Goal: Task Accomplishment & Management: Manage account settings

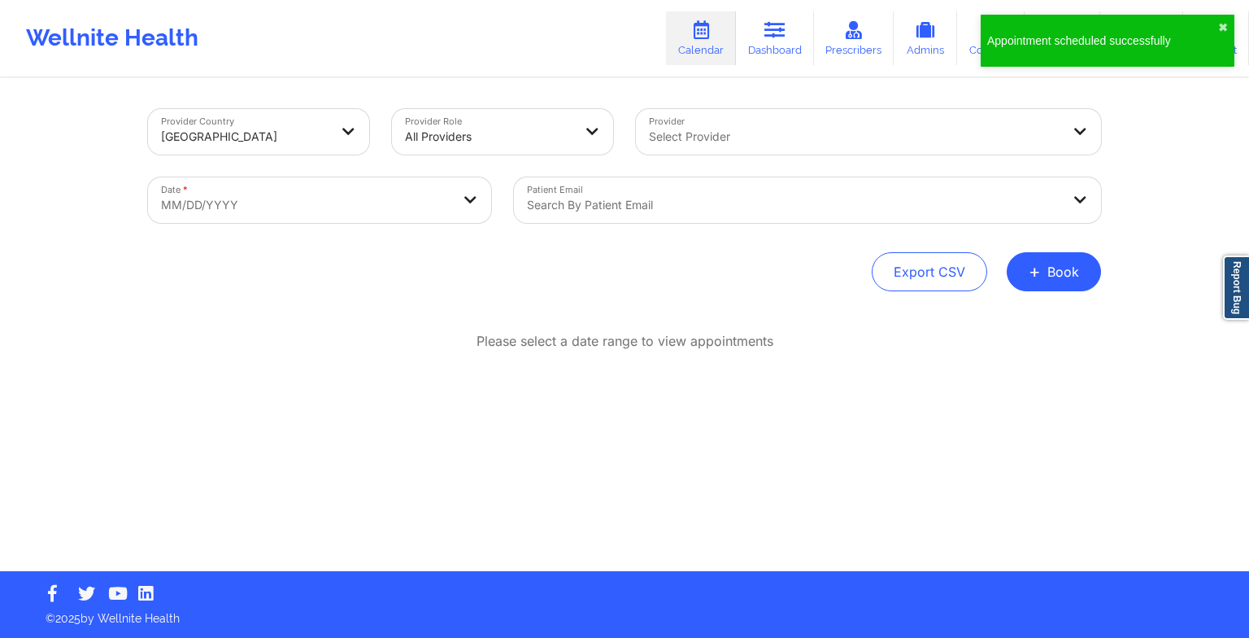
click at [1218, 30] on div "Appointment scheduled successfully ✖︎" at bounding box center [1108, 41] width 254 height 52
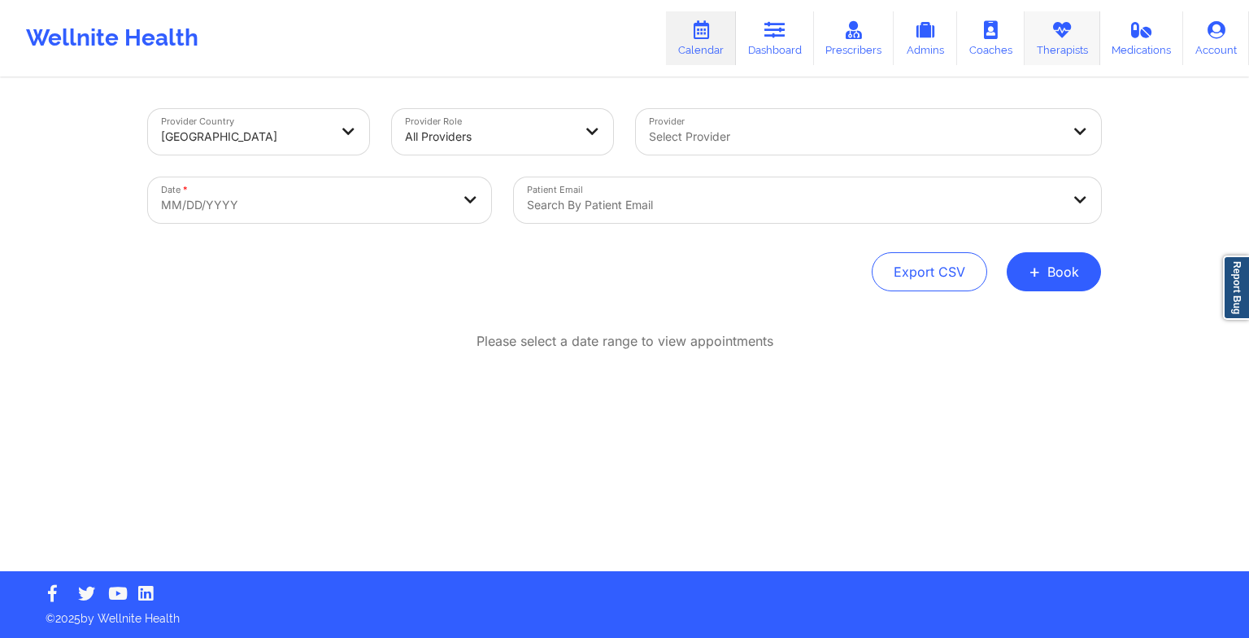
click at [1047, 54] on link "Therapists" at bounding box center [1063, 38] width 76 height 54
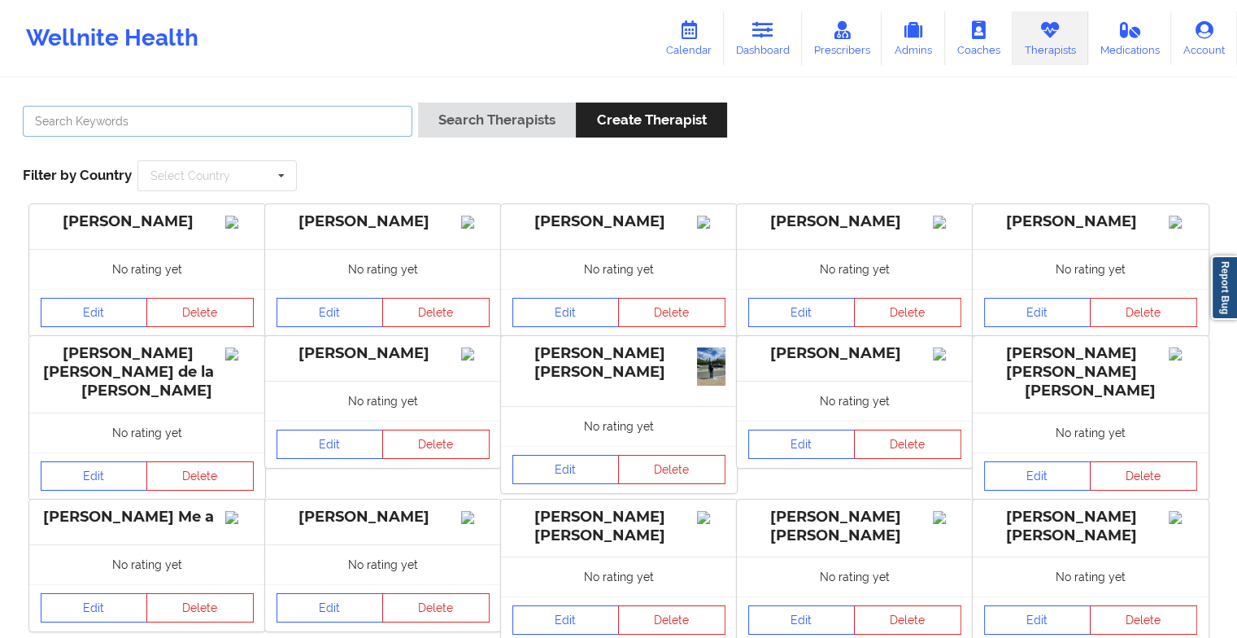
click at [243, 122] on input "text" at bounding box center [218, 121] width 390 height 31
paste input "[PHONE_NUMBER]"
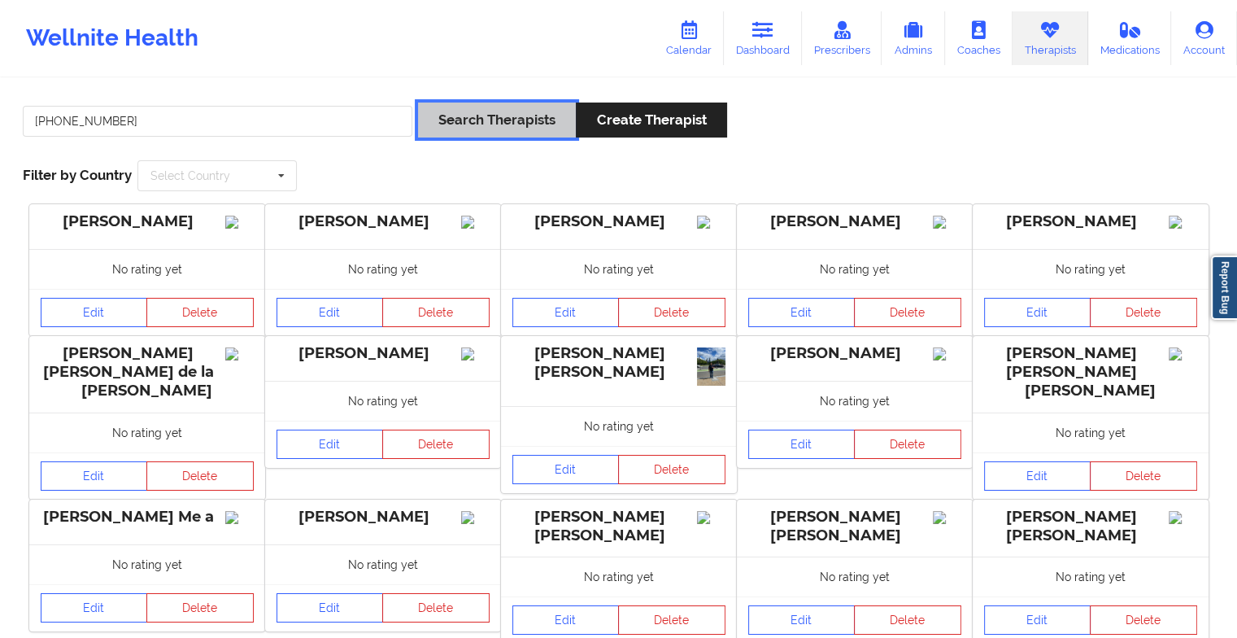
click at [490, 128] on button "Search Therapists" at bounding box center [497, 119] width 158 height 35
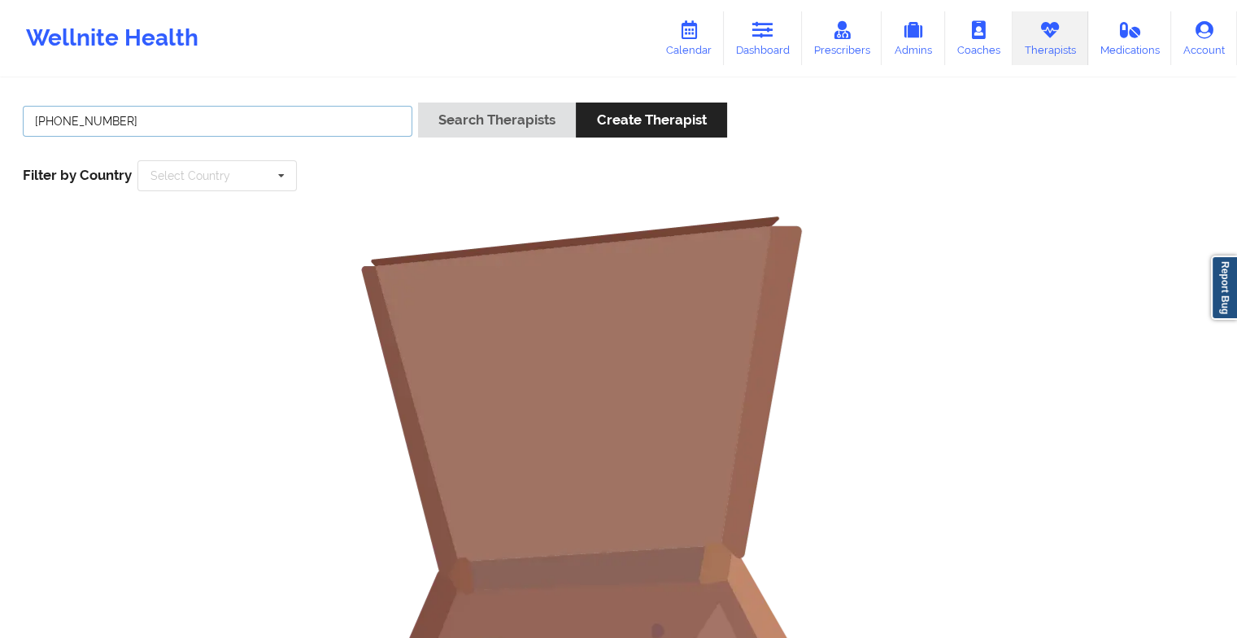
click at [291, 125] on input "[PHONE_NUMBER]" at bounding box center [218, 121] width 390 height 31
type input "("
paste input "[US_STATE][PERSON_NAME]"
type input "[US_STATE][PERSON_NAME]"
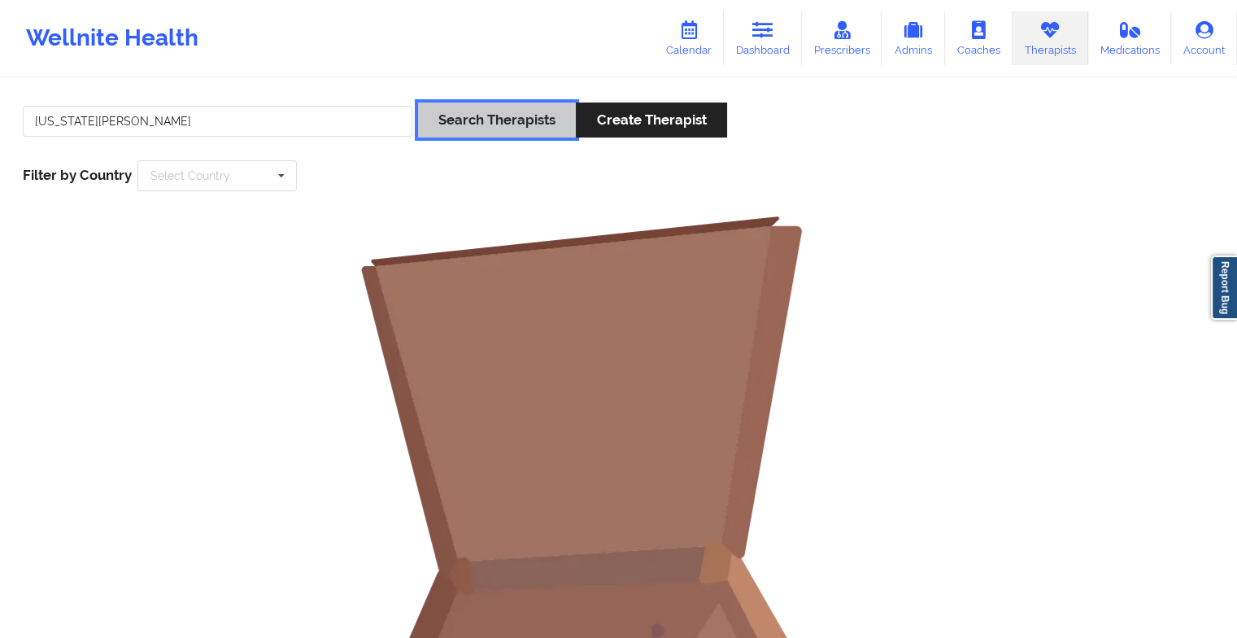
click at [537, 111] on button "Search Therapists" at bounding box center [497, 119] width 158 height 35
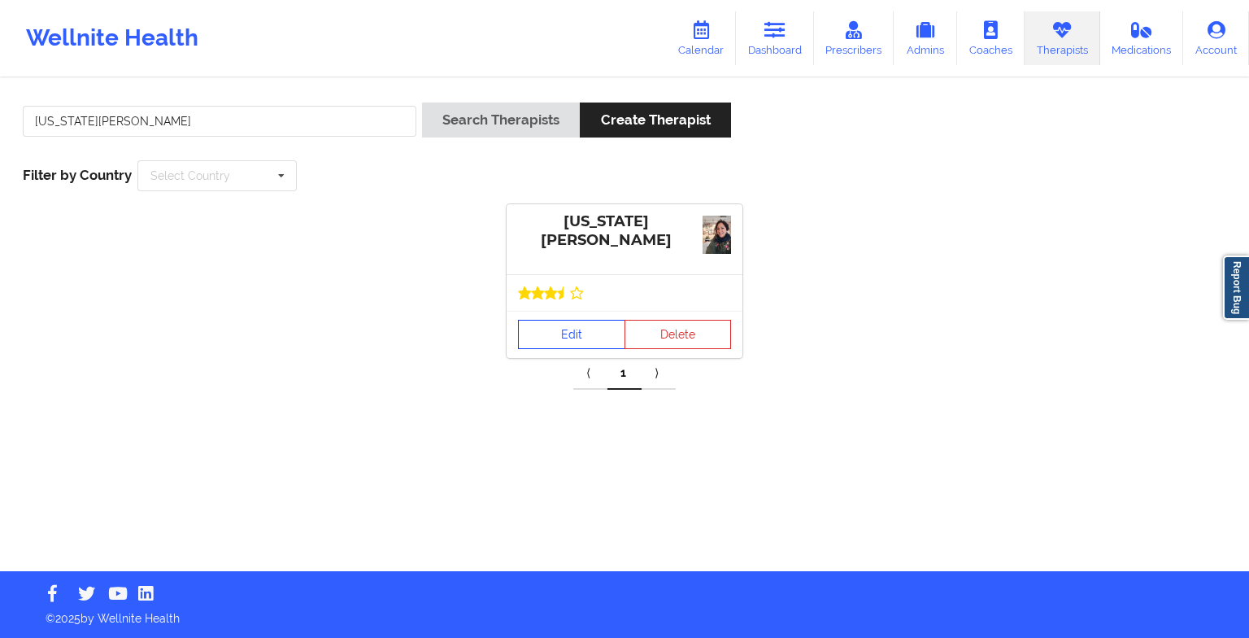
click at [572, 325] on link "Edit" at bounding box center [571, 334] width 107 height 29
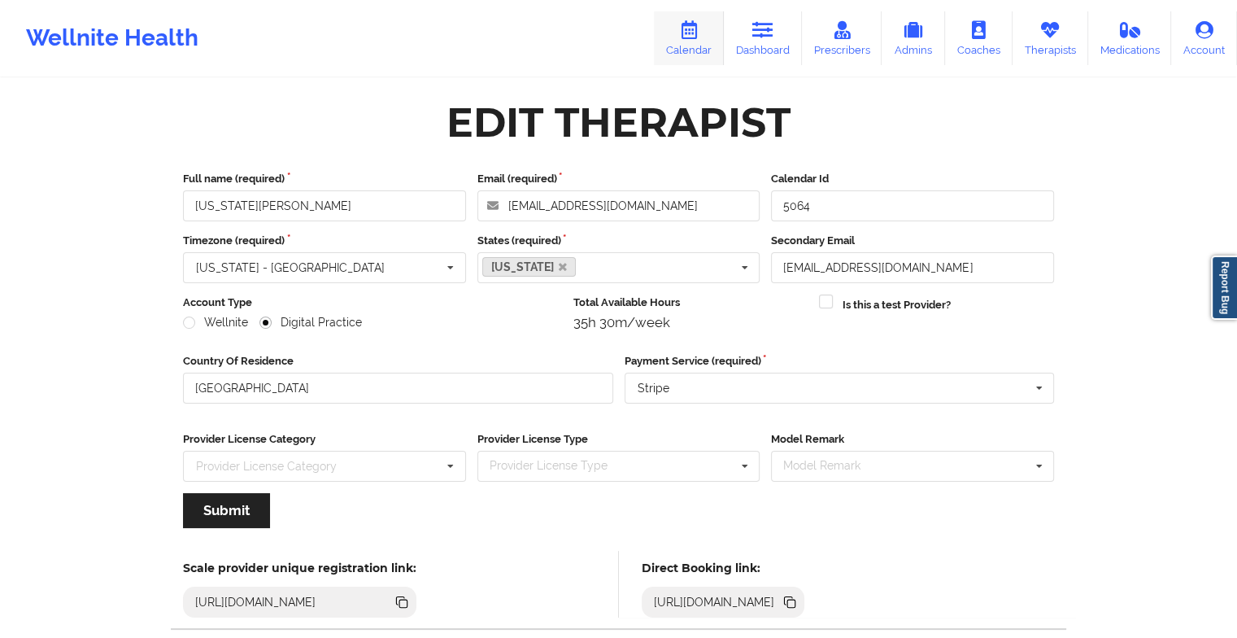
click at [700, 35] on icon at bounding box center [688, 30] width 21 height 18
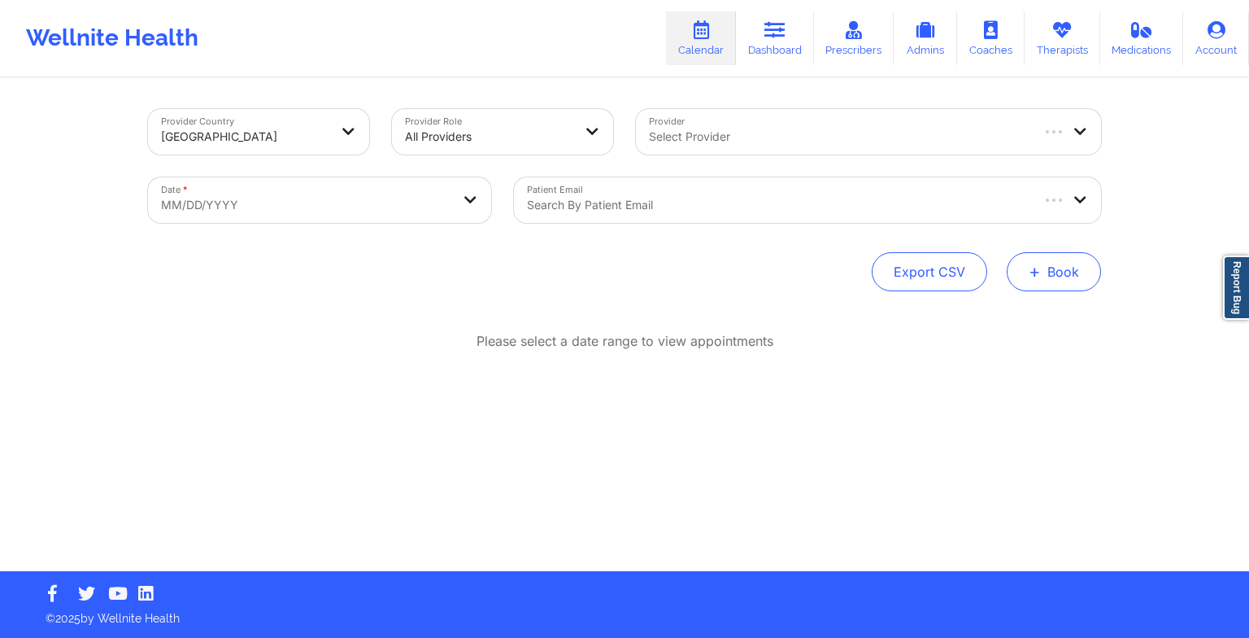
click at [1044, 279] on button "+ Book" at bounding box center [1054, 271] width 94 height 39
click at [981, 312] on button "Therapy Session" at bounding box center [1027, 323] width 124 height 27
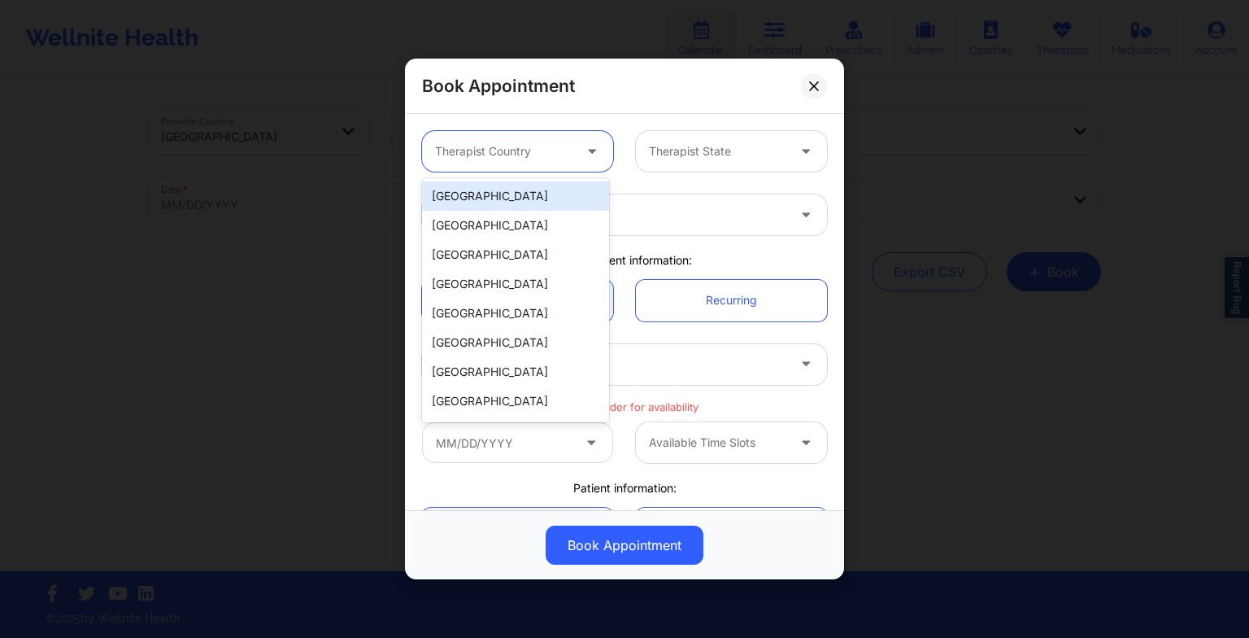
drag, startPoint x: 534, startPoint y: 153, endPoint x: 540, endPoint y: 199, distance: 46.8
click at [540, 199] on body "Wellnite Health Calendar Dashboard Prescribers Admins Coaches Therapists Medica…" at bounding box center [624, 319] width 1249 height 638
click at [540, 199] on div "[GEOGRAPHIC_DATA]" at bounding box center [515, 195] width 187 height 29
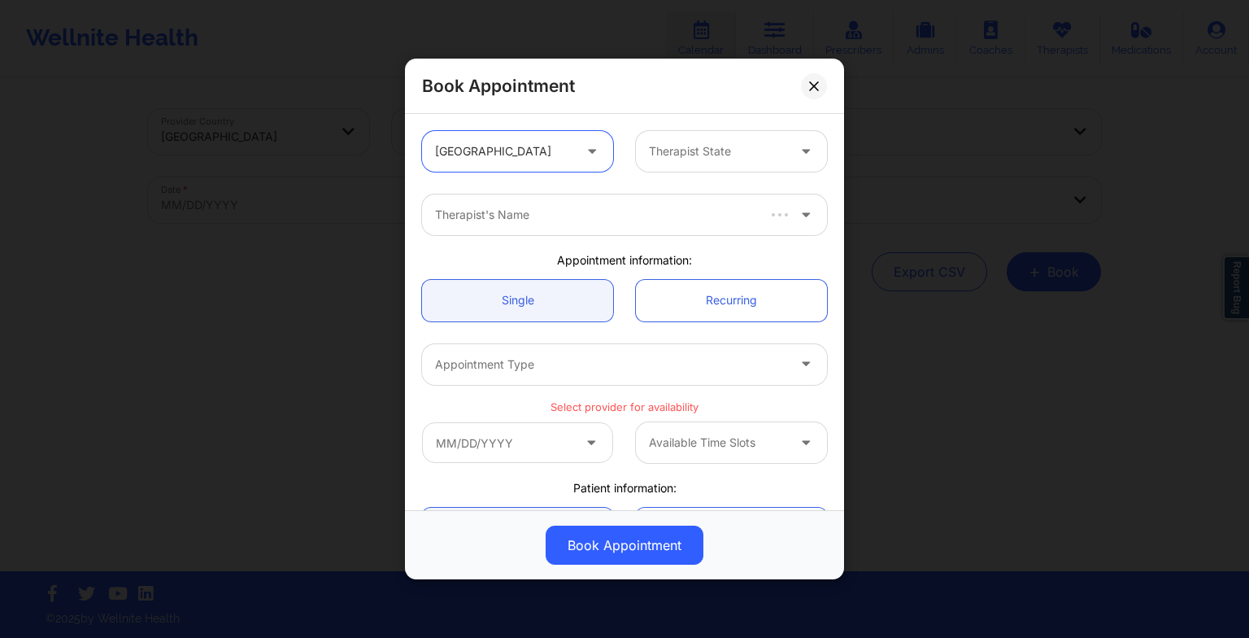
click at [649, 167] on div "Therapist State" at bounding box center [712, 151] width 152 height 41
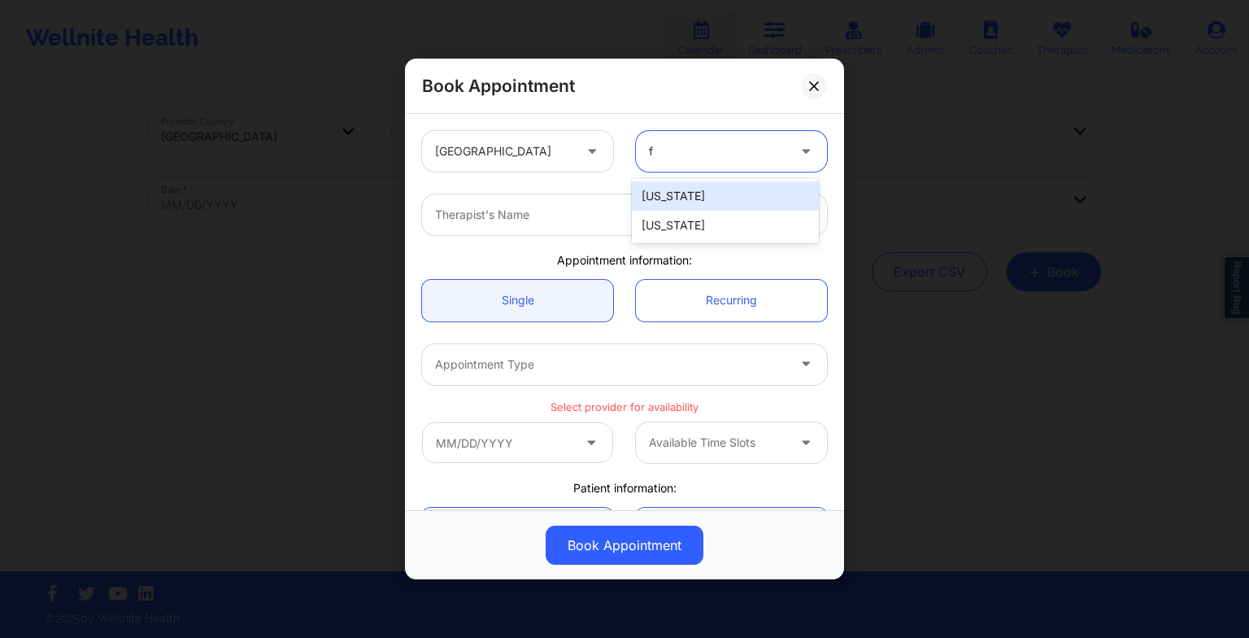
type input "fl"
click at [658, 194] on div "[US_STATE]" at bounding box center [725, 195] width 187 height 29
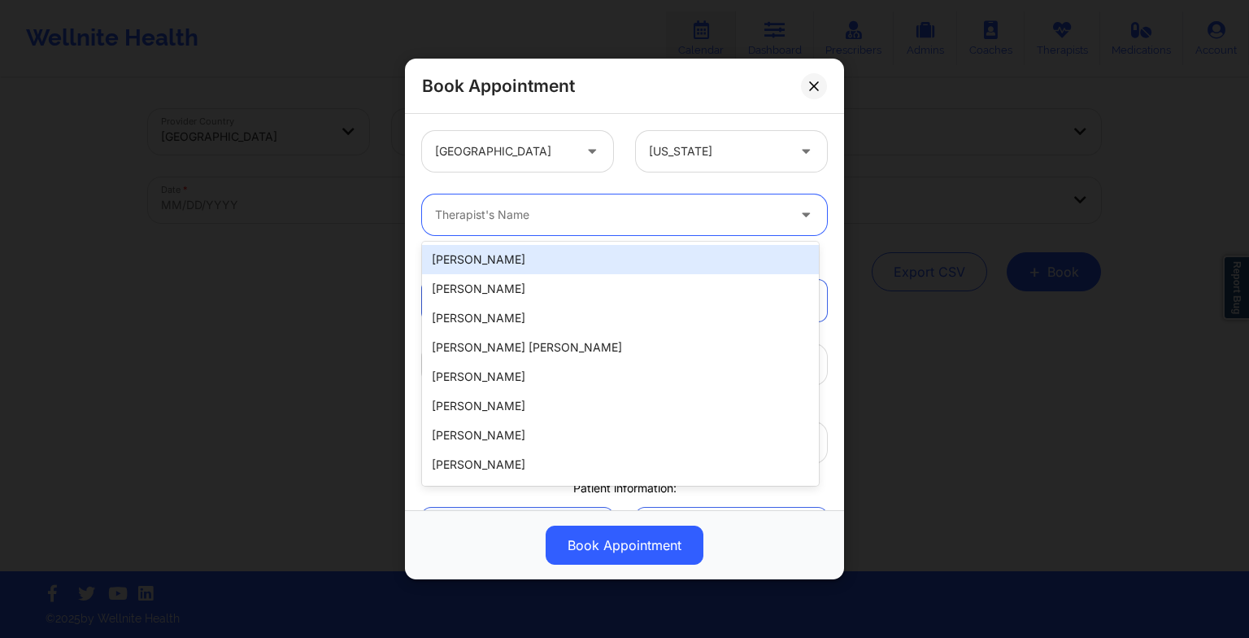
click at [438, 214] on input "Provider" at bounding box center [436, 215] width 3 height 16
paste input "Virginia Gibala"
type input "Virginia Gibala"
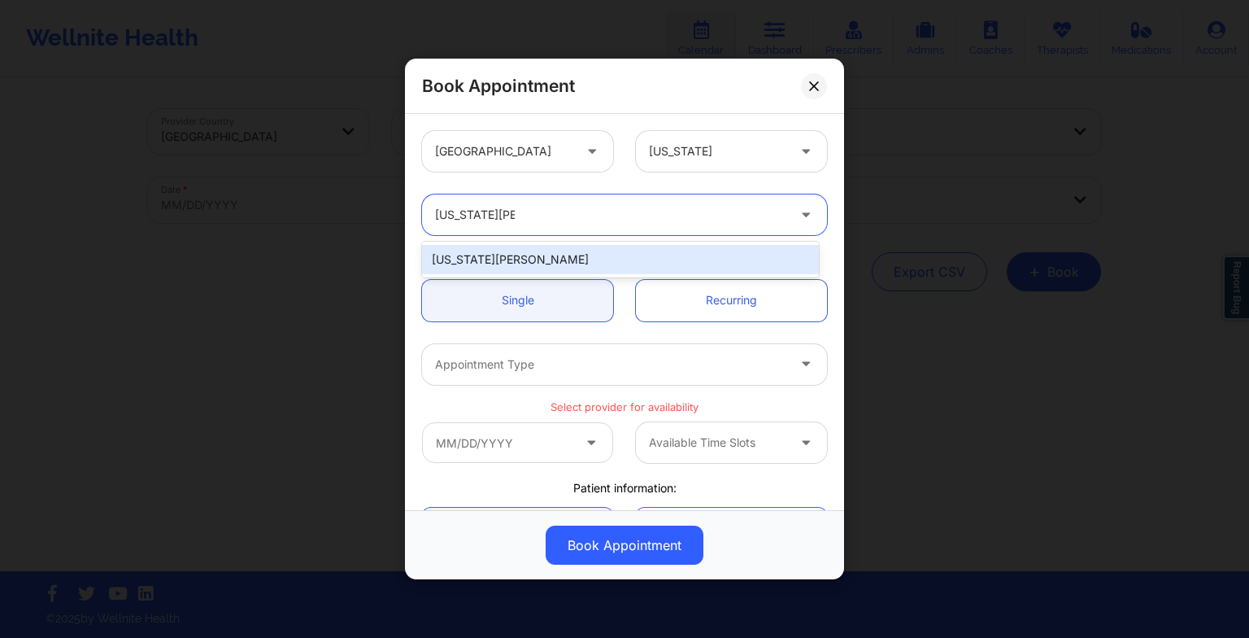
click at [489, 260] on div "Virginia Gibala" at bounding box center [620, 259] width 397 height 29
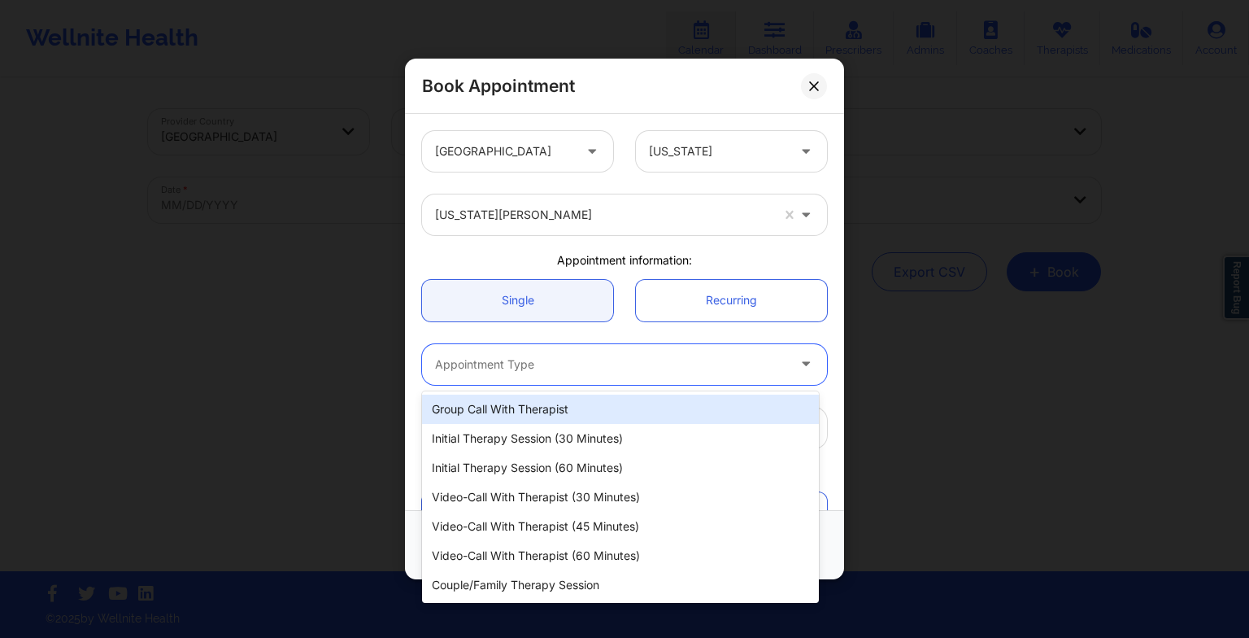
click at [466, 377] on div "Appointment Type" at bounding box center [605, 364] width 366 height 41
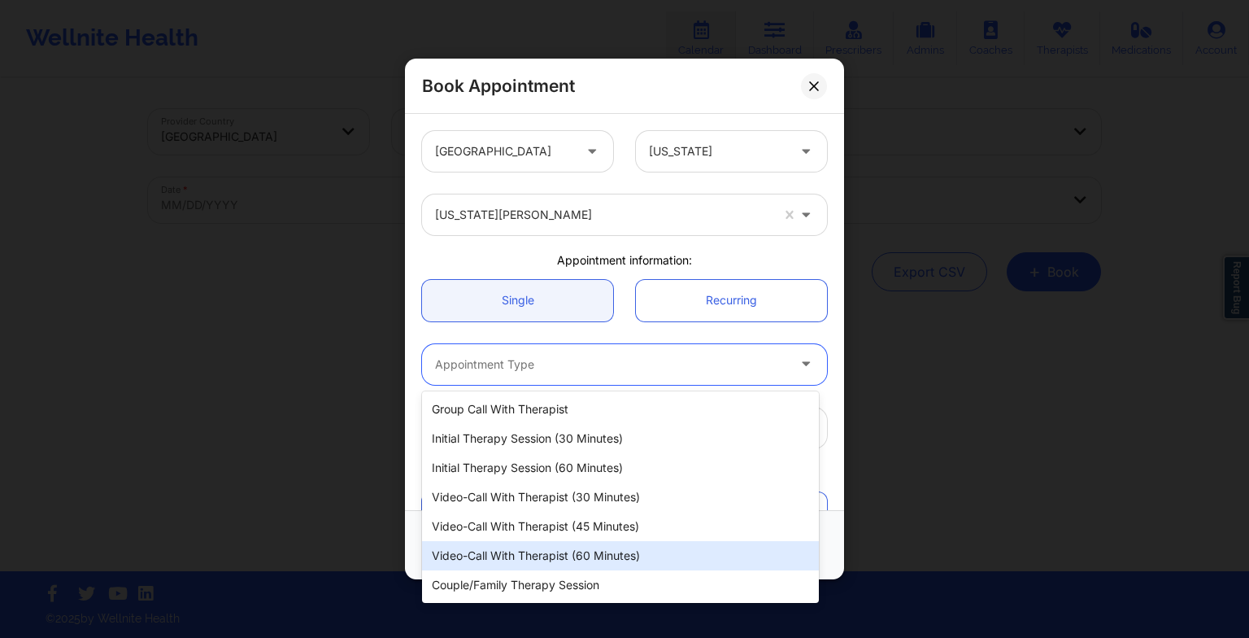
click at [540, 553] on div "Video-Call with Therapist (60 minutes)" at bounding box center [620, 555] width 397 height 29
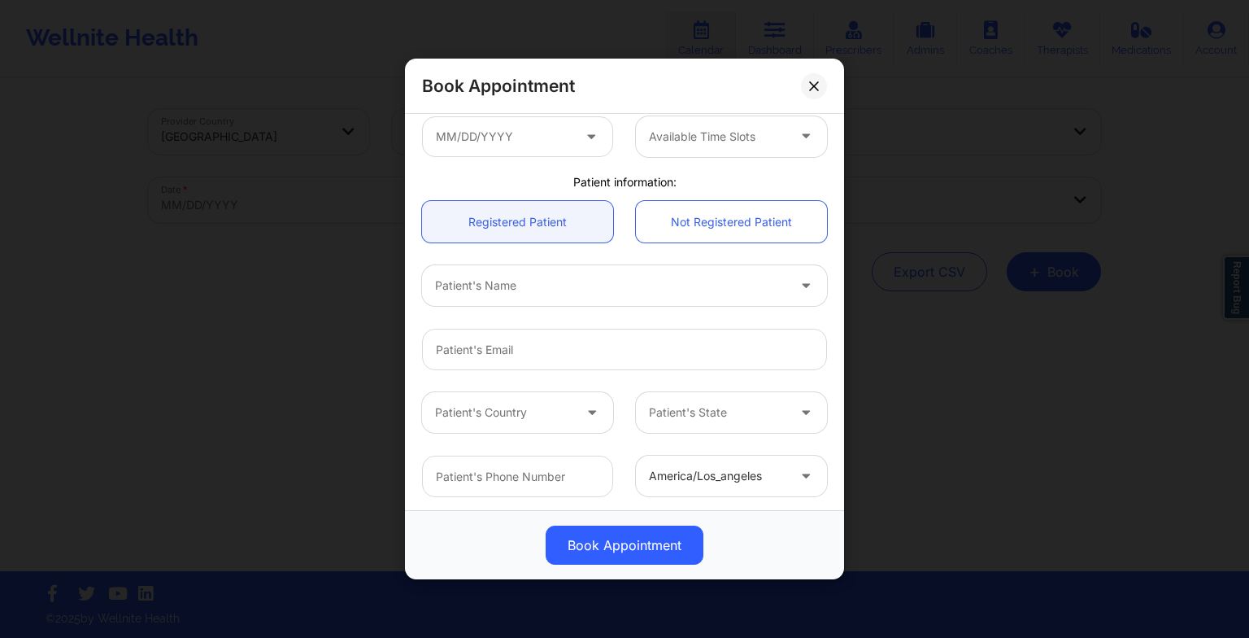
scroll to position [294, 0]
click at [525, 135] on input "text" at bounding box center [517, 134] width 191 height 41
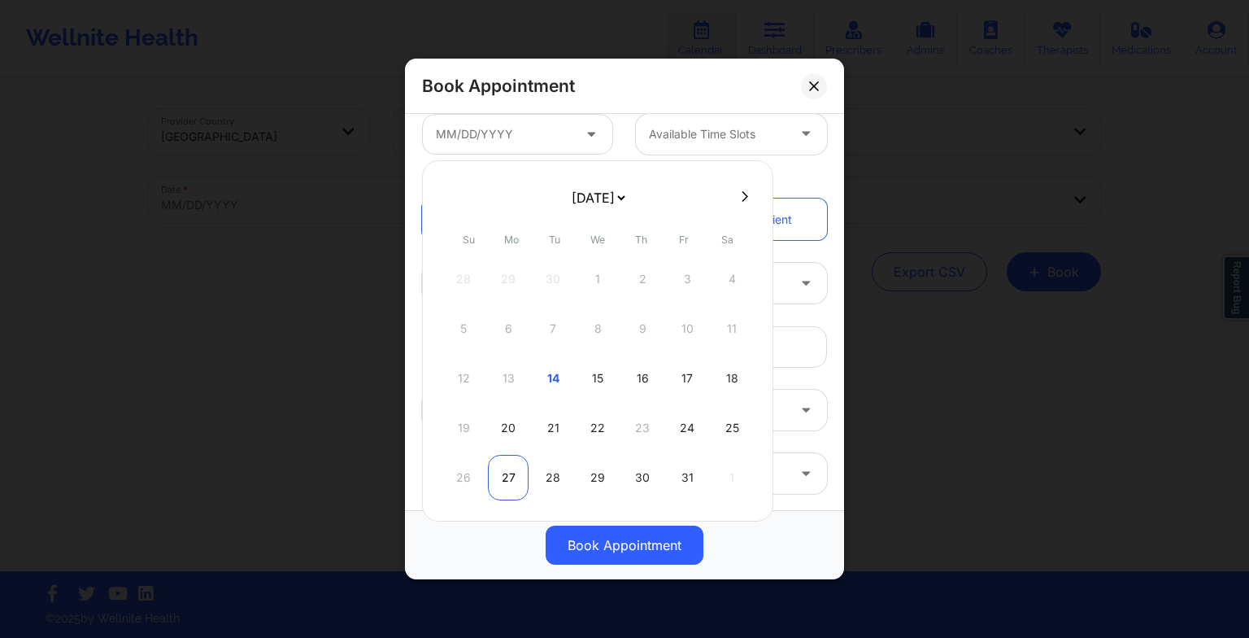
click at [517, 457] on div "27" at bounding box center [508, 478] width 41 height 46
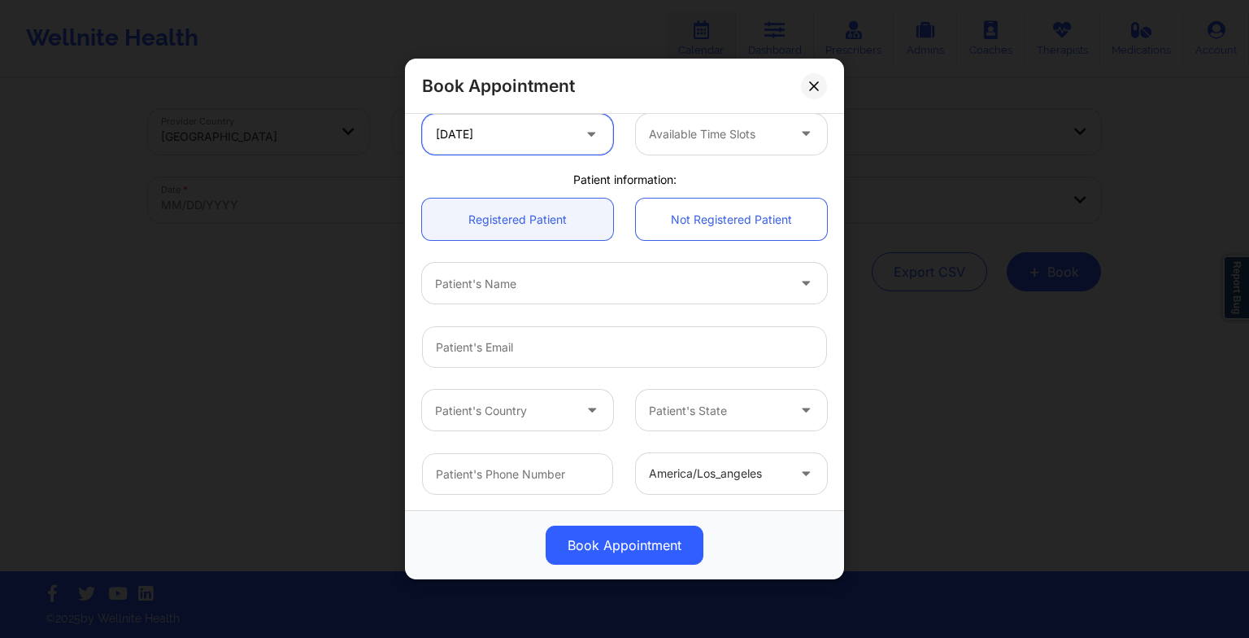
click at [547, 134] on input "[DATE]" at bounding box center [517, 134] width 191 height 41
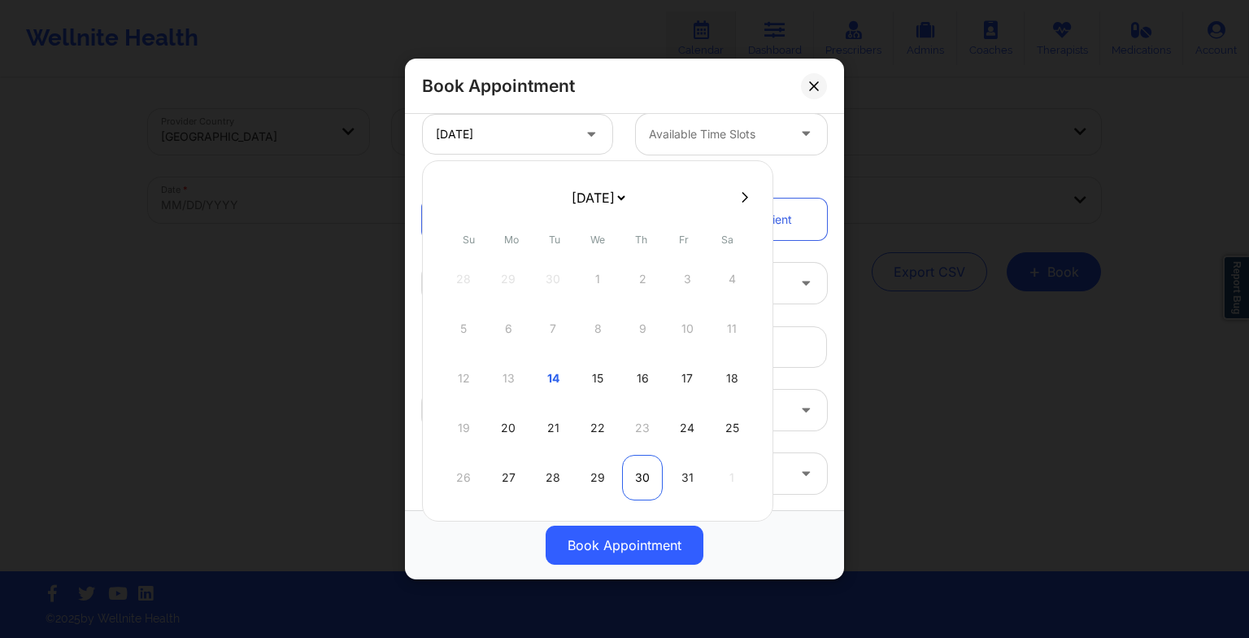
click at [634, 460] on div "30" at bounding box center [642, 478] width 41 height 46
type input "10/30/2025"
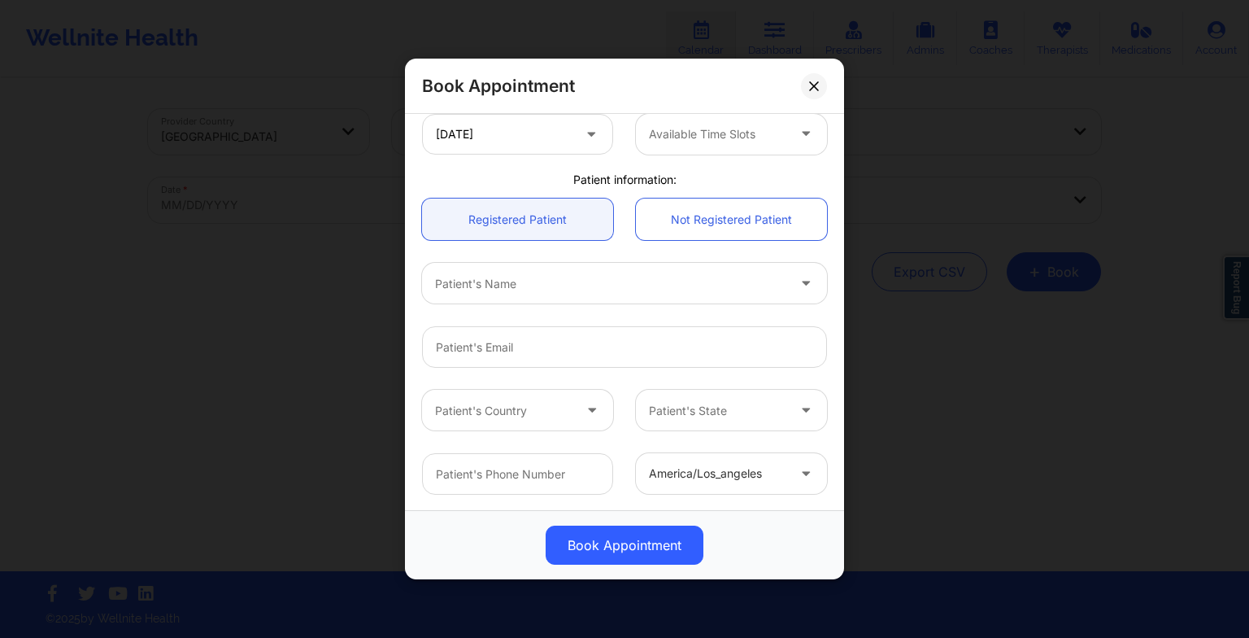
scroll to position [218, 0]
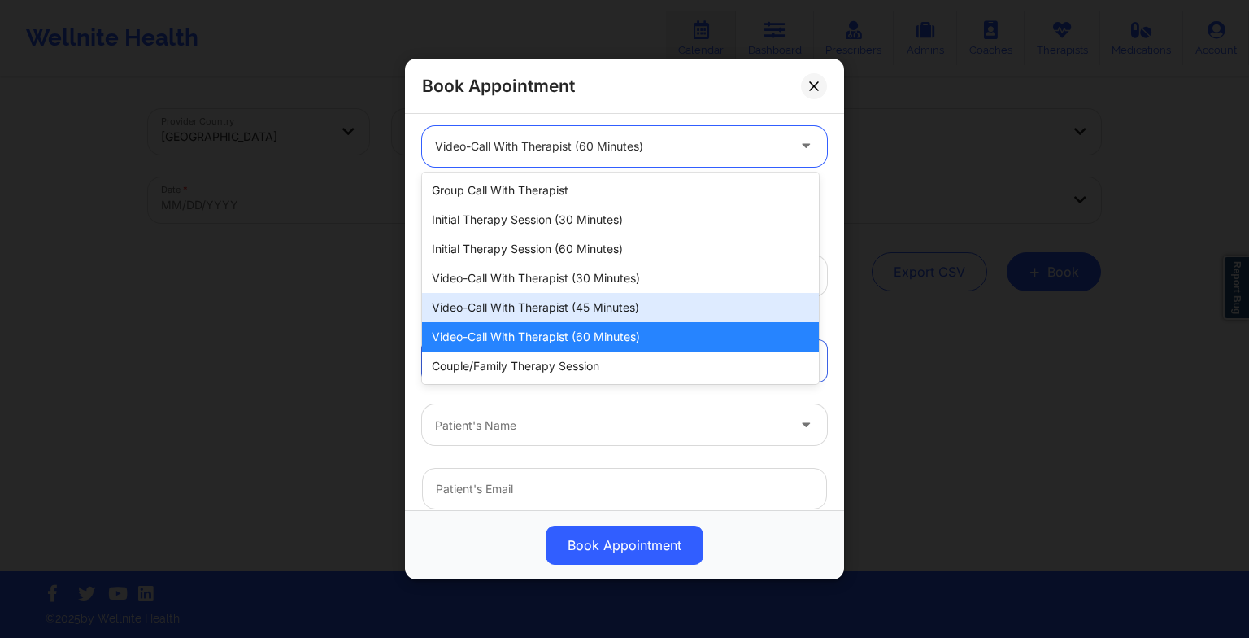
drag, startPoint x: 588, startPoint y: 157, endPoint x: 583, endPoint y: 309, distance: 152.2
click at [583, 309] on body "Wellnite Health Calendar Dashboard Prescribers Admins Coaches Therapists Medica…" at bounding box center [624, 319] width 1249 height 638
click at [583, 309] on div "Video-Call with Therapist (45 minutes)" at bounding box center [620, 307] width 397 height 29
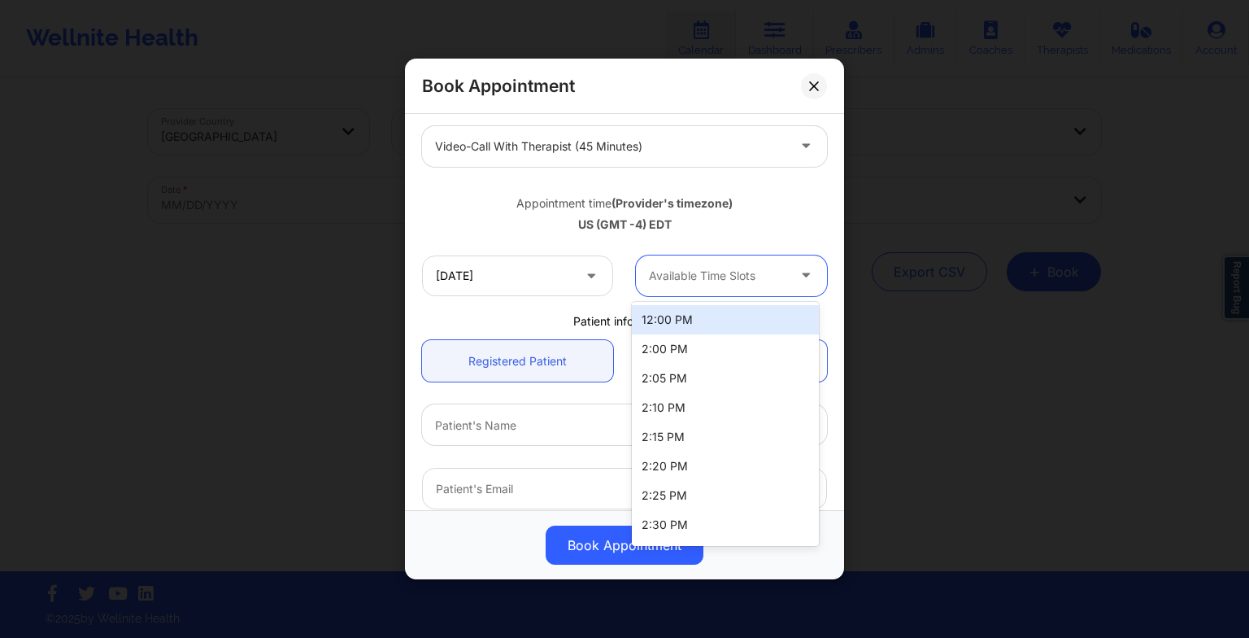
click at [726, 290] on div "Available Time Slots" at bounding box center [712, 275] width 152 height 41
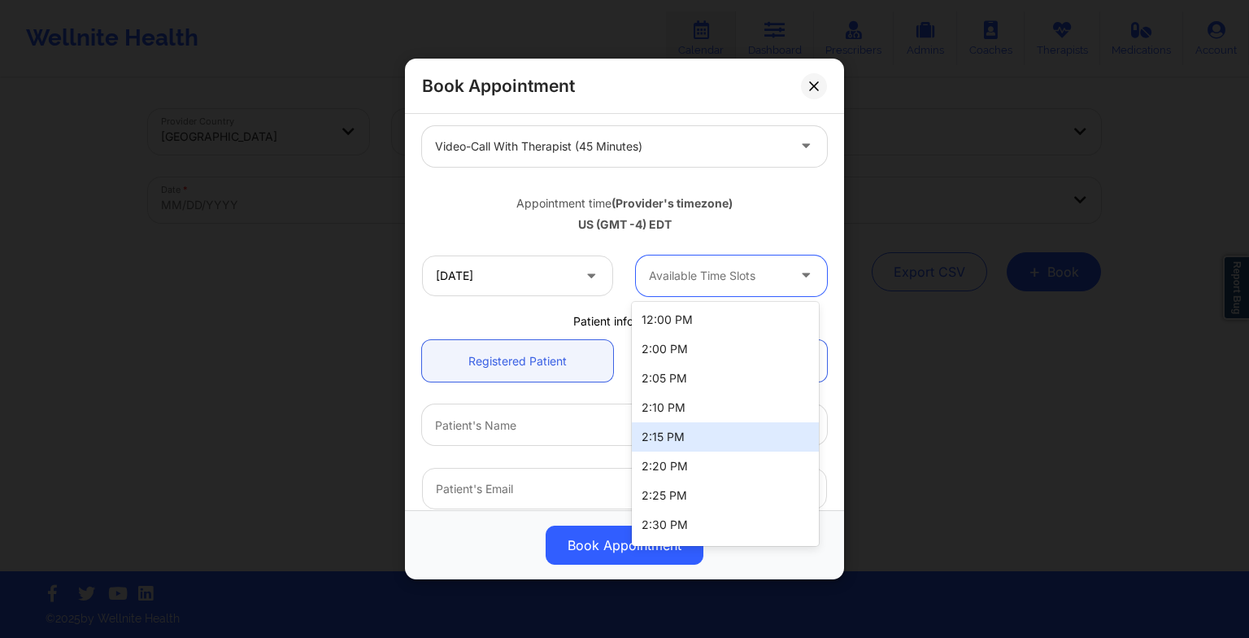
scroll to position [114, 0]
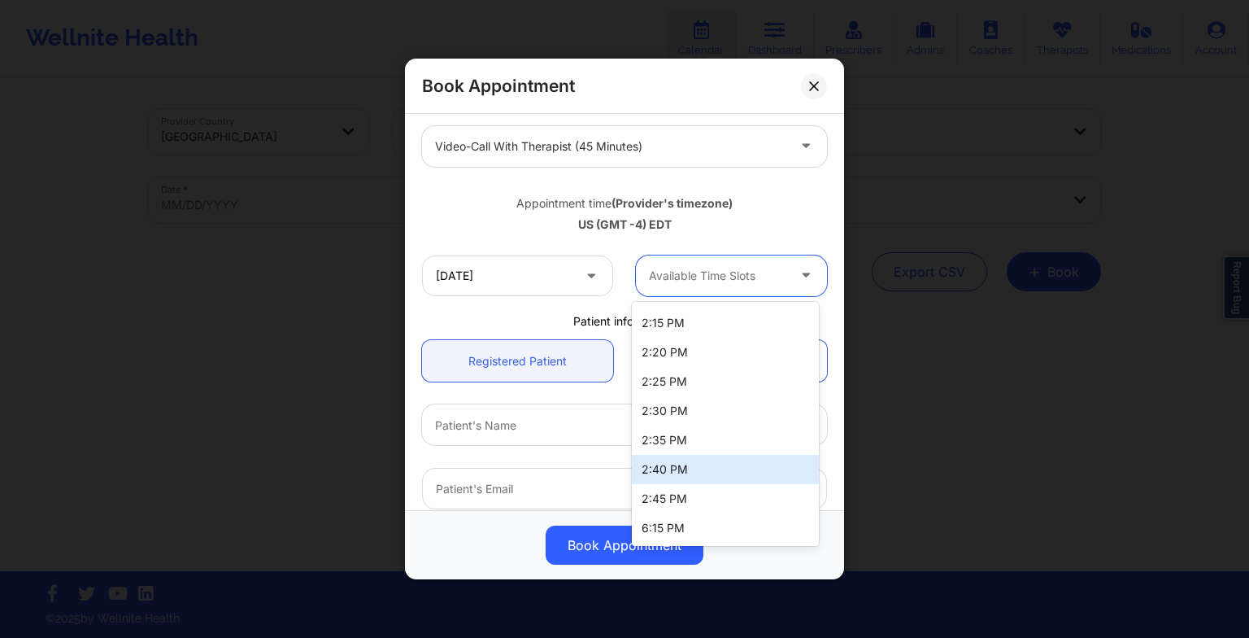
click at [690, 468] on div "2:40 PM" at bounding box center [725, 469] width 187 height 29
click at [697, 268] on div at bounding box center [717, 276] width 137 height 20
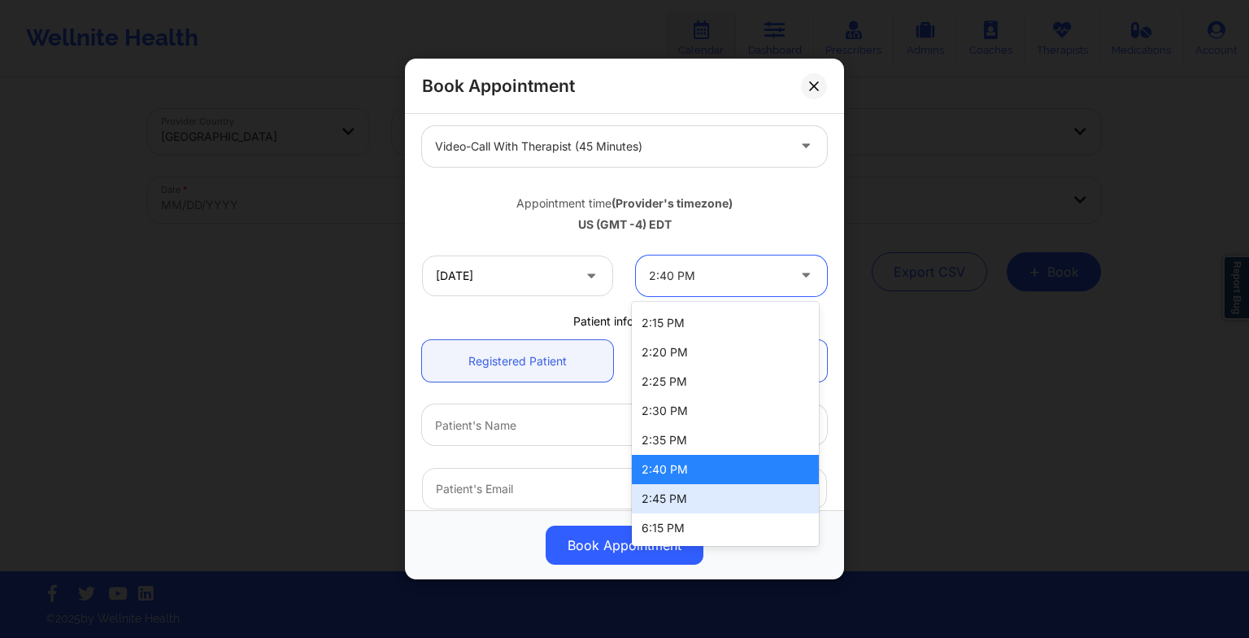
click at [674, 494] on div "2:45 PM" at bounding box center [725, 498] width 187 height 29
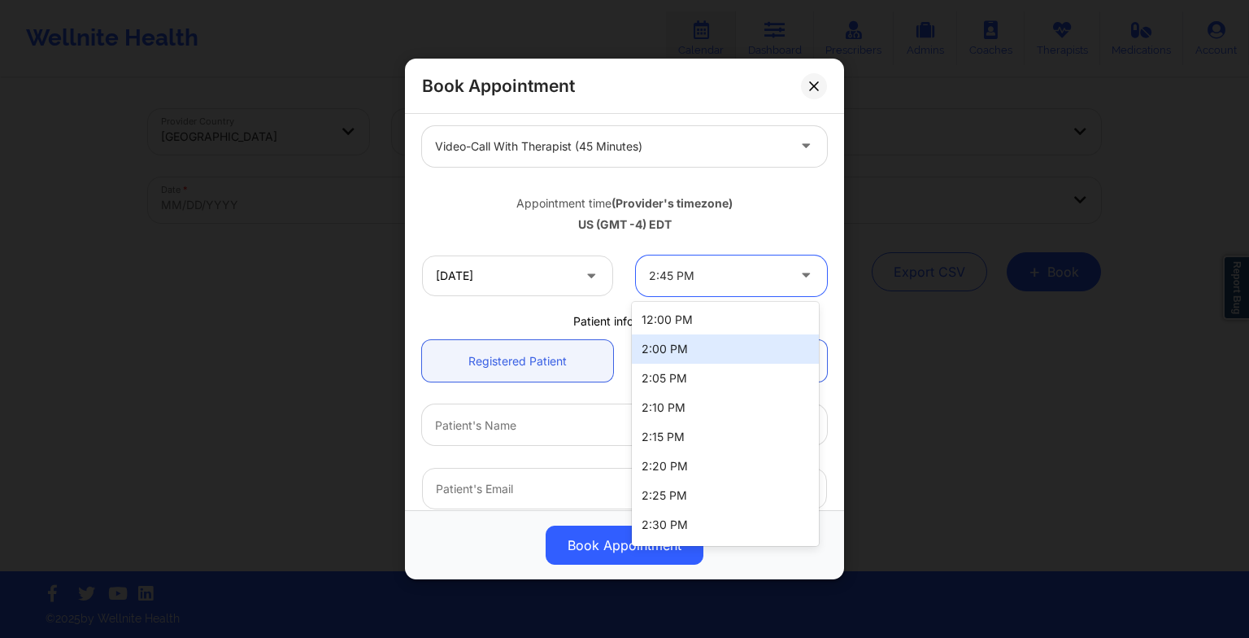
drag, startPoint x: 697, startPoint y: 267, endPoint x: 693, endPoint y: 436, distance: 169.2
click at [693, 436] on body "Wellnite Health Calendar Dashboard Prescribers Admins Coaches Therapists Medica…" at bounding box center [624, 319] width 1249 height 638
click at [682, 338] on div "2:00 PM" at bounding box center [725, 348] width 187 height 29
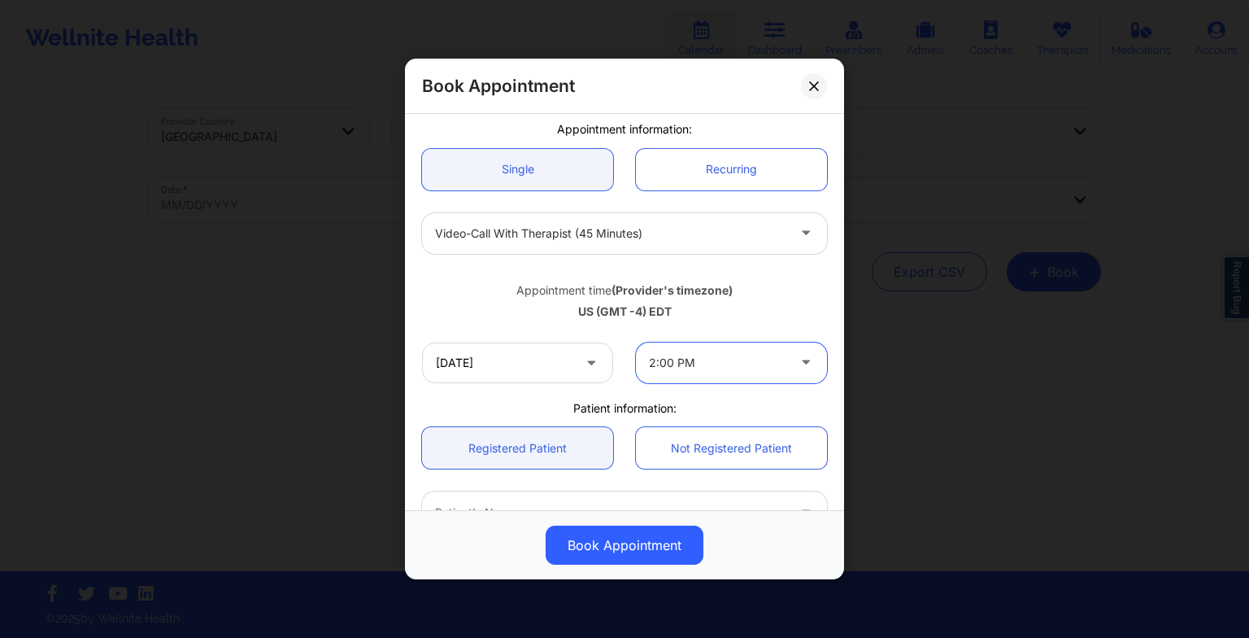
scroll to position [124, 0]
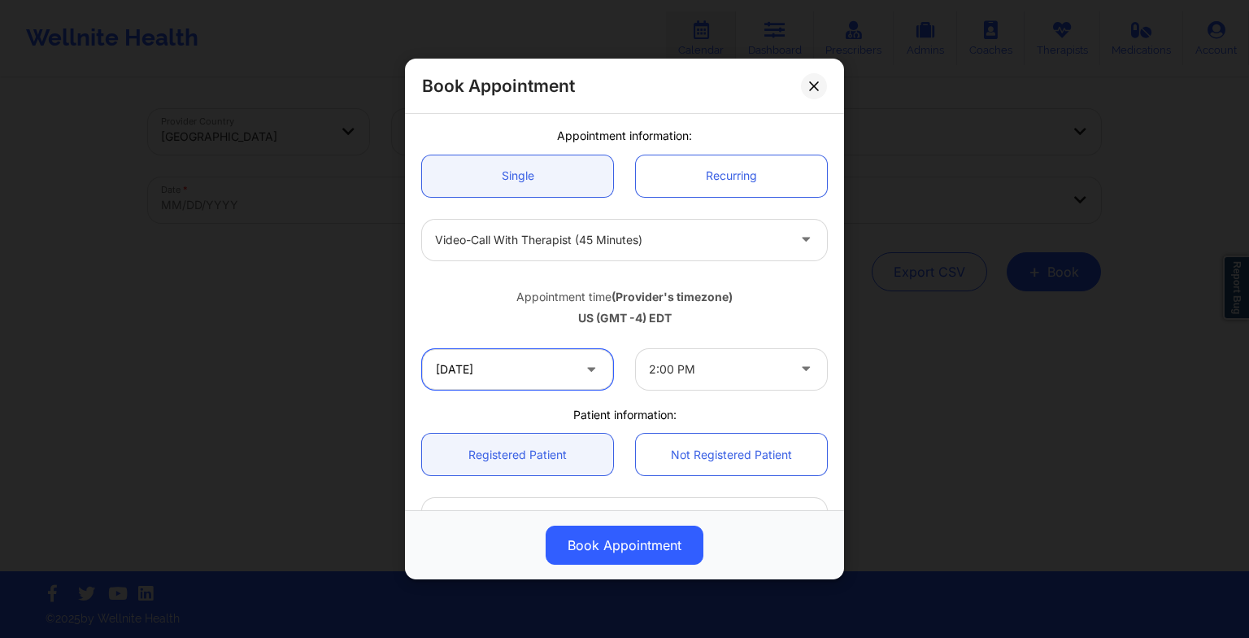
click at [525, 380] on input "10/30/2025" at bounding box center [517, 369] width 191 height 41
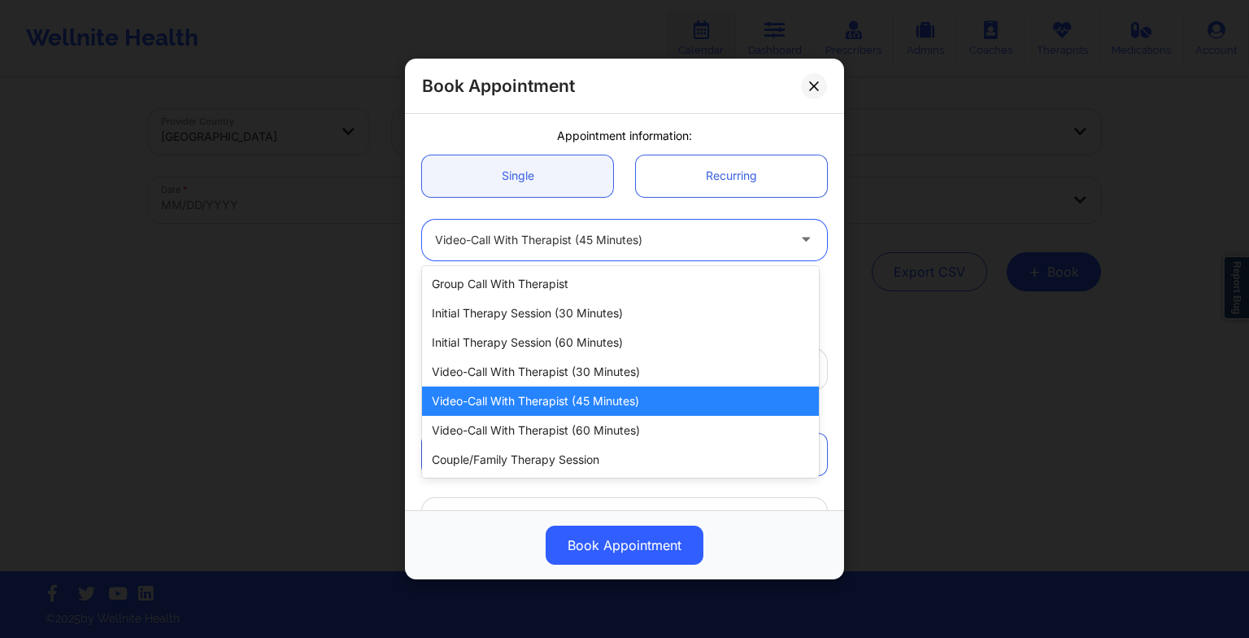
click at [664, 254] on div "Video-Call with Therapist (45 minutes)" at bounding box center [610, 240] width 351 height 41
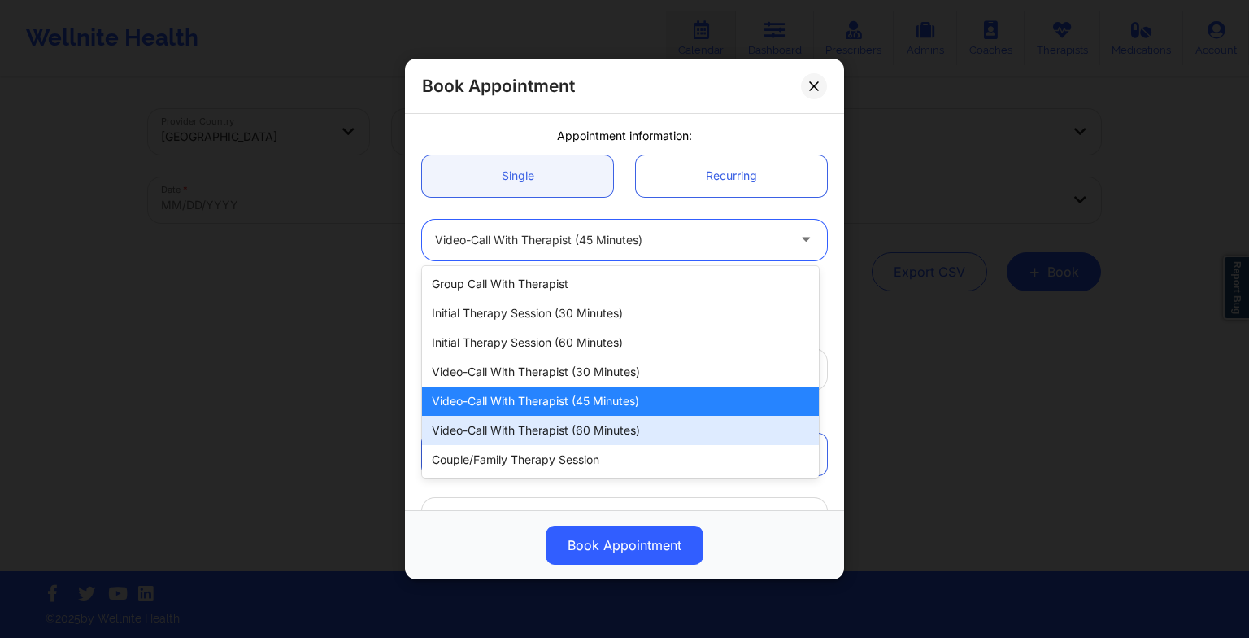
click at [638, 428] on div "Video-Call with Therapist (60 minutes)" at bounding box center [620, 430] width 397 height 29
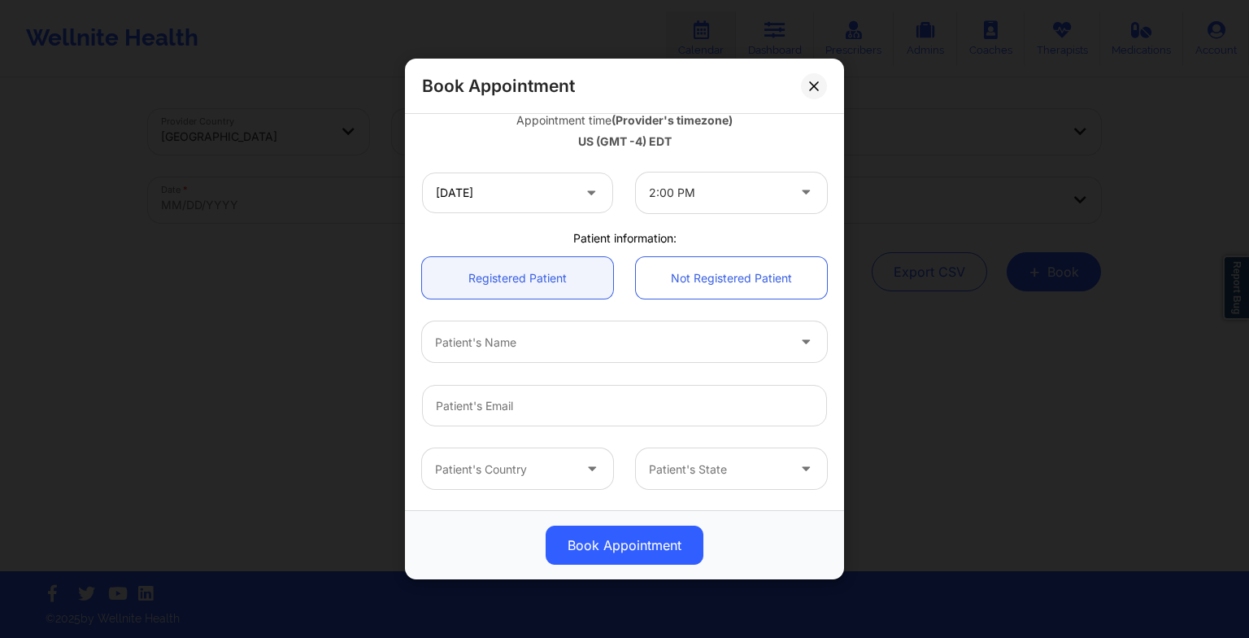
scroll to position [307, 0]
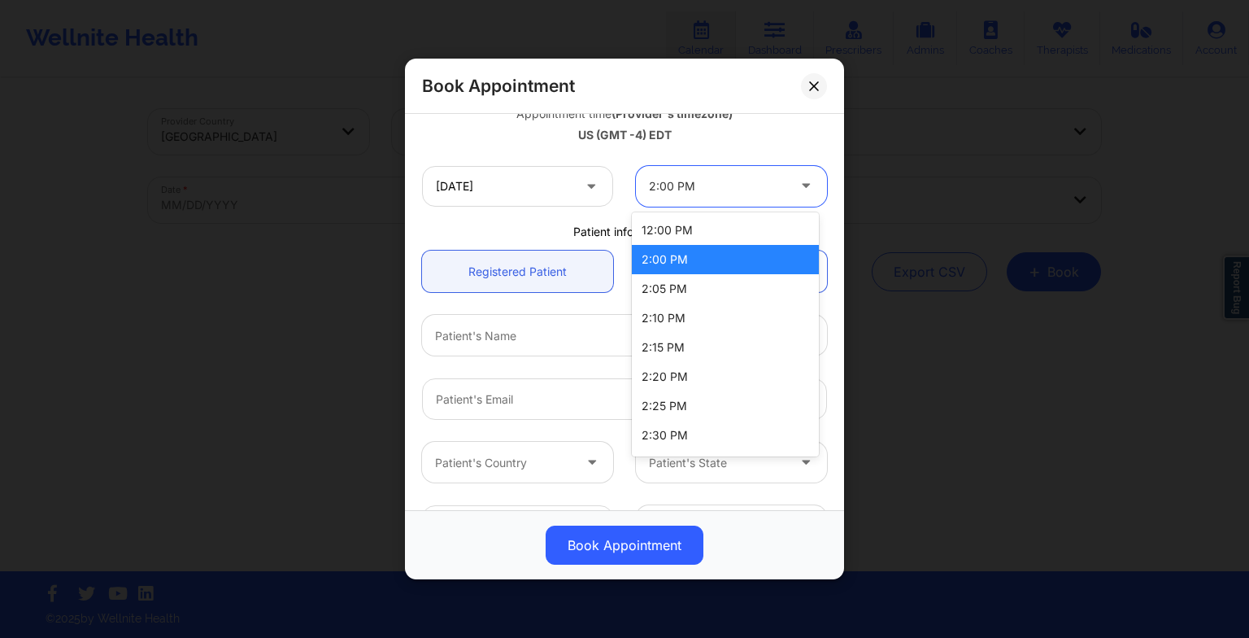
click at [737, 180] on div at bounding box center [717, 187] width 137 height 20
click at [717, 235] on div "12:00 PM" at bounding box center [725, 230] width 187 height 29
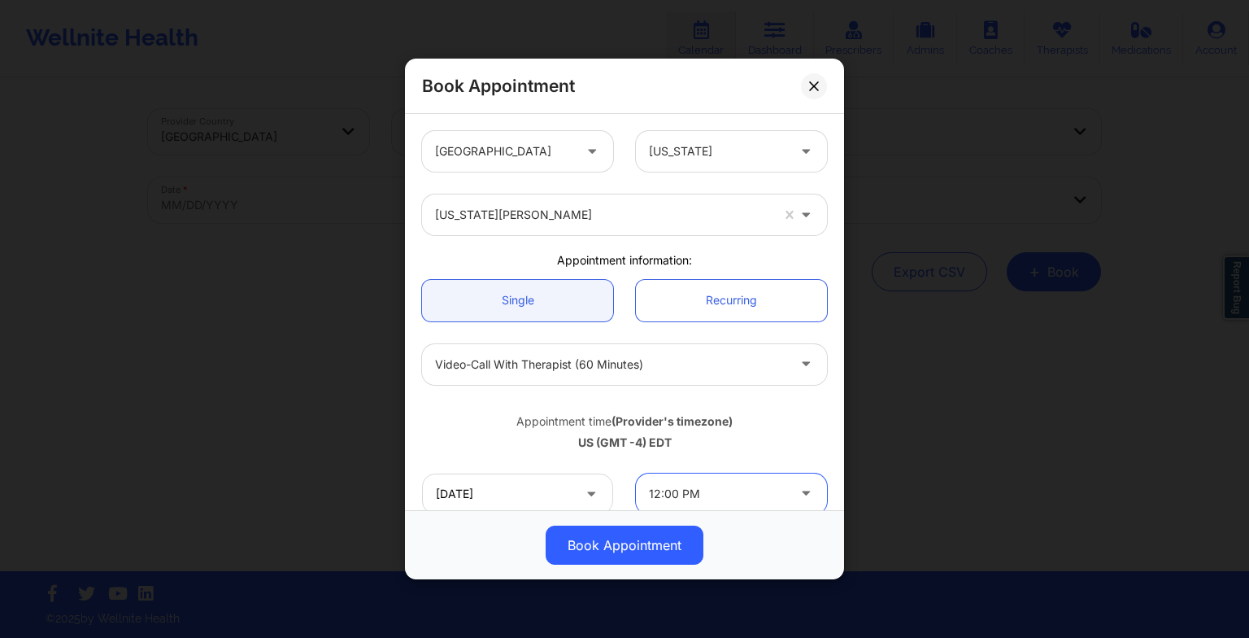
scroll to position [267, 0]
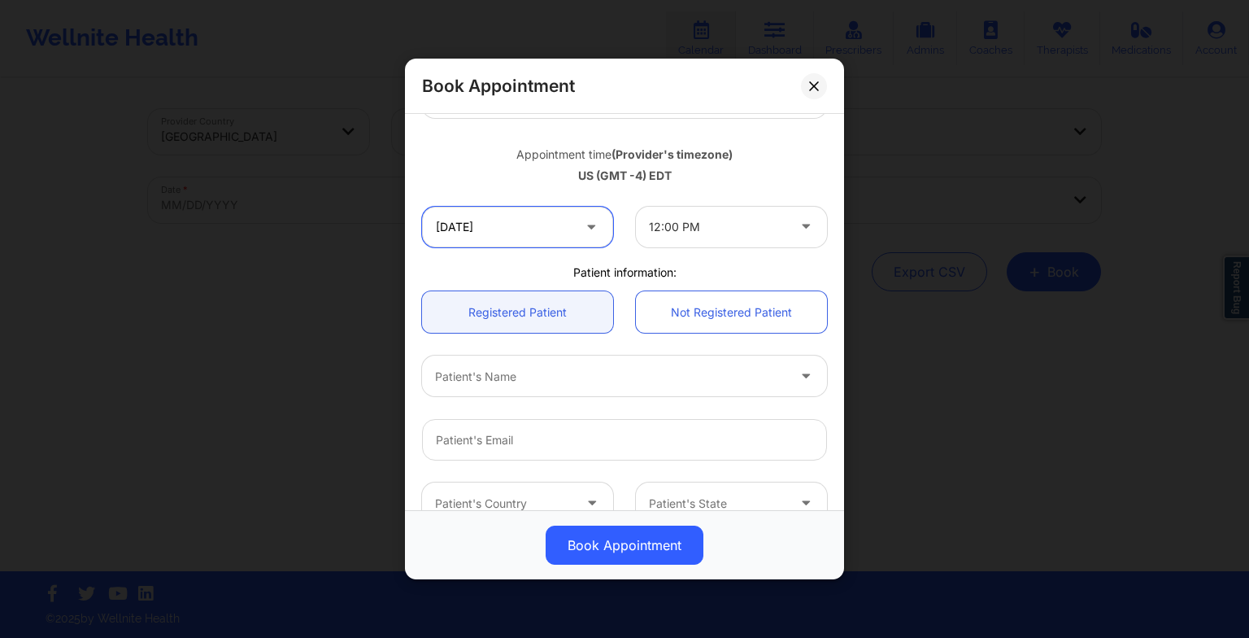
click at [561, 233] on input "10/30/2025" at bounding box center [517, 227] width 191 height 41
click at [775, 545] on div "Book Appointment" at bounding box center [624, 544] width 416 height 39
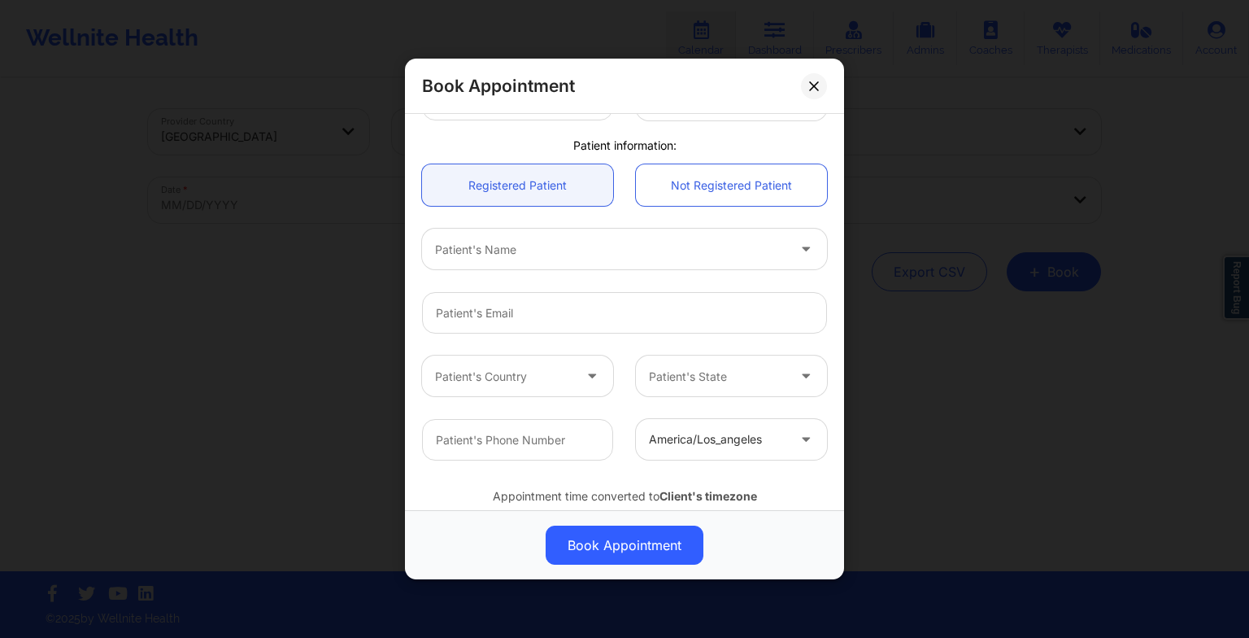
scroll to position [394, 0]
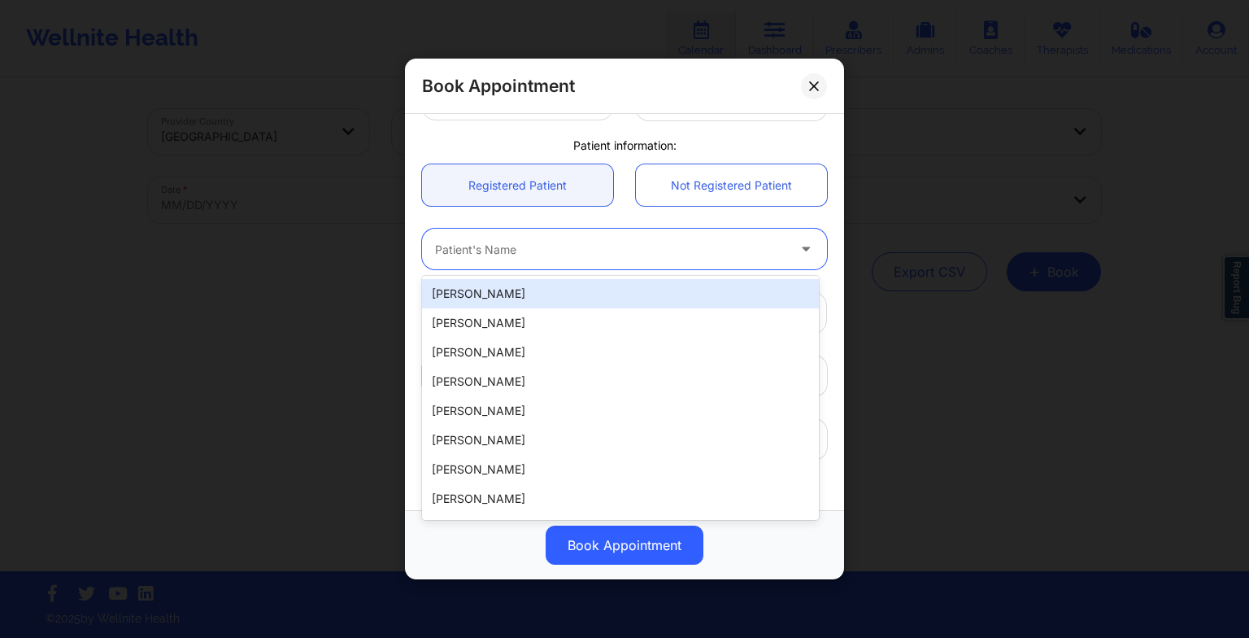
click at [537, 241] on div at bounding box center [610, 249] width 351 height 20
paste input "LETICIA LEBA"
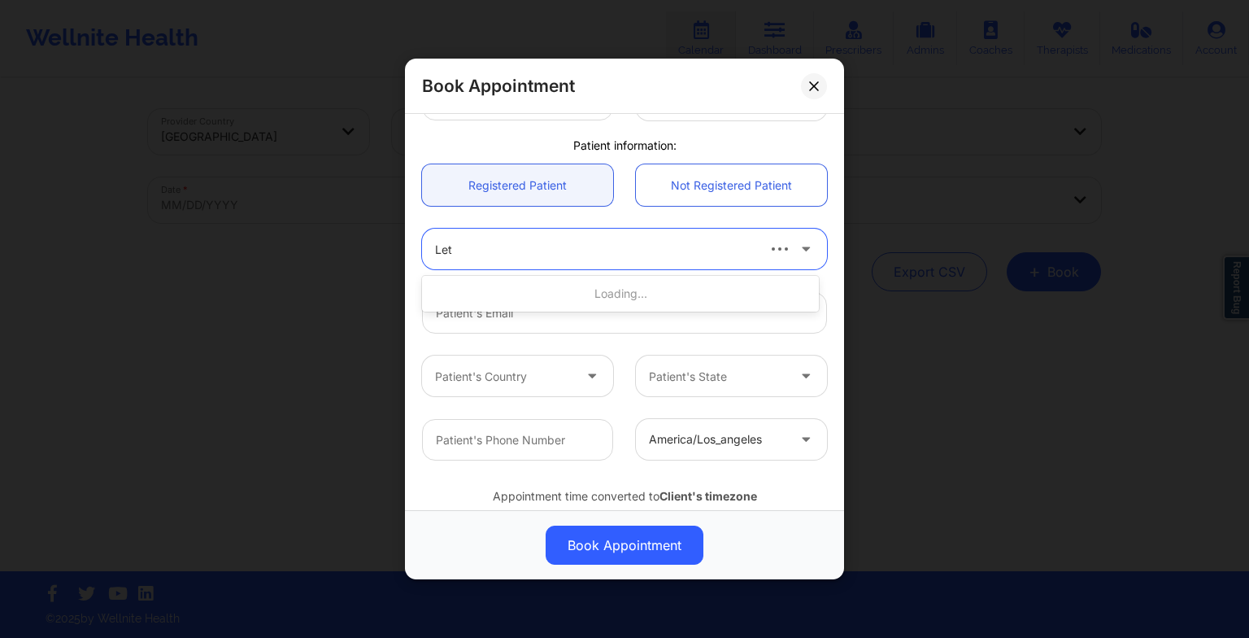
type input "Leti"
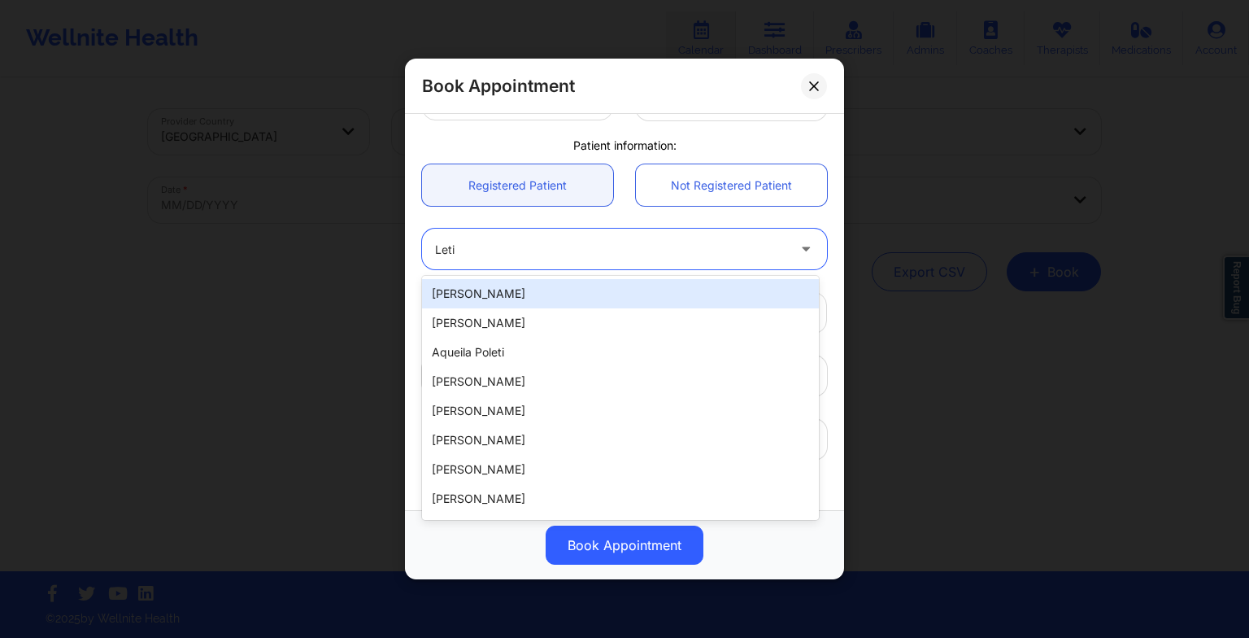
click at [516, 303] on div "LETICIA D LEBA" at bounding box center [620, 293] width 397 height 29
type input "lehleba@yahoo.com"
type input "+18325732811"
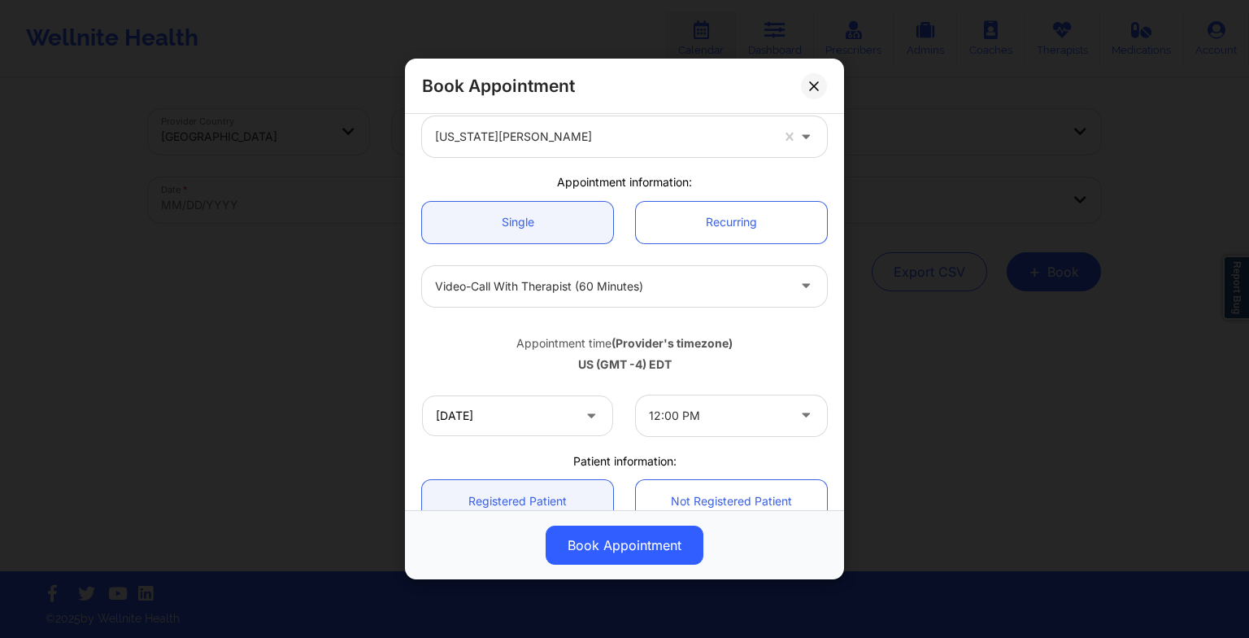
scroll to position [78, 0]
click at [592, 414] on icon at bounding box center [591, 412] width 16 height 14
click at [587, 414] on icon at bounding box center [591, 412] width 16 height 14
click at [556, 405] on input "10/30/2025" at bounding box center [517, 415] width 191 height 41
click at [621, 443] on div "10/30/2025 12:00 PM" at bounding box center [625, 415] width 428 height 63
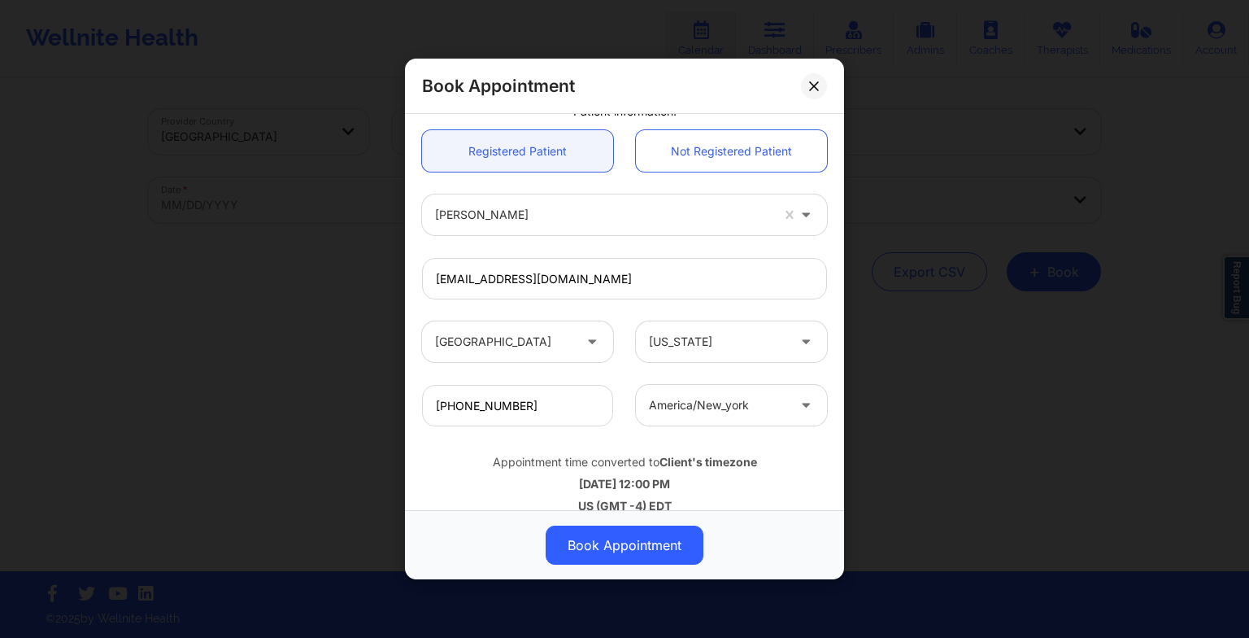
scroll to position [448, 0]
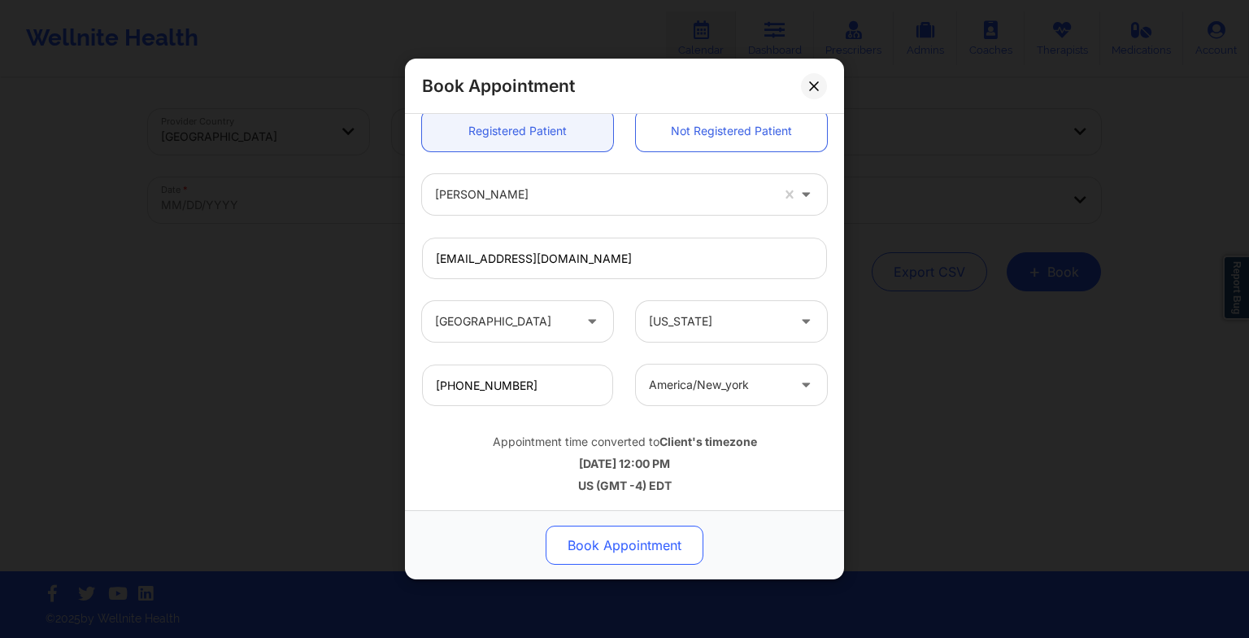
click at [618, 547] on button "Book Appointment" at bounding box center [625, 544] width 158 height 39
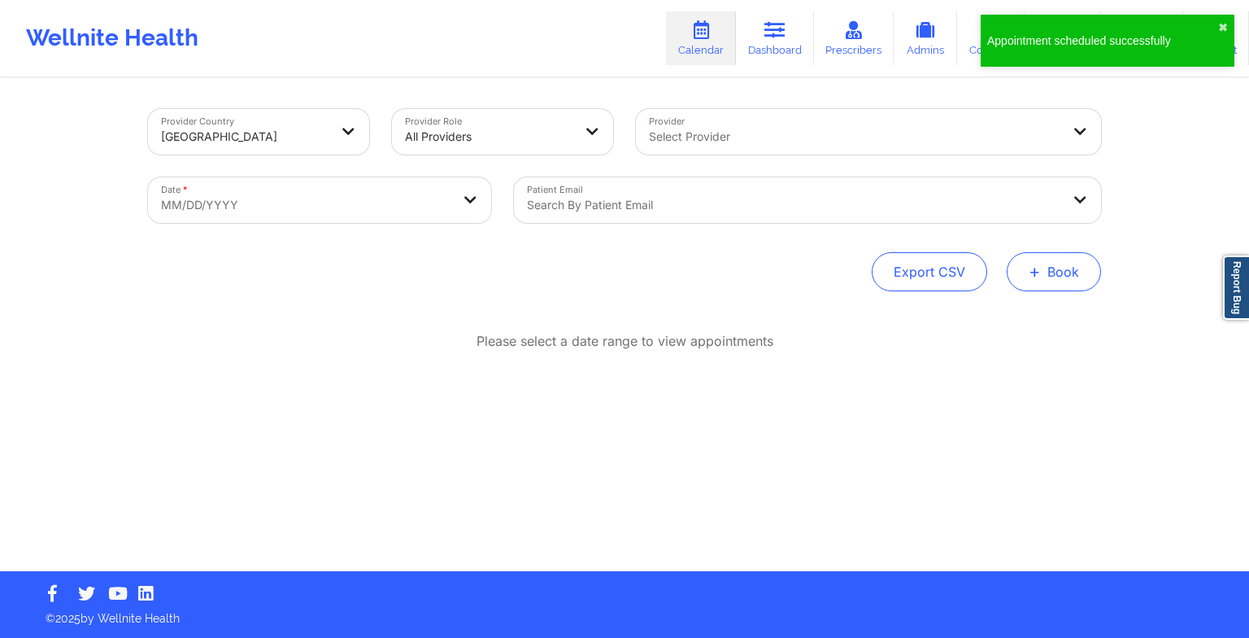
click at [1051, 268] on button "+ Book" at bounding box center [1054, 271] width 94 height 39
click at [1009, 320] on button "Therapy Session" at bounding box center [1027, 323] width 124 height 27
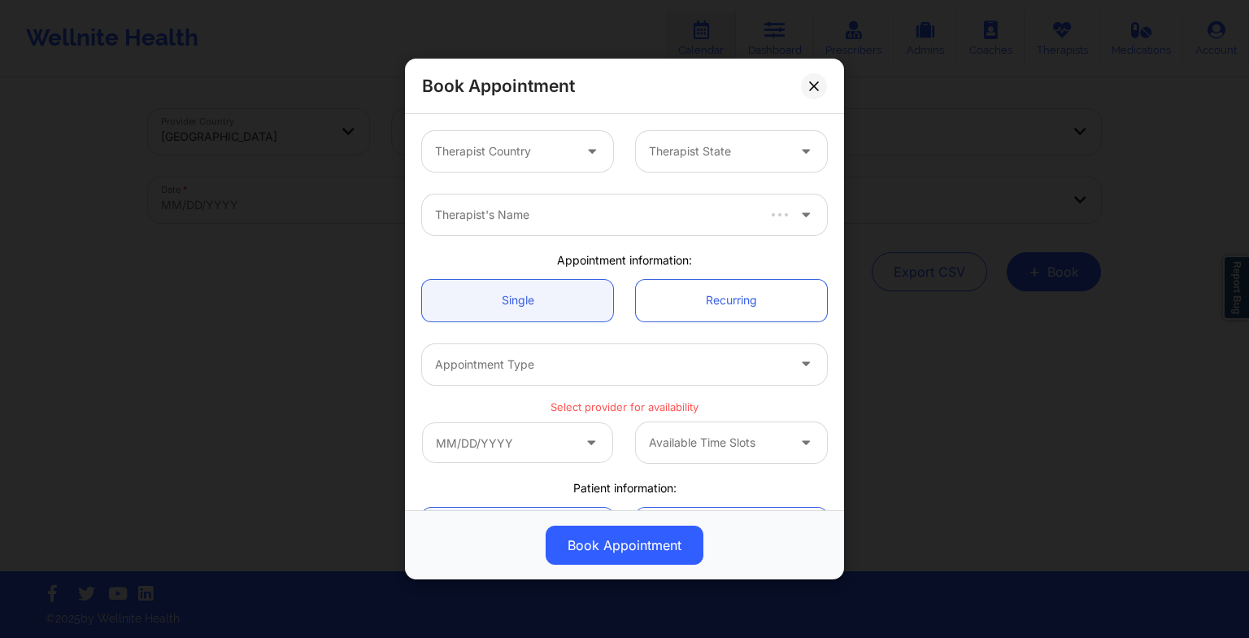
click at [541, 149] on div at bounding box center [503, 152] width 137 height 20
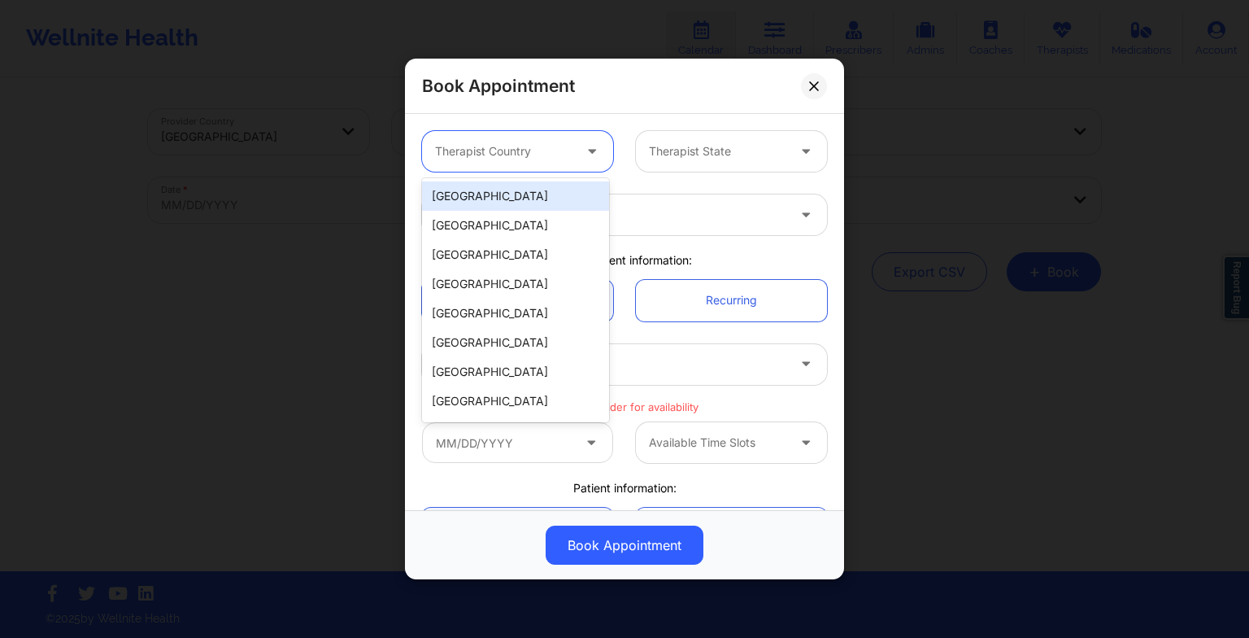
click at [521, 199] on div "[GEOGRAPHIC_DATA]" at bounding box center [515, 195] width 187 height 29
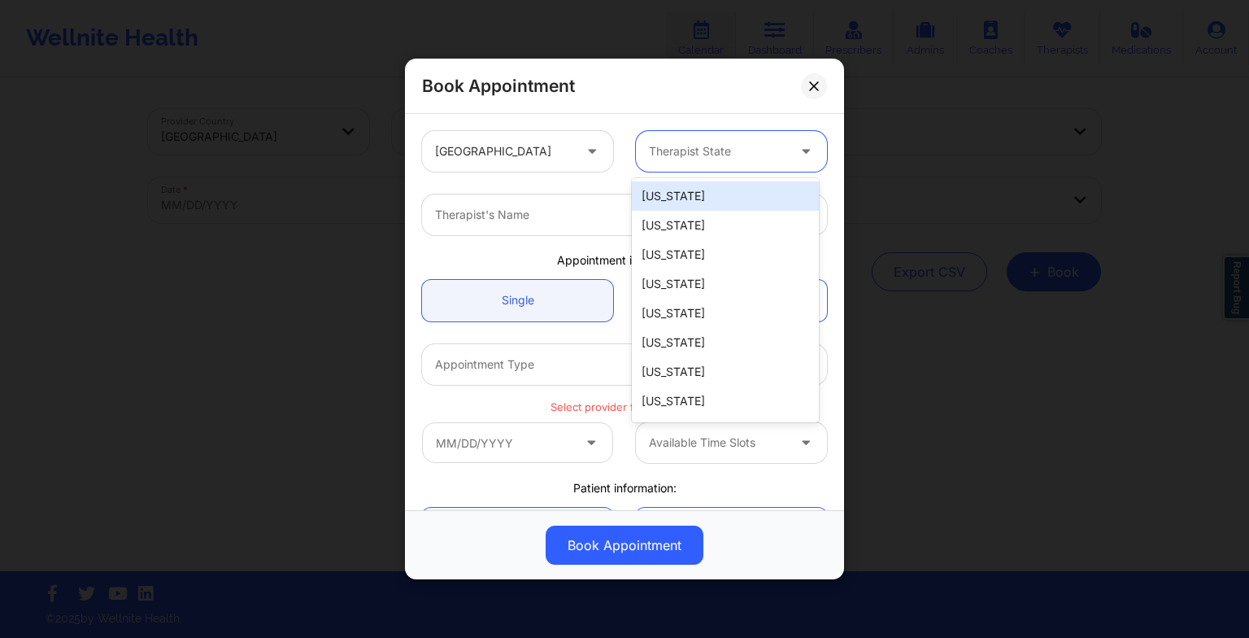
click at [726, 137] on div "Therapist State" at bounding box center [712, 151] width 152 height 41
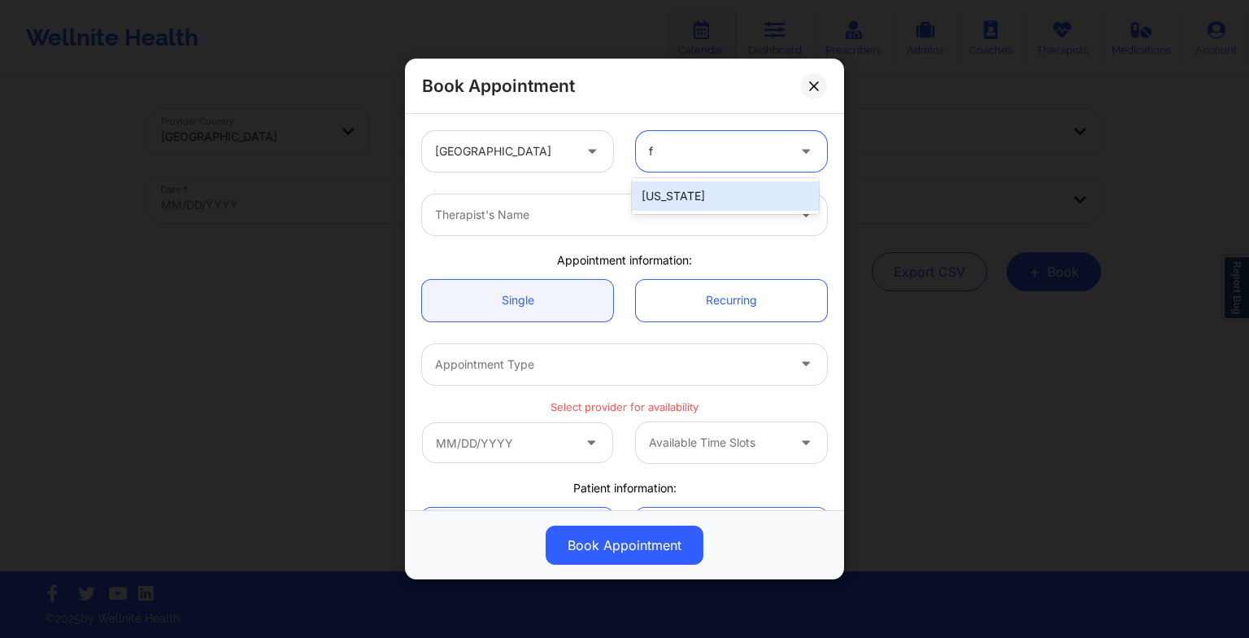
type input "fl"
click at [677, 207] on div "[US_STATE]" at bounding box center [725, 195] width 187 height 29
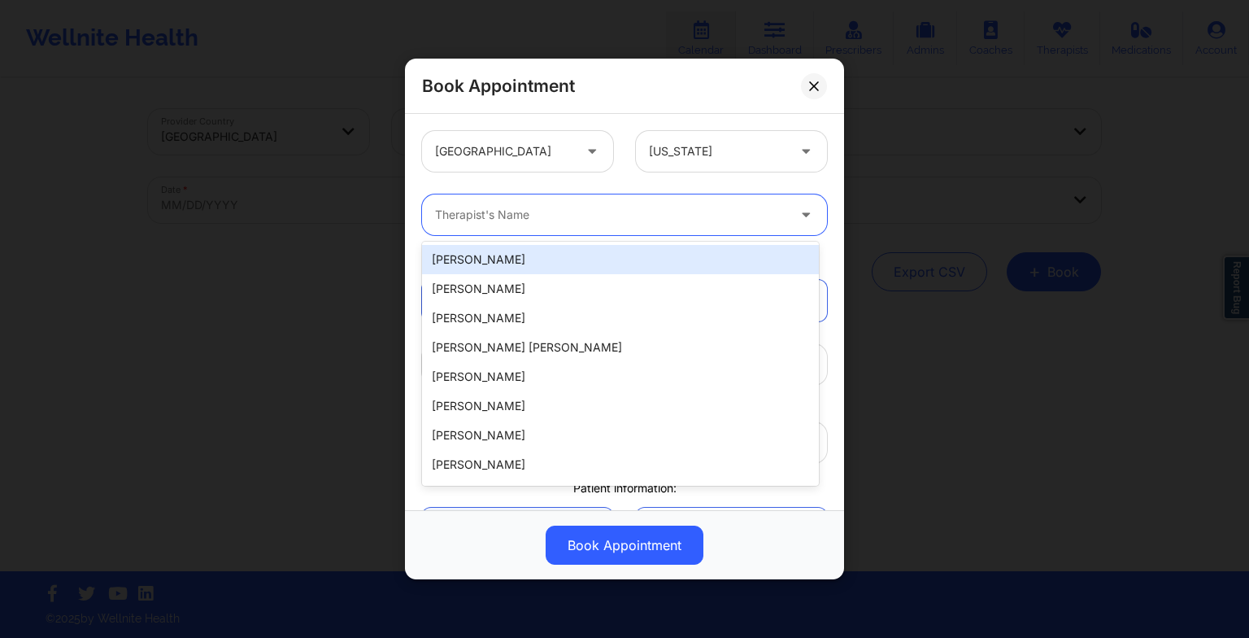
click at [610, 209] on div at bounding box center [610, 215] width 351 height 20
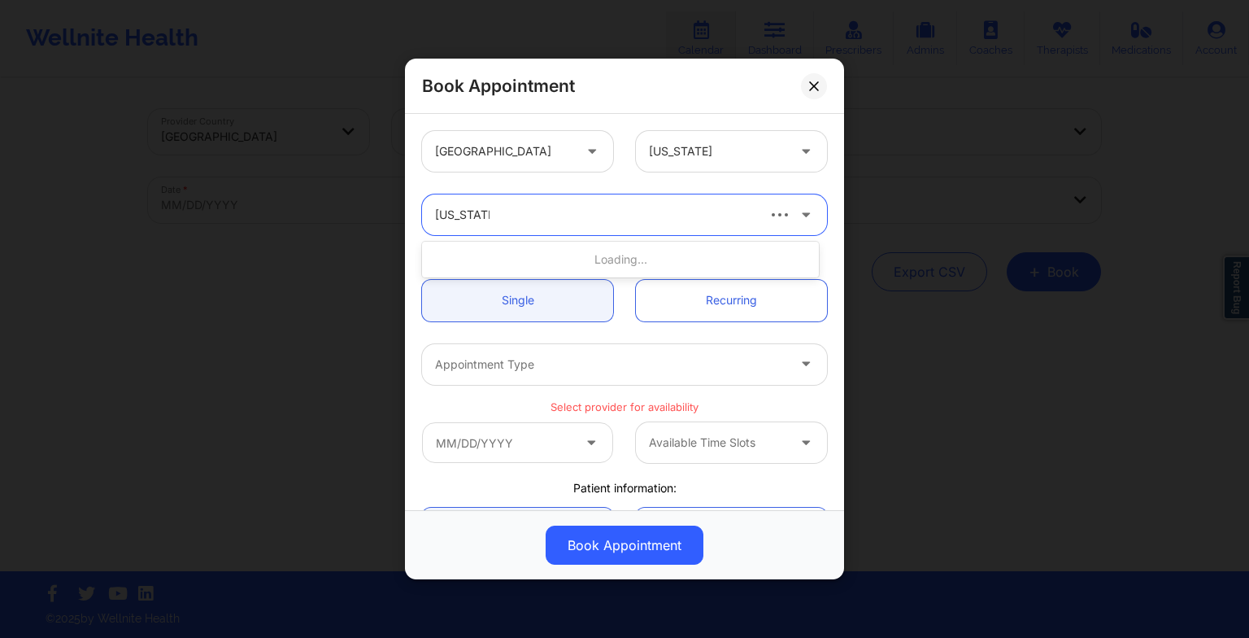
type input "virginia giba"
click at [535, 257] on div "Virginia Gibala" at bounding box center [620, 259] width 397 height 29
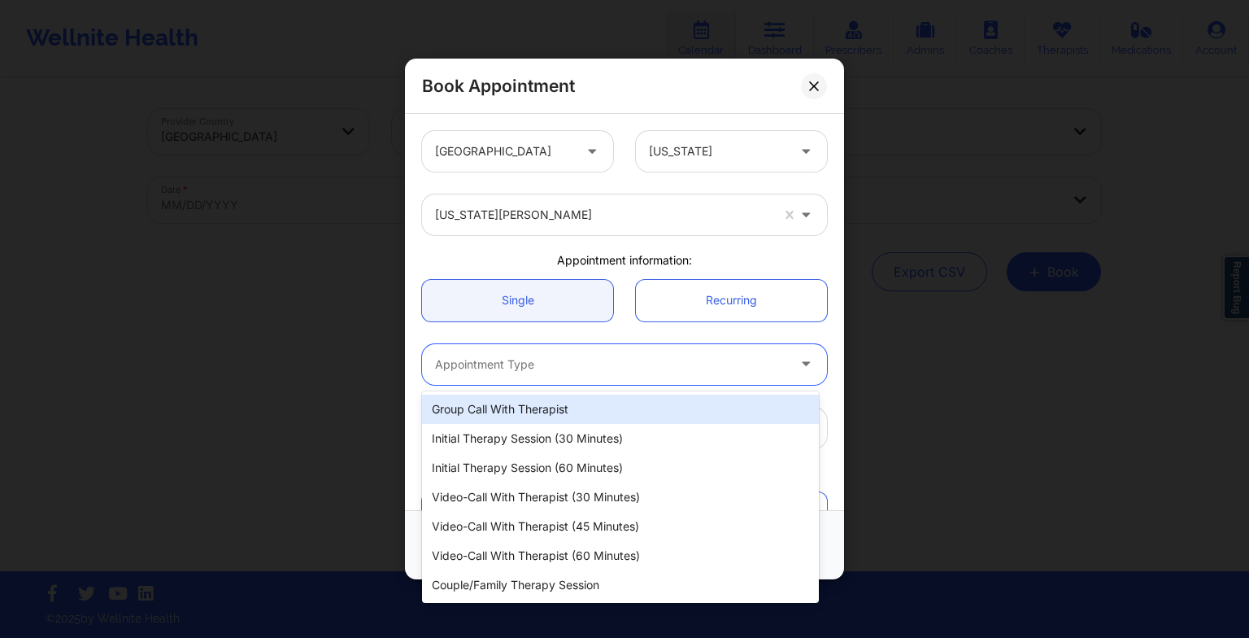
click at [478, 373] on div "Appointment Type" at bounding box center [605, 364] width 366 height 41
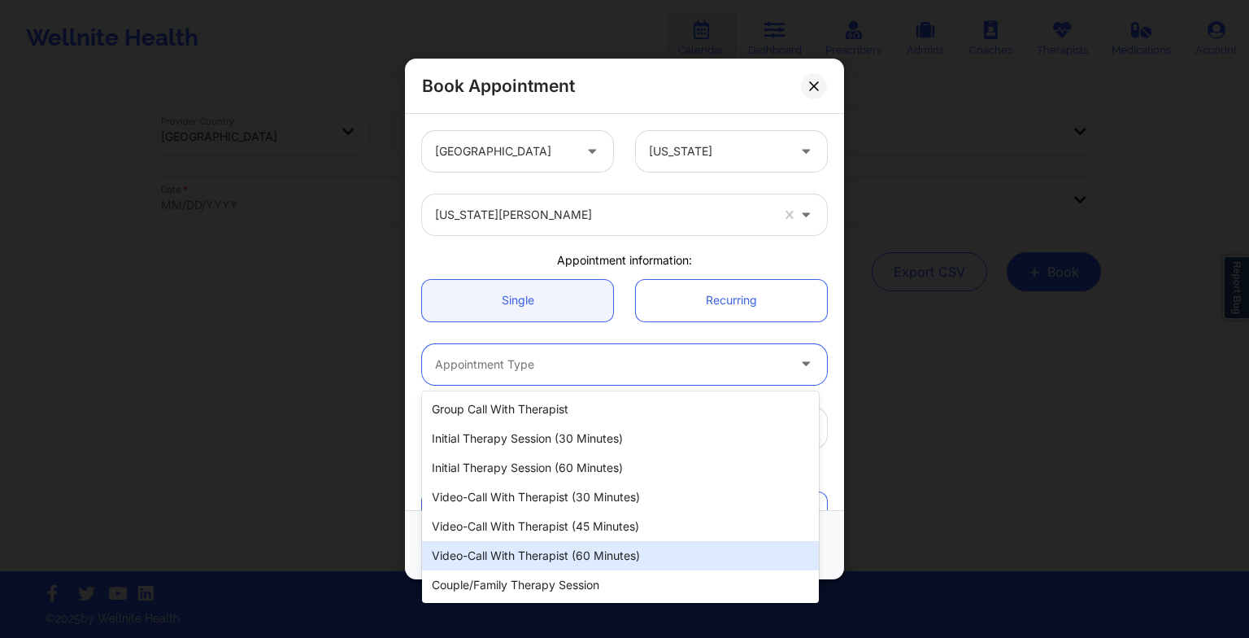
click at [509, 542] on div "Video-Call with Therapist (60 minutes)" at bounding box center [620, 555] width 397 height 29
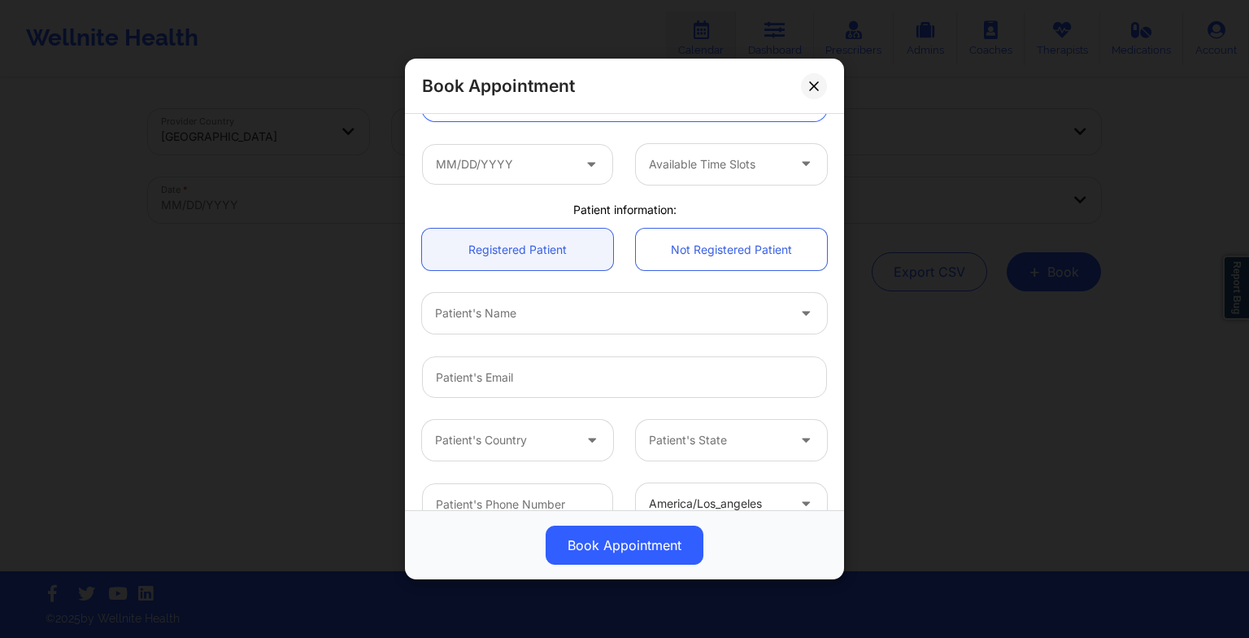
scroll to position [267, 0]
click at [491, 169] on input "text" at bounding box center [517, 161] width 191 height 41
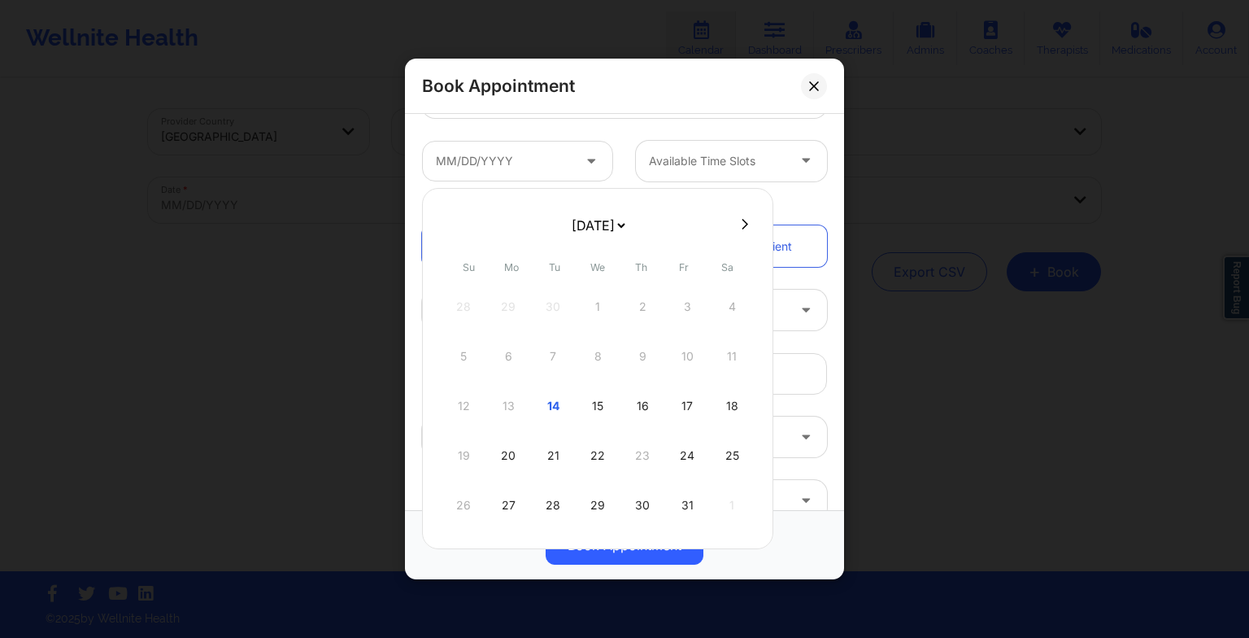
click at [742, 222] on icon at bounding box center [745, 224] width 7 height 12
select select "2025-10"
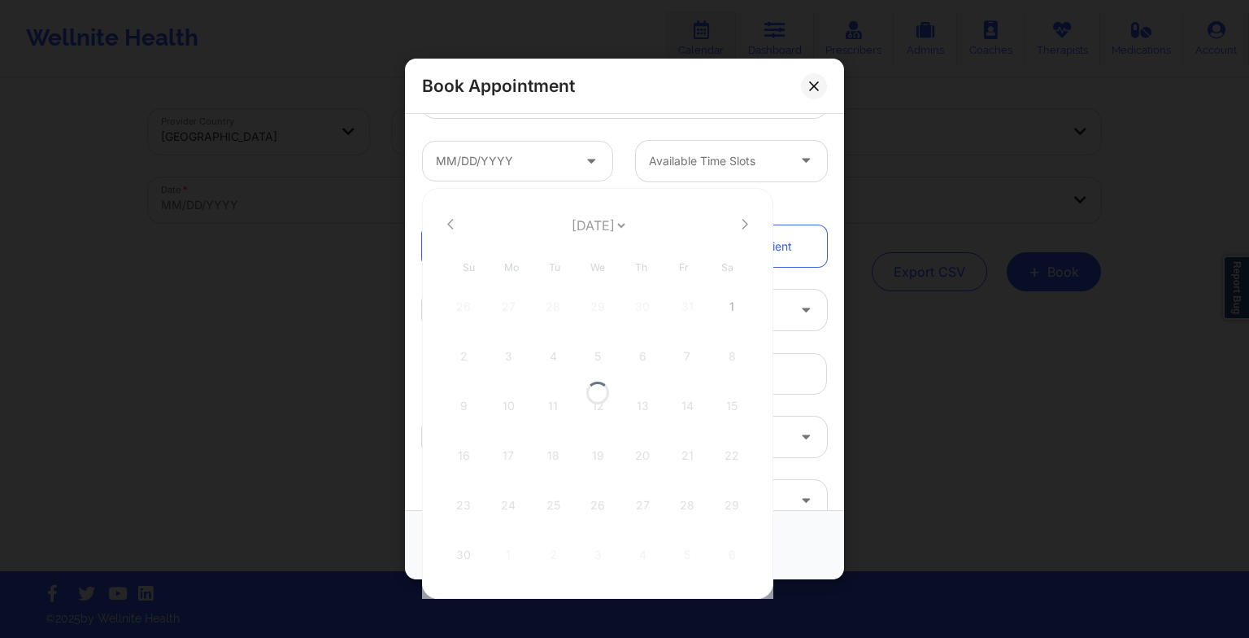
select select "2025-10"
click at [639, 345] on div "6" at bounding box center [642, 356] width 41 height 46
type input "[DATE]"
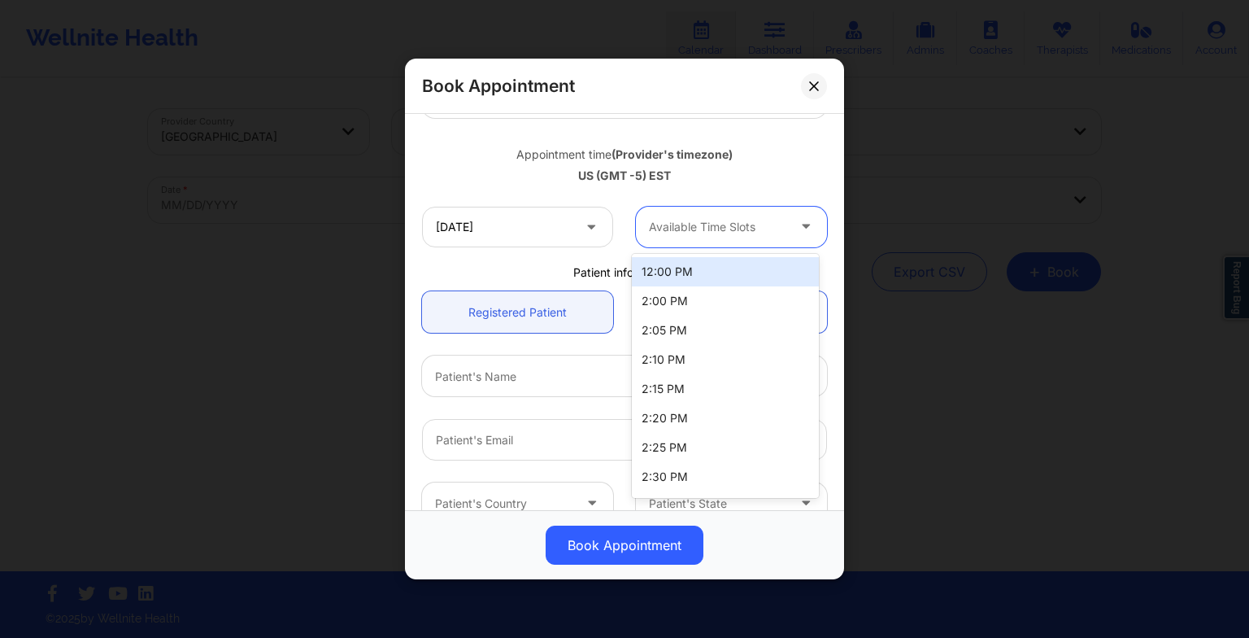
drag, startPoint x: 704, startPoint y: 216, endPoint x: 694, endPoint y: 270, distance: 54.6
click at [694, 270] on body "Wellnite Health Calendar Dashboard Prescribers Admins Coaches Therapists Medica…" at bounding box center [624, 319] width 1249 height 638
click at [694, 270] on div "12:00 PM" at bounding box center [725, 271] width 187 height 29
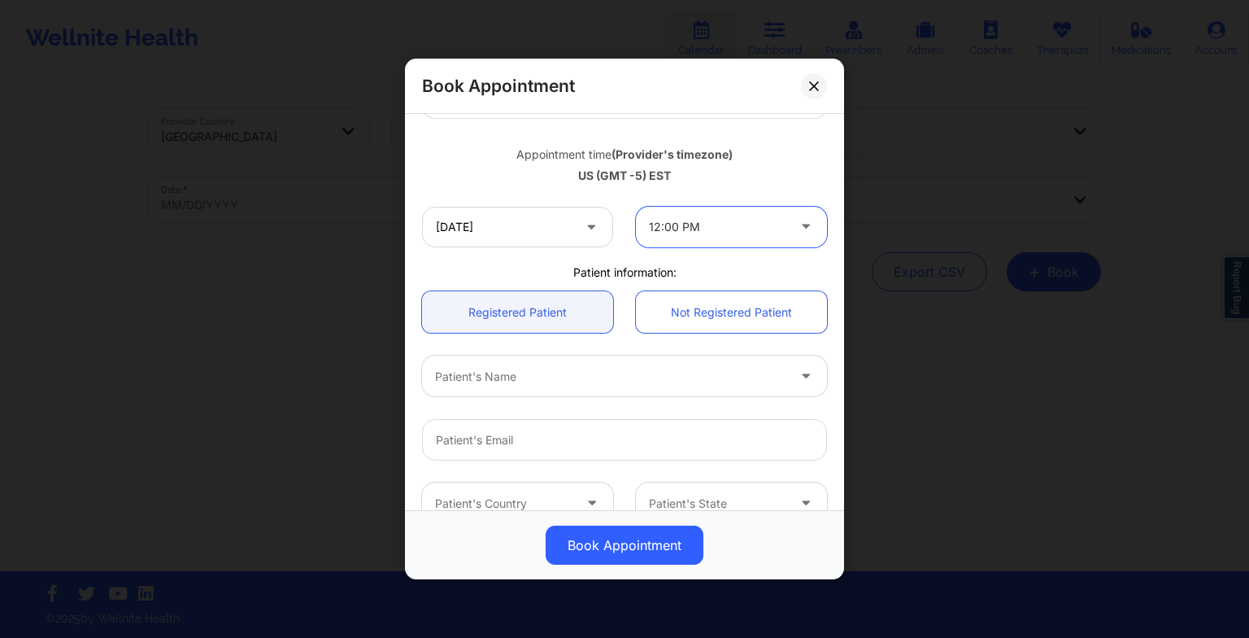
scroll to position [338, 0]
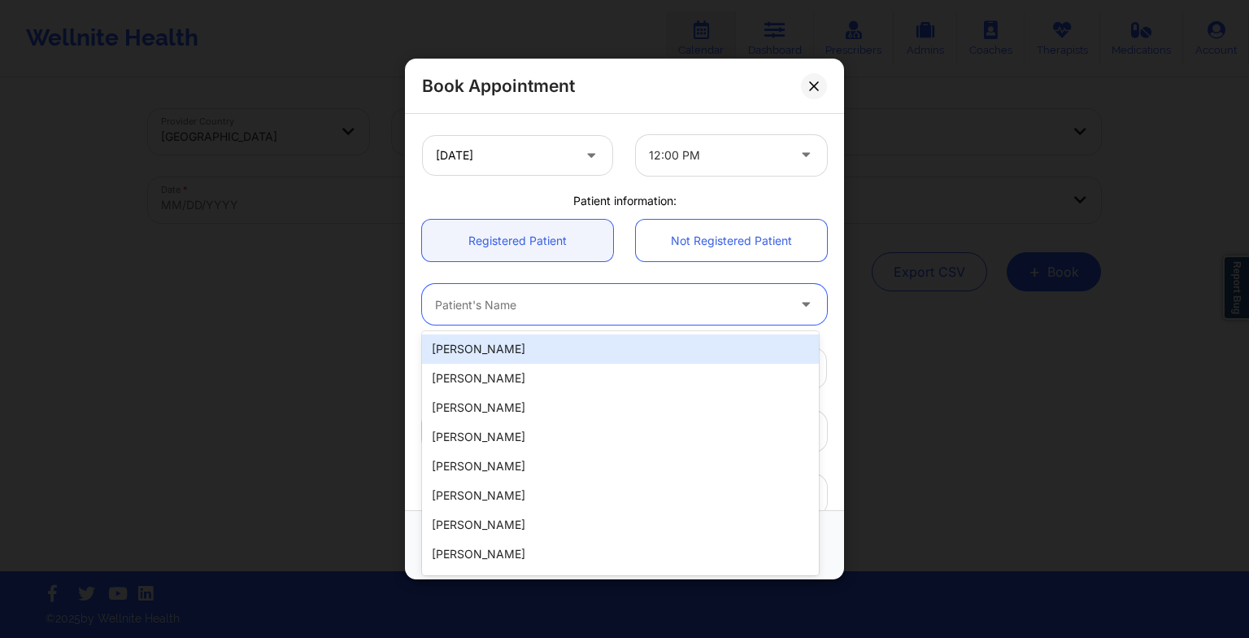
click at [518, 301] on div at bounding box center [610, 304] width 351 height 20
paste input "LETICIA LEBA"
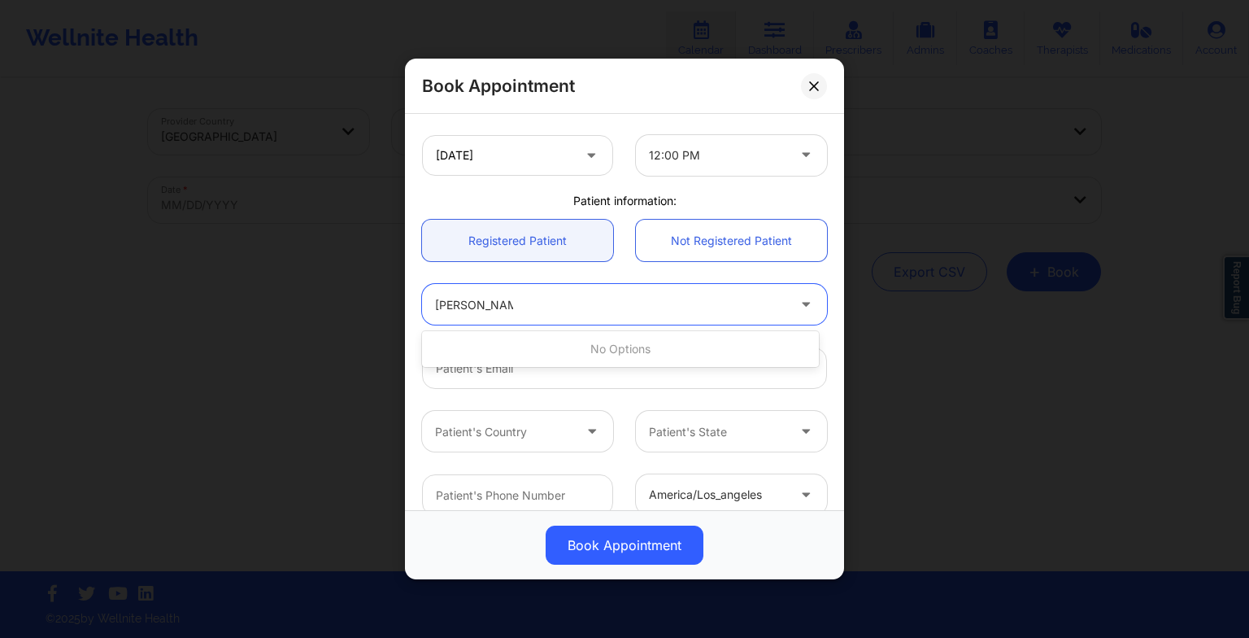
click at [484, 307] on input "LETICIA LEBA" at bounding box center [474, 304] width 78 height 16
type input "LETICIA d LEBA"
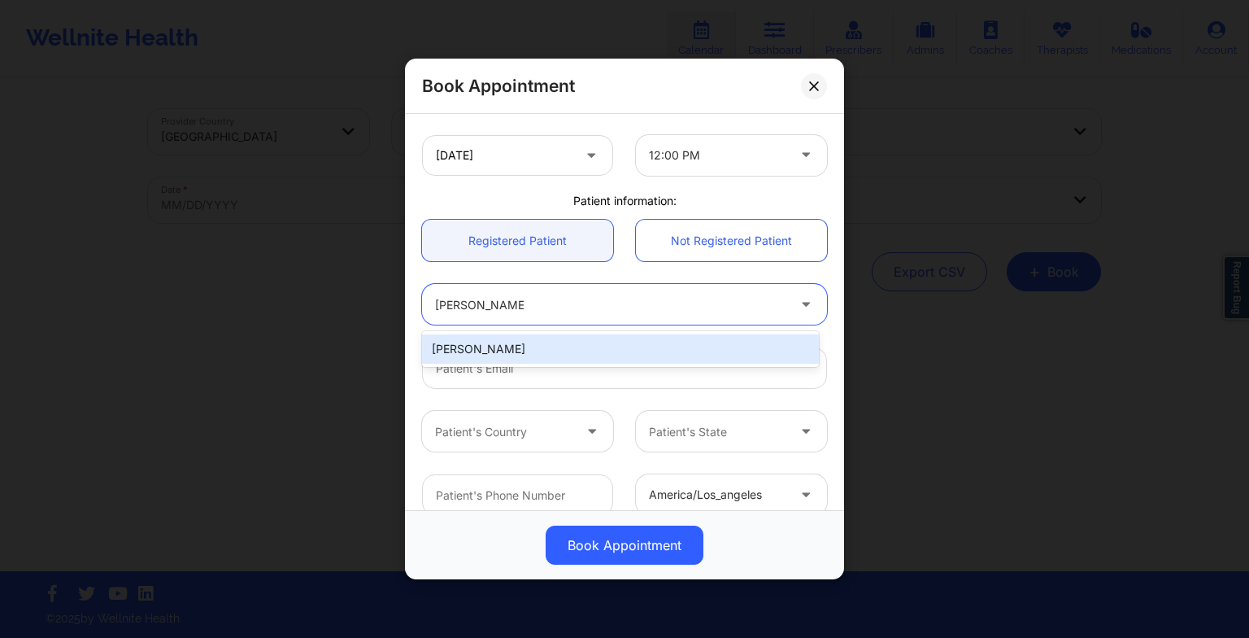
click at [514, 352] on div "LETICIA D LEBA" at bounding box center [620, 348] width 397 height 29
type input "lehleba@yahoo.com"
type input "+18325732811"
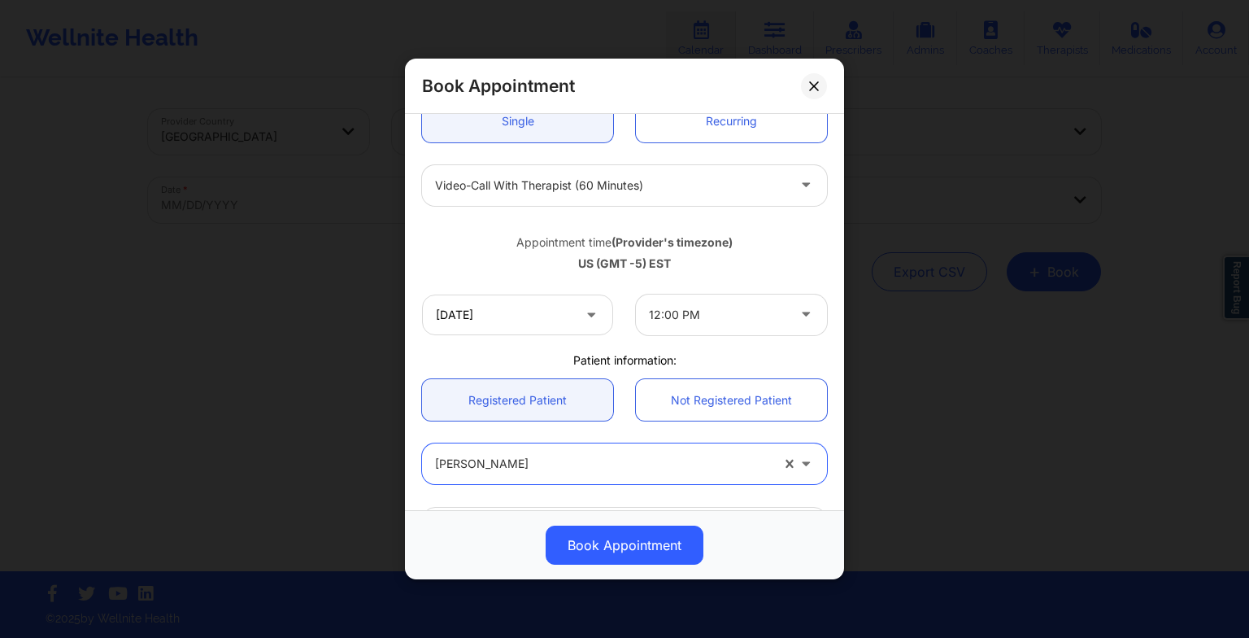
scroll to position [178, 0]
click at [602, 549] on button "Book Appointment" at bounding box center [625, 544] width 158 height 39
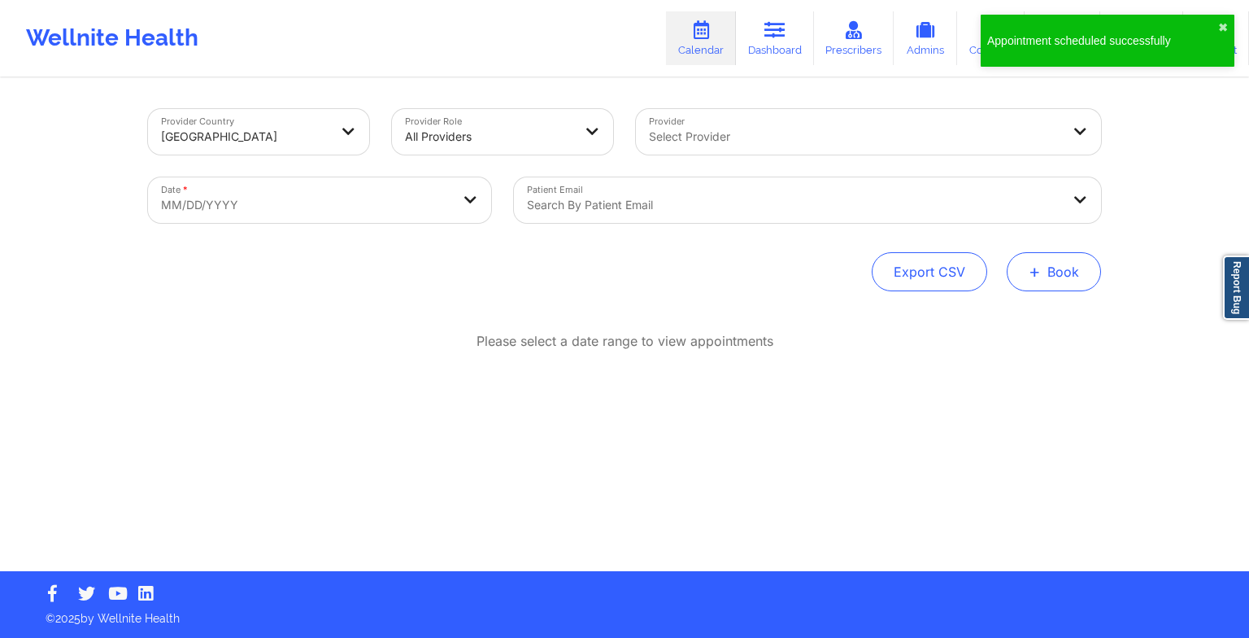
click at [1035, 267] on span "+" at bounding box center [1035, 271] width 12 height 9
click at [1009, 325] on button "Therapy Session" at bounding box center [1027, 323] width 124 height 27
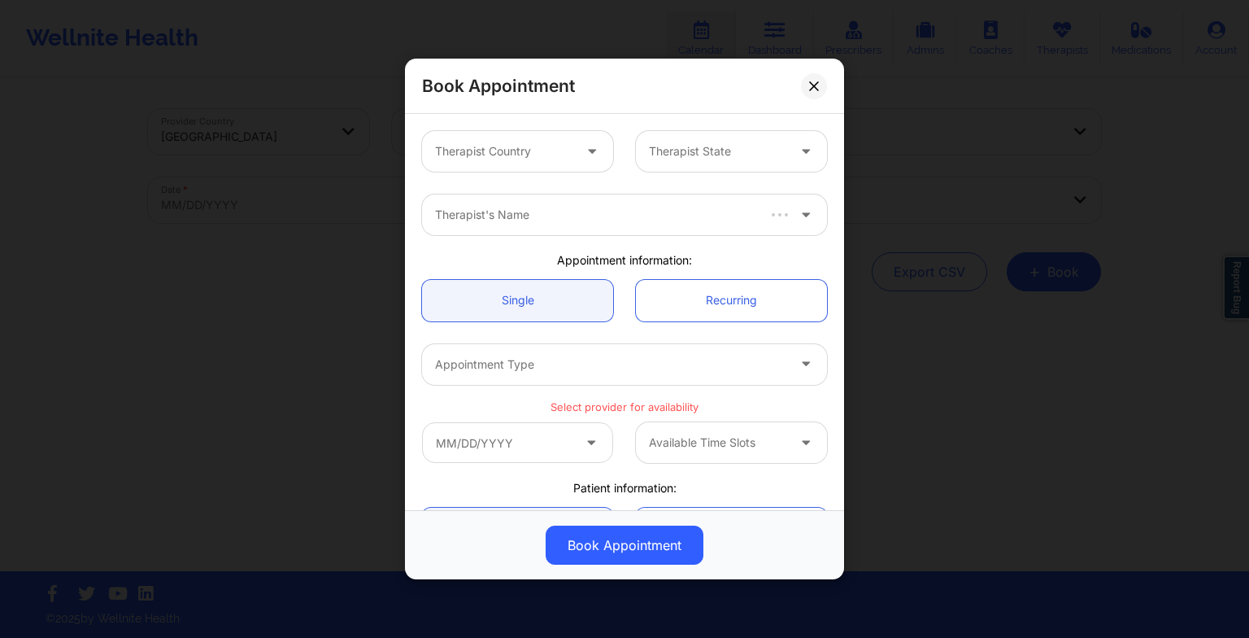
click at [527, 135] on div "Therapist Country" at bounding box center [498, 151] width 152 height 41
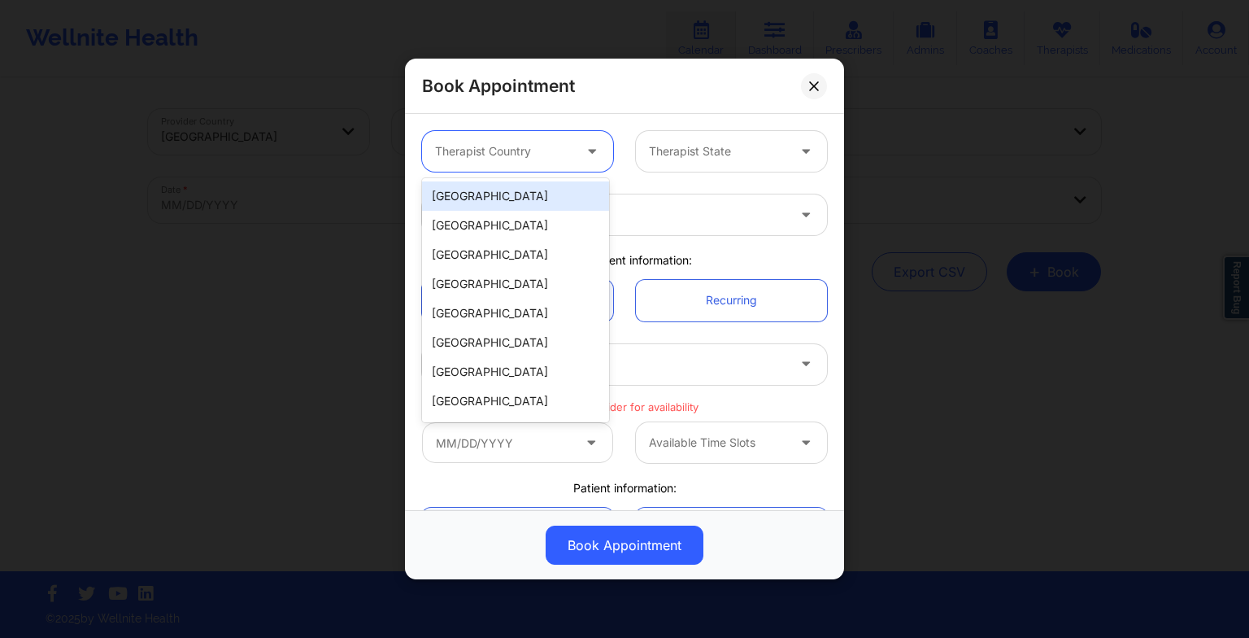
click at [498, 187] on div "[GEOGRAPHIC_DATA]" at bounding box center [515, 195] width 187 height 29
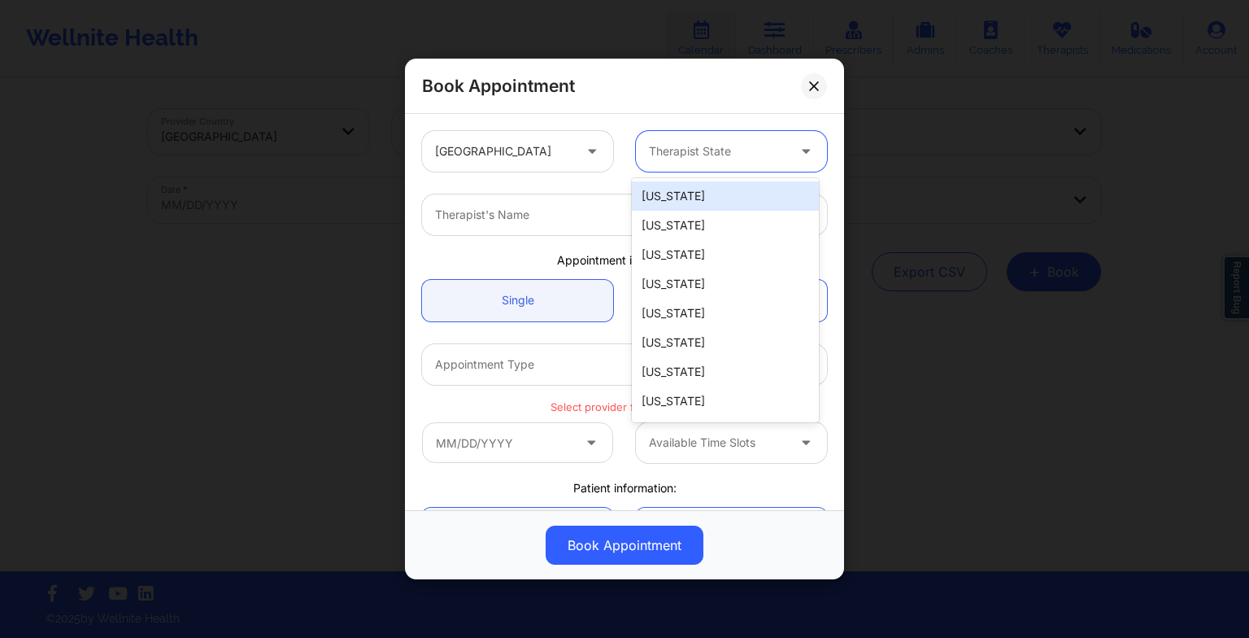
click at [653, 148] on div at bounding box center [717, 152] width 137 height 20
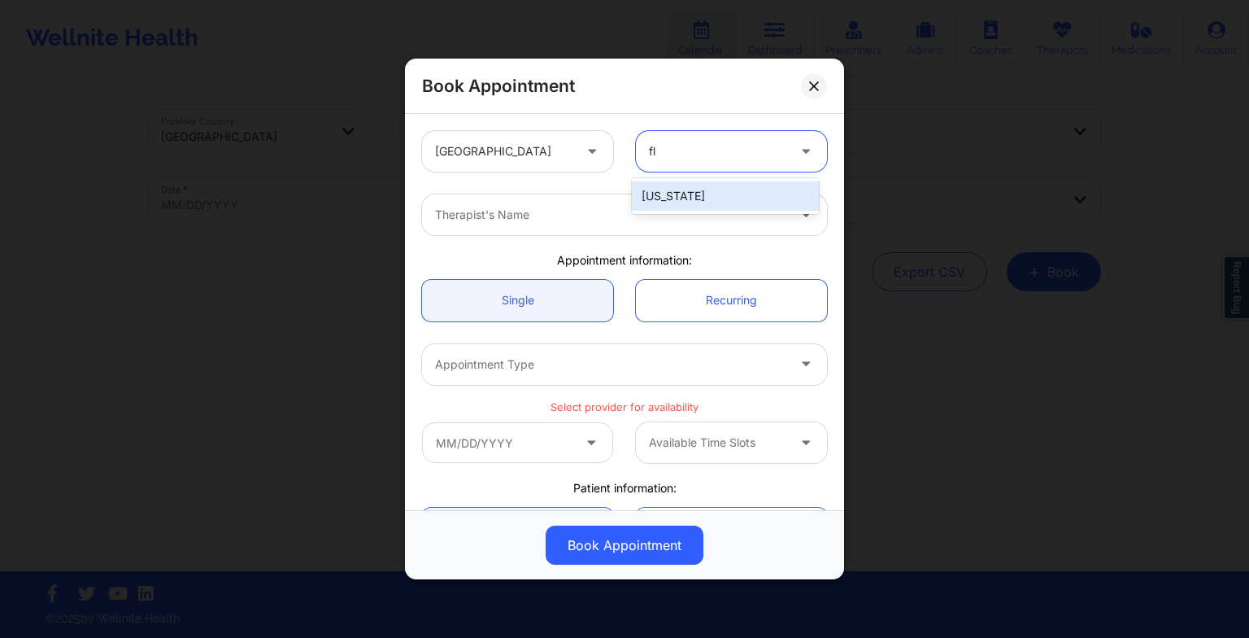
type input "flo"
click at [656, 202] on div "[US_STATE]" at bounding box center [725, 195] width 187 height 29
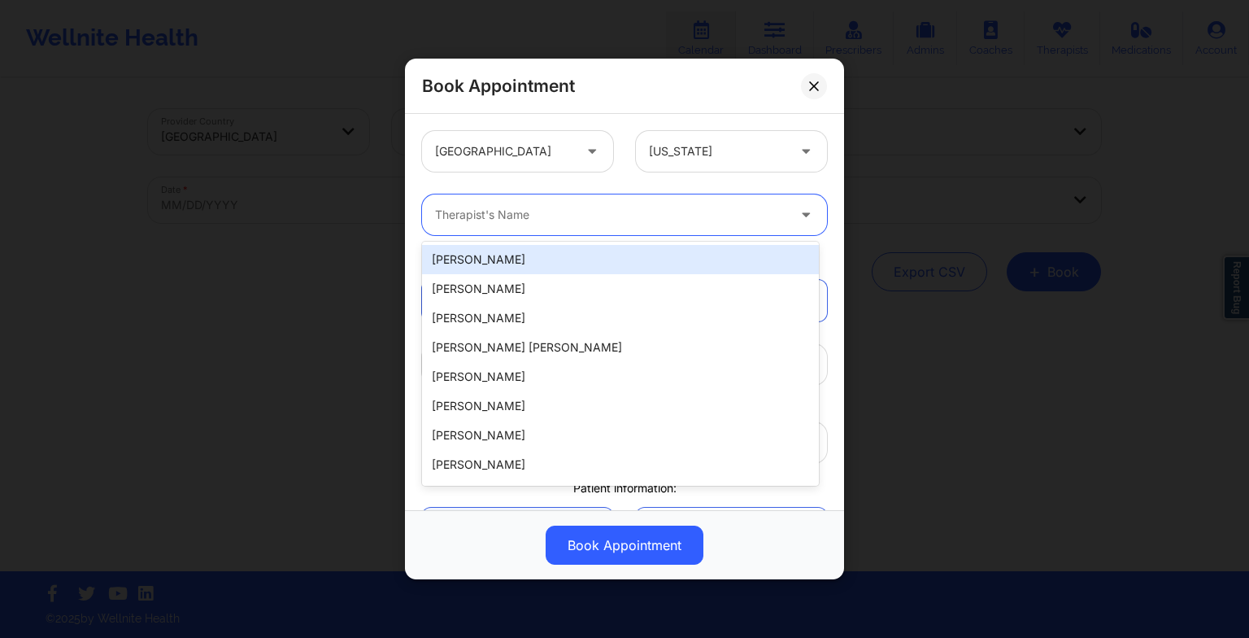
click at [632, 200] on div "Therapist's Name" at bounding box center [605, 214] width 366 height 41
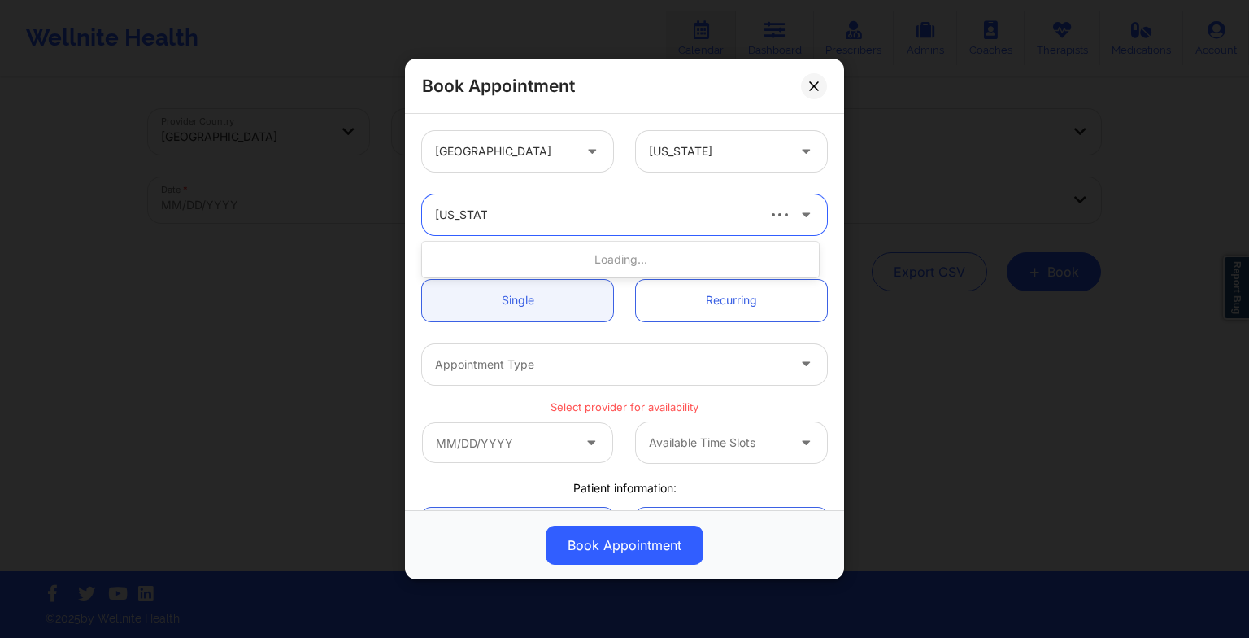
type input "virginia gi"
click at [498, 253] on div "Virginia Gibala" at bounding box center [620, 259] width 397 height 29
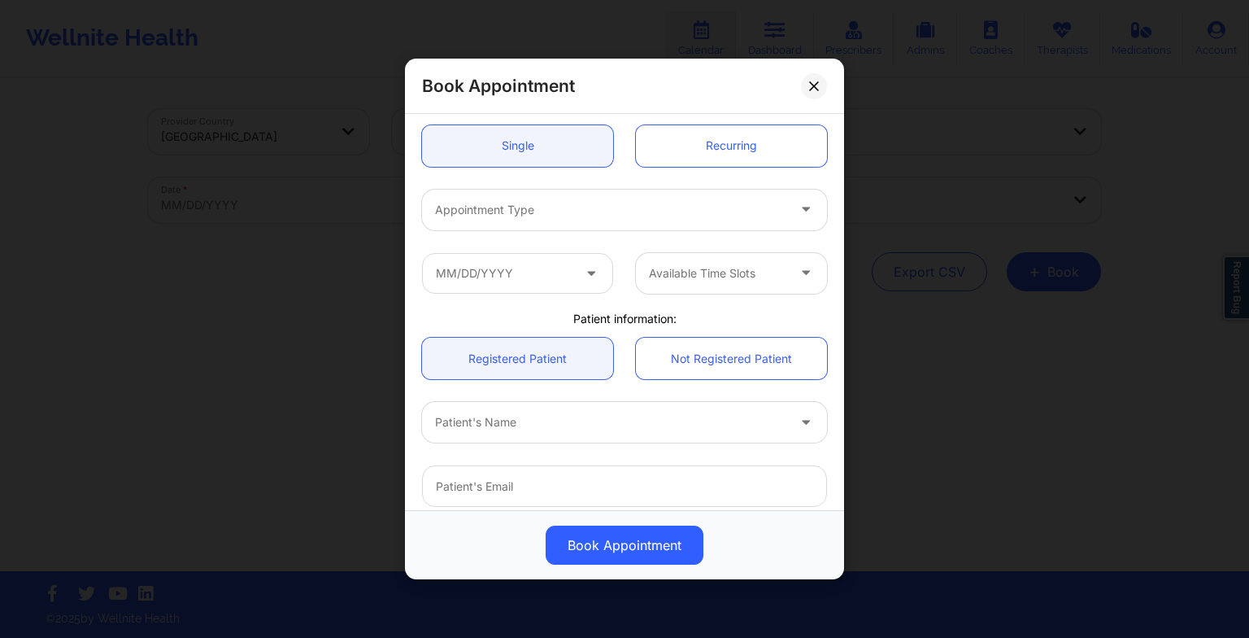
scroll to position [156, 0]
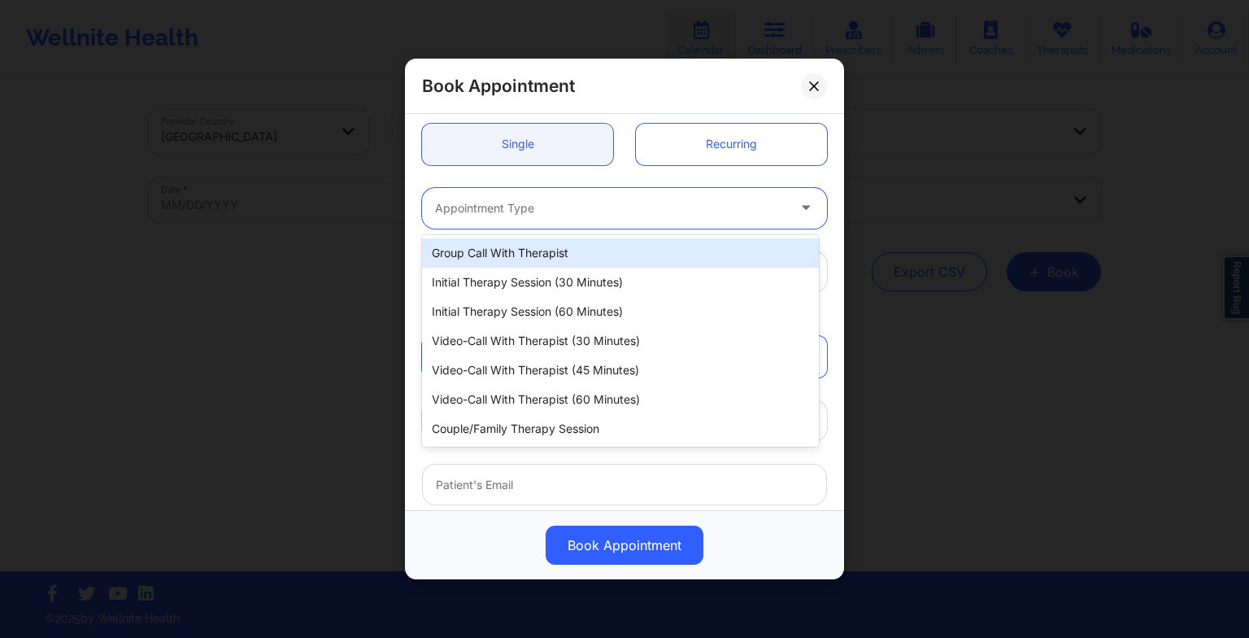
click at [465, 202] on div at bounding box center [610, 208] width 351 height 20
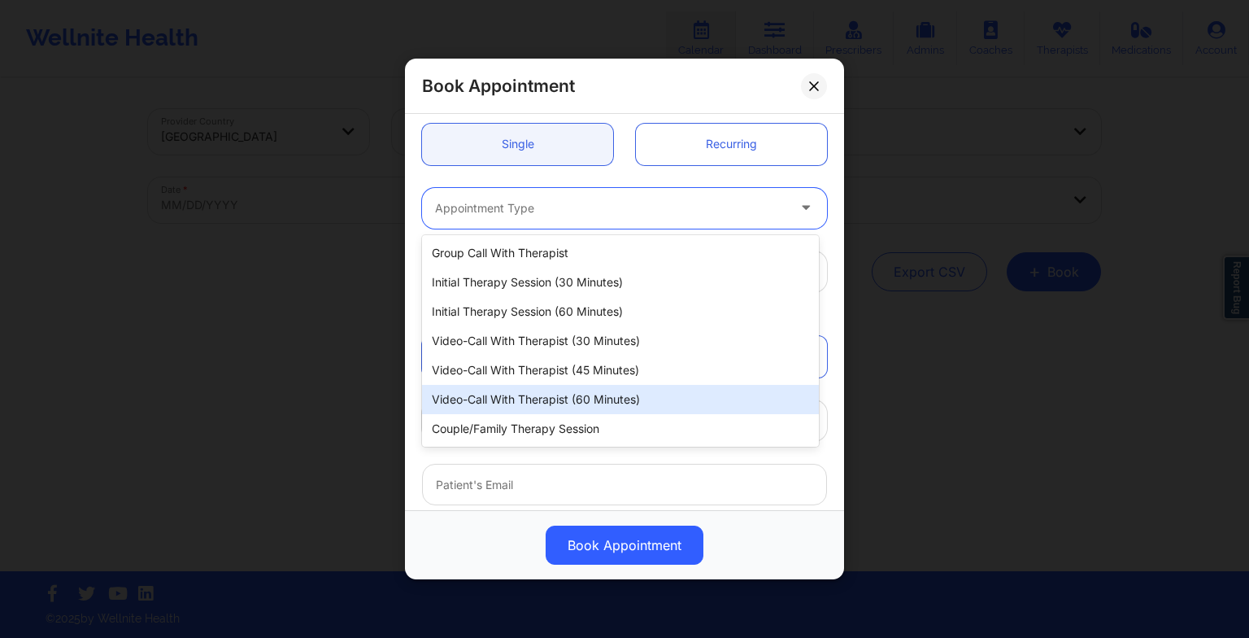
click at [498, 407] on div "Video-Call with Therapist (60 minutes)" at bounding box center [620, 399] width 397 height 29
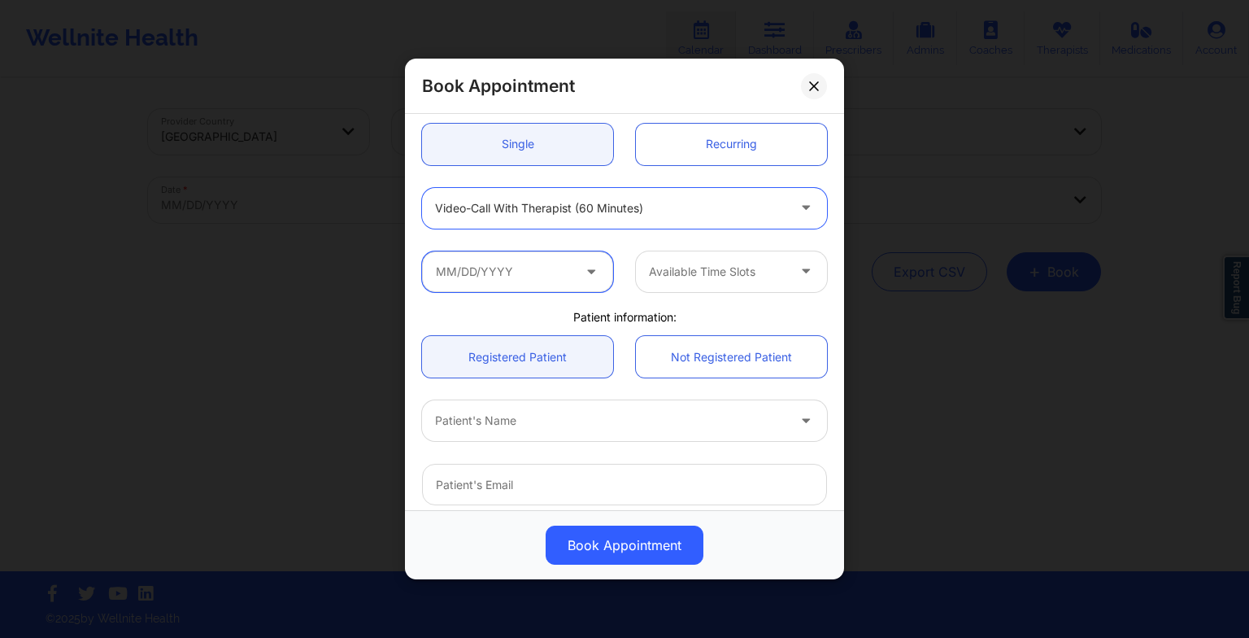
click at [482, 271] on input "text" at bounding box center [517, 271] width 191 height 41
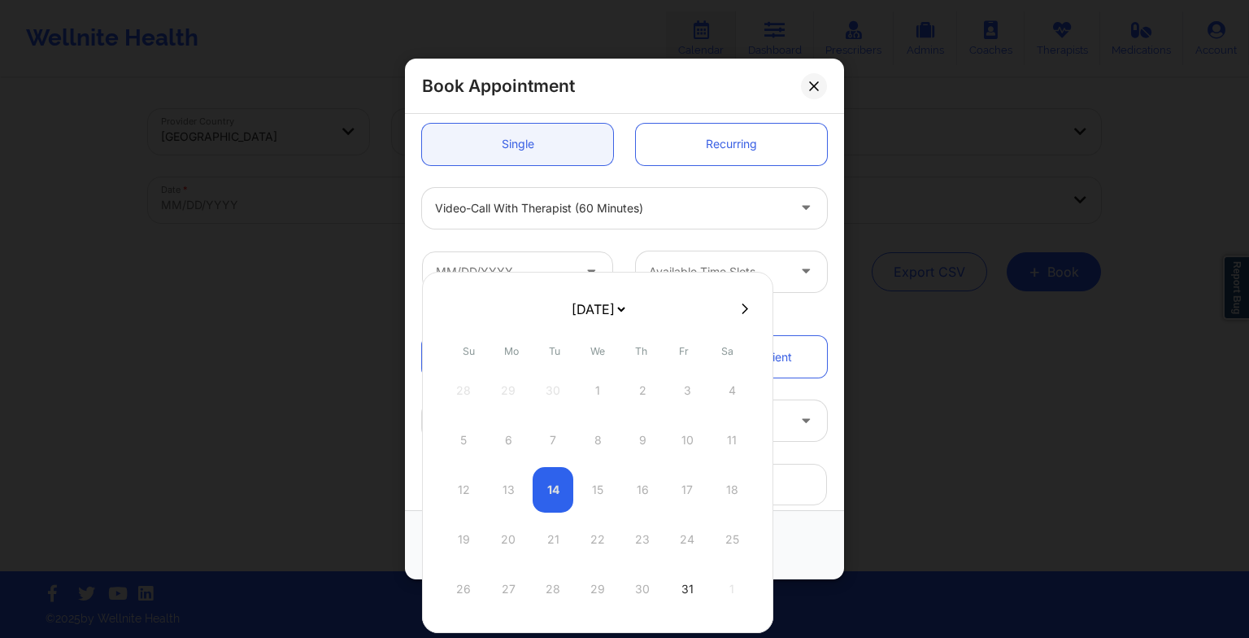
click at [743, 311] on button at bounding box center [745, 309] width 16 height 14
select select "2025-10"
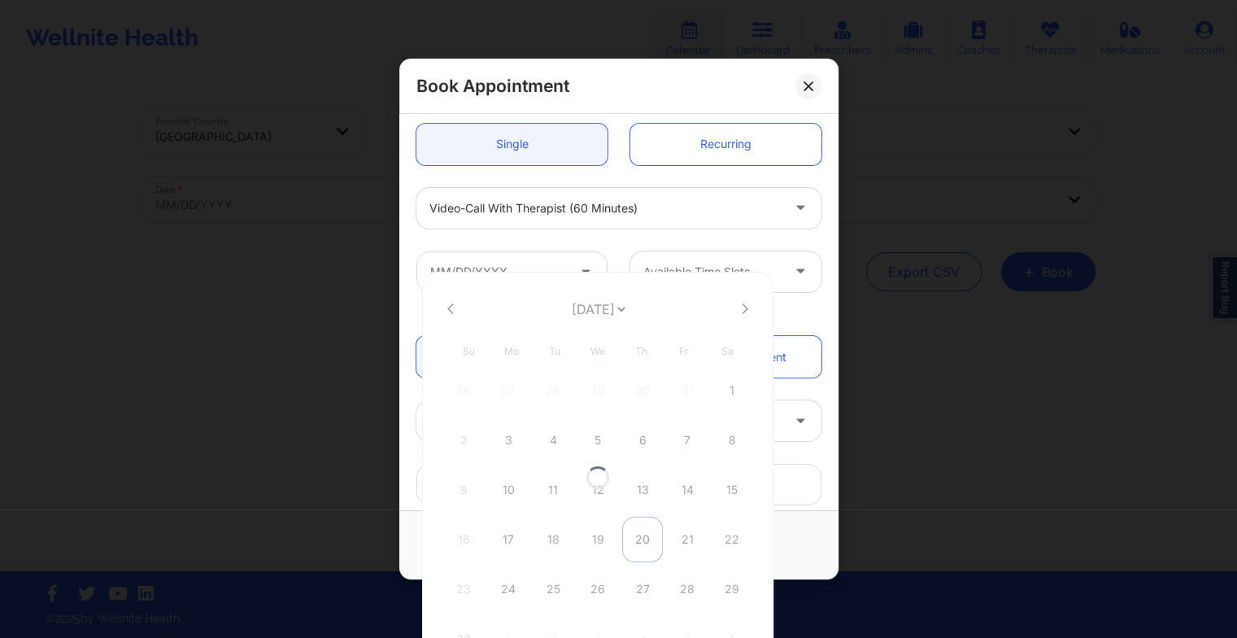
select select "2025-10"
click at [639, 501] on div "13" at bounding box center [642, 490] width 41 height 46
type input "[DATE]"
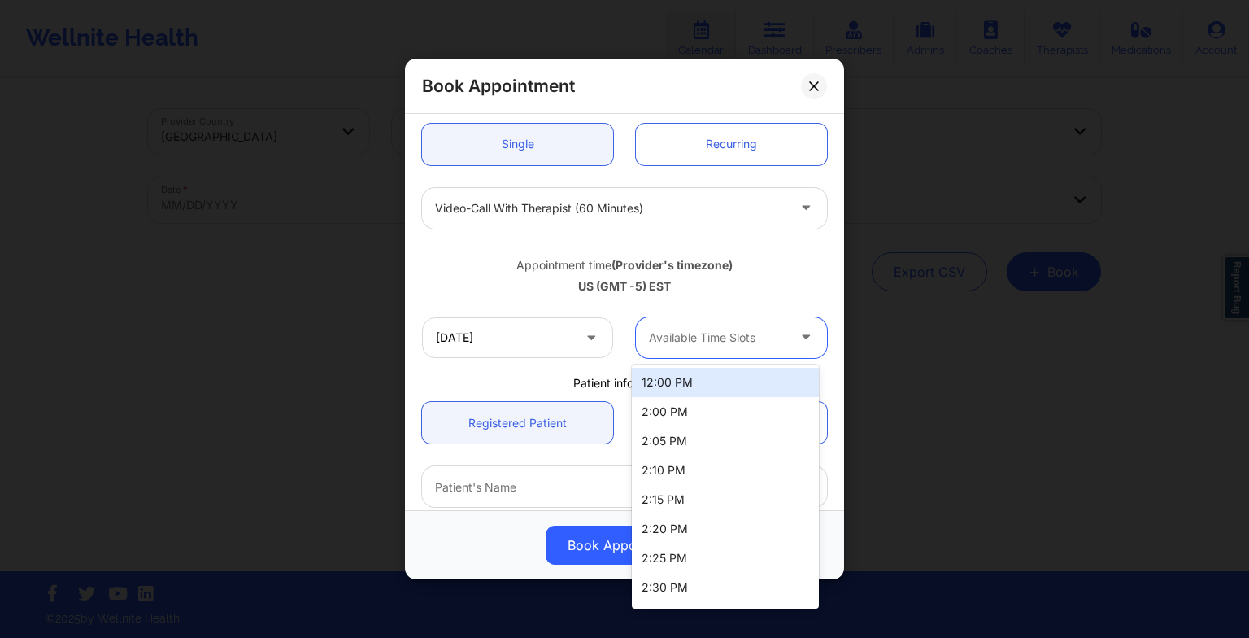
click at [772, 333] on div at bounding box center [717, 338] width 137 height 20
click at [750, 364] on div "12:00 PM 2:00 PM 2:05 PM 2:10 PM 2:15 PM 2:20 PM 2:25 PM 2:30 PM 2:35 PM 2:40 P…" at bounding box center [725, 486] width 187 height 244
click at [750, 371] on div "12:00 PM" at bounding box center [725, 382] width 187 height 29
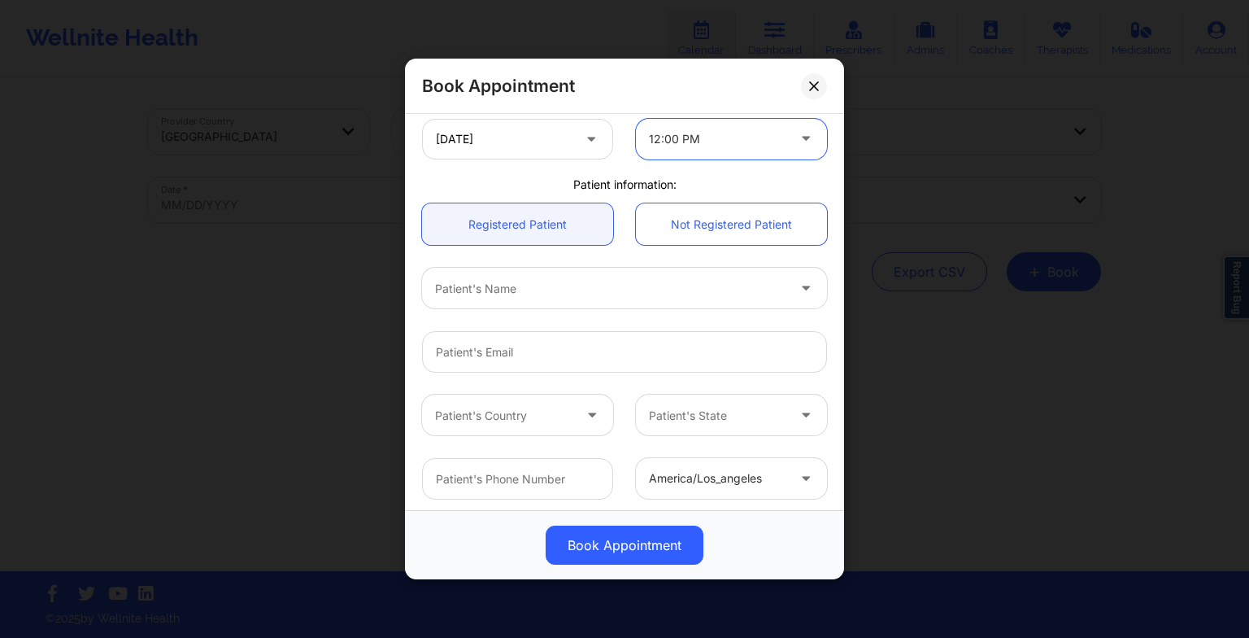
scroll to position [364, 0]
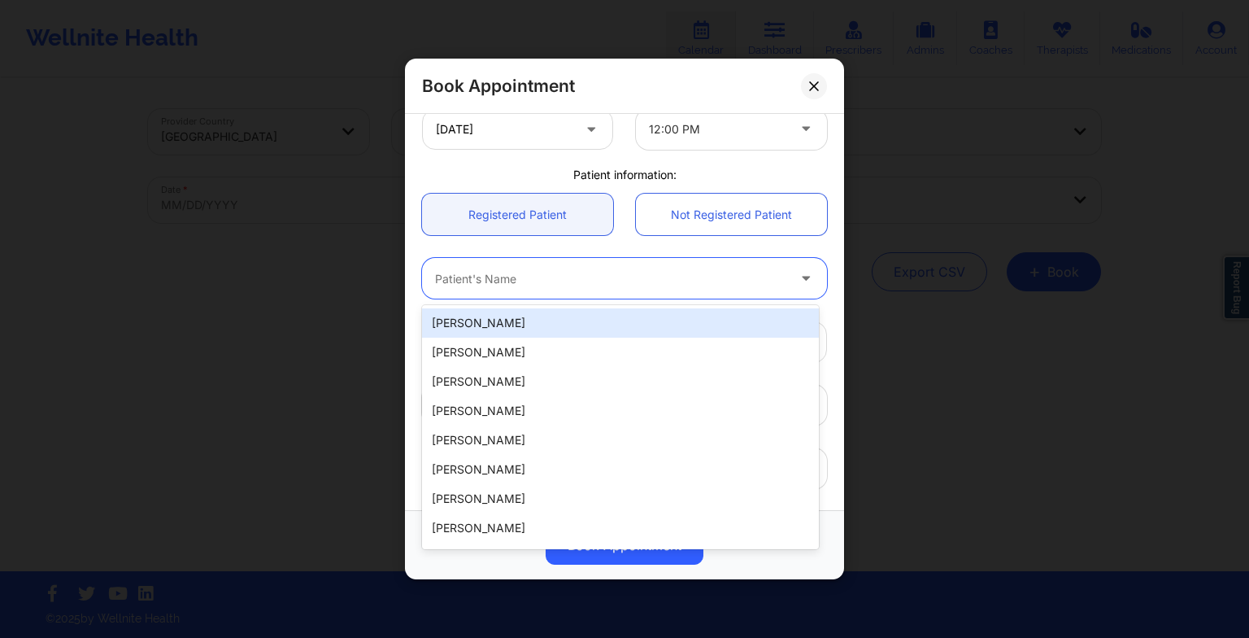
click at [594, 272] on div at bounding box center [610, 278] width 351 height 20
paste input "LETICIA LEBA"
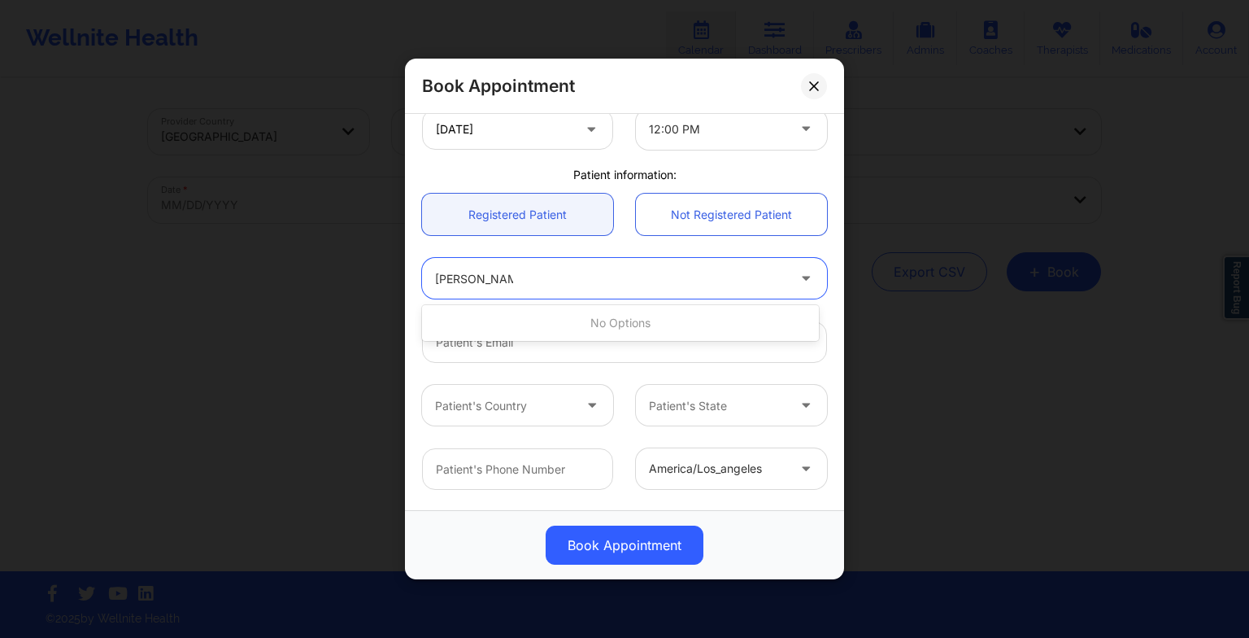
click at [484, 280] on input "LETICIA LEBA" at bounding box center [474, 278] width 78 height 16
type input "LETICIA d LEBA"
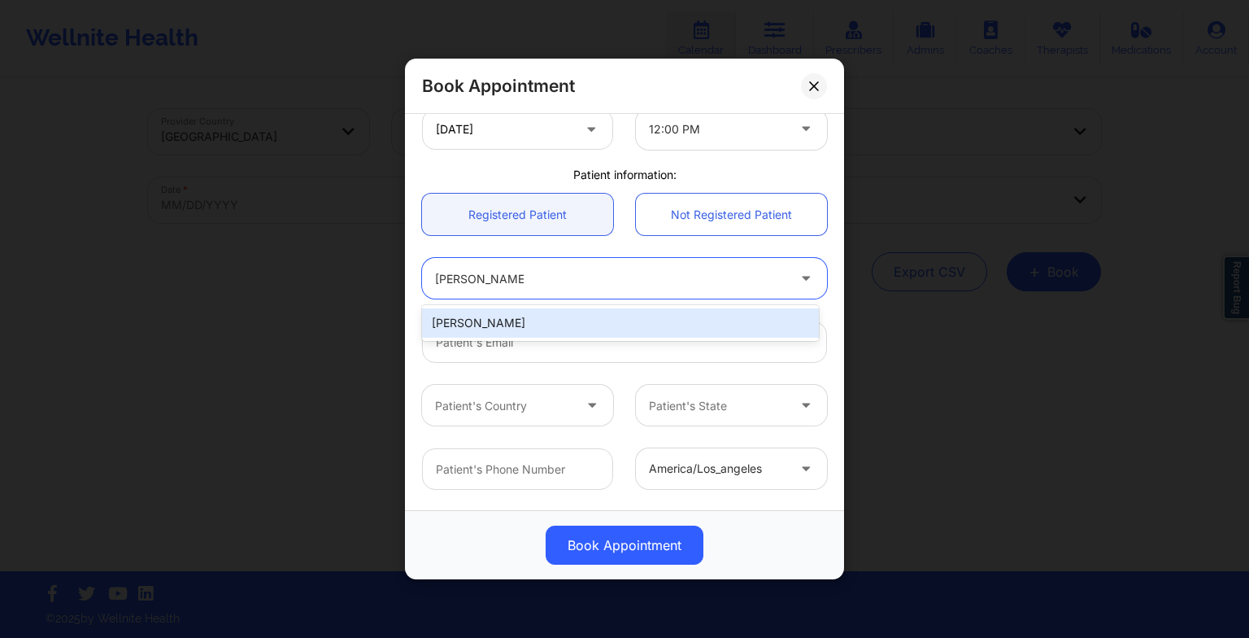
click at [497, 314] on div "LETICIA D LEBA" at bounding box center [620, 322] width 397 height 29
type input "lehleba@yahoo.com"
type input "+18325732811"
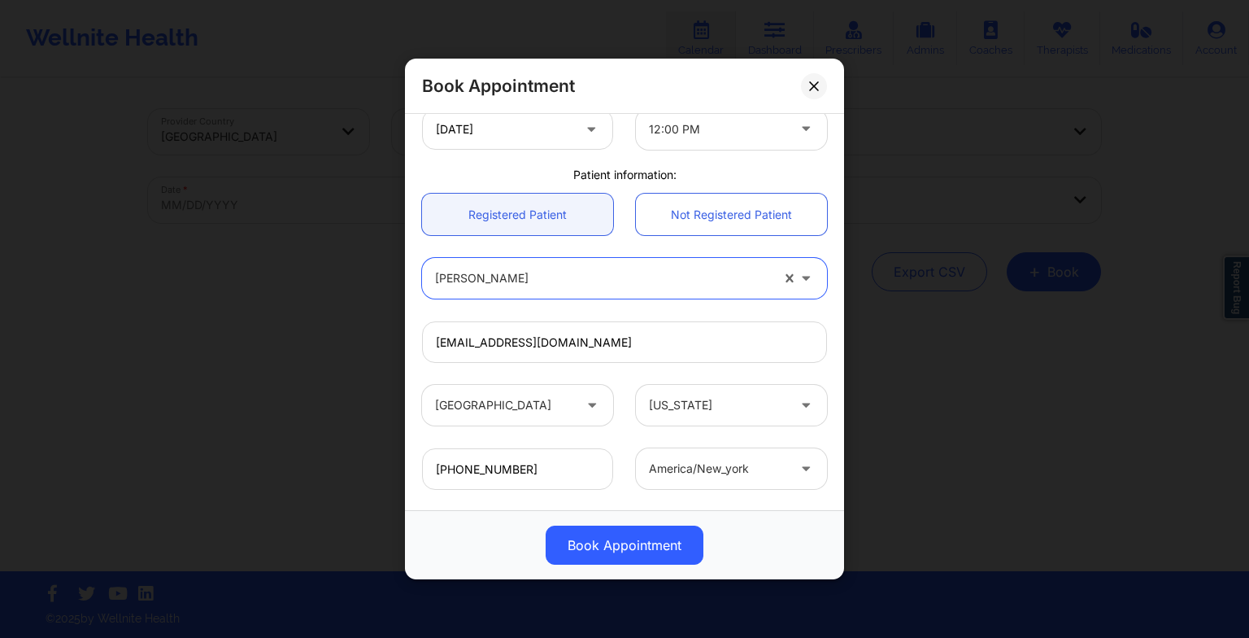
scroll to position [448, 0]
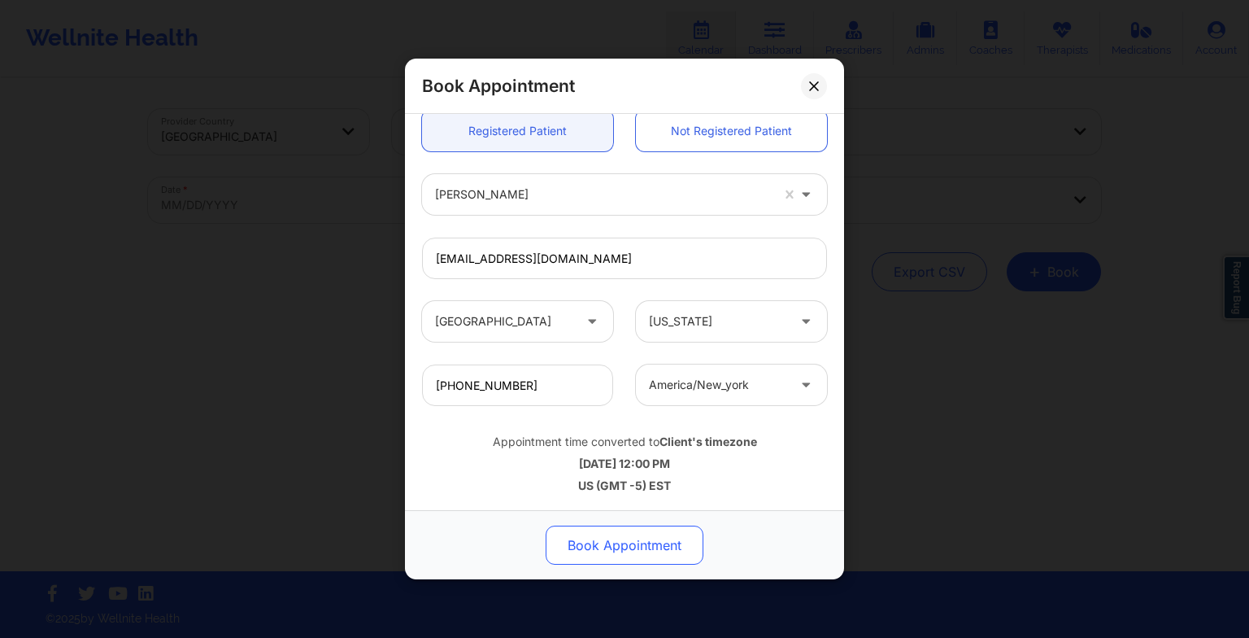
click at [586, 538] on button "Book Appointment" at bounding box center [625, 544] width 158 height 39
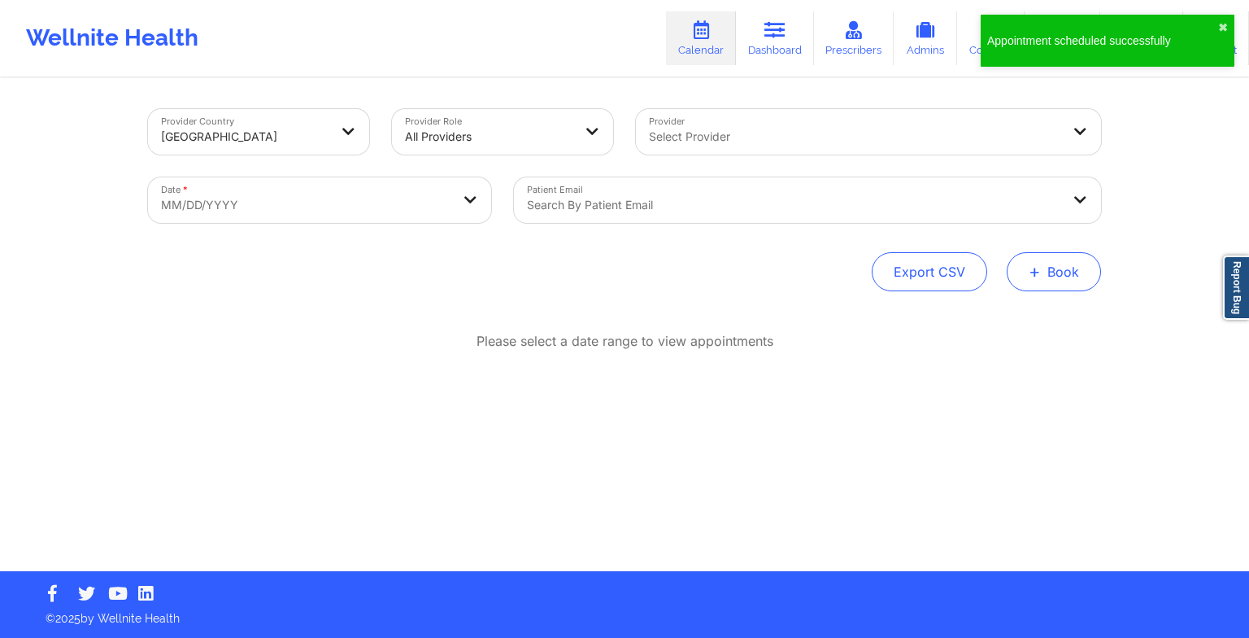
click at [1035, 289] on button "+ Book" at bounding box center [1054, 271] width 94 height 39
click at [1002, 312] on button "Therapy Session" at bounding box center [1027, 323] width 124 height 27
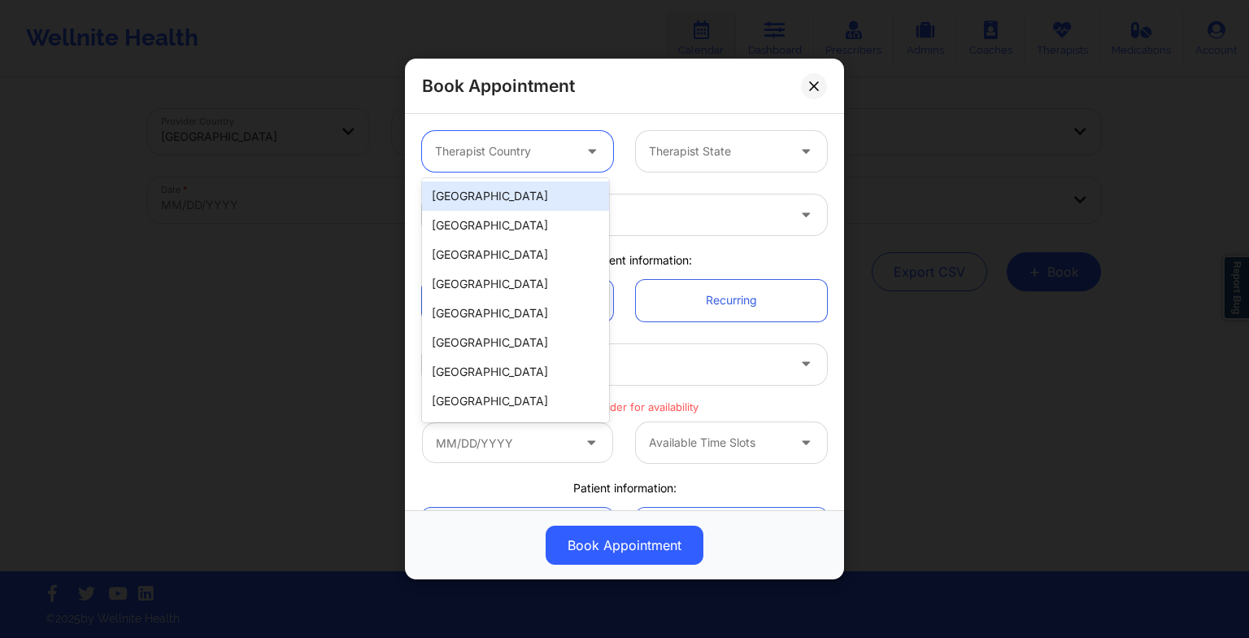
click at [527, 159] on div at bounding box center [503, 152] width 137 height 20
click at [528, 185] on div "[GEOGRAPHIC_DATA]" at bounding box center [515, 195] width 187 height 29
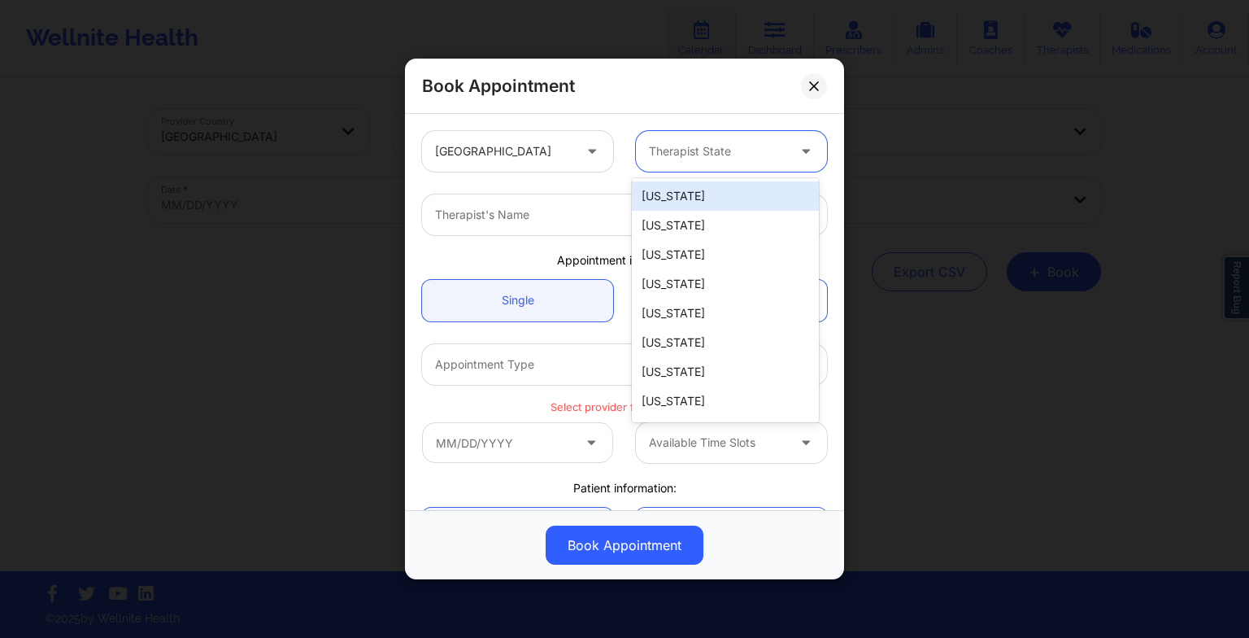
click at [677, 155] on div at bounding box center [717, 152] width 137 height 20
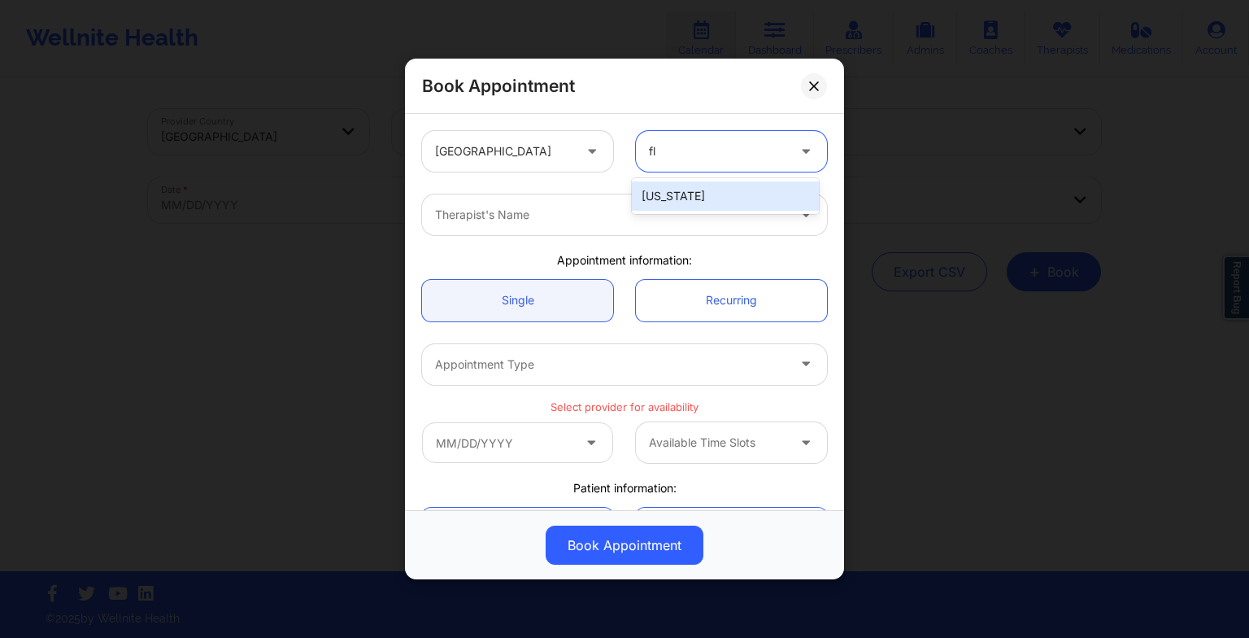
type input "flo"
click at [678, 189] on div "[US_STATE]" at bounding box center [725, 195] width 187 height 29
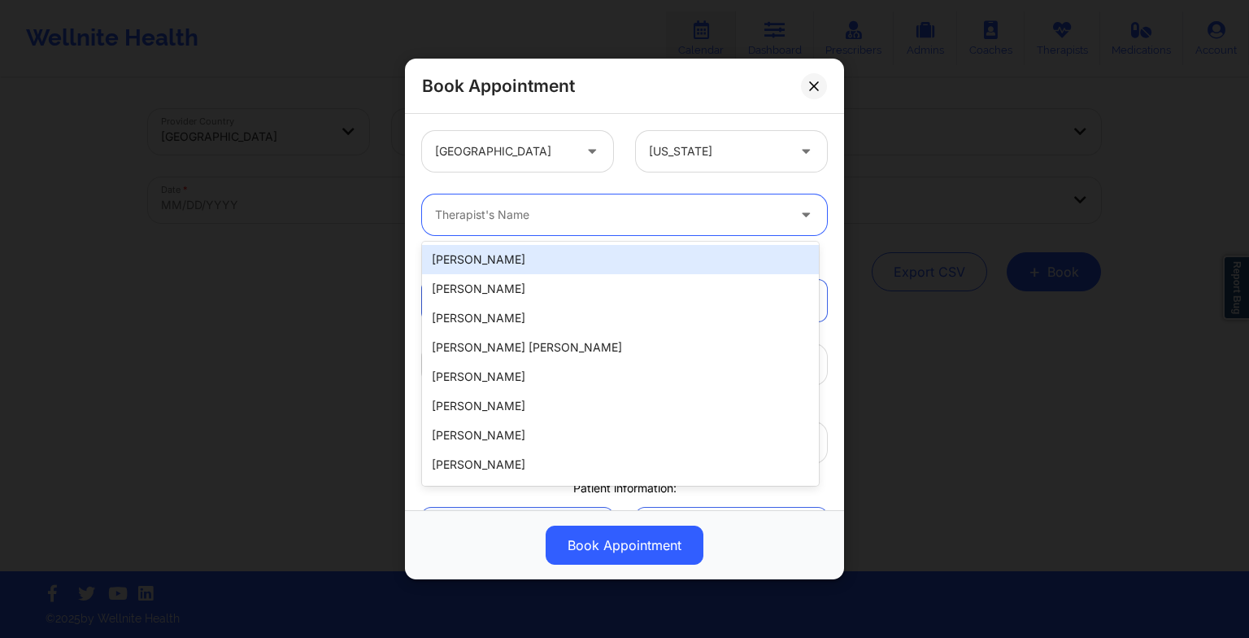
click at [607, 198] on div "Therapist's Name" at bounding box center [605, 214] width 366 height 41
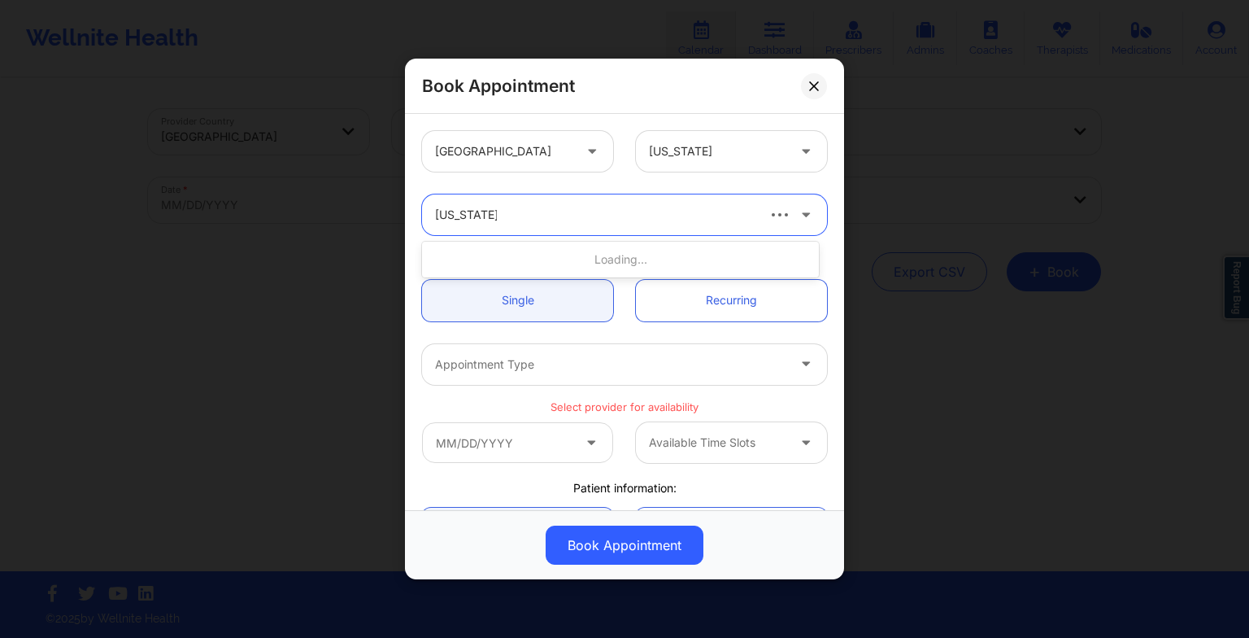
type input "virginia giba"
click at [475, 260] on div "Virginia Gibala" at bounding box center [620, 259] width 397 height 29
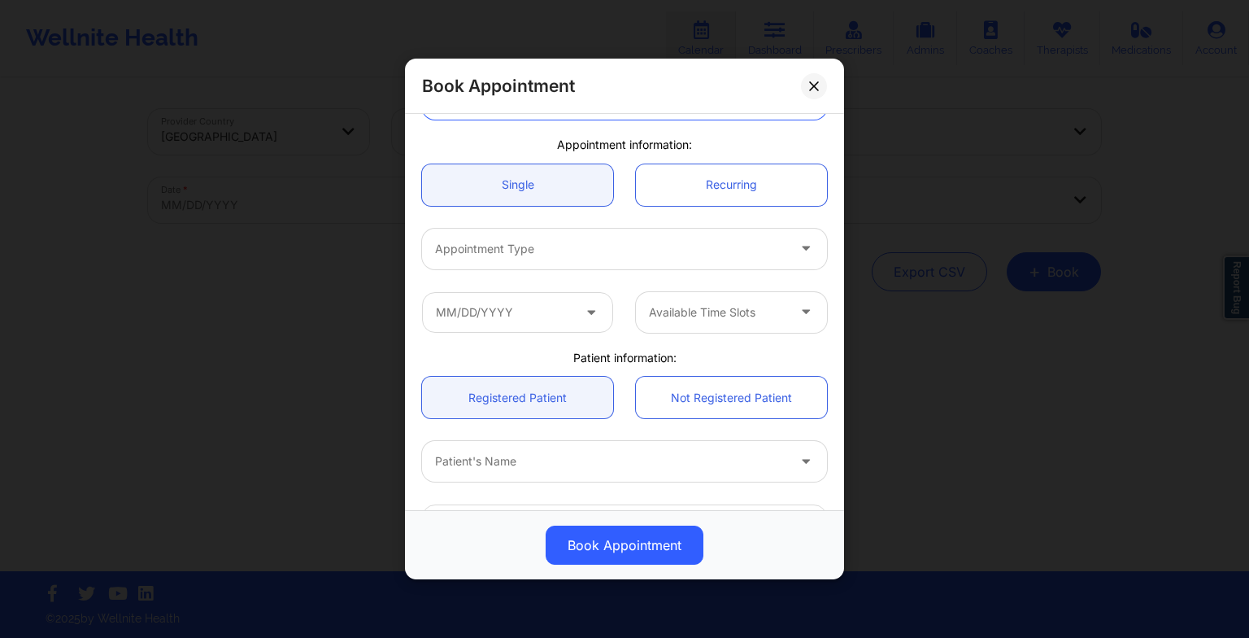
scroll to position [116, 0]
click at [482, 239] on div at bounding box center [610, 248] width 351 height 20
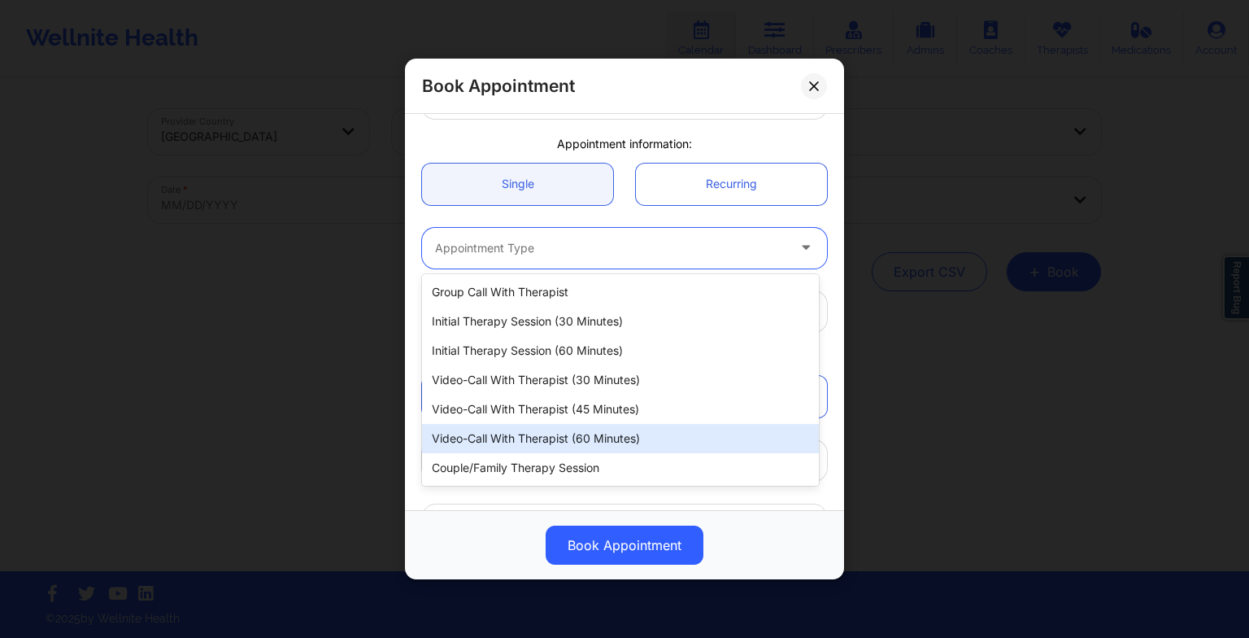
click at [536, 428] on div "Video-Call with Therapist (60 minutes)" at bounding box center [620, 438] width 397 height 29
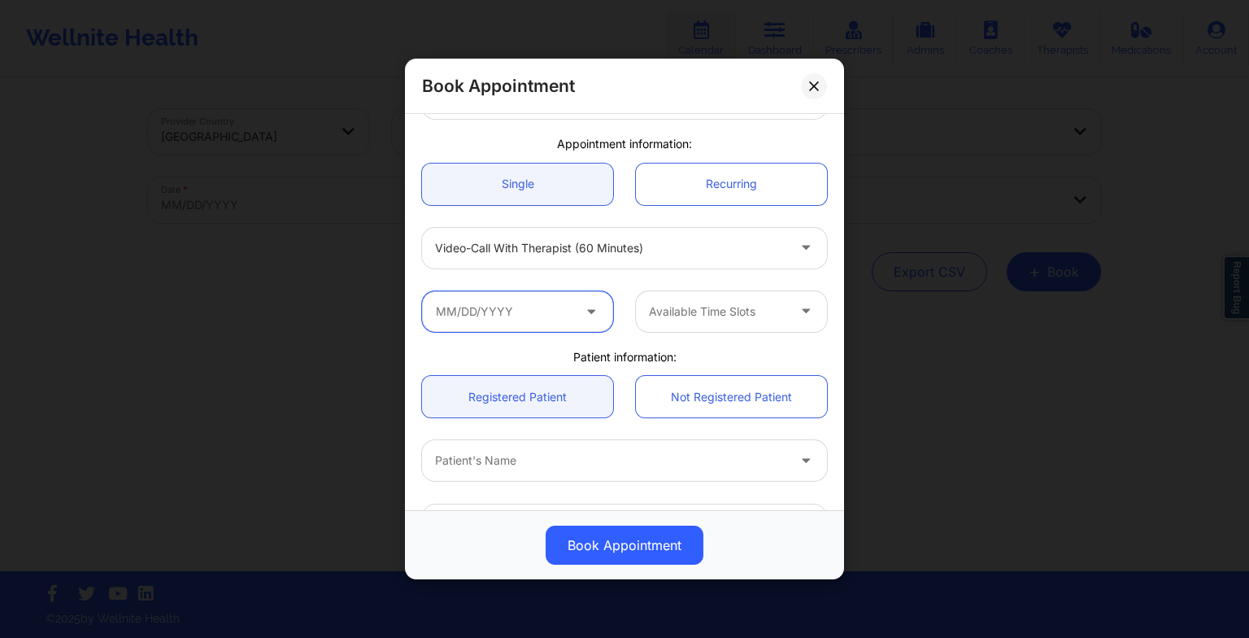
click at [534, 291] on input "text" at bounding box center [517, 311] width 191 height 41
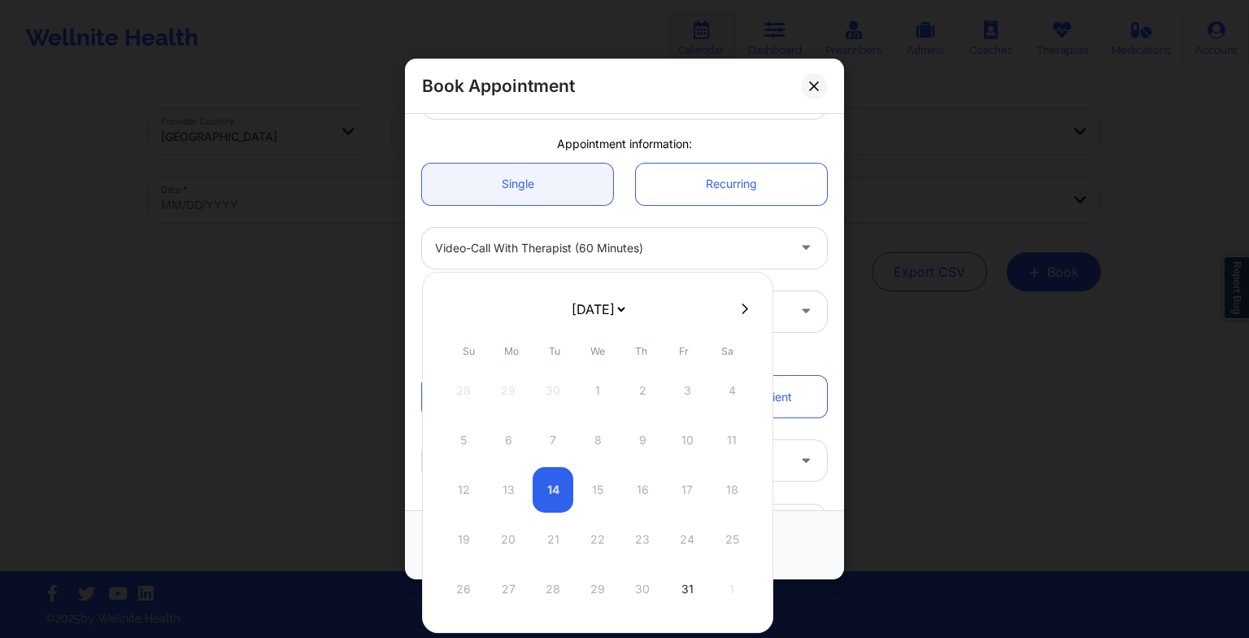
click at [742, 303] on icon at bounding box center [745, 309] width 7 height 12
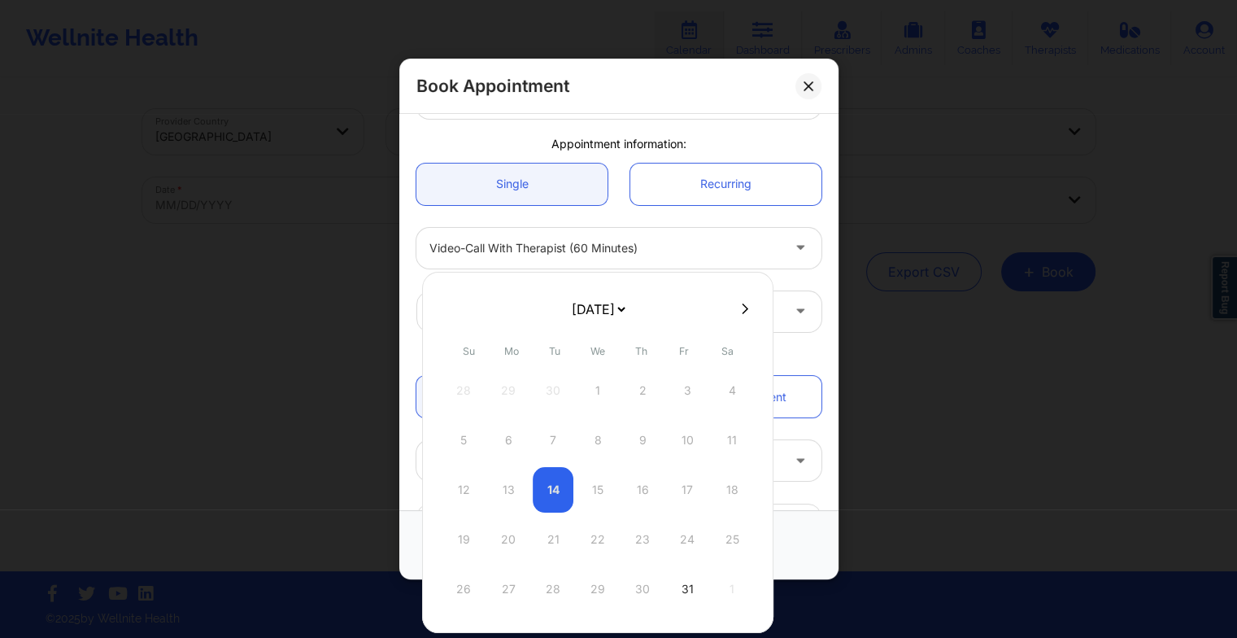
select select "2025-10"
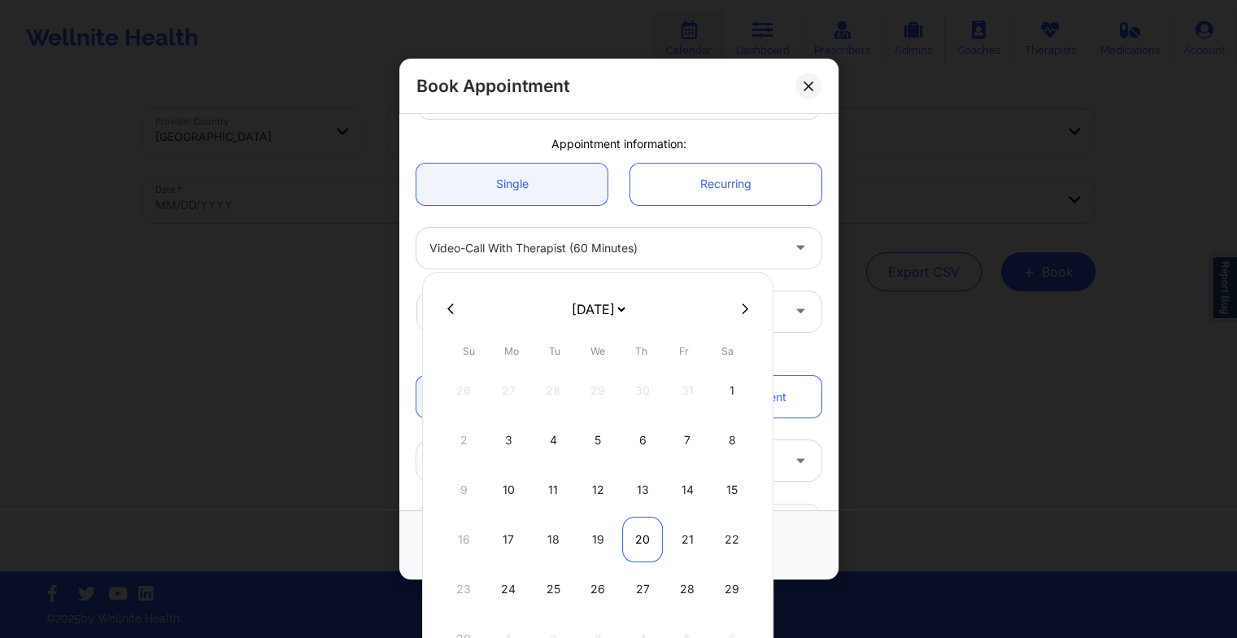
click at [645, 532] on div "20" at bounding box center [642, 540] width 41 height 46
type input "[DATE]"
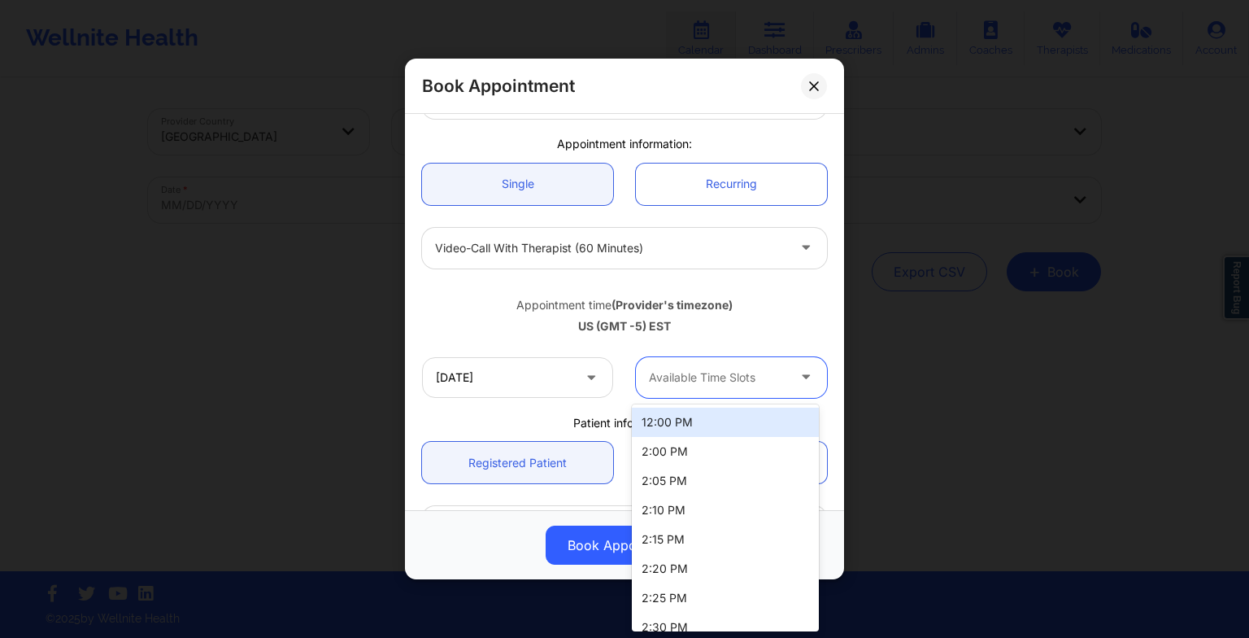
drag, startPoint x: 732, startPoint y: 373, endPoint x: 713, endPoint y: 451, distance: 80.5
click at [713, 451] on body "Wellnite Health Calendar Dashboard Prescribers Admins Coaches Therapists Medica…" at bounding box center [624, 319] width 1249 height 638
click at [708, 433] on div "12:00 PM" at bounding box center [725, 422] width 187 height 29
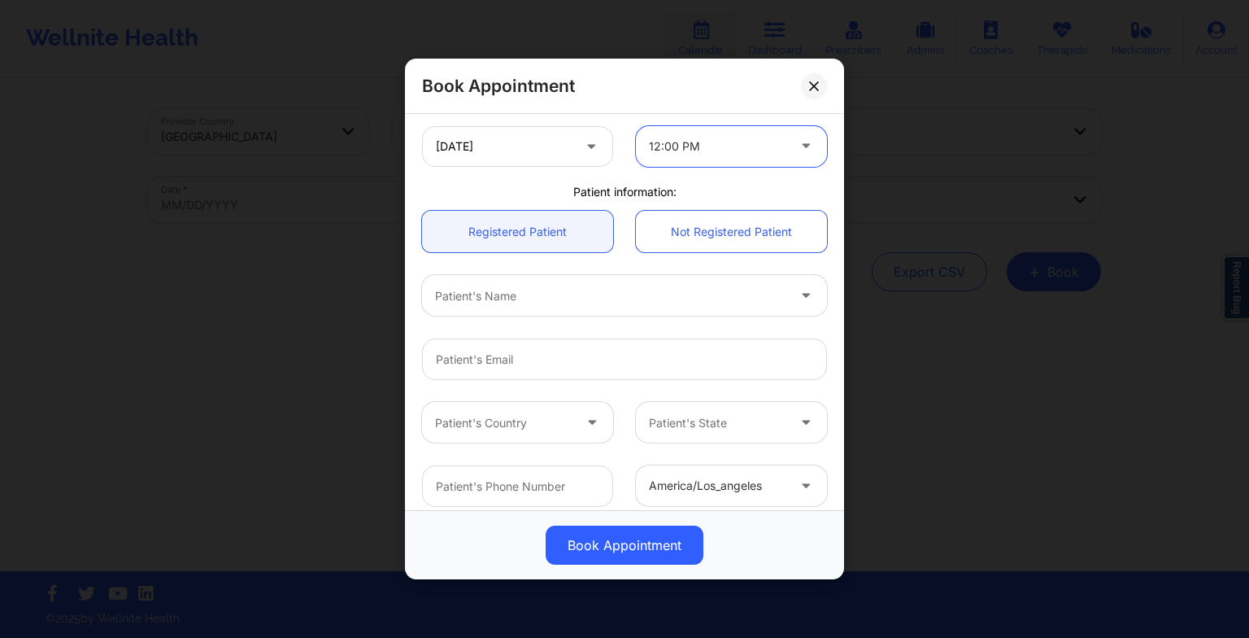
scroll to position [361, 0]
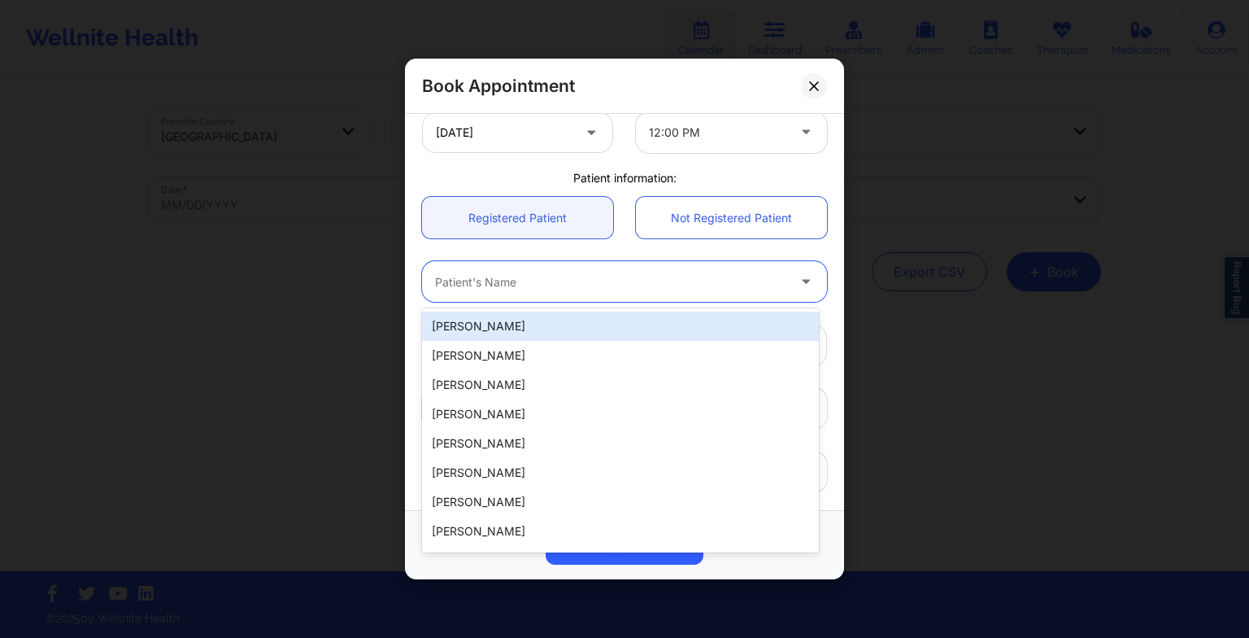
click at [543, 290] on div at bounding box center [610, 282] width 351 height 20
paste input "LETICIA LEBA"
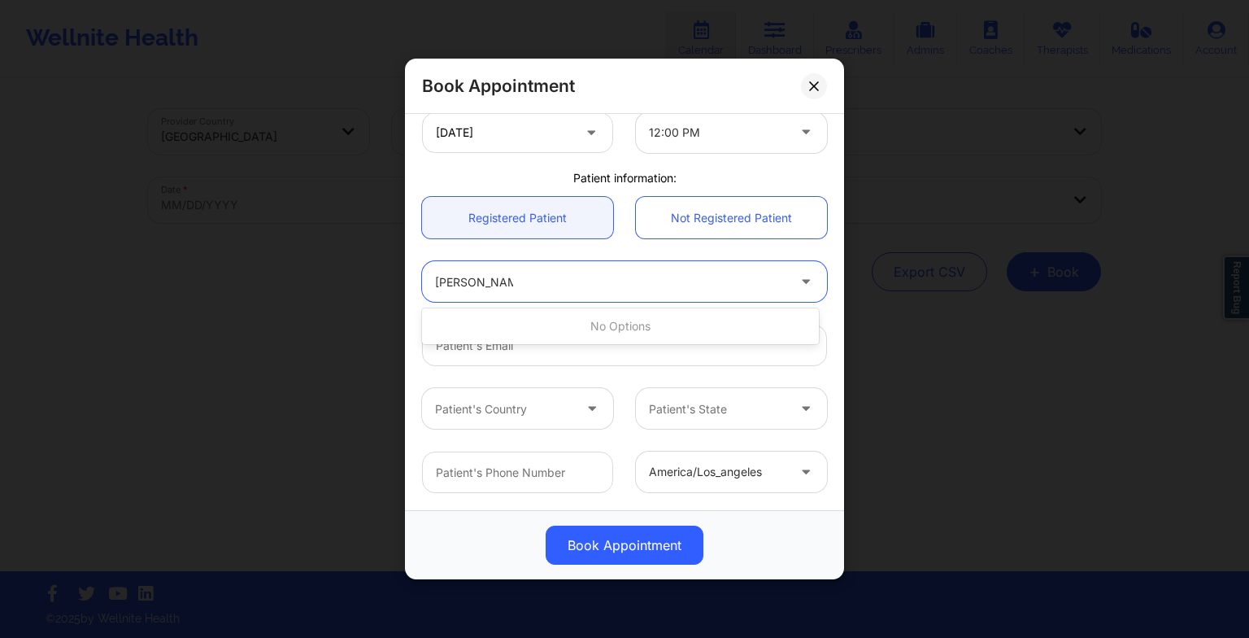
click at [479, 277] on input "LETICIA LEBA" at bounding box center [474, 281] width 78 height 16
type input "LETICIA d LEBA"
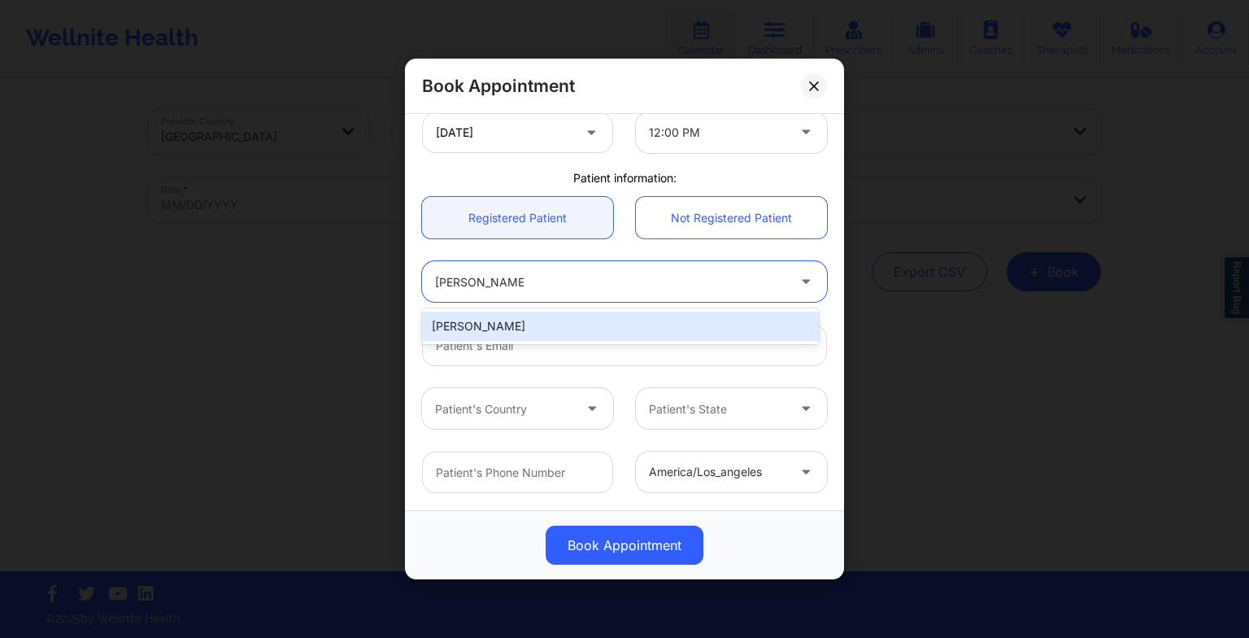
click at [482, 330] on div "LETICIA D LEBA" at bounding box center [620, 326] width 397 height 29
type input "lehleba@yahoo.com"
type input "+18325732811"
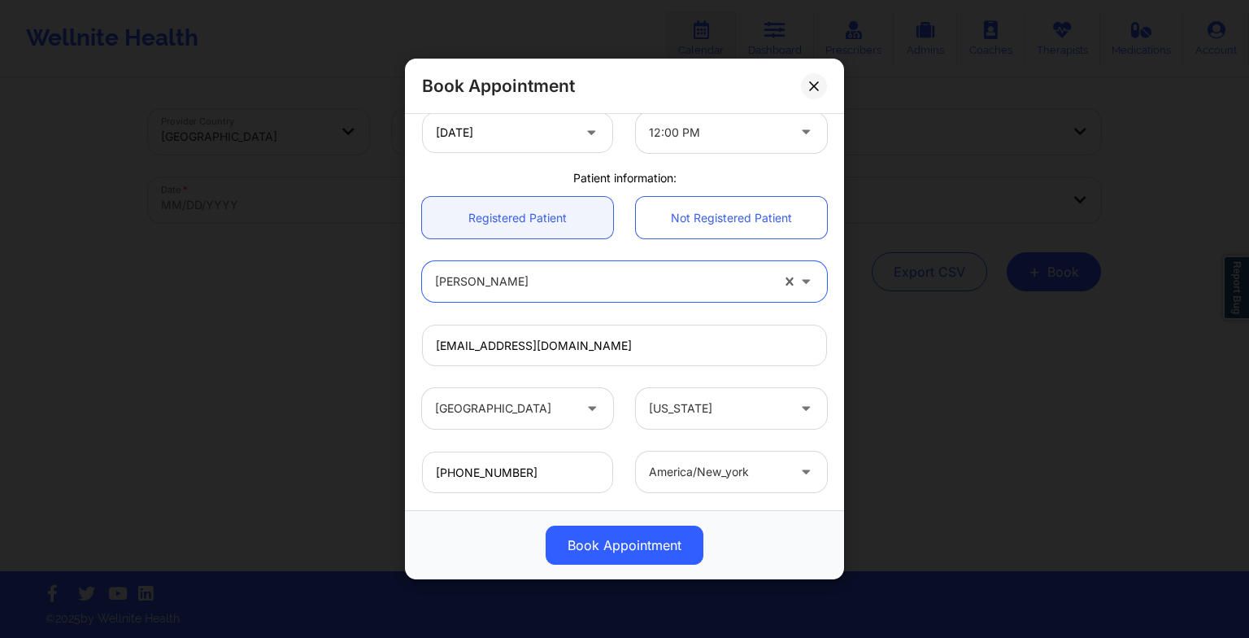
scroll to position [448, 0]
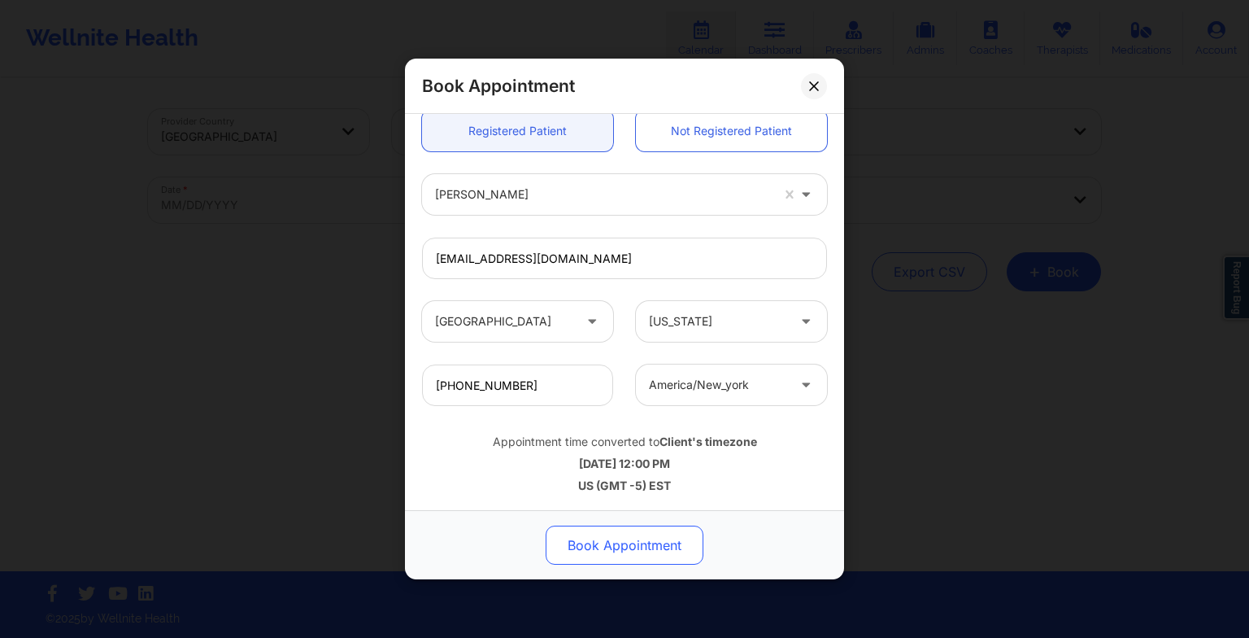
click at [619, 551] on button "Book Appointment" at bounding box center [625, 544] width 158 height 39
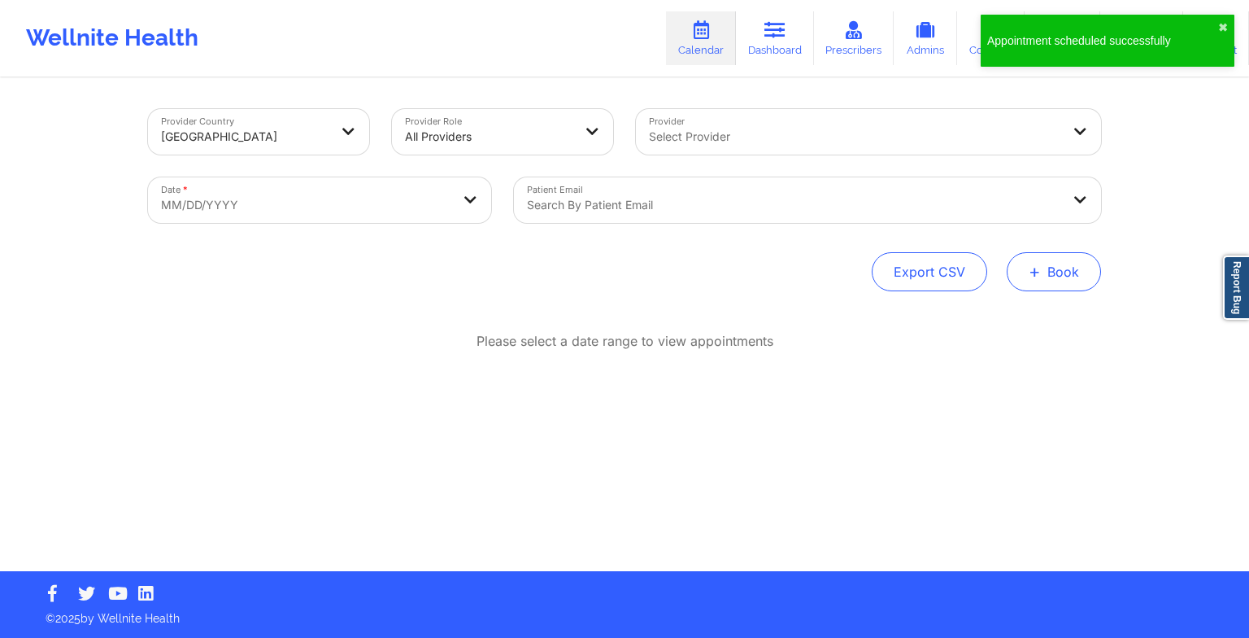
click at [1042, 281] on button "+ Book" at bounding box center [1054, 271] width 94 height 39
click at [992, 313] on button "Therapy Session" at bounding box center [1027, 323] width 124 height 27
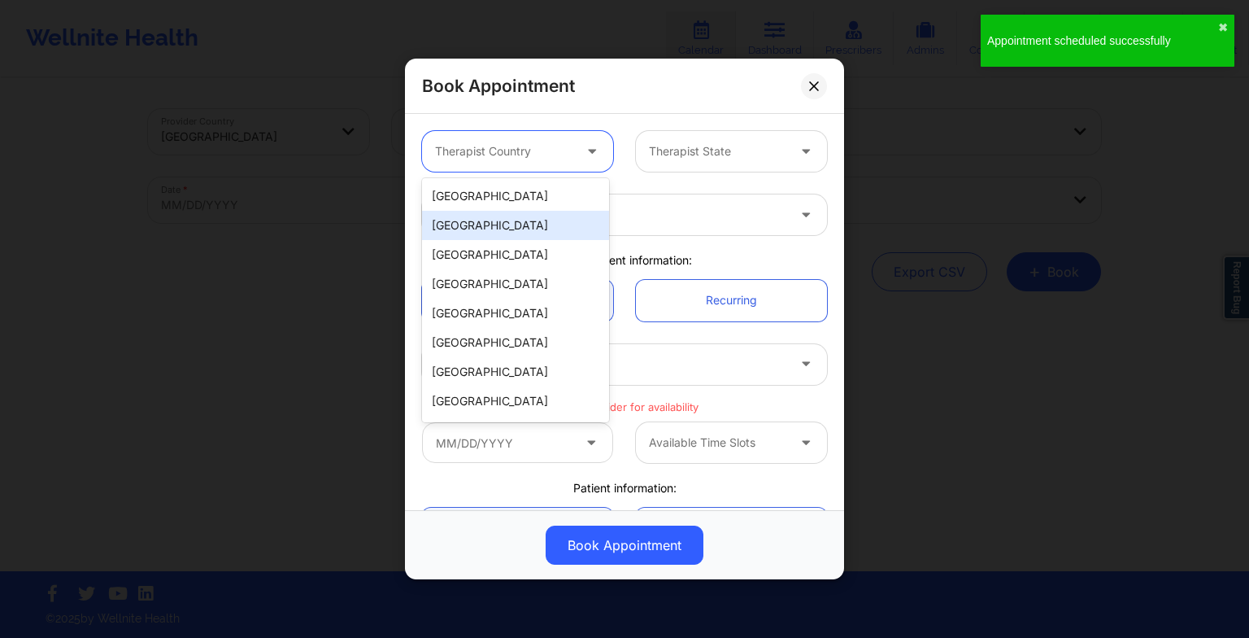
drag, startPoint x: 578, startPoint y: 156, endPoint x: 532, endPoint y: 309, distance: 159.6
click at [532, 309] on body "Appointment scheduled successfully ✖︎ Wellnite Health Calendar Dashboard Prescr…" at bounding box center [624, 319] width 1249 height 638
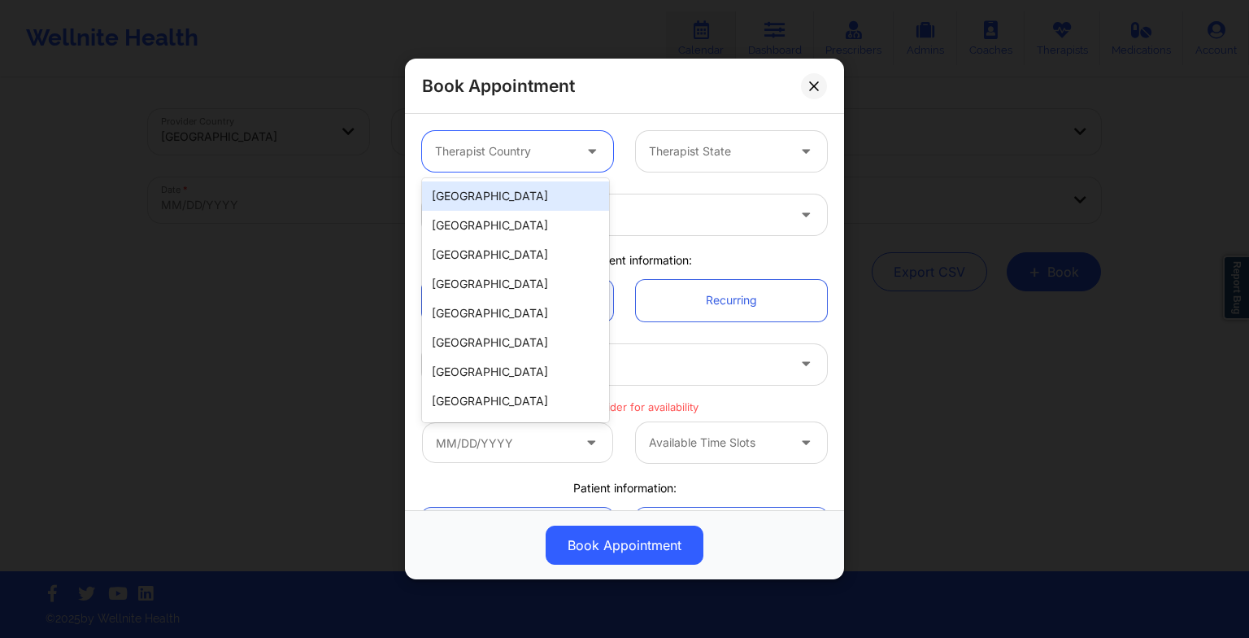
click at [528, 199] on div "[GEOGRAPHIC_DATA]" at bounding box center [515, 195] width 187 height 29
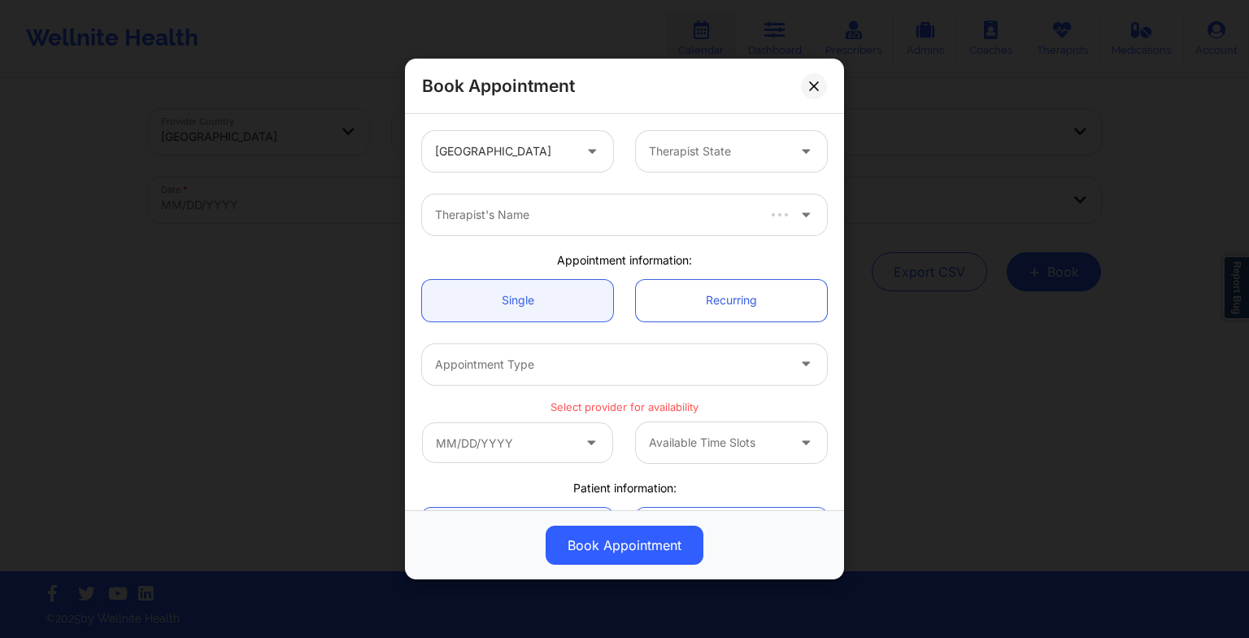
click at [667, 172] on div "United States Therapist State" at bounding box center [625, 151] width 428 height 63
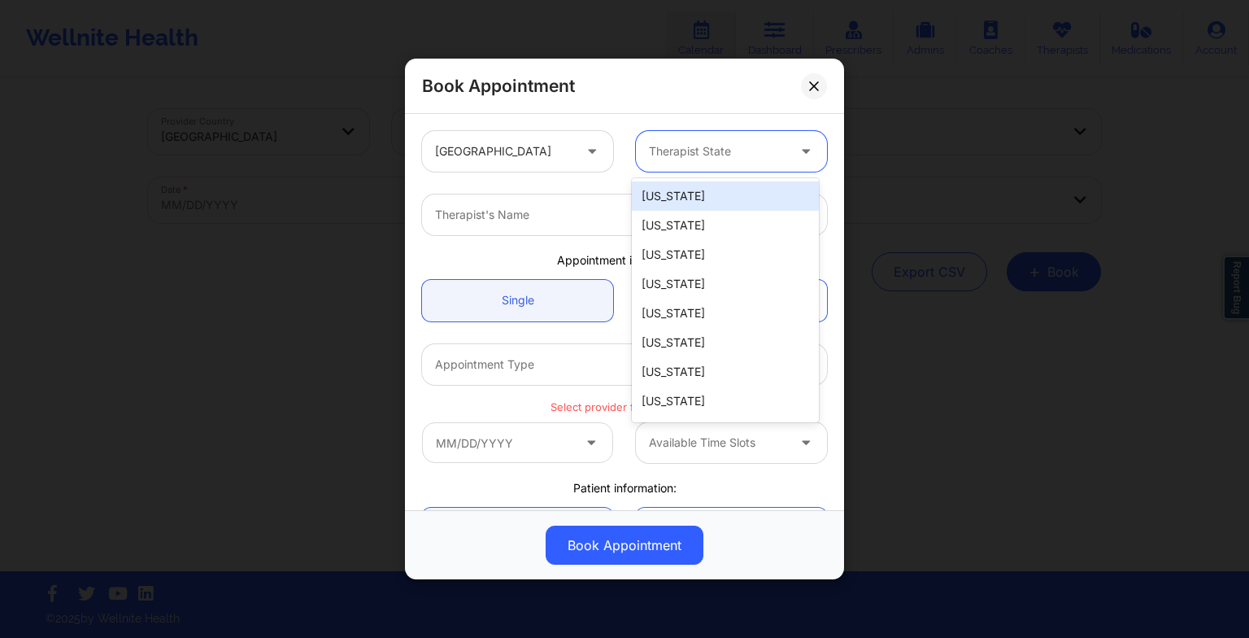
click at [660, 158] on div at bounding box center [717, 152] width 137 height 20
type input "fl"
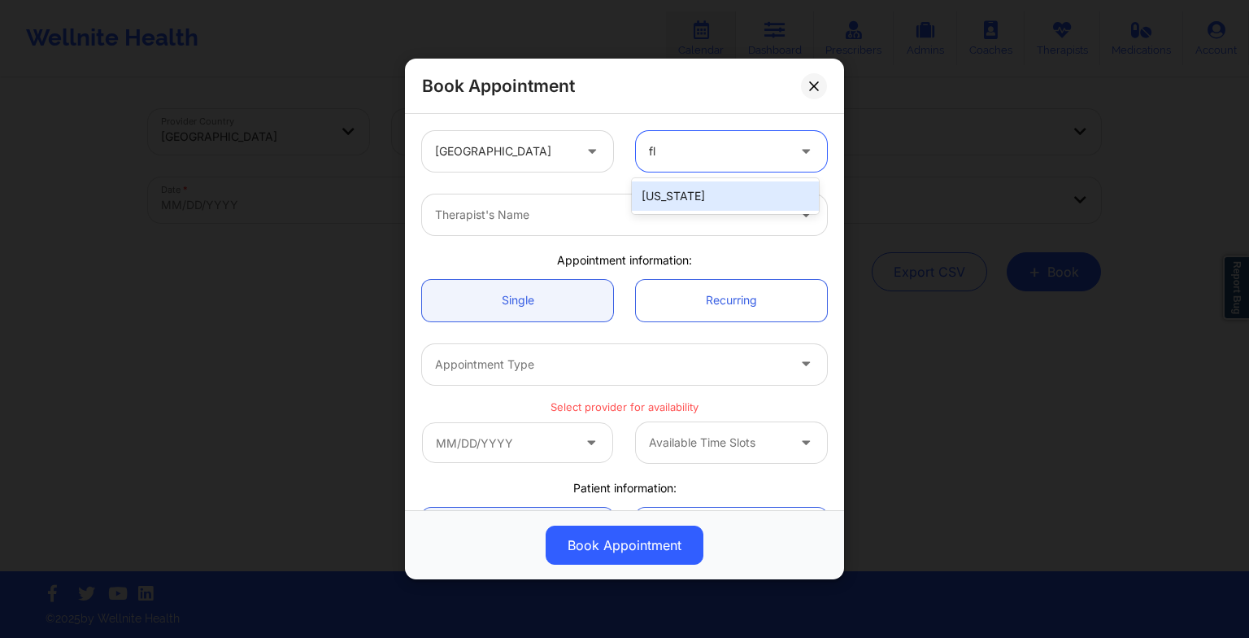
click at [664, 192] on div "[US_STATE]" at bounding box center [725, 195] width 187 height 29
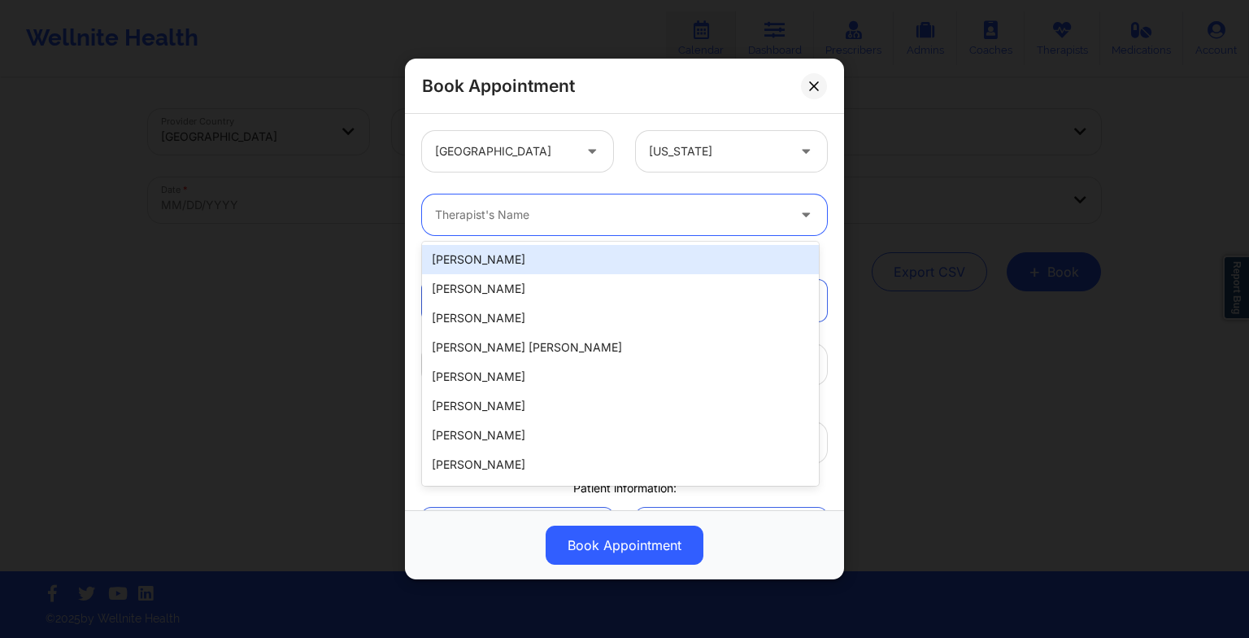
click at [612, 203] on div "Therapist's Name" at bounding box center [605, 214] width 366 height 41
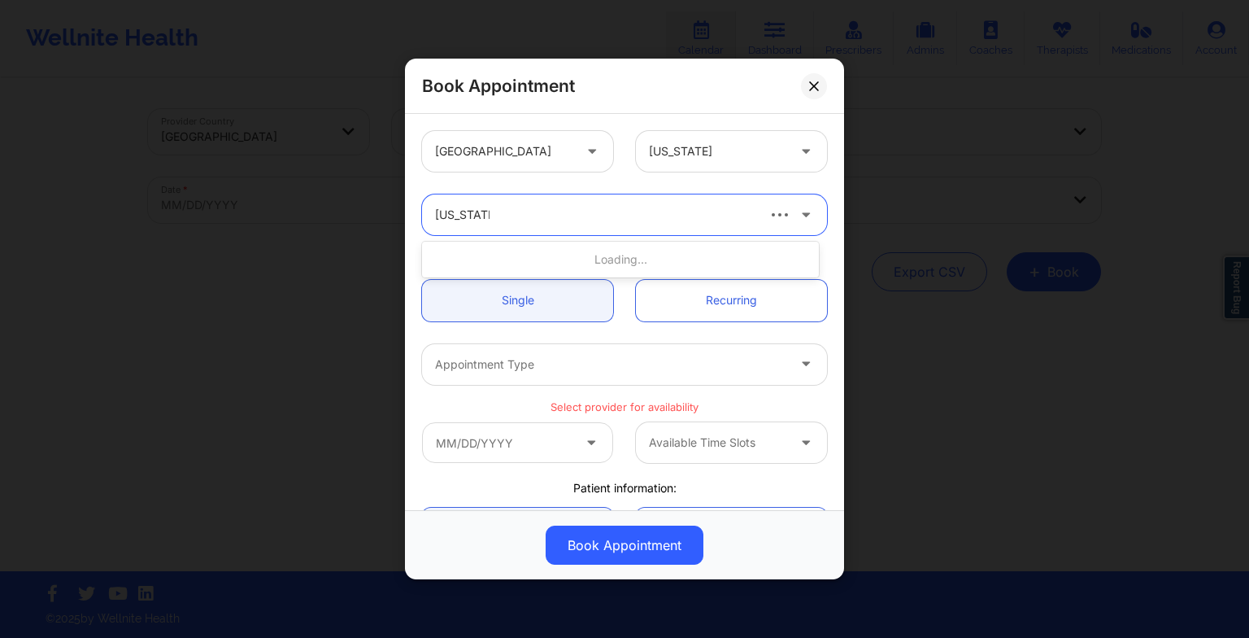
type input "virginia gib"
click at [494, 254] on div "Virginia Gibala" at bounding box center [620, 259] width 397 height 29
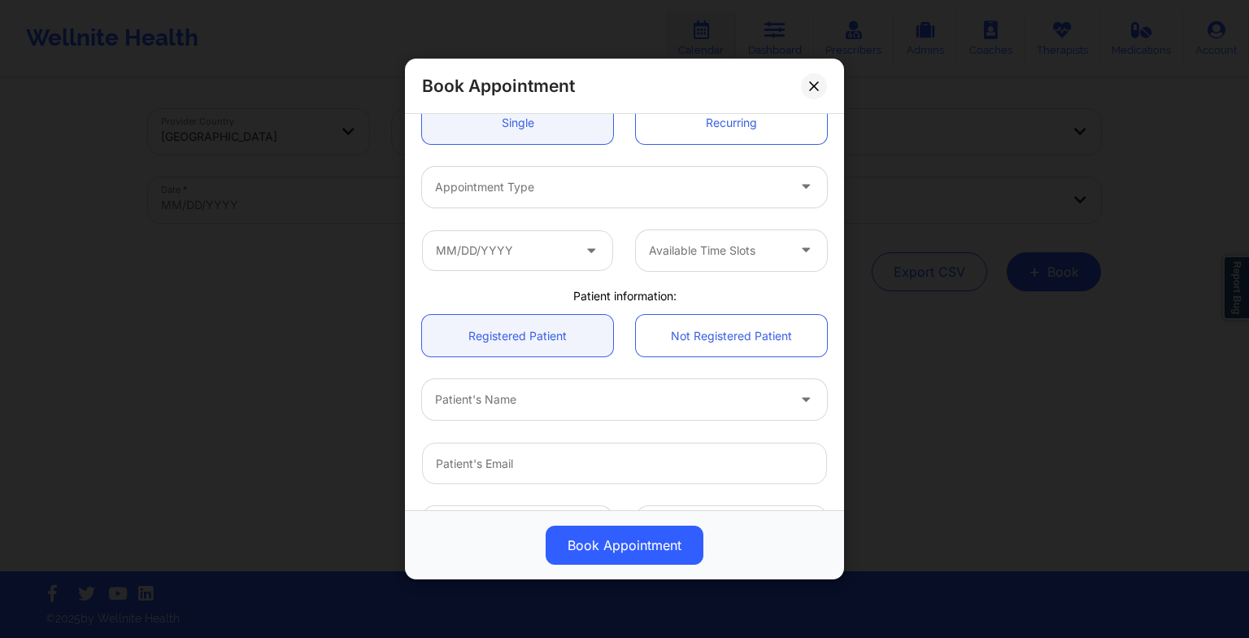
scroll to position [185, 0]
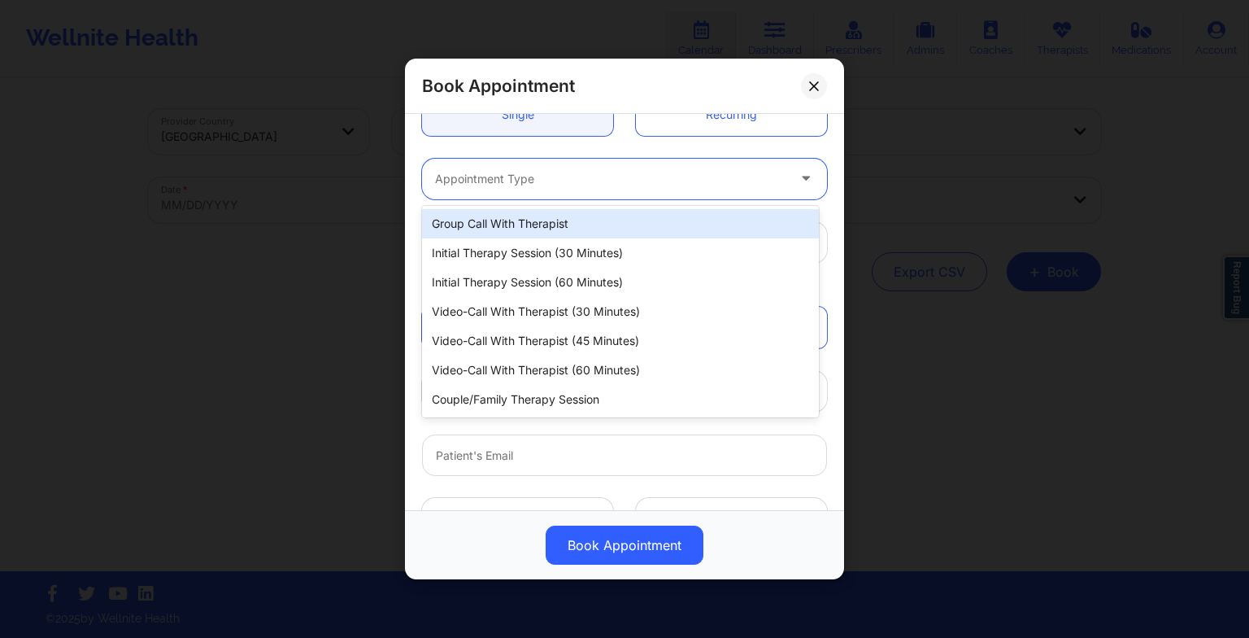
click at [472, 178] on div at bounding box center [610, 179] width 351 height 20
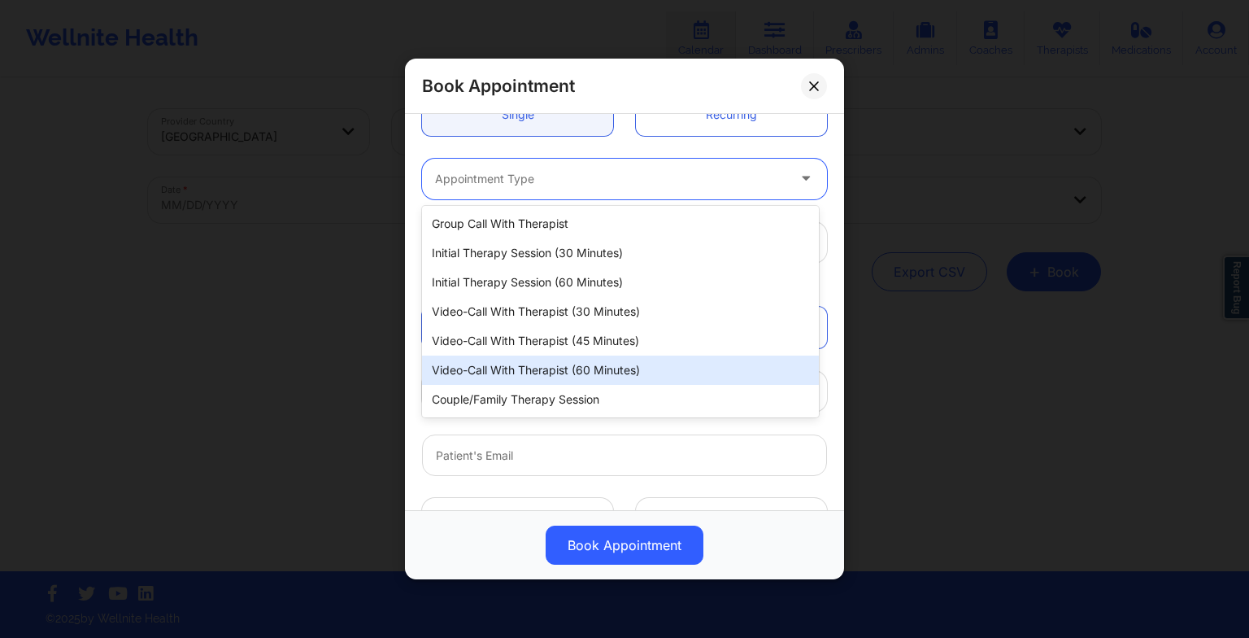
click at [514, 361] on div "Video-Call with Therapist (60 minutes)" at bounding box center [620, 369] width 397 height 29
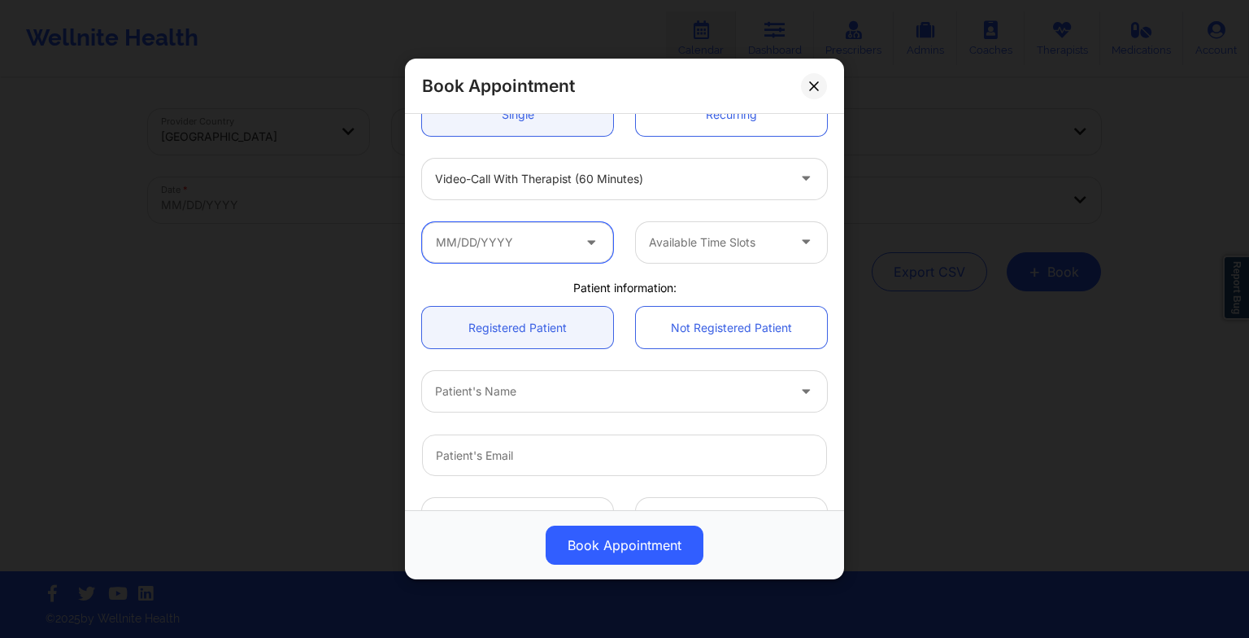
click at [563, 251] on input "text" at bounding box center [517, 242] width 191 height 41
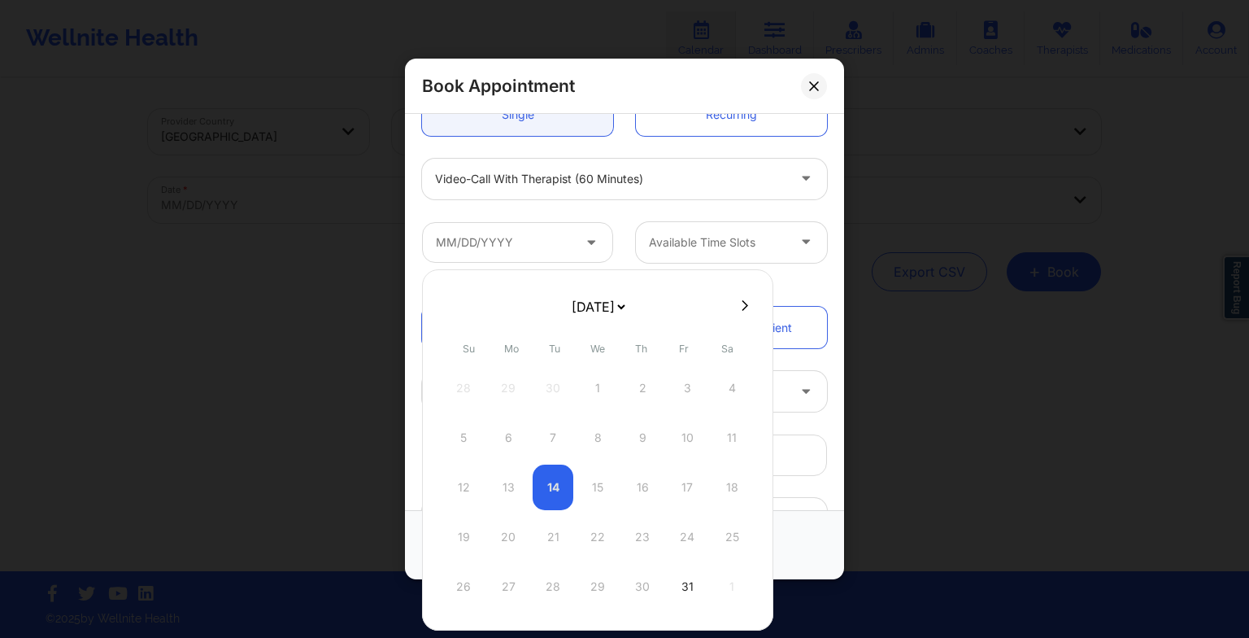
click at [742, 301] on icon at bounding box center [745, 305] width 7 height 12
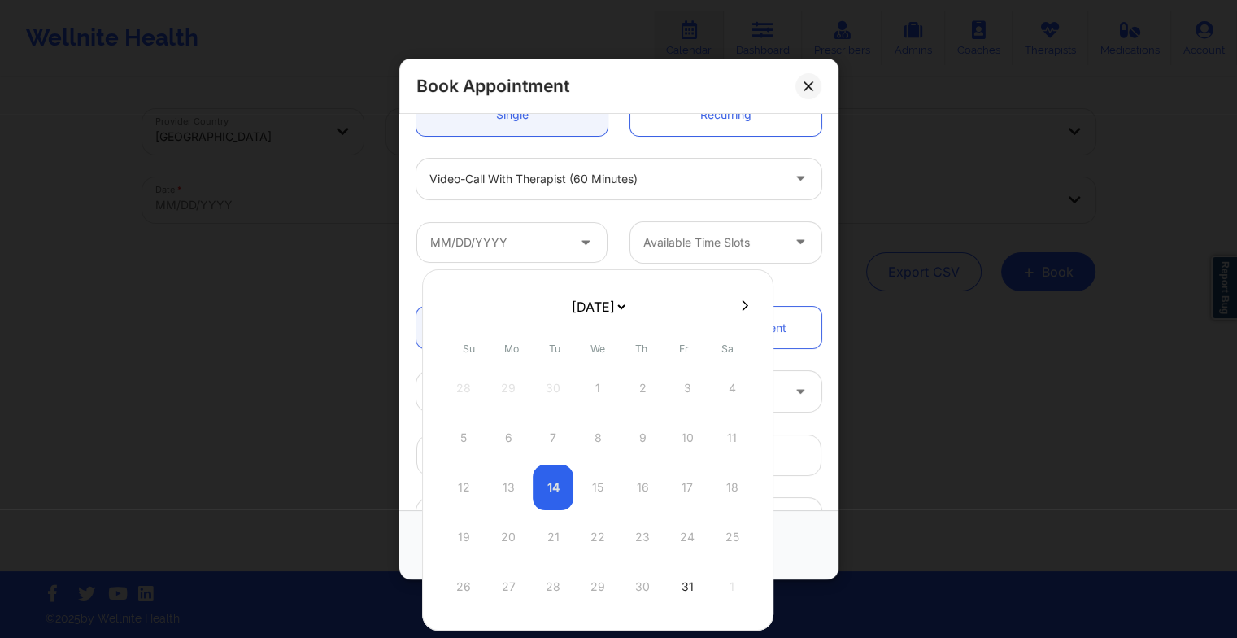
select select "2025-10"
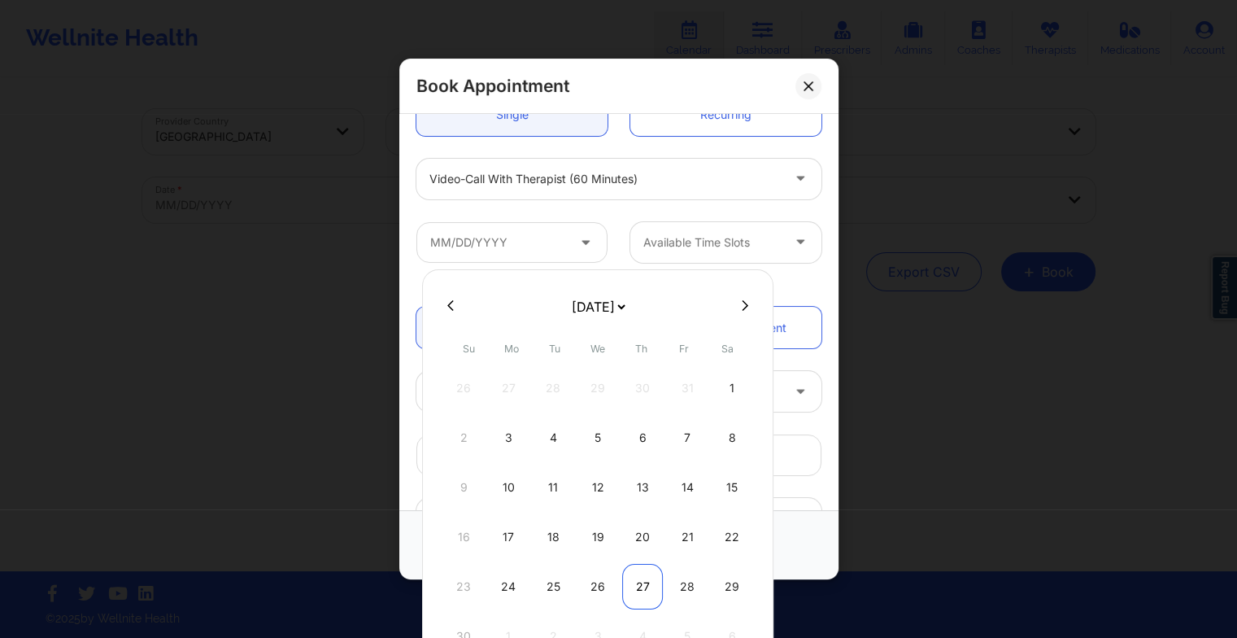
click at [642, 573] on div "27" at bounding box center [642, 587] width 41 height 46
type input "[DATE]"
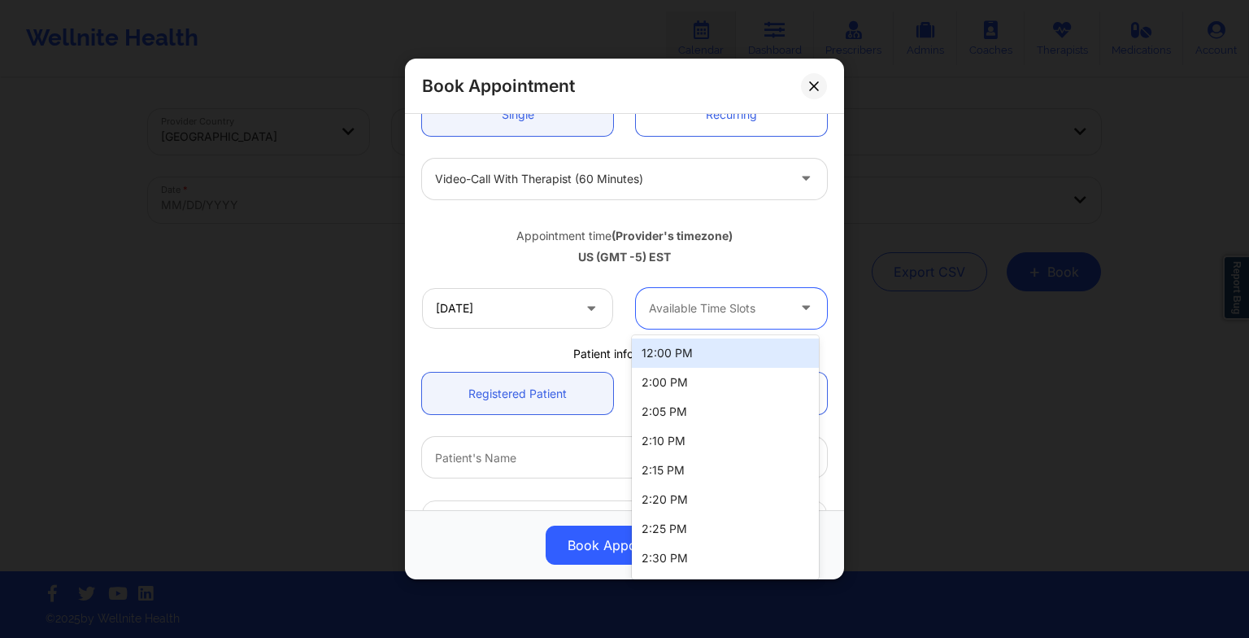
click at [735, 310] on div at bounding box center [717, 309] width 137 height 20
click at [715, 355] on div "12:00 PM" at bounding box center [725, 352] width 187 height 29
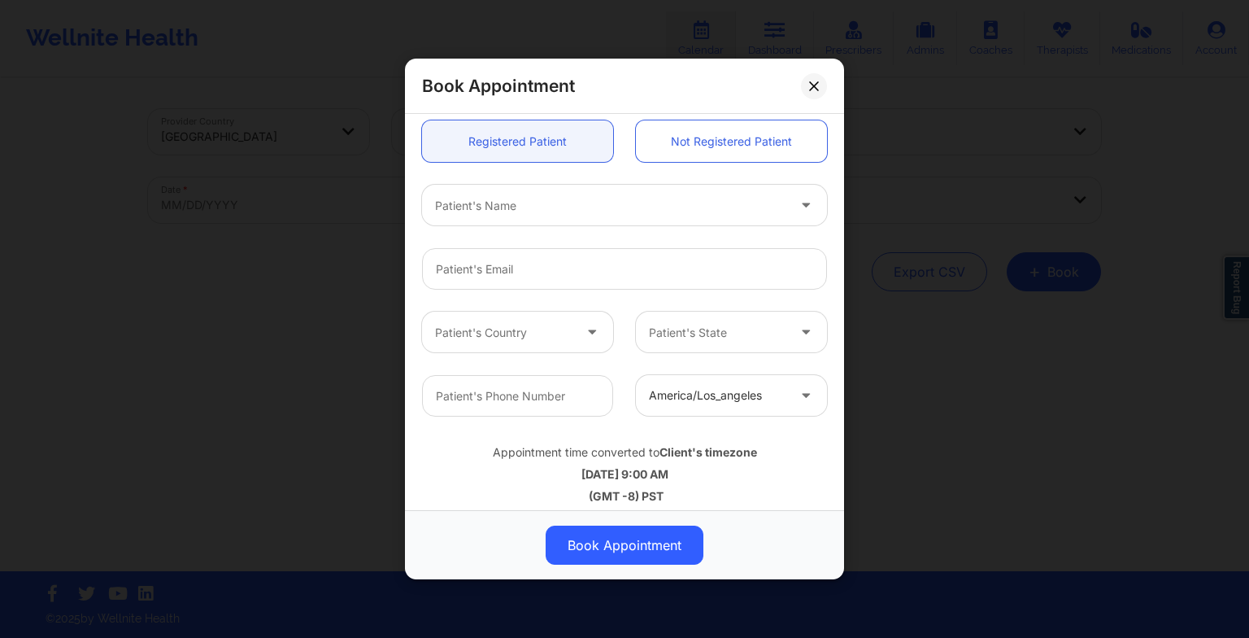
scroll to position [445, 0]
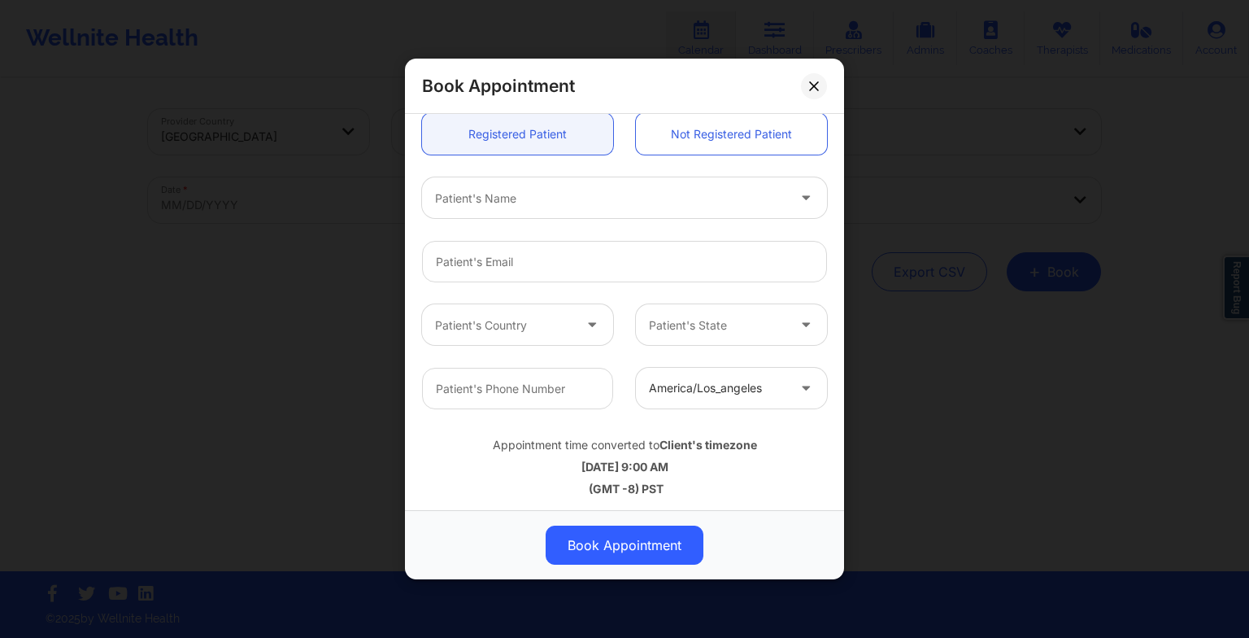
click at [495, 221] on div "Patient's Name" at bounding box center [625, 197] width 428 height 63
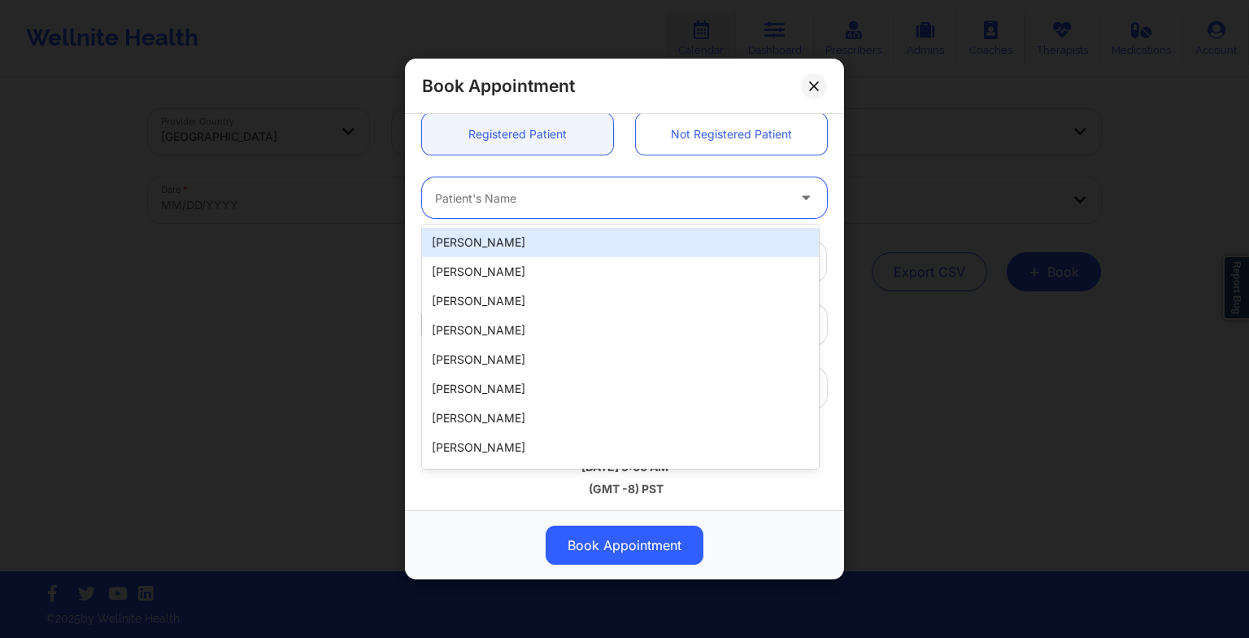
click at [472, 208] on div "Patient's Name" at bounding box center [605, 197] width 366 height 41
paste input "LETICIA LEBA"
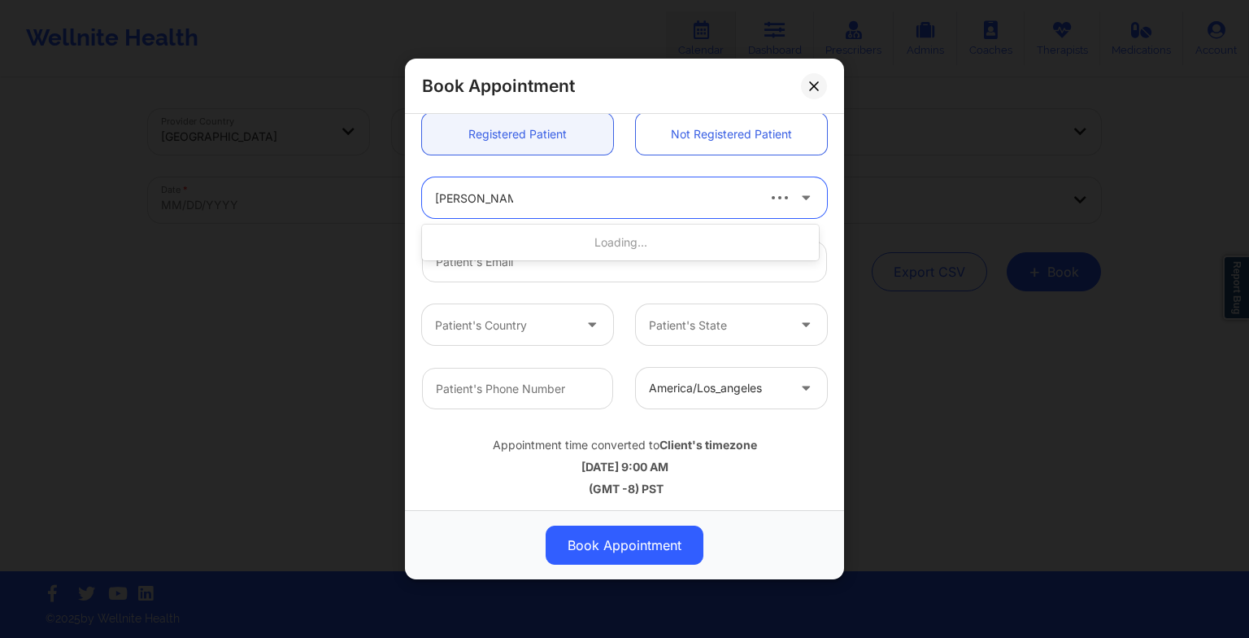
click at [479, 202] on input "LETICIA LEBA" at bounding box center [474, 198] width 78 height 16
type input "LETICIA d LEBA"
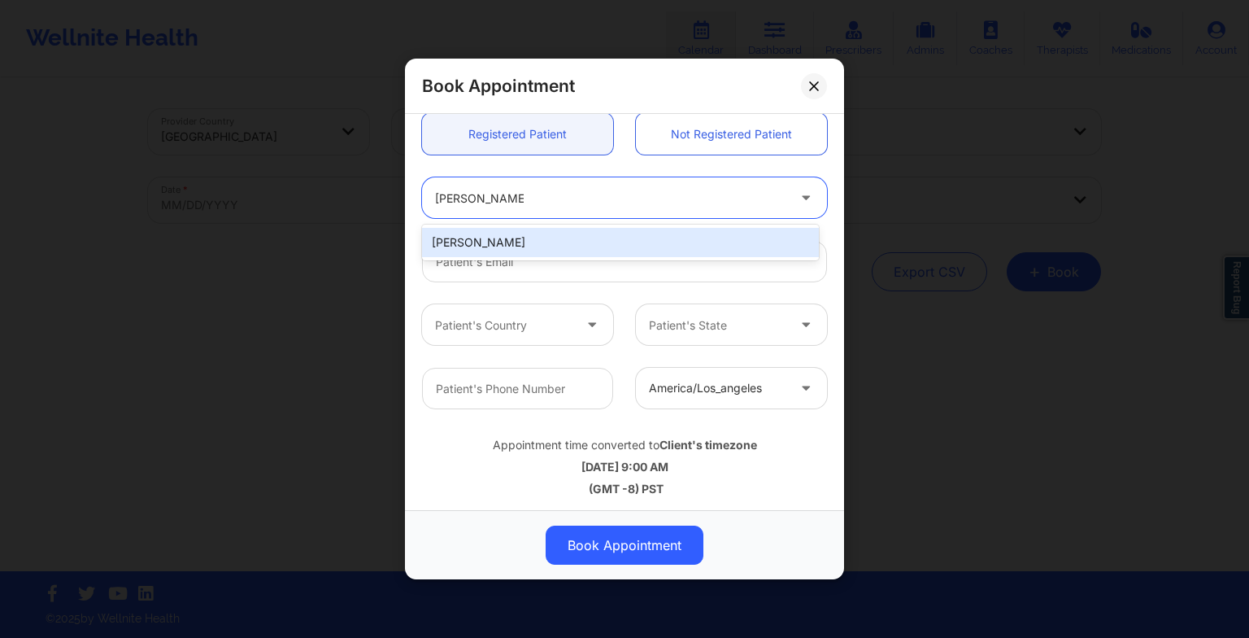
click at [488, 235] on div "LETICIA D LEBA" at bounding box center [620, 242] width 397 height 29
type input "lehleba@yahoo.com"
type input "+18325732811"
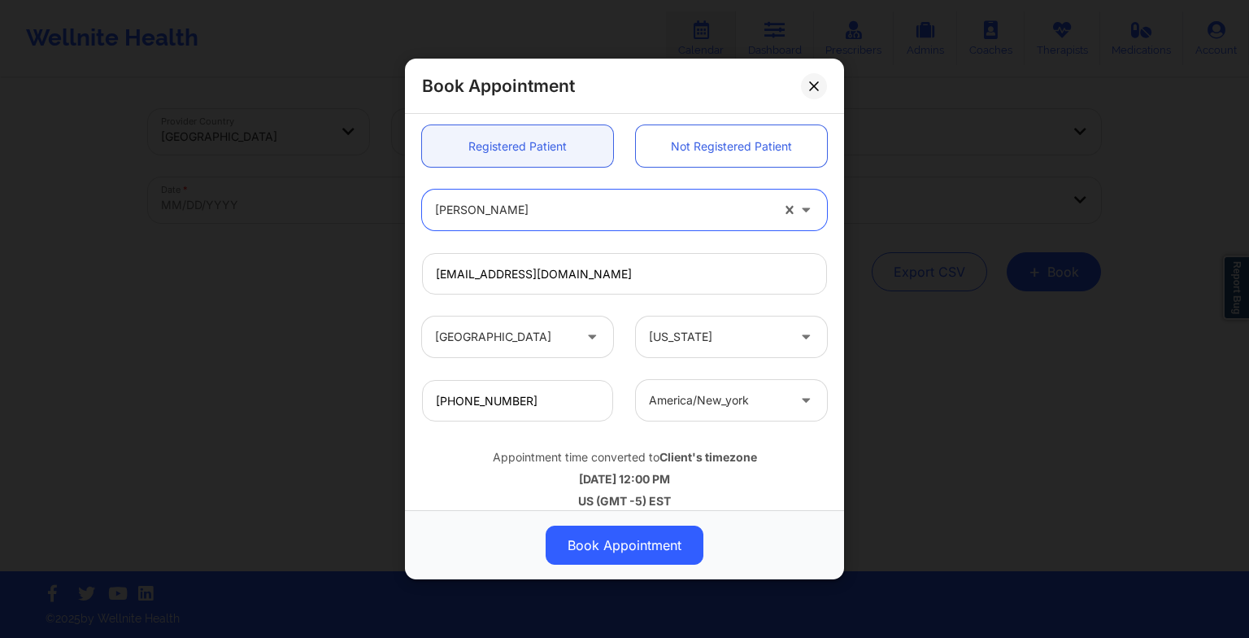
scroll to position [441, 0]
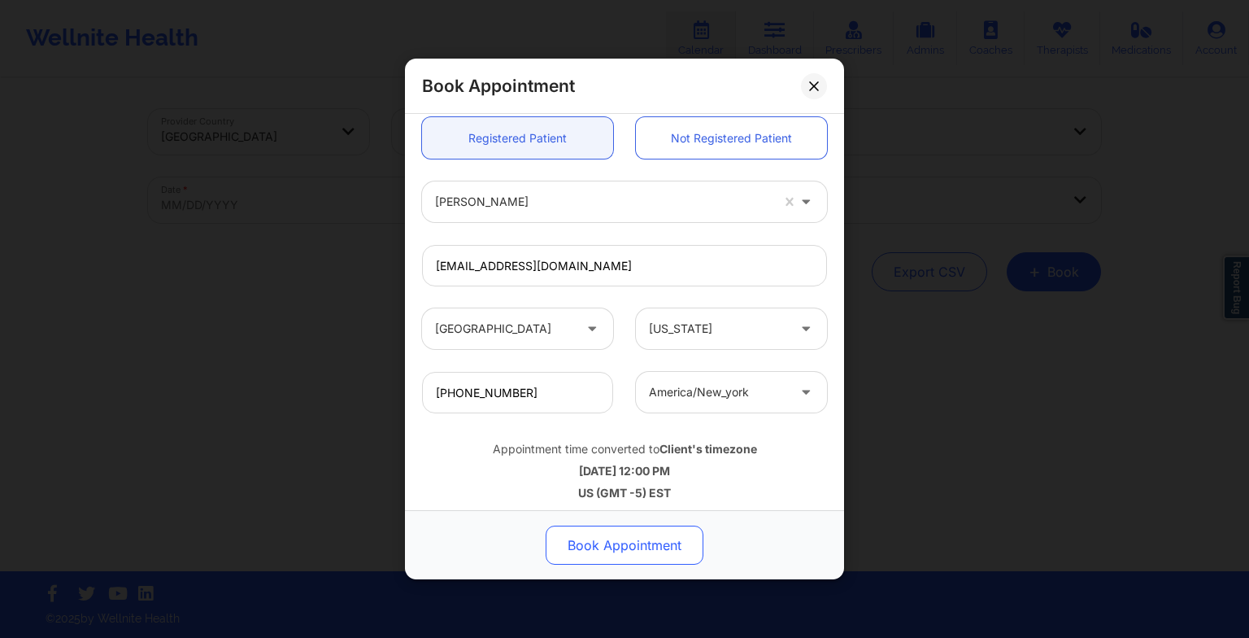
click at [608, 544] on button "Book Appointment" at bounding box center [625, 544] width 158 height 39
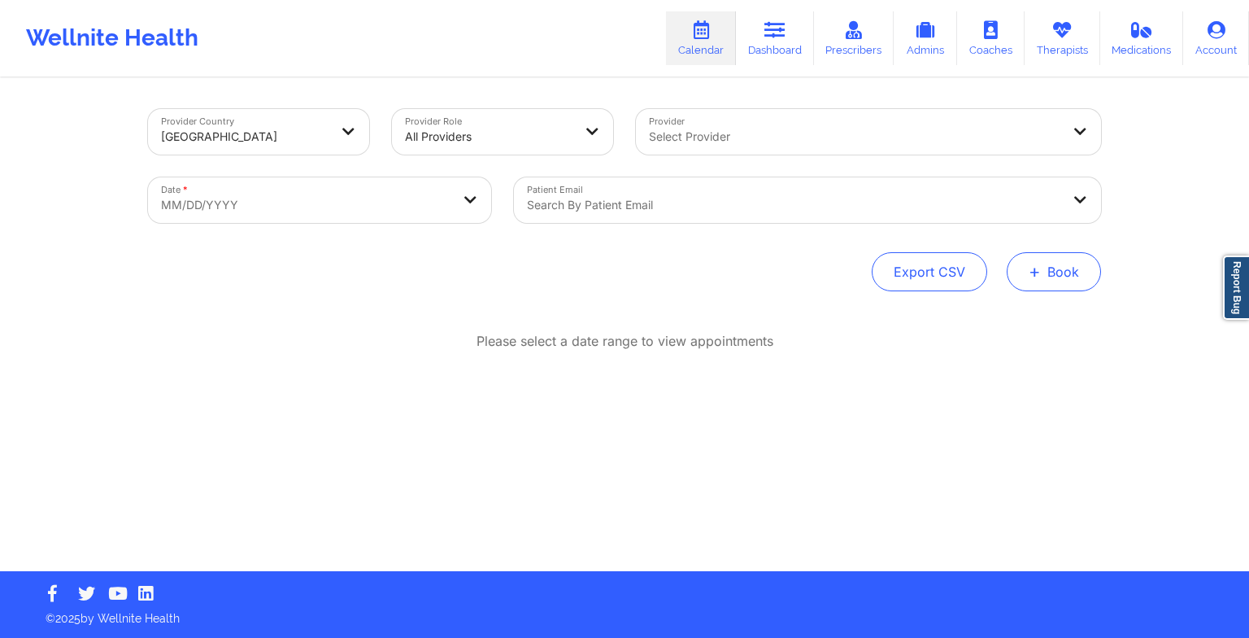
click at [1033, 284] on button "+ Book" at bounding box center [1054, 271] width 94 height 39
click at [997, 319] on button "Therapy Session" at bounding box center [1027, 323] width 124 height 27
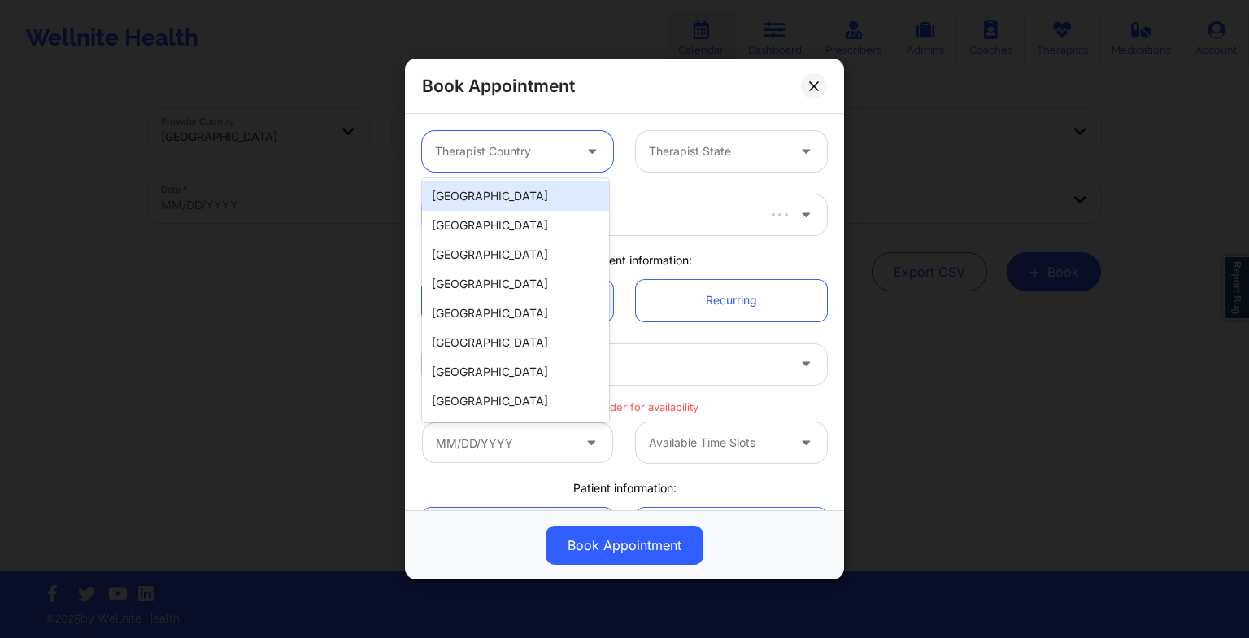
click at [512, 145] on div at bounding box center [503, 152] width 137 height 20
click at [508, 198] on div "[GEOGRAPHIC_DATA]" at bounding box center [515, 195] width 187 height 29
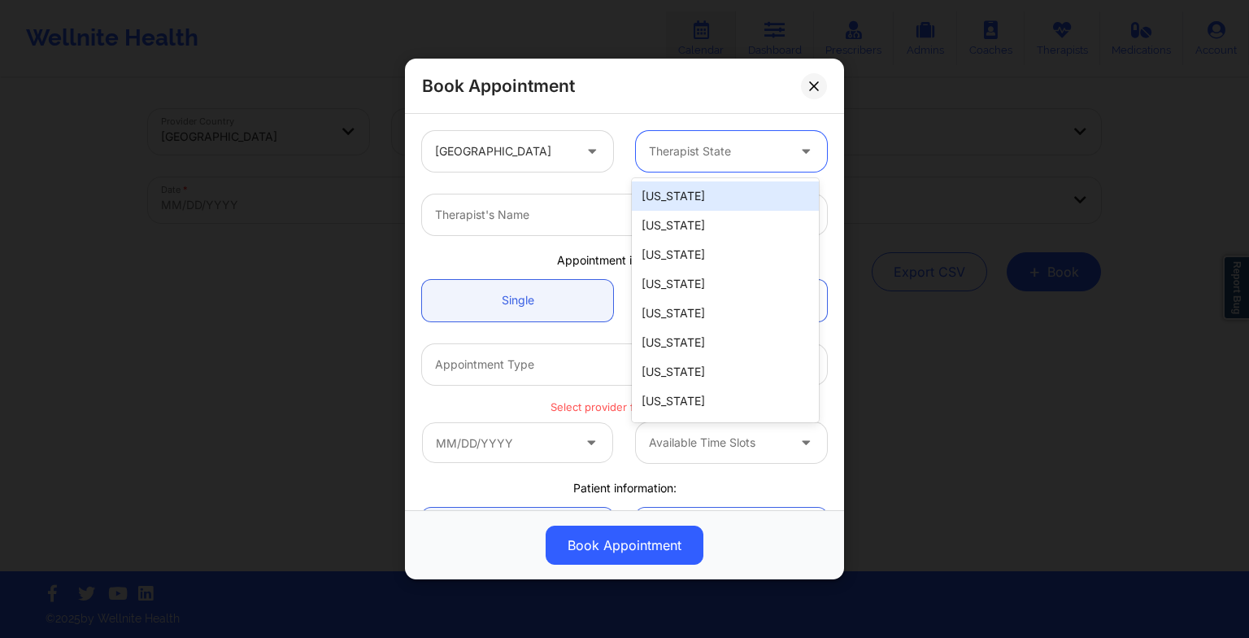
click at [724, 148] on div at bounding box center [717, 152] width 137 height 20
type input "fl"
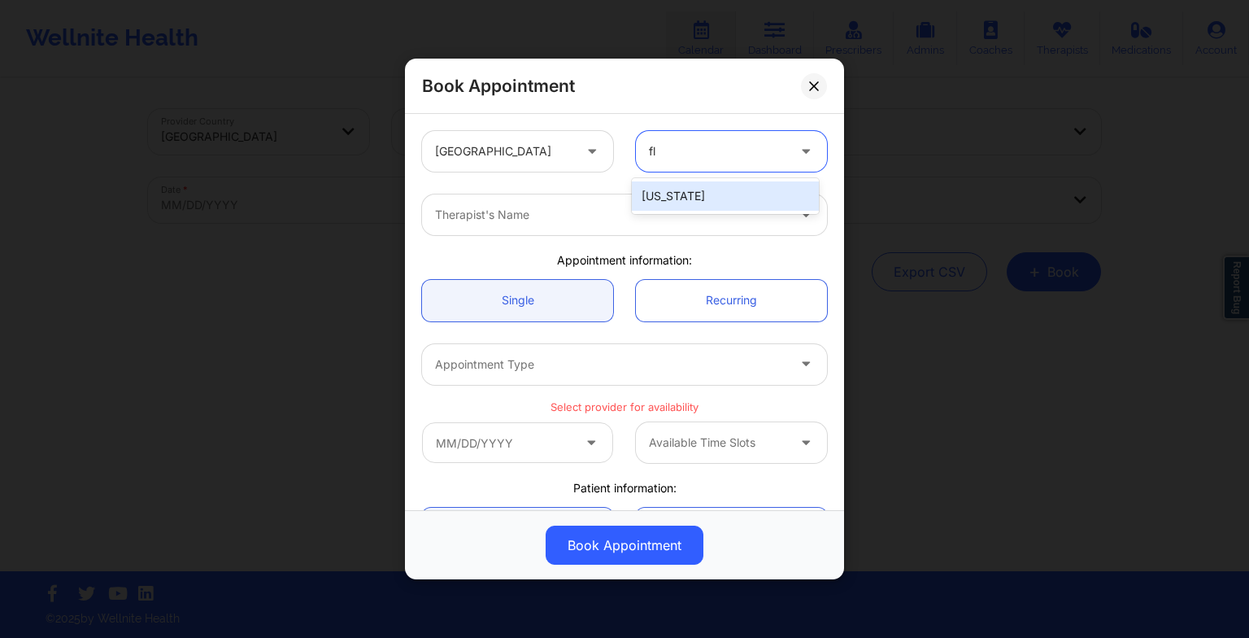
click at [712, 209] on div "[US_STATE]" at bounding box center [725, 195] width 187 height 29
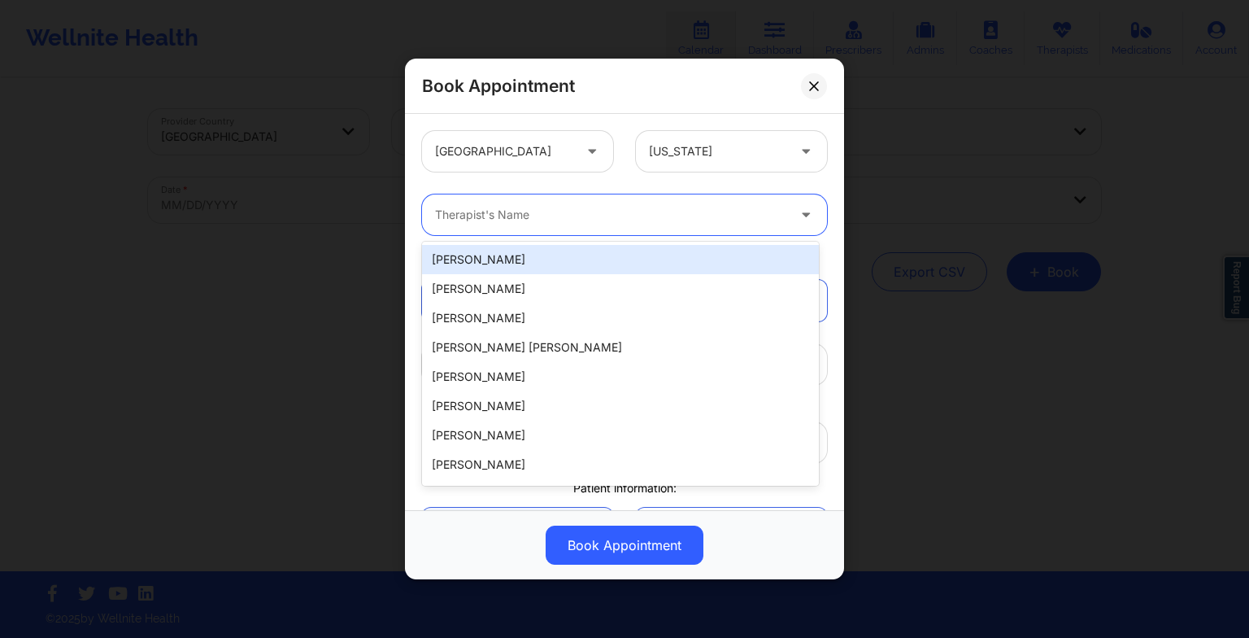
click at [450, 225] on div "Therapist's Name" at bounding box center [605, 214] width 366 height 41
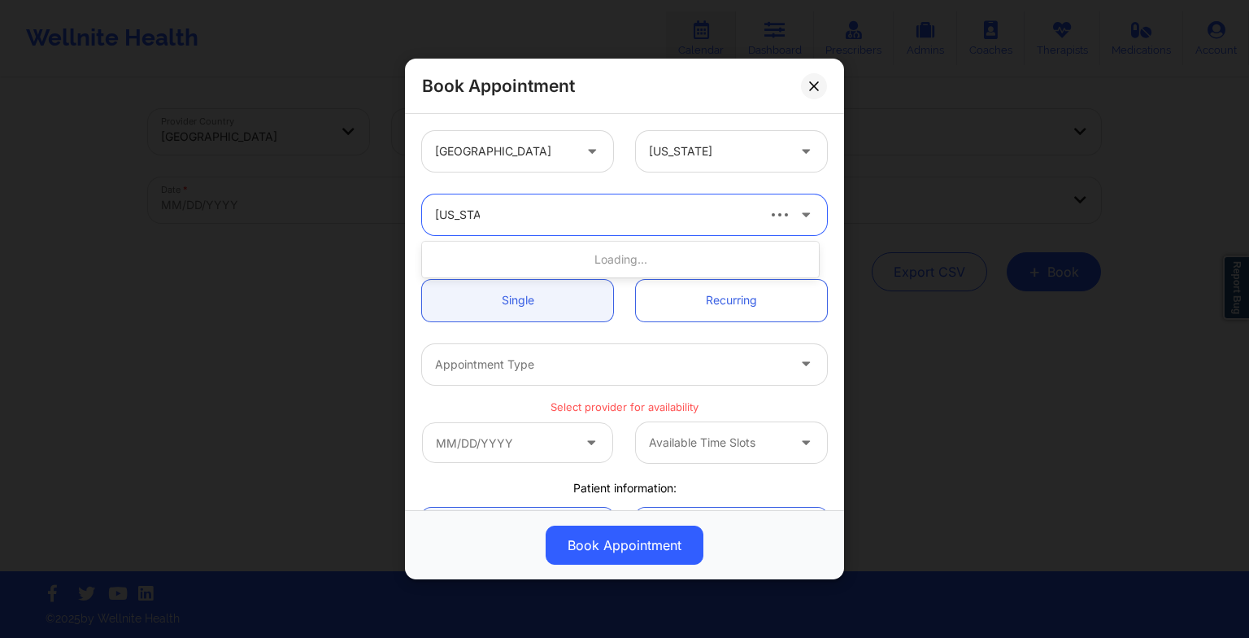
type input "virginia g"
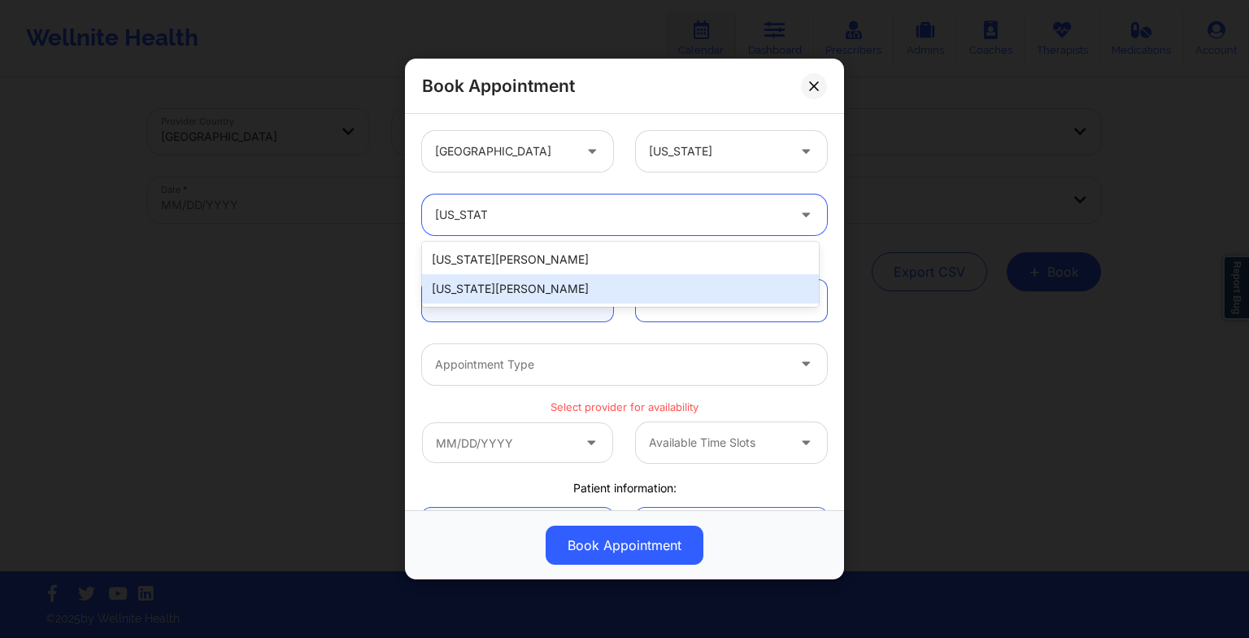
click at [481, 284] on div "Virginia Gibala" at bounding box center [620, 288] width 397 height 29
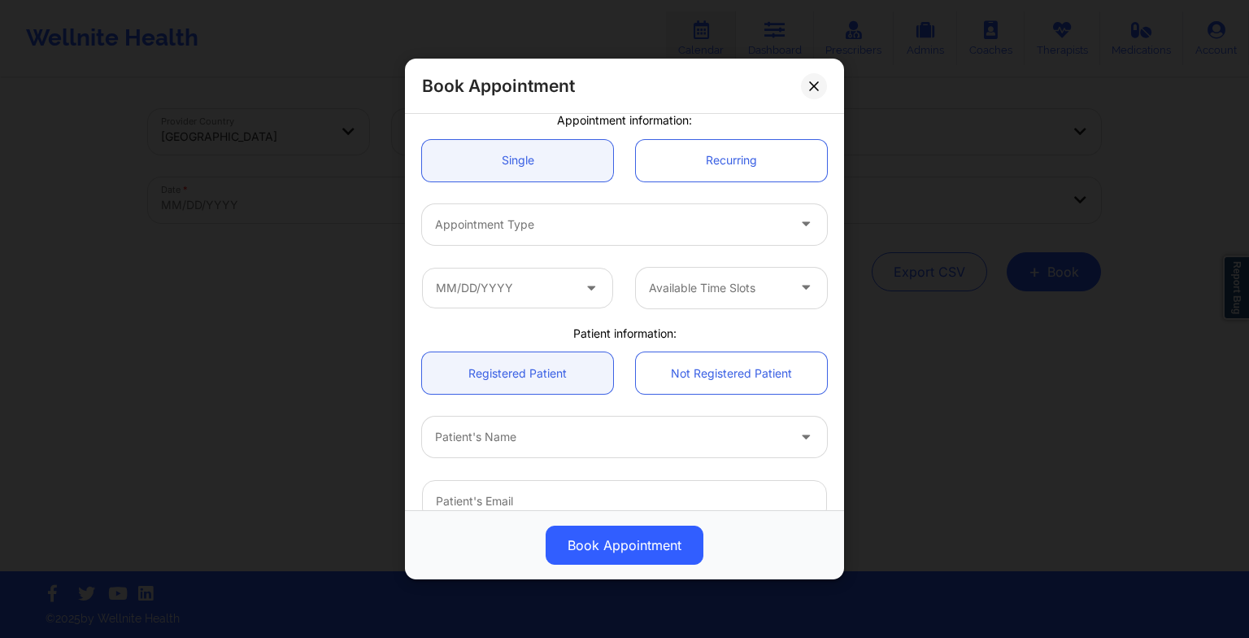
scroll to position [148, 0]
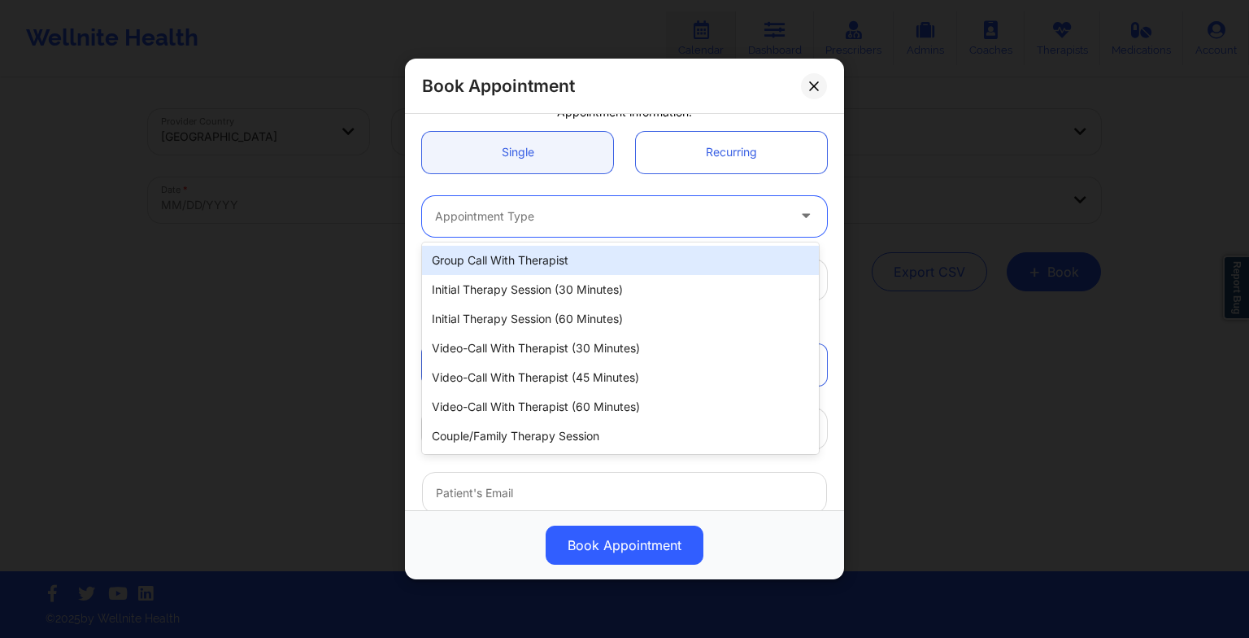
click at [464, 234] on div "Appointment Type" at bounding box center [605, 216] width 366 height 41
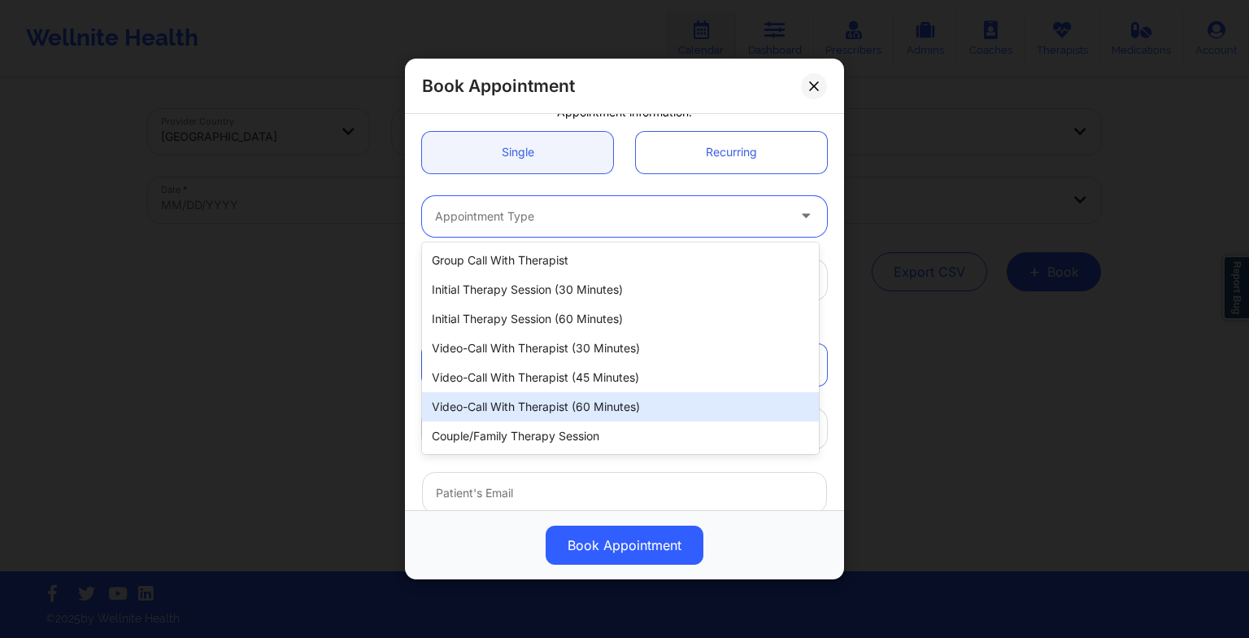
click at [528, 403] on div "Video-Call with Therapist (60 minutes)" at bounding box center [620, 406] width 397 height 29
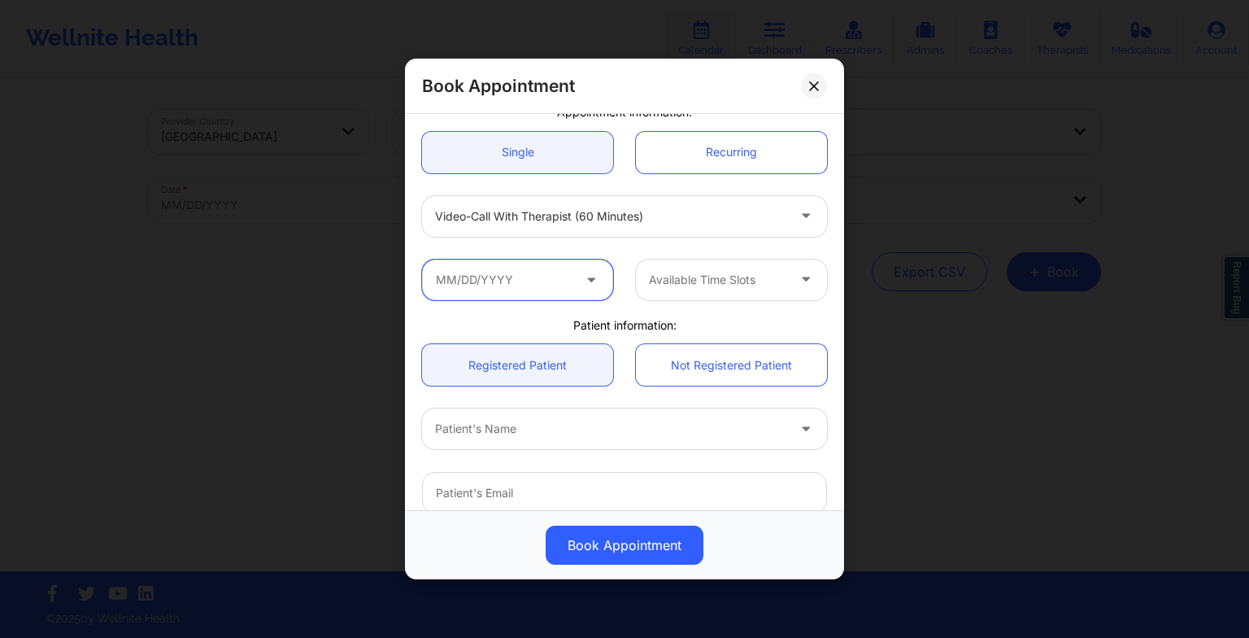
click at [549, 277] on input "text" at bounding box center [517, 279] width 191 height 41
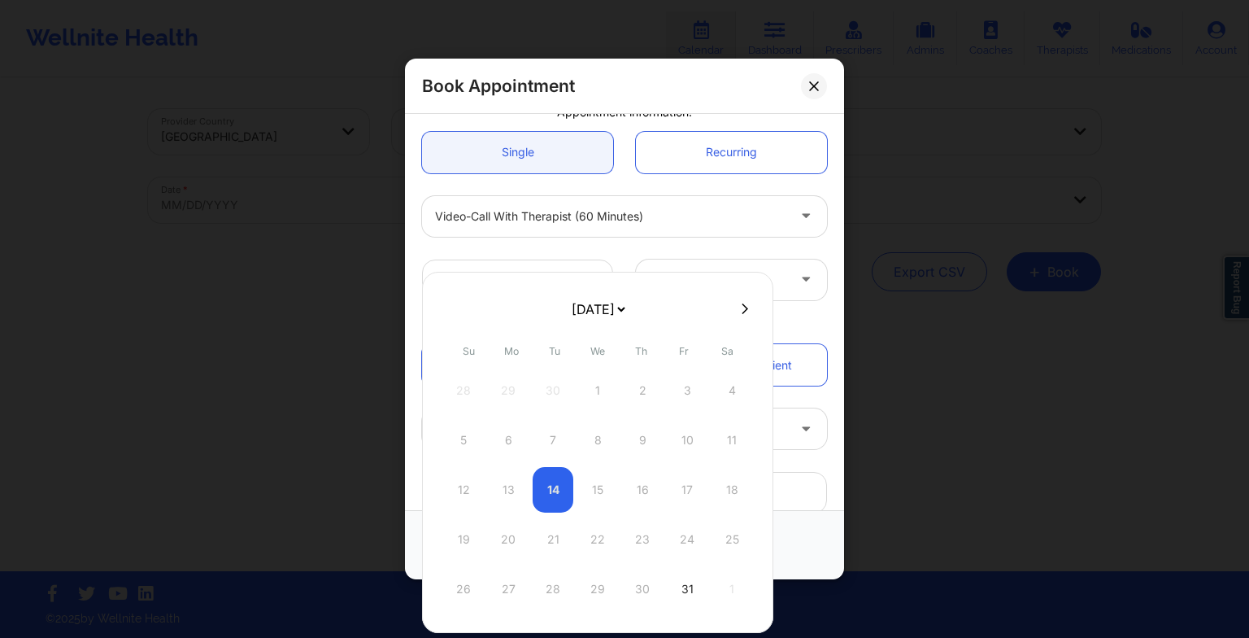
click at [737, 307] on button at bounding box center [745, 309] width 16 height 14
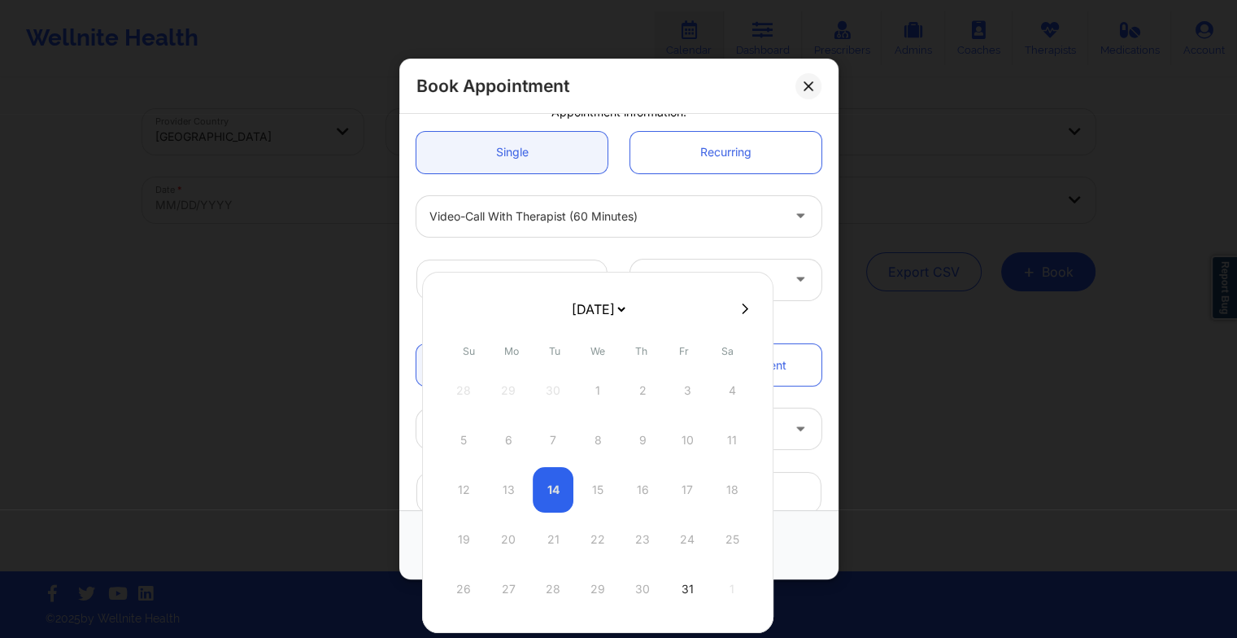
select select "2025-10"
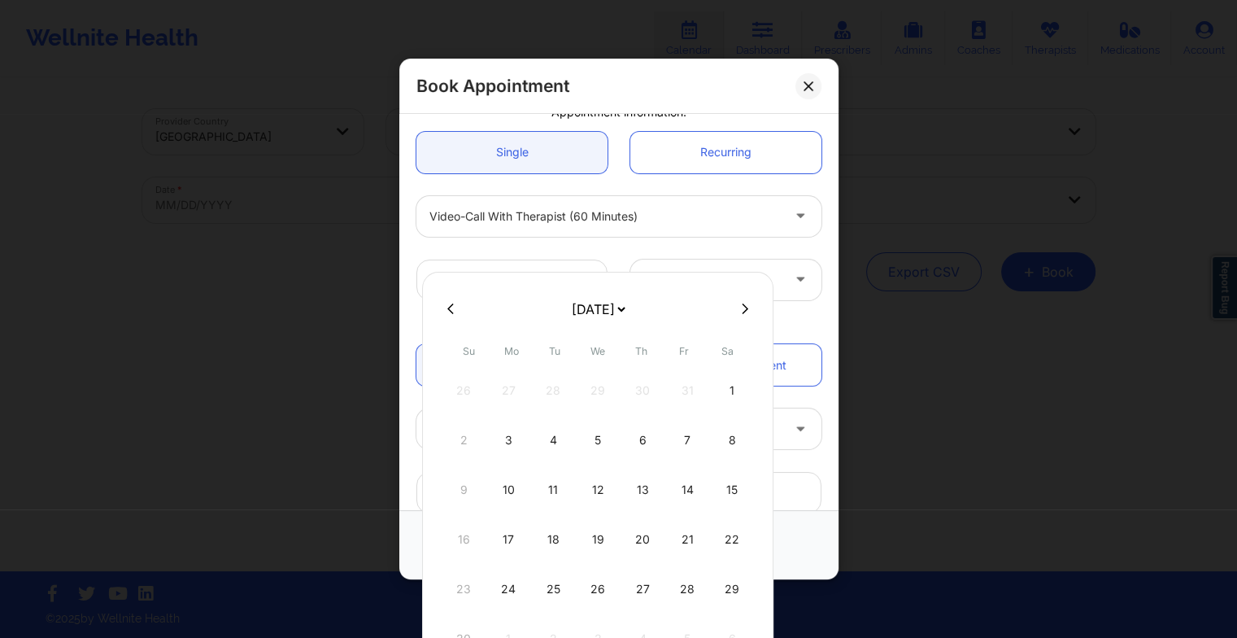
click at [737, 310] on button at bounding box center [745, 309] width 16 height 14
select select "2025-11"
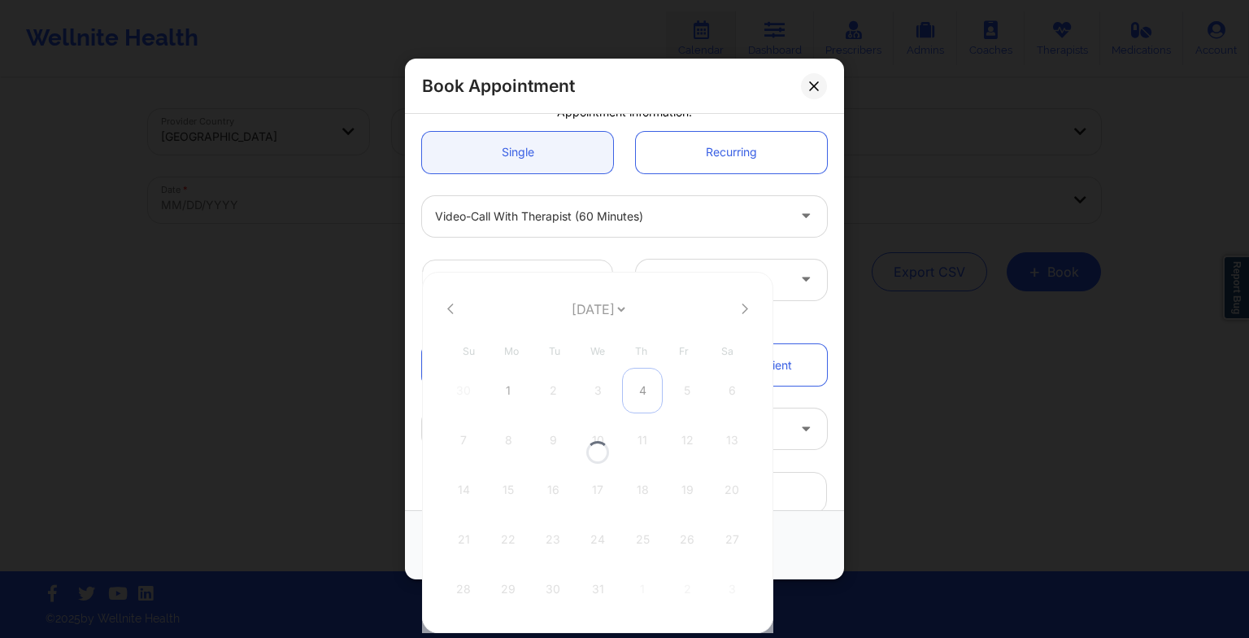
select select "2025-11"
click at [636, 400] on div "4" at bounding box center [642, 391] width 41 height 46
type input "[DATE]"
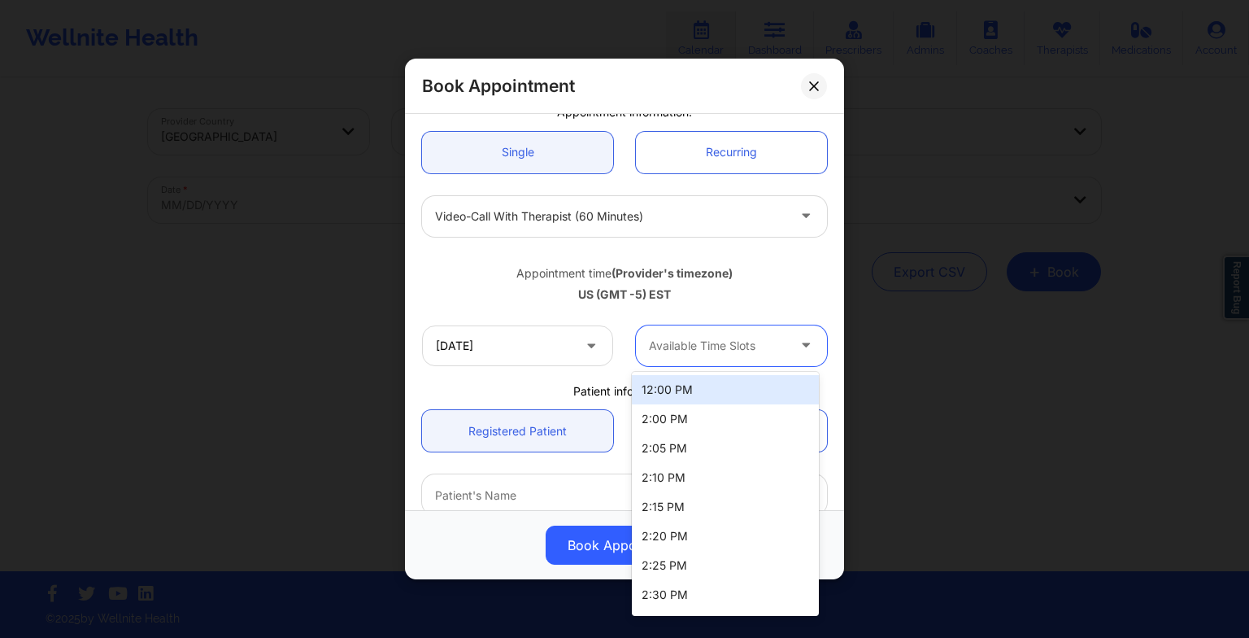
drag, startPoint x: 722, startPoint y: 351, endPoint x: 722, endPoint y: 379, distance: 27.7
click at [722, 379] on body "Wellnite Health Calendar Dashboard Prescribers Admins Coaches Therapists Medica…" at bounding box center [624, 319] width 1249 height 638
click at [724, 399] on div "12:00 PM" at bounding box center [725, 389] width 187 height 29
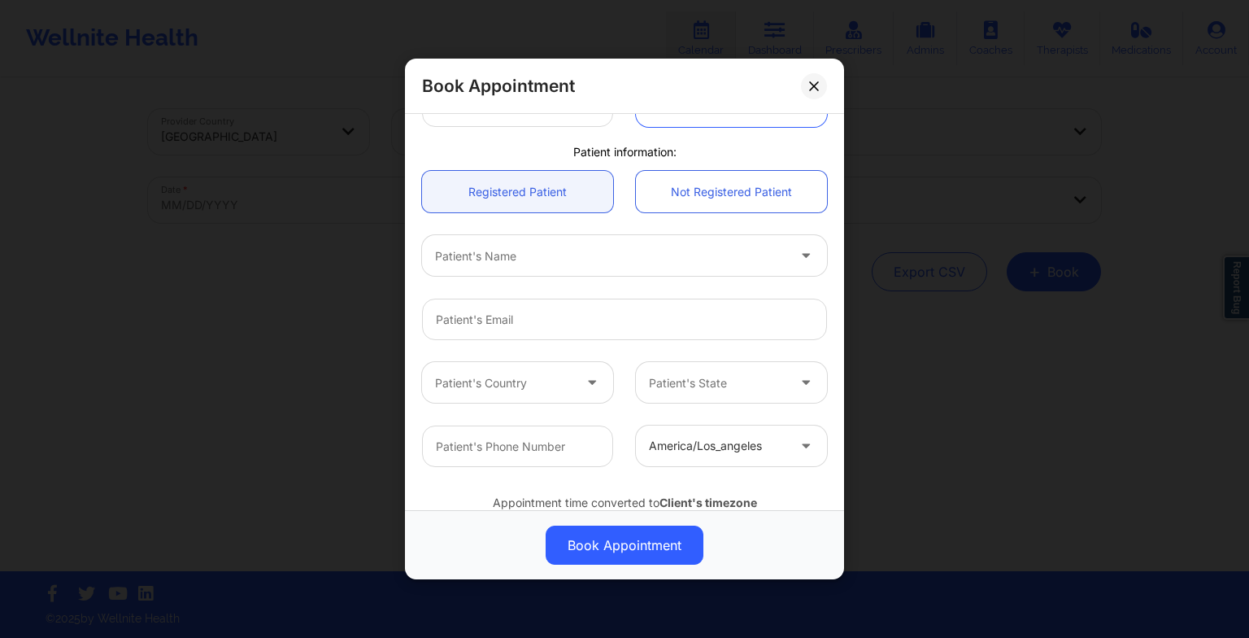
scroll to position [410, 0]
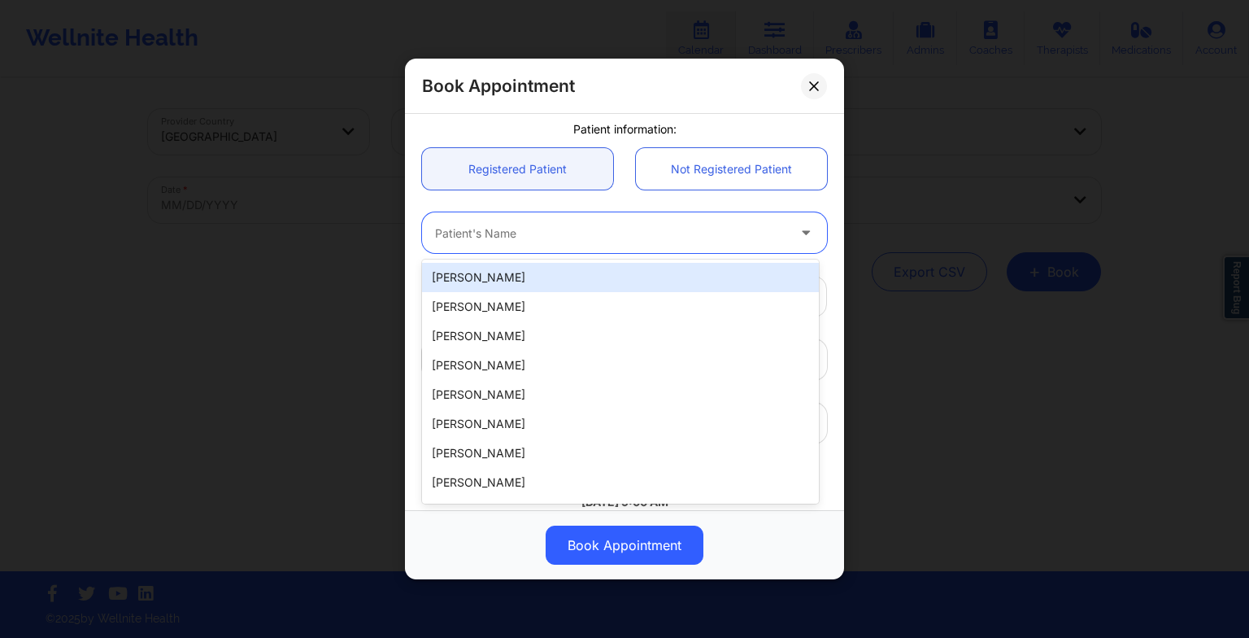
click at [494, 238] on div at bounding box center [610, 233] width 351 height 20
paste input "LETICIA LEBA"
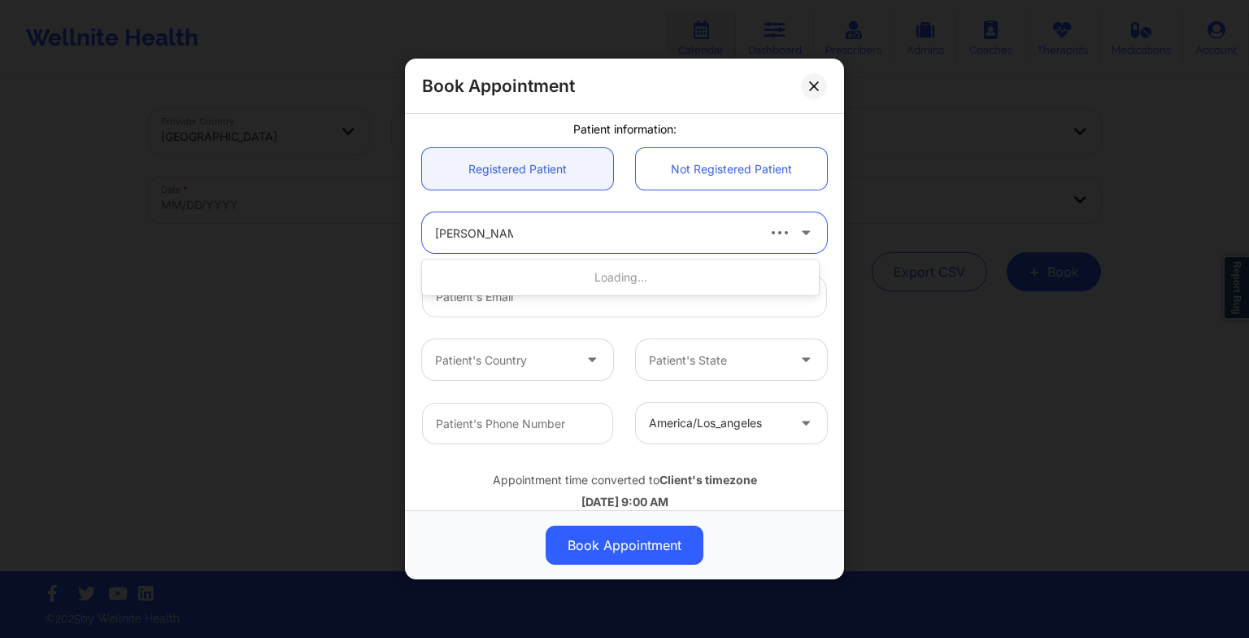
click at [479, 225] on input "LETICIA LEBA" at bounding box center [474, 233] width 78 height 16
type input "LETICIA d LEBA"
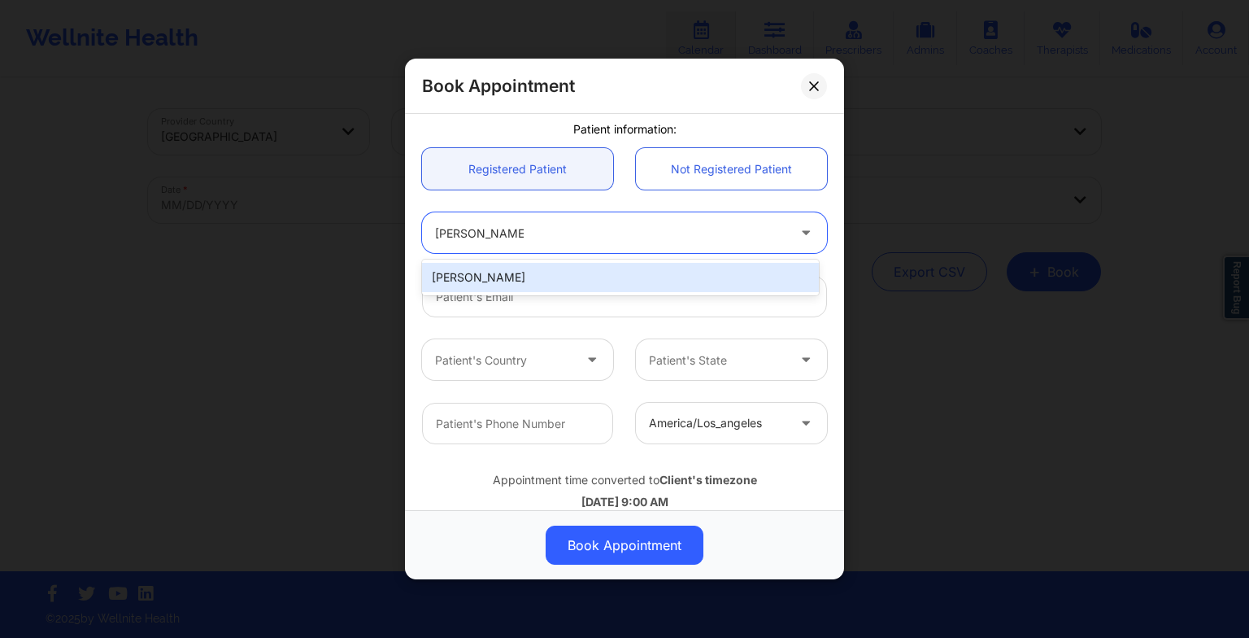
click at [491, 273] on div "LETICIA D LEBA" at bounding box center [620, 277] width 397 height 29
type input "lehleba@yahoo.com"
type input "+18325732811"
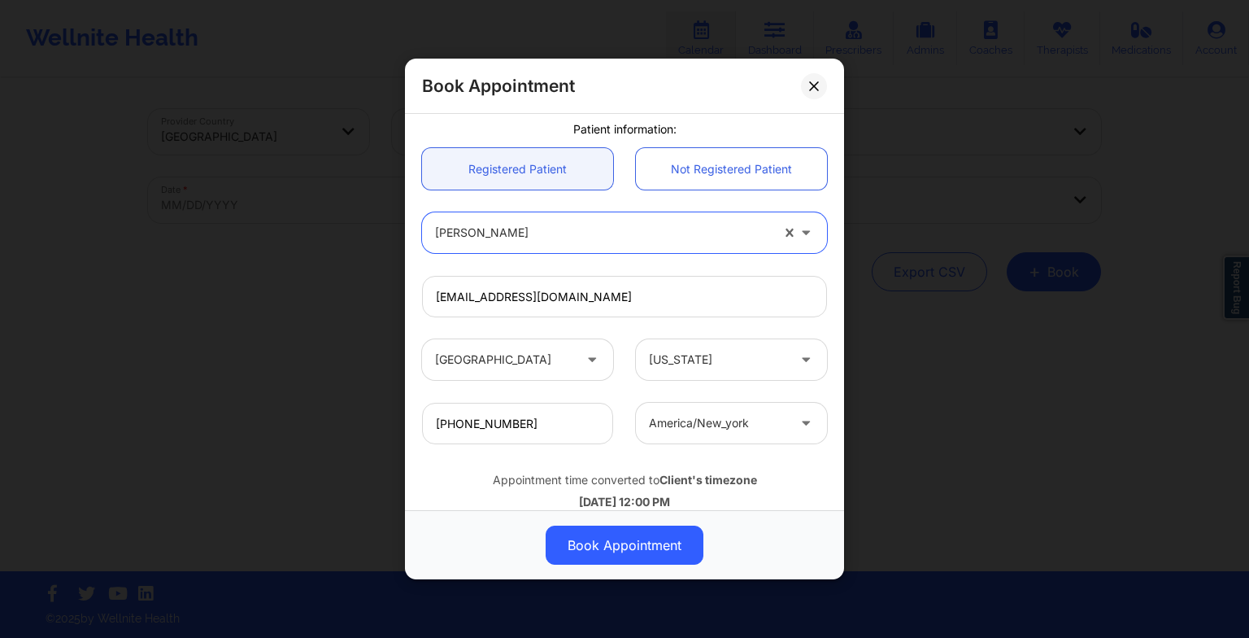
scroll to position [448, 0]
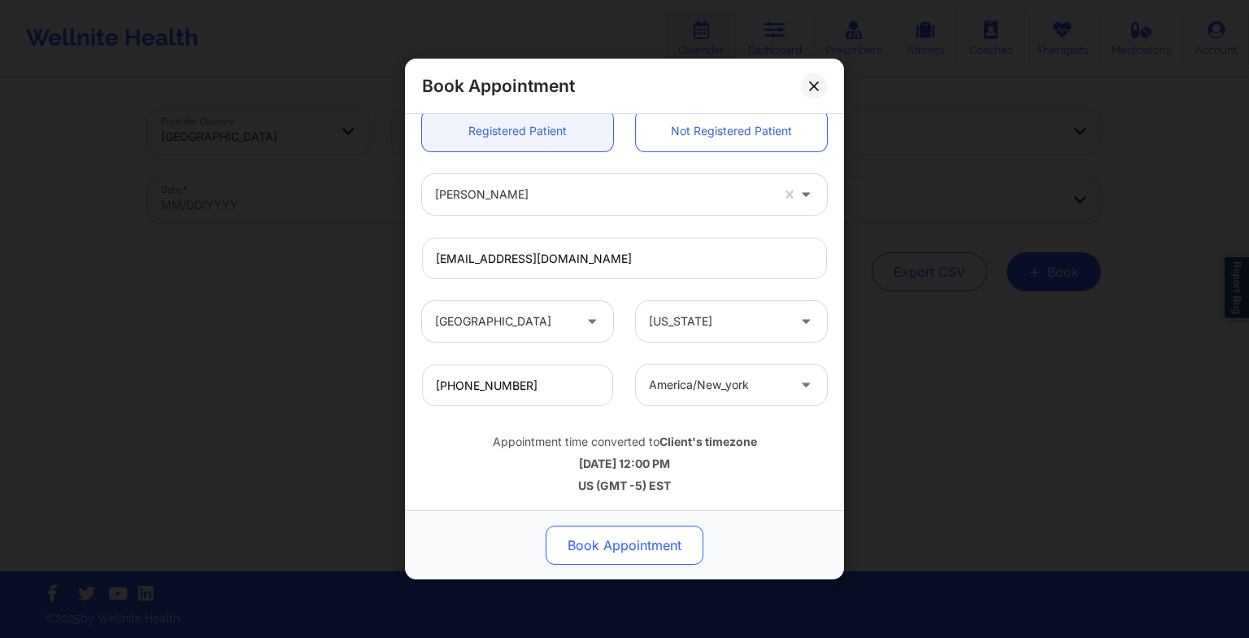
click at [600, 550] on button "Book Appointment" at bounding box center [625, 544] width 158 height 39
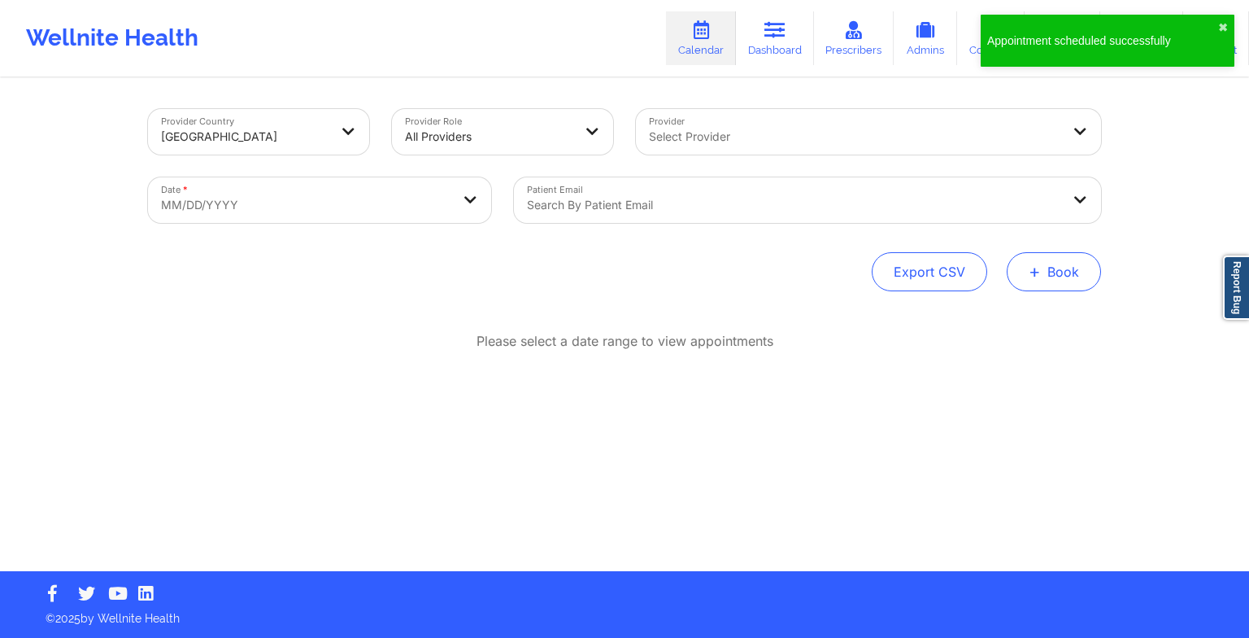
click at [1010, 265] on button "+ Book" at bounding box center [1054, 271] width 94 height 39
click at [983, 320] on button "Therapy Session" at bounding box center [1027, 323] width 124 height 27
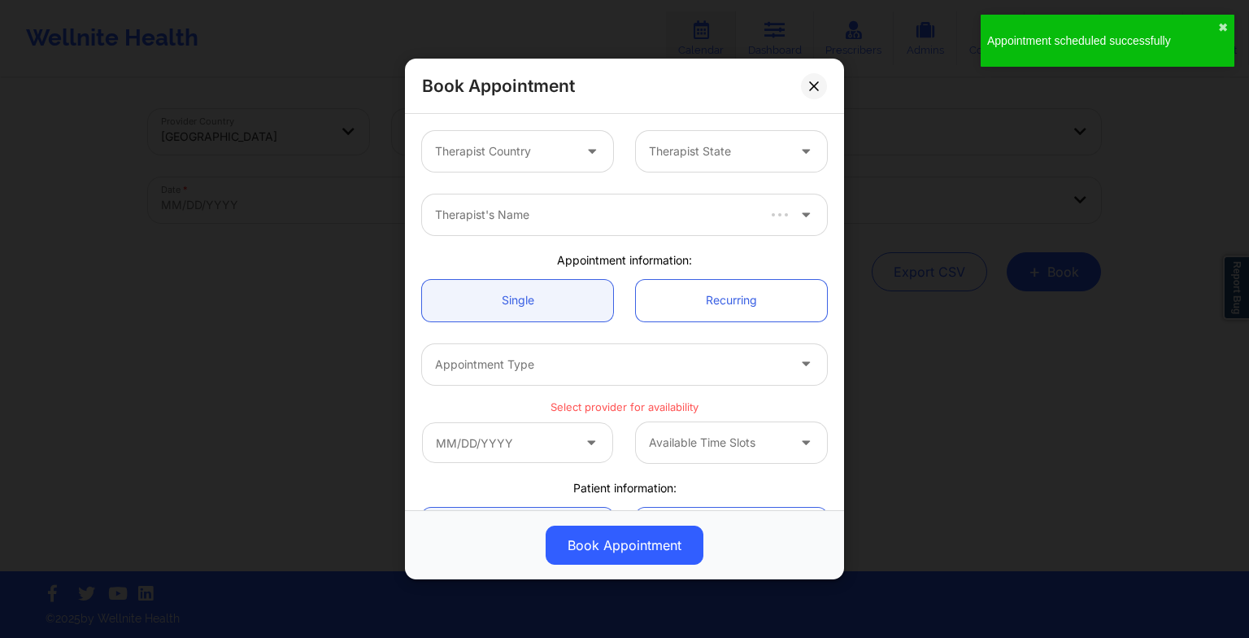
click at [546, 142] on div at bounding box center [503, 152] width 137 height 20
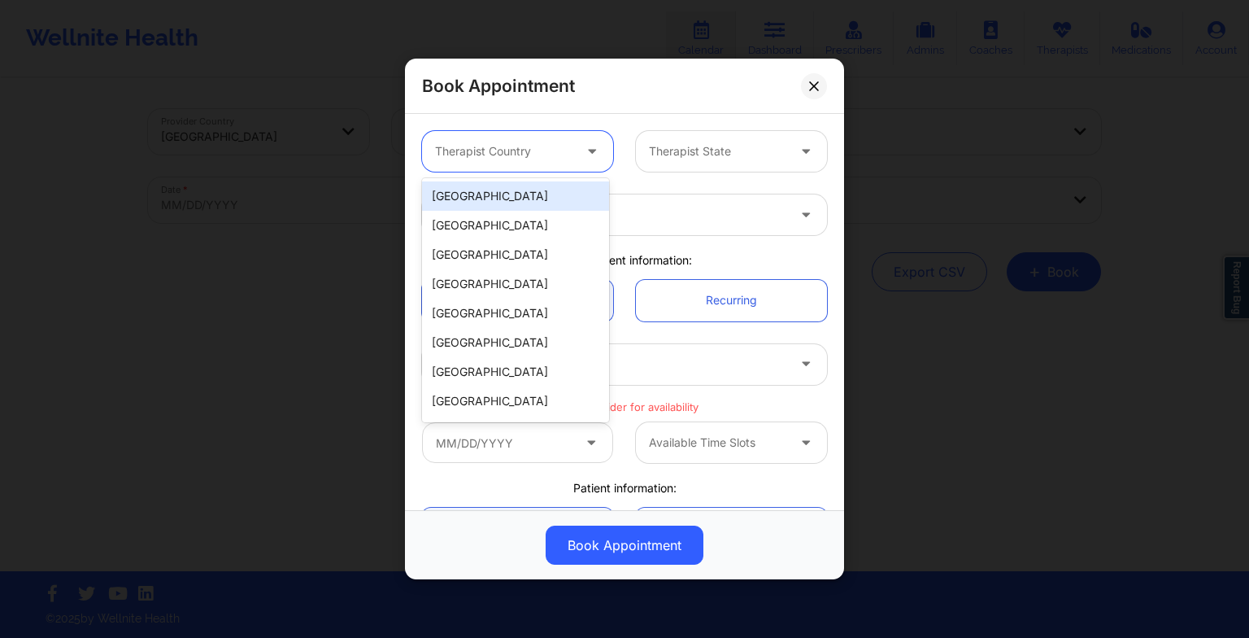
click at [517, 208] on div "[GEOGRAPHIC_DATA]" at bounding box center [515, 195] width 187 height 29
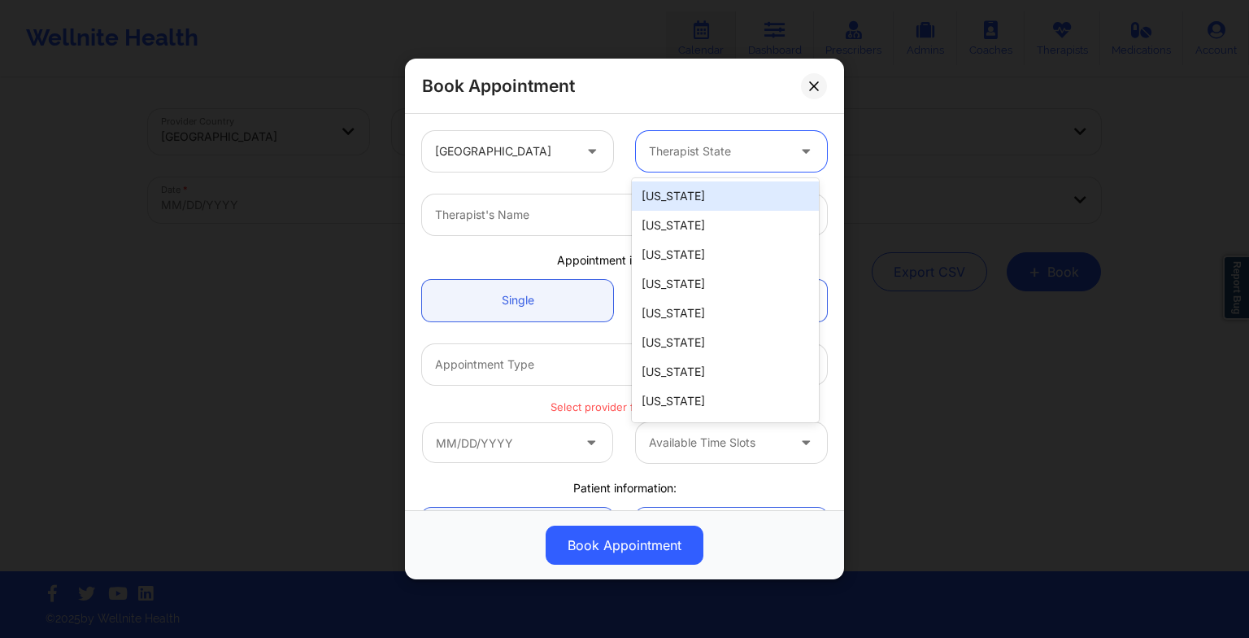
click at [658, 163] on div "Therapist State" at bounding box center [712, 151] width 152 height 41
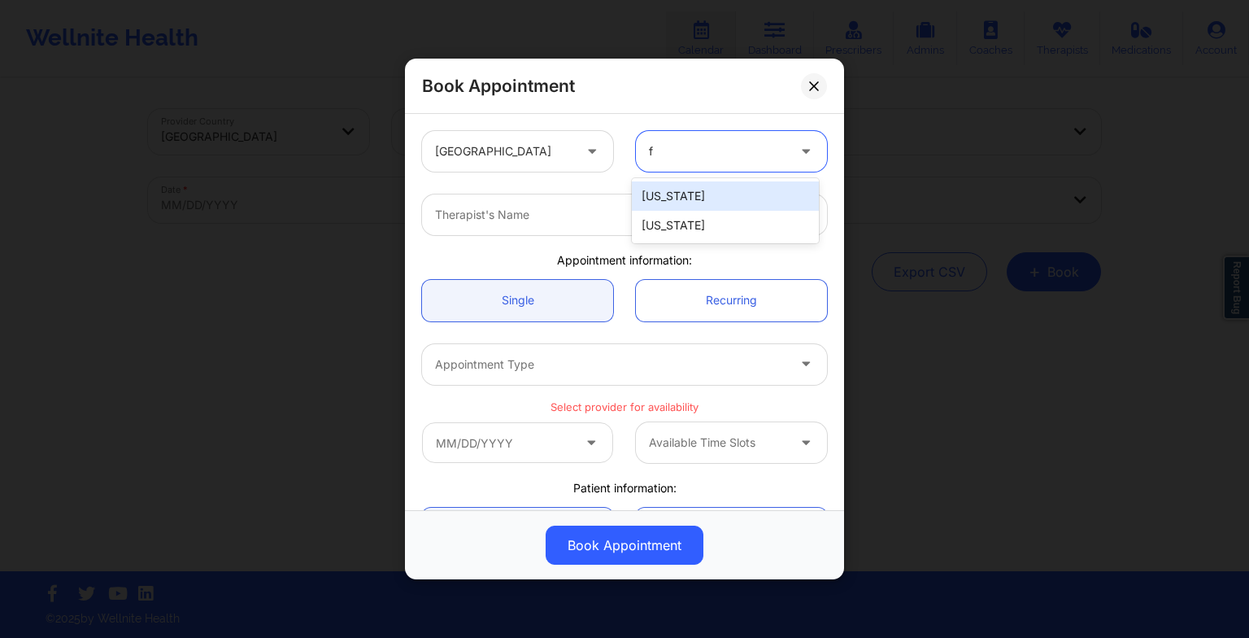
type input "fl"
click at [660, 202] on div "[US_STATE]" at bounding box center [725, 195] width 187 height 29
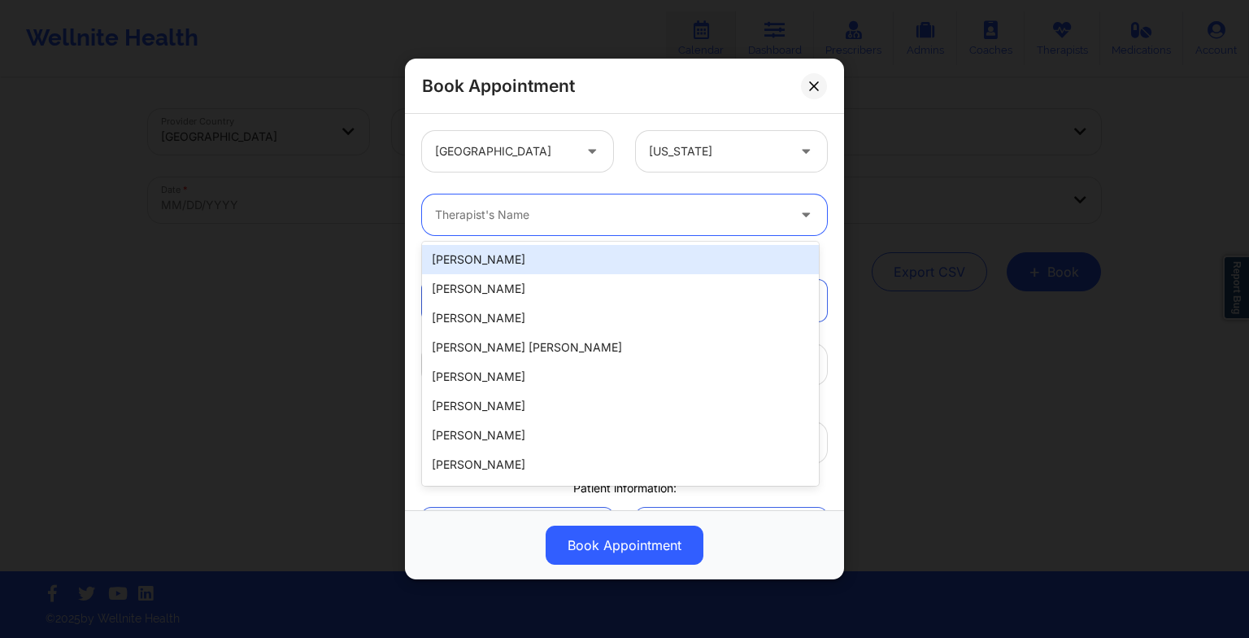
click at [628, 212] on div at bounding box center [610, 215] width 351 height 20
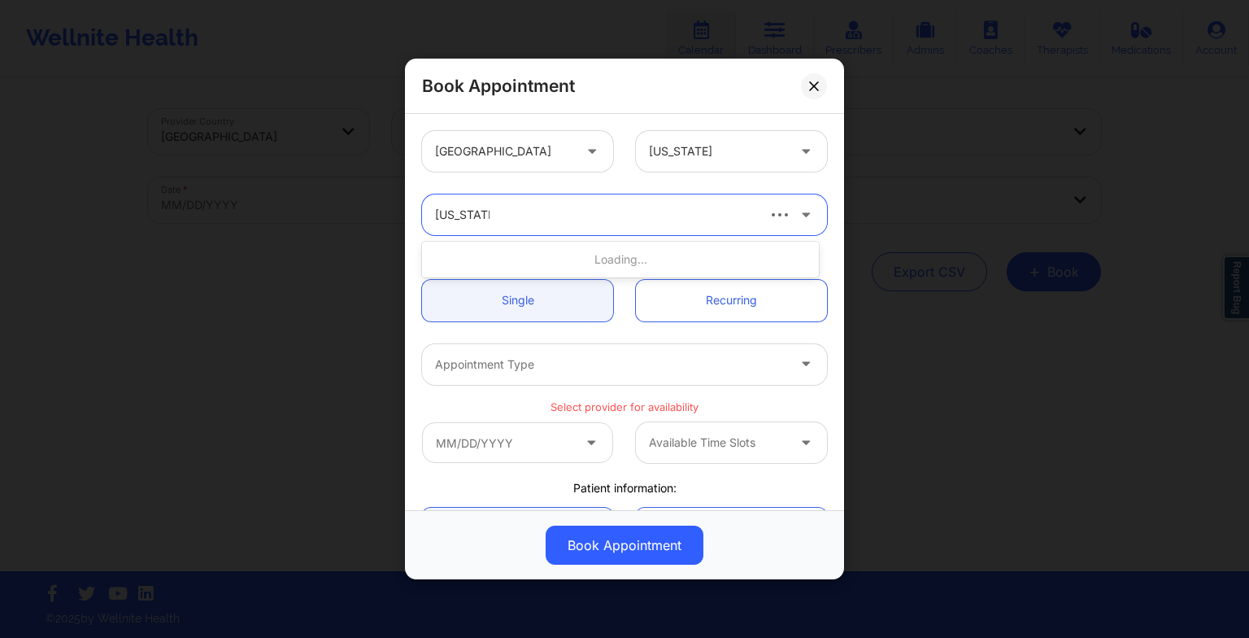
type input "virginia gib"
click at [593, 267] on div "Virginia Gibala" at bounding box center [620, 259] width 397 height 29
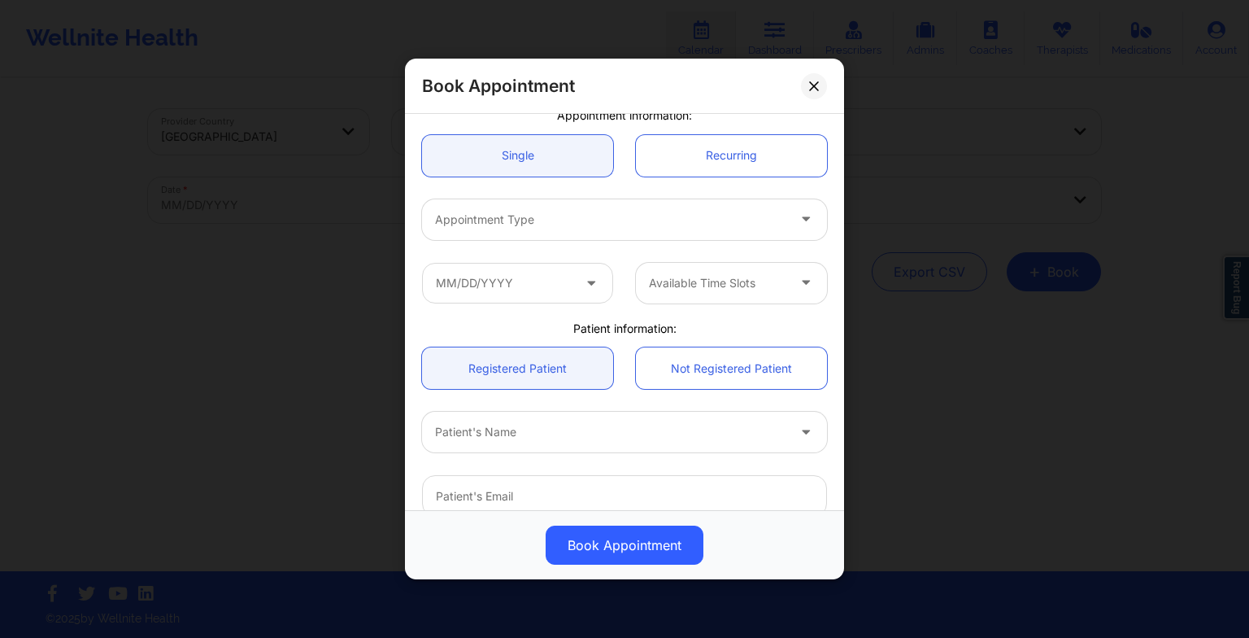
scroll to position [148, 0]
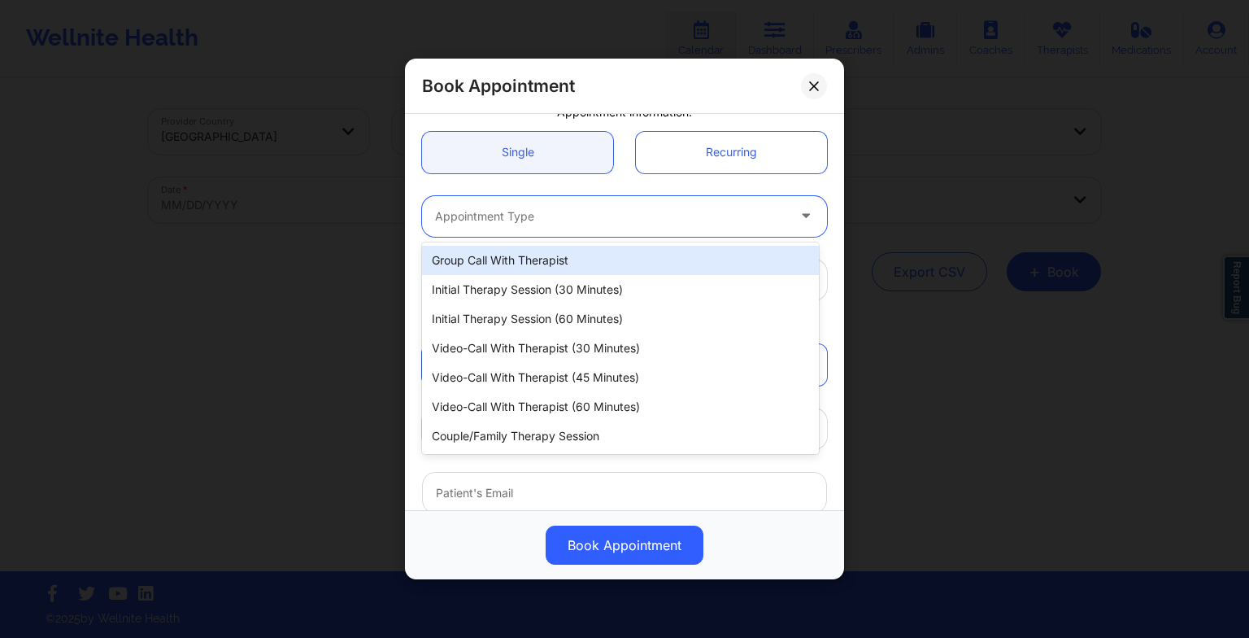
click at [521, 221] on div at bounding box center [610, 217] width 351 height 20
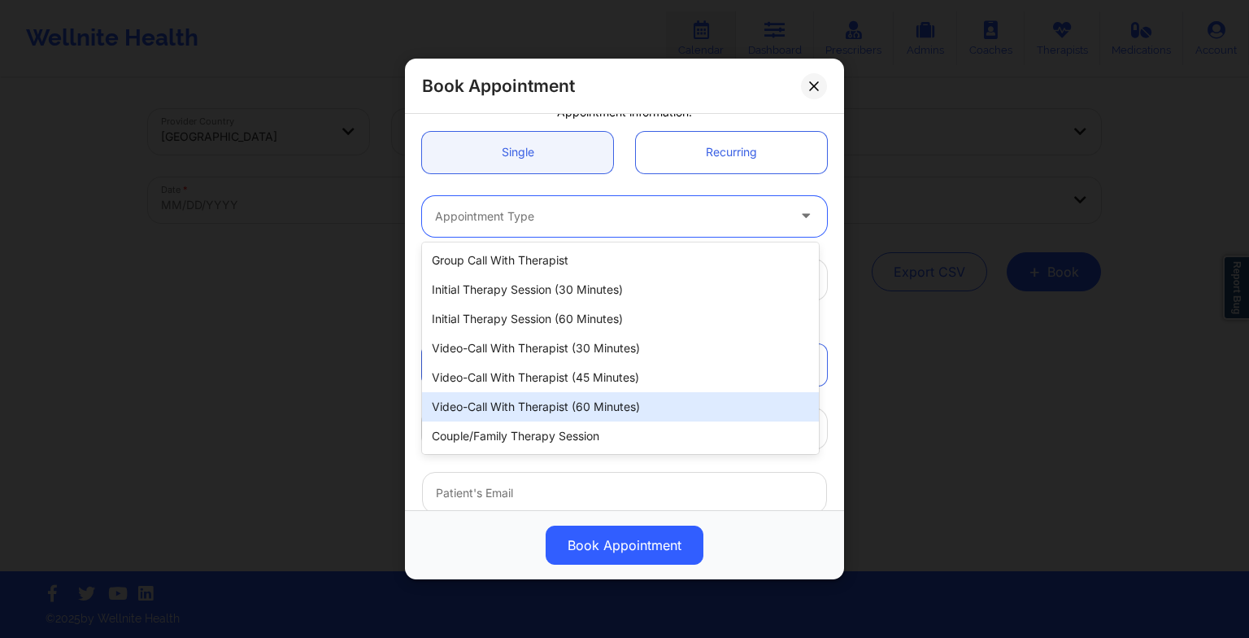
click at [530, 401] on div "Video-Call with Therapist (60 minutes)" at bounding box center [620, 406] width 397 height 29
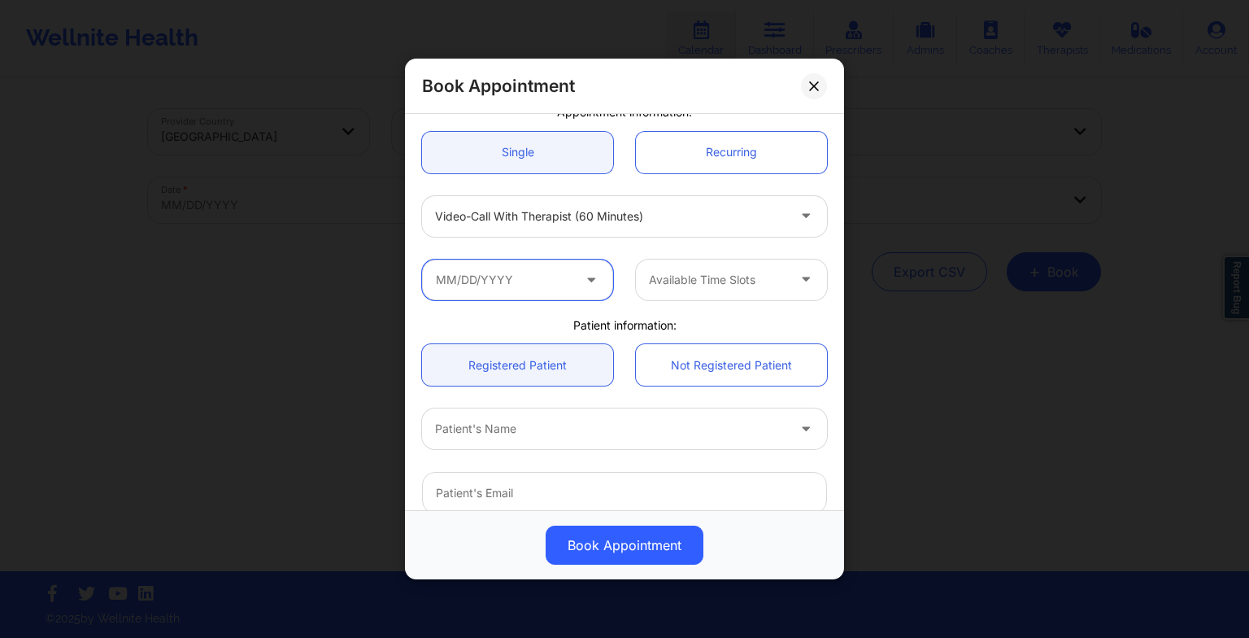
click at [500, 271] on input "text" at bounding box center [517, 279] width 191 height 41
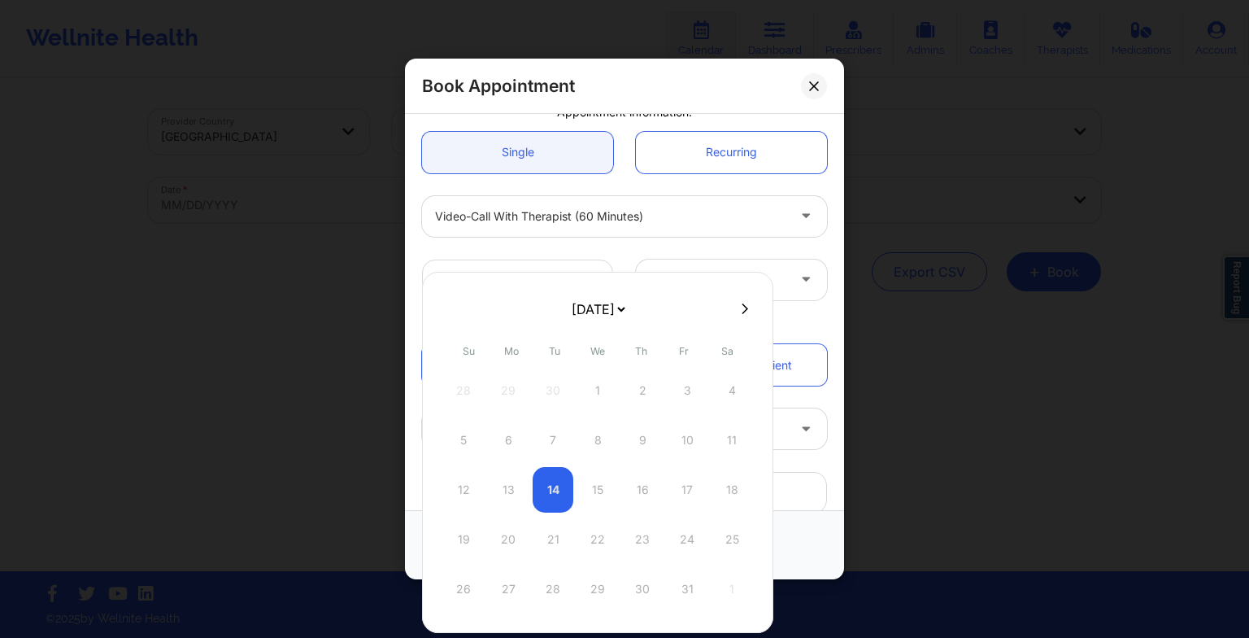
click at [737, 307] on button at bounding box center [745, 309] width 16 height 14
select select "2025-10"
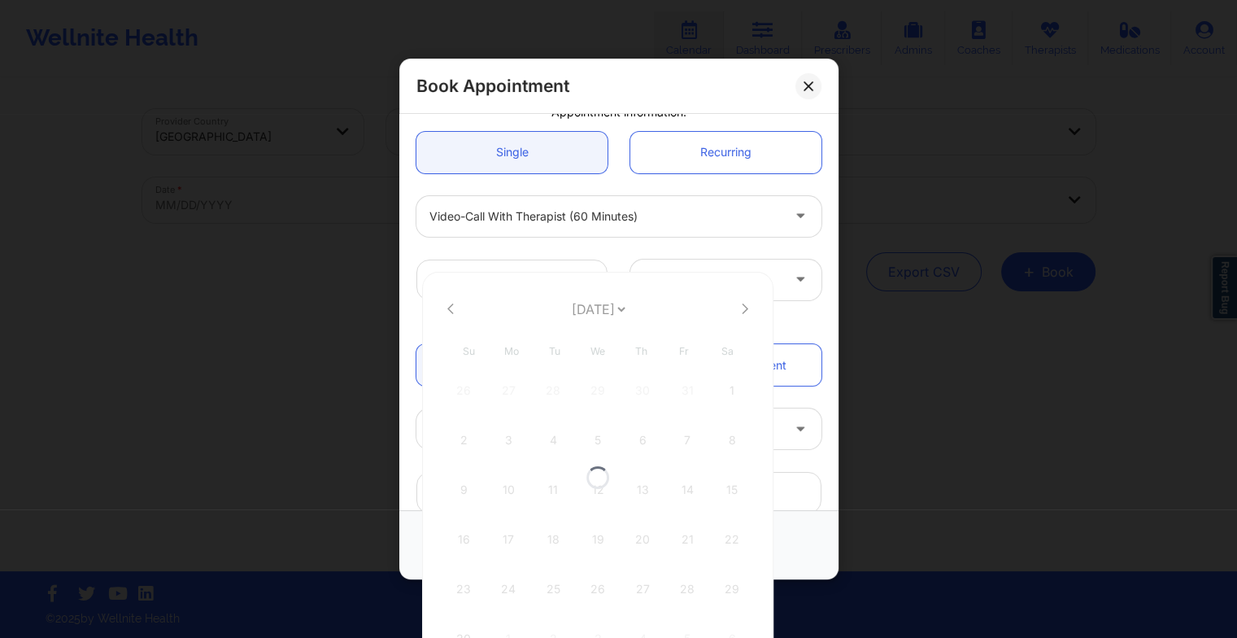
select select "2025-10"
click at [742, 307] on icon at bounding box center [745, 309] width 7 height 12
select select "2025-11"
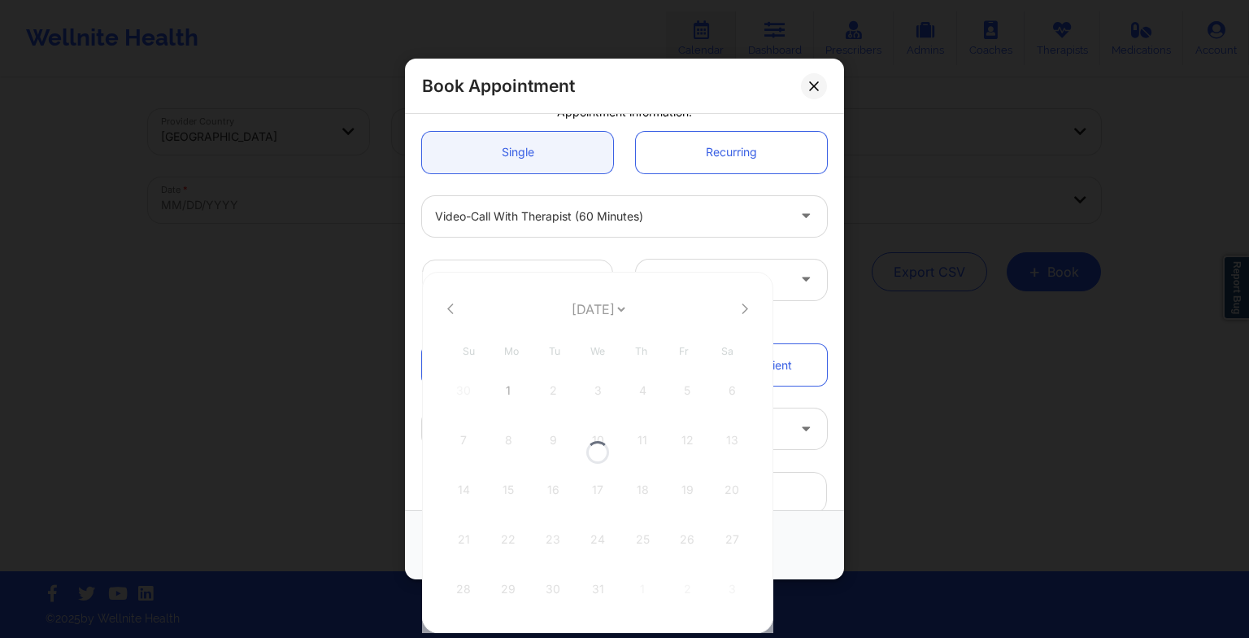
select select "2025-11"
click at [649, 521] on div "25" at bounding box center [642, 540] width 41 height 46
type input "[DATE]"
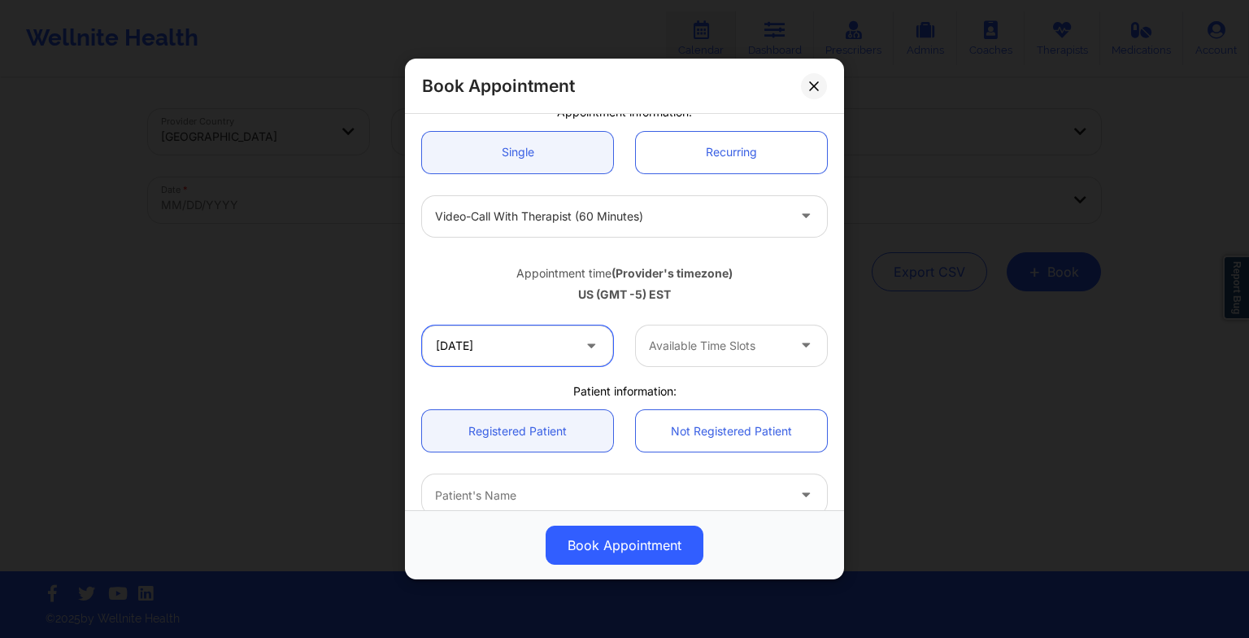
click at [576, 348] on input "[DATE]" at bounding box center [517, 345] width 191 height 41
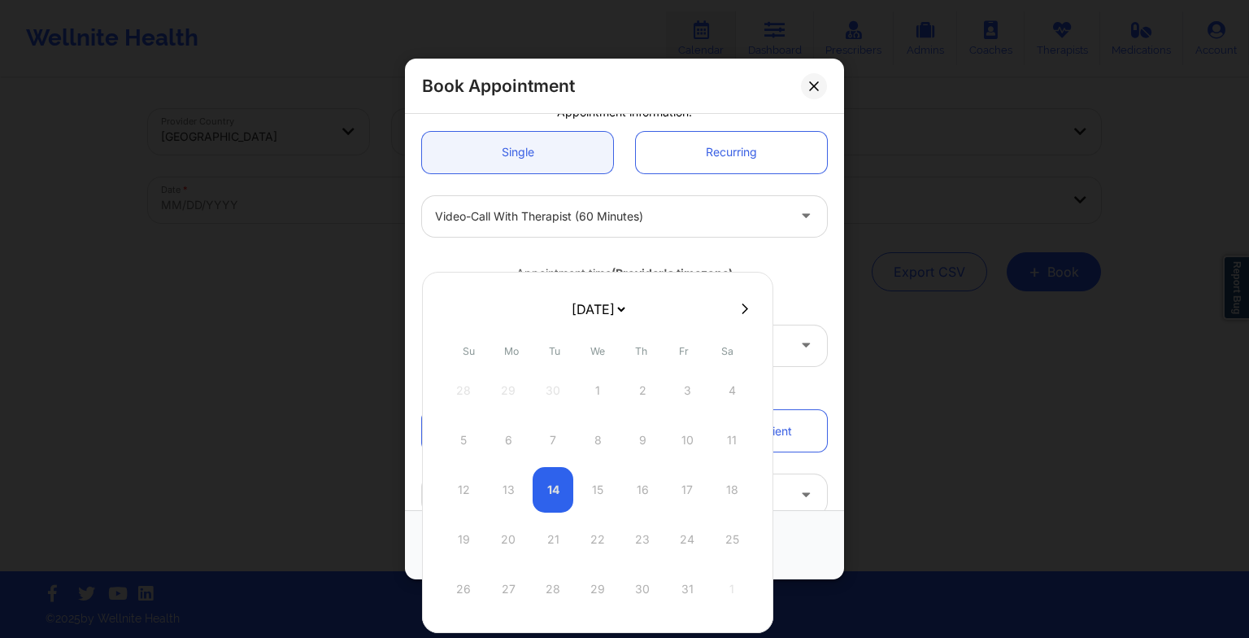
click at [606, 304] on select "[DATE] [DATE] [DATE] [DATE] [DATE] [DATE] [DATE] [DATE] [DATE] [DATE] [DATE] [D…" at bounding box center [598, 309] width 59 height 33
select select "2025-11"
click at [644, 451] on div "11" at bounding box center [642, 440] width 41 height 46
type input "[DATE]"
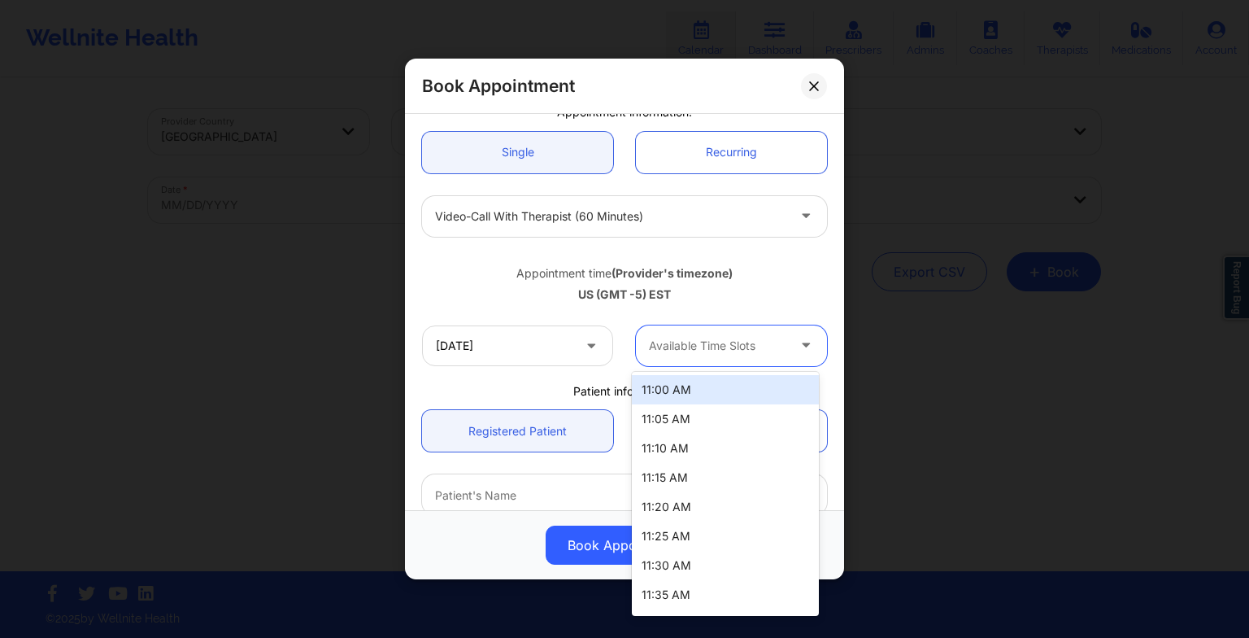
click at [758, 333] on div "Available Time Slots" at bounding box center [712, 345] width 152 height 41
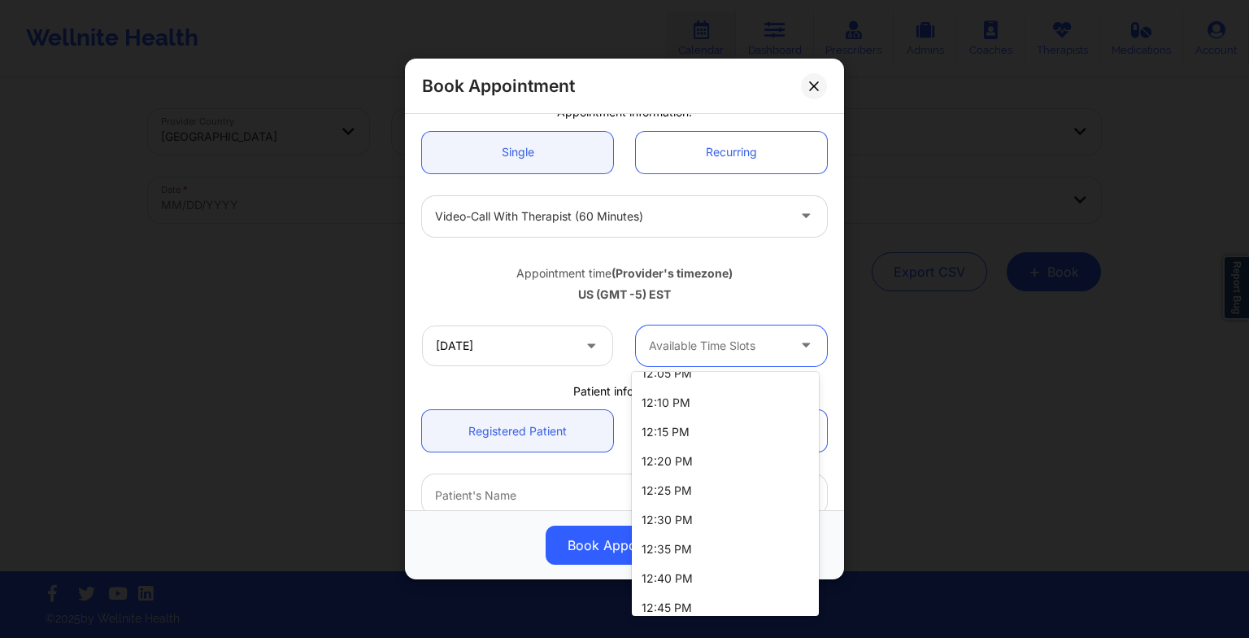
scroll to position [306, 0]
click at [708, 437] on div "12:00 PM" at bounding box center [725, 435] width 187 height 29
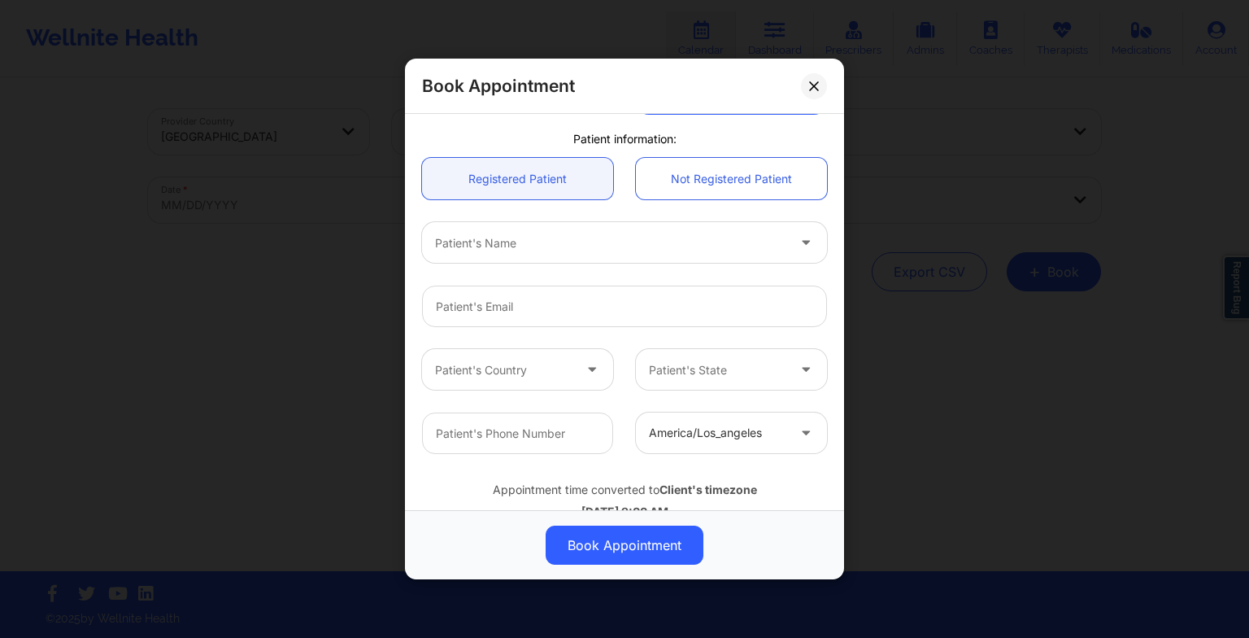
scroll to position [421, 0]
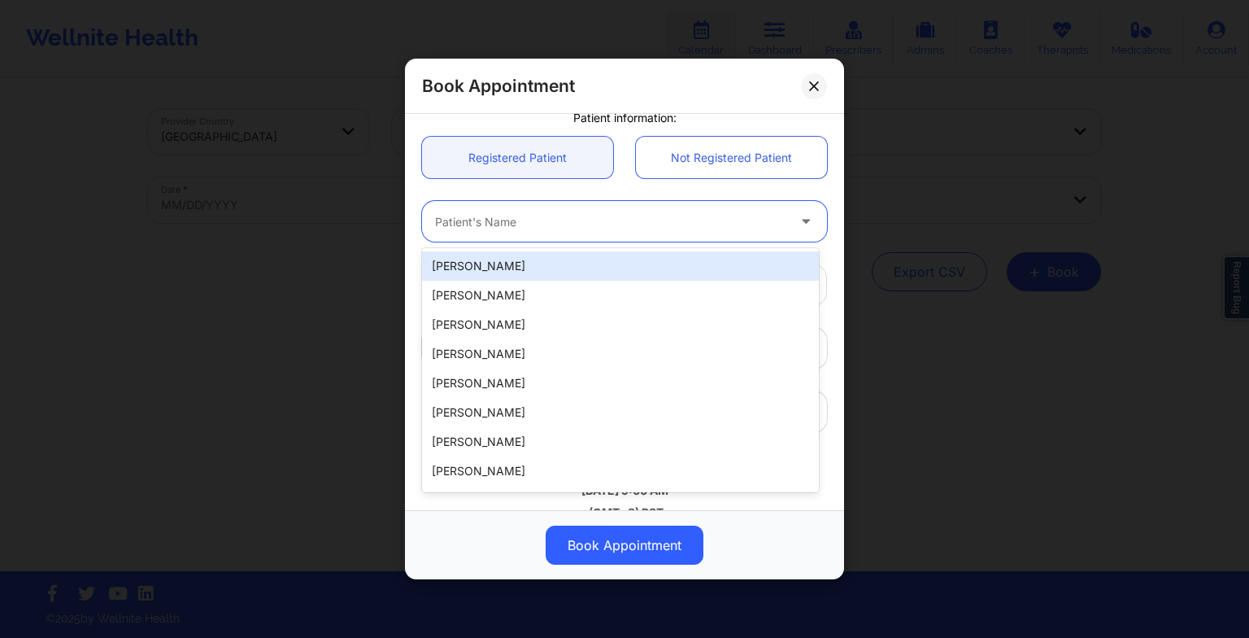
click at [480, 216] on div at bounding box center [610, 221] width 351 height 20
paste input "LETICIA LEBA"
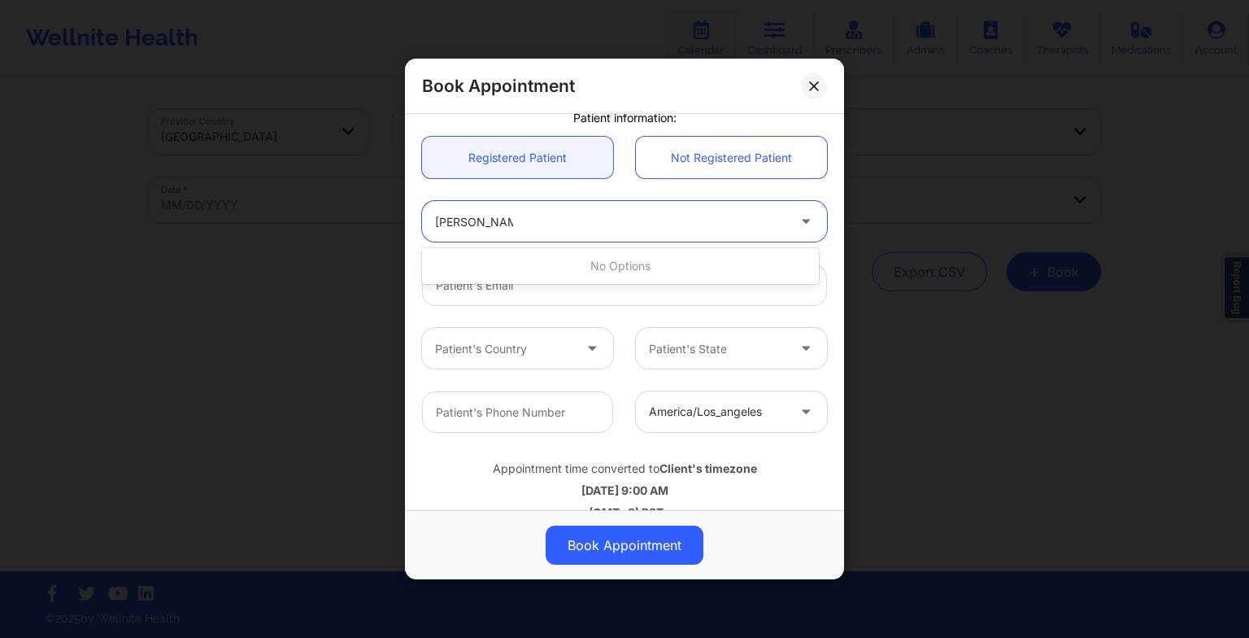
click at [478, 216] on input "LETICIA LEBA" at bounding box center [474, 221] width 78 height 16
type input "LETICIA d LEBA"
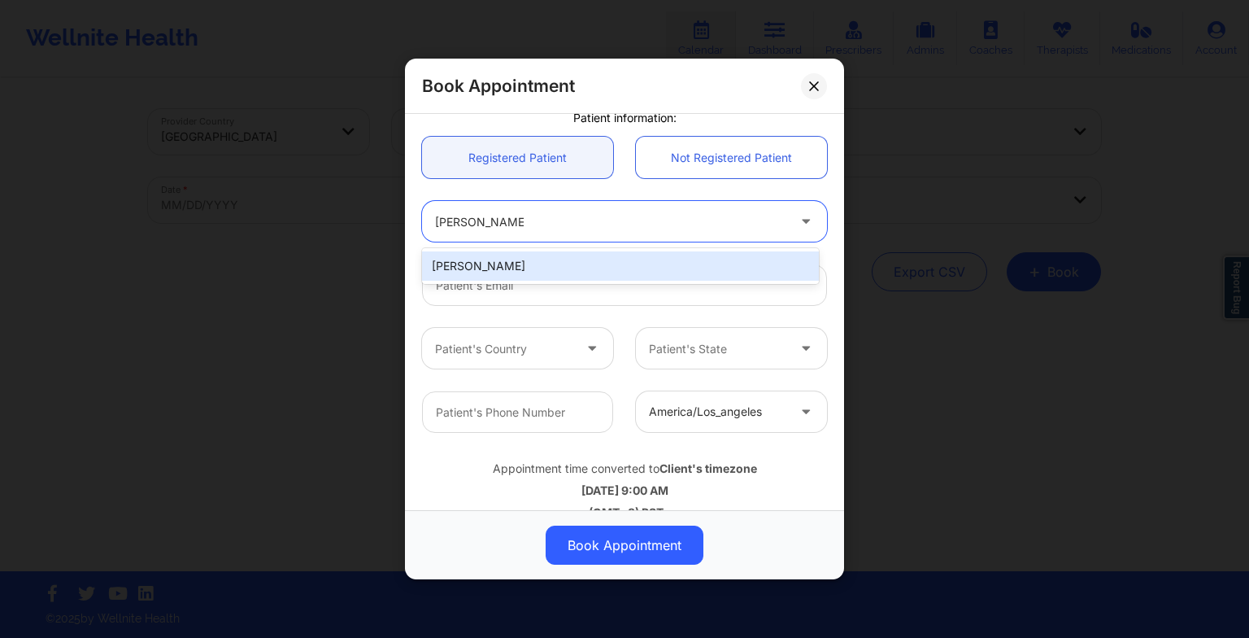
click at [483, 268] on div "LETICIA D LEBA" at bounding box center [620, 265] width 397 height 29
type input "lehleba@yahoo.com"
type input "+18325732811"
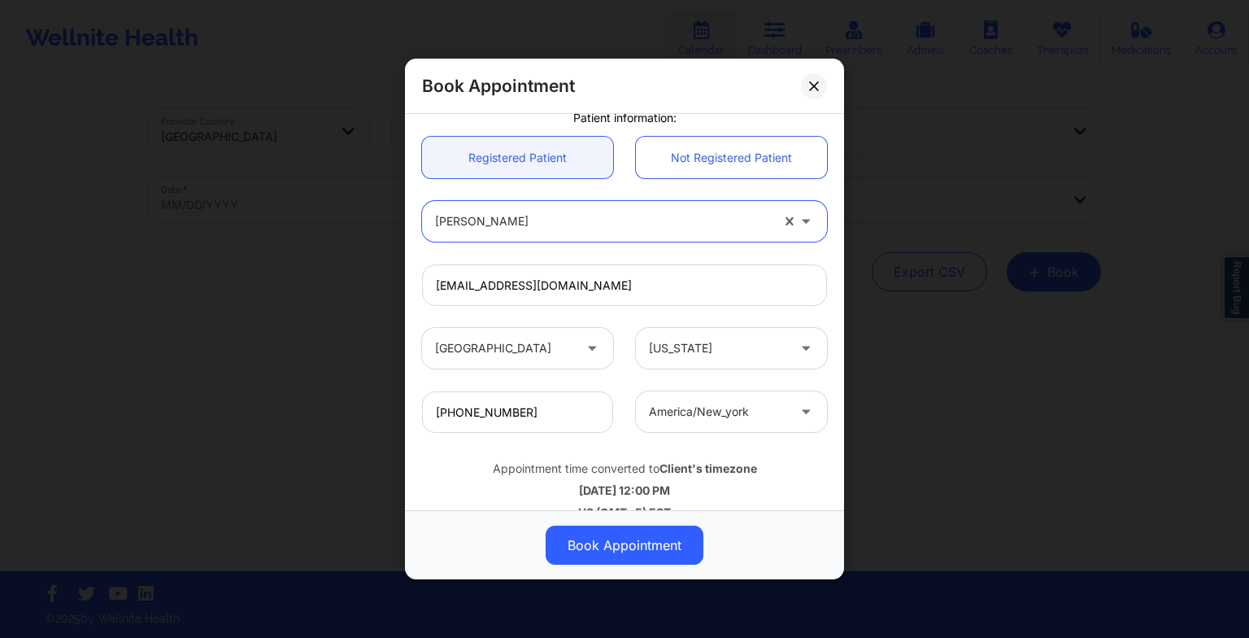
scroll to position [448, 0]
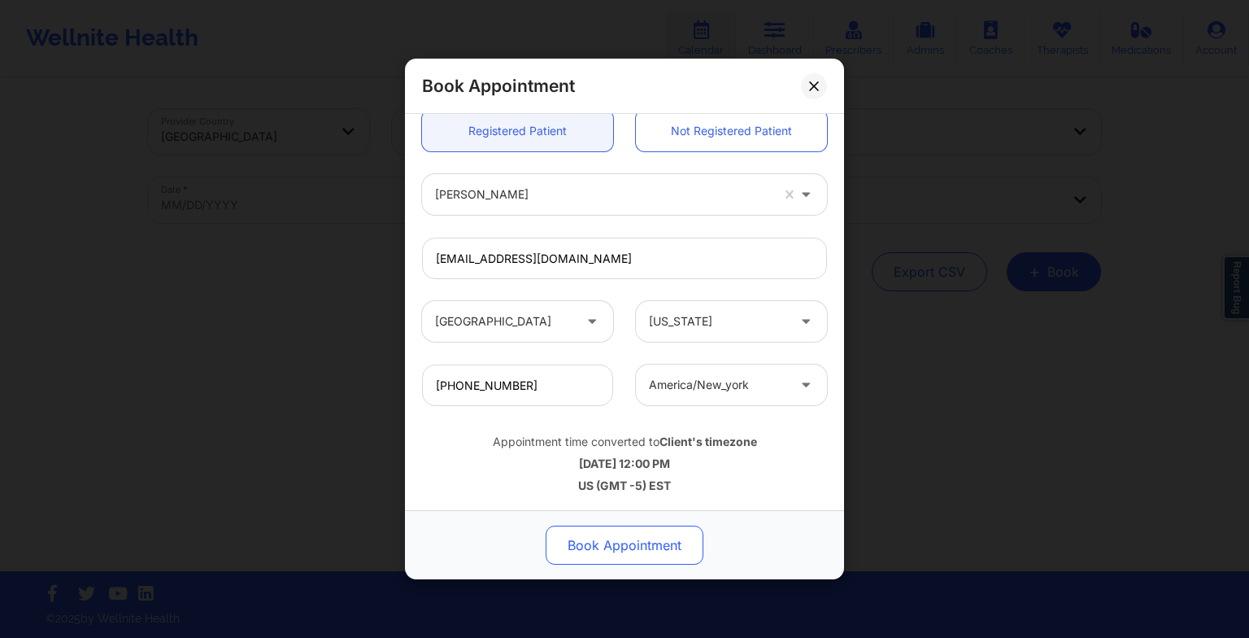
click at [643, 549] on button "Book Appointment" at bounding box center [625, 544] width 158 height 39
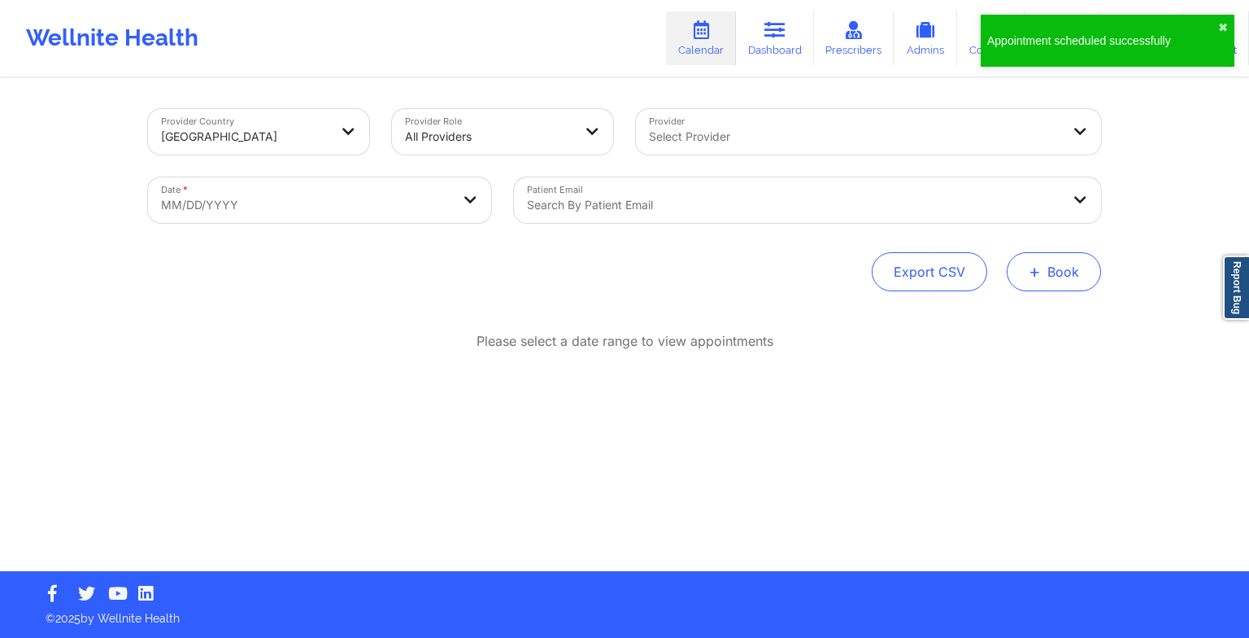
click at [1038, 281] on button "+ Book" at bounding box center [1054, 271] width 94 height 39
click at [985, 310] on button "Therapy Session" at bounding box center [1027, 323] width 124 height 27
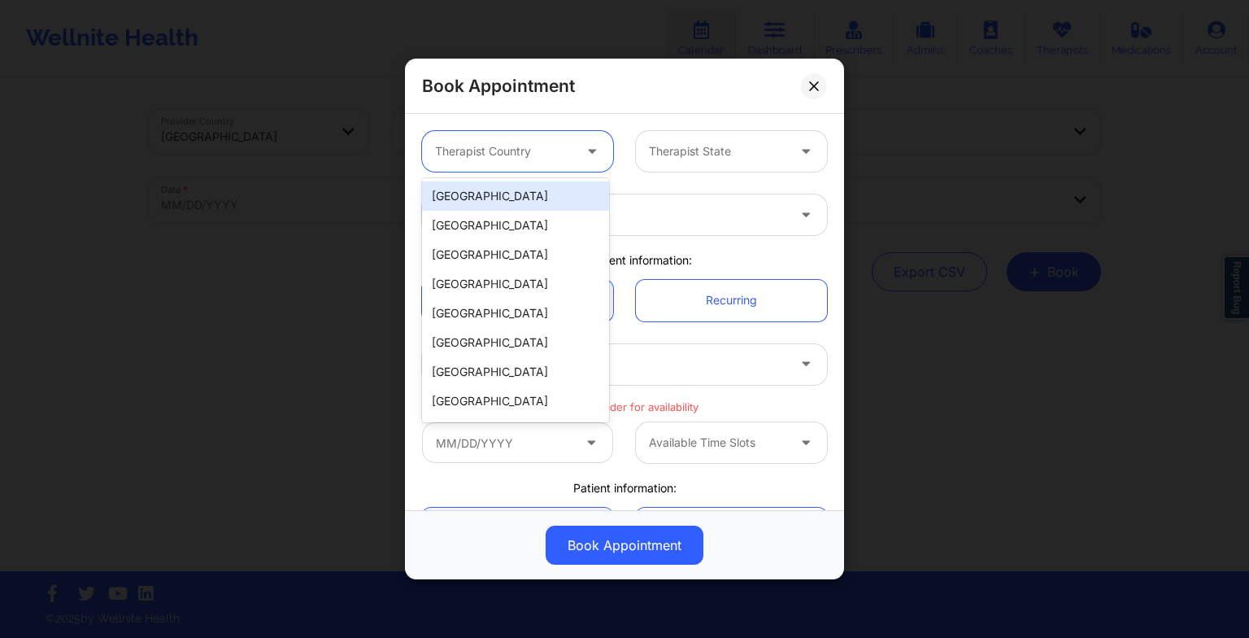
click at [546, 145] on div at bounding box center [503, 152] width 137 height 20
click at [530, 193] on div "[GEOGRAPHIC_DATA]" at bounding box center [515, 195] width 187 height 29
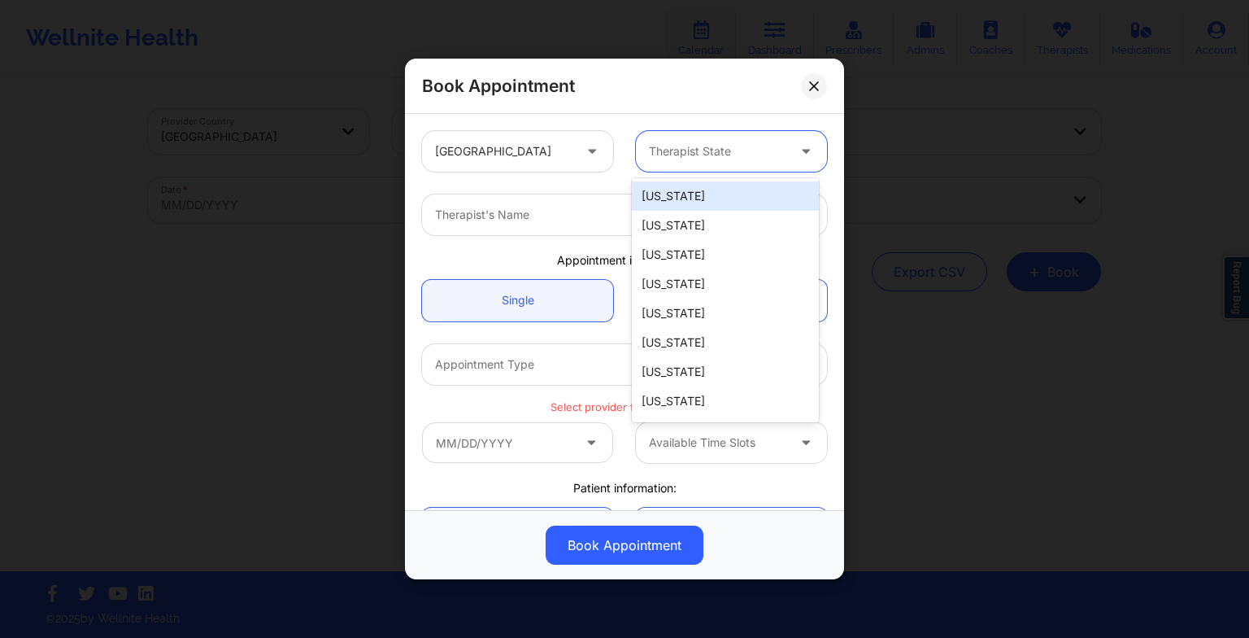
click at [672, 165] on div "Therapist State" at bounding box center [712, 151] width 152 height 41
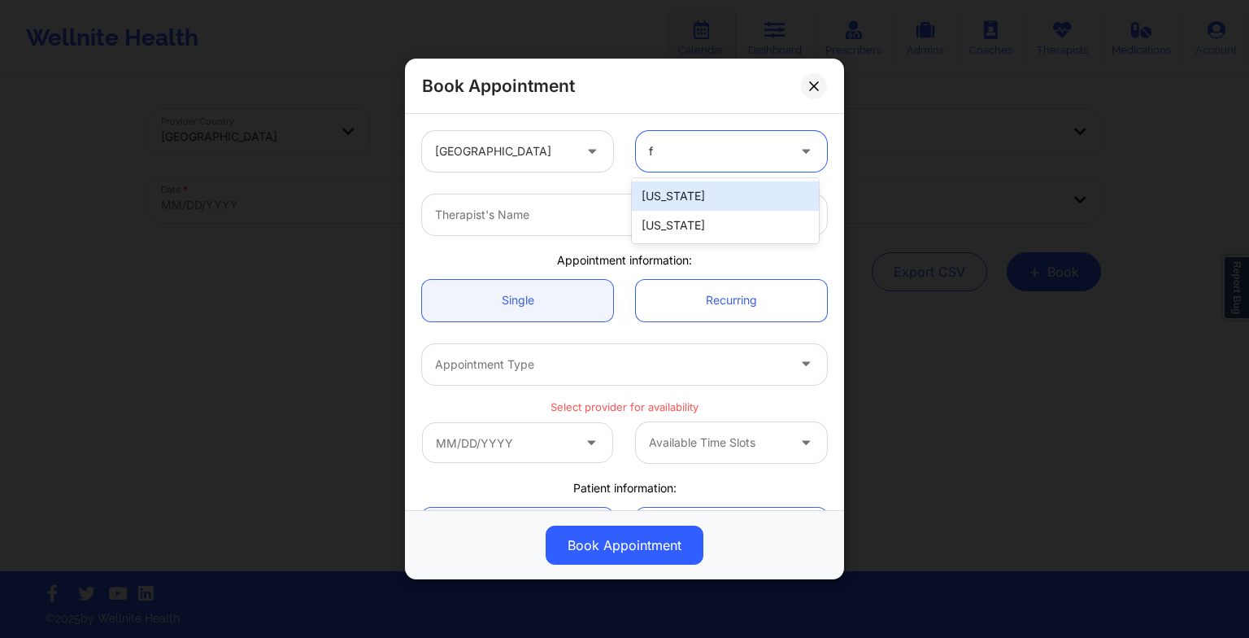
type input "fl"
click at [672, 180] on div "[US_STATE]" at bounding box center [725, 196] width 187 height 36
click at [672, 186] on div "[US_STATE]" at bounding box center [725, 195] width 187 height 29
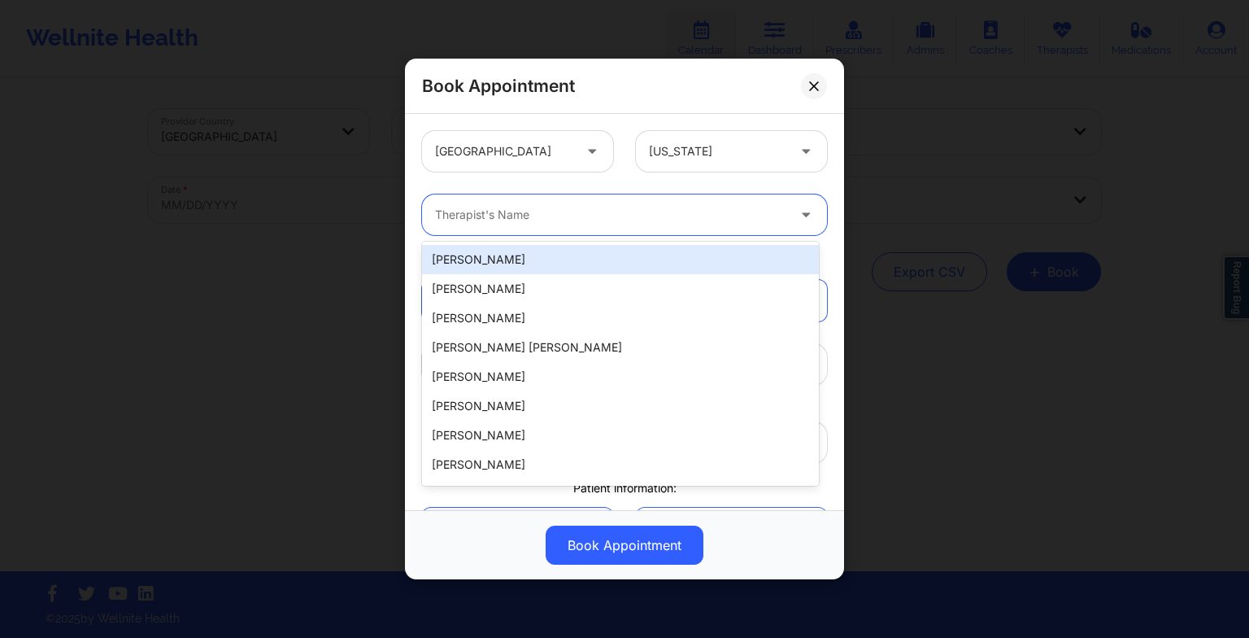
click at [567, 211] on div at bounding box center [610, 215] width 351 height 20
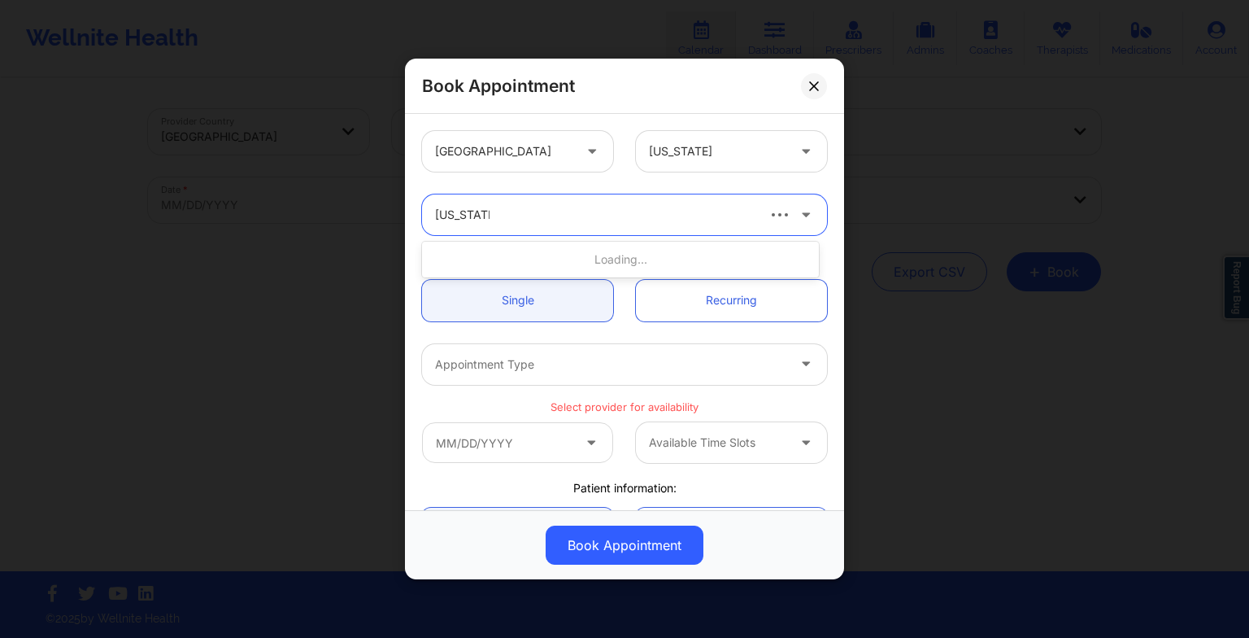
type input "virginia gib"
click at [513, 263] on div "Virginia Gibala" at bounding box center [620, 259] width 397 height 29
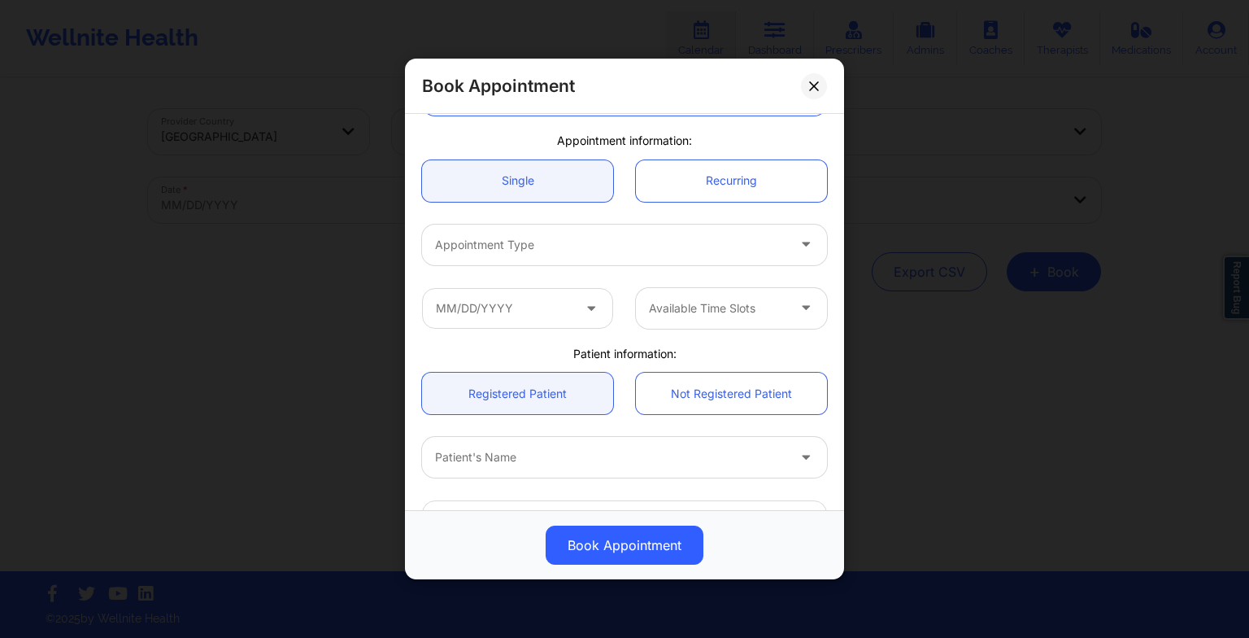
scroll to position [120, 0]
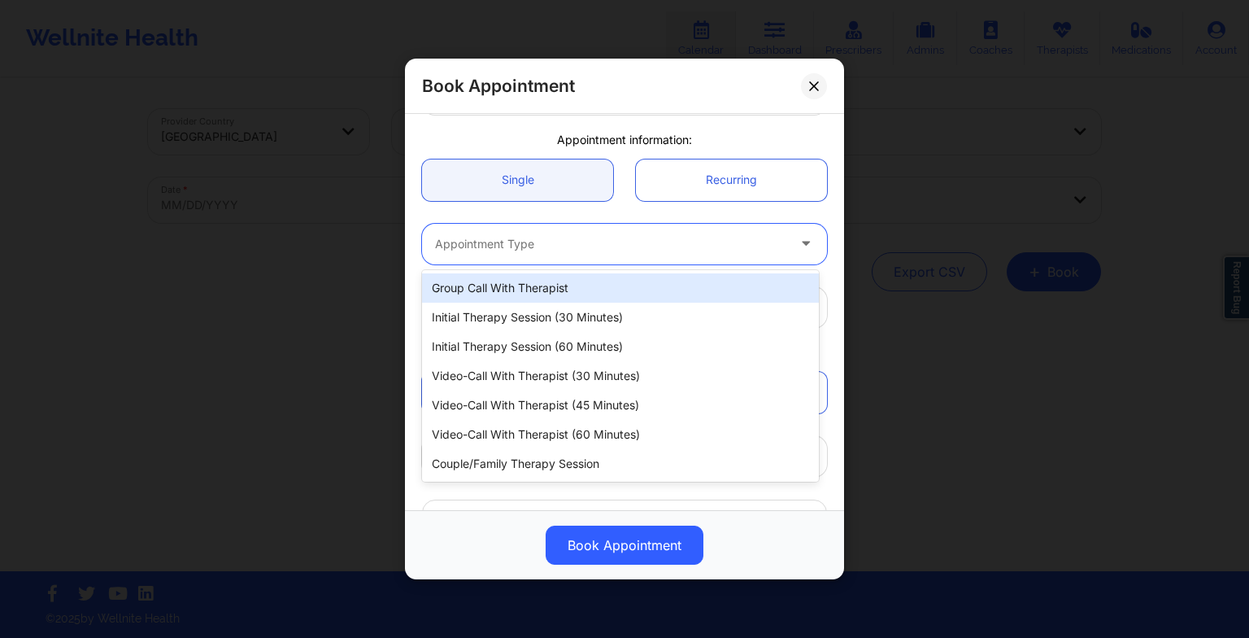
click at [477, 245] on div at bounding box center [610, 244] width 351 height 20
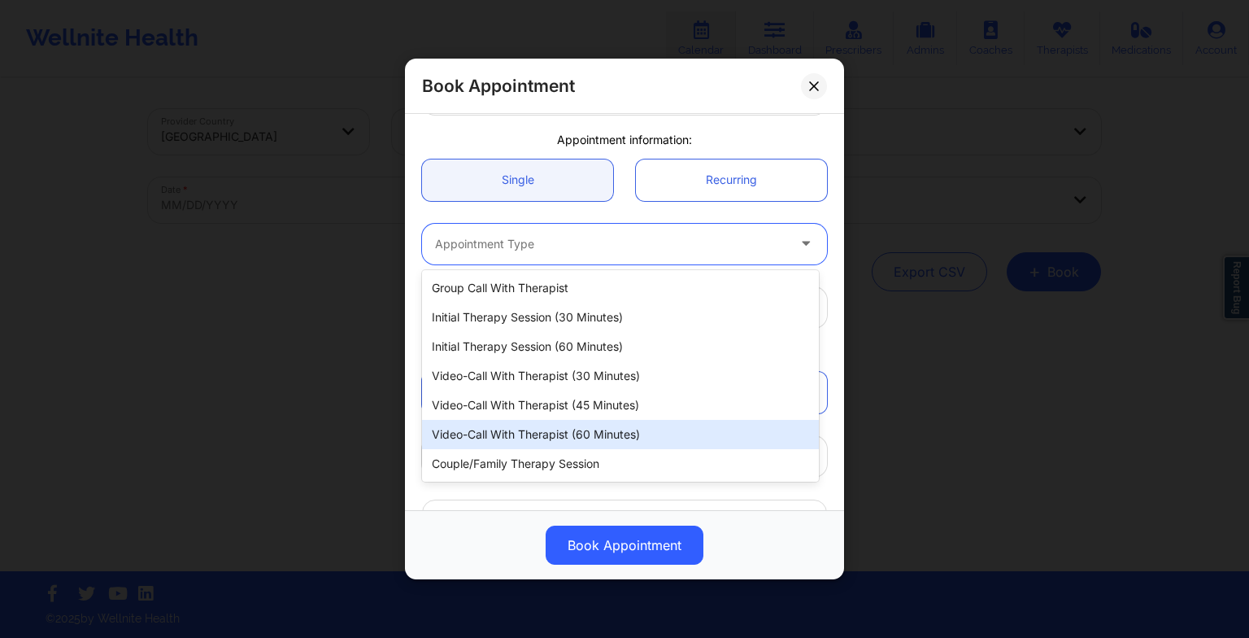
click at [527, 440] on div "Video-Call with Therapist (60 minutes)" at bounding box center [620, 434] width 397 height 29
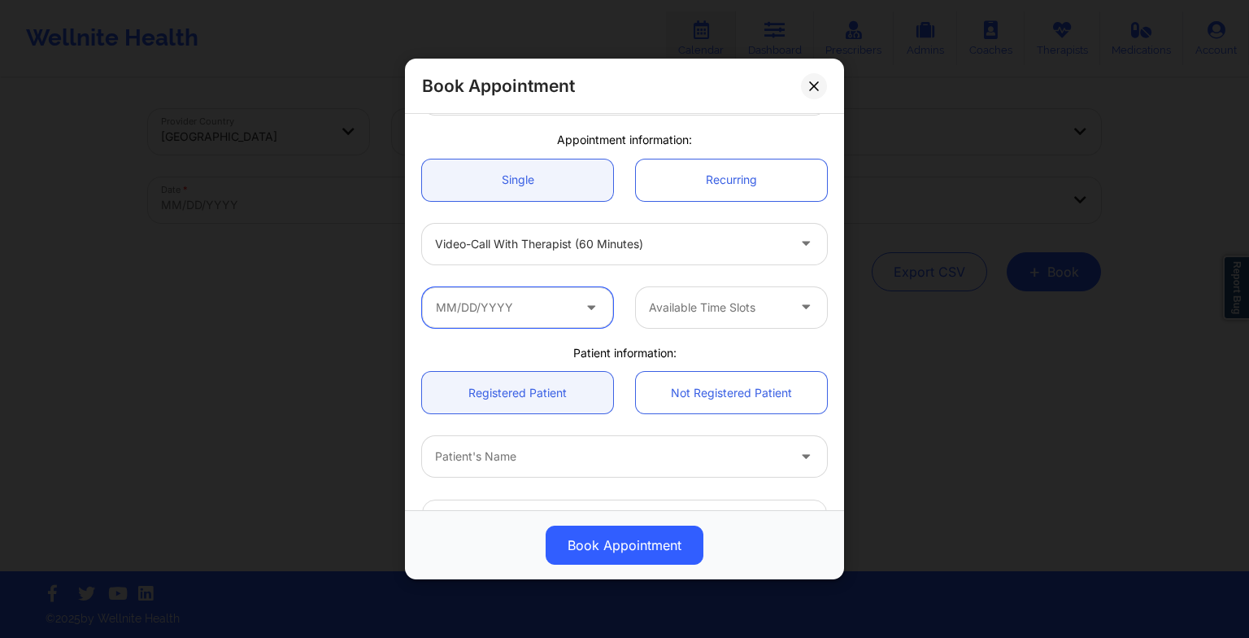
click at [499, 304] on input "text" at bounding box center [517, 307] width 191 height 41
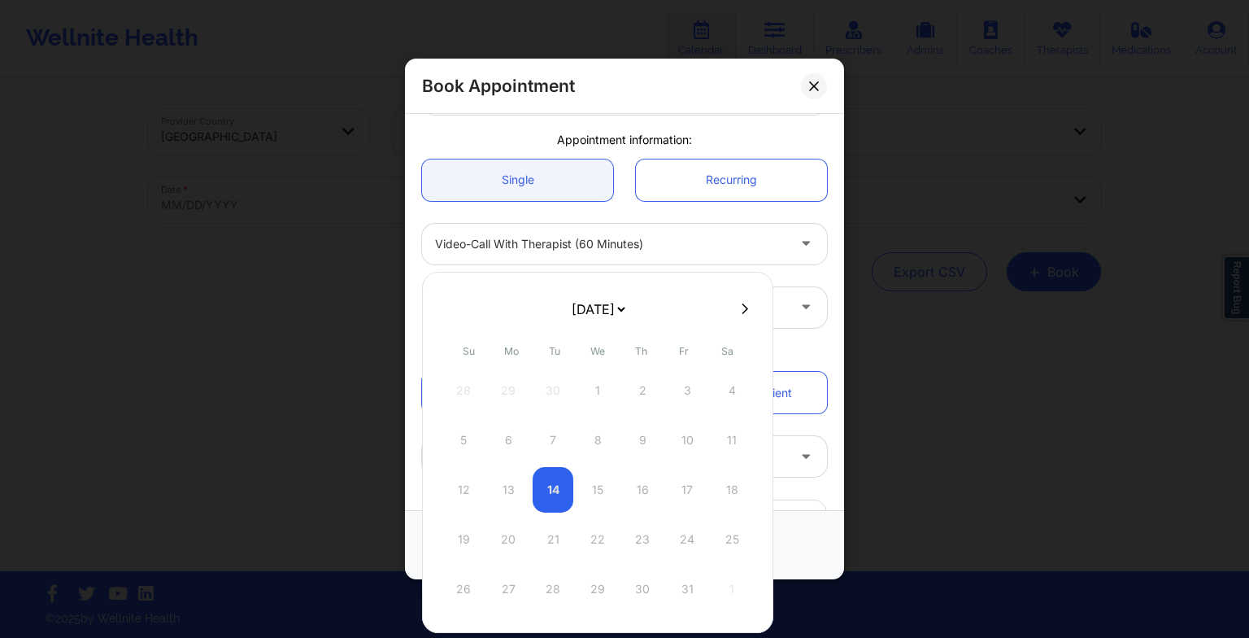
click at [616, 312] on select "[DATE] [DATE] [DATE] [DATE] [DATE] [DATE] [DATE] [DATE] [DATE] [DATE] [DATE] [D…" at bounding box center [598, 309] width 59 height 33
select select "2025-11"
click at [651, 493] on div "18" at bounding box center [642, 490] width 41 height 46
type input "[DATE]"
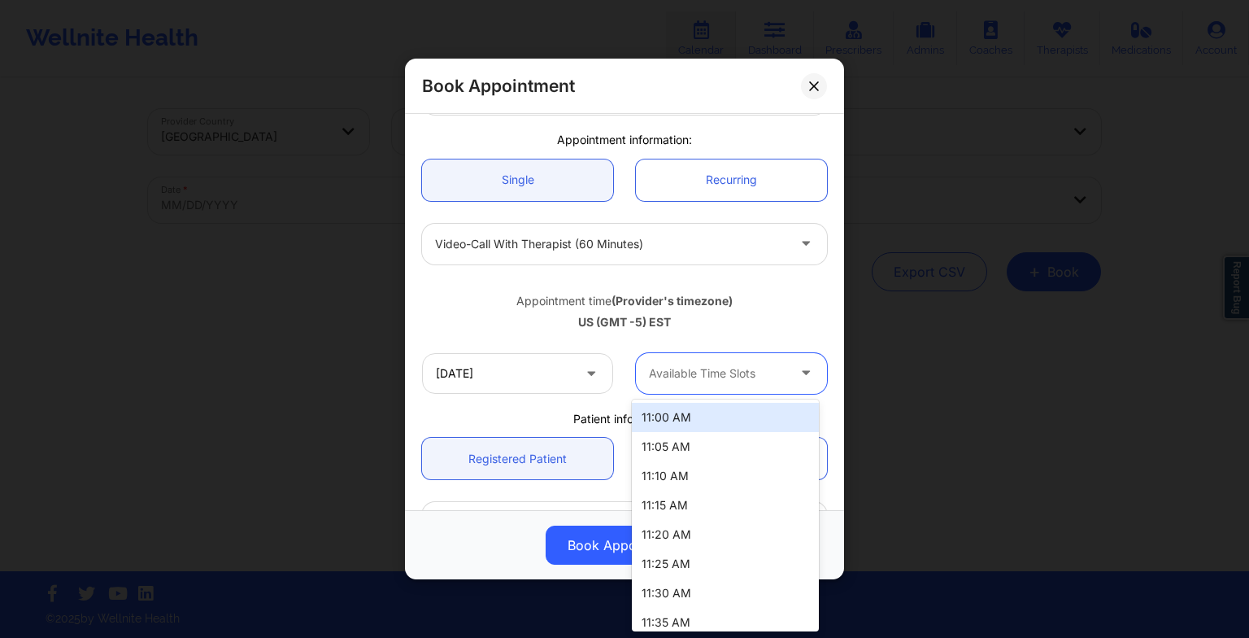
click at [763, 387] on div "Available Time Slots" at bounding box center [712, 373] width 152 height 41
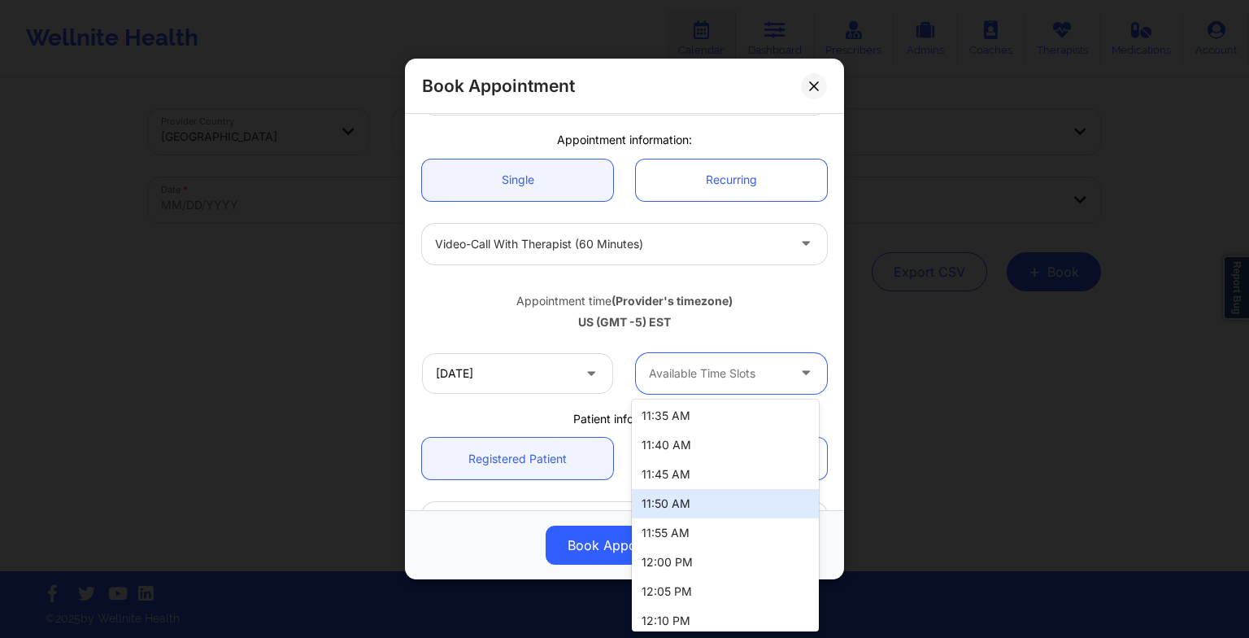
scroll to position [253, 0]
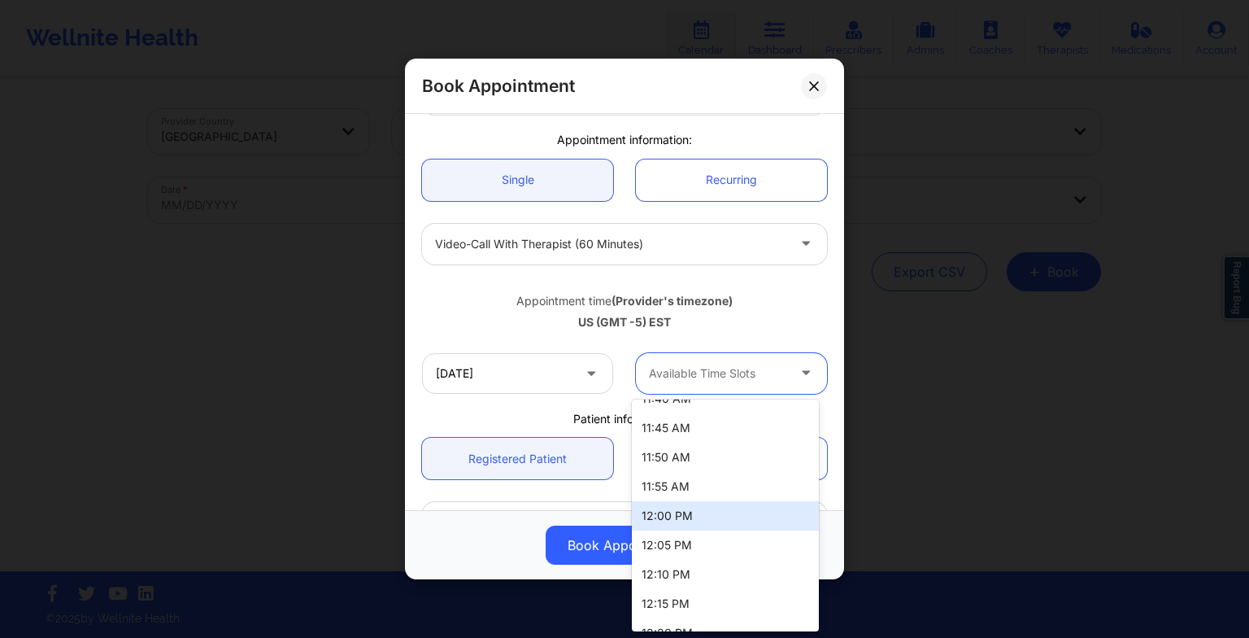
click at [712, 515] on div "12:00 PM" at bounding box center [725, 515] width 187 height 29
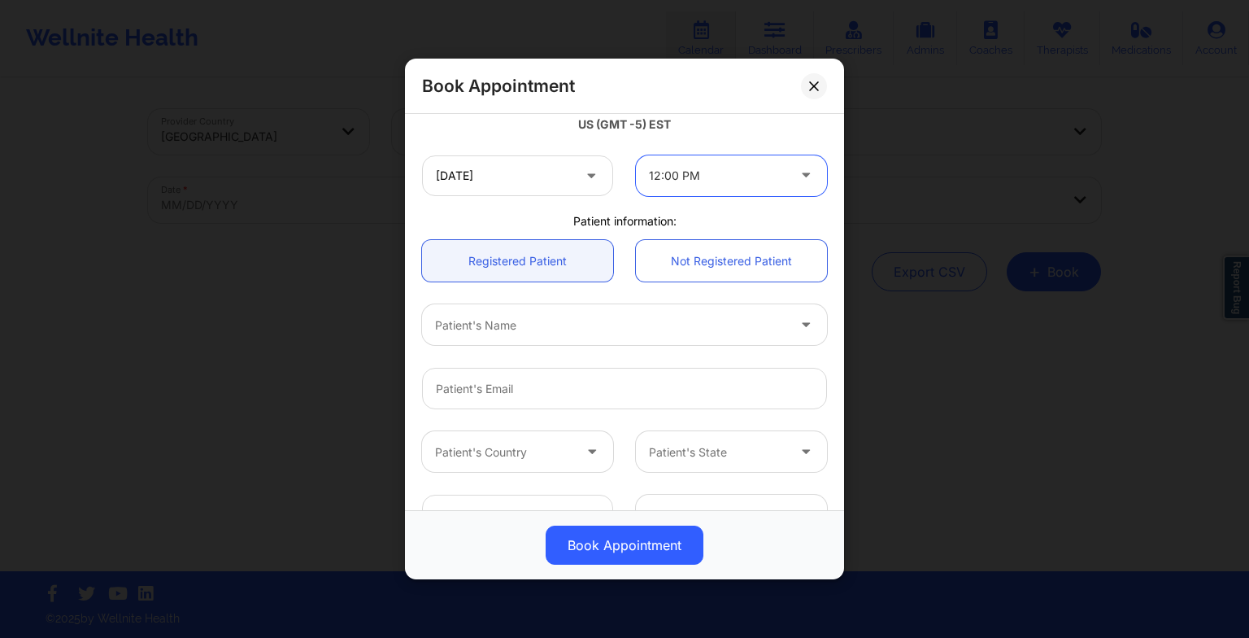
scroll to position [320, 0]
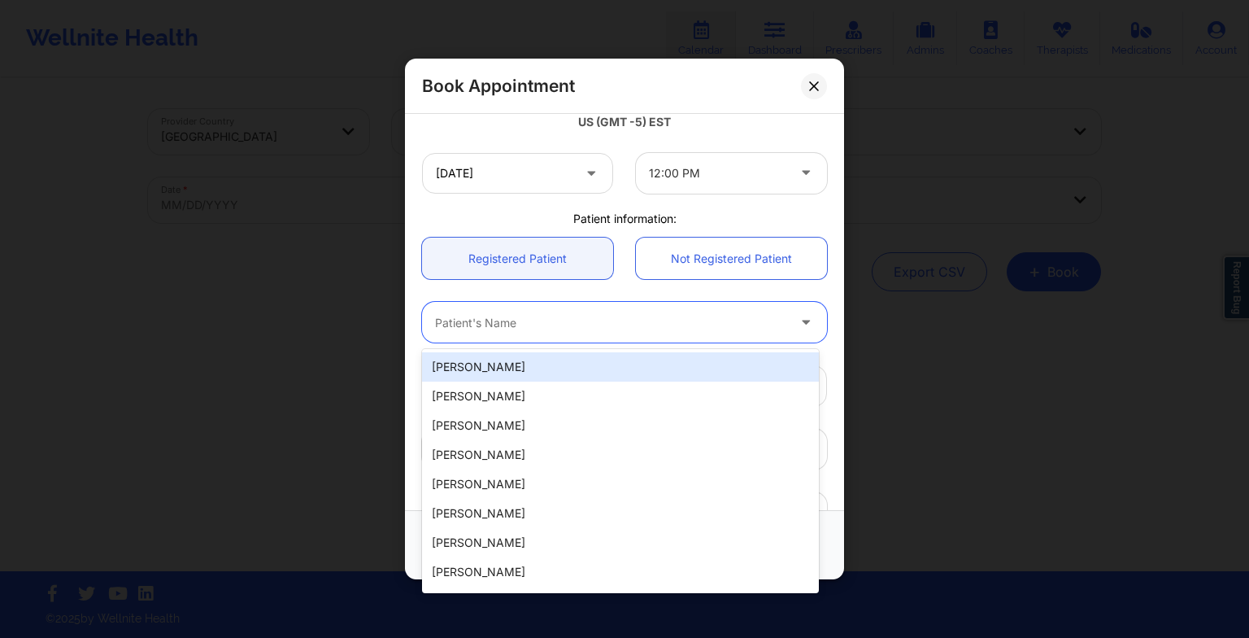
click at [508, 311] on div "Patient's Name" at bounding box center [605, 322] width 366 height 41
paste input "LETICIA LEBA"
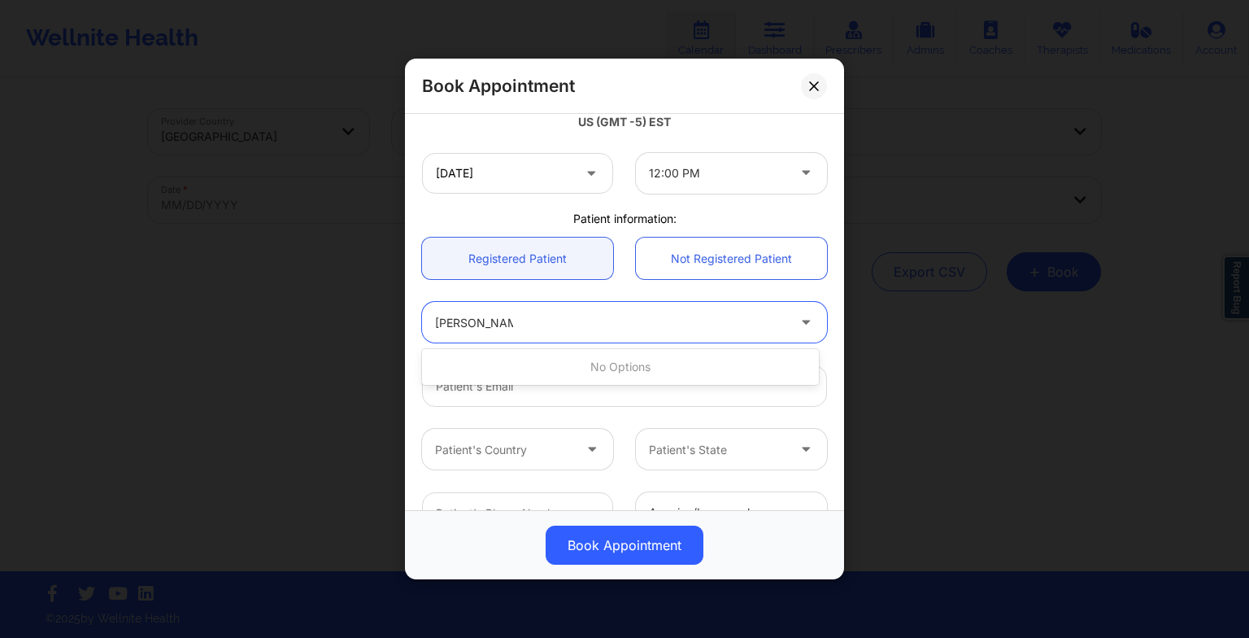
click at [482, 316] on input "LETICIA LEBA" at bounding box center [474, 322] width 78 height 16
type input "LETICIA d LEBA"
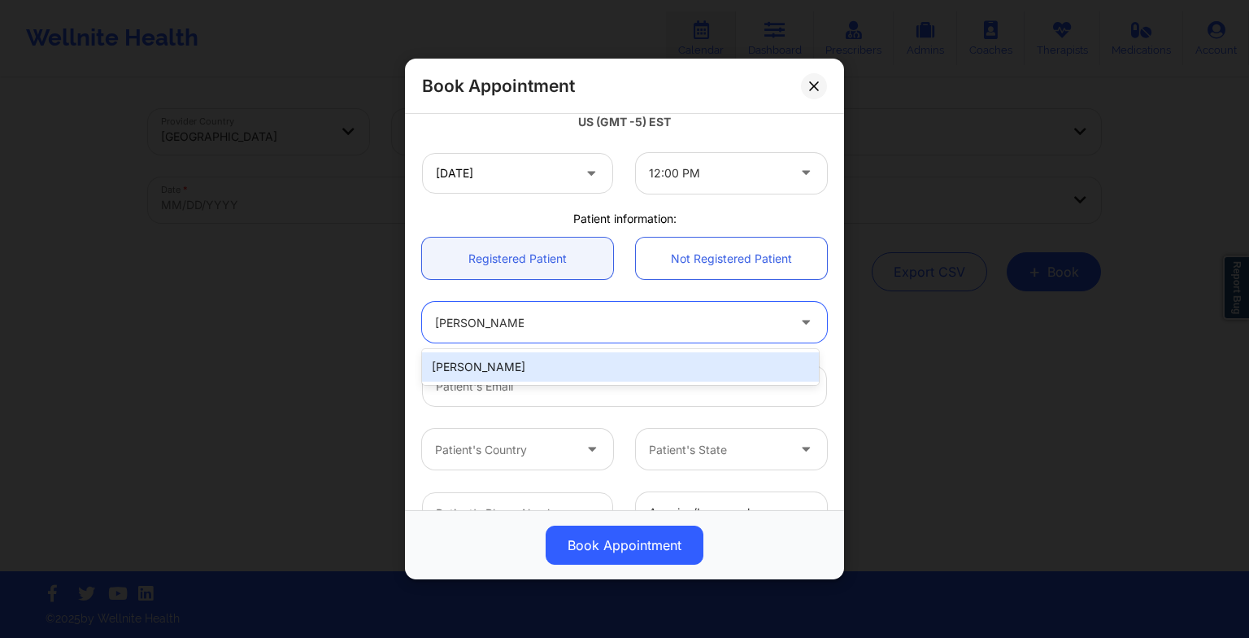
click at [491, 363] on div "LETICIA D LEBA" at bounding box center [620, 366] width 397 height 29
type input "lehleba@yahoo.com"
type input "+18325732811"
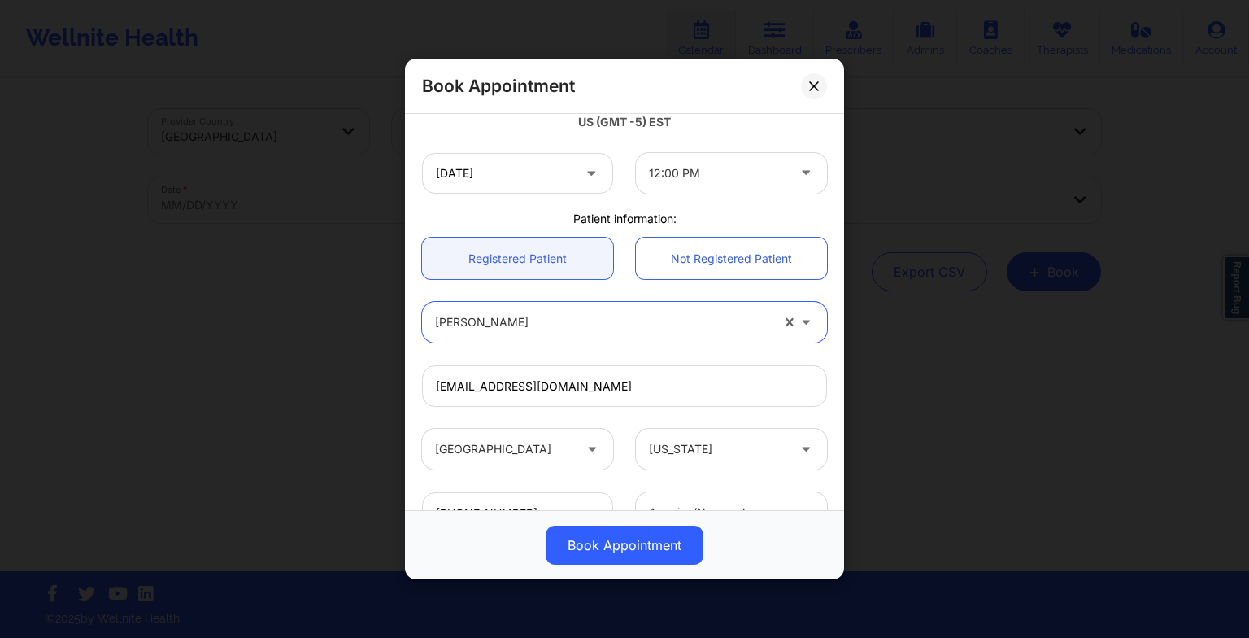
scroll to position [448, 0]
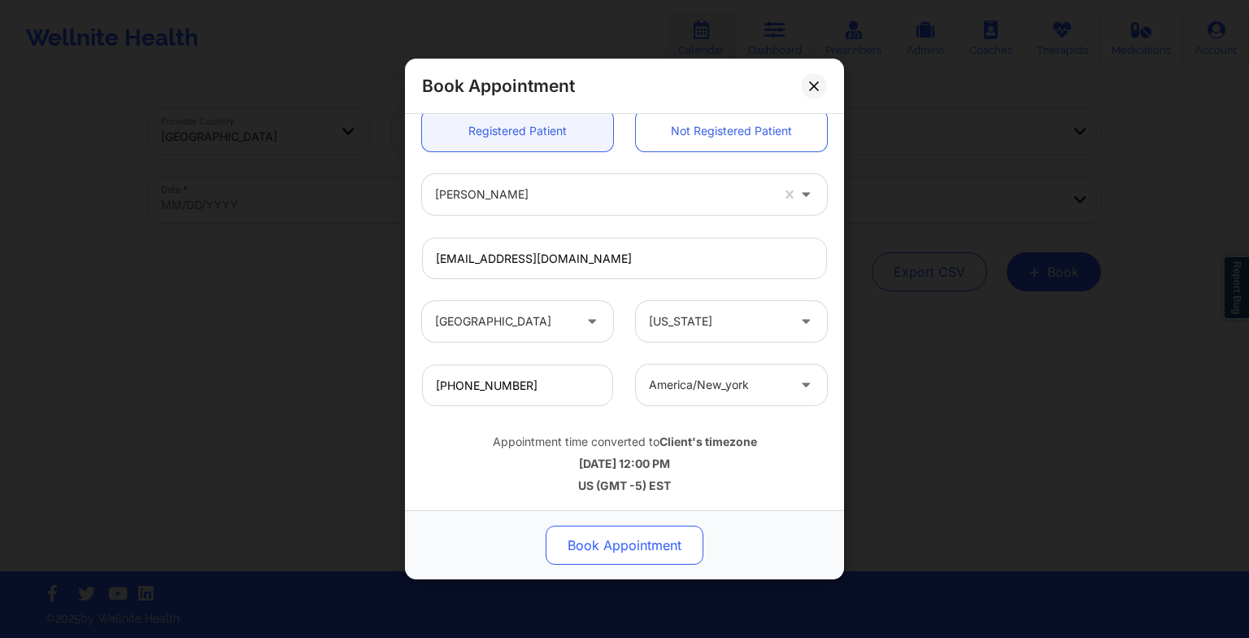
click at [584, 547] on button "Book Appointment" at bounding box center [625, 544] width 158 height 39
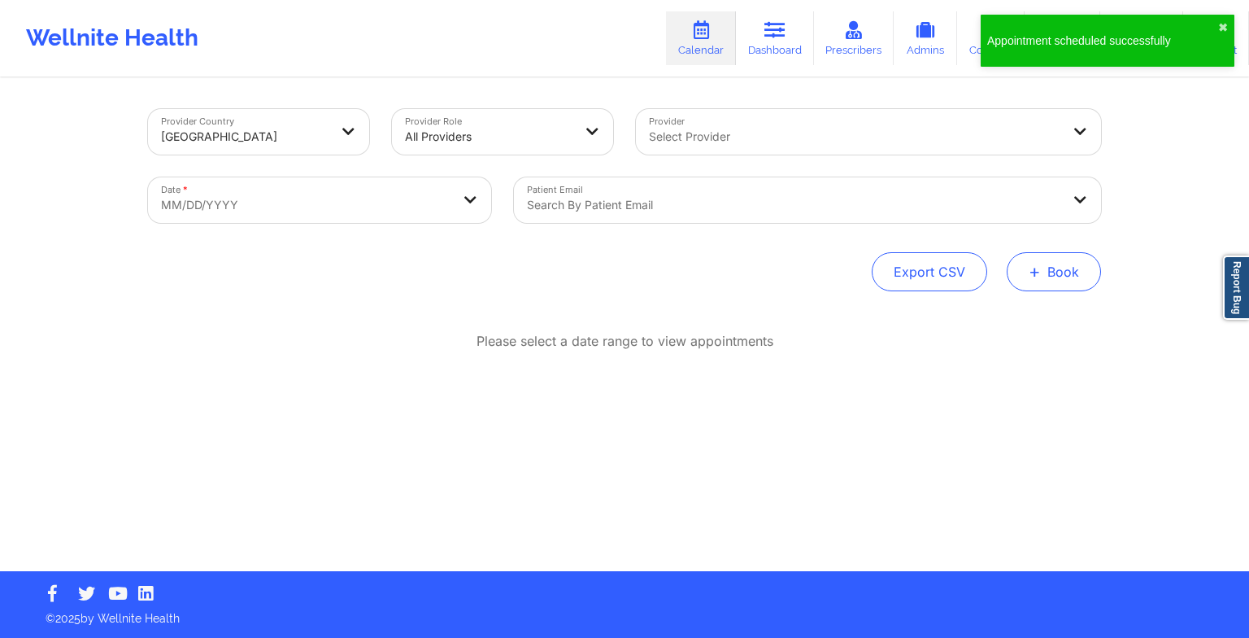
click at [1035, 275] on span "+" at bounding box center [1035, 271] width 12 height 9
click at [978, 329] on button "Therapy Session" at bounding box center [1027, 323] width 124 height 27
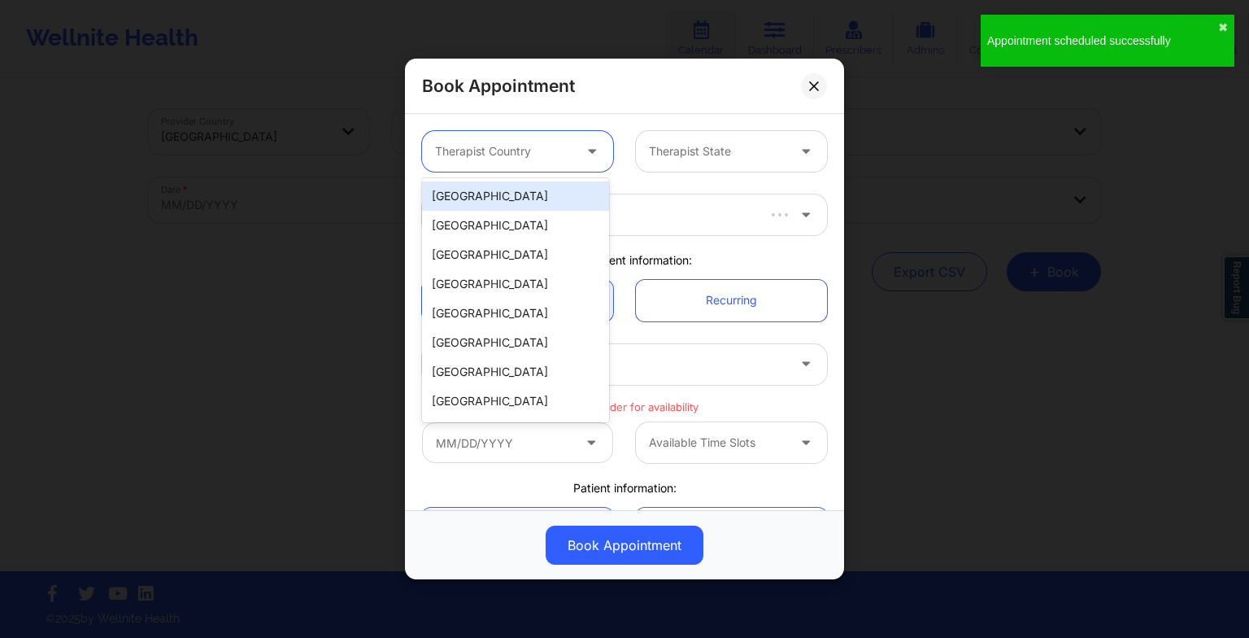
click at [545, 158] on div at bounding box center [503, 152] width 137 height 20
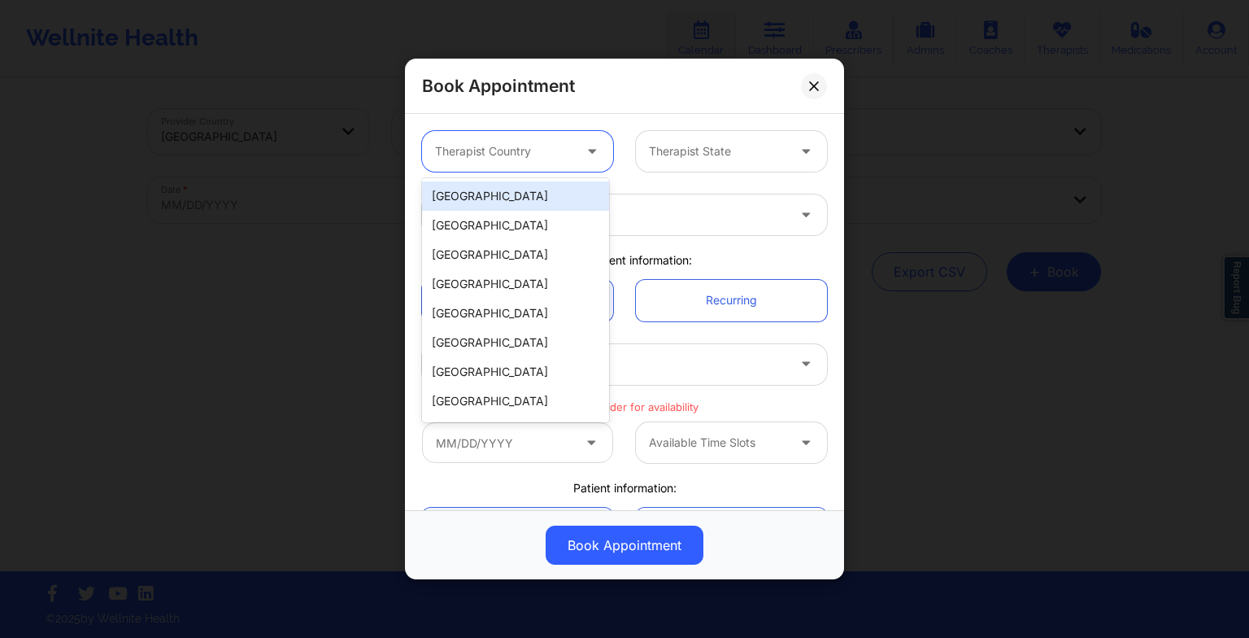
click at [525, 206] on div "[GEOGRAPHIC_DATA]" at bounding box center [515, 195] width 187 height 29
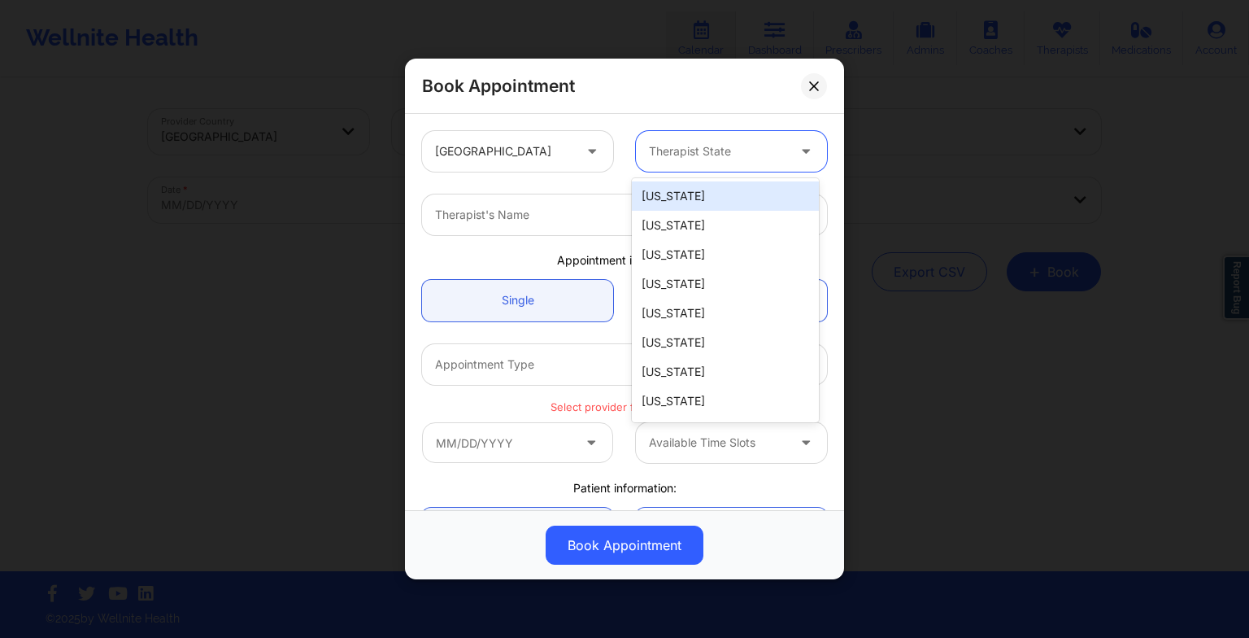
click at [669, 163] on div "Therapist State" at bounding box center [712, 151] width 152 height 41
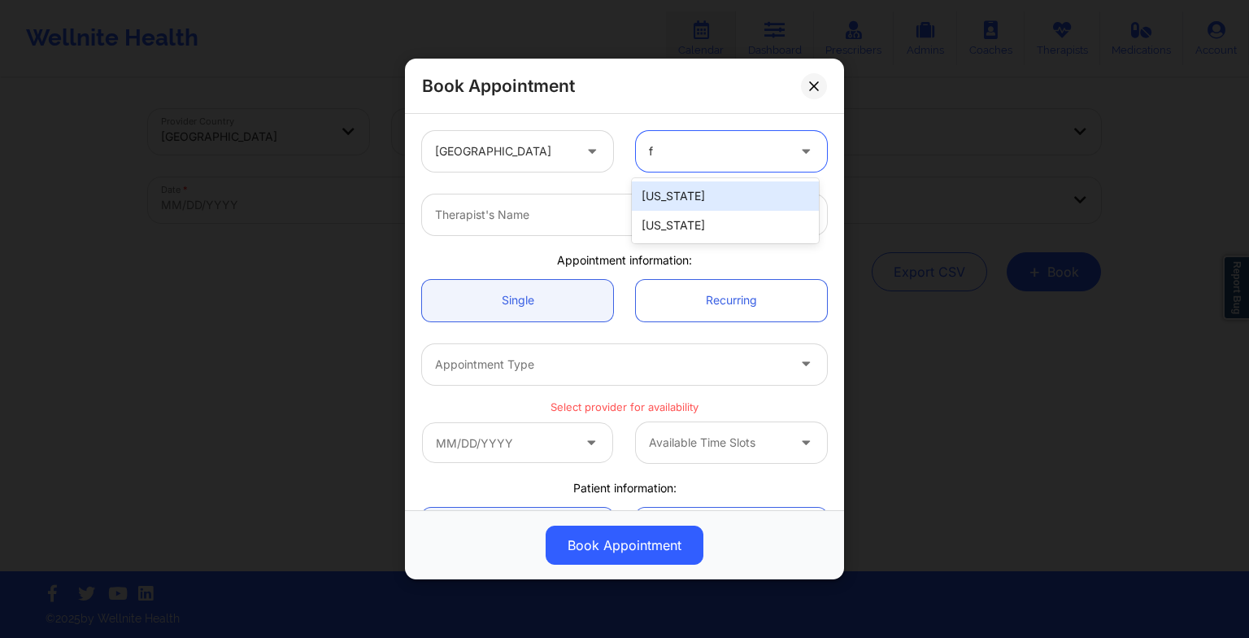
type input "fl"
click at [670, 198] on div "[US_STATE]" at bounding box center [725, 195] width 187 height 29
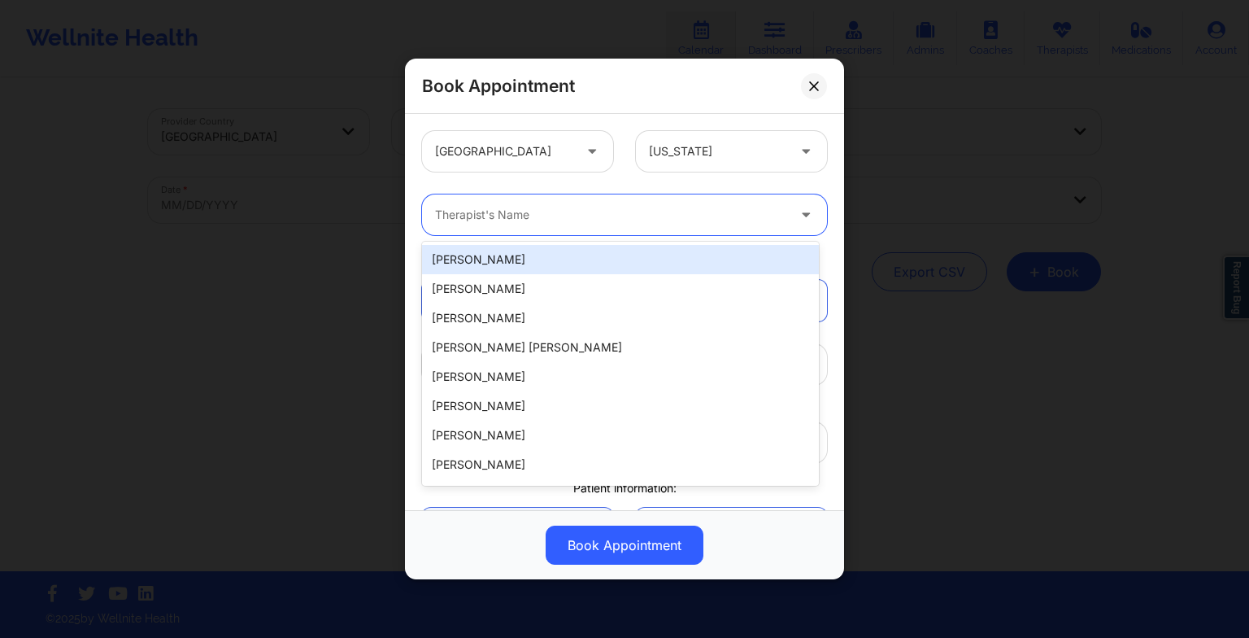
click at [630, 215] on div at bounding box center [610, 215] width 351 height 20
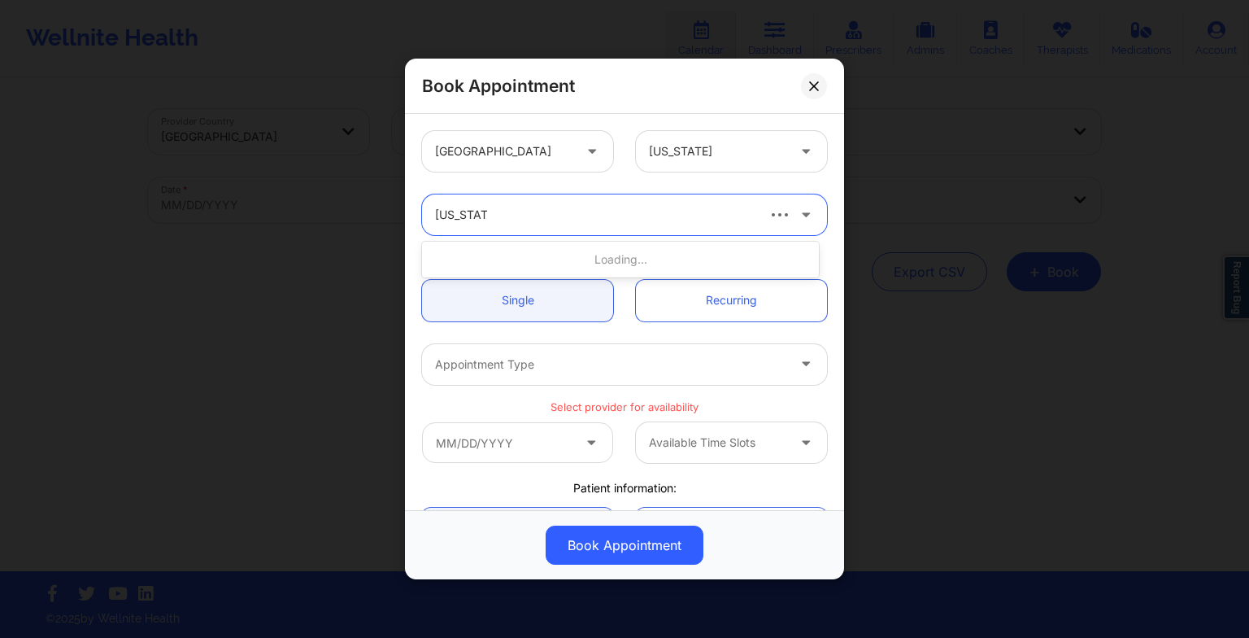
type input "virginia gi"
click at [485, 253] on div "Virginia Gibala" at bounding box center [620, 259] width 397 height 29
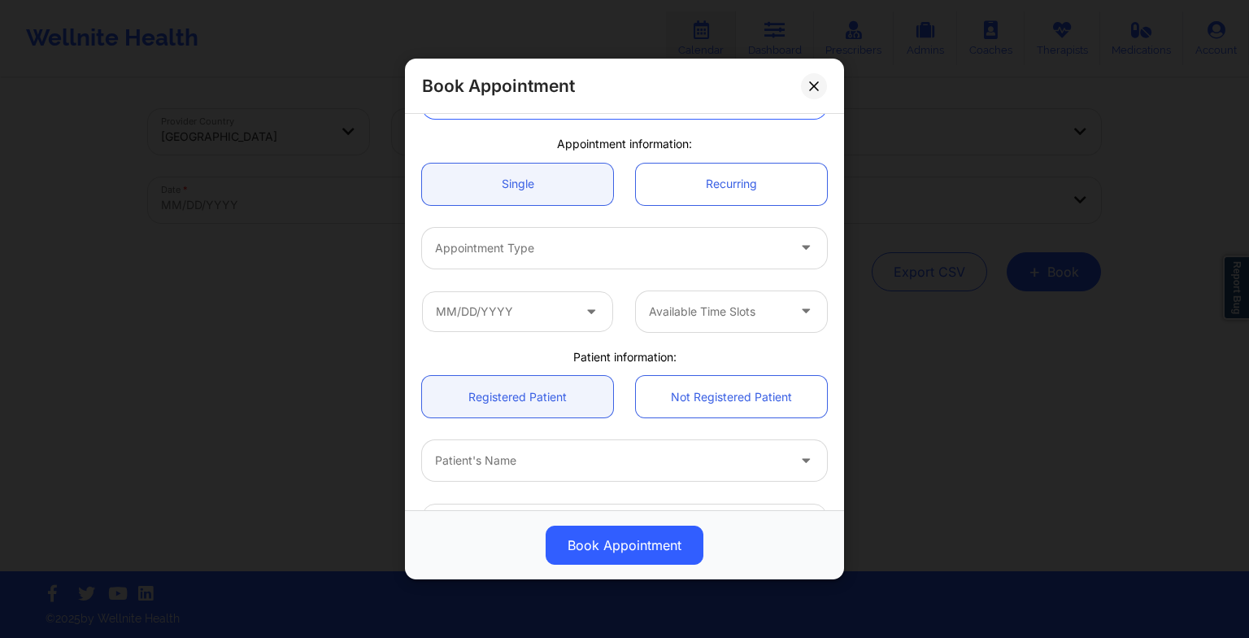
scroll to position [120, 0]
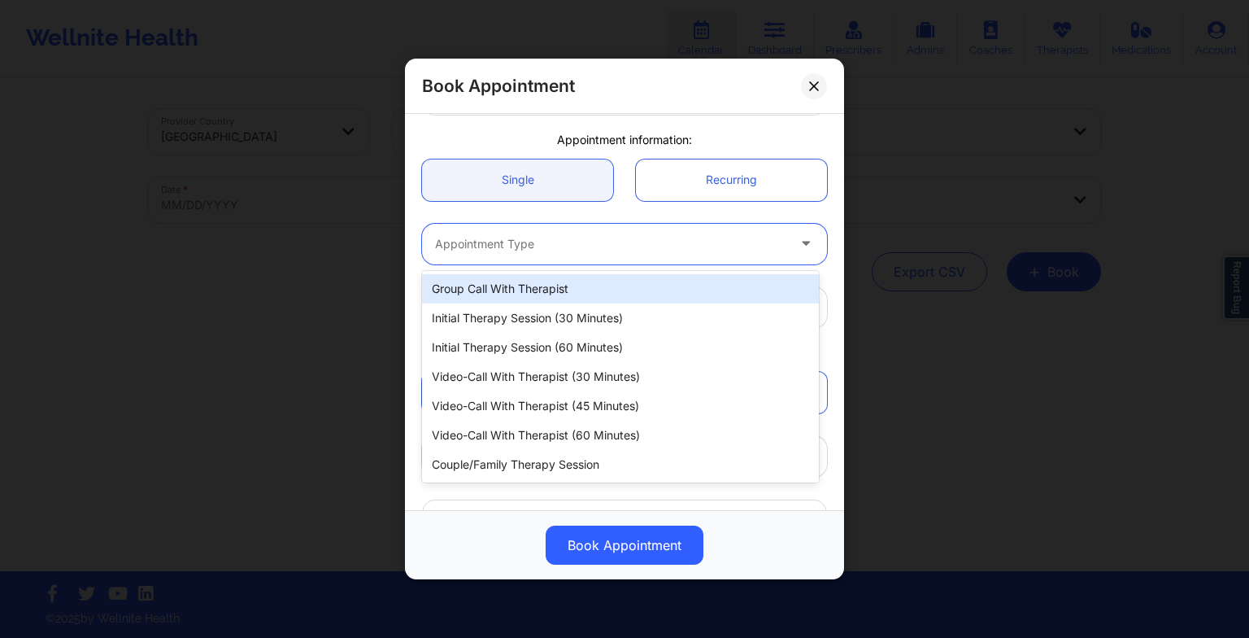
click at [470, 243] on div at bounding box center [610, 244] width 351 height 20
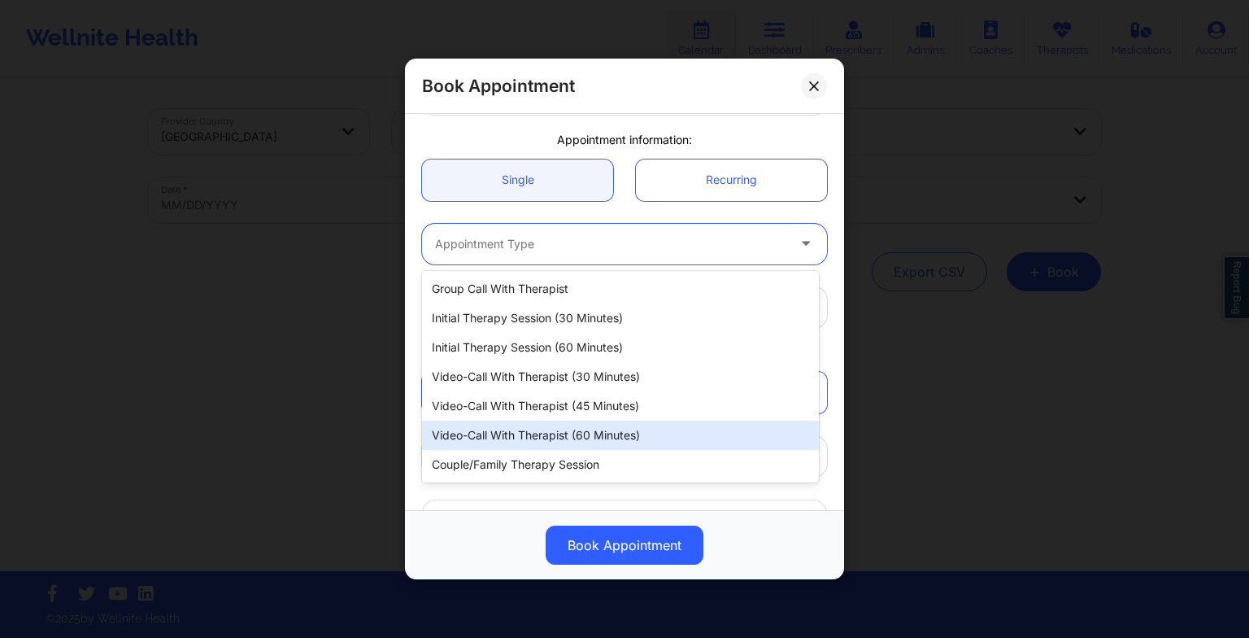
click at [500, 429] on div "Video-Call with Therapist (60 minutes)" at bounding box center [620, 435] width 397 height 29
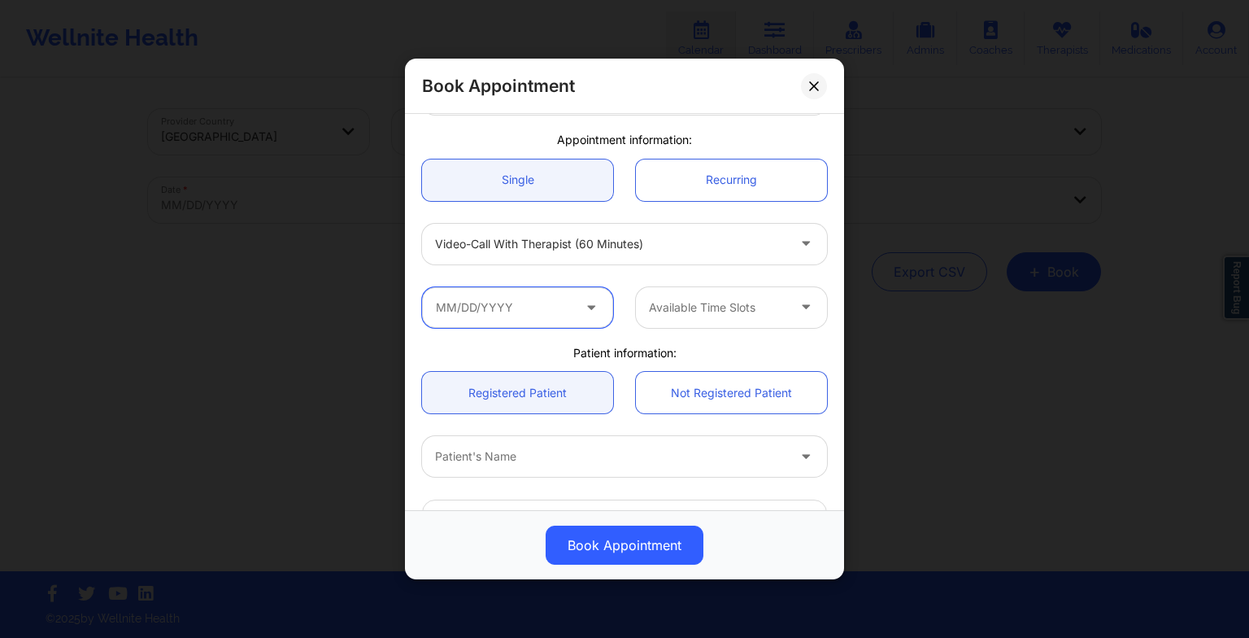
click at [511, 314] on input "text" at bounding box center [517, 307] width 191 height 41
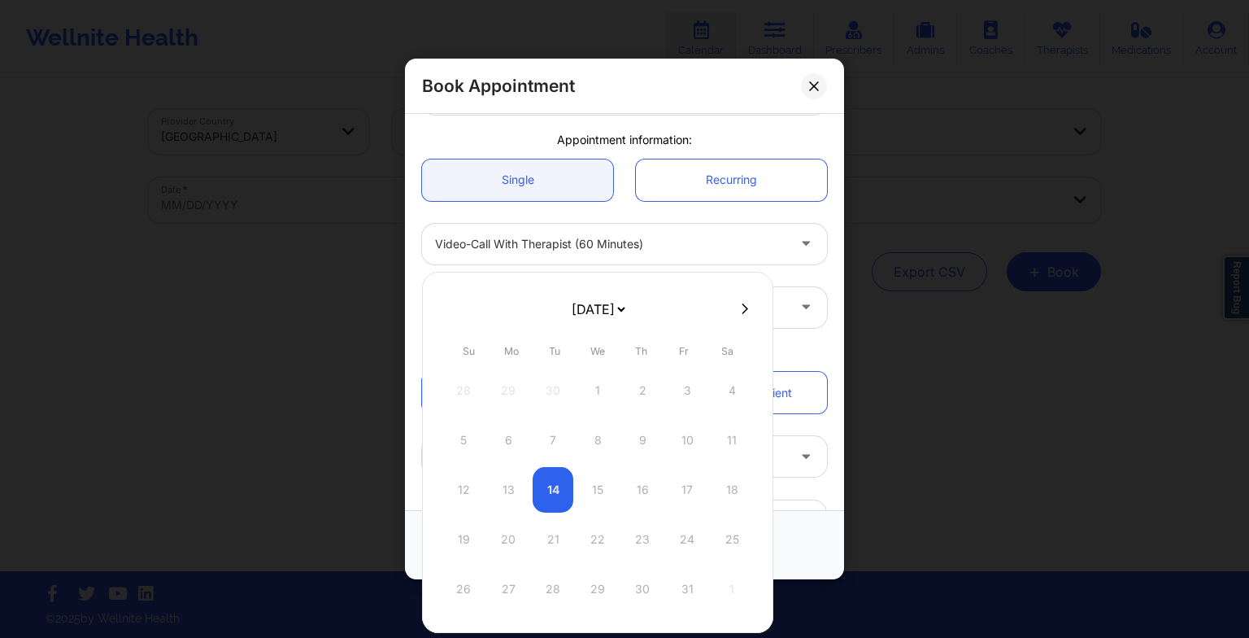
drag, startPoint x: 585, startPoint y: 294, endPoint x: 587, endPoint y: 304, distance: 10.1
click at [587, 304] on select "[DATE] [DATE] [DATE] [DATE] [DATE] [DATE] [DATE] [DATE] [DATE] [DATE] [DATE] [D…" at bounding box center [598, 309] width 59 height 33
select select "2025-11"
click at [657, 538] on div "25" at bounding box center [642, 540] width 41 height 46
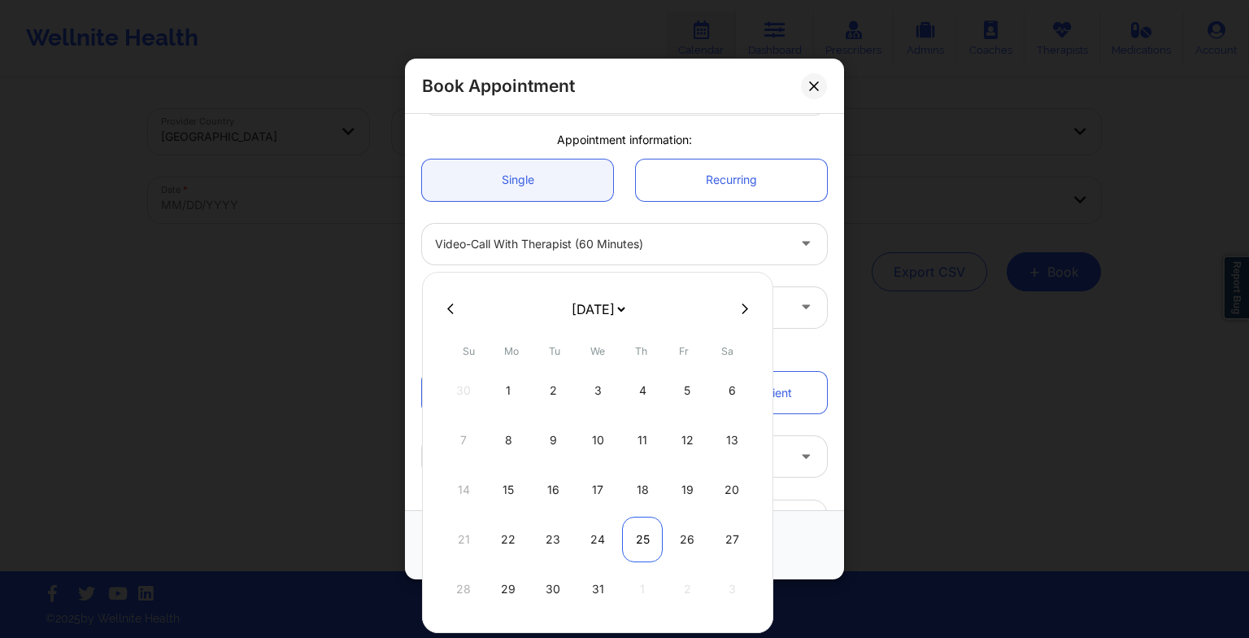
type input "[DATE]"
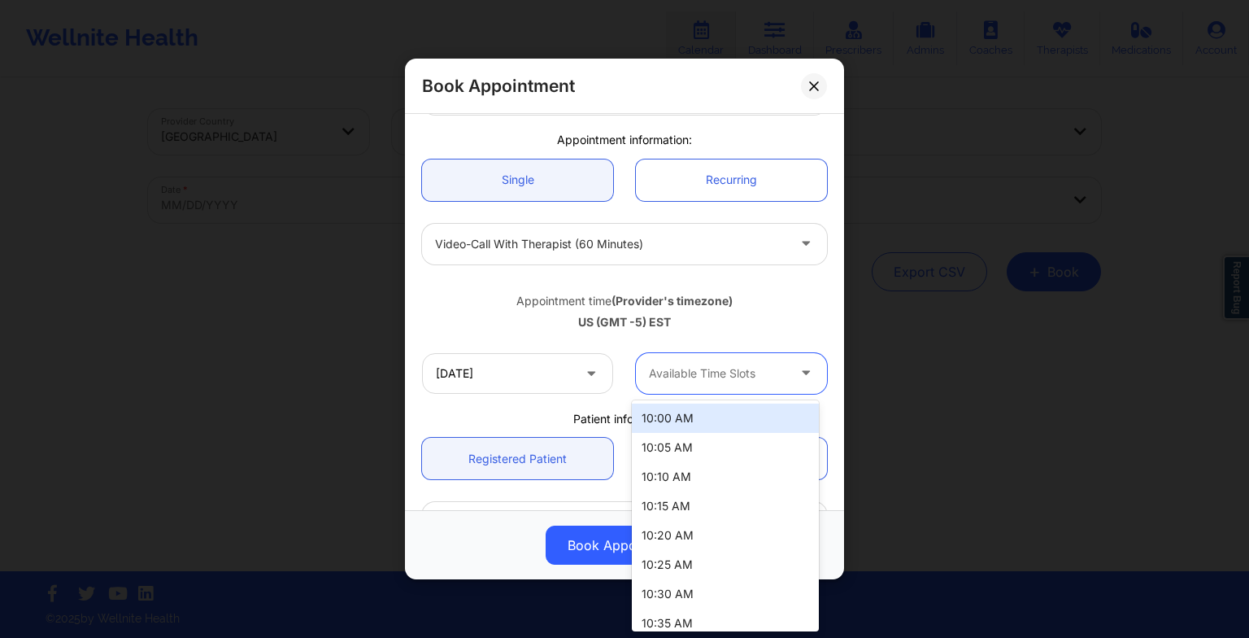
click at [747, 368] on div at bounding box center [717, 374] width 137 height 20
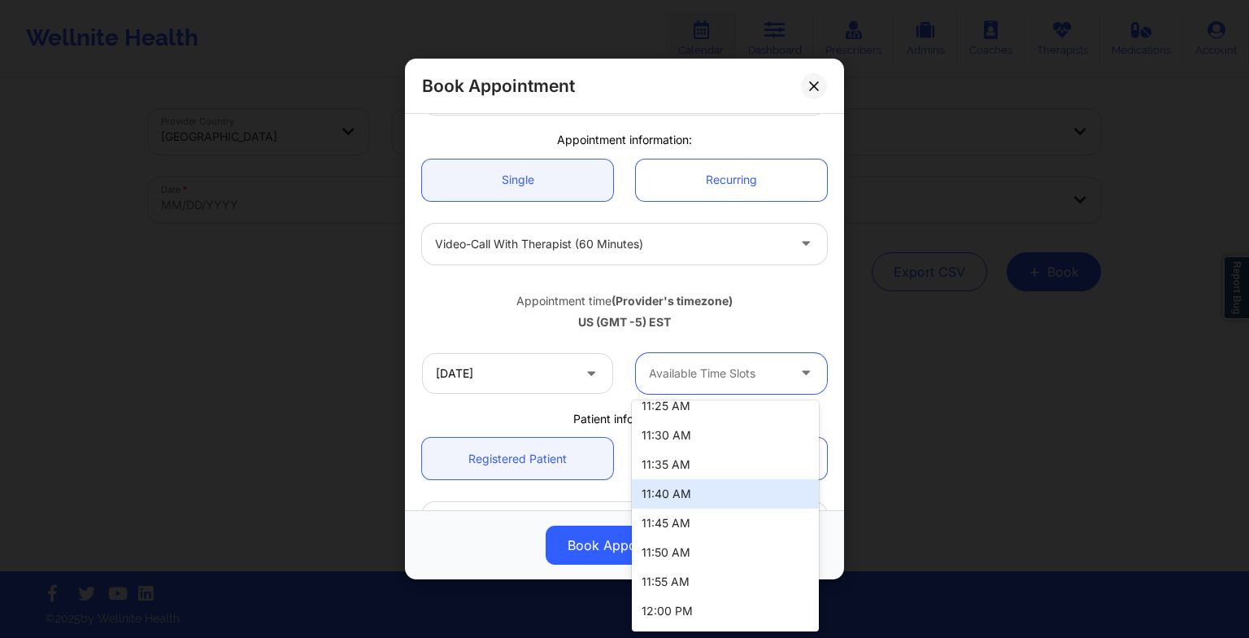
scroll to position [647, 0]
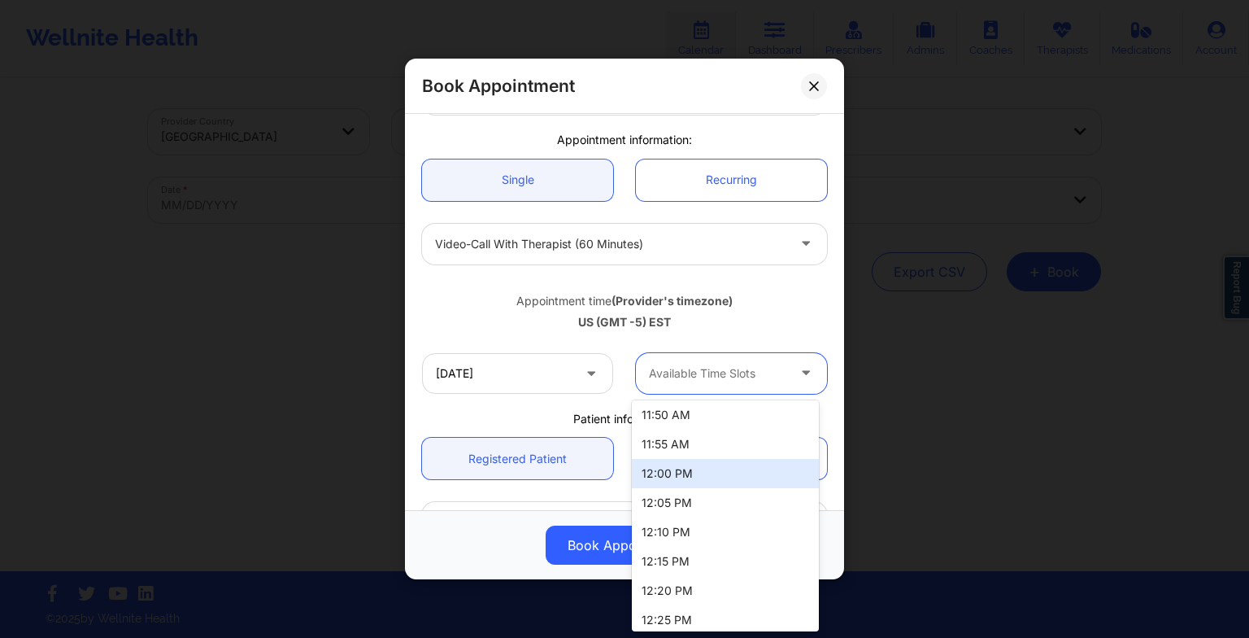
click at [681, 479] on div "12:00 PM" at bounding box center [725, 473] width 187 height 29
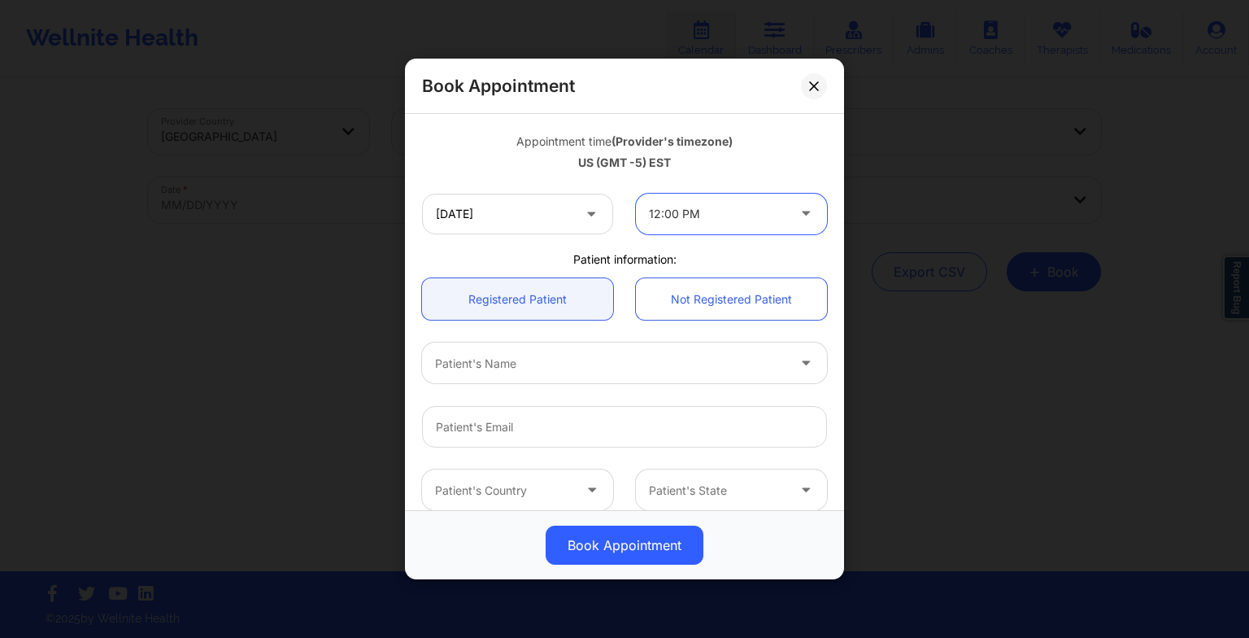
scroll to position [299, 0]
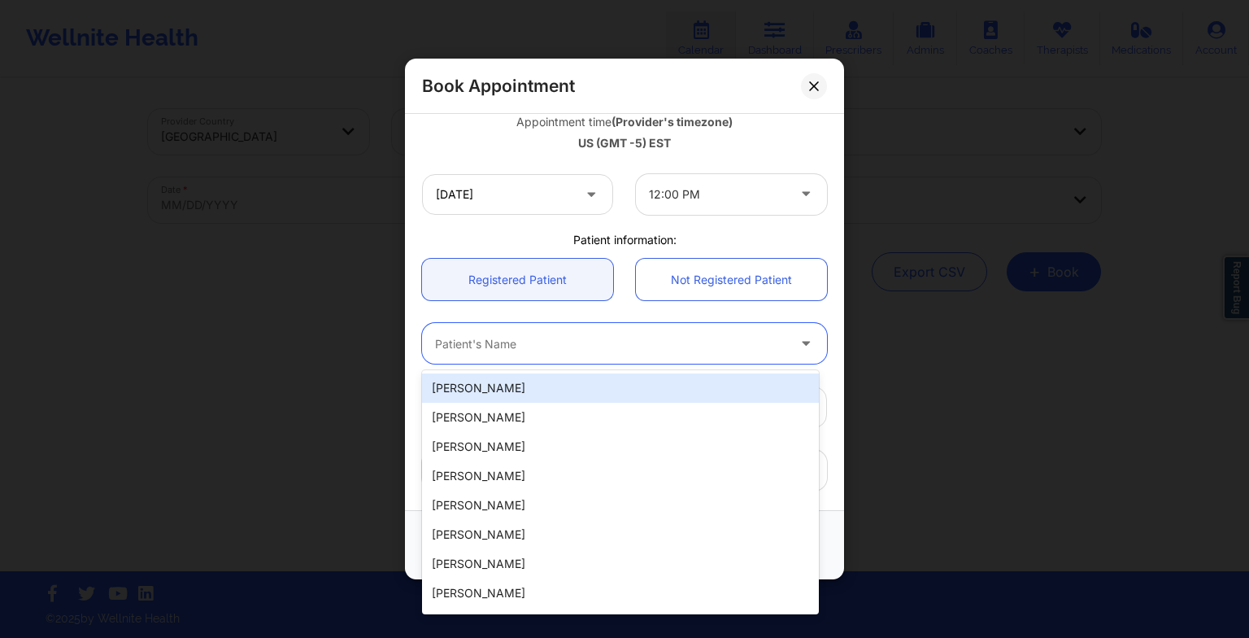
click at [577, 345] on div at bounding box center [610, 343] width 351 height 20
paste input "LETICIA LEBA"
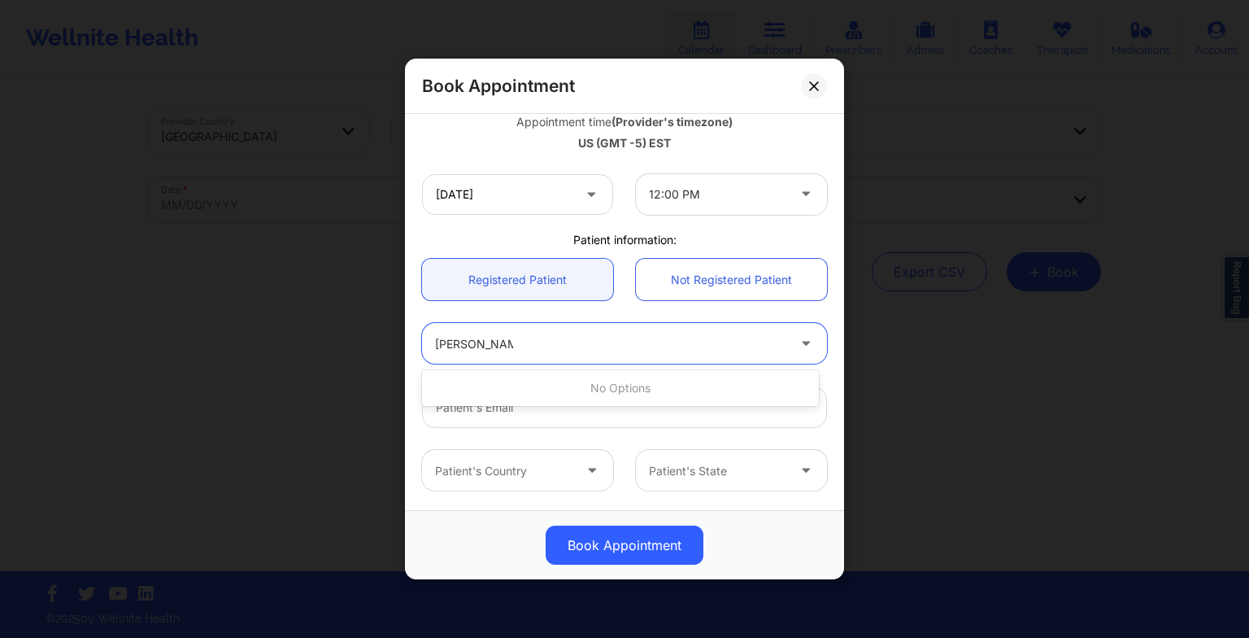
click at [481, 347] on input "LETICIA LEBA" at bounding box center [474, 343] width 78 height 16
type input "LETICIA d LEBA"
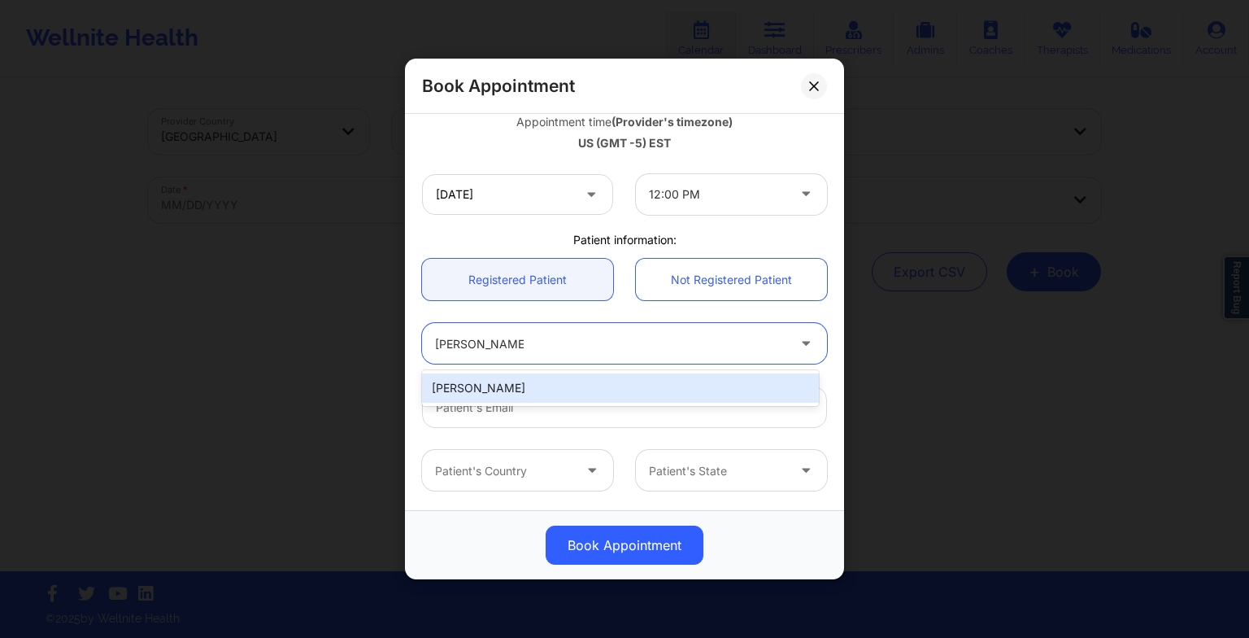
click at [486, 381] on div "LETICIA D LEBA" at bounding box center [620, 387] width 397 height 29
type input "lehleba@yahoo.com"
type input "+18325732811"
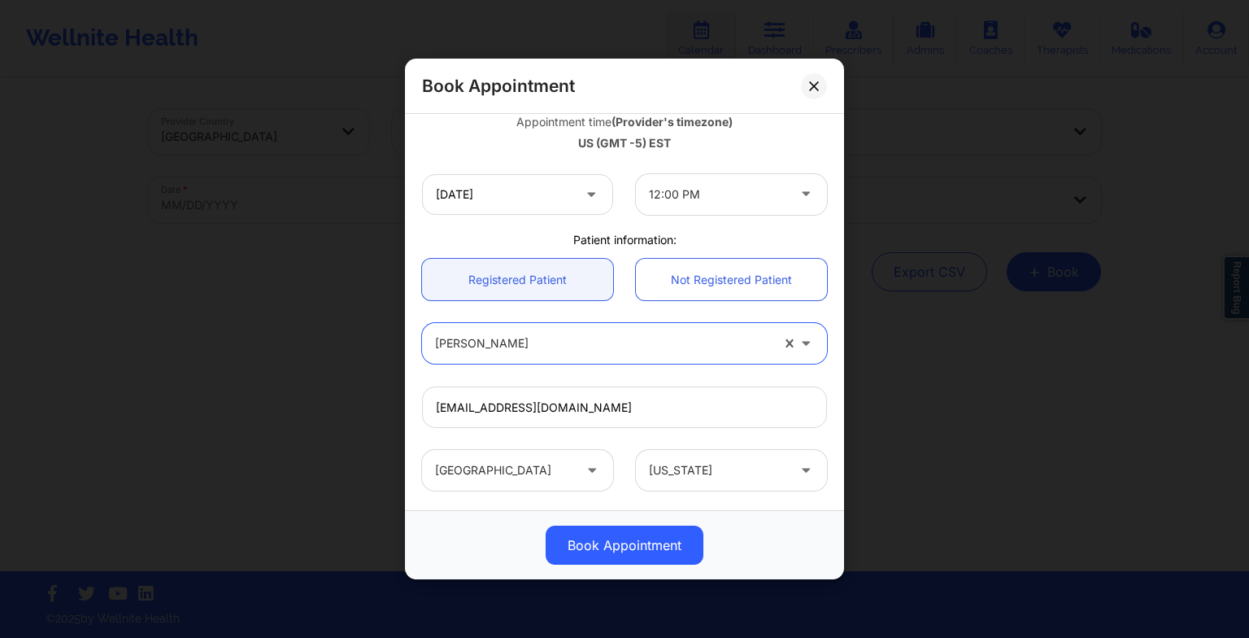
scroll to position [448, 0]
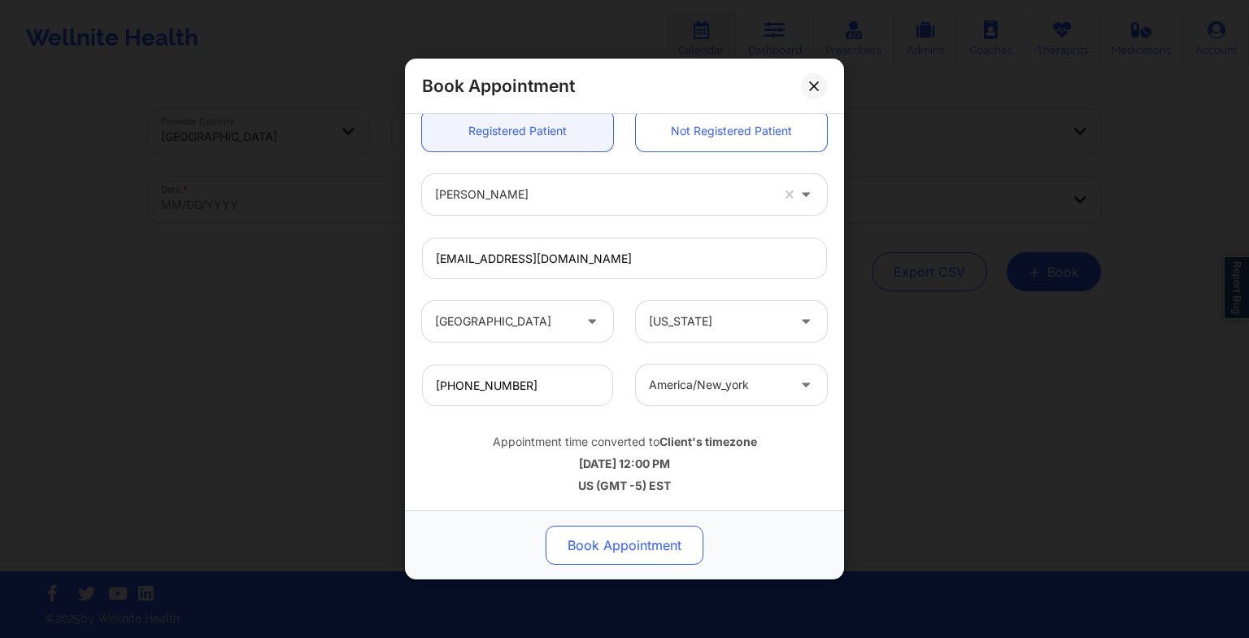
click at [574, 540] on button "Book Appointment" at bounding box center [625, 544] width 158 height 39
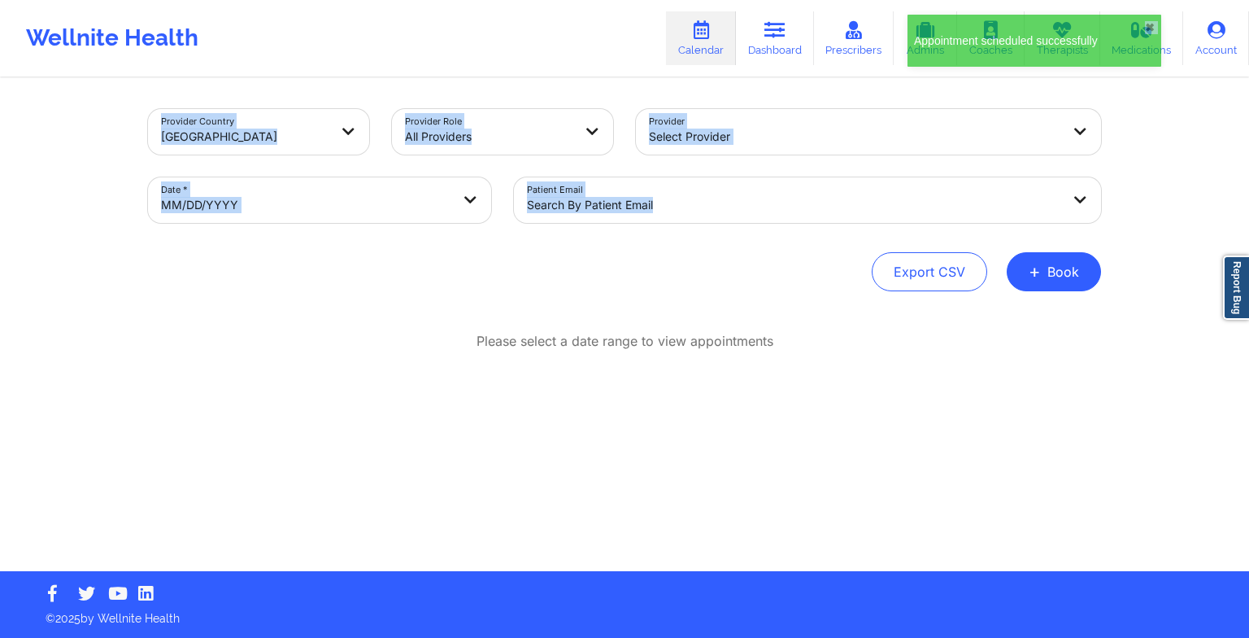
drag, startPoint x: 1213, startPoint y: 29, endPoint x: 982, endPoint y: 215, distance: 296.2
click at [982, 215] on div "Appointment scheduled successfully ✖︎ Wellnite Health Calendar Dashboard Prescr…" at bounding box center [624, 319] width 1249 height 638
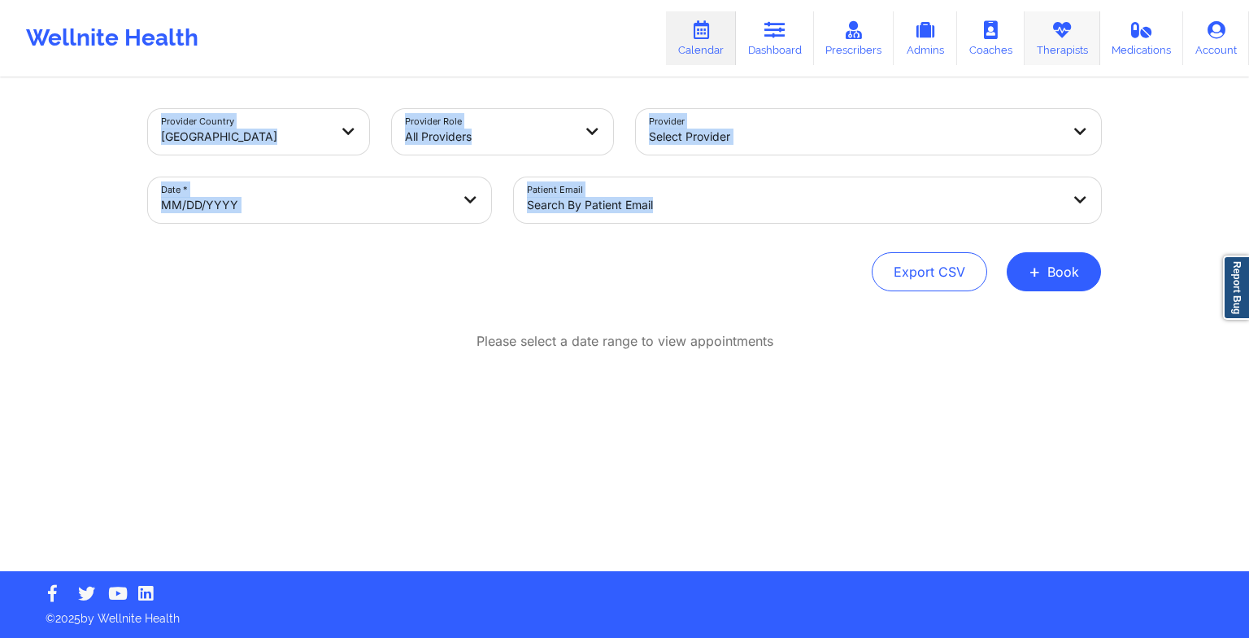
drag, startPoint x: 982, startPoint y: 215, endPoint x: 1061, endPoint y: 50, distance: 182.3
click at [1061, 50] on link "Therapists" at bounding box center [1063, 38] width 76 height 54
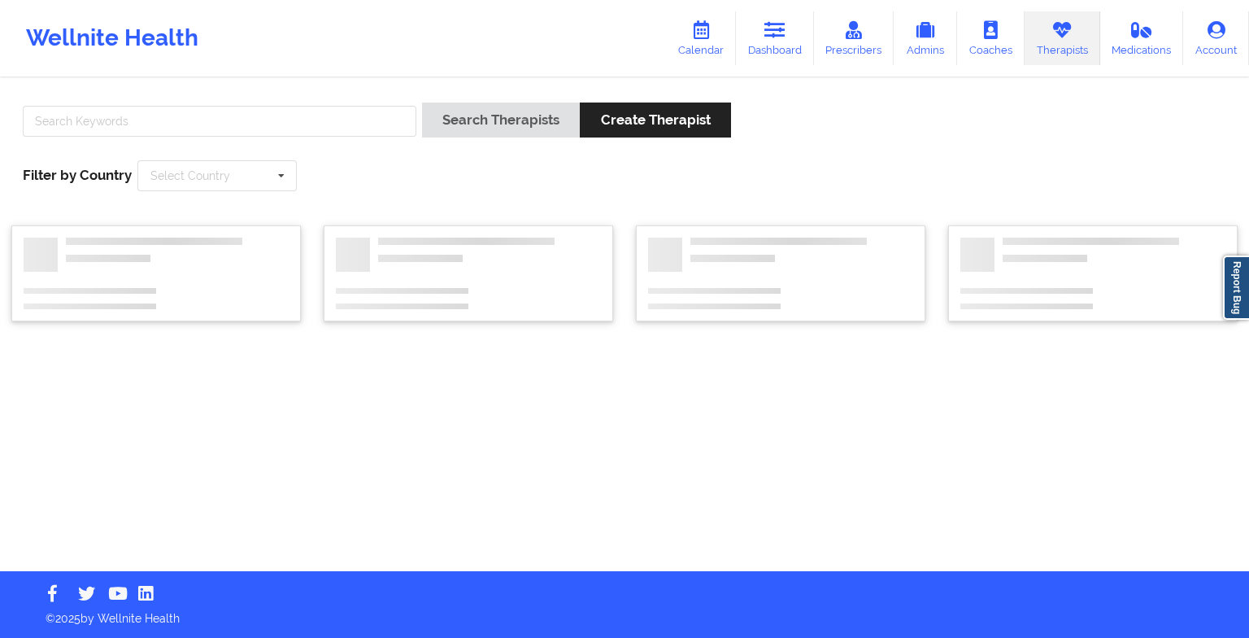
click at [1061, 50] on link "Therapists" at bounding box center [1063, 38] width 76 height 54
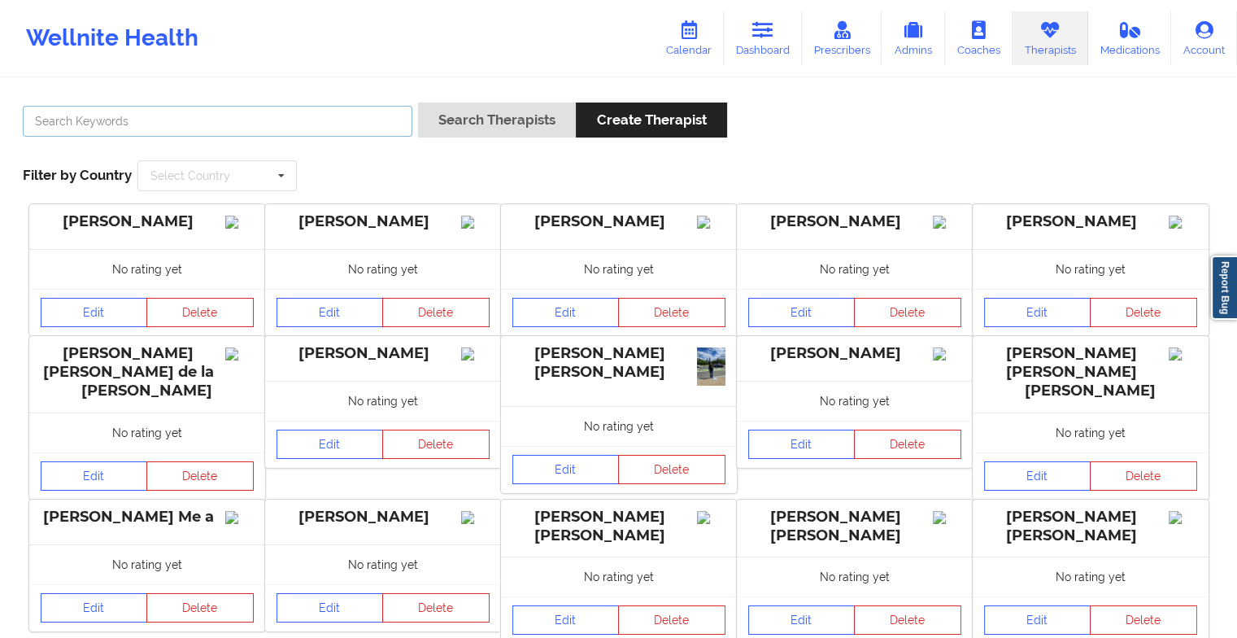
click at [369, 112] on input "text" at bounding box center [218, 121] width 390 height 31
paste input "[PERSON_NAME]"
type input "[PERSON_NAME]"
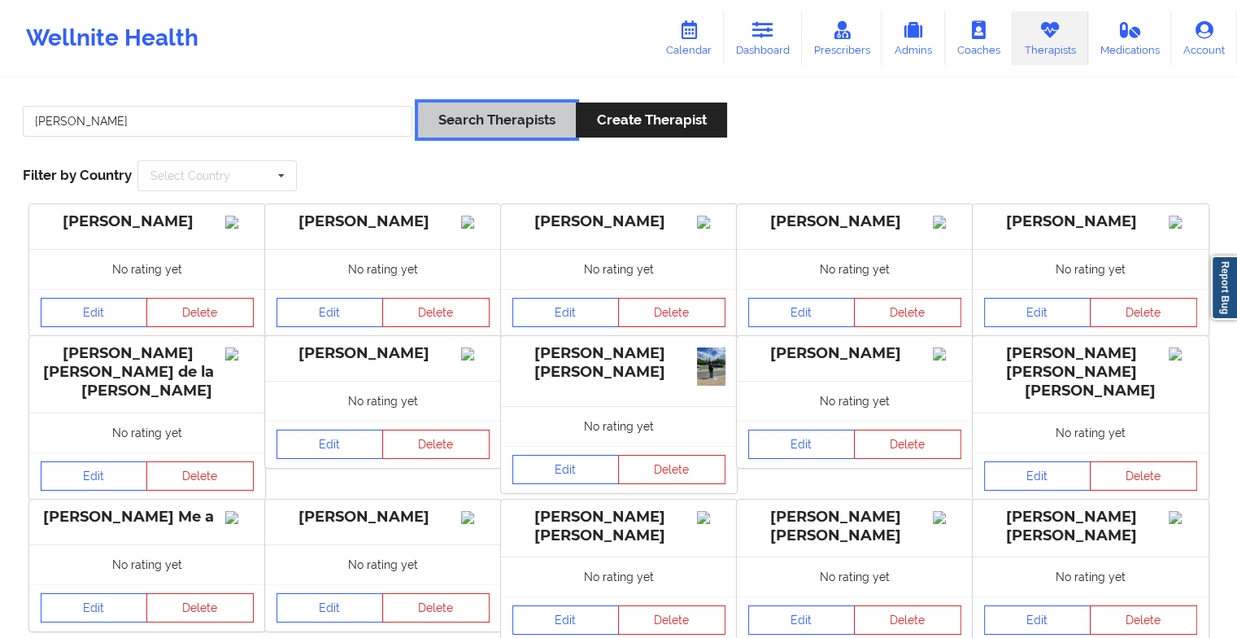
click at [489, 117] on button "Search Therapists" at bounding box center [497, 119] width 158 height 35
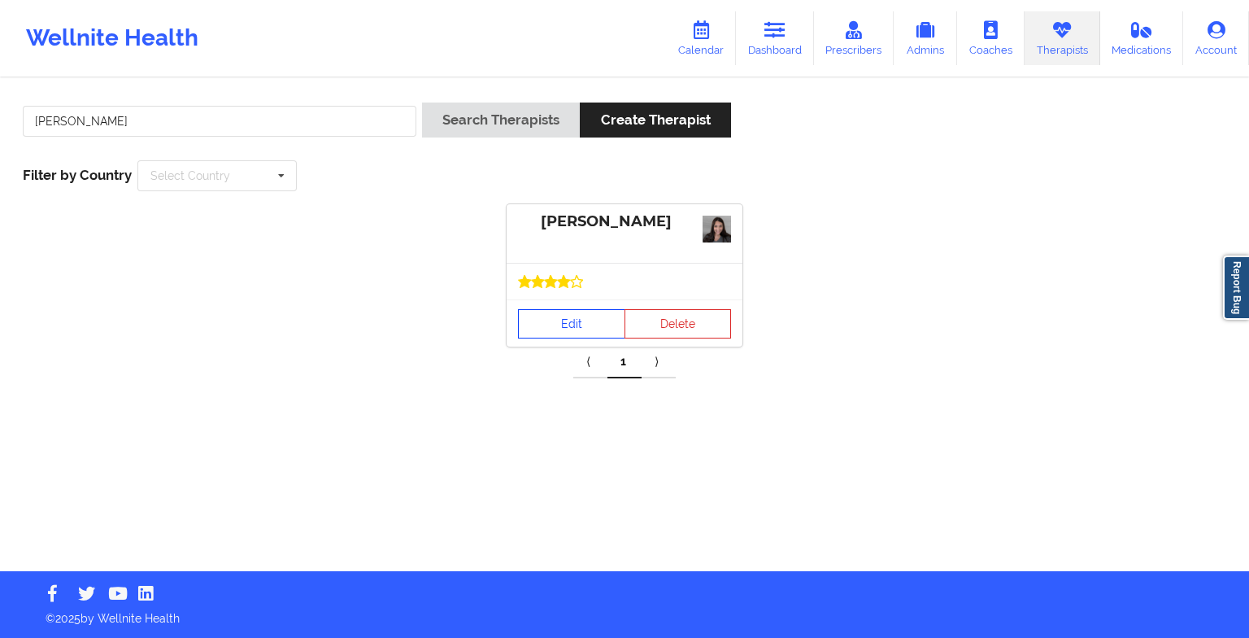
click at [595, 322] on link "Edit" at bounding box center [571, 323] width 107 height 29
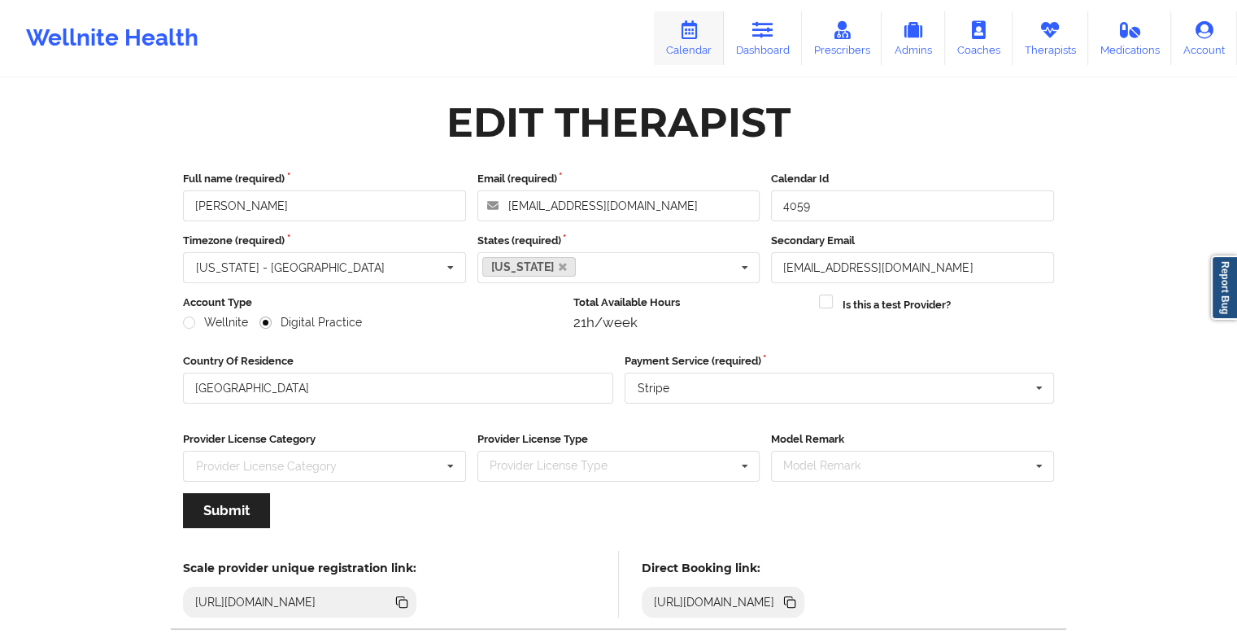
click at [694, 33] on icon at bounding box center [688, 30] width 21 height 18
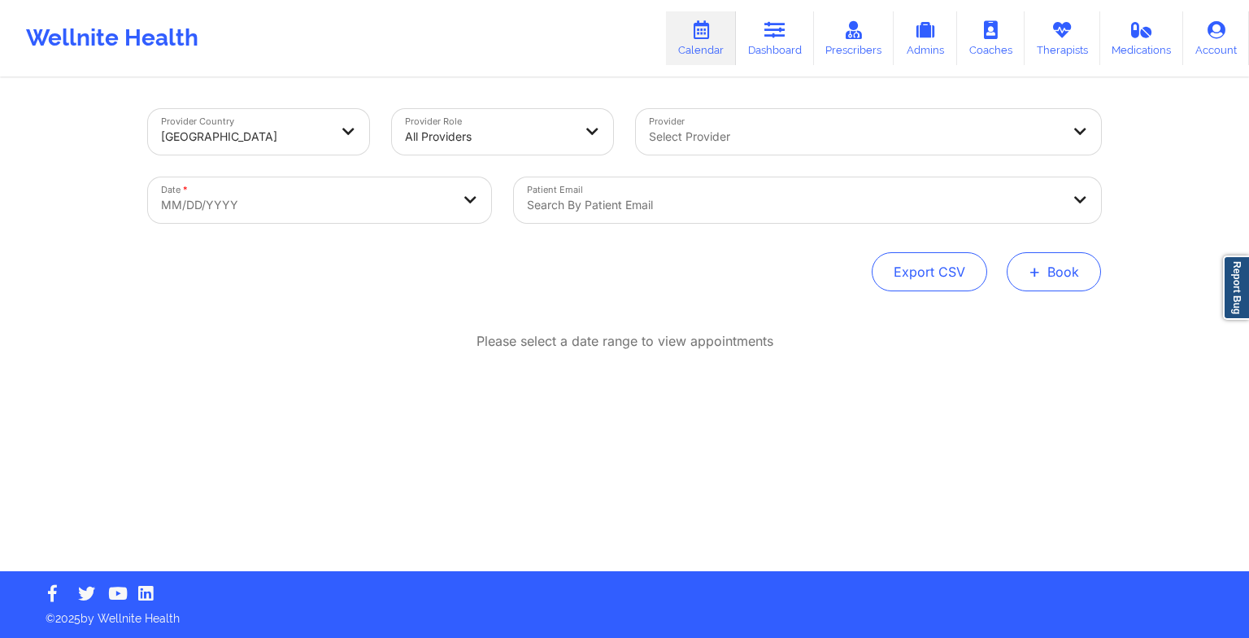
click at [1064, 281] on button "+ Book" at bounding box center [1054, 271] width 94 height 39
click at [1003, 320] on button "Therapy Session" at bounding box center [1027, 323] width 124 height 27
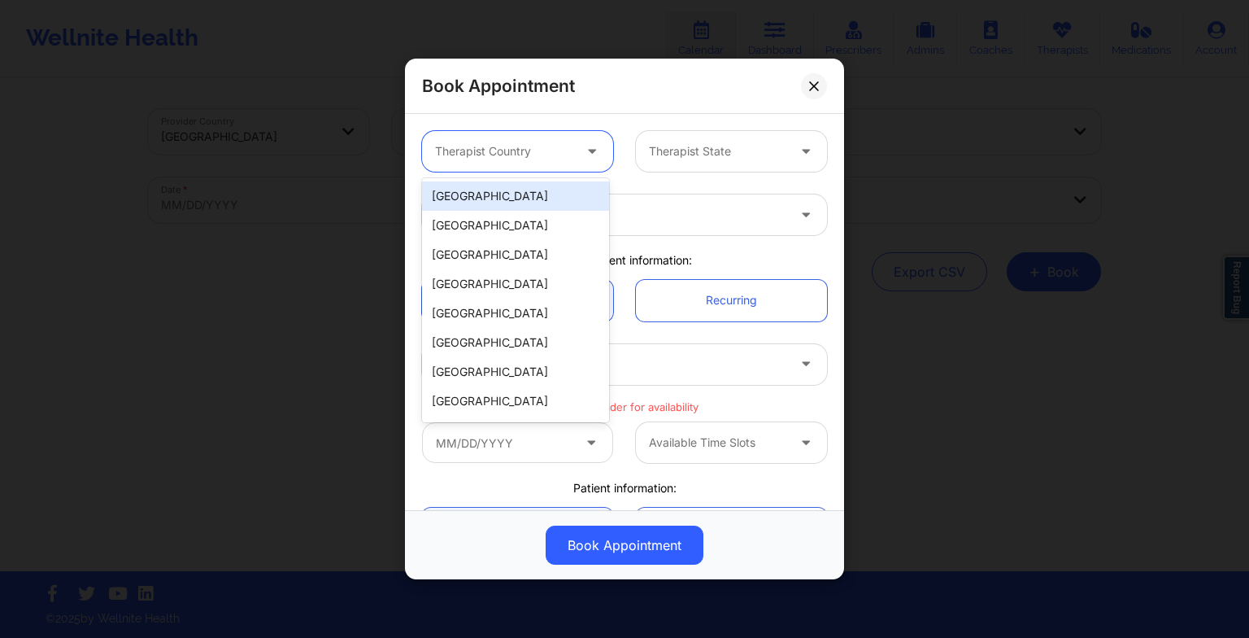
drag, startPoint x: 559, startPoint y: 162, endPoint x: 556, endPoint y: 202, distance: 39.9
click at [556, 202] on body "Wellnite Health Calendar Dashboard Prescribers Admins Coaches Therapists Medica…" at bounding box center [624, 319] width 1249 height 638
click at [556, 202] on div "[GEOGRAPHIC_DATA]" at bounding box center [515, 195] width 187 height 29
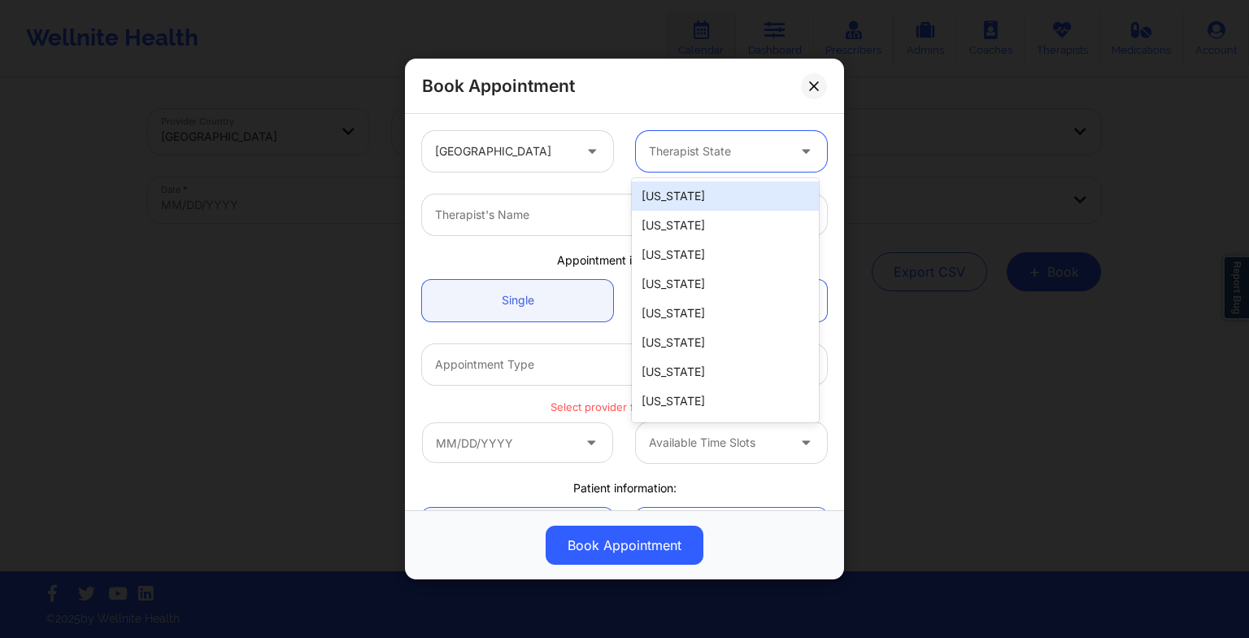
click at [670, 166] on div "Therapist State" at bounding box center [712, 151] width 152 height 41
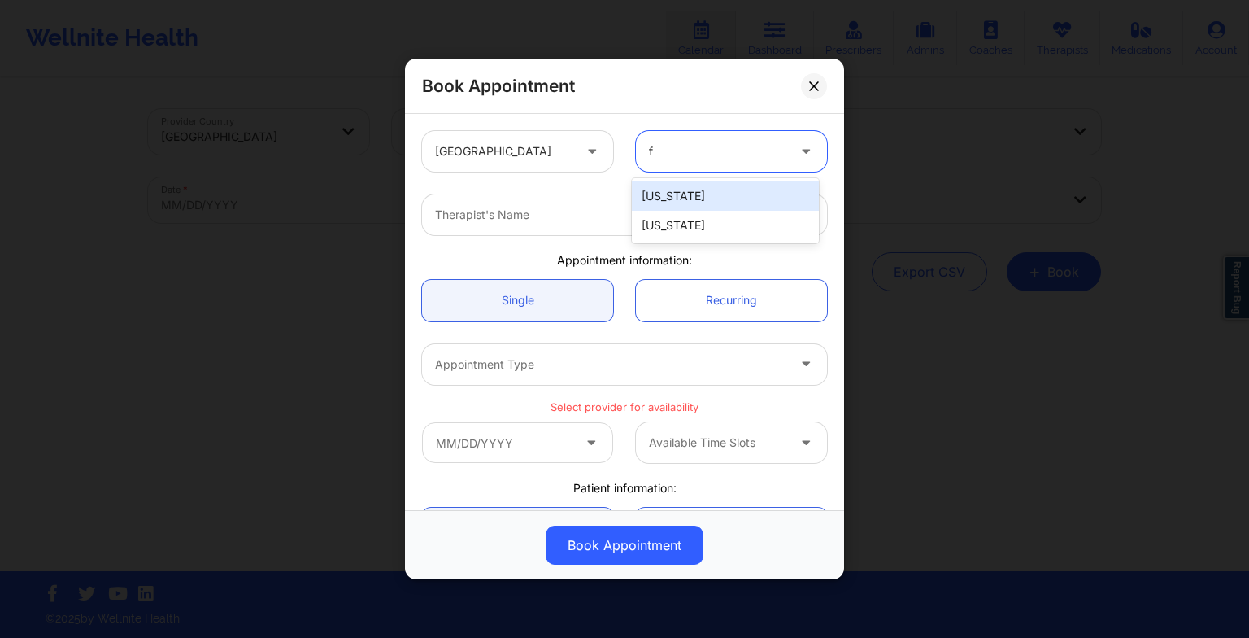
type input "fl"
click at [681, 200] on div "[US_STATE]" at bounding box center [725, 195] width 187 height 29
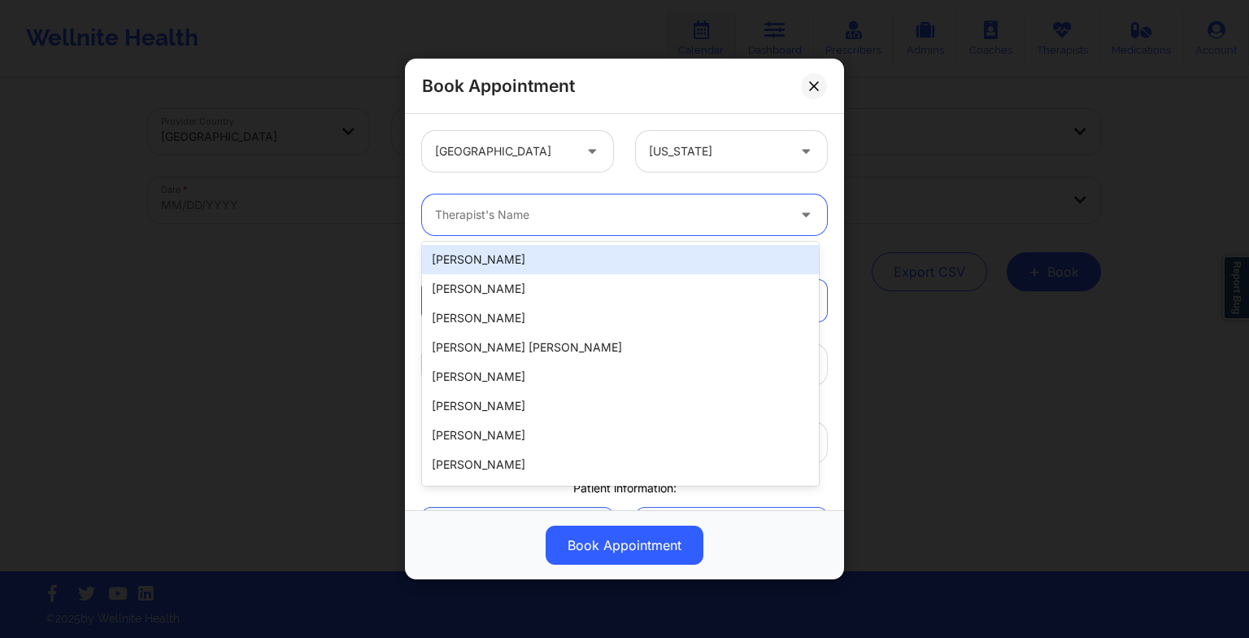
click at [442, 218] on div at bounding box center [610, 215] width 351 height 20
paste input "[PERSON_NAME]"
type input "[PERSON_NAME]"
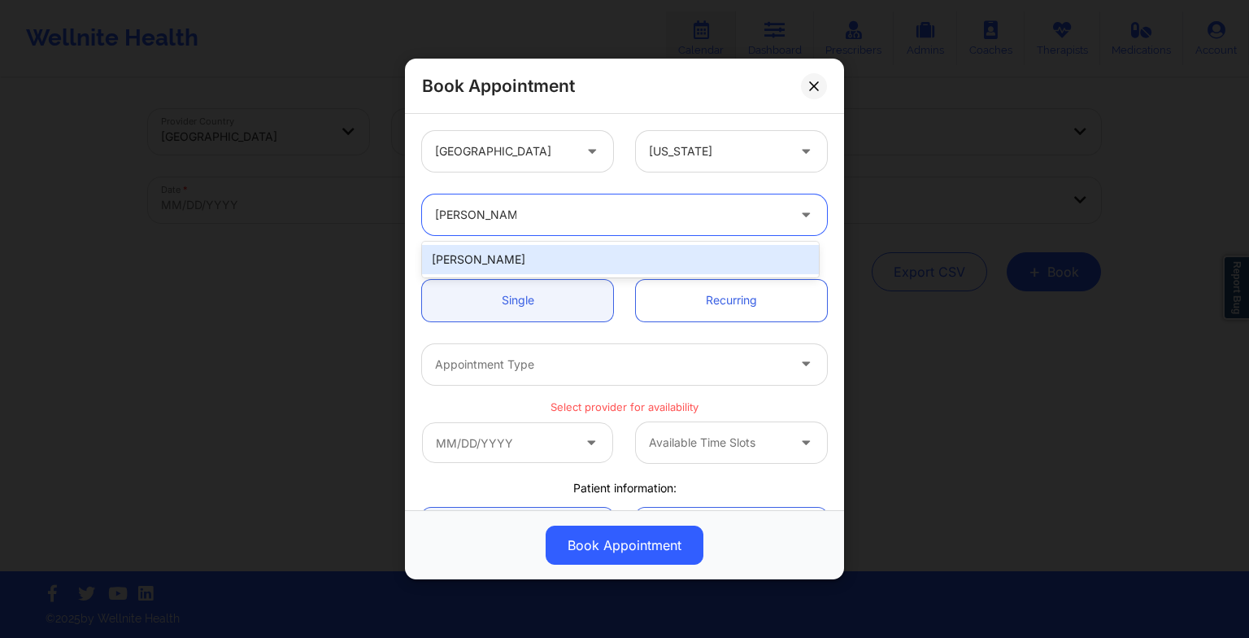
click at [485, 257] on div "[PERSON_NAME]" at bounding box center [620, 259] width 397 height 29
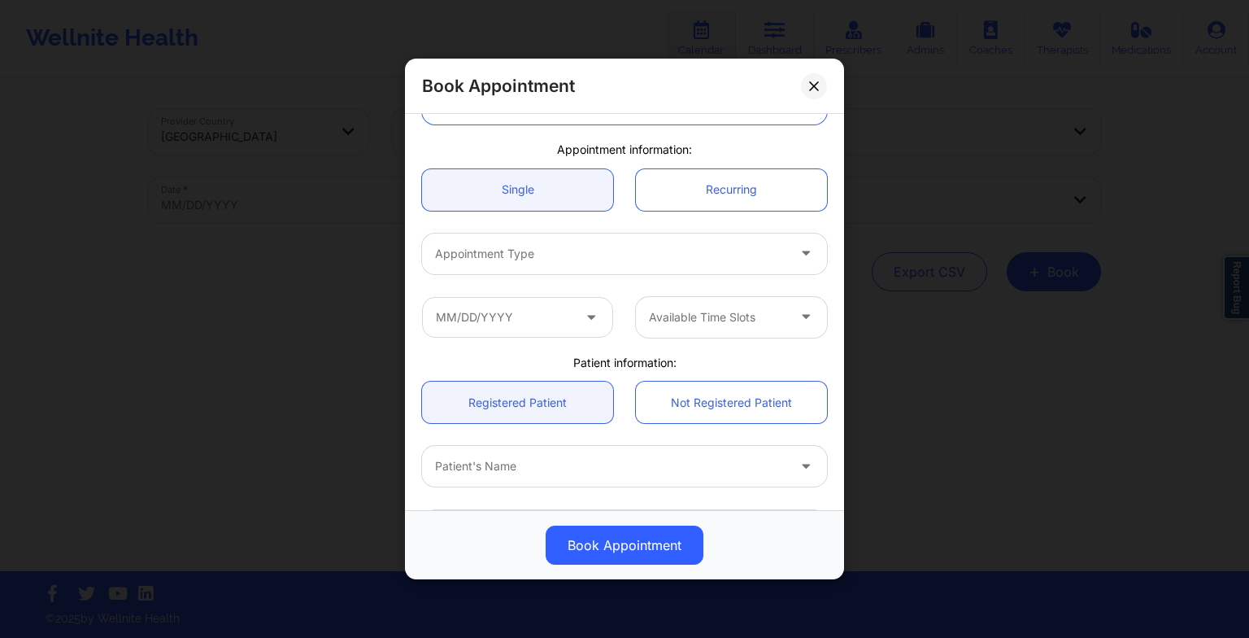
scroll to position [111, 0]
click at [485, 257] on div at bounding box center [610, 254] width 351 height 20
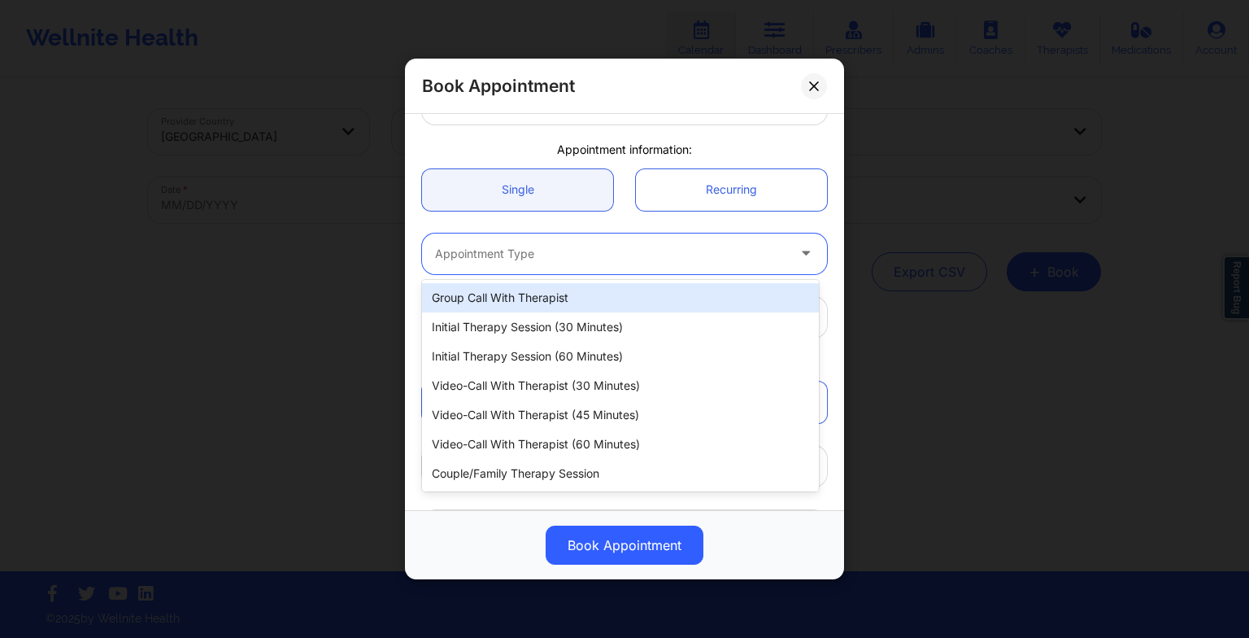
click at [485, 257] on div at bounding box center [610, 254] width 351 height 20
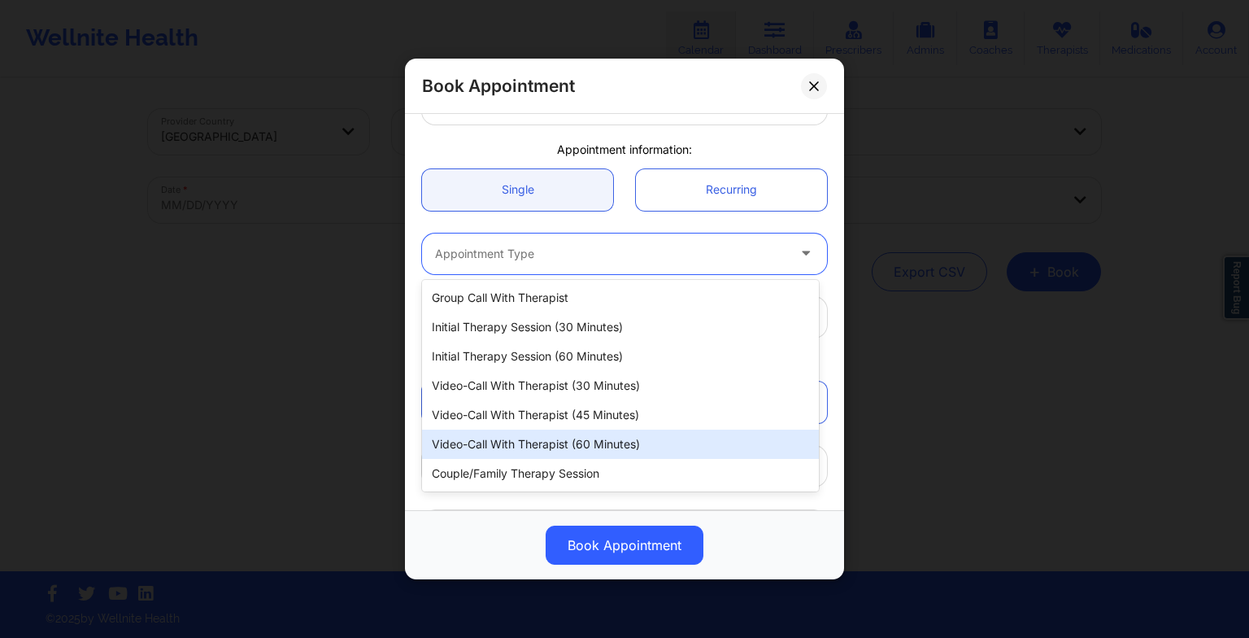
click at [511, 430] on div "Video-Call with Therapist (60 minutes)" at bounding box center [620, 443] width 397 height 29
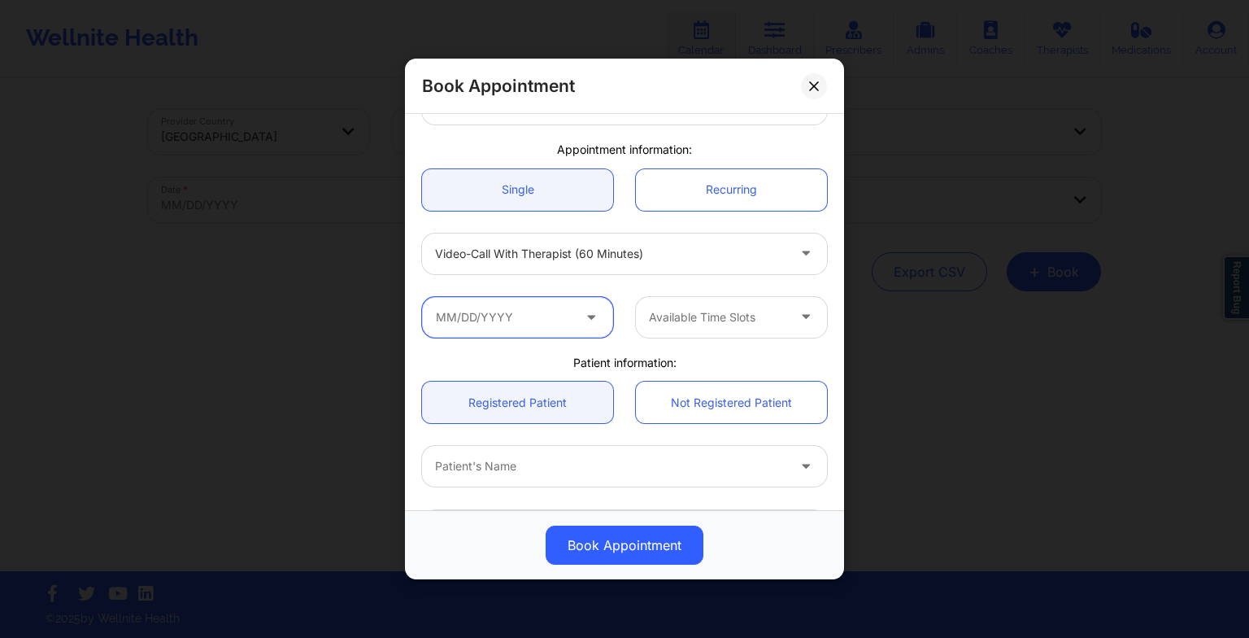
click at [505, 311] on input "text" at bounding box center [517, 317] width 191 height 41
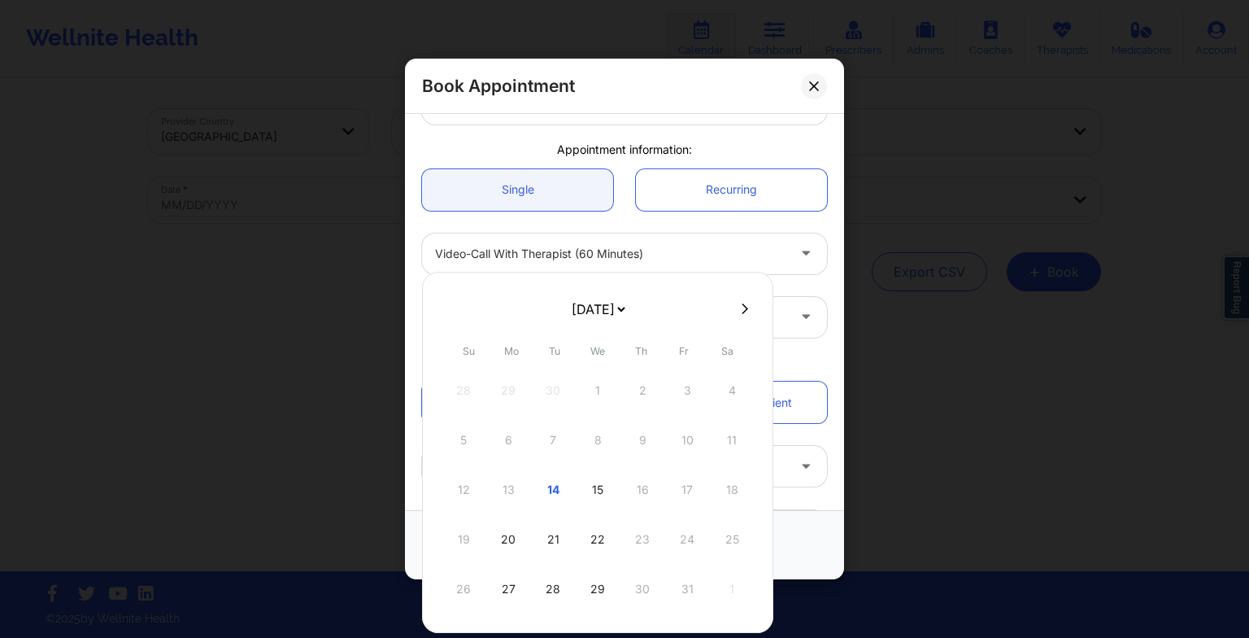
click at [742, 313] on icon at bounding box center [745, 309] width 7 height 12
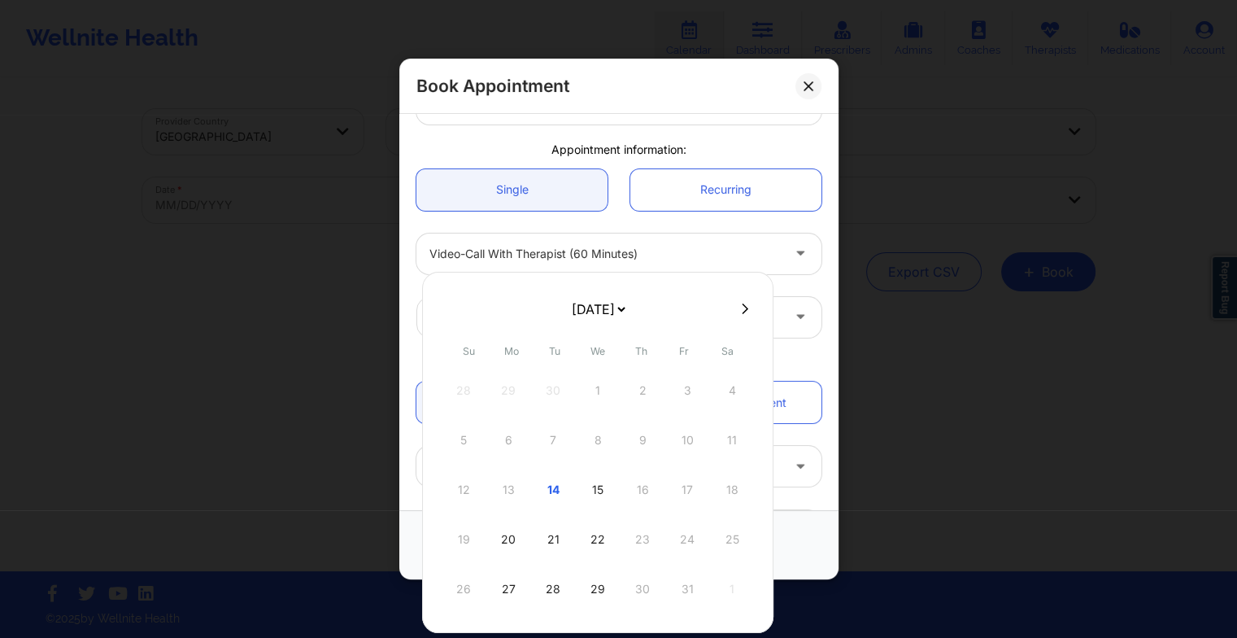
select select "2025-10"
click at [446, 306] on button at bounding box center [450, 309] width 16 height 14
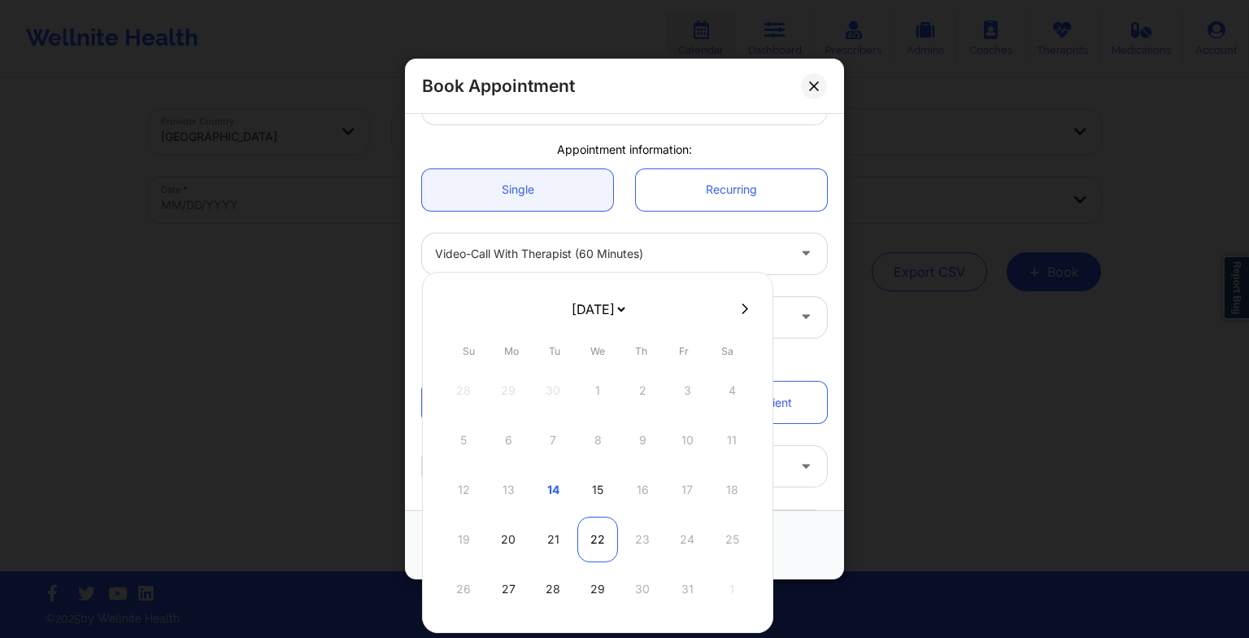
click at [599, 545] on div "22" at bounding box center [598, 540] width 41 height 46
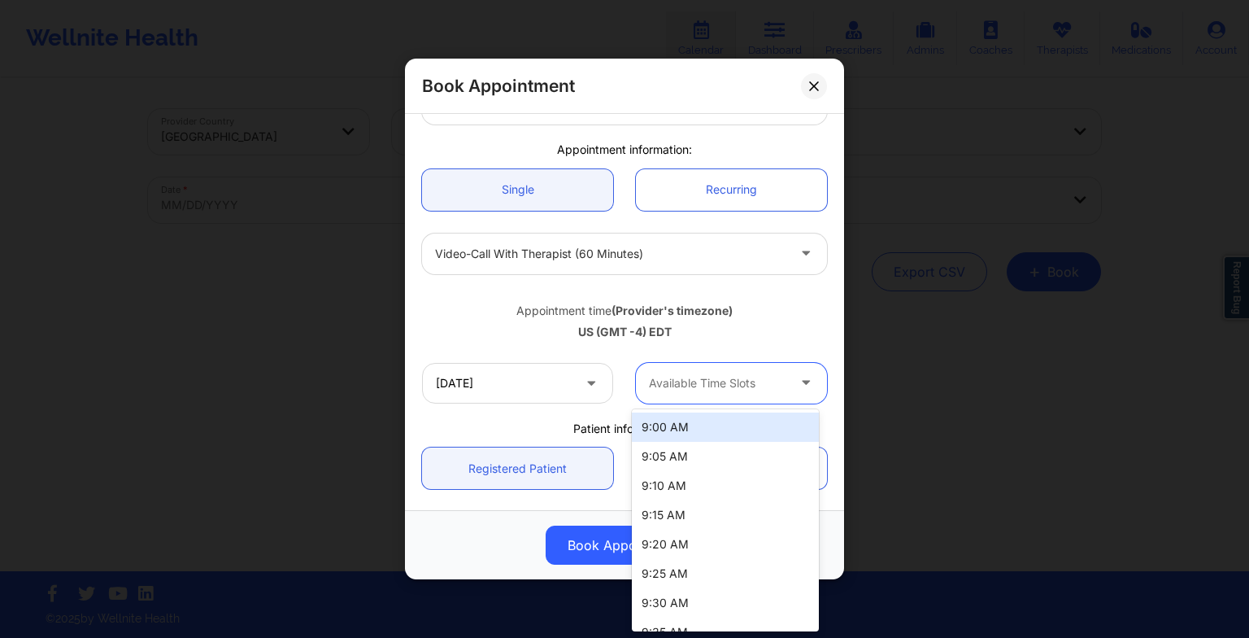
click at [710, 374] on div at bounding box center [717, 383] width 137 height 20
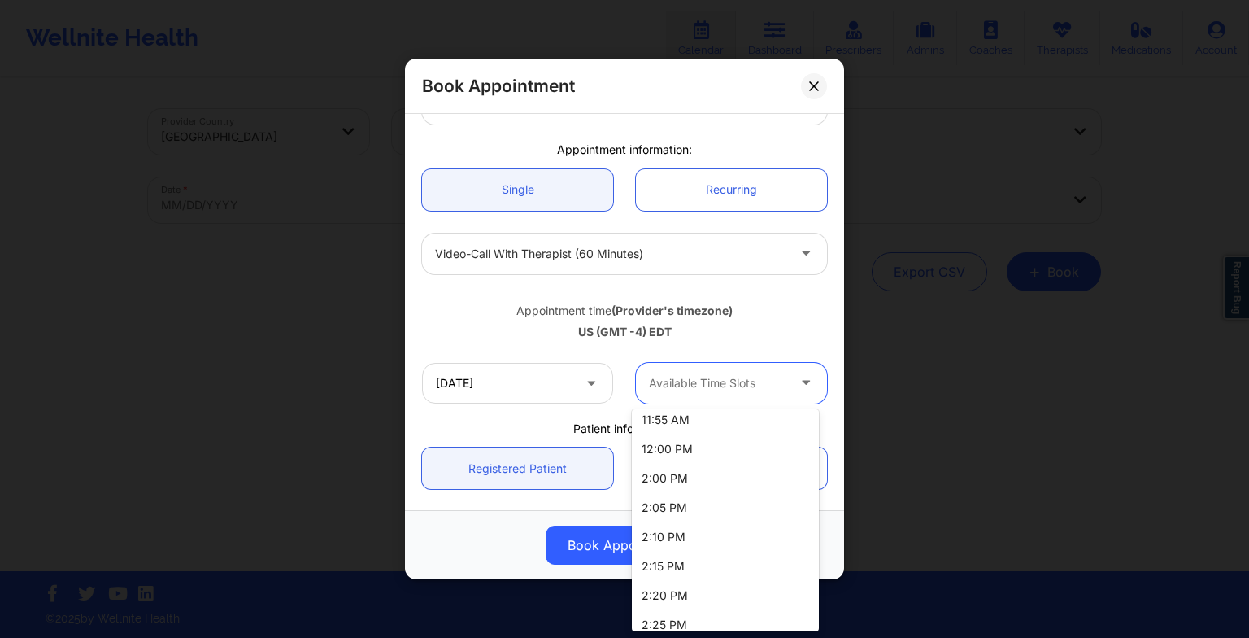
scroll to position [1031, 0]
click at [695, 478] on div "2:00 PM" at bounding box center [725, 478] width 187 height 29
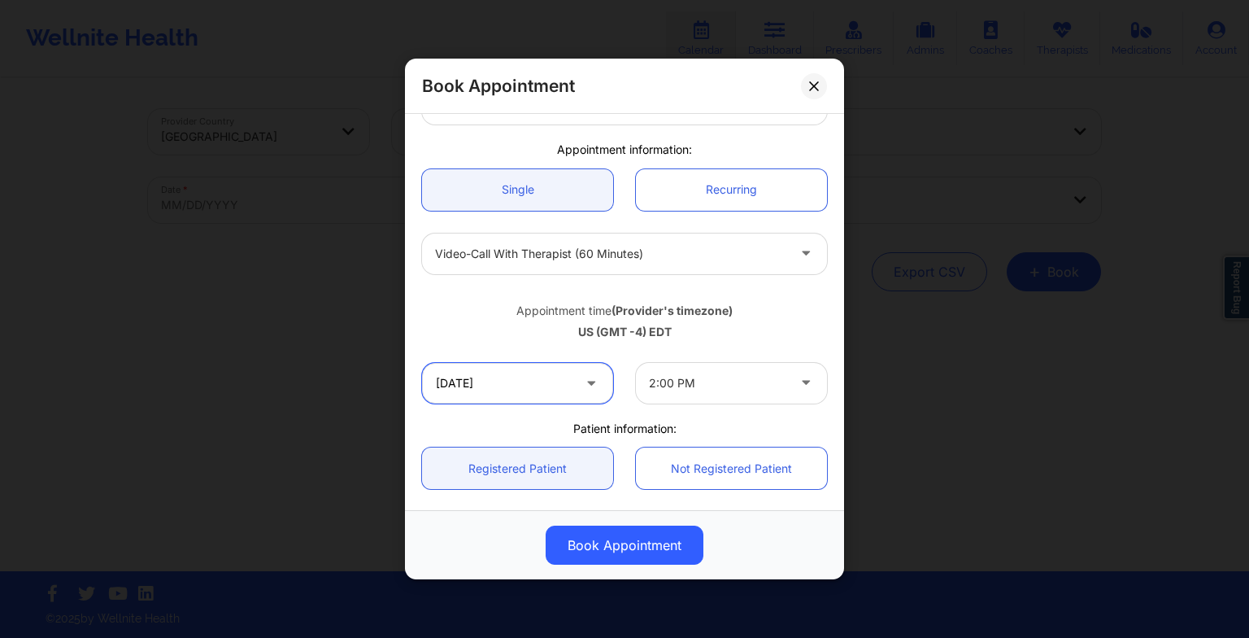
click at [572, 387] on input "10/22/2025" at bounding box center [517, 383] width 191 height 41
click at [811, 519] on div "Book Appointment" at bounding box center [624, 544] width 439 height 69
click at [555, 377] on input "10/22/2025" at bounding box center [517, 383] width 191 height 41
click at [800, 423] on div "Patient information:" at bounding box center [625, 429] width 428 height 16
click at [560, 377] on input "10/22/2025" at bounding box center [517, 383] width 191 height 41
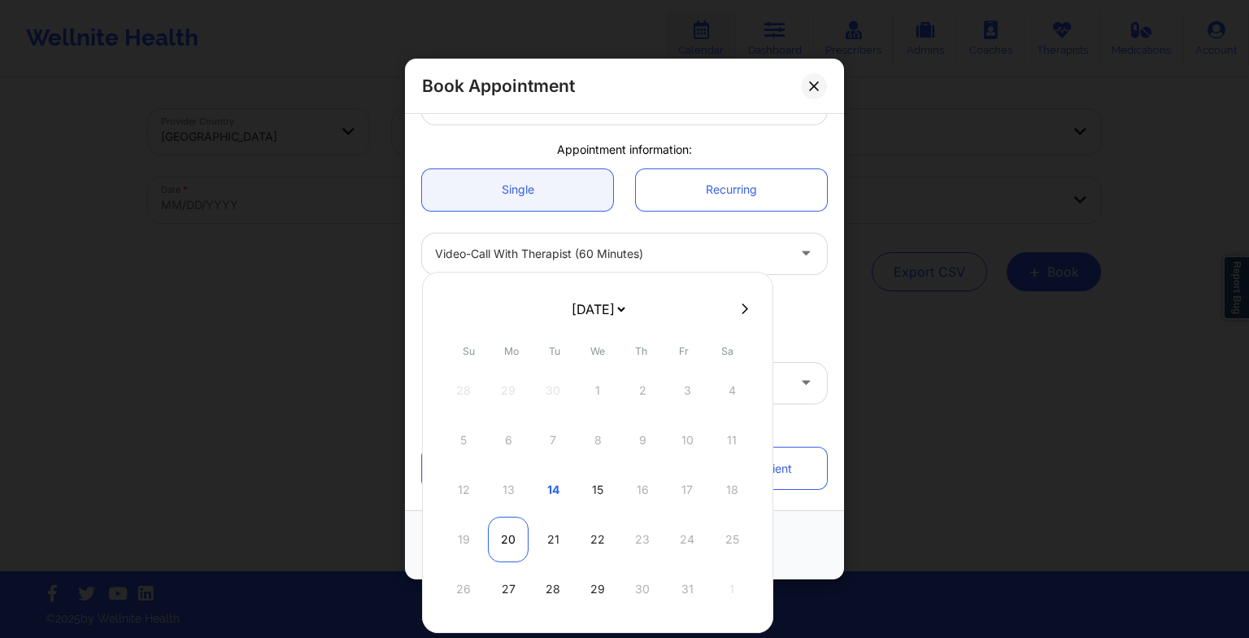
click at [508, 543] on div "20" at bounding box center [508, 540] width 41 height 46
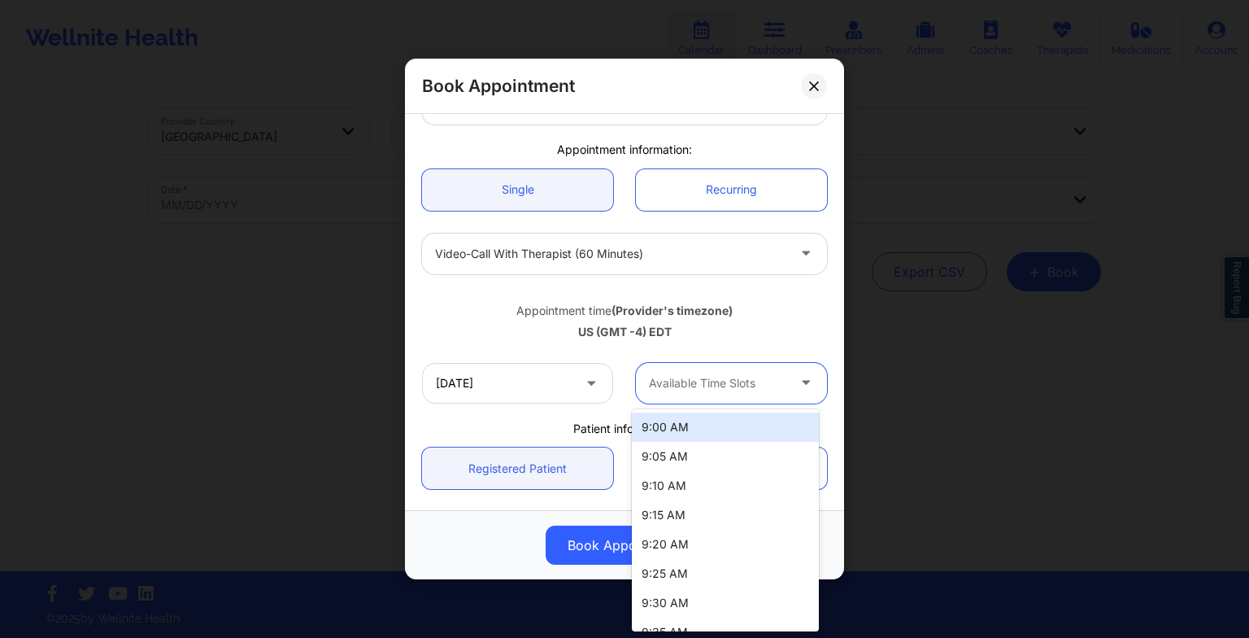
click at [717, 402] on div "Available Time Slots" at bounding box center [712, 383] width 152 height 41
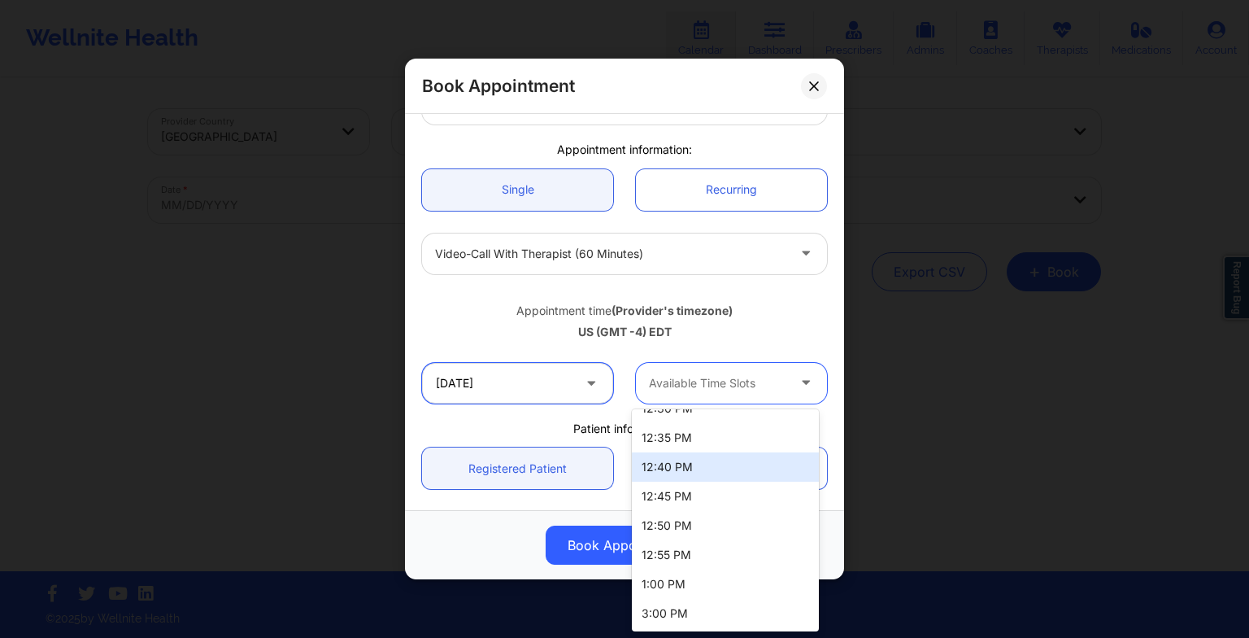
click at [521, 377] on input "[DATE]" at bounding box center [517, 383] width 191 height 41
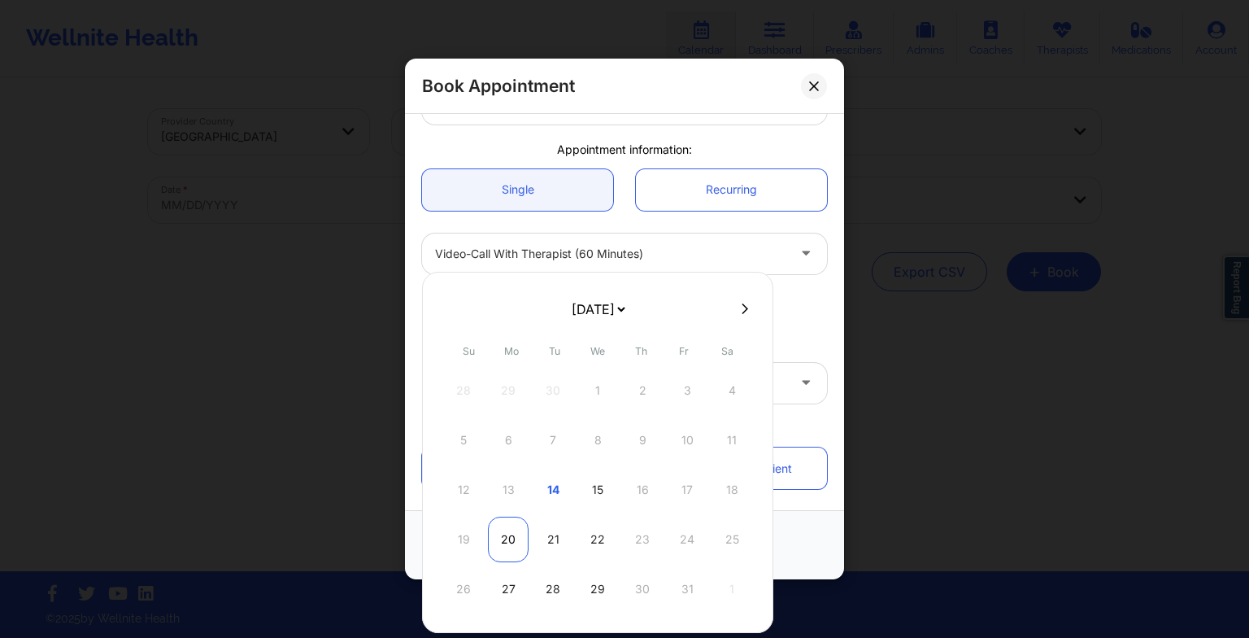
click at [517, 528] on div "20" at bounding box center [508, 540] width 41 height 46
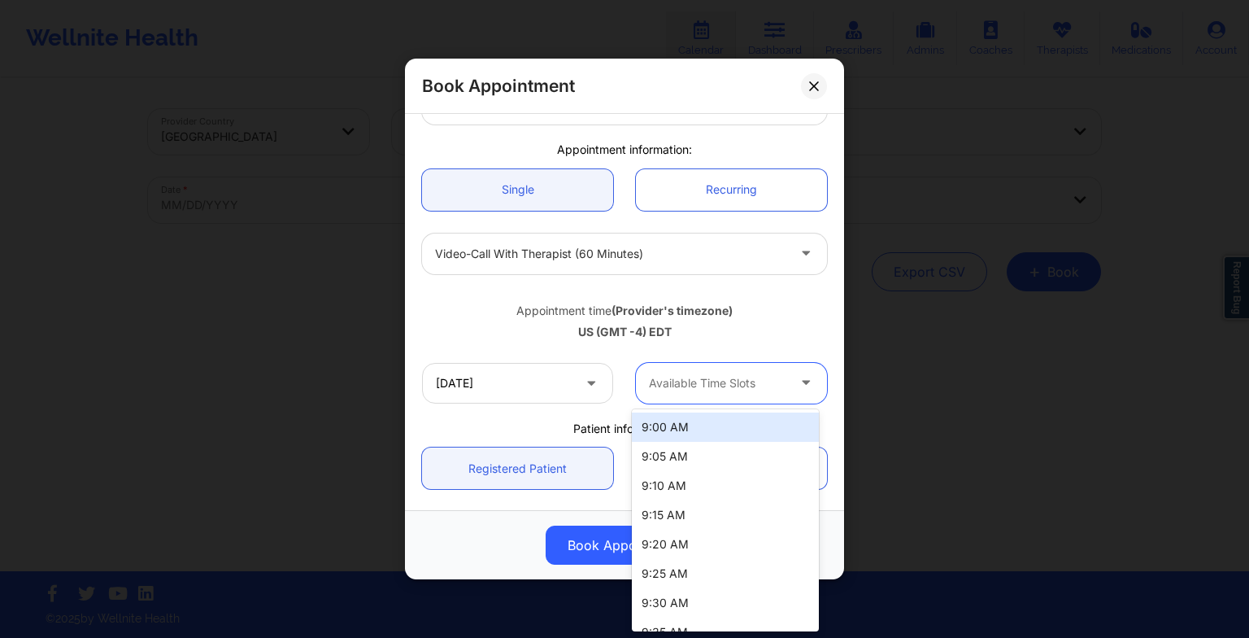
click at [706, 400] on div "Available Time Slots" at bounding box center [712, 383] width 152 height 41
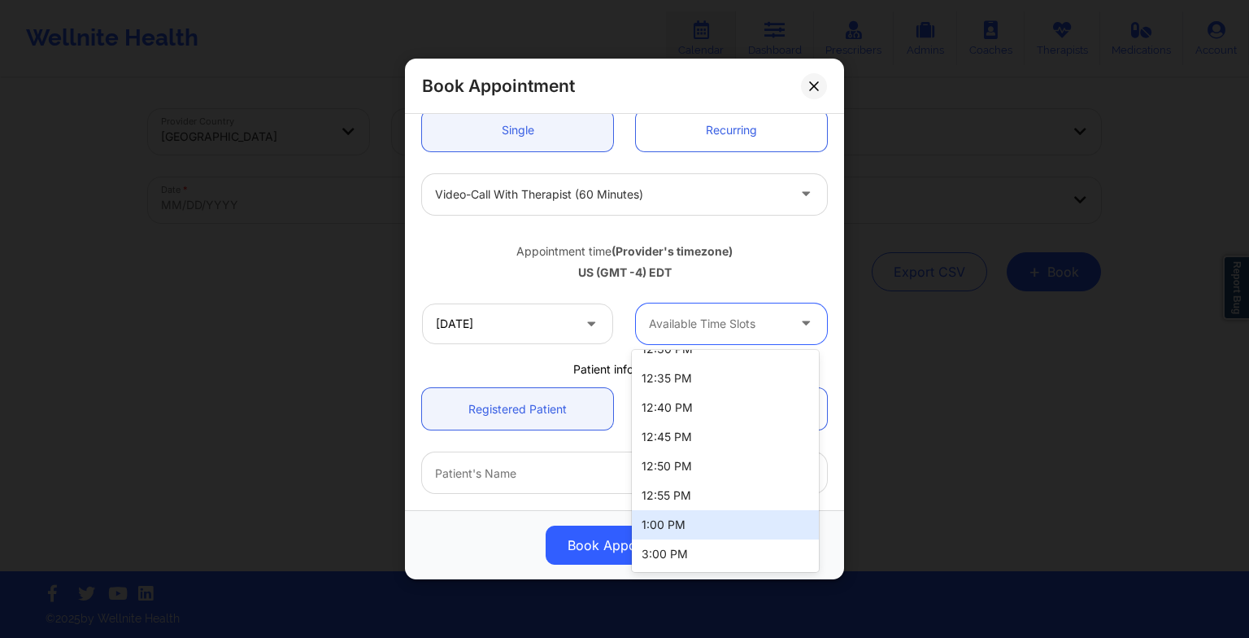
click at [662, 514] on div "1:00 PM" at bounding box center [725, 524] width 187 height 29
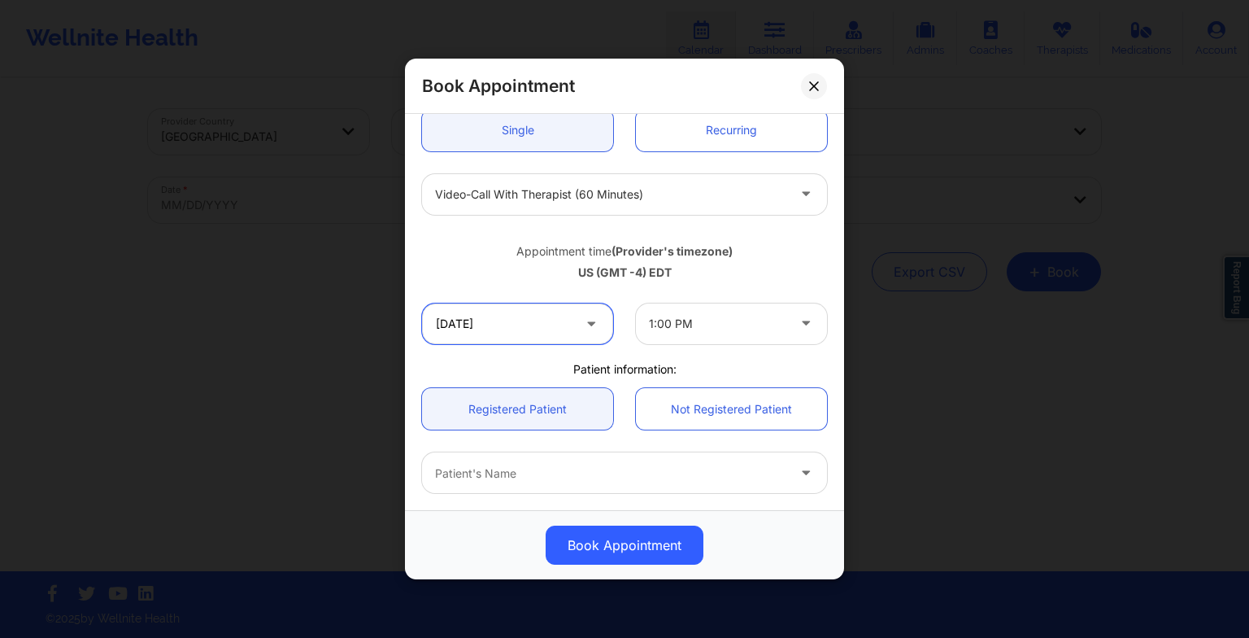
click at [521, 338] on input "[DATE]" at bounding box center [517, 323] width 191 height 41
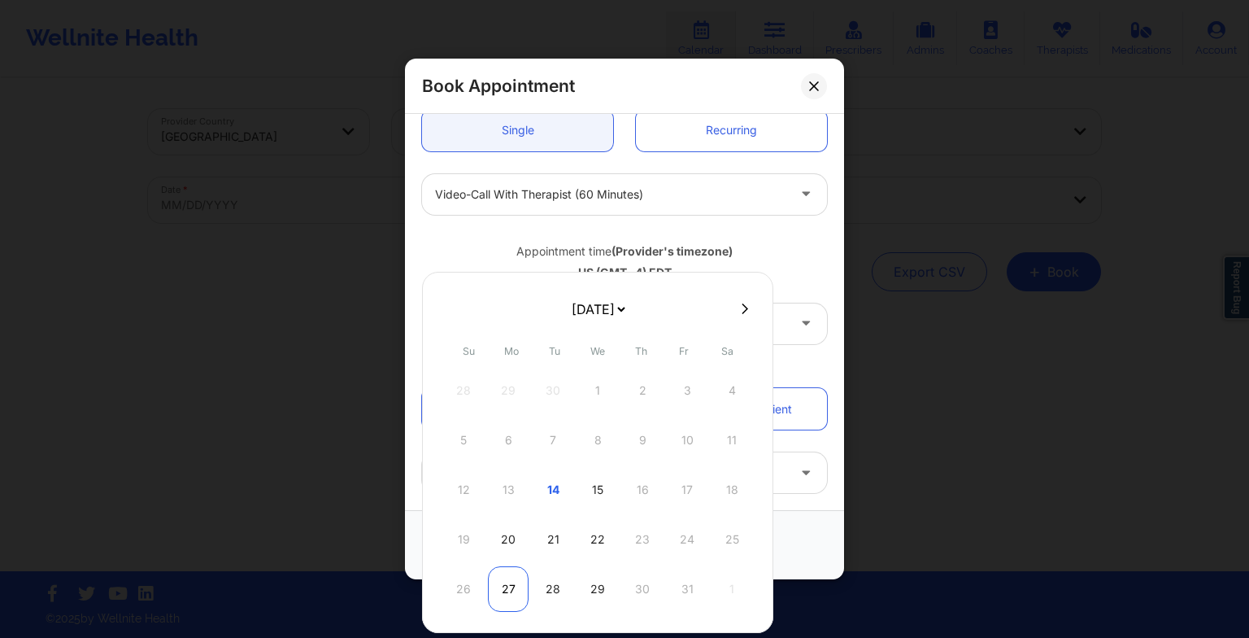
click at [495, 588] on div "27" at bounding box center [508, 589] width 41 height 46
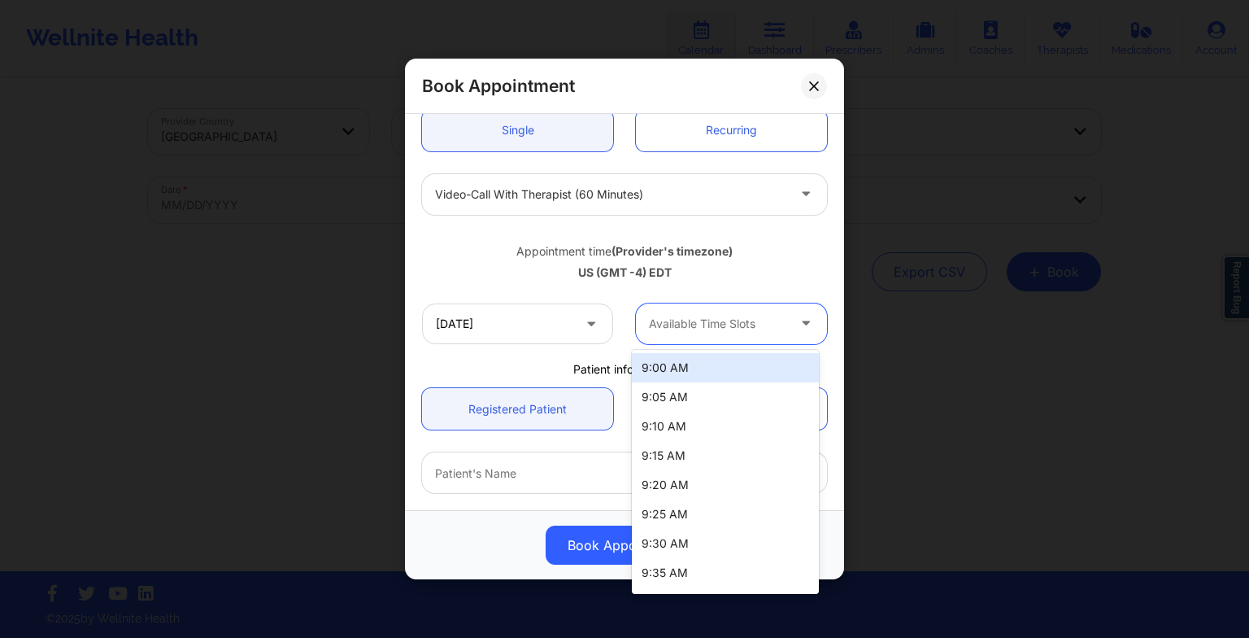
click at [721, 329] on div at bounding box center [717, 324] width 137 height 20
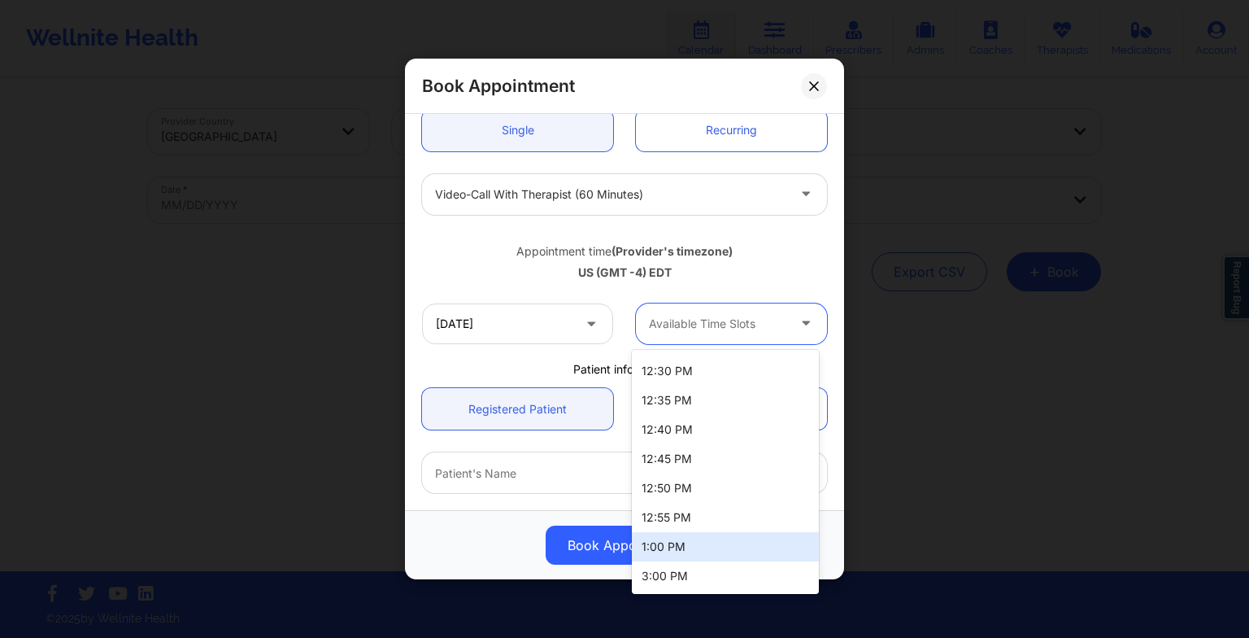
click at [708, 534] on div "1:00 PM" at bounding box center [725, 546] width 187 height 29
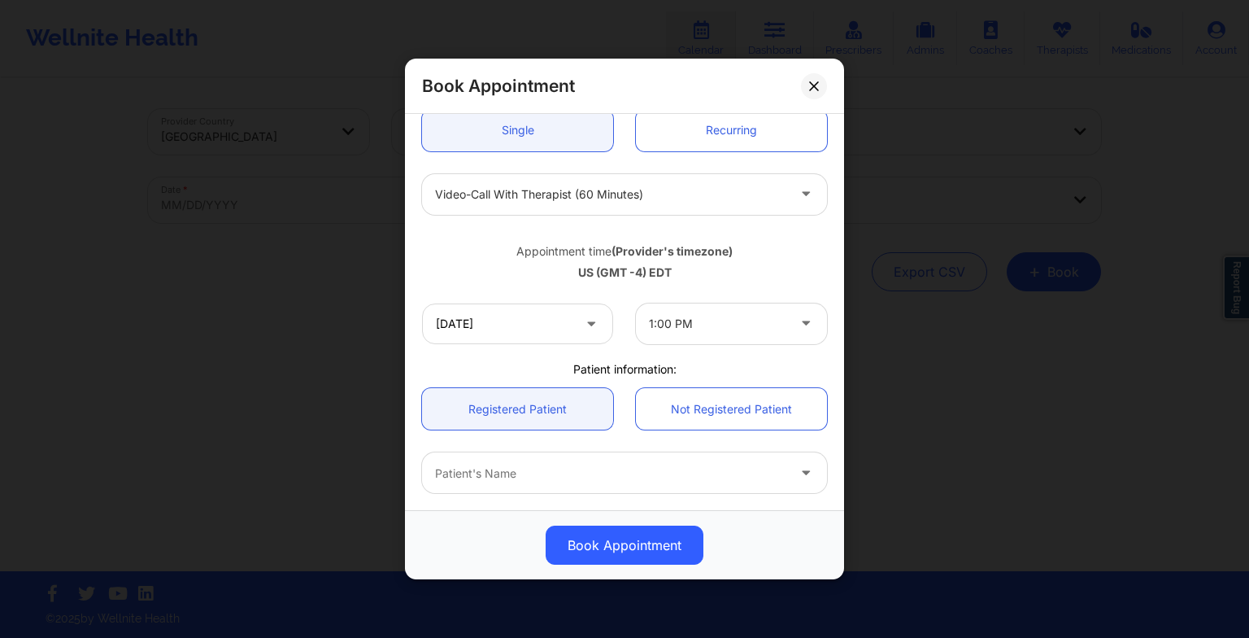
click at [583, 332] on span at bounding box center [593, 323] width 20 height 20
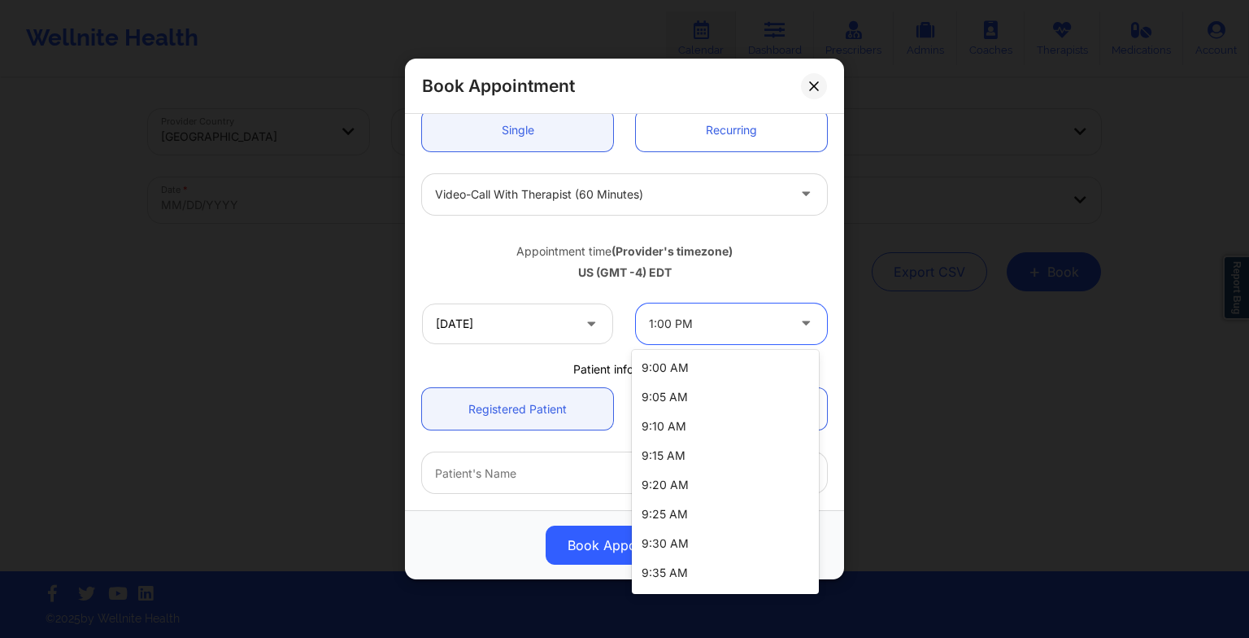
click at [691, 308] on div "1:00 PM" at bounding box center [717, 323] width 137 height 41
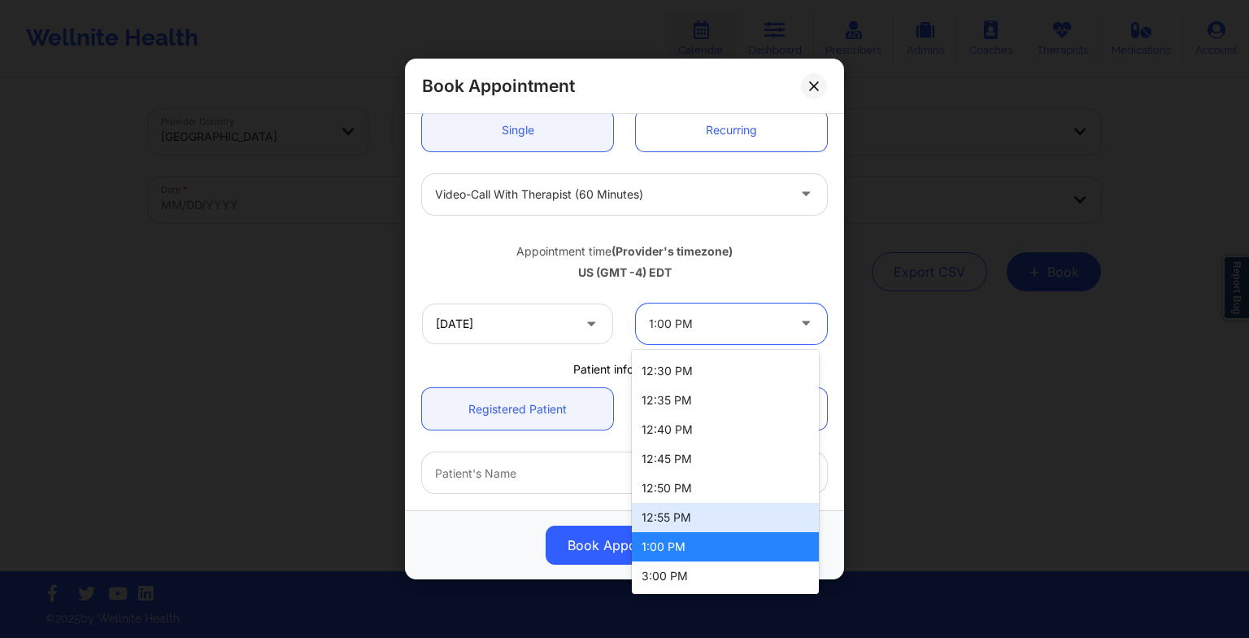
scroll to position [1226, 0]
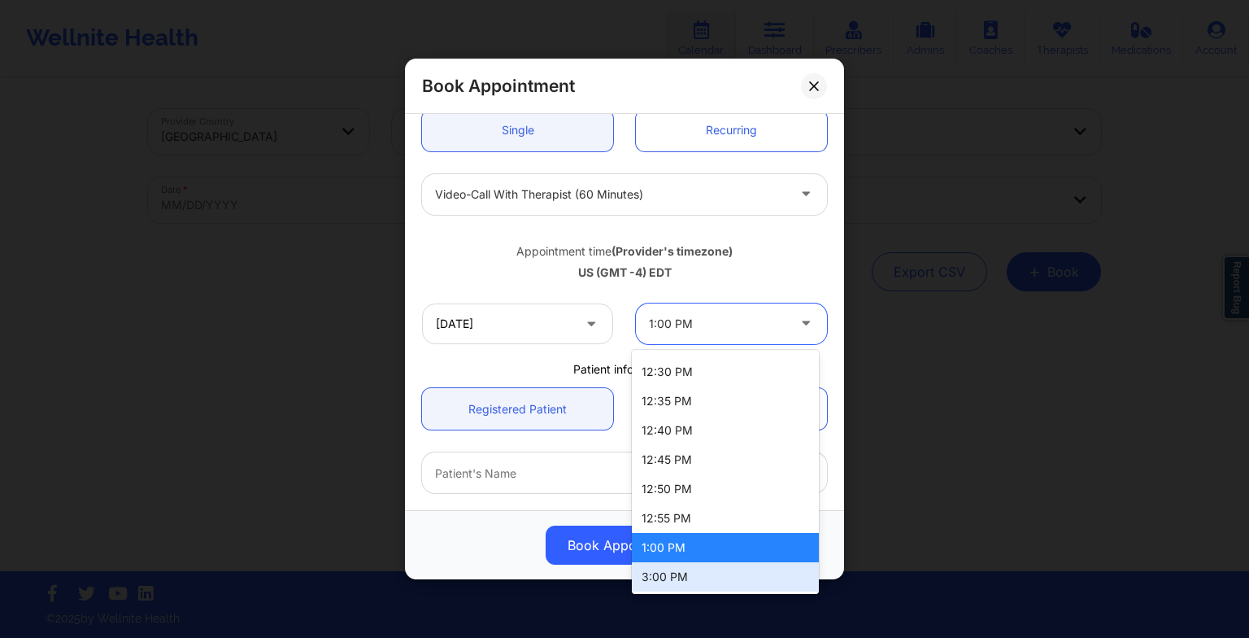
click at [687, 579] on div "3:00 PM" at bounding box center [725, 576] width 187 height 29
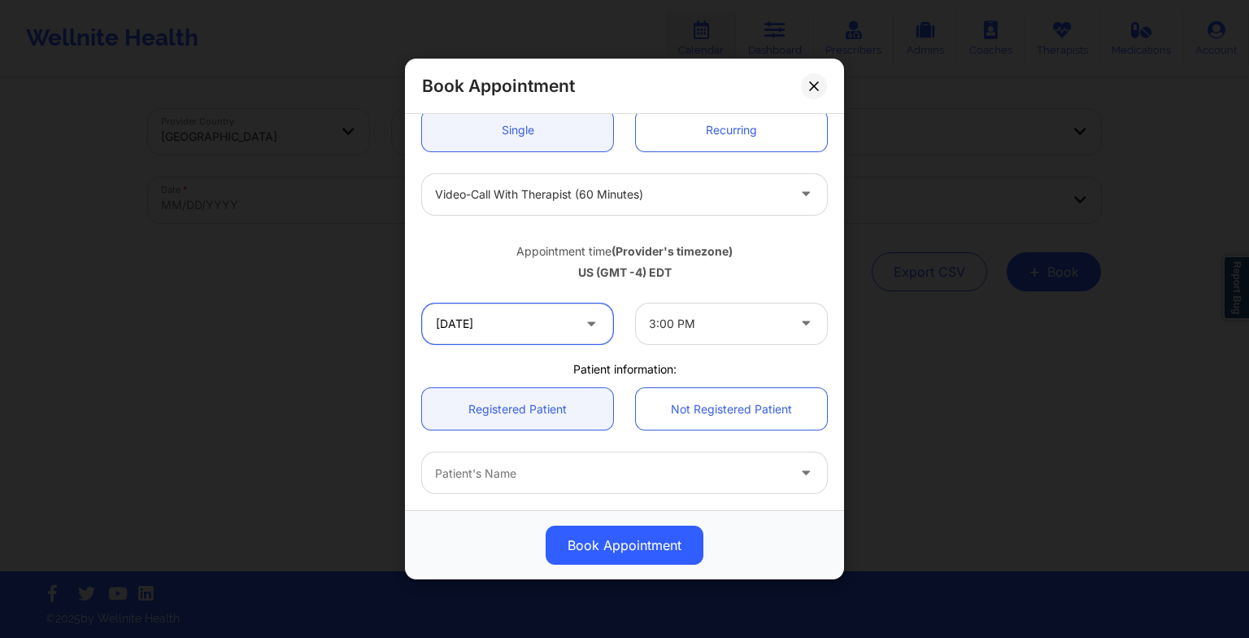
click at [515, 323] on input "[DATE]" at bounding box center [517, 323] width 191 height 41
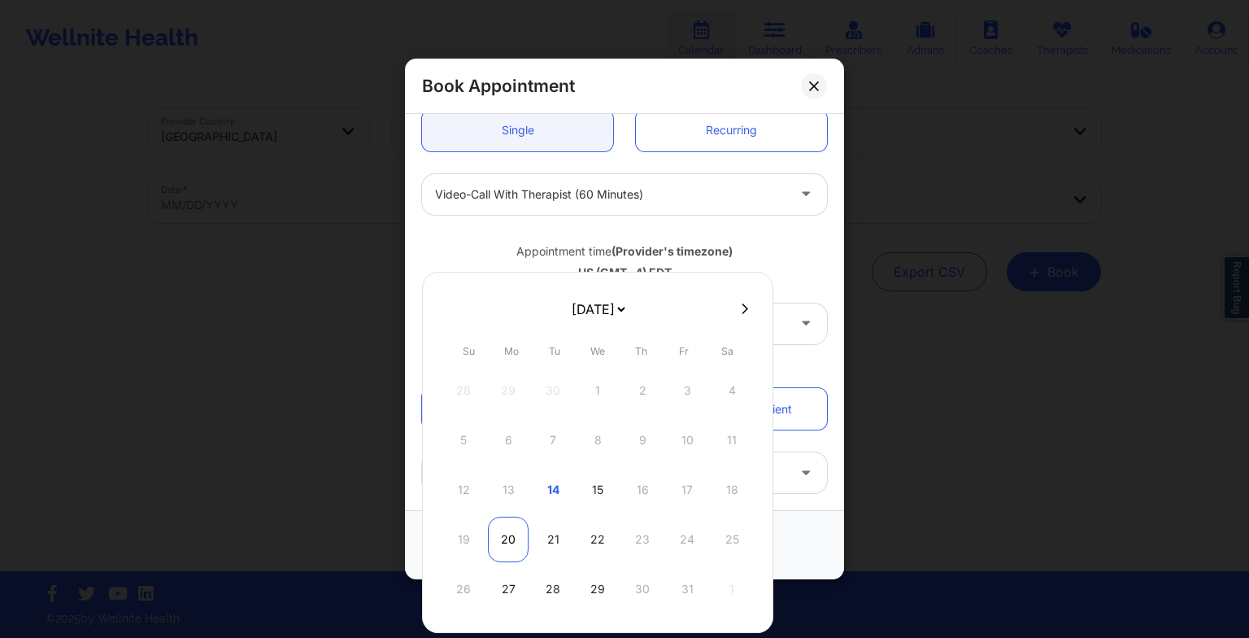
click at [504, 540] on div "20" at bounding box center [508, 540] width 41 height 46
type input "[DATE]"
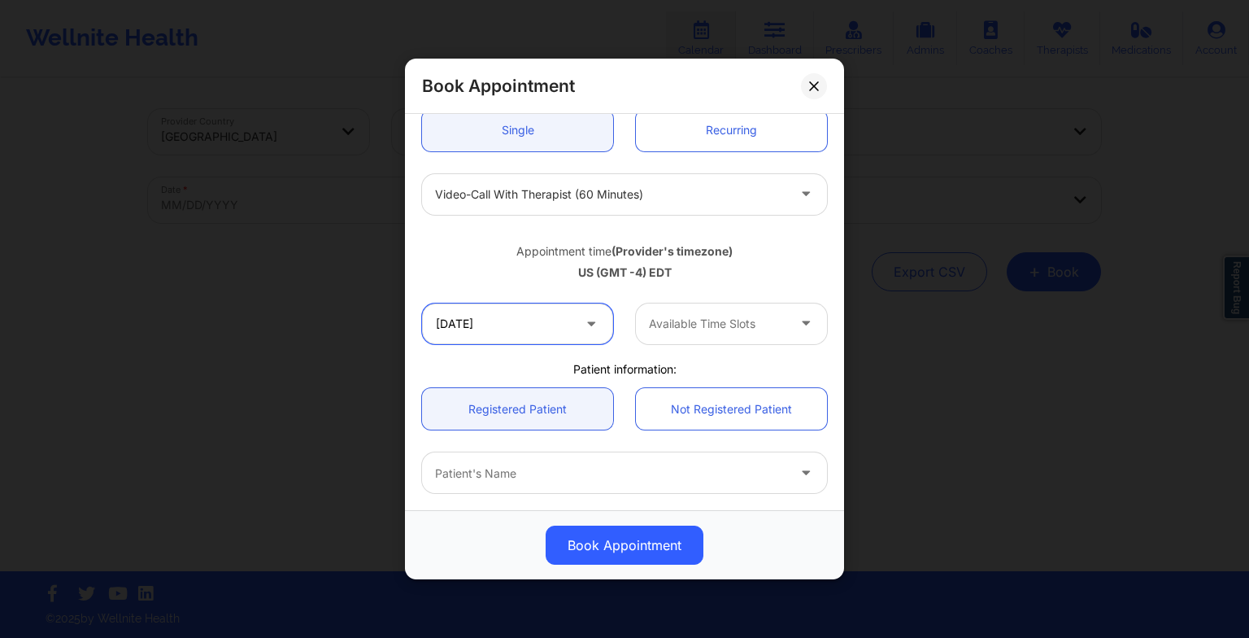
click at [543, 336] on input "[DATE]" at bounding box center [517, 323] width 191 height 41
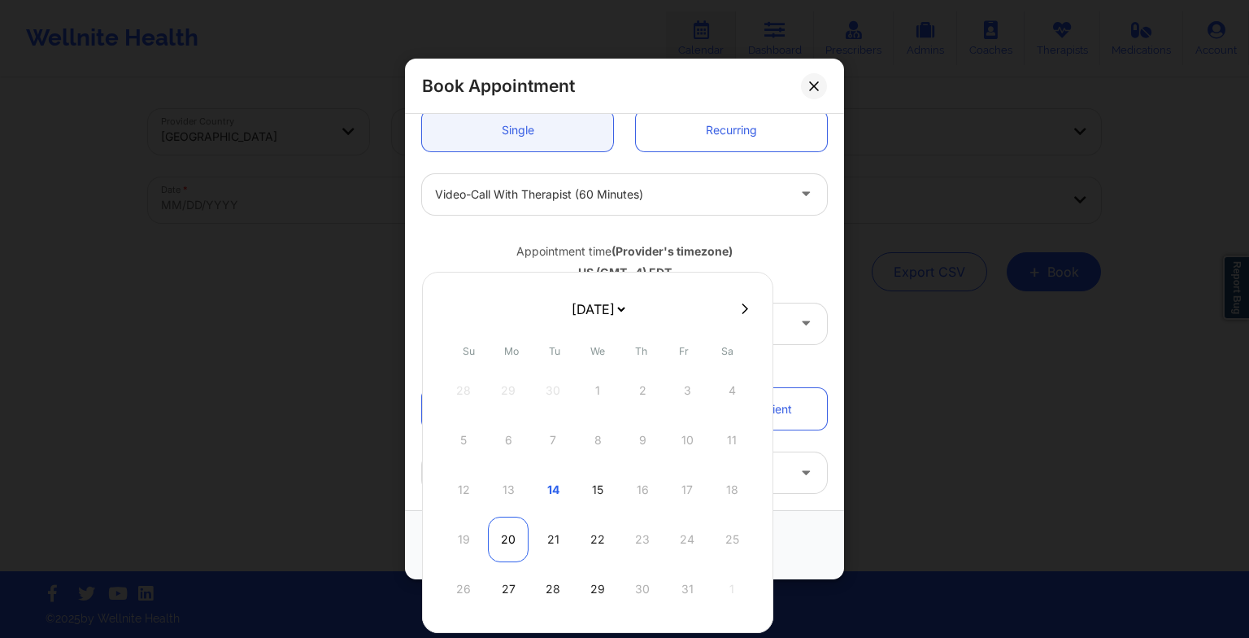
click at [508, 543] on div "20" at bounding box center [508, 540] width 41 height 46
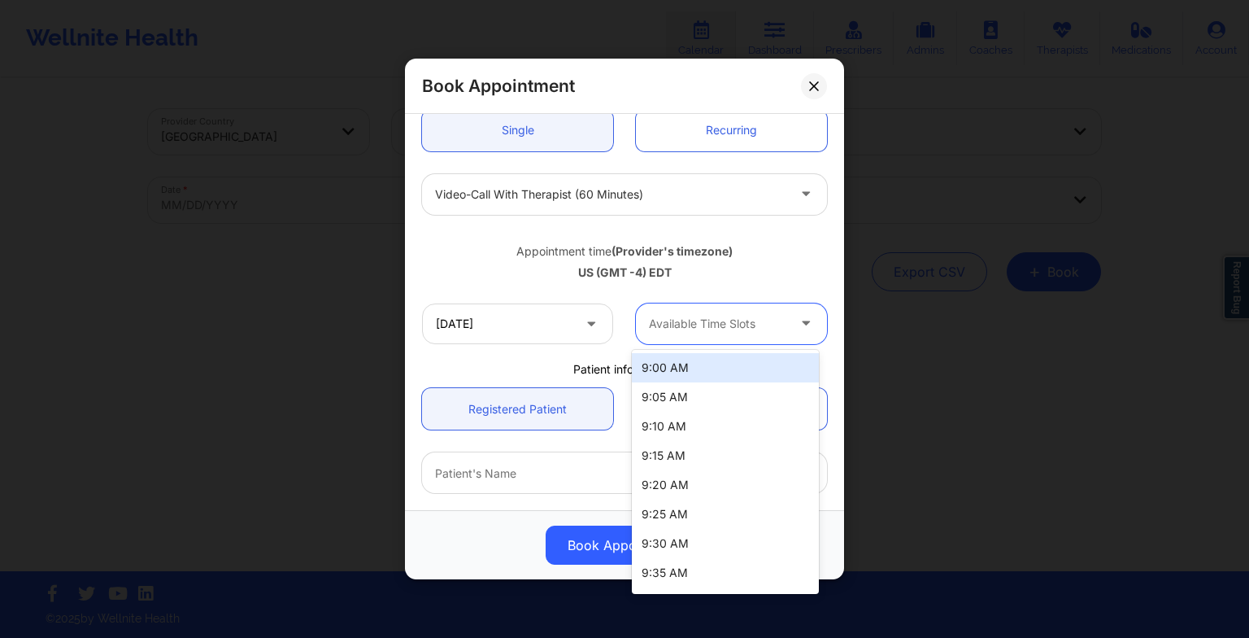
click at [676, 335] on div "Available Time Slots" at bounding box center [712, 323] width 152 height 41
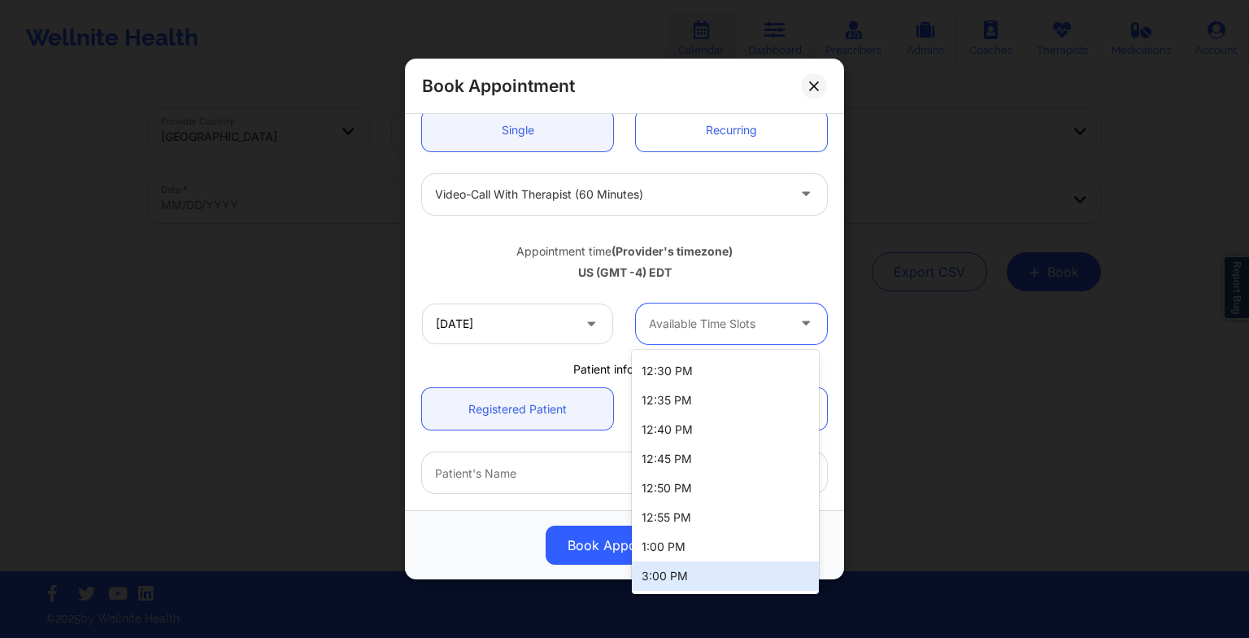
click at [716, 573] on div "3:00 PM" at bounding box center [725, 575] width 187 height 29
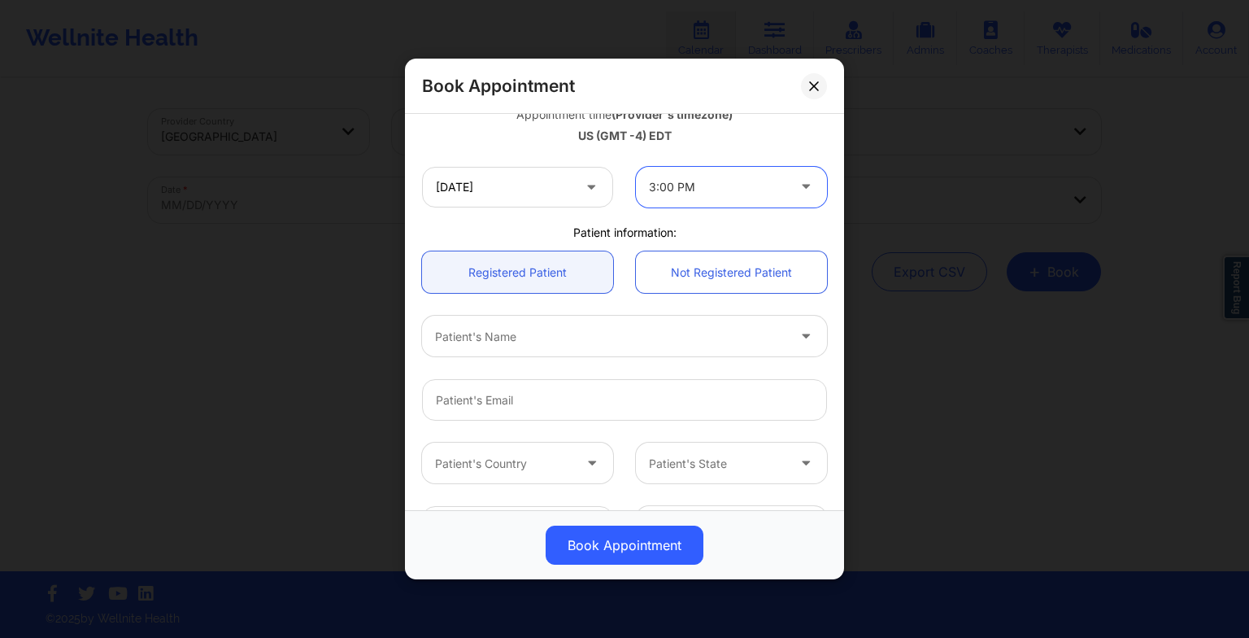
scroll to position [311, 0]
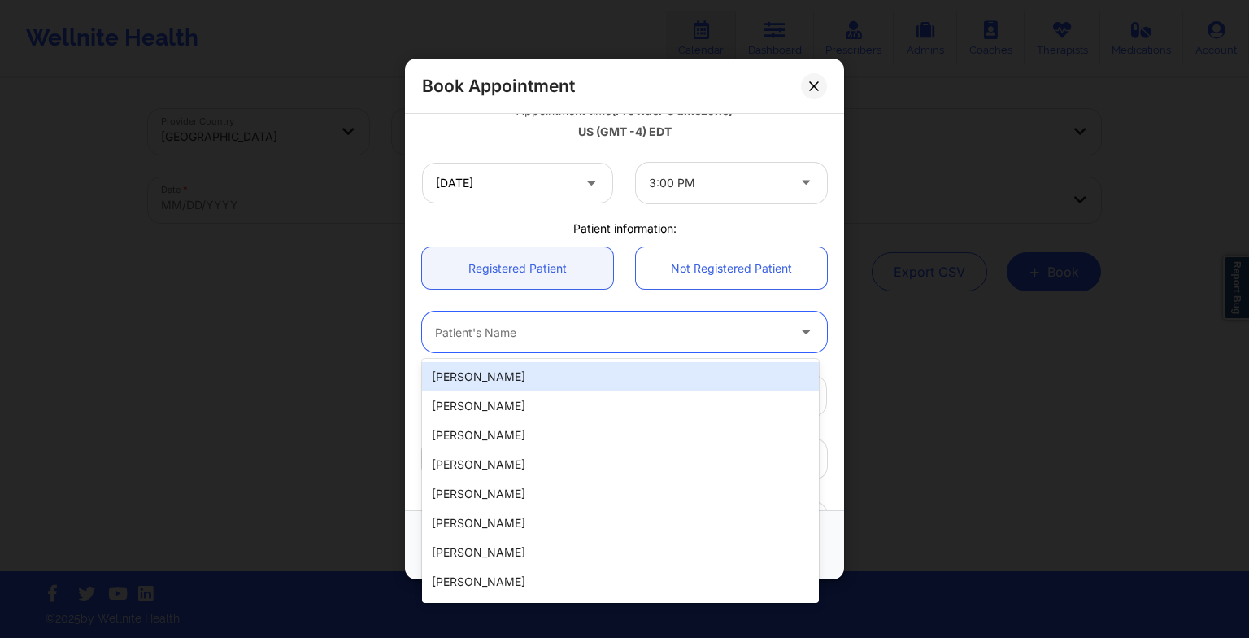
click at [518, 332] on div at bounding box center [610, 332] width 351 height 20
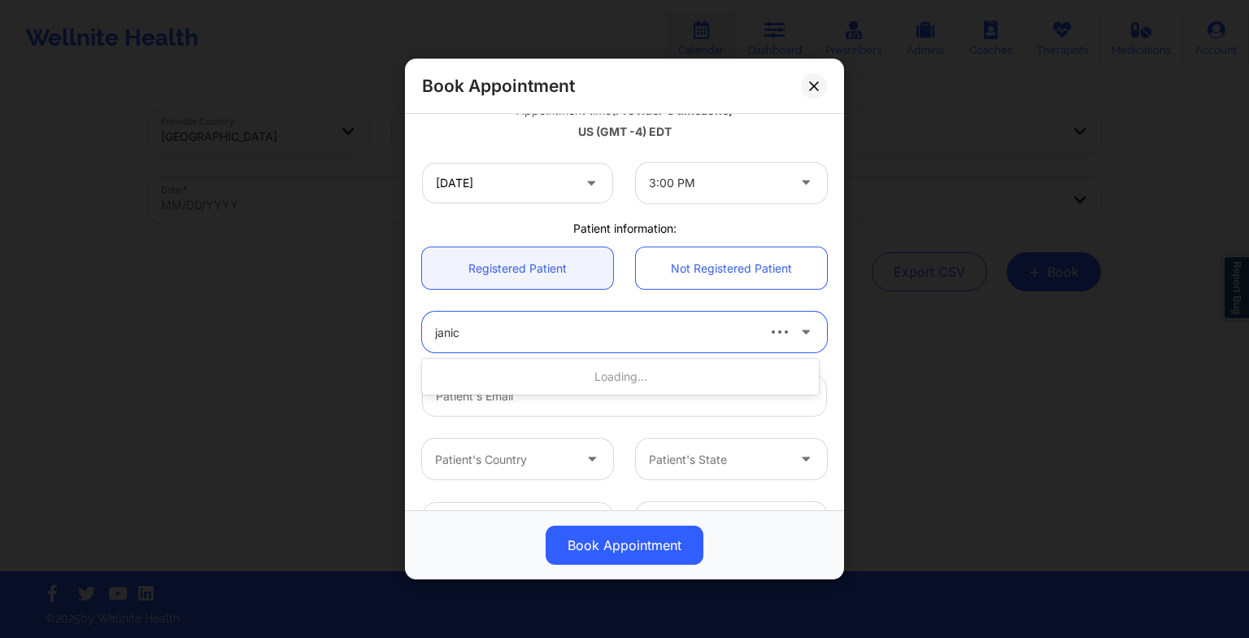
type input "[PERSON_NAME]"
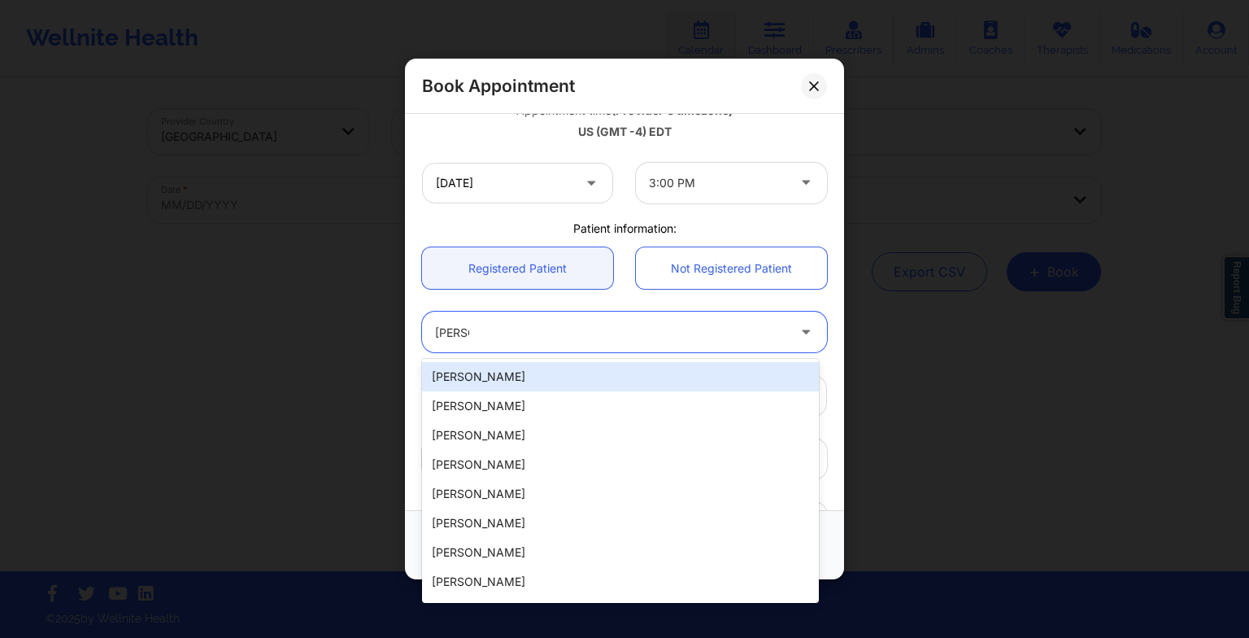
click at [517, 380] on div "[PERSON_NAME]" at bounding box center [620, 376] width 397 height 29
type input "[EMAIL_ADDRESS][DOMAIN_NAME]"
type input "[PHONE_NUMBER]"
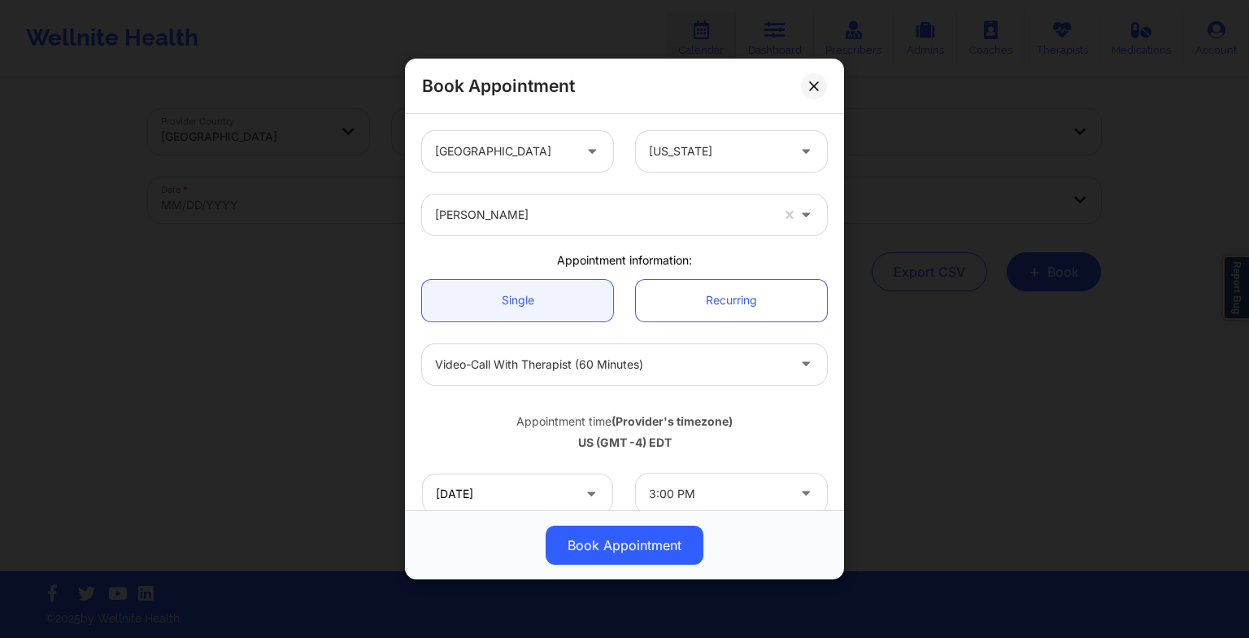
scroll to position [448, 0]
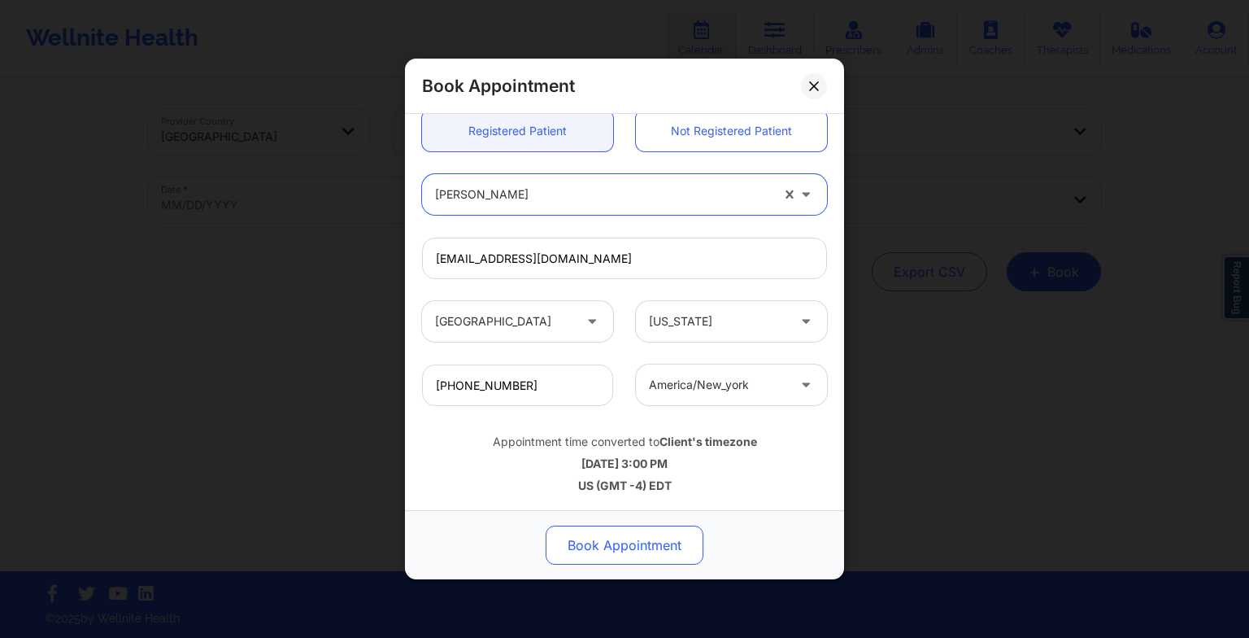
click at [621, 547] on button "Book Appointment" at bounding box center [625, 544] width 158 height 39
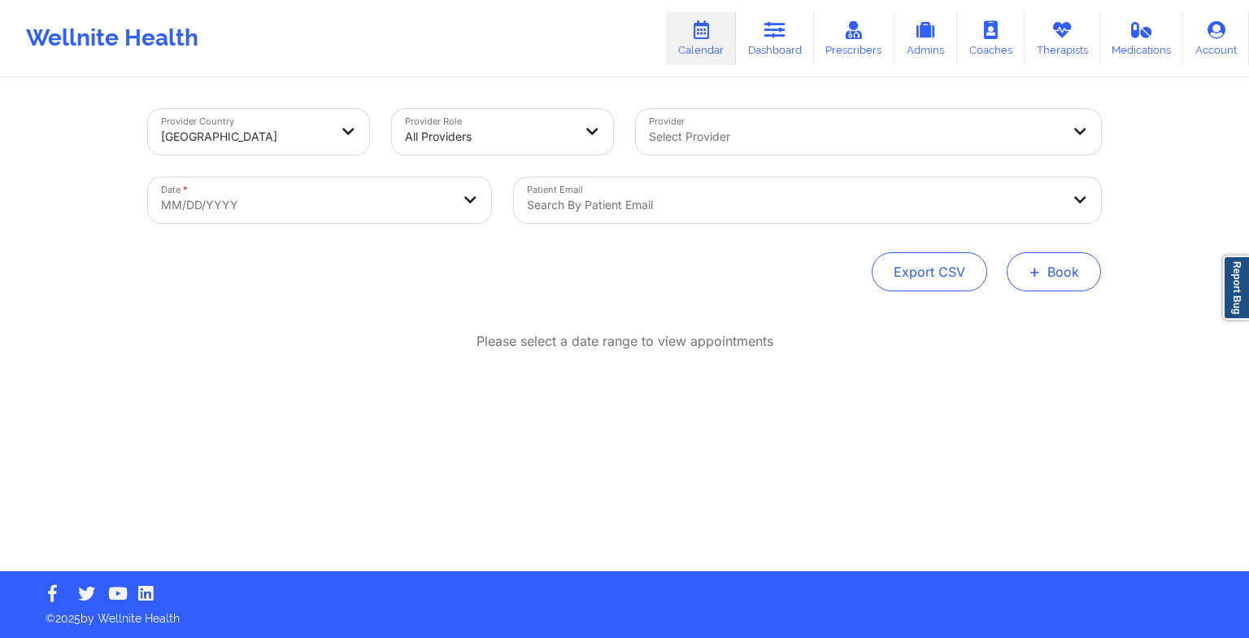
click at [1070, 268] on button "+ Book" at bounding box center [1054, 271] width 94 height 39
drag, startPoint x: 1034, startPoint y: 301, endPoint x: 1026, endPoint y: 319, distance: 19.7
click at [1026, 319] on div "Therapy Session Doctor Consultation" at bounding box center [1027, 336] width 149 height 74
click at [1026, 319] on button "Therapy Session" at bounding box center [1027, 323] width 124 height 27
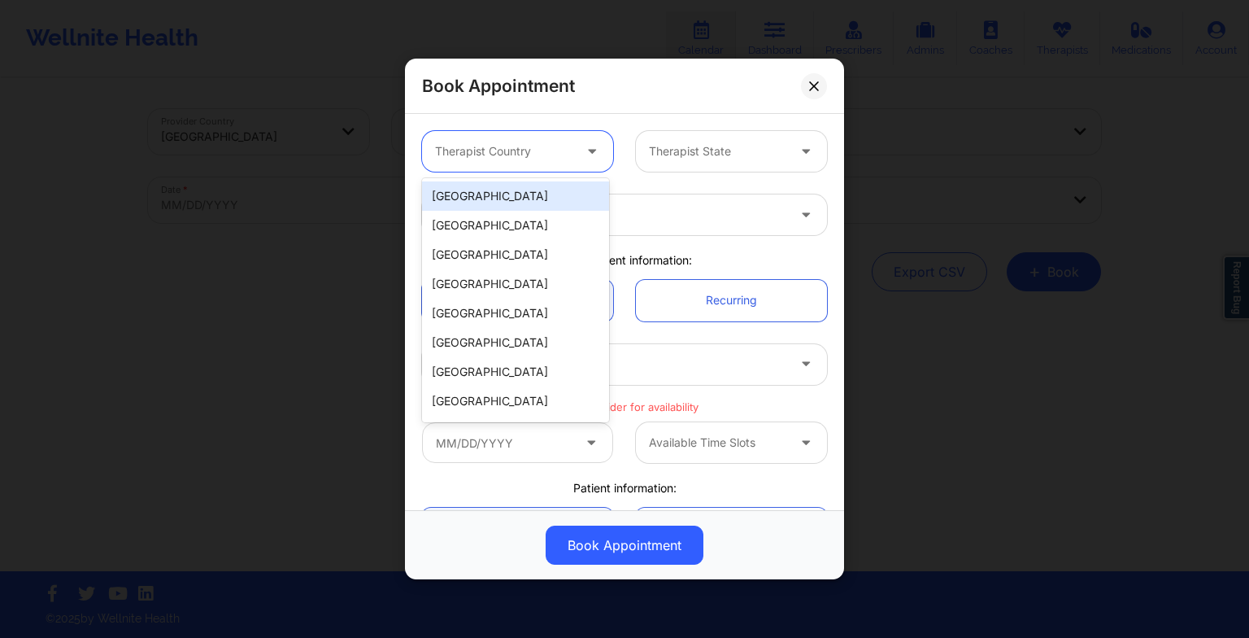
click at [484, 148] on div at bounding box center [503, 152] width 137 height 20
click at [494, 202] on div "[GEOGRAPHIC_DATA]" at bounding box center [515, 195] width 187 height 29
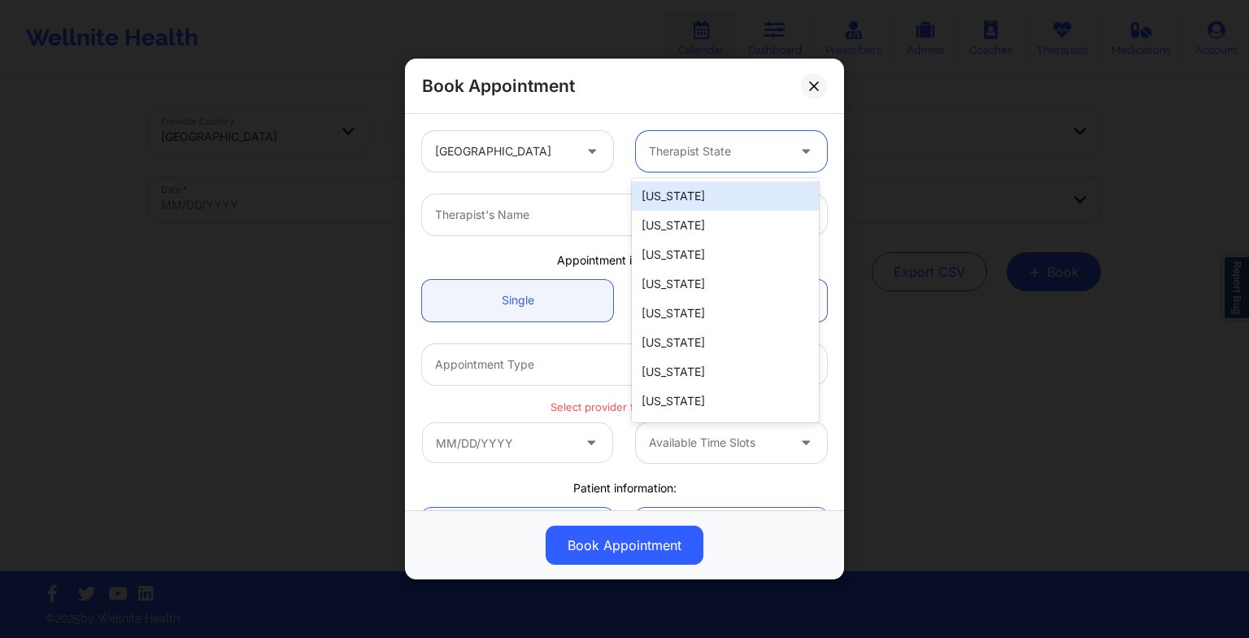
click at [726, 143] on div at bounding box center [717, 152] width 137 height 20
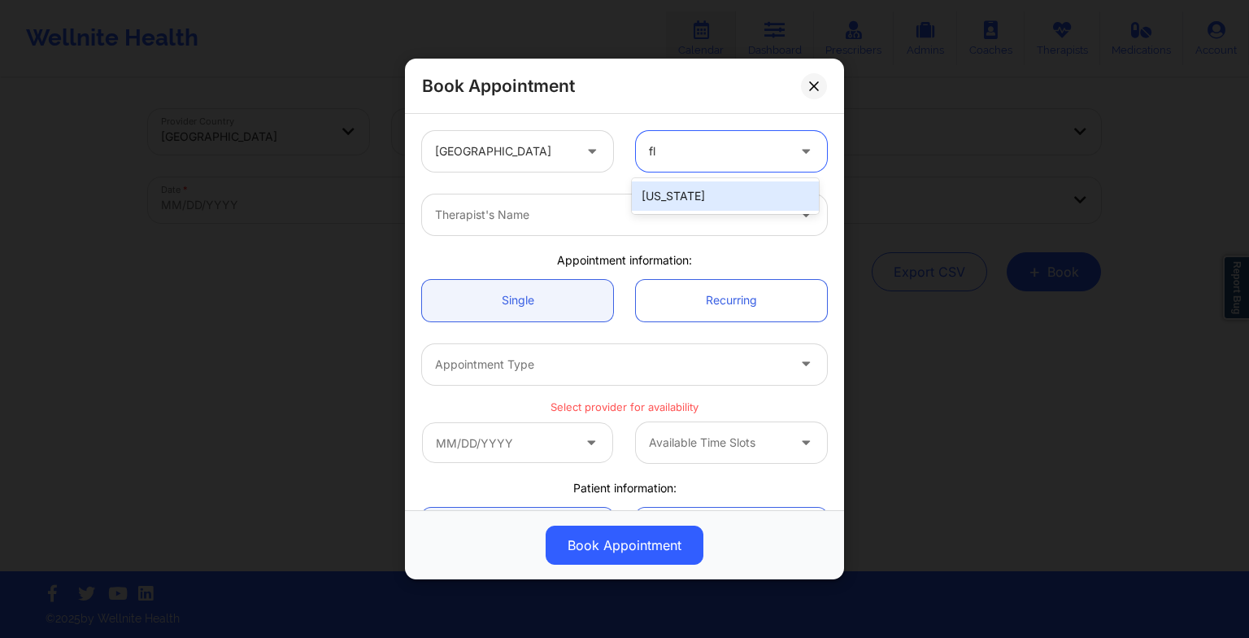
type input "flo"
click at [719, 190] on div "[US_STATE]" at bounding box center [725, 195] width 187 height 29
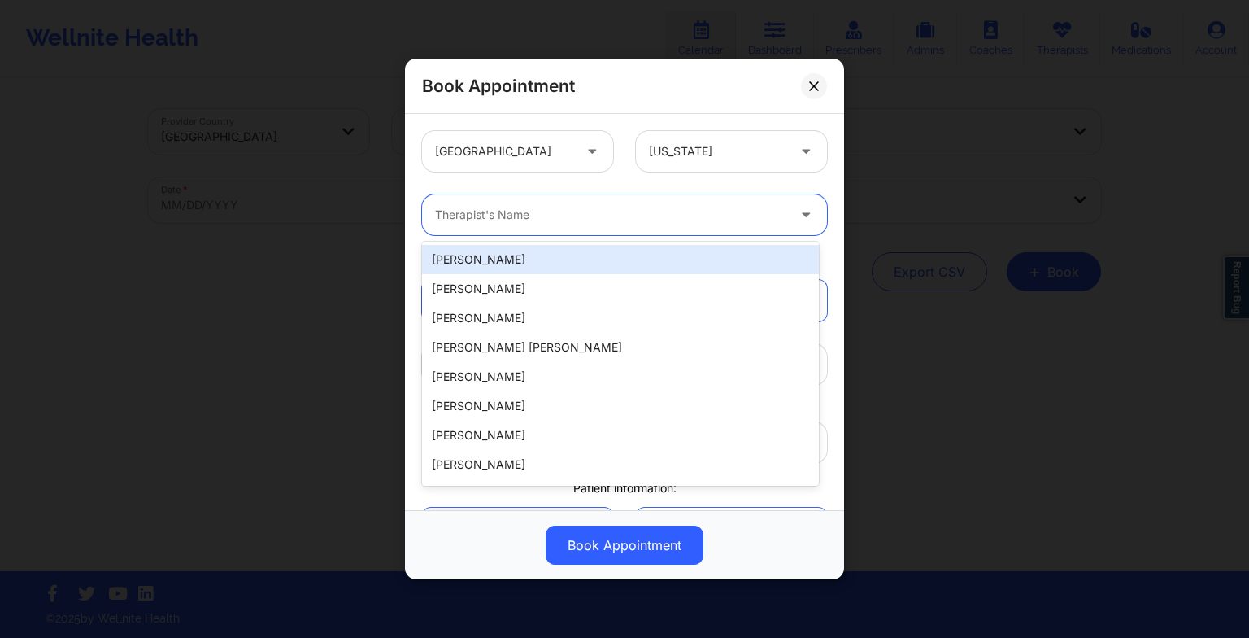
click at [460, 213] on div at bounding box center [610, 215] width 351 height 20
paste input "[PERSON_NAME]"
type input "[PERSON_NAME]"
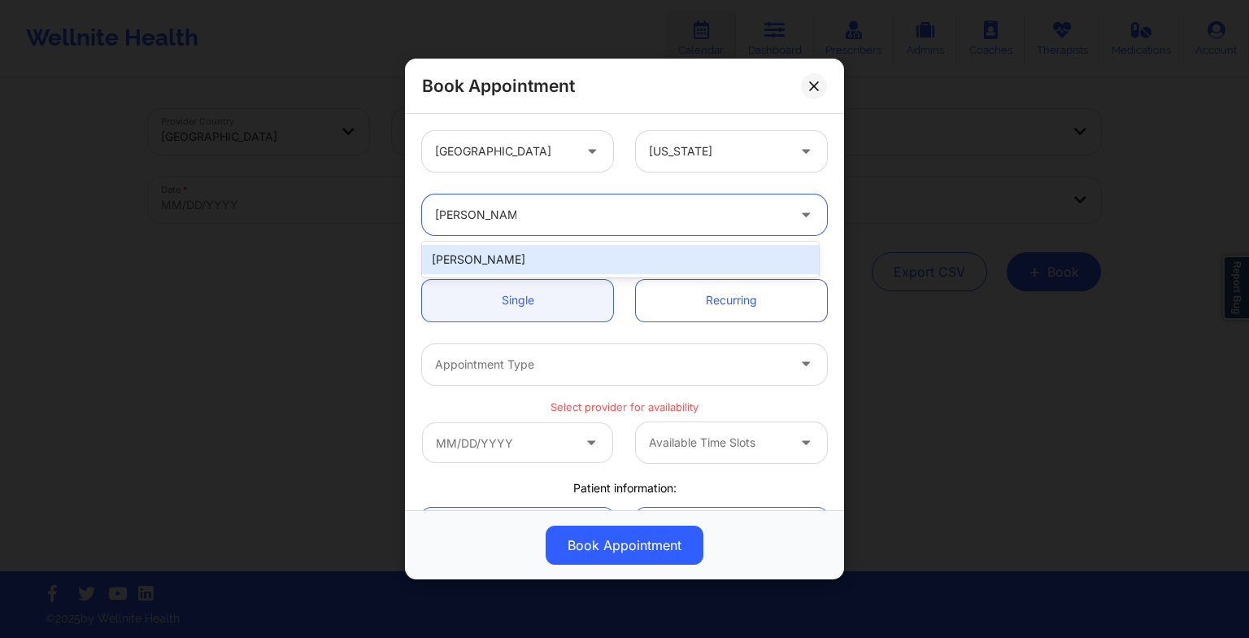
click at [550, 254] on div "[PERSON_NAME]" at bounding box center [620, 259] width 397 height 29
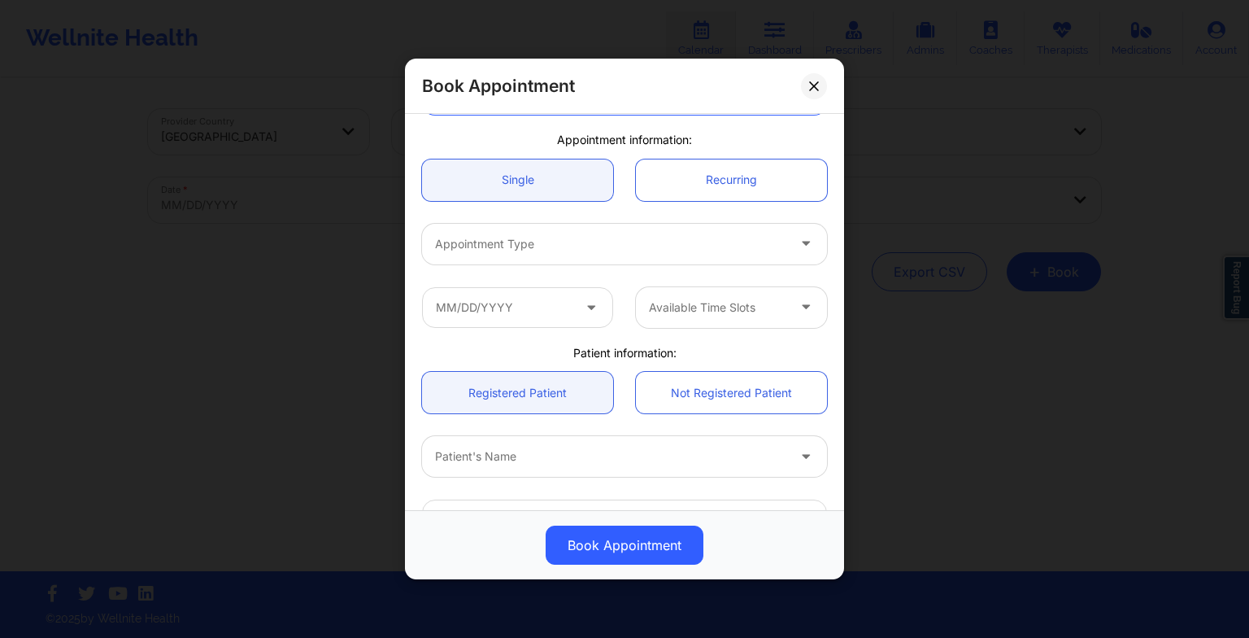
scroll to position [124, 0]
click at [517, 222] on div "Appointment Type" at bounding box center [605, 240] width 366 height 41
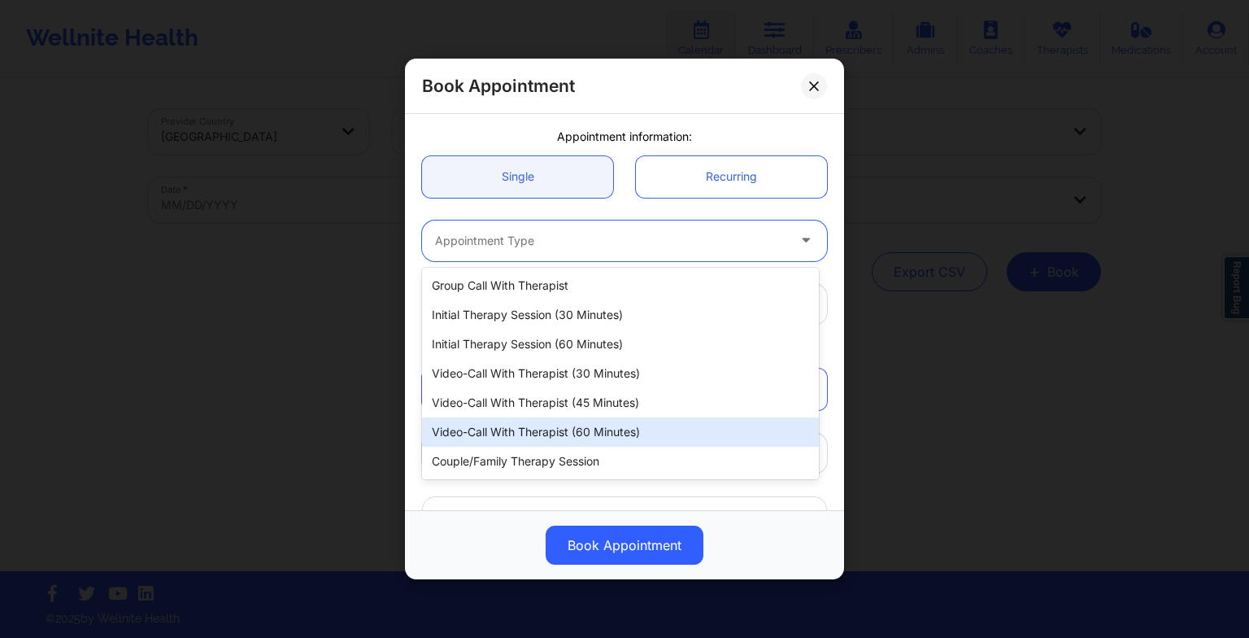
click at [558, 440] on div "Video-Call with Therapist (60 minutes)" at bounding box center [620, 431] width 397 height 29
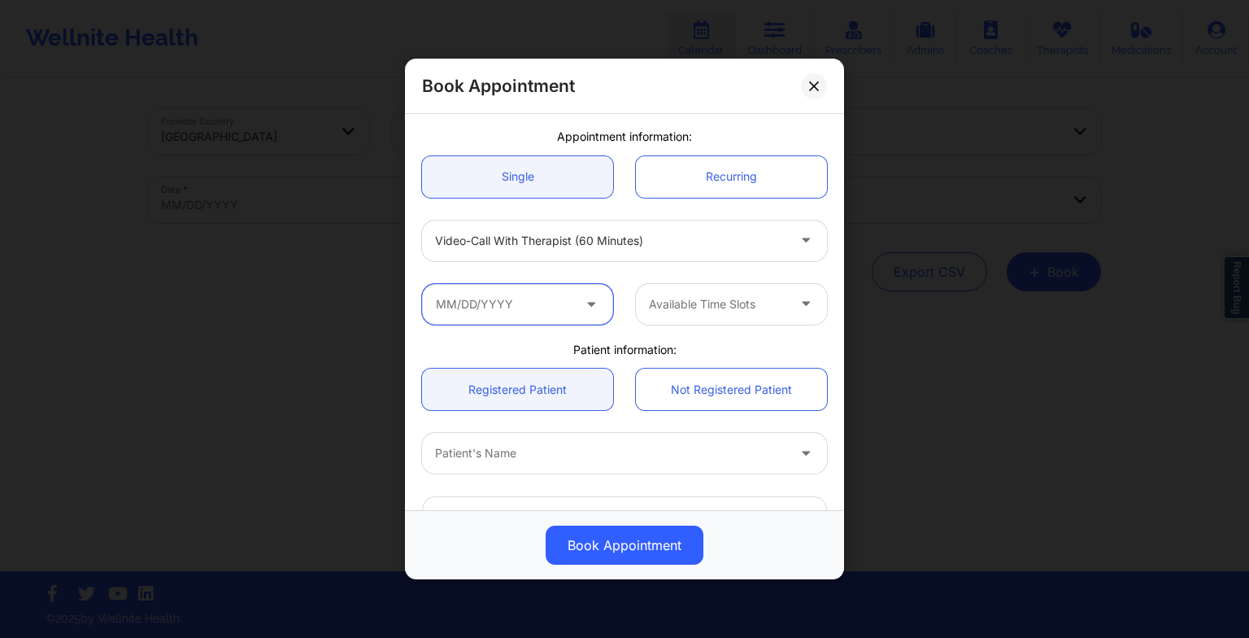
click at [553, 306] on input "text" at bounding box center [517, 304] width 191 height 41
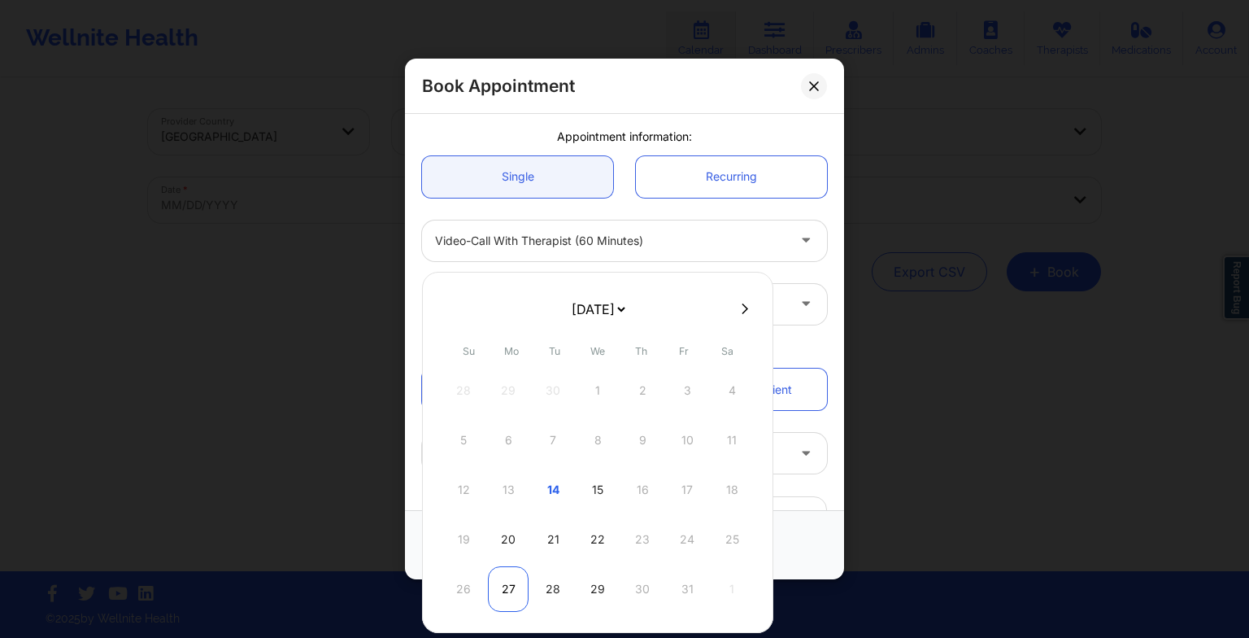
click at [511, 586] on div "27" at bounding box center [508, 589] width 41 height 46
type input "[DATE]"
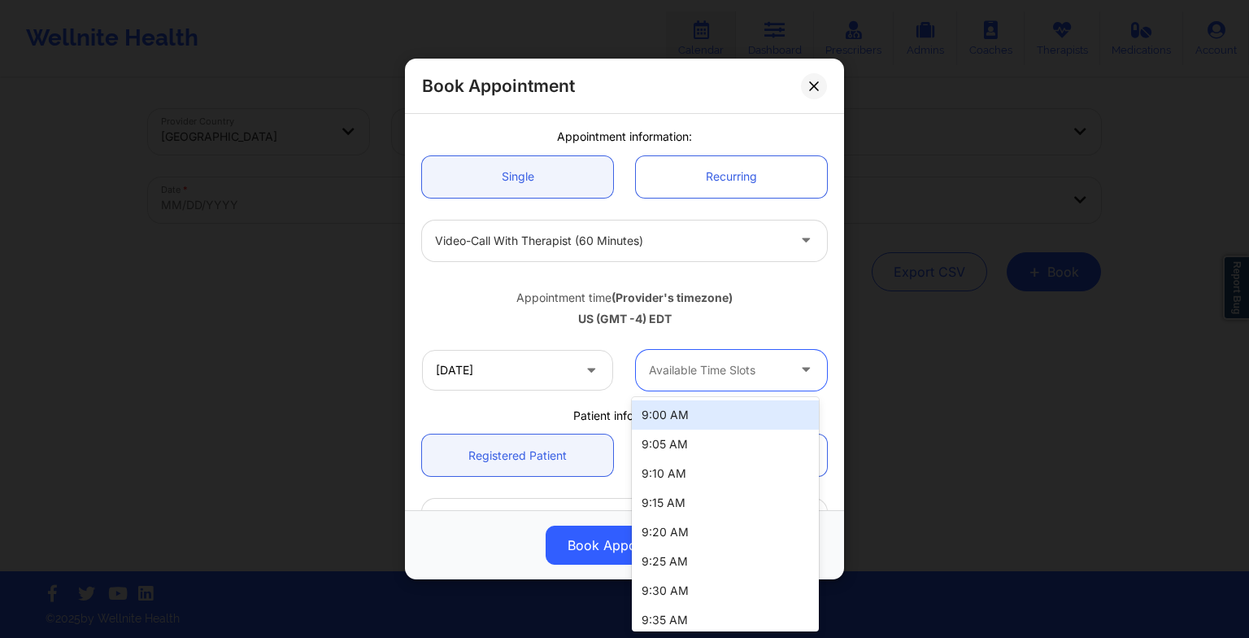
click at [675, 371] on div at bounding box center [717, 370] width 137 height 20
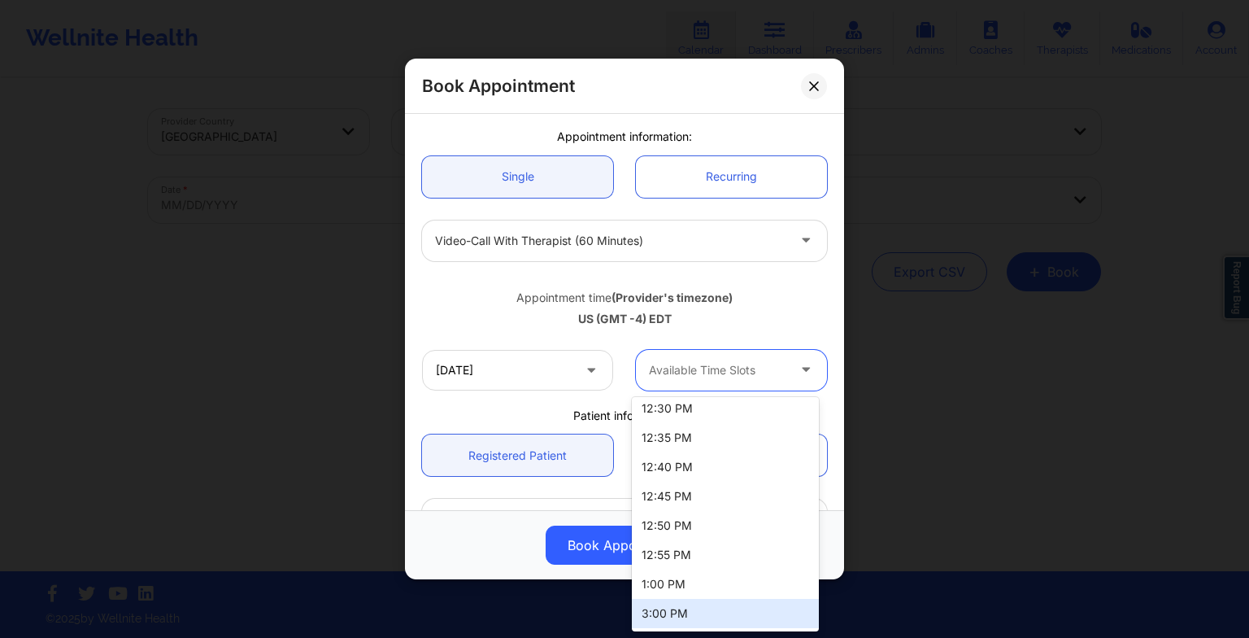
click at [669, 608] on div "3:00 PM" at bounding box center [725, 613] width 187 height 29
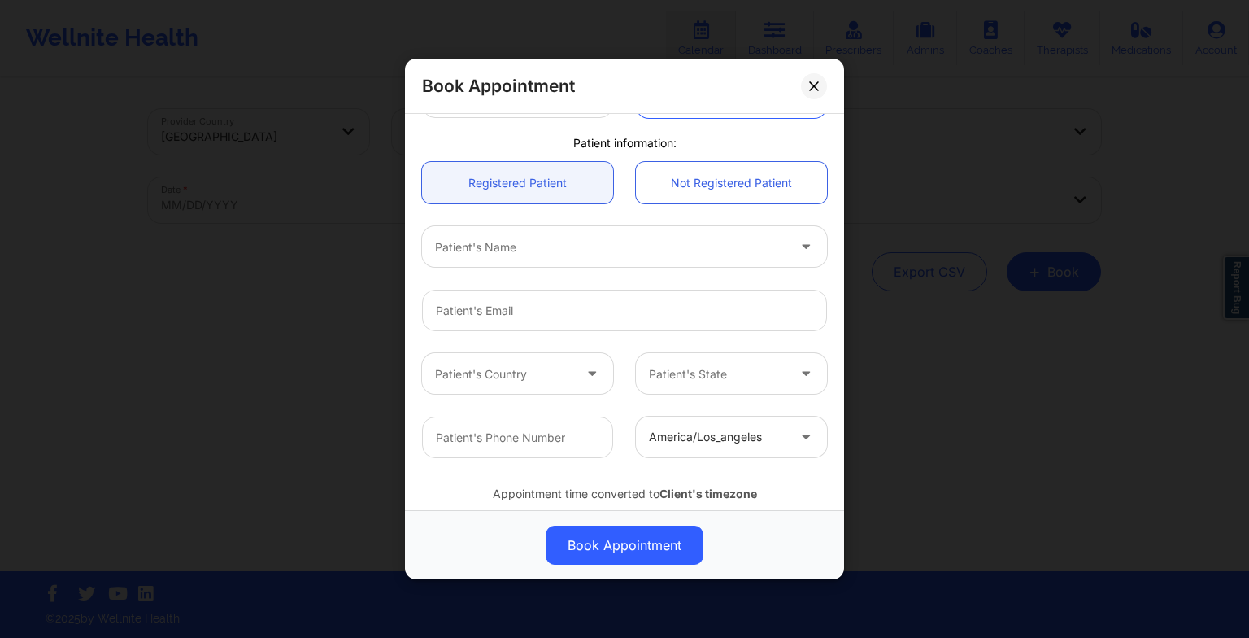
scroll to position [448, 0]
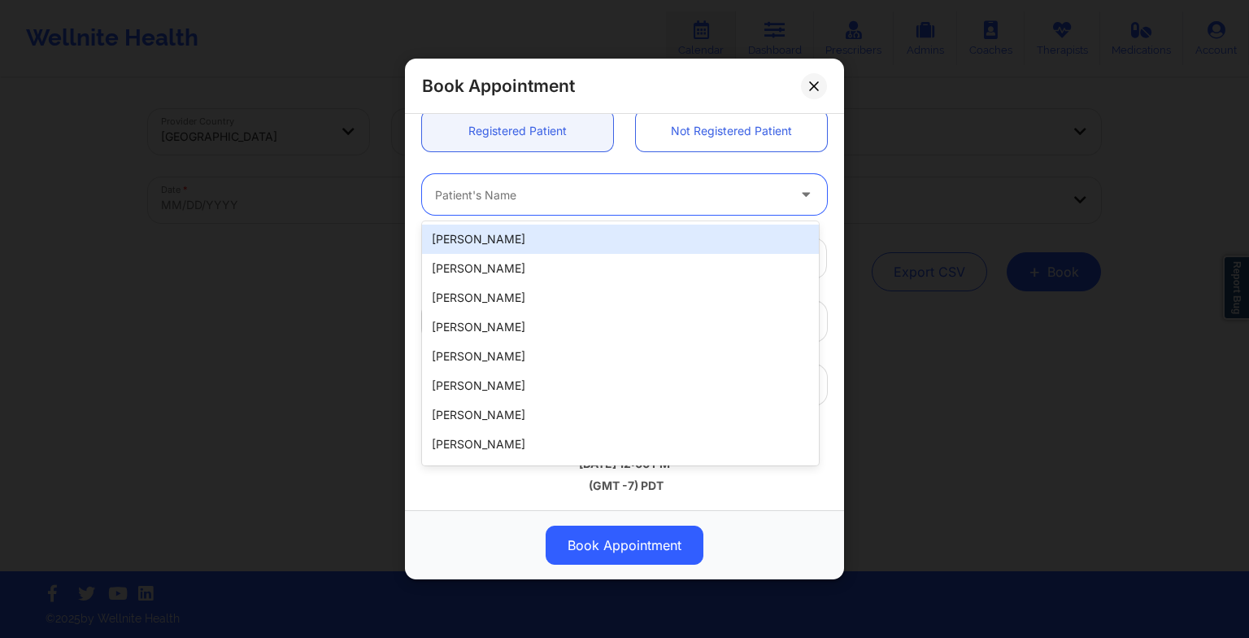
click at [499, 205] on div "Patient's Name" at bounding box center [605, 194] width 366 height 41
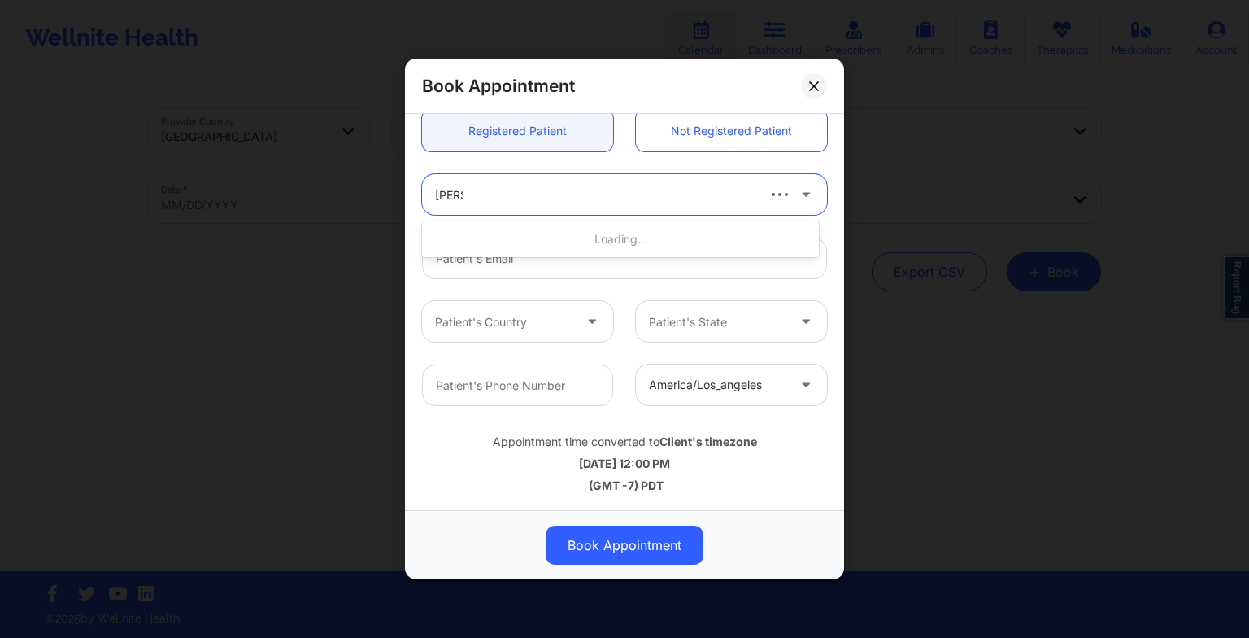
type input "[PERSON_NAME]"
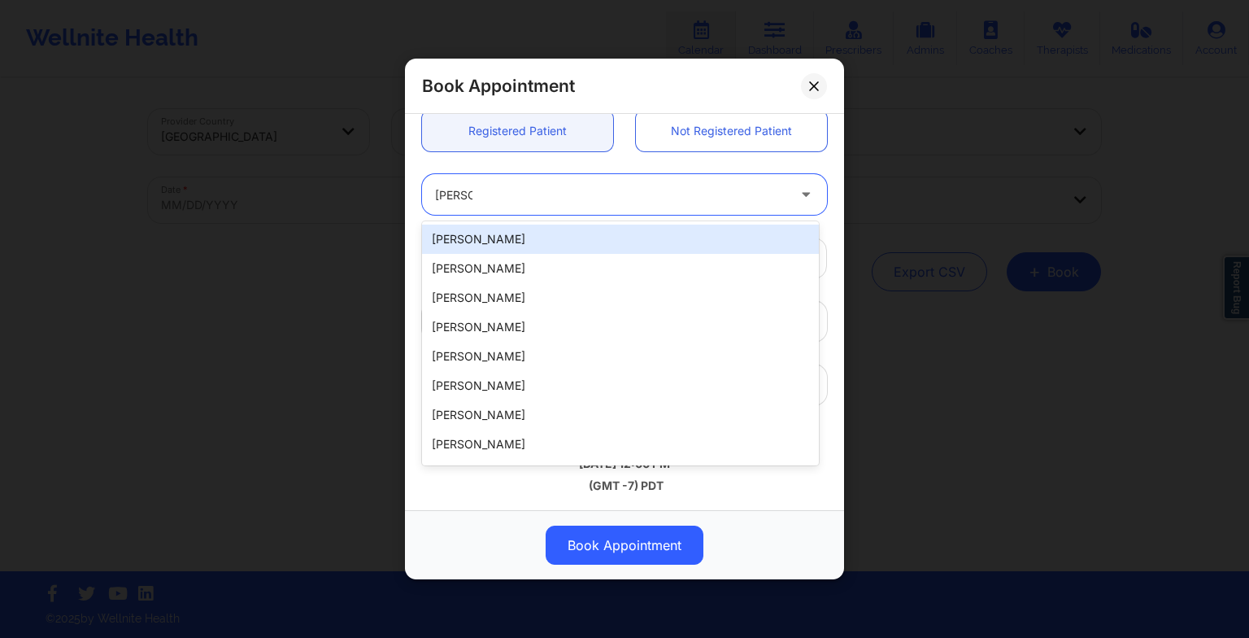
click at [505, 234] on div "[PERSON_NAME]" at bounding box center [620, 239] width 397 height 29
type input "[EMAIL_ADDRESS][DOMAIN_NAME]"
type input "[PHONE_NUMBER]"
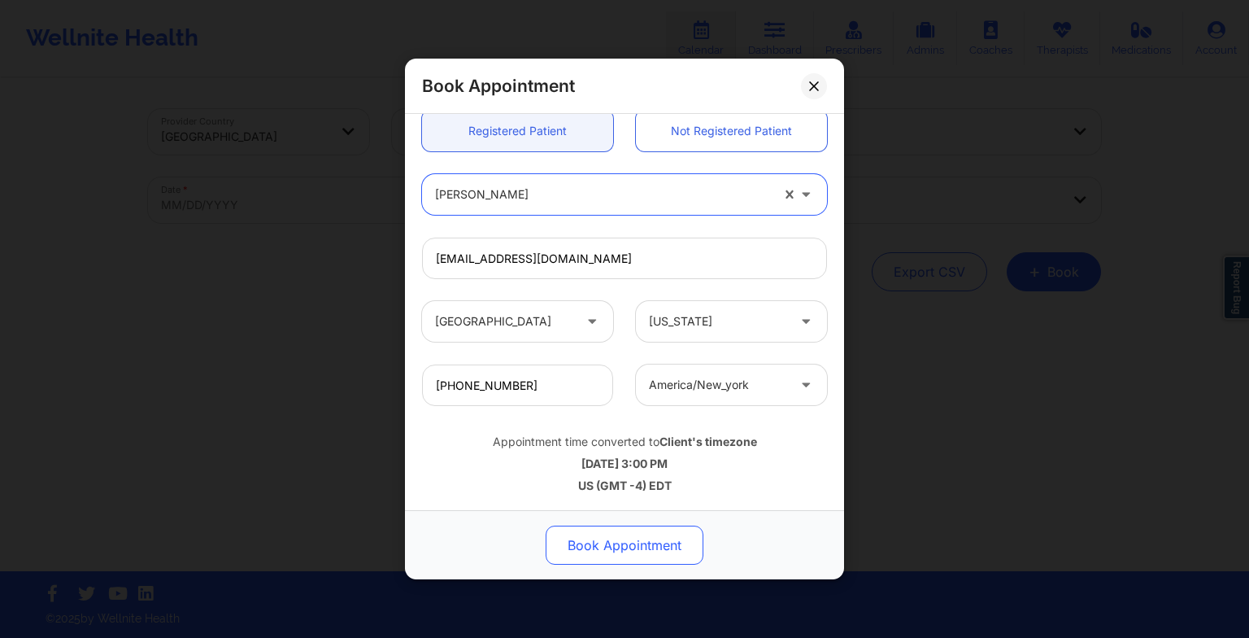
click at [621, 552] on button "Book Appointment" at bounding box center [625, 544] width 158 height 39
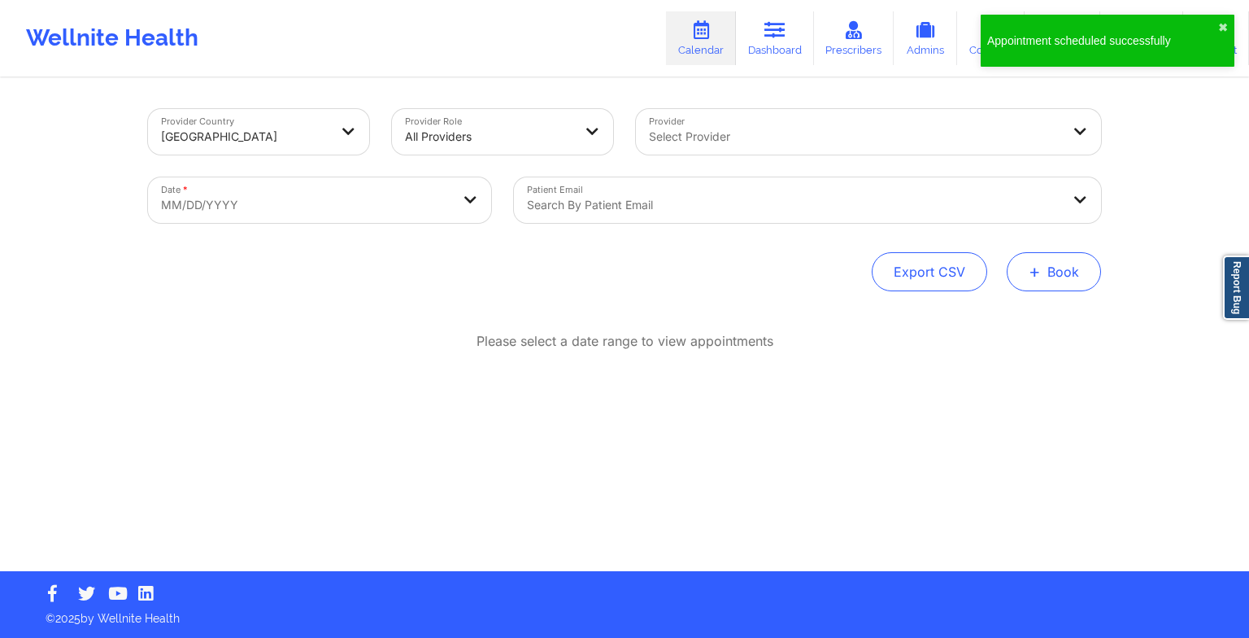
click at [1048, 272] on button "+ Book" at bounding box center [1054, 271] width 94 height 39
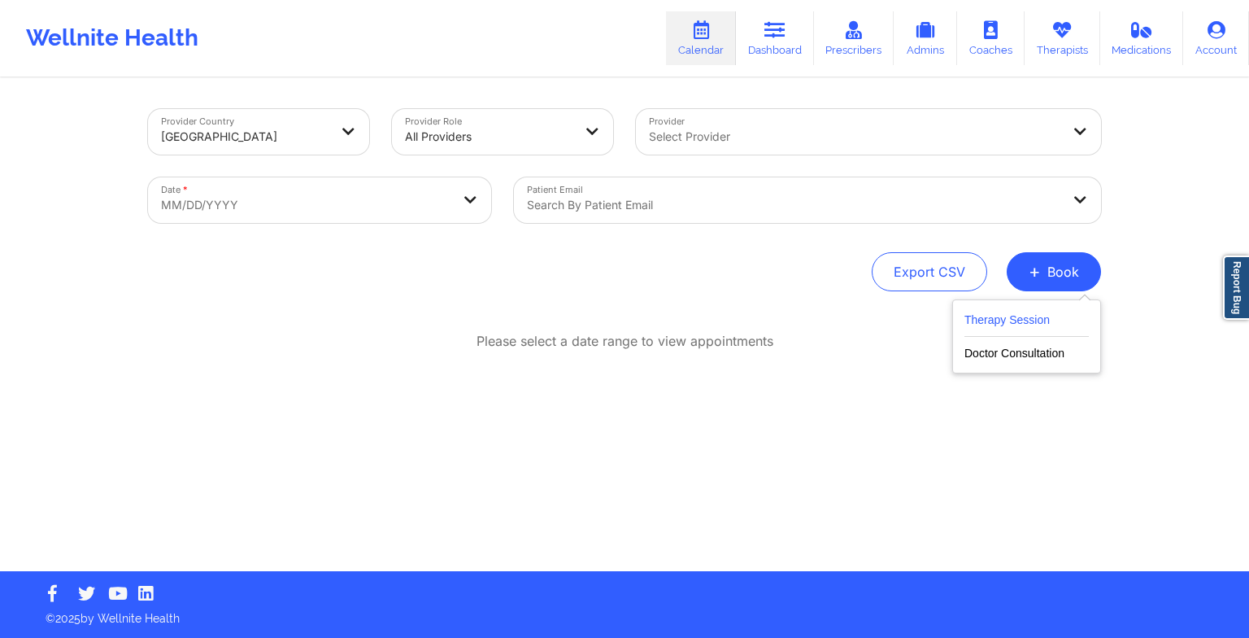
click at [974, 320] on button "Therapy Session" at bounding box center [1027, 323] width 124 height 27
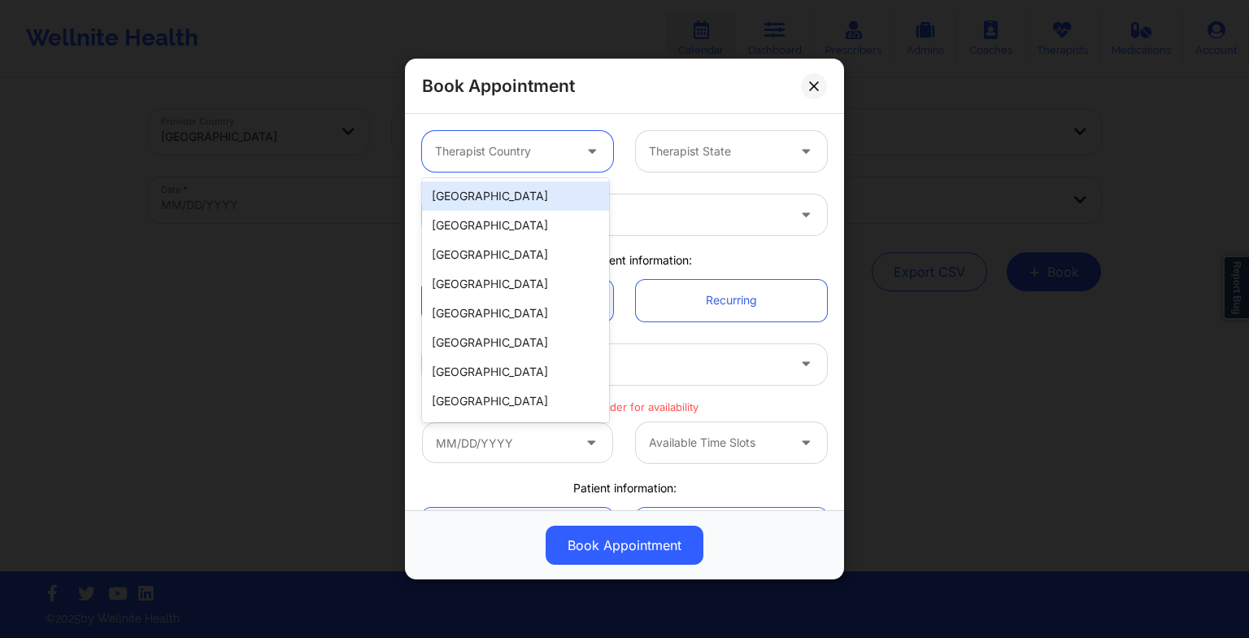
click at [551, 143] on div at bounding box center [503, 152] width 137 height 20
click at [543, 198] on div "[GEOGRAPHIC_DATA]" at bounding box center [515, 195] width 187 height 29
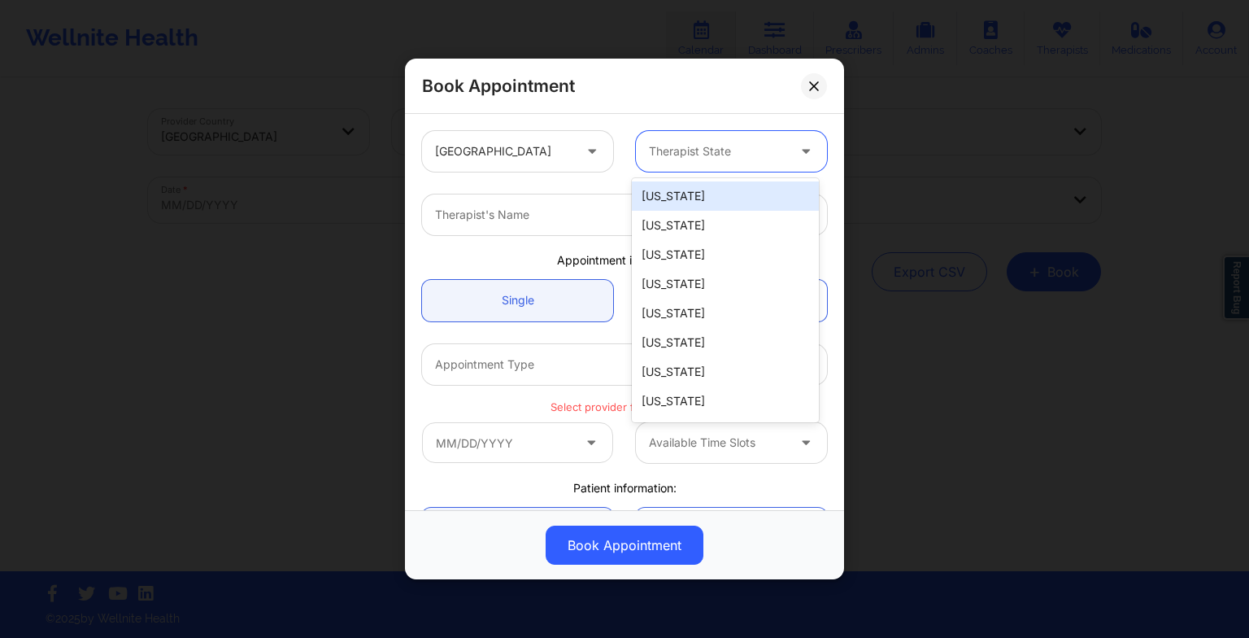
click at [723, 142] on div at bounding box center [717, 152] width 137 height 20
type input "fl"
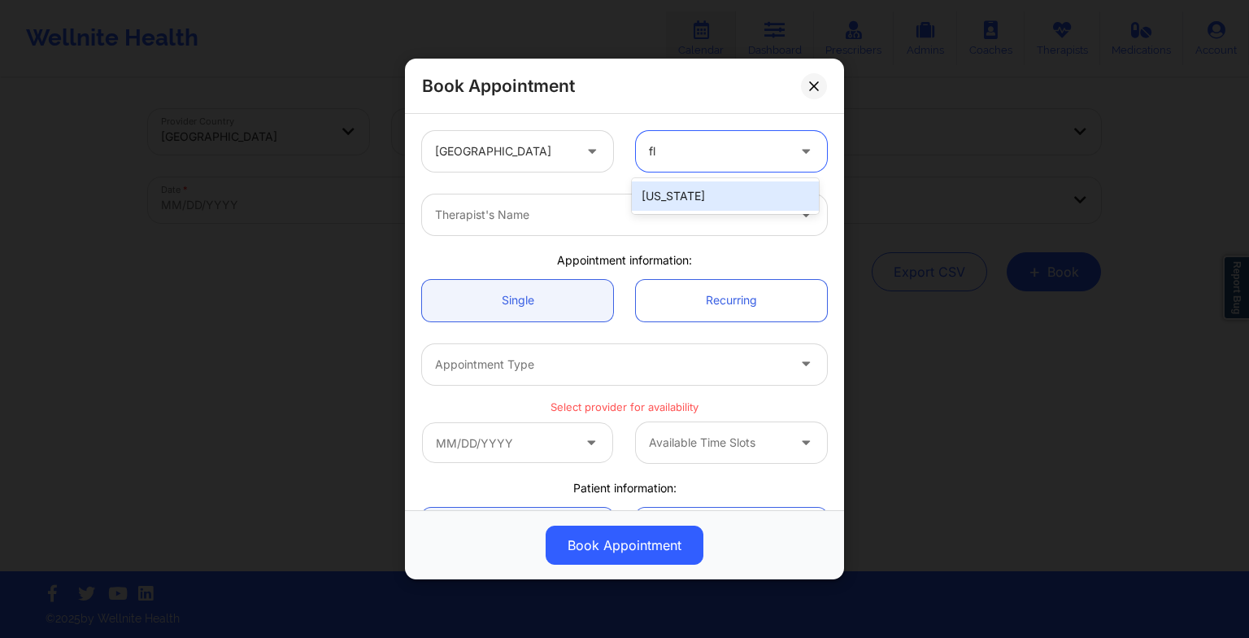
click at [694, 197] on div "[US_STATE]" at bounding box center [725, 195] width 187 height 29
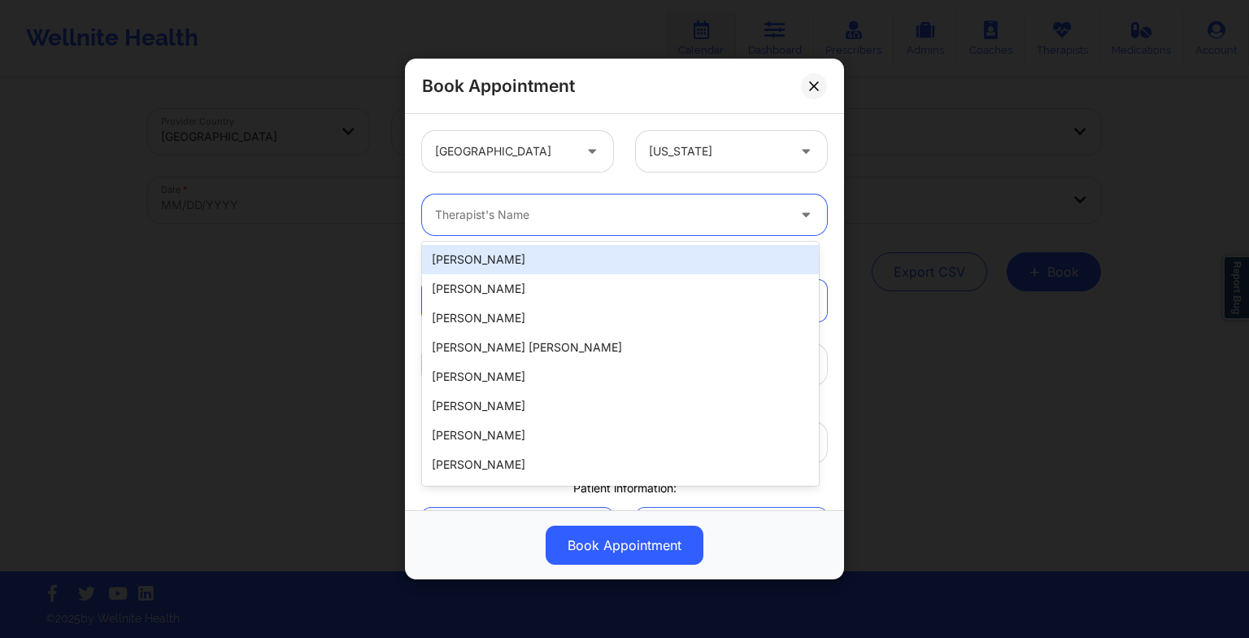
click at [470, 211] on div at bounding box center [610, 215] width 351 height 20
paste input "[PERSON_NAME]"
type input "[PERSON_NAME]"
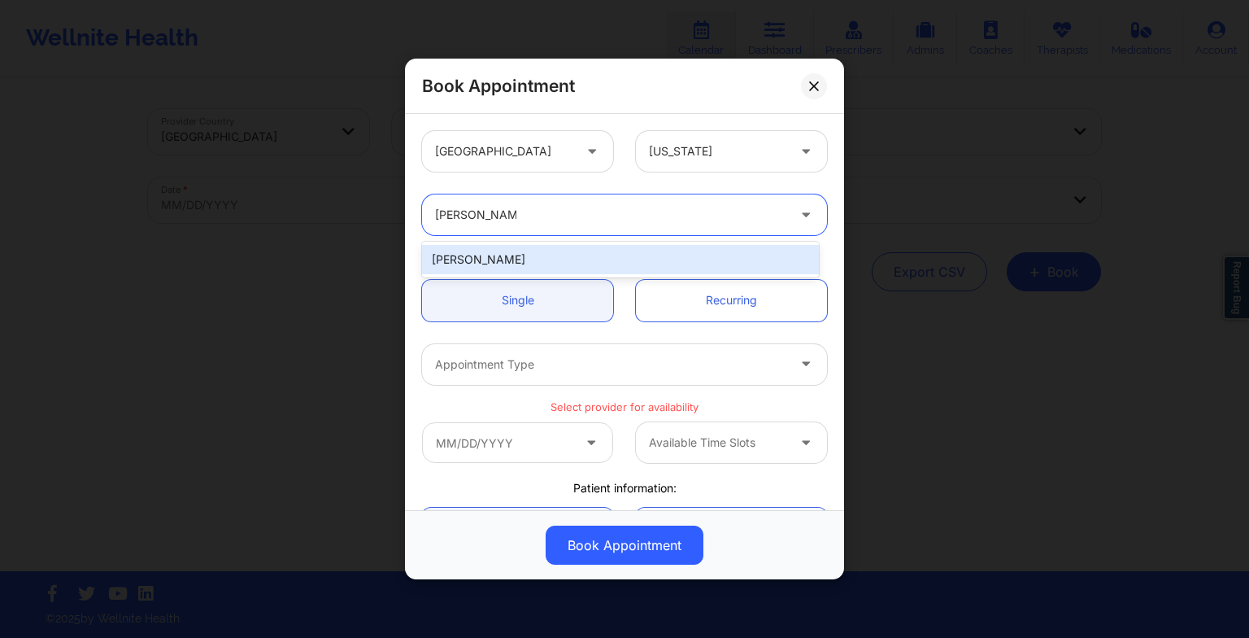
click at [534, 257] on div "[PERSON_NAME]" at bounding box center [620, 259] width 397 height 29
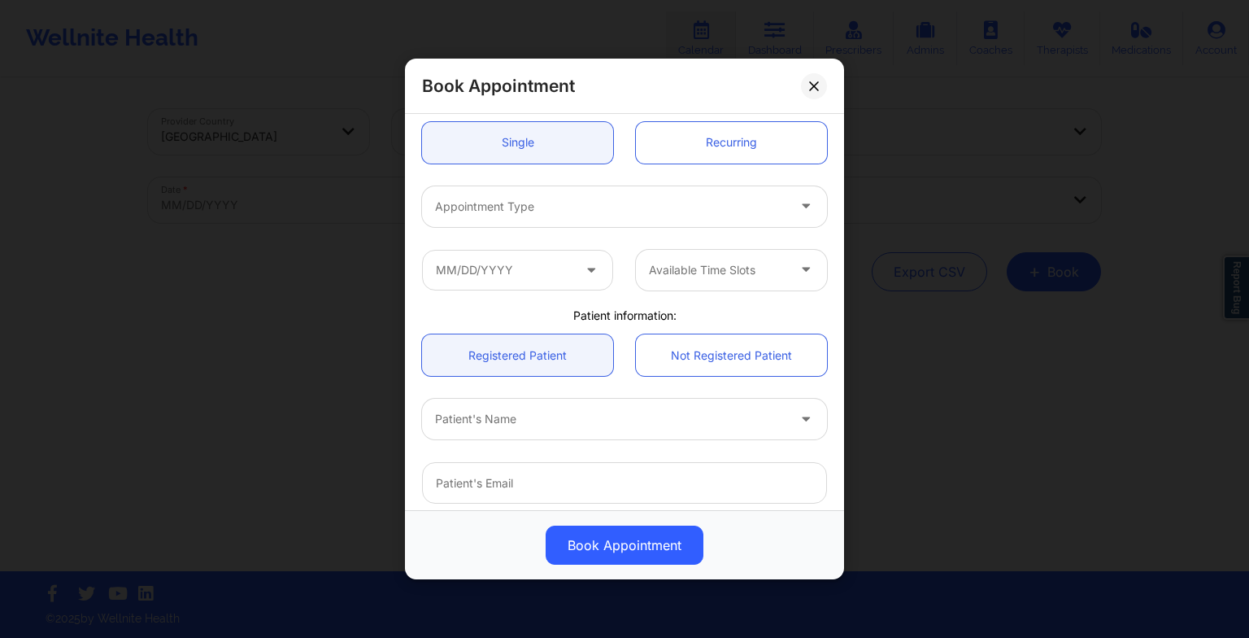
scroll to position [164, 0]
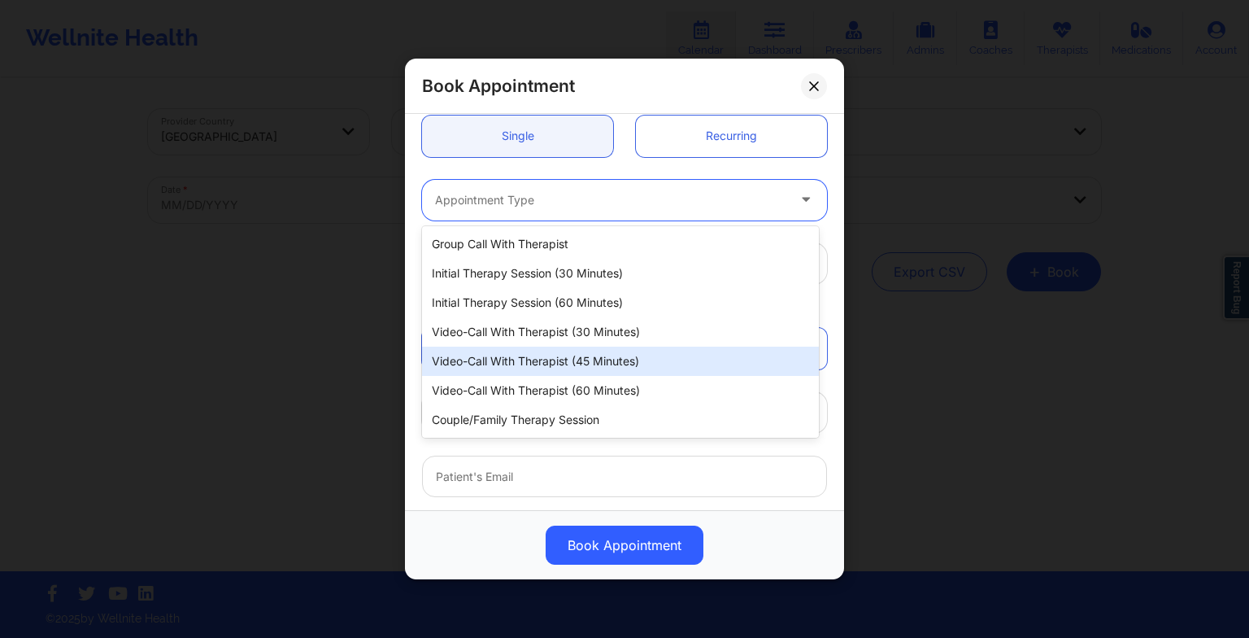
drag, startPoint x: 499, startPoint y: 189, endPoint x: 525, endPoint y: 395, distance: 208.3
click at [525, 395] on body "Wellnite Health Calendar Dashboard Prescribers Admins Coaches Therapists Medica…" at bounding box center [624, 319] width 1249 height 638
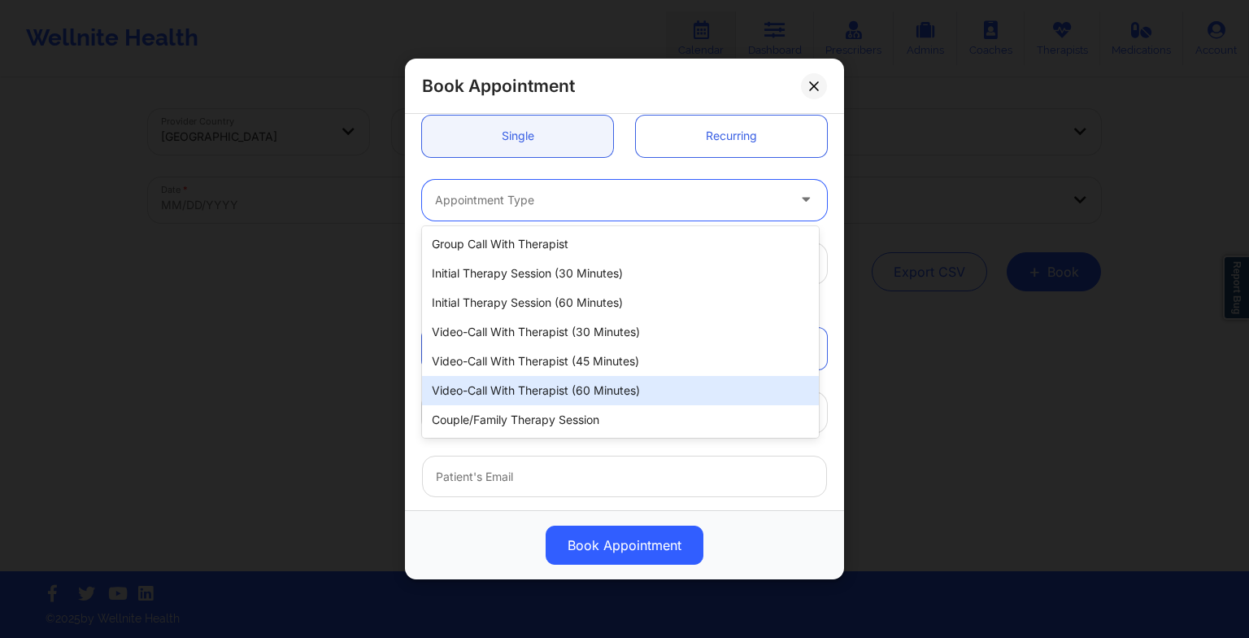
click at [525, 395] on div "Video-Call with Therapist (60 minutes)" at bounding box center [620, 390] width 397 height 29
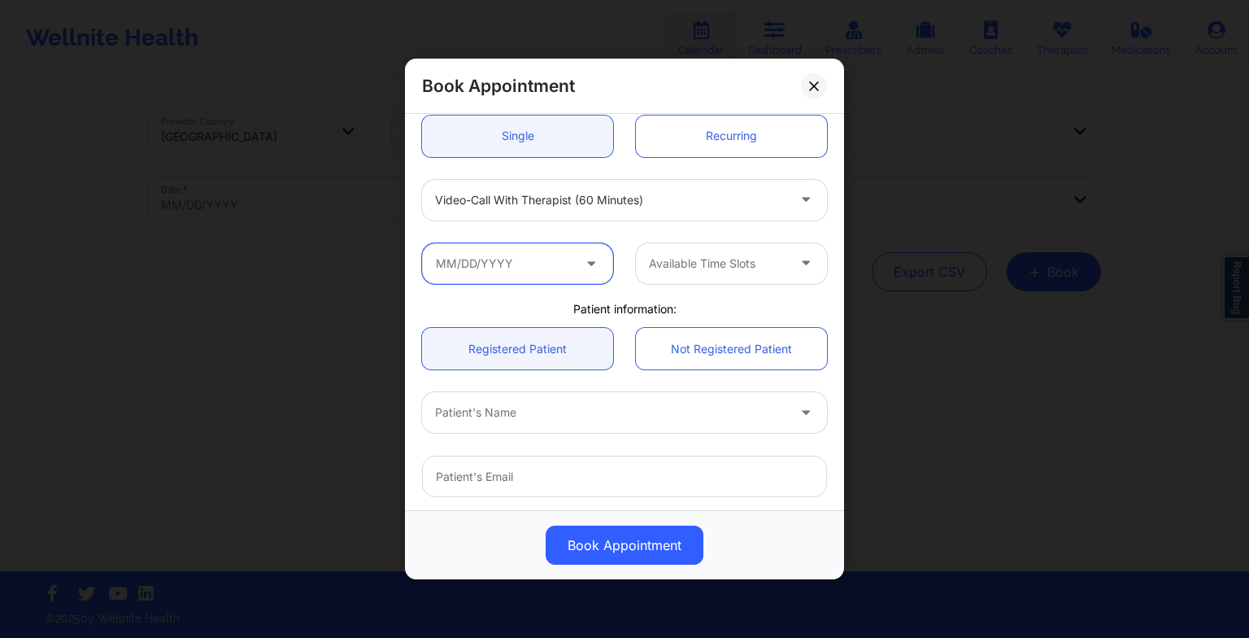
click at [481, 264] on input "text" at bounding box center [517, 263] width 191 height 41
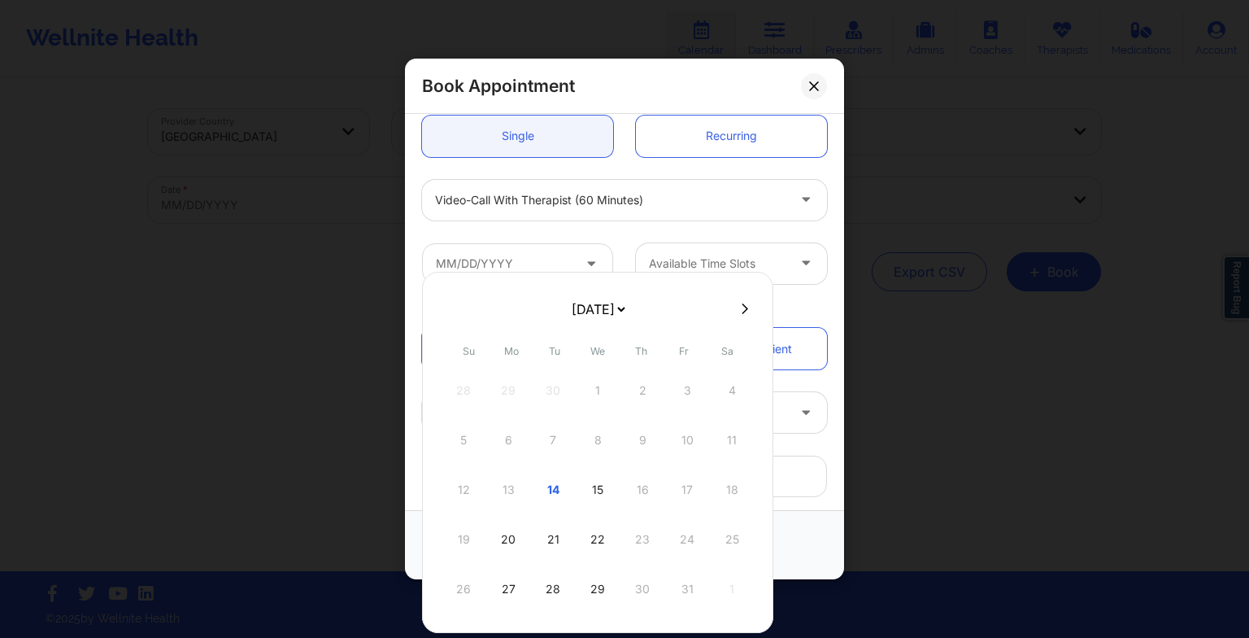
click at [742, 304] on icon at bounding box center [745, 308] width 7 height 11
select select "2025-10"
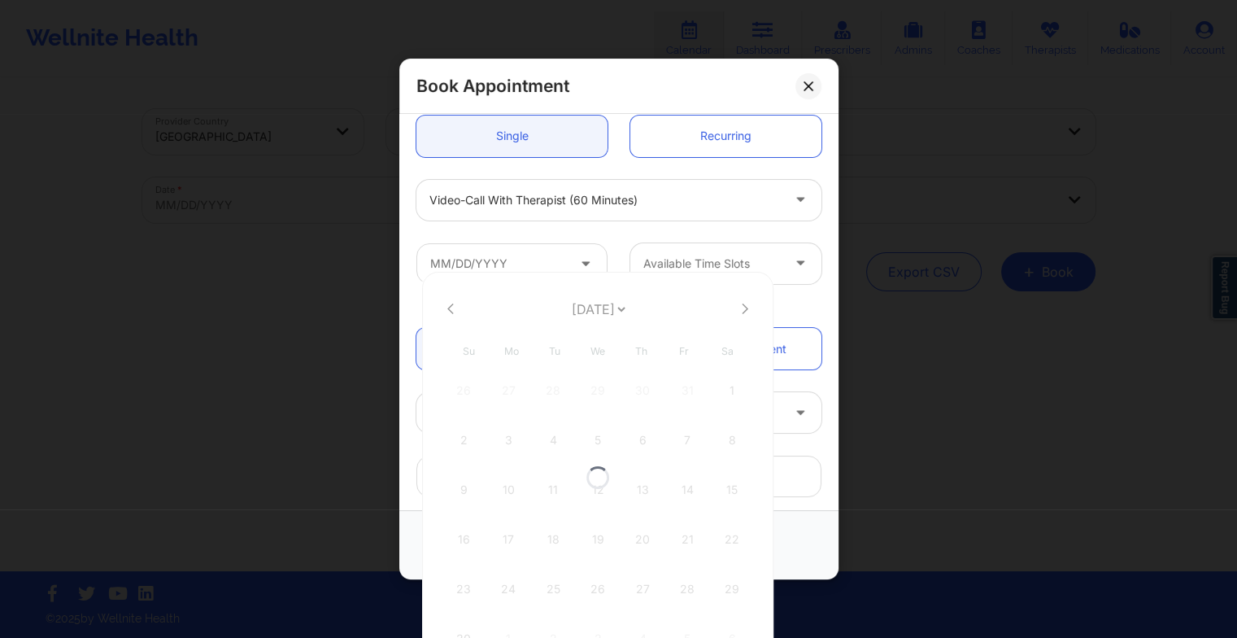
select select "2025-10"
click at [511, 431] on div "3" at bounding box center [508, 440] width 41 height 46
type input "[DATE]"
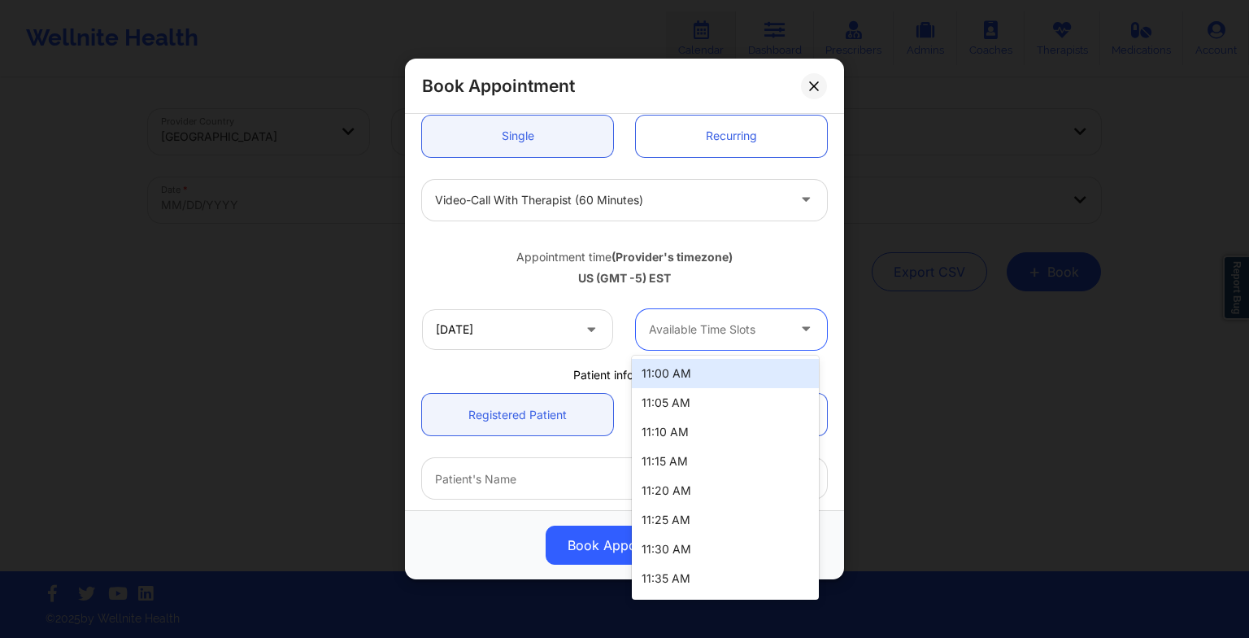
click at [674, 316] on div "Available Time Slots" at bounding box center [712, 329] width 152 height 41
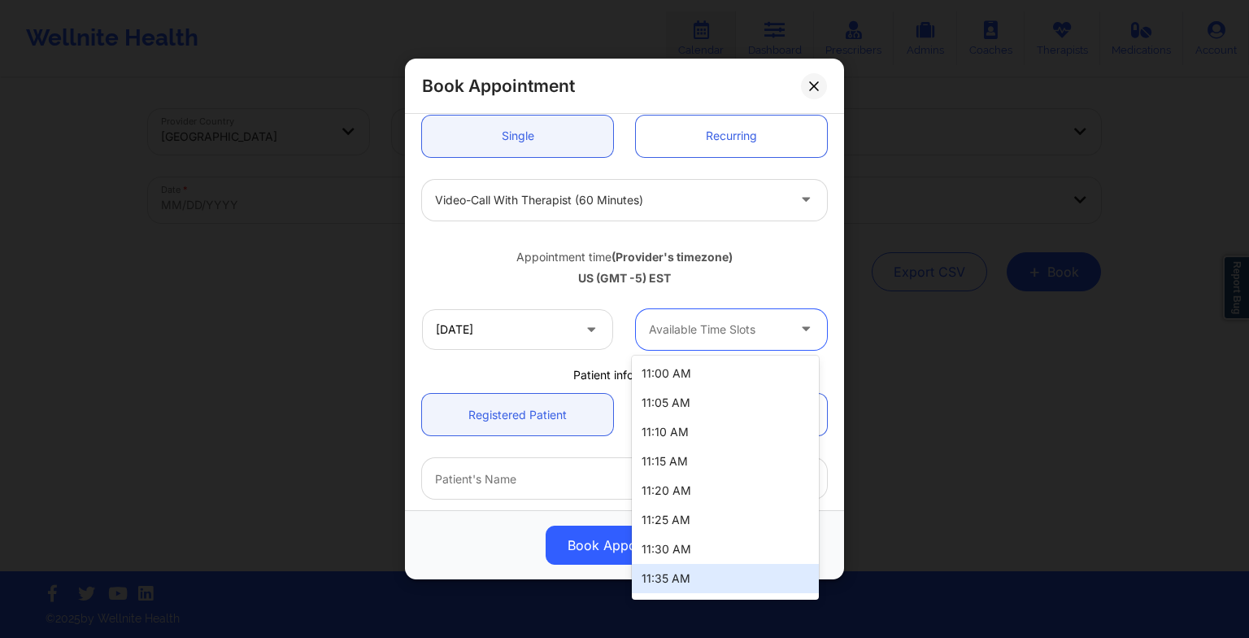
scroll to position [143, 0]
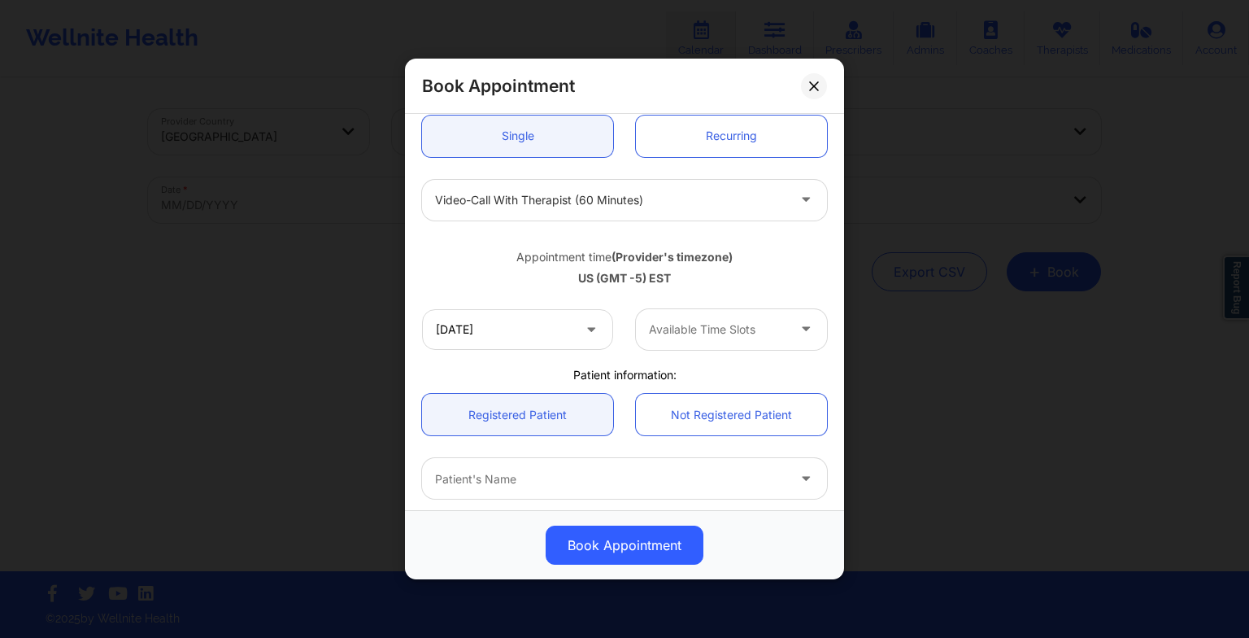
click at [738, 286] on div "Appointment time (Provider's timezone) US (GMT -5) EST" at bounding box center [625, 265] width 428 height 66
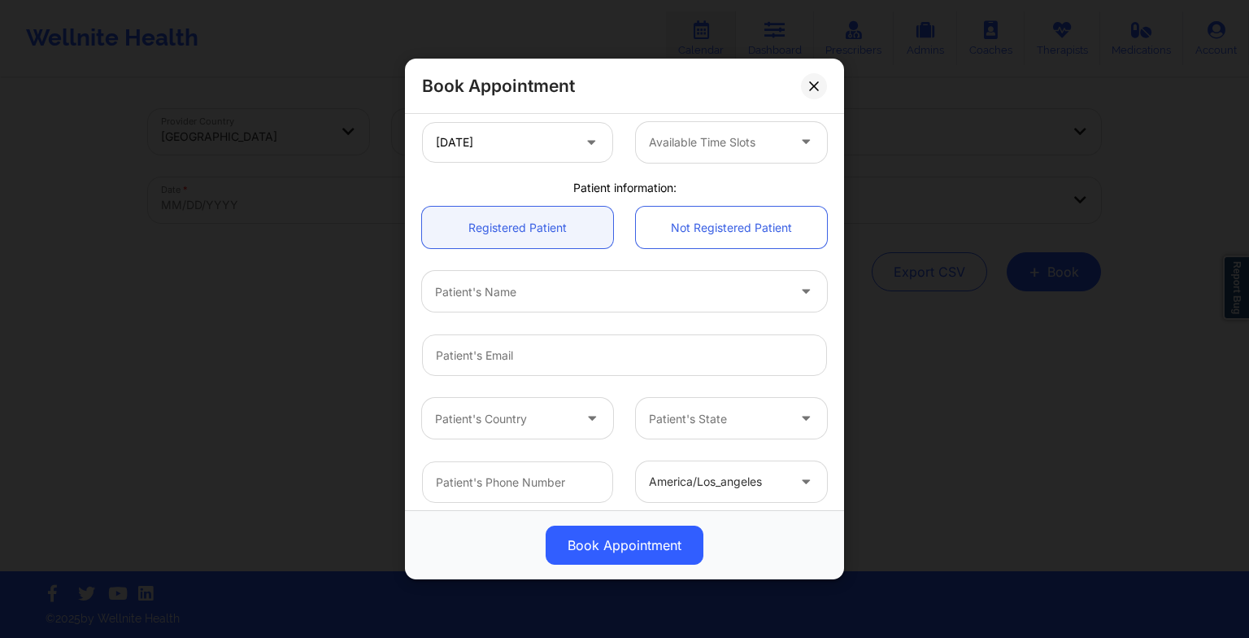
scroll to position [353, 0]
click at [510, 148] on input "[DATE]" at bounding box center [517, 140] width 191 height 41
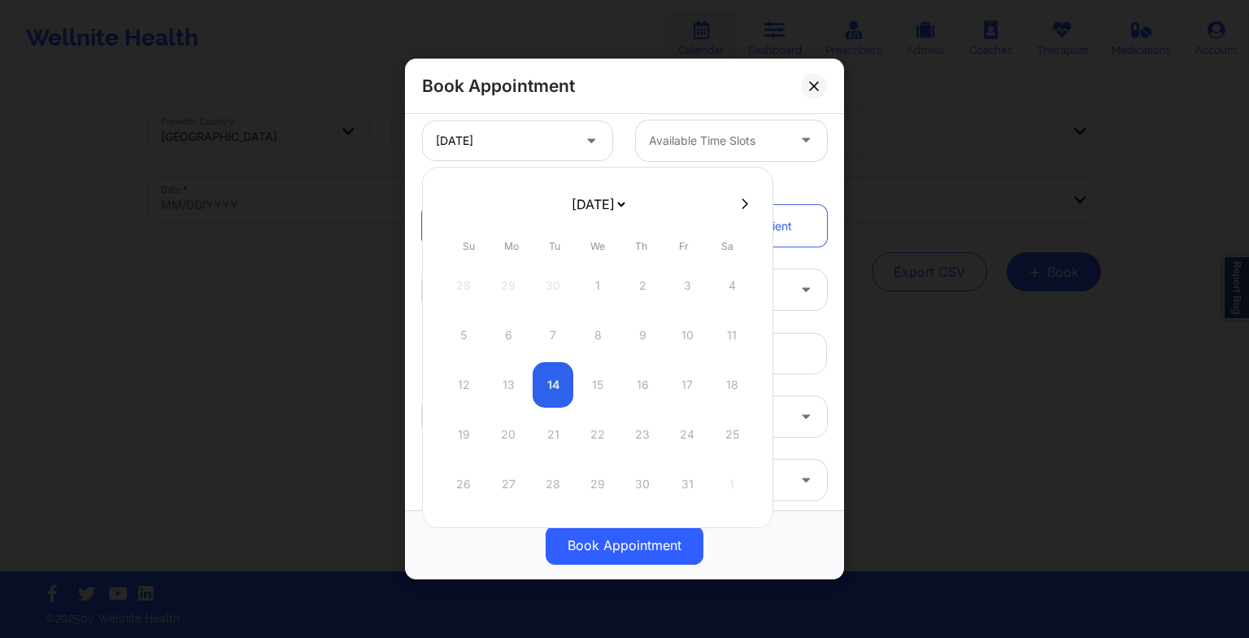
click at [737, 197] on button at bounding box center [745, 204] width 16 height 14
select select "2025-10"
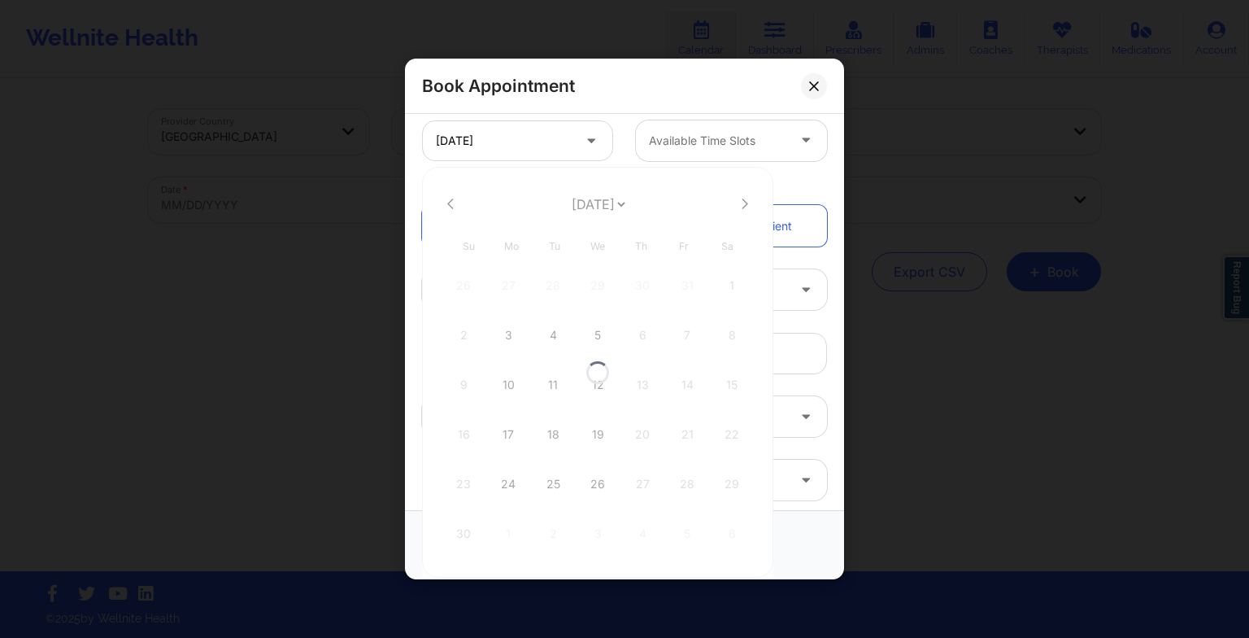
select select "2025-10"
click at [742, 203] on icon at bounding box center [745, 204] width 7 height 12
select select "2025-11"
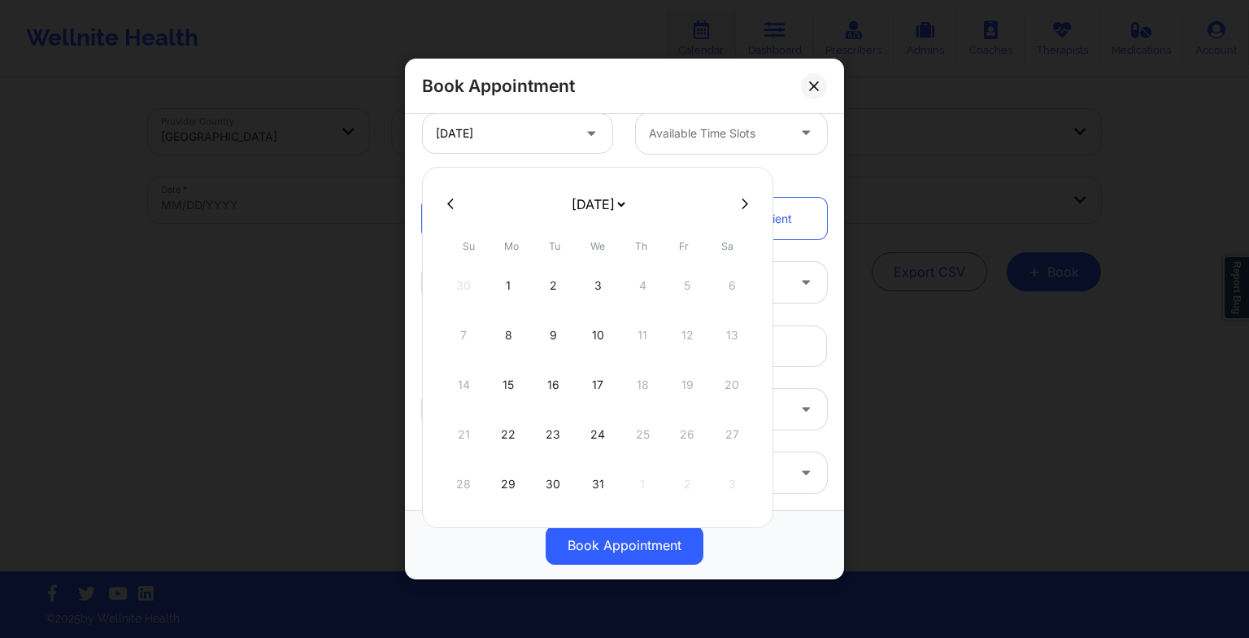
scroll to position [287, 0]
click at [453, 206] on icon at bounding box center [450, 204] width 7 height 12
select select "2025-10"
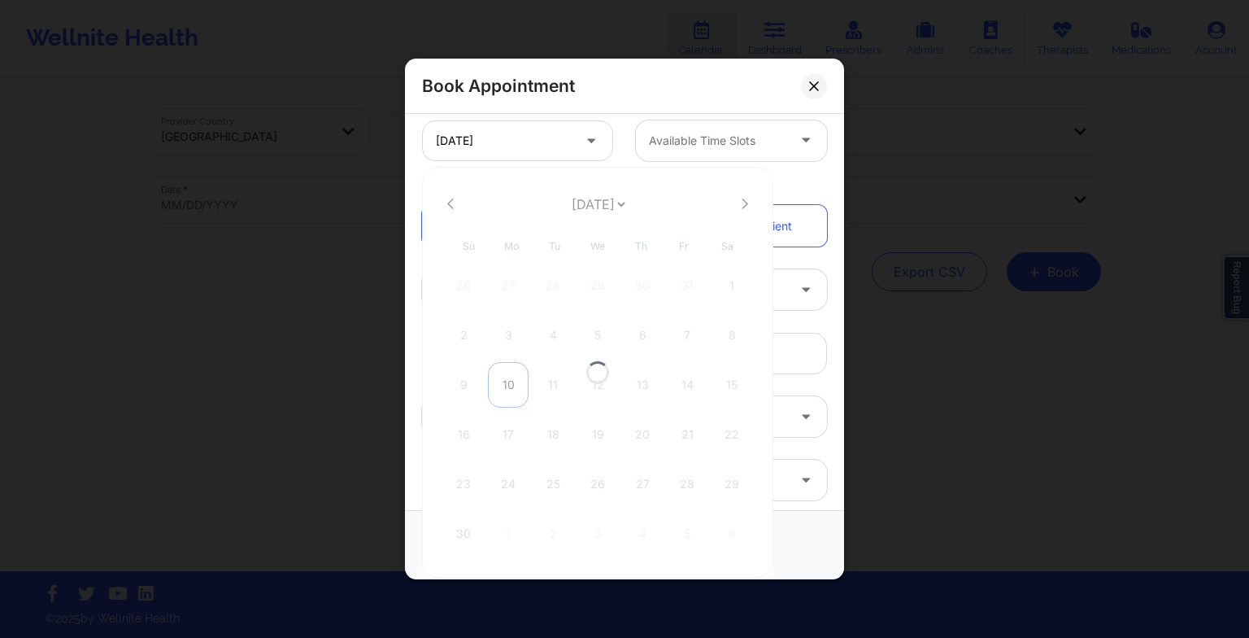
scroll to position [353, 0]
select select "2025-10"
click at [521, 385] on div "10" at bounding box center [508, 385] width 41 height 46
type input "[DATE]"
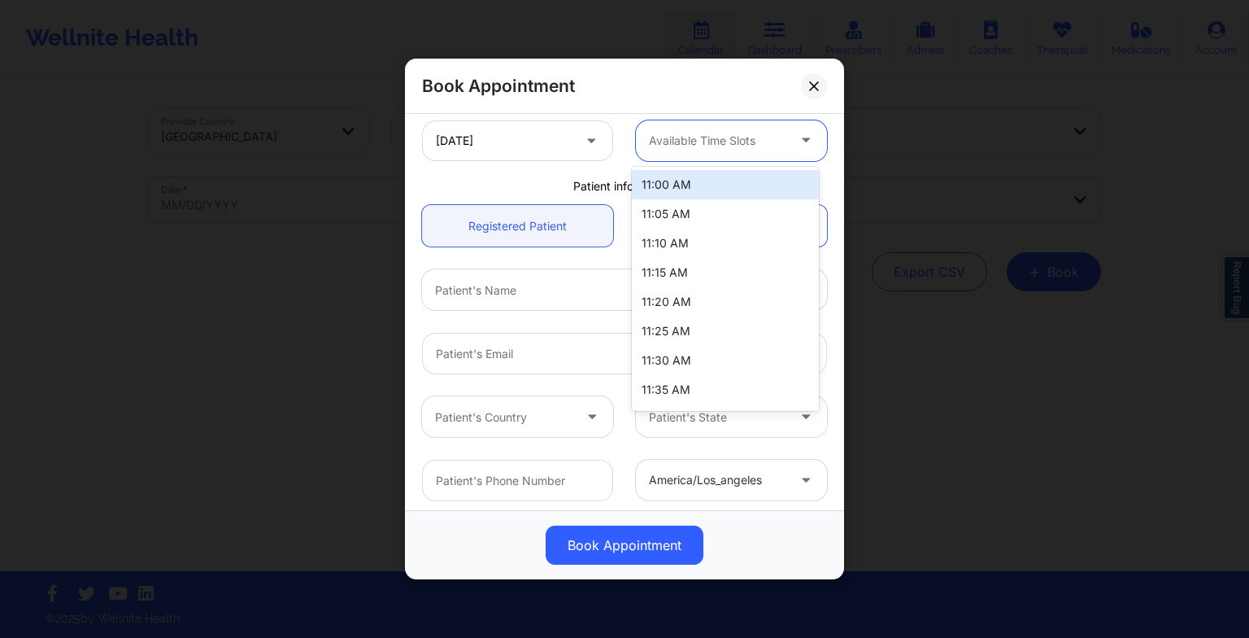
click at [708, 140] on div at bounding box center [717, 141] width 137 height 20
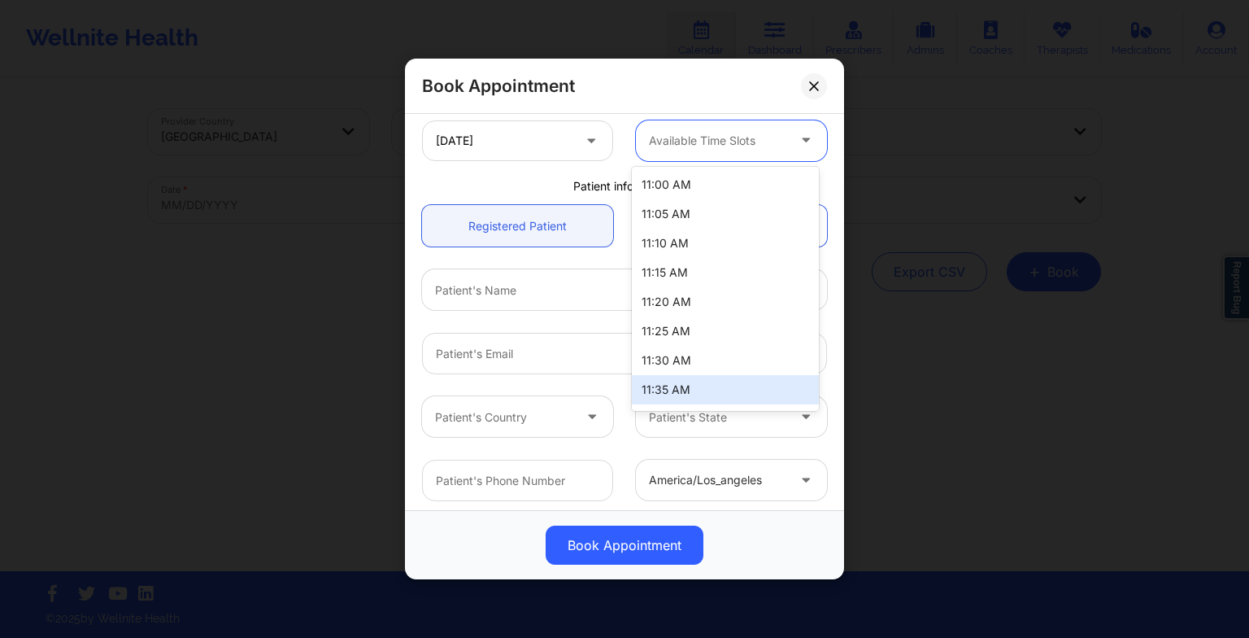
scroll to position [143, 0]
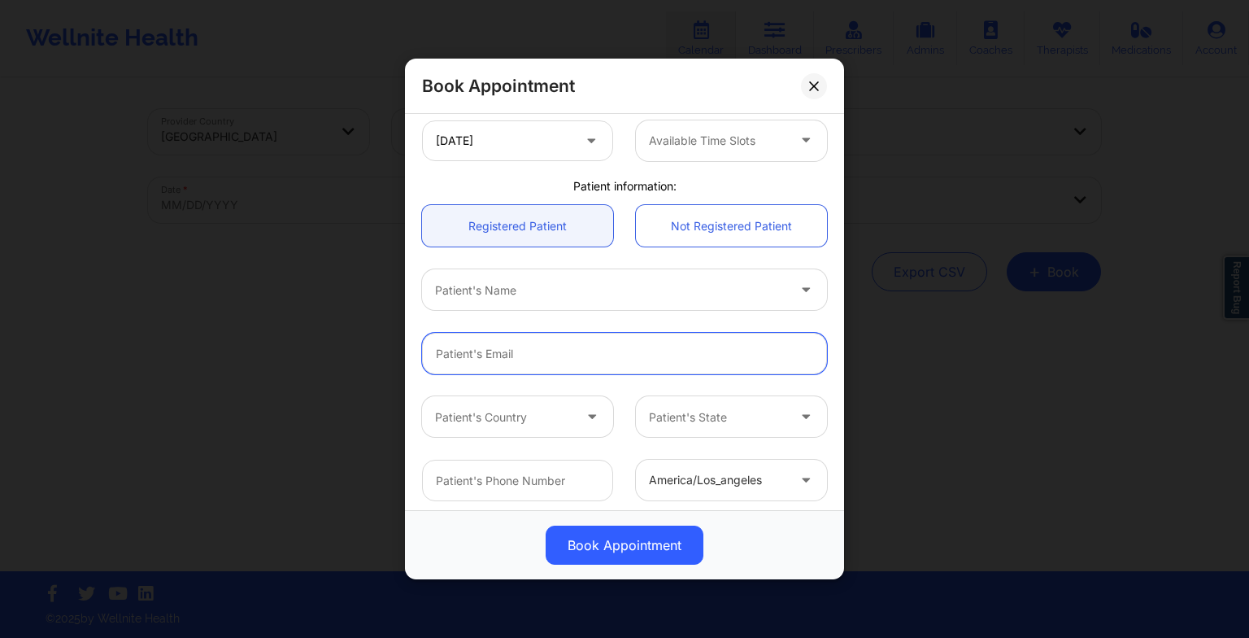
click at [586, 355] on input "Patient Email" at bounding box center [624, 353] width 405 height 41
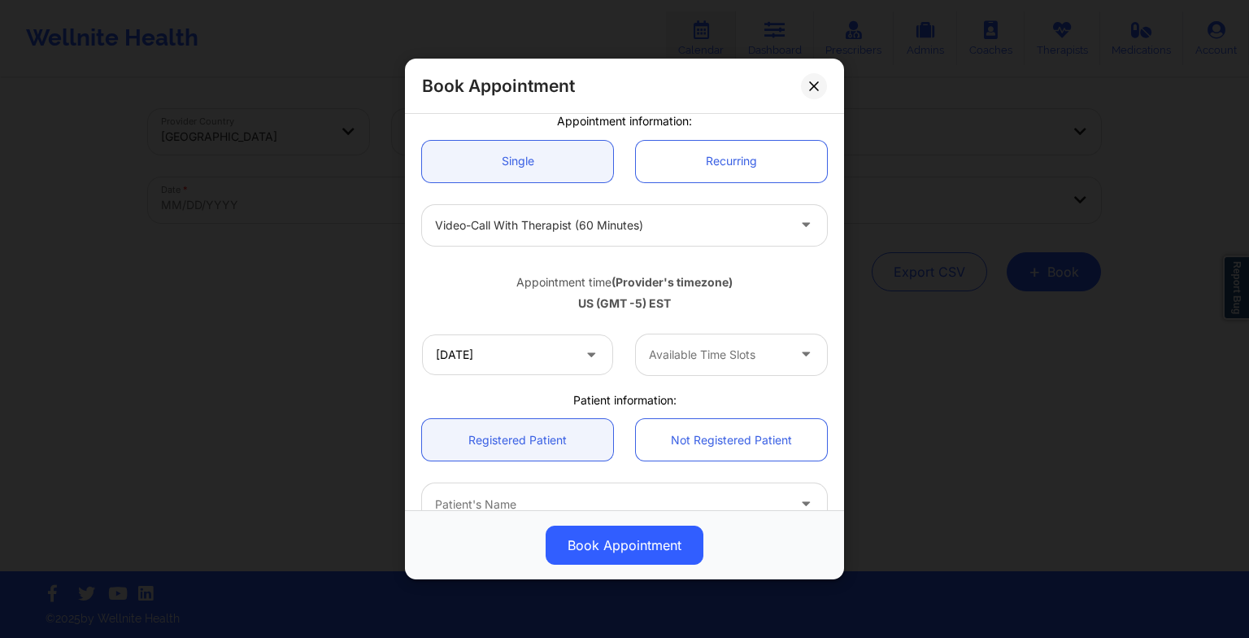
scroll to position [138, 0]
click at [751, 302] on div "US (GMT -5) EST" at bounding box center [624, 304] width 405 height 16
click at [820, 79] on button at bounding box center [814, 85] width 26 height 26
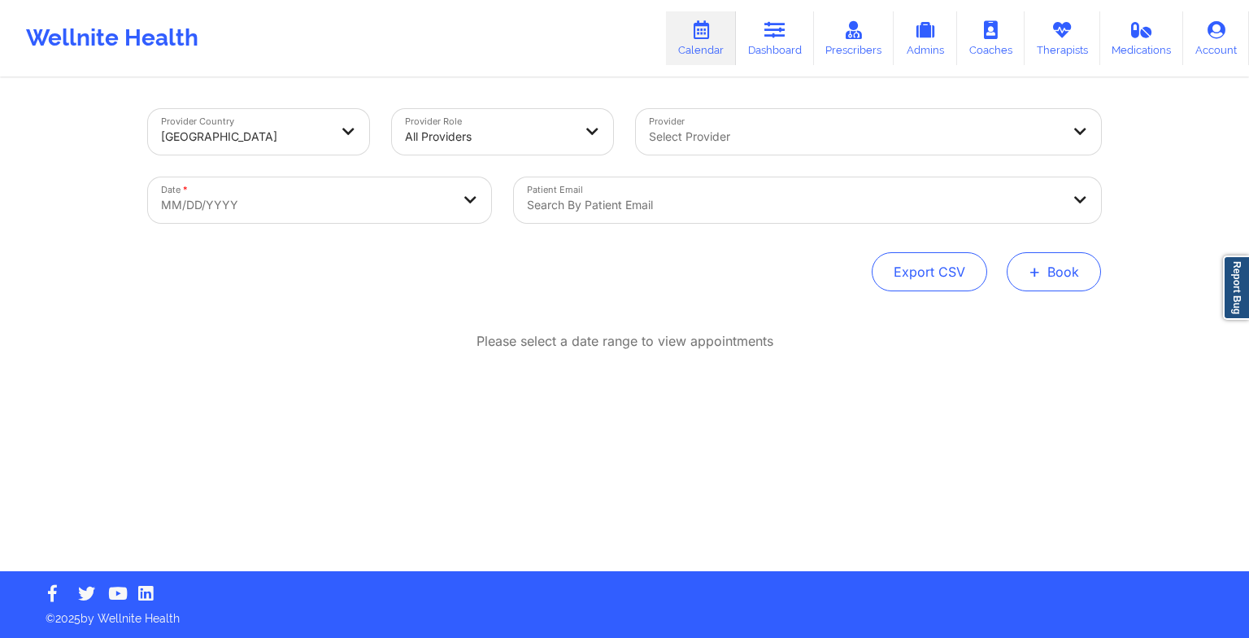
click at [1035, 281] on button "+ Book" at bounding box center [1054, 271] width 94 height 39
click at [981, 317] on button "Therapy Session" at bounding box center [1027, 323] width 124 height 27
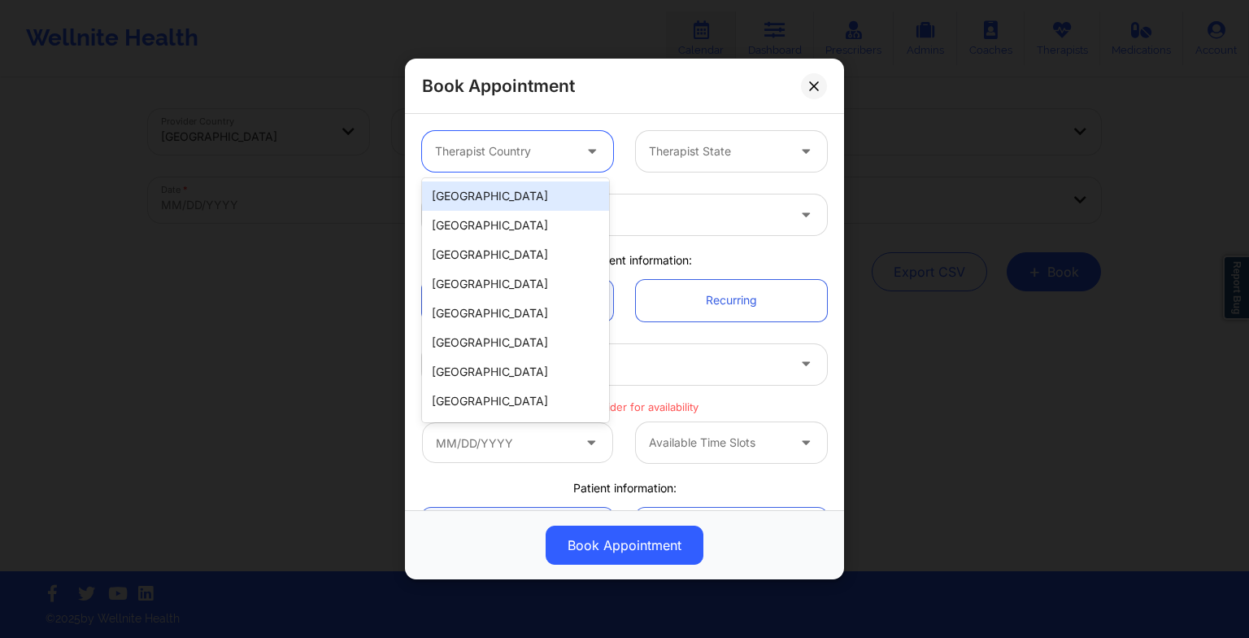
drag, startPoint x: 478, startPoint y: 155, endPoint x: 488, endPoint y: 187, distance: 34.0
click at [488, 187] on body "Wellnite Health Calendar Dashboard Prescribers Admins Coaches Therapists Medica…" at bounding box center [624, 319] width 1249 height 638
click at [488, 187] on div "[GEOGRAPHIC_DATA]" at bounding box center [515, 195] width 187 height 29
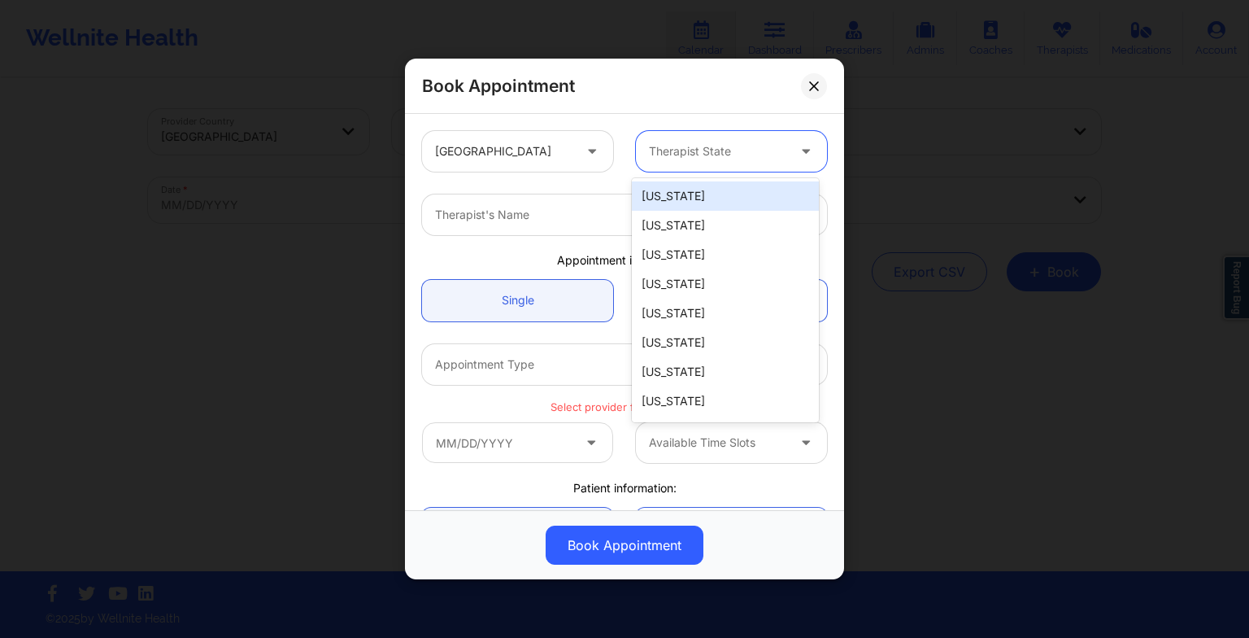
click at [702, 137] on div "Therapist State" at bounding box center [712, 151] width 152 height 41
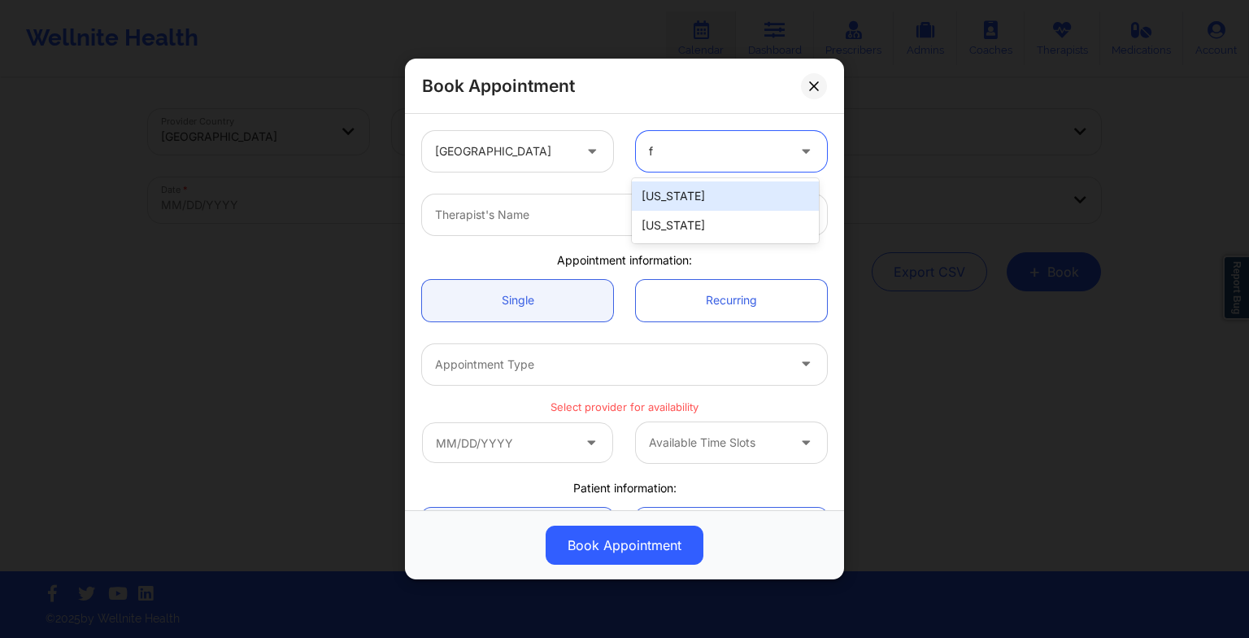
type input "fl"
click at [694, 202] on div "[US_STATE]" at bounding box center [725, 195] width 187 height 29
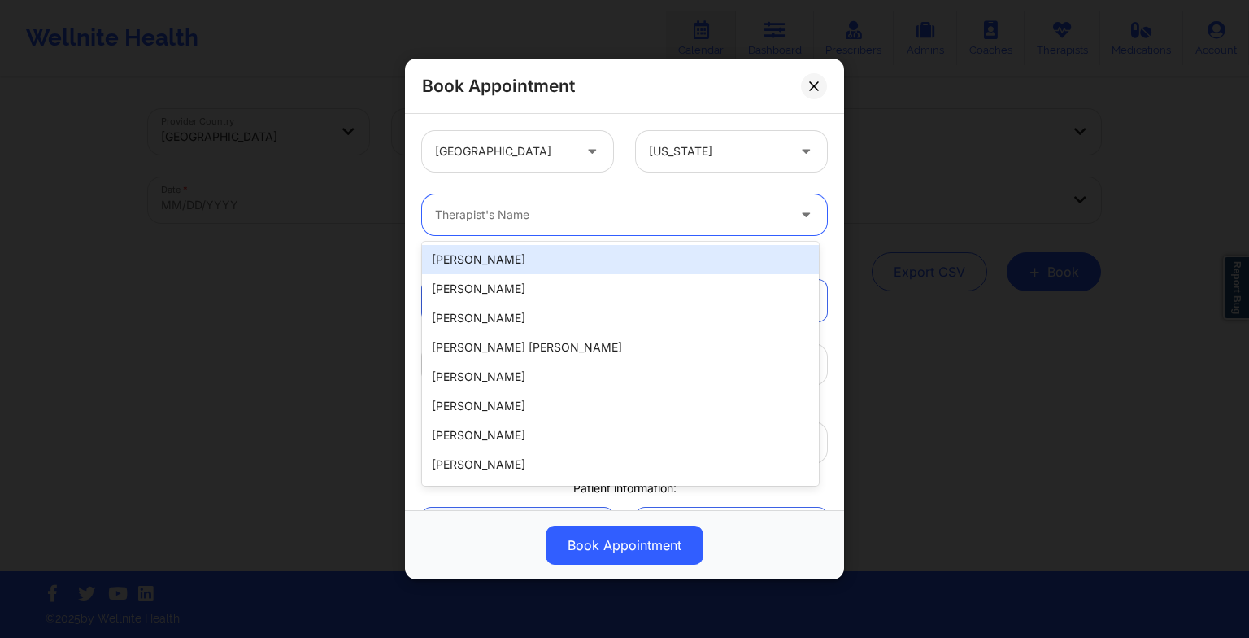
drag, startPoint x: 522, startPoint y: 233, endPoint x: 436, endPoint y: 215, distance: 88.1
click at [436, 215] on div "Therapist's Name" at bounding box center [605, 214] width 366 height 41
click at [436, 215] on input "Provider" at bounding box center [436, 215] width 3 height 16
paste input "[PERSON_NAME]"
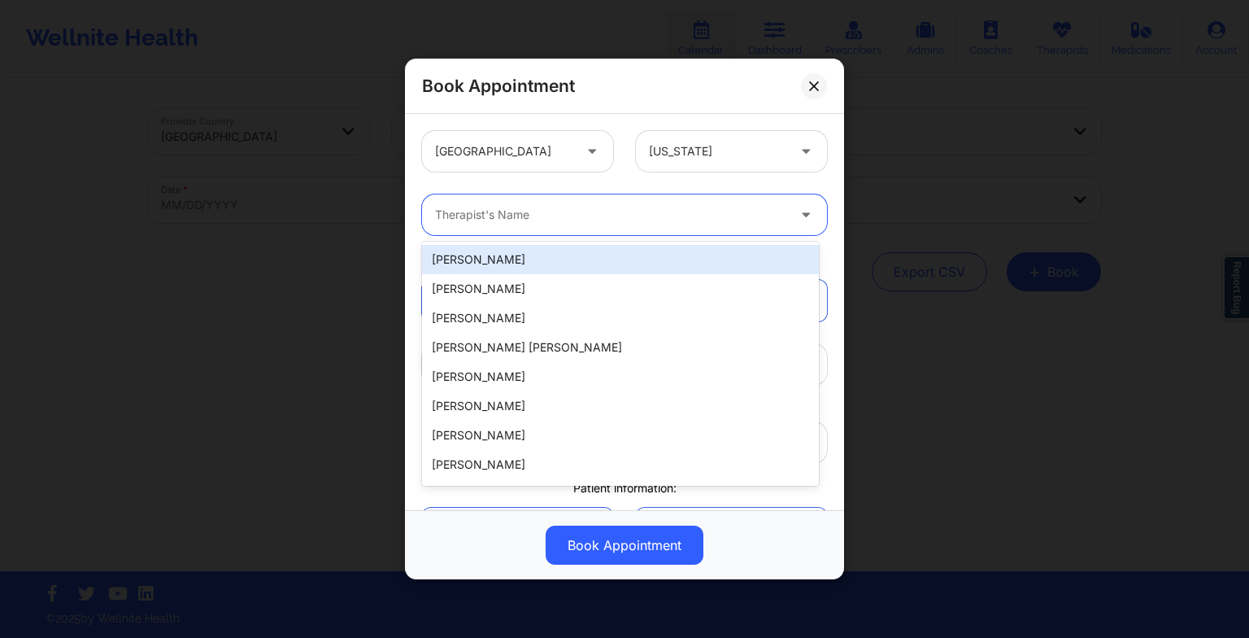
type input "[PERSON_NAME]"
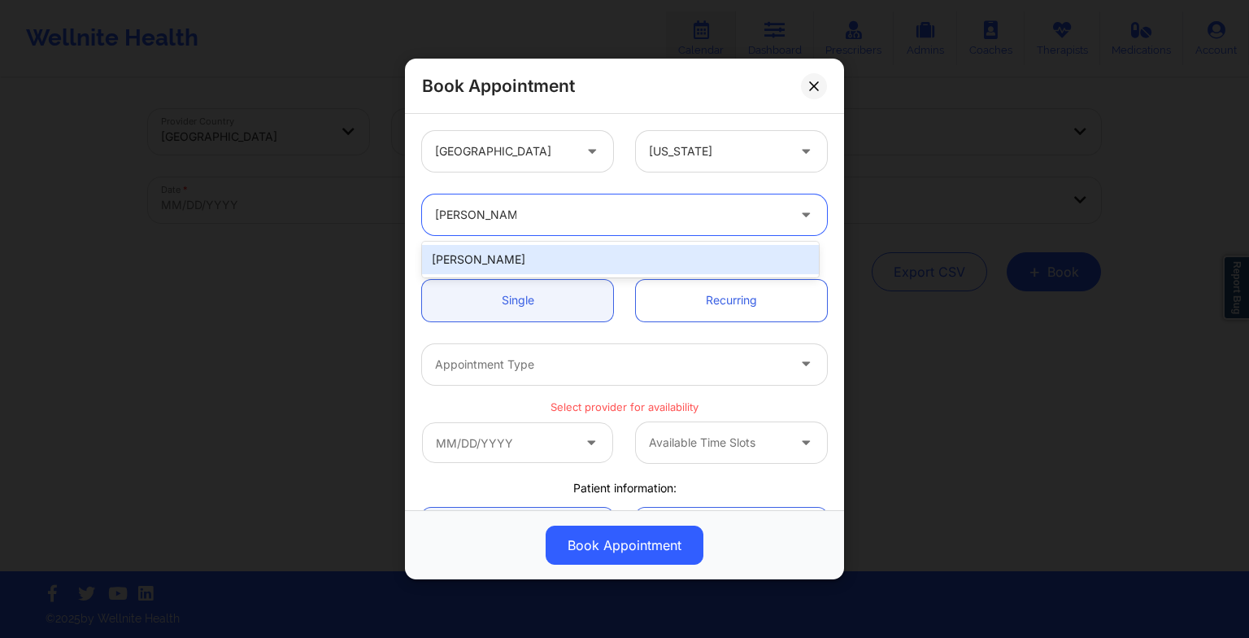
click at [489, 257] on div "[PERSON_NAME]" at bounding box center [620, 259] width 397 height 29
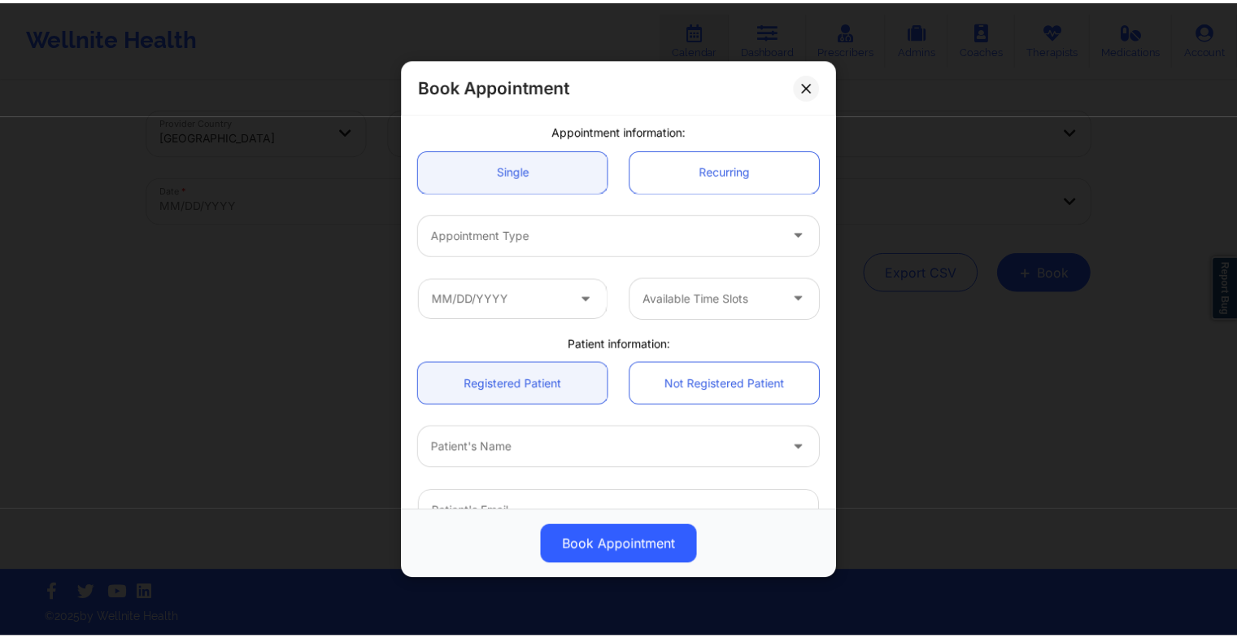
scroll to position [130, 0]
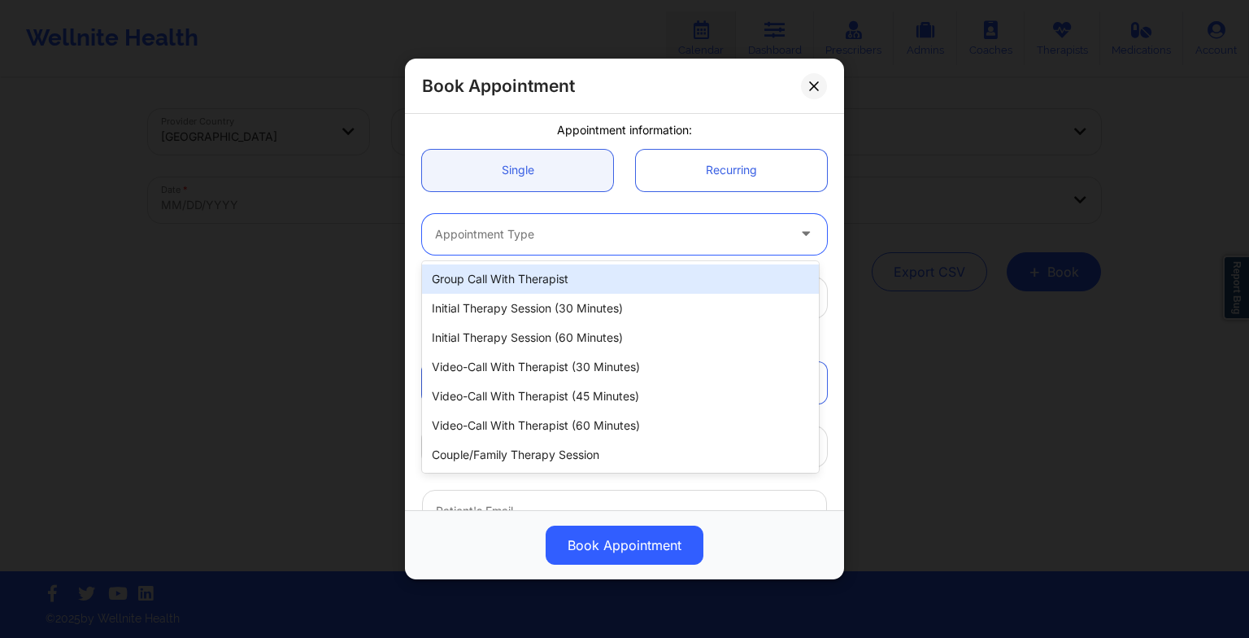
click at [481, 251] on div "Appointment Type" at bounding box center [605, 234] width 366 height 41
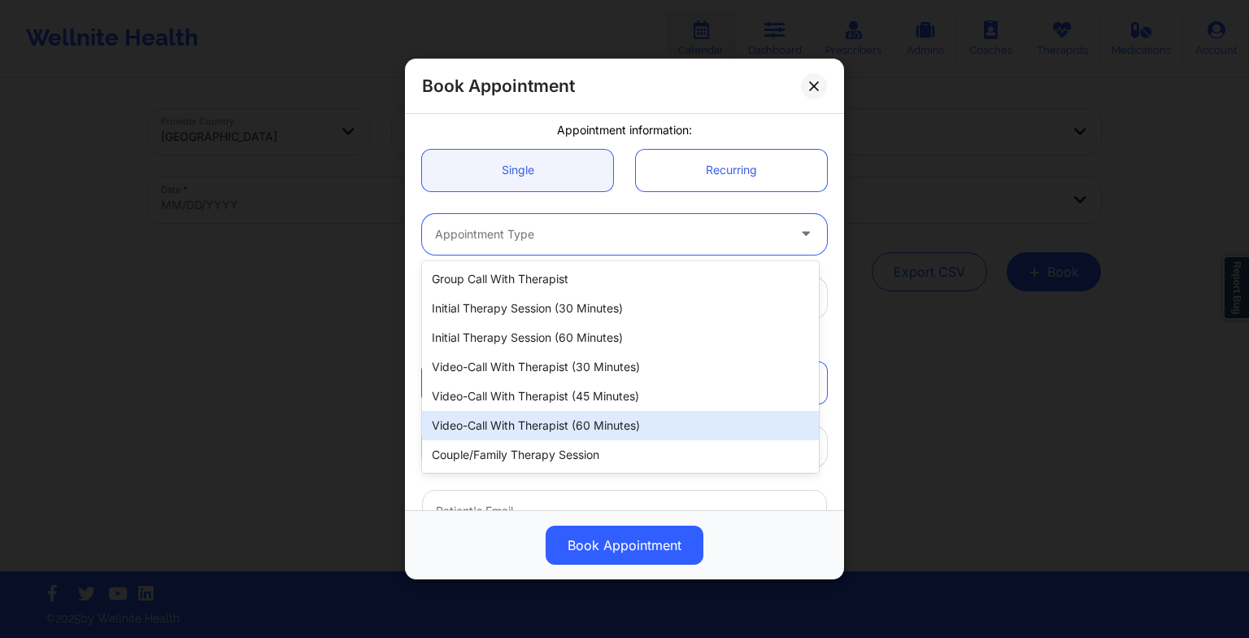
click at [534, 425] on div "Video-Call with Therapist (60 minutes)" at bounding box center [620, 425] width 397 height 29
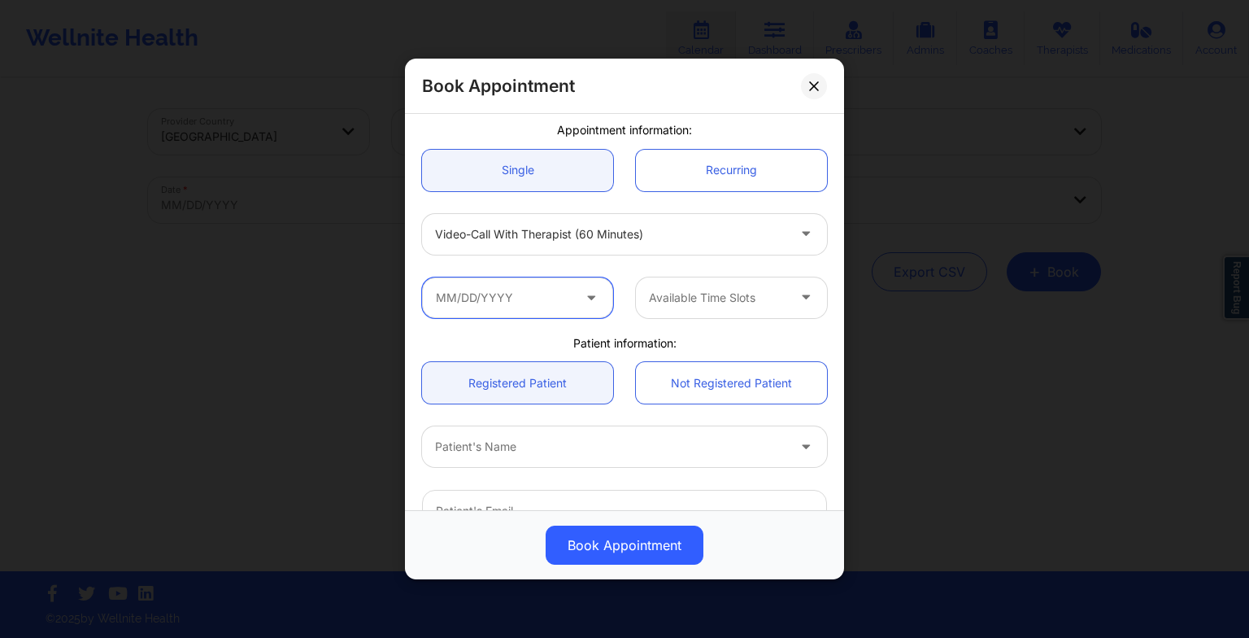
click at [504, 311] on input "text" at bounding box center [517, 297] width 191 height 41
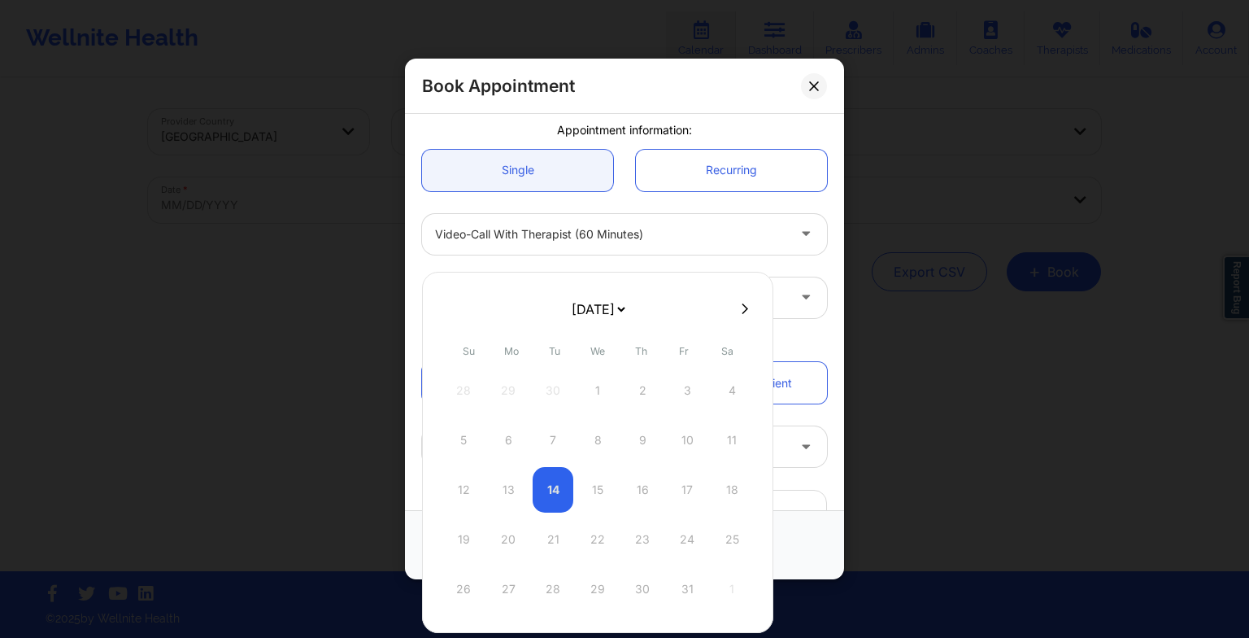
click at [737, 307] on button at bounding box center [745, 309] width 16 height 14
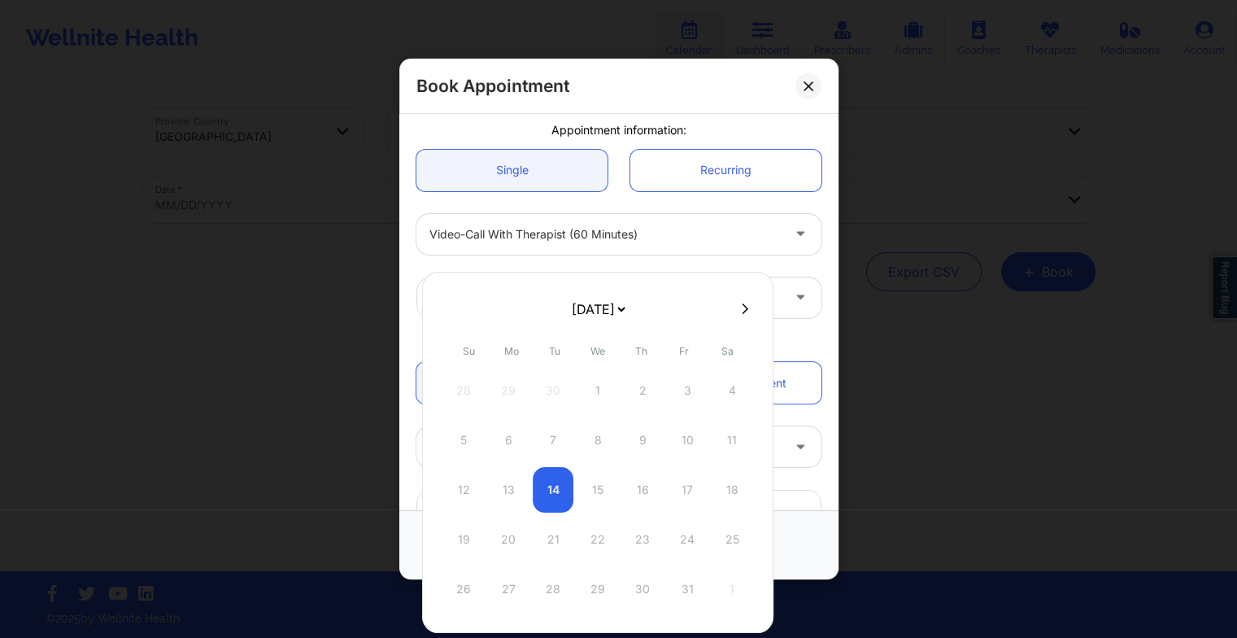
select select "2025-10"
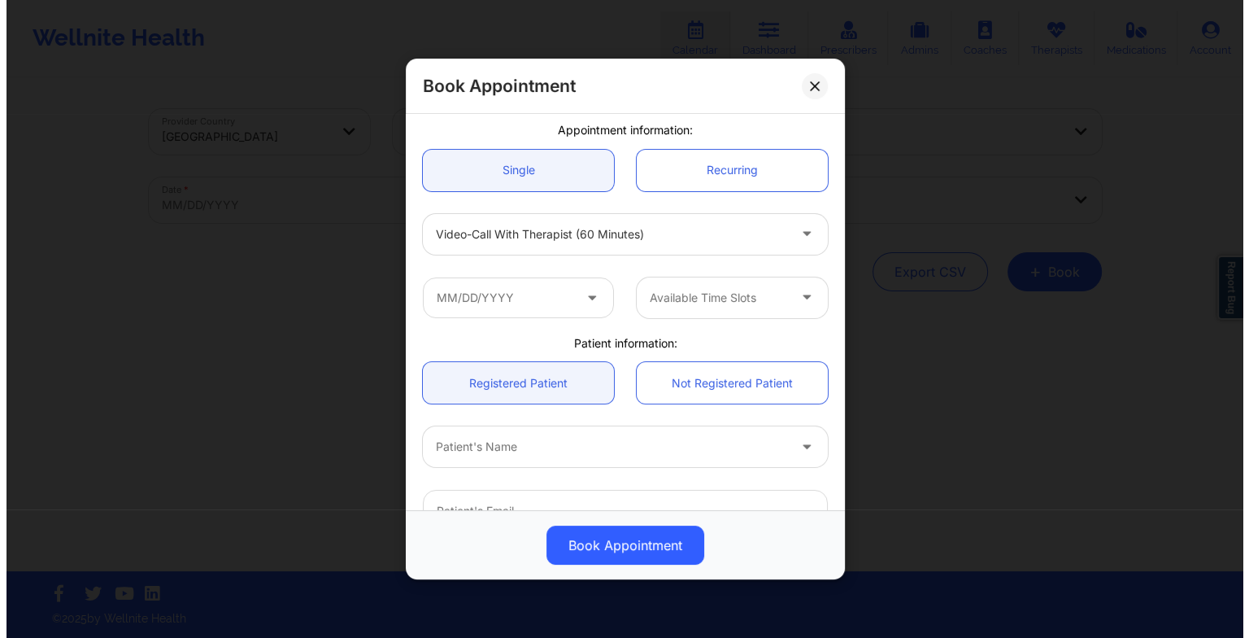
scroll to position [0, 0]
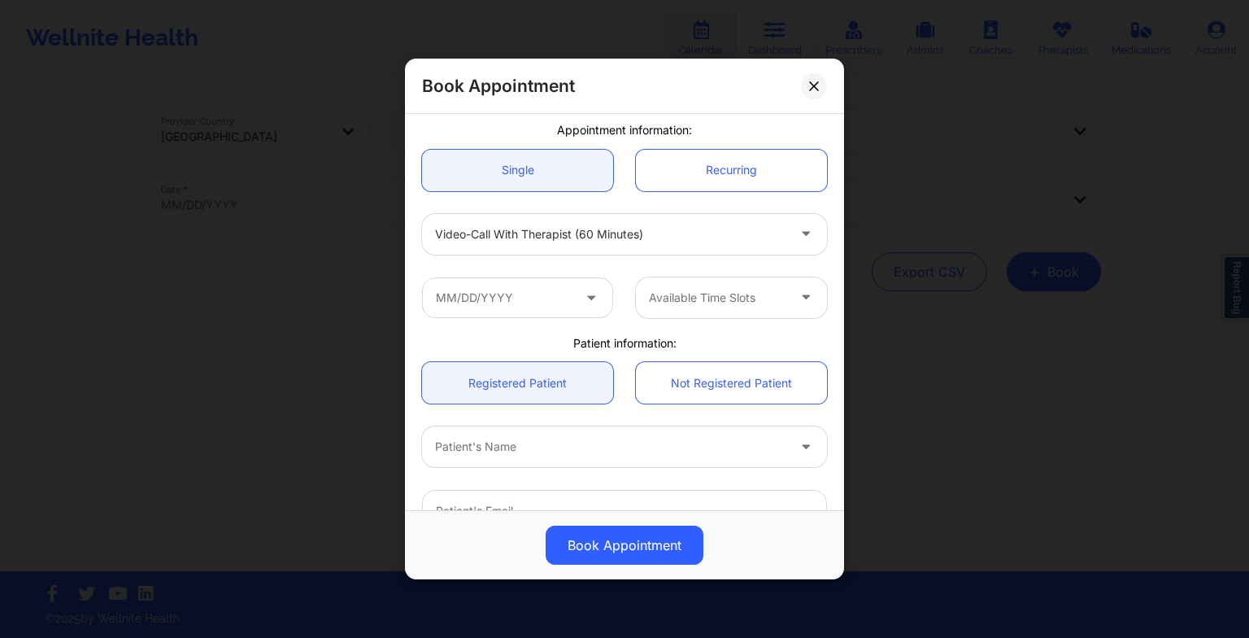
click at [772, 324] on div "Available Time Slots" at bounding box center [625, 297] width 428 height 63
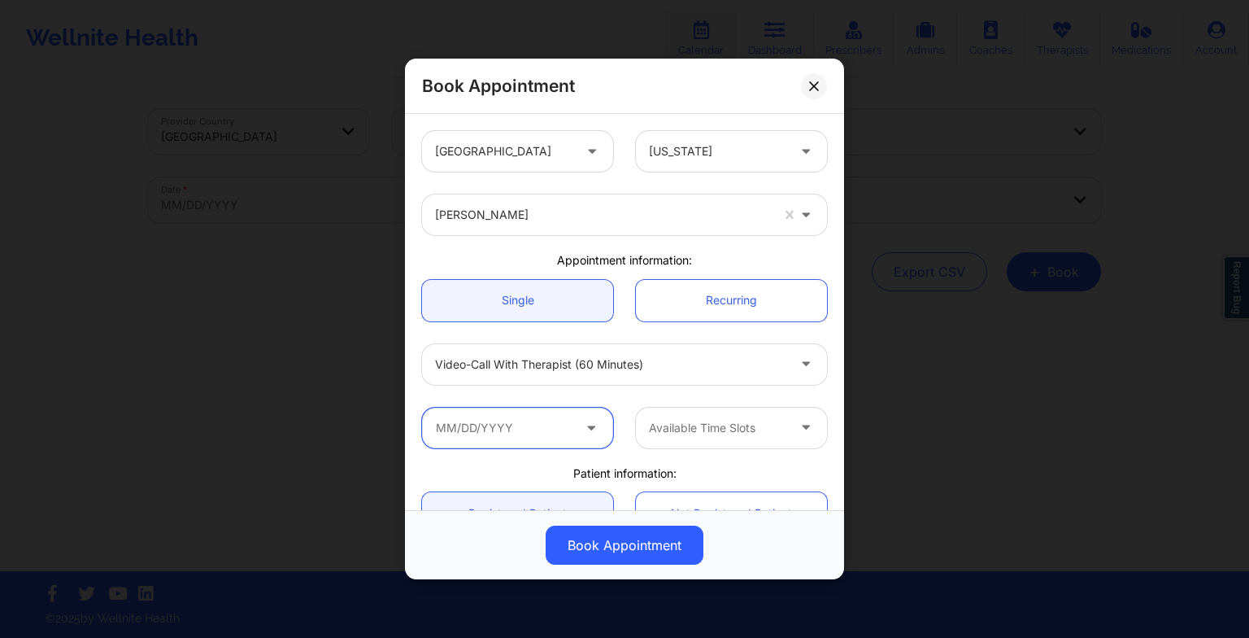
click at [520, 421] on input "text" at bounding box center [517, 428] width 191 height 41
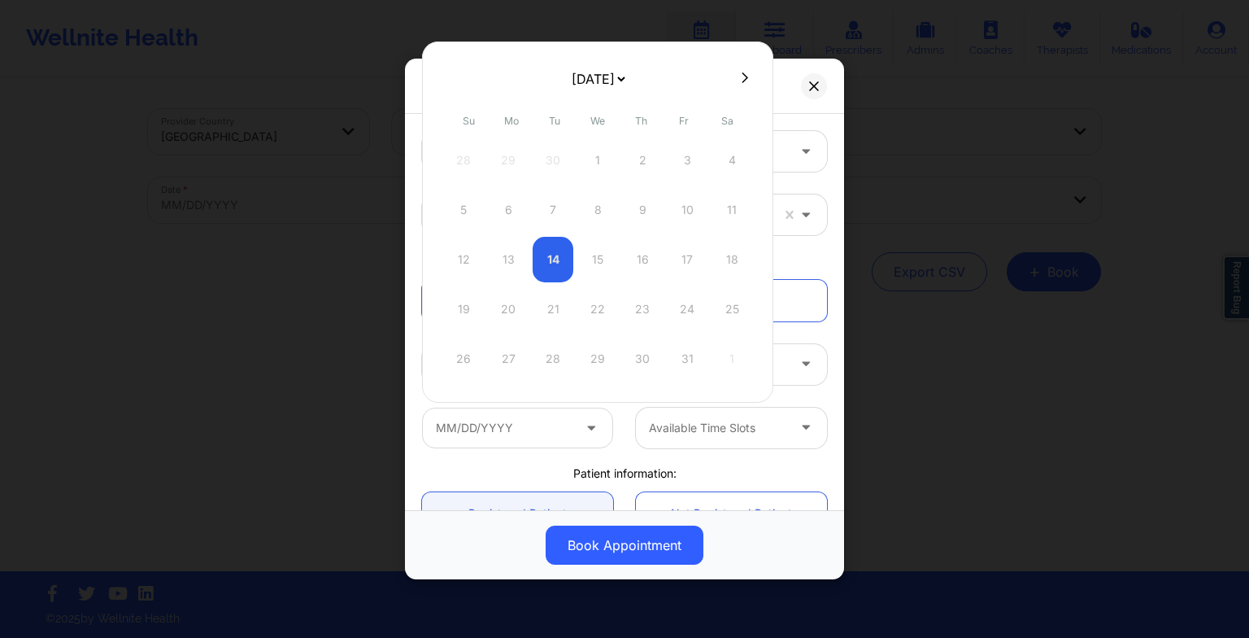
click at [742, 78] on icon at bounding box center [745, 78] width 7 height 12
select select "2025-10"
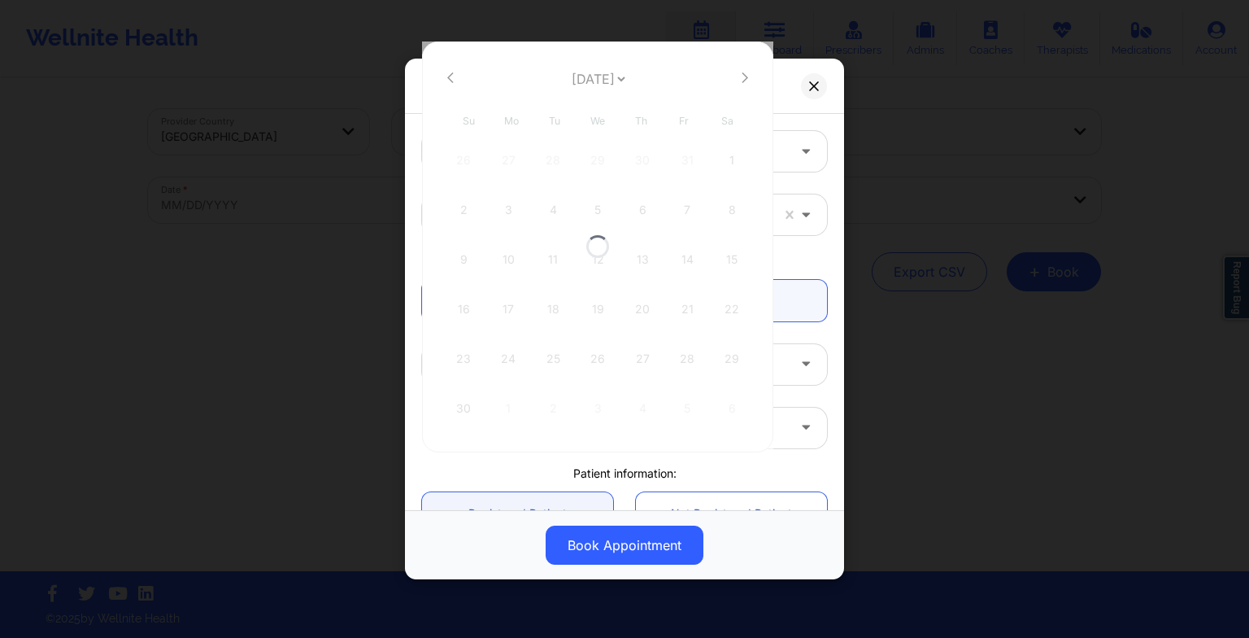
select select "2025-10"
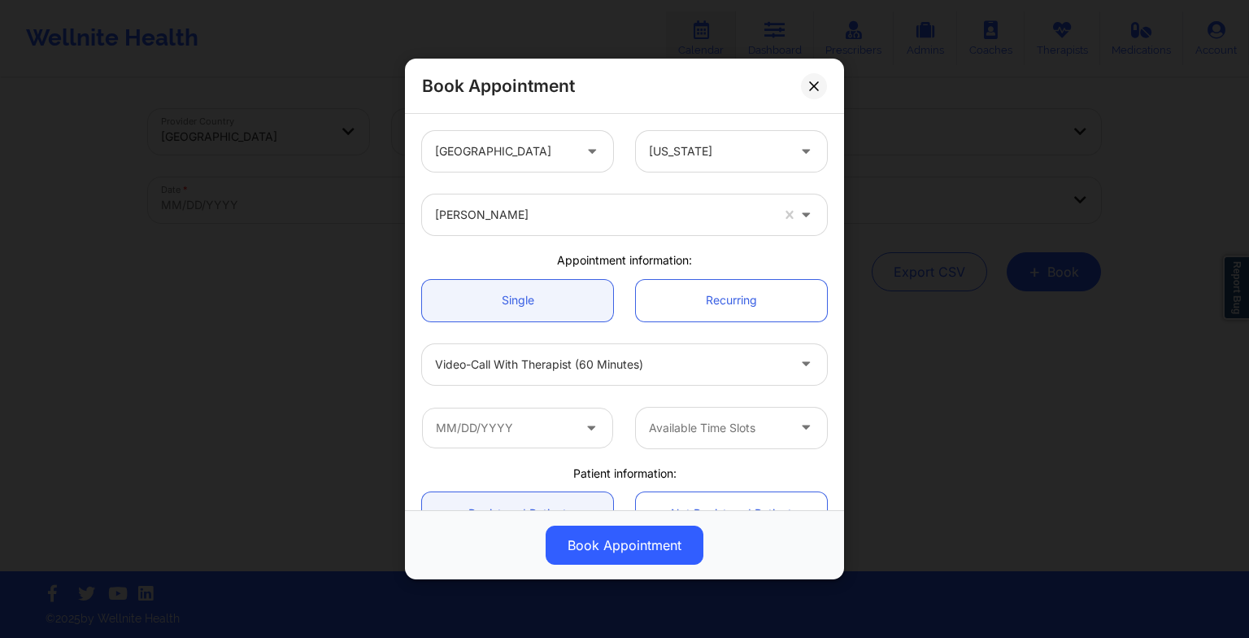
click at [785, 273] on div "Single Recurring" at bounding box center [625, 300] width 428 height 64
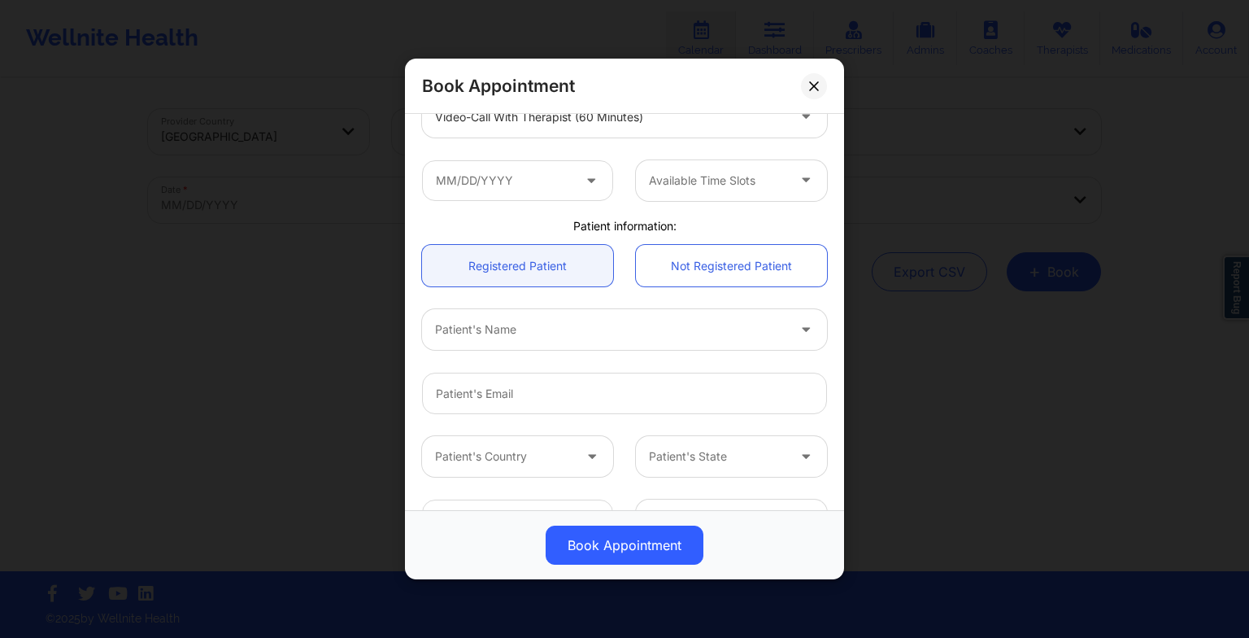
scroll to position [294, 0]
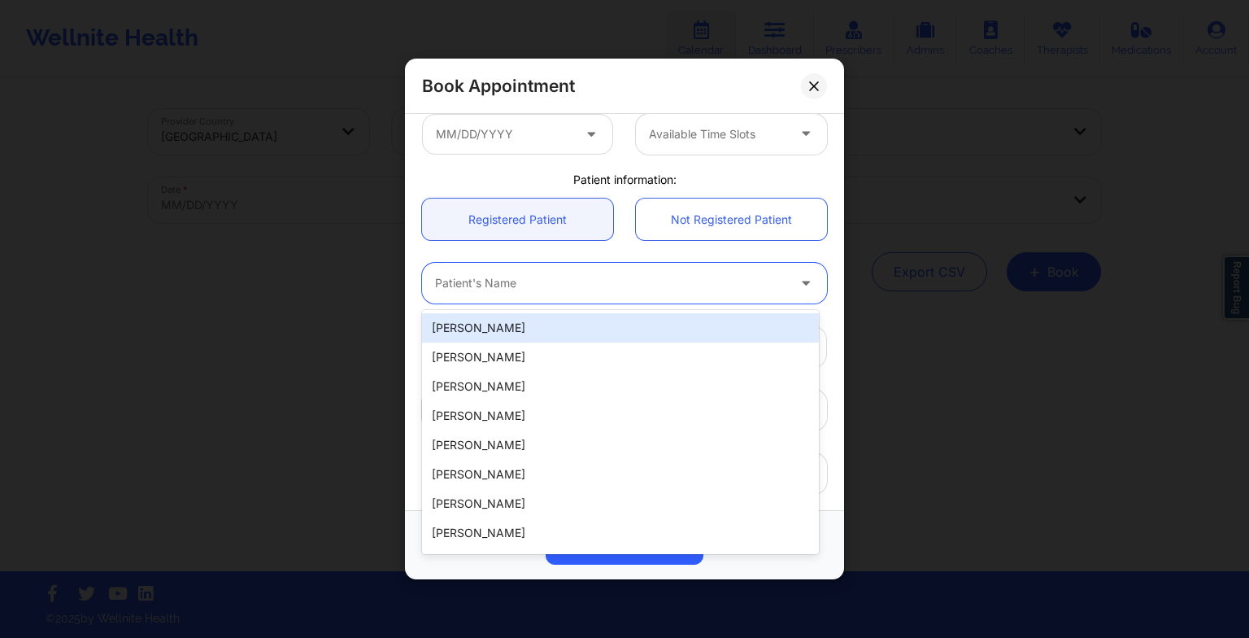
click at [529, 296] on div "Patient's Name" at bounding box center [605, 283] width 366 height 41
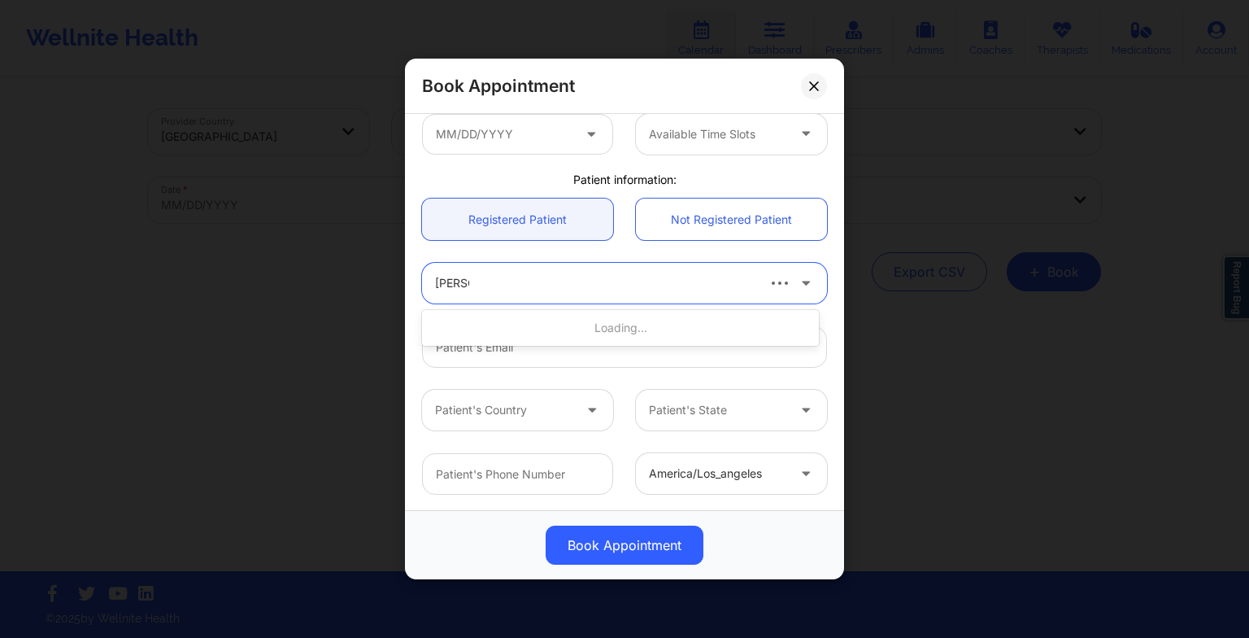
type input "[PERSON_NAME]"
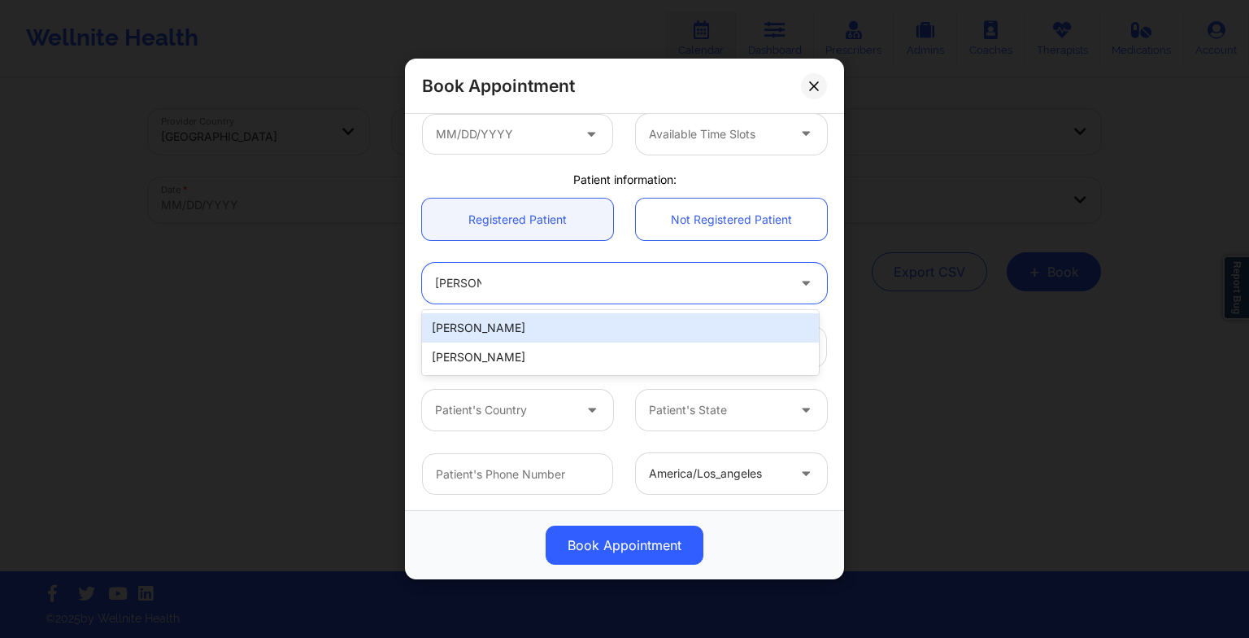
click at [512, 325] on div "[PERSON_NAME]" at bounding box center [620, 327] width 397 height 29
type input "[EMAIL_ADDRESS][DOMAIN_NAME]"
type input "[PHONE_NUMBER]"
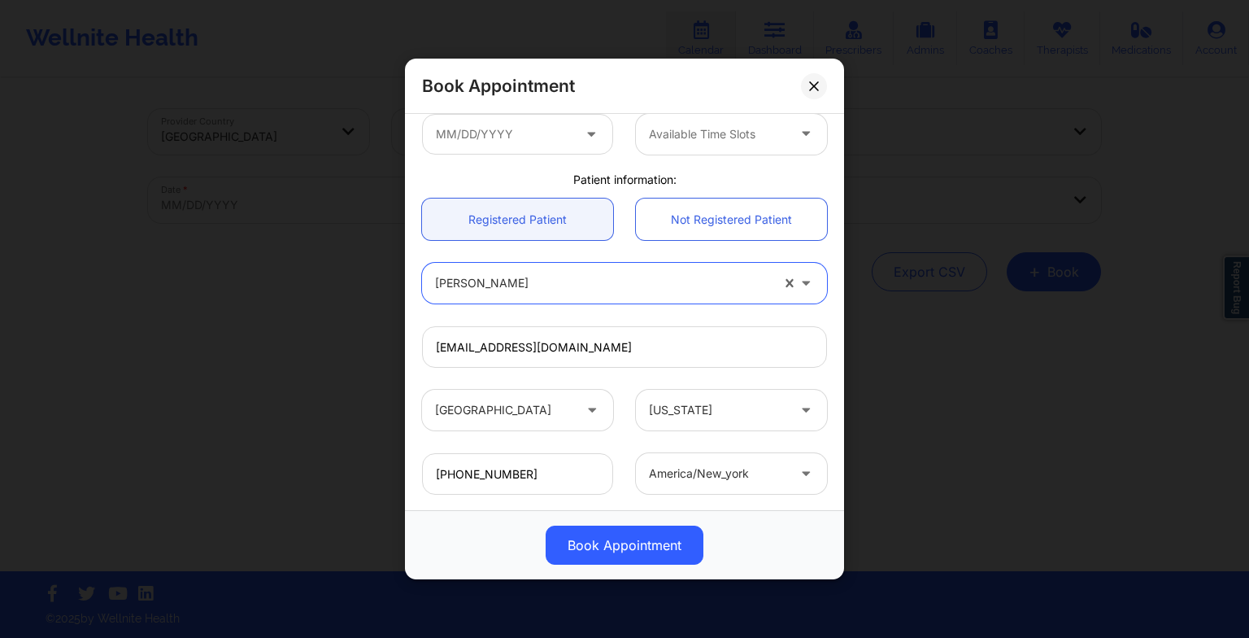
scroll to position [0, 0]
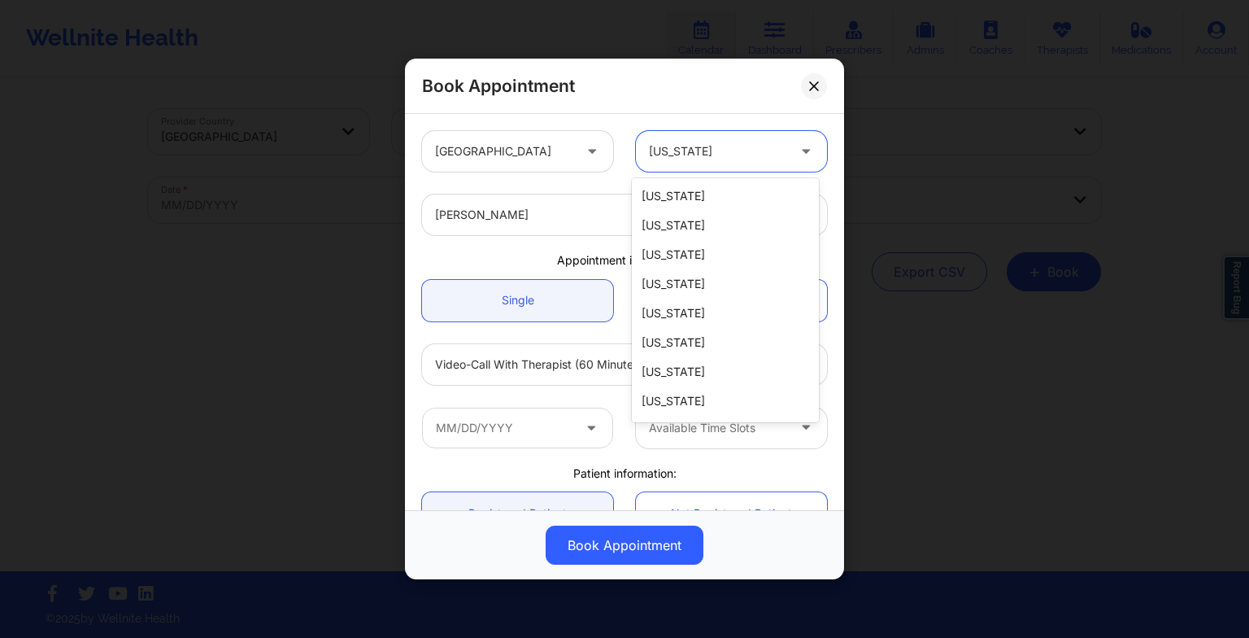
click at [717, 137] on div "[US_STATE]" at bounding box center [717, 151] width 137 height 41
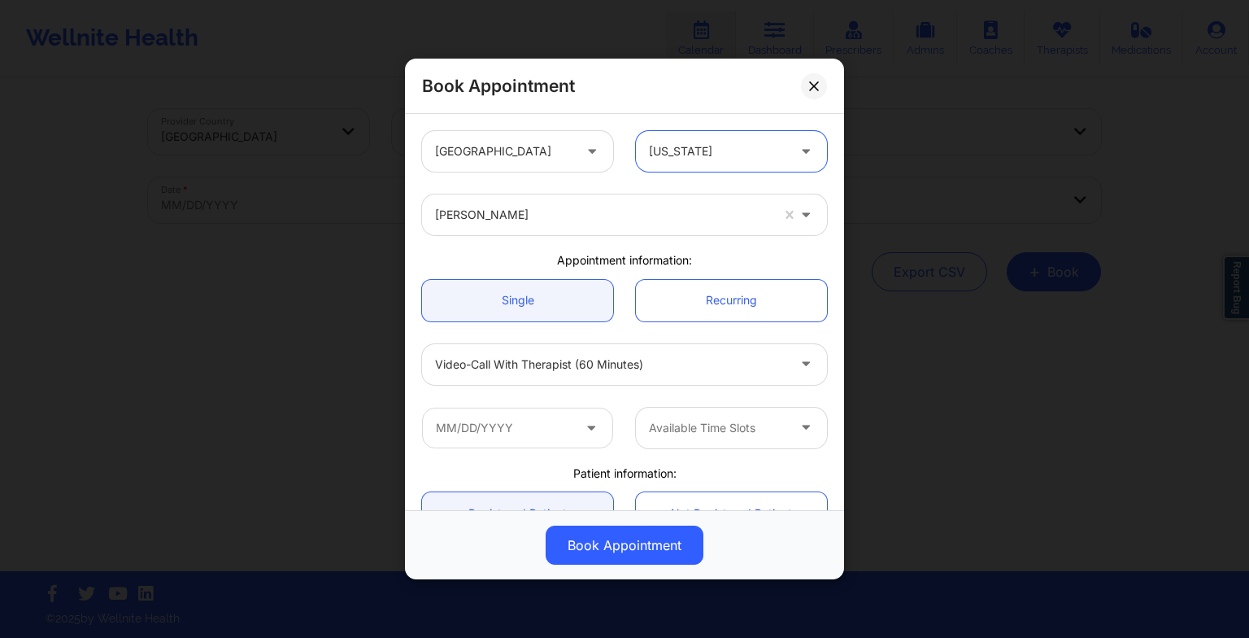
click at [712, 140] on div "[US_STATE]" at bounding box center [717, 151] width 137 height 41
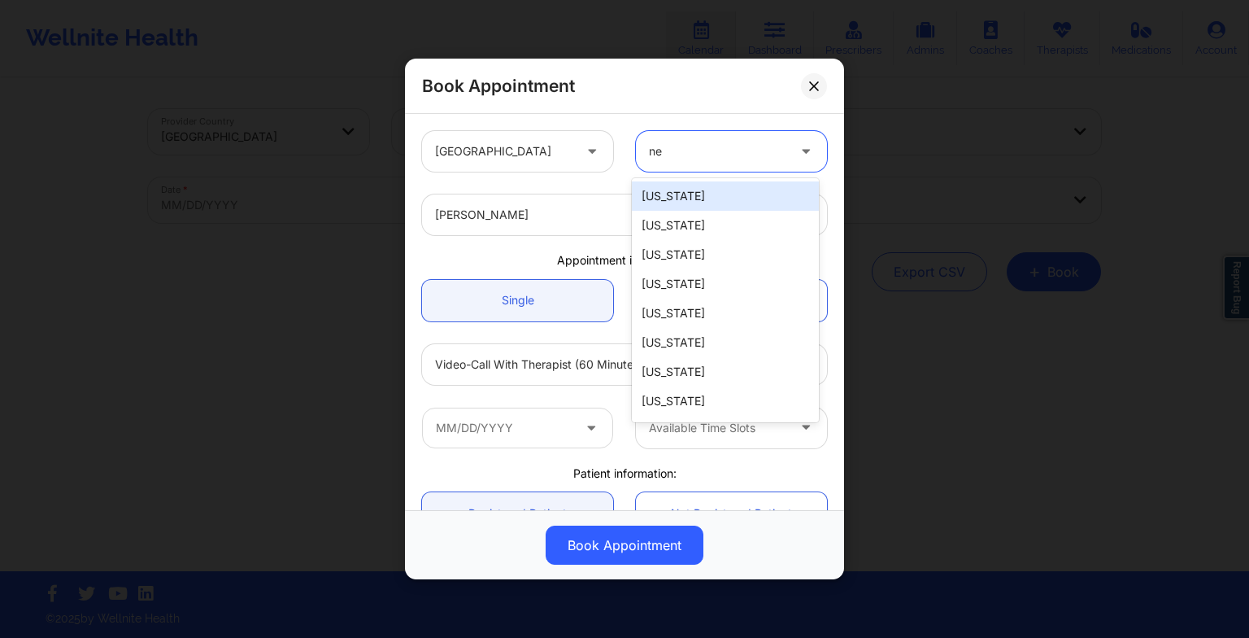
type input "new"
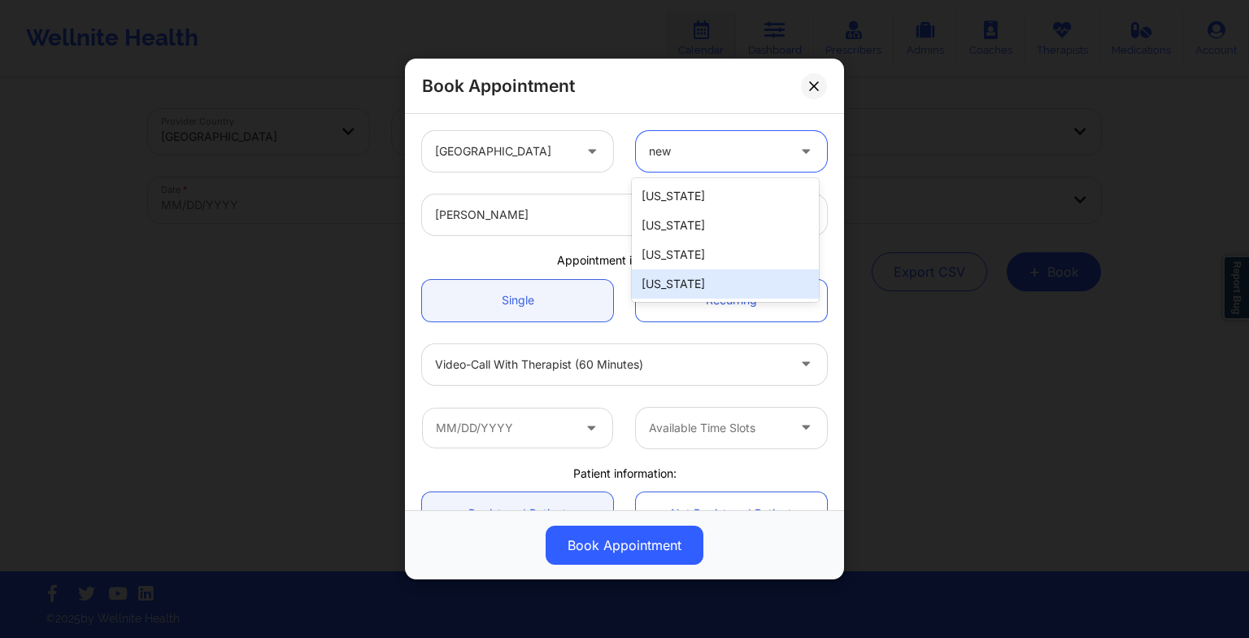
click at [696, 277] on div "[US_STATE]" at bounding box center [725, 283] width 187 height 29
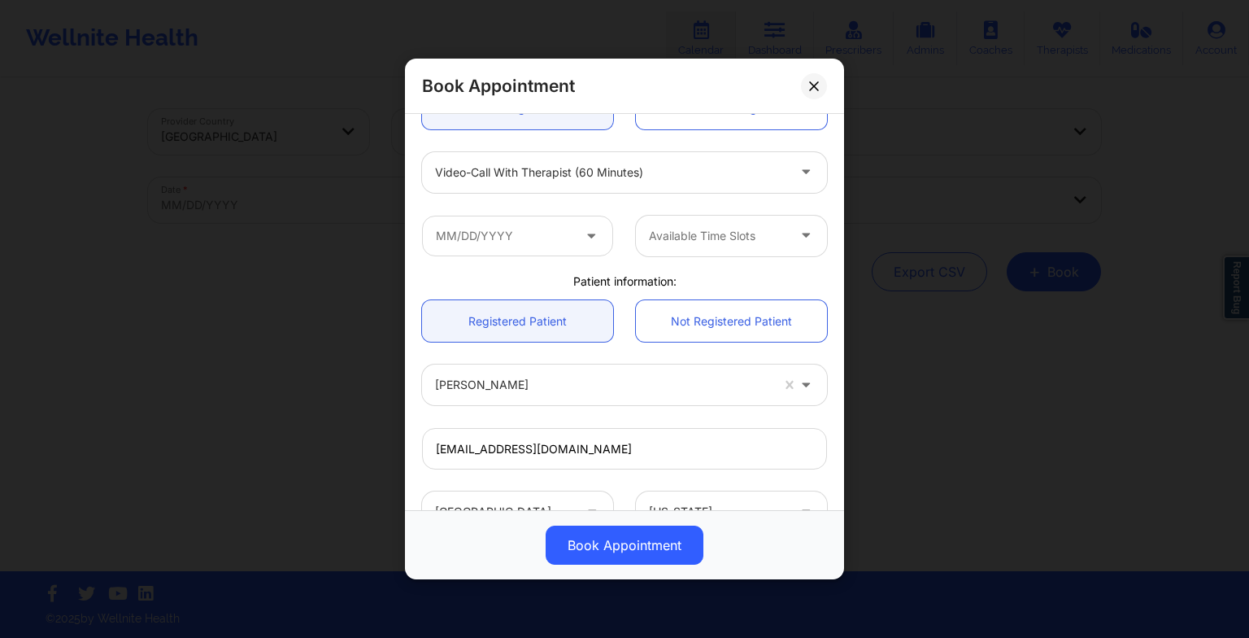
scroll to position [140, 0]
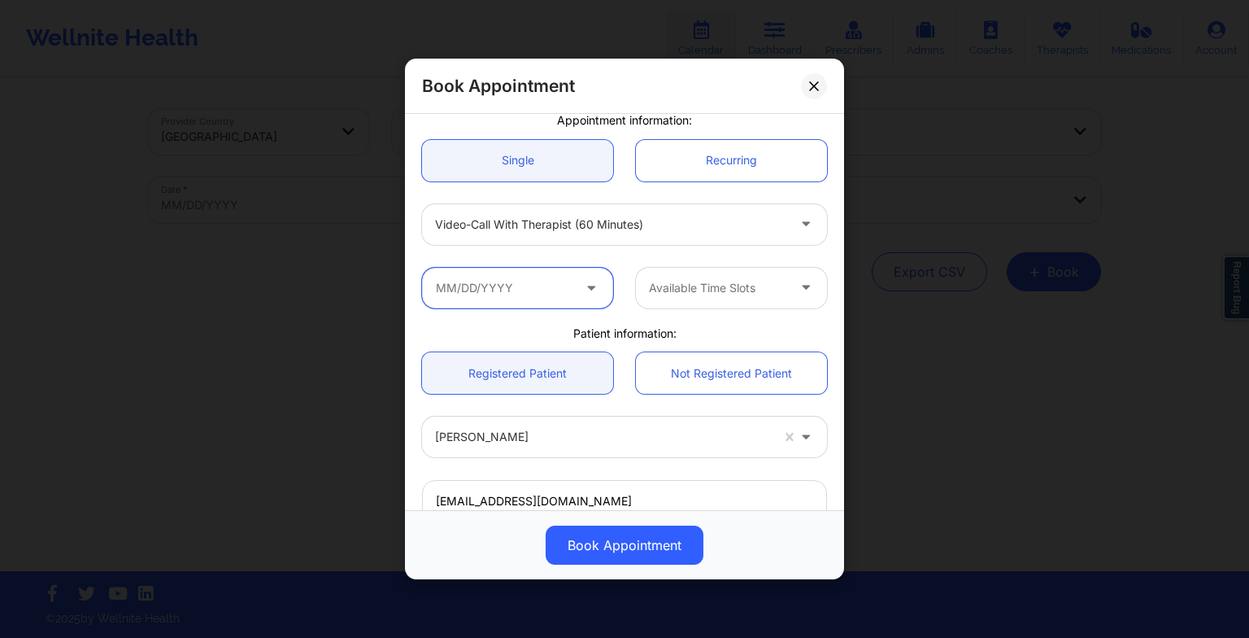
click at [499, 290] on input "text" at bounding box center [517, 288] width 191 height 41
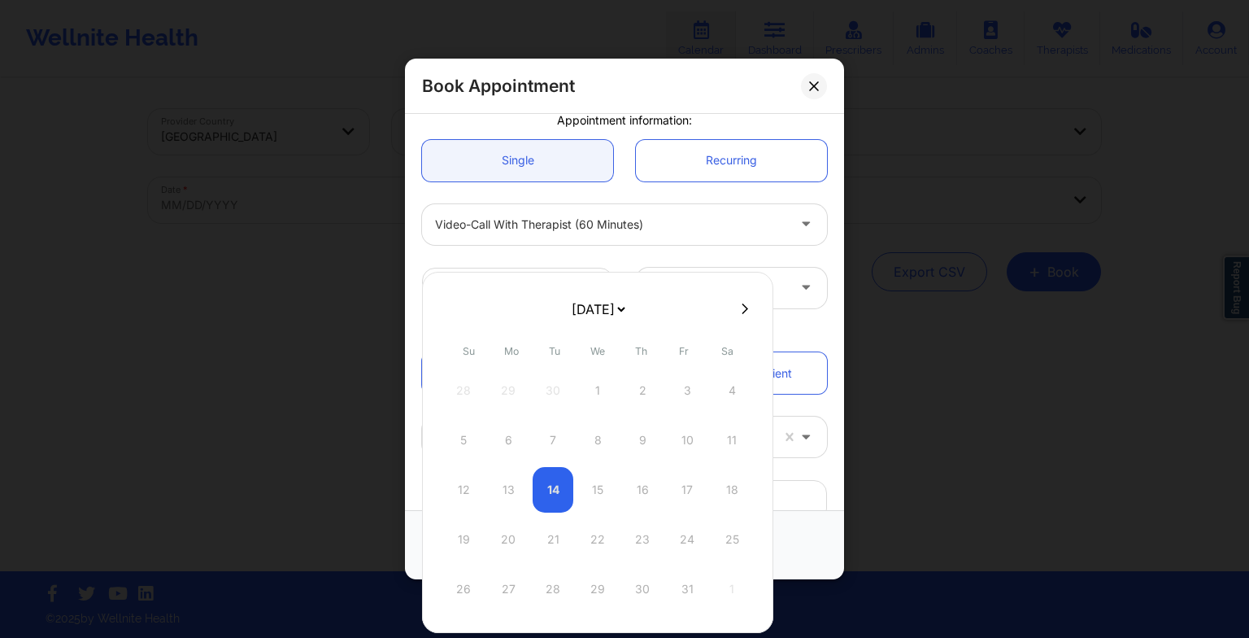
click at [742, 309] on icon at bounding box center [745, 309] width 7 height 12
select select "2025-10"
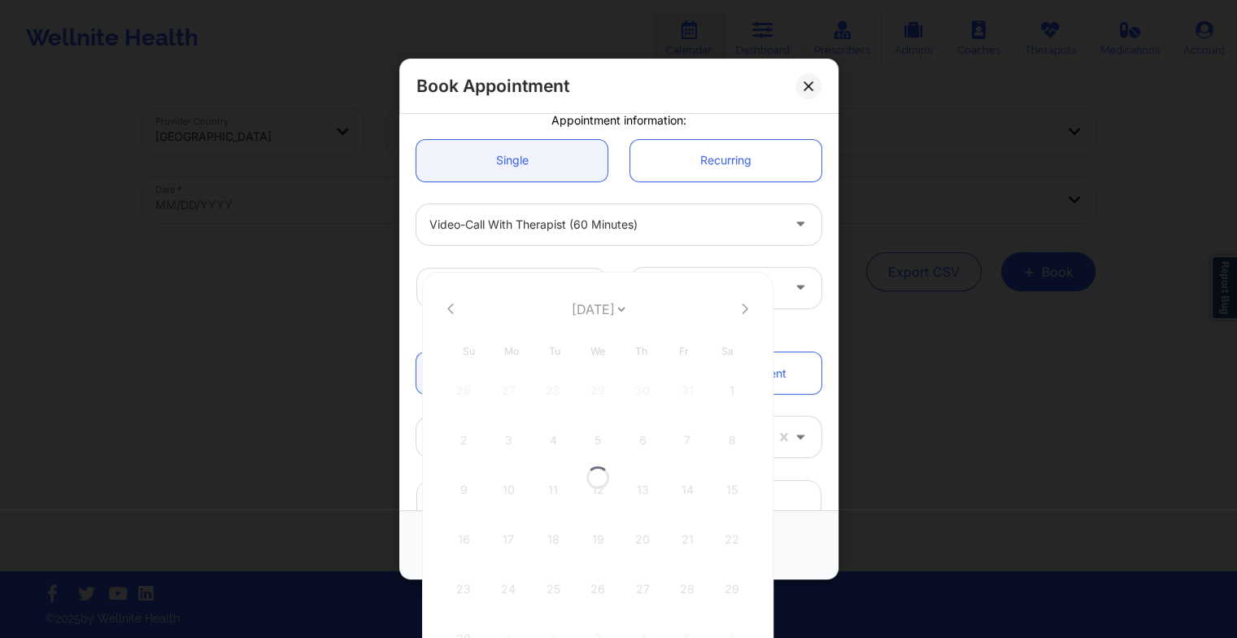
select select "2025-10"
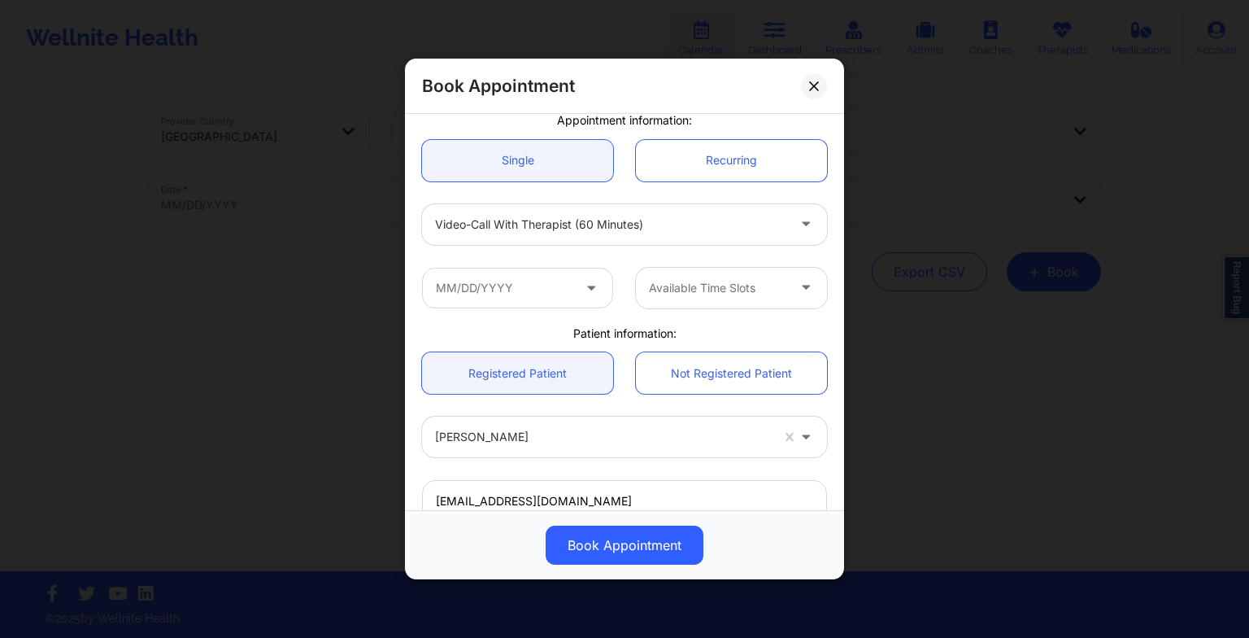
click at [953, 384] on div "Book Appointment United States New York Raquel Pereda Appointment information: …" at bounding box center [624, 319] width 1249 height 638
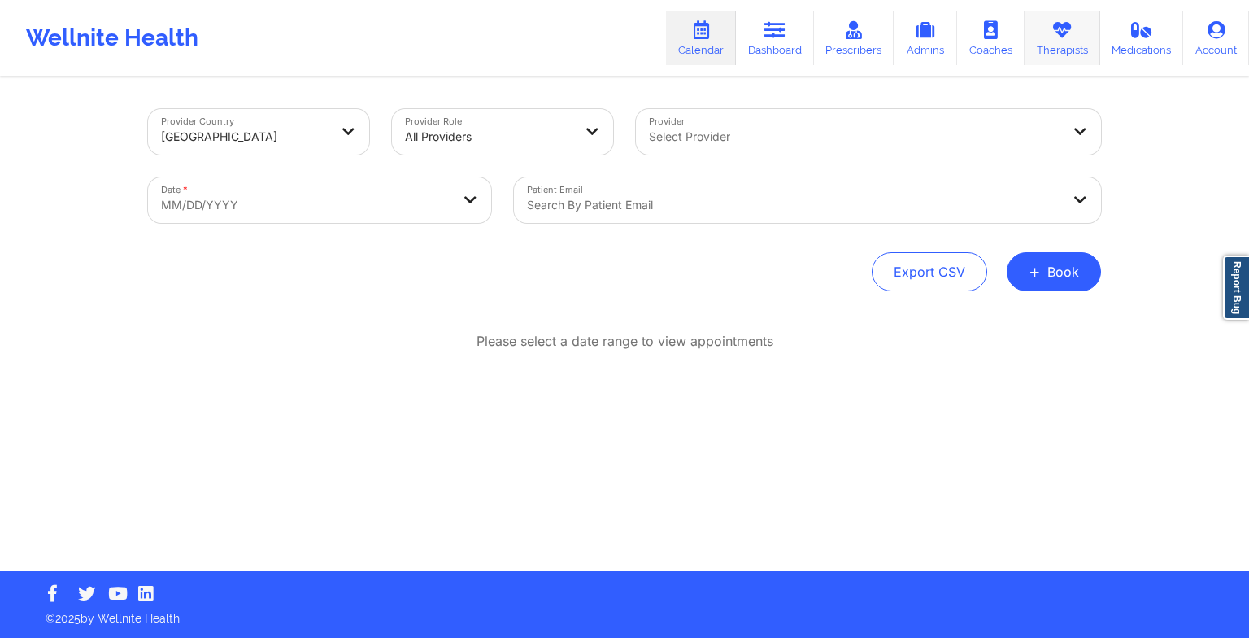
click at [1068, 39] on icon at bounding box center [1062, 30] width 21 height 18
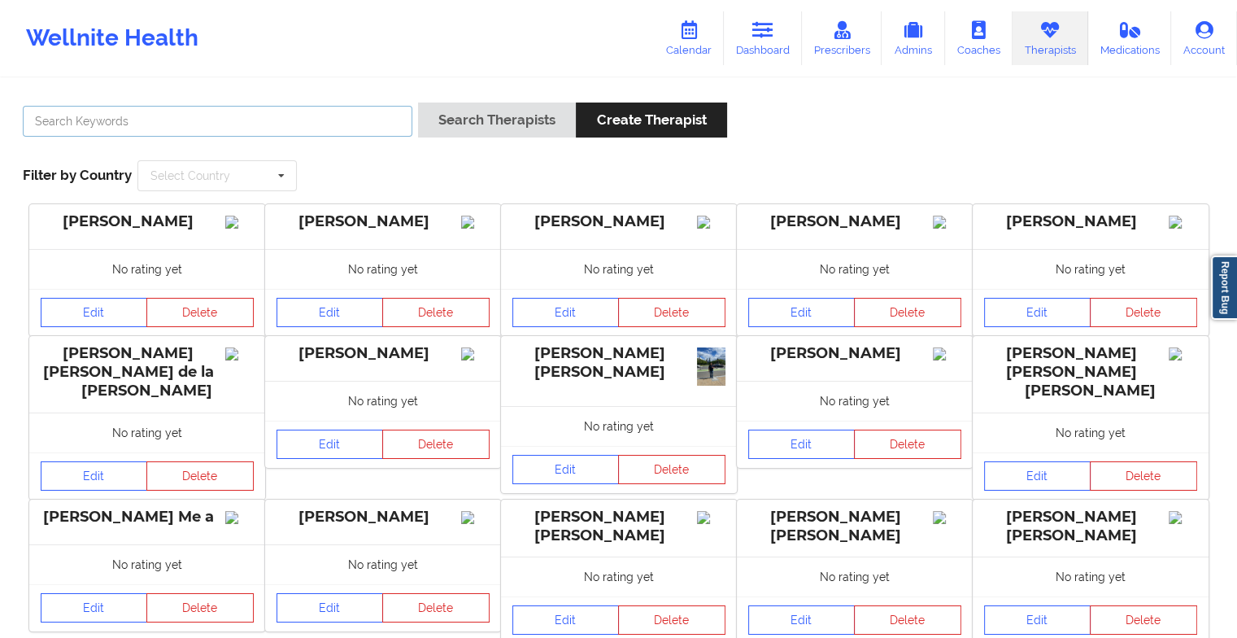
click at [363, 127] on input "text" at bounding box center [218, 121] width 390 height 31
paste input "[PERSON_NAME]"
type input "[PERSON_NAME]"
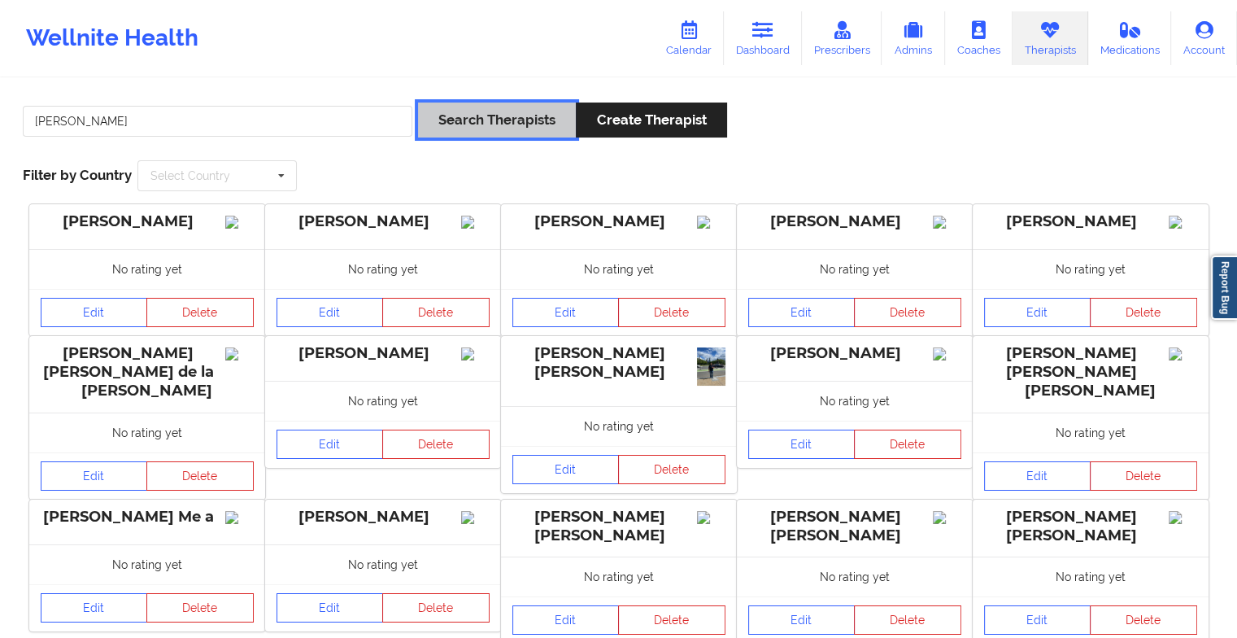
click at [502, 122] on button "Search Therapists" at bounding box center [497, 119] width 158 height 35
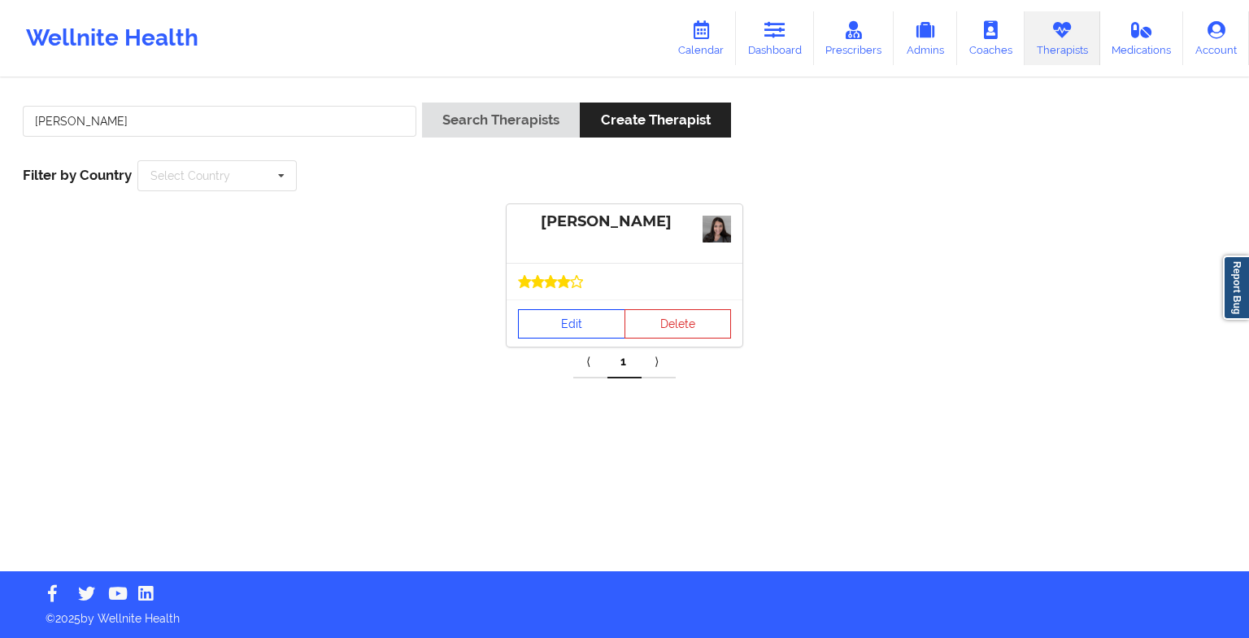
click at [576, 309] on link "Edit" at bounding box center [571, 323] width 107 height 29
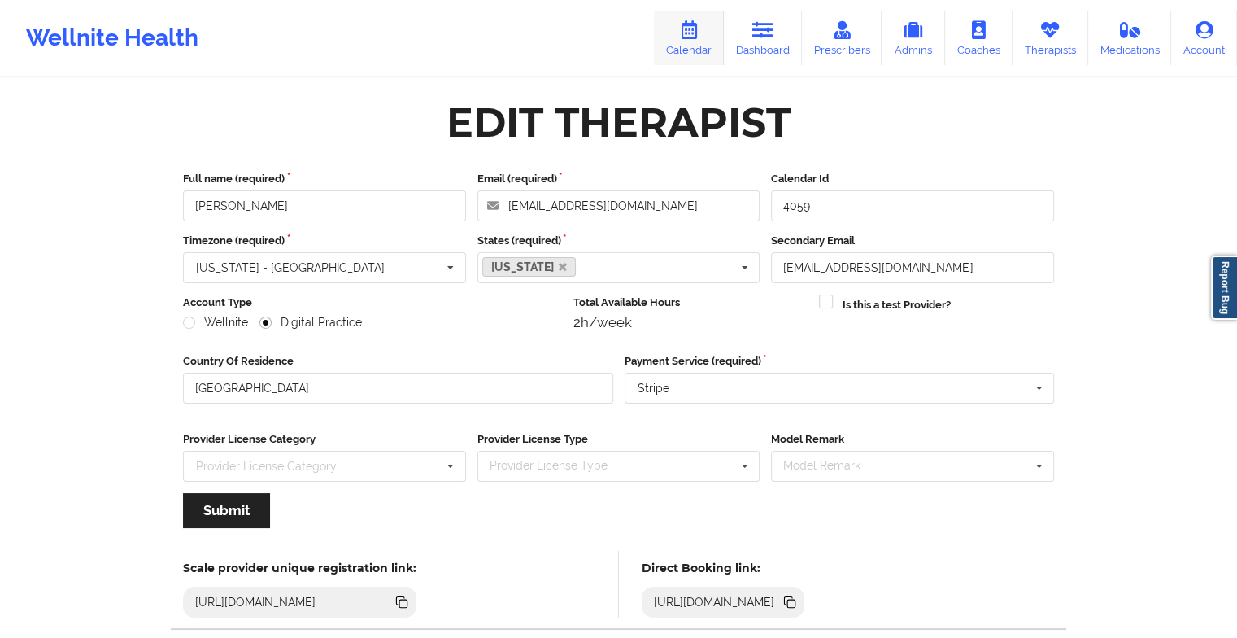
click at [700, 36] on icon at bounding box center [688, 30] width 21 height 18
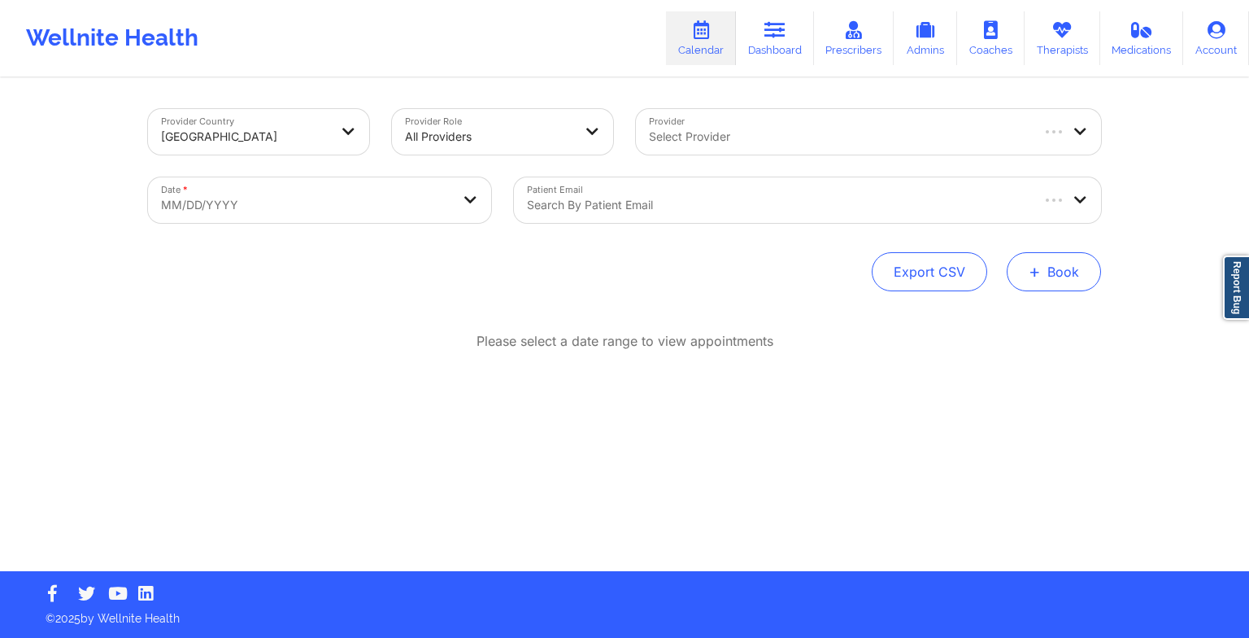
click at [1052, 267] on button "+ Book" at bounding box center [1054, 271] width 94 height 39
click at [995, 316] on button "Therapy Session" at bounding box center [1027, 323] width 124 height 27
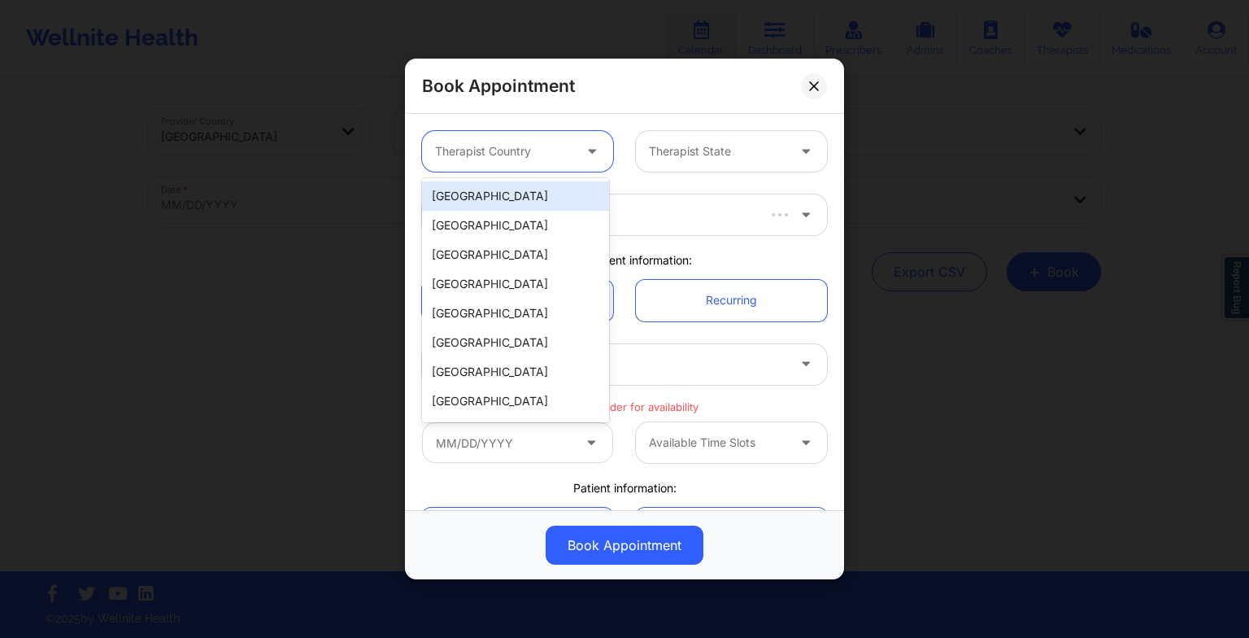
click at [515, 138] on div "Therapist Country" at bounding box center [498, 151] width 152 height 41
click at [517, 200] on div "[GEOGRAPHIC_DATA]" at bounding box center [515, 195] width 187 height 29
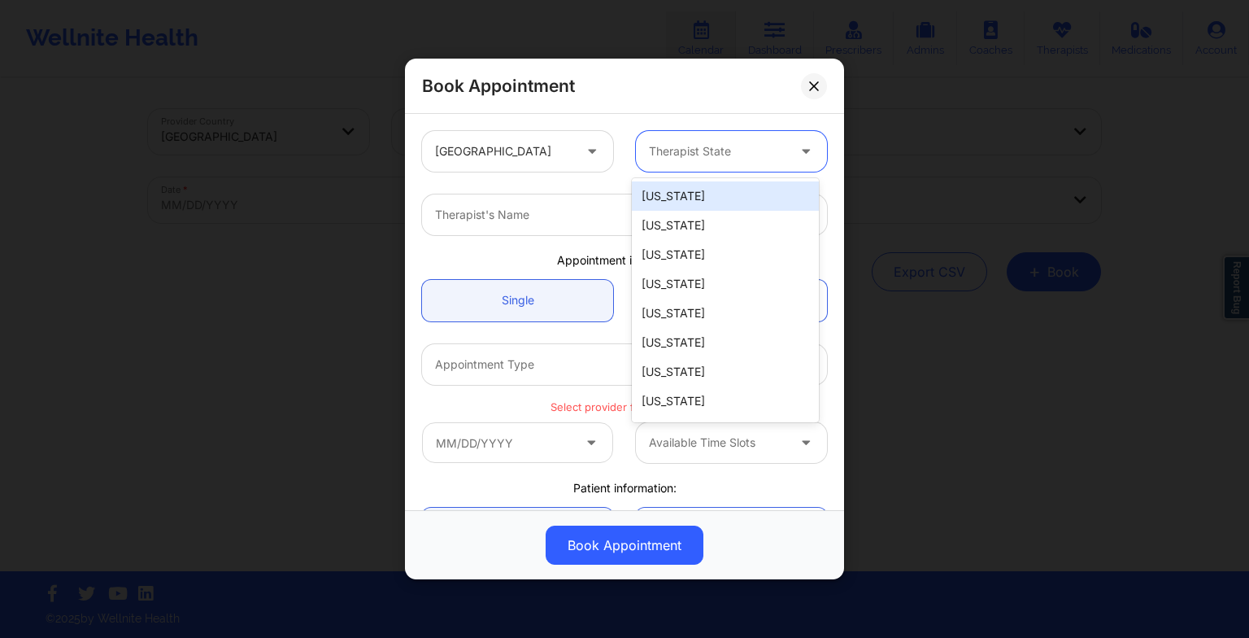
click at [695, 150] on div at bounding box center [717, 152] width 137 height 20
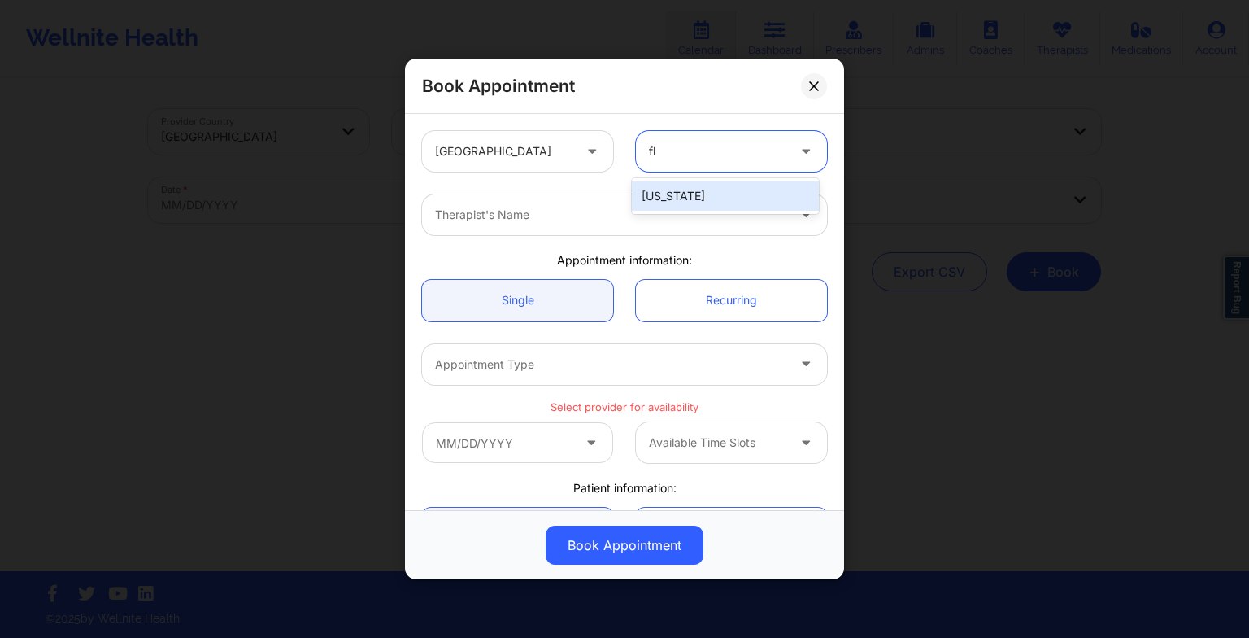
type input "flo"
click at [721, 211] on div "[US_STATE]" at bounding box center [725, 196] width 187 height 36
click at [703, 202] on div "[US_STATE]" at bounding box center [725, 195] width 187 height 29
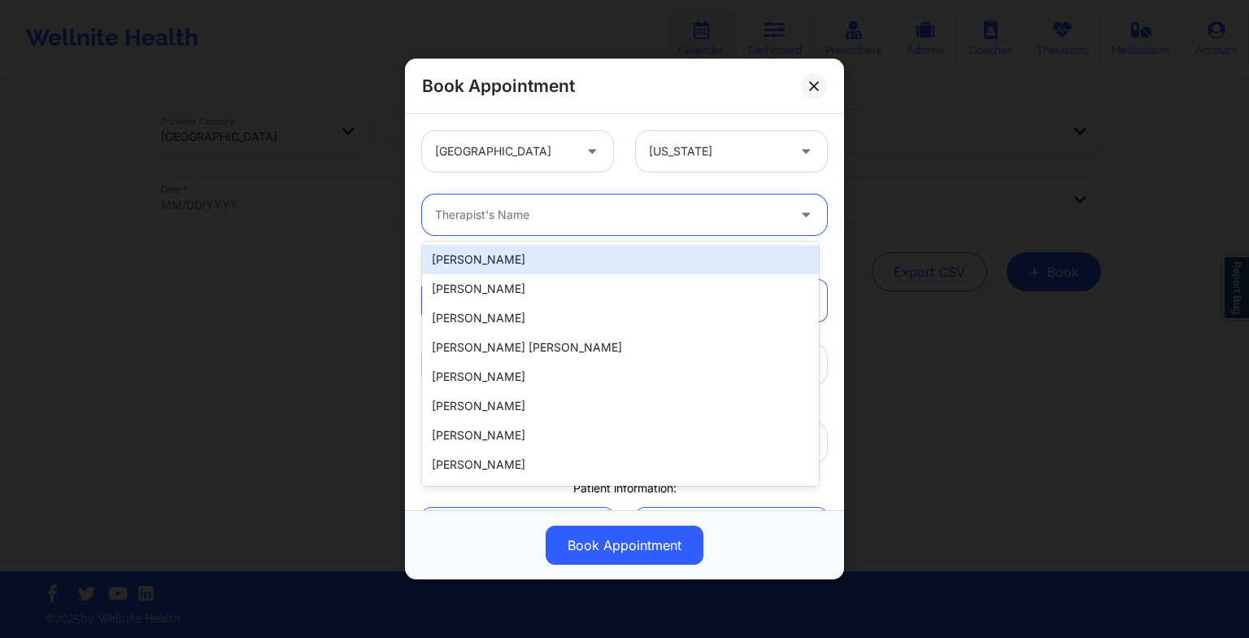
click at [608, 221] on div at bounding box center [610, 215] width 351 height 20
paste input "[PERSON_NAME]"
type input "[PERSON_NAME]"
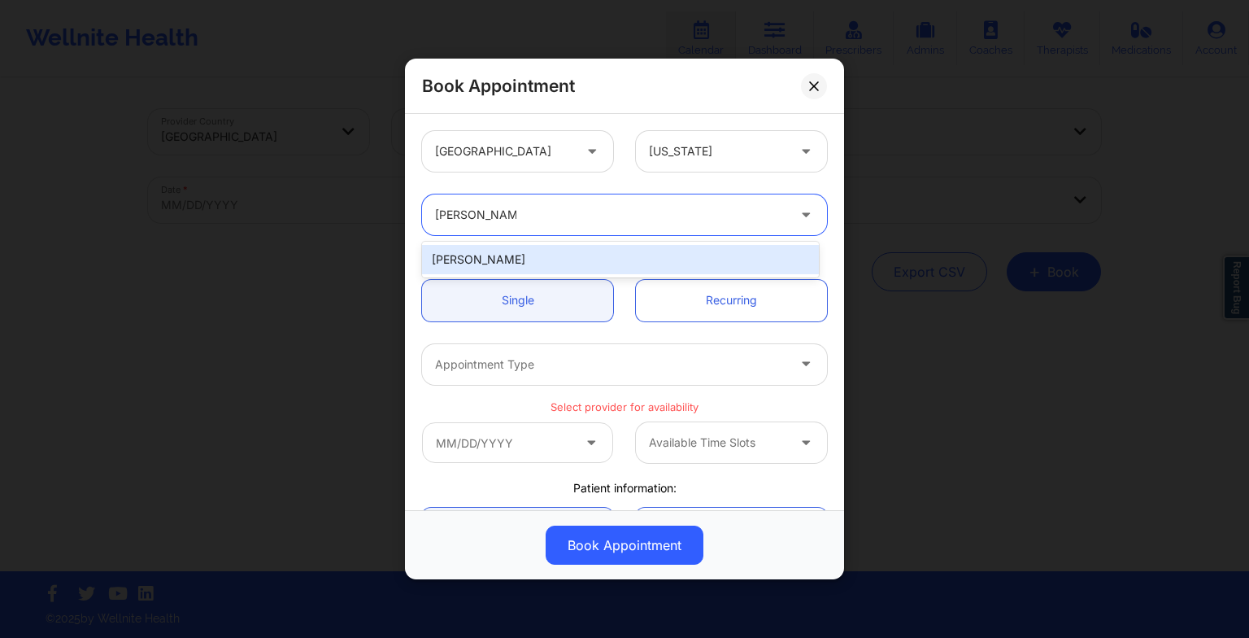
click at [582, 245] on div "[PERSON_NAME]" at bounding box center [620, 259] width 397 height 29
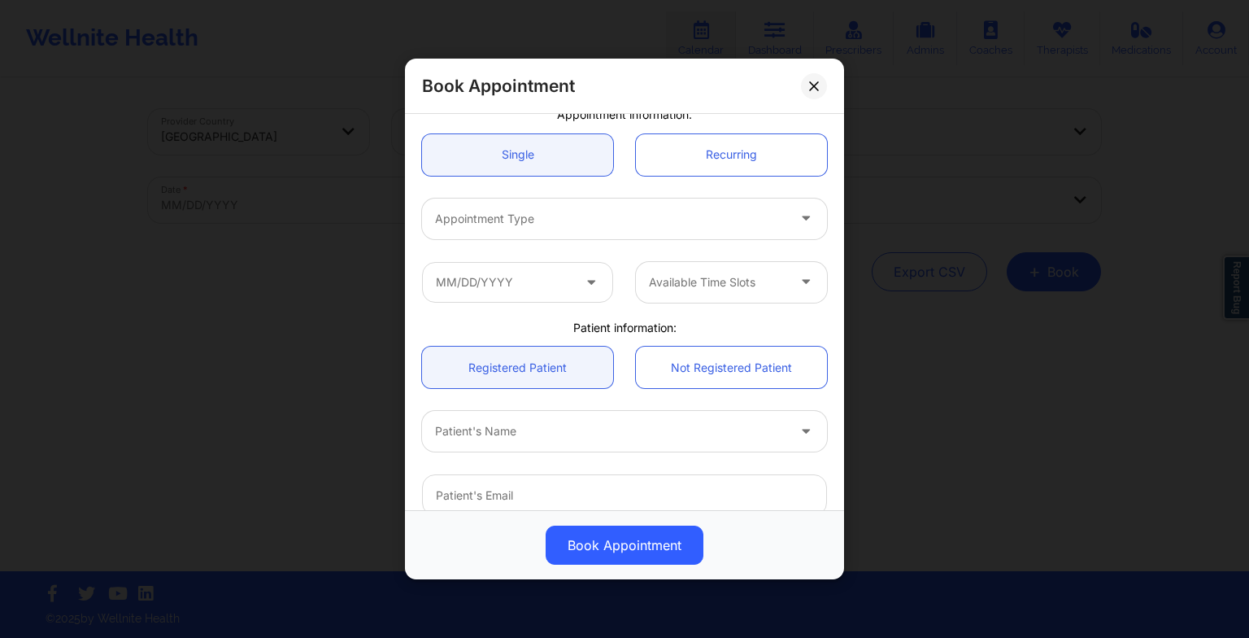
scroll to position [148, 0]
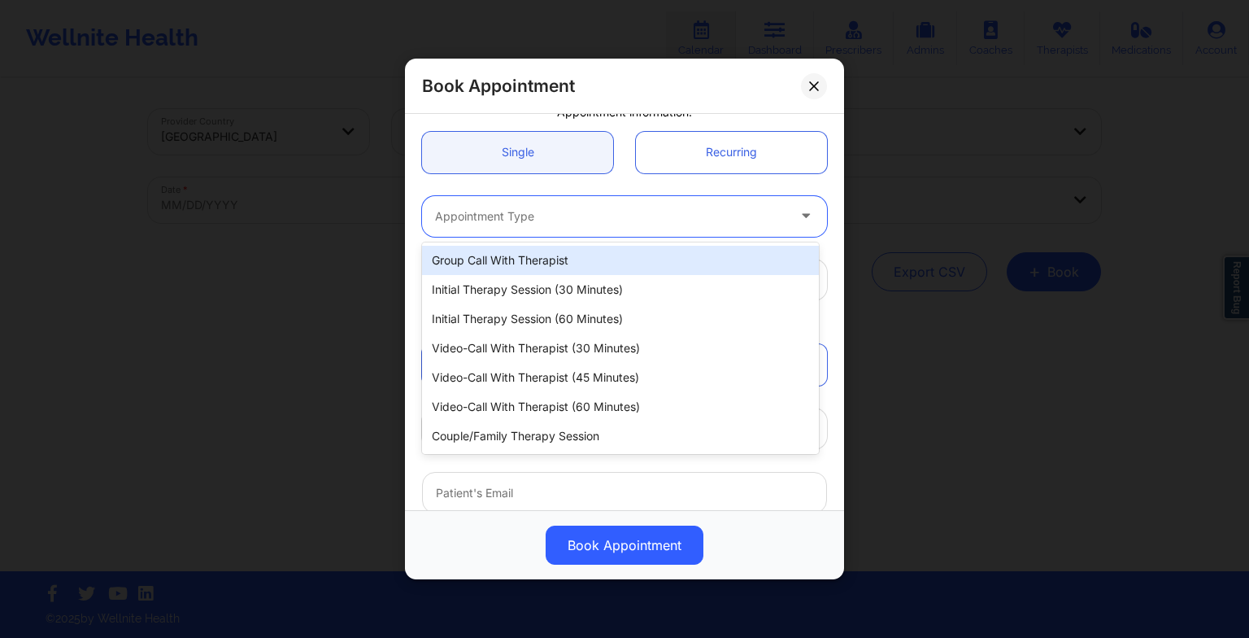
click at [517, 221] on div at bounding box center [610, 217] width 351 height 20
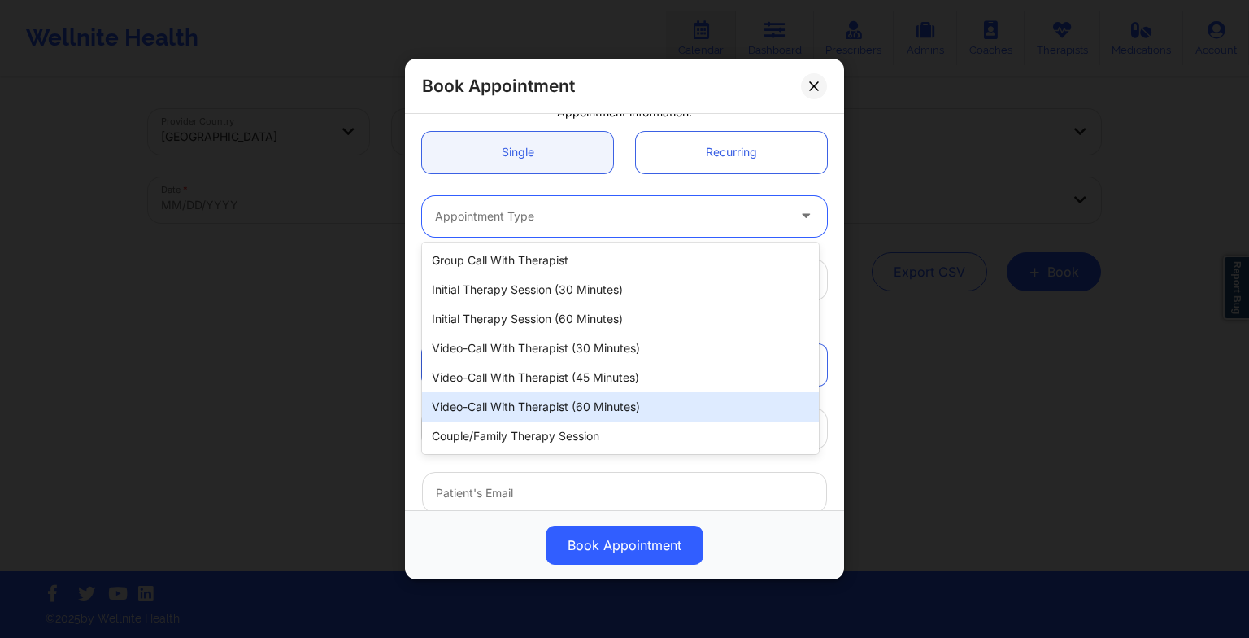
click at [582, 407] on div "Video-Call with Therapist (60 minutes)" at bounding box center [620, 406] width 397 height 29
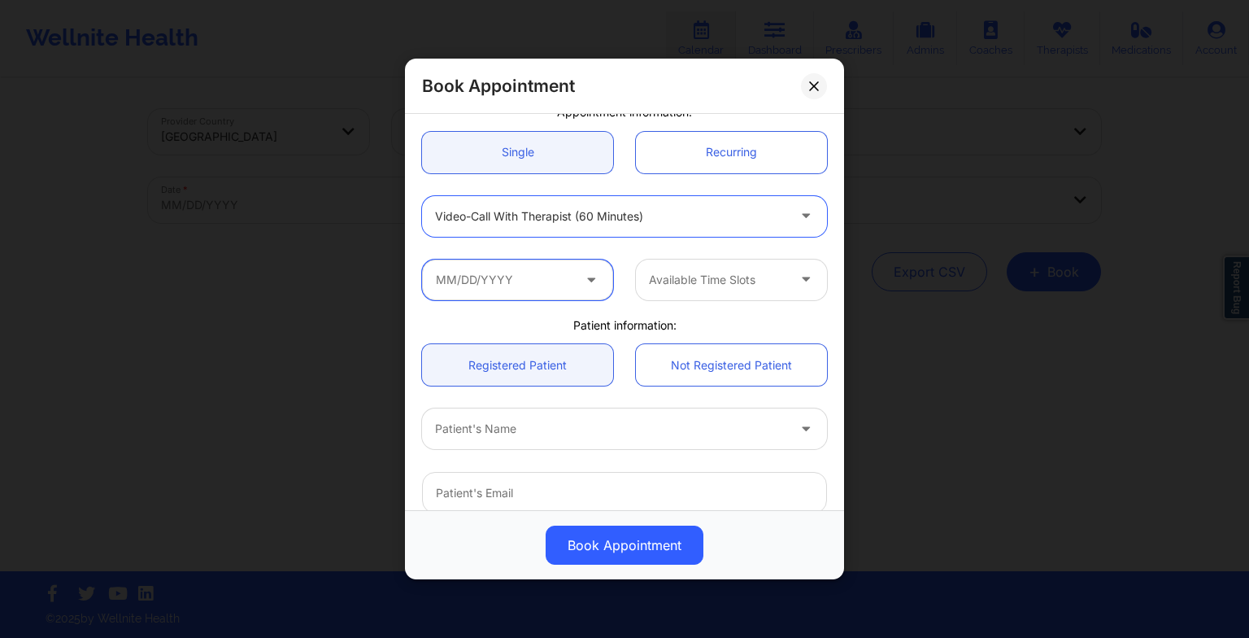
click at [516, 270] on input "text" at bounding box center [517, 279] width 191 height 41
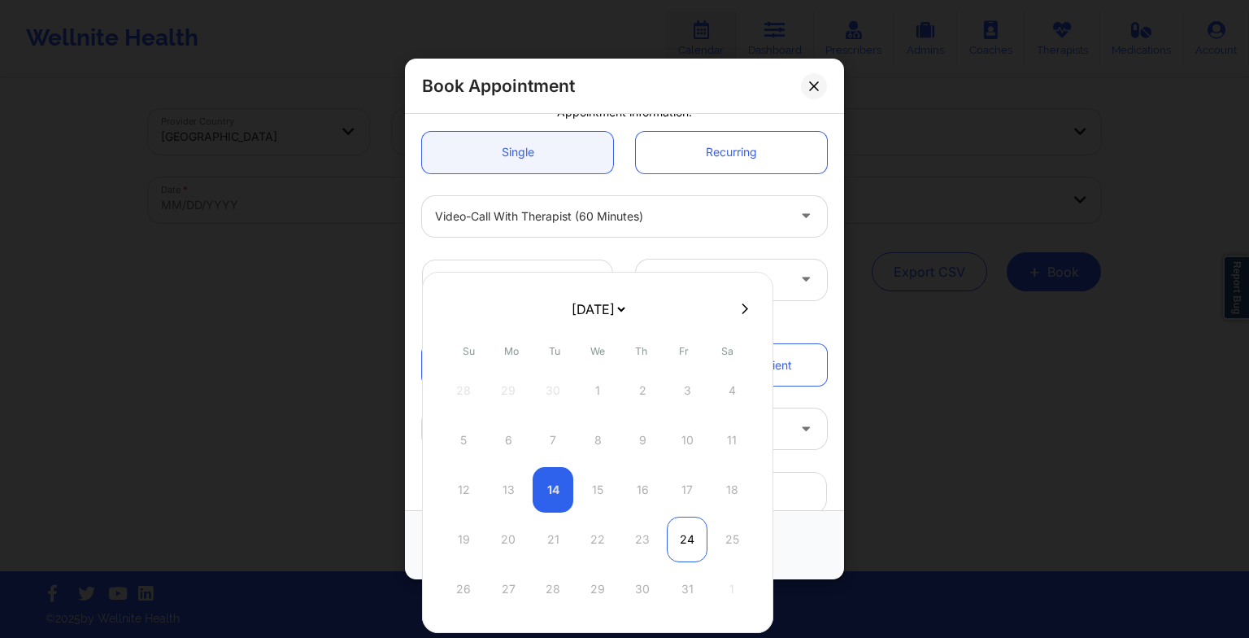
click at [667, 536] on div "24" at bounding box center [687, 540] width 41 height 46
type input "[DATE]"
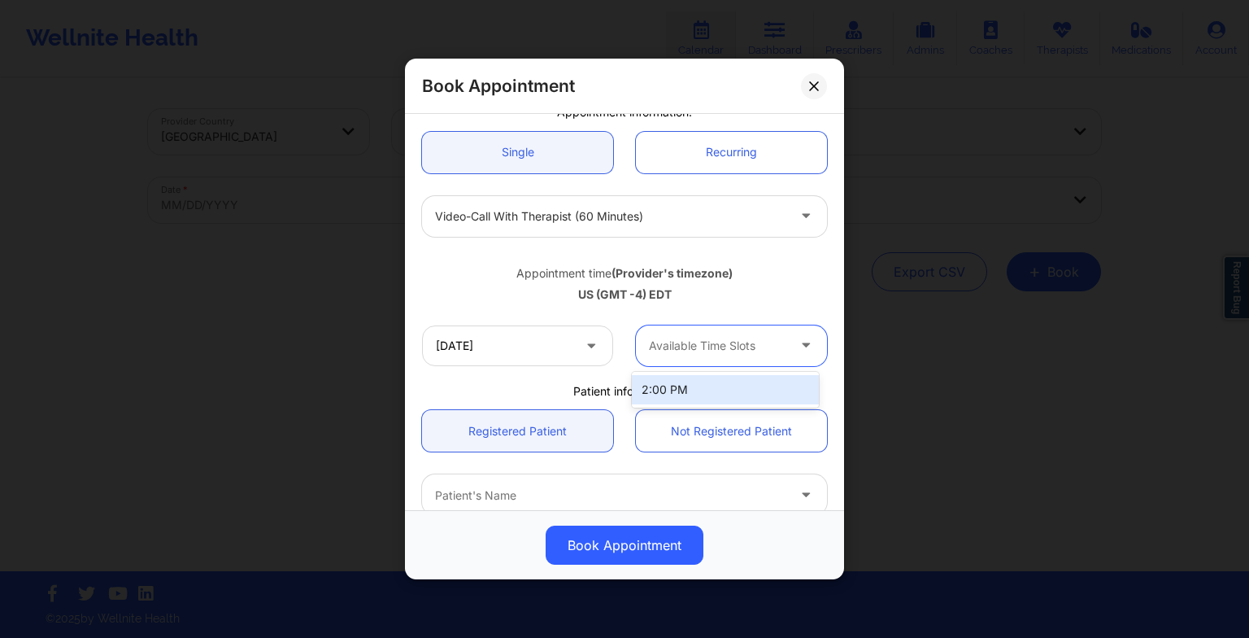
click at [696, 334] on div "Available Time Slots" at bounding box center [712, 345] width 152 height 41
click at [696, 383] on div "2:00 PM" at bounding box center [725, 389] width 187 height 29
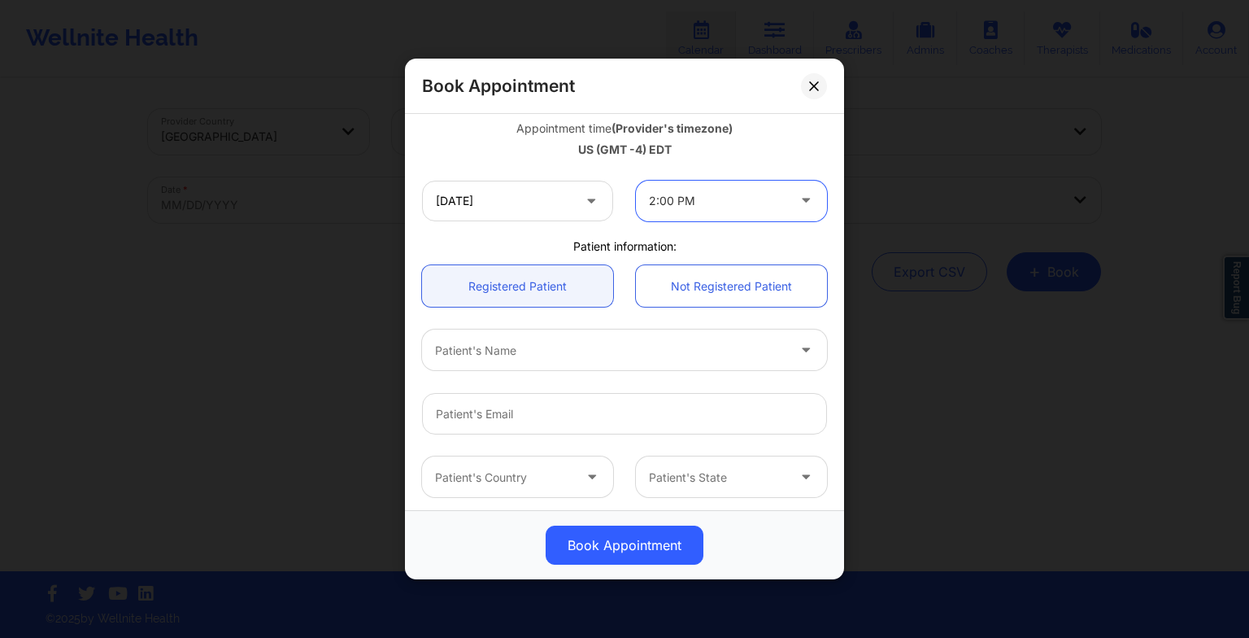
scroll to position [296, 0]
click at [600, 338] on div at bounding box center [610, 347] width 351 height 20
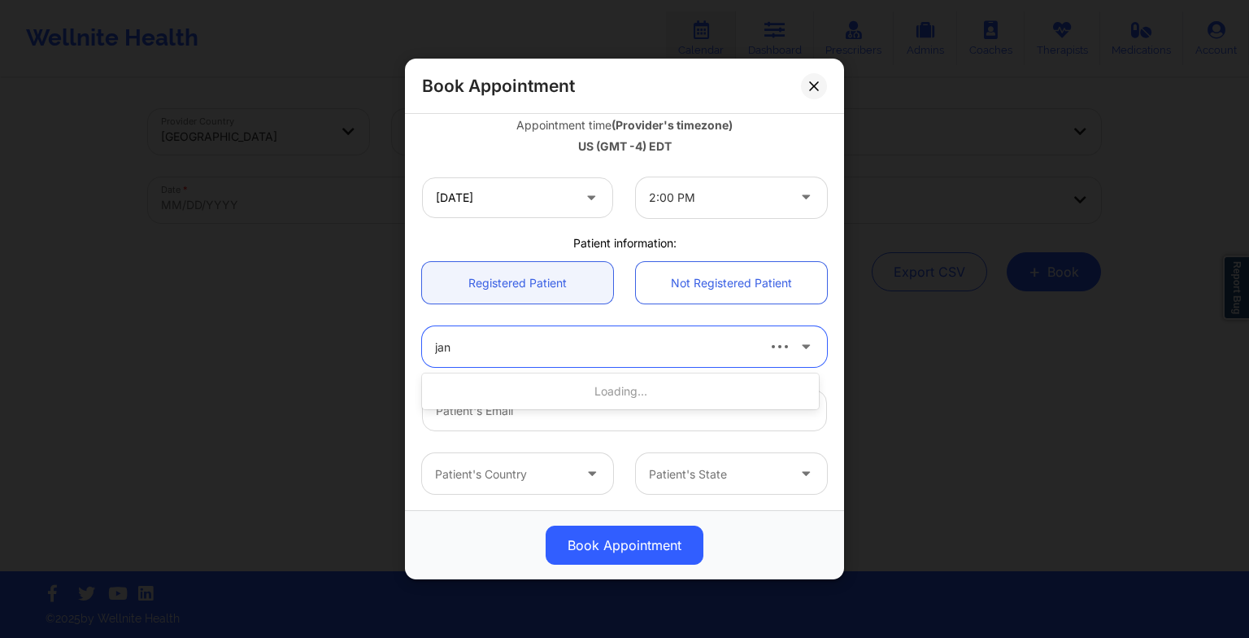
type input "jani"
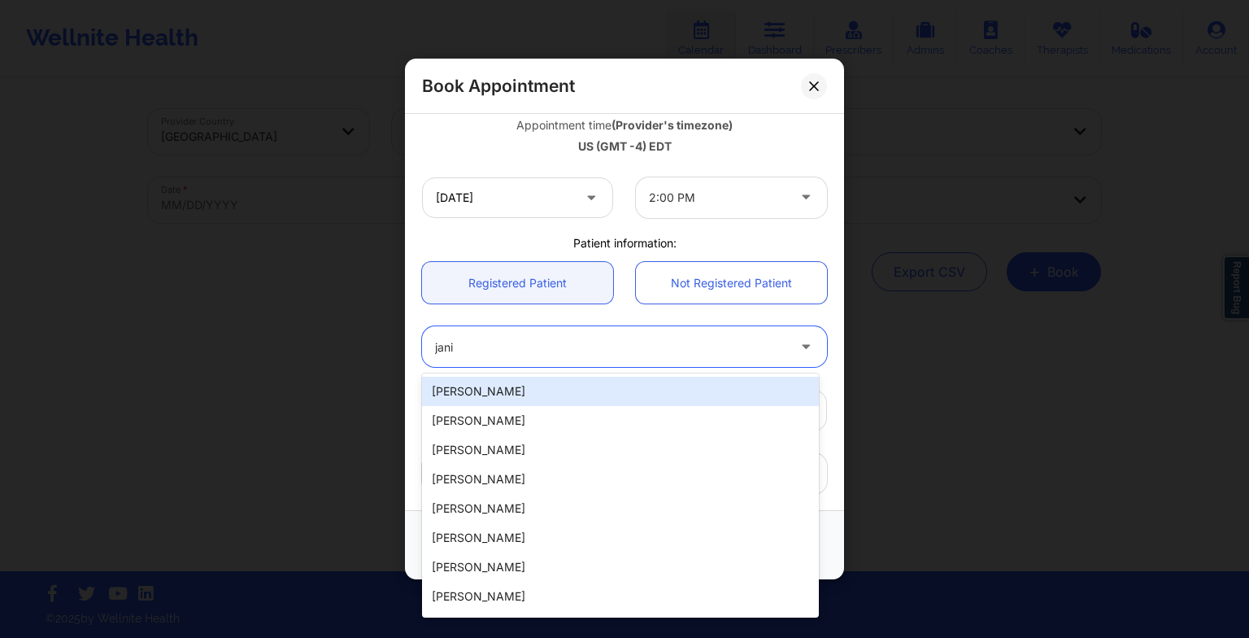
click at [538, 388] on div "[PERSON_NAME]" at bounding box center [620, 391] width 397 height 29
type input "[EMAIL_ADDRESS][DOMAIN_NAME]"
type input "[PHONE_NUMBER]"
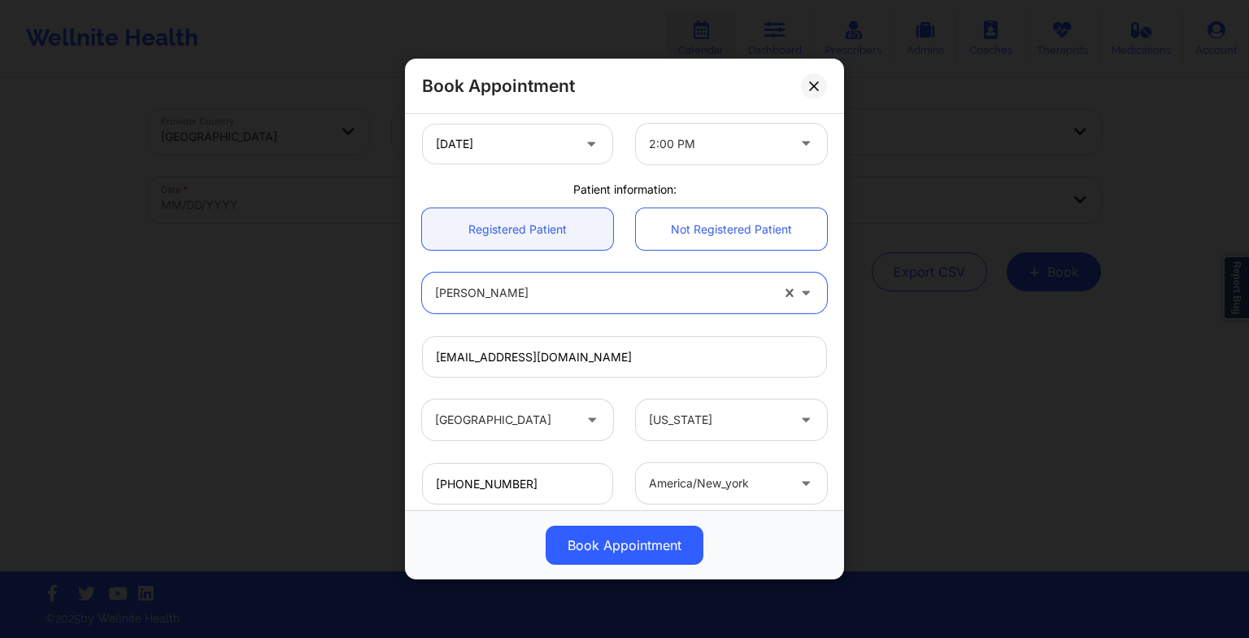
scroll to position [448, 0]
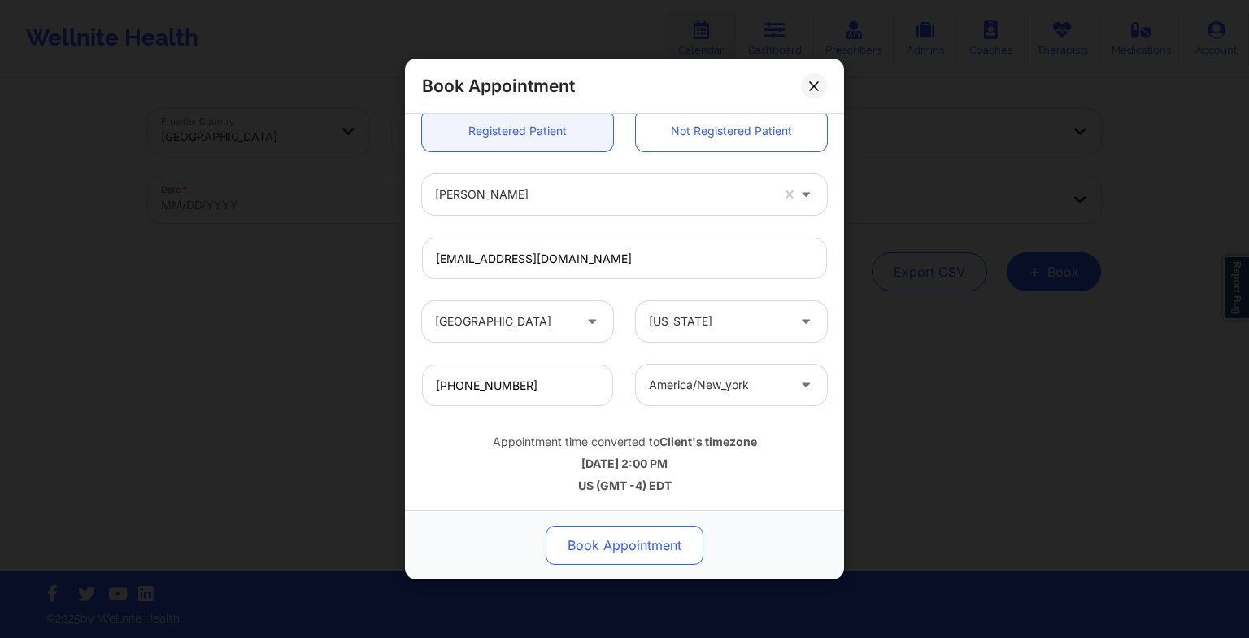
click at [612, 547] on button "Book Appointment" at bounding box center [625, 544] width 158 height 39
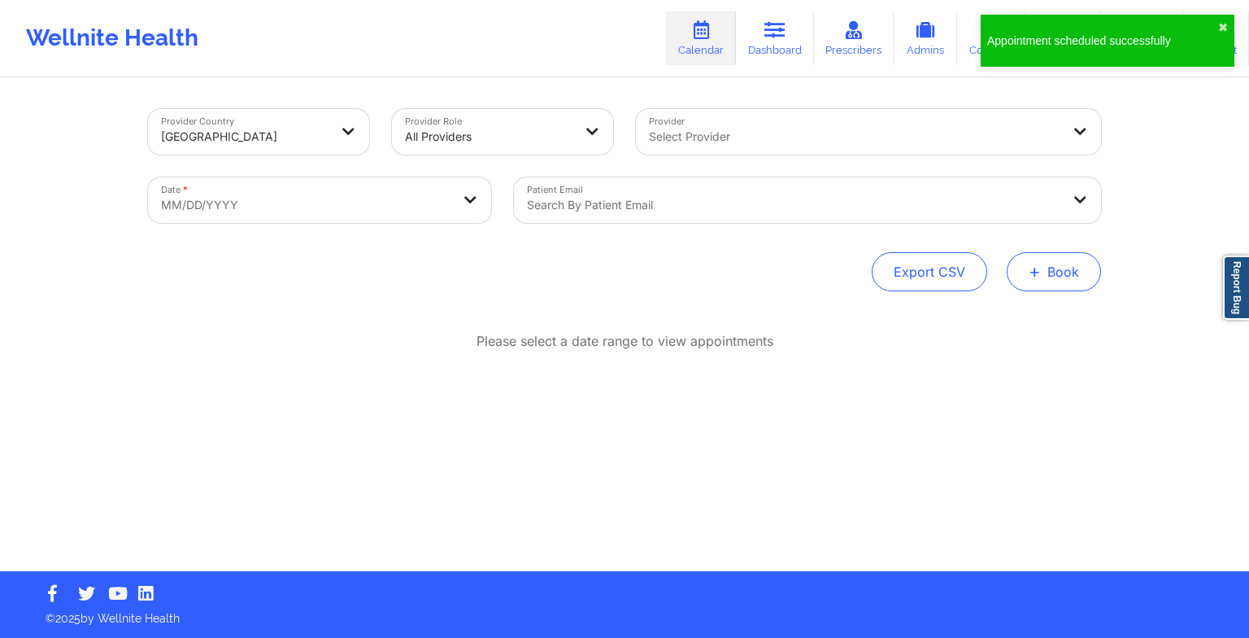
click at [1055, 273] on button "+ Book" at bounding box center [1054, 271] width 94 height 39
click at [994, 327] on button "Therapy Session" at bounding box center [1027, 323] width 124 height 27
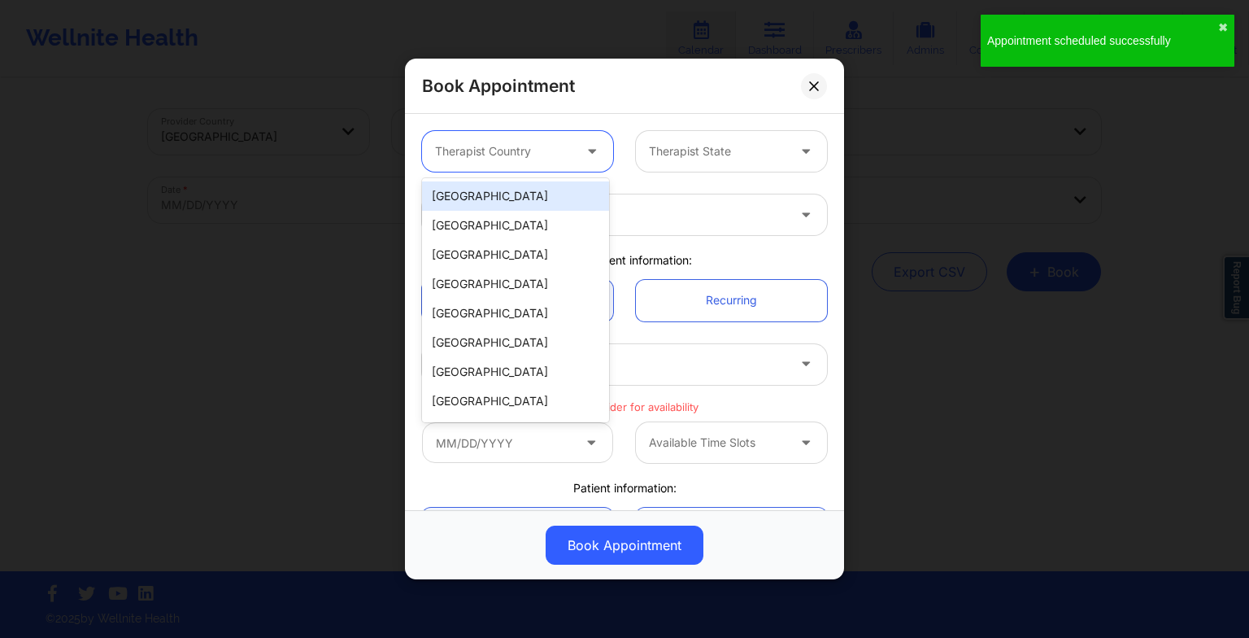
click at [551, 143] on div at bounding box center [503, 152] width 137 height 20
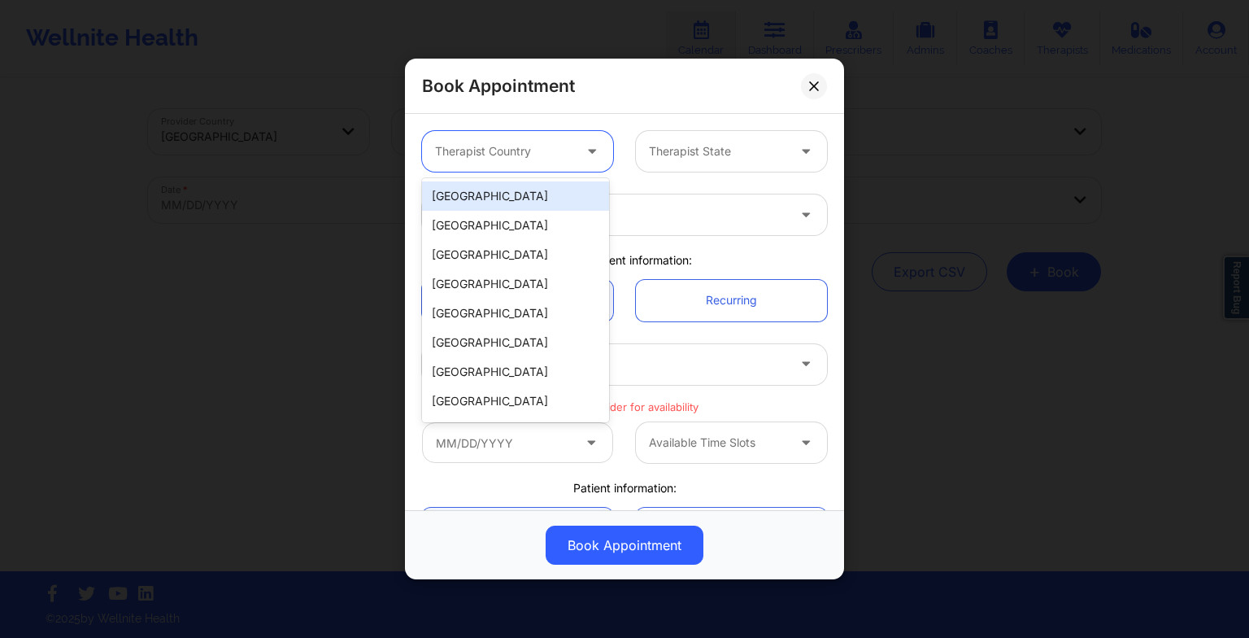
click at [538, 200] on div "[GEOGRAPHIC_DATA]" at bounding box center [515, 195] width 187 height 29
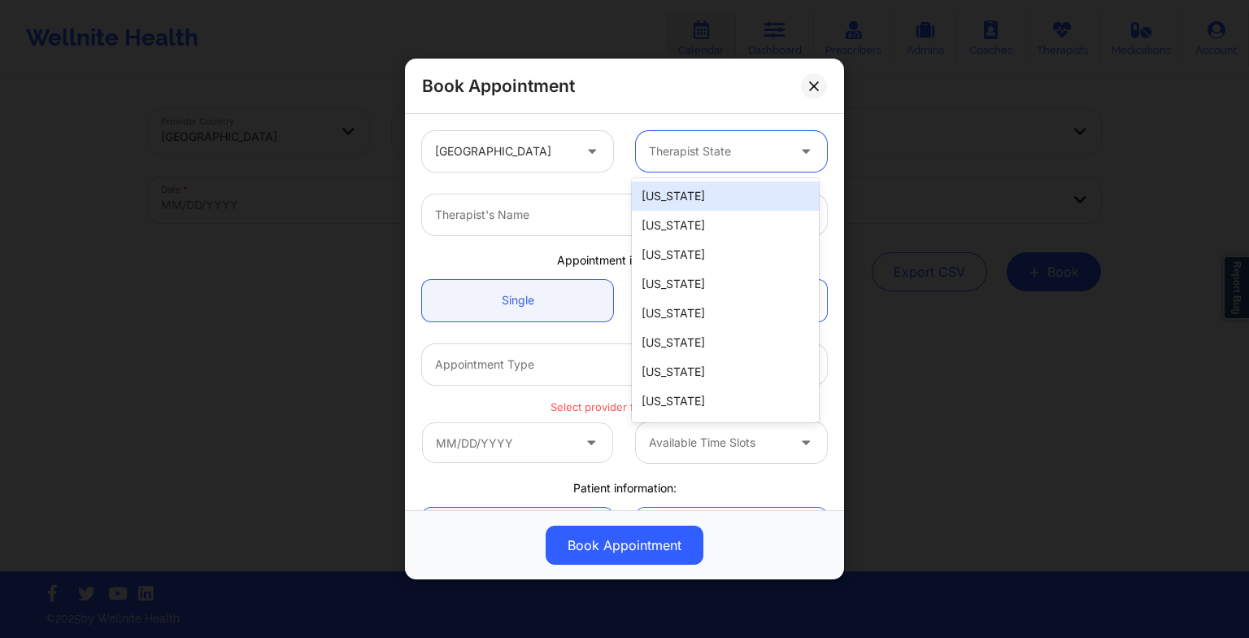
click at [711, 154] on div at bounding box center [717, 152] width 137 height 20
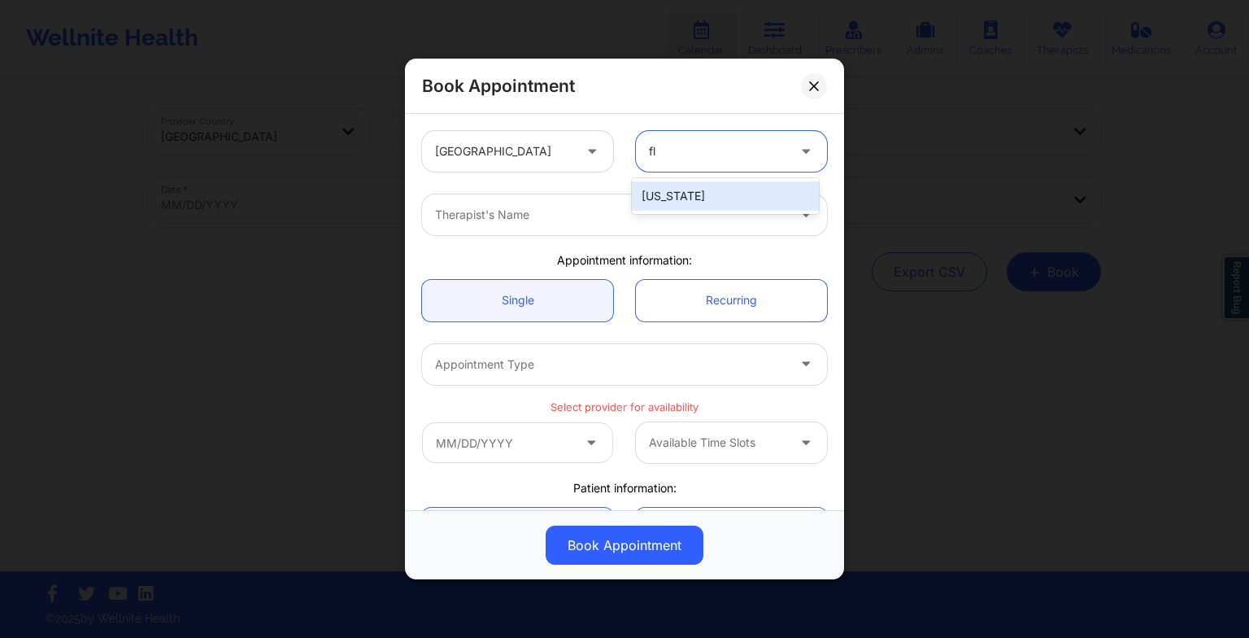
type input "flo"
click at [718, 207] on div "[US_STATE]" at bounding box center [725, 195] width 187 height 29
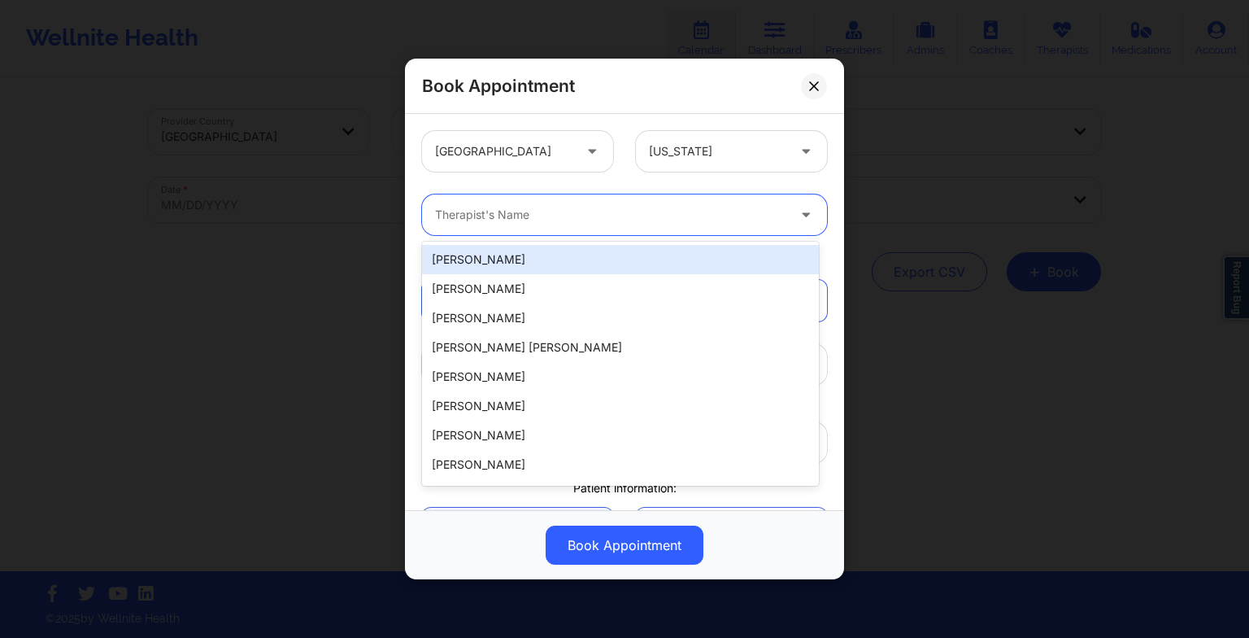
click at [577, 205] on div at bounding box center [610, 215] width 351 height 20
paste input "[PERSON_NAME]"
type input "[PERSON_NAME]"
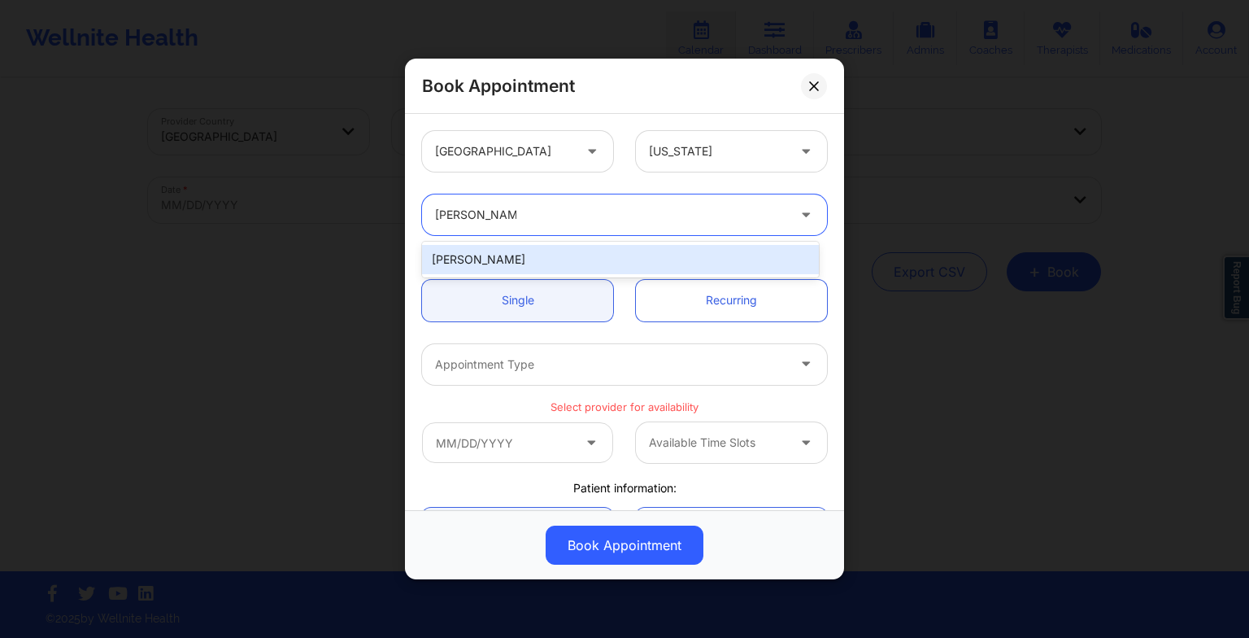
click at [569, 251] on div "[PERSON_NAME]" at bounding box center [620, 259] width 397 height 29
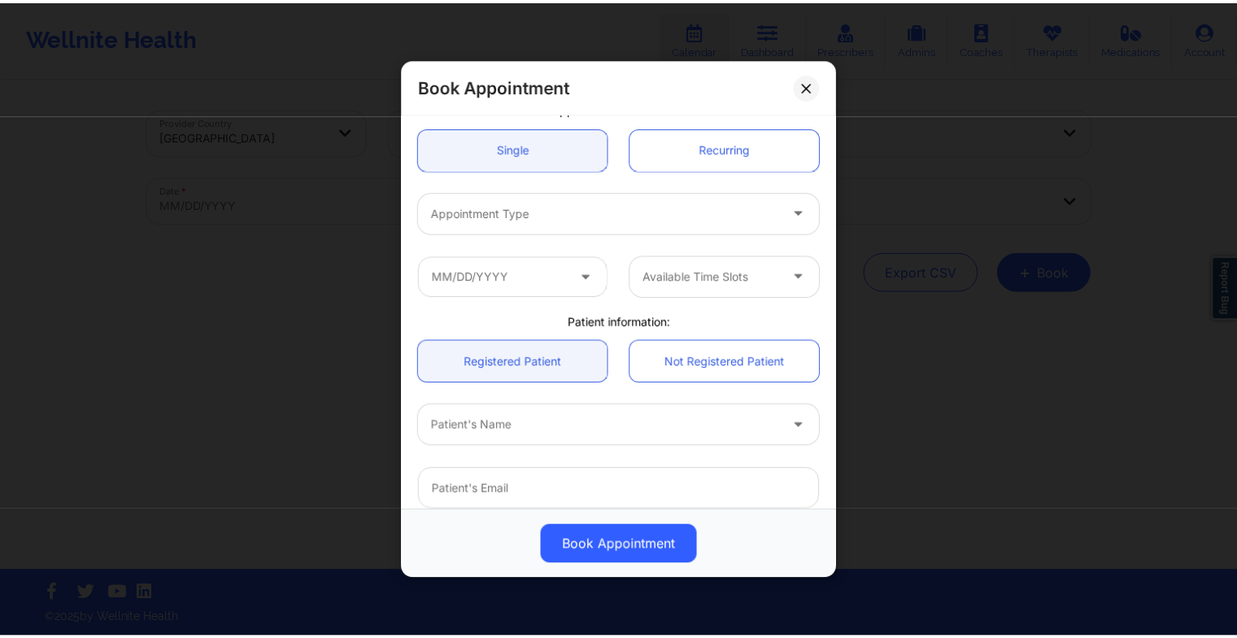
scroll to position [153, 0]
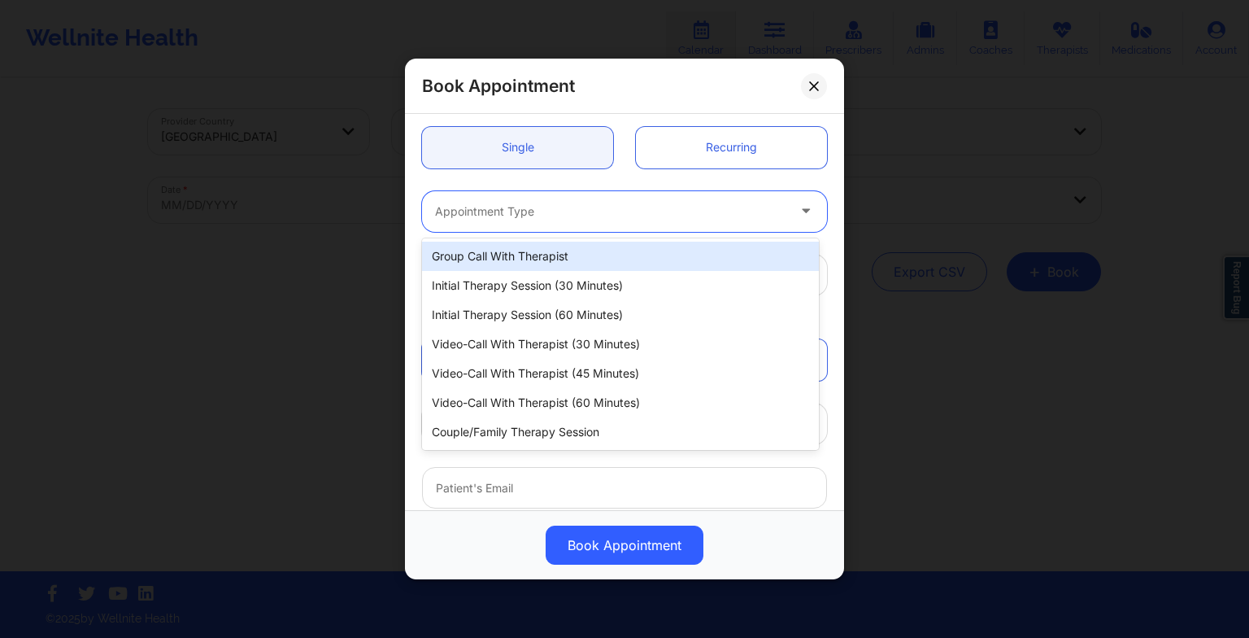
click at [512, 207] on div at bounding box center [610, 212] width 351 height 20
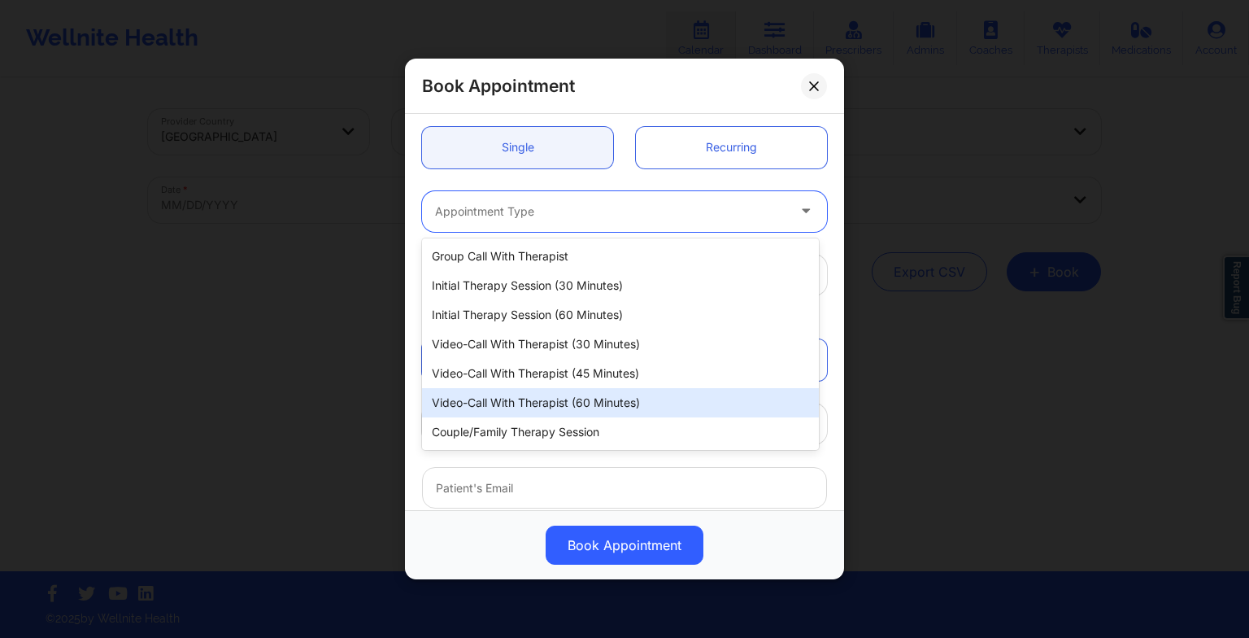
click at [584, 414] on div "Video-Call with Therapist (60 minutes)" at bounding box center [620, 402] width 397 height 29
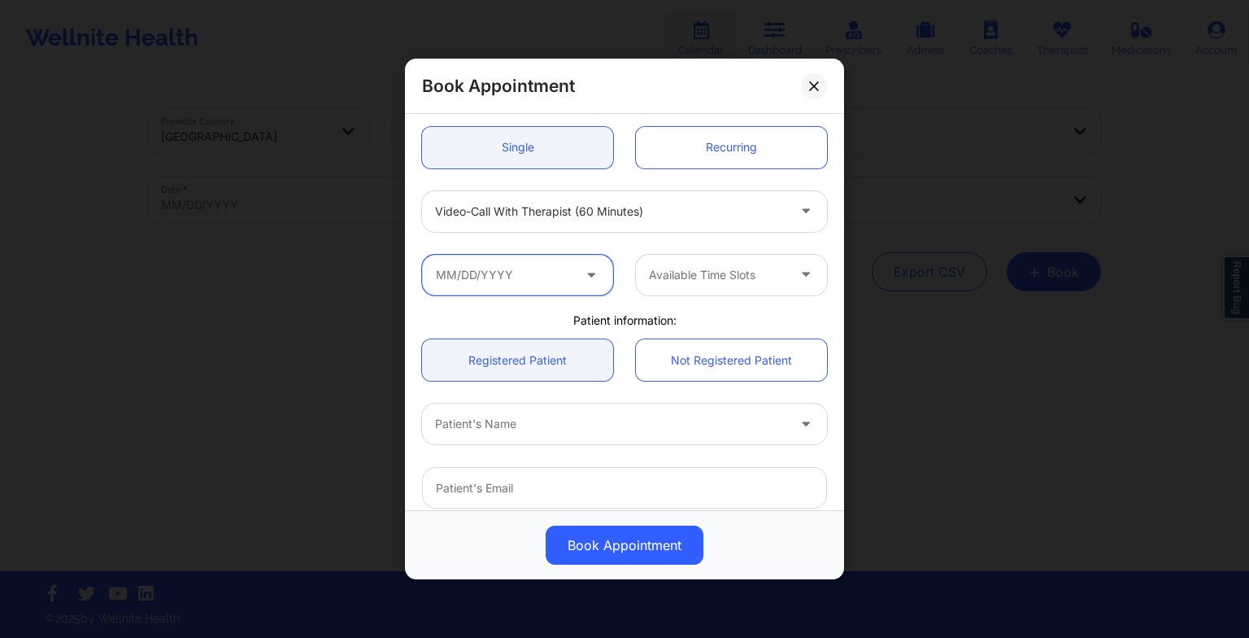
click at [547, 264] on input "text" at bounding box center [517, 275] width 191 height 41
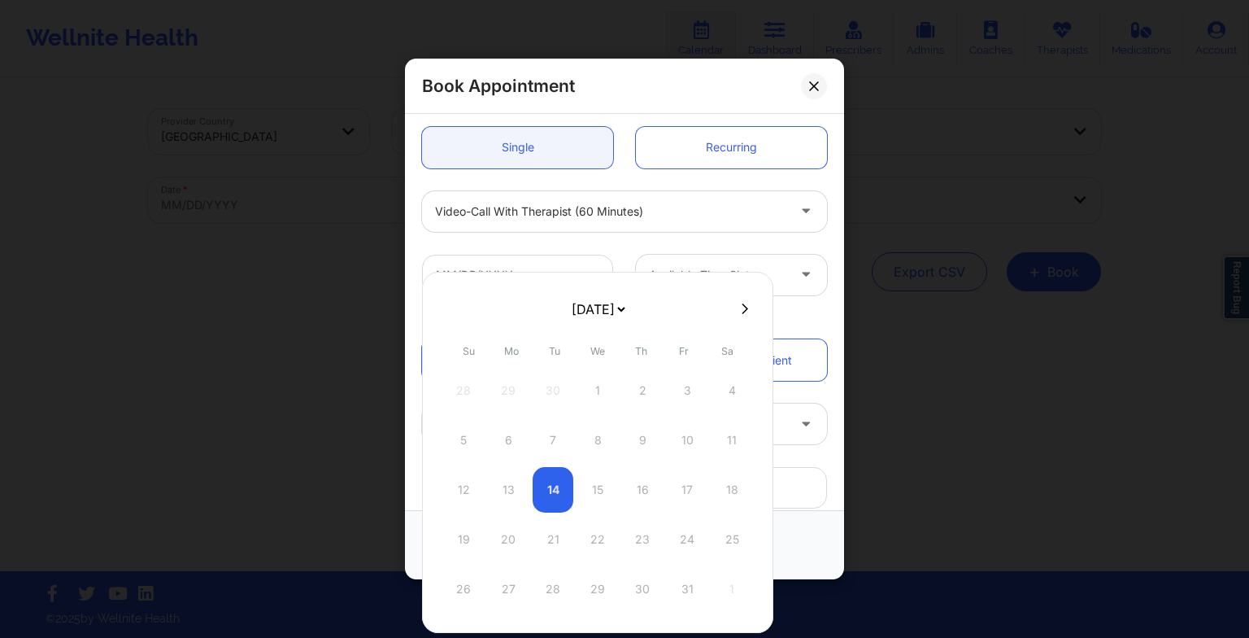
click at [742, 308] on icon at bounding box center [745, 309] width 7 height 12
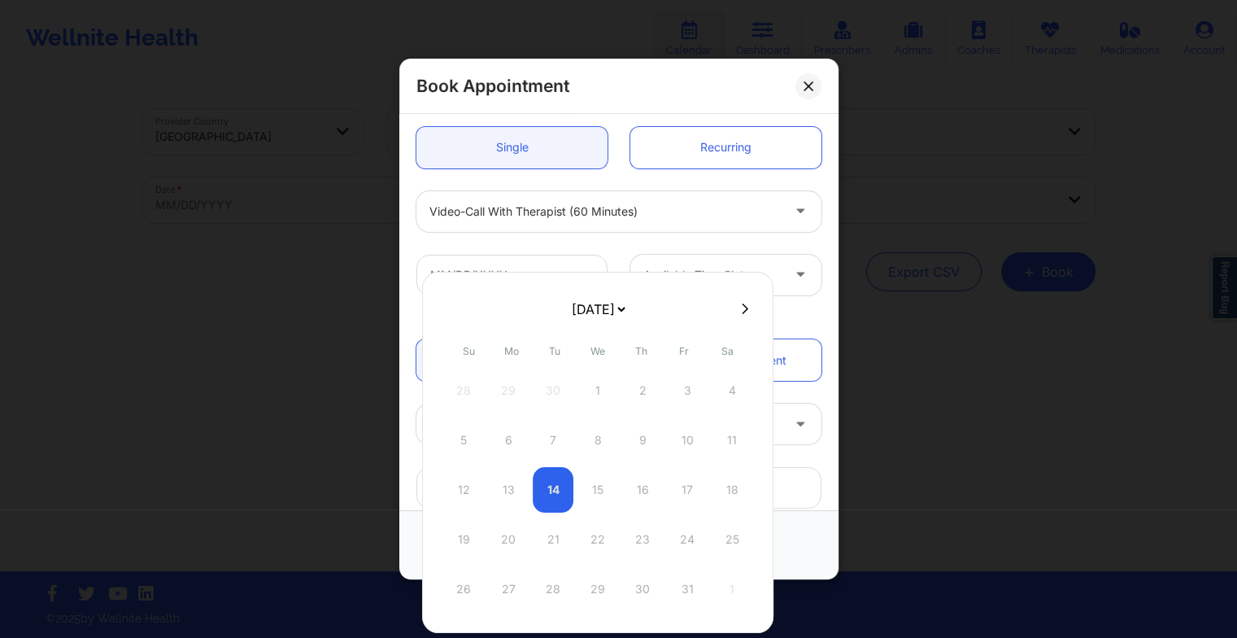
select select "2025-10"
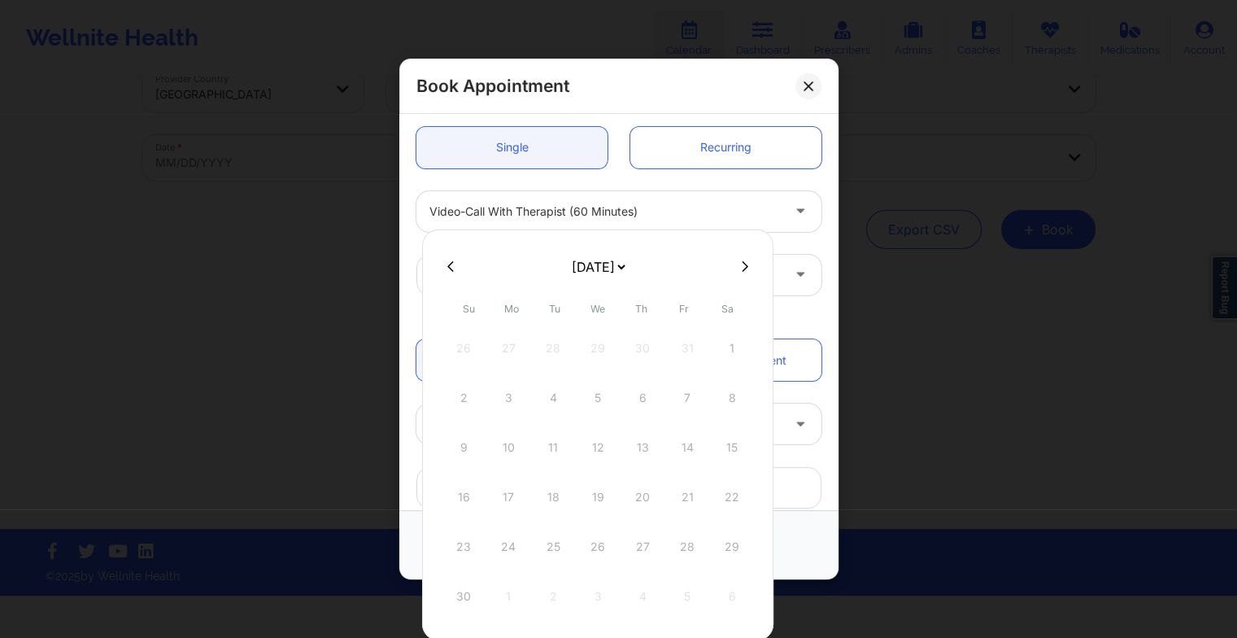
click at [742, 264] on icon at bounding box center [745, 266] width 7 height 12
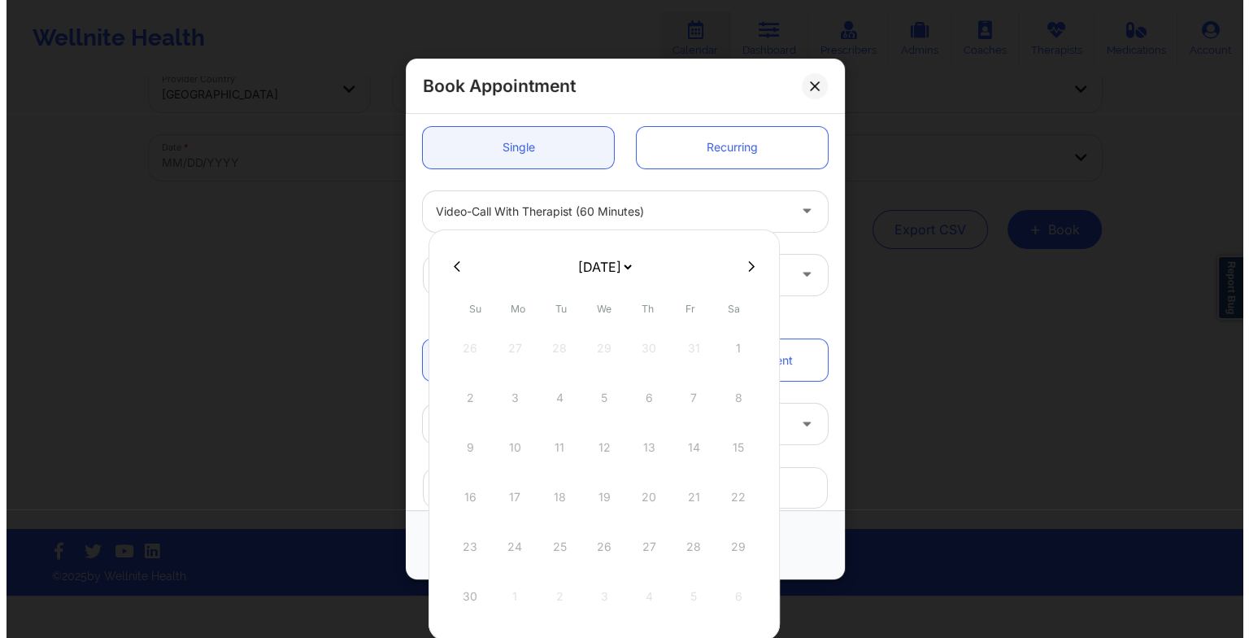
scroll to position [0, 0]
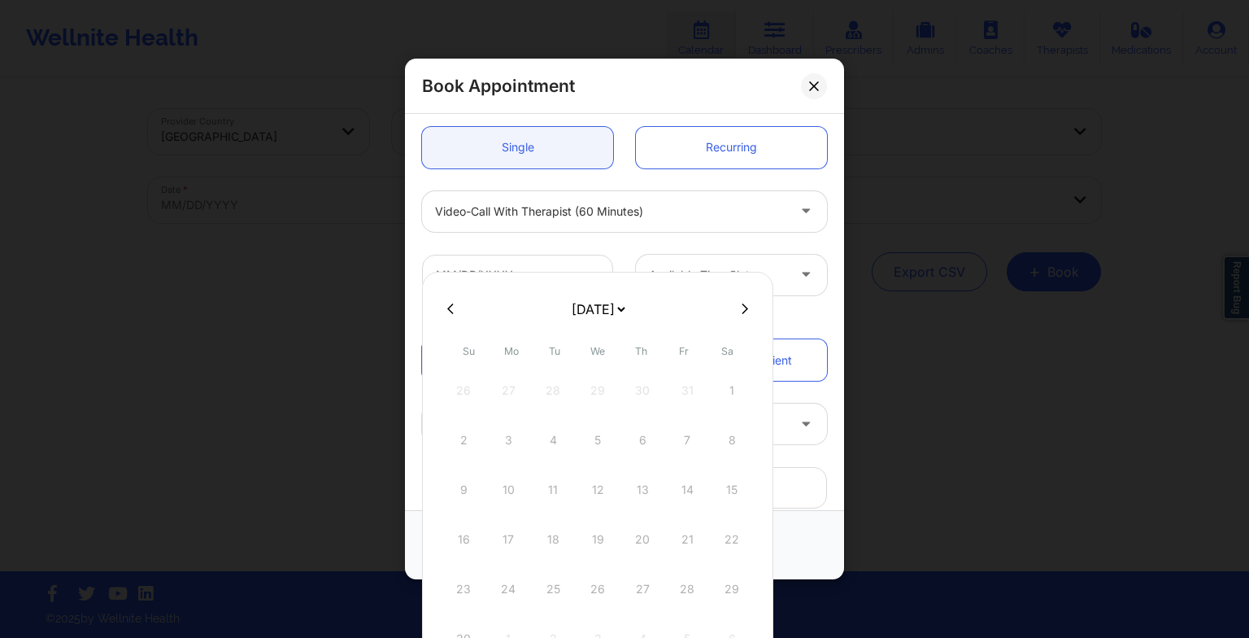
select select "2025-11"
click at [447, 310] on icon at bounding box center [450, 309] width 7 height 12
select select "2025-10"
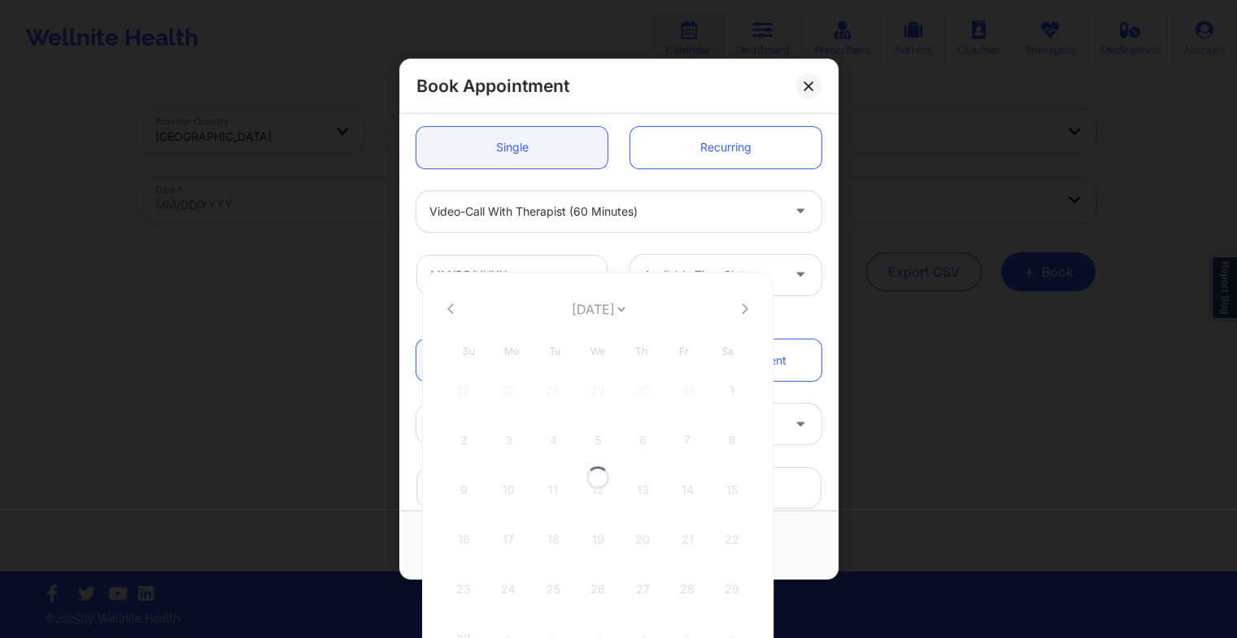
select select "2025-10"
click at [499, 399] on div "26 27 28 29 30 31 1" at bounding box center [597, 391] width 309 height 46
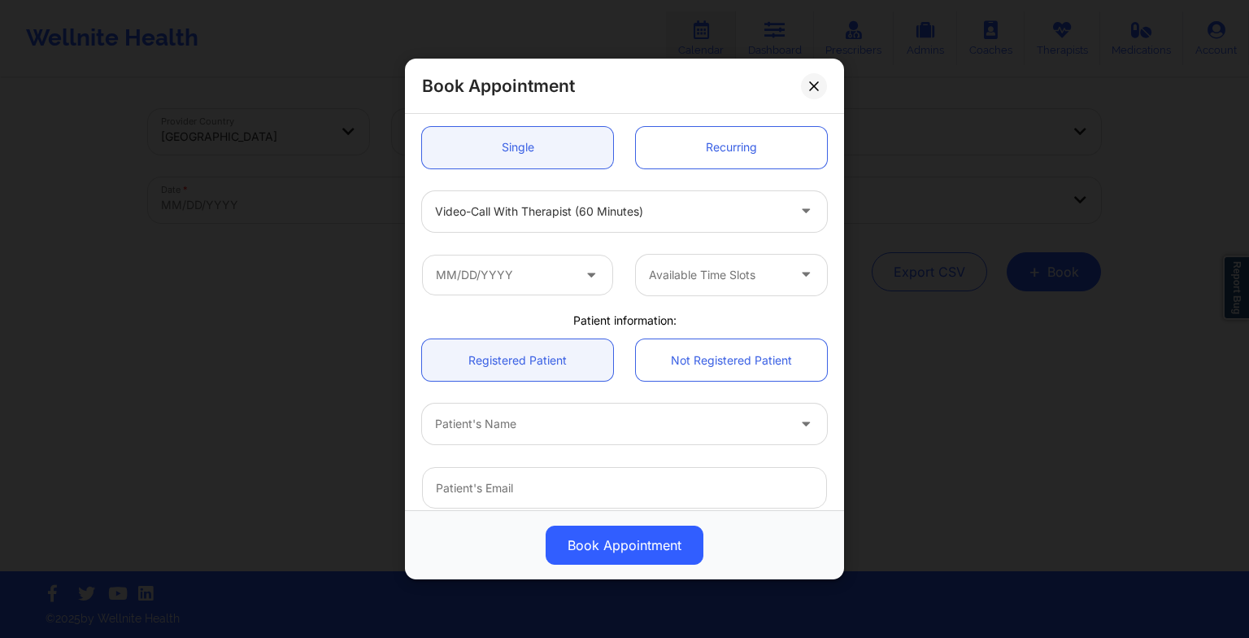
click at [673, 249] on div "Available Time Slots" at bounding box center [625, 274] width 428 height 63
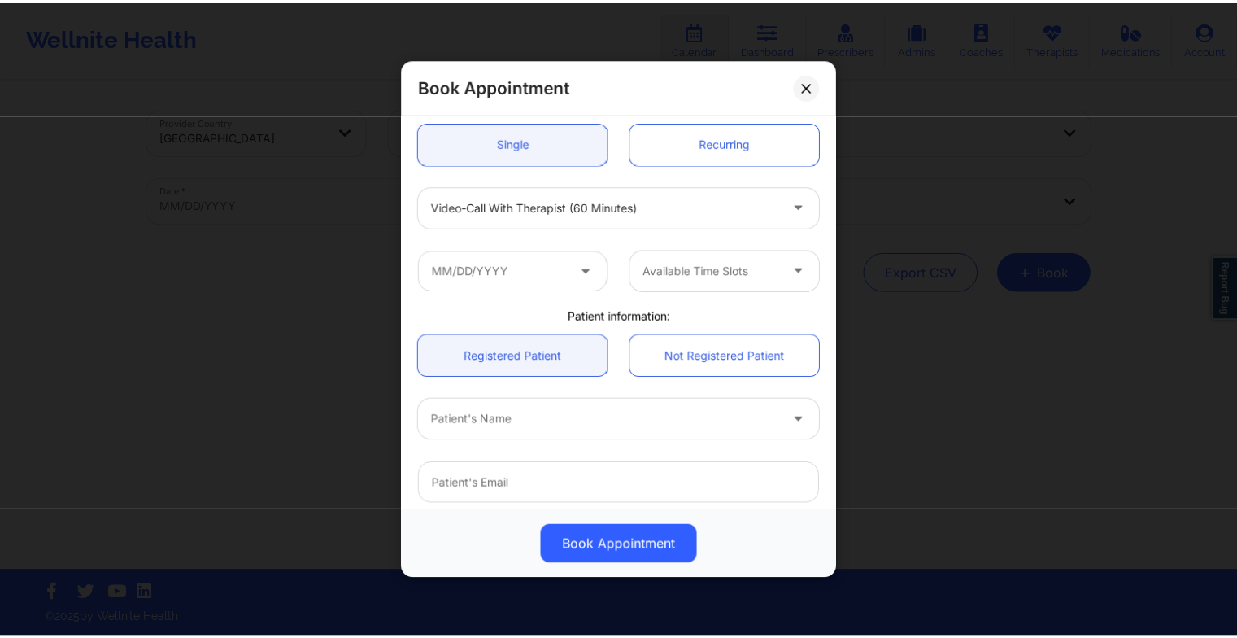
scroll to position [159, 0]
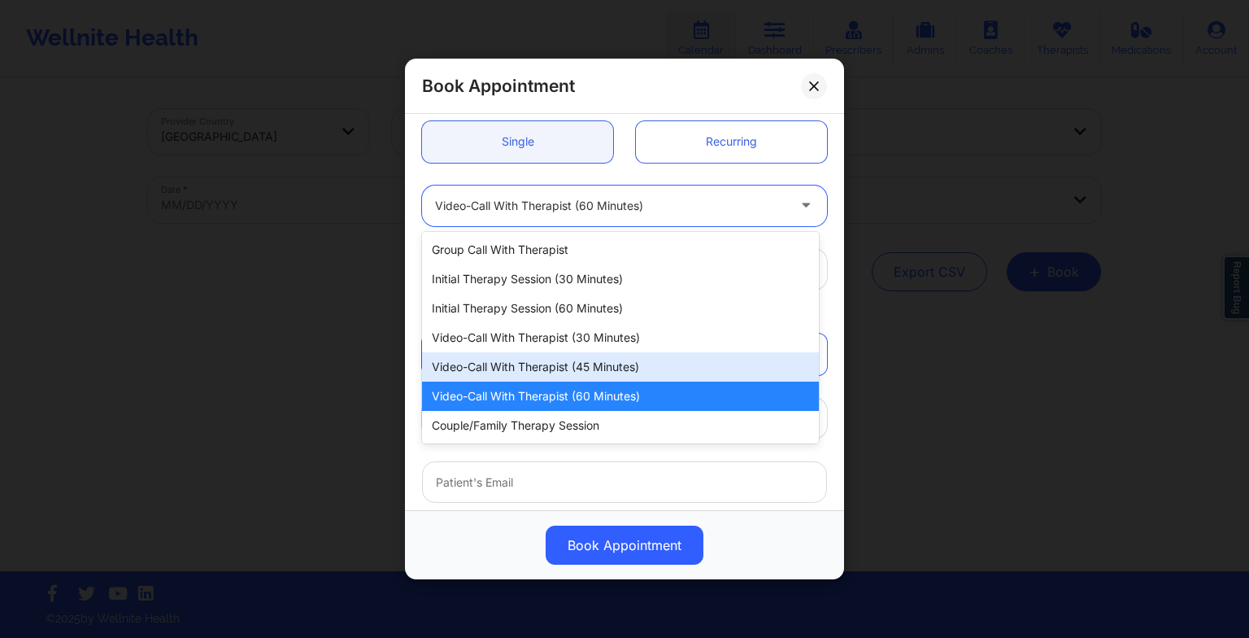
drag, startPoint x: 612, startPoint y: 206, endPoint x: 618, endPoint y: 378, distance: 172.6
click at [618, 378] on body "Wellnite Health Calendar Dashboard Prescribers Admins Coaches Therapists Medica…" at bounding box center [624, 319] width 1249 height 638
click at [618, 378] on div "Video-Call with Therapist (45 minutes)" at bounding box center [620, 366] width 397 height 29
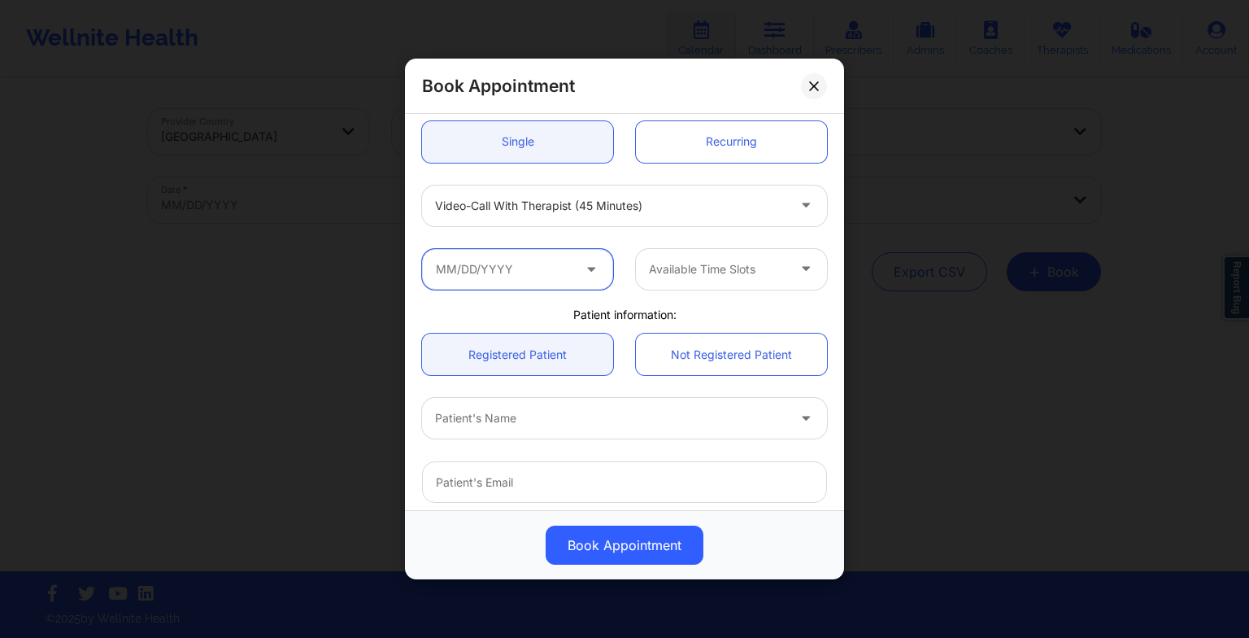
click at [494, 252] on input "text" at bounding box center [517, 269] width 191 height 41
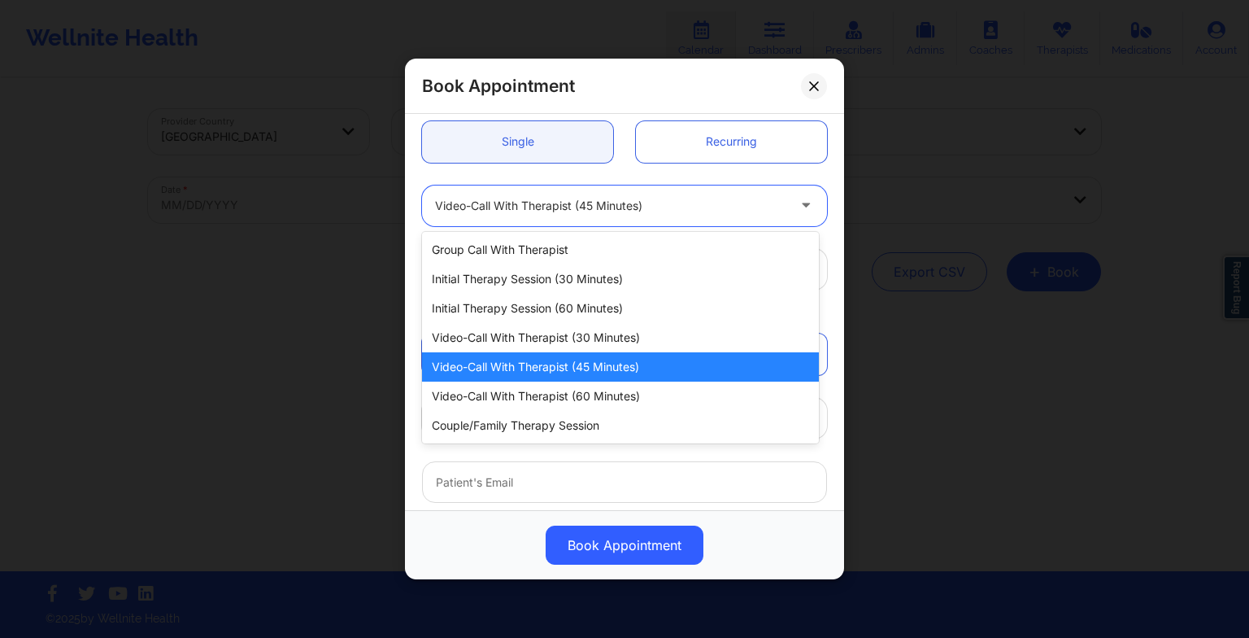
click at [627, 221] on div "Video-Call with Therapist (45 minutes)" at bounding box center [610, 205] width 351 height 41
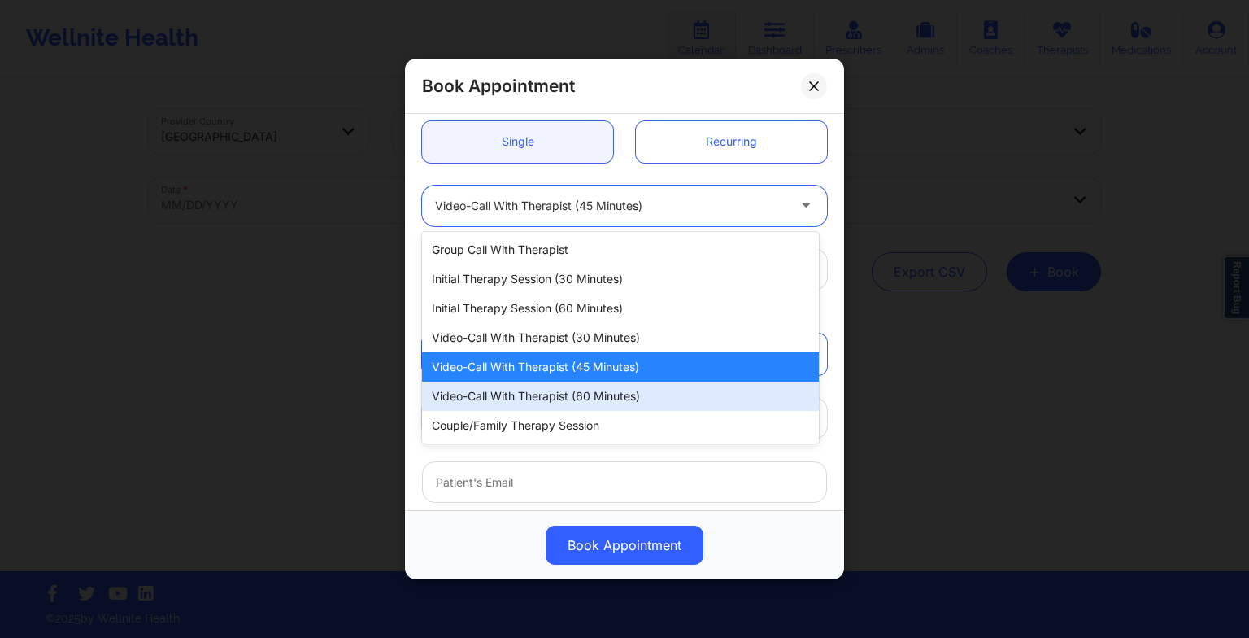
click at [618, 390] on div "Video-Call with Therapist (60 minutes)" at bounding box center [620, 395] width 397 height 29
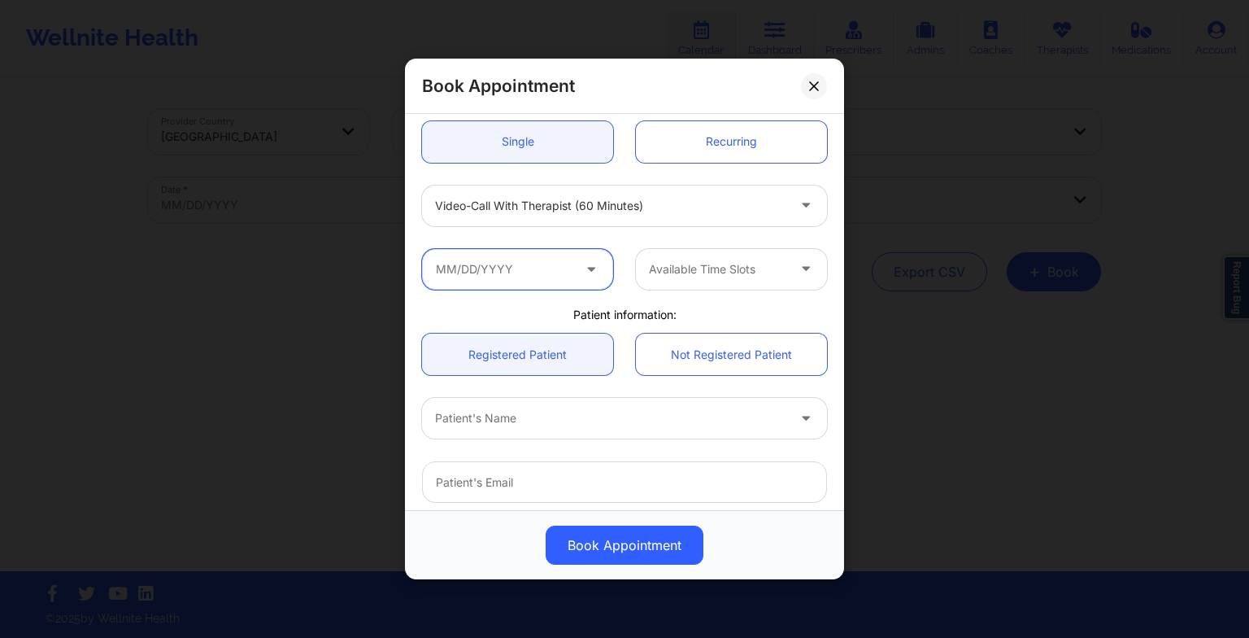
click at [503, 267] on input "text" at bounding box center [517, 269] width 191 height 41
click at [773, 311] on div "Patient information:" at bounding box center [625, 315] width 428 height 16
click at [534, 280] on input "text" at bounding box center [517, 269] width 191 height 41
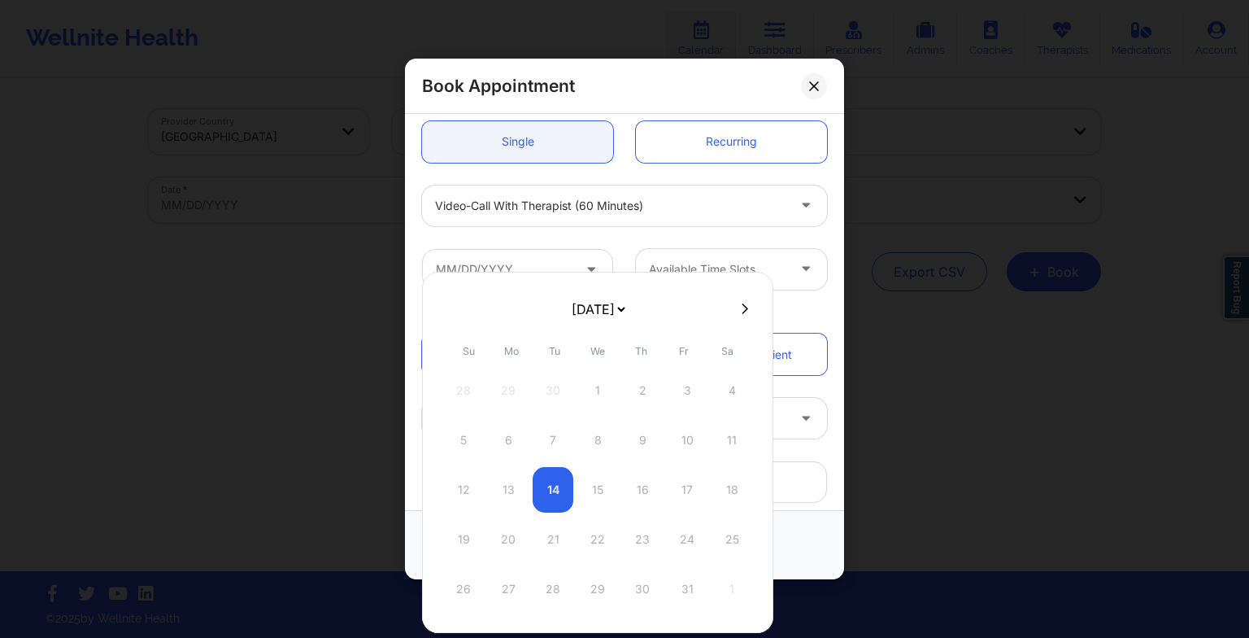
click at [742, 311] on icon at bounding box center [745, 309] width 7 height 12
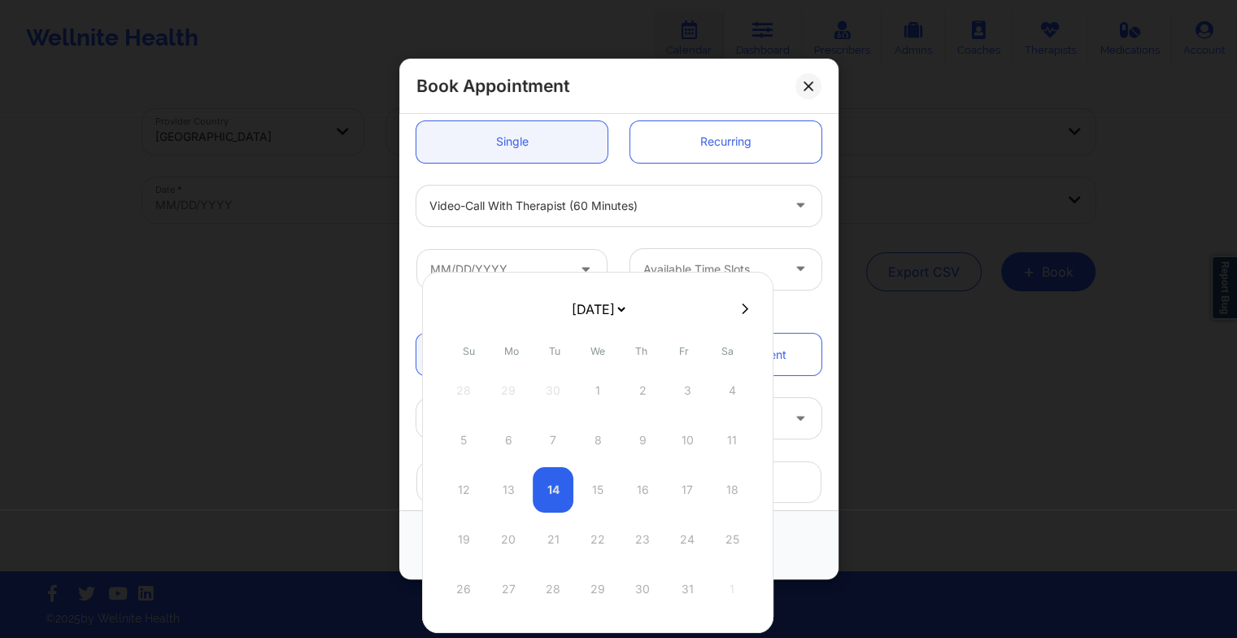
select select "2025-10"
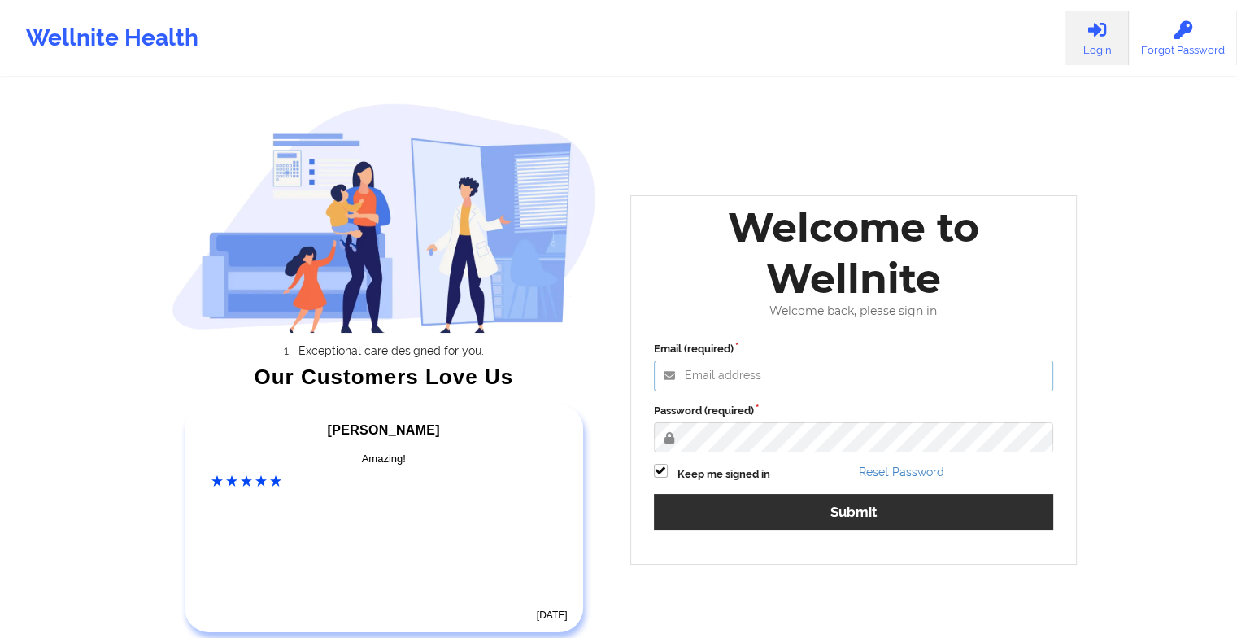
type input "[EMAIL_ADDRESS][DOMAIN_NAME]"
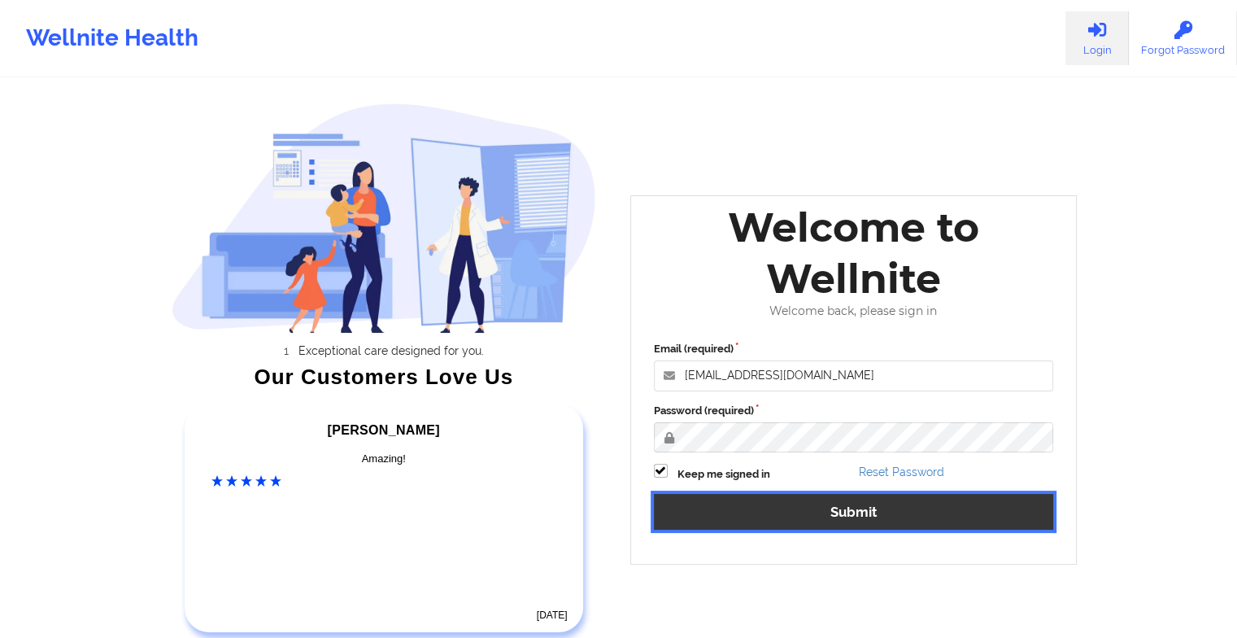
click at [717, 500] on button "Submit" at bounding box center [854, 511] width 400 height 35
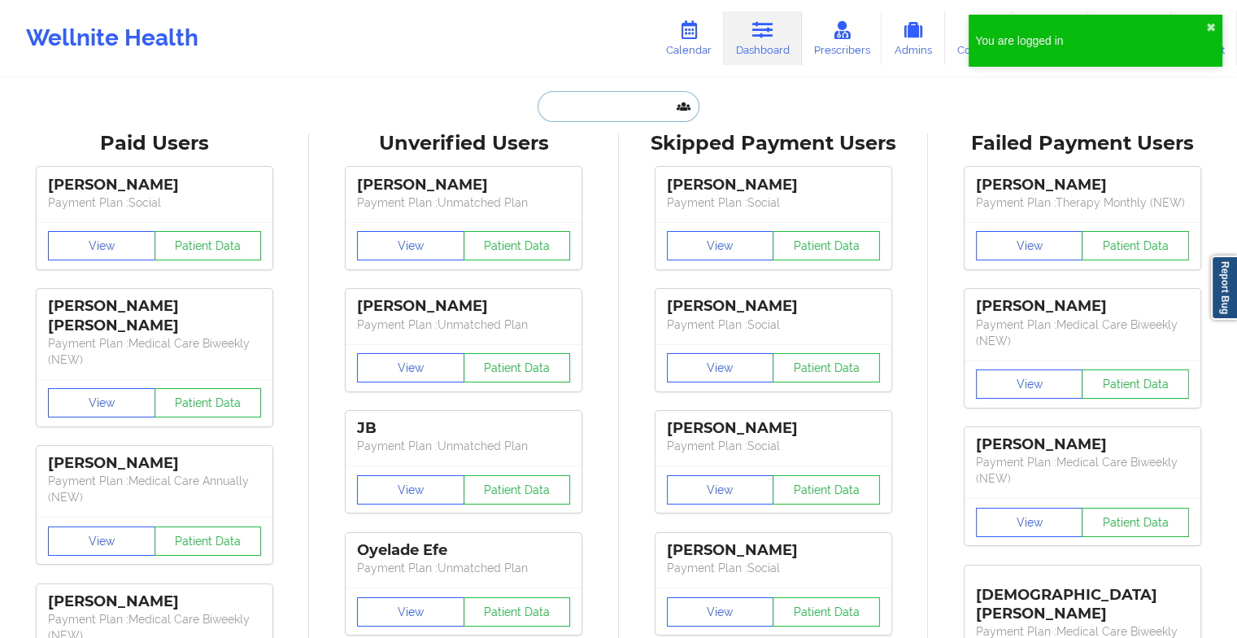
click at [647, 104] on input "text" at bounding box center [618, 106] width 161 height 31
click at [700, 36] on icon at bounding box center [688, 30] width 21 height 18
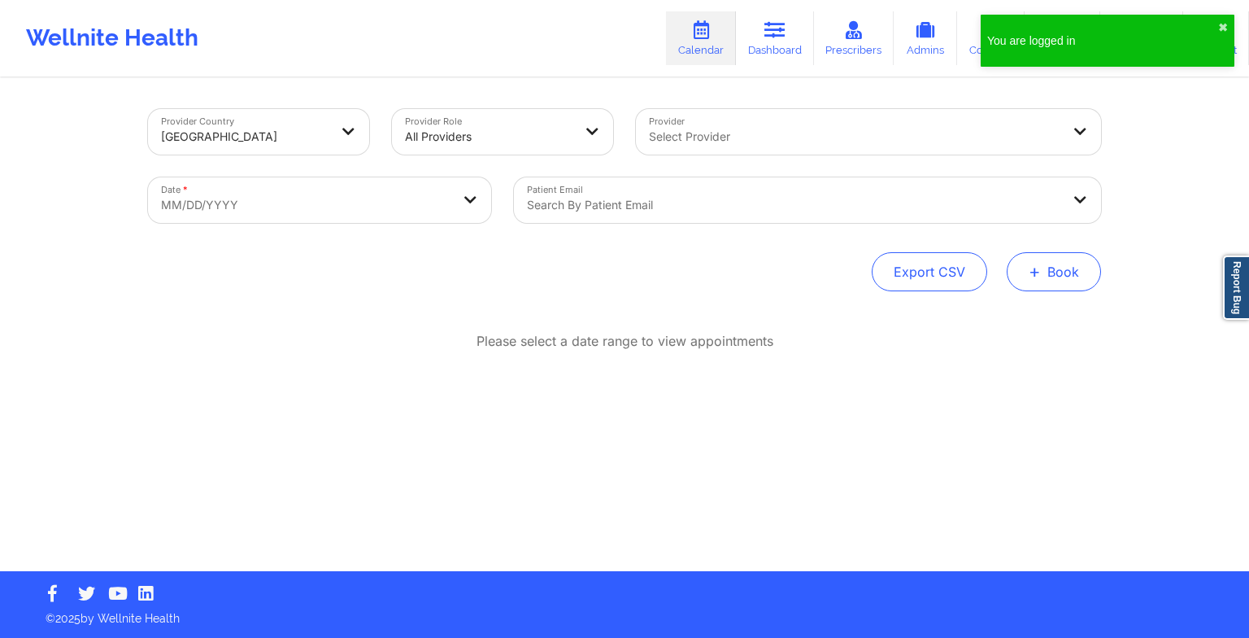
click at [1044, 286] on button "+ Book" at bounding box center [1054, 271] width 94 height 39
click at [1002, 326] on button "Therapy Session" at bounding box center [1027, 323] width 124 height 27
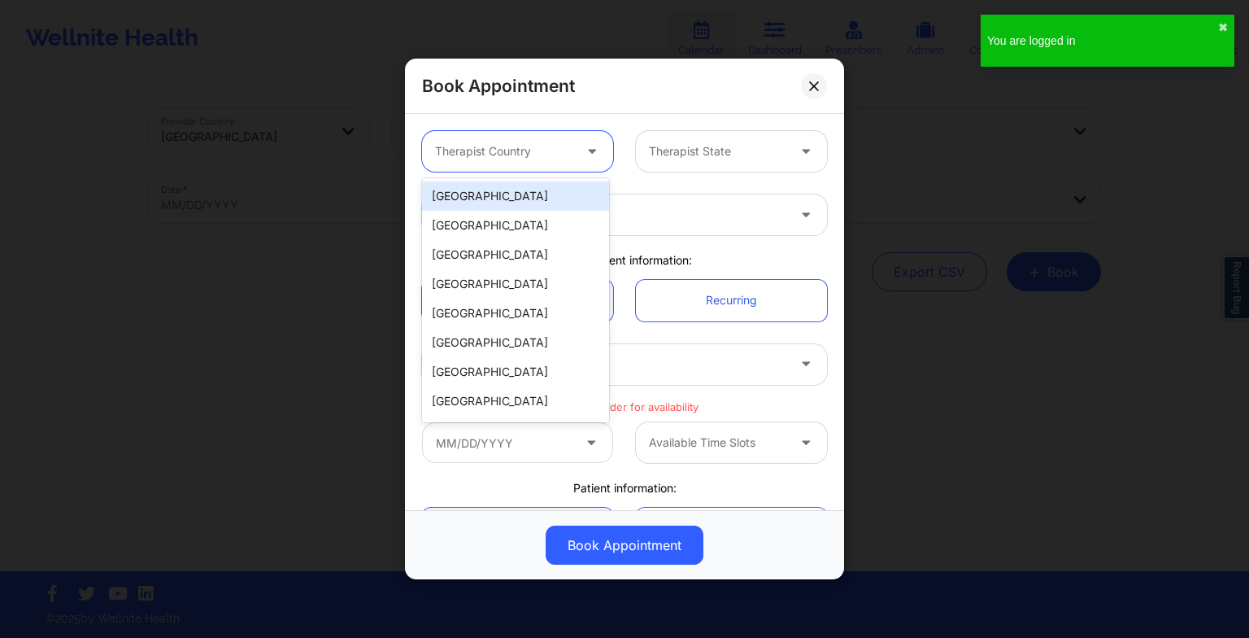
click at [511, 155] on div at bounding box center [503, 152] width 137 height 20
click at [511, 187] on div "[GEOGRAPHIC_DATA]" at bounding box center [515, 195] width 187 height 29
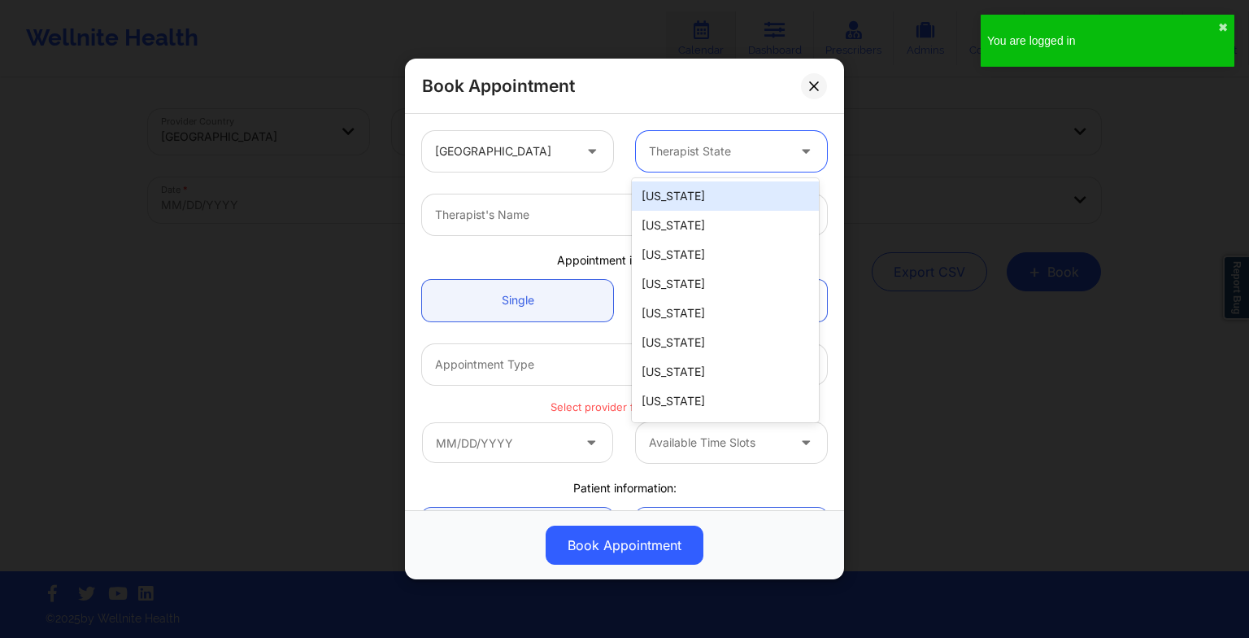
click at [713, 157] on div at bounding box center [717, 152] width 137 height 20
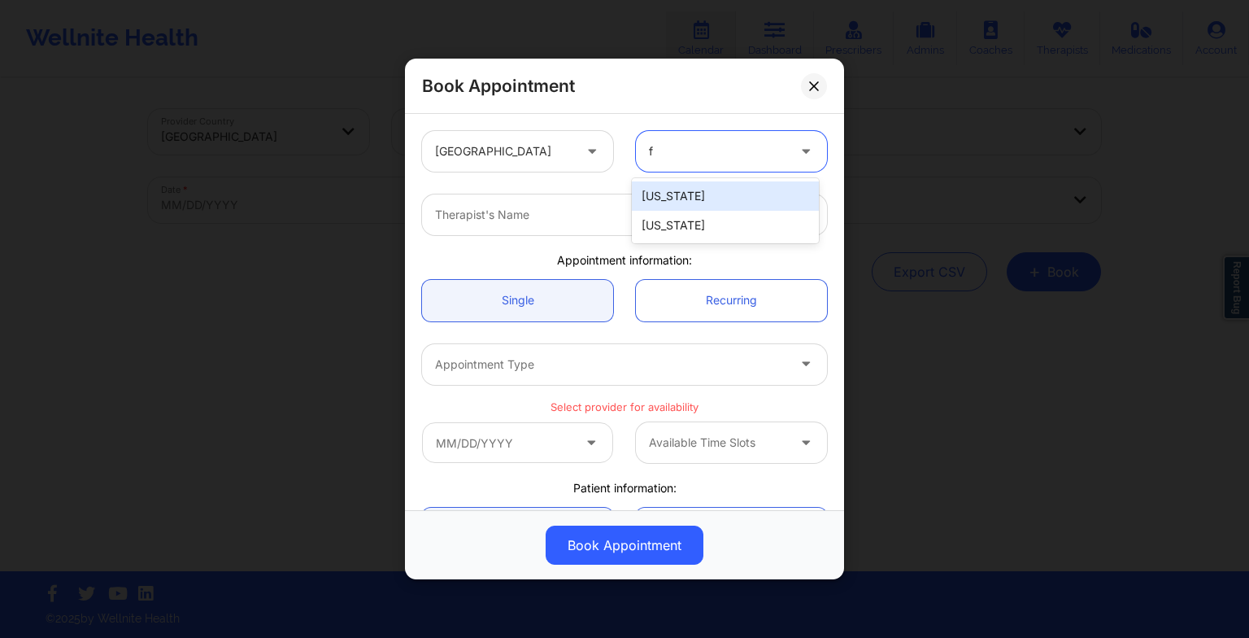
type input "fl"
click at [714, 203] on div "[US_STATE]" at bounding box center [725, 195] width 187 height 29
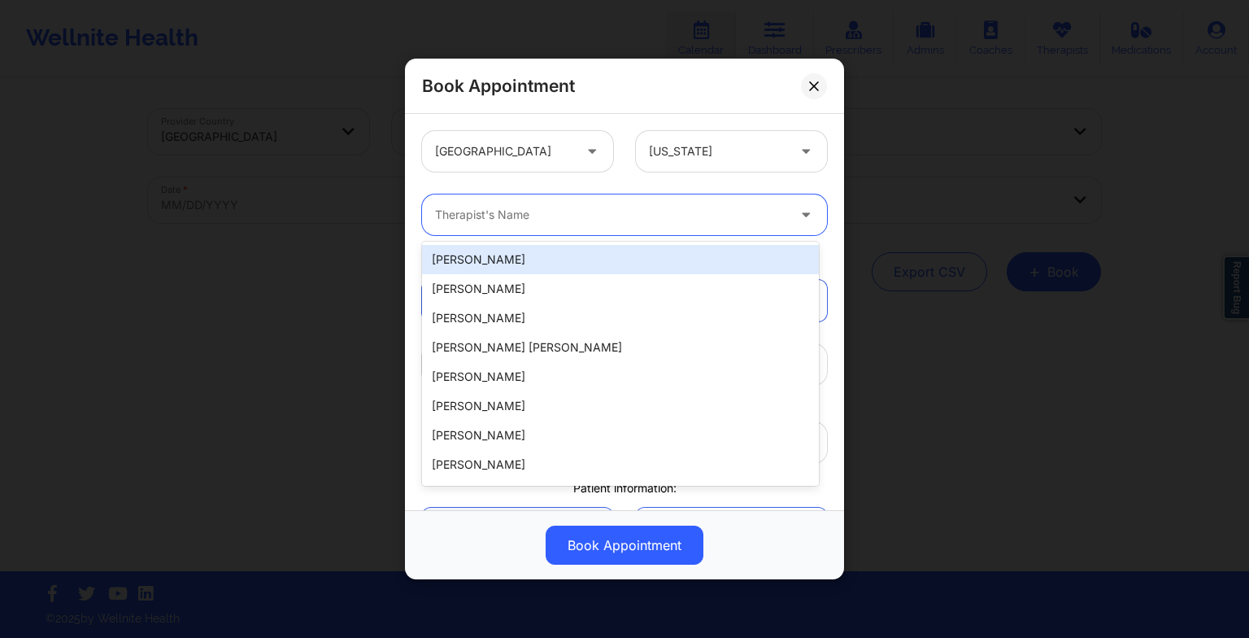
click at [626, 203] on div "Therapist's Name" at bounding box center [605, 214] width 366 height 41
paste input "[PERSON_NAME]"
type input "[PERSON_NAME]"
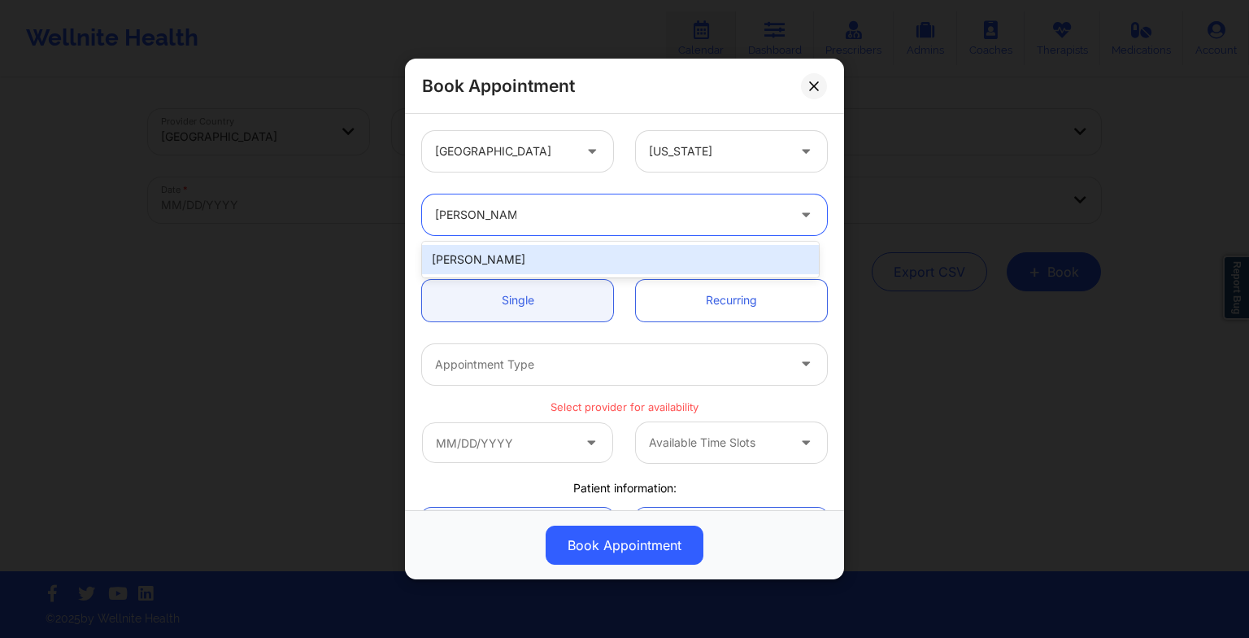
click at [512, 260] on div "[PERSON_NAME]" at bounding box center [620, 259] width 397 height 29
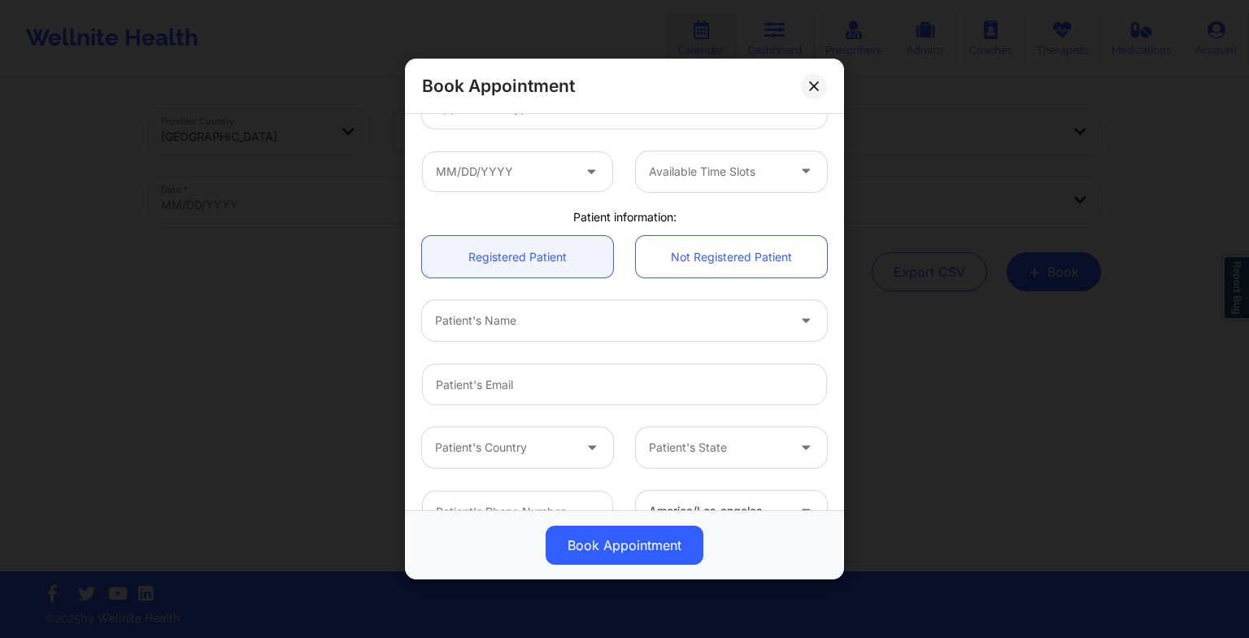
scroll to position [294, 0]
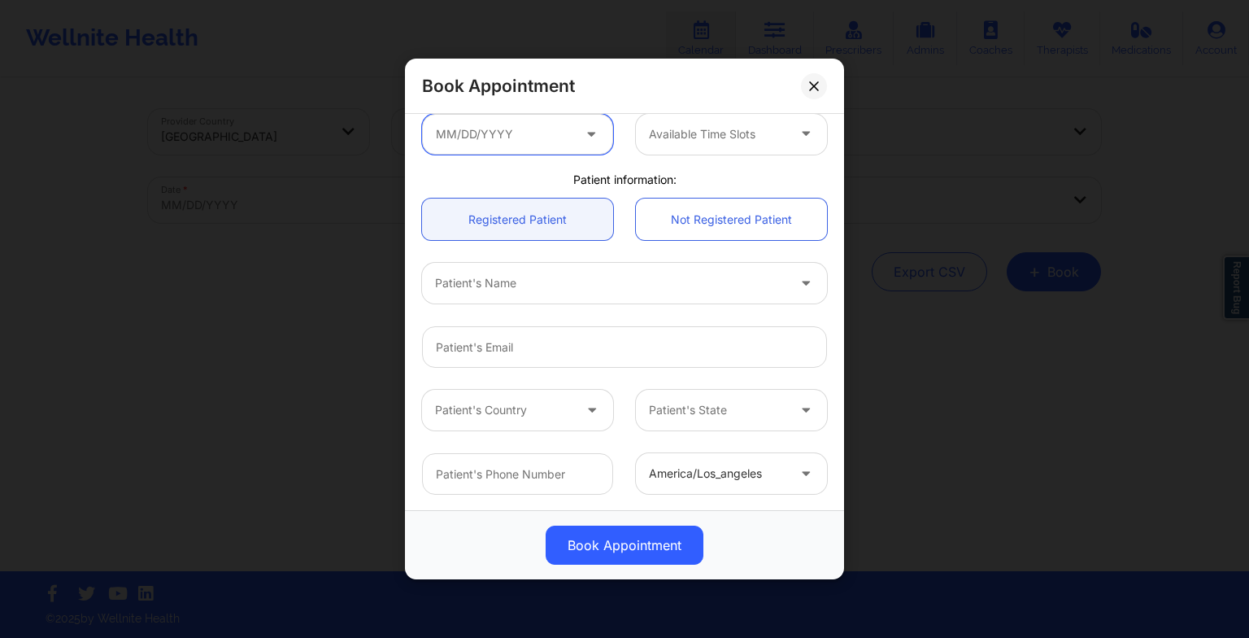
click at [508, 140] on input "text" at bounding box center [517, 134] width 191 height 41
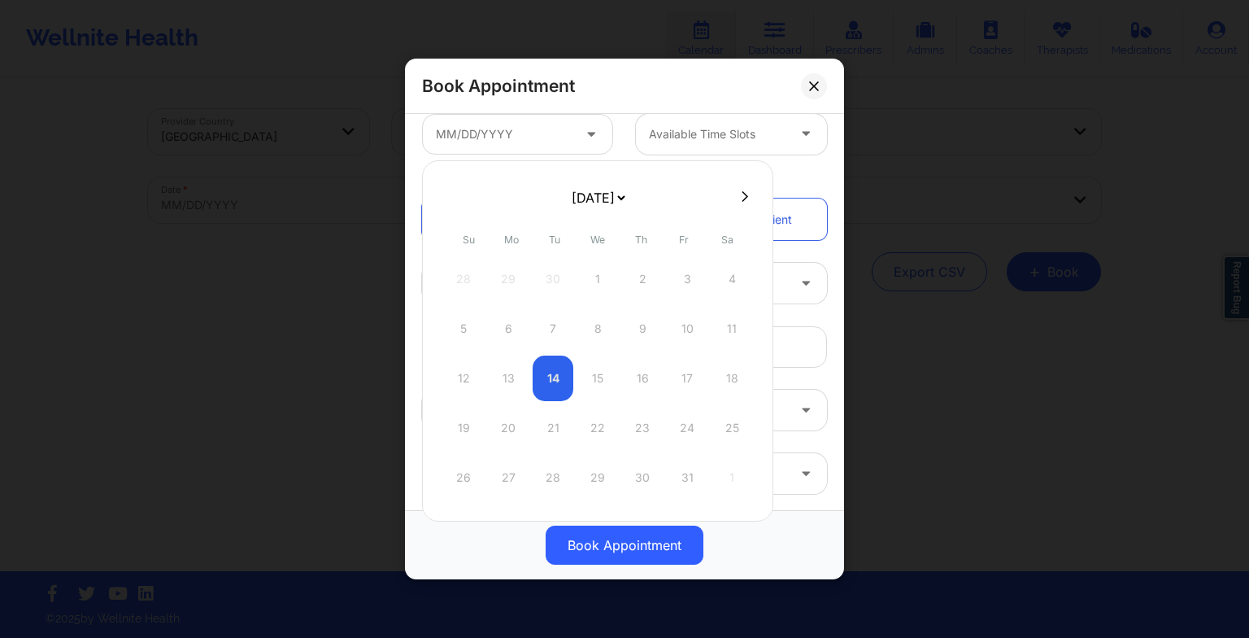
click at [743, 200] on button at bounding box center [745, 197] width 16 height 14
select select "2025-10"
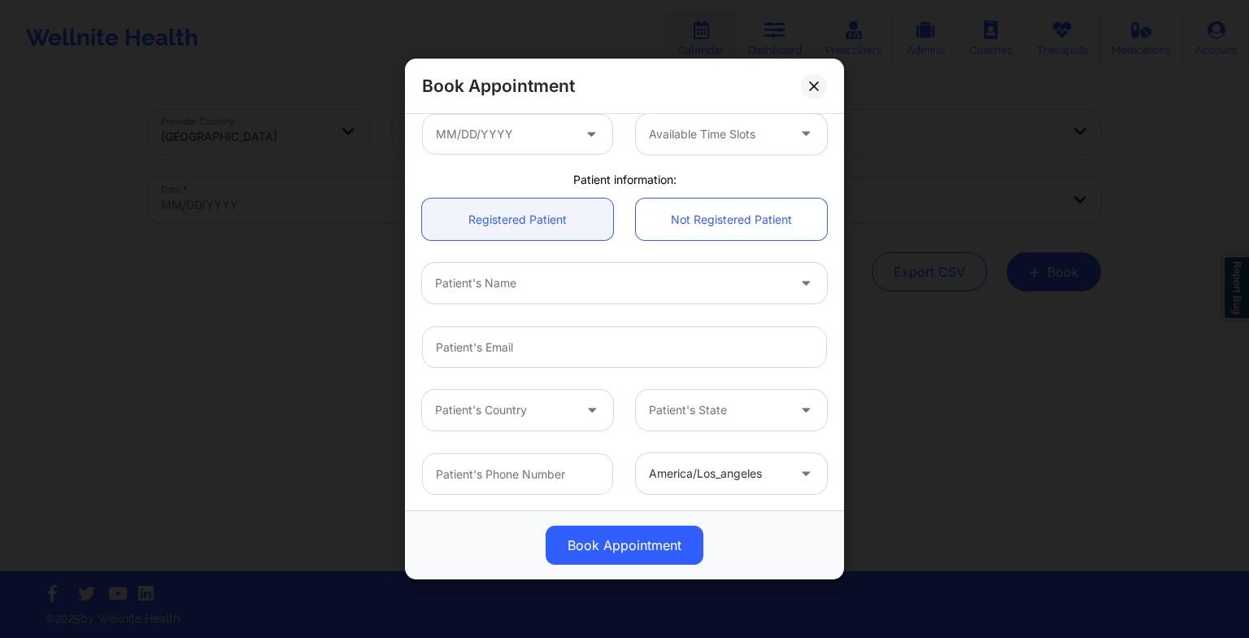
click at [794, 181] on div "Patient information:" at bounding box center [625, 180] width 428 height 16
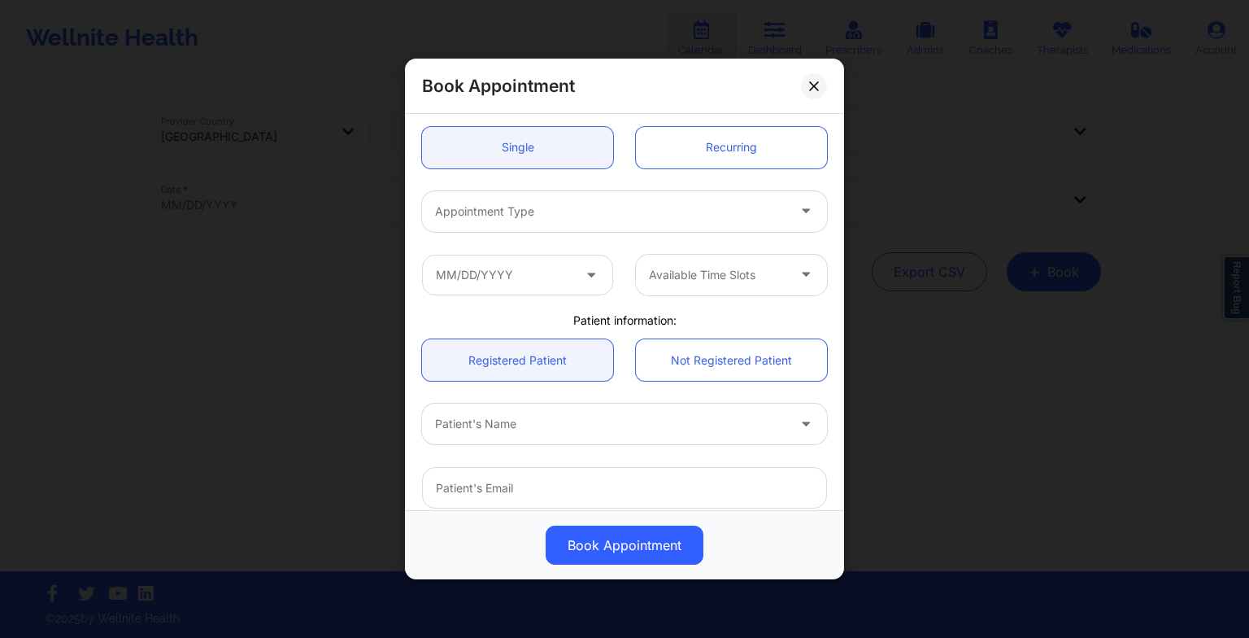
scroll to position [0, 0]
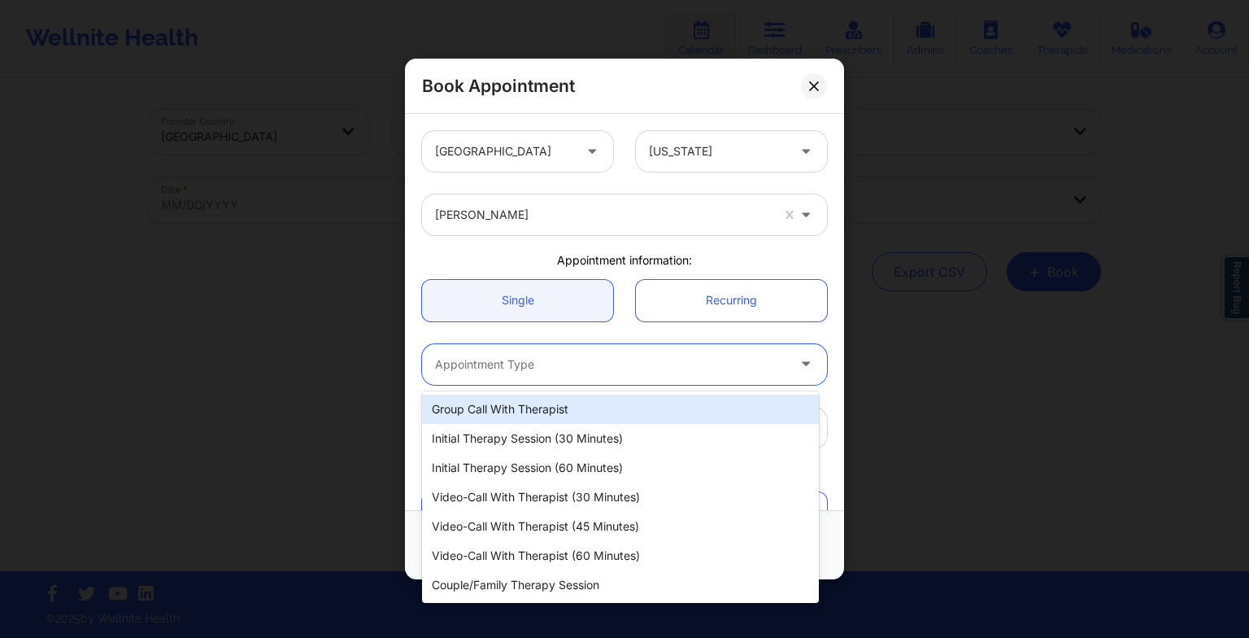
click at [698, 380] on div "Appointment Type" at bounding box center [605, 364] width 366 height 41
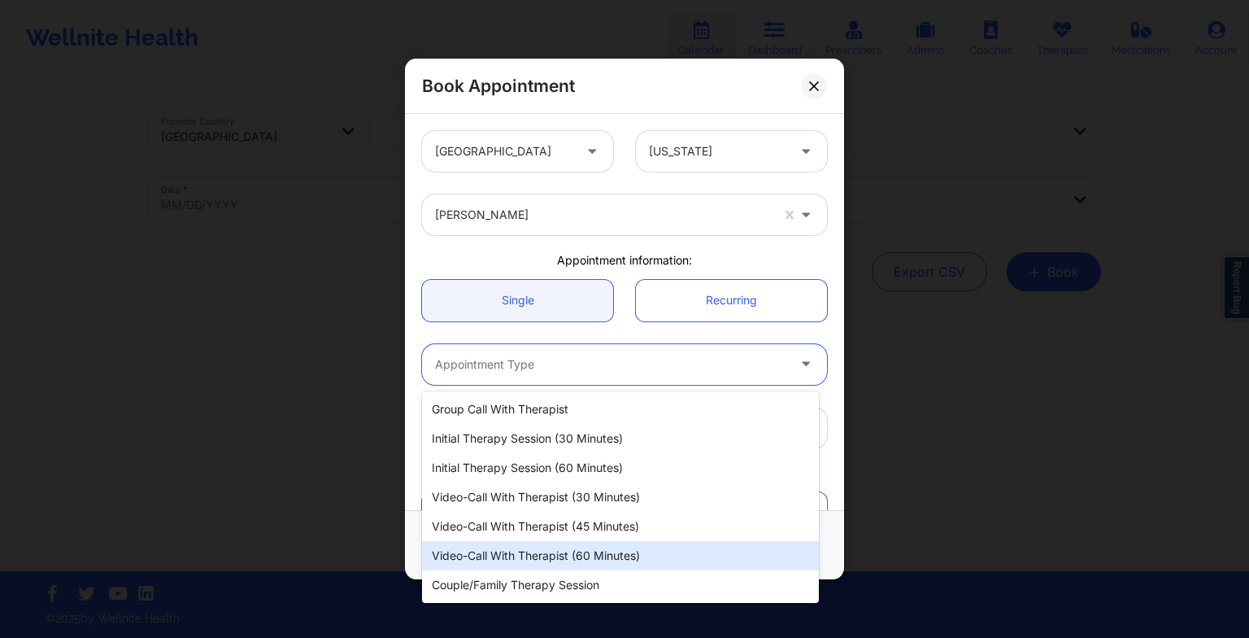
click at [635, 547] on div "Video-Call with Therapist (60 minutes)" at bounding box center [620, 555] width 397 height 29
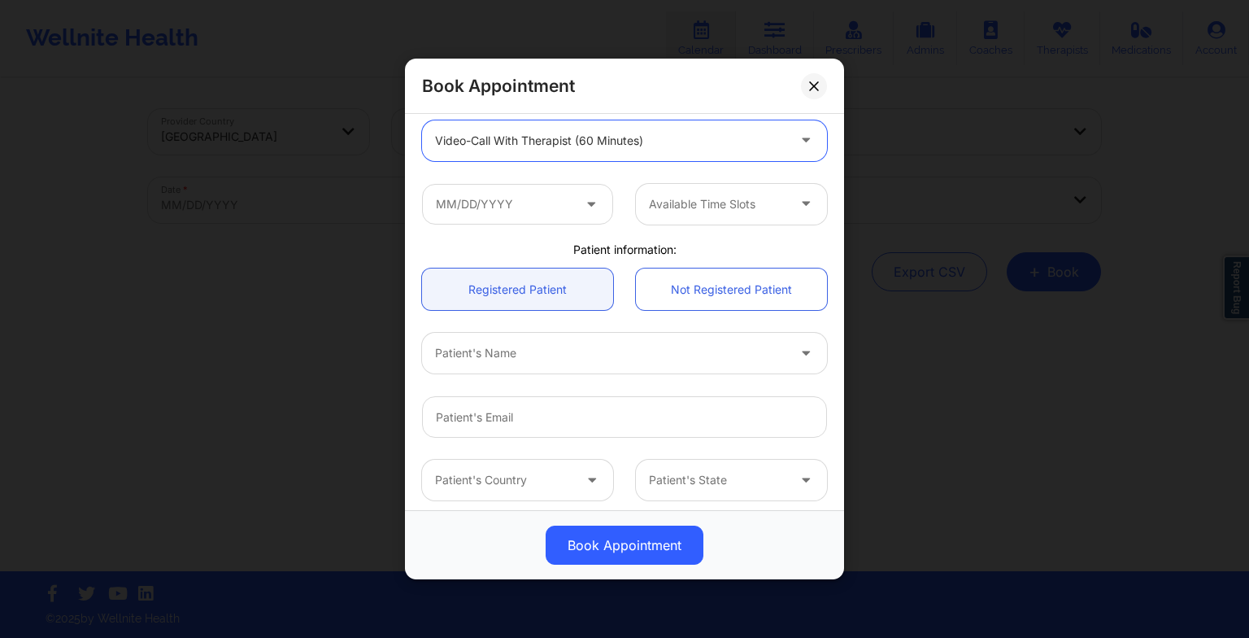
scroll to position [225, 0]
click at [552, 207] on input "text" at bounding box center [517, 203] width 191 height 41
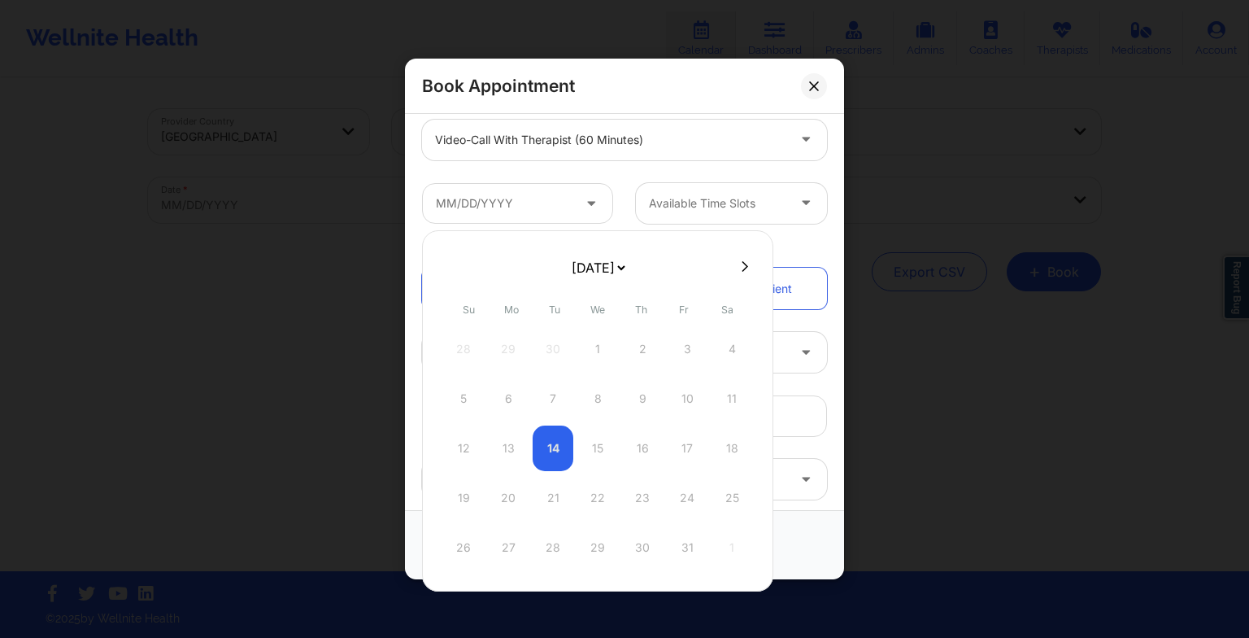
click at [737, 265] on button at bounding box center [745, 266] width 16 height 14
select select "2025-10"
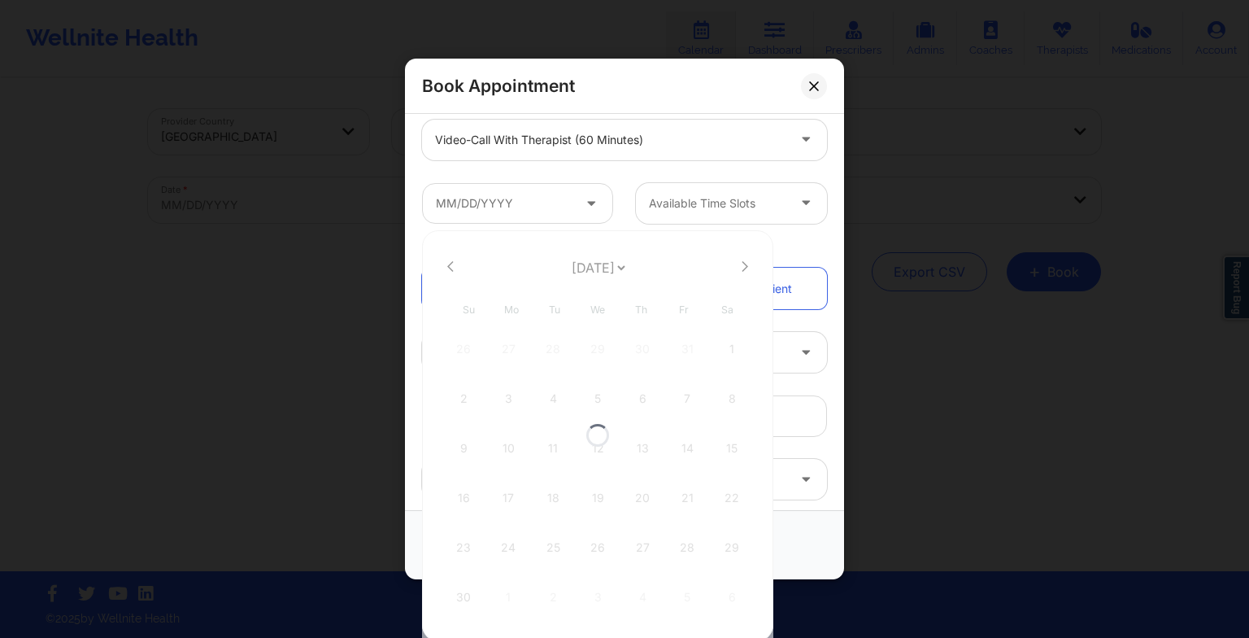
select select "2025-10"
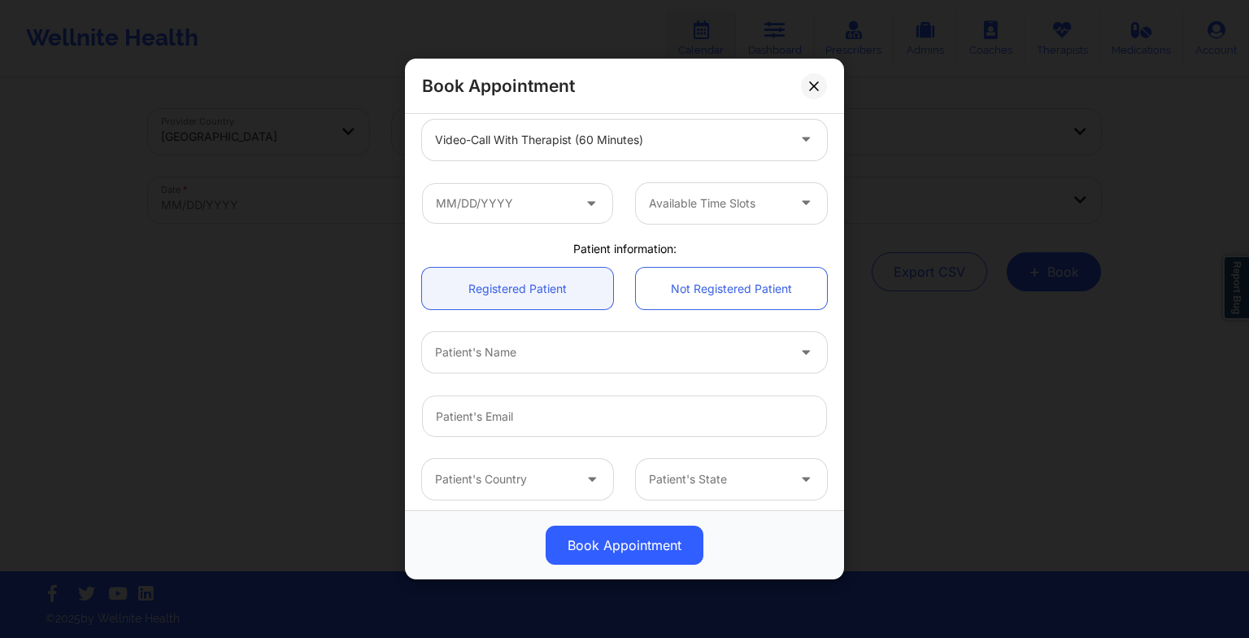
click at [779, 321] on div "Patient's Name" at bounding box center [625, 351] width 428 height 63
click at [1010, 383] on div "Book Appointment [GEOGRAPHIC_DATA] [US_STATE] [PERSON_NAME] Appointment informa…" at bounding box center [624, 319] width 1249 height 638
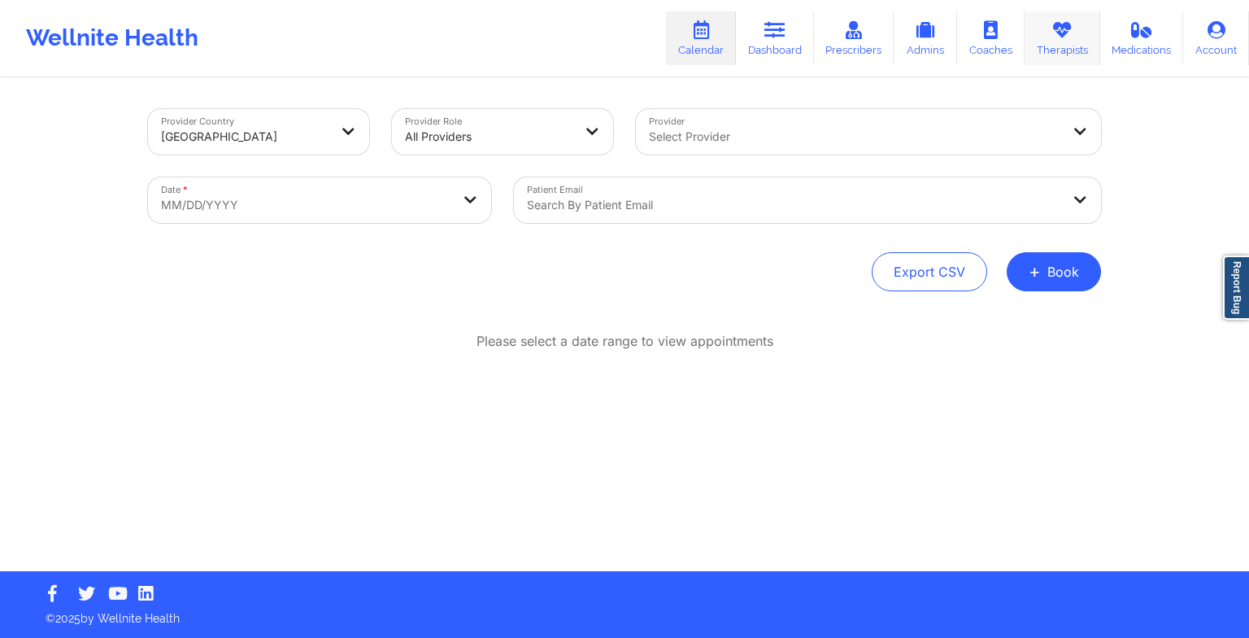
click at [1066, 59] on link "Therapists" at bounding box center [1063, 38] width 76 height 54
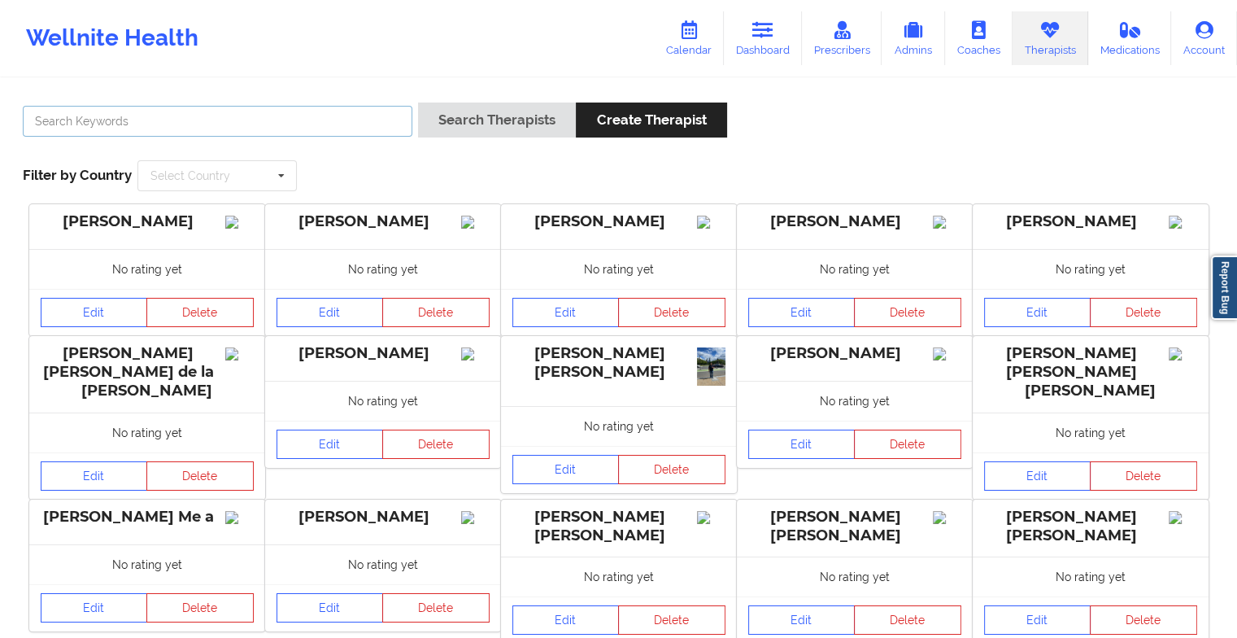
click at [348, 116] on input "text" at bounding box center [218, 121] width 390 height 31
paste input "[PERSON_NAME]"
type input "[PERSON_NAME]"
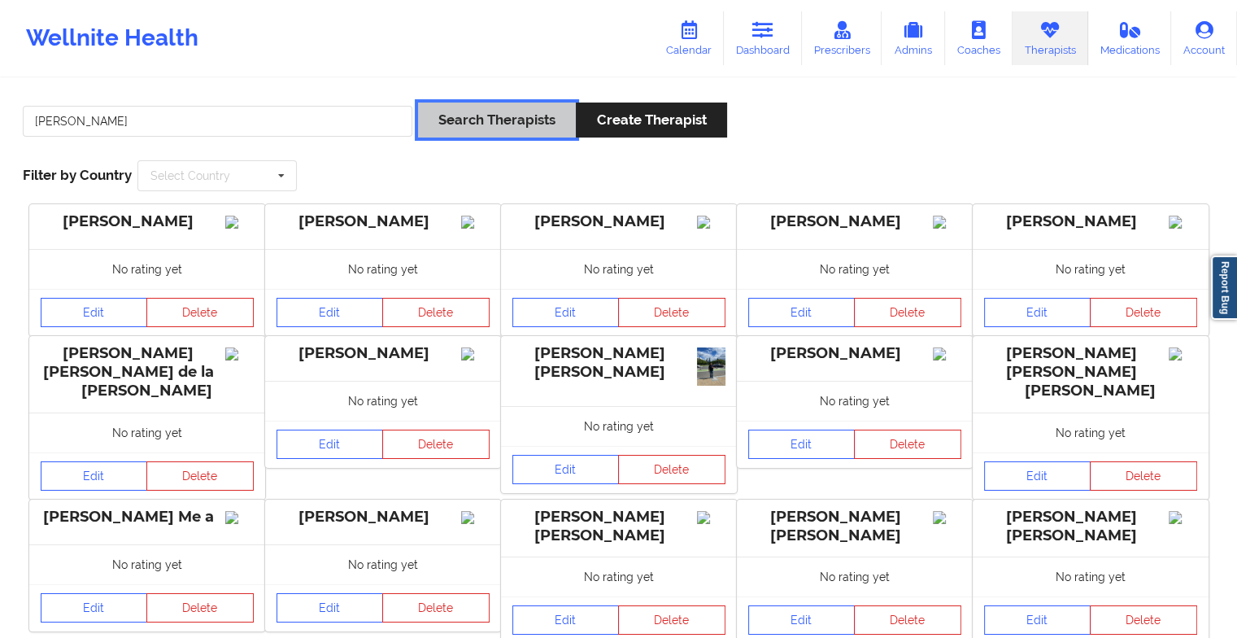
click at [499, 117] on button "Search Therapists" at bounding box center [497, 119] width 158 height 35
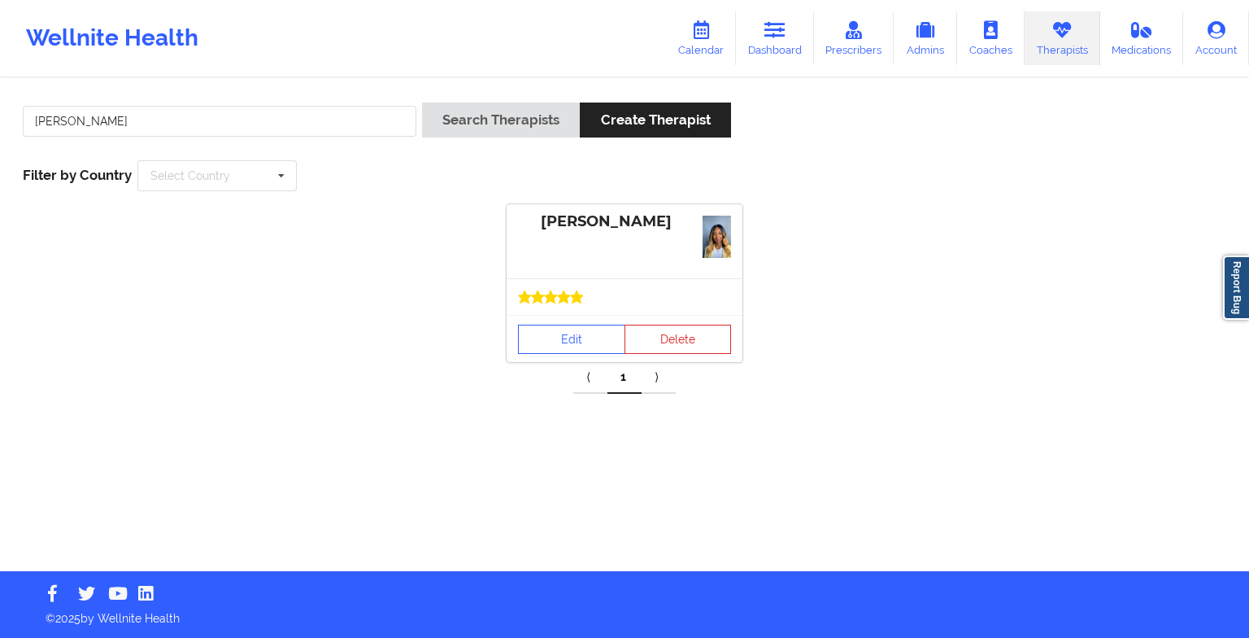
click at [558, 323] on div "Edit Delete" at bounding box center [625, 338] width 236 height 47
click at [565, 329] on link "Edit" at bounding box center [571, 339] width 107 height 29
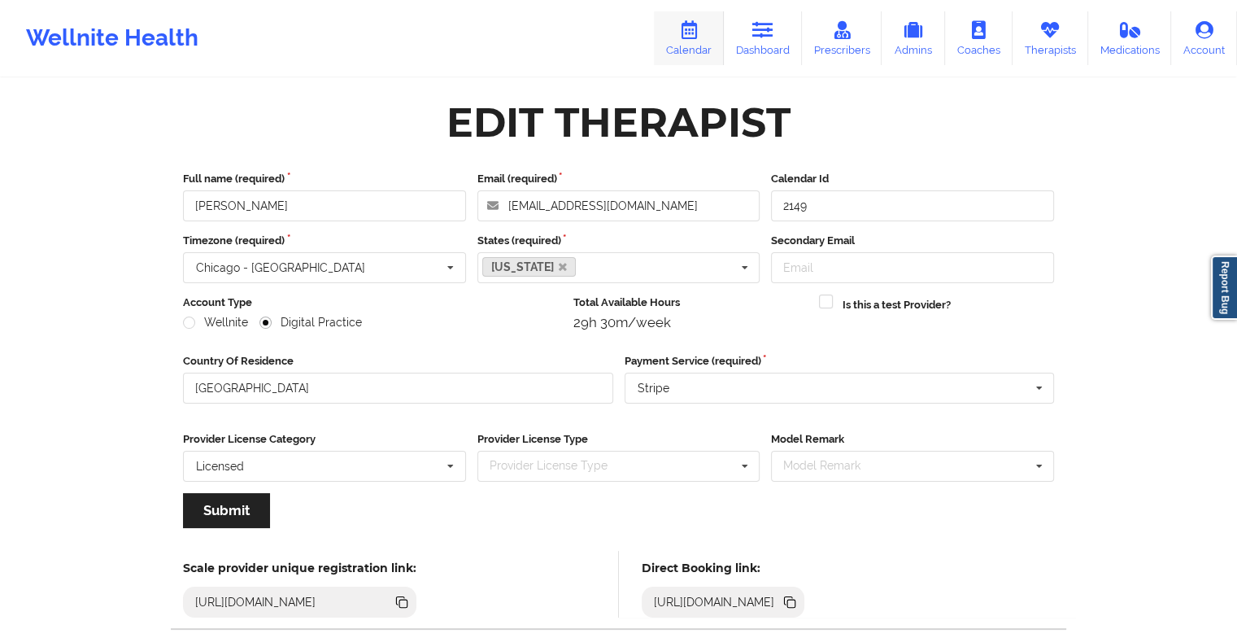
click at [706, 49] on link "Calendar" at bounding box center [689, 38] width 70 height 54
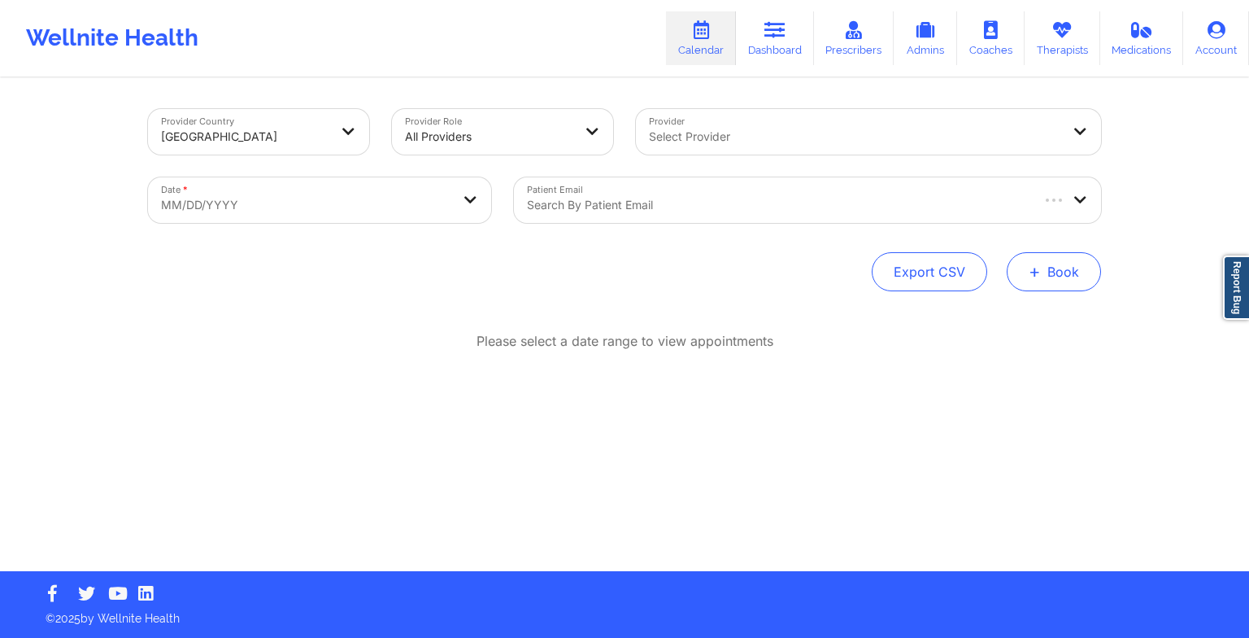
click at [1044, 267] on button "+ Book" at bounding box center [1054, 271] width 94 height 39
click at [973, 320] on button "Therapy Session" at bounding box center [1027, 323] width 124 height 27
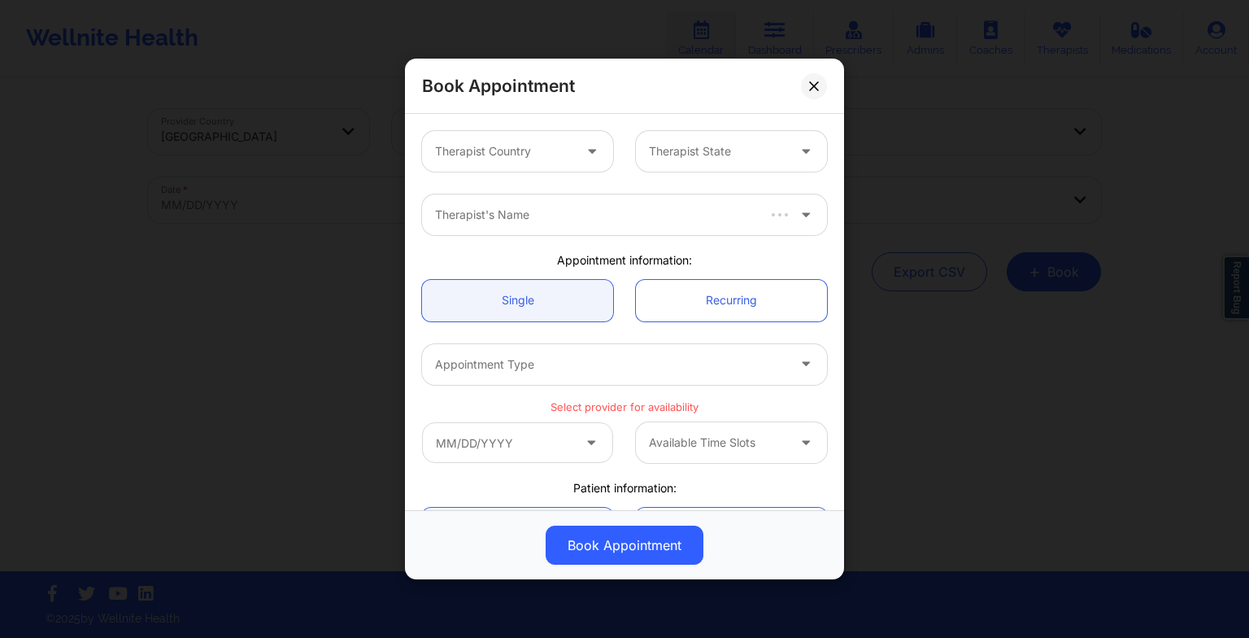
click at [550, 149] on div at bounding box center [503, 152] width 137 height 20
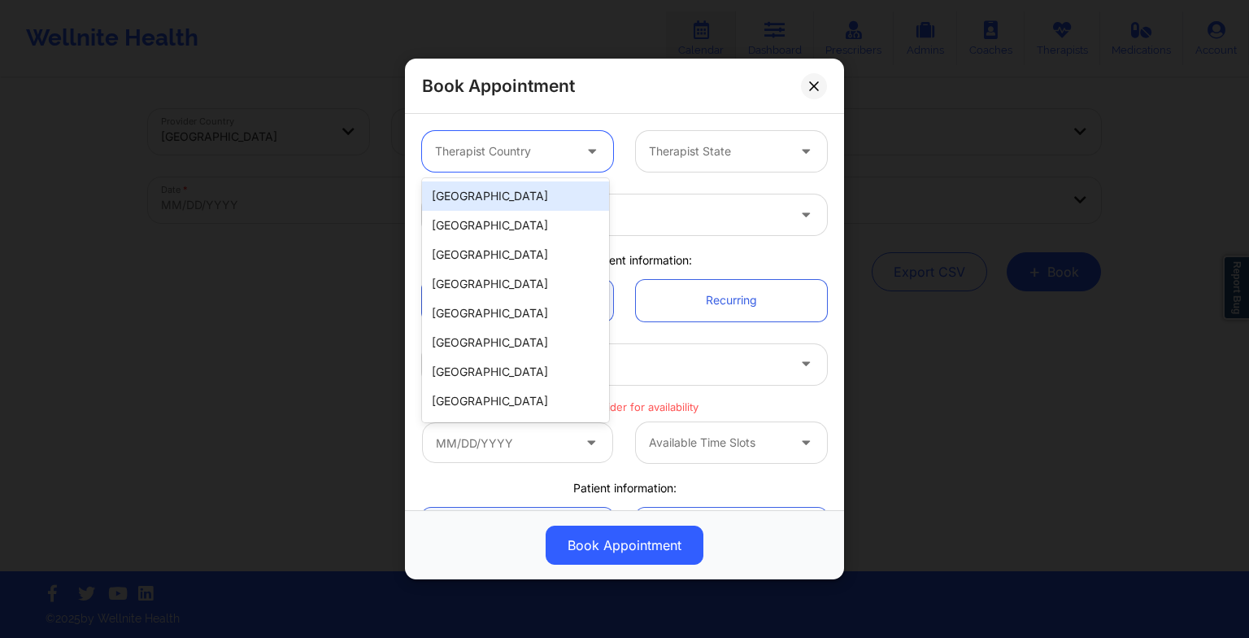
click at [522, 192] on div "[GEOGRAPHIC_DATA]" at bounding box center [515, 195] width 187 height 29
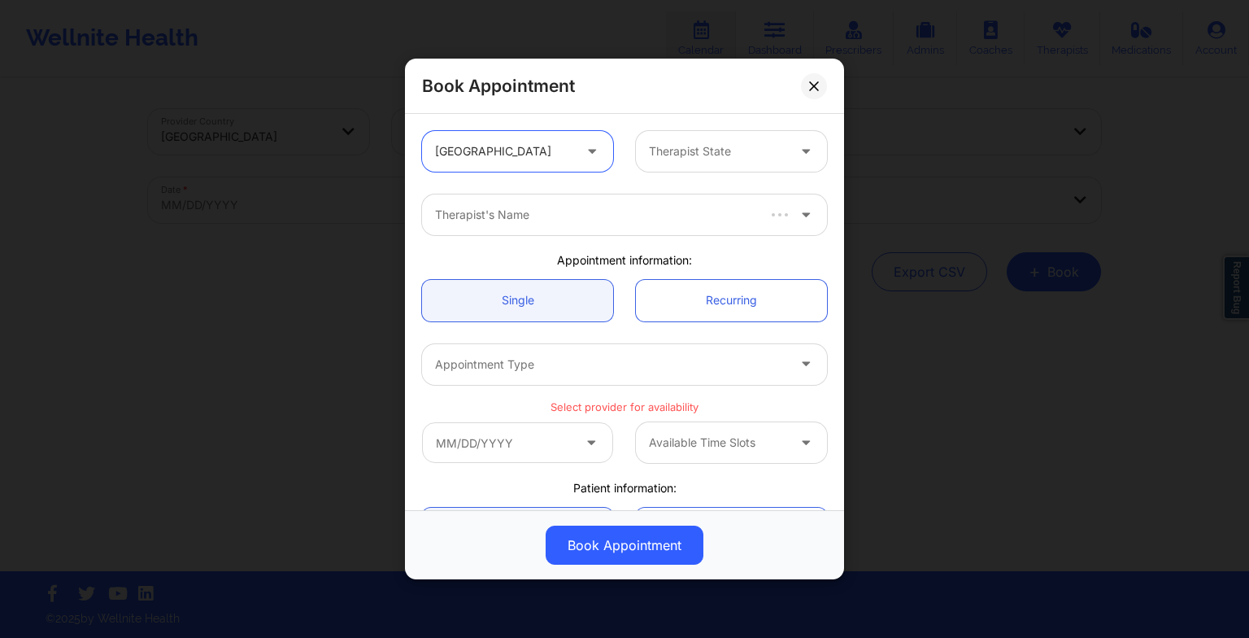
click at [713, 146] on div at bounding box center [717, 152] width 137 height 20
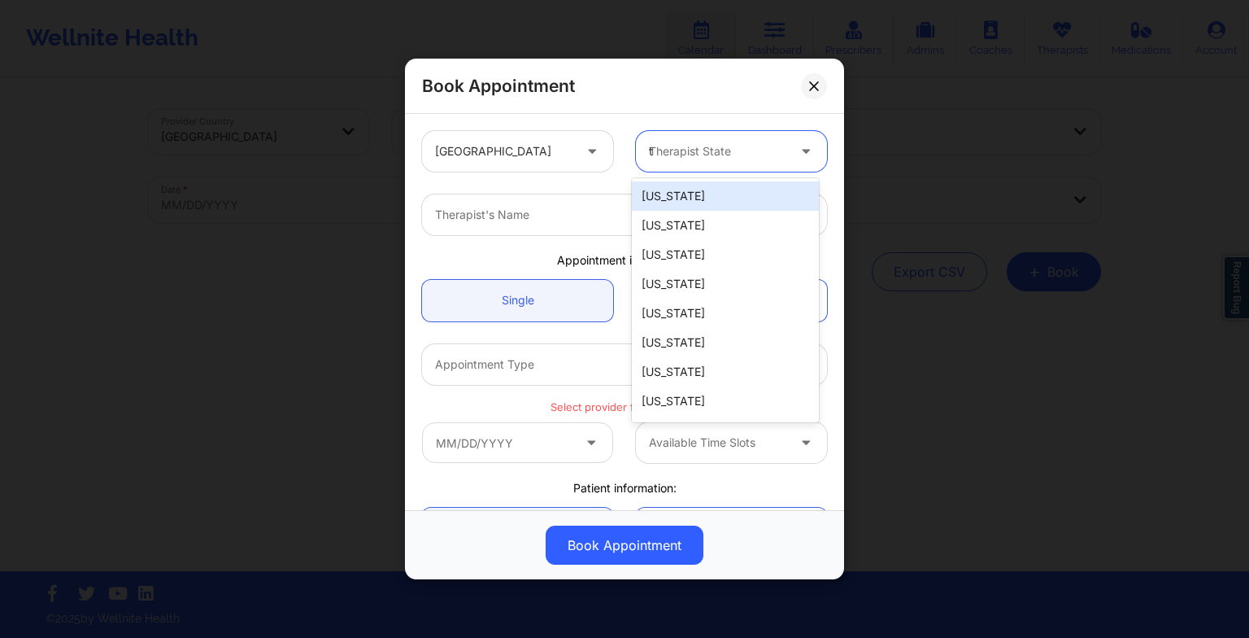
type input "te"
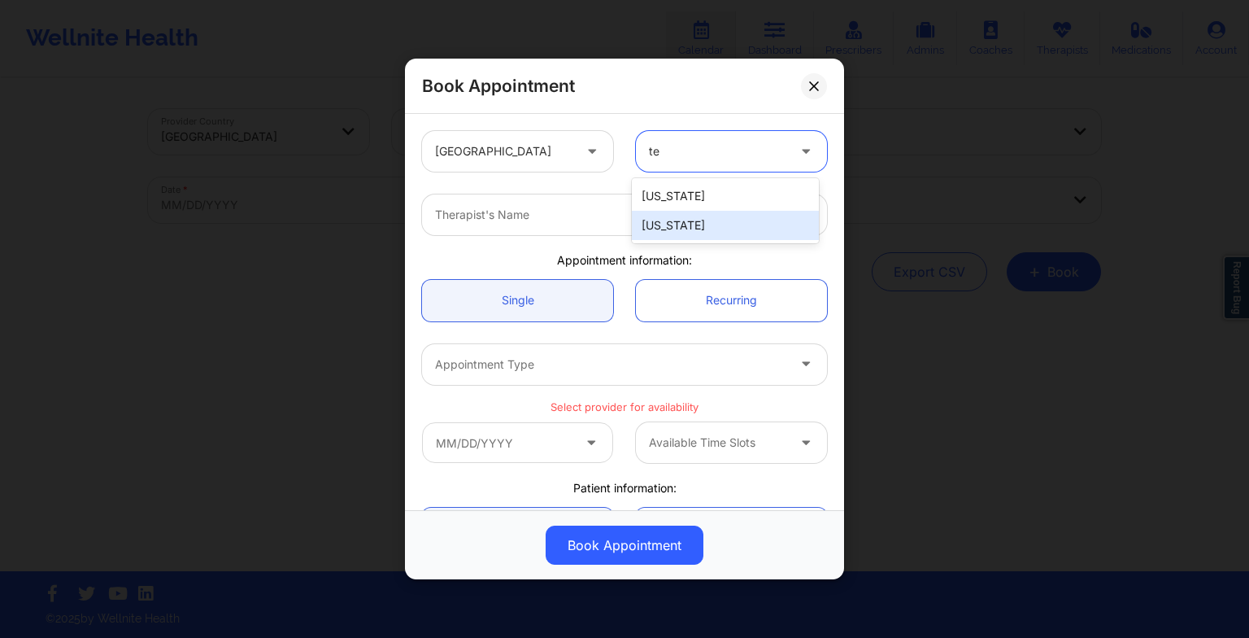
click at [713, 224] on div "[US_STATE]" at bounding box center [725, 225] width 187 height 29
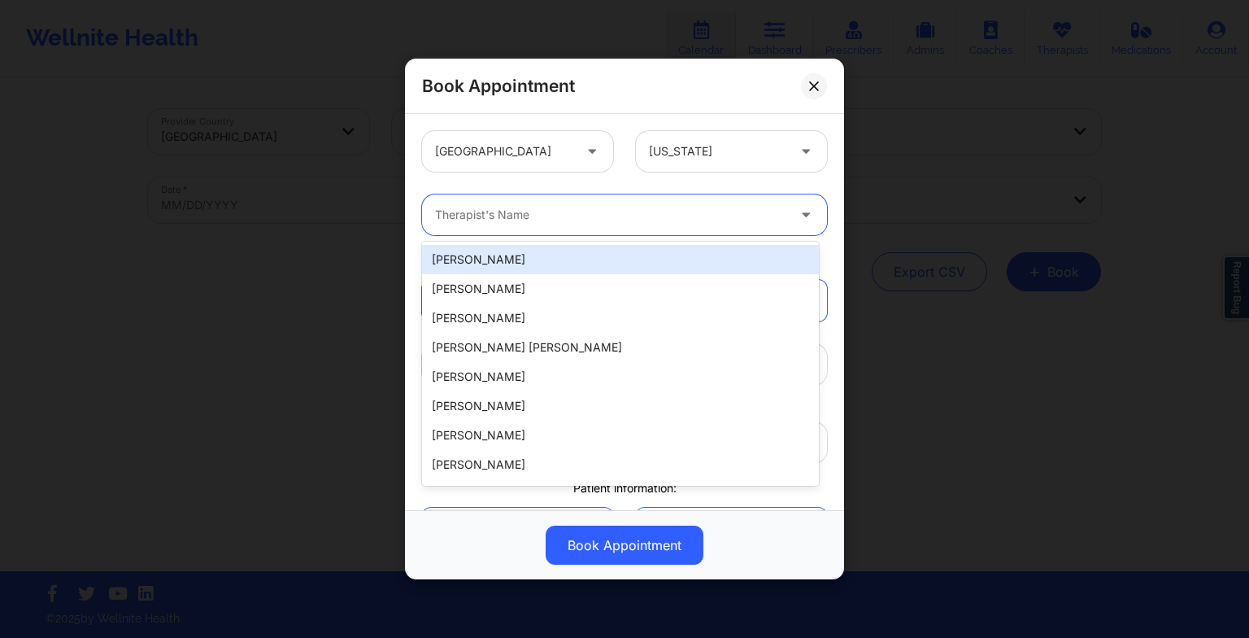
click at [552, 211] on div at bounding box center [610, 215] width 351 height 20
paste input "[PERSON_NAME]"
type input "[PERSON_NAME]"
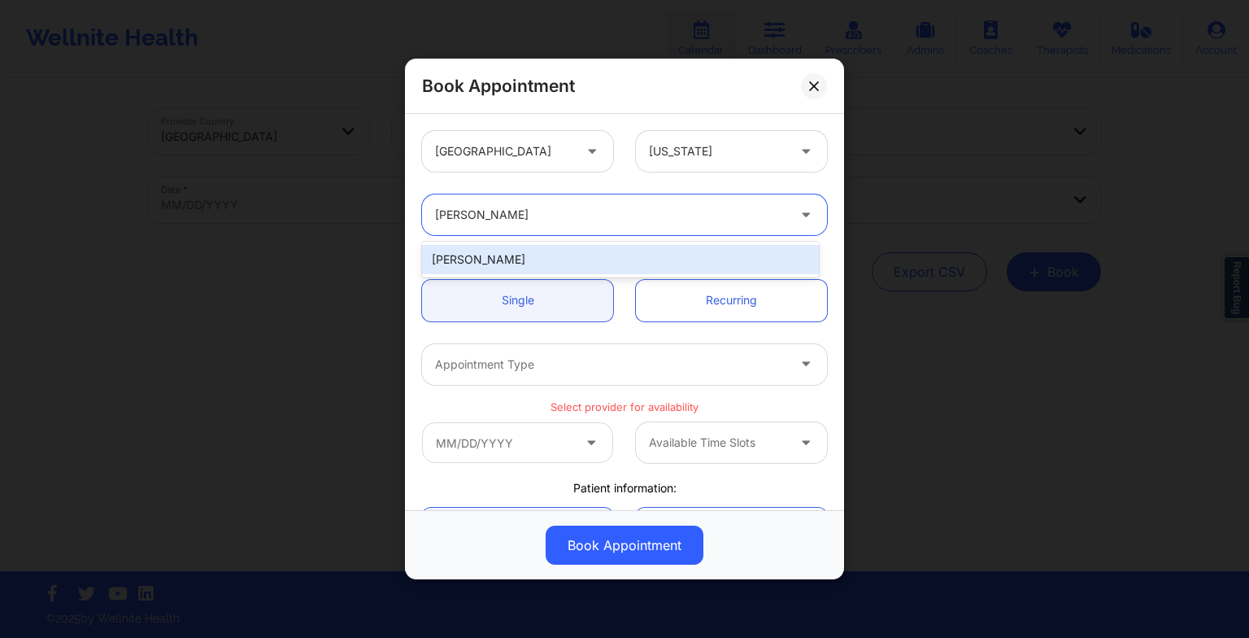
click at [518, 254] on div "[PERSON_NAME]" at bounding box center [620, 259] width 397 height 29
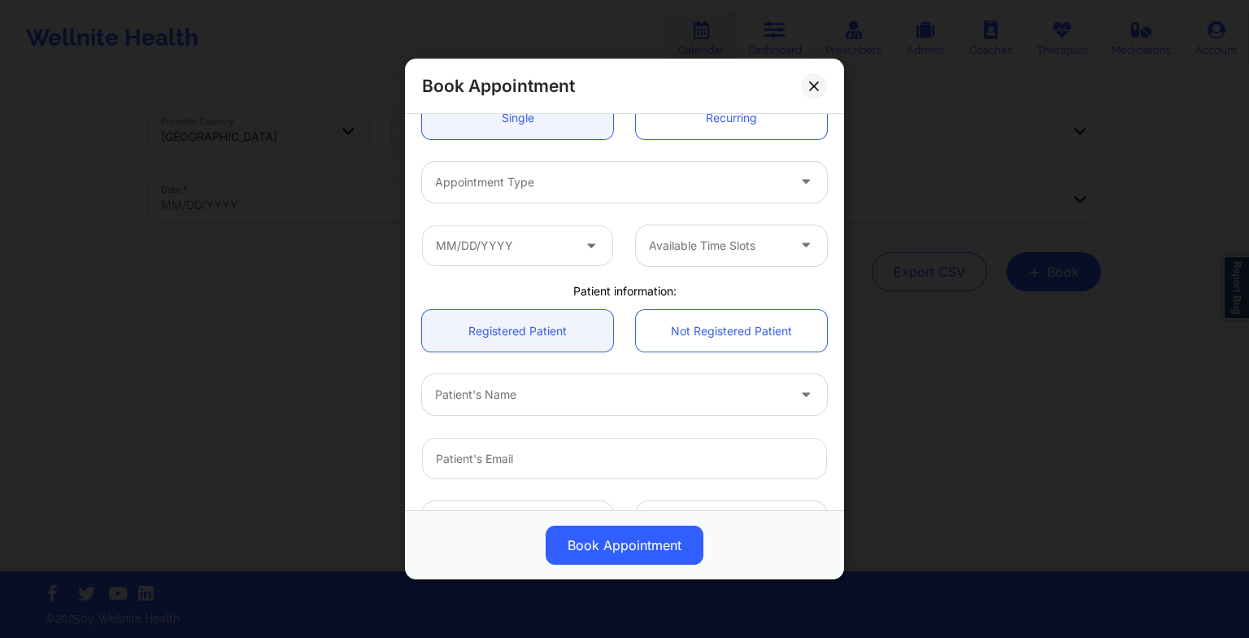
scroll to position [185, 0]
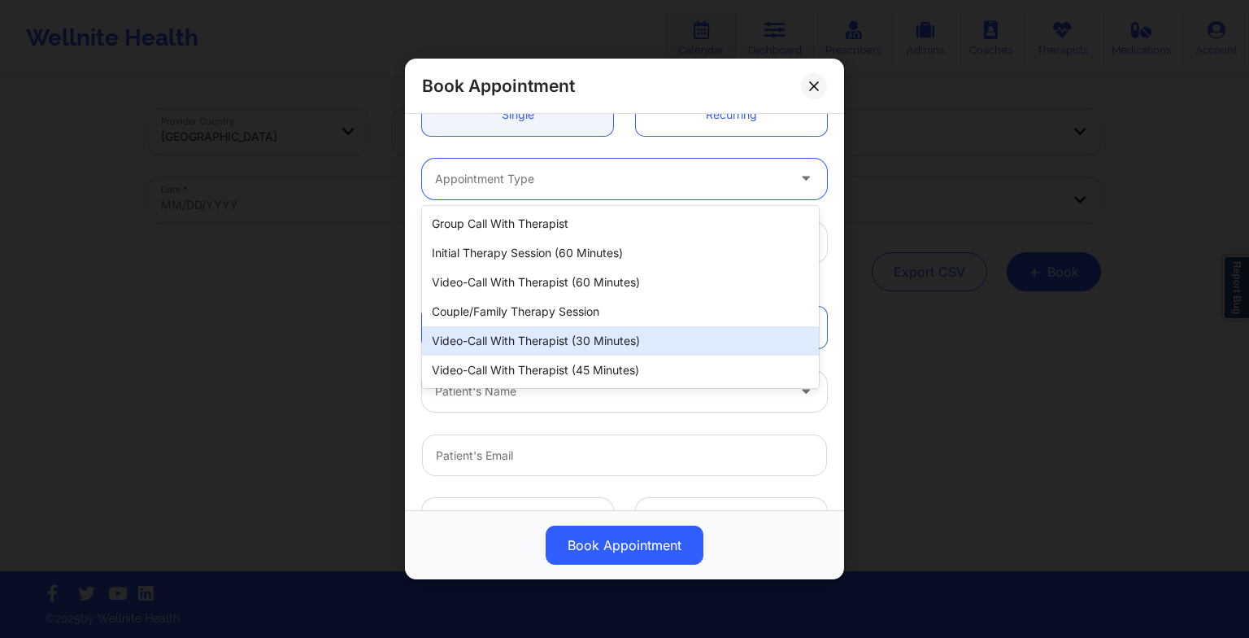
drag, startPoint x: 482, startPoint y: 179, endPoint x: 551, endPoint y: 342, distance: 176.4
click at [551, 342] on body "Wellnite Health Calendar Dashboard Prescribers Admins Coaches Therapists Medica…" at bounding box center [624, 319] width 1249 height 638
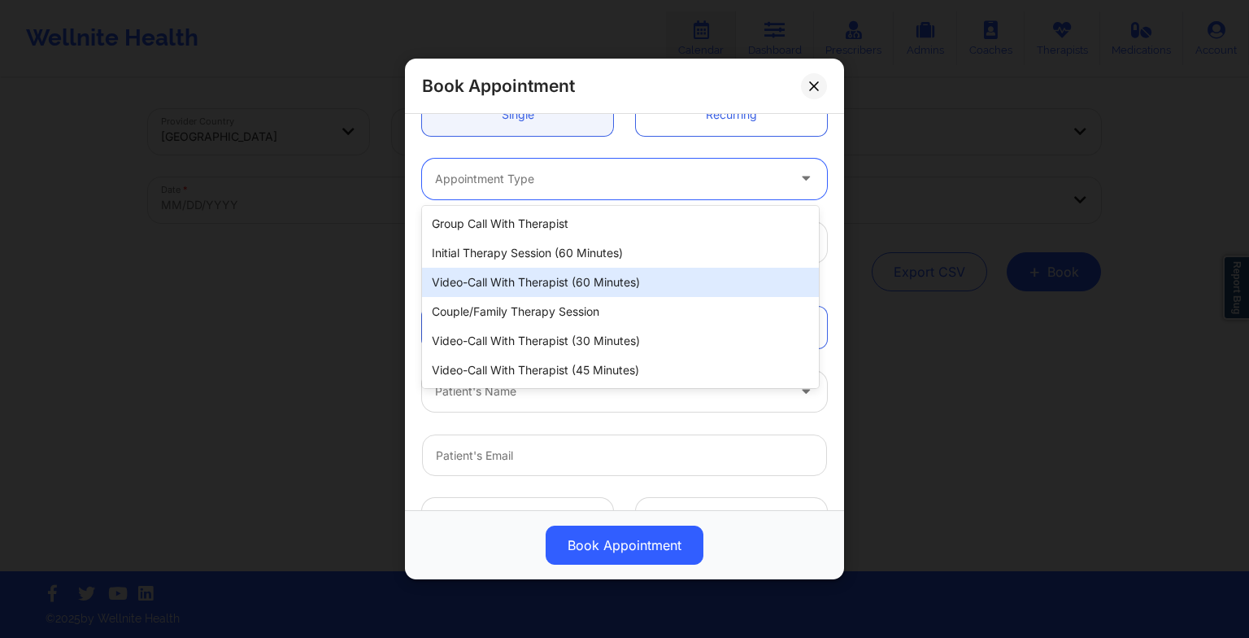
click at [544, 277] on div "Video-Call with Therapist (60 minutes)" at bounding box center [620, 282] width 397 height 29
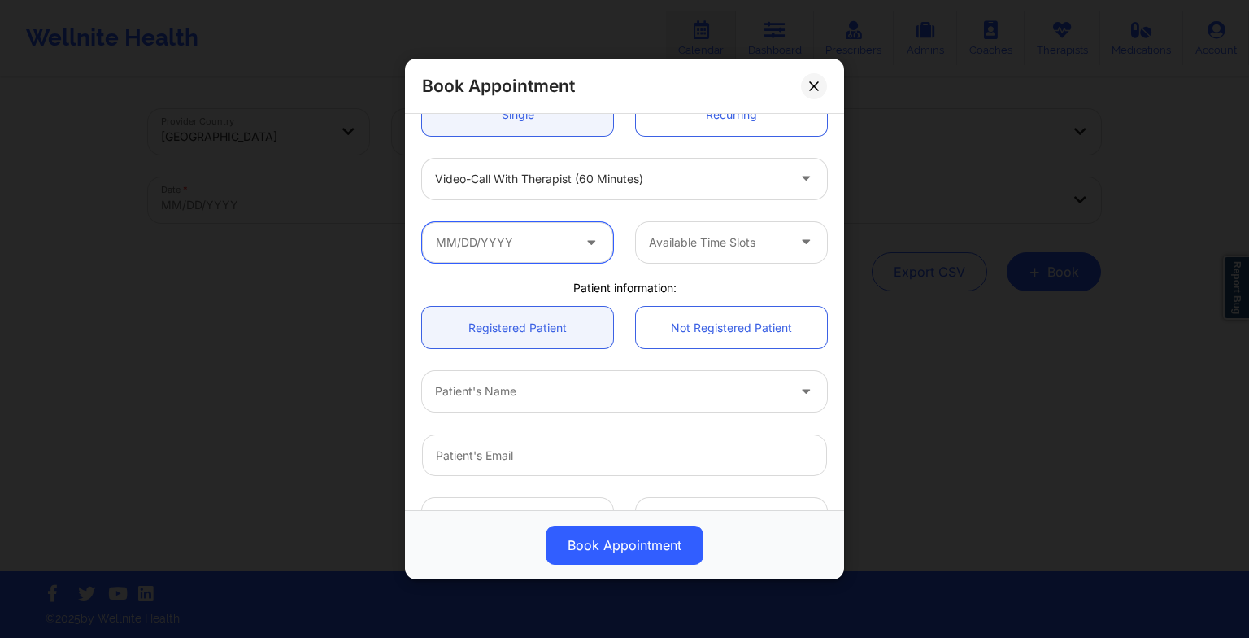
click at [524, 251] on input "text" at bounding box center [517, 242] width 191 height 41
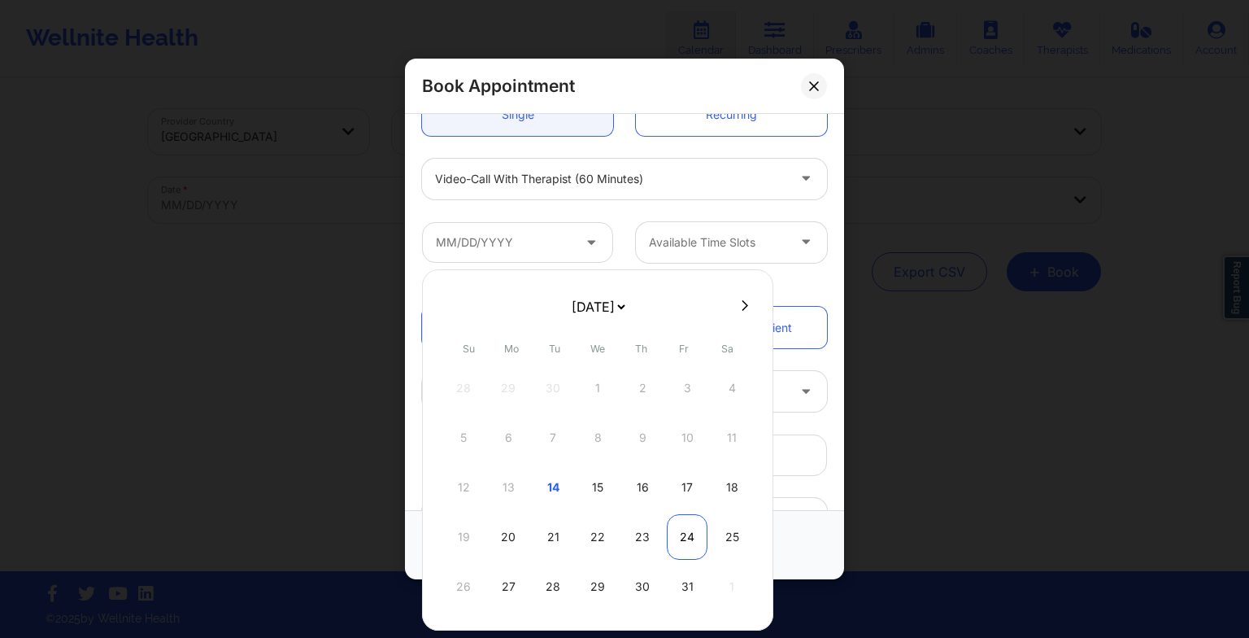
click at [681, 534] on div "24" at bounding box center [687, 537] width 41 height 46
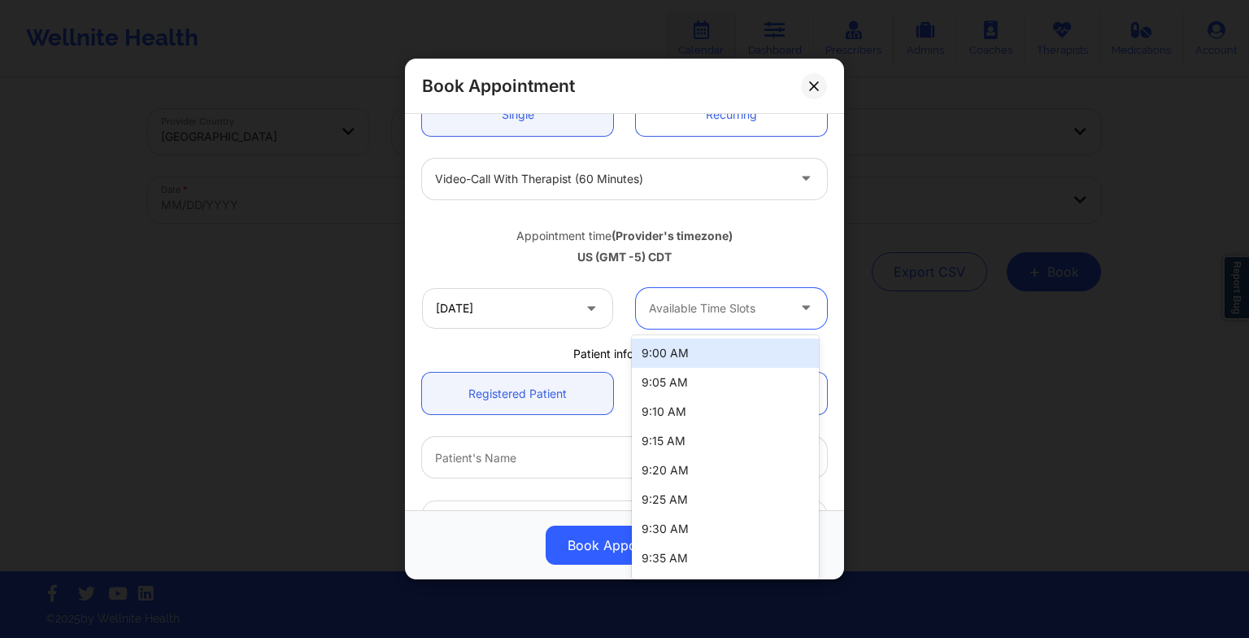
click at [721, 319] on div "Available Time Slots" at bounding box center [712, 308] width 152 height 41
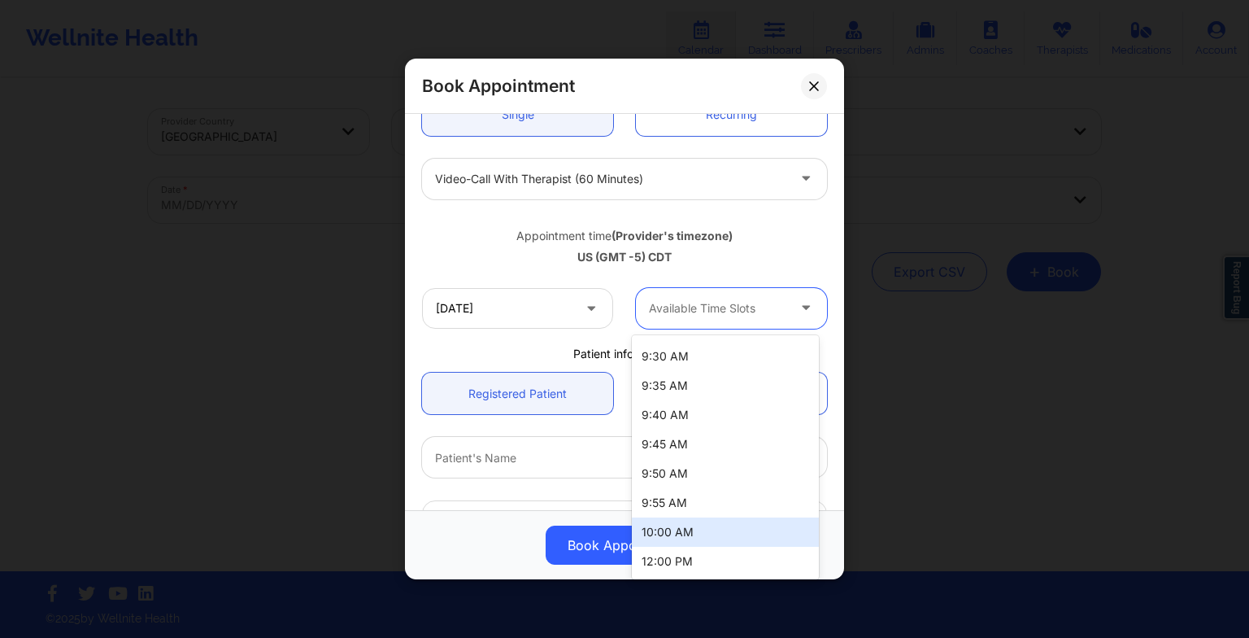
click at [712, 536] on div "10:00 AM" at bounding box center [725, 531] width 187 height 29
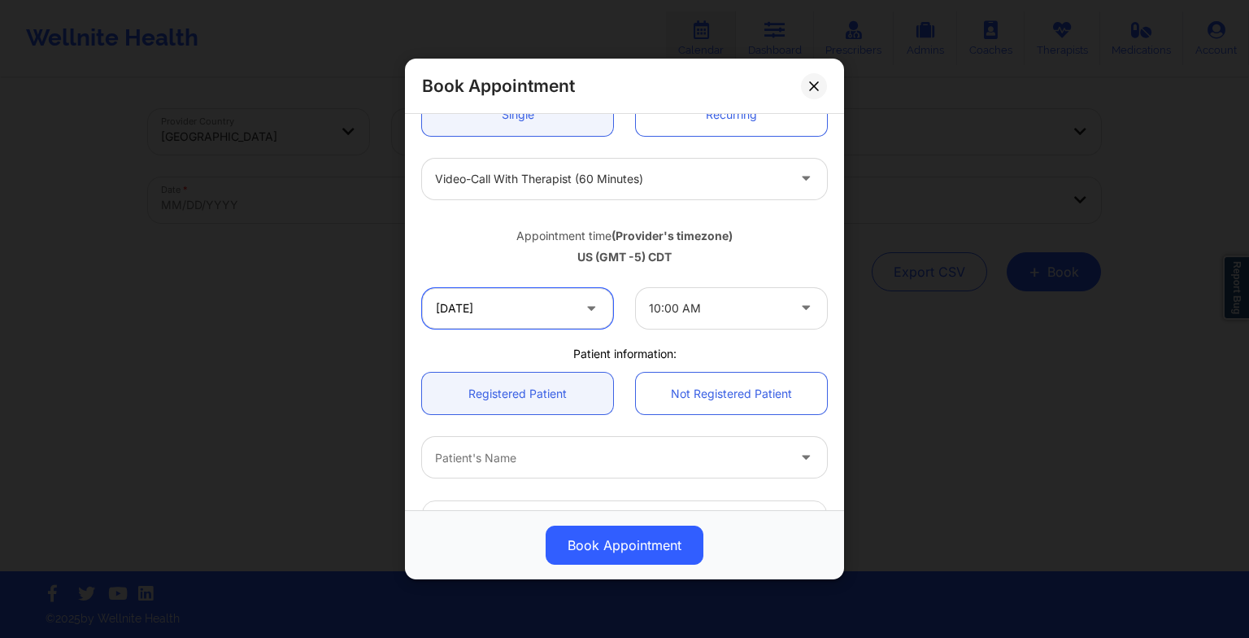
click at [534, 302] on input "[DATE]" at bounding box center [517, 308] width 191 height 41
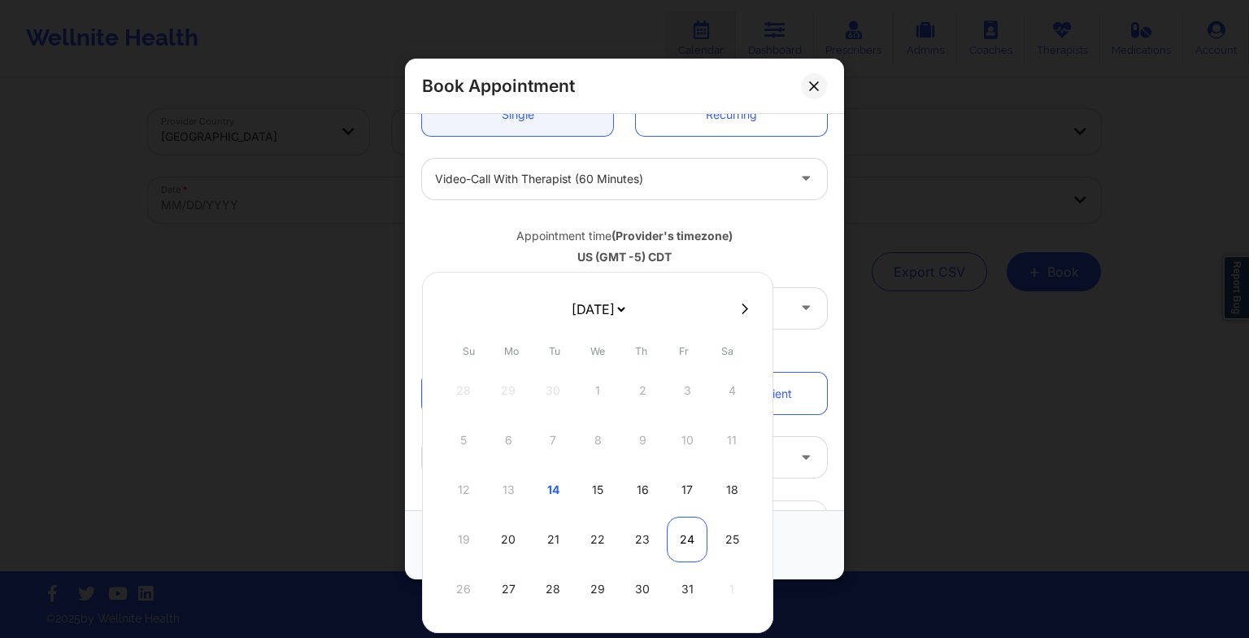
click at [691, 520] on div "24" at bounding box center [687, 540] width 41 height 46
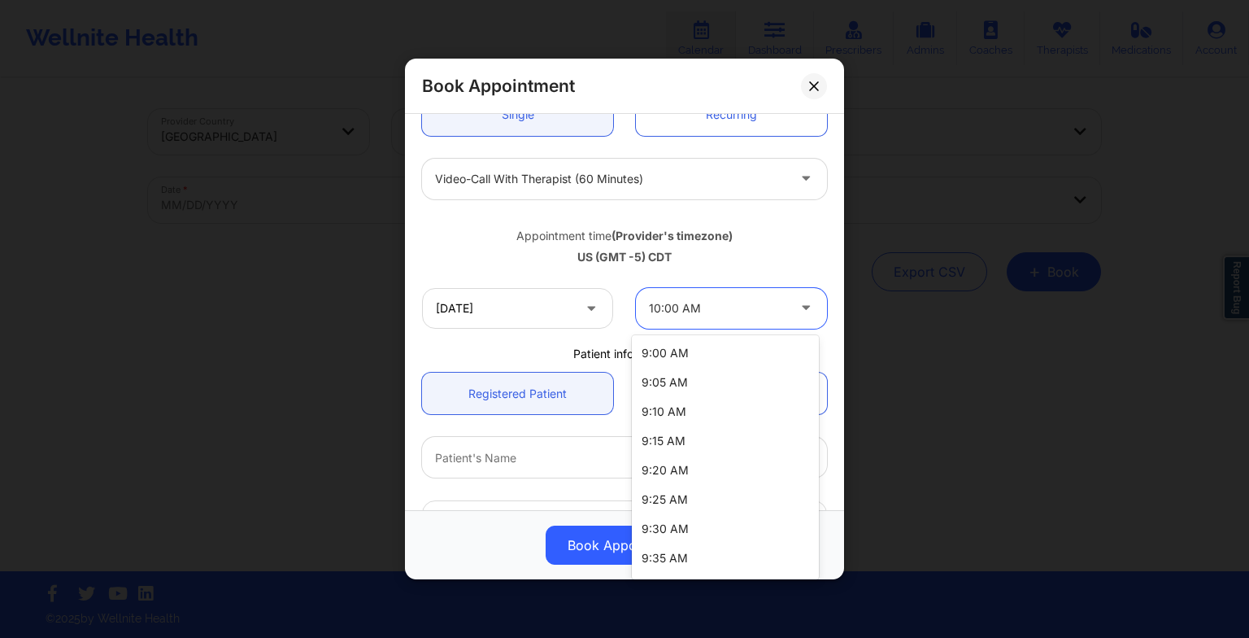
drag, startPoint x: 680, startPoint y: 316, endPoint x: 713, endPoint y: 477, distance: 165.1
click at [713, 477] on body "Wellnite Health Calendar Dashboard Prescribers Admins Coaches Therapists Medica…" at bounding box center [624, 319] width 1249 height 638
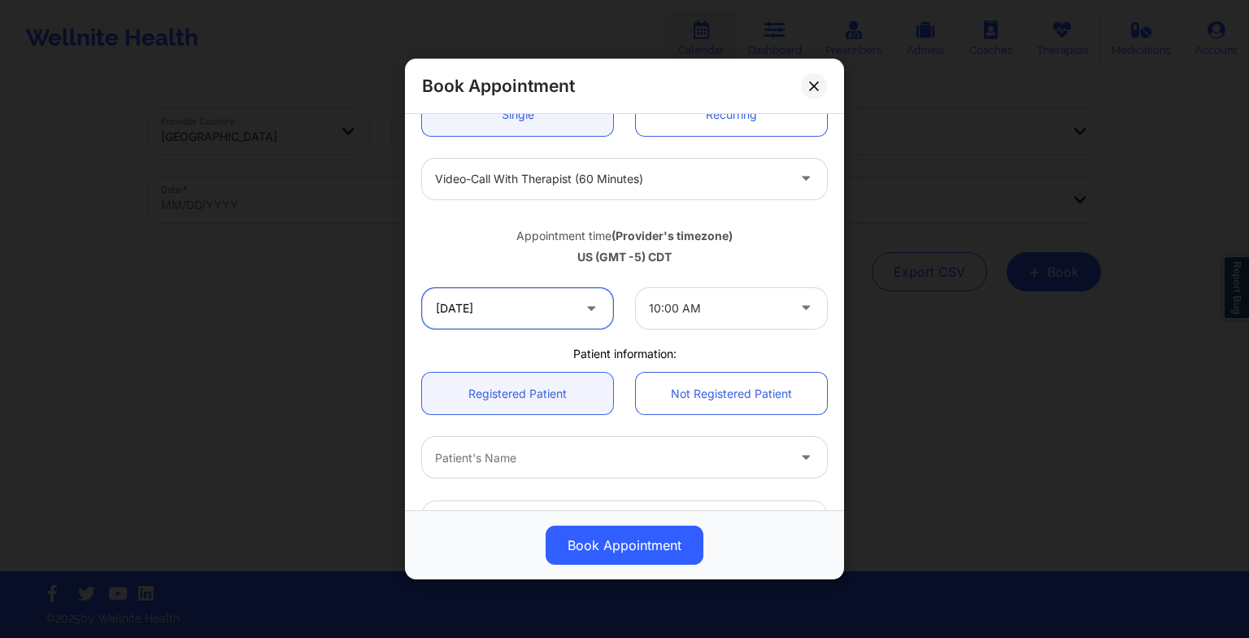
click at [542, 314] on input "[DATE]" at bounding box center [517, 308] width 191 height 41
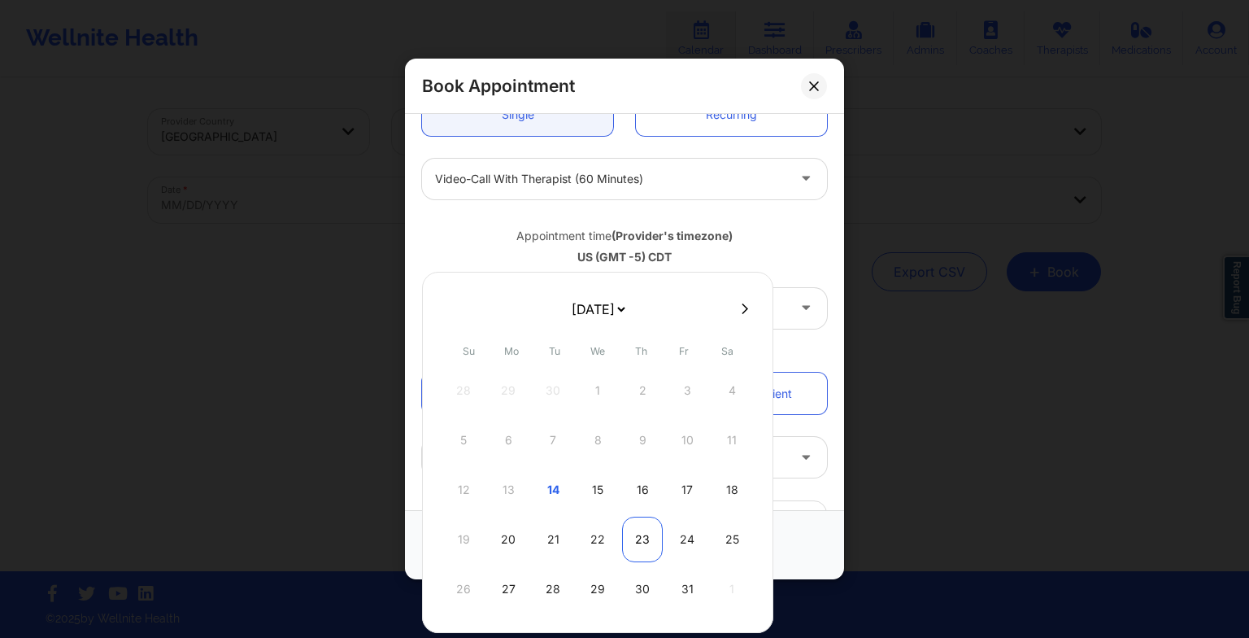
click at [640, 534] on div "23" at bounding box center [642, 540] width 41 height 46
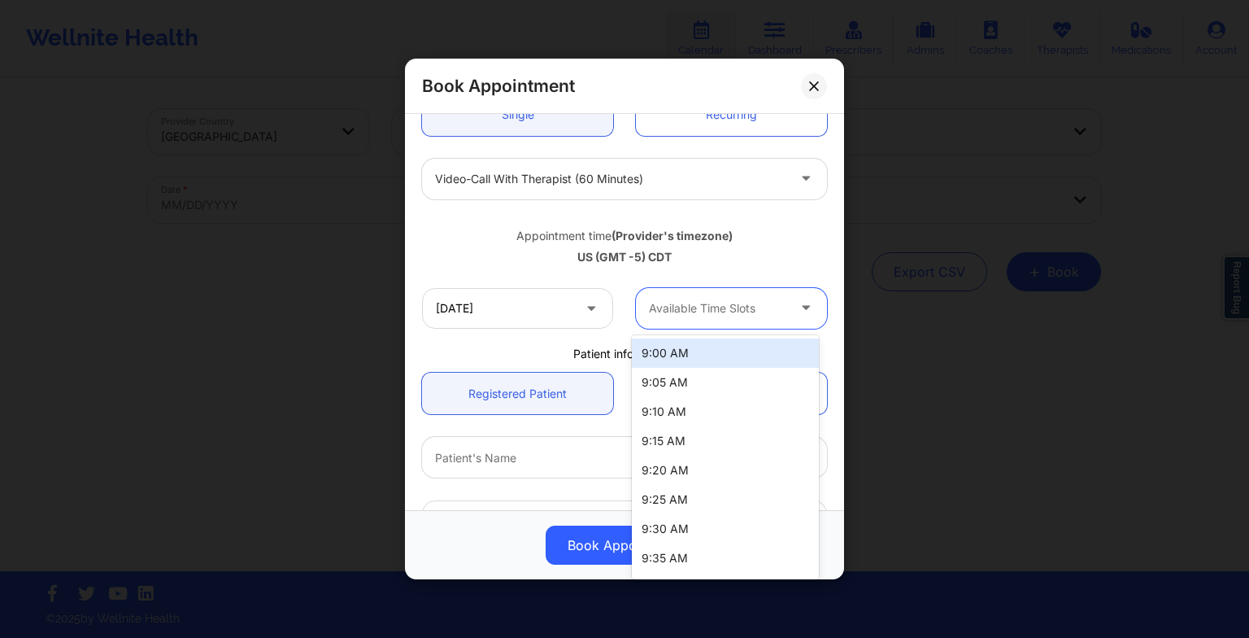
click at [684, 306] on div at bounding box center [717, 309] width 137 height 20
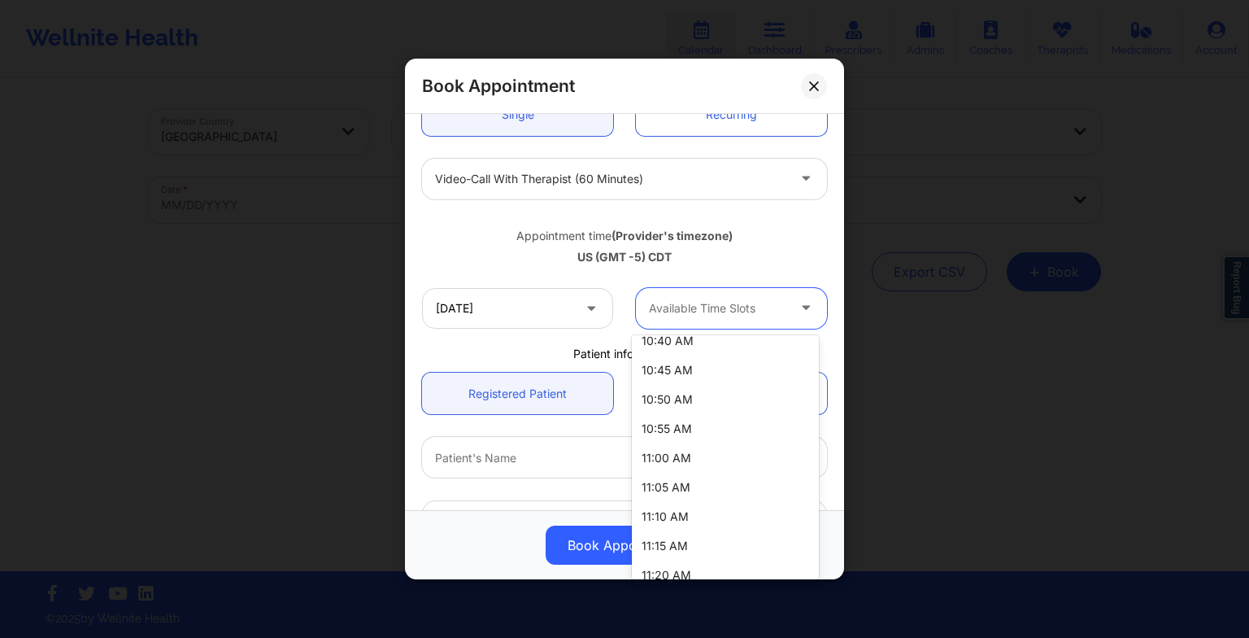
scroll to position [595, 0]
click at [689, 459] on div "11:00 AM" at bounding box center [725, 461] width 187 height 29
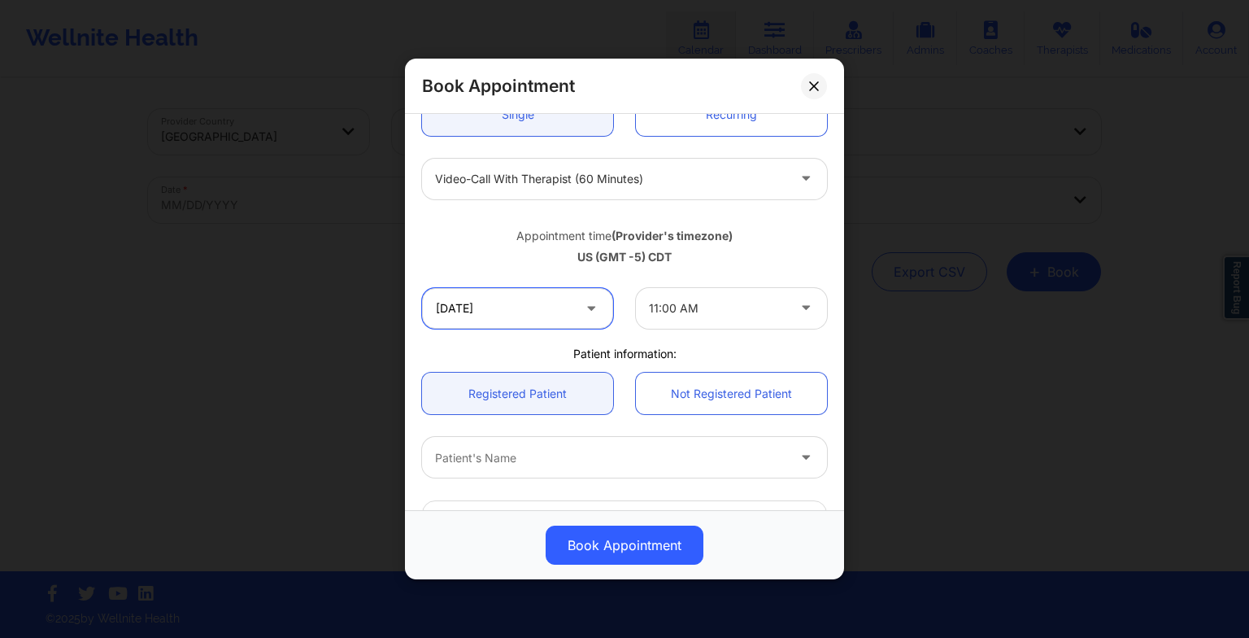
click at [560, 303] on input "[DATE]" at bounding box center [517, 308] width 191 height 41
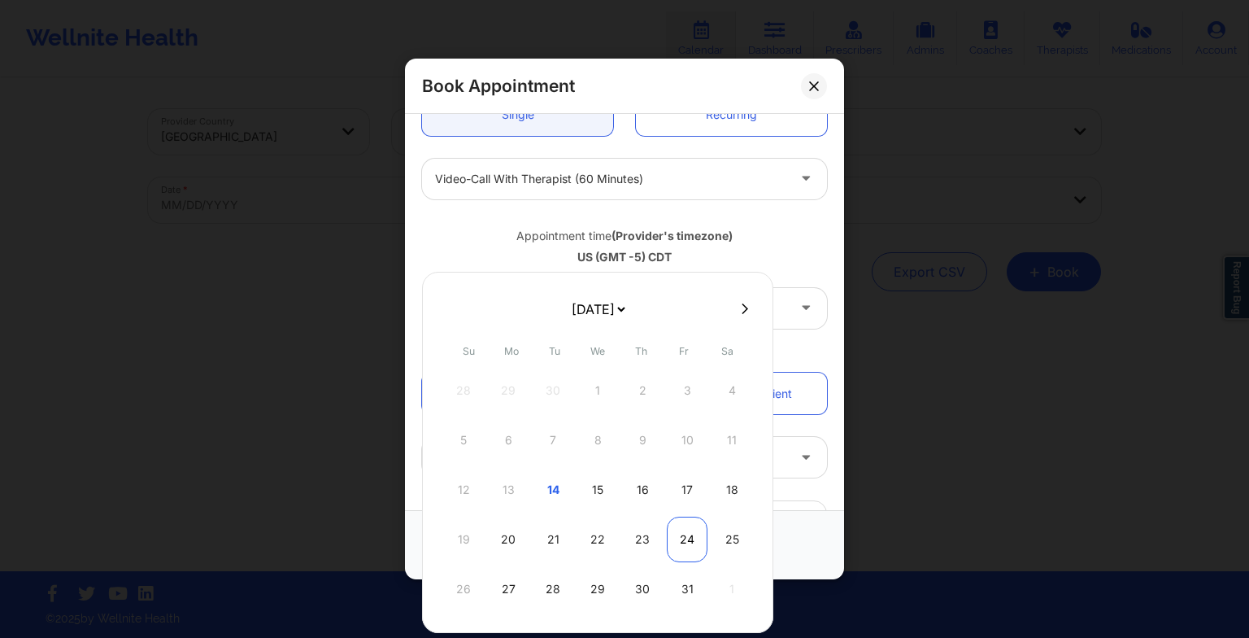
click at [678, 544] on div "24" at bounding box center [687, 540] width 41 height 46
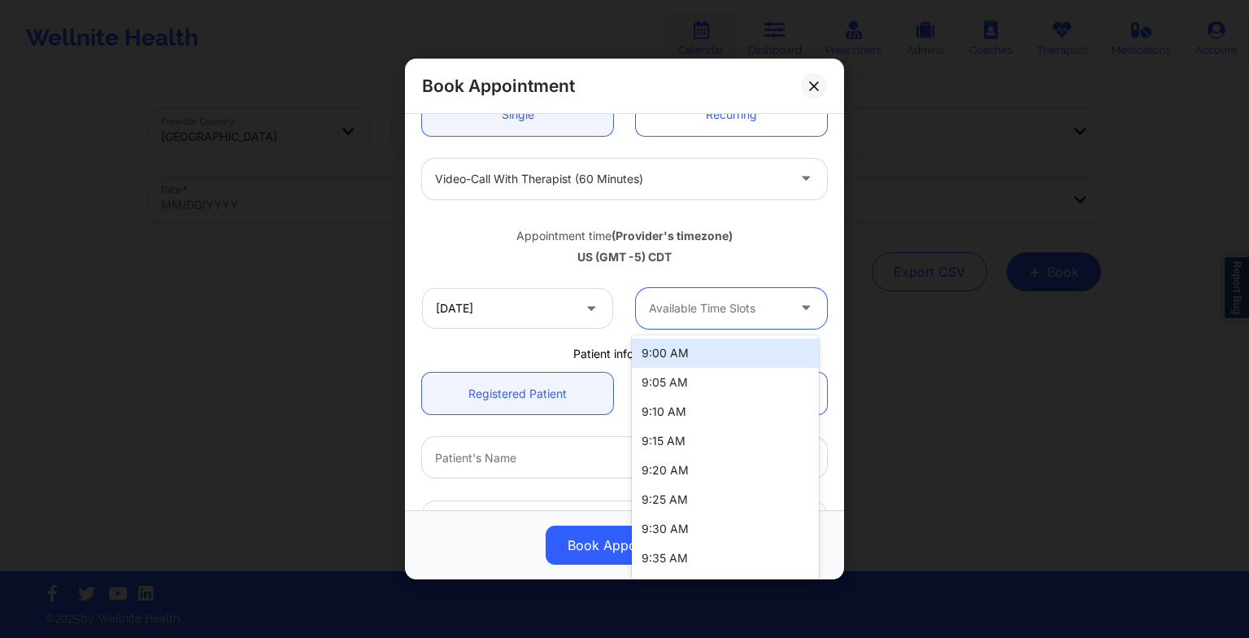
drag, startPoint x: 717, startPoint y: 302, endPoint x: 717, endPoint y: 449, distance: 147.2
click at [717, 449] on body "Wellnite Health Calendar Dashboard Prescribers Admins Coaches Therapists Medica…" at bounding box center [624, 319] width 1249 height 638
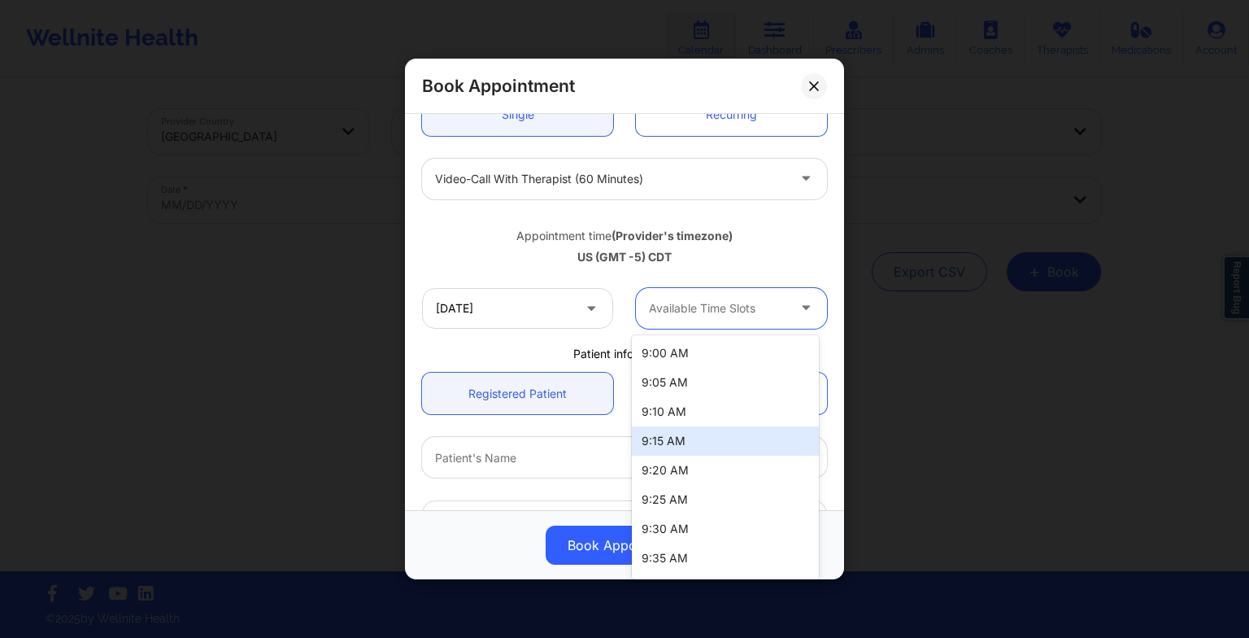
scroll to position [172, 0]
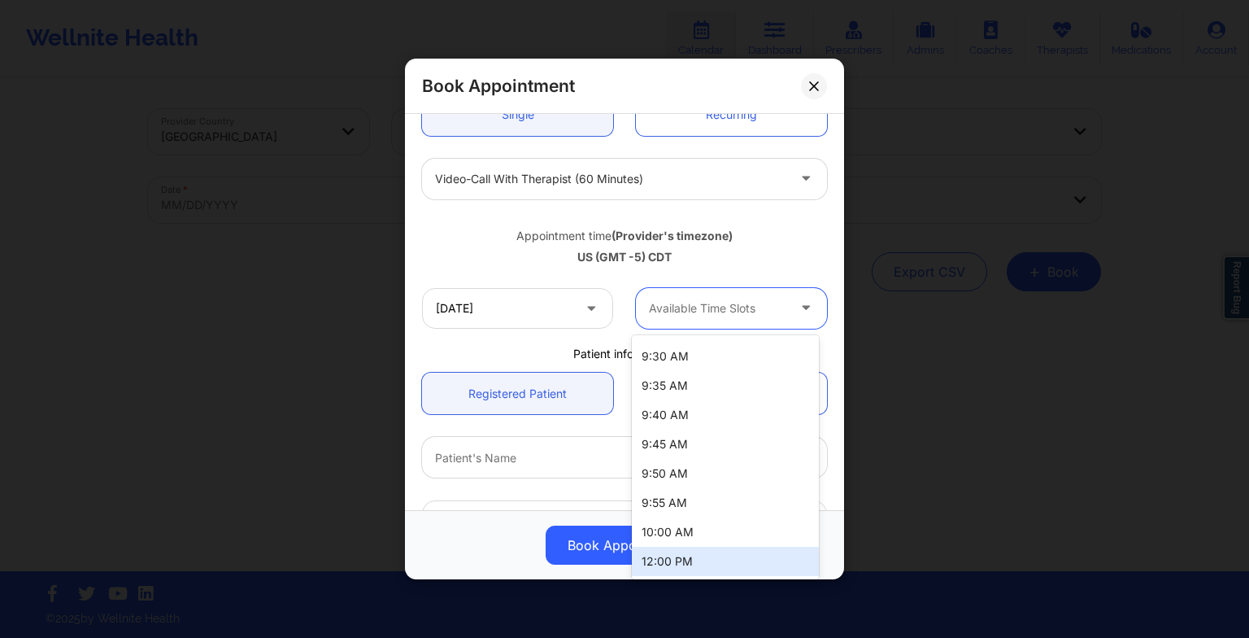
click at [696, 554] on div "12:00 PM" at bounding box center [725, 561] width 187 height 29
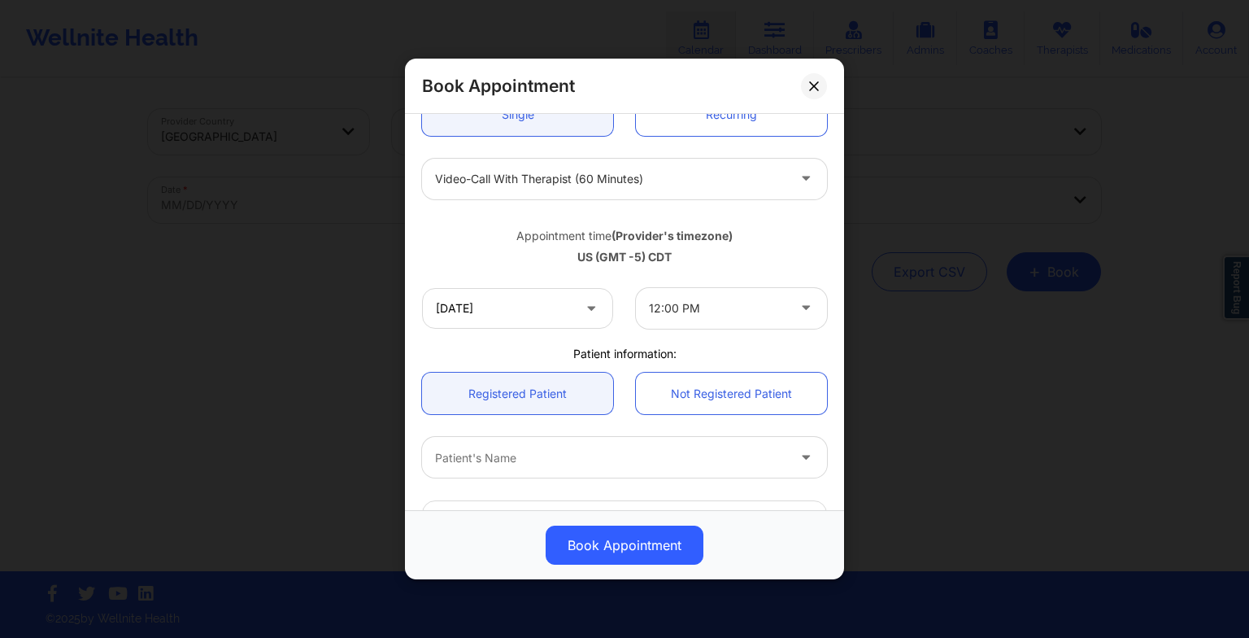
click at [554, 329] on div "[DATE] 12:00 PM" at bounding box center [625, 308] width 428 height 63
click at [550, 324] on input "[DATE]" at bounding box center [517, 308] width 191 height 41
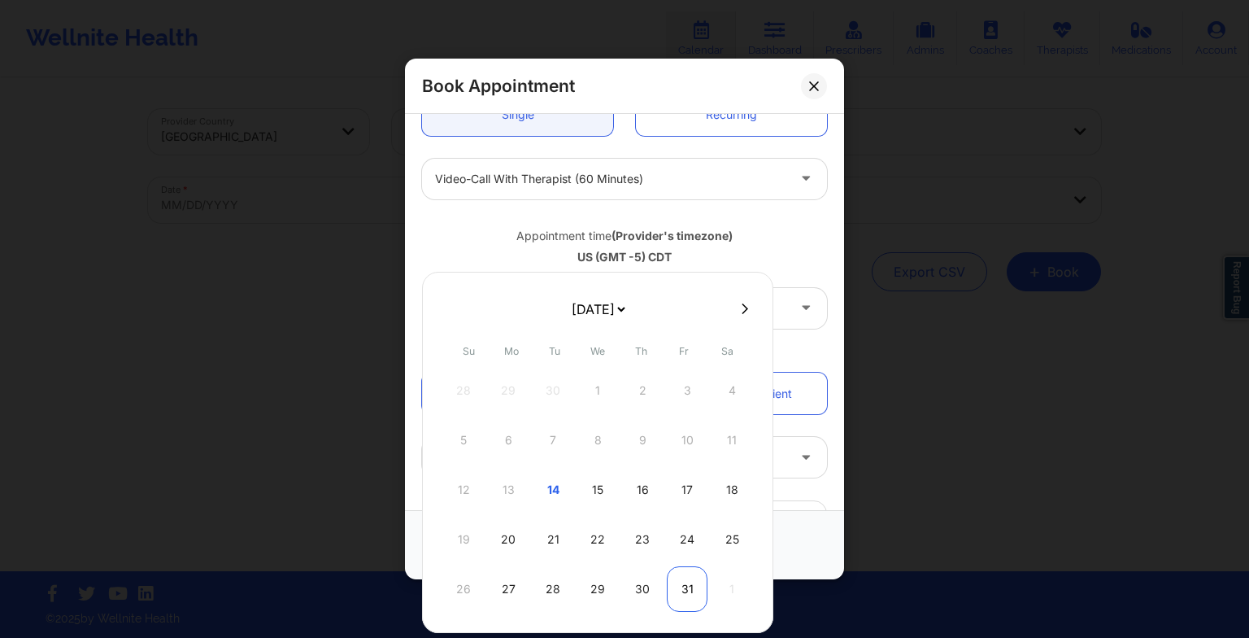
click at [694, 583] on div "31" at bounding box center [687, 589] width 41 height 46
type input "[DATE]"
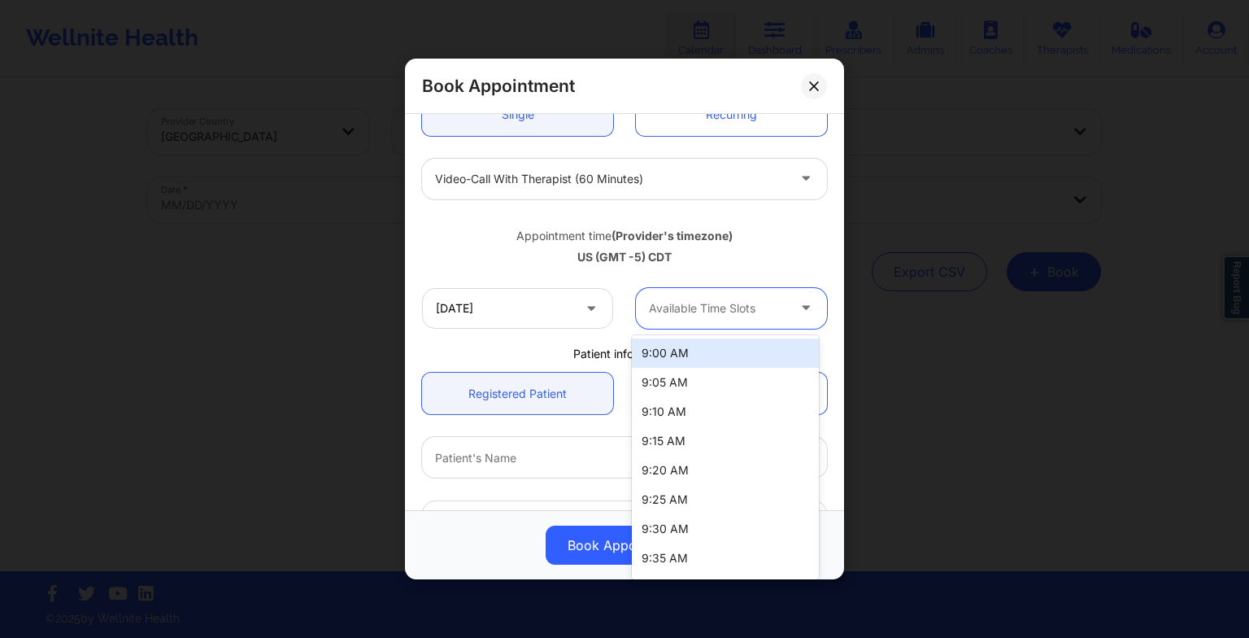
click at [723, 301] on div at bounding box center [717, 309] width 137 height 20
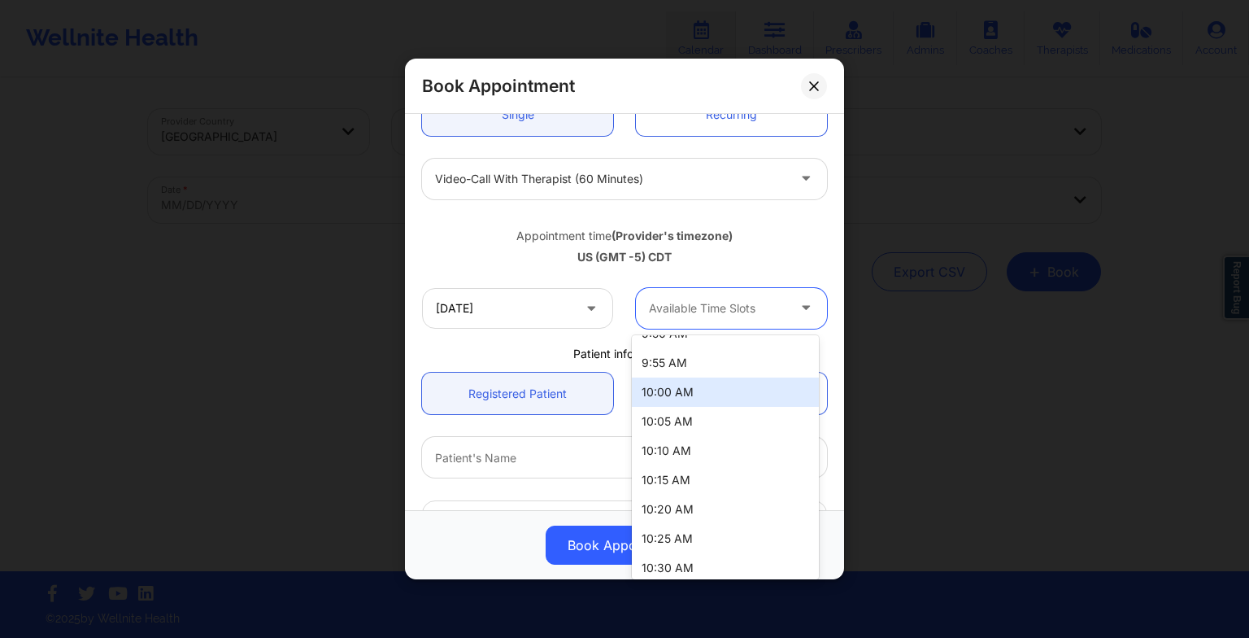
scroll to position [303, 0]
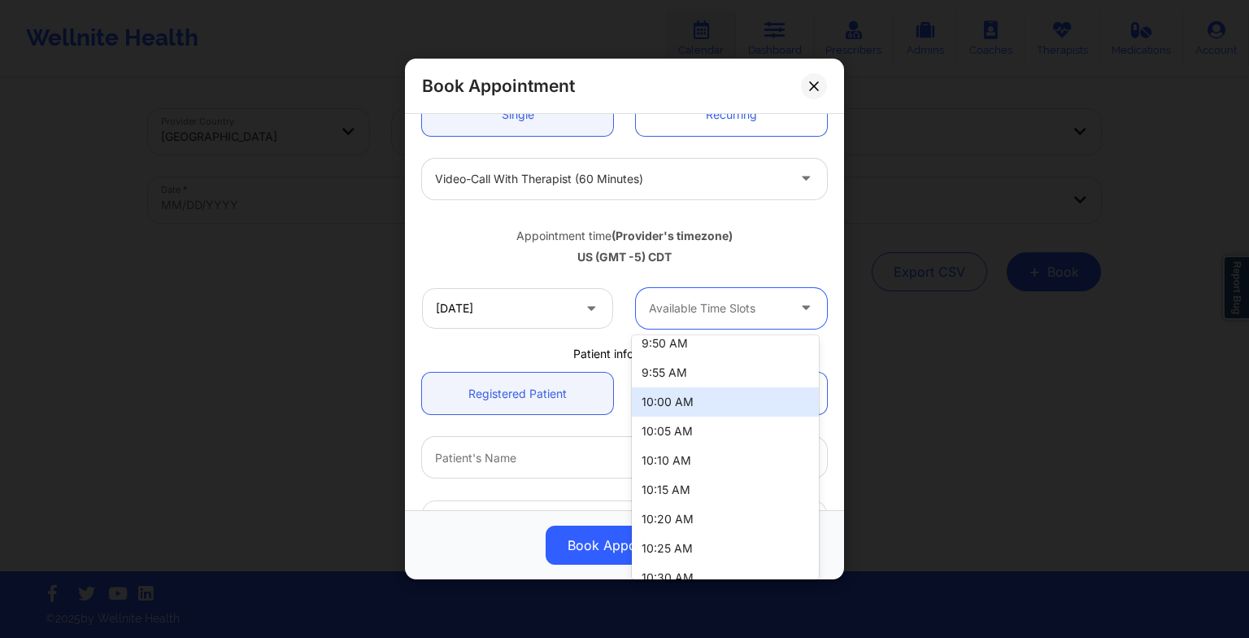
click at [708, 404] on div "10:00 AM" at bounding box center [725, 401] width 187 height 29
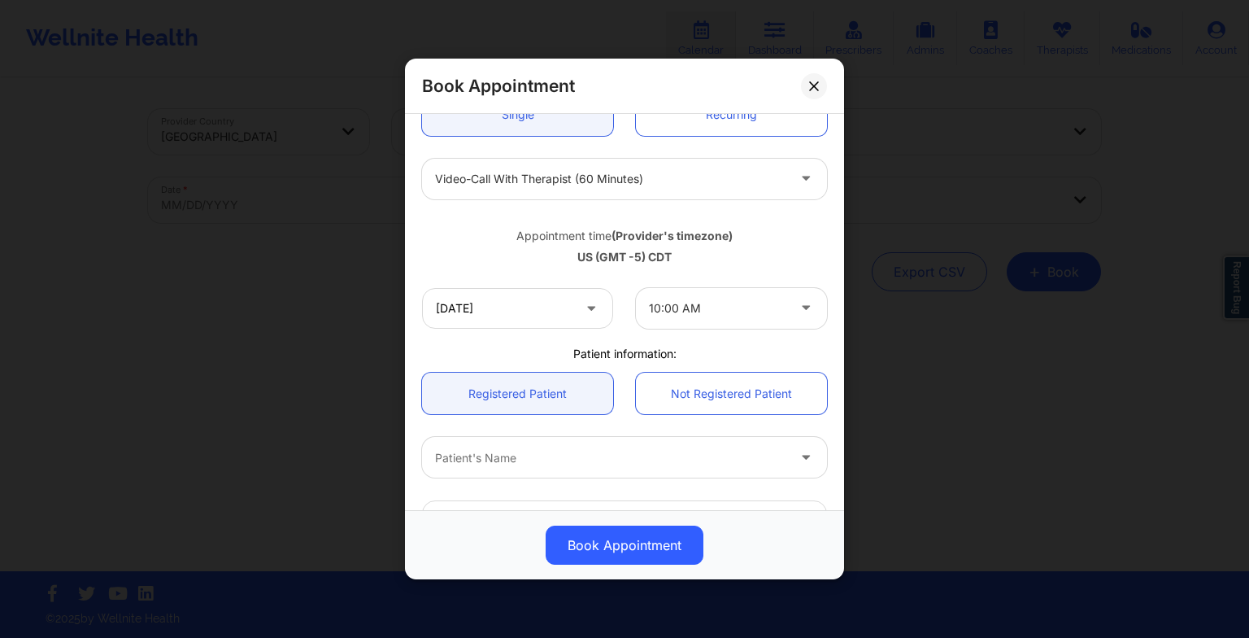
click at [871, 246] on div "Book Appointment [GEOGRAPHIC_DATA] [US_STATE] [PERSON_NAME] Appointment informa…" at bounding box center [624, 319] width 1249 height 638
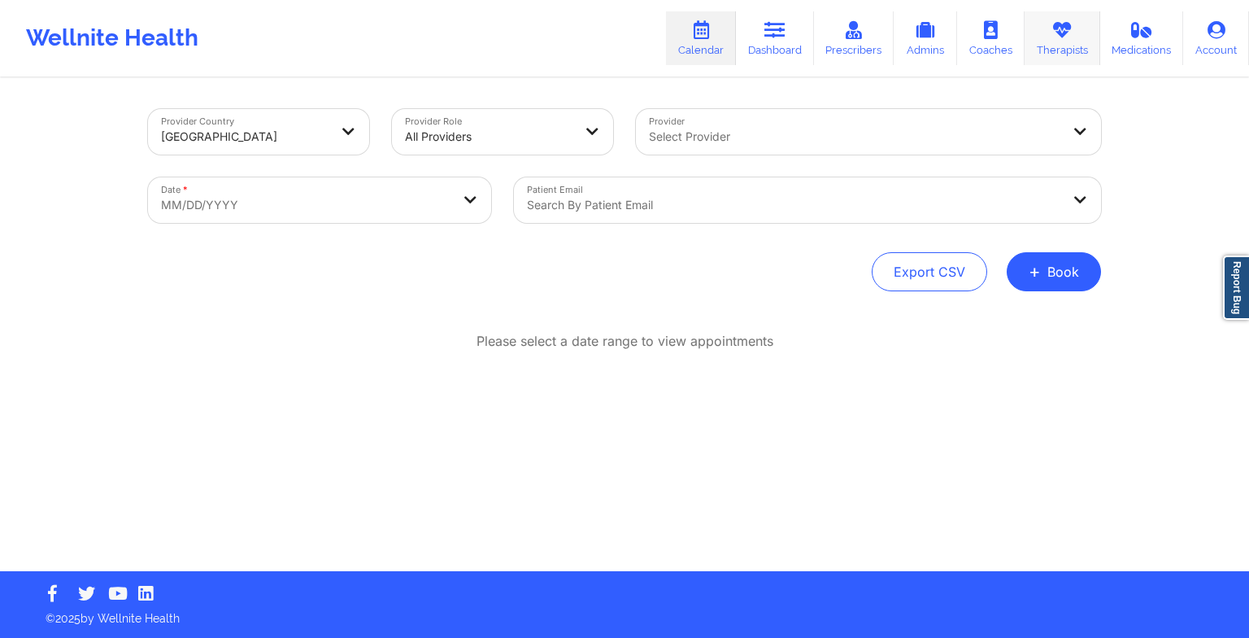
click at [1048, 52] on link "Therapists" at bounding box center [1063, 38] width 76 height 54
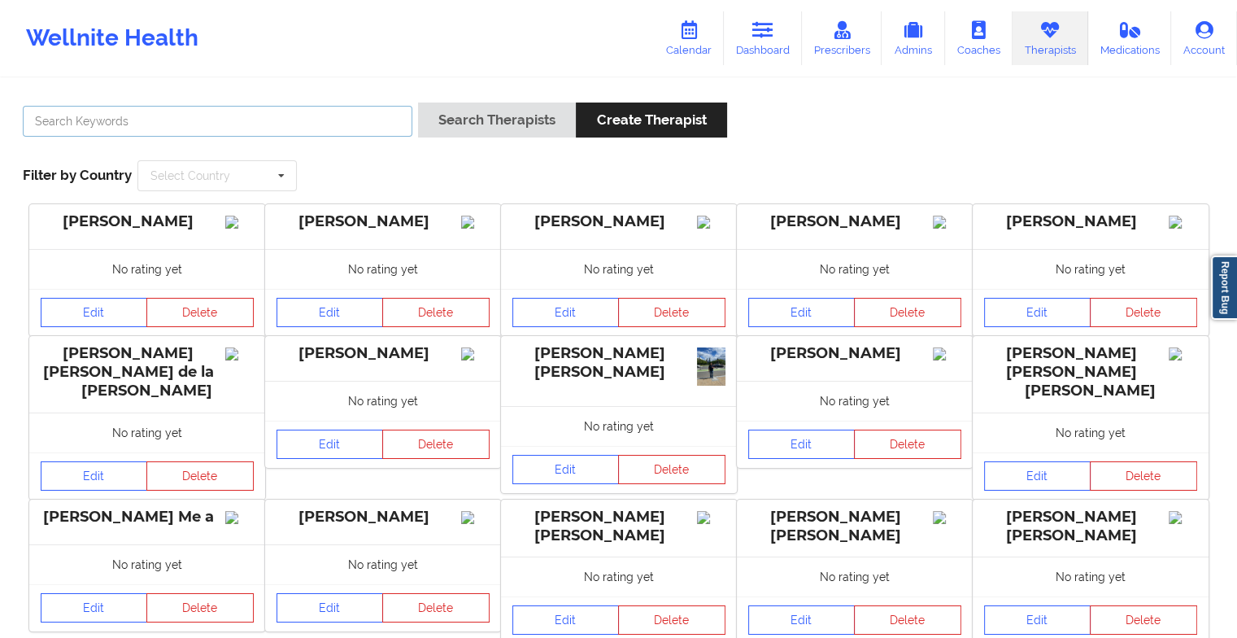
click at [374, 114] on input "text" at bounding box center [218, 121] width 390 height 31
paste input "[PERSON_NAME] [PERSON_NAME]"
type input "[PERSON_NAME] [PERSON_NAME]"
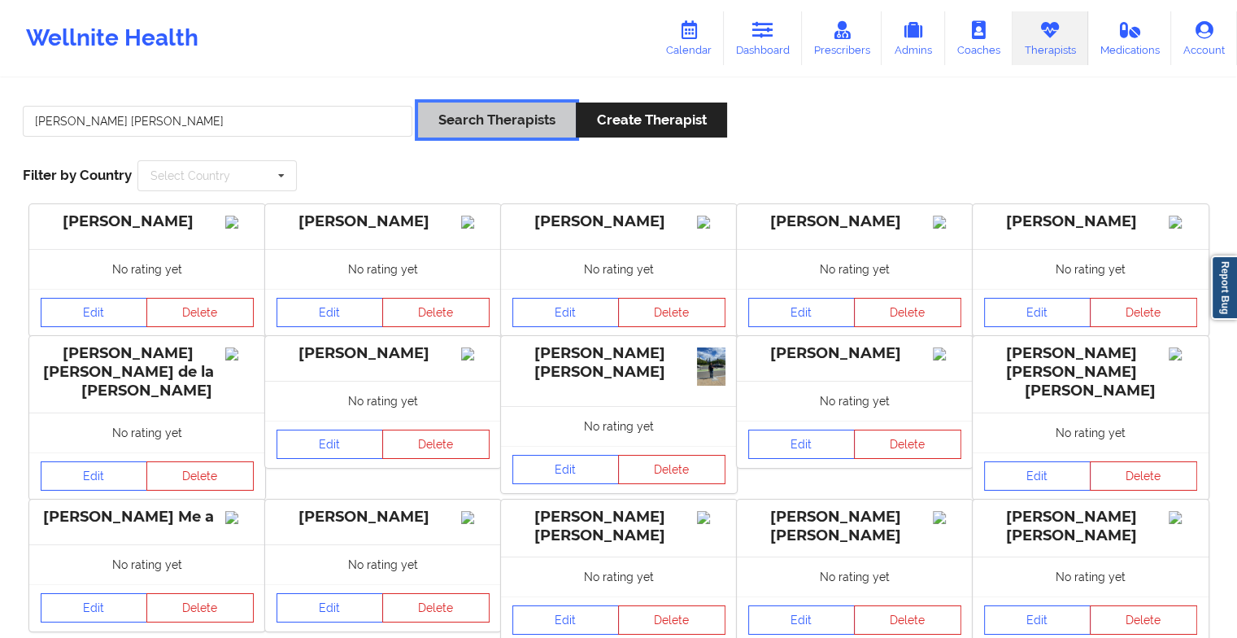
click at [502, 102] on button "Search Therapists" at bounding box center [497, 119] width 158 height 35
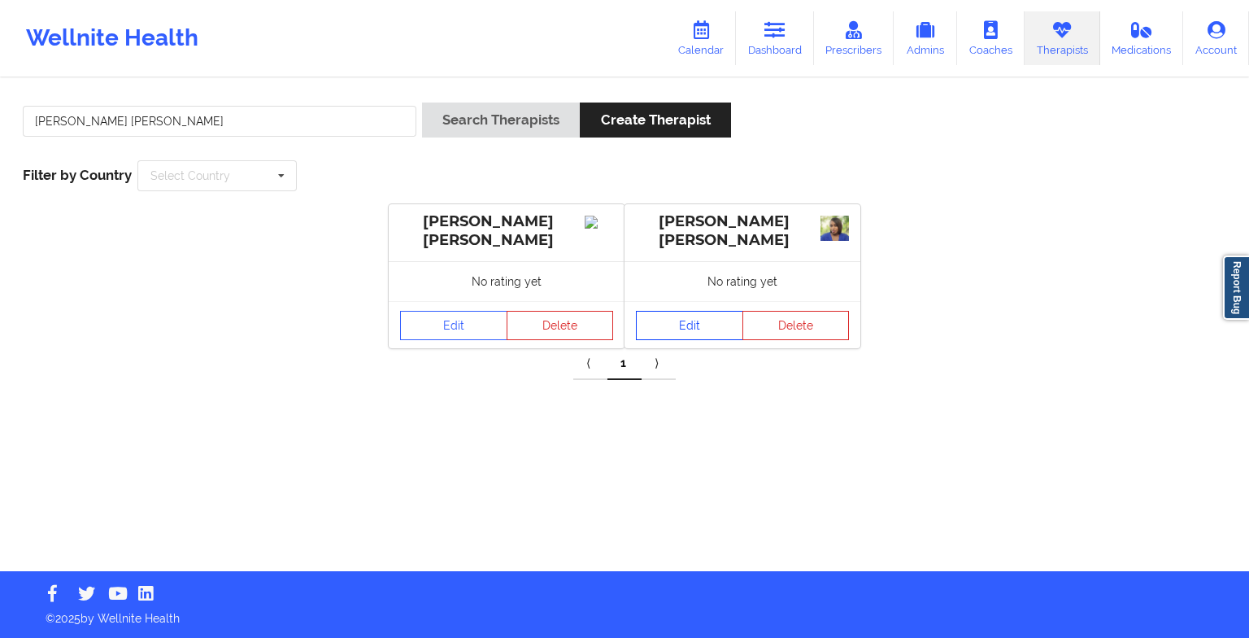
click at [688, 324] on link "Edit" at bounding box center [689, 325] width 107 height 29
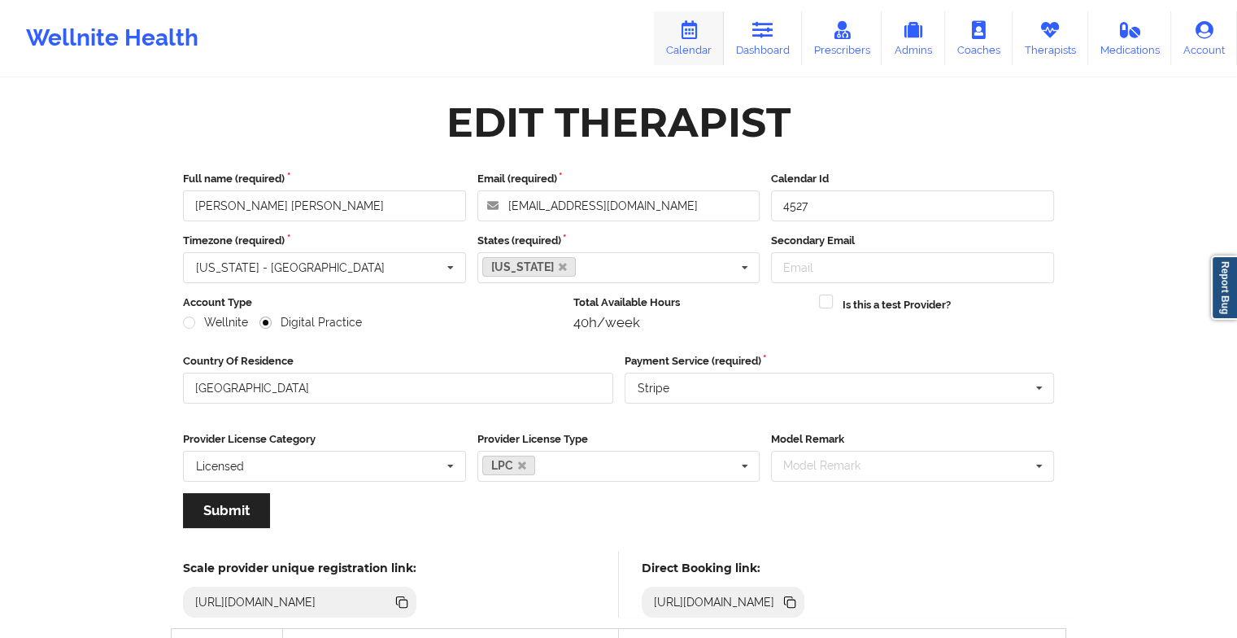
click at [704, 29] on link "Calendar" at bounding box center [689, 38] width 70 height 54
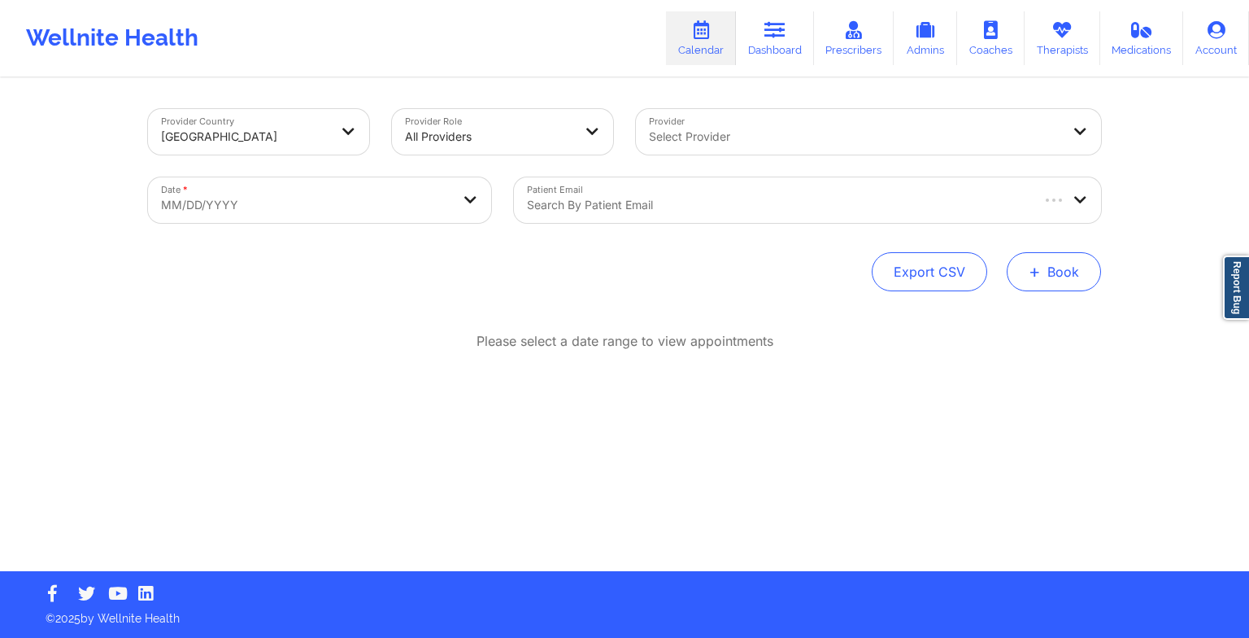
click at [1028, 267] on button "+ Book" at bounding box center [1054, 271] width 94 height 39
click at [973, 329] on button "Therapy Session" at bounding box center [1027, 323] width 124 height 27
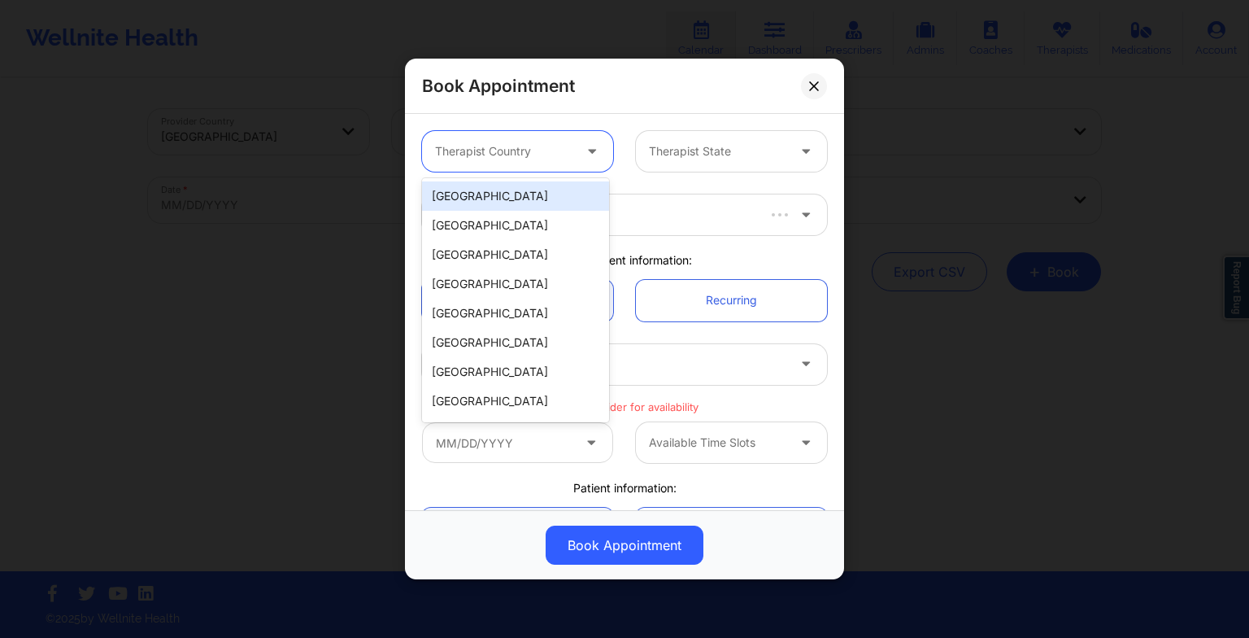
click at [534, 140] on div "Therapist Country" at bounding box center [498, 151] width 152 height 41
click at [511, 185] on div "[GEOGRAPHIC_DATA]" at bounding box center [515, 195] width 187 height 29
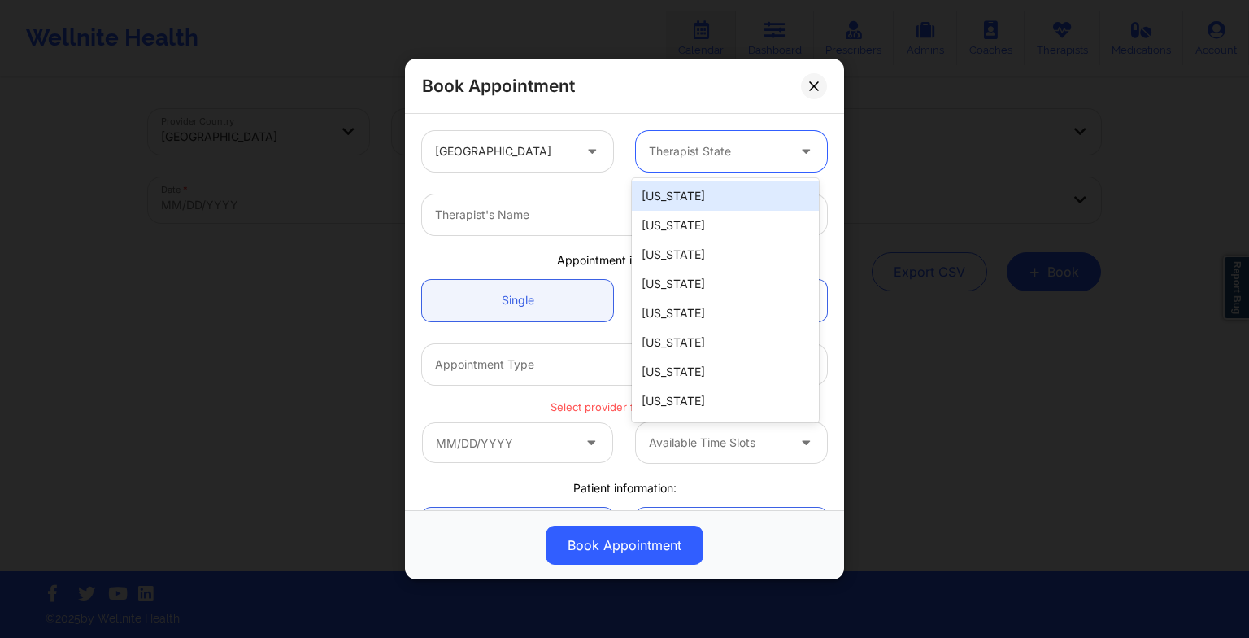
click at [656, 158] on div at bounding box center [717, 152] width 137 height 20
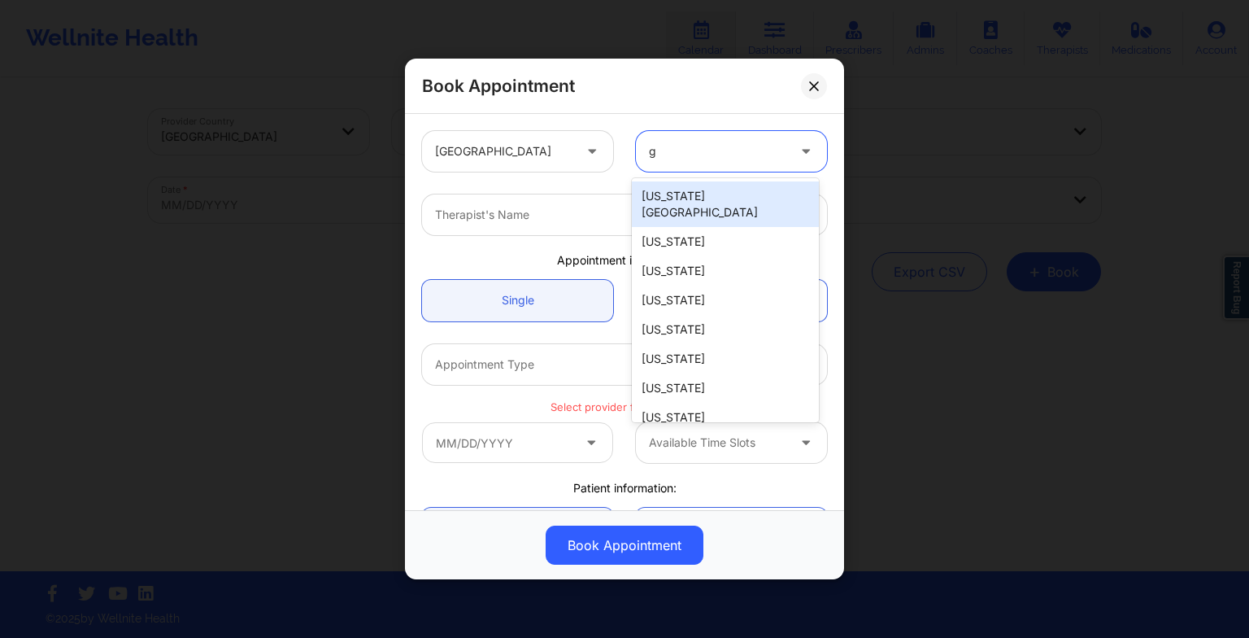
type input "ge"
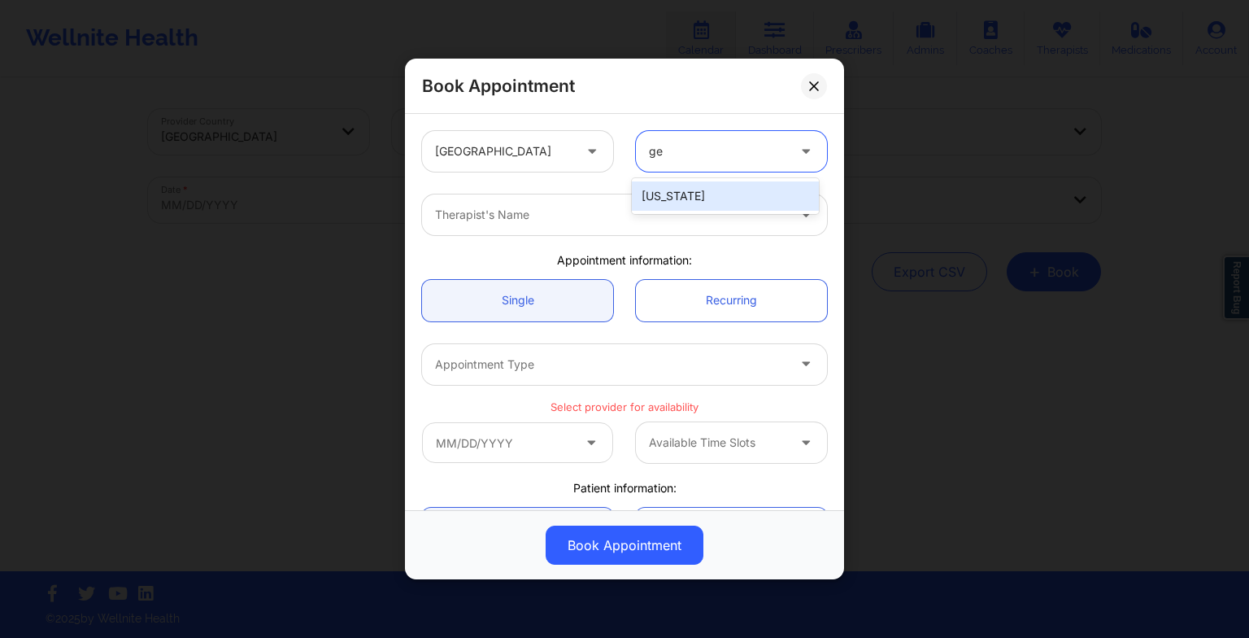
click at [668, 196] on div "[US_STATE]" at bounding box center [725, 195] width 187 height 29
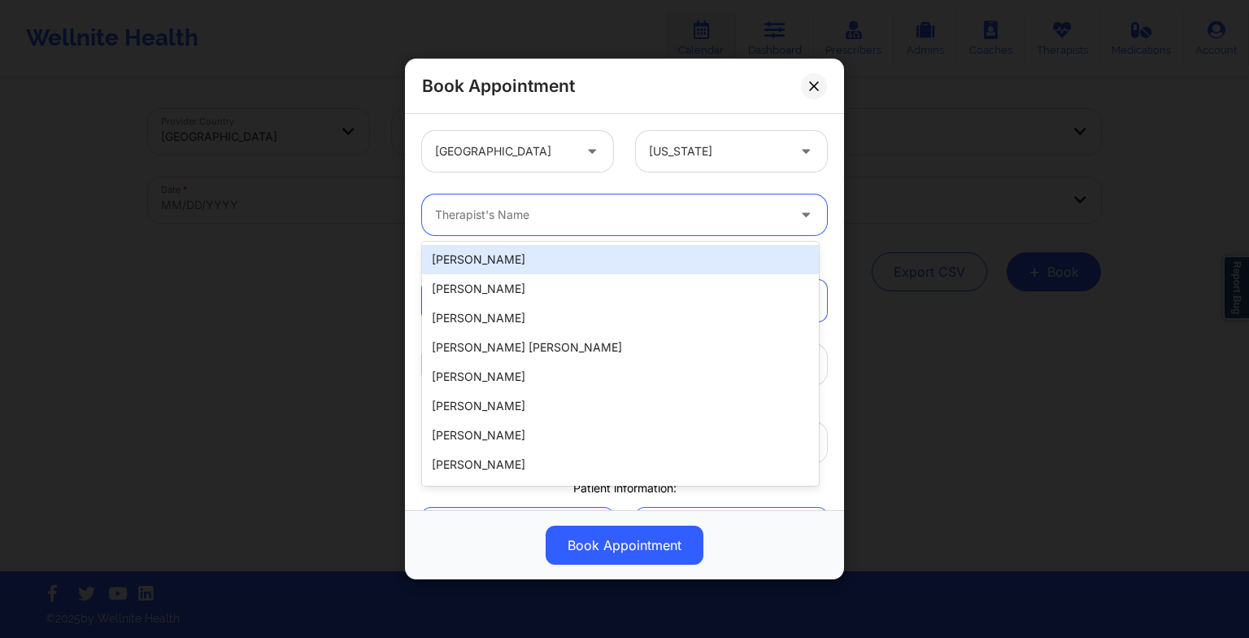
click at [605, 209] on div at bounding box center [610, 215] width 351 height 20
paste input "[PERSON_NAME] [PERSON_NAME]"
type input "[PERSON_NAME] [PERSON_NAME]"
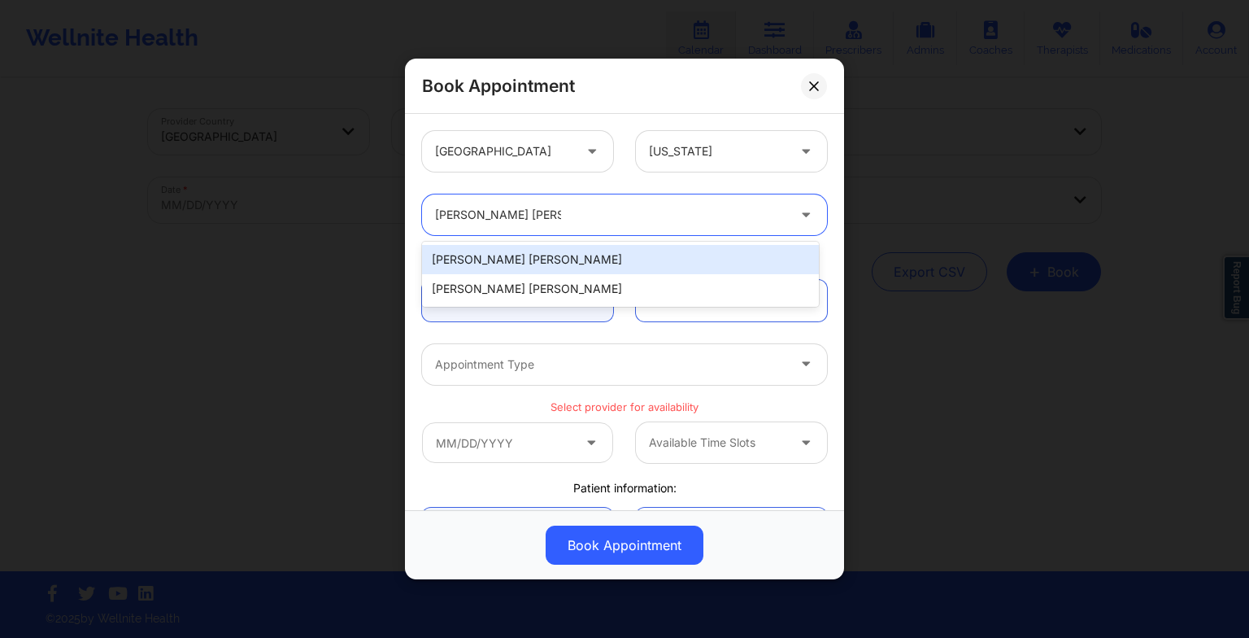
click at [508, 264] on div "[PERSON_NAME] [PERSON_NAME]" at bounding box center [620, 259] width 397 height 29
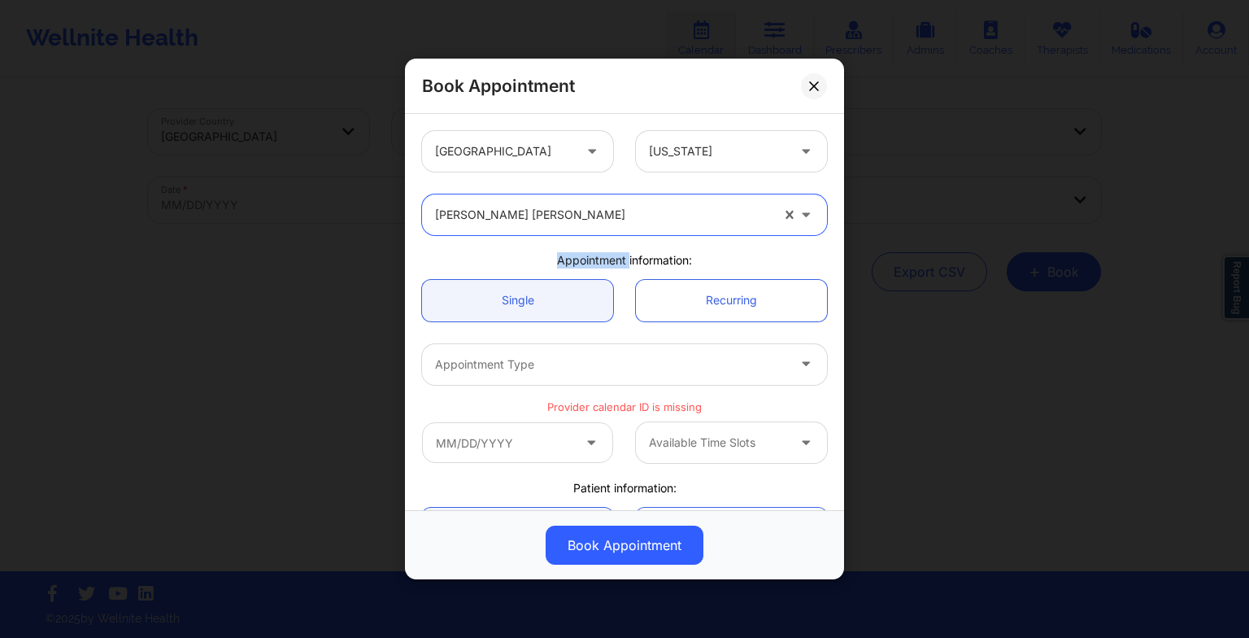
click at [508, 264] on div "Appointment information:" at bounding box center [625, 260] width 428 height 16
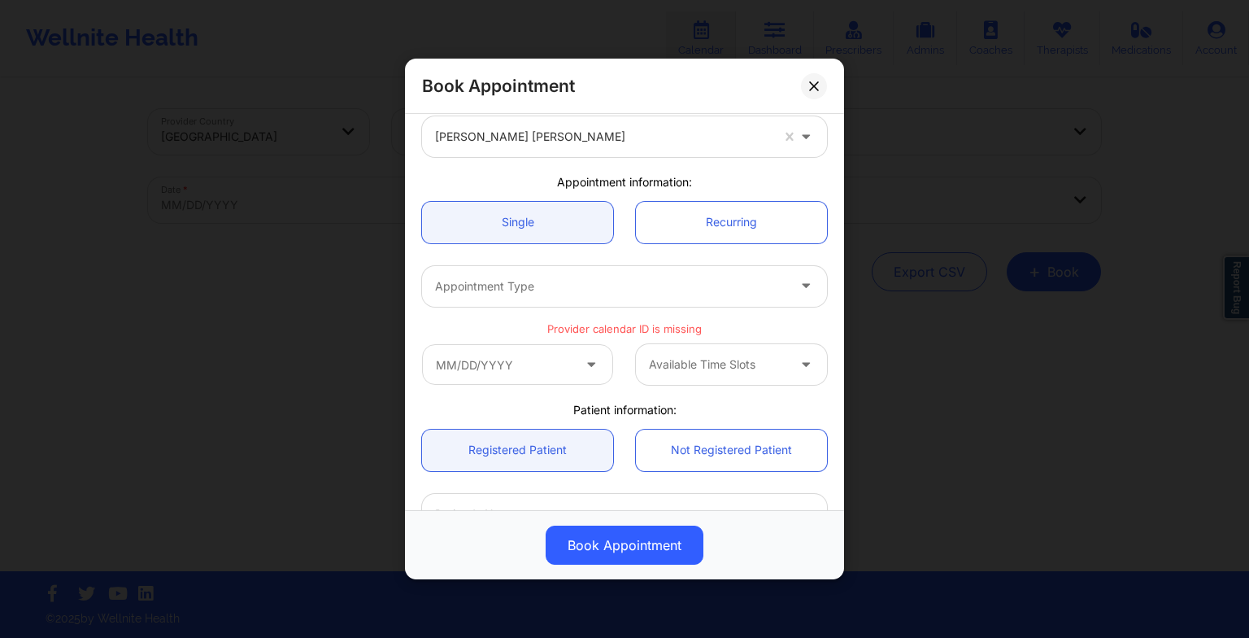
scroll to position [81, 0]
click at [448, 300] on div "Appointment Type" at bounding box center [605, 284] width 366 height 41
click at [508, 275] on div at bounding box center [610, 284] width 351 height 20
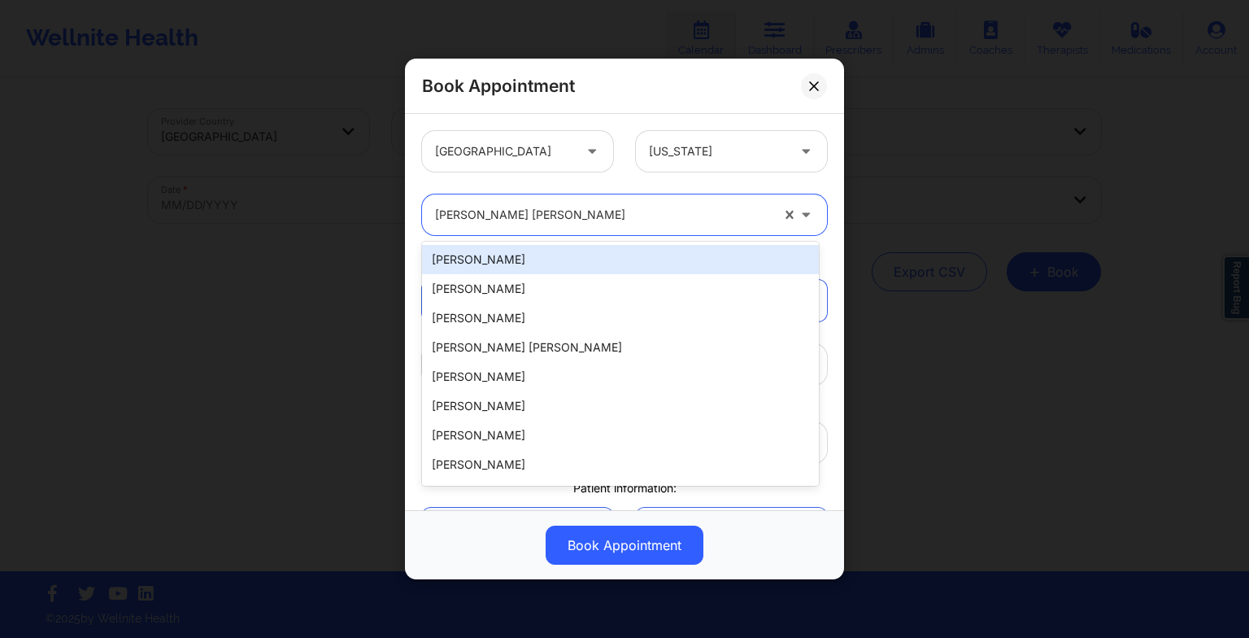
click at [519, 216] on div at bounding box center [602, 215] width 335 height 20
paste input "[PERSON_NAME] [PERSON_NAME]"
type input "[PERSON_NAME] [PERSON_NAME]"
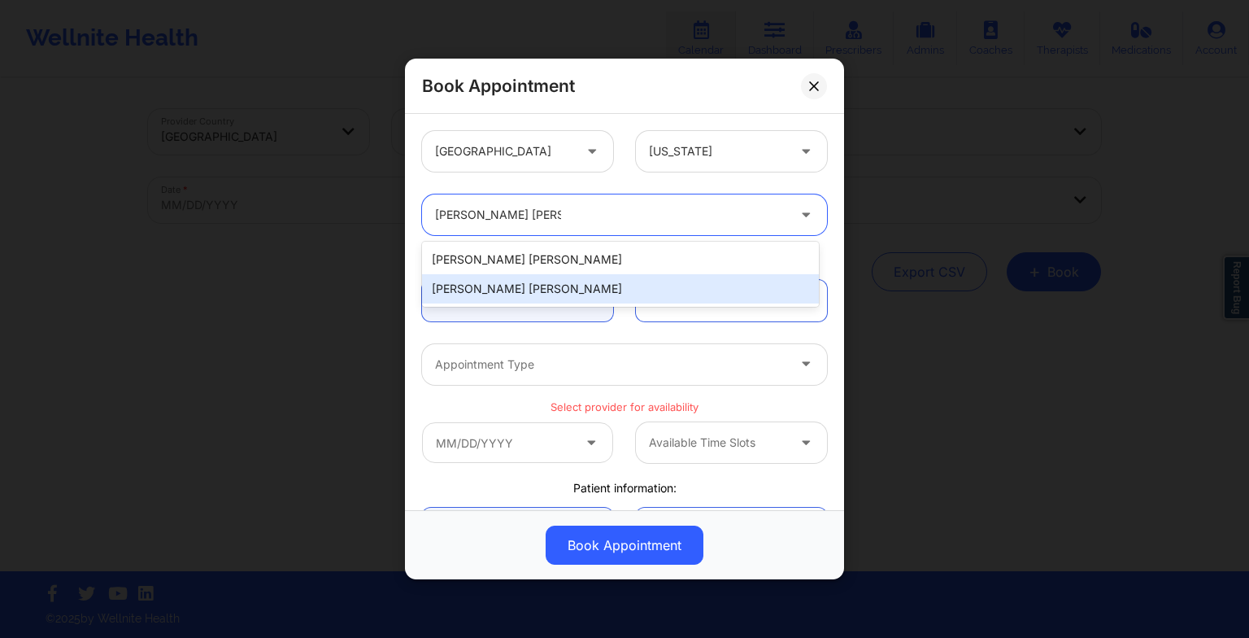
click at [500, 289] on div "[PERSON_NAME] [PERSON_NAME]" at bounding box center [620, 288] width 397 height 29
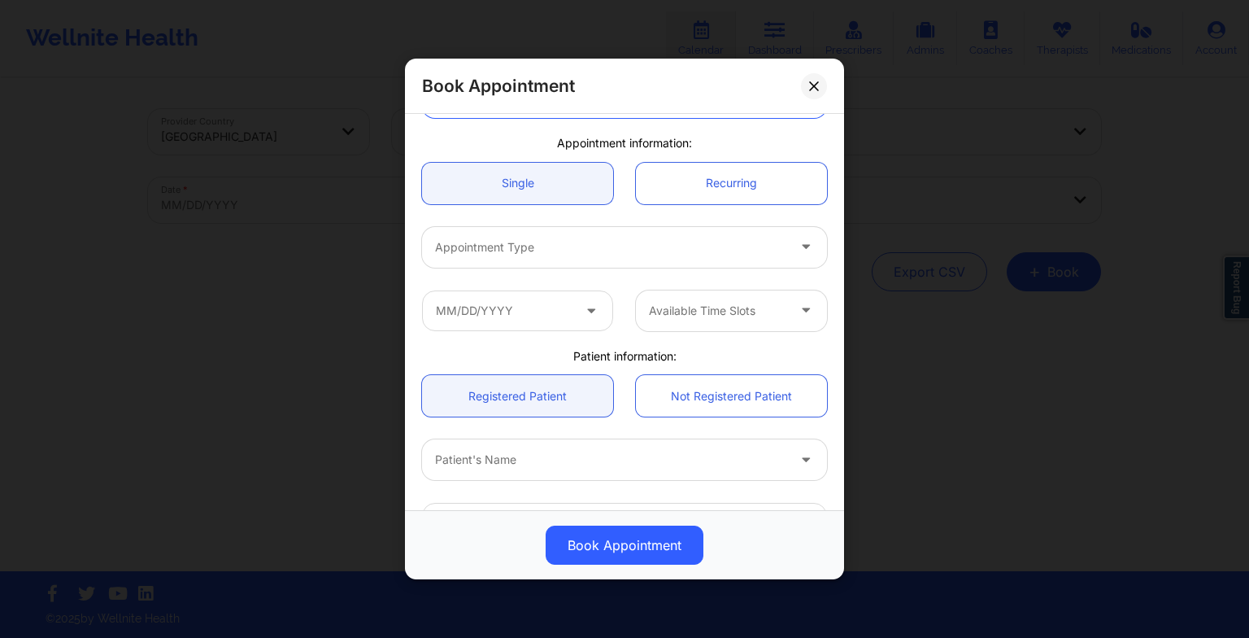
scroll to position [120, 0]
click at [477, 251] on div at bounding box center [610, 245] width 351 height 20
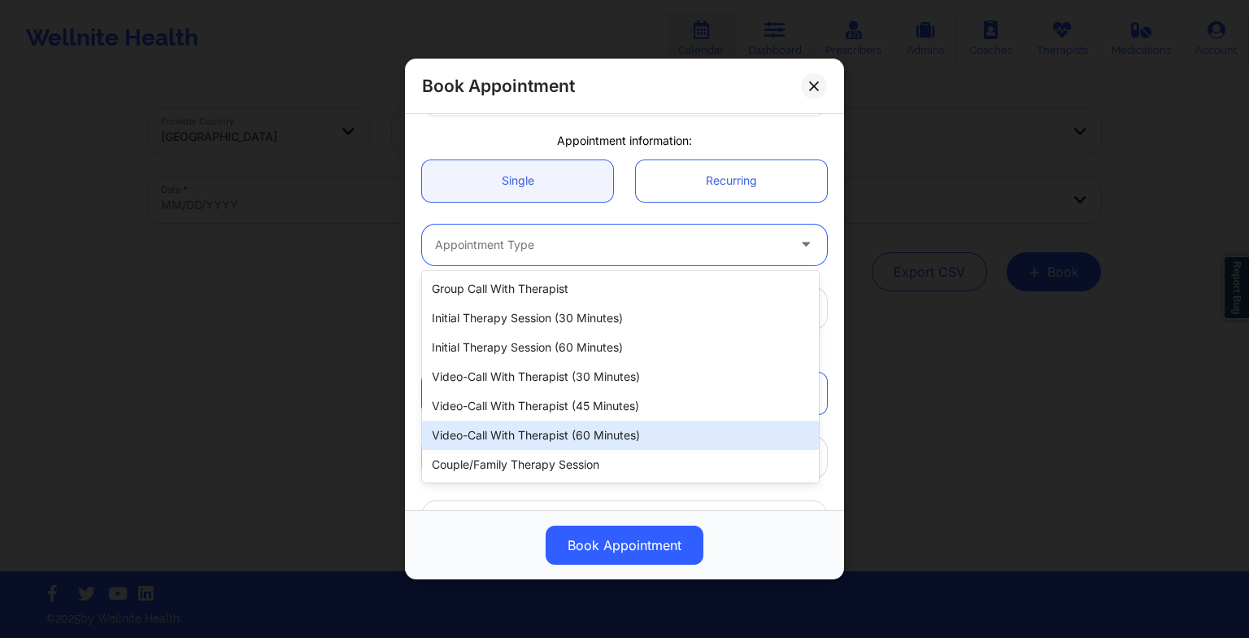
click at [484, 434] on div "Video-Call with Therapist (60 minutes)" at bounding box center [620, 435] width 397 height 29
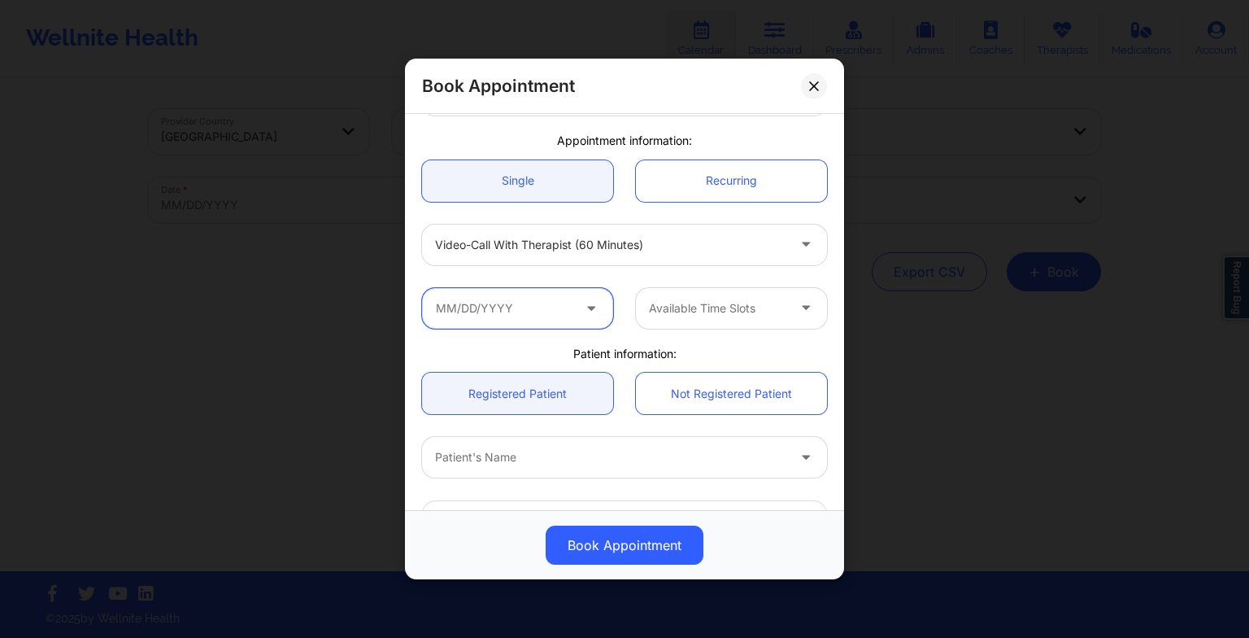
click at [521, 305] on input "text" at bounding box center [517, 308] width 191 height 41
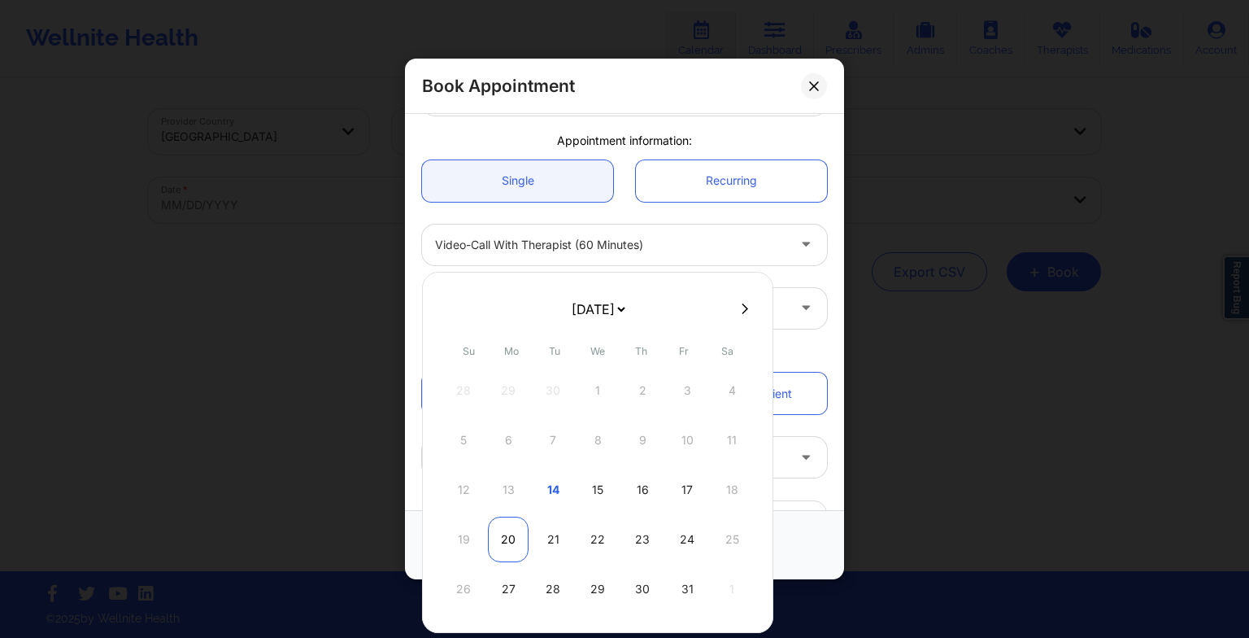
click at [511, 529] on div "20" at bounding box center [508, 540] width 41 height 46
type input "[DATE]"
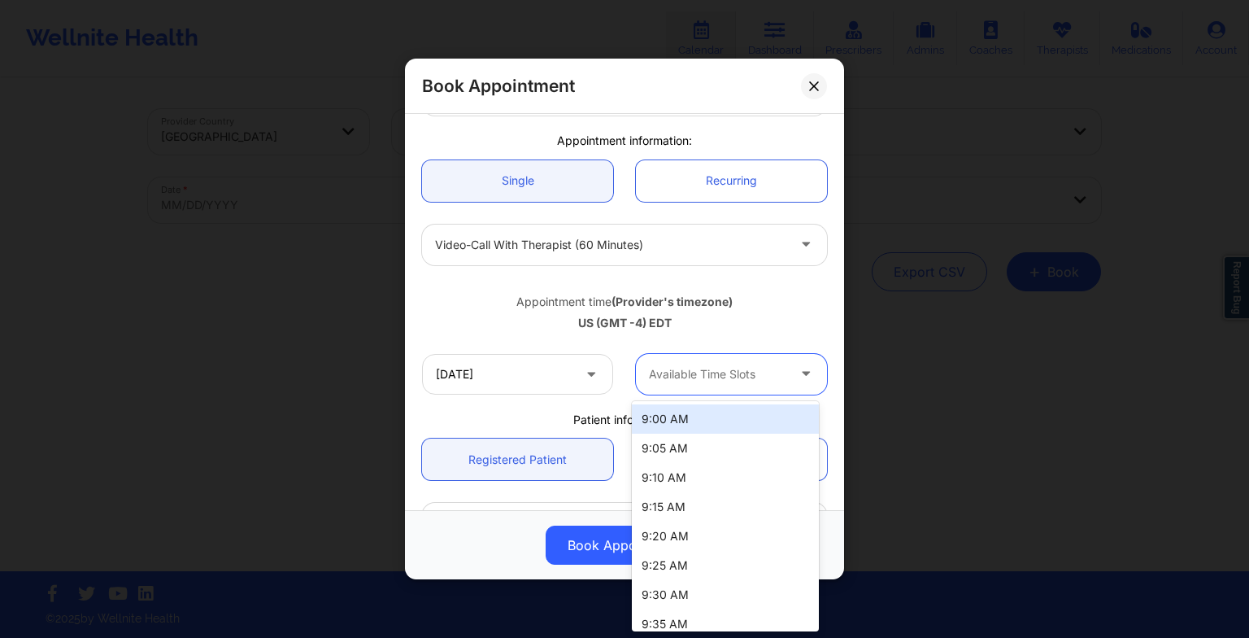
click at [680, 381] on div at bounding box center [717, 374] width 137 height 20
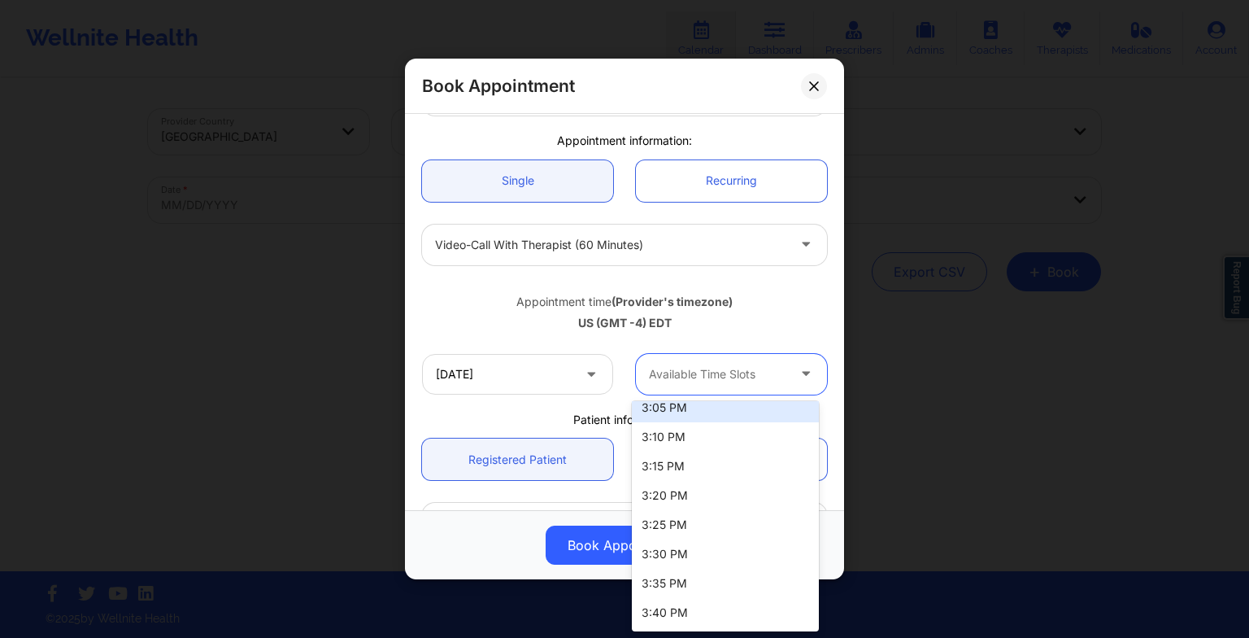
scroll to position [2265, 0]
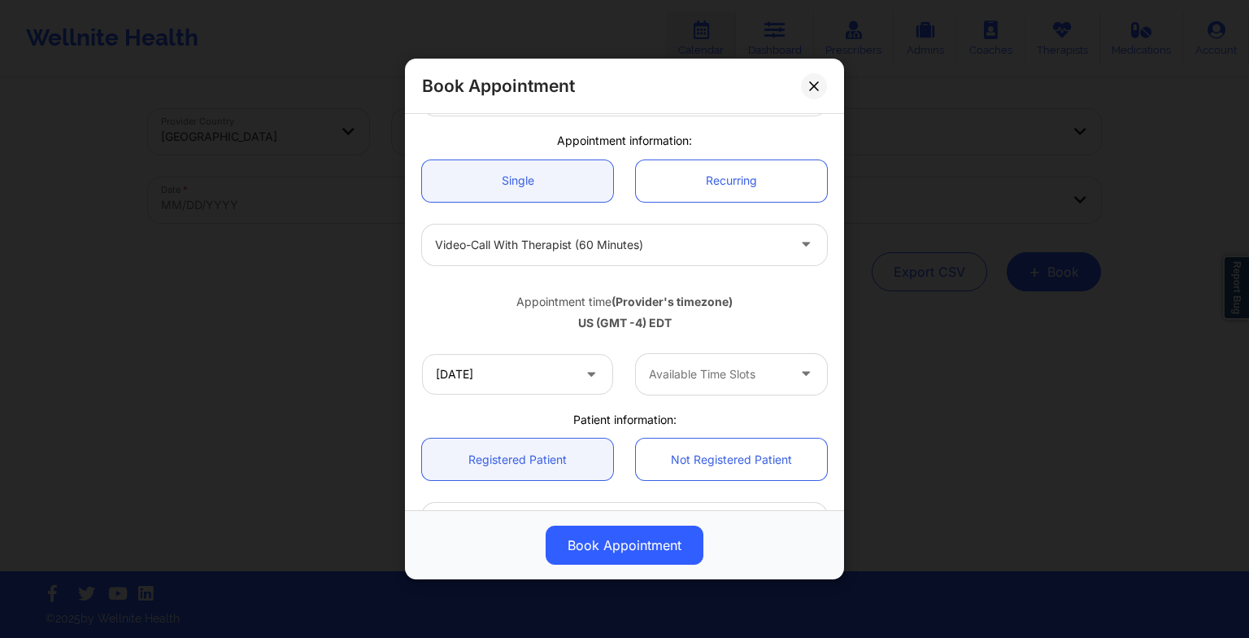
click at [670, 633] on div "Book Appointment [GEOGRAPHIC_DATA] [US_STATE] [PERSON_NAME] [PERSON_NAME] Appoi…" at bounding box center [624, 319] width 1249 height 638
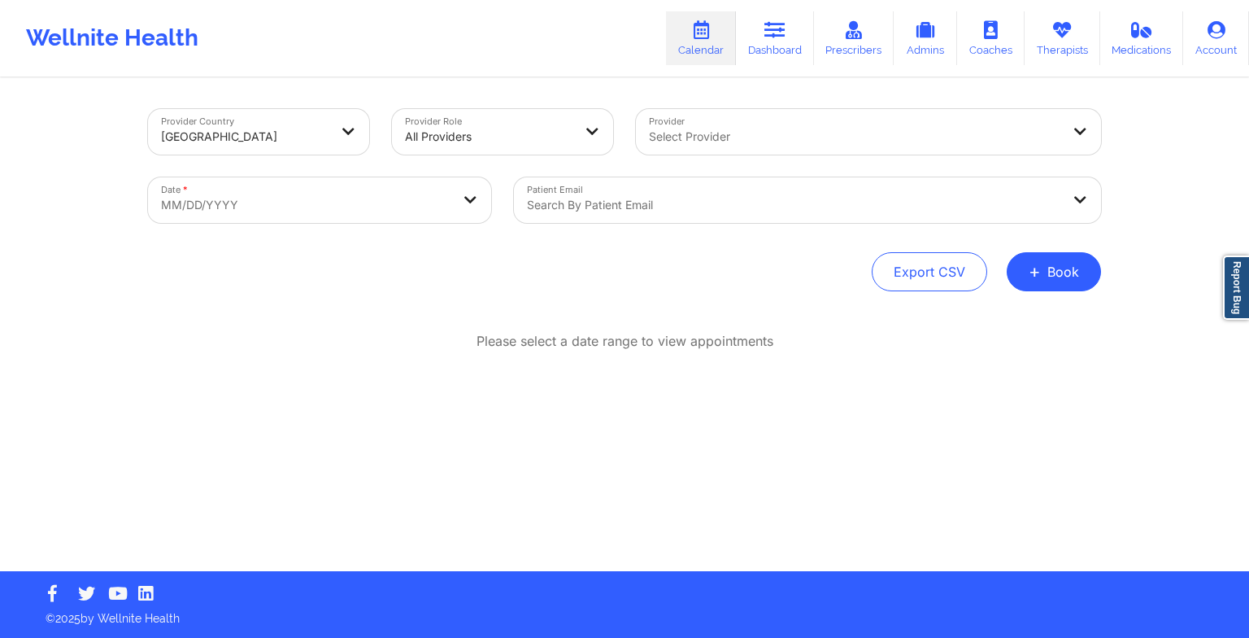
click at [1070, 251] on div "Provider Country [GEOGRAPHIC_DATA] Provider Role All Providers Provider Select …" at bounding box center [624, 200] width 953 height 182
click at [1058, 280] on button "+ Book" at bounding box center [1054, 271] width 94 height 39
click at [996, 323] on button "Therapy Session" at bounding box center [1027, 323] width 124 height 27
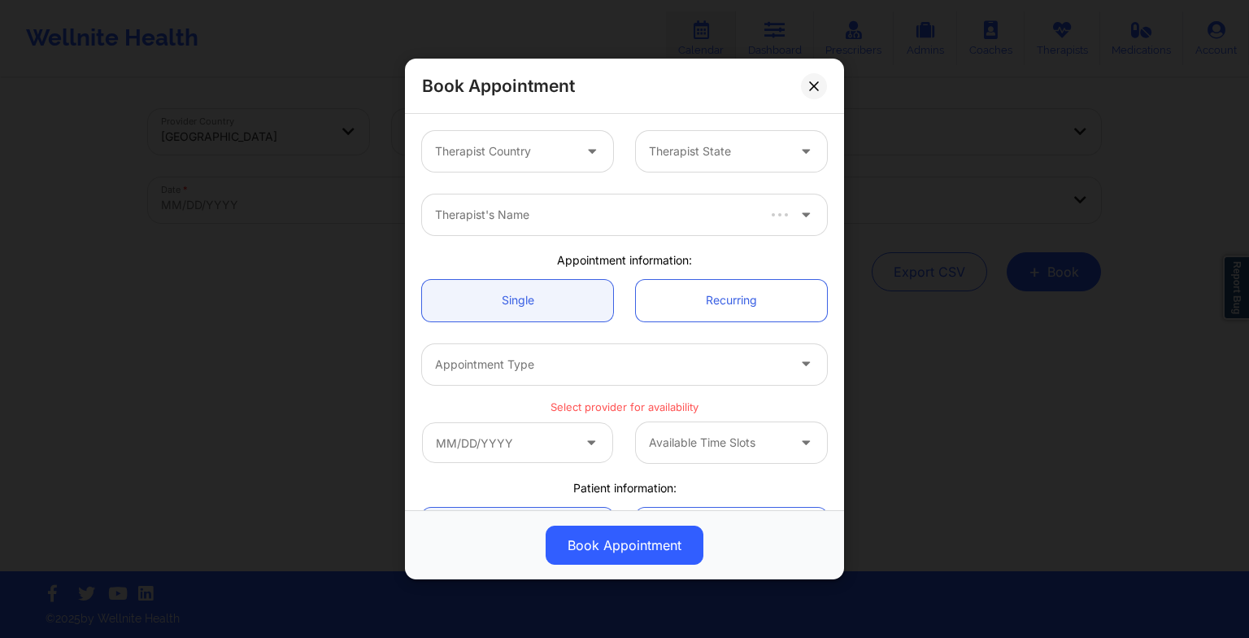
click at [543, 170] on div "Therapist Country" at bounding box center [498, 151] width 152 height 41
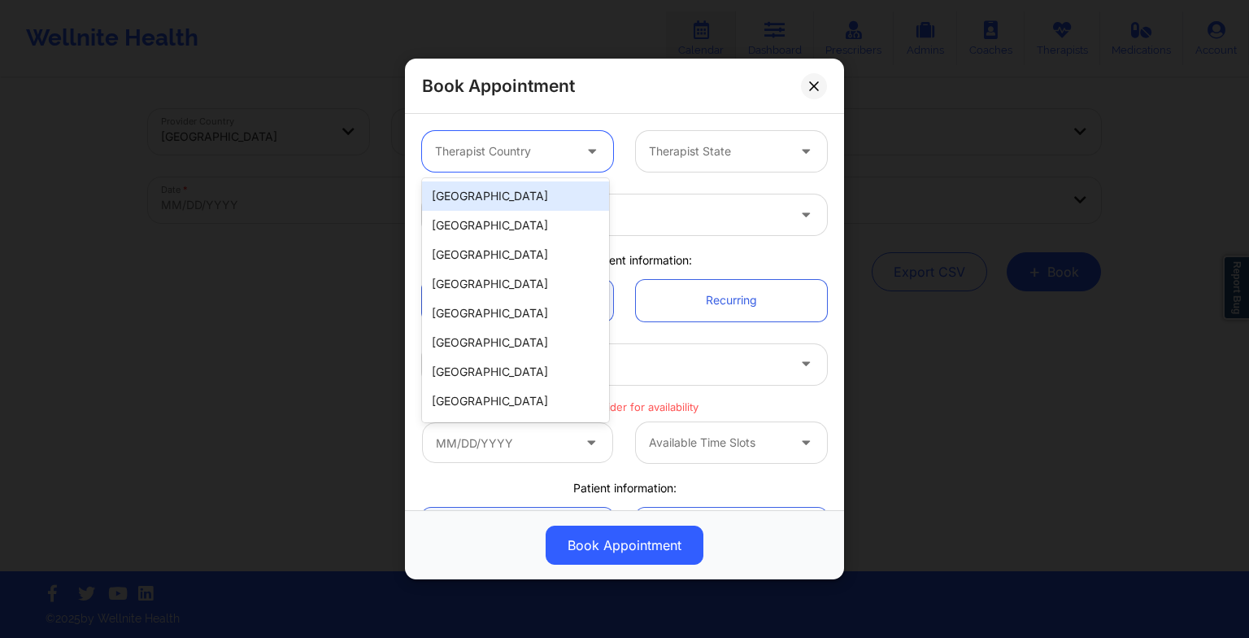
click at [516, 184] on div "[GEOGRAPHIC_DATA]" at bounding box center [515, 195] width 187 height 29
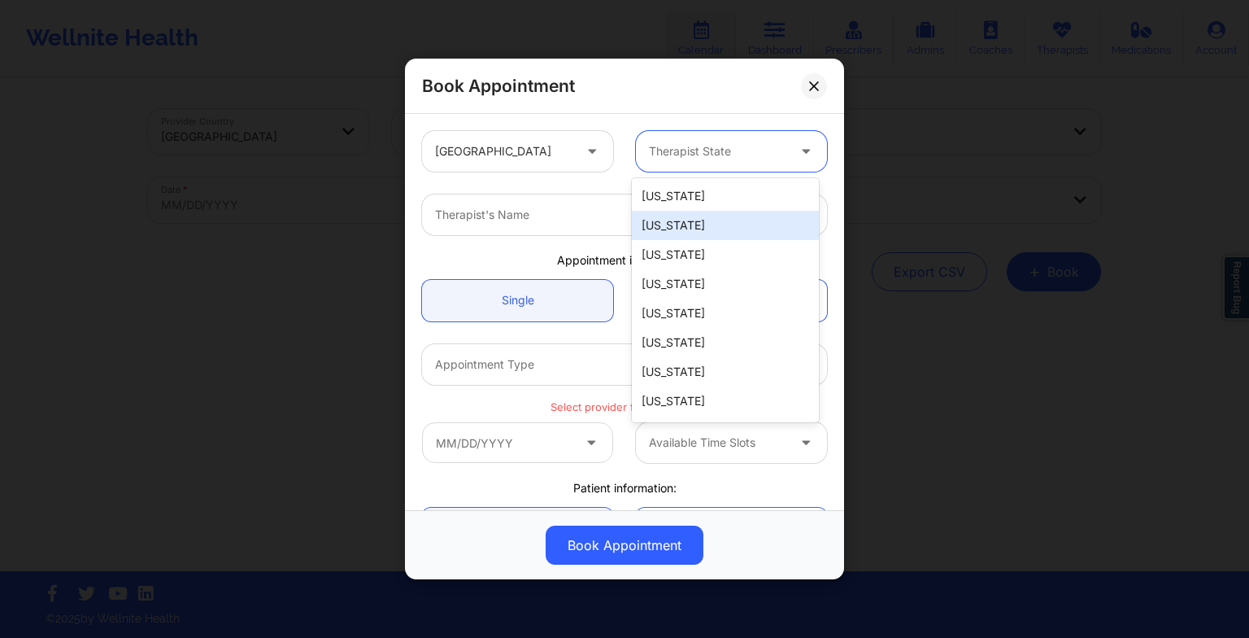
drag, startPoint x: 713, startPoint y: 159, endPoint x: 658, endPoint y: 228, distance: 87.9
click at [658, 228] on body "Wellnite Health Calendar Dashboard Prescribers Admins Coaches Therapists Medica…" at bounding box center [624, 319] width 1249 height 638
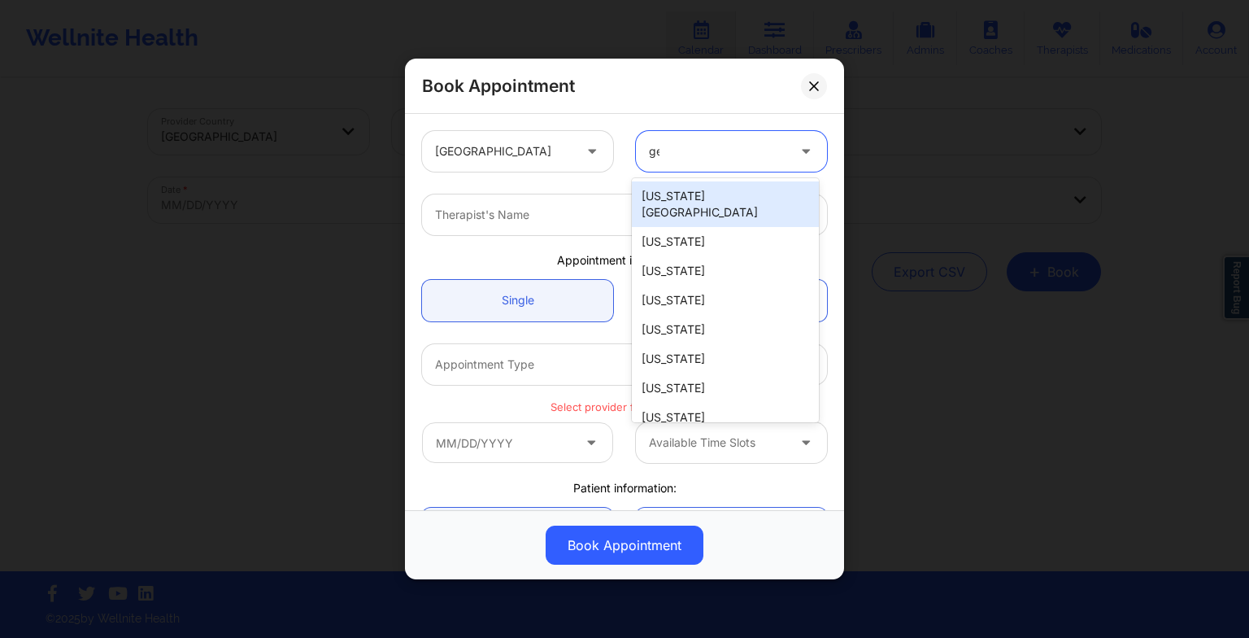
type input "geo"
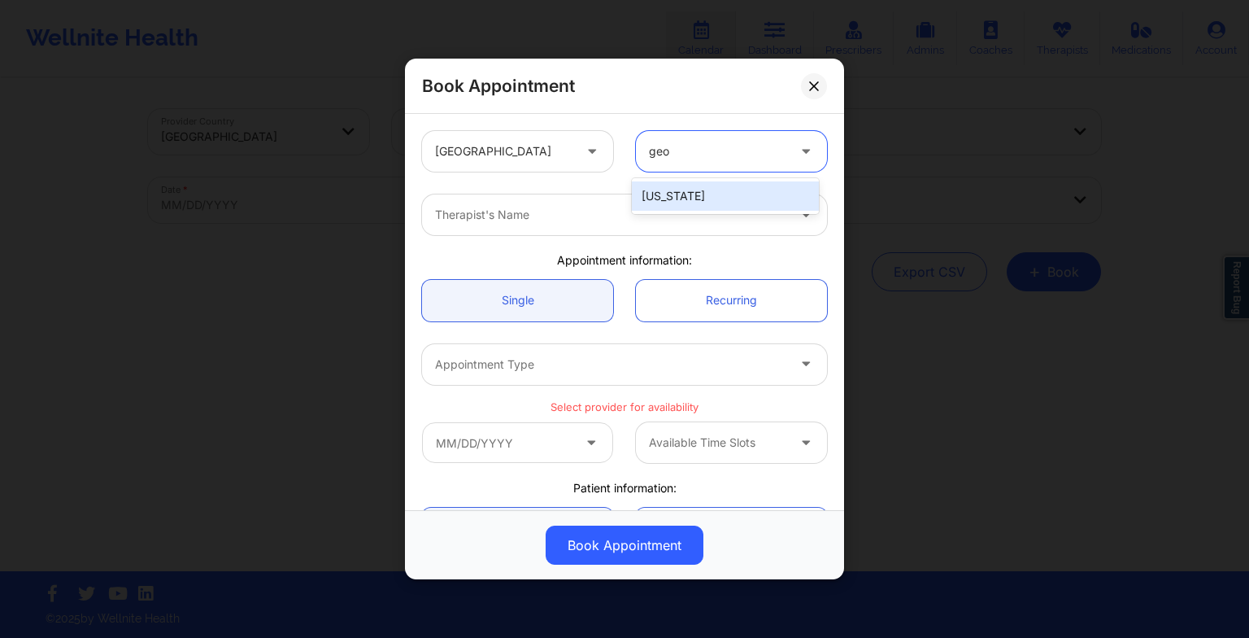
click at [660, 194] on div "[US_STATE]" at bounding box center [725, 195] width 187 height 29
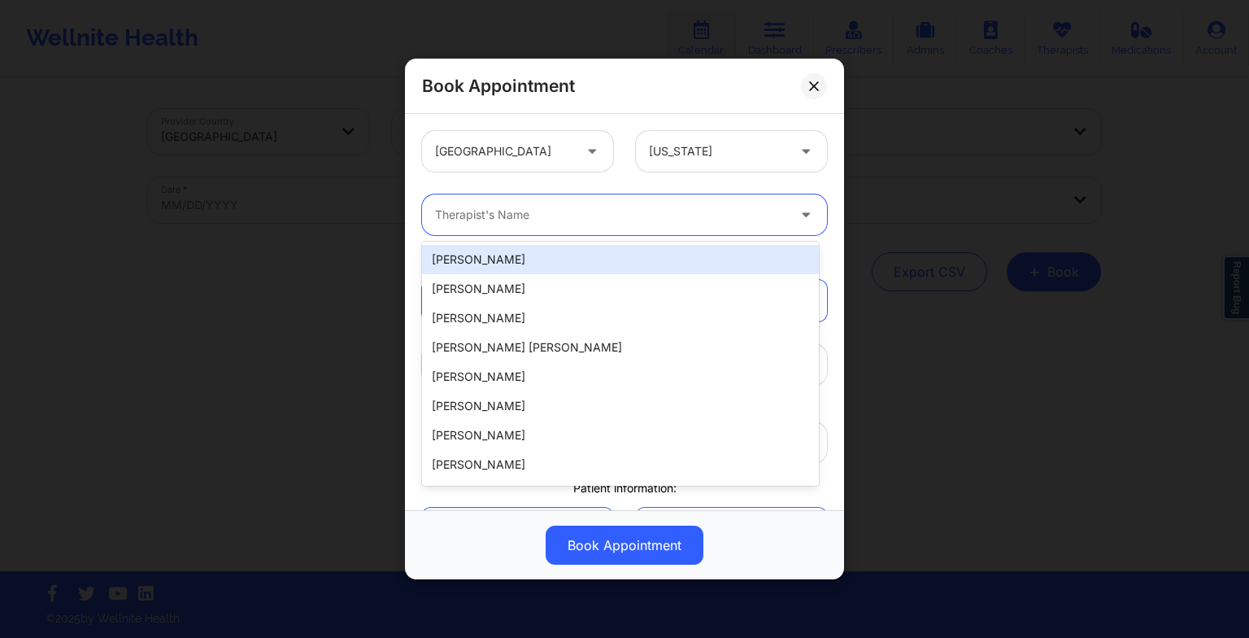
click at [493, 205] on div at bounding box center [610, 215] width 351 height 20
paste input "[PERSON_NAME] [PERSON_NAME]"
type input "[PERSON_NAME] [PERSON_NAME]"
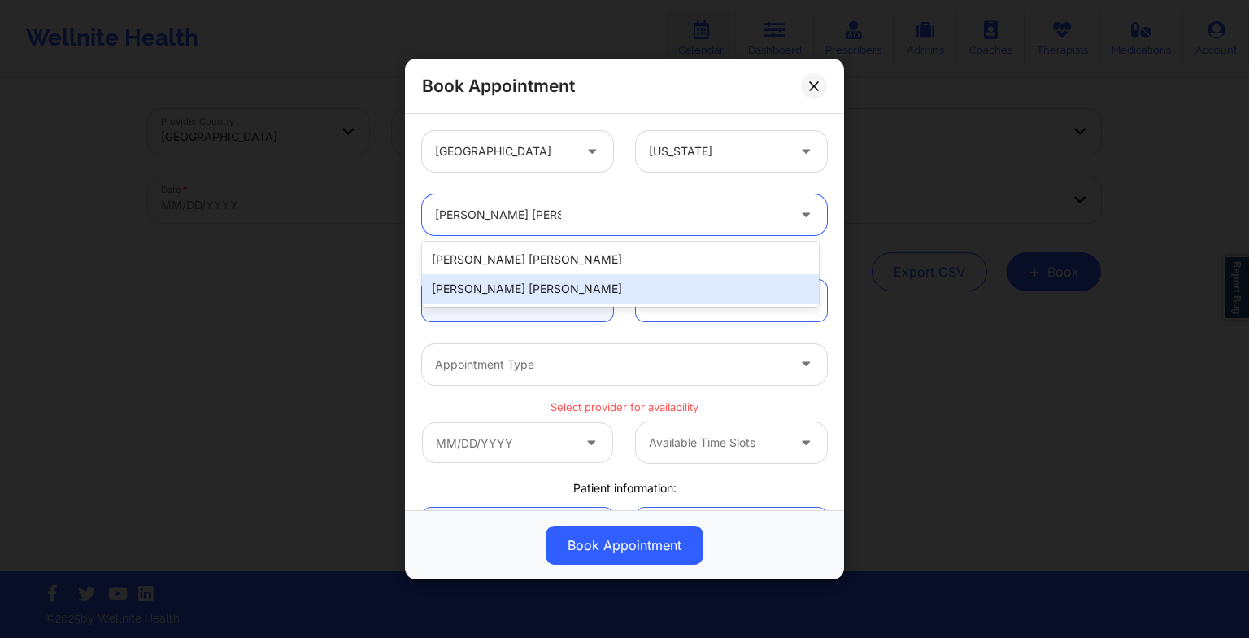
click at [508, 282] on div "[PERSON_NAME] [PERSON_NAME]" at bounding box center [620, 288] width 397 height 29
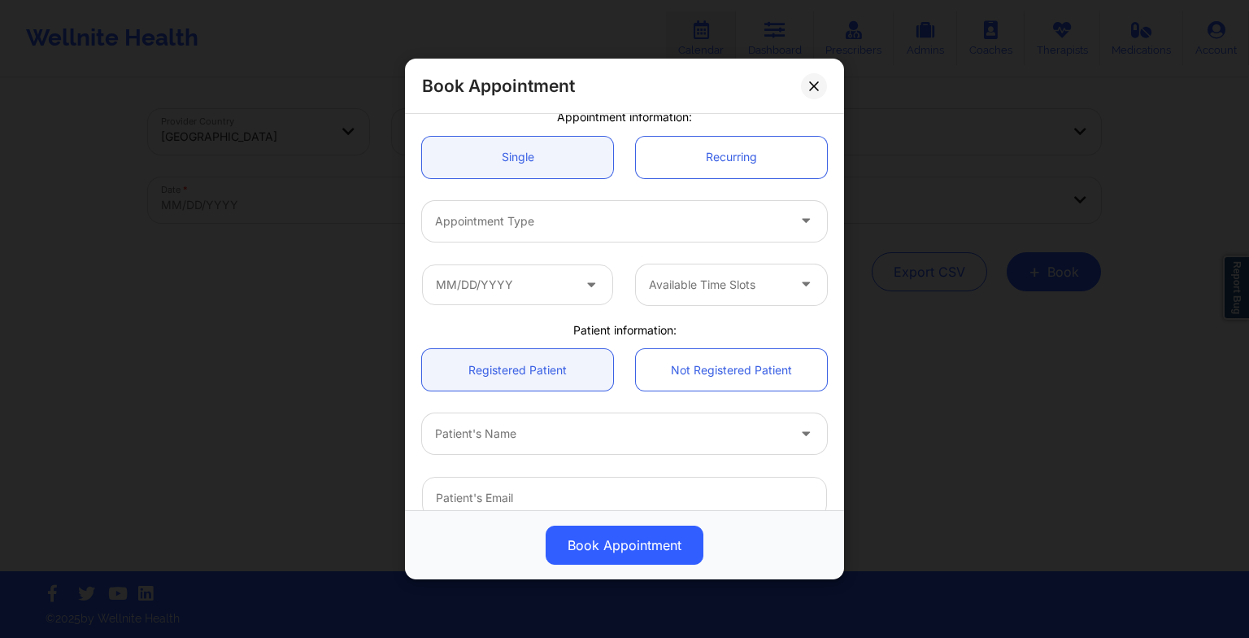
scroll to position [150, 0]
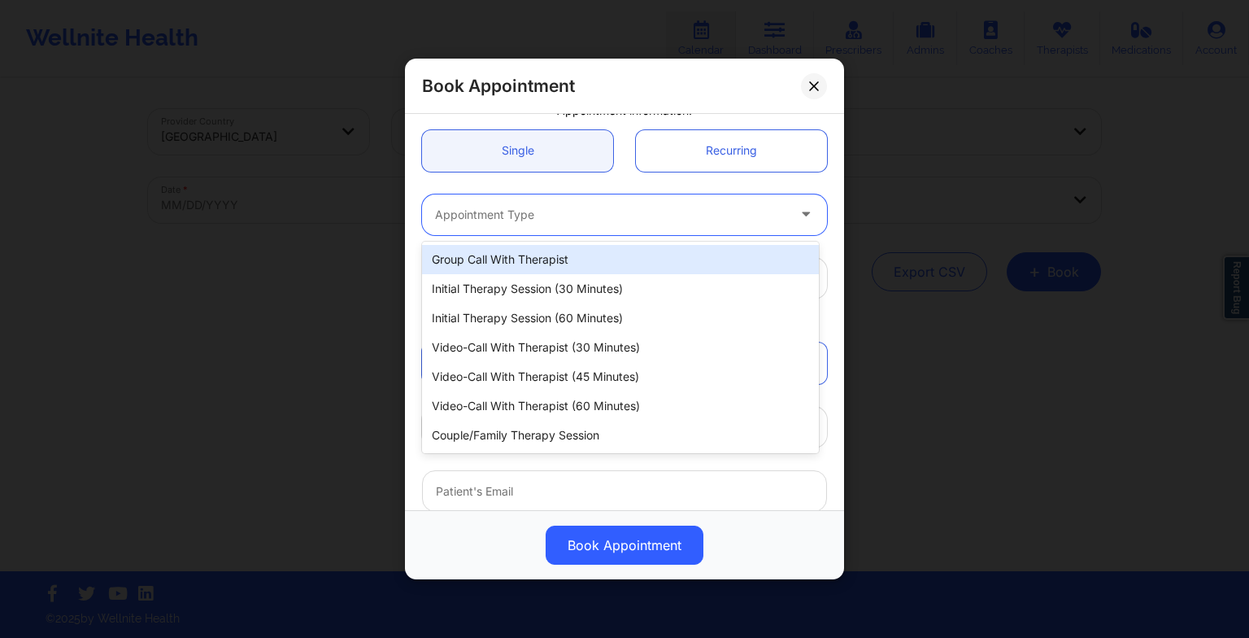
click at [479, 219] on div at bounding box center [610, 215] width 351 height 20
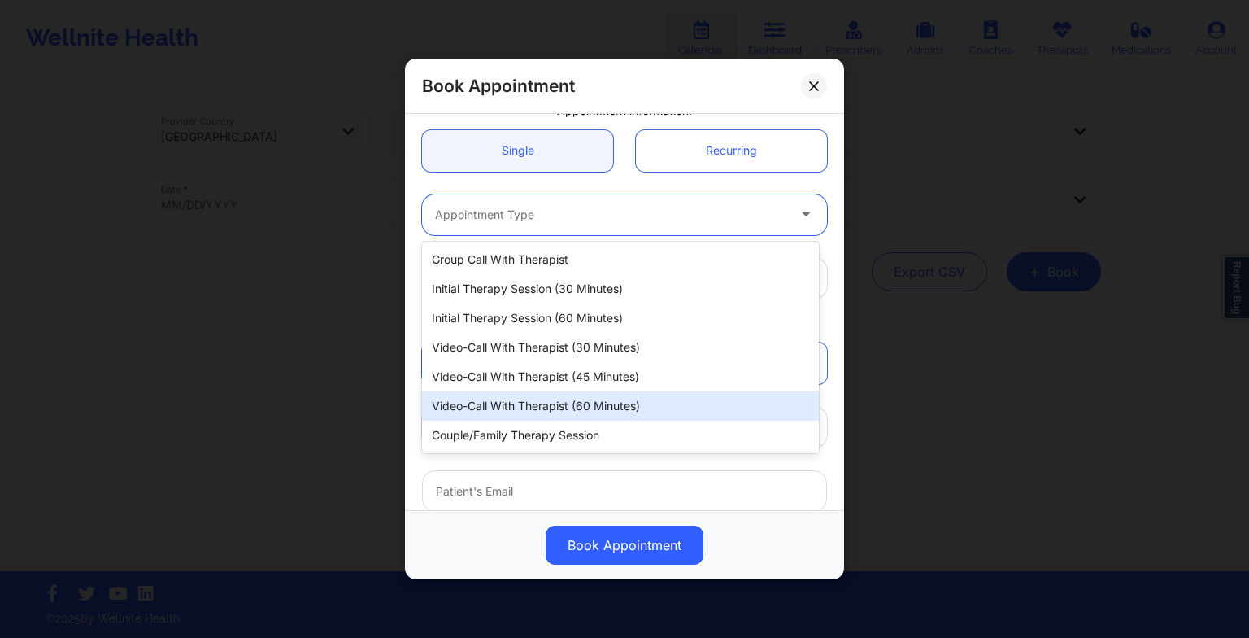
click at [507, 400] on div "Video-Call with Therapist (60 minutes)" at bounding box center [620, 405] width 397 height 29
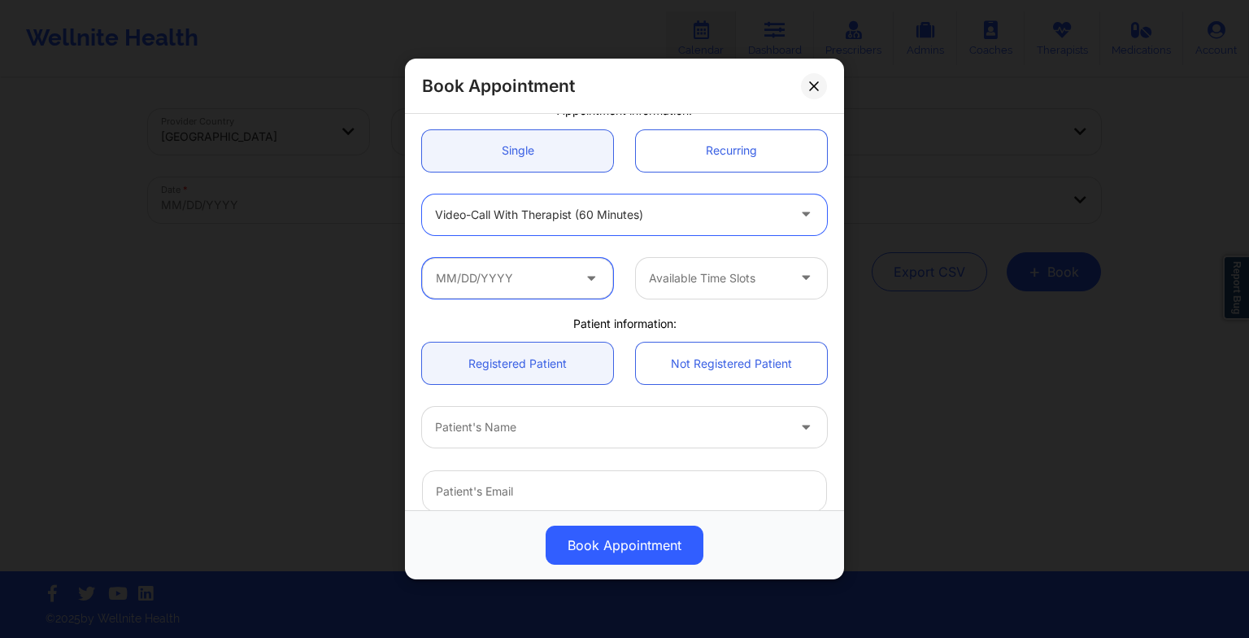
click at [488, 265] on input "text" at bounding box center [517, 278] width 191 height 41
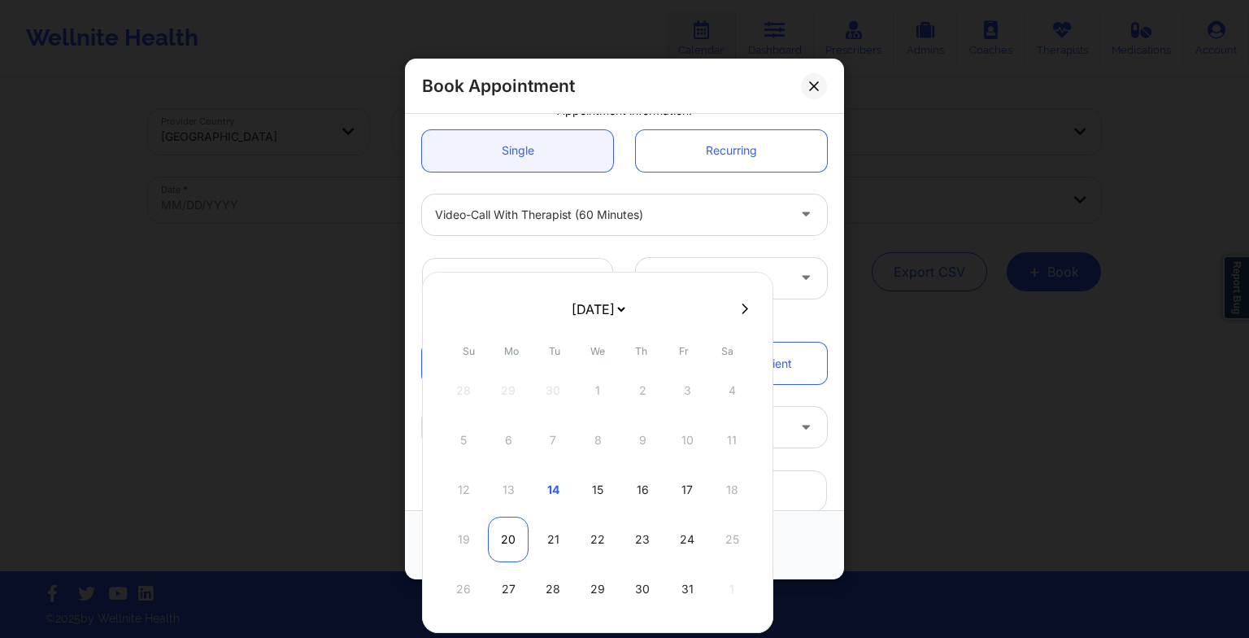
click at [507, 537] on div "20" at bounding box center [508, 540] width 41 height 46
type input "[DATE]"
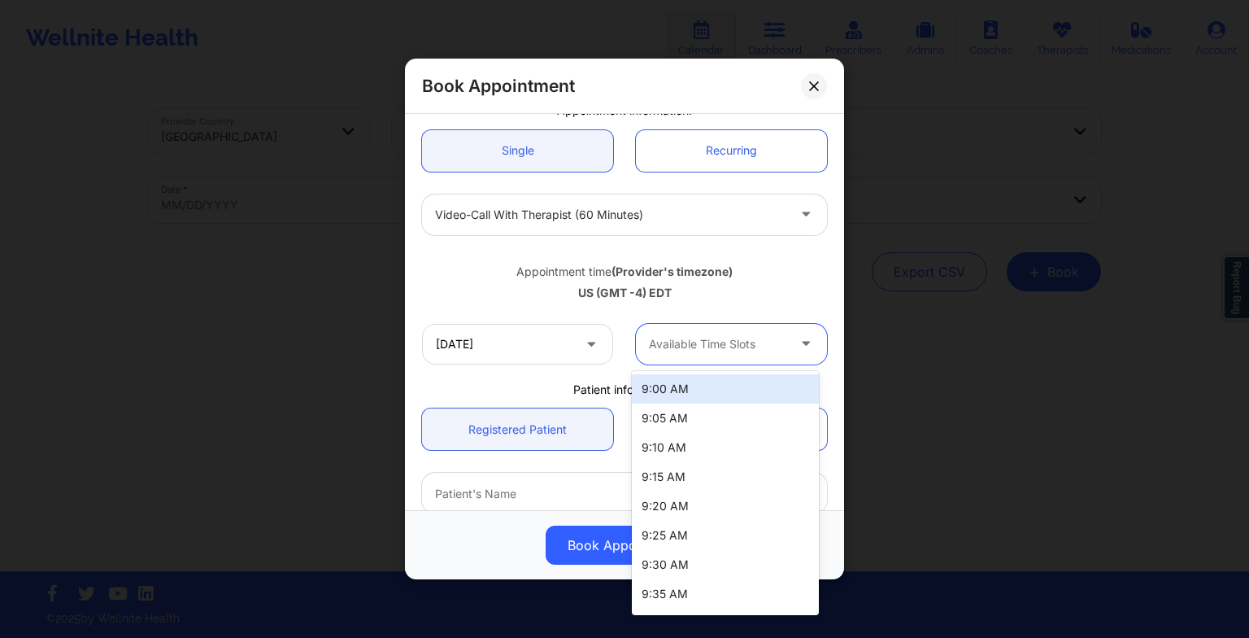
click at [677, 344] on div at bounding box center [717, 344] width 137 height 20
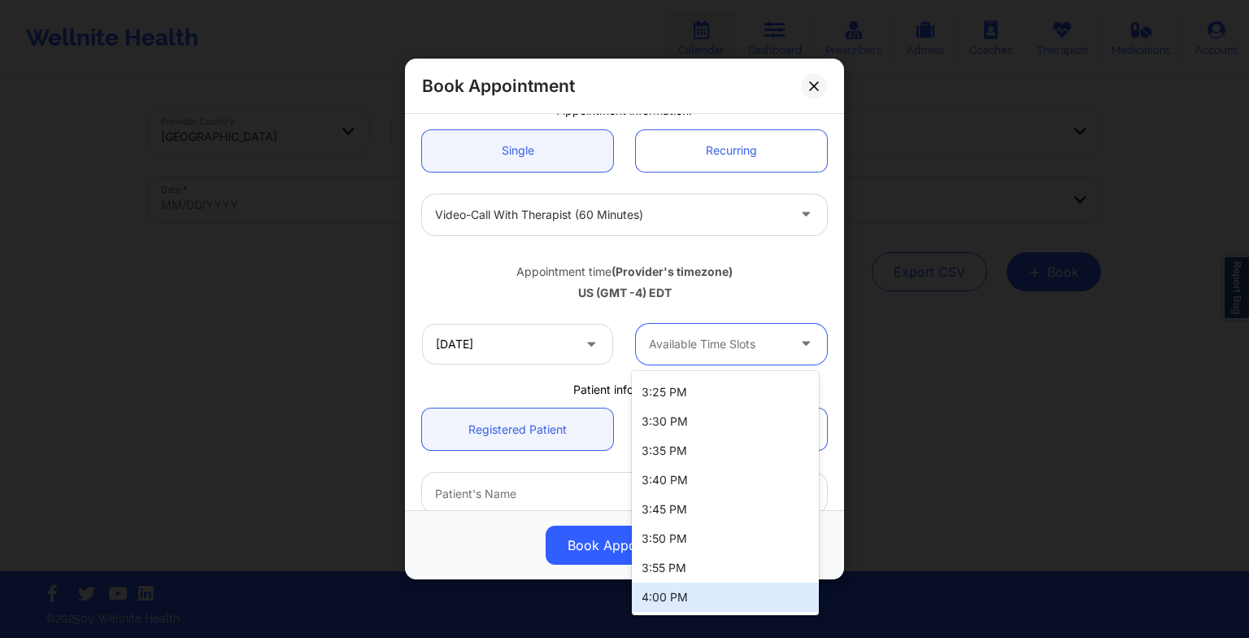
click at [779, 600] on div "4:00 PM" at bounding box center [725, 596] width 187 height 29
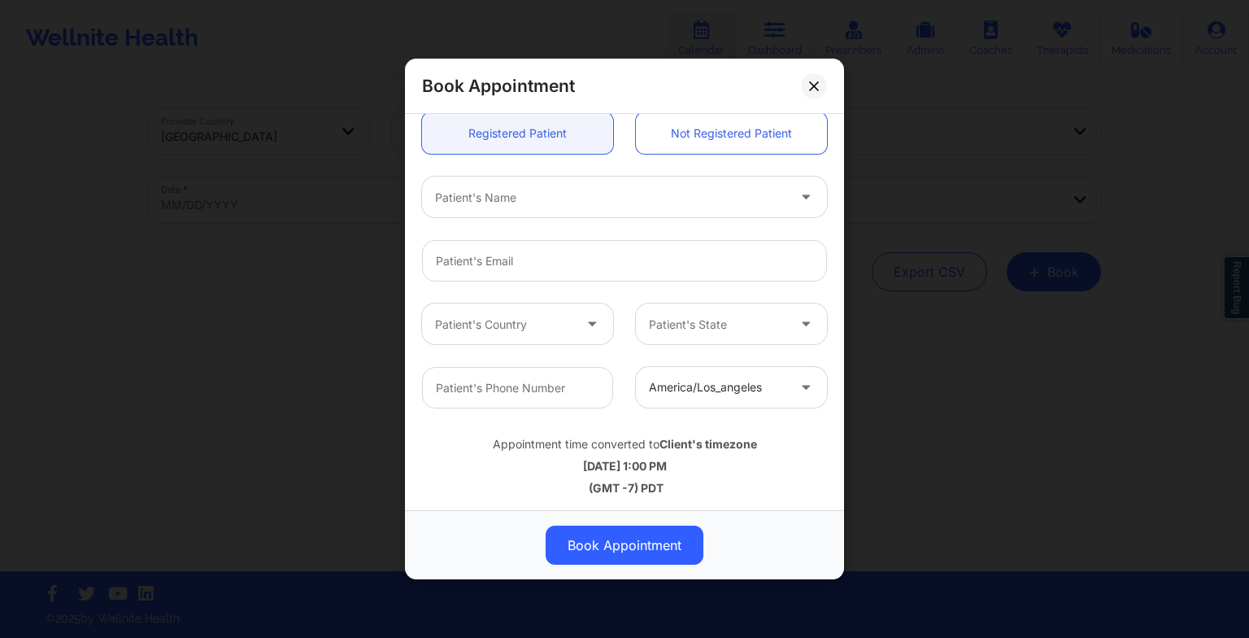
scroll to position [448, 0]
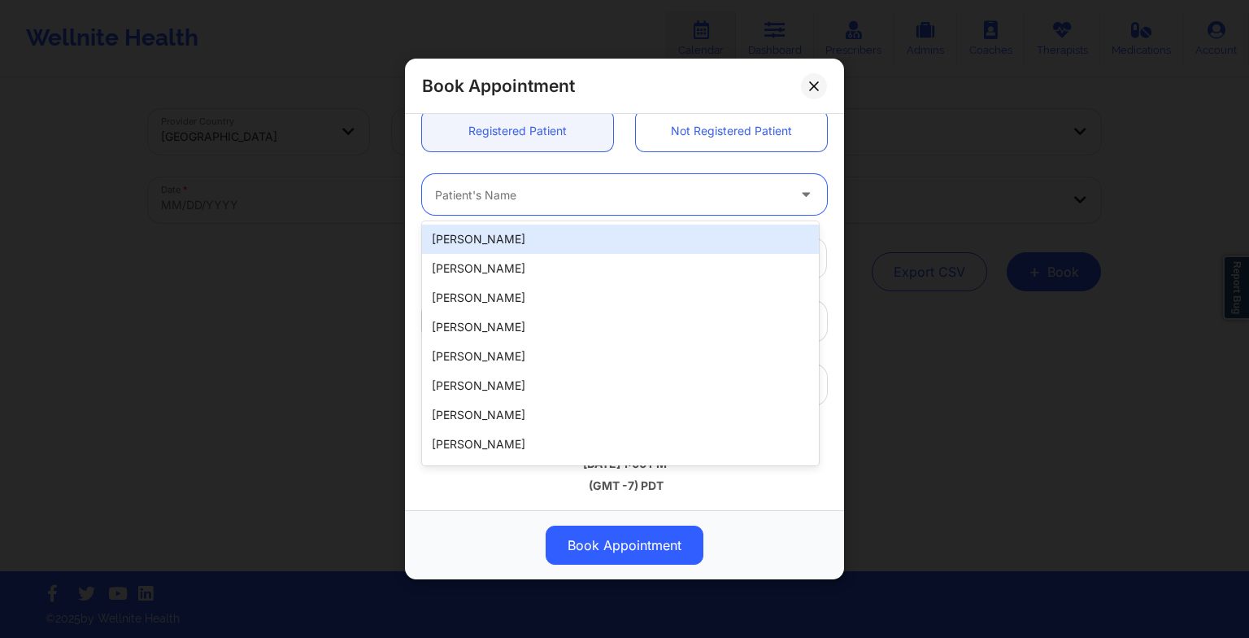
click at [534, 190] on div at bounding box center [610, 195] width 351 height 20
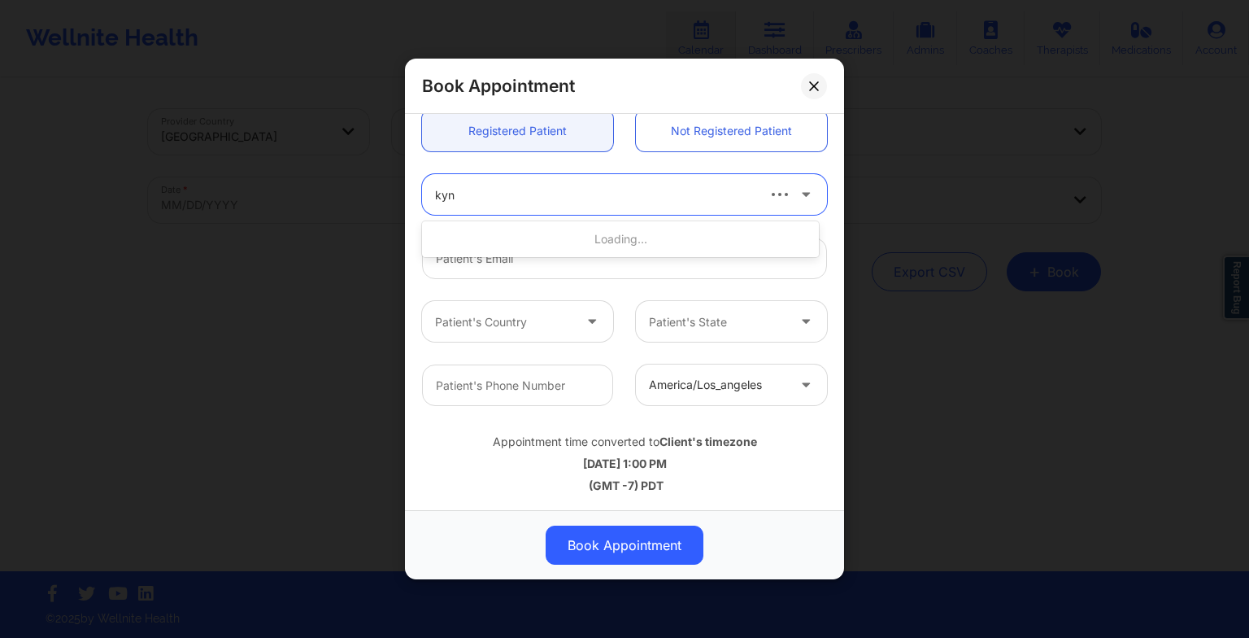
type input "kynd"
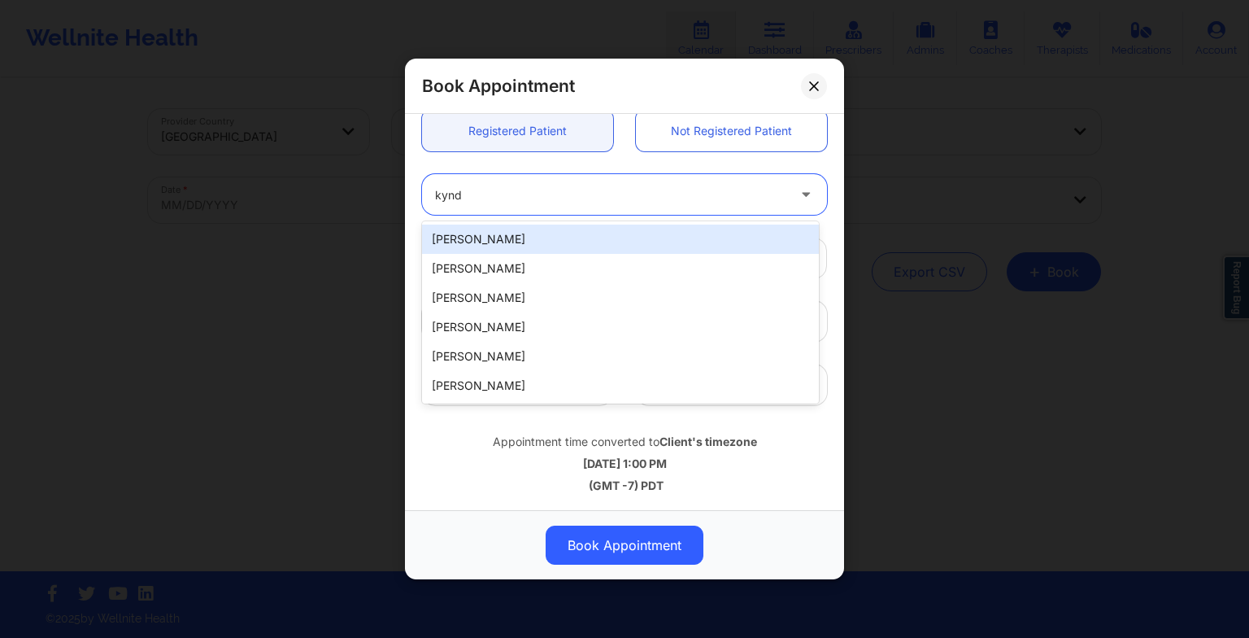
click at [595, 230] on div "[PERSON_NAME]" at bounding box center [620, 239] width 397 height 29
type input "[EMAIL_ADDRESS][DOMAIN_NAME]"
type input "[PHONE_NUMBER]"
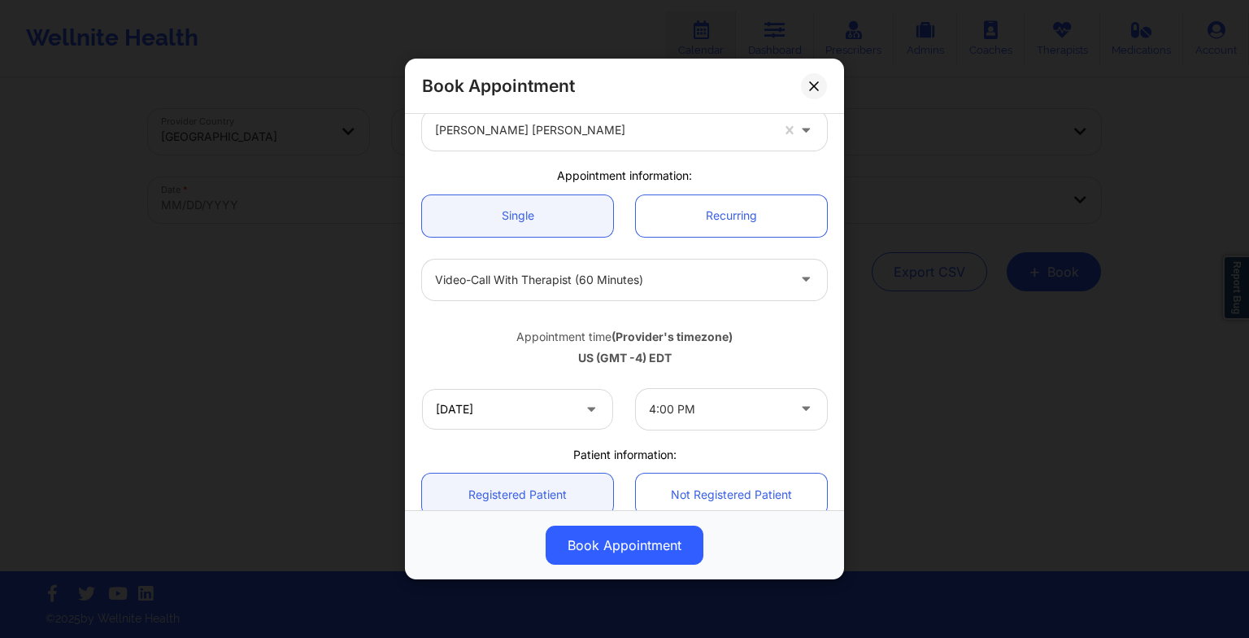
scroll to position [0, 0]
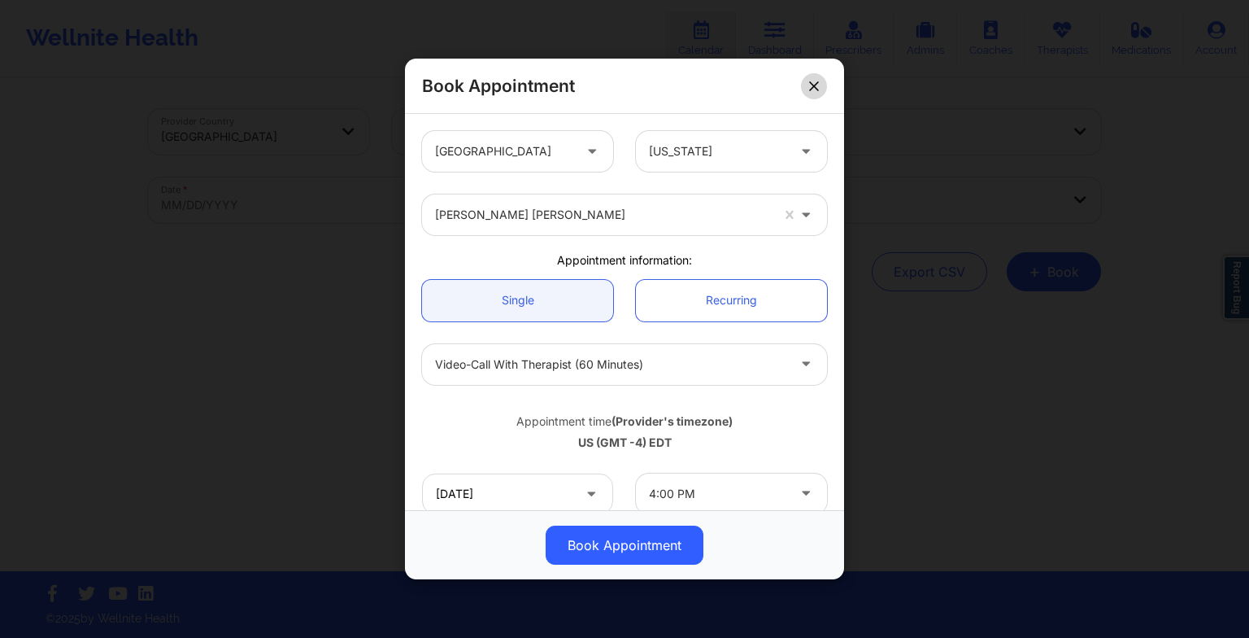
click at [811, 88] on icon at bounding box center [814, 86] width 10 height 10
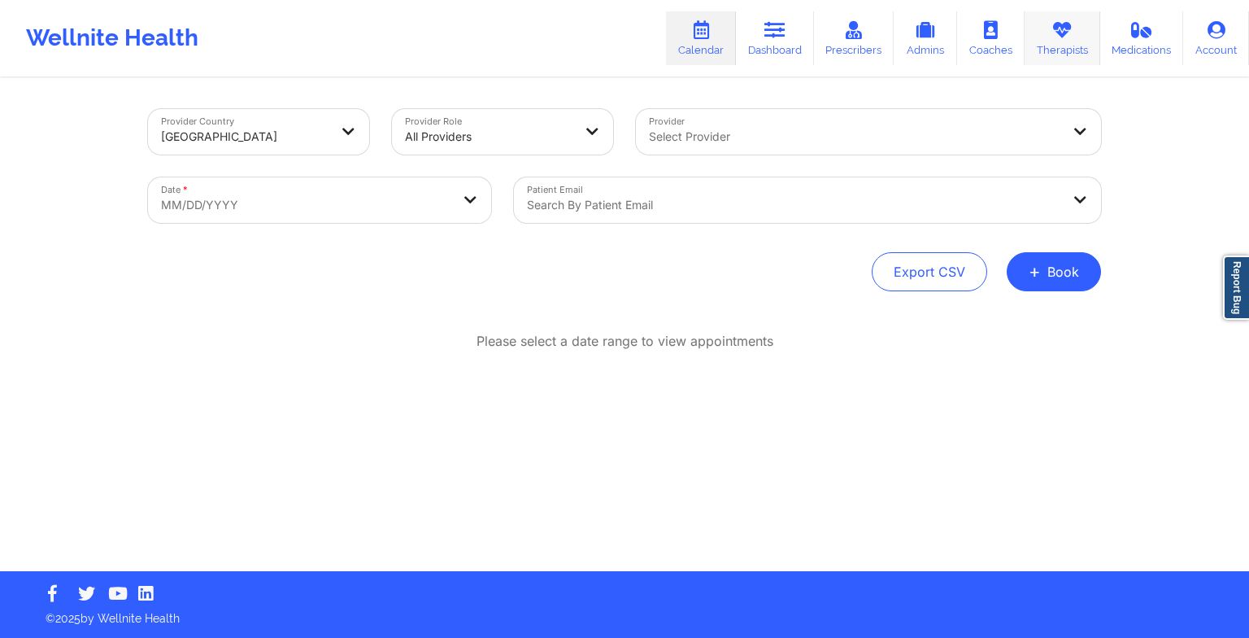
click at [1052, 42] on link "Therapists" at bounding box center [1063, 38] width 76 height 54
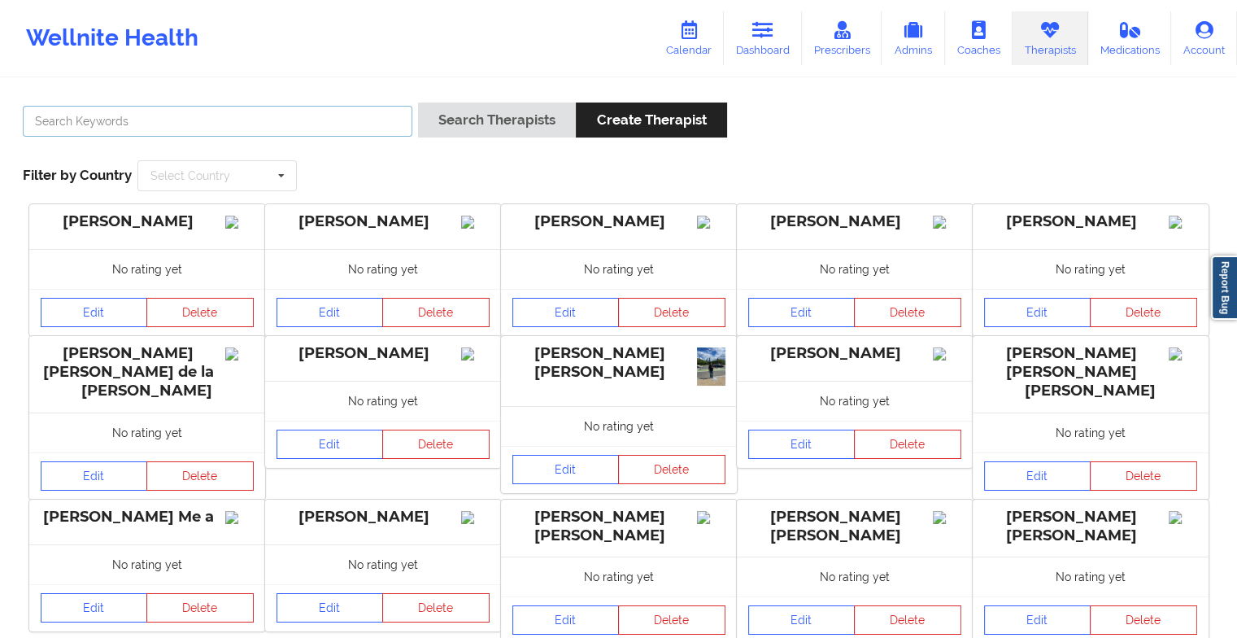
click at [352, 124] on input "text" at bounding box center [218, 121] width 390 height 31
paste input "[PERSON_NAME]"
type input "[PERSON_NAME]"
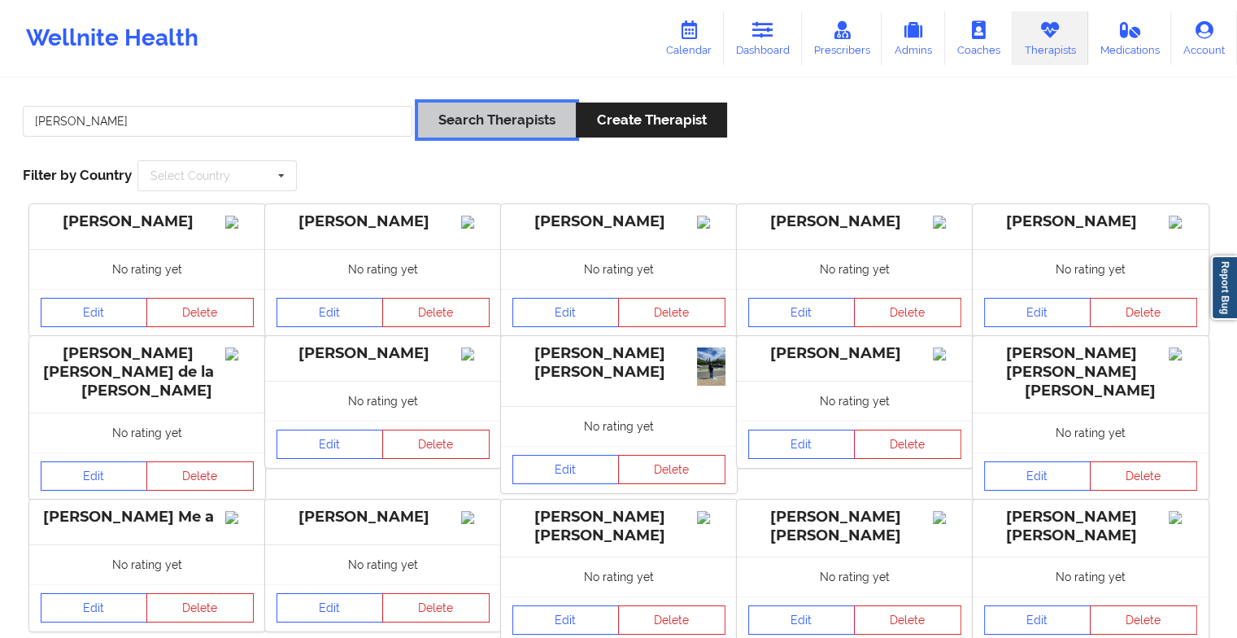
click at [462, 127] on button "Search Therapists" at bounding box center [497, 119] width 158 height 35
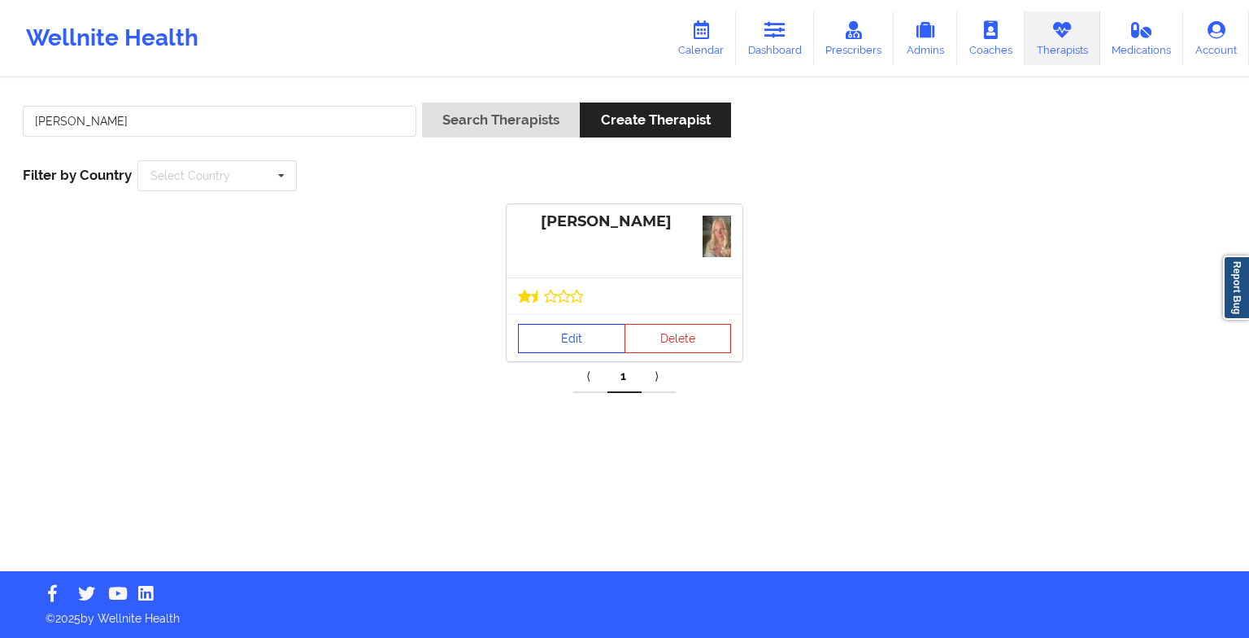
click at [560, 338] on link "Edit" at bounding box center [571, 338] width 107 height 29
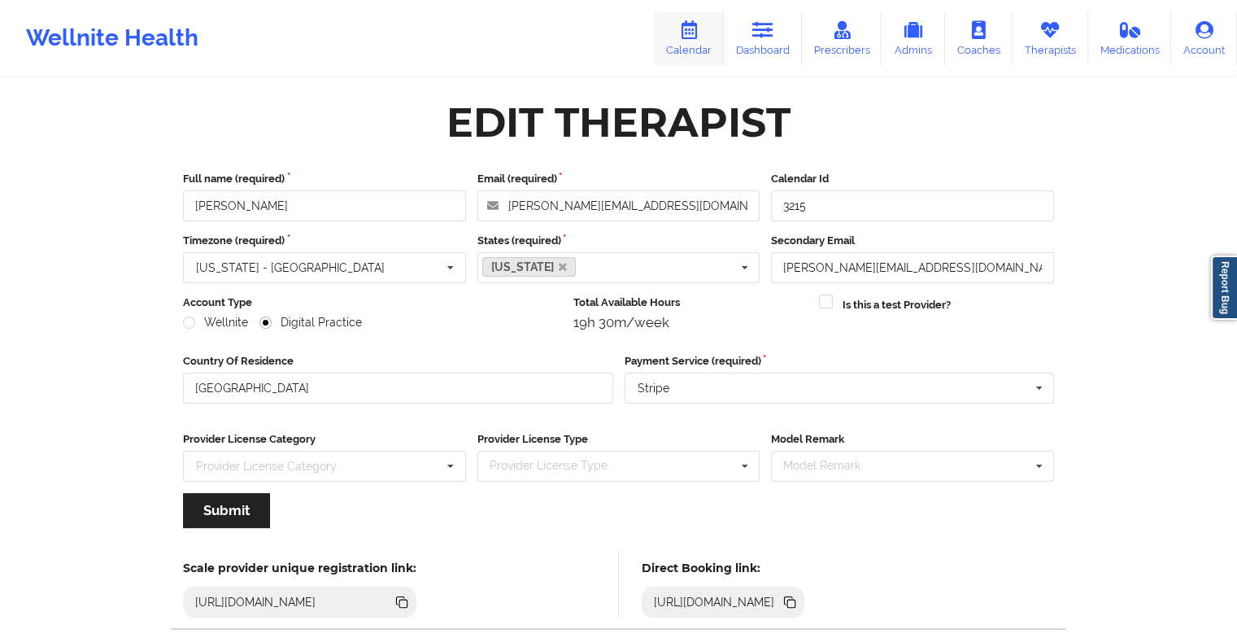
click at [699, 33] on icon at bounding box center [688, 30] width 21 height 18
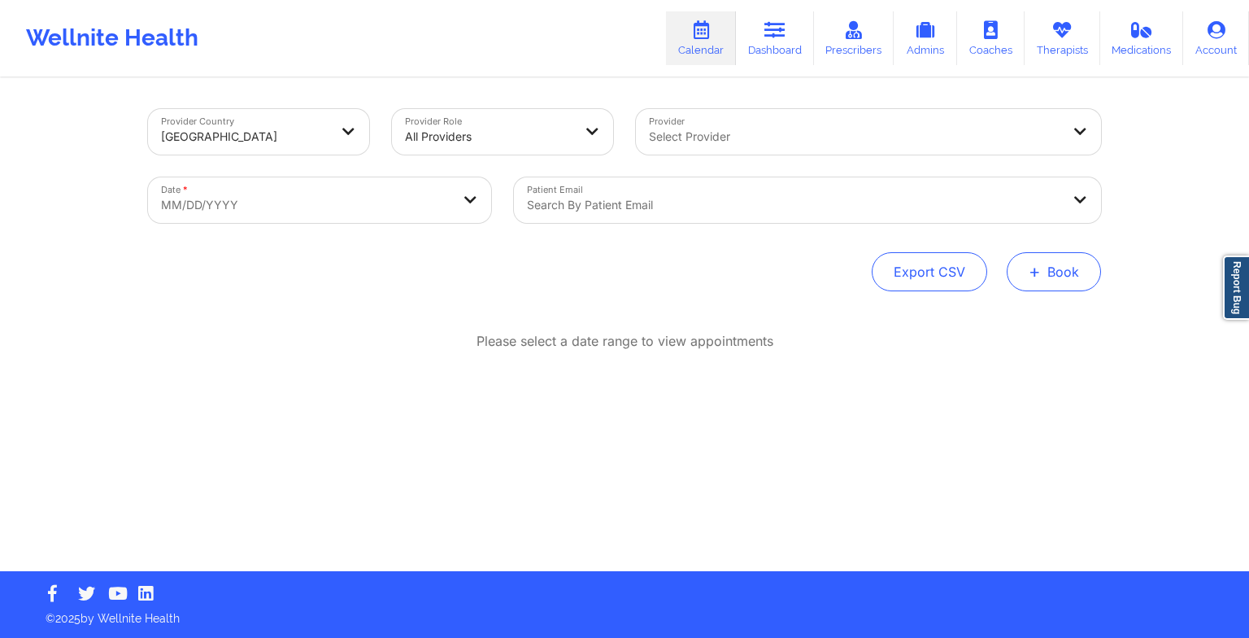
click at [1025, 272] on button "+ Book" at bounding box center [1054, 271] width 94 height 39
click at [1017, 315] on button "Therapy Session" at bounding box center [1027, 323] width 124 height 27
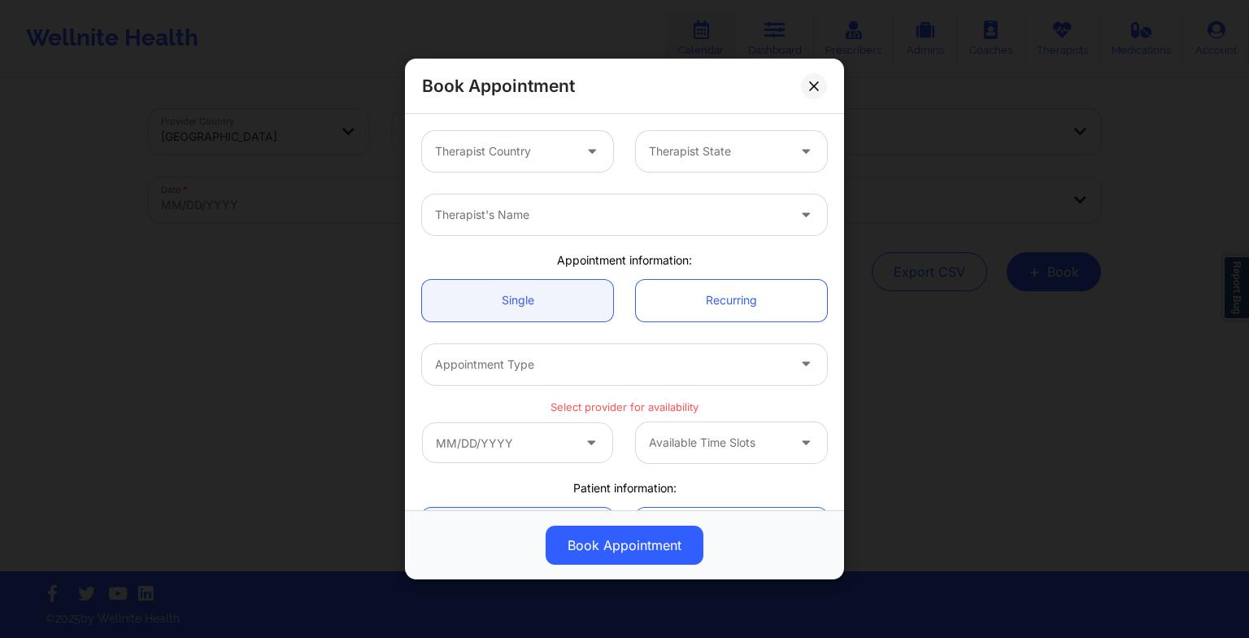
click at [576, 156] on div at bounding box center [593, 151] width 39 height 41
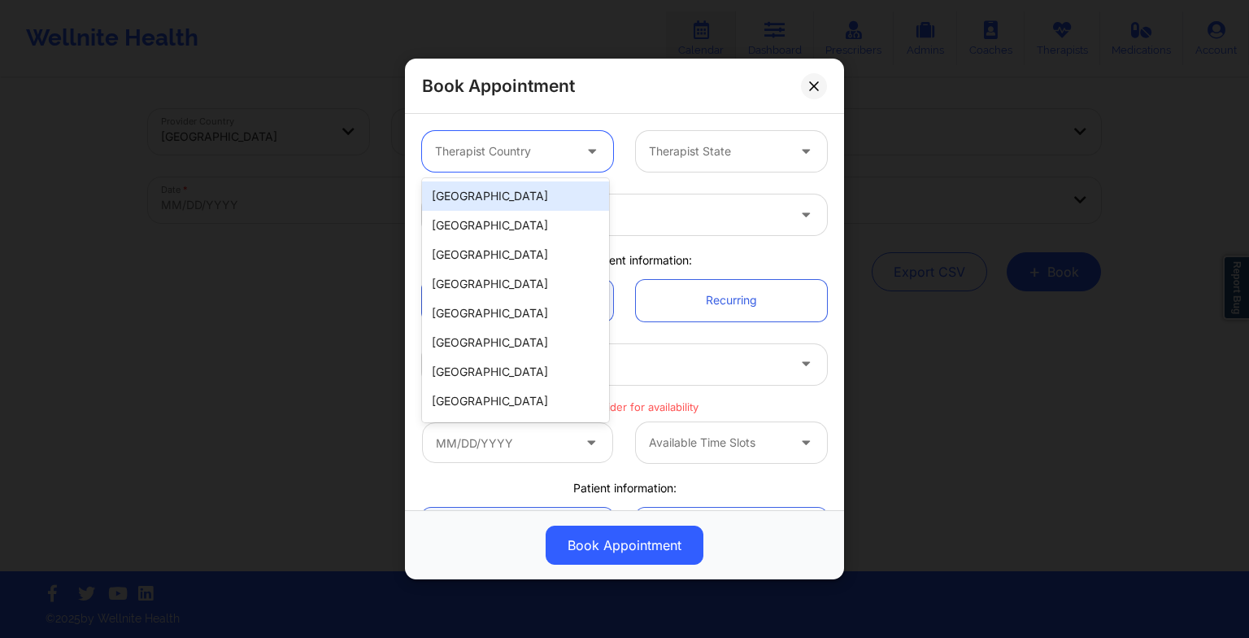
click at [540, 185] on div "[GEOGRAPHIC_DATA]" at bounding box center [515, 195] width 187 height 29
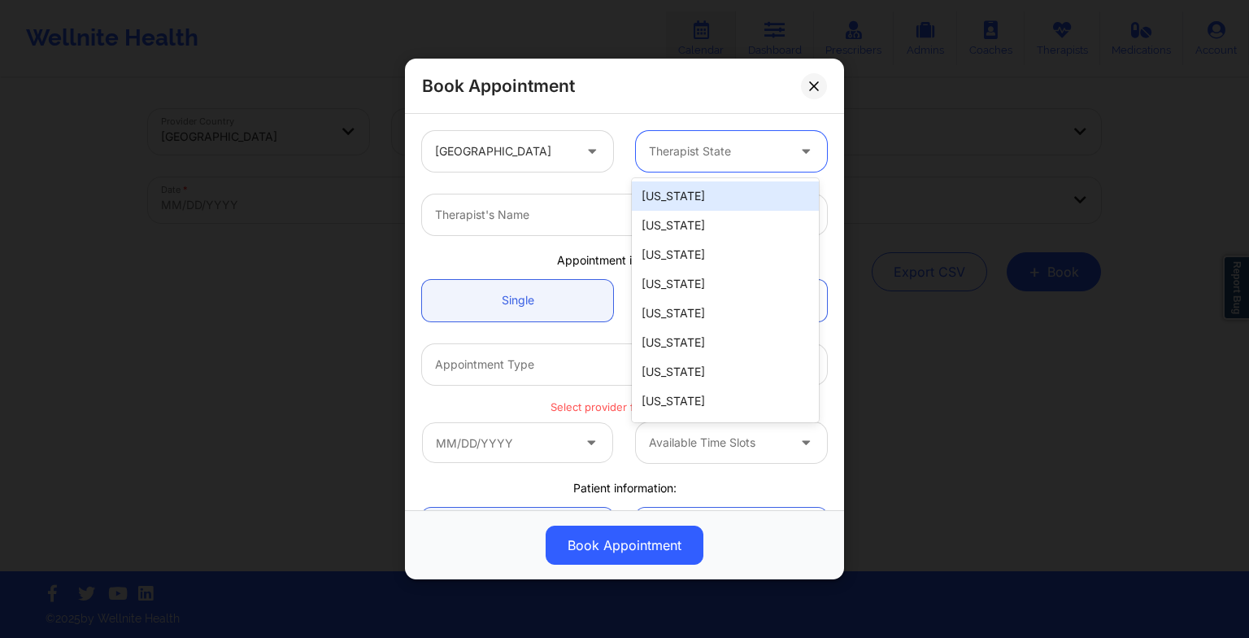
click at [687, 163] on div "Therapist State" at bounding box center [712, 151] width 152 height 41
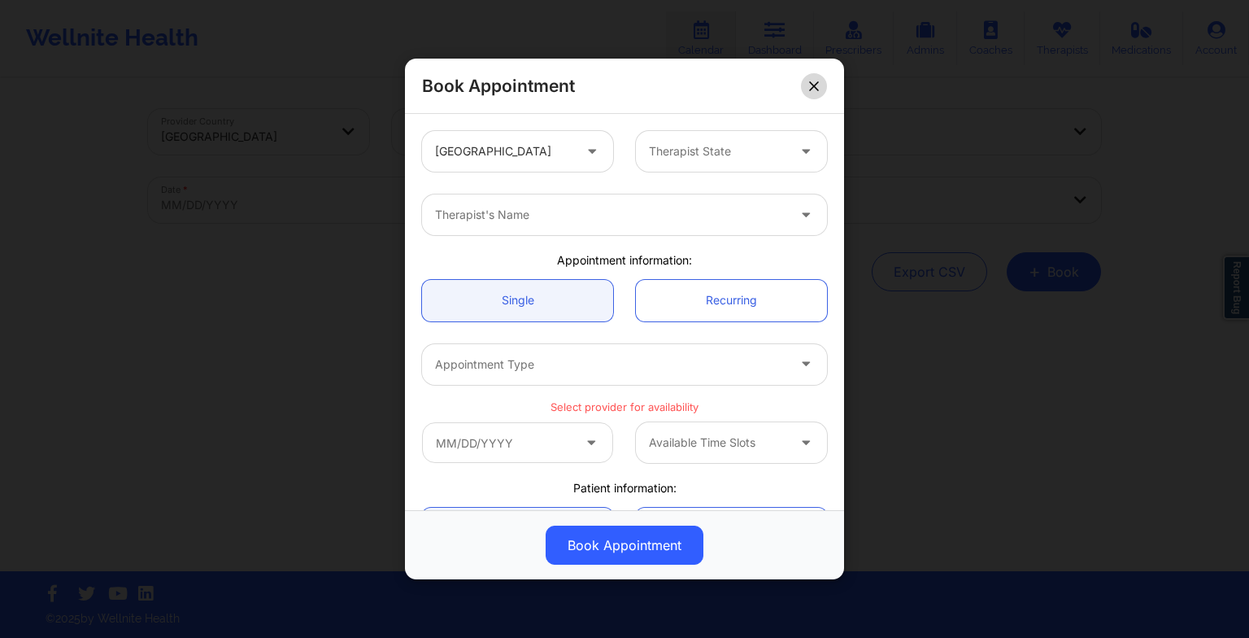
click at [807, 85] on button at bounding box center [814, 85] width 26 height 26
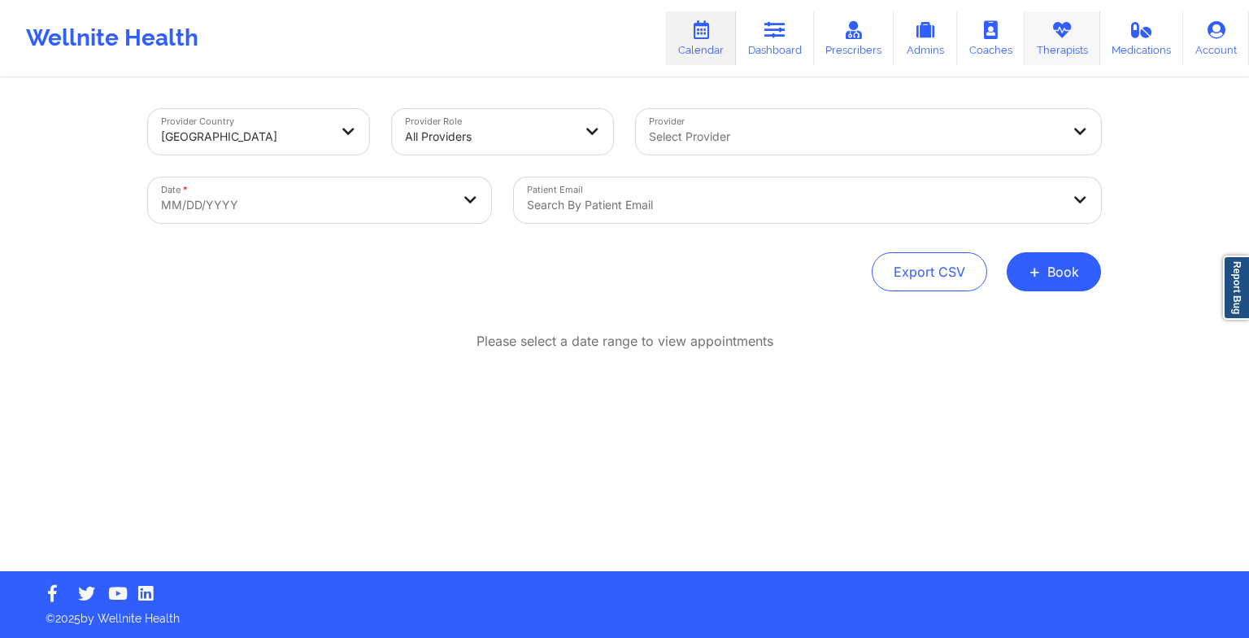
click at [1064, 41] on link "Therapists" at bounding box center [1063, 38] width 76 height 54
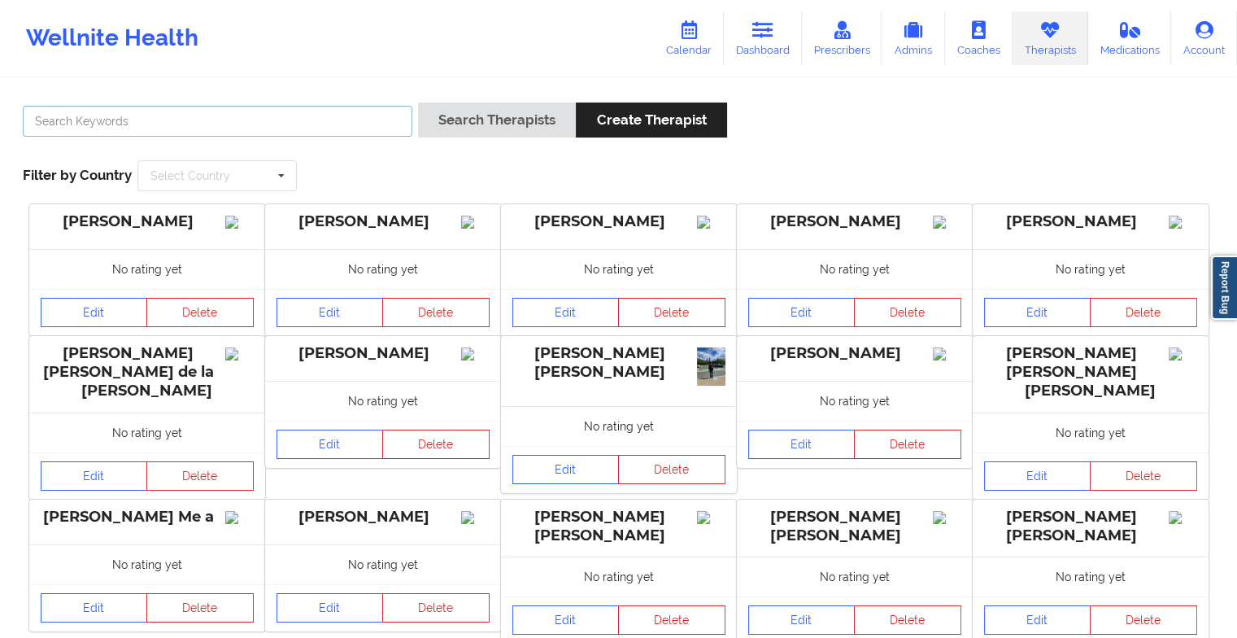
click at [316, 115] on input "text" at bounding box center [218, 121] width 390 height 31
paste input "[PERSON_NAME]"
type input "[PERSON_NAME]"
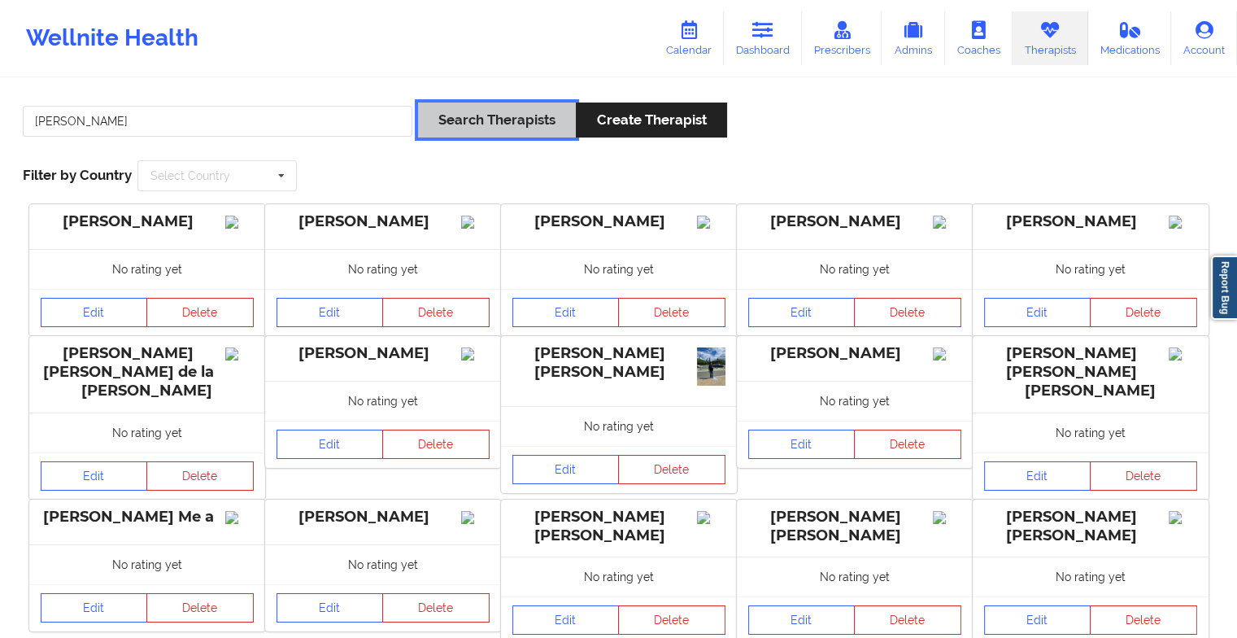
click at [454, 120] on button "Search Therapists" at bounding box center [497, 119] width 158 height 35
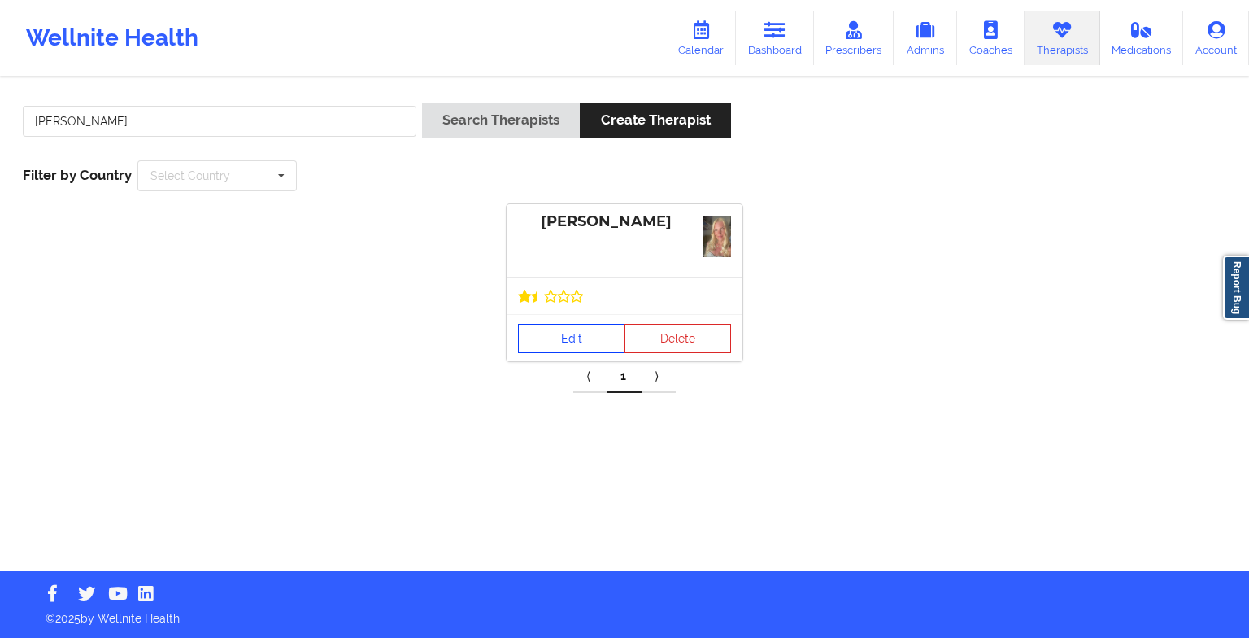
click at [573, 341] on link "Edit" at bounding box center [571, 338] width 107 height 29
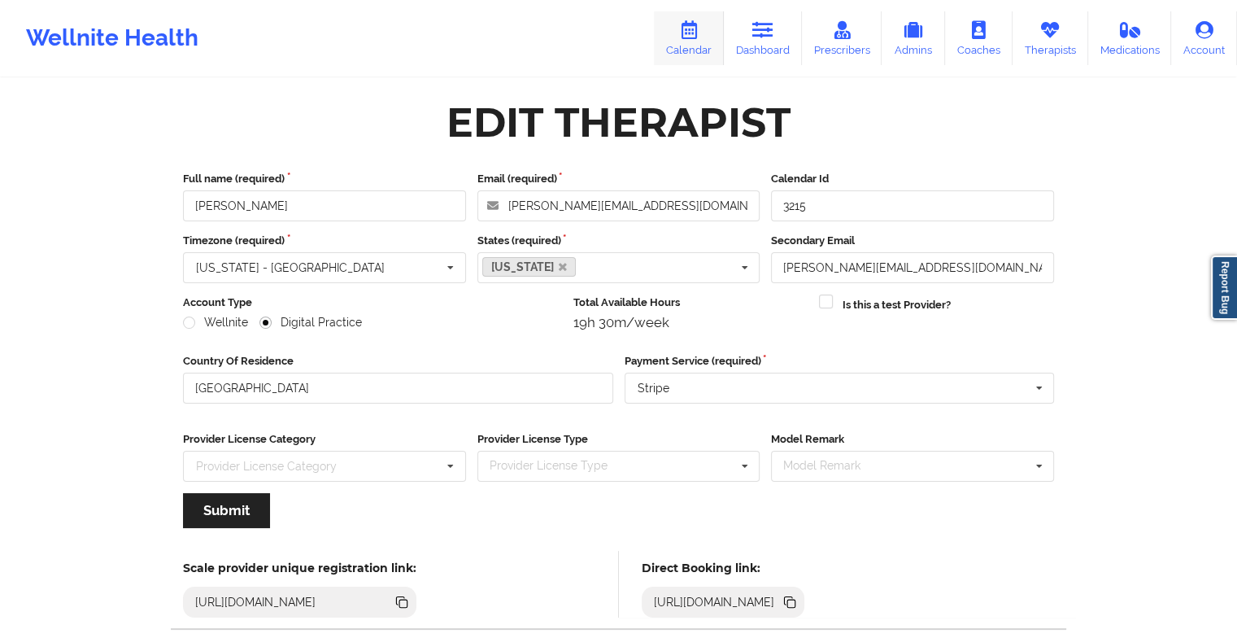
click at [704, 52] on link "Calendar" at bounding box center [689, 38] width 70 height 54
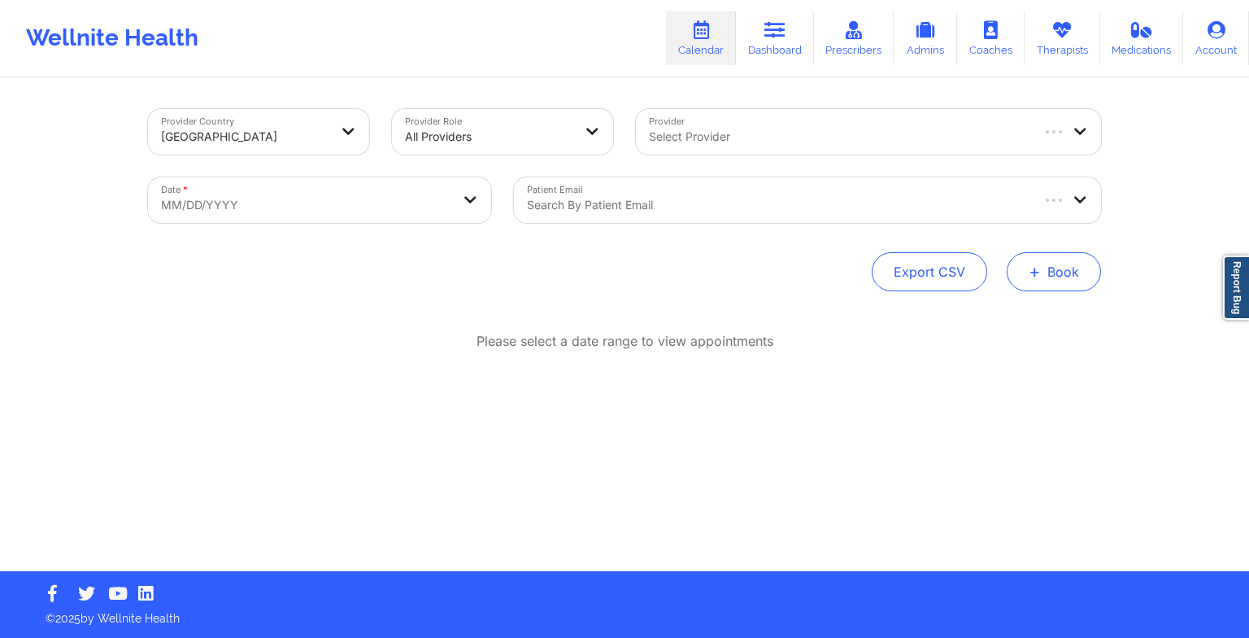
click at [1044, 272] on button "+ Book" at bounding box center [1054, 271] width 94 height 39
click at [1008, 320] on button "Therapy Session" at bounding box center [1027, 323] width 124 height 27
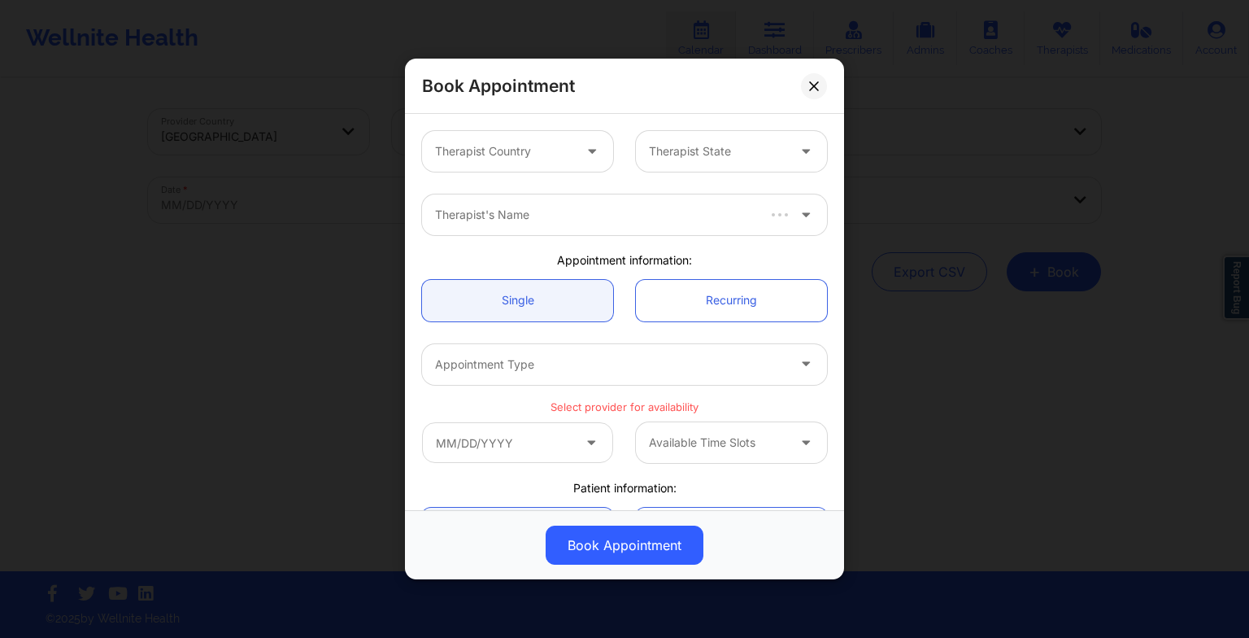
click at [563, 131] on div "Therapist Country" at bounding box center [498, 151] width 152 height 41
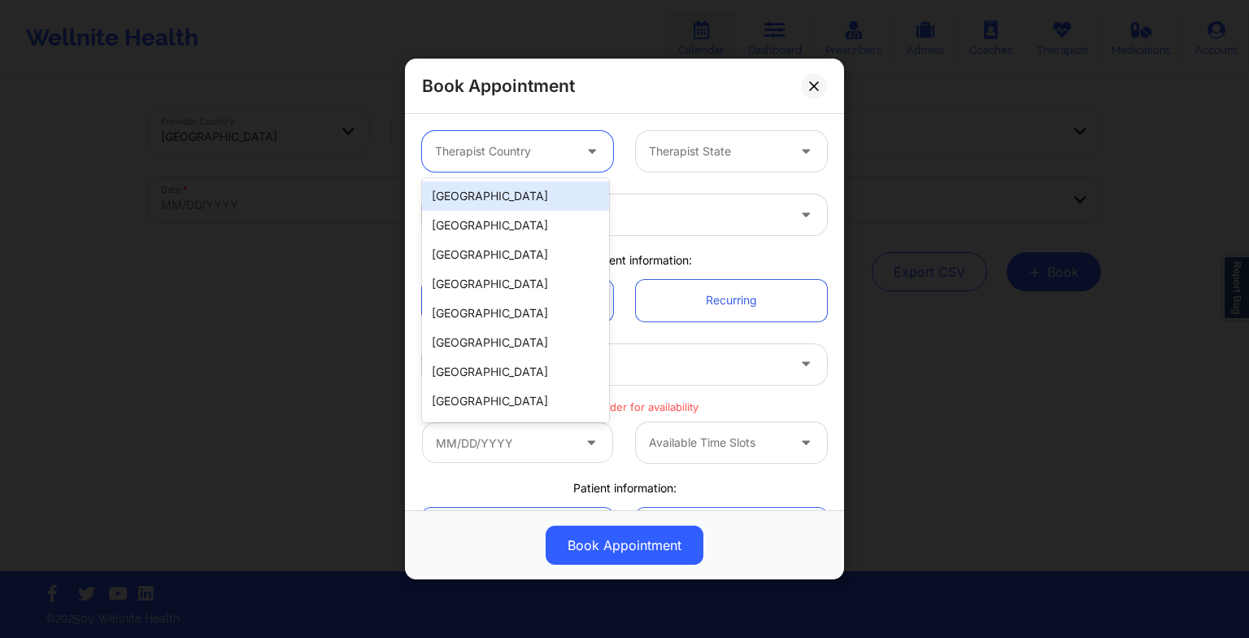
click at [574, 197] on div "[GEOGRAPHIC_DATA]" at bounding box center [515, 195] width 187 height 29
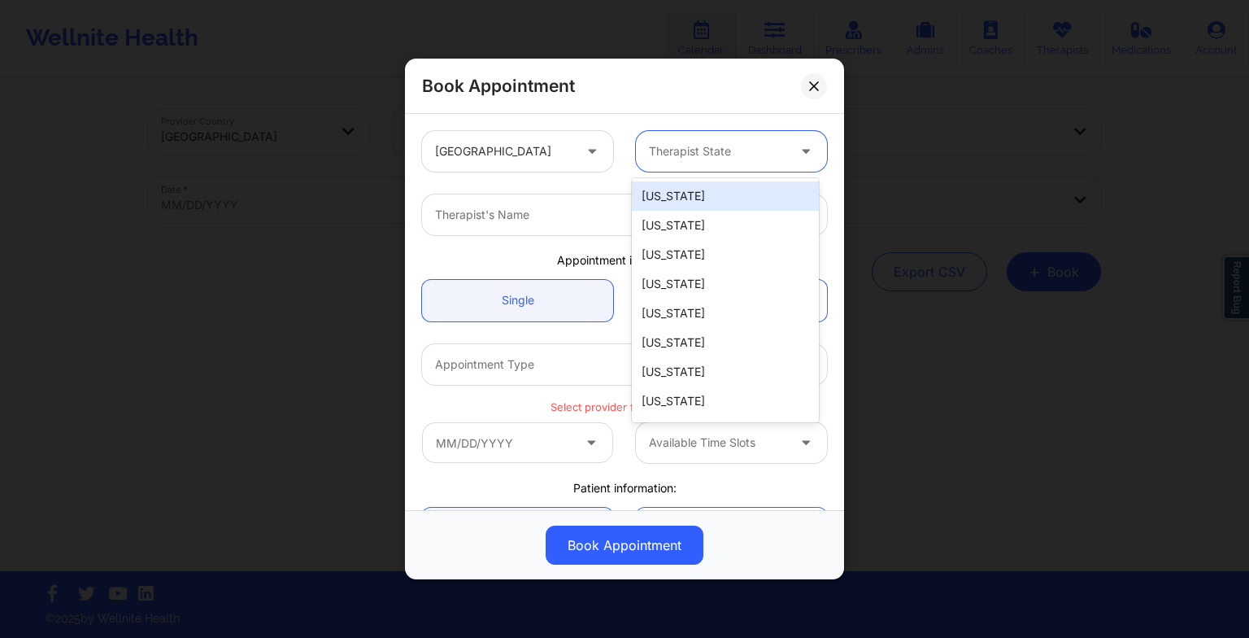
click at [722, 159] on div at bounding box center [717, 152] width 137 height 20
type input "new"
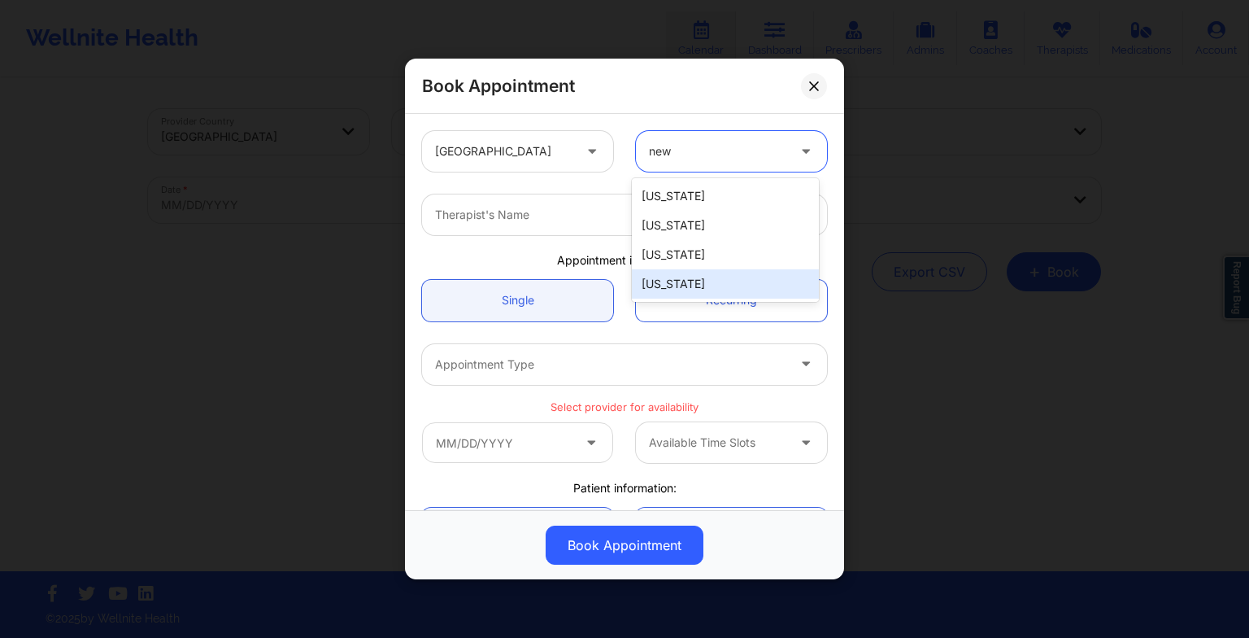
click at [716, 276] on div "[US_STATE]" at bounding box center [725, 283] width 187 height 29
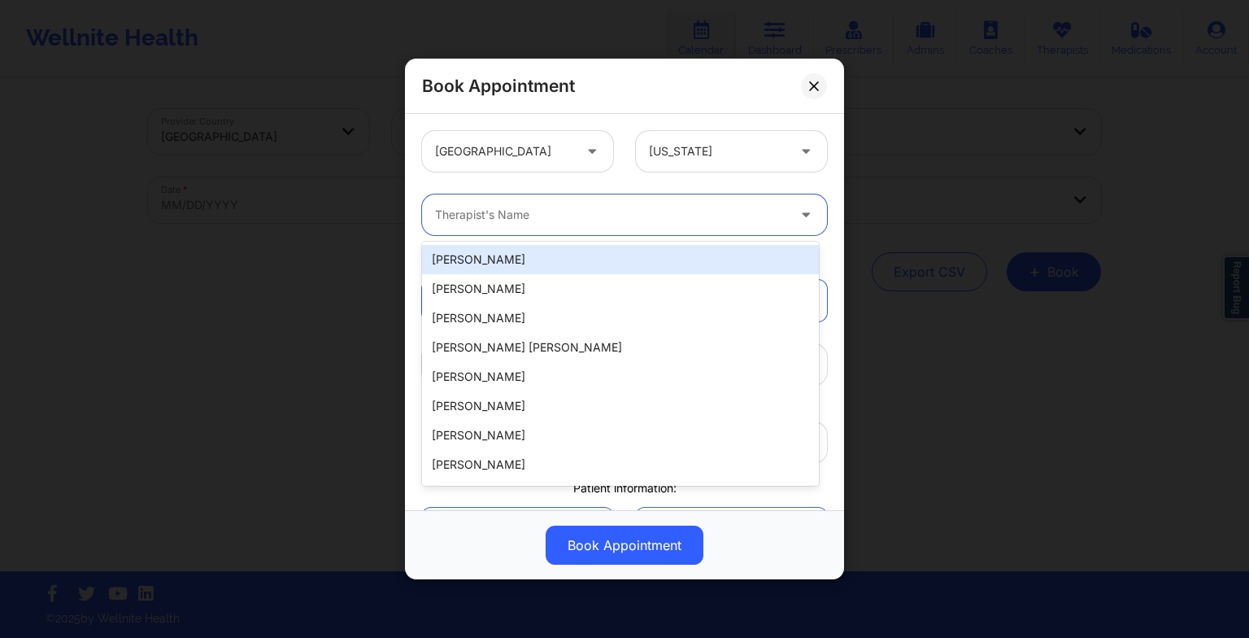
click at [569, 199] on div "Therapist's Name" at bounding box center [605, 214] width 366 height 41
click at [435, 212] on div "Therapist's Name" at bounding box center [605, 214] width 366 height 41
paste input "[PERSON_NAME]"
type input "[PERSON_NAME]"
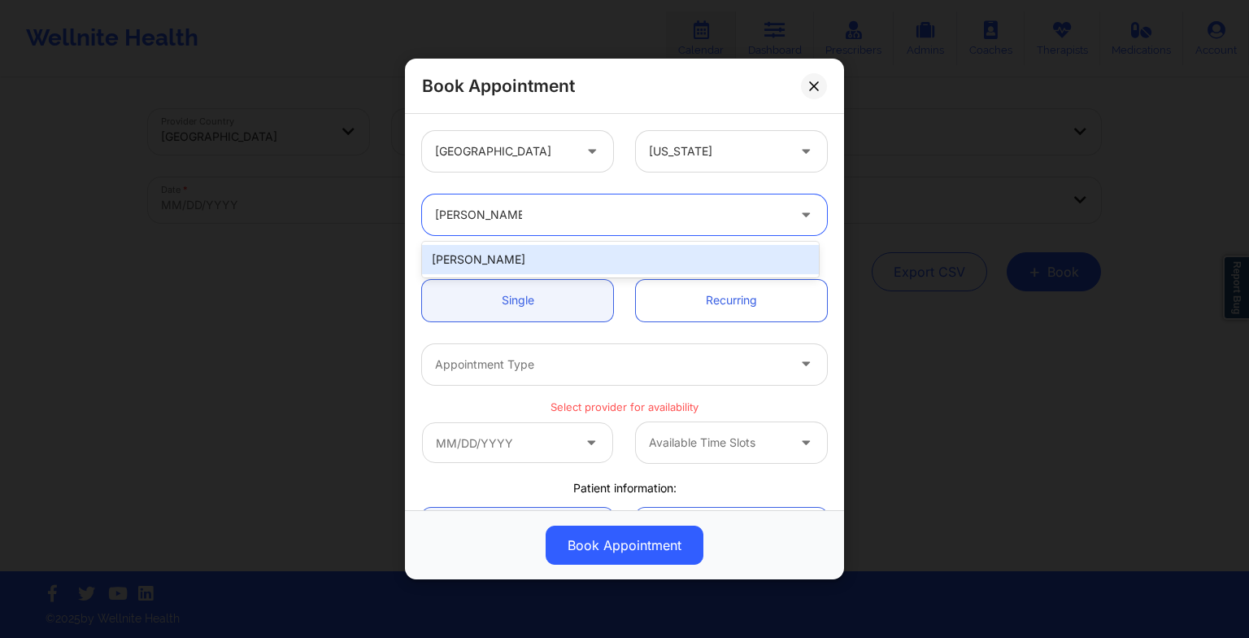
click at [493, 256] on div "[PERSON_NAME]" at bounding box center [620, 259] width 397 height 29
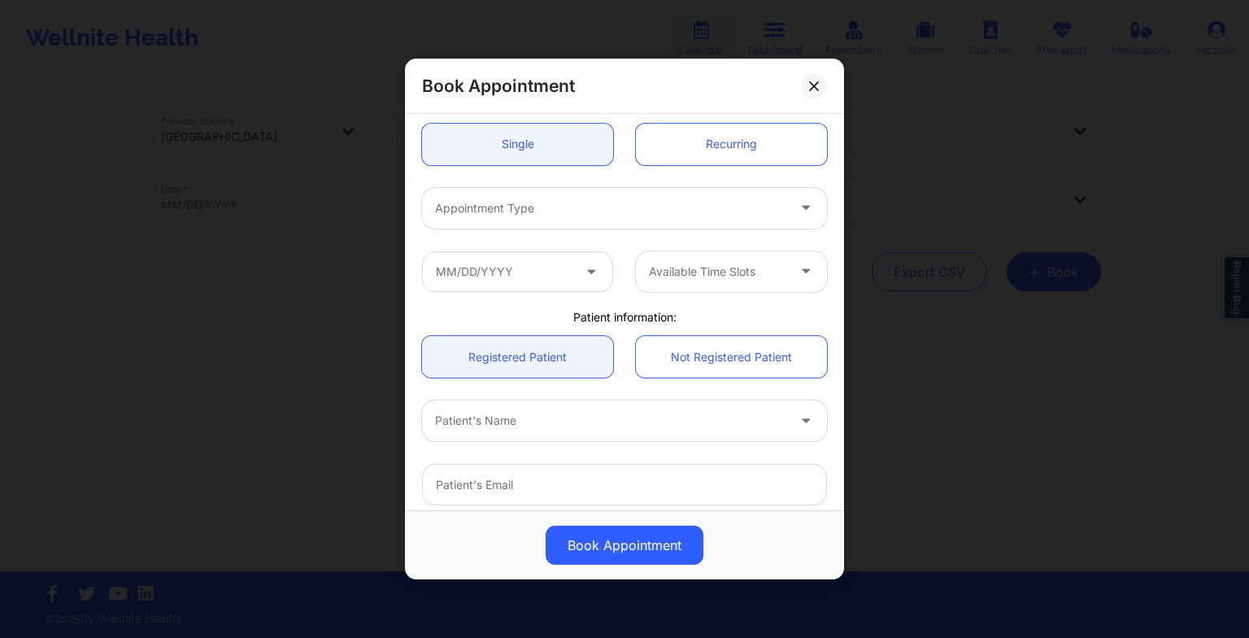
scroll to position [163, 0]
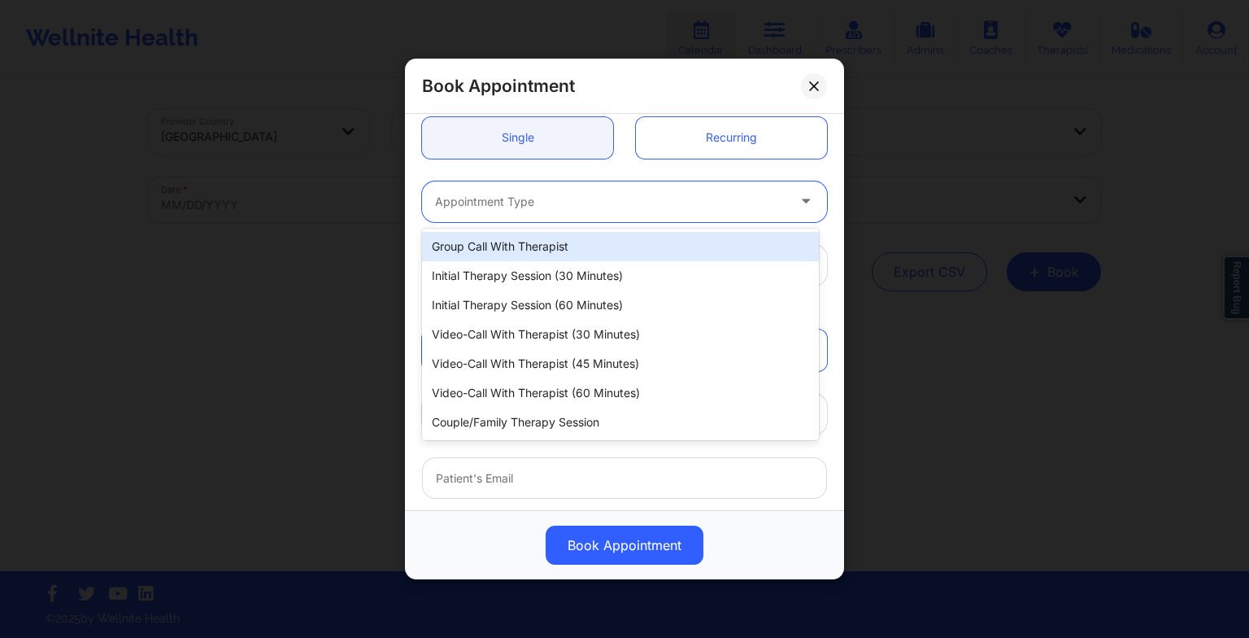
click at [464, 215] on div "Appointment Type" at bounding box center [605, 201] width 366 height 41
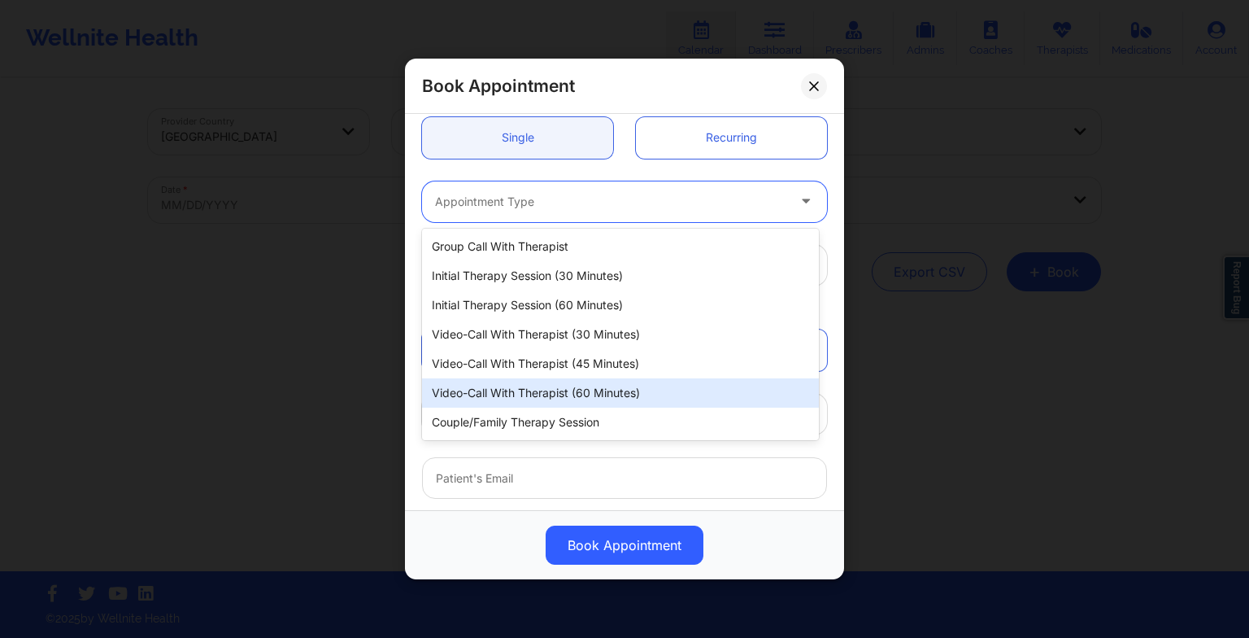
click at [556, 386] on div "Video-Call with Therapist (60 minutes)" at bounding box center [620, 392] width 397 height 29
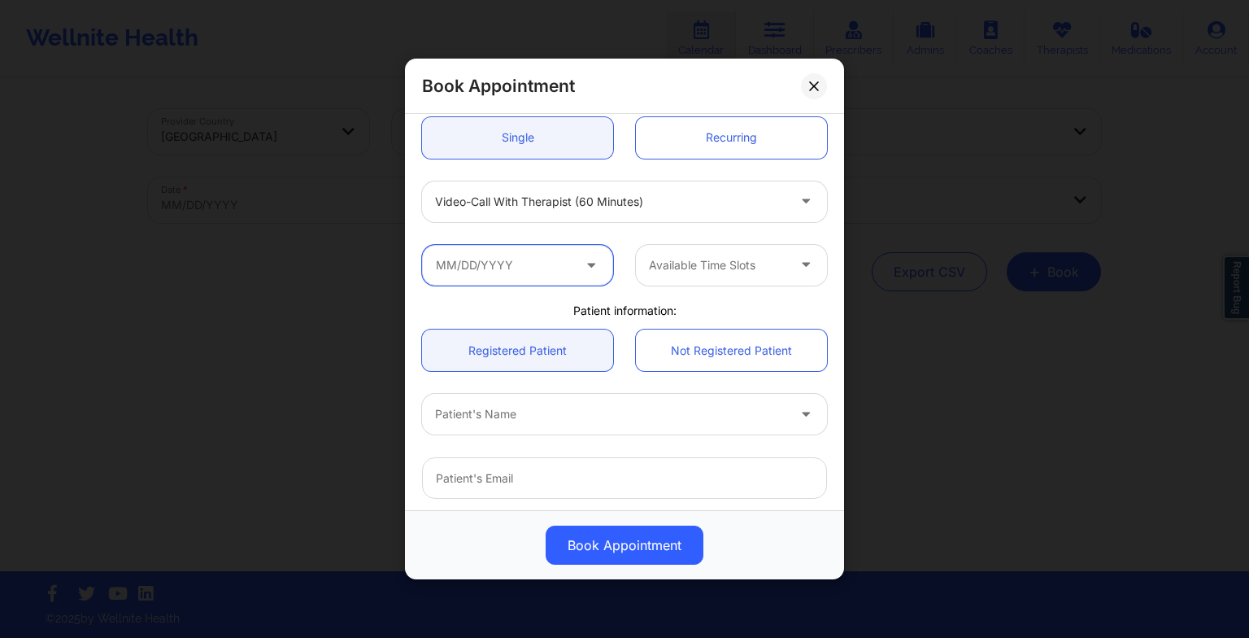
click at [549, 277] on input "text" at bounding box center [517, 265] width 191 height 41
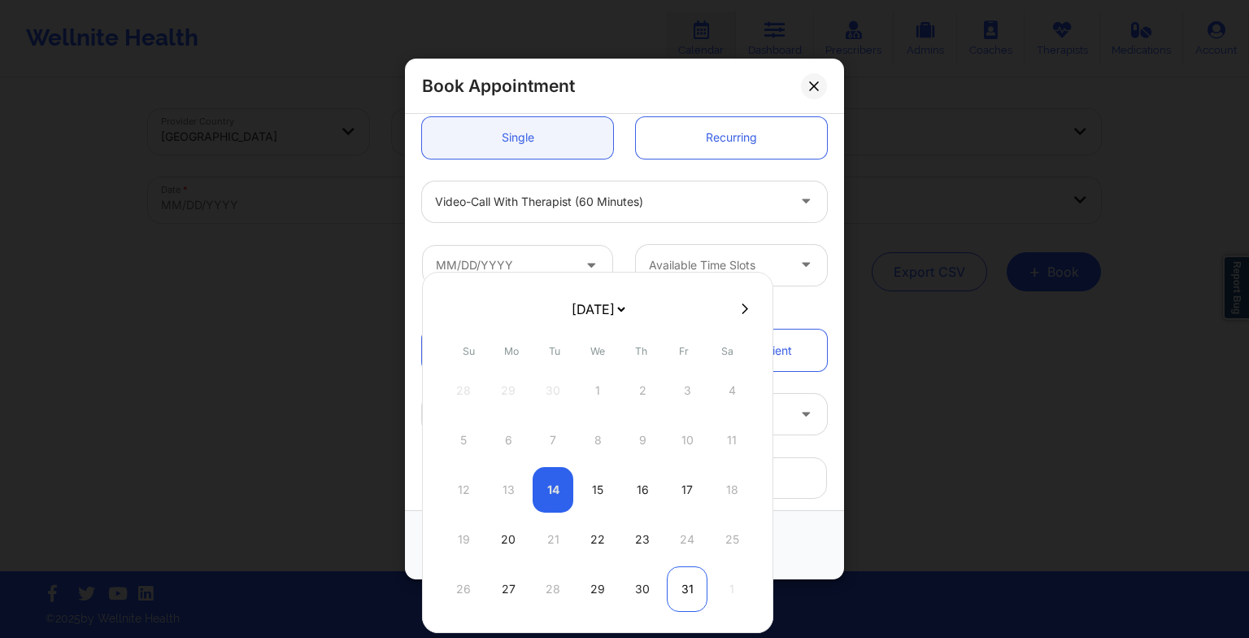
click at [678, 586] on div "31" at bounding box center [687, 589] width 41 height 46
type input "[DATE]"
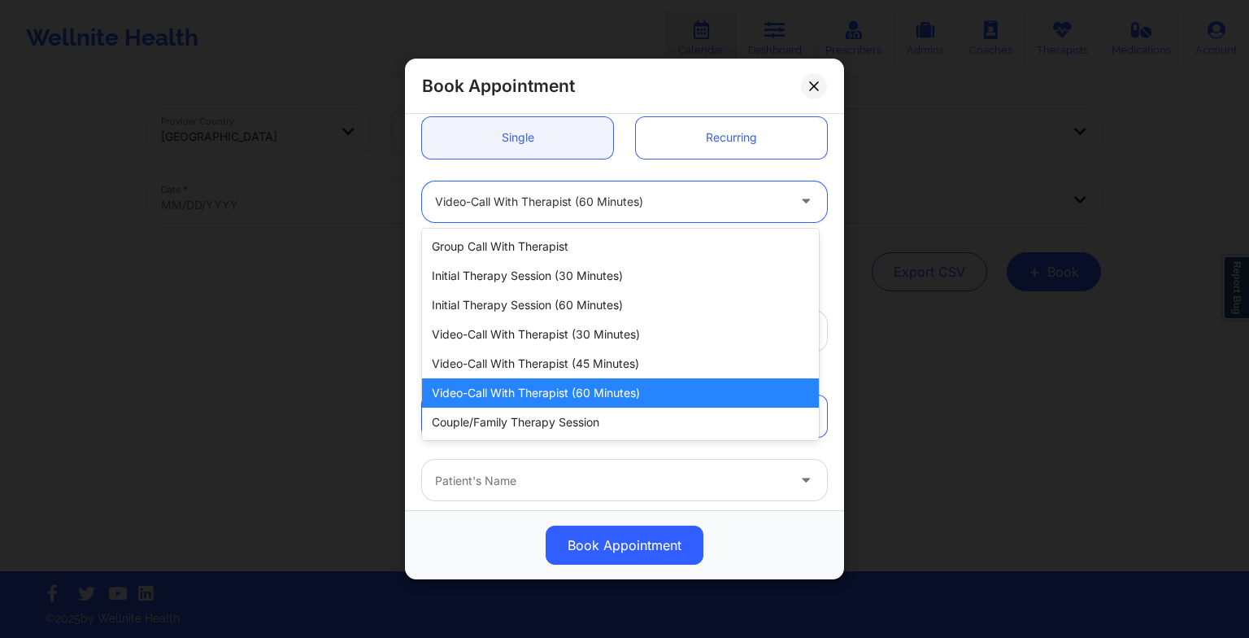
click at [613, 218] on div "Video-Call with Therapist (60 minutes)" at bounding box center [610, 201] width 351 height 41
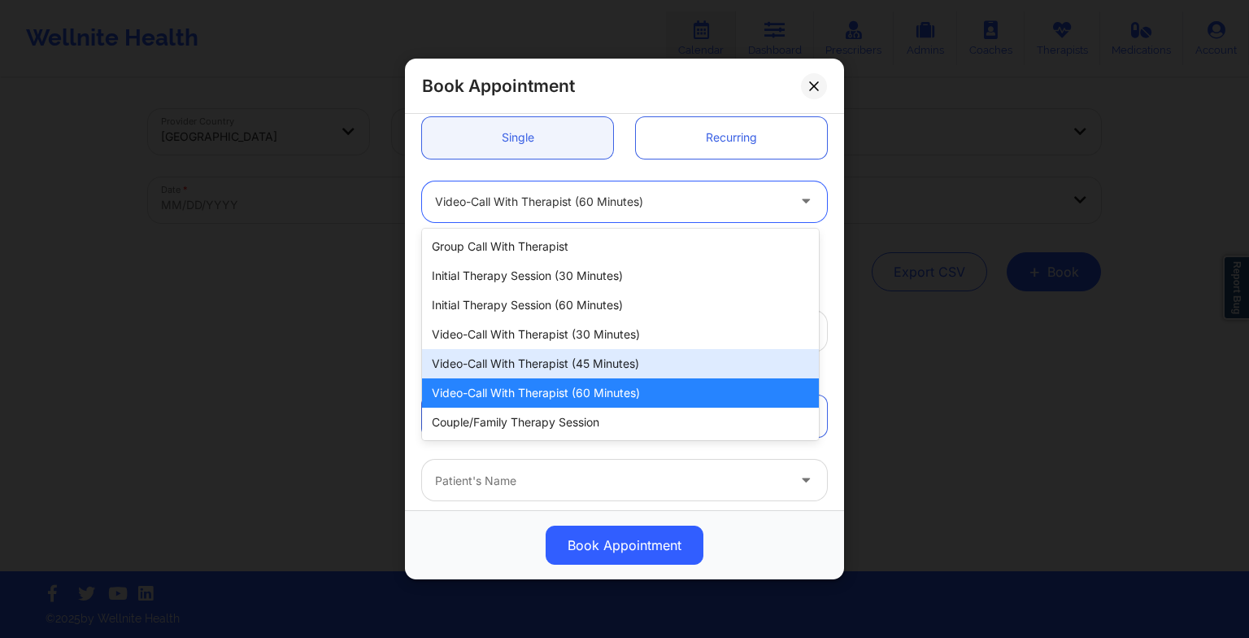
click at [600, 375] on div "Video-Call with Therapist (45 minutes)" at bounding box center [620, 363] width 397 height 29
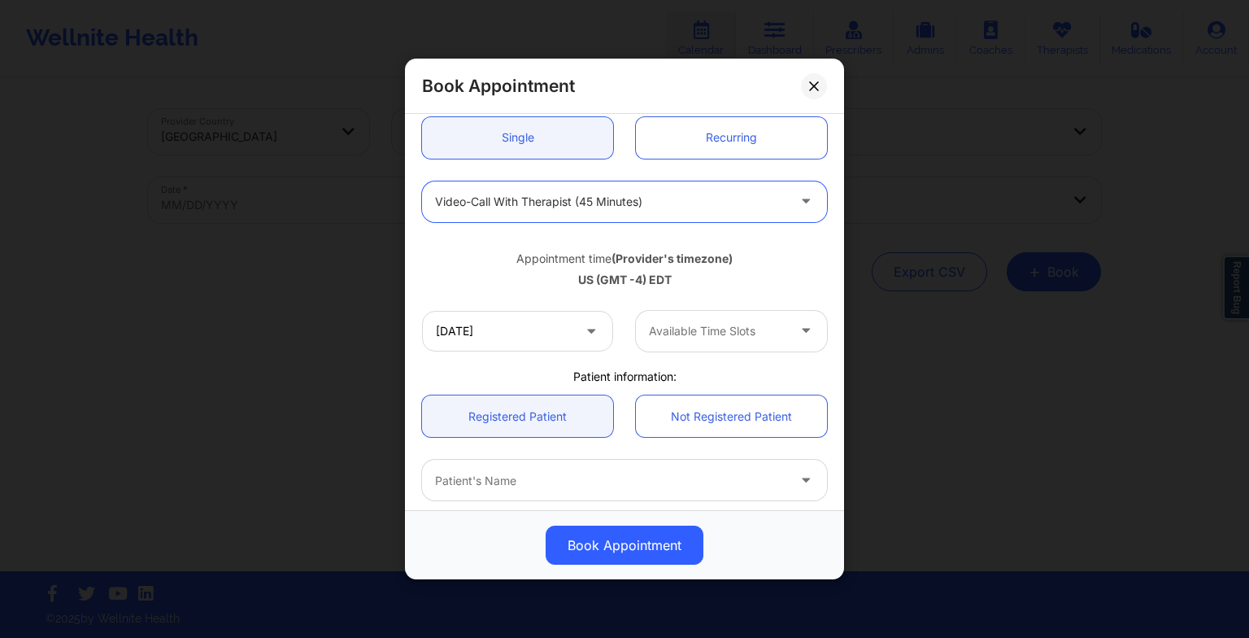
click at [667, 343] on div "Available Time Slots" at bounding box center [712, 331] width 152 height 41
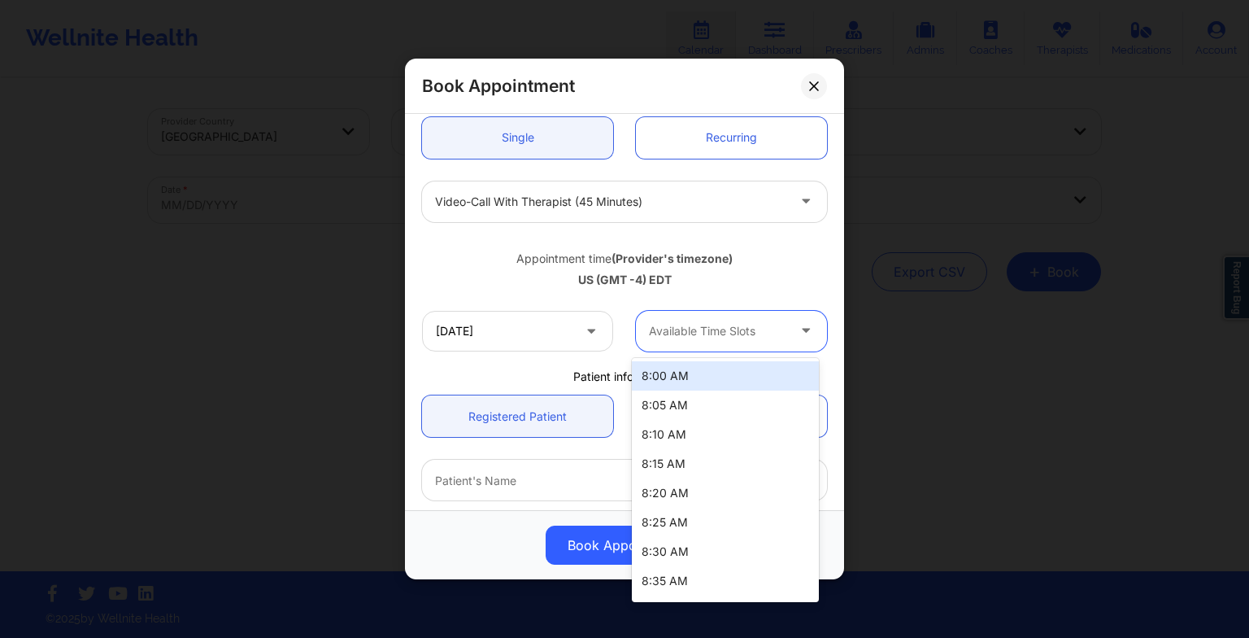
click at [688, 344] on div "Available Time Slots" at bounding box center [712, 331] width 152 height 41
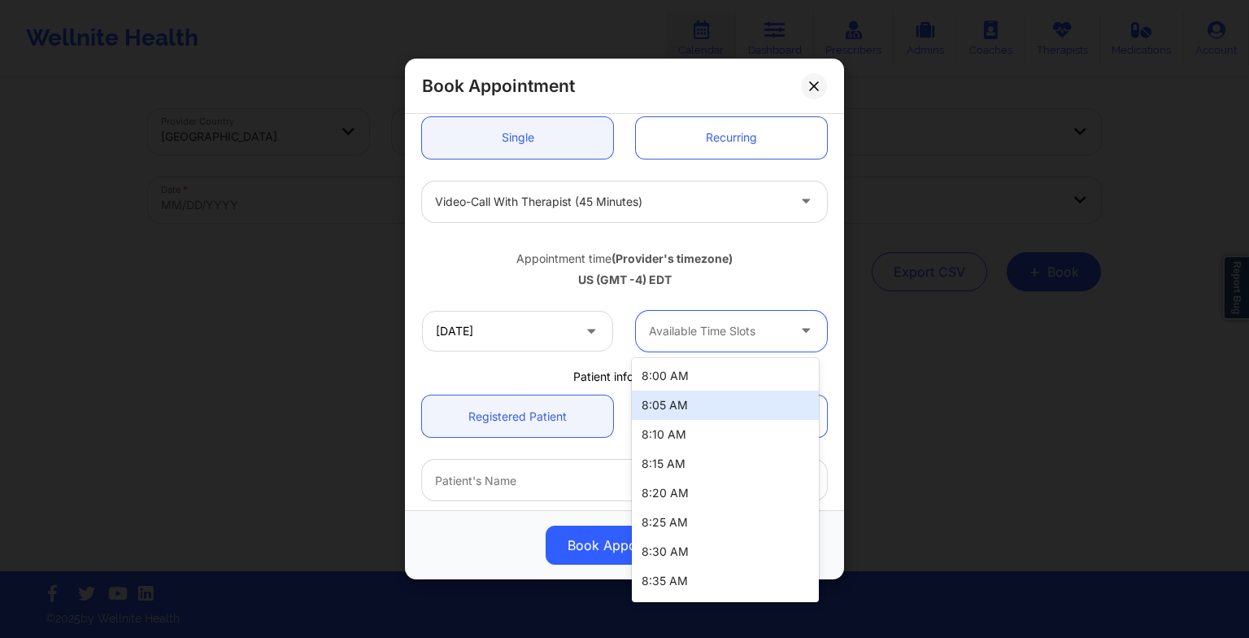
scroll to position [85, 0]
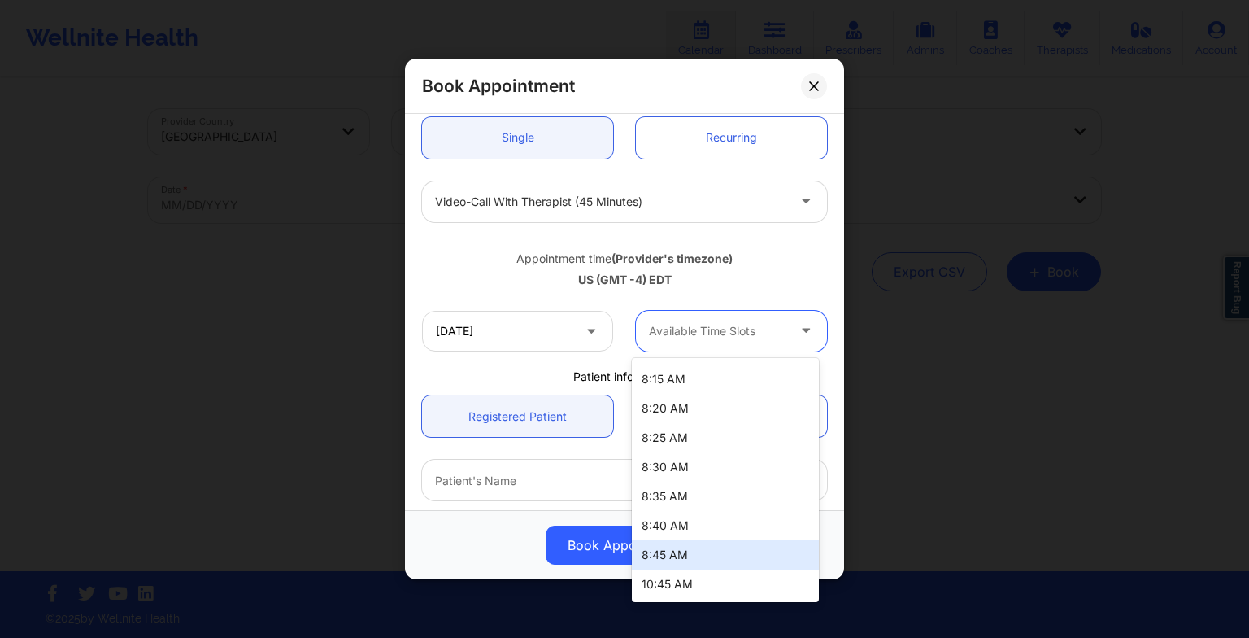
click at [699, 543] on div "8:45 AM" at bounding box center [725, 554] width 187 height 29
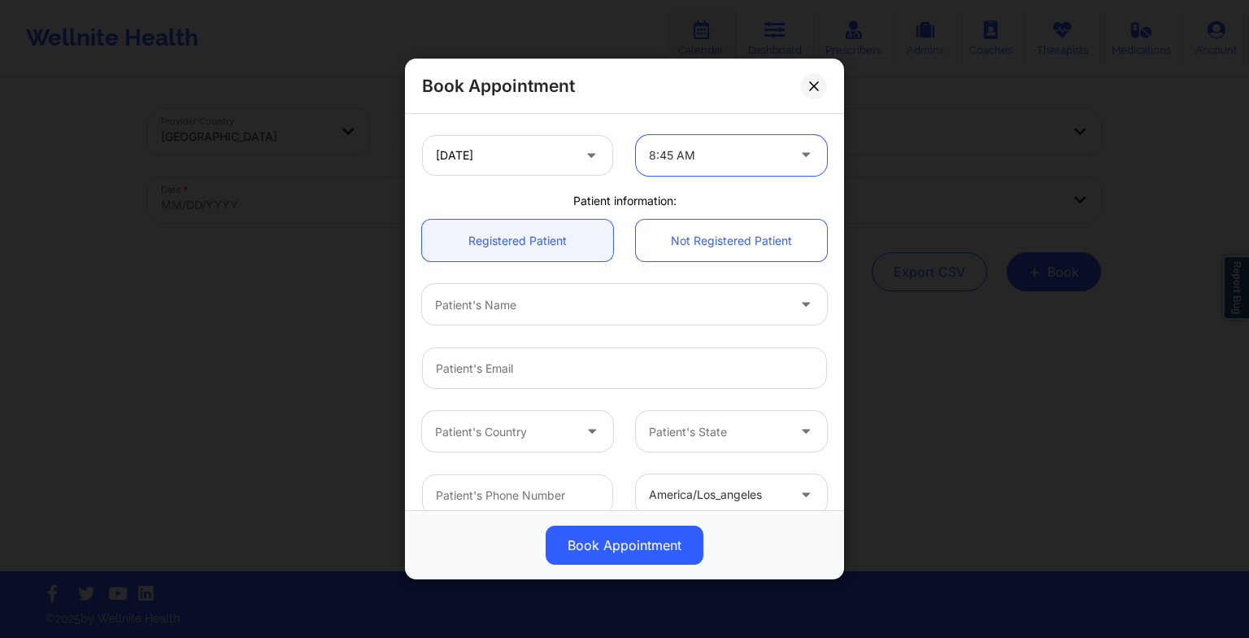
scroll to position [364, 0]
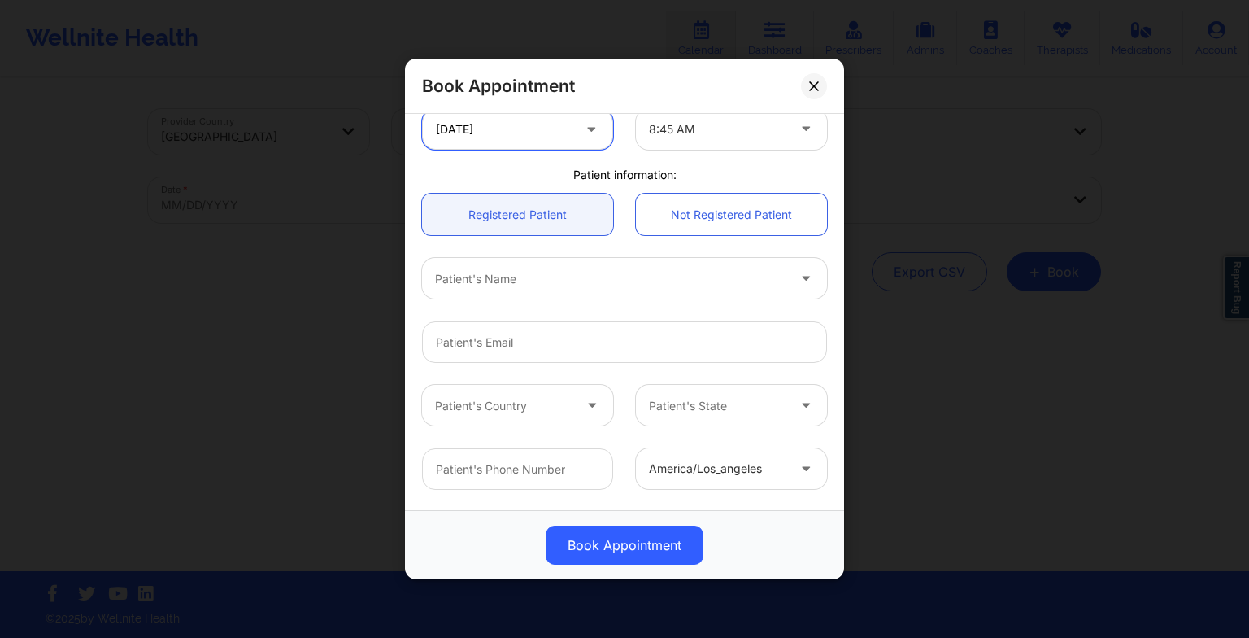
click at [516, 120] on input "[DATE]" at bounding box center [517, 129] width 191 height 41
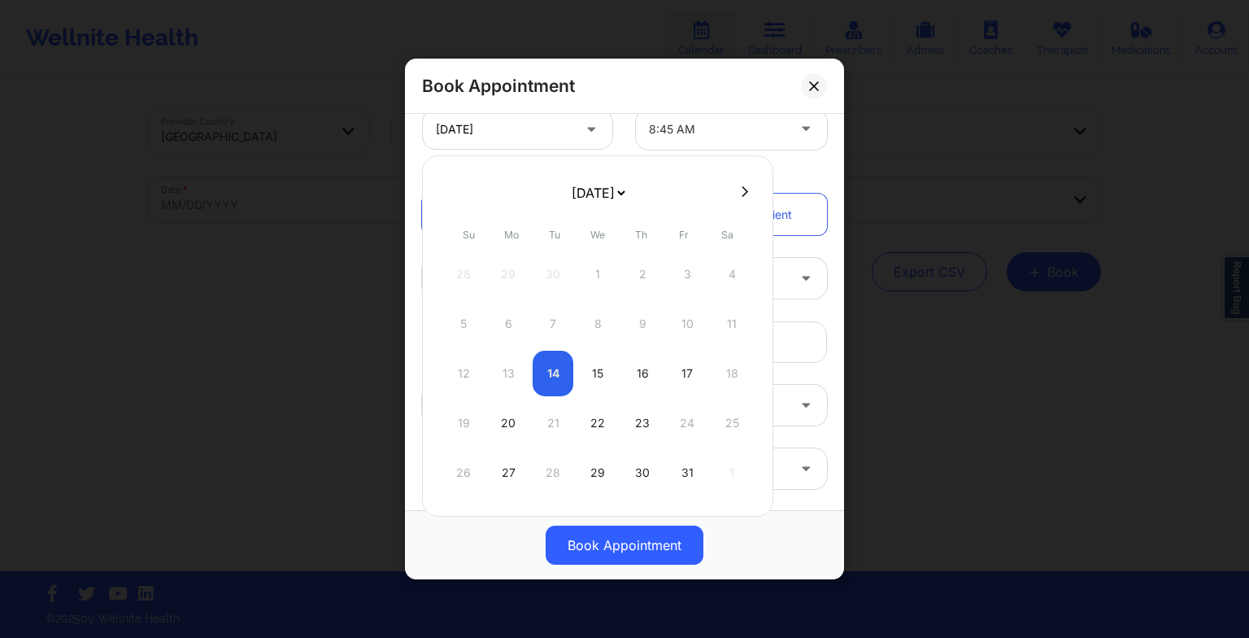
click at [623, 183] on select "[DATE] [DATE] [DATE] [DATE] [DATE] [DATE] [DATE] [DATE] [DATE] [DATE] [DATE] [D…" at bounding box center [598, 193] width 59 height 33
select select "2025-10"
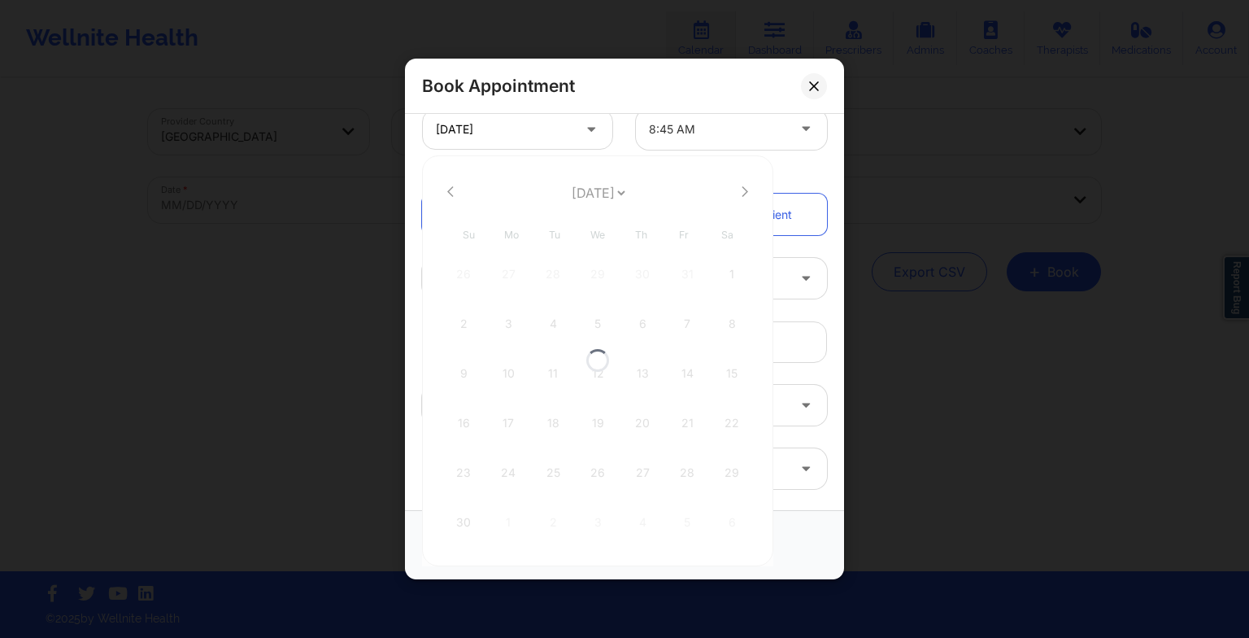
select select "2025-10"
click at [692, 312] on div "7" at bounding box center [687, 324] width 41 height 46
type input "[DATE]"
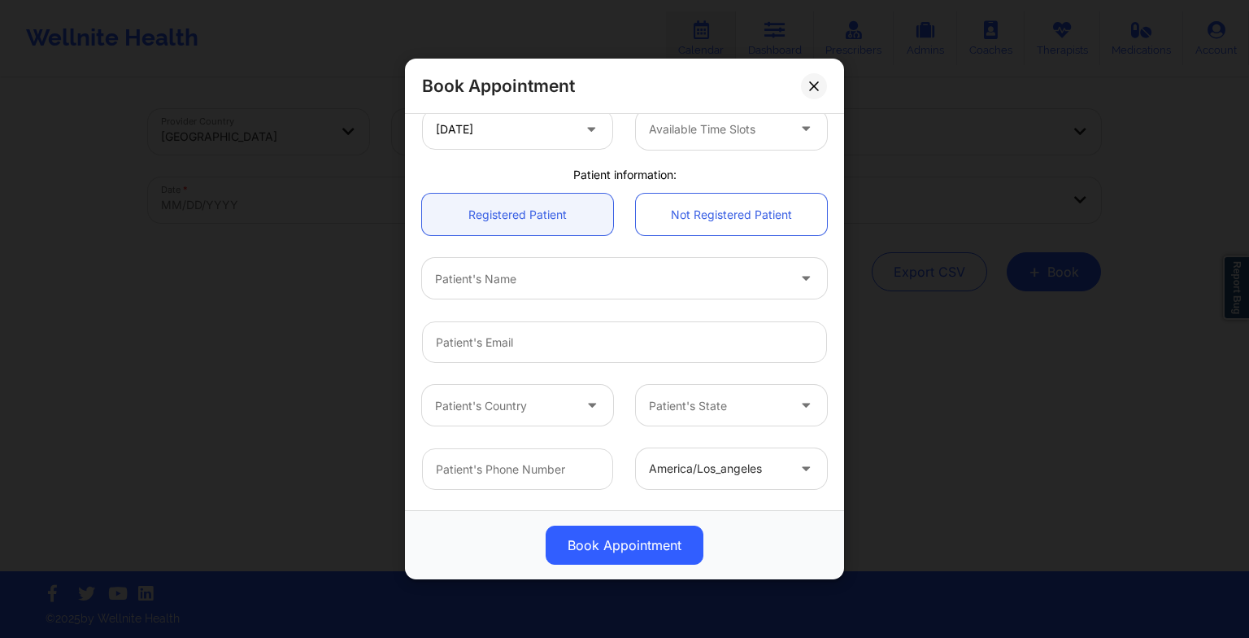
click at [694, 130] on div at bounding box center [717, 130] width 137 height 20
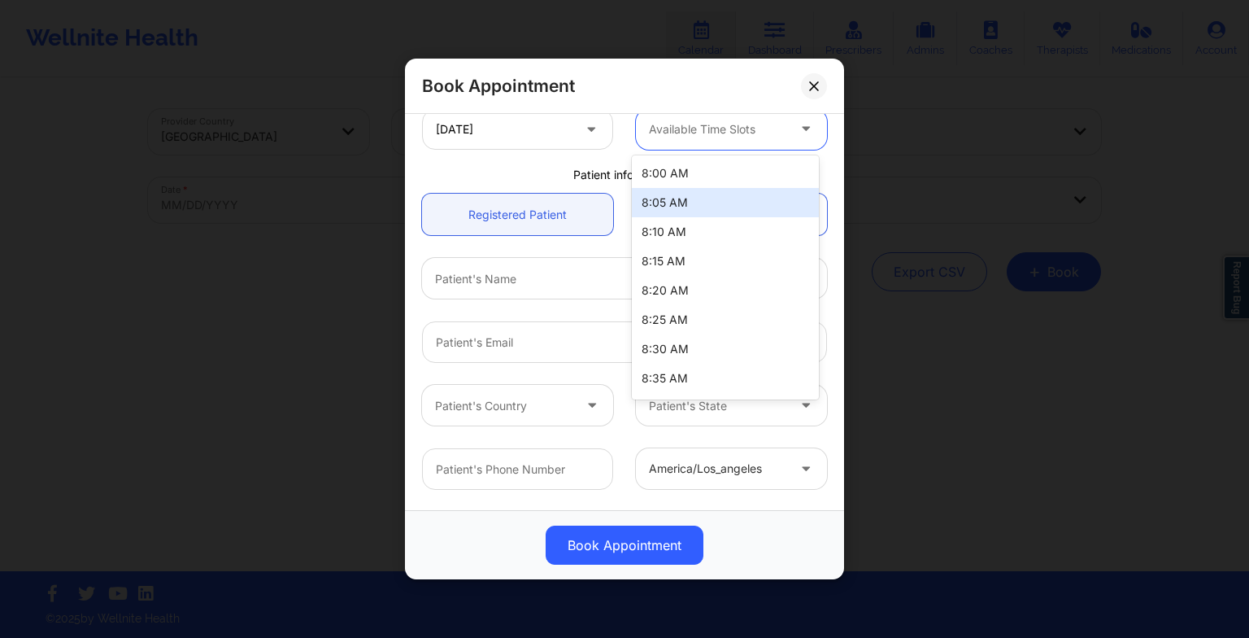
scroll to position [55, 0]
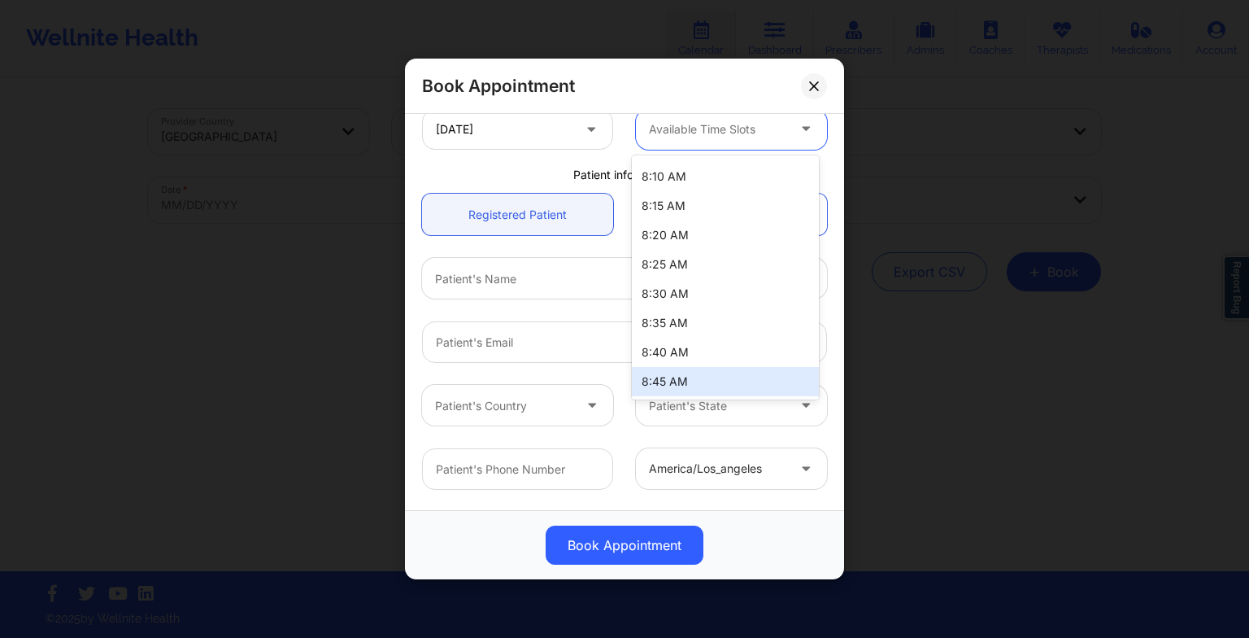
click at [679, 377] on div "8:45 AM" at bounding box center [725, 381] width 187 height 29
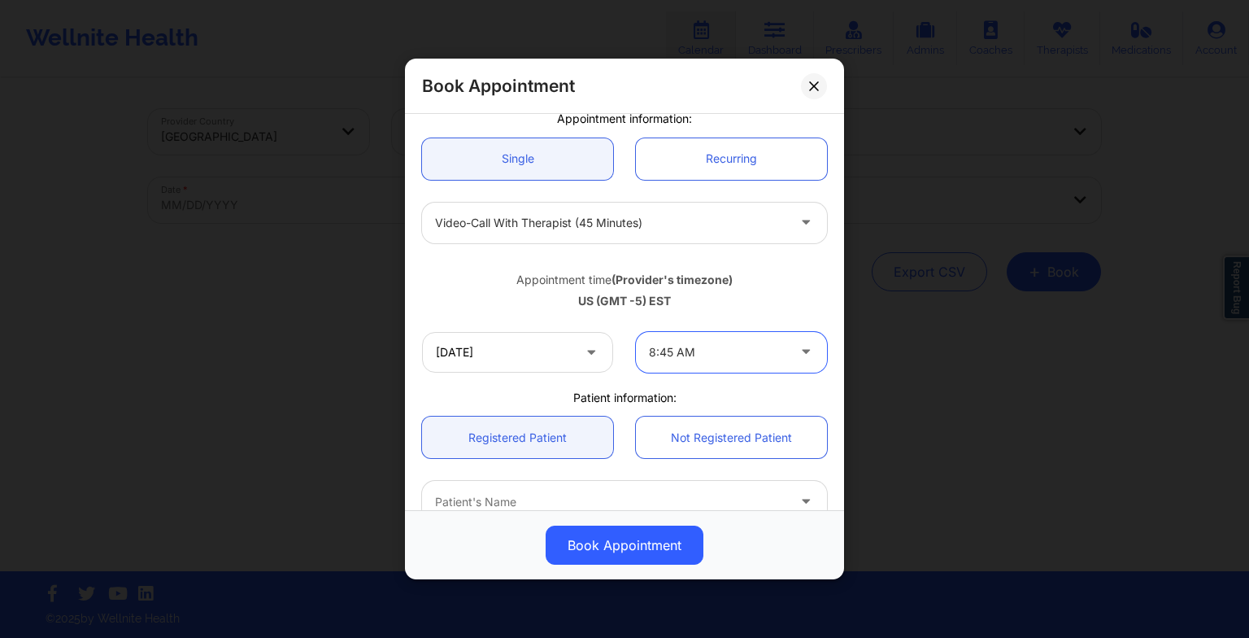
scroll to position [133, 0]
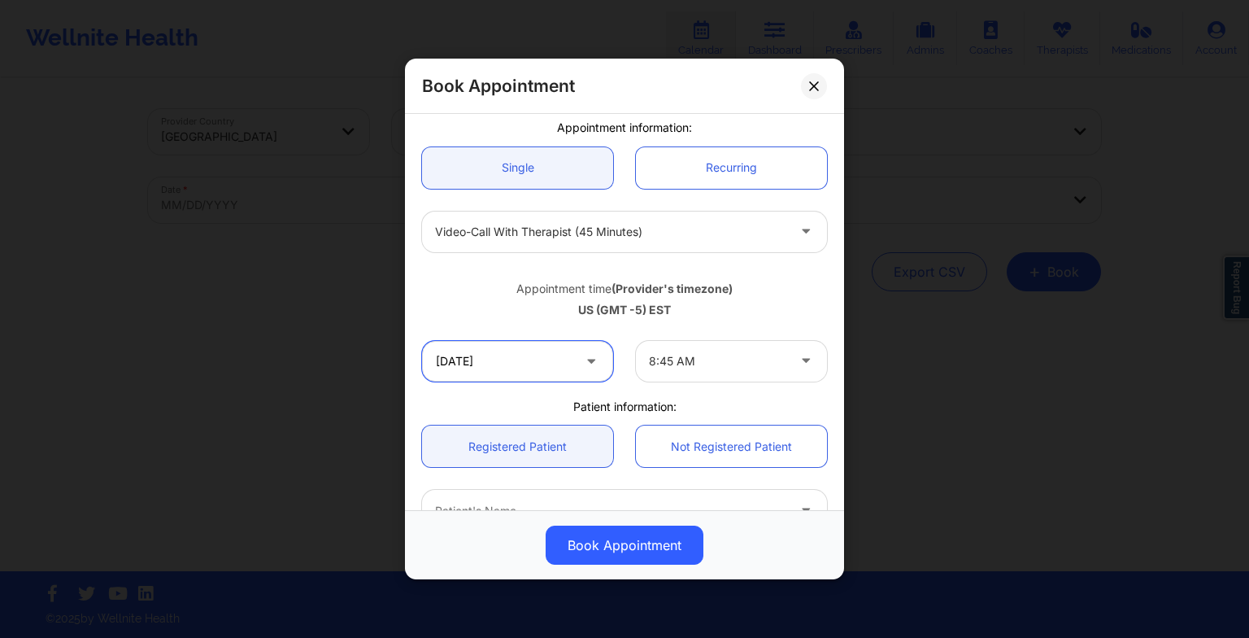
click at [521, 373] on input "[DATE]" at bounding box center [517, 361] width 191 height 41
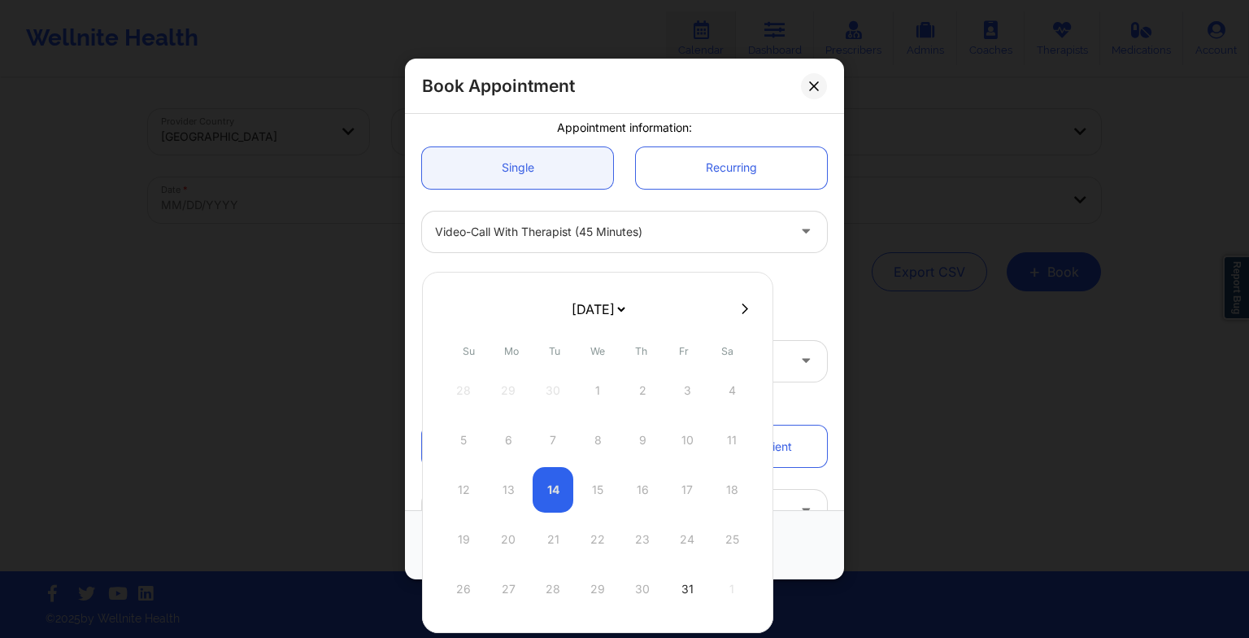
click at [628, 308] on select "[DATE] [DATE] [DATE] [DATE] [DATE] [DATE] [DATE] [DATE] [DATE] [DATE] [DATE] [D…" at bounding box center [598, 309] width 59 height 33
select select "2025-10"
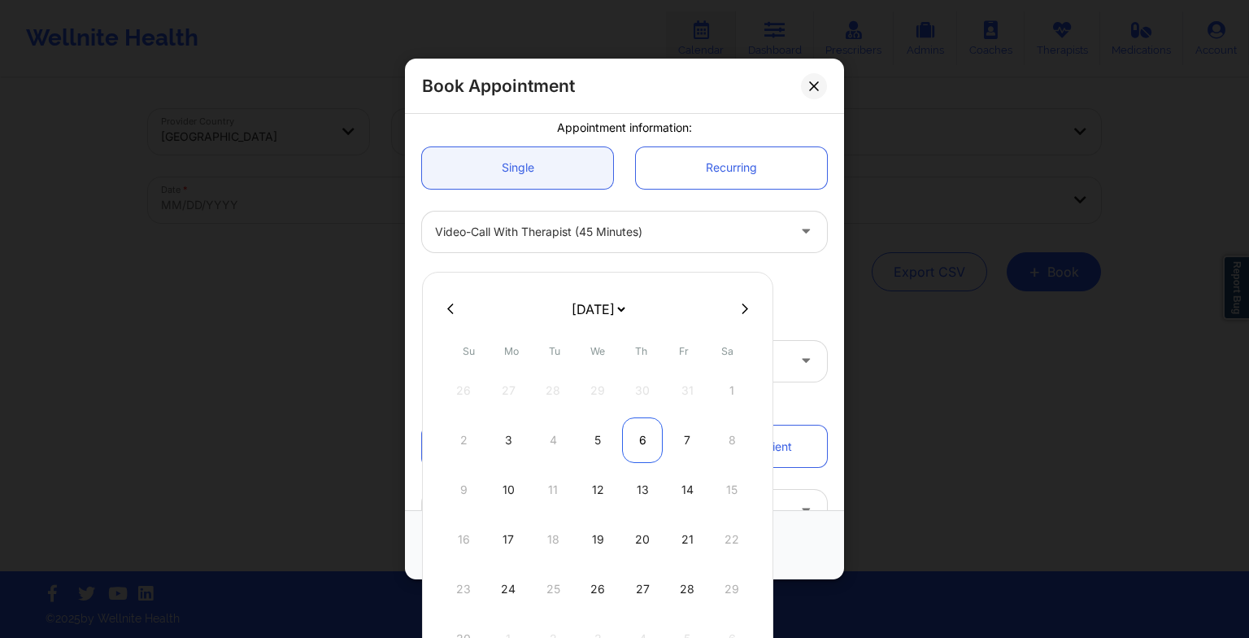
click at [646, 432] on div "6" at bounding box center [642, 440] width 41 height 46
type input "[DATE]"
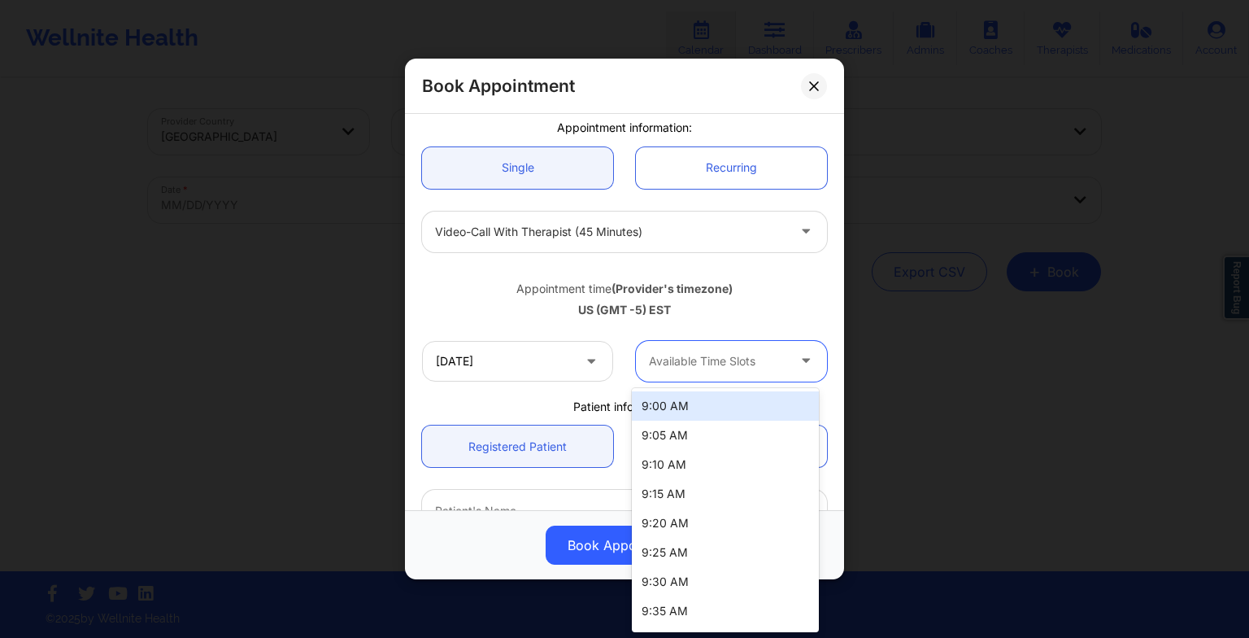
click at [683, 345] on div "Available Time Slots" at bounding box center [712, 361] width 152 height 41
click at [686, 400] on div "9:00 AM" at bounding box center [725, 405] width 187 height 29
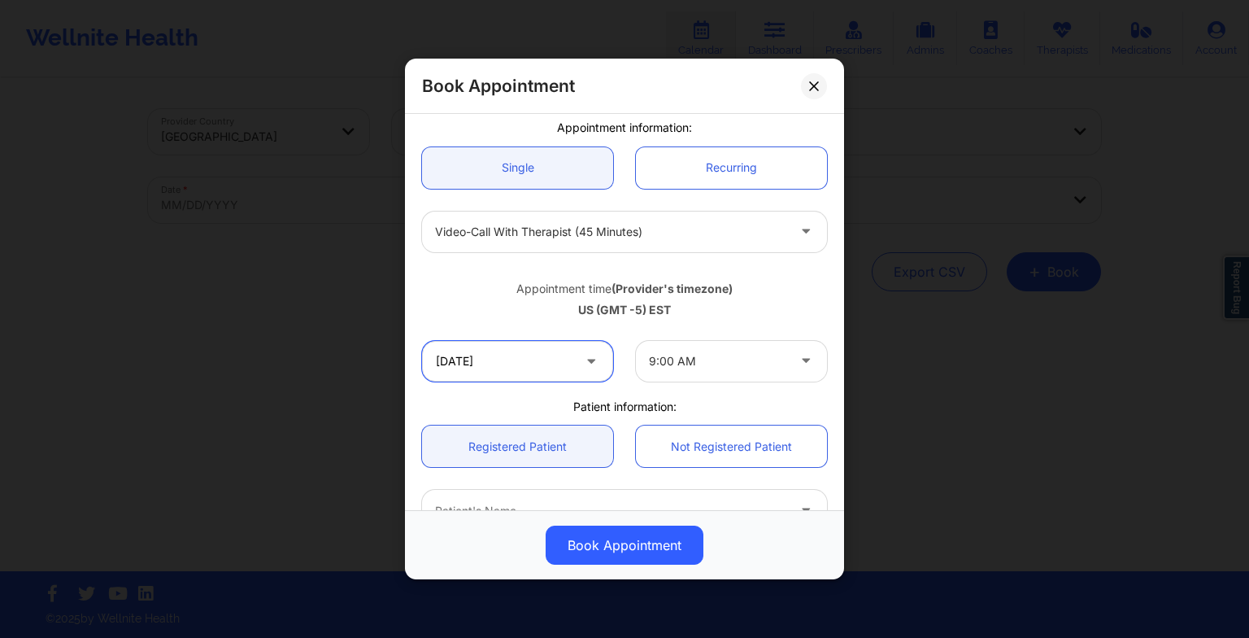
click at [553, 351] on input "[DATE]" at bounding box center [517, 361] width 191 height 41
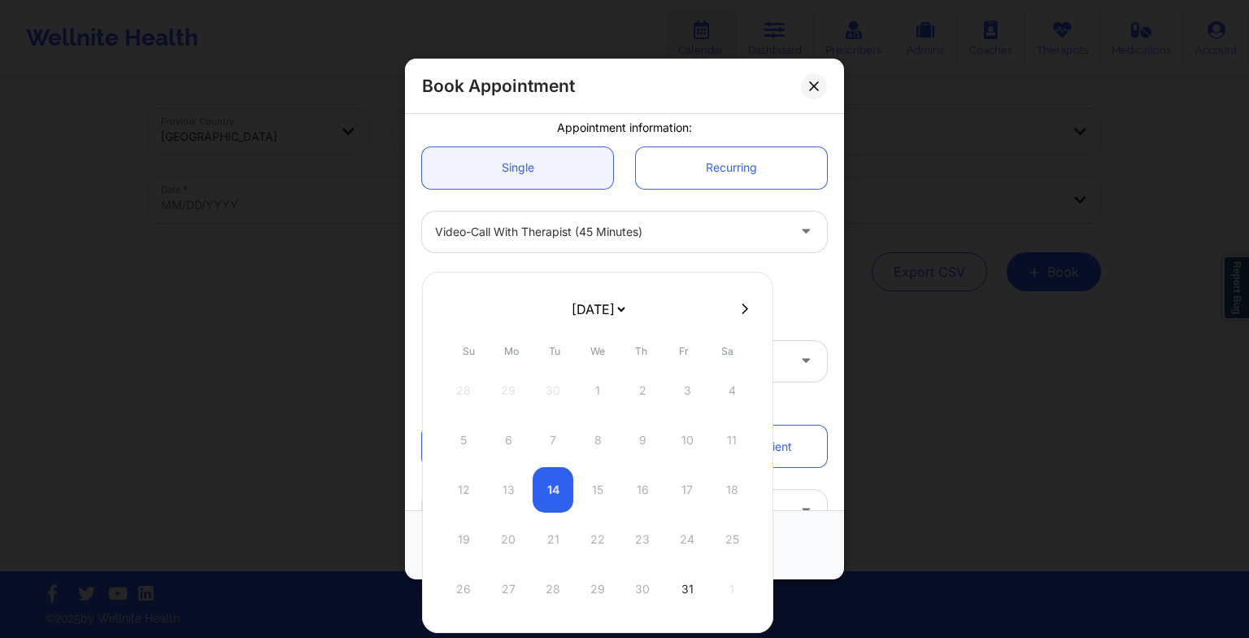
click at [628, 308] on select "[DATE] [DATE] [DATE] [DATE] [DATE] [DATE] [DATE] [DATE] [DATE] [DATE] [DATE] [D…" at bounding box center [598, 309] width 59 height 33
select select "2025-10"
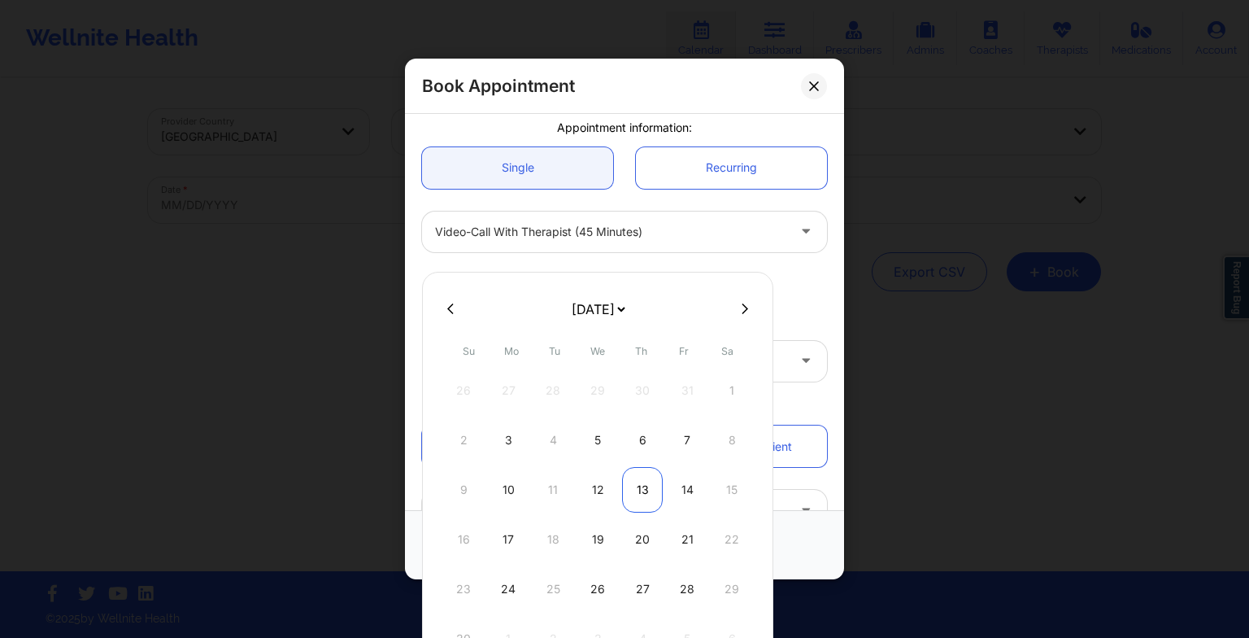
click at [644, 488] on div "13" at bounding box center [642, 490] width 41 height 46
type input "[DATE]"
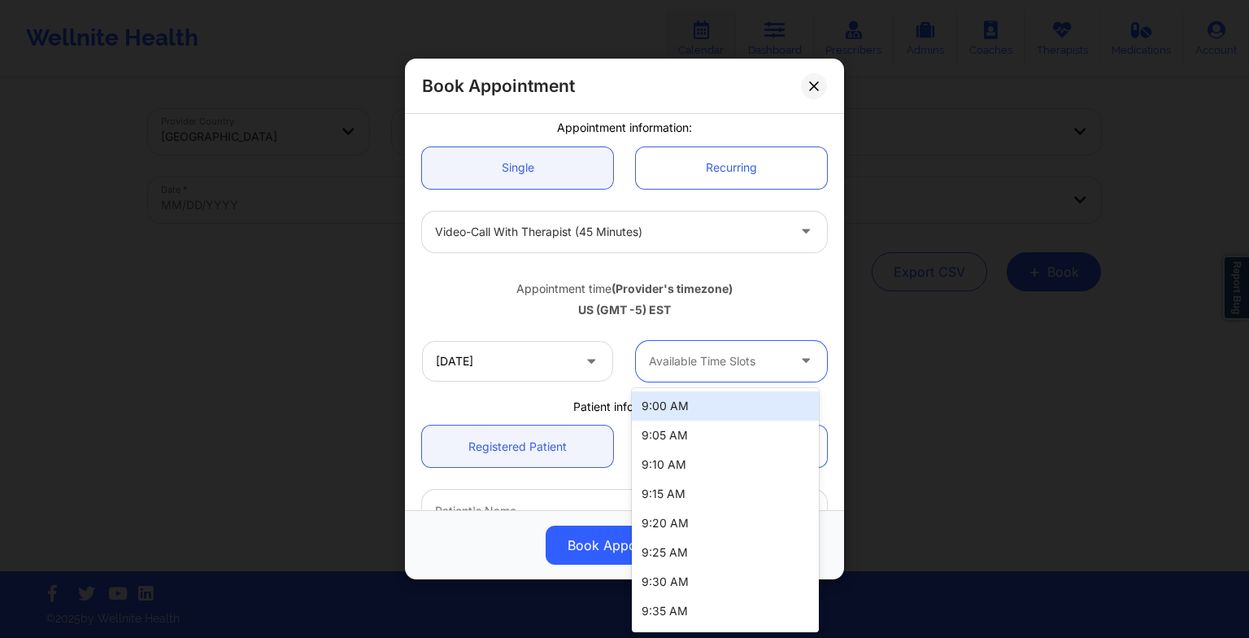
click at [690, 368] on div at bounding box center [717, 361] width 137 height 20
click at [675, 413] on div "9:00 AM" at bounding box center [725, 405] width 187 height 29
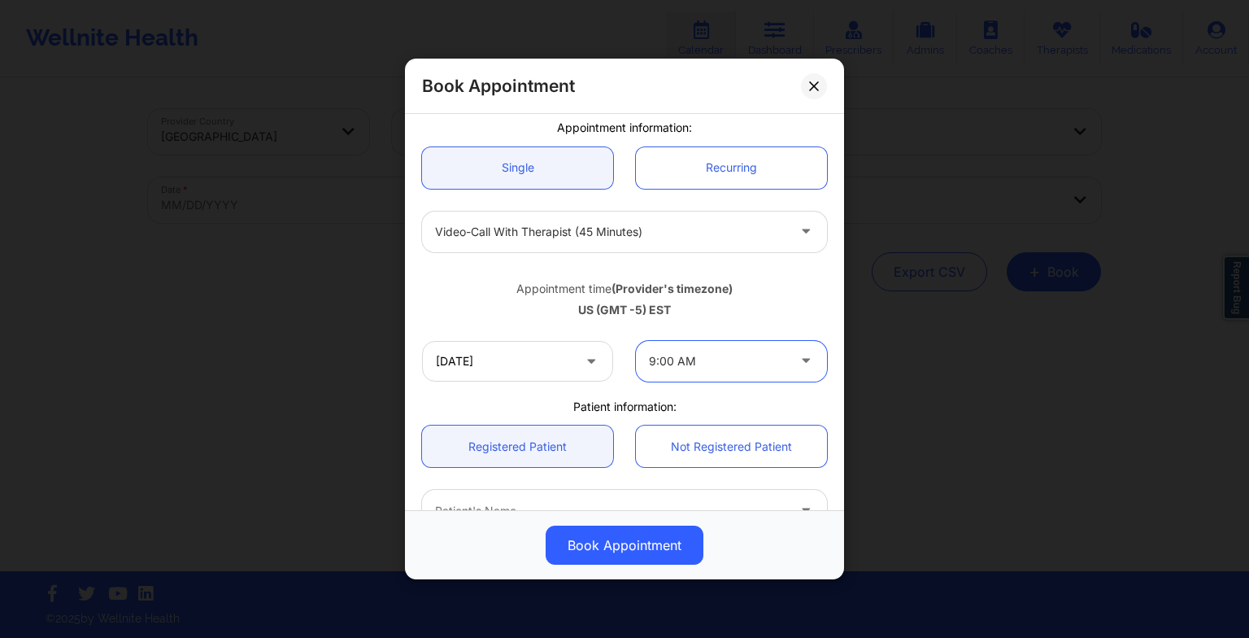
scroll to position [0, 0]
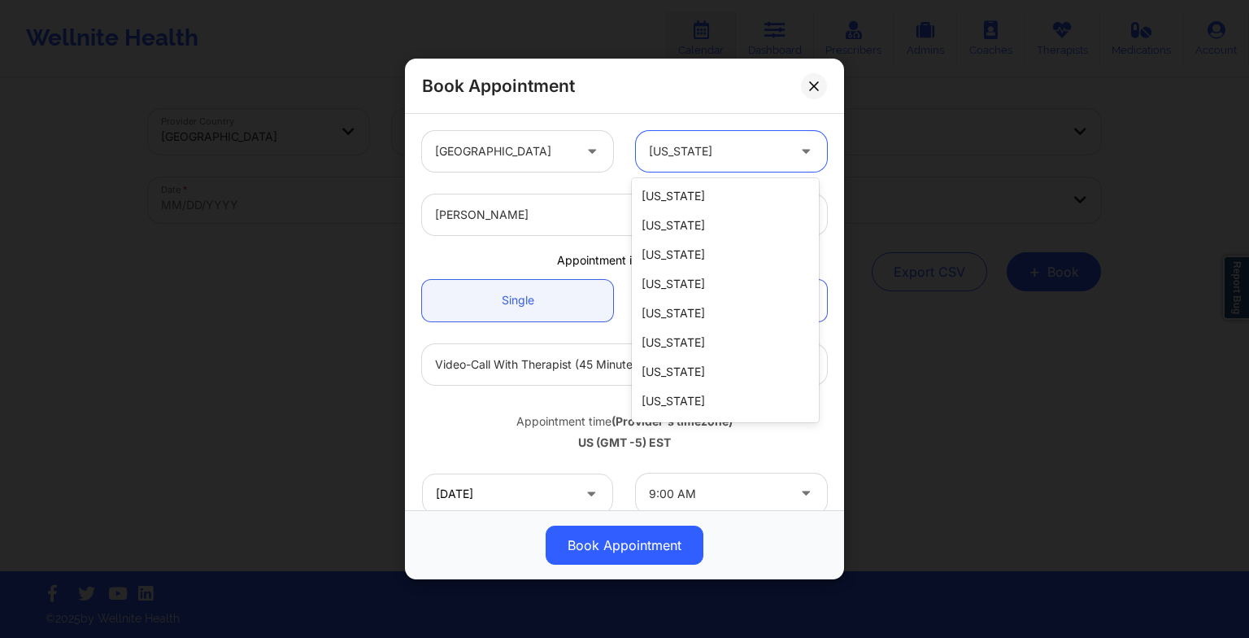
click at [691, 165] on div "[US_STATE]" at bounding box center [717, 151] width 137 height 41
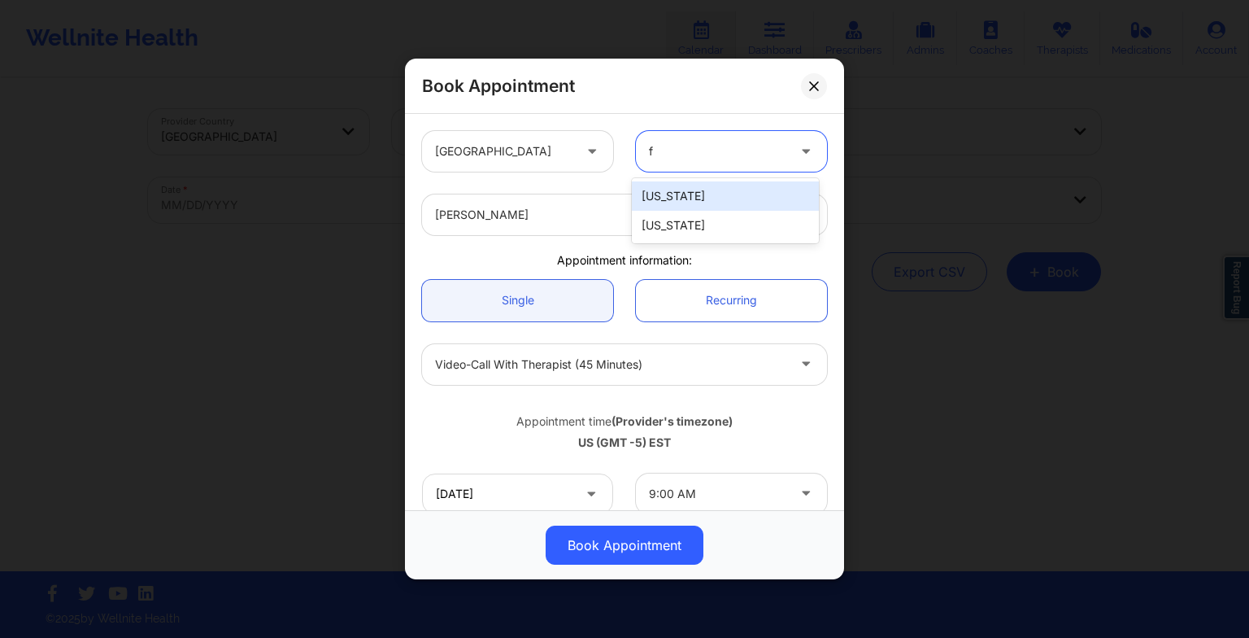
type input "fl"
click at [697, 208] on div "[US_STATE]" at bounding box center [725, 195] width 187 height 29
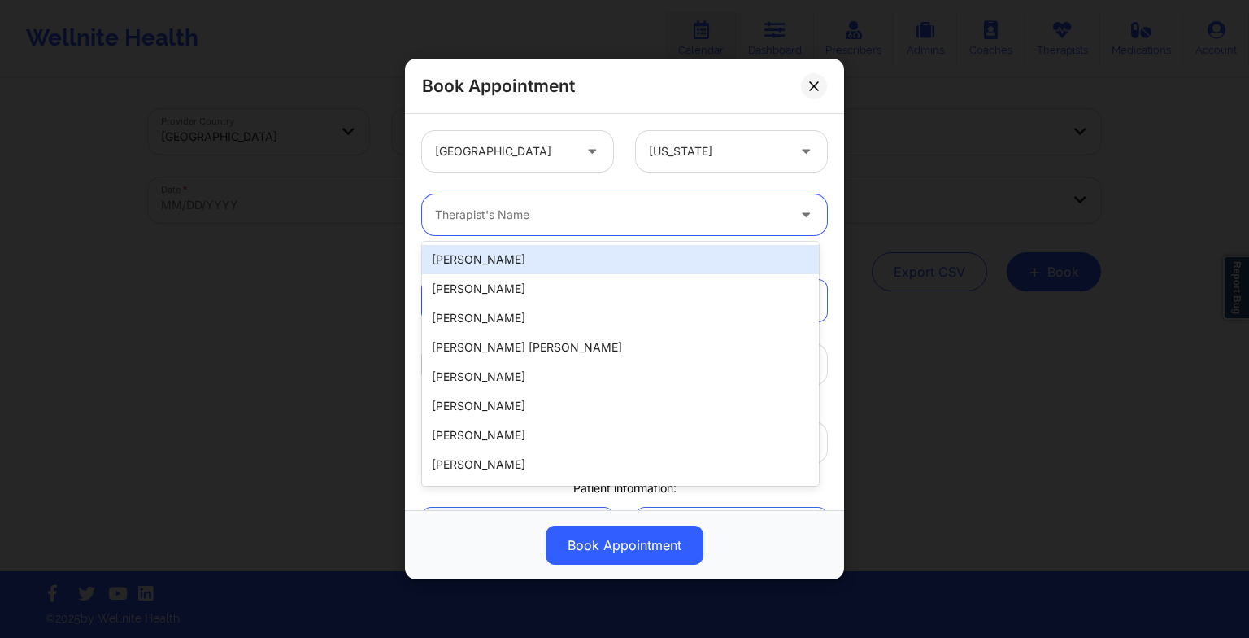
paste input "[PERSON_NAME]"
type input "[PERSON_NAME]"
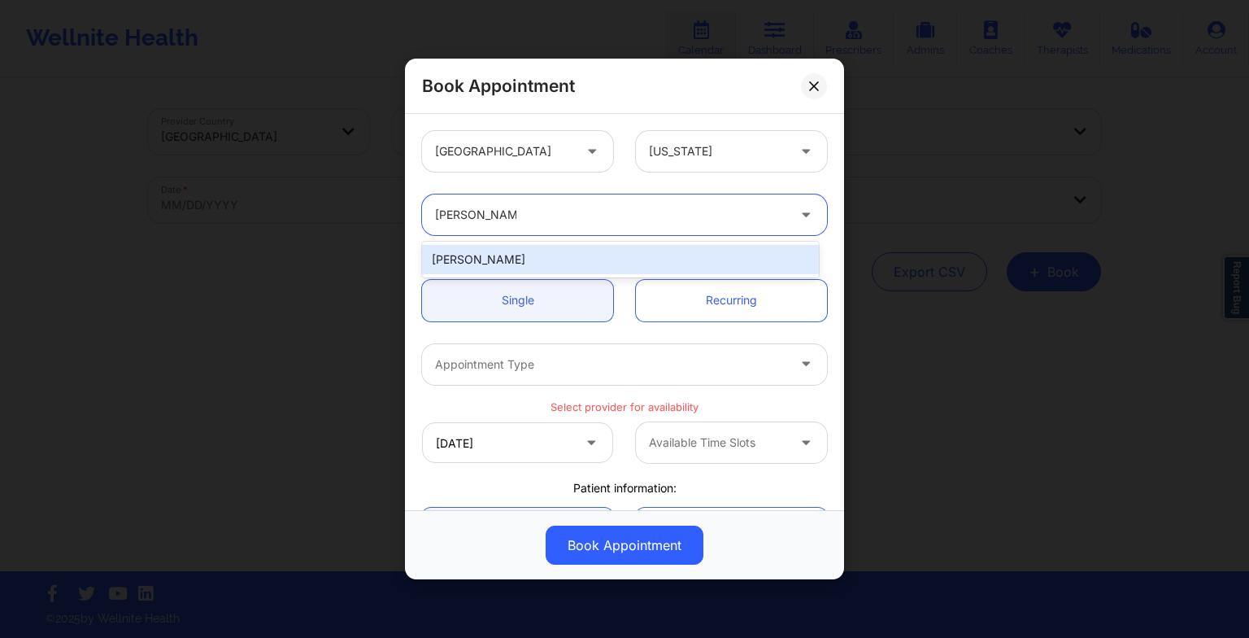
click at [496, 257] on div "[PERSON_NAME]" at bounding box center [620, 259] width 397 height 29
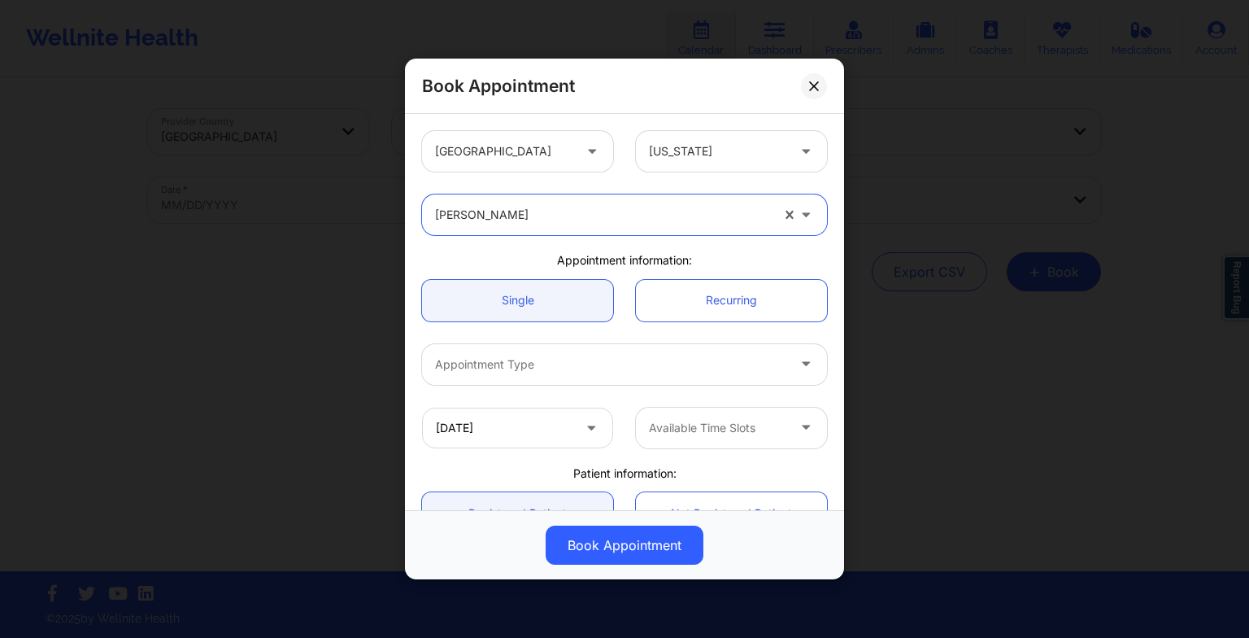
scroll to position [110, 0]
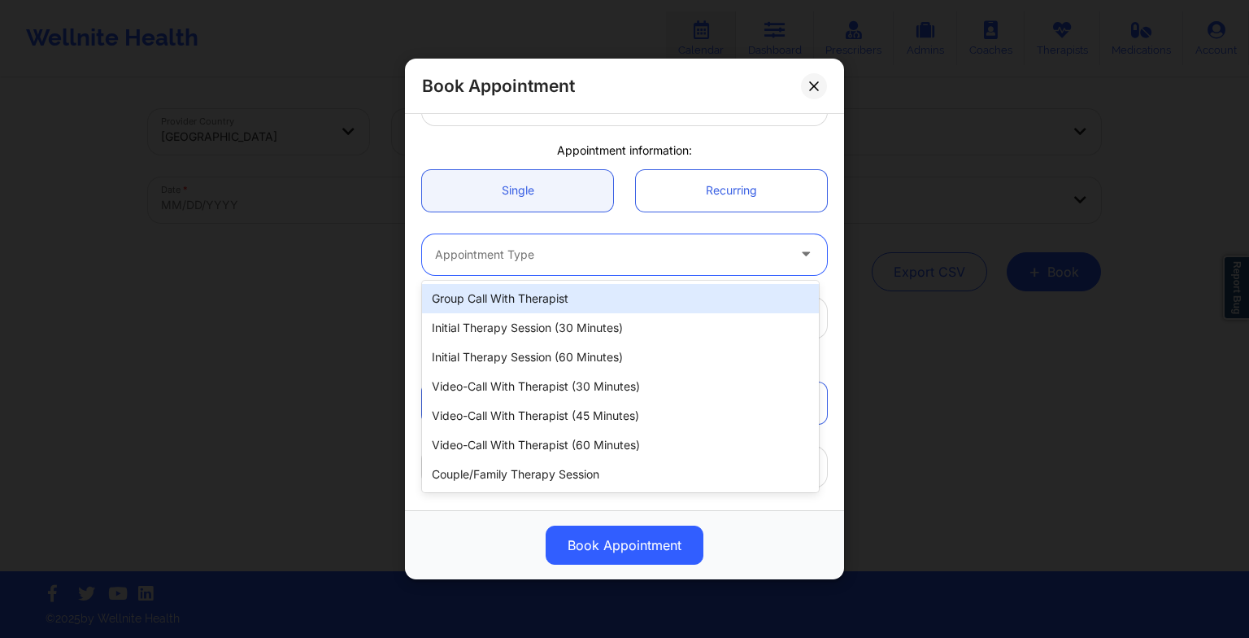
click at [495, 257] on div at bounding box center [610, 255] width 351 height 20
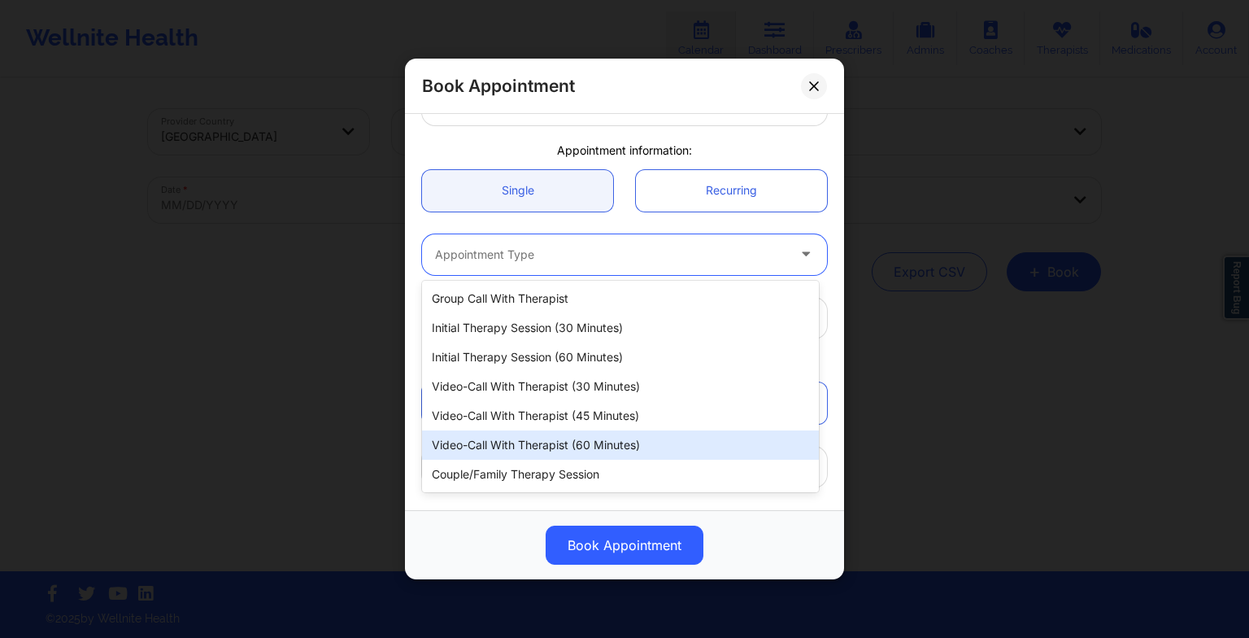
click at [557, 445] on div "Video-Call with Therapist (60 minutes)" at bounding box center [620, 444] width 397 height 29
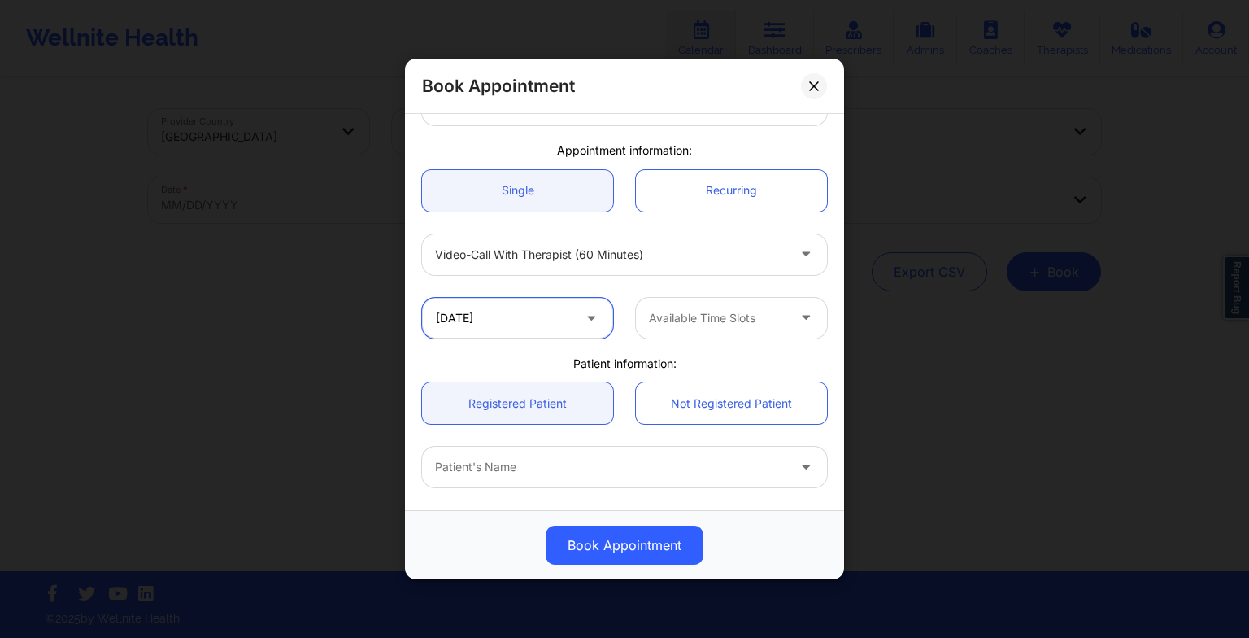
click at [541, 310] on input "[DATE]" at bounding box center [517, 318] width 191 height 41
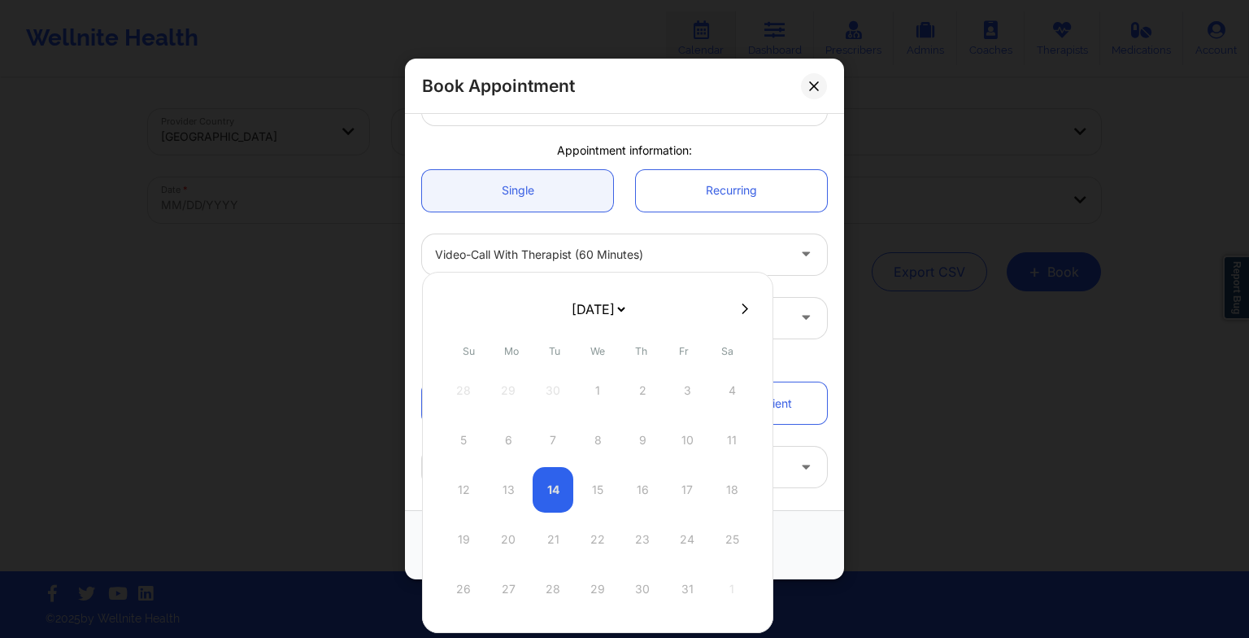
click at [628, 297] on select "[DATE] [DATE] [DATE] [DATE] [DATE] [DATE] [DATE] [DATE] [DATE] [DATE] [DATE] [D…" at bounding box center [598, 309] width 59 height 33
select select "2025-10"
click at [507, 427] on div "3" at bounding box center [508, 440] width 41 height 46
type input "[DATE]"
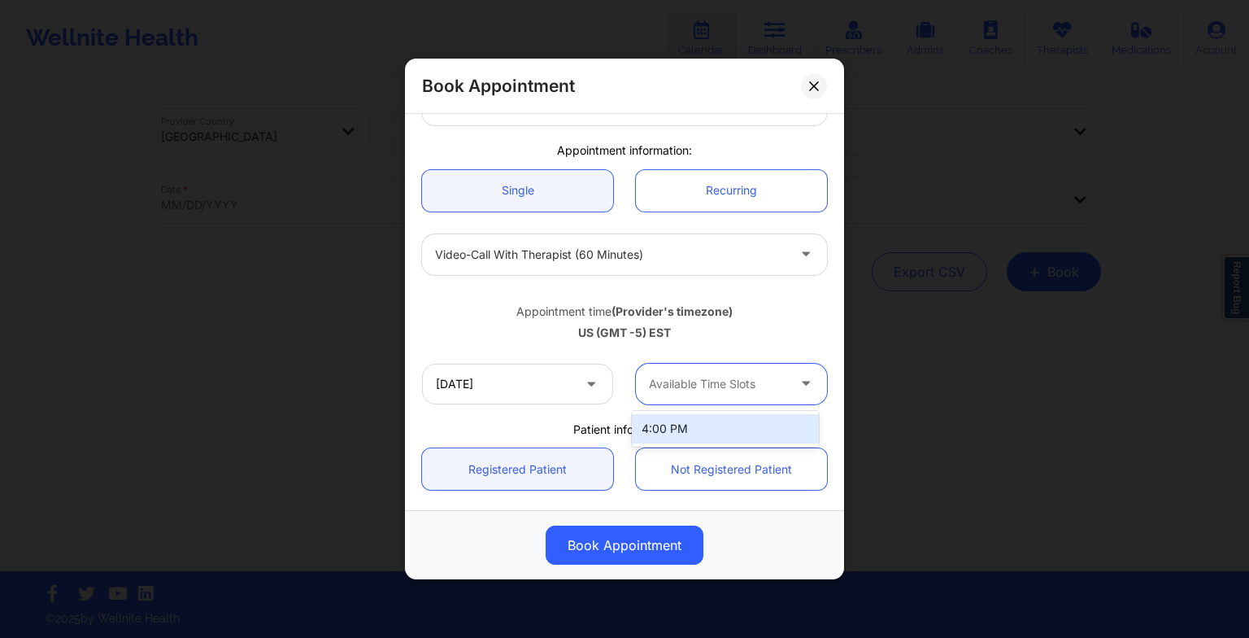
click at [683, 395] on div "Available Time Slots" at bounding box center [712, 384] width 152 height 41
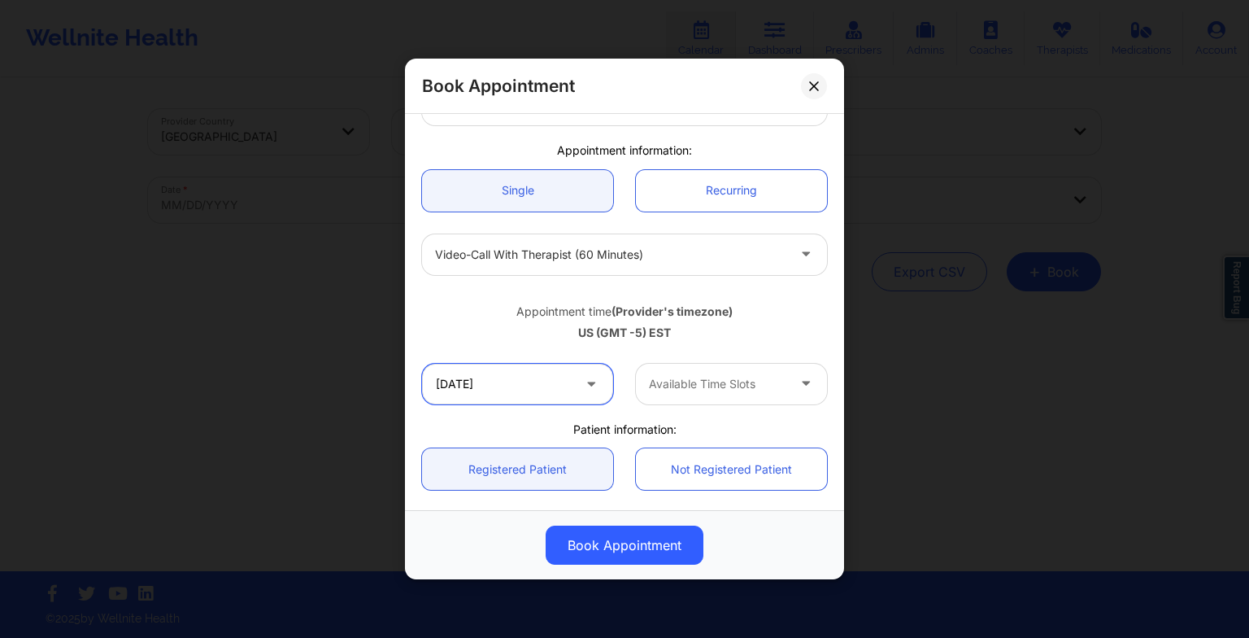
click at [552, 377] on input "[DATE]" at bounding box center [517, 384] width 191 height 41
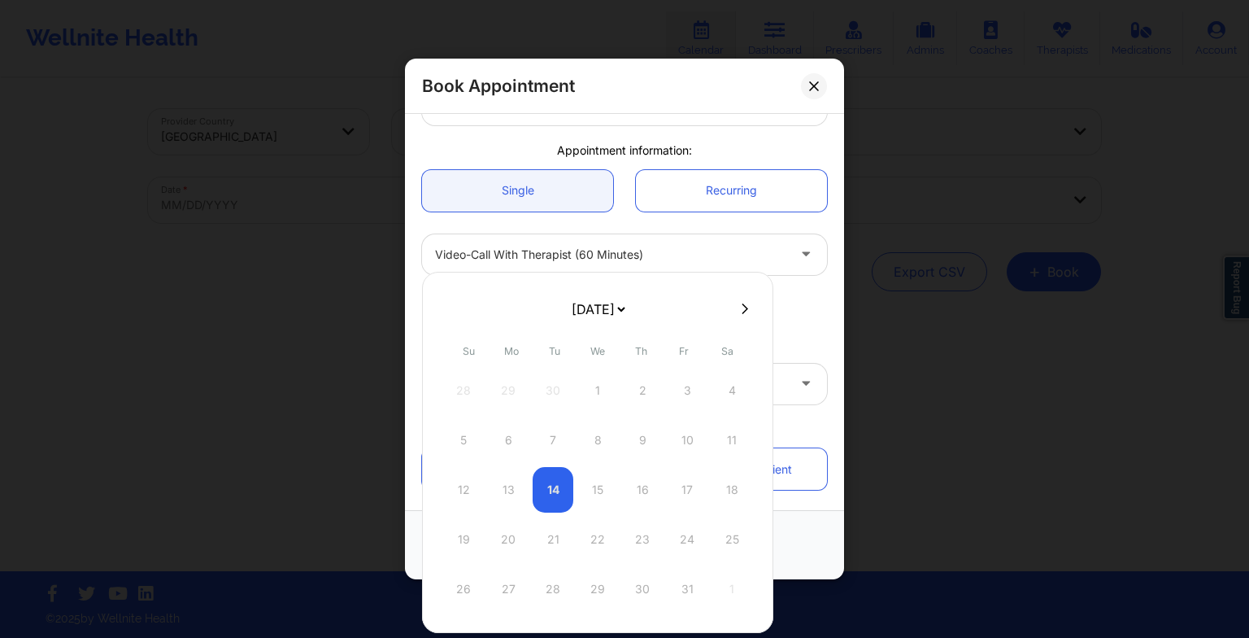
click at [742, 310] on icon at bounding box center [745, 309] width 7 height 12
select select "2025-10"
click at [504, 497] on div "10" at bounding box center [508, 490] width 41 height 46
type input "[DATE]"
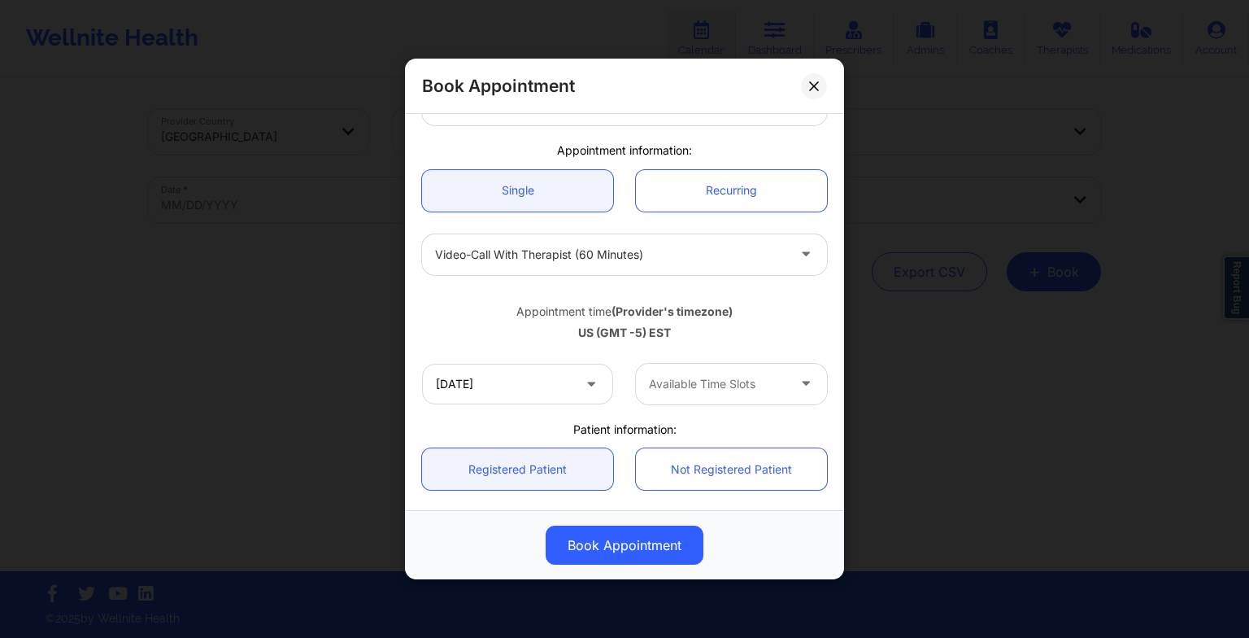
click at [669, 394] on div "Available Time Slots" at bounding box center [712, 384] width 152 height 41
click at [557, 376] on input "[DATE]" at bounding box center [517, 384] width 191 height 41
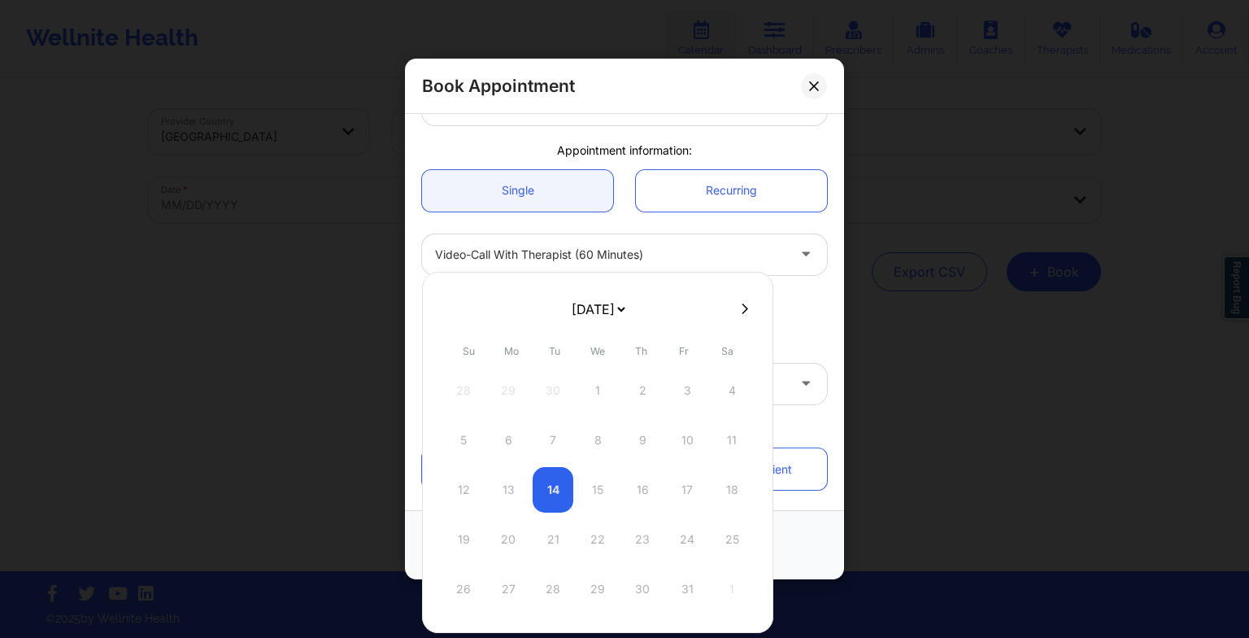
click at [742, 312] on icon at bounding box center [745, 309] width 7 height 12
select select "2025-10"
click at [495, 580] on div "24" at bounding box center [508, 589] width 41 height 46
type input "[DATE]"
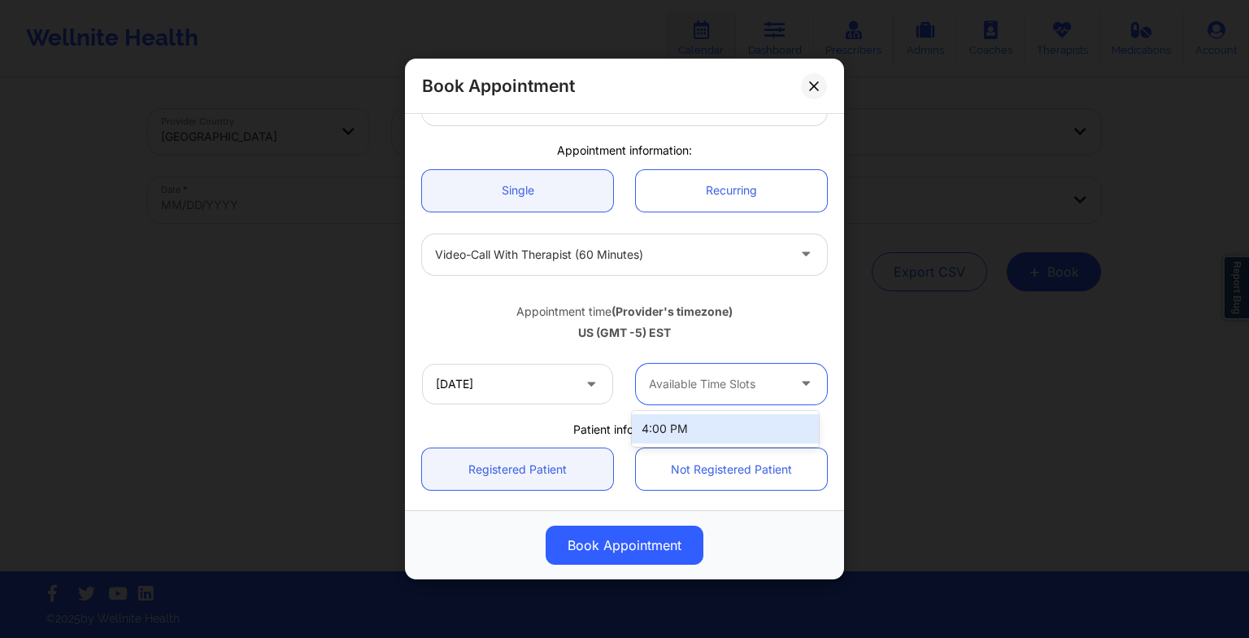
click at [716, 396] on div "Available Time Slots" at bounding box center [712, 384] width 152 height 41
click at [713, 423] on div "4:00 PM" at bounding box center [725, 428] width 187 height 29
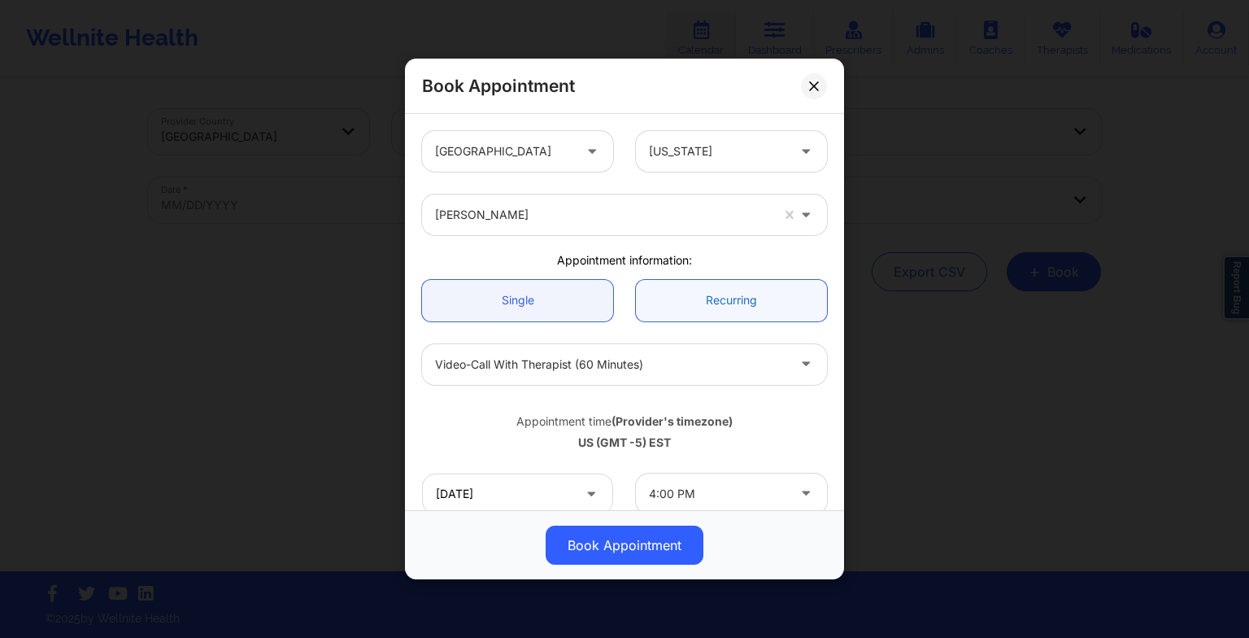
click at [744, 295] on link "Recurring" at bounding box center [731, 300] width 191 height 41
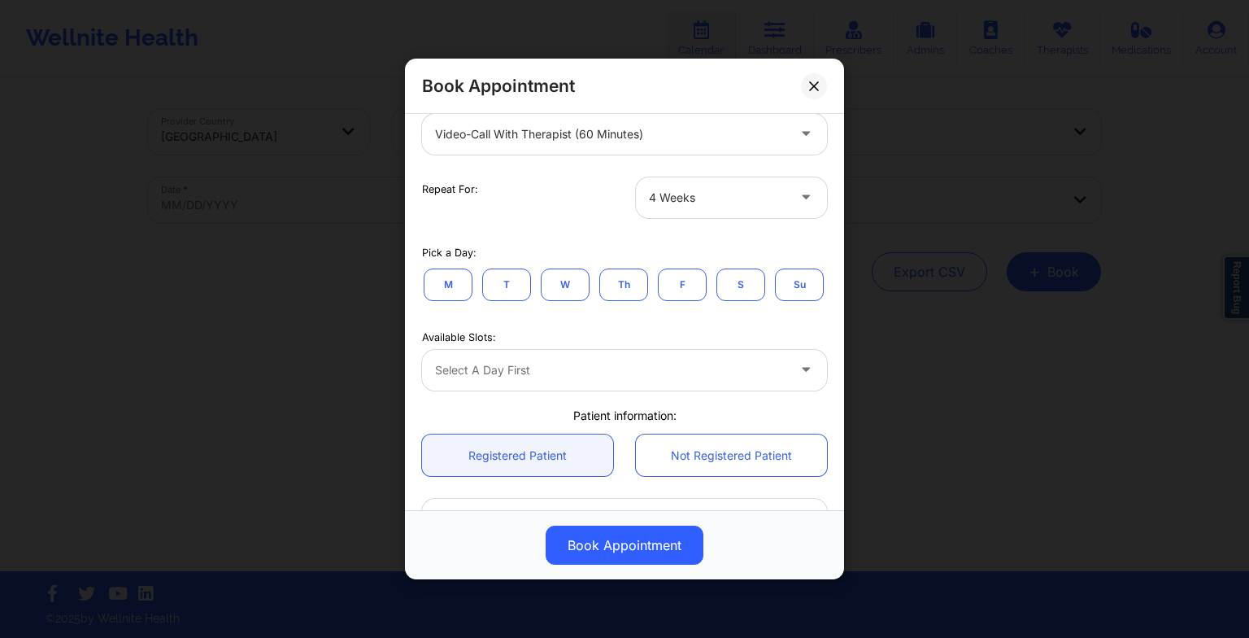
scroll to position [231, 0]
click at [446, 275] on button "M" at bounding box center [448, 283] width 49 height 33
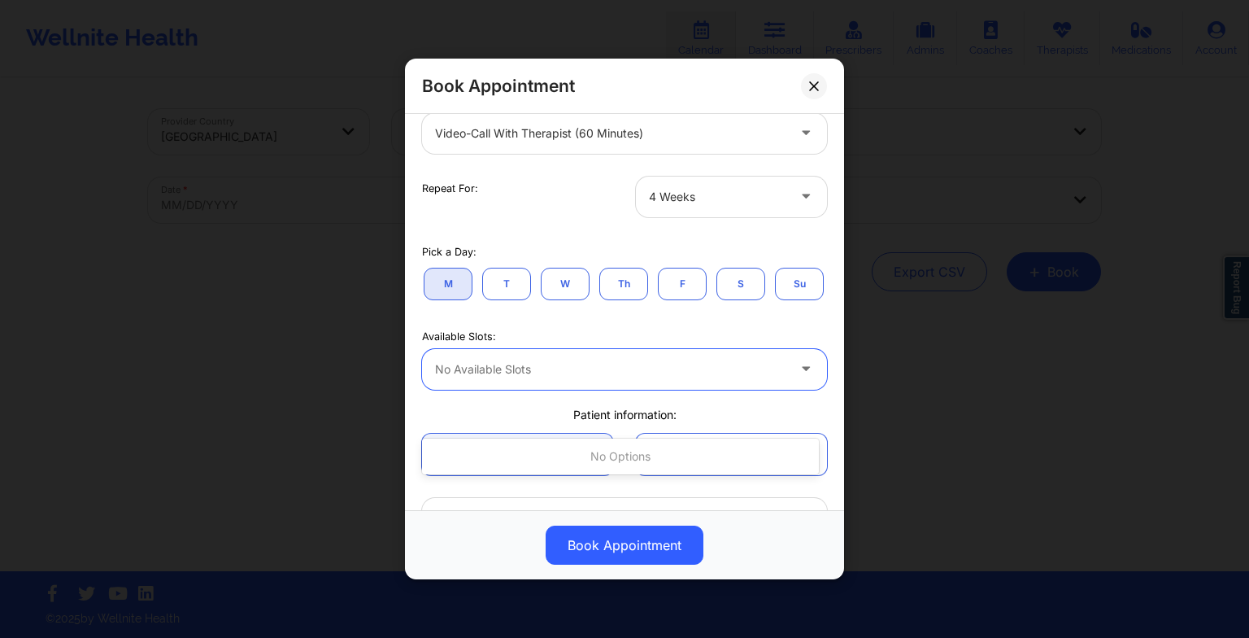
click at [527, 379] on div at bounding box center [610, 370] width 351 height 20
click at [680, 294] on button "F" at bounding box center [682, 283] width 49 height 33
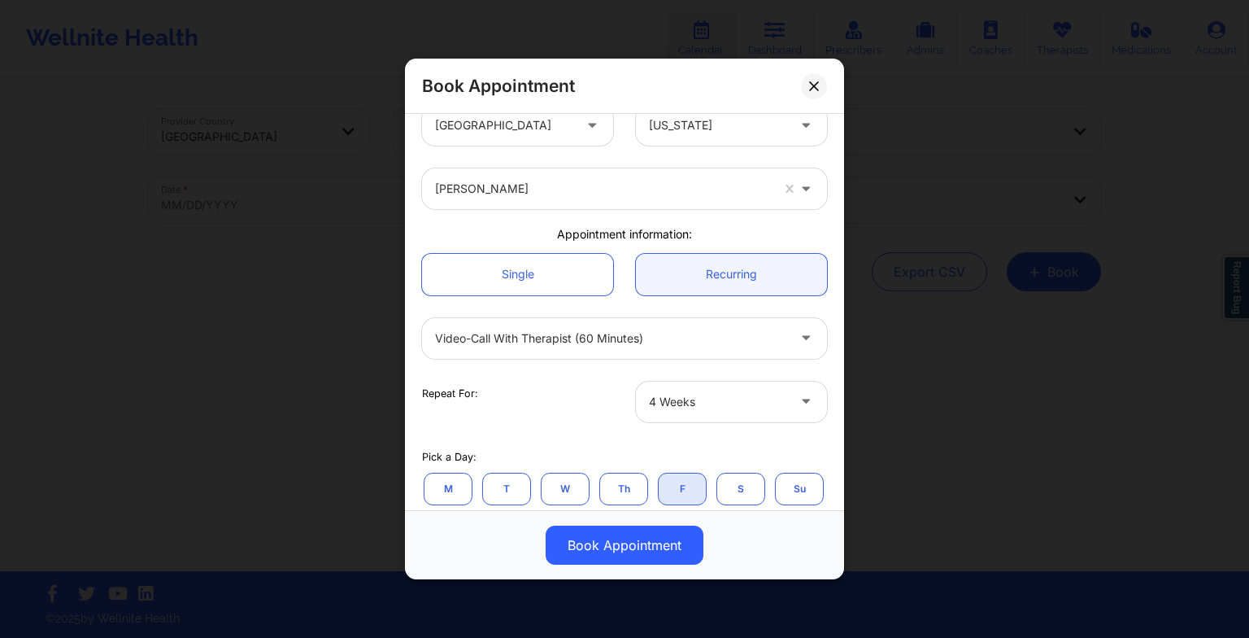
scroll to position [7, 0]
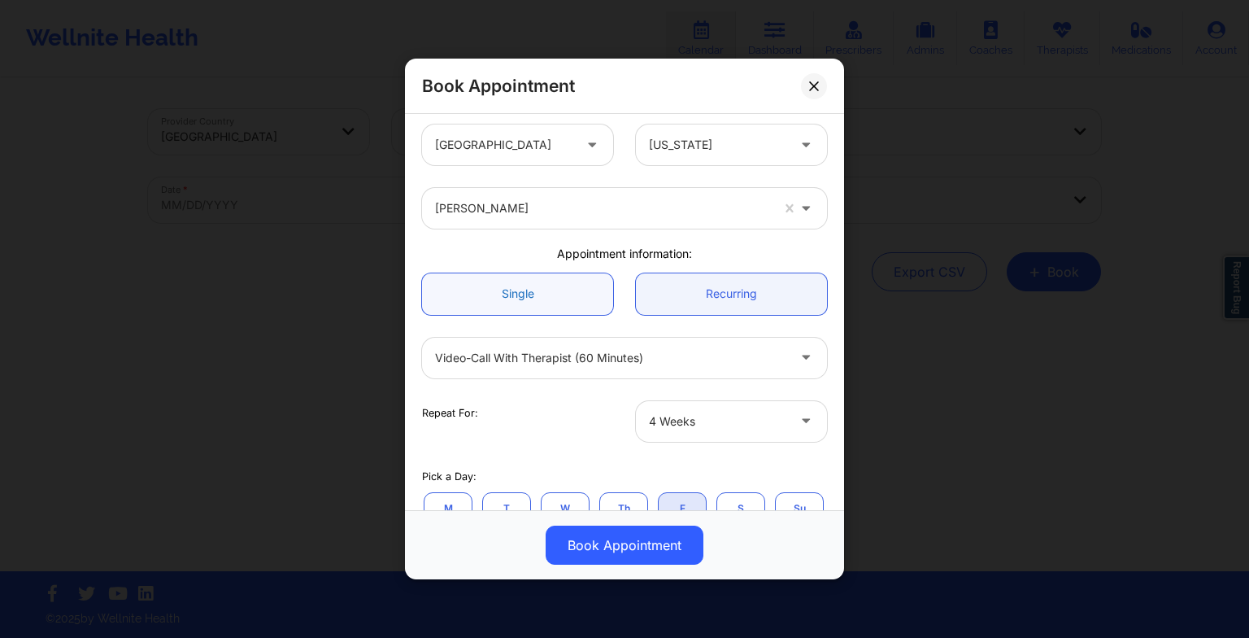
click at [509, 289] on link "Single" at bounding box center [517, 293] width 191 height 41
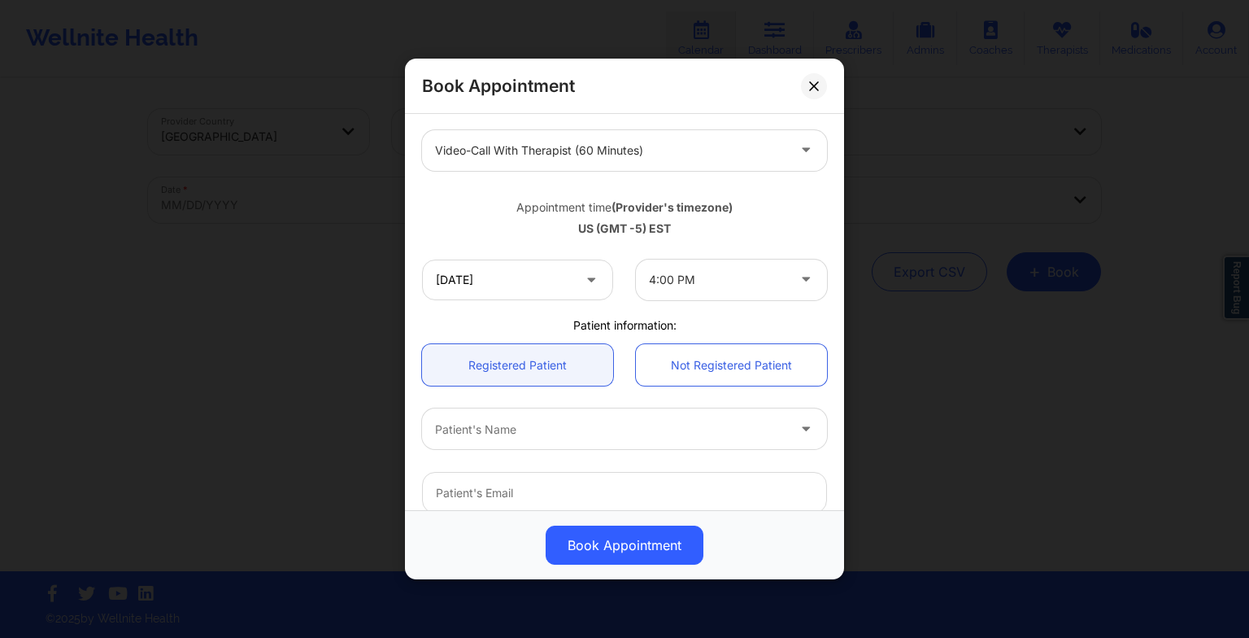
scroll to position [225, 0]
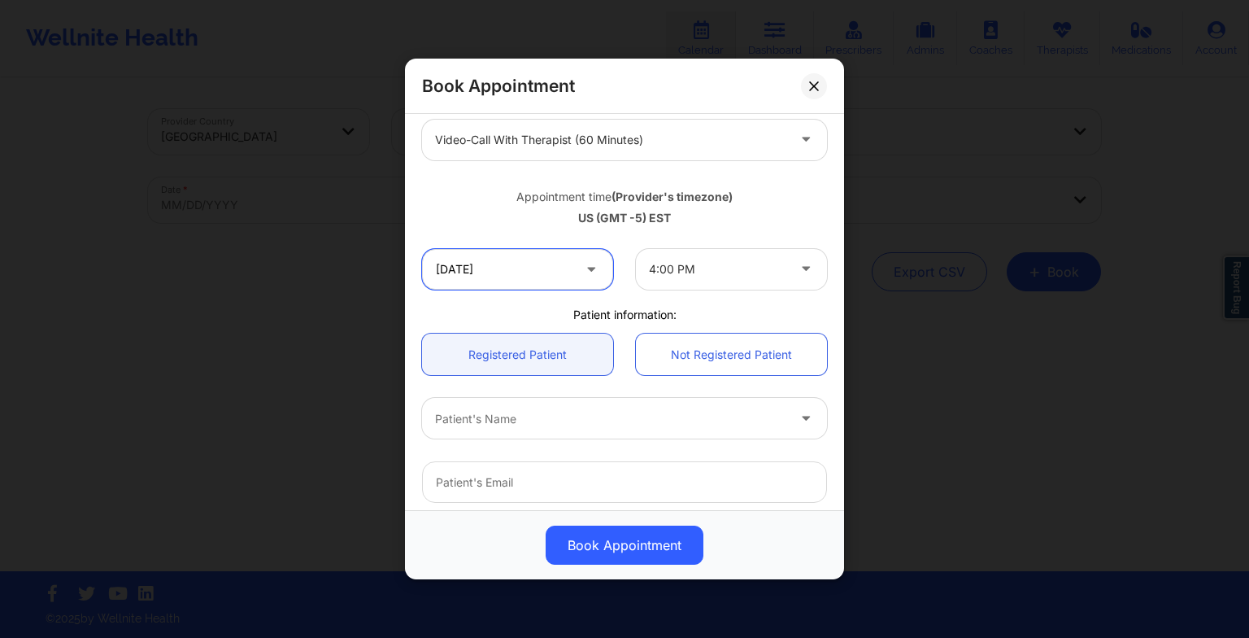
click at [502, 267] on input "[DATE]" at bounding box center [517, 269] width 191 height 41
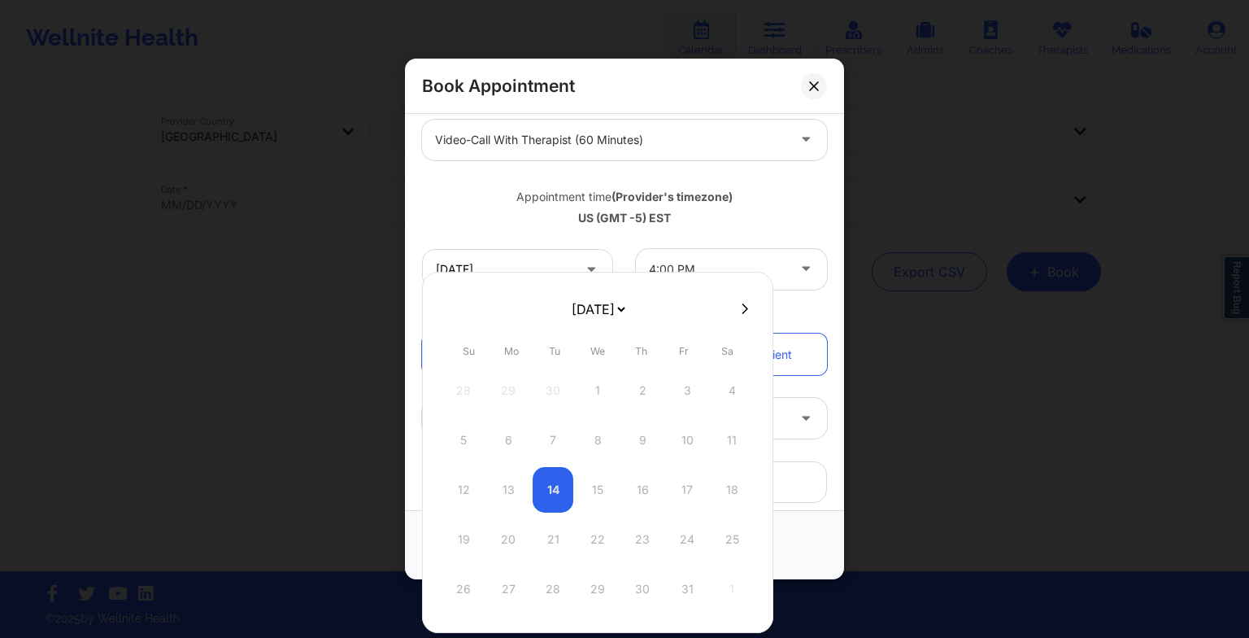
click at [725, 310] on div at bounding box center [597, 308] width 351 height 24
click at [737, 306] on button at bounding box center [745, 309] width 16 height 14
select select "2025-10"
click at [509, 429] on div "3" at bounding box center [508, 440] width 41 height 46
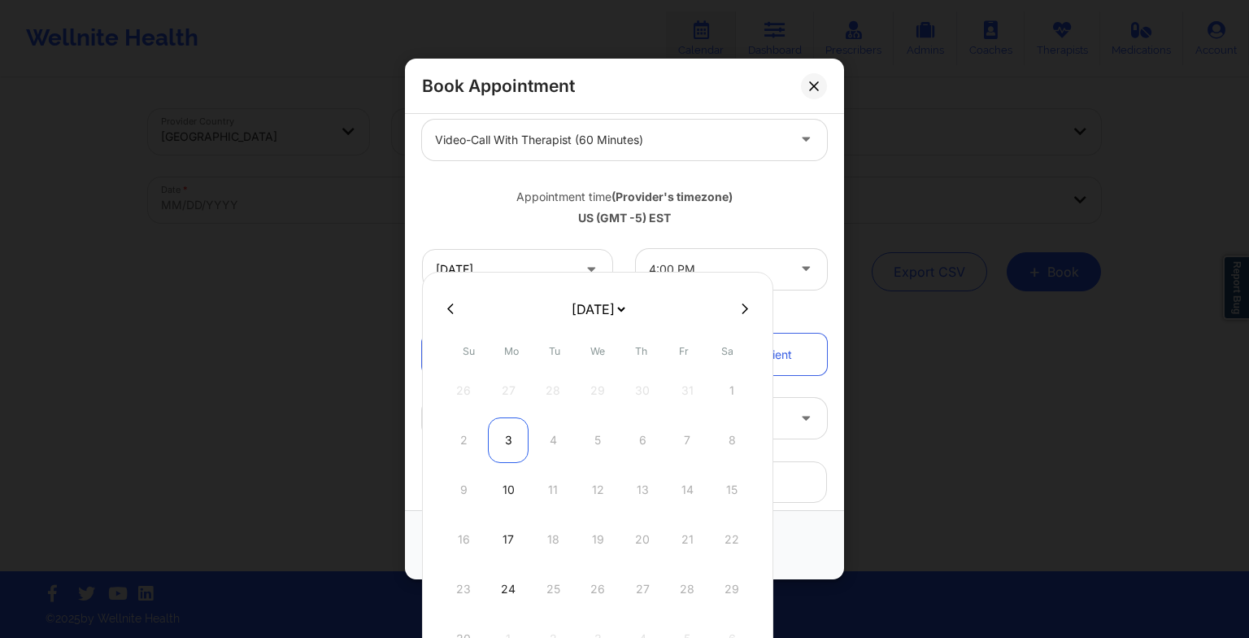
type input "[DATE]"
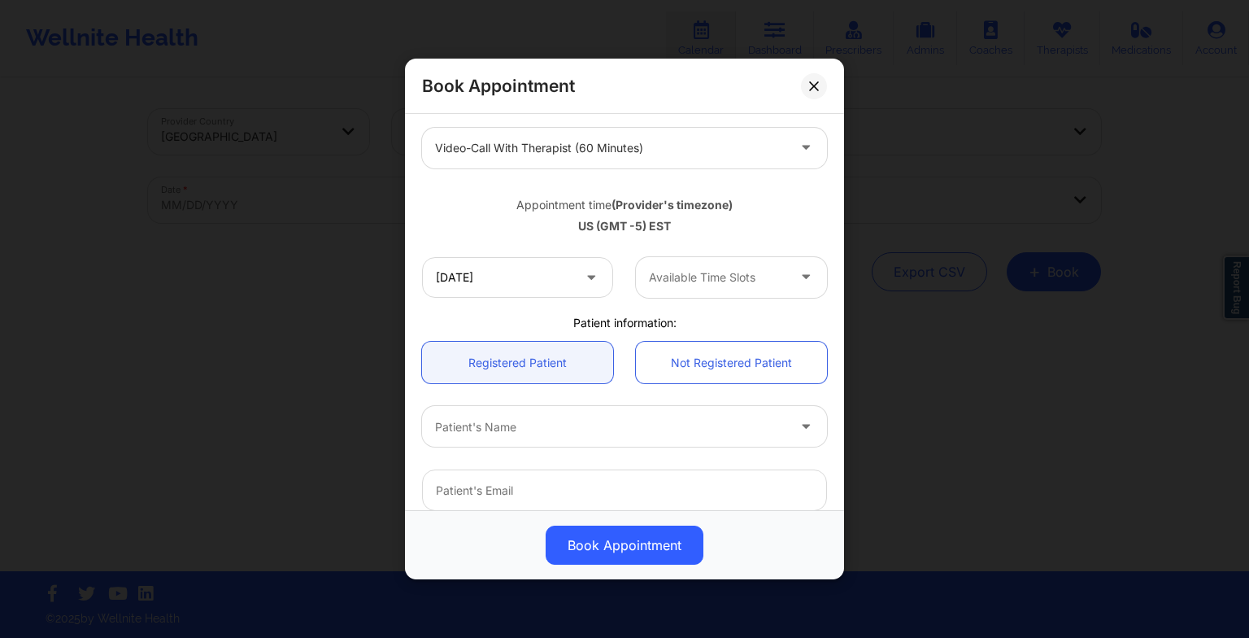
scroll to position [214, 0]
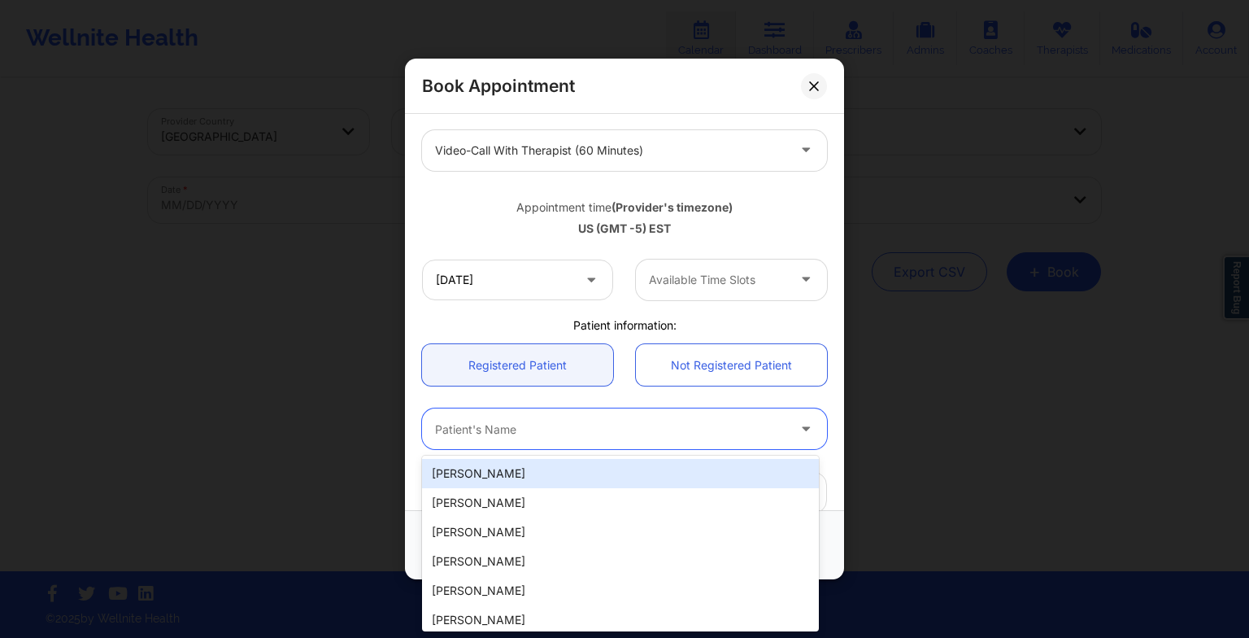
click at [516, 431] on div at bounding box center [610, 429] width 351 height 20
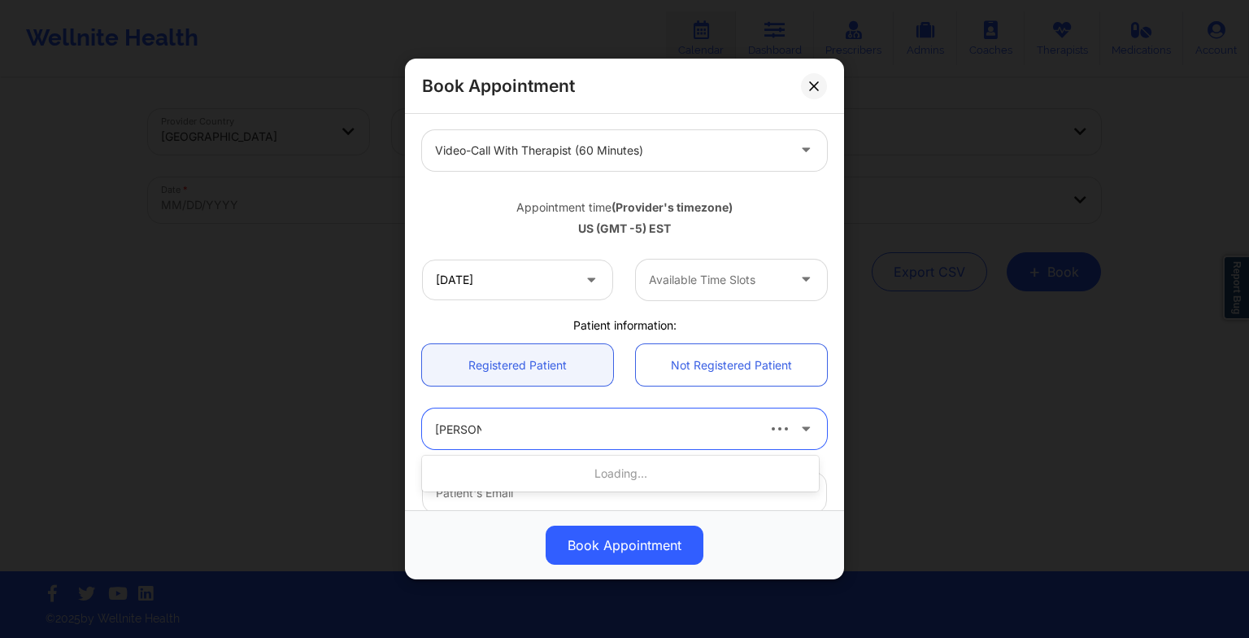
type input "[PERSON_NAME]"
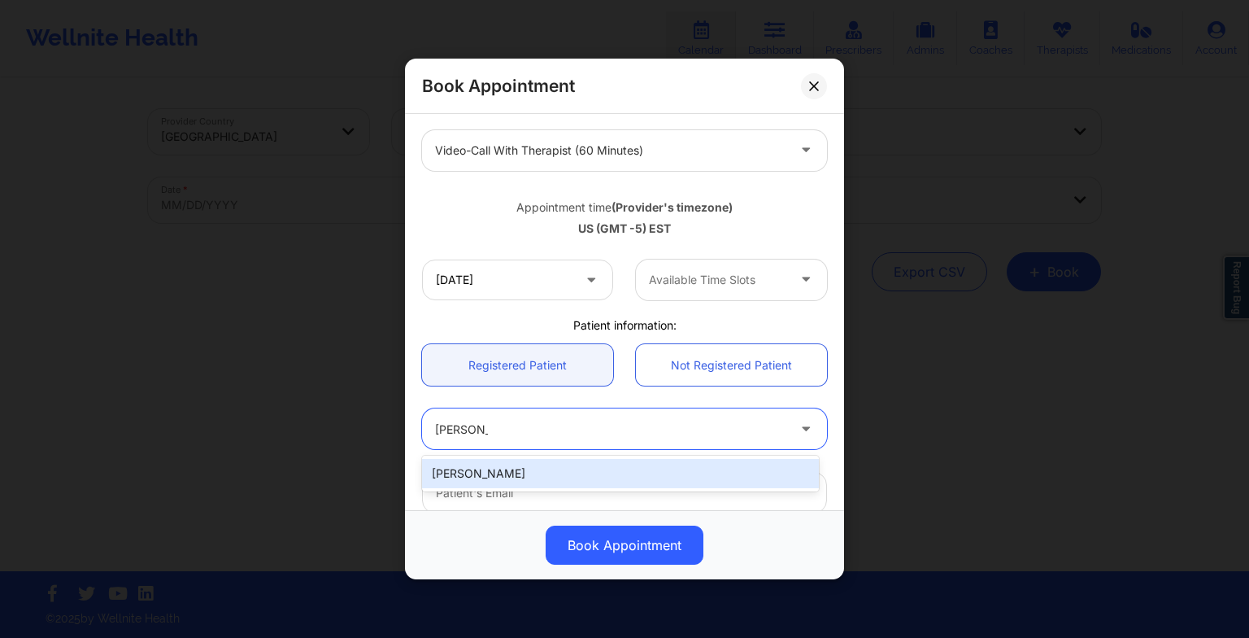
click at [521, 473] on div "[PERSON_NAME]" at bounding box center [620, 473] width 397 height 29
type input "[EMAIL_ADDRESS][DOMAIN_NAME]"
type input "[PHONE_NUMBER]"
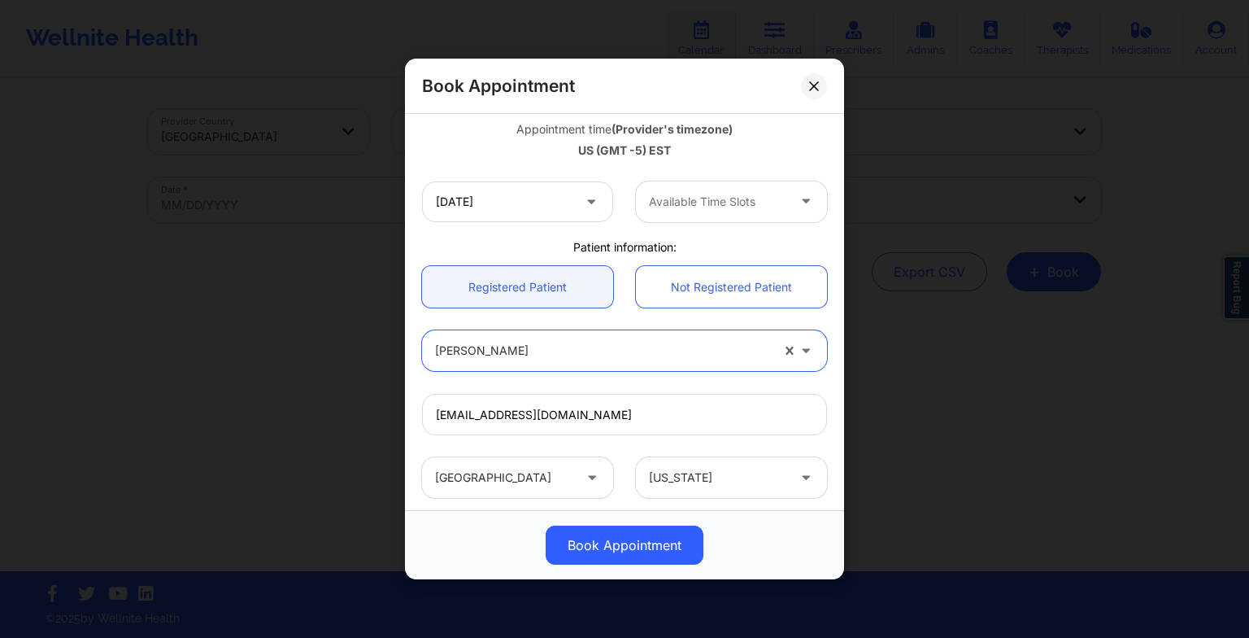
scroll to position [325, 0]
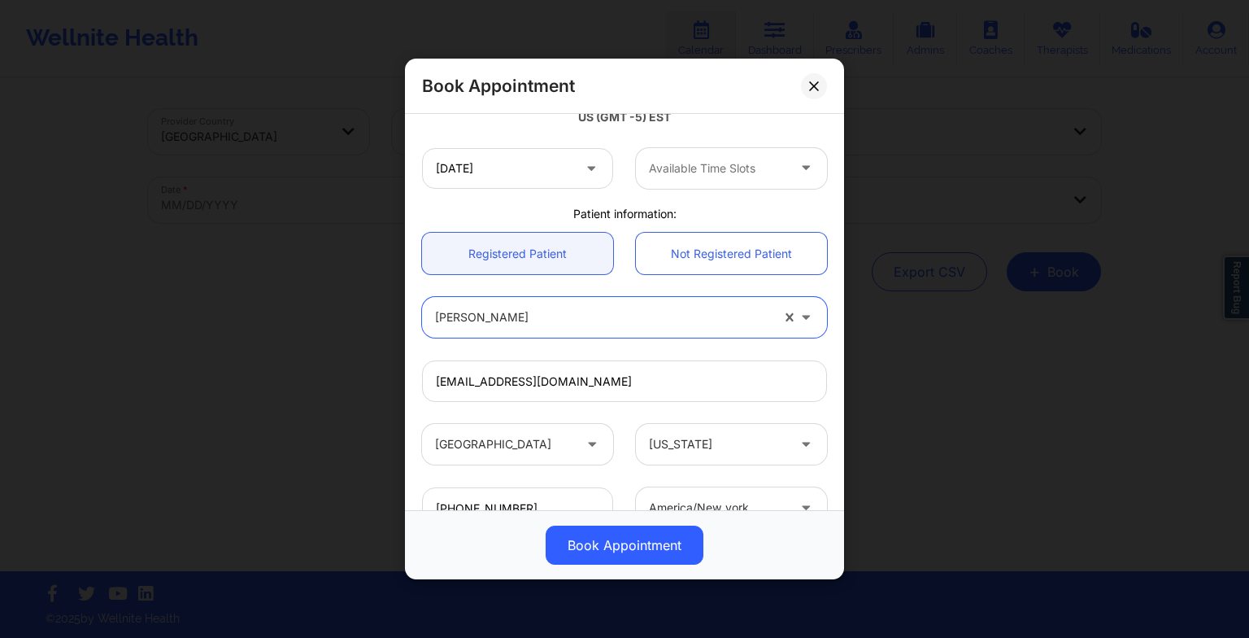
click at [670, 144] on div "[DATE] Available Time Slots" at bounding box center [625, 168] width 428 height 63
click at [670, 157] on div "Available Time Slots" at bounding box center [712, 168] width 152 height 41
click at [589, 203] on div "[GEOGRAPHIC_DATA] [US_STATE] [PERSON_NAME] Appointment information: Single Recu…" at bounding box center [625, 210] width 428 height 833
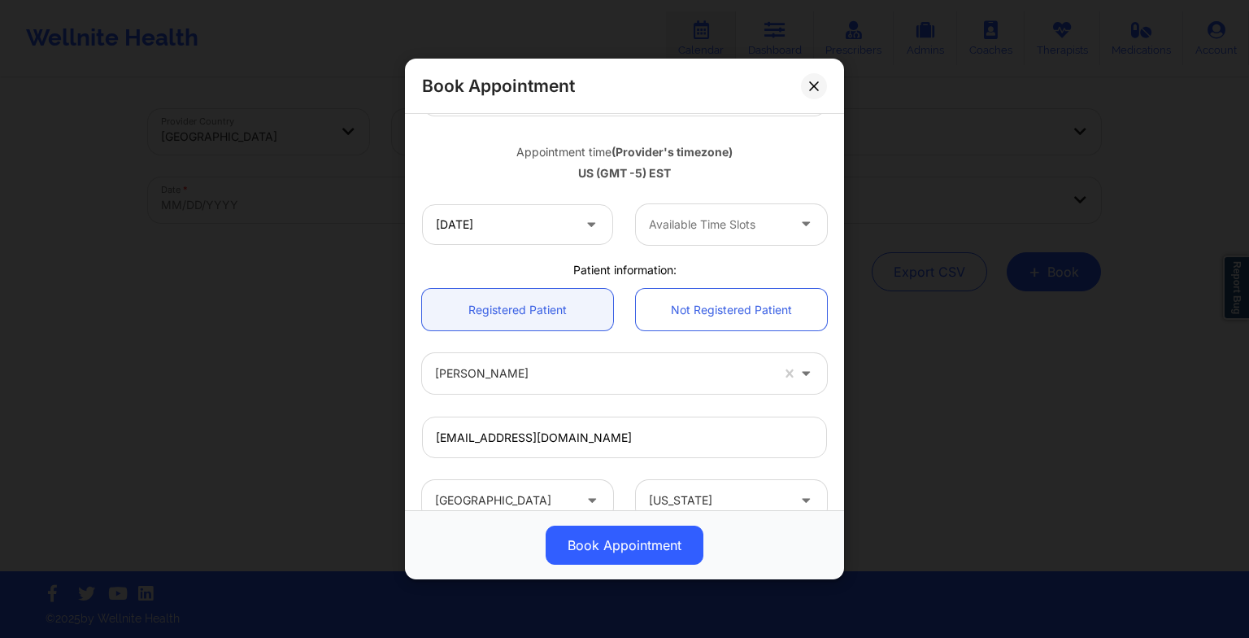
scroll to position [267, 0]
click at [521, 228] on input "[DATE]" at bounding box center [517, 227] width 191 height 41
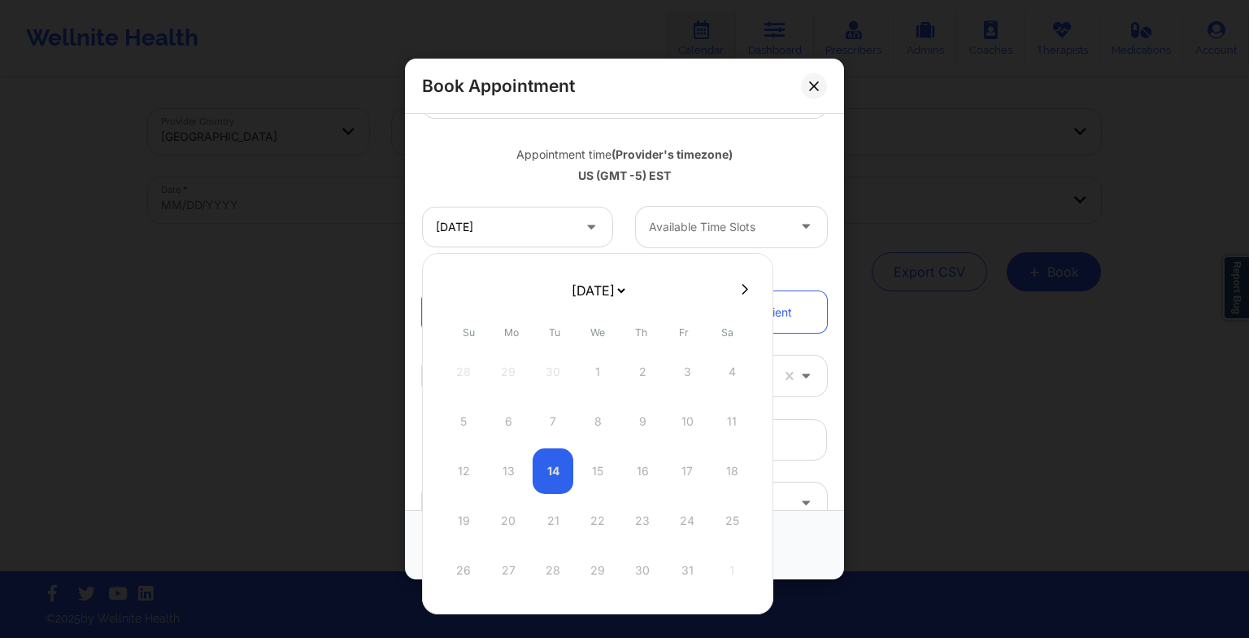
click at [613, 290] on select "[DATE] [DATE] [DATE] [DATE] [DATE] [DATE] [DATE] [DATE] [DATE] [DATE] [DATE] [D…" at bounding box center [598, 290] width 59 height 33
select select "2025-10"
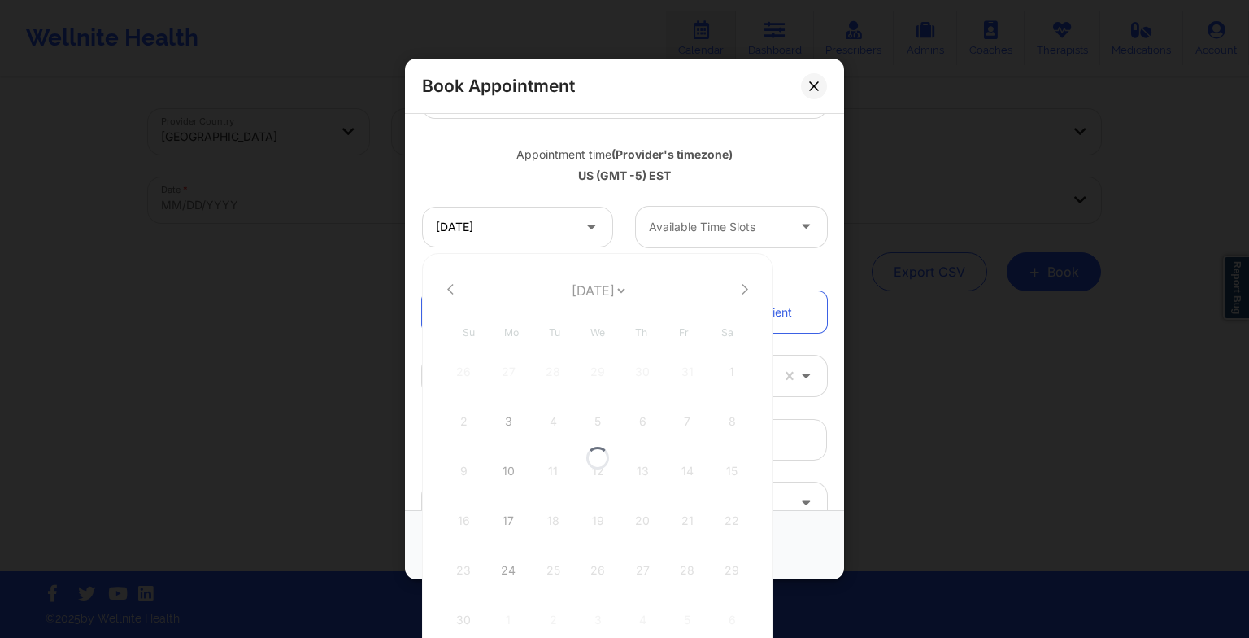
select select "2025-10"
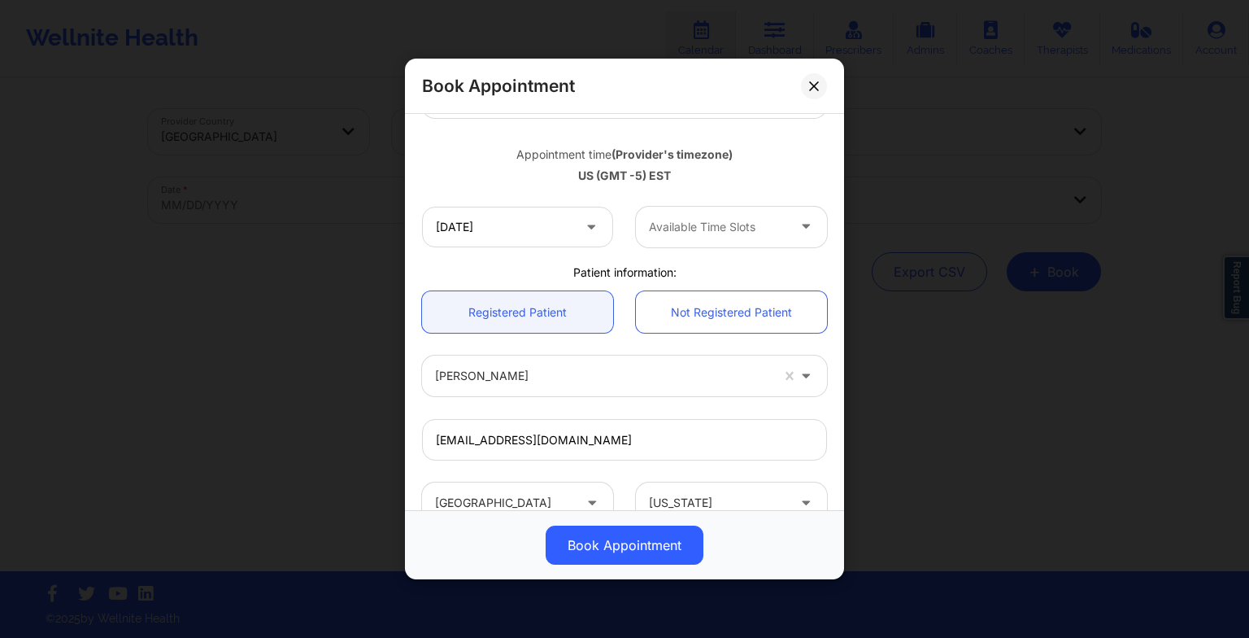
click at [614, 221] on div "[DATE]" at bounding box center [518, 227] width 214 height 41
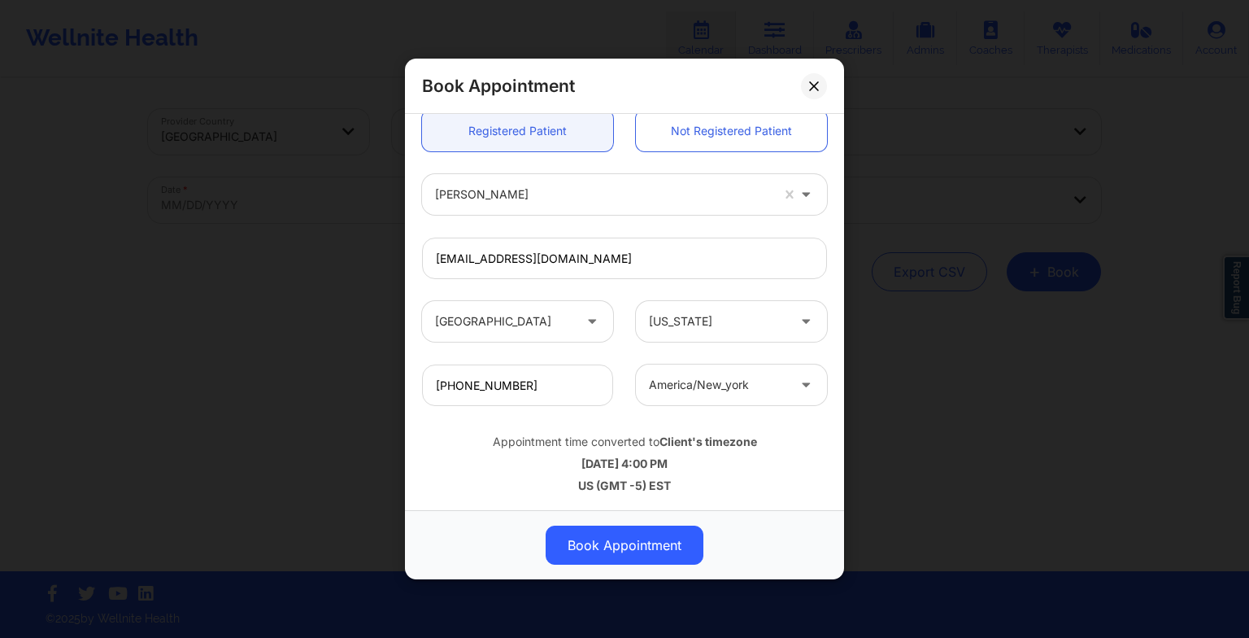
click at [810, 101] on div "Book Appointment" at bounding box center [624, 86] width 439 height 55
click at [811, 85] on icon at bounding box center [814, 86] width 10 height 10
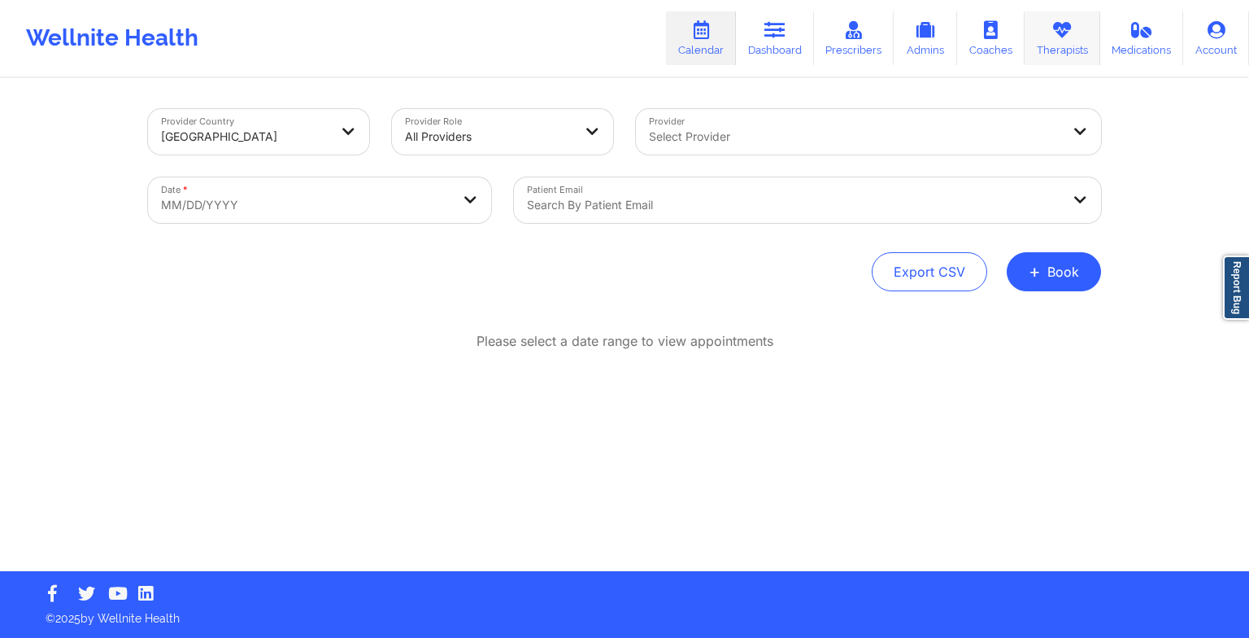
click at [1060, 28] on icon at bounding box center [1062, 30] width 21 height 18
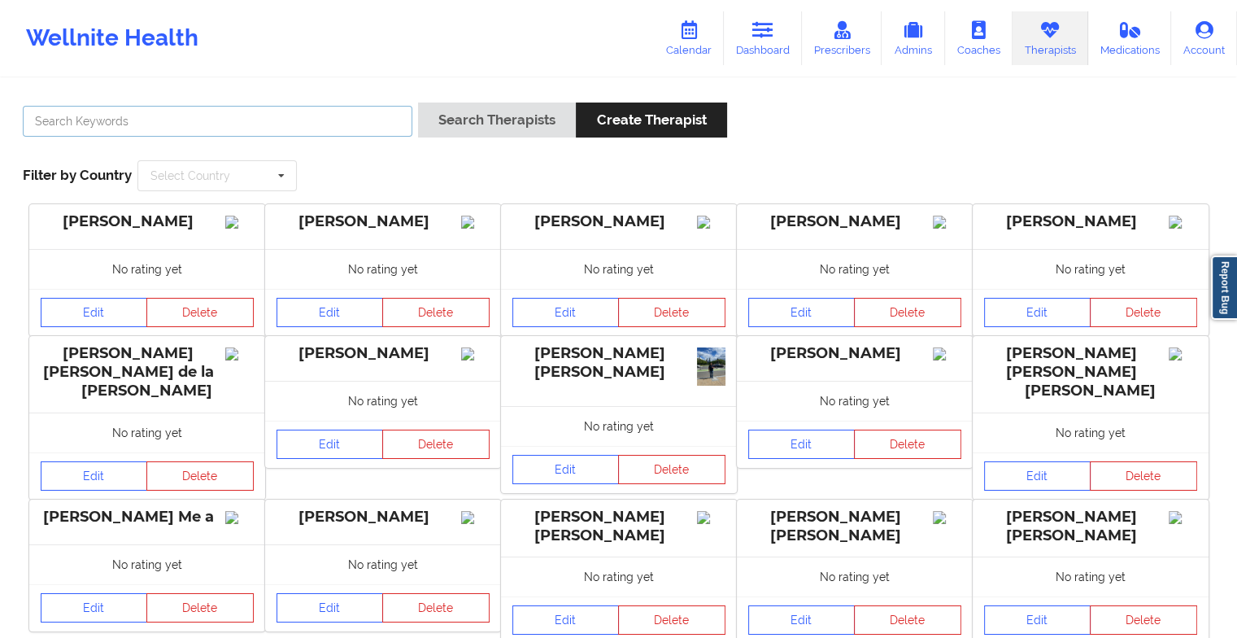
click at [334, 117] on input "text" at bounding box center [218, 121] width 390 height 31
paste input "[PERSON_NAME]"
type input "[PERSON_NAME]"
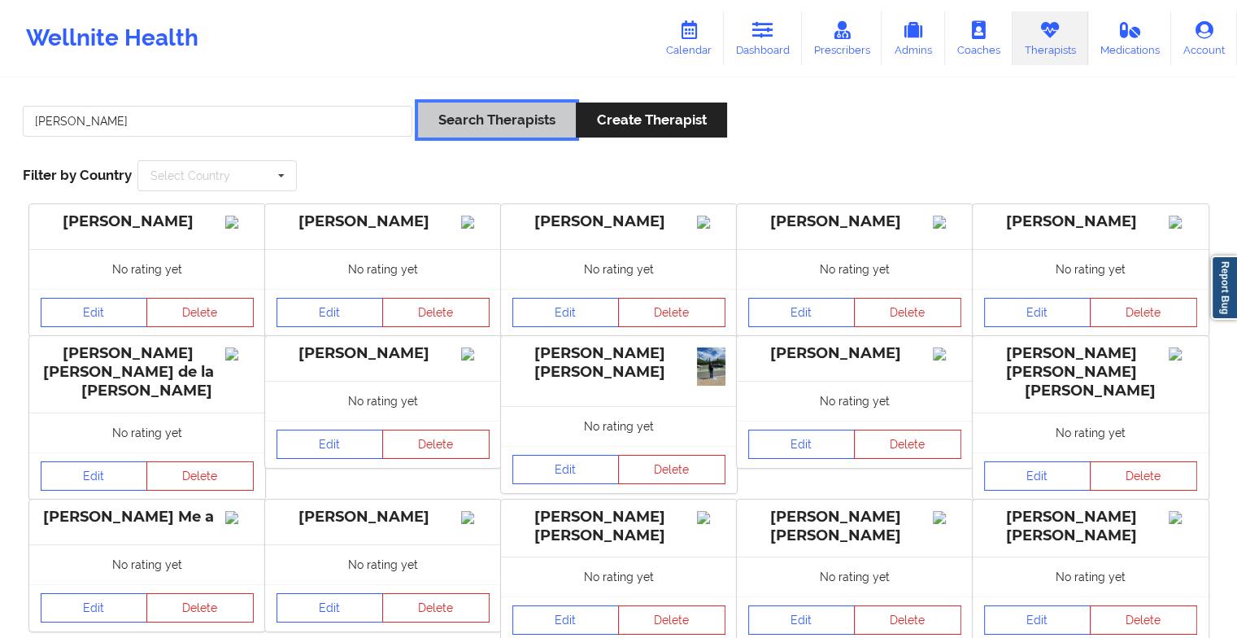
click at [490, 124] on button "Search Therapists" at bounding box center [497, 119] width 158 height 35
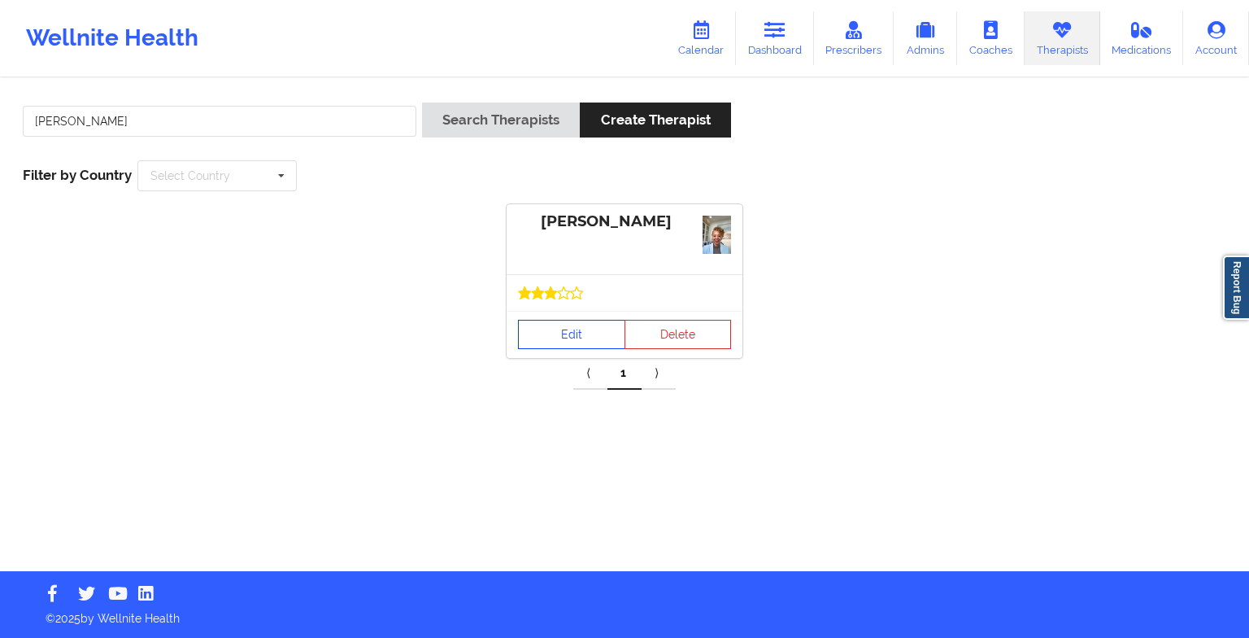
click at [608, 328] on link "Edit" at bounding box center [571, 334] width 107 height 29
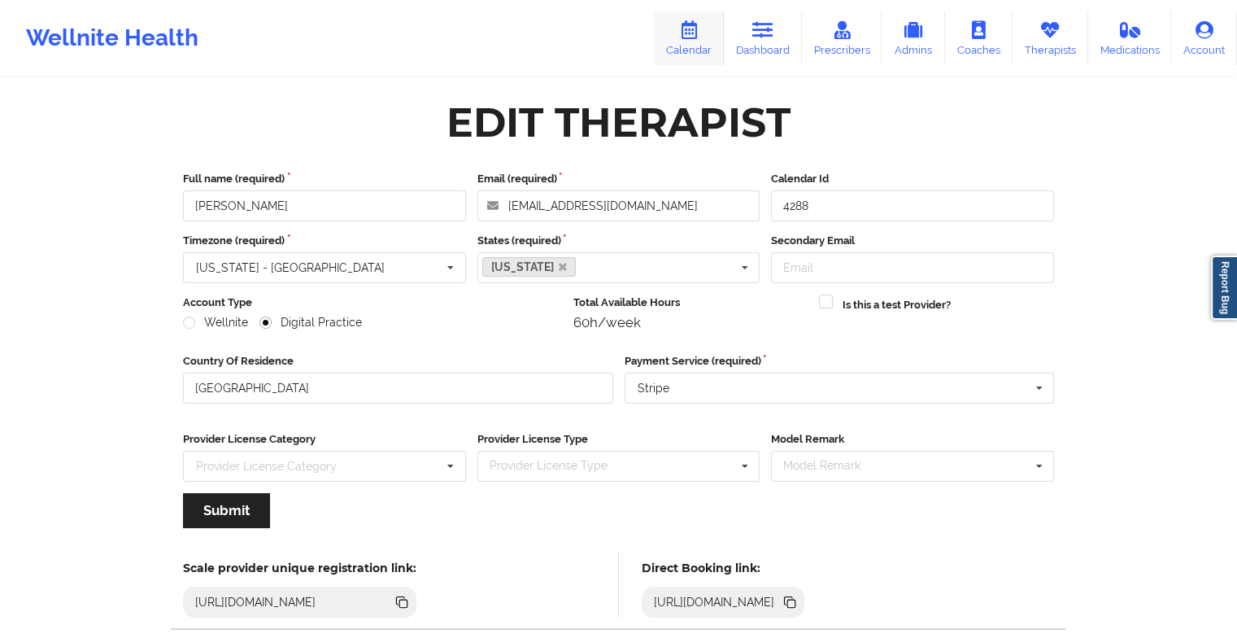
click at [697, 39] on link "Calendar" at bounding box center [689, 38] width 70 height 54
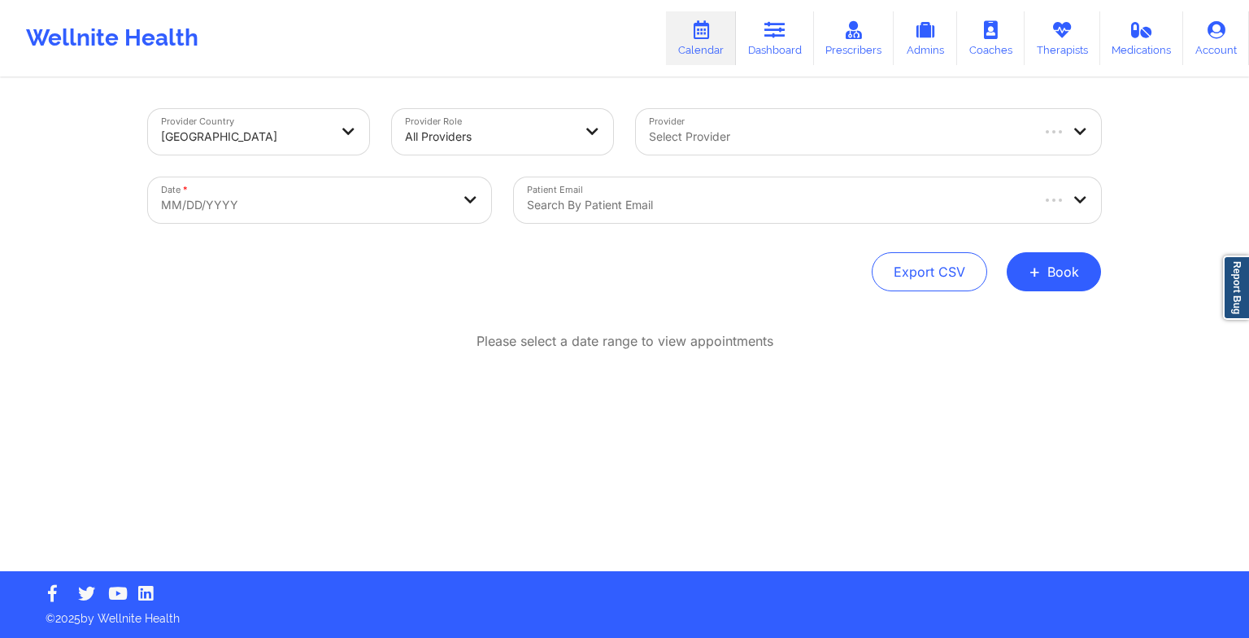
click at [1009, 263] on div "Export CSV + Book" at bounding box center [624, 271] width 953 height 39
click at [1031, 271] on span "+" at bounding box center [1035, 271] width 12 height 9
click at [1009, 320] on button "Therapy Session" at bounding box center [1027, 323] width 124 height 27
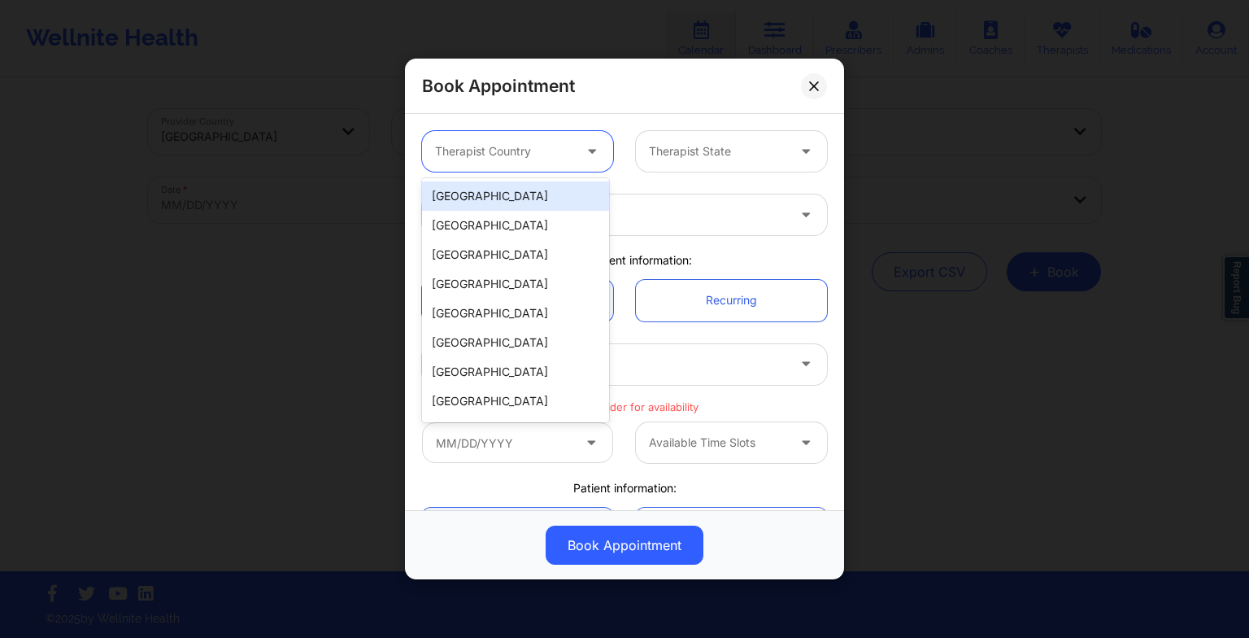
drag, startPoint x: 485, startPoint y: 143, endPoint x: 489, endPoint y: 172, distance: 28.8
click at [489, 172] on div "9 results available. Use Up and Down to choose options, press Enter to select t…" at bounding box center [625, 151] width 428 height 63
click at [495, 196] on div "[GEOGRAPHIC_DATA]" at bounding box center [515, 195] width 187 height 29
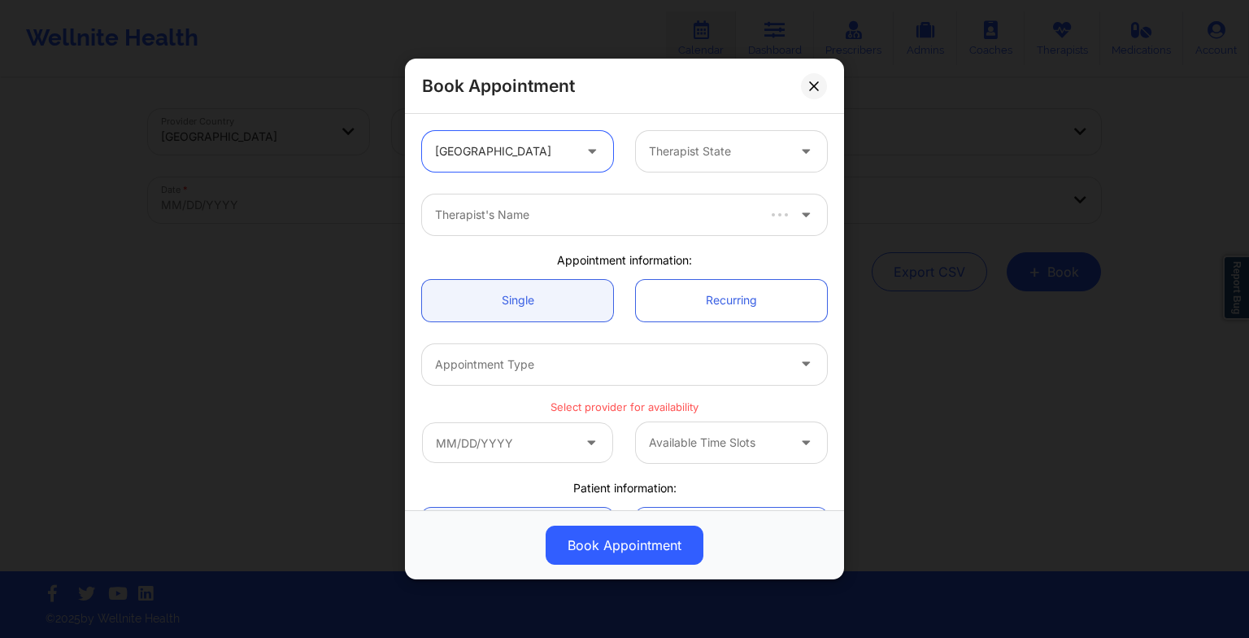
click at [650, 165] on div "Therapist State" at bounding box center [712, 151] width 152 height 41
type input "k"
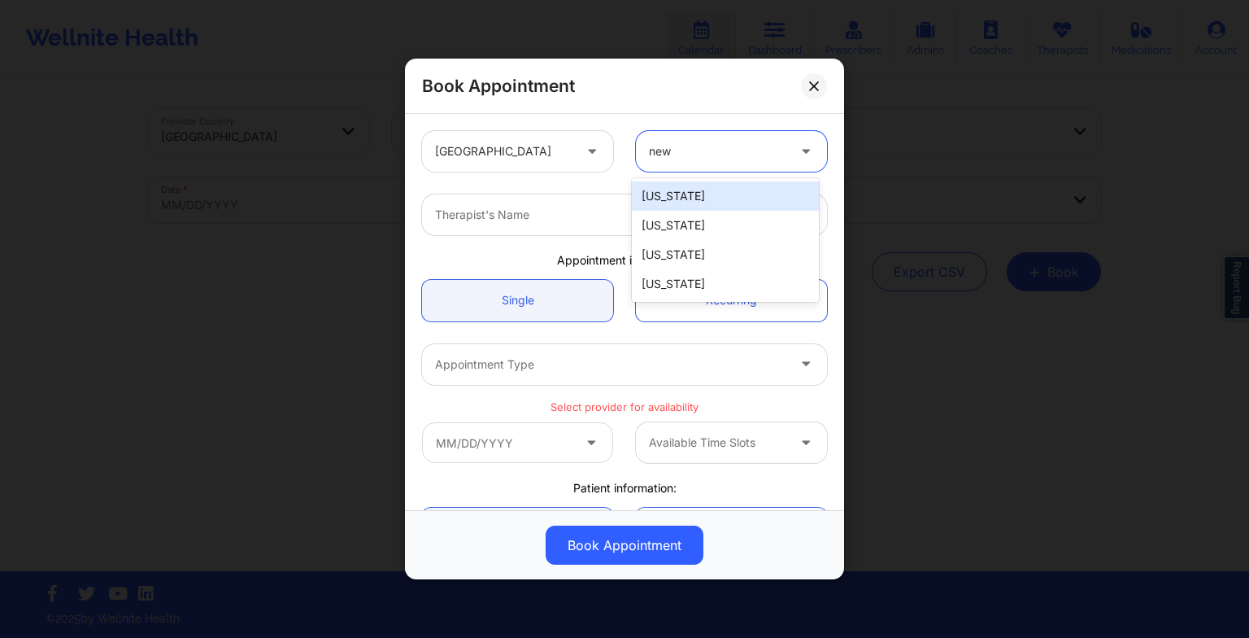
type input "new"
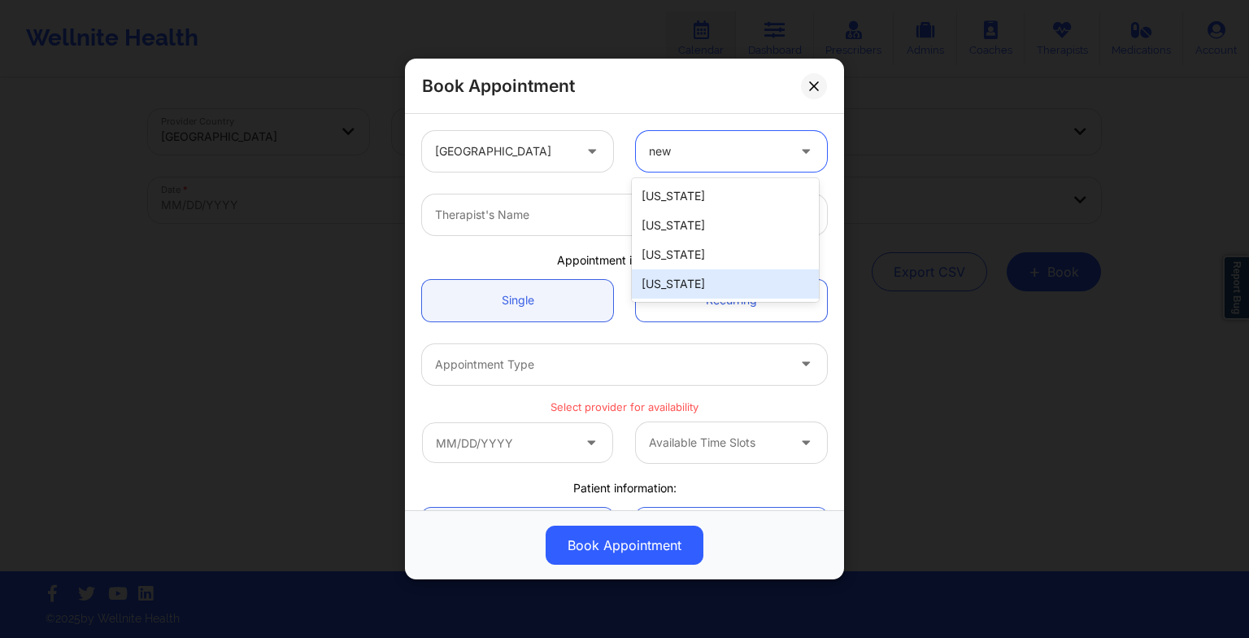
click at [677, 286] on div "[US_STATE]" at bounding box center [725, 283] width 187 height 29
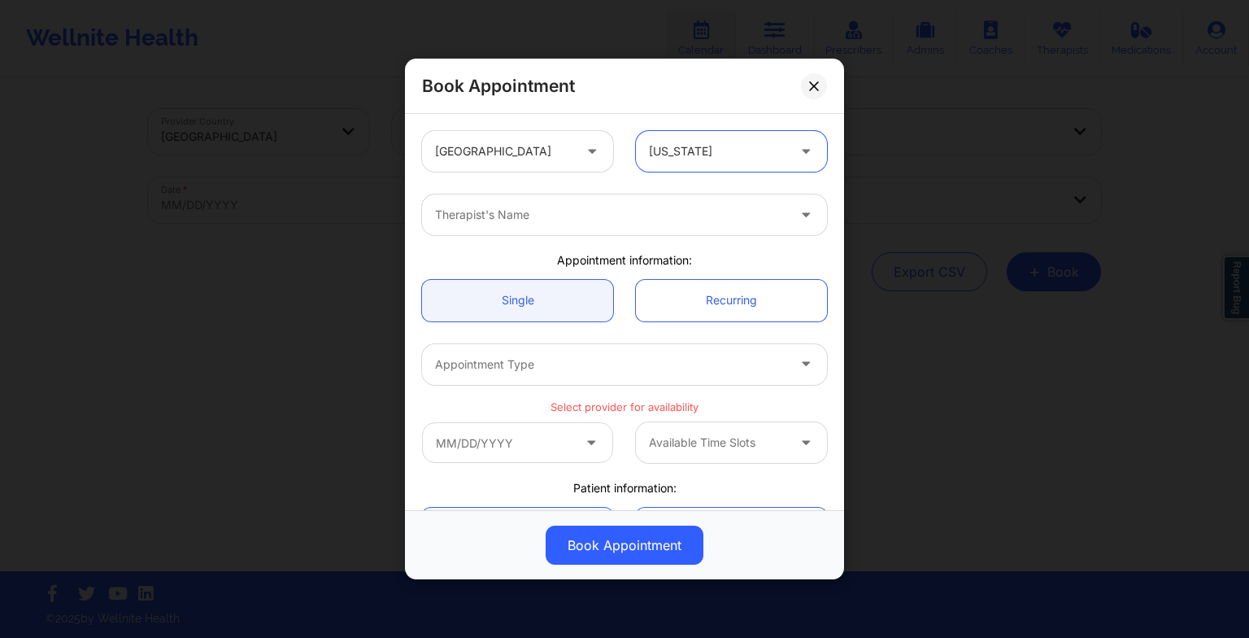
click at [511, 196] on div "Therapist's Name" at bounding box center [605, 214] width 366 height 41
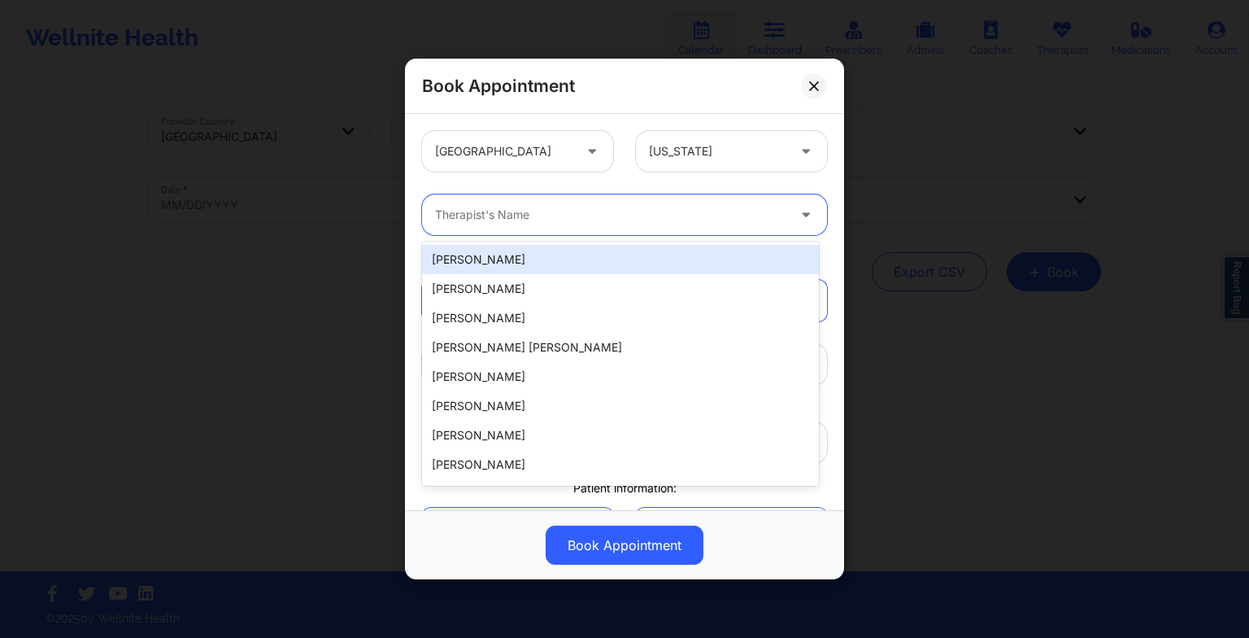
paste input "[PERSON_NAME]"
type input "[PERSON_NAME]"
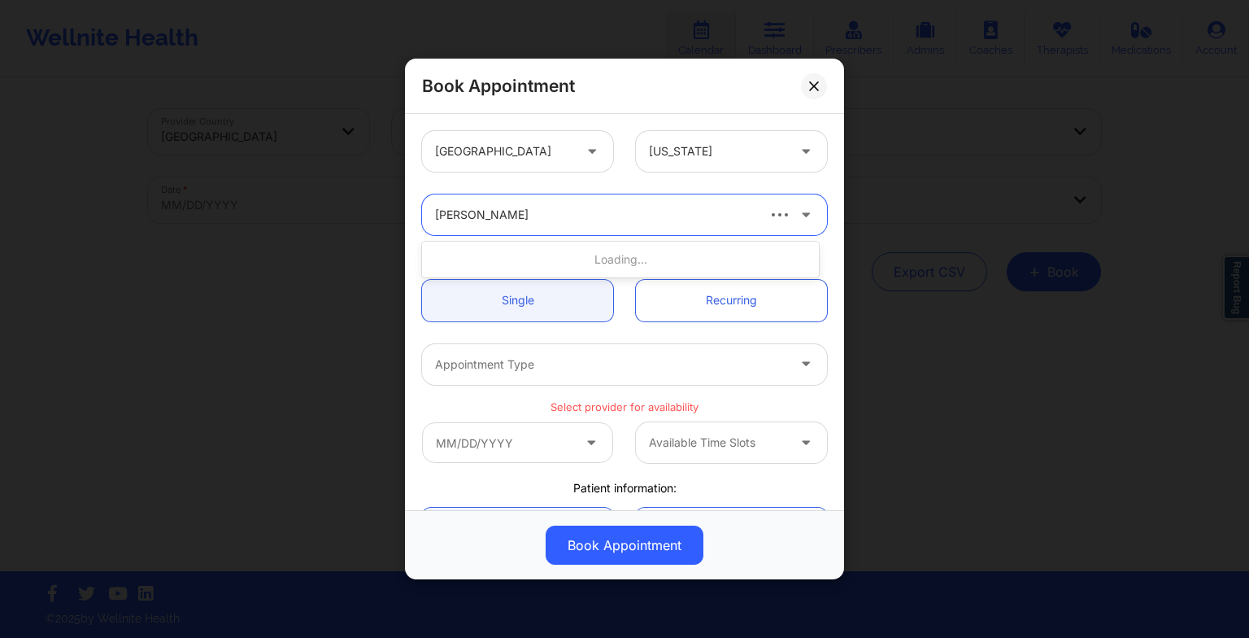
scroll to position [44, 0]
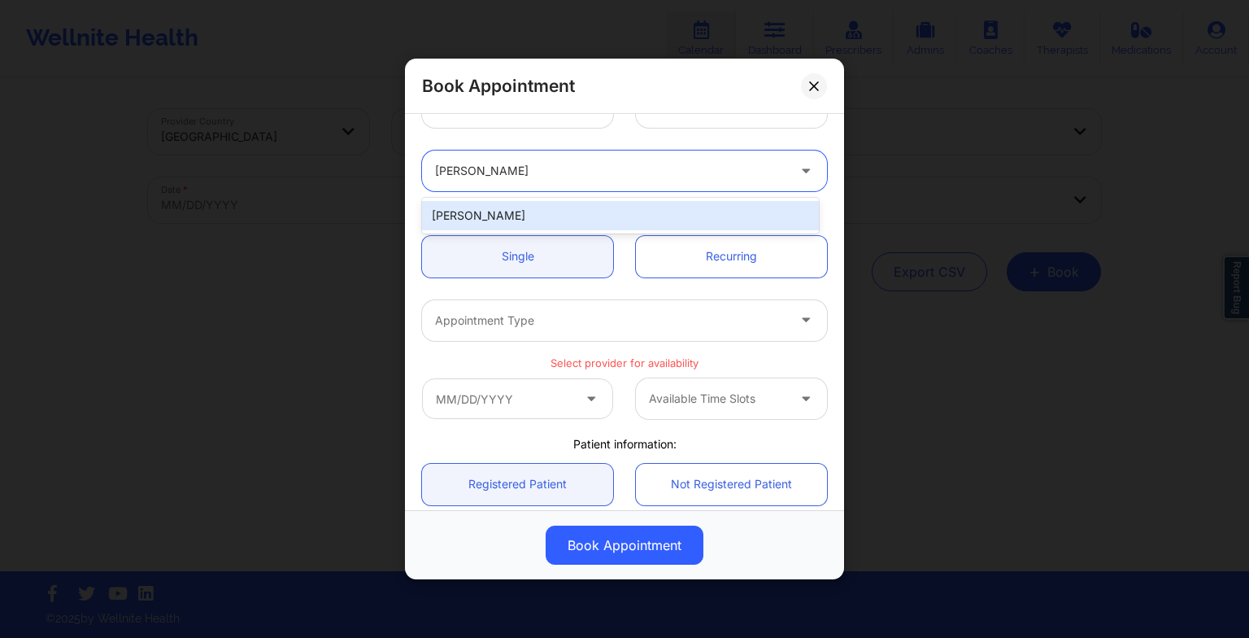
click at [509, 216] on div "[PERSON_NAME]" at bounding box center [620, 215] width 397 height 29
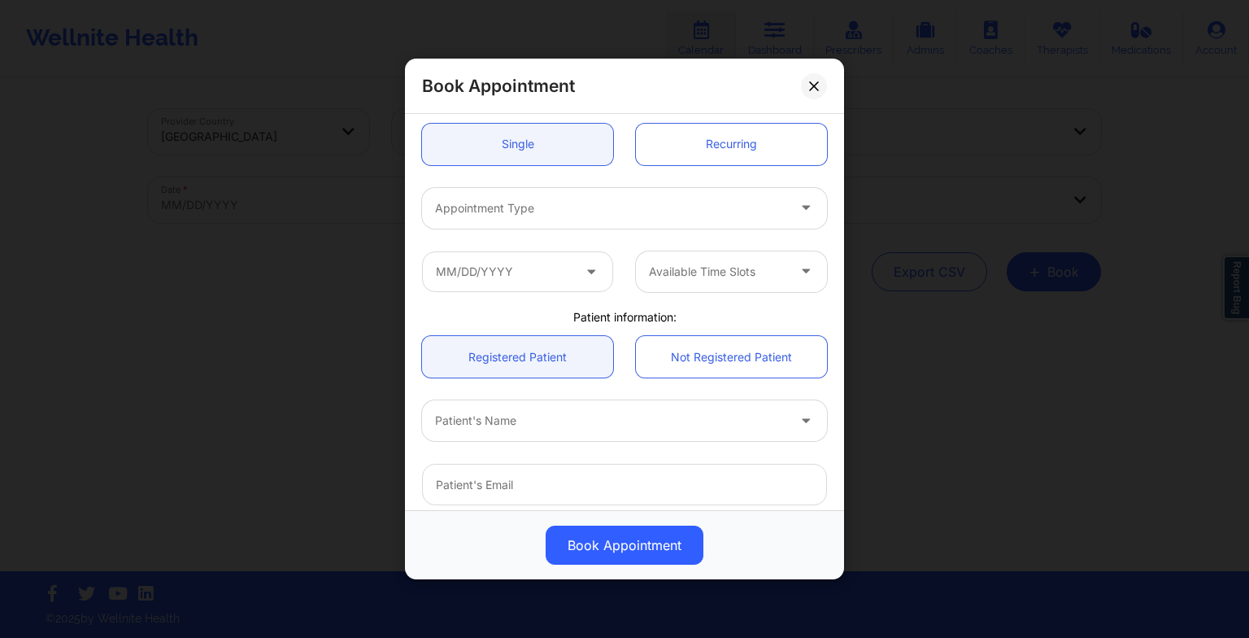
scroll to position [159, 0]
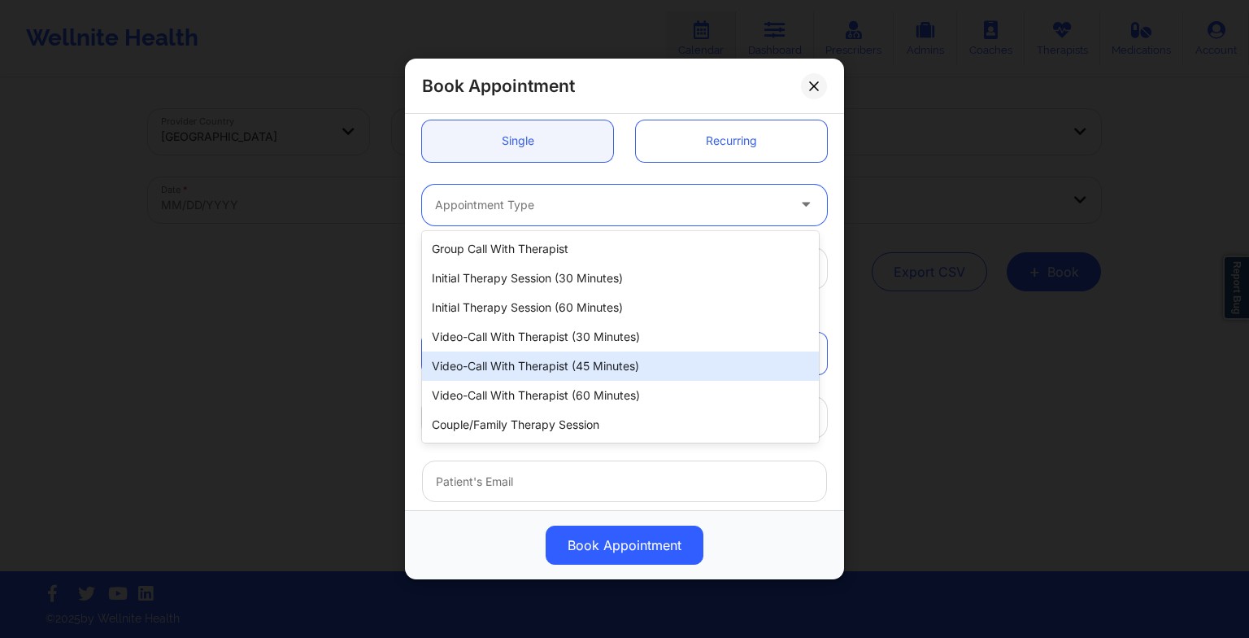
drag, startPoint x: 495, startPoint y: 194, endPoint x: 528, endPoint y: 378, distance: 186.8
click at [528, 378] on body "Wellnite Health Calendar Dashboard Prescribers Admins Coaches Therapists Medica…" at bounding box center [624, 319] width 1249 height 638
click at [528, 378] on div "Video-Call with Therapist (45 minutes)" at bounding box center [620, 365] width 397 height 29
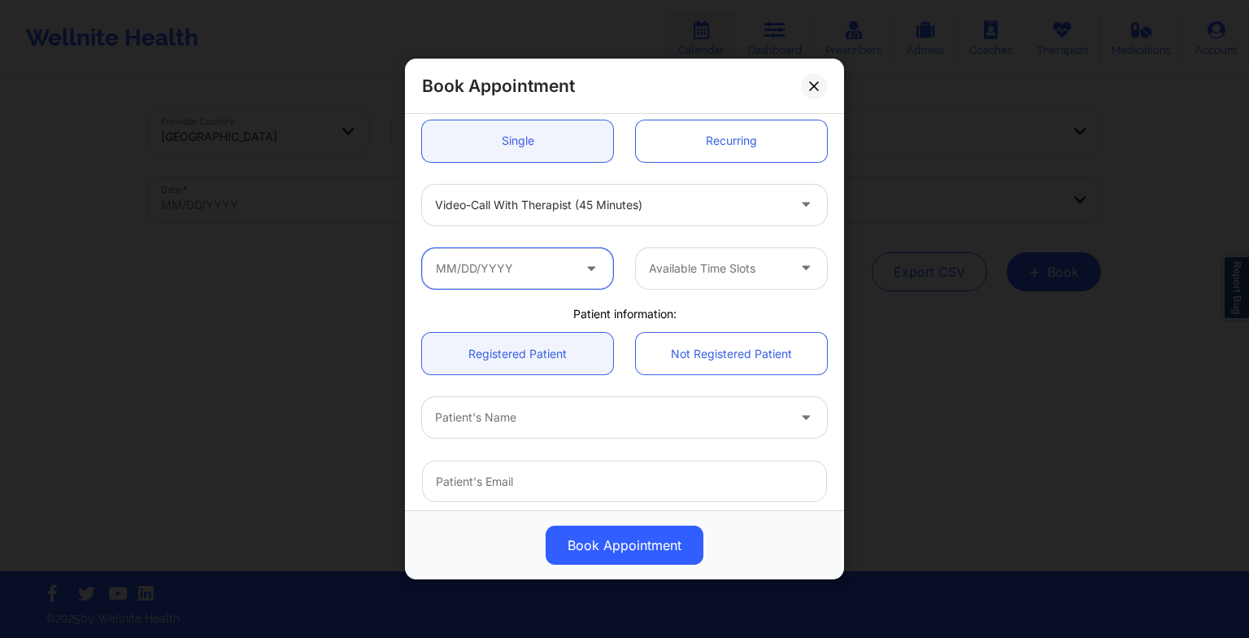
click at [519, 270] on input "text" at bounding box center [517, 268] width 191 height 41
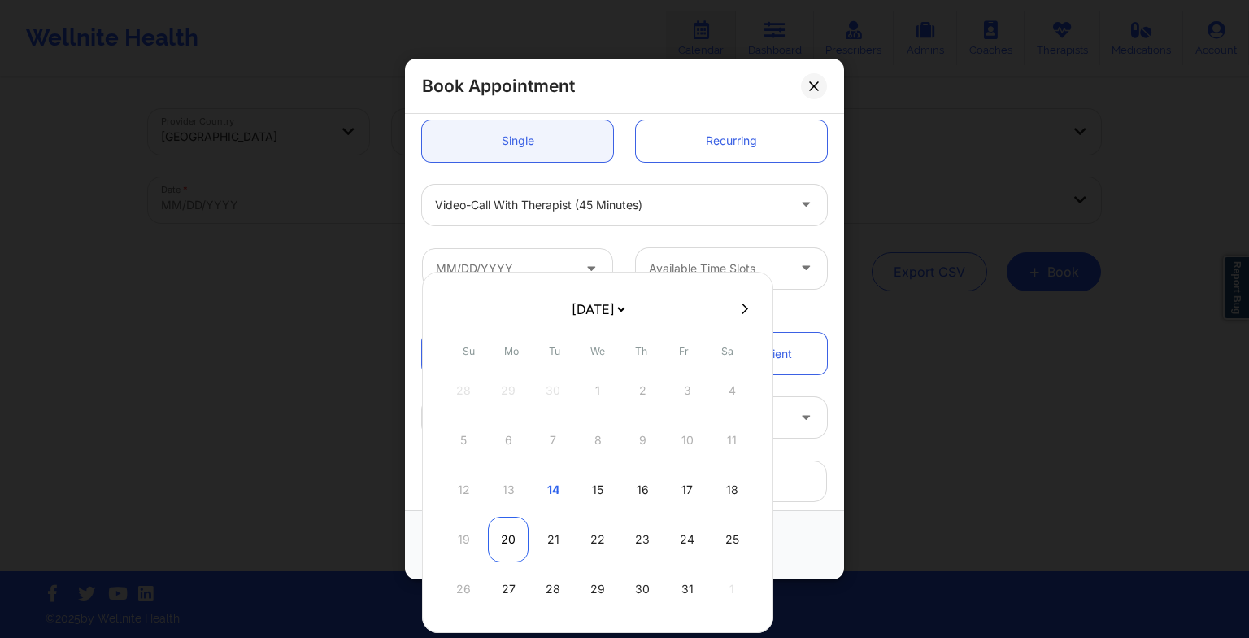
click at [514, 536] on div "20" at bounding box center [508, 540] width 41 height 46
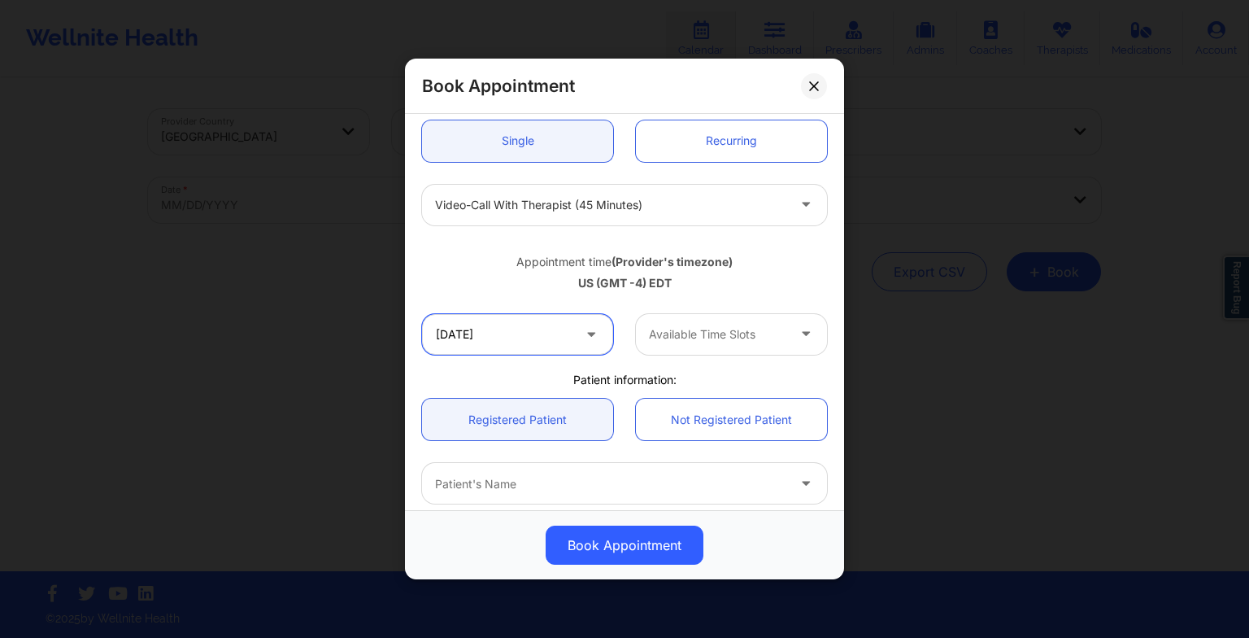
click at [524, 322] on input "[DATE]" at bounding box center [517, 334] width 191 height 41
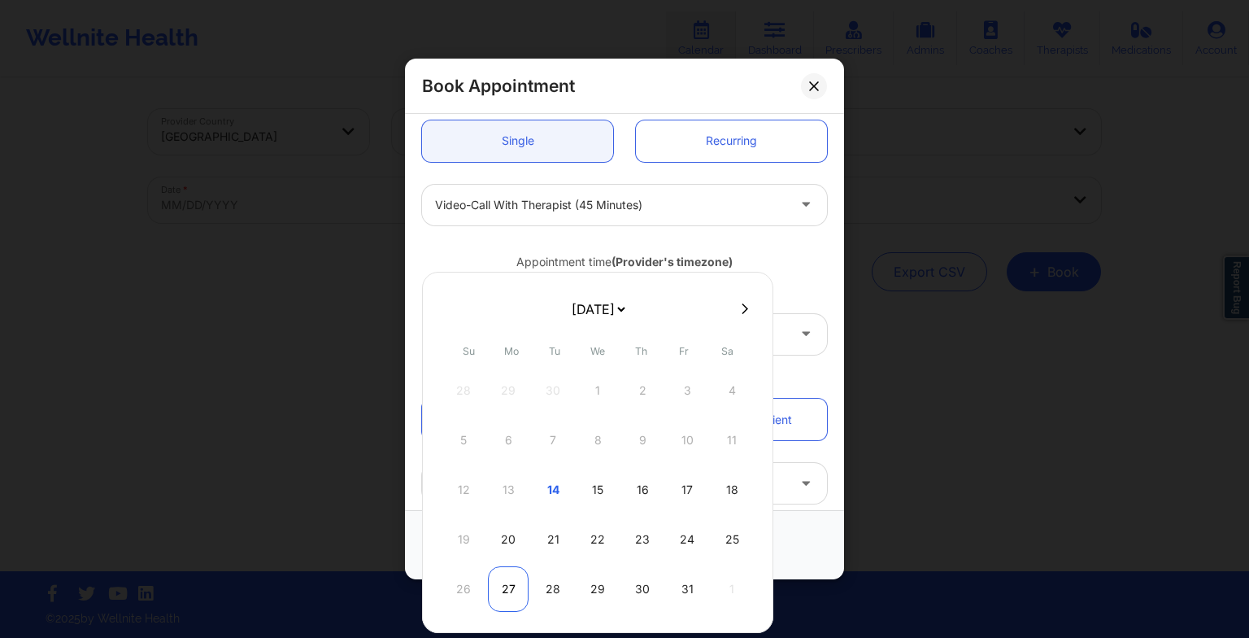
click at [509, 585] on div "27" at bounding box center [508, 589] width 41 height 46
type input "[DATE]"
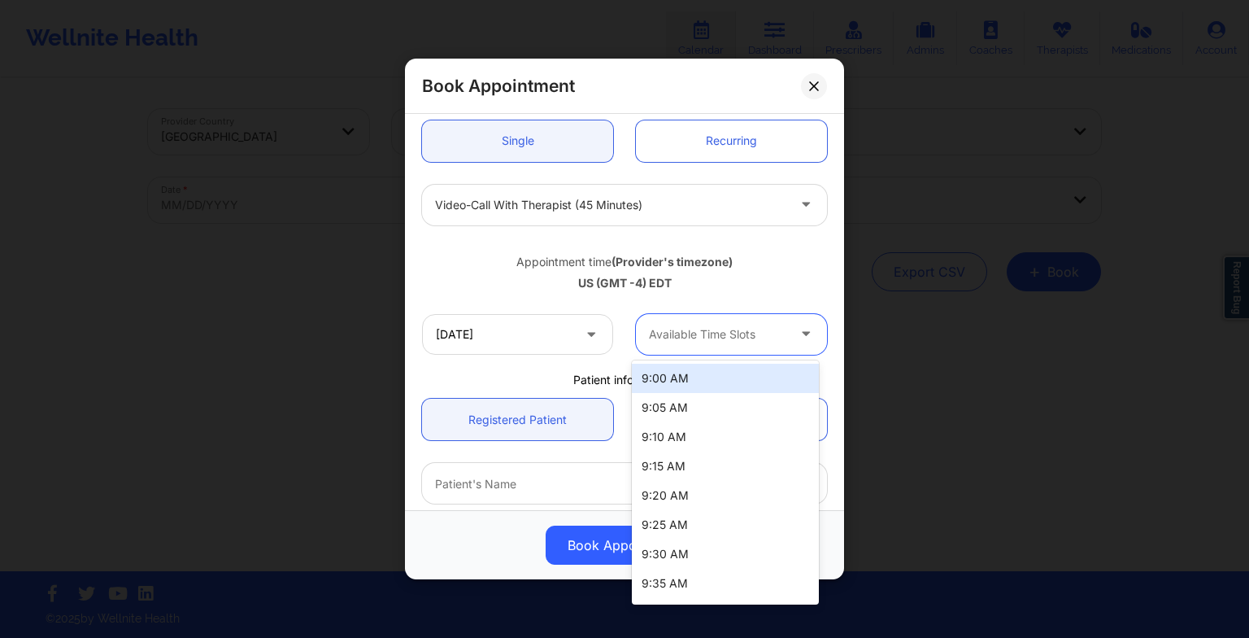
click at [739, 342] on div at bounding box center [717, 335] width 137 height 20
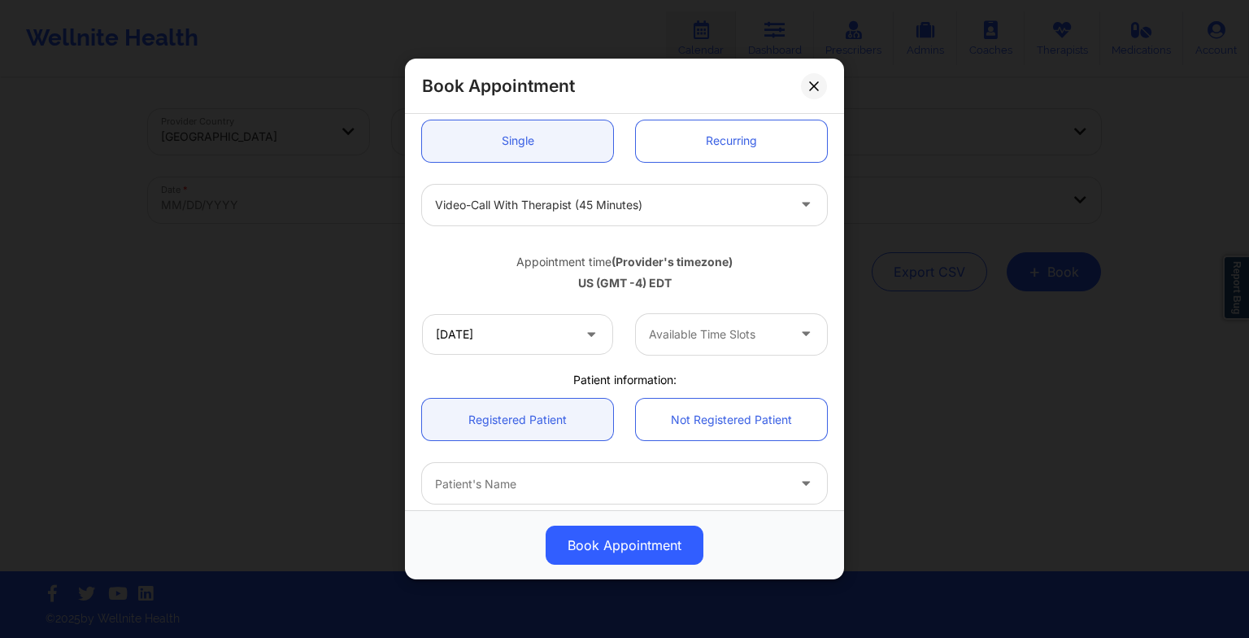
click at [825, 399] on div "Not Registered Patient" at bounding box center [732, 419] width 214 height 41
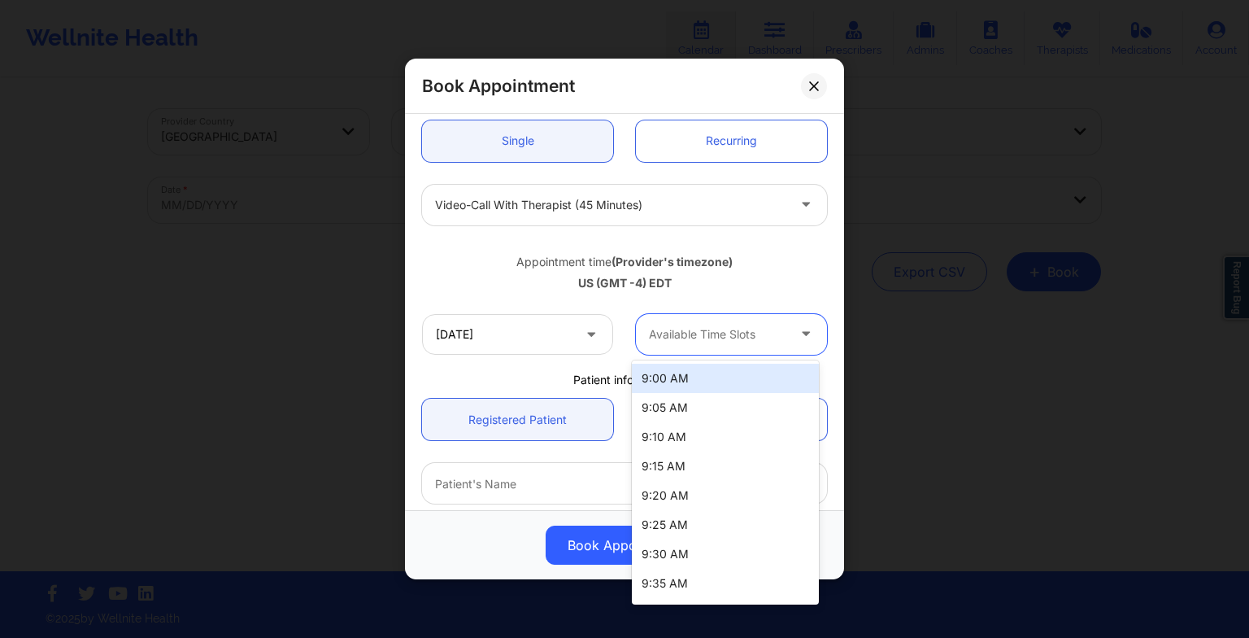
click at [708, 335] on div at bounding box center [717, 335] width 137 height 20
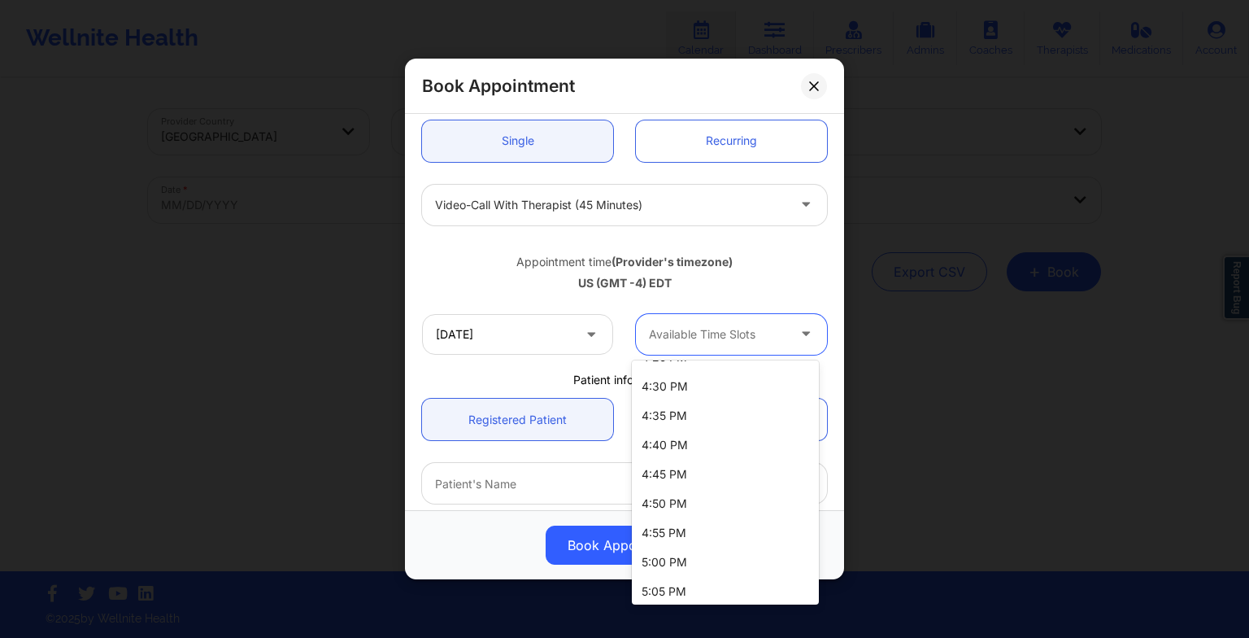
scroll to position [2691, 0]
click at [706, 582] on div "5:15 PM" at bounding box center [725, 586] width 187 height 29
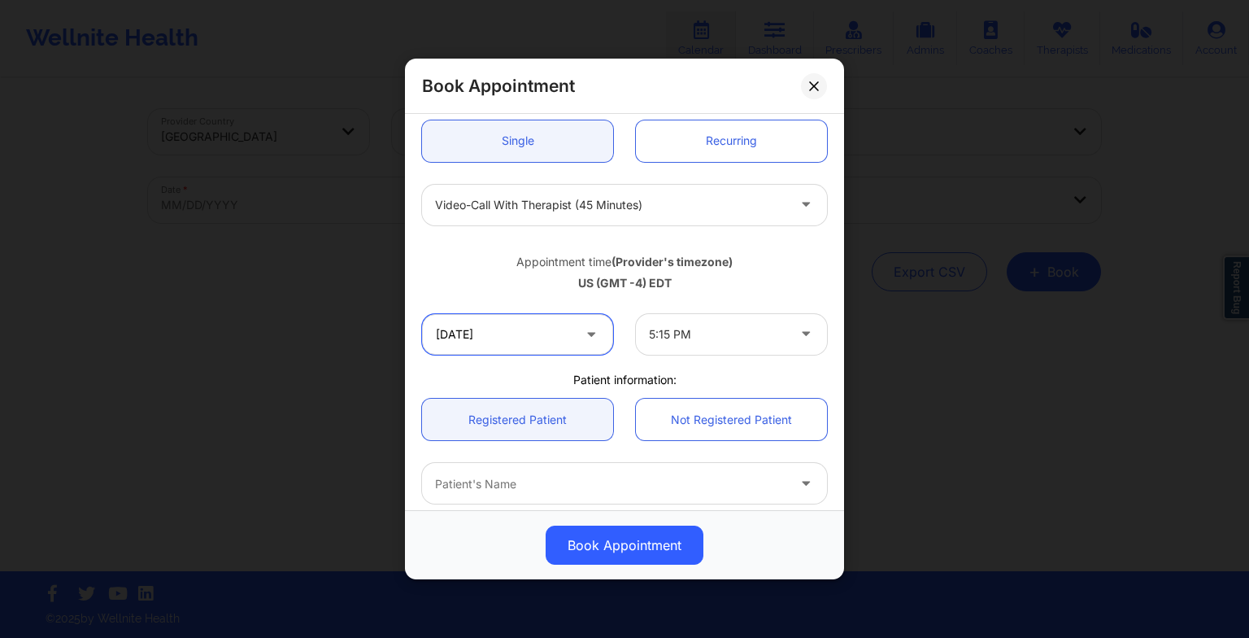
click at [508, 338] on input "[DATE]" at bounding box center [517, 334] width 191 height 41
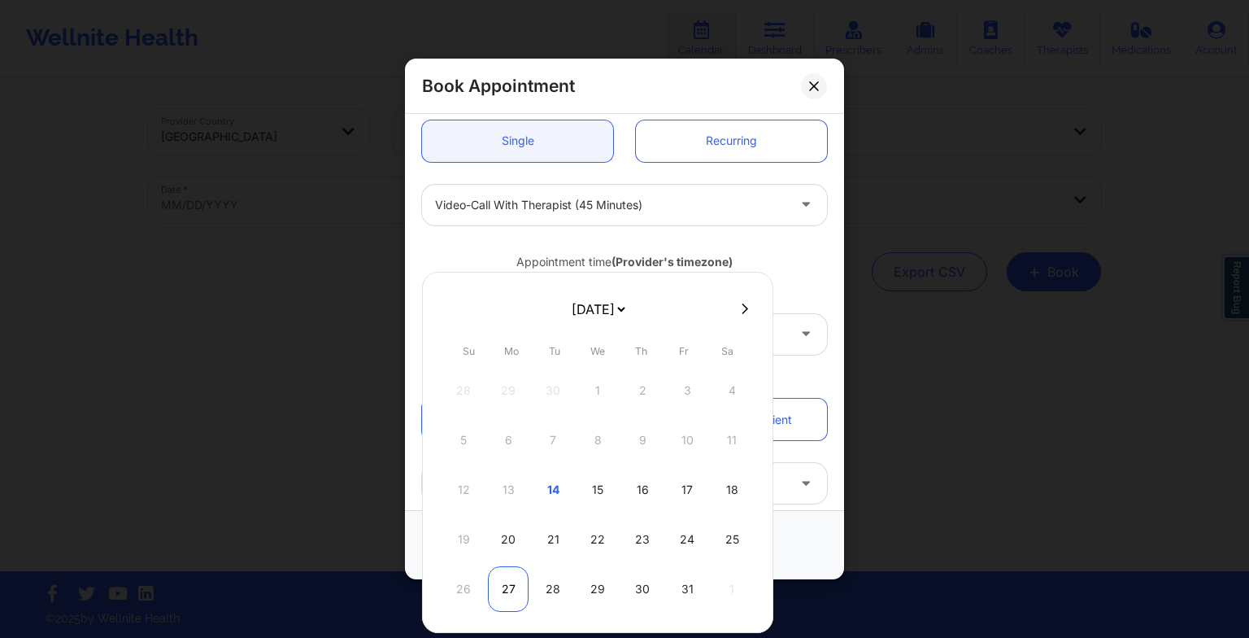
click at [511, 586] on div "27" at bounding box center [508, 589] width 41 height 46
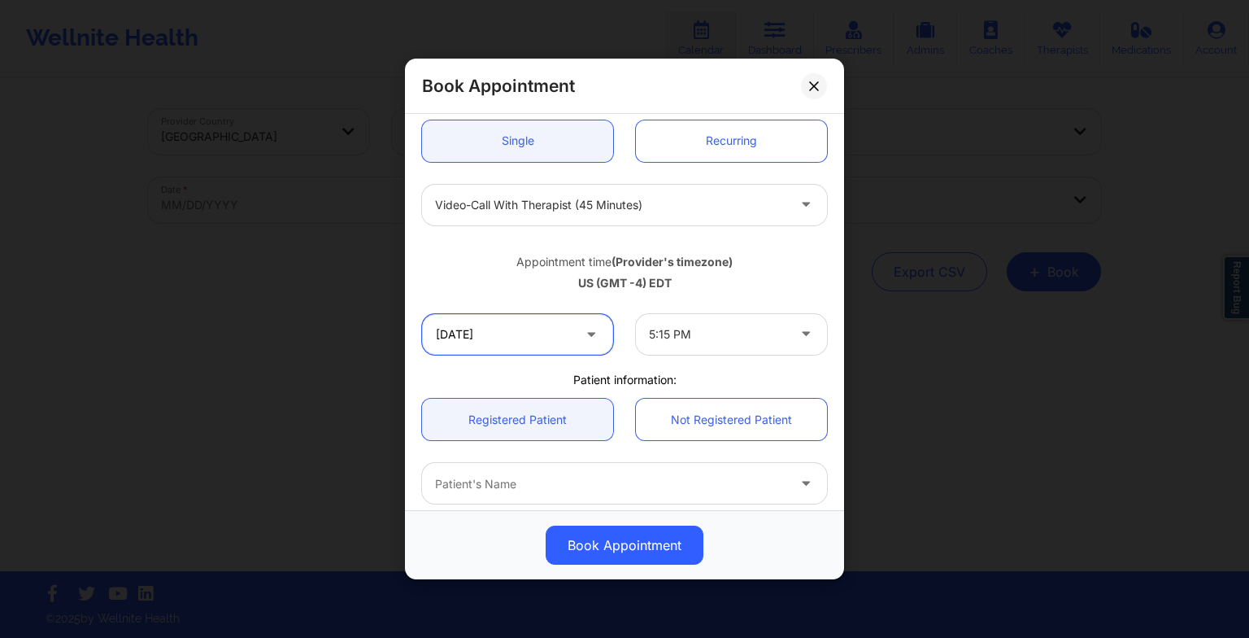
click at [534, 348] on input "[DATE]" at bounding box center [517, 334] width 191 height 41
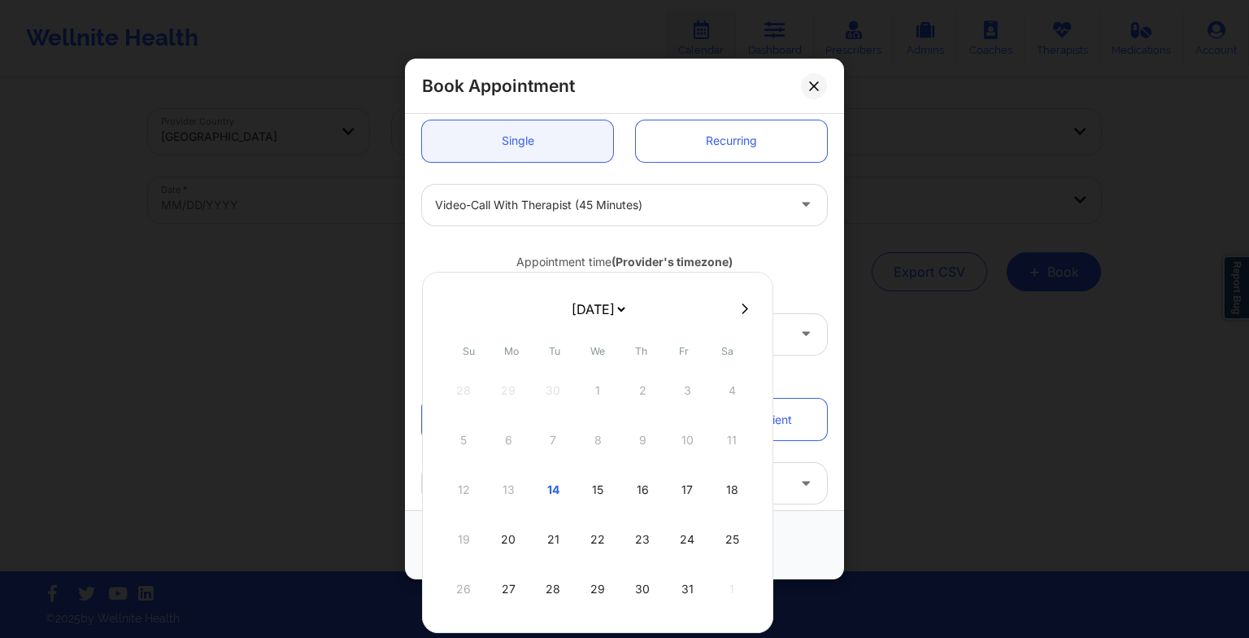
click at [510, 562] on div "28 29 30 1 2 3 4 5 6 7 8 9 10 11 12 13 14 15 16 17 18 19 20 21 22 23 24 25 26 2…" at bounding box center [597, 490] width 309 height 244
click at [509, 576] on div "27" at bounding box center [508, 589] width 41 height 46
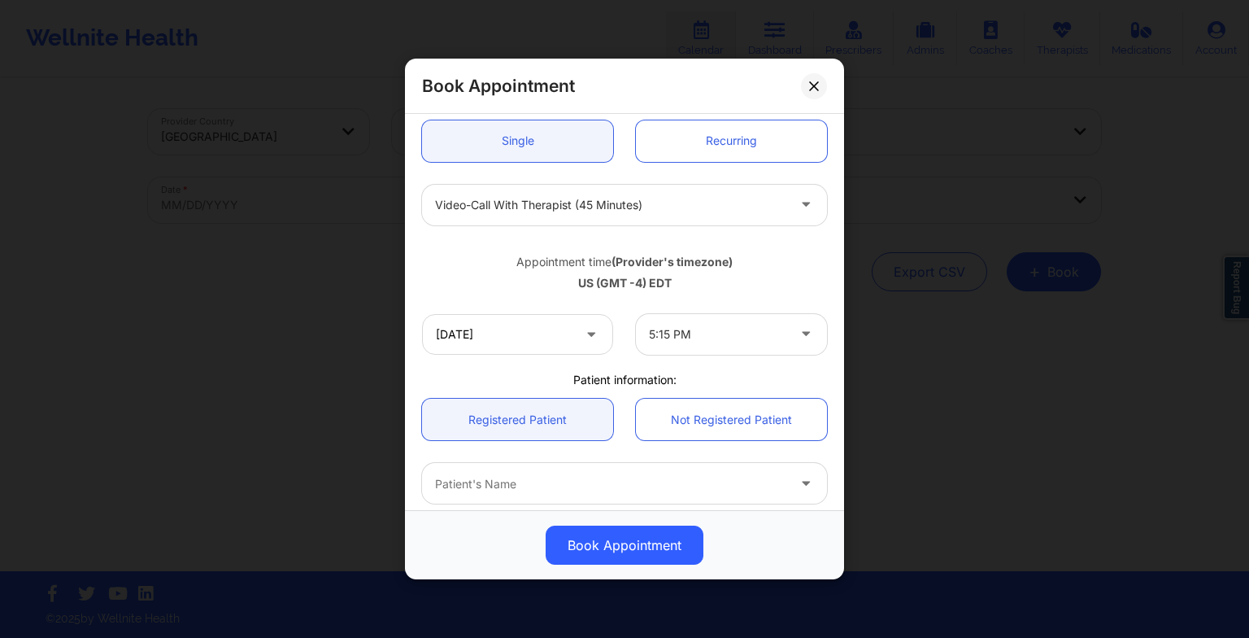
click at [666, 338] on div at bounding box center [717, 335] width 137 height 20
click at [735, 284] on div "US (GMT -4) EDT" at bounding box center [624, 283] width 405 height 16
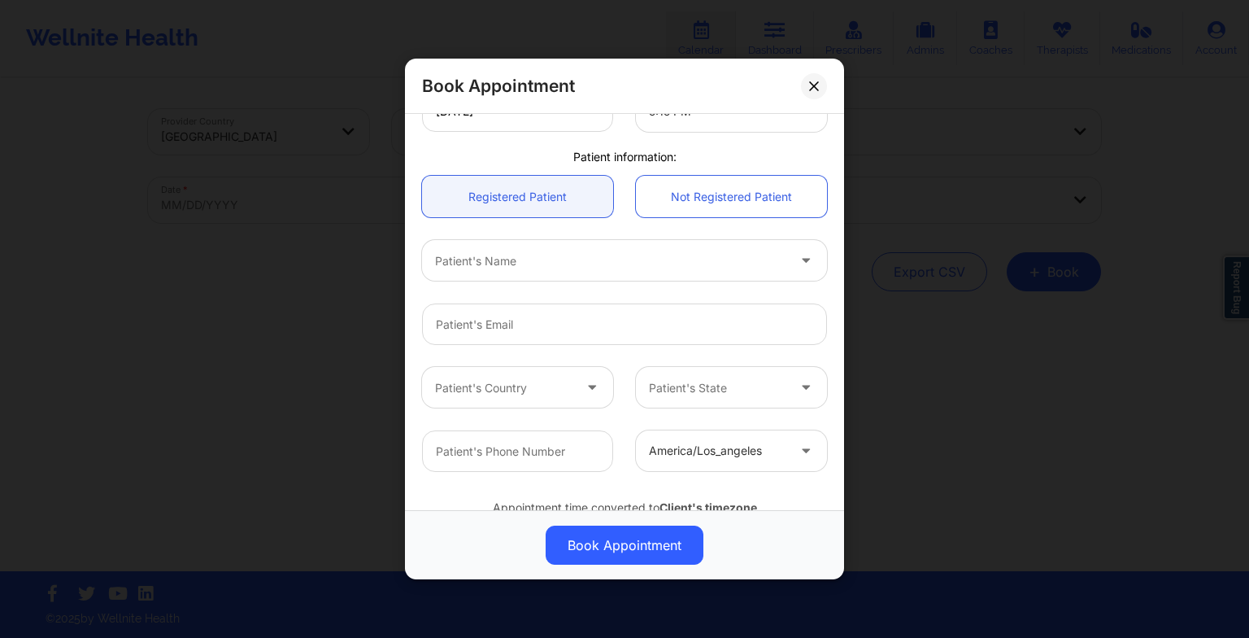
scroll to position [383, 0]
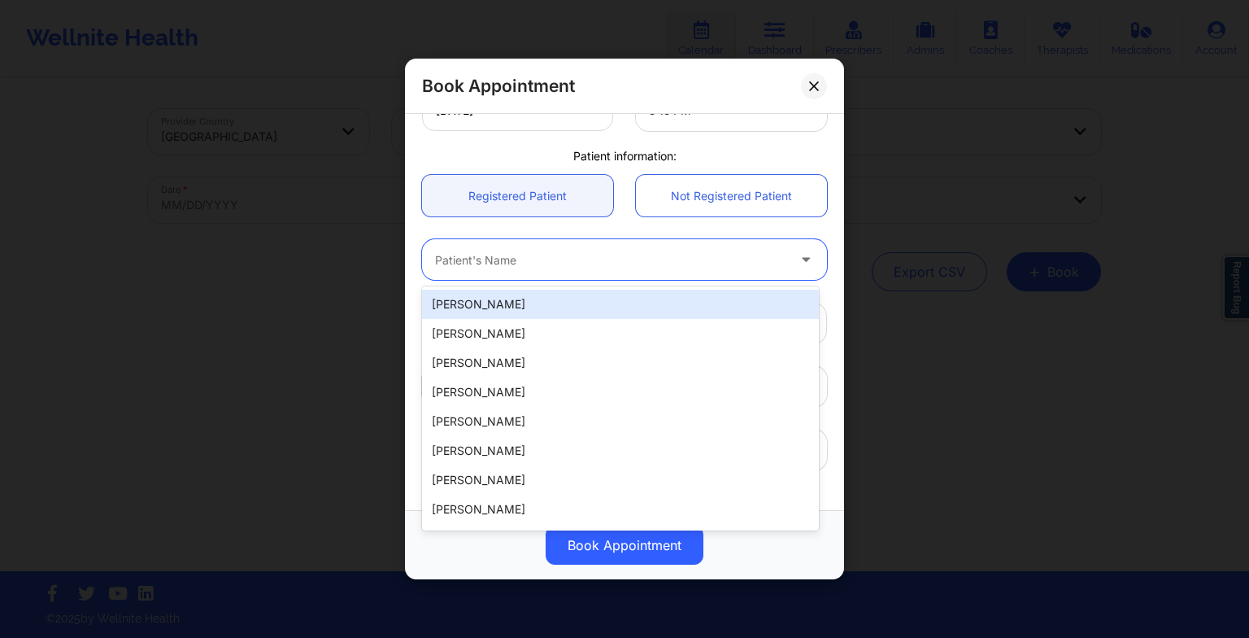
click at [569, 264] on div at bounding box center [610, 260] width 351 height 20
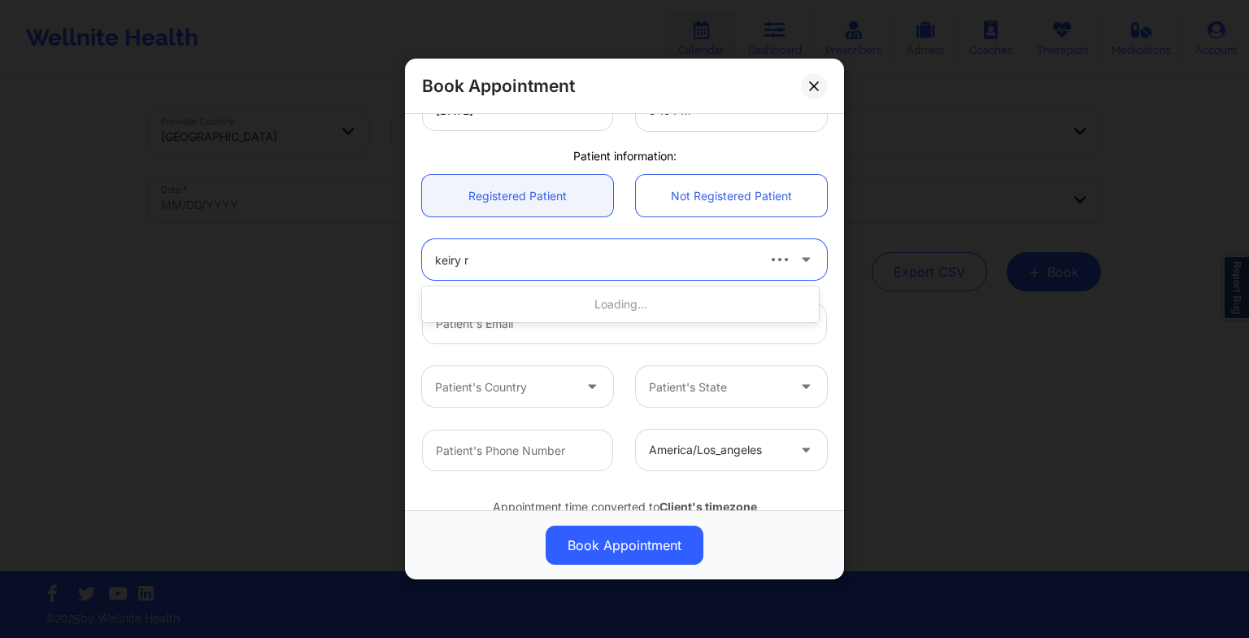
type input "keiry ro"
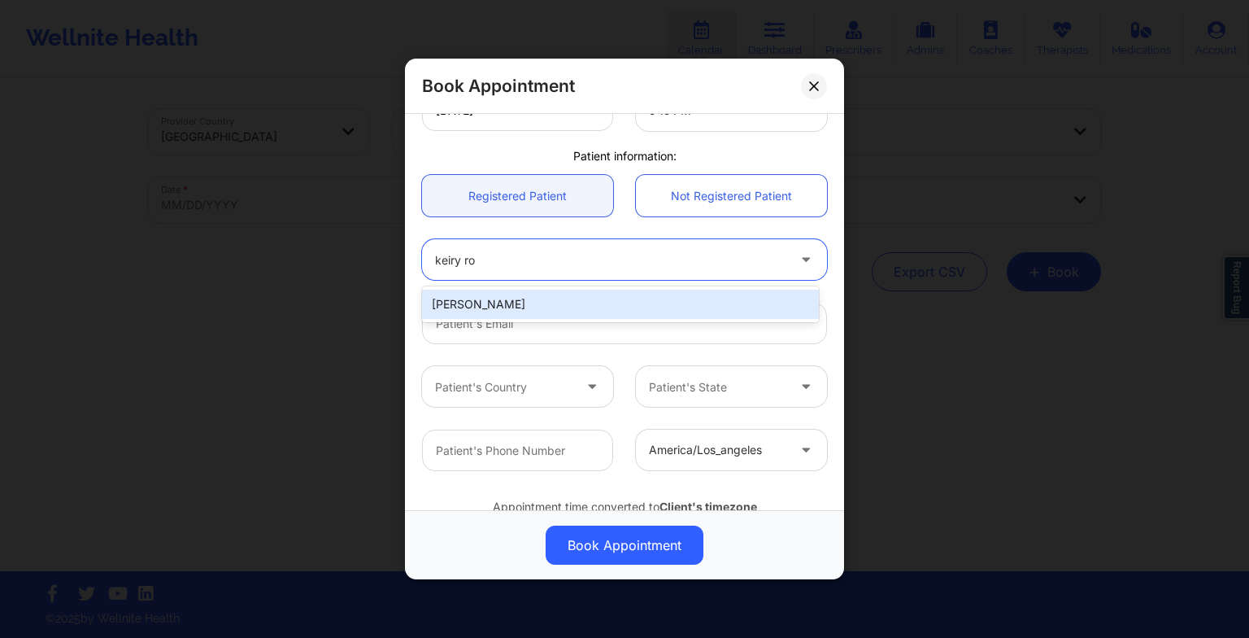
click at [553, 308] on div "[PERSON_NAME]" at bounding box center [620, 304] width 397 height 29
type input "[EMAIL_ADDRESS][DOMAIN_NAME]"
type input "[PHONE_NUMBER]"
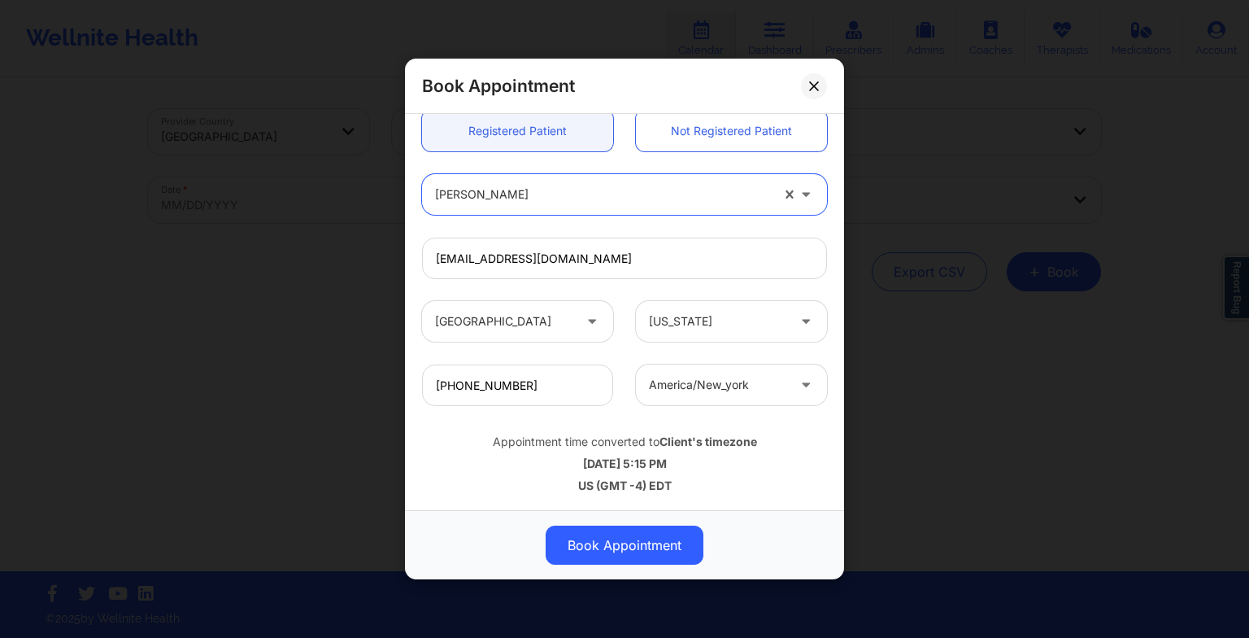
scroll to position [447, 0]
click at [622, 551] on button "Book Appointment" at bounding box center [625, 544] width 158 height 39
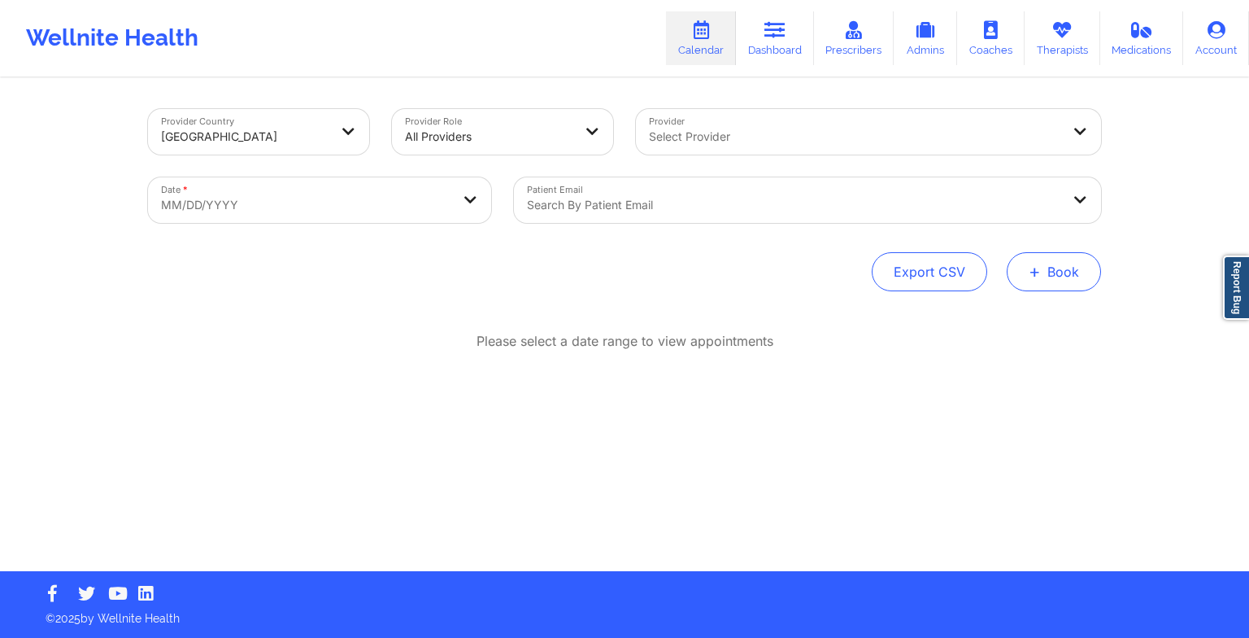
click at [1028, 276] on button "+ Book" at bounding box center [1054, 271] width 94 height 39
click at [982, 329] on button "Therapy Session" at bounding box center [1027, 323] width 124 height 27
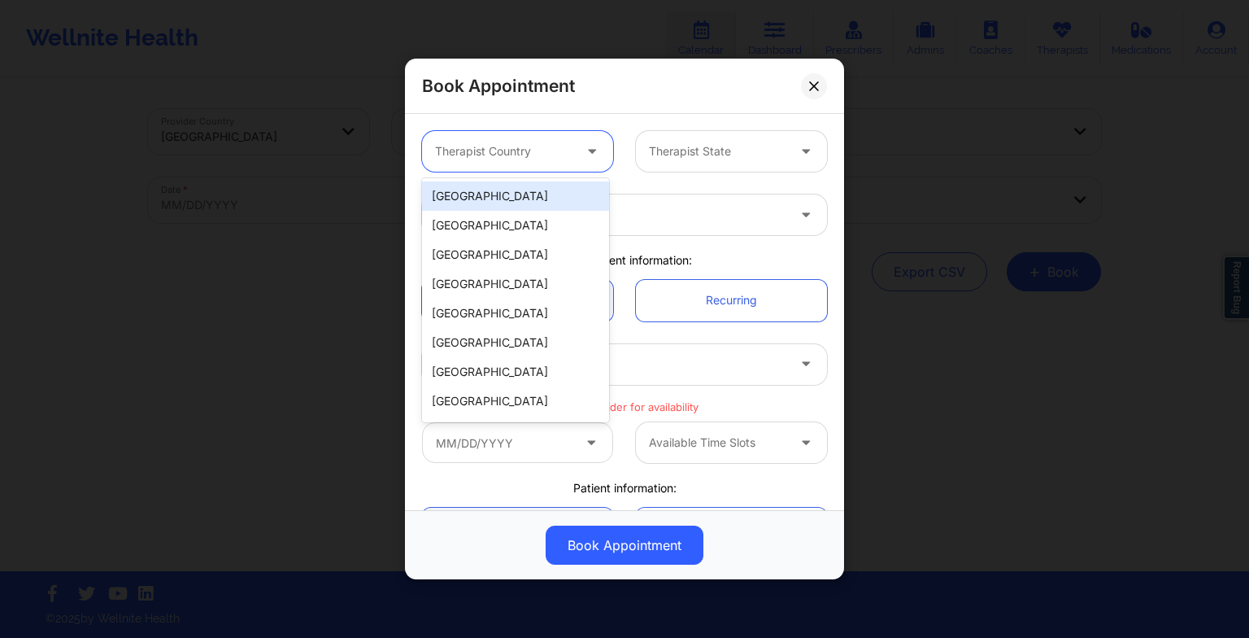
click at [482, 140] on div "Therapist Country" at bounding box center [498, 151] width 152 height 41
click at [470, 197] on div "[GEOGRAPHIC_DATA]" at bounding box center [515, 195] width 187 height 29
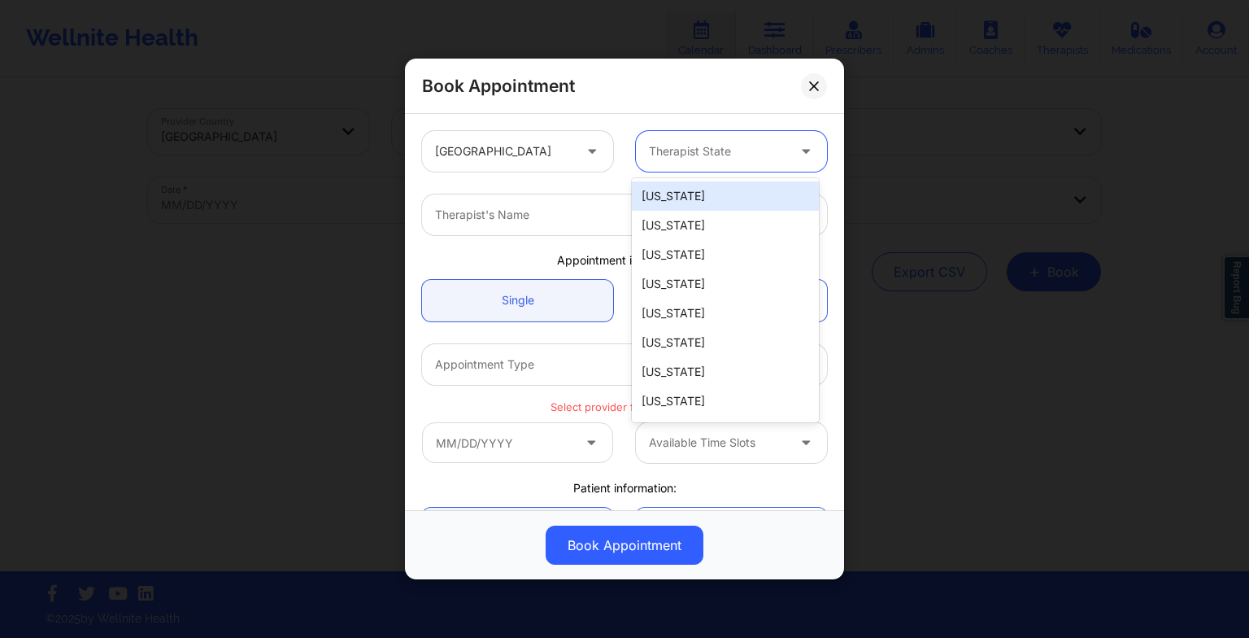
click at [658, 156] on div at bounding box center [717, 152] width 137 height 20
type input "new"
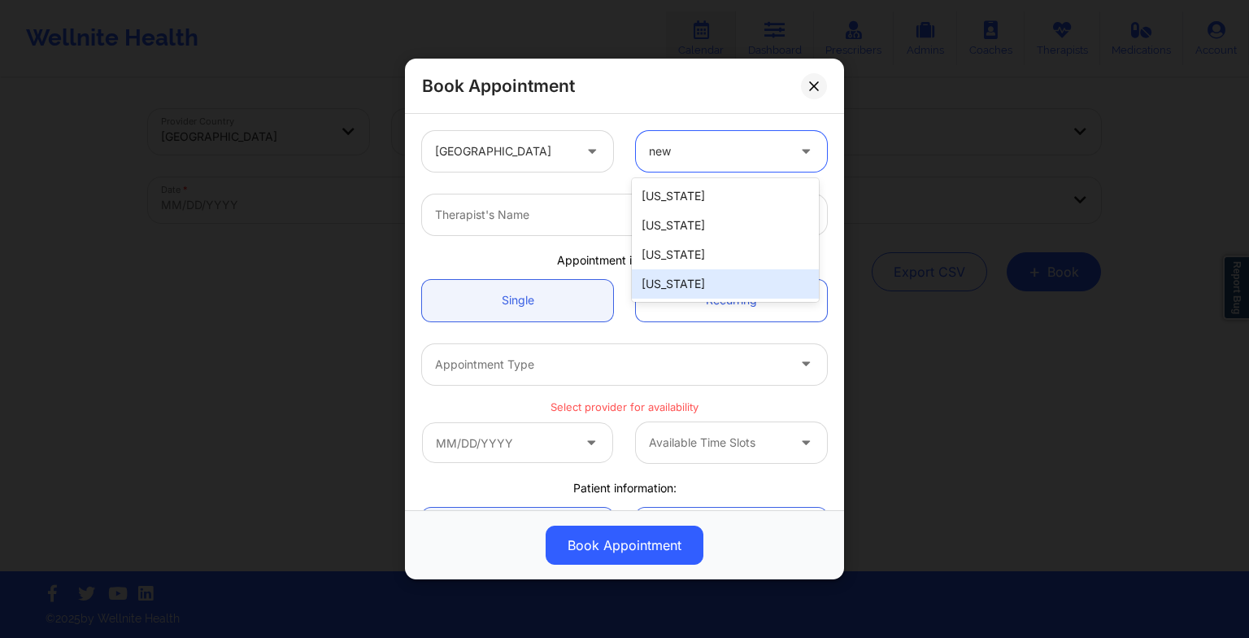
click at [665, 285] on div "[US_STATE]" at bounding box center [725, 283] width 187 height 29
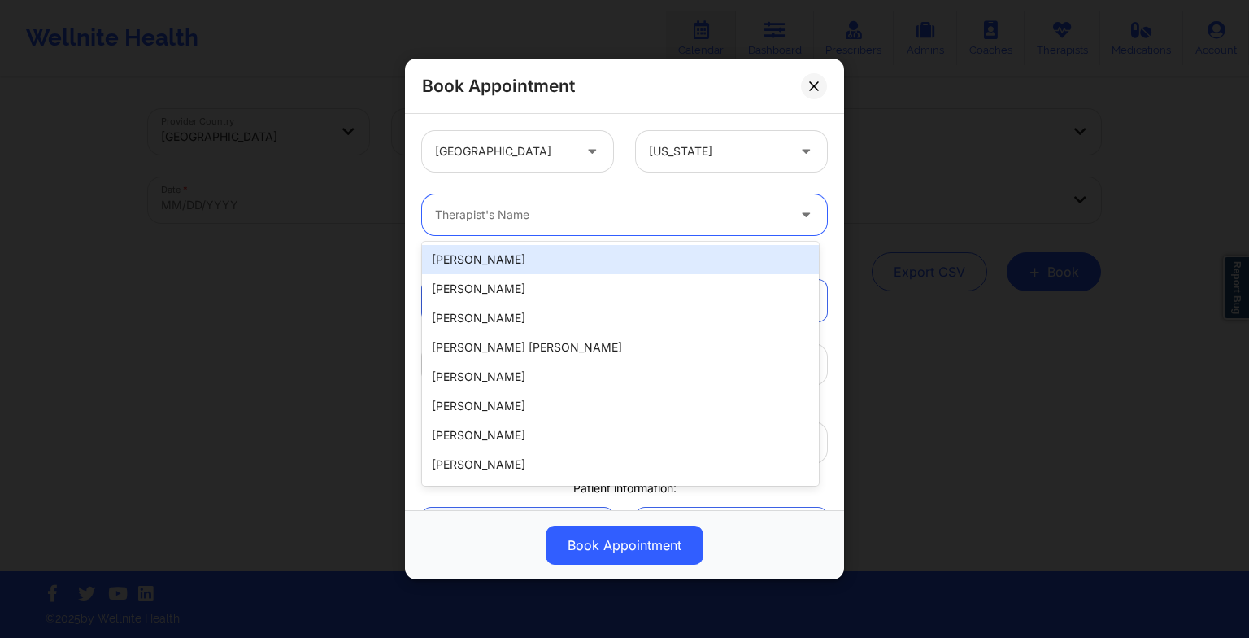
click at [534, 216] on div at bounding box center [610, 215] width 351 height 20
paste input "Recurring every other week 5:15 Mondays"
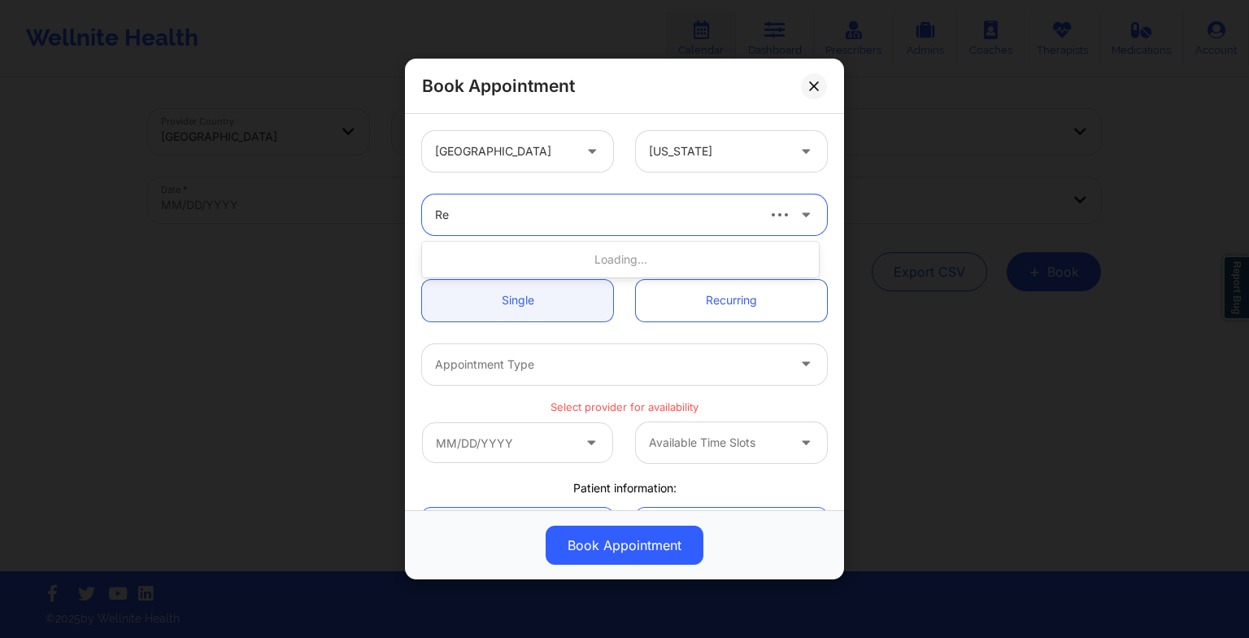
type input "R"
type input "sakim"
click at [488, 257] on div "[PERSON_NAME]" at bounding box center [620, 259] width 397 height 29
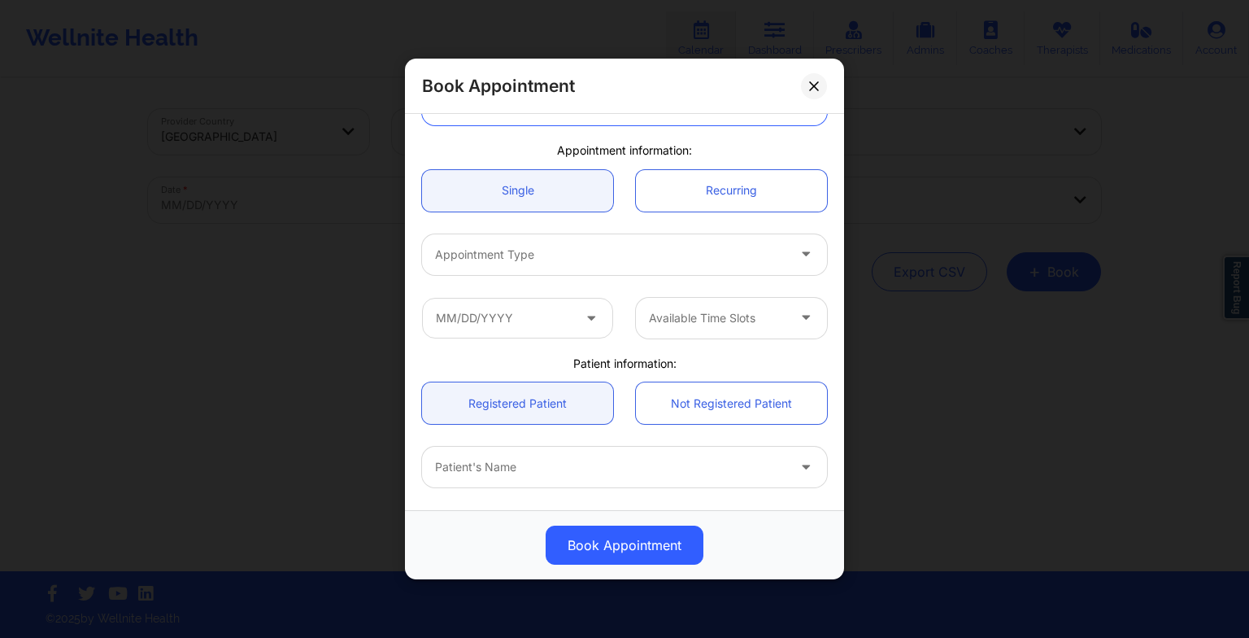
scroll to position [111, 0]
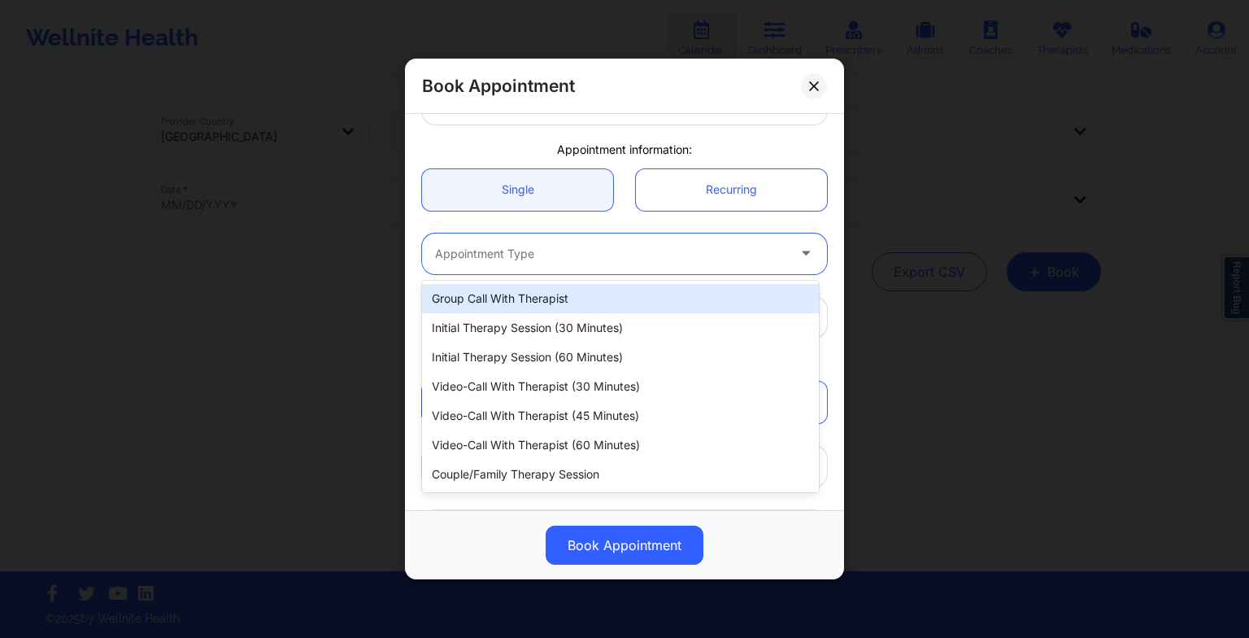
click at [481, 257] on div at bounding box center [610, 254] width 351 height 20
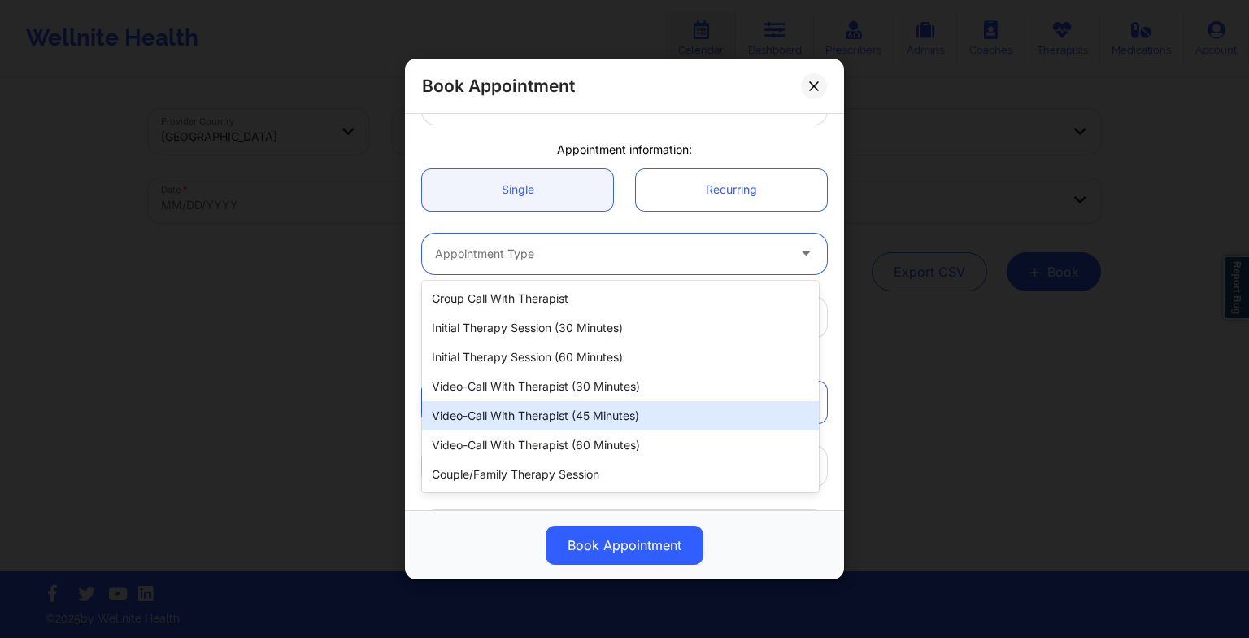
click at [519, 406] on div "Video-Call with Therapist (45 minutes)" at bounding box center [620, 415] width 397 height 29
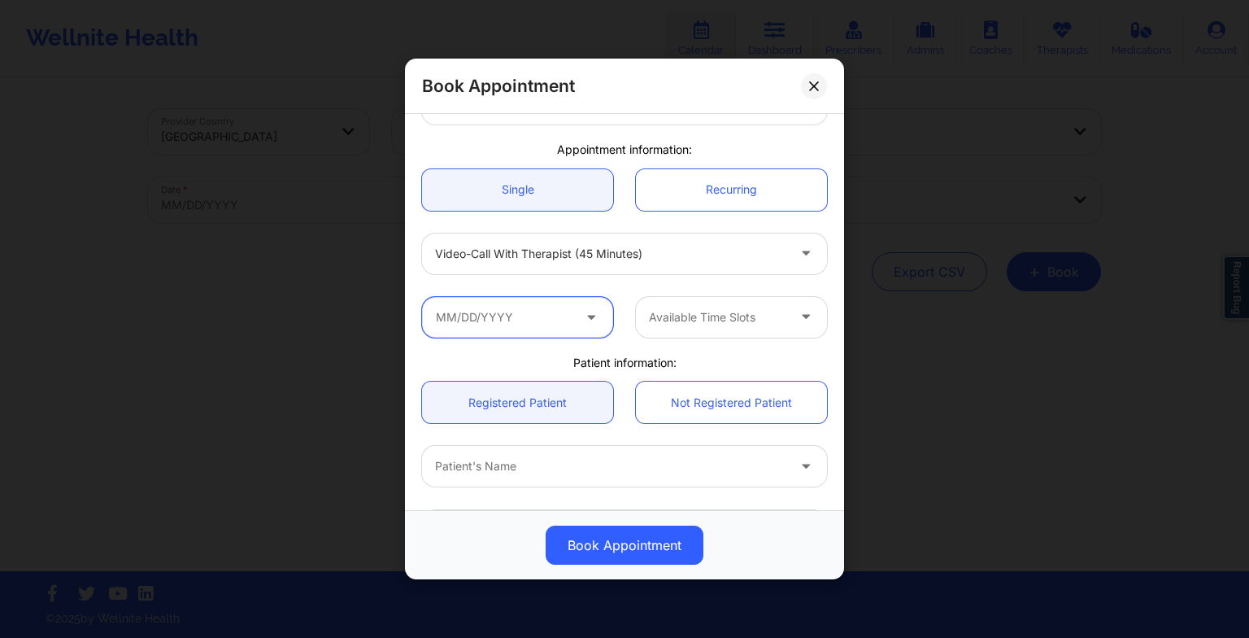
click at [560, 306] on input "text" at bounding box center [517, 317] width 191 height 41
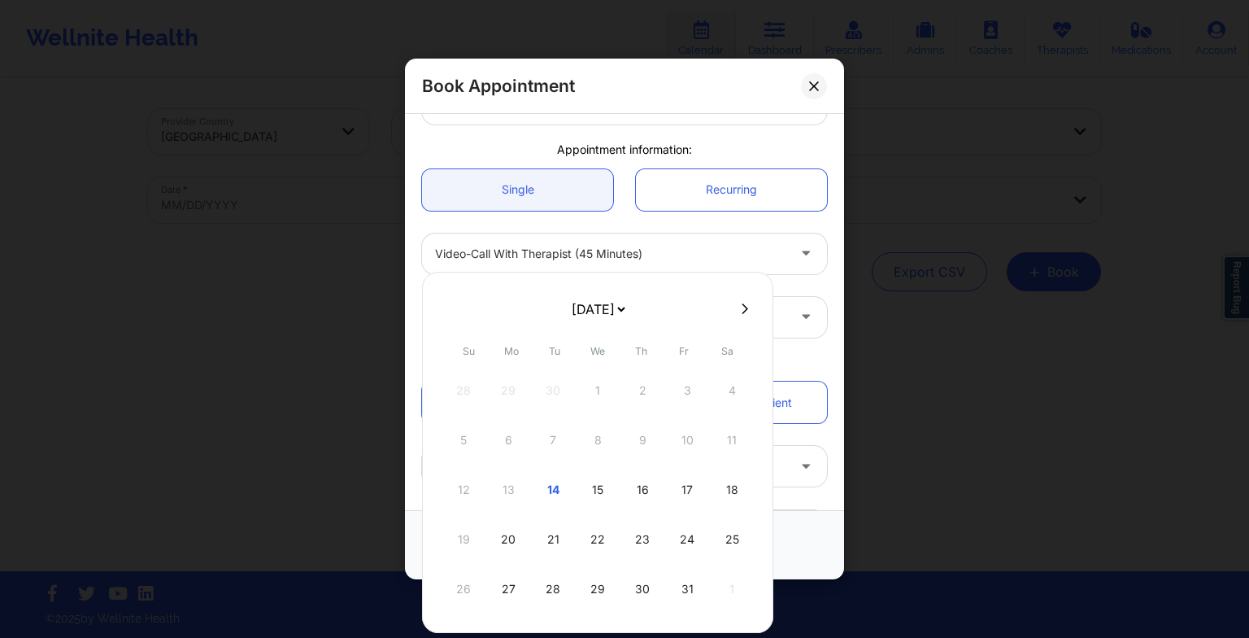
click at [742, 307] on icon at bounding box center [745, 309] width 7 height 12
select select "2025-10"
click at [511, 479] on div "10" at bounding box center [508, 490] width 41 height 46
type input "[DATE]"
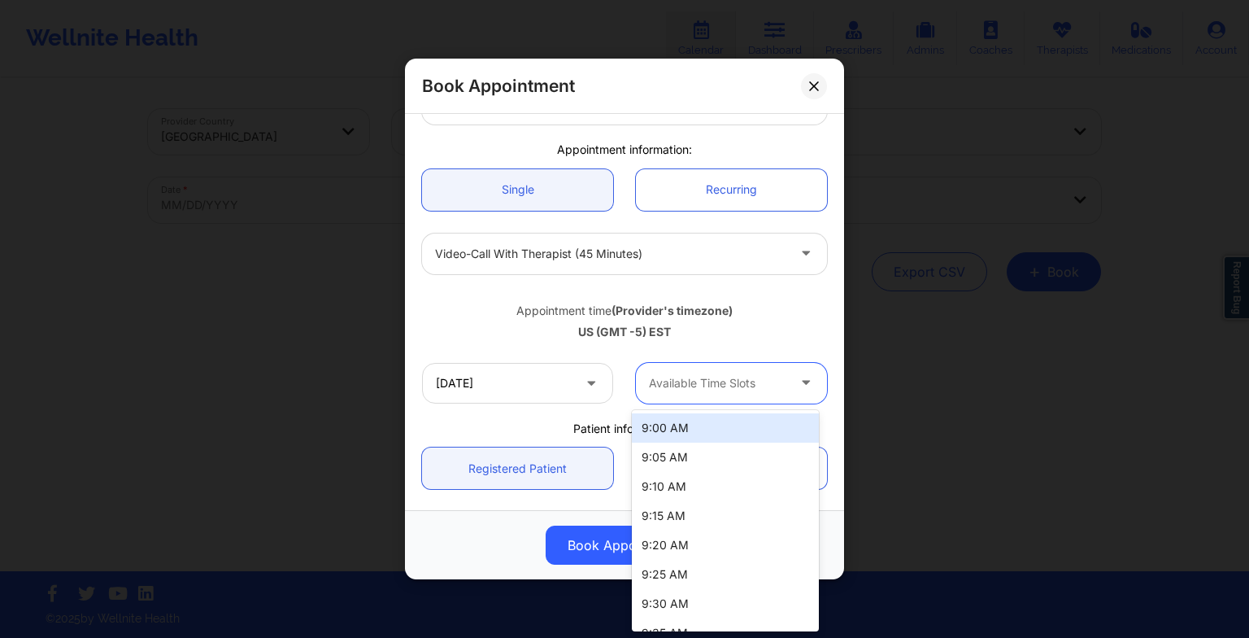
click at [684, 384] on div at bounding box center [717, 383] width 137 height 20
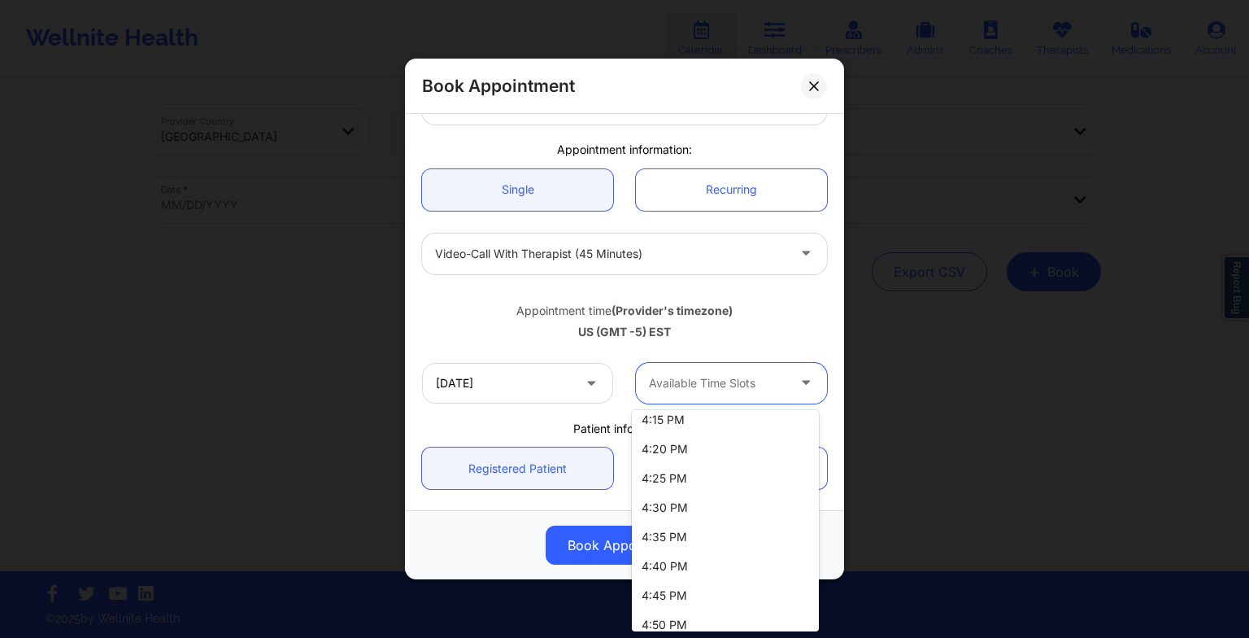
scroll to position [2714, 0]
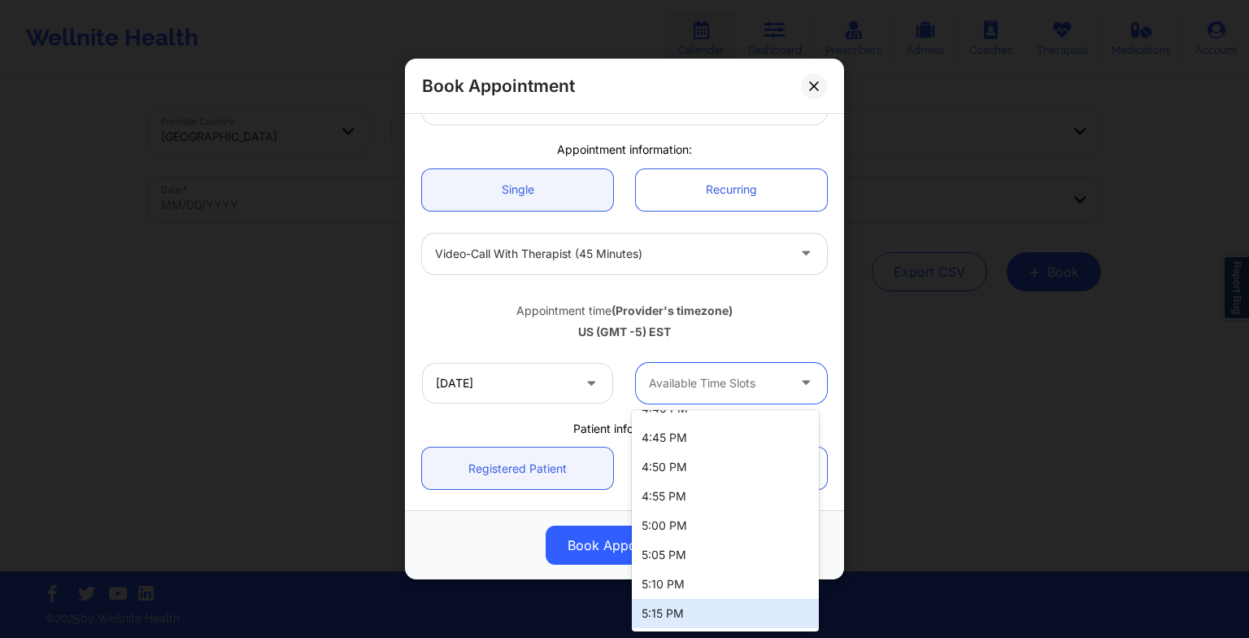
click at [666, 602] on div "5:15 PM" at bounding box center [725, 613] width 187 height 29
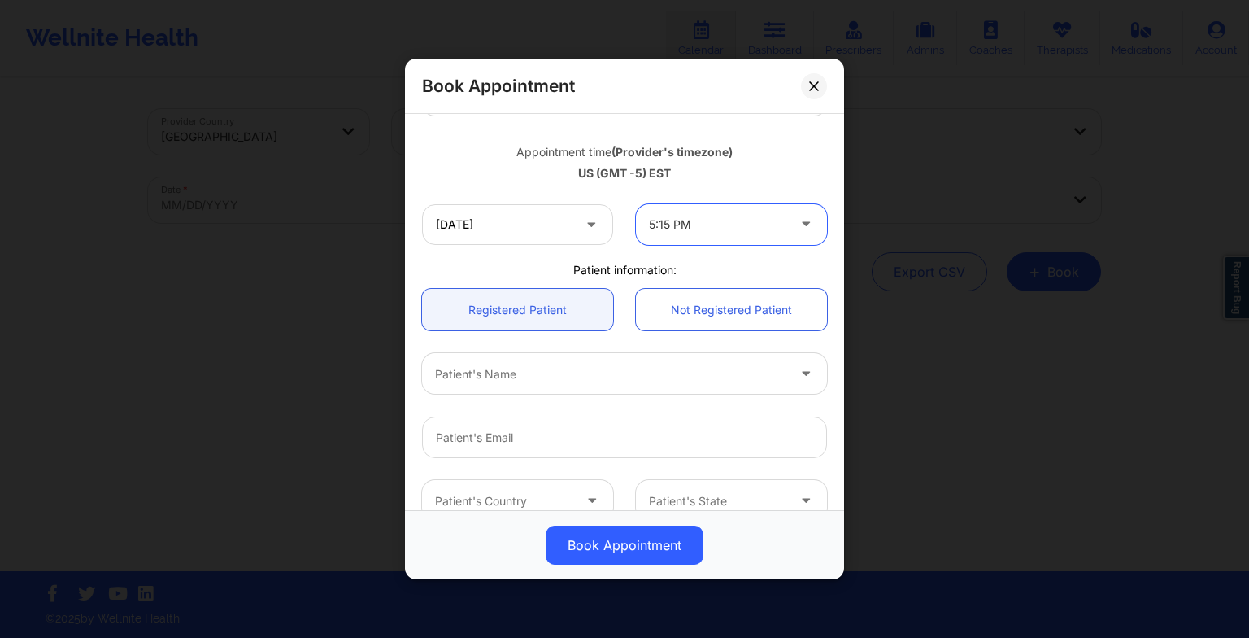
scroll to position [275, 0]
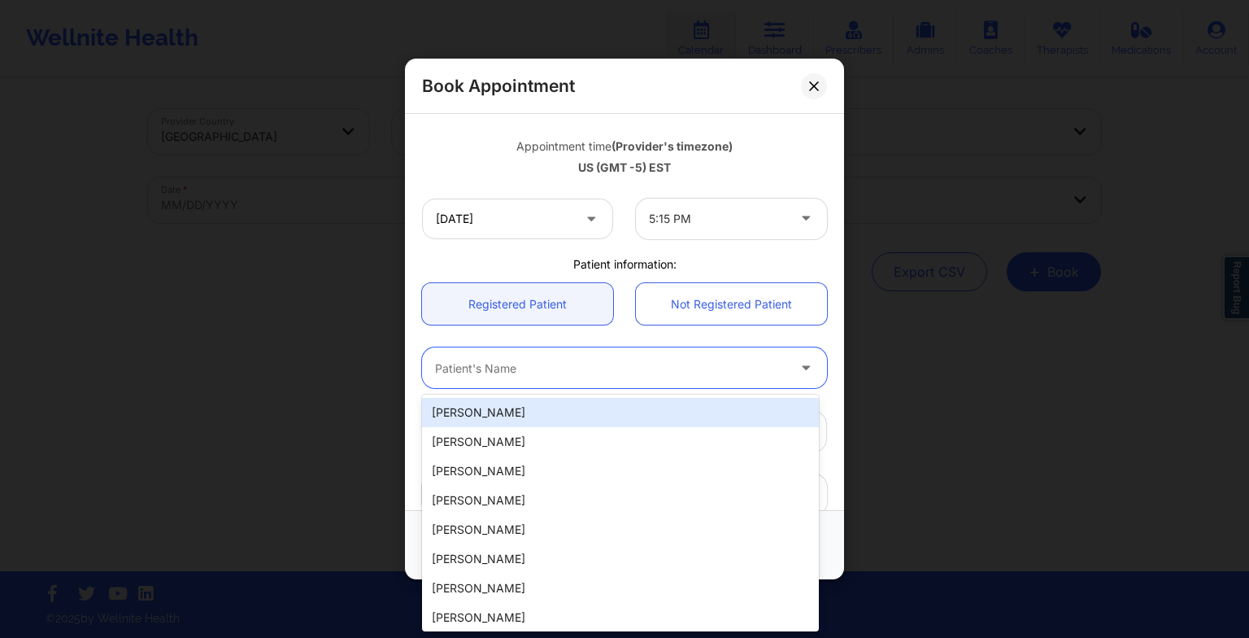
click at [554, 352] on div "Patient's Name" at bounding box center [605, 367] width 366 height 41
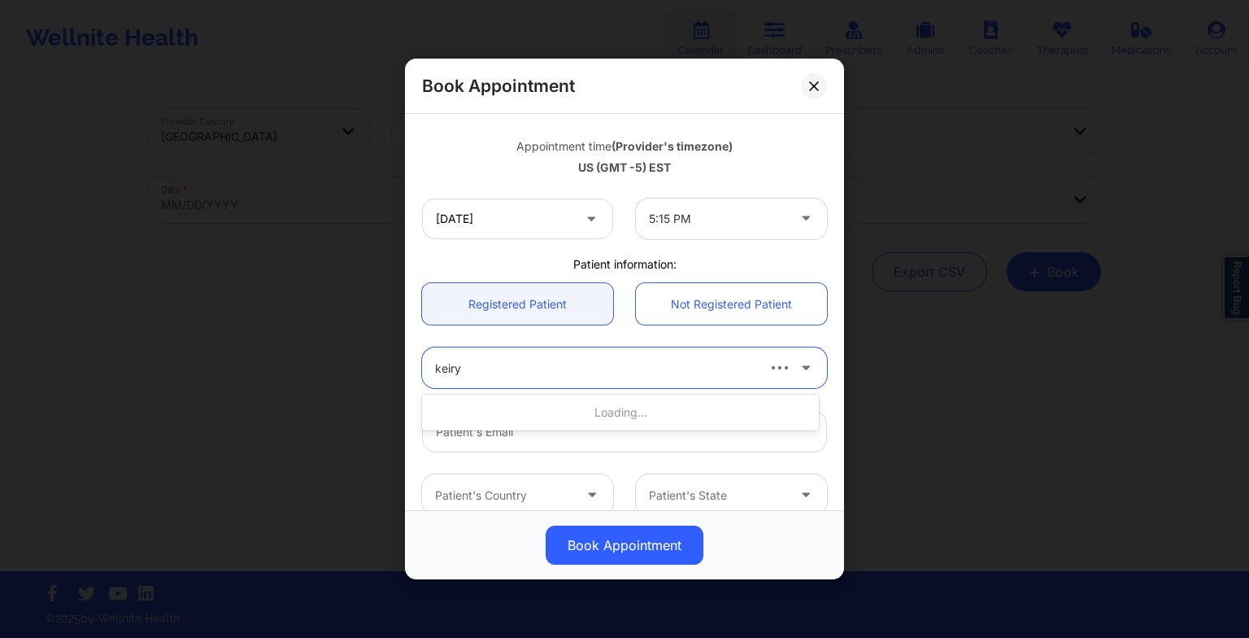
type input "keiry r"
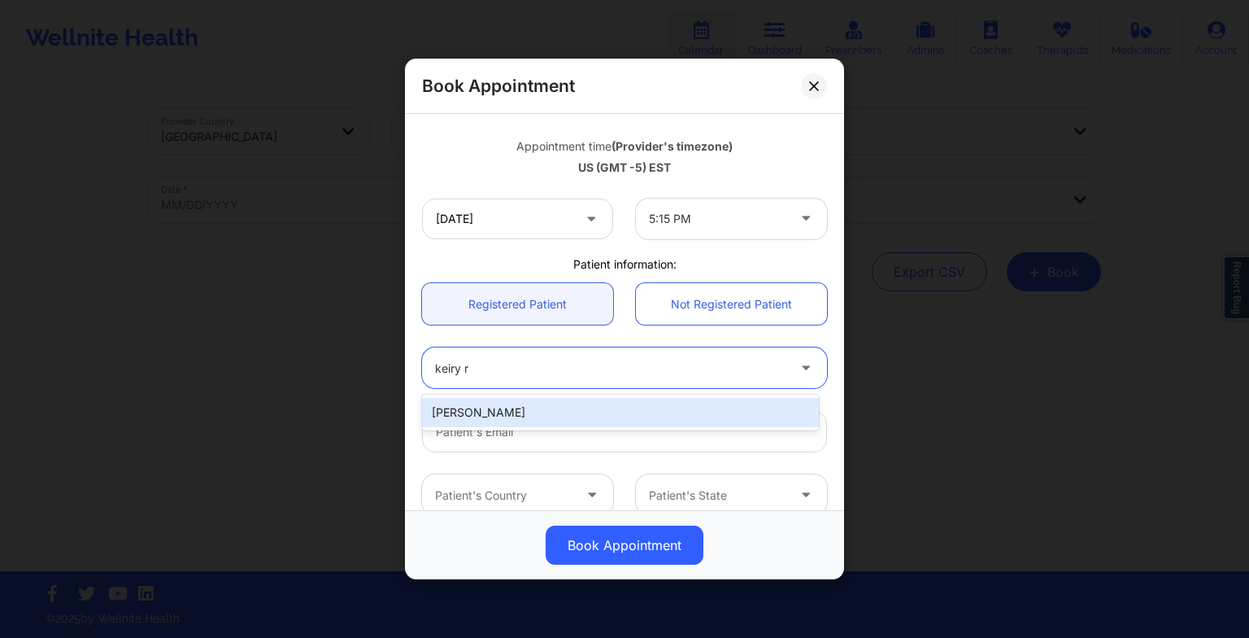
click at [530, 403] on div "[PERSON_NAME]" at bounding box center [620, 412] width 397 height 29
type input "[EMAIL_ADDRESS][DOMAIN_NAME]"
type input "[PHONE_NUMBER]"
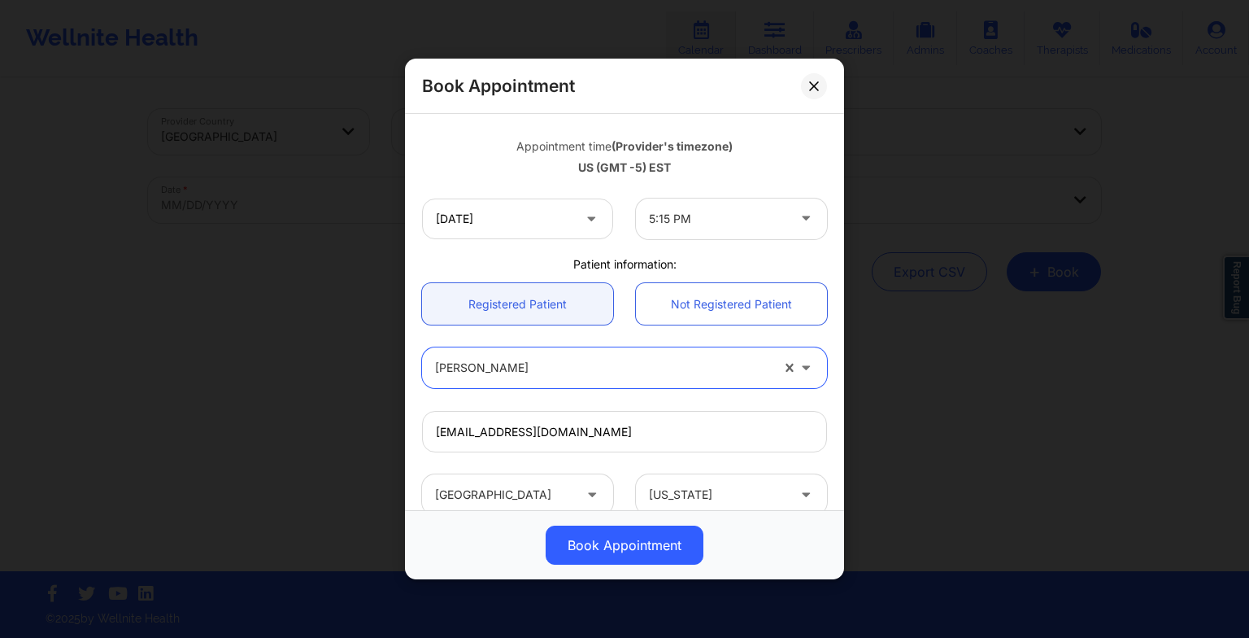
scroll to position [448, 0]
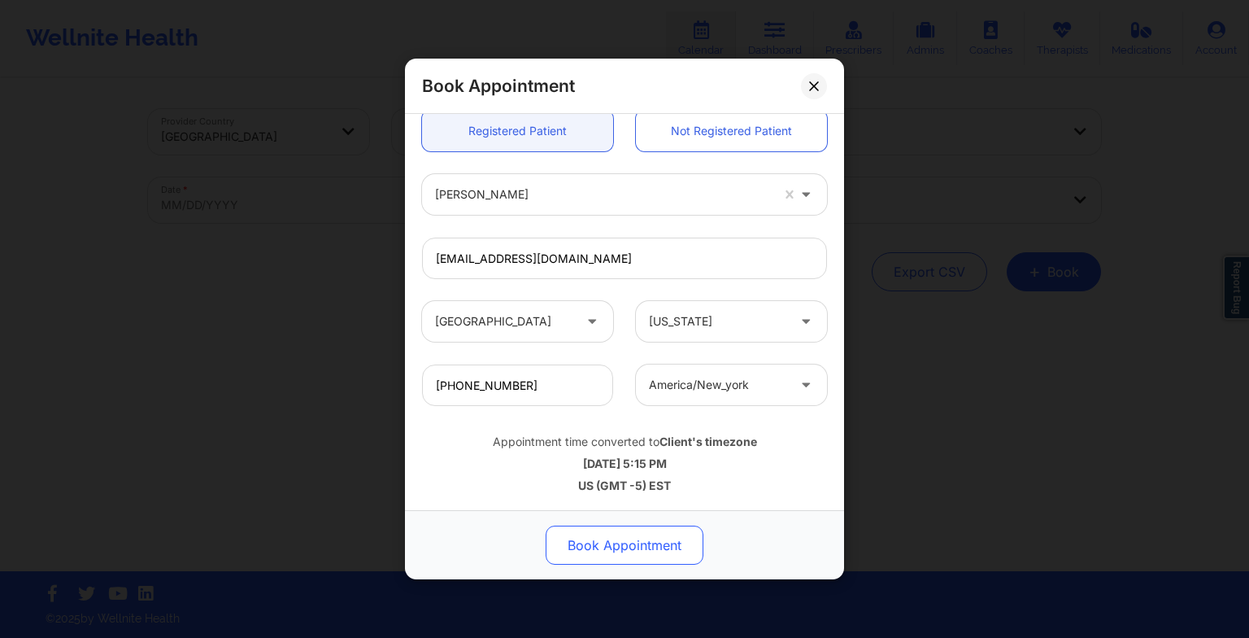
click at [564, 543] on button "Book Appointment" at bounding box center [625, 544] width 158 height 39
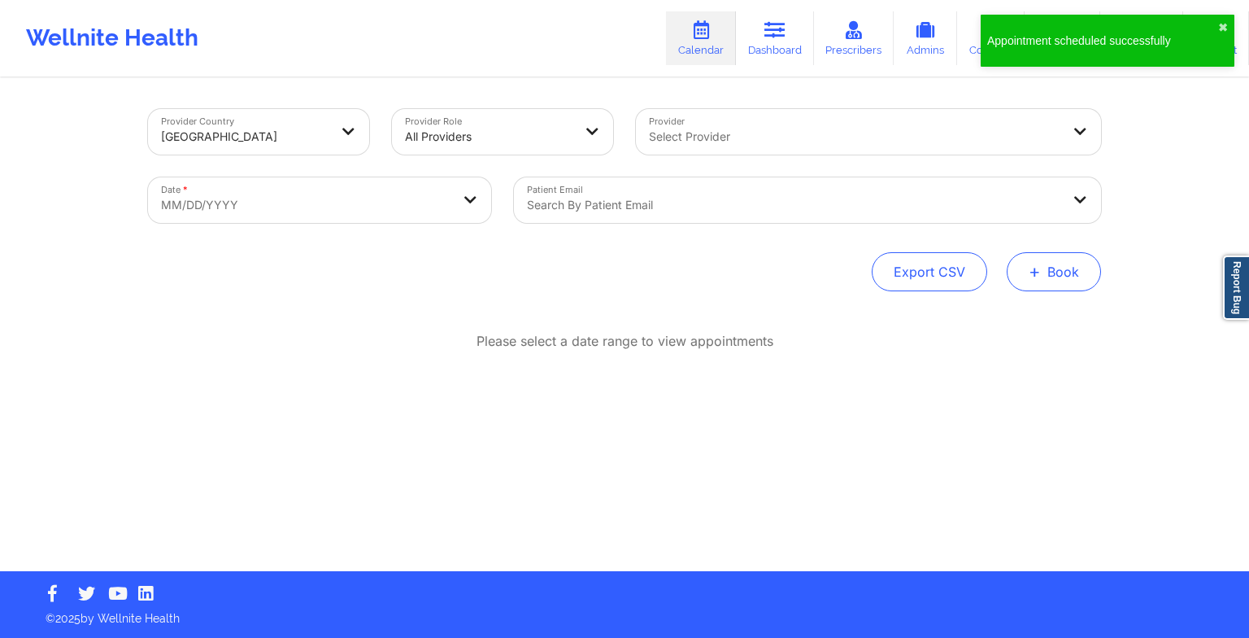
click at [1036, 288] on button "+ Book" at bounding box center [1054, 271] width 94 height 39
click at [990, 325] on button "Therapy Session" at bounding box center [1027, 323] width 124 height 27
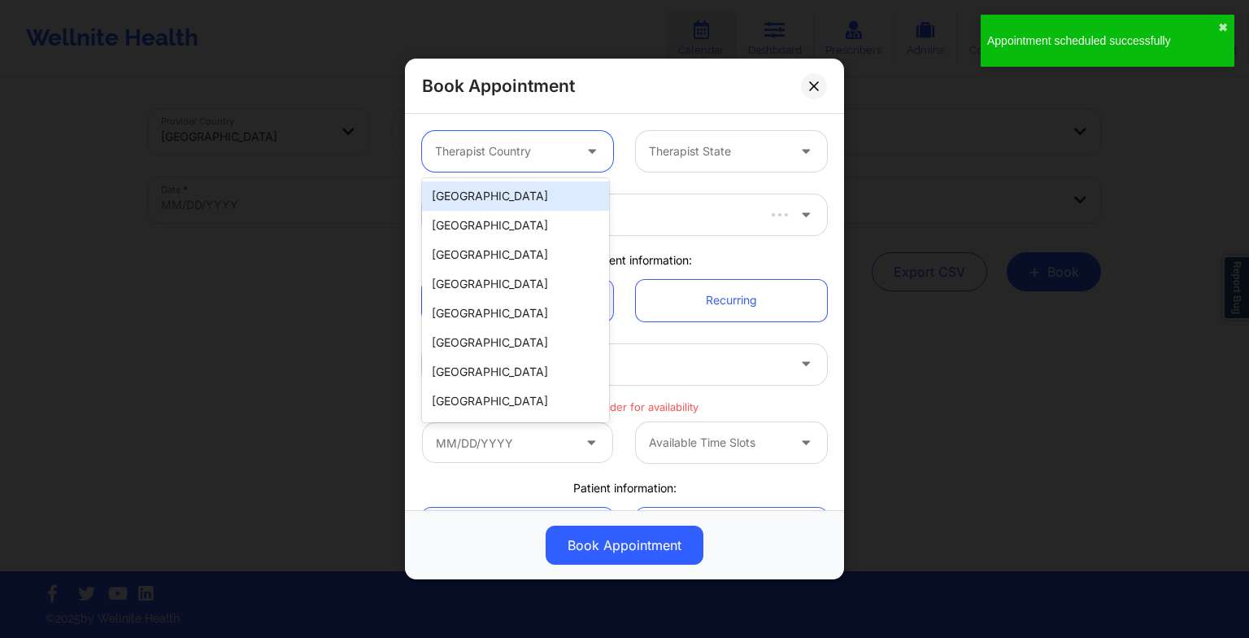
click at [535, 163] on div "Therapist Country" at bounding box center [498, 151] width 152 height 41
click at [523, 189] on div "[GEOGRAPHIC_DATA]" at bounding box center [515, 195] width 187 height 29
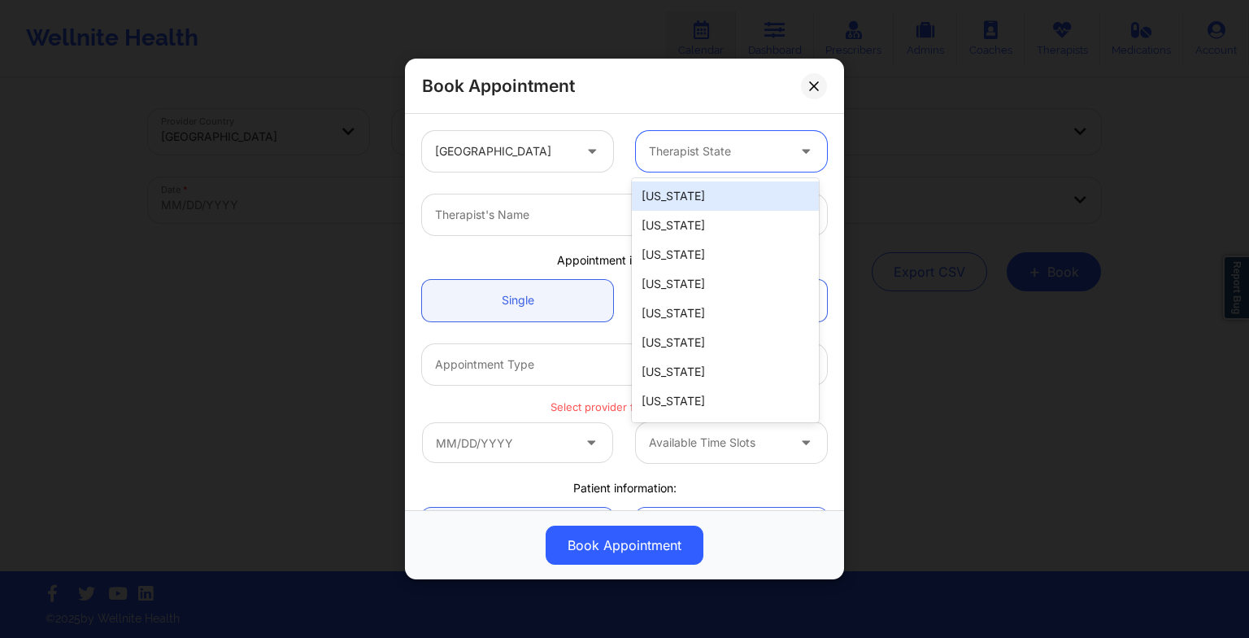
click at [687, 133] on div "Therapist State" at bounding box center [712, 151] width 152 height 41
type input "new"
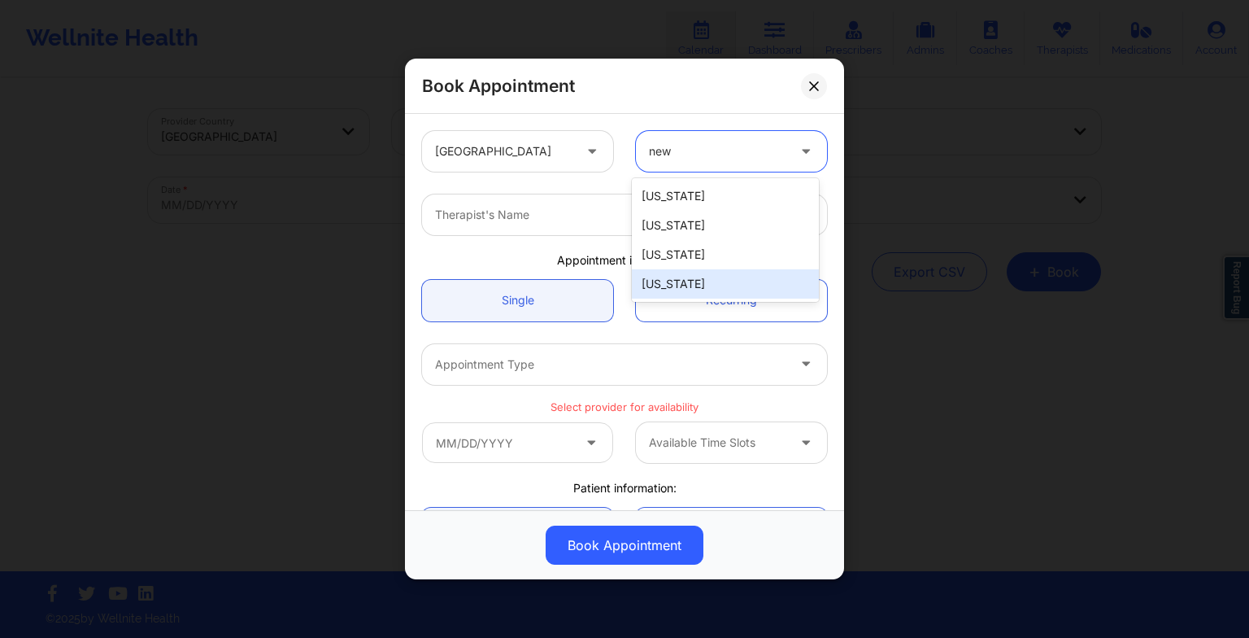
click at [687, 269] on div "[US_STATE]" at bounding box center [725, 283] width 187 height 29
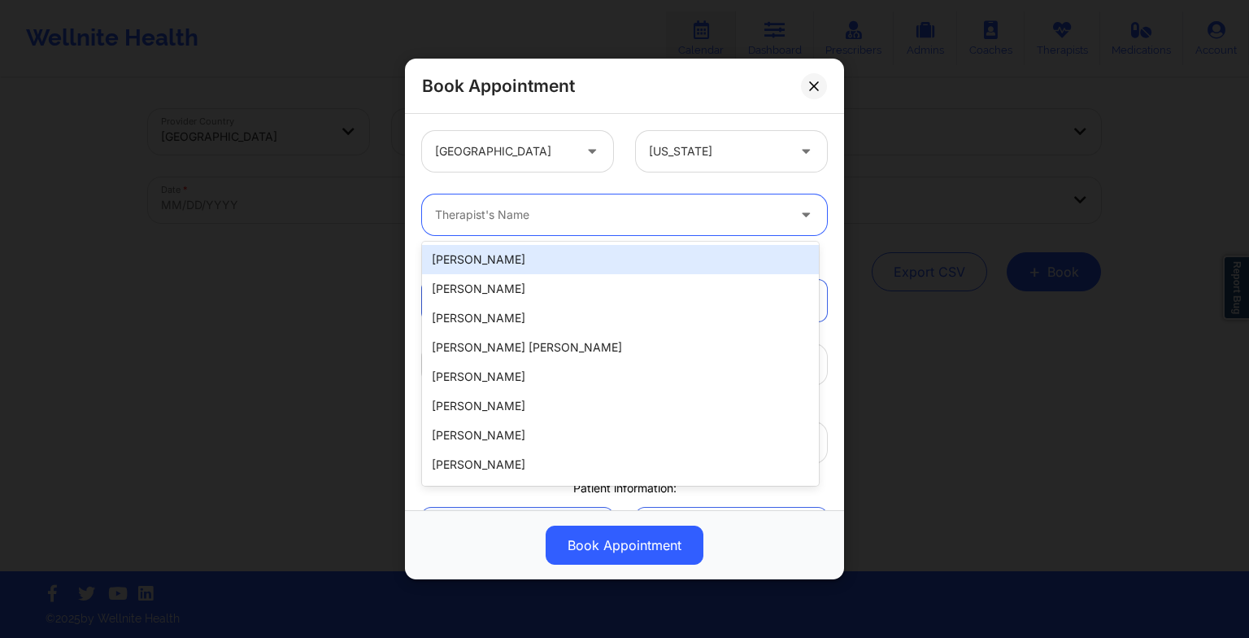
click at [606, 222] on div at bounding box center [610, 215] width 351 height 20
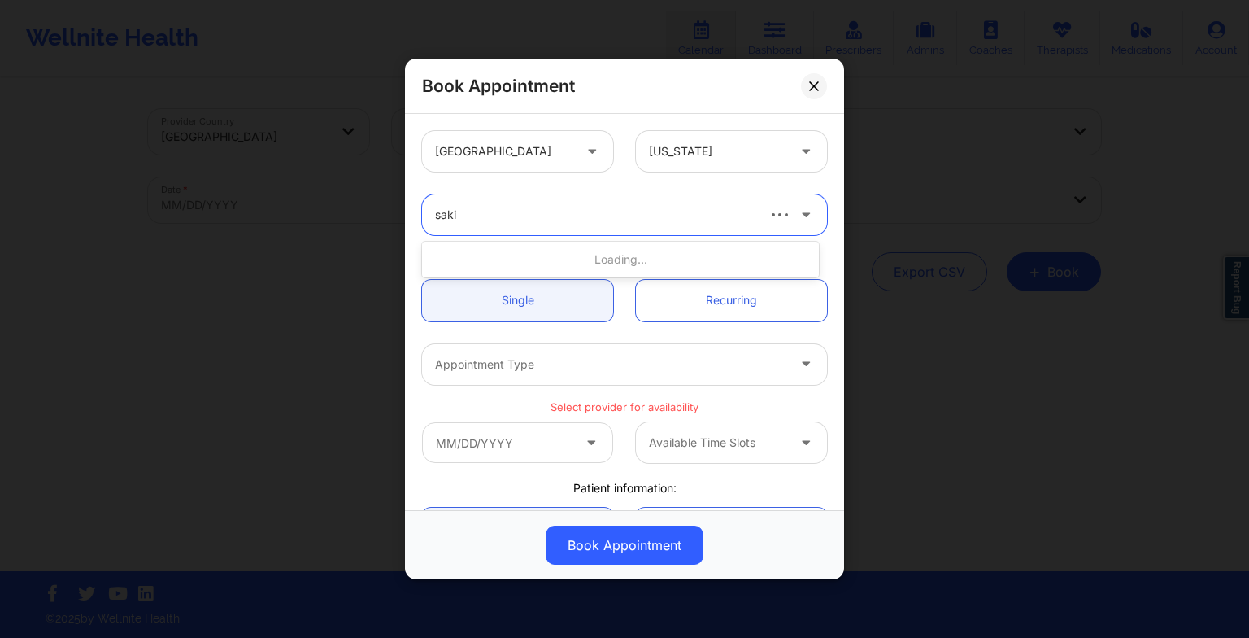
type input "sakim"
click at [539, 260] on div "[PERSON_NAME]" at bounding box center [620, 259] width 397 height 29
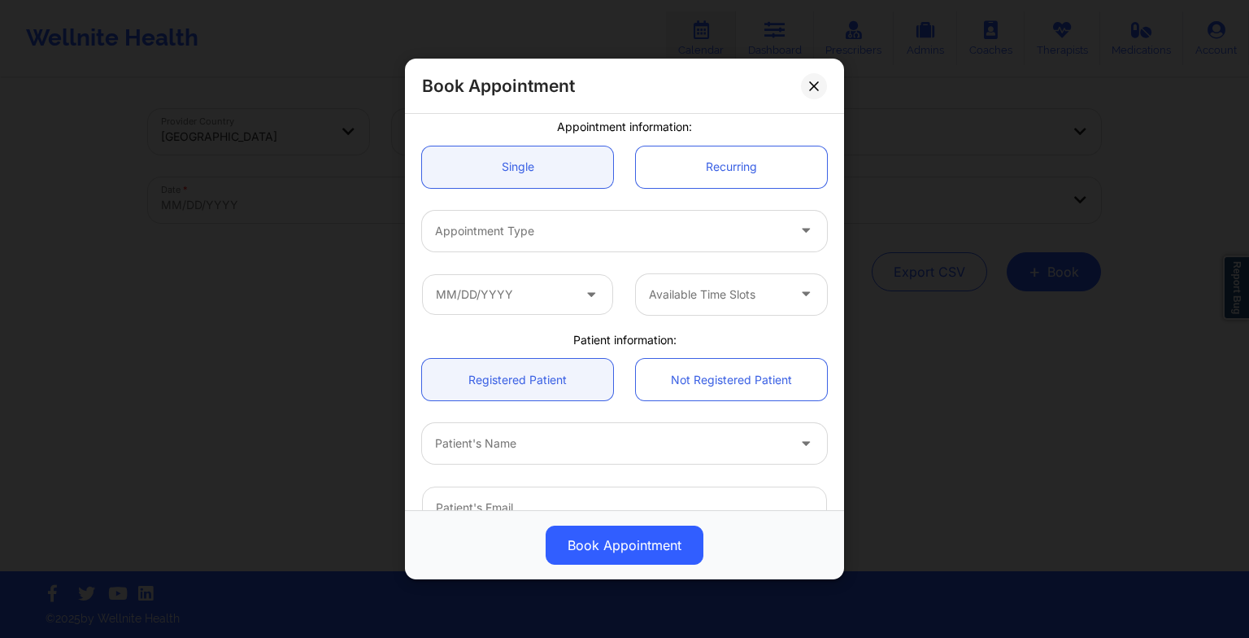
scroll to position [137, 0]
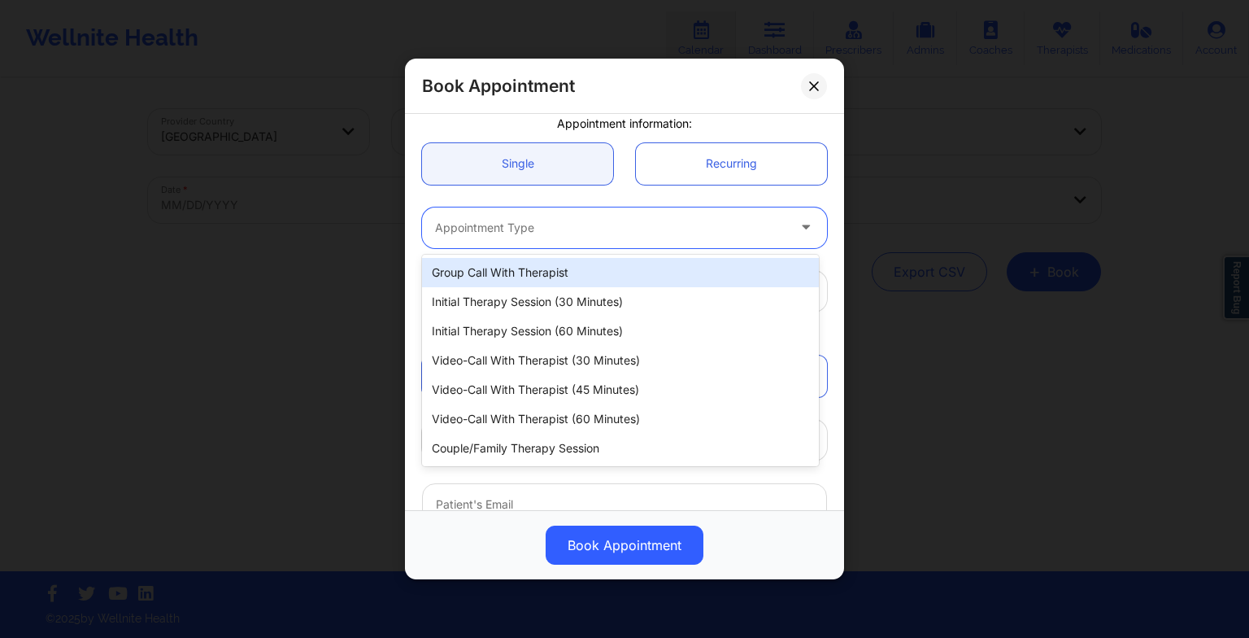
click at [504, 238] on div "Appointment Type" at bounding box center [605, 227] width 366 height 41
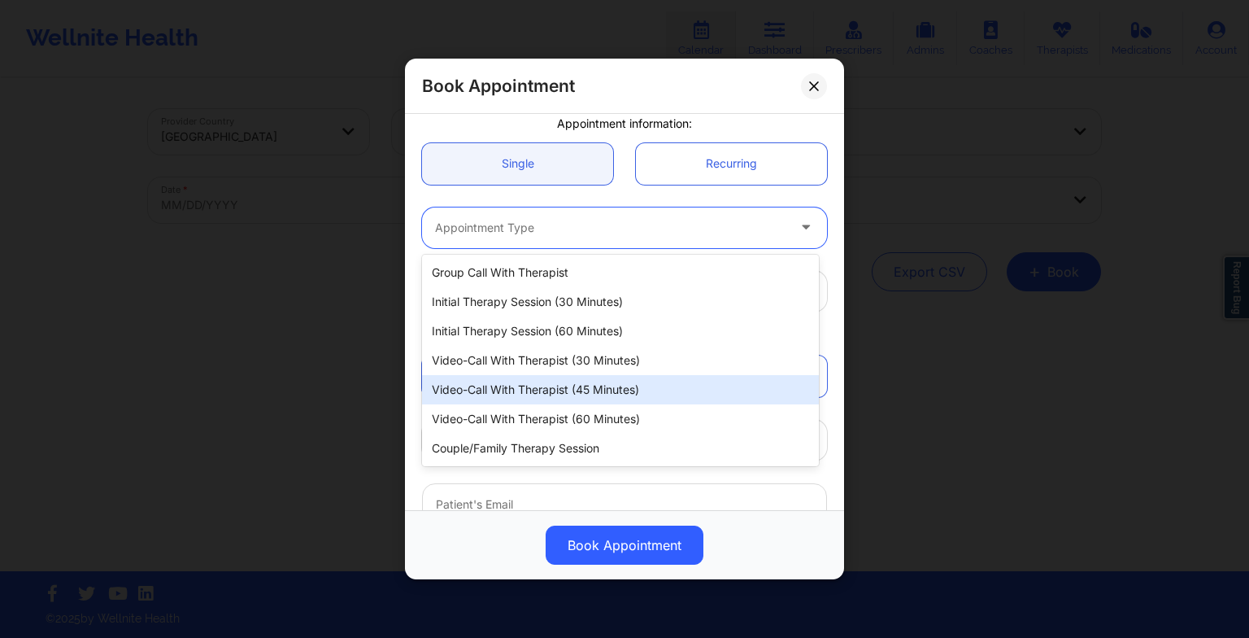
click at [524, 390] on div "Video-Call with Therapist (45 minutes)" at bounding box center [620, 389] width 397 height 29
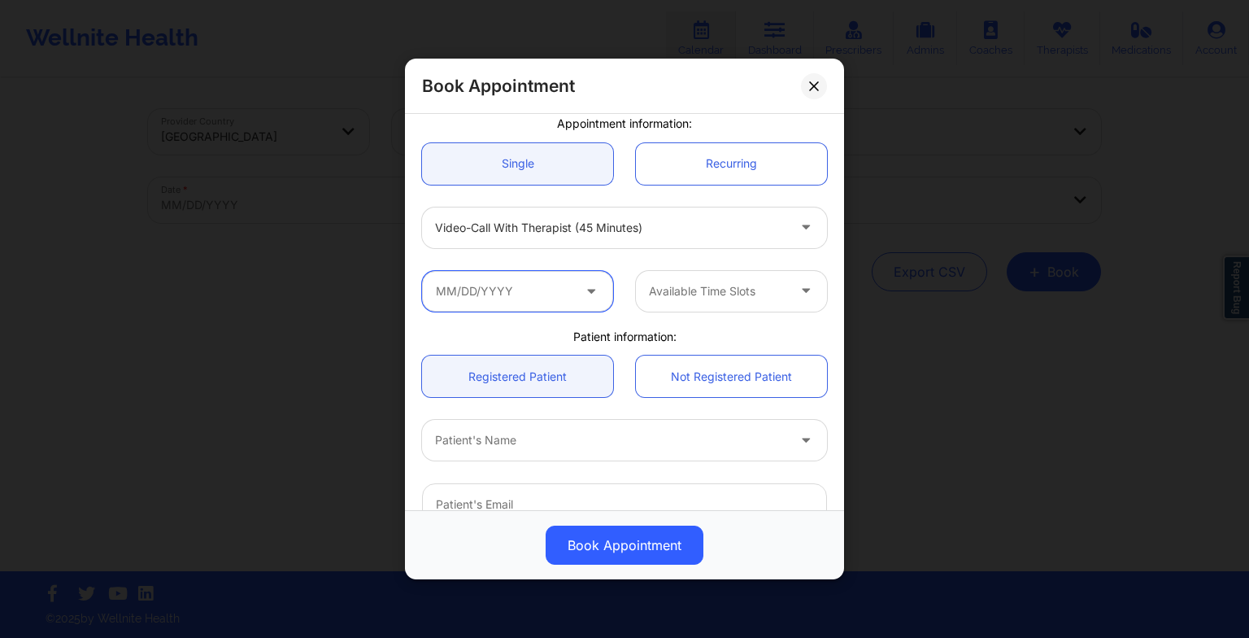
click at [522, 301] on input "text" at bounding box center [517, 291] width 191 height 41
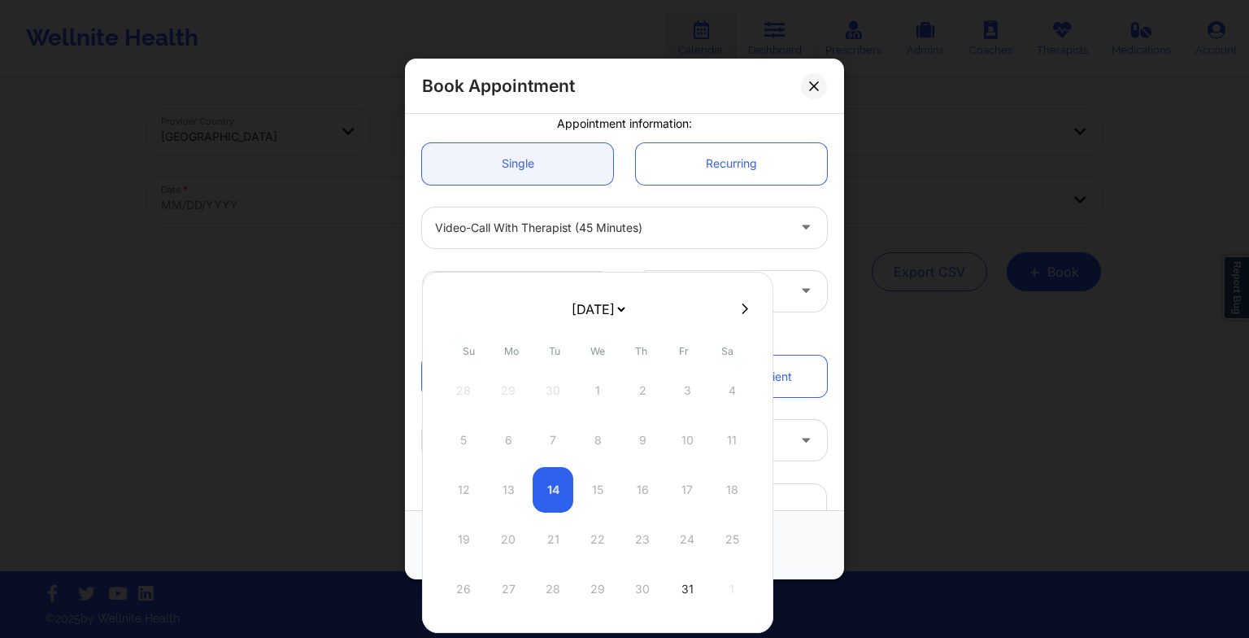
click at [616, 316] on select "[DATE] [DATE] [DATE] [DATE] [DATE] [DATE] [DATE] [DATE] [DATE] [DATE] [DATE] [D…" at bounding box center [598, 309] width 59 height 33
select select "2025-10"
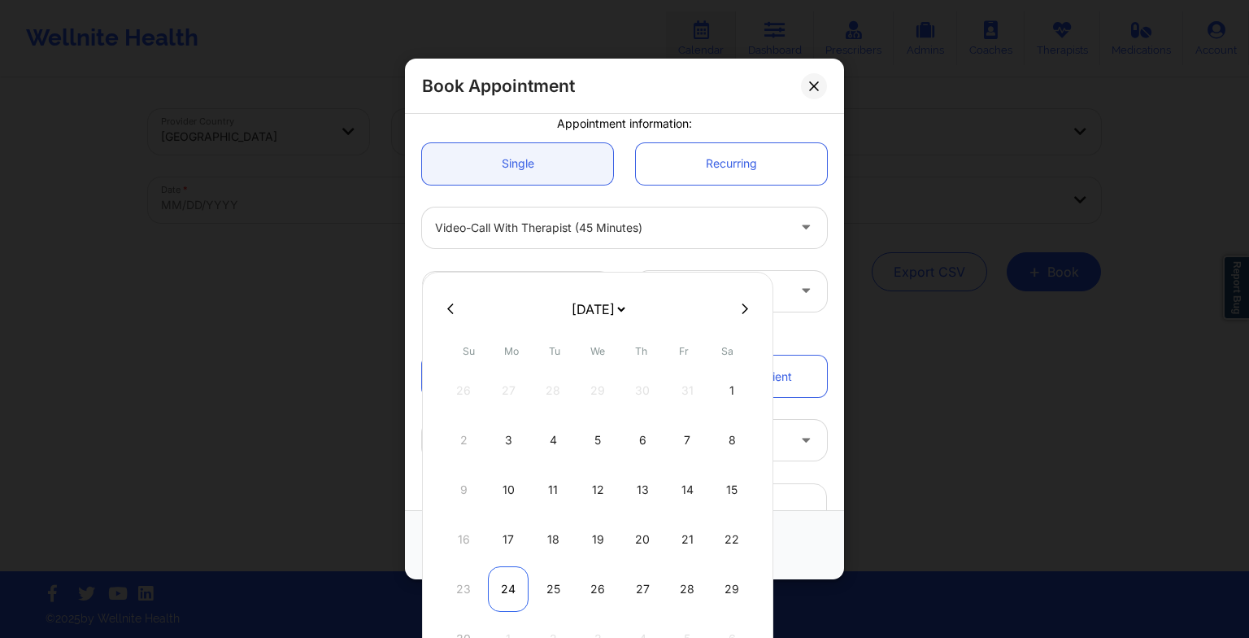
click at [511, 594] on div "24" at bounding box center [508, 589] width 41 height 46
type input "[DATE]"
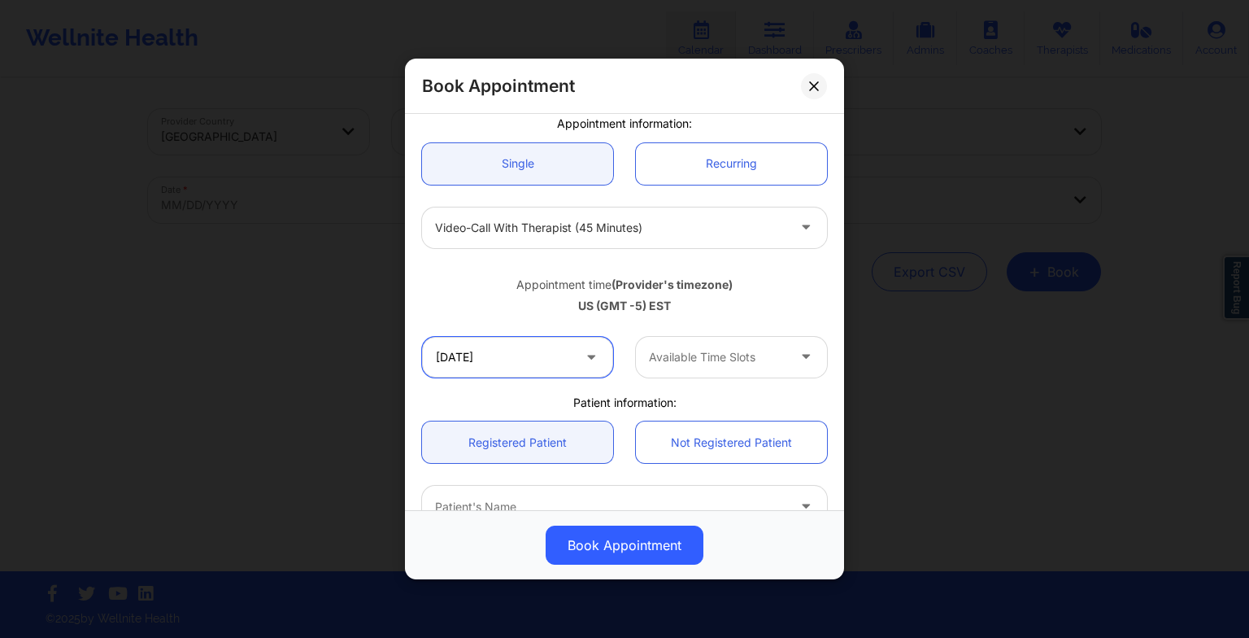
click at [540, 368] on input "[DATE]" at bounding box center [517, 357] width 191 height 41
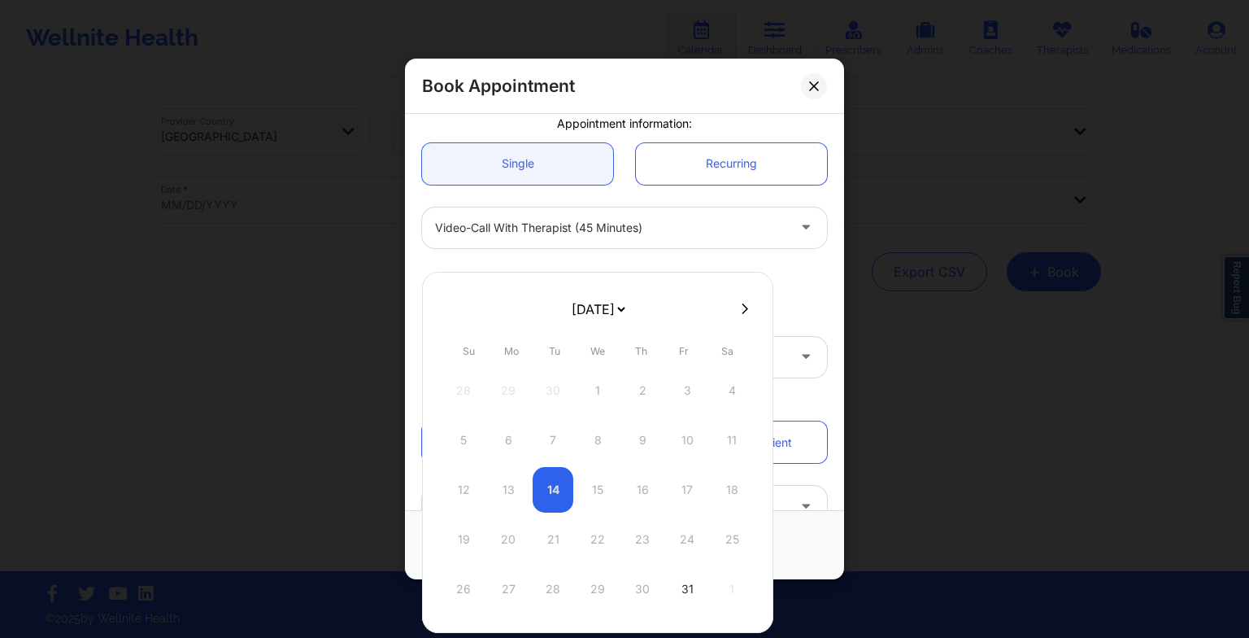
drag, startPoint x: 591, startPoint y: 306, endPoint x: 581, endPoint y: 361, distance: 56.2
click at [581, 361] on div "[DATE] [DATE] [DATE] [DATE] [DATE] [DATE] [DATE] [DATE] [DATE] [DATE] [DATE] [D…" at bounding box center [597, 452] width 351 height 361
select select "2025-10"
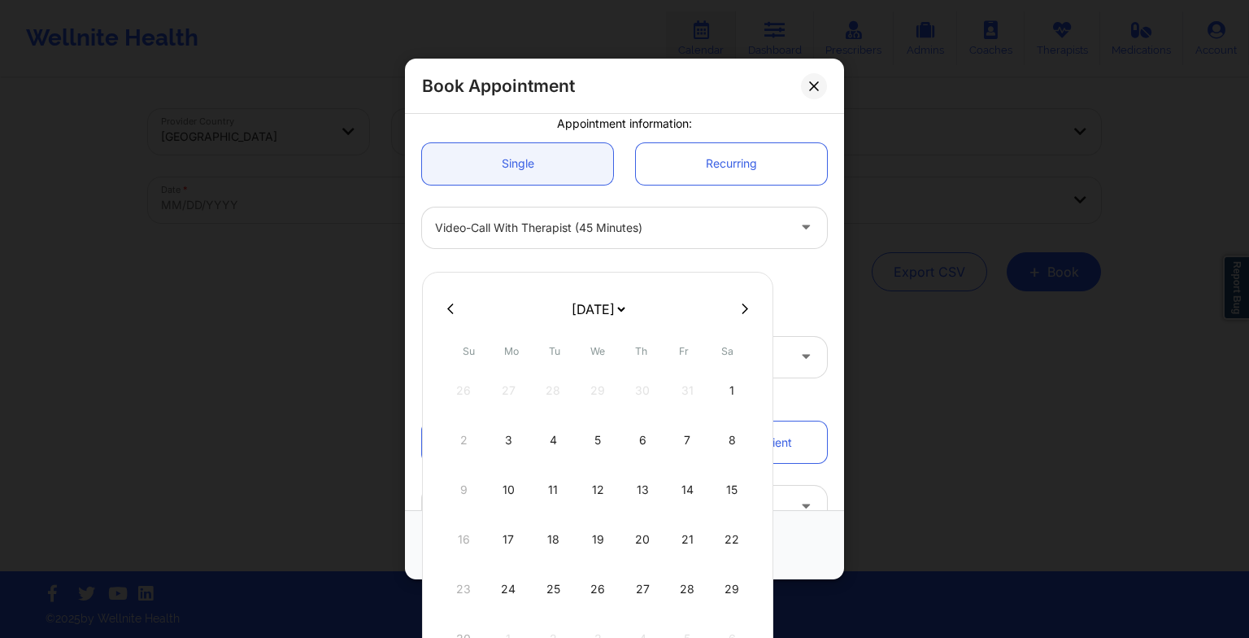
click at [514, 566] on div "24" at bounding box center [508, 589] width 41 height 46
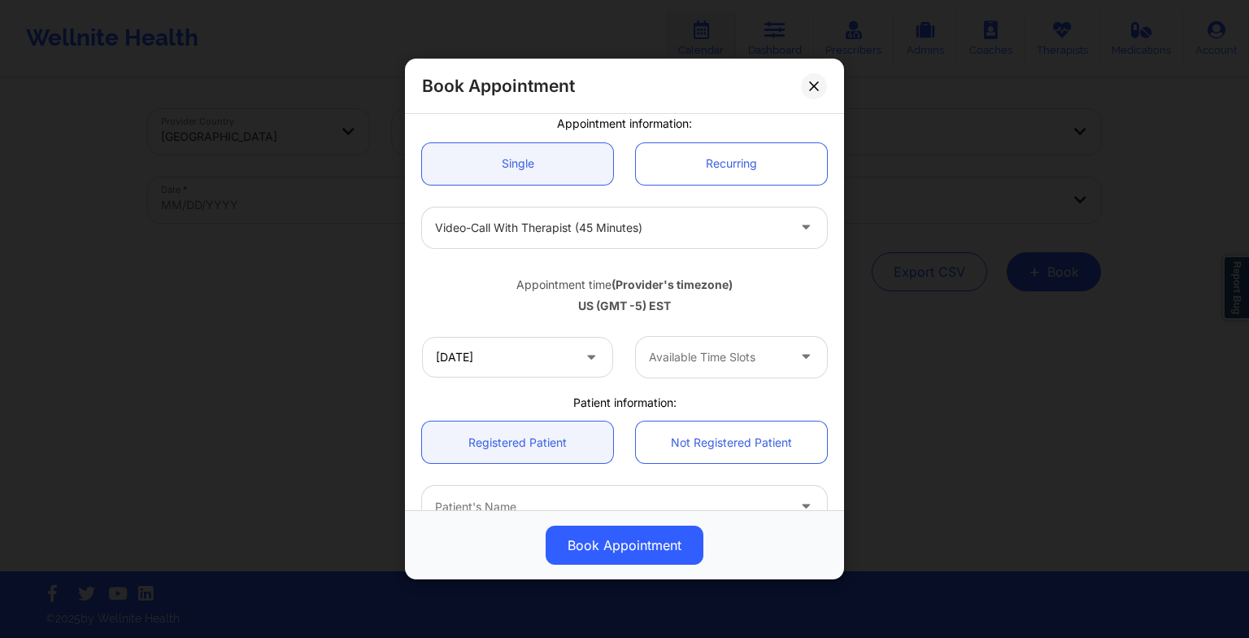
click at [684, 349] on div at bounding box center [717, 357] width 137 height 20
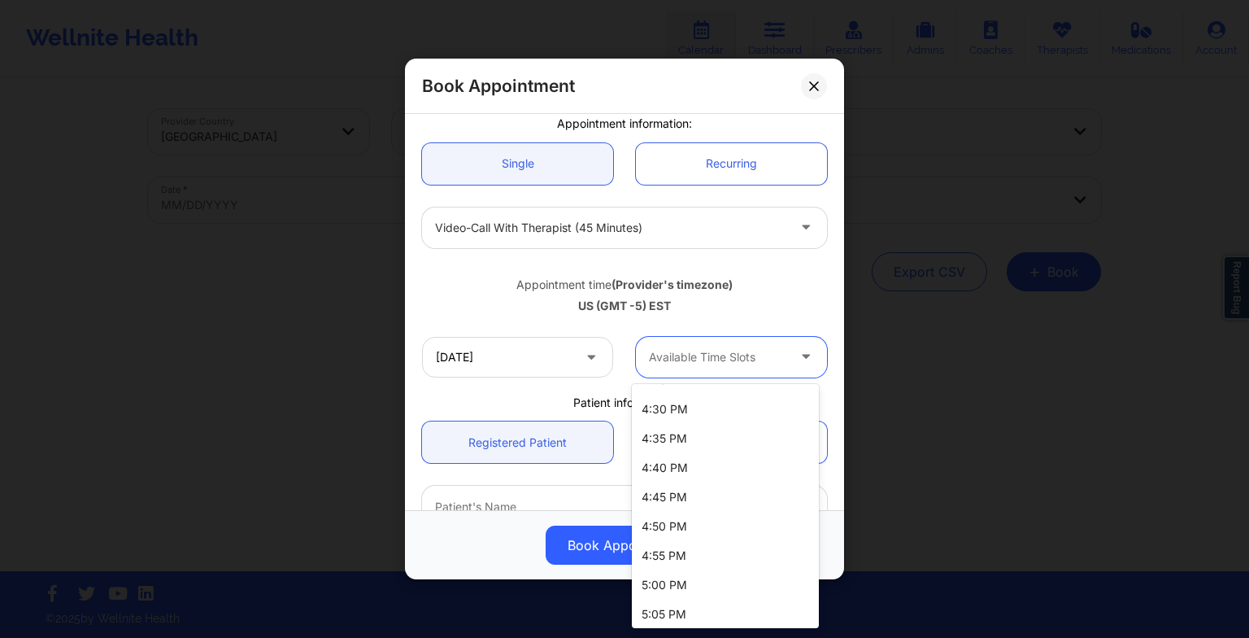
scroll to position [2691, 0]
click at [673, 605] on div "5:15 PM" at bounding box center [725, 609] width 187 height 29
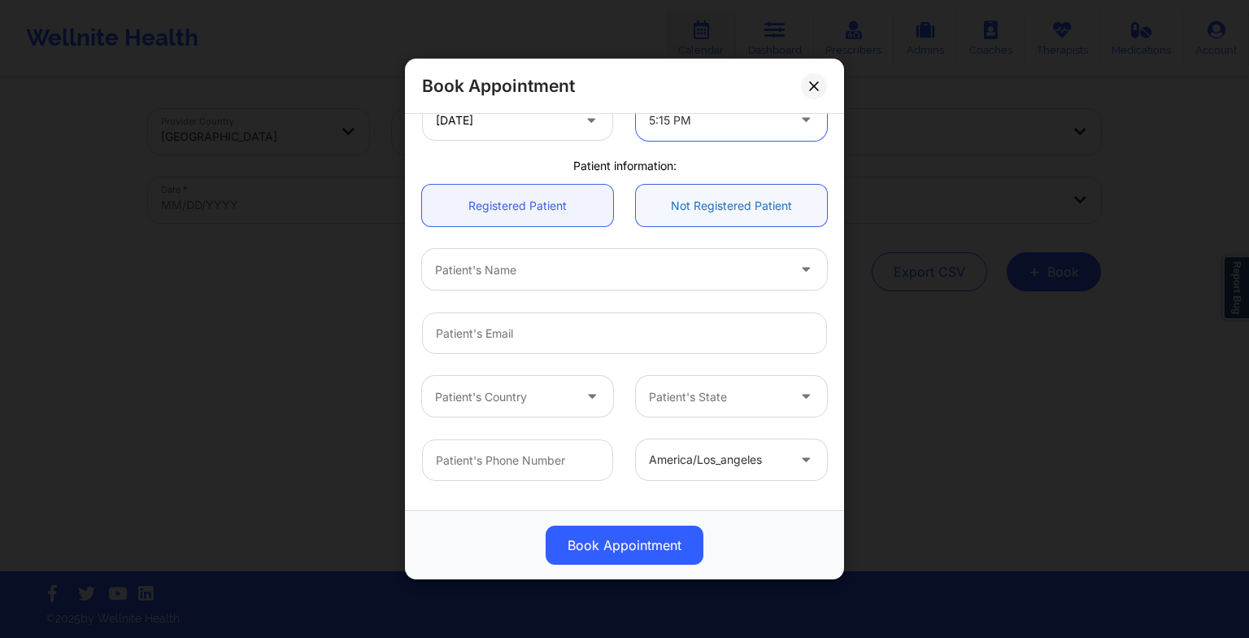
scroll to position [379, 0]
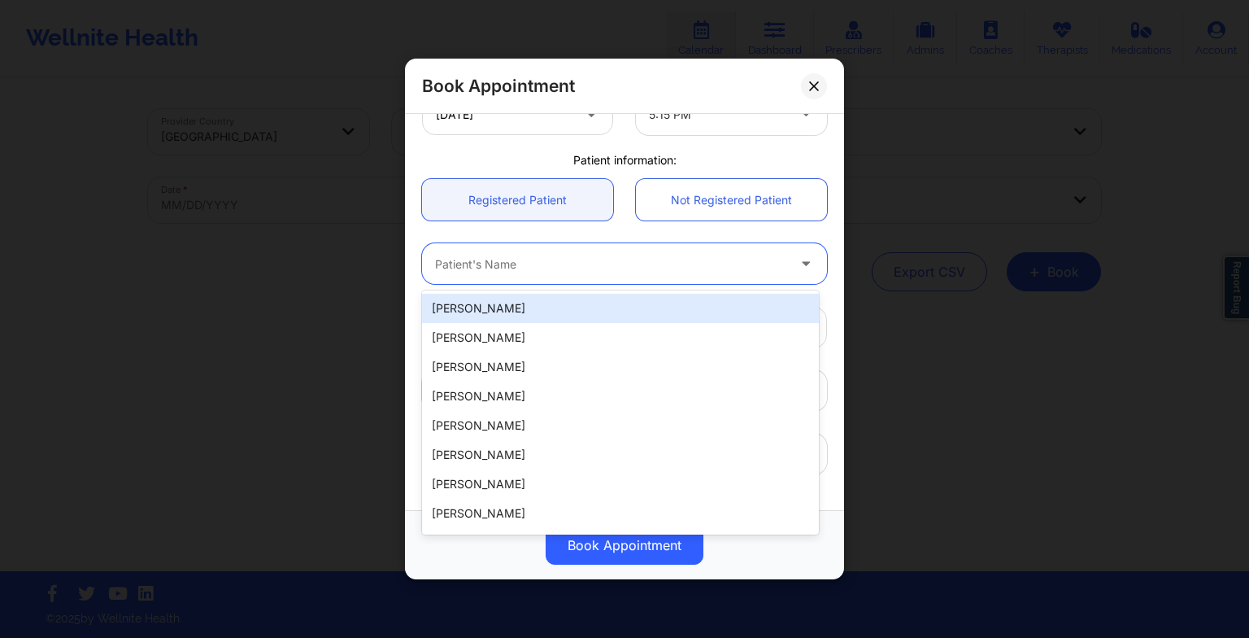
click at [496, 249] on div "Patient's Name" at bounding box center [605, 263] width 366 height 41
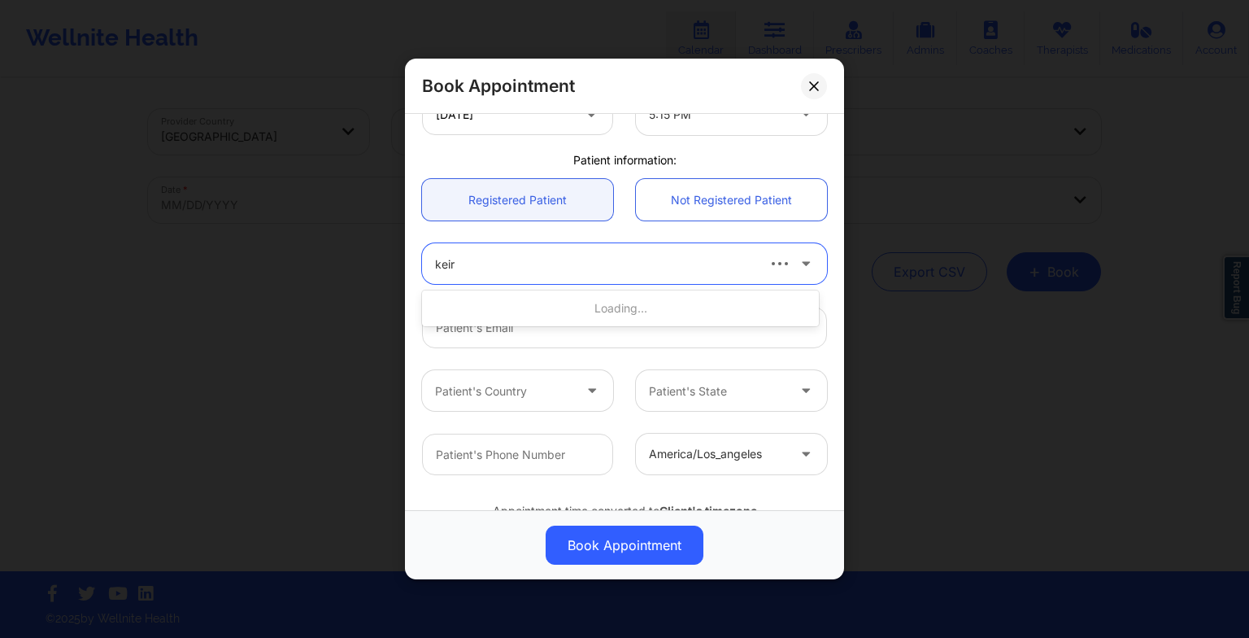
type input "keiry"
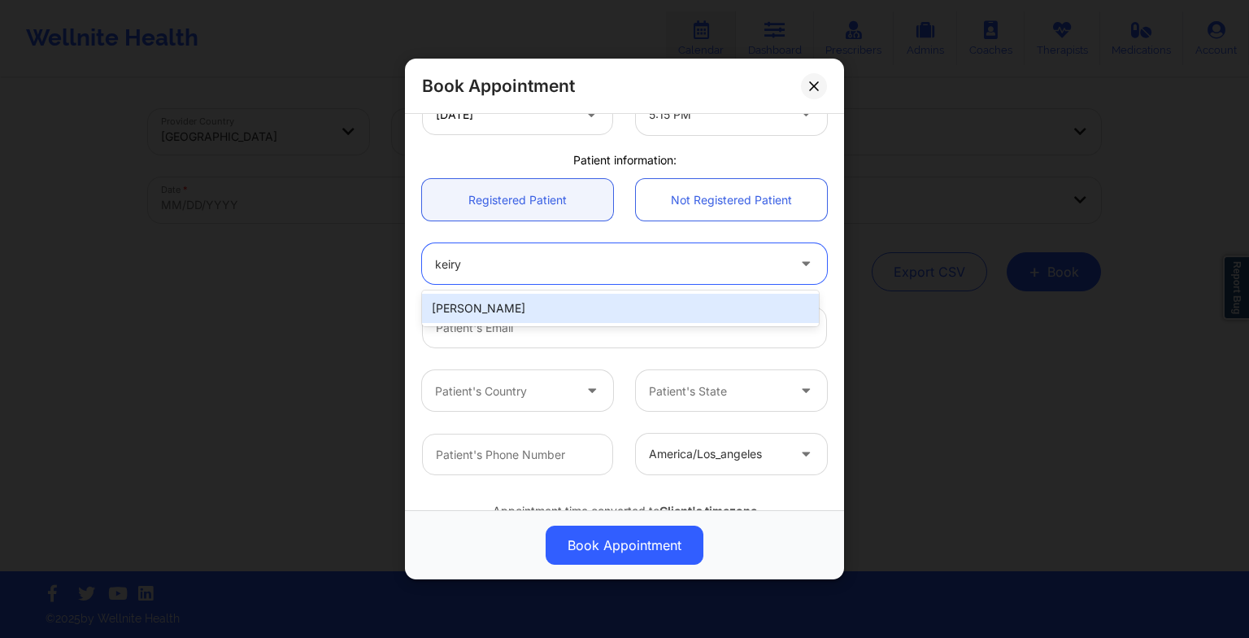
click at [485, 302] on div "[PERSON_NAME]" at bounding box center [620, 308] width 397 height 29
type input "[EMAIL_ADDRESS][DOMAIN_NAME]"
type input "[PHONE_NUMBER]"
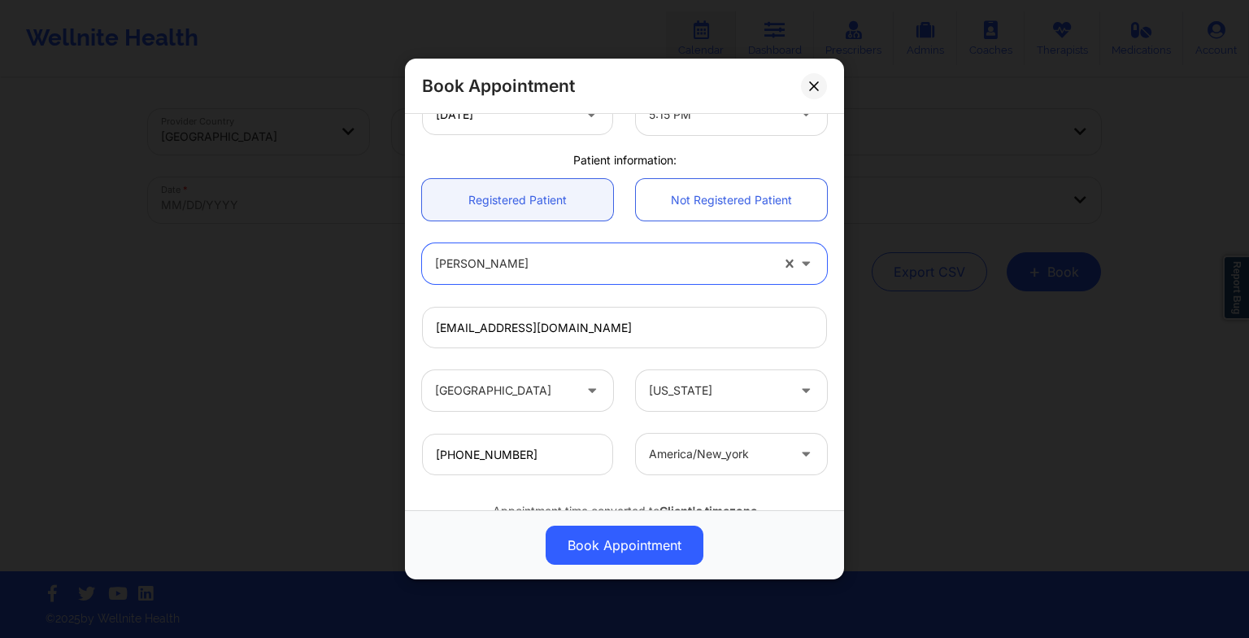
scroll to position [448, 0]
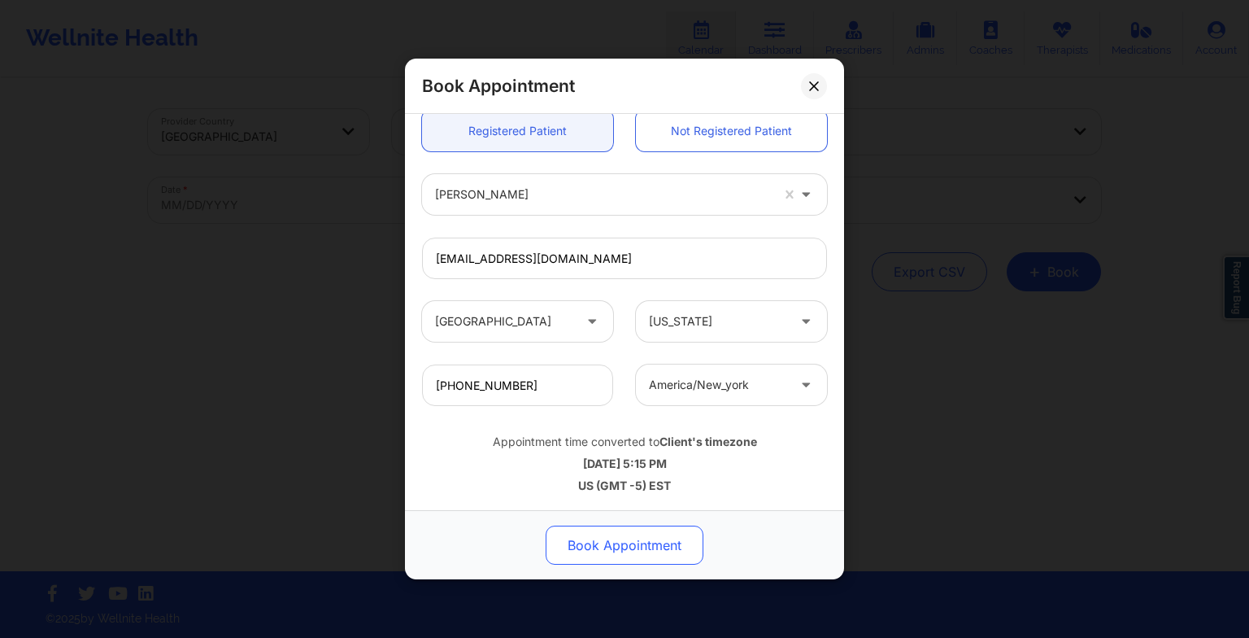
click at [615, 548] on button "Book Appointment" at bounding box center [625, 544] width 158 height 39
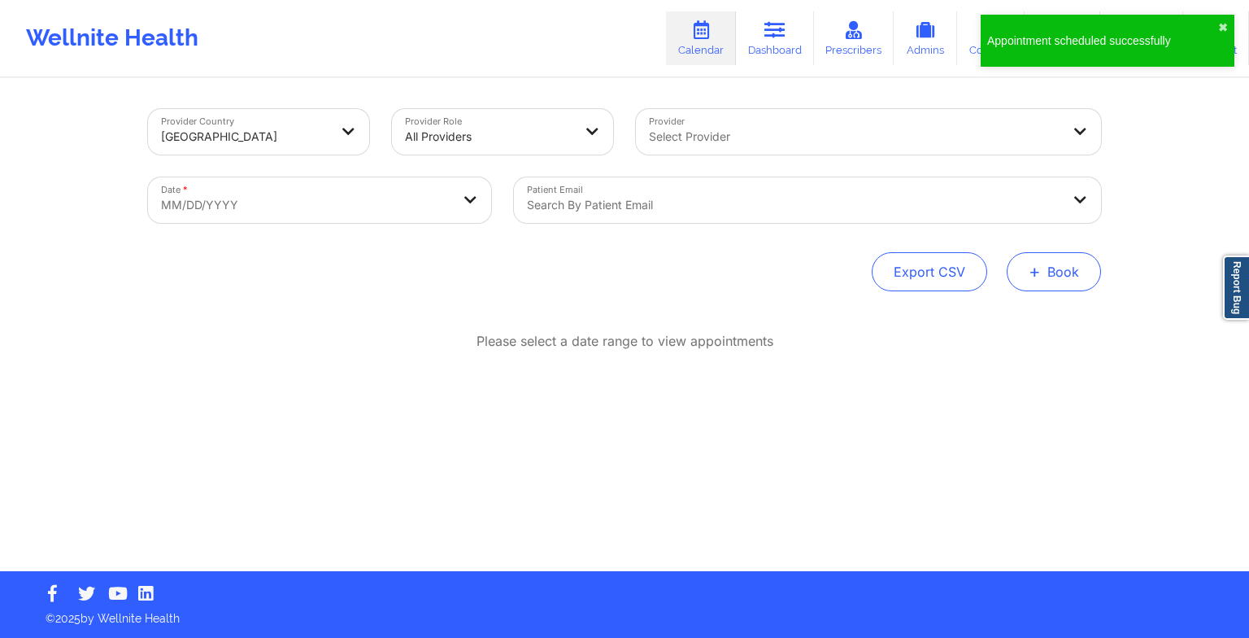
click at [1055, 280] on button "+ Book" at bounding box center [1054, 271] width 94 height 39
click at [1022, 331] on button "Therapy Session" at bounding box center [1027, 323] width 124 height 27
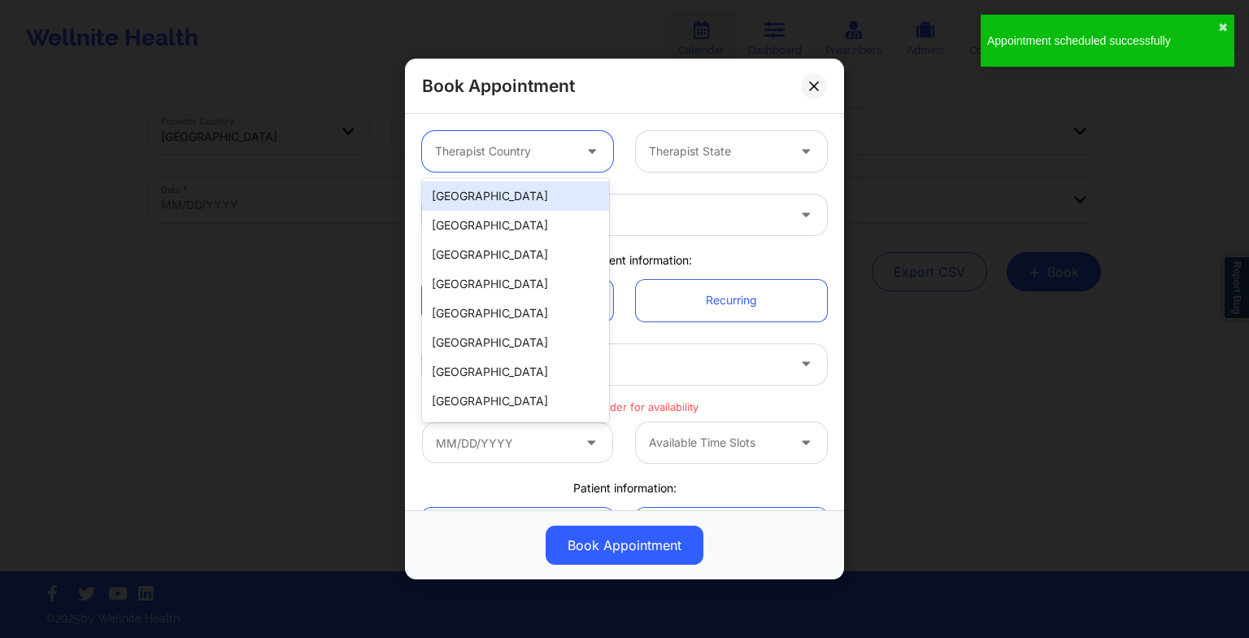
click at [490, 163] on div "Therapist Country" at bounding box center [498, 151] width 152 height 41
click at [492, 196] on div "[GEOGRAPHIC_DATA]" at bounding box center [515, 195] width 187 height 29
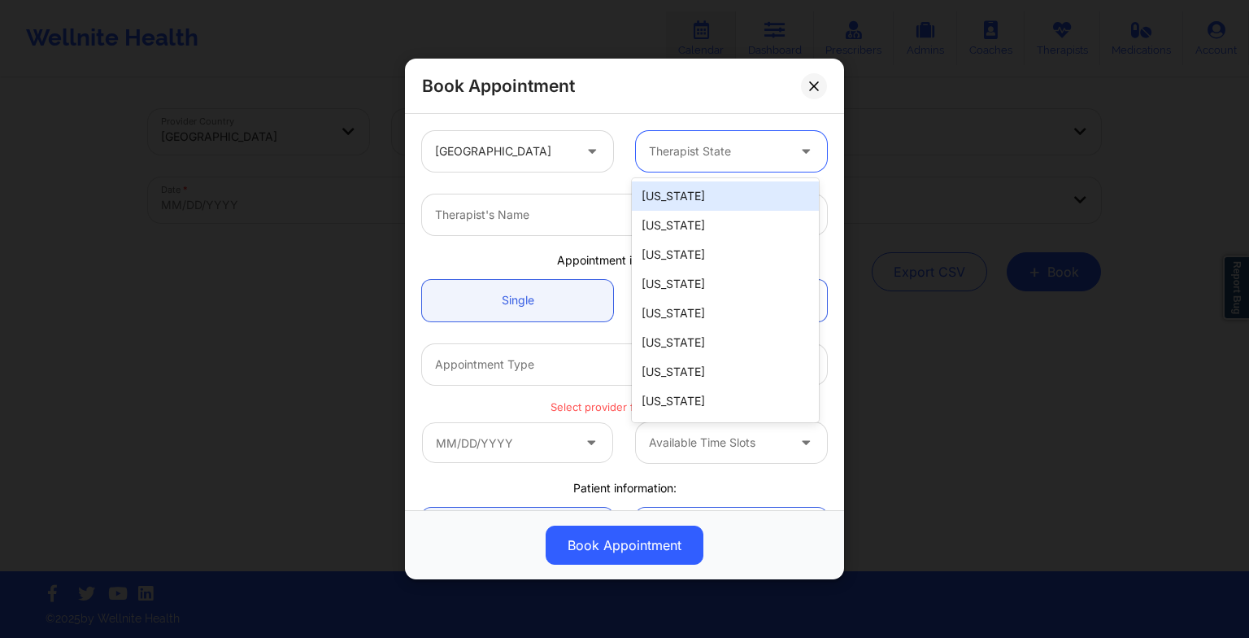
click at [668, 149] on div at bounding box center [717, 152] width 137 height 20
type input "new"
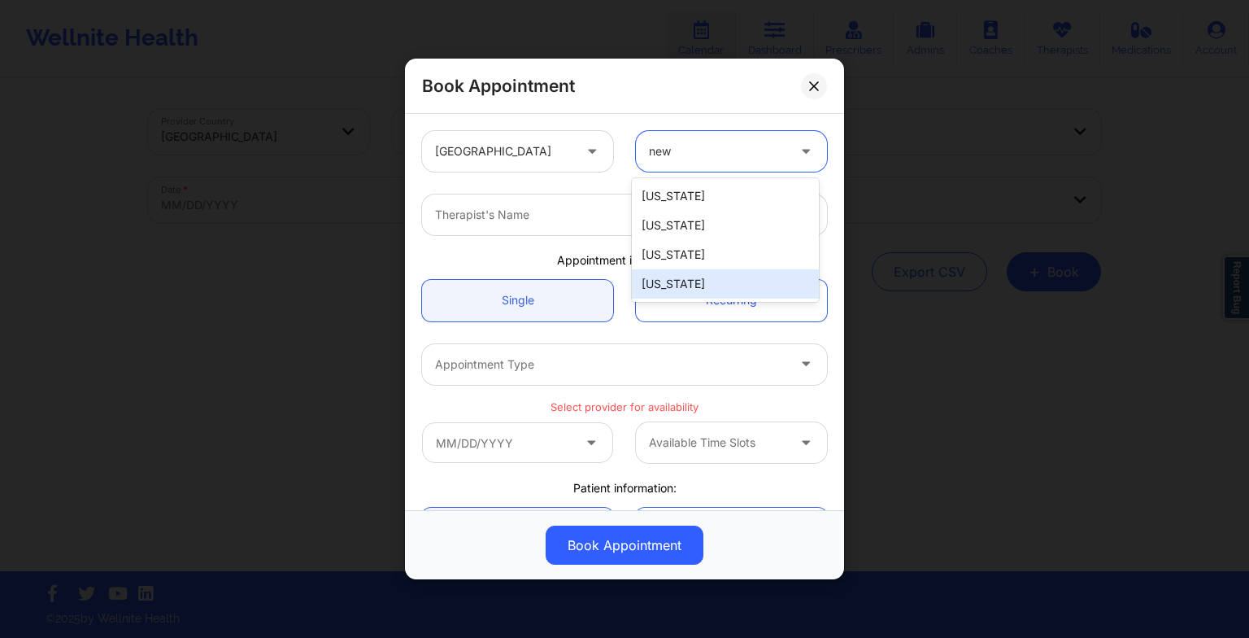
click at [675, 278] on div "[US_STATE]" at bounding box center [725, 283] width 187 height 29
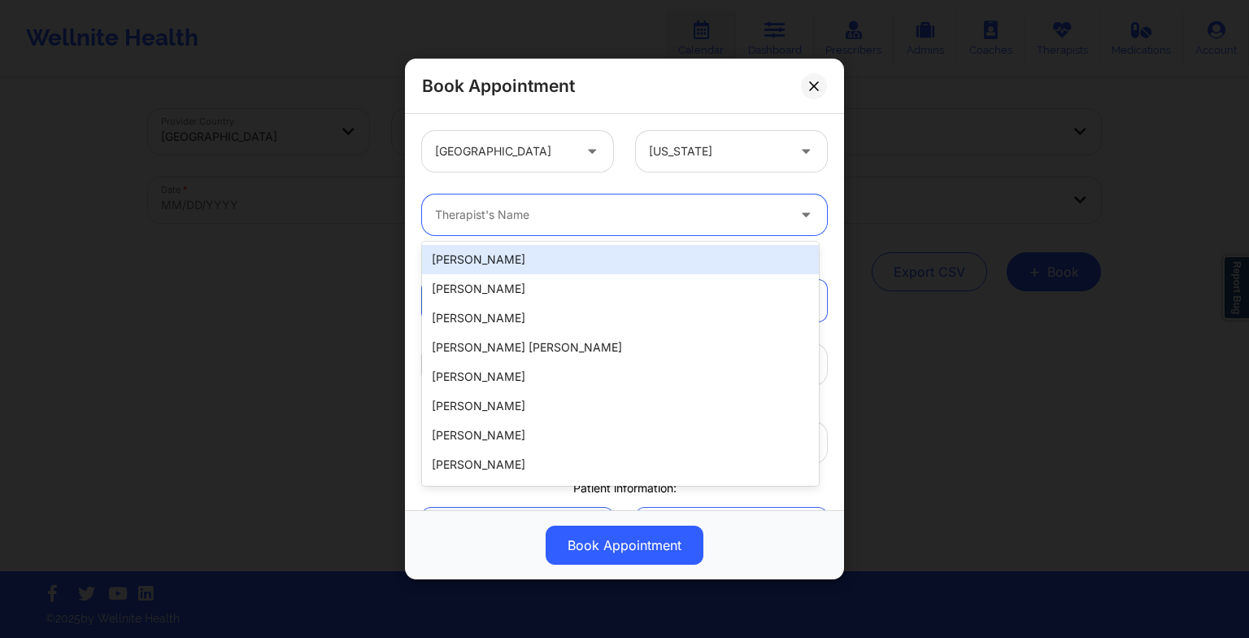
click at [547, 207] on div at bounding box center [610, 215] width 351 height 20
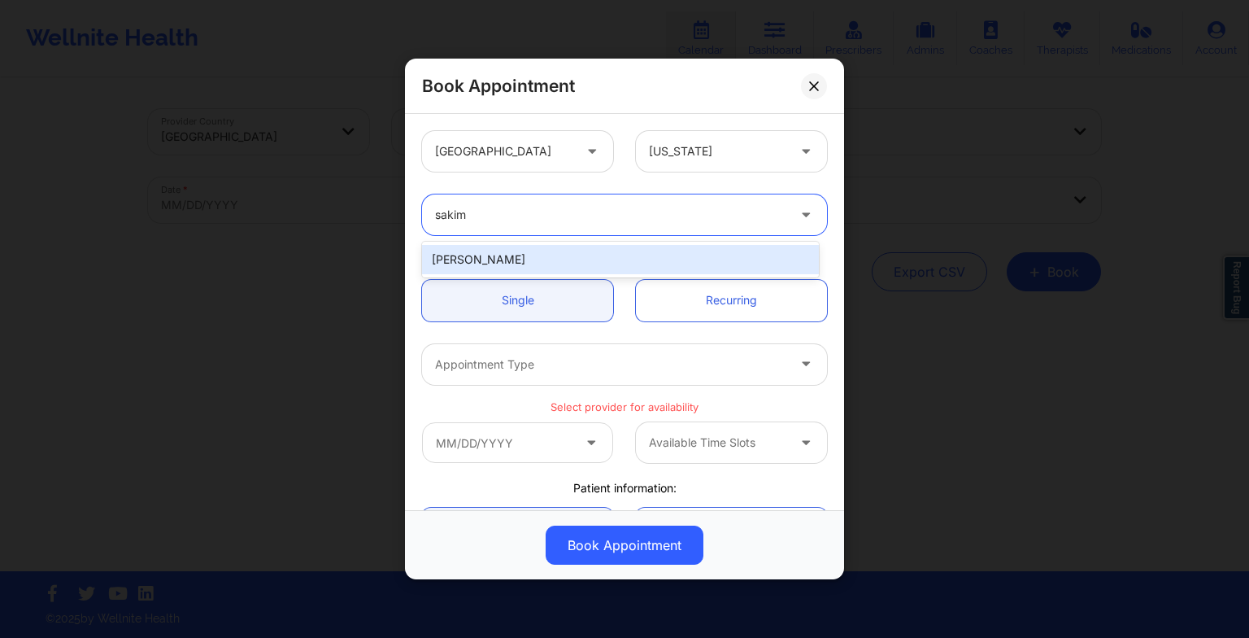
type input "sakima"
click at [501, 261] on div "[PERSON_NAME]" at bounding box center [620, 259] width 397 height 29
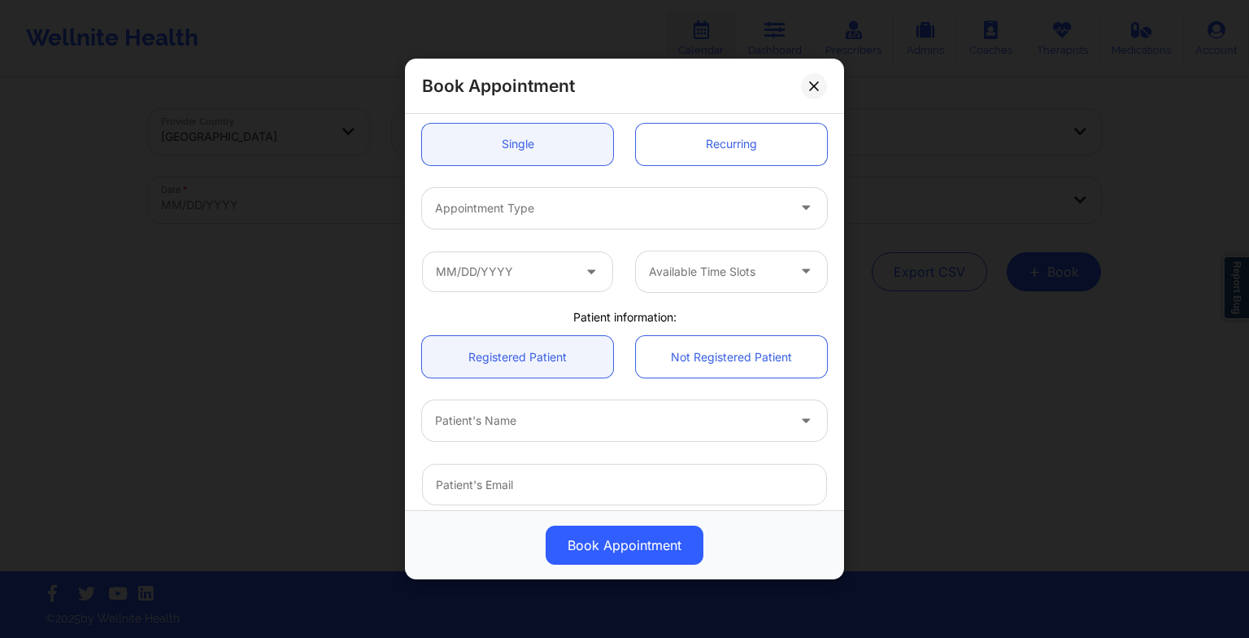
scroll to position [163, 0]
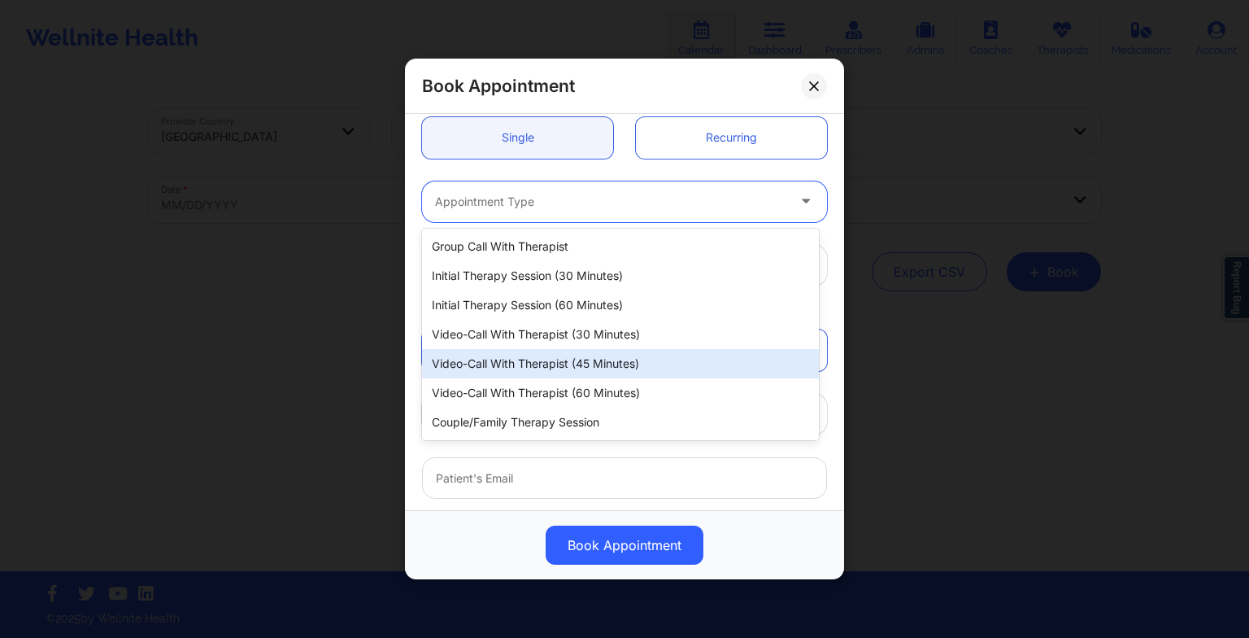
drag, startPoint x: 460, startPoint y: 199, endPoint x: 526, endPoint y: 351, distance: 165.3
click at [526, 351] on body "Wellnite Health Calendar Dashboard Prescribers Admins Coaches Therapists Medica…" at bounding box center [624, 319] width 1249 height 638
click at [526, 351] on div "Video-Call with Therapist (45 minutes)" at bounding box center [620, 363] width 397 height 29
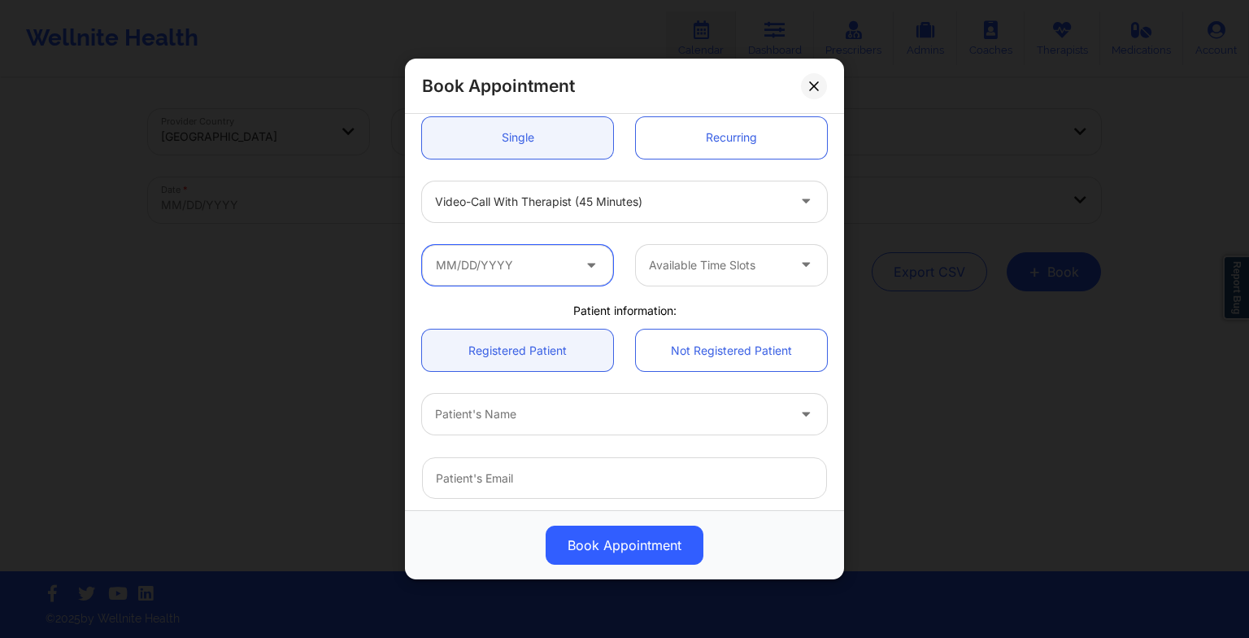
click at [517, 277] on input "text" at bounding box center [517, 265] width 191 height 41
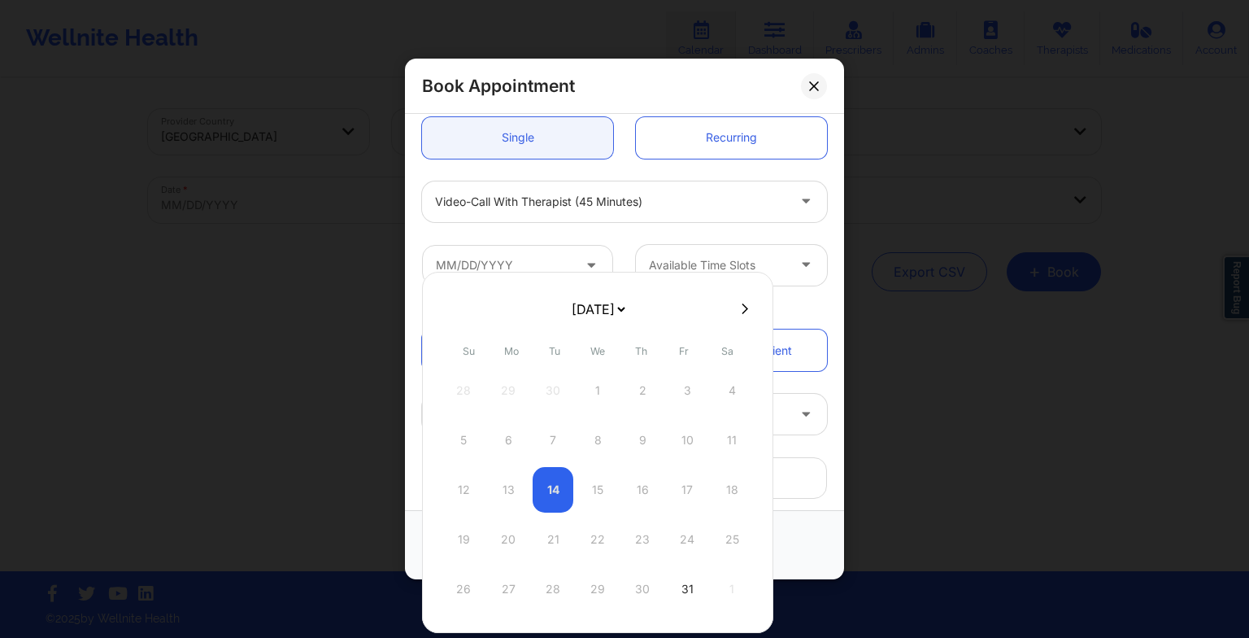
click at [617, 309] on select "[DATE] [DATE] [DATE] [DATE] [DATE] [DATE] [DATE] [DATE] [DATE] [DATE] [DATE] [D…" at bounding box center [598, 309] width 59 height 33
select select "2025-10"
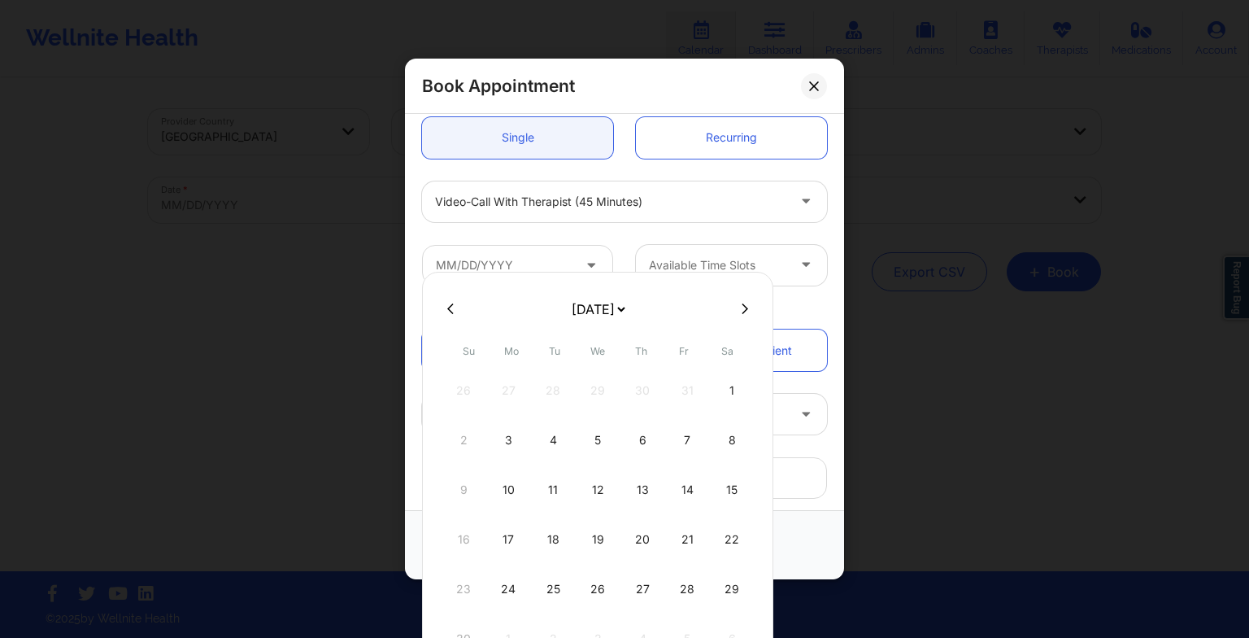
click at [569, 309] on select "[DATE] [DATE] [DATE] [DATE] [DATE] [DATE] [DATE] [DATE] [DATE] [DATE] [DATE] [D…" at bounding box center [598, 309] width 59 height 33
select select "2025-11"
click at [515, 434] on div "8" at bounding box center [508, 440] width 41 height 46
type input "[DATE]"
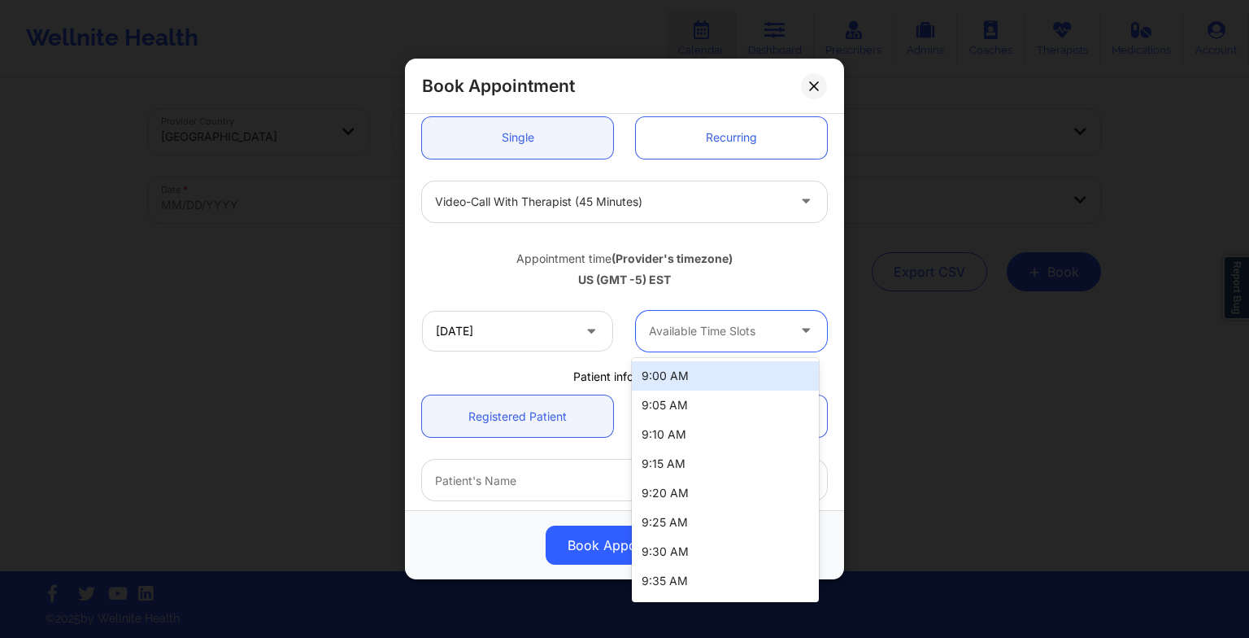
drag, startPoint x: 676, startPoint y: 318, endPoint x: 678, endPoint y: 472, distance: 153.7
click at [678, 472] on body "Wellnite Health Calendar Dashboard Prescribers Admins Coaches Therapists Medica…" at bounding box center [624, 319] width 1249 height 638
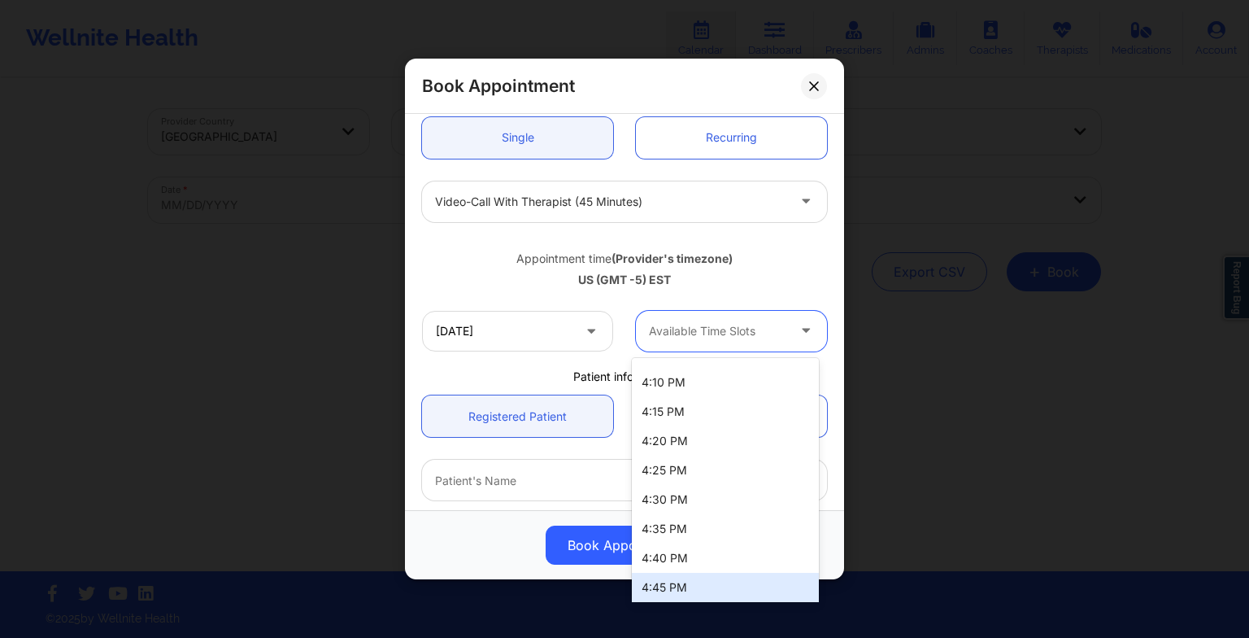
scroll to position [2691, 0]
click at [665, 581] on div "5:15 PM" at bounding box center [725, 583] width 187 height 29
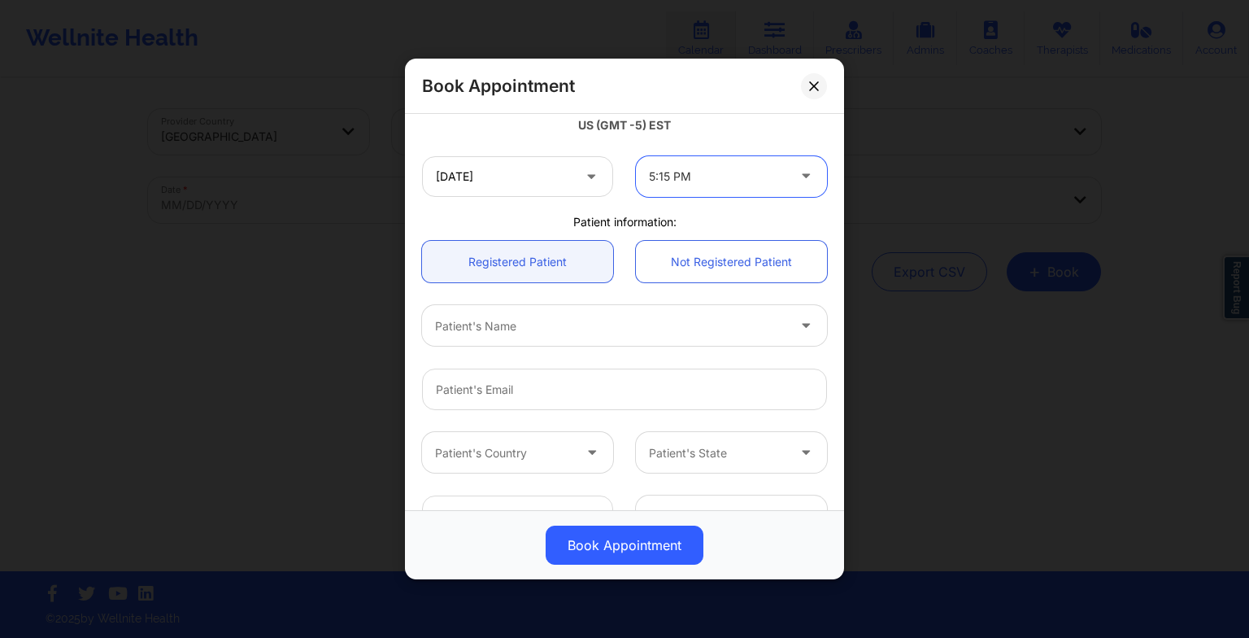
scroll to position [325, 0]
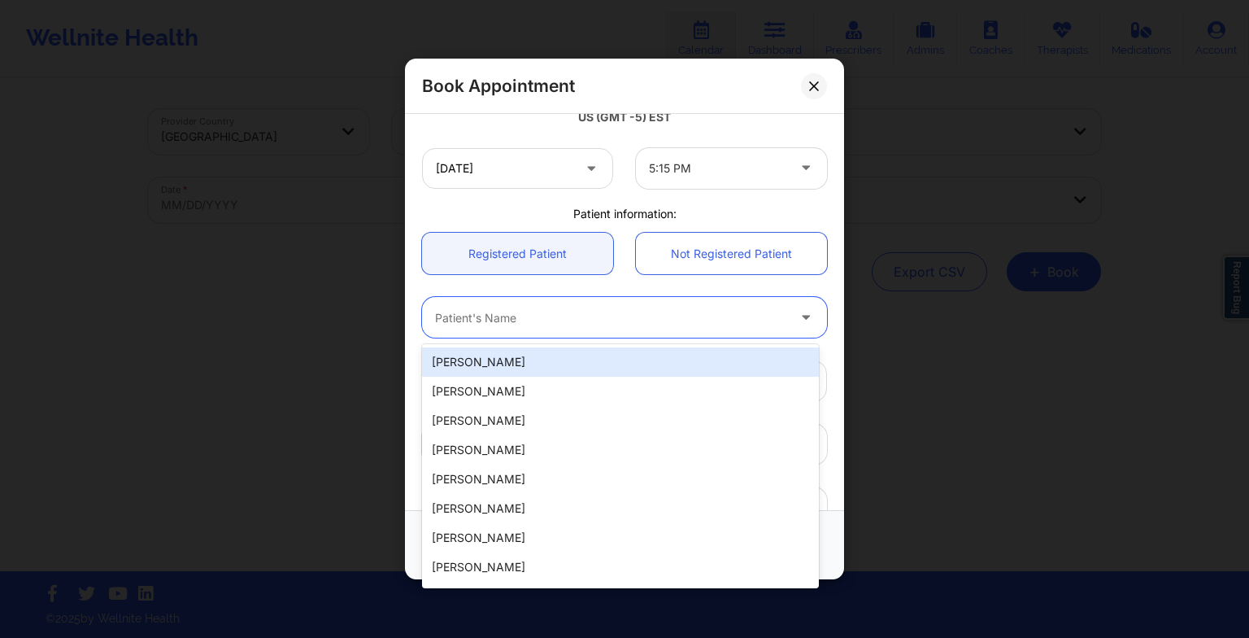
click at [532, 317] on div at bounding box center [610, 317] width 351 height 20
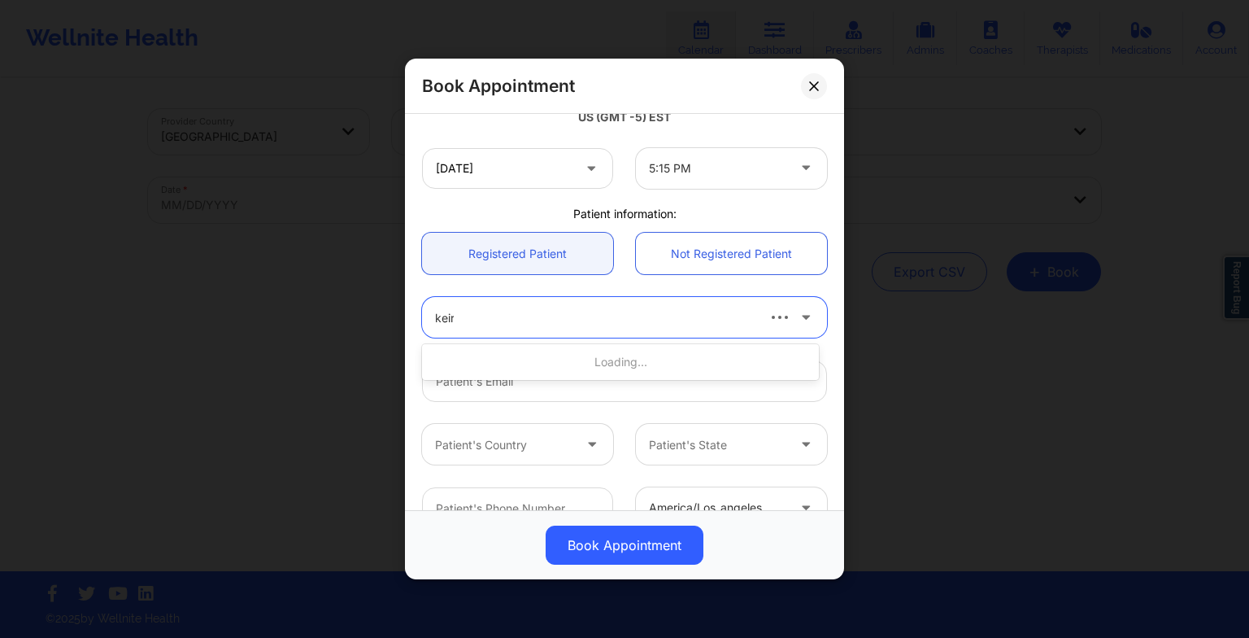
type input "keiry"
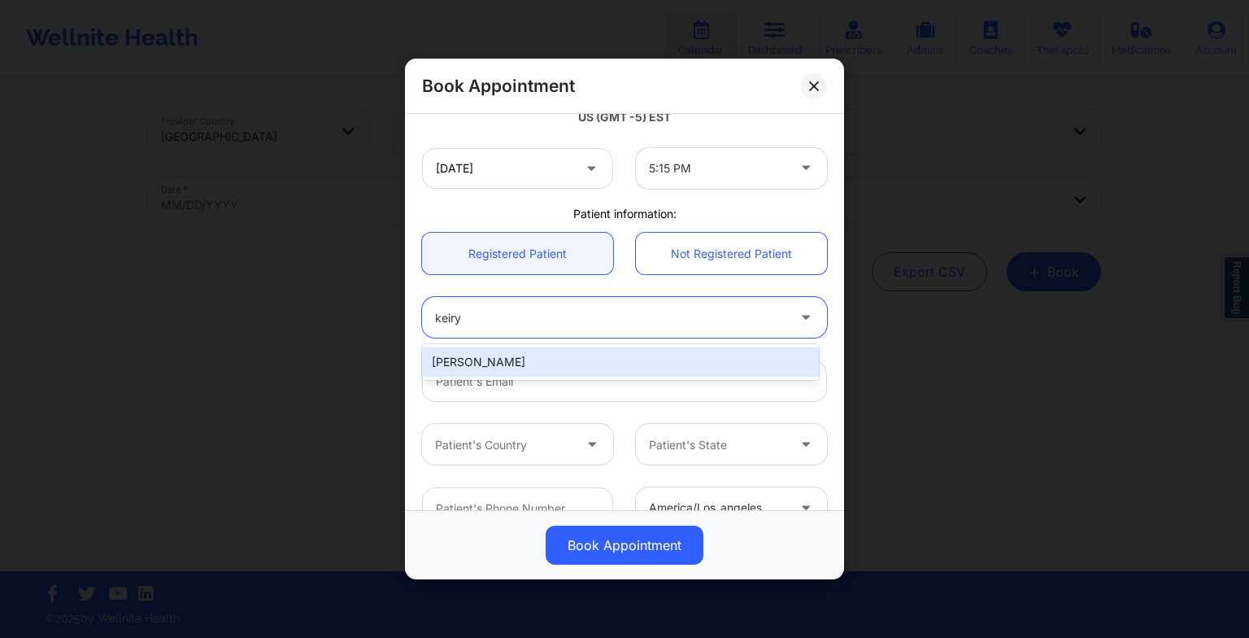
click at [521, 367] on div "[PERSON_NAME]" at bounding box center [620, 361] width 397 height 29
type input "[EMAIL_ADDRESS][DOMAIN_NAME]"
type input "[PHONE_NUMBER]"
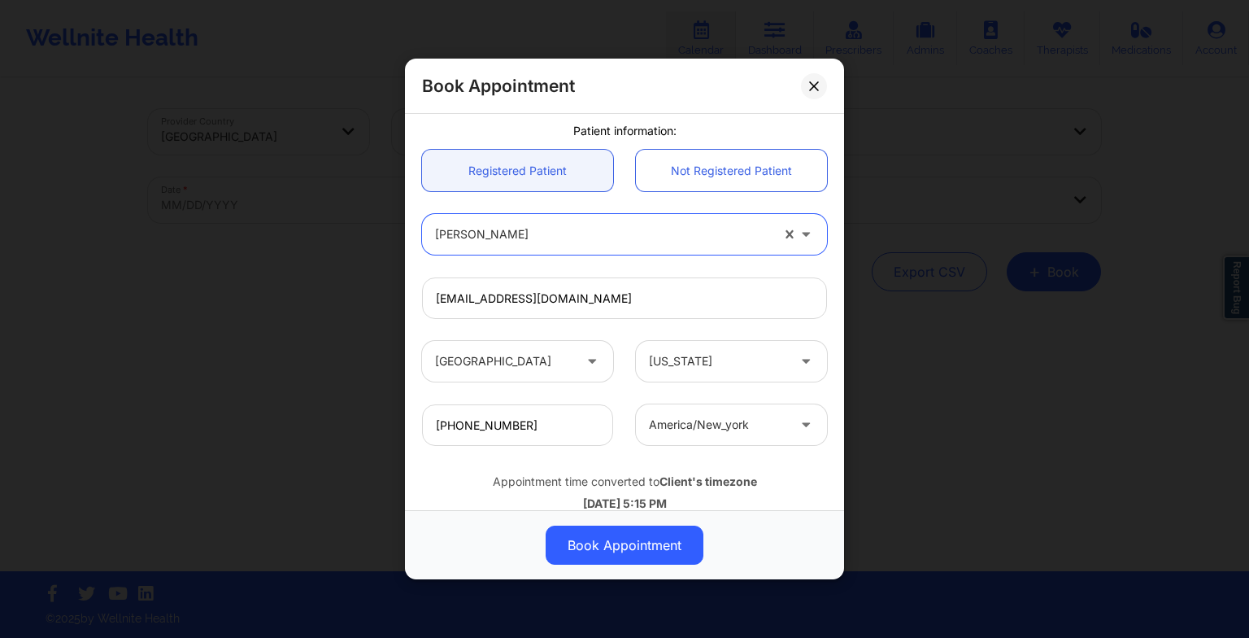
scroll to position [448, 0]
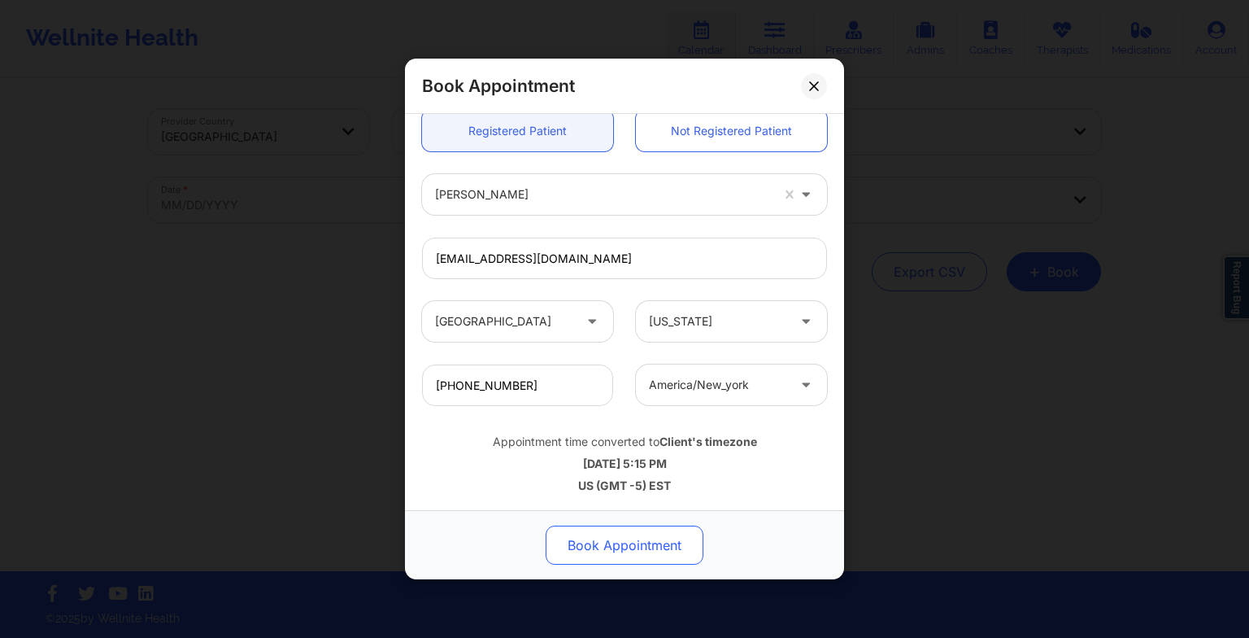
click at [630, 546] on button "Book Appointment" at bounding box center [625, 544] width 158 height 39
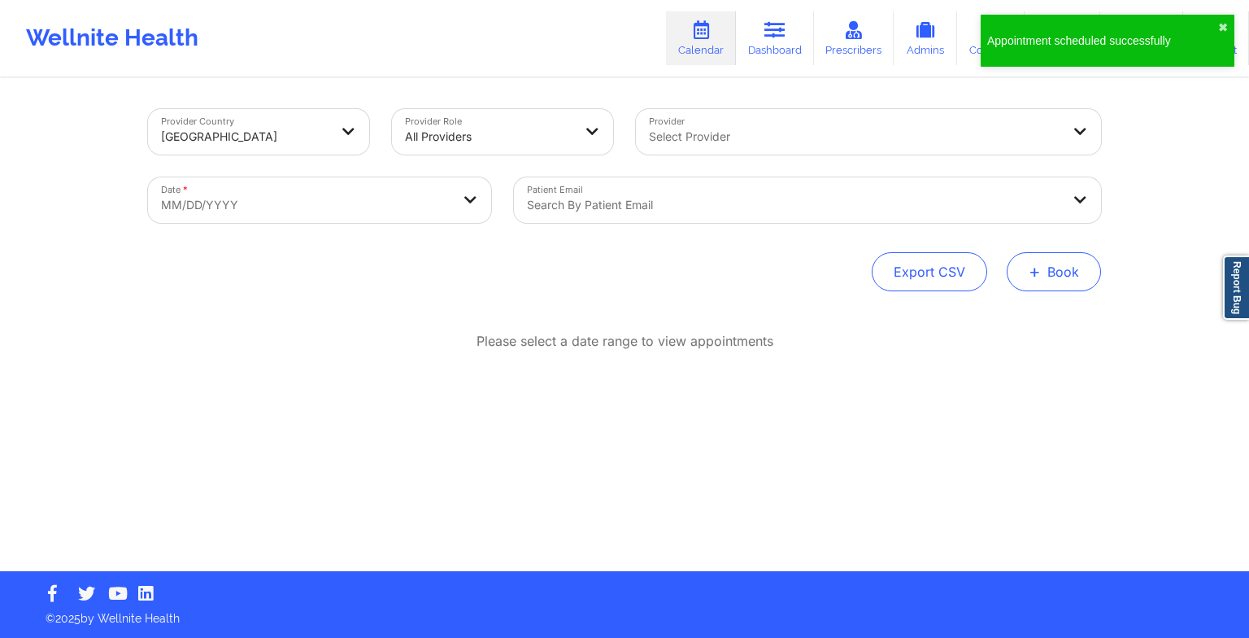
click at [1041, 290] on button "+ Book" at bounding box center [1054, 271] width 94 height 39
click at [1013, 329] on button "Therapy Session" at bounding box center [1027, 323] width 124 height 27
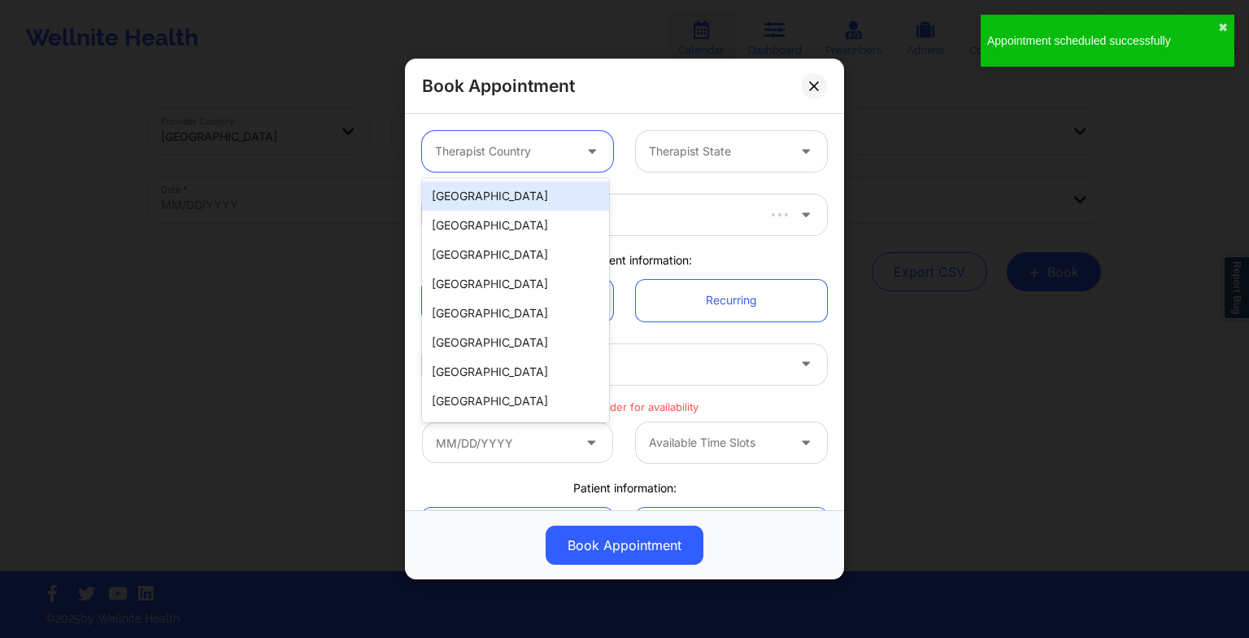
click at [524, 152] on div at bounding box center [503, 152] width 137 height 20
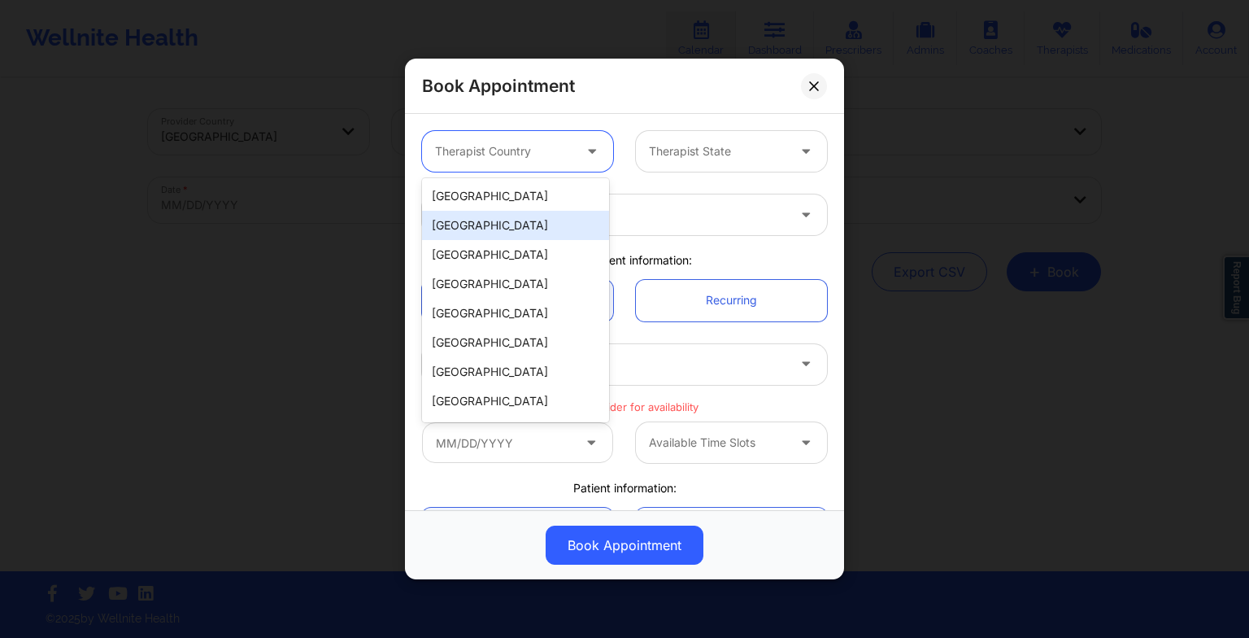
click at [513, 211] on div "[GEOGRAPHIC_DATA]" at bounding box center [515, 225] width 187 height 29
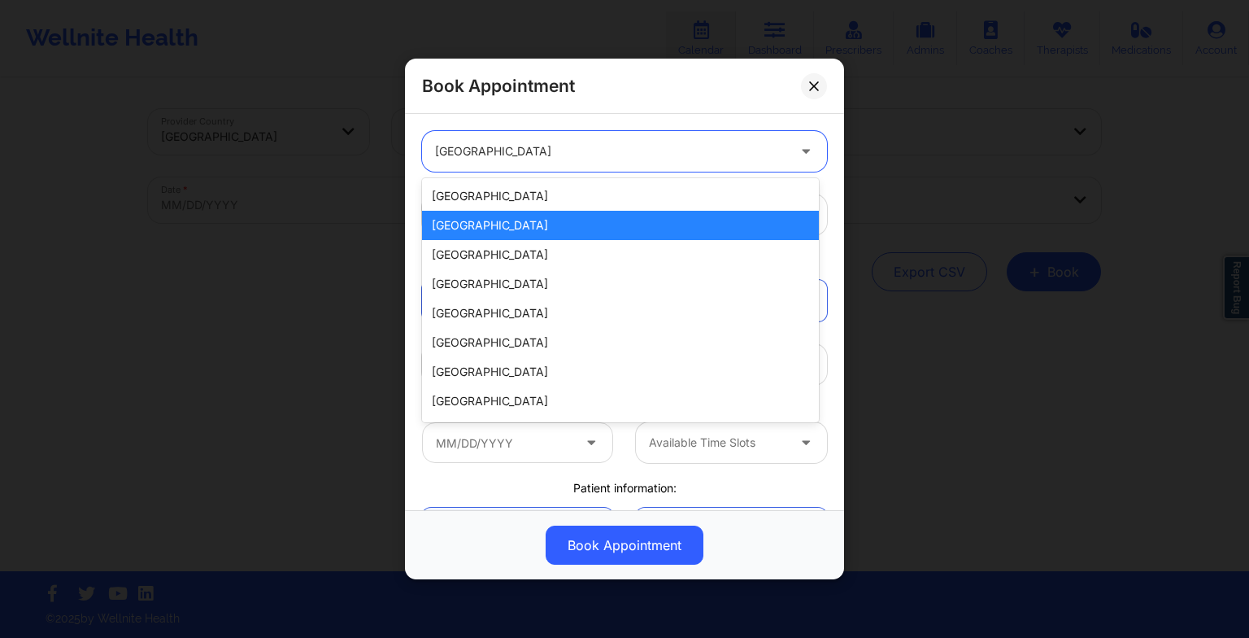
click at [504, 161] on div "[GEOGRAPHIC_DATA]" at bounding box center [610, 151] width 351 height 41
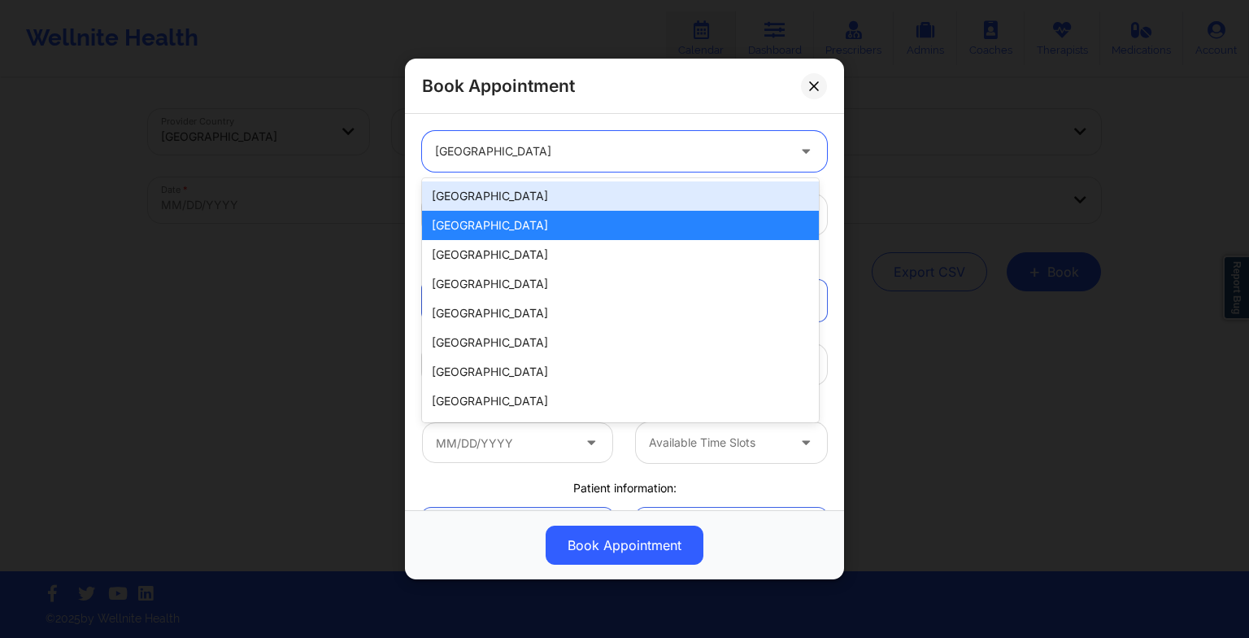
click at [507, 192] on div "[GEOGRAPHIC_DATA]" at bounding box center [620, 195] width 397 height 29
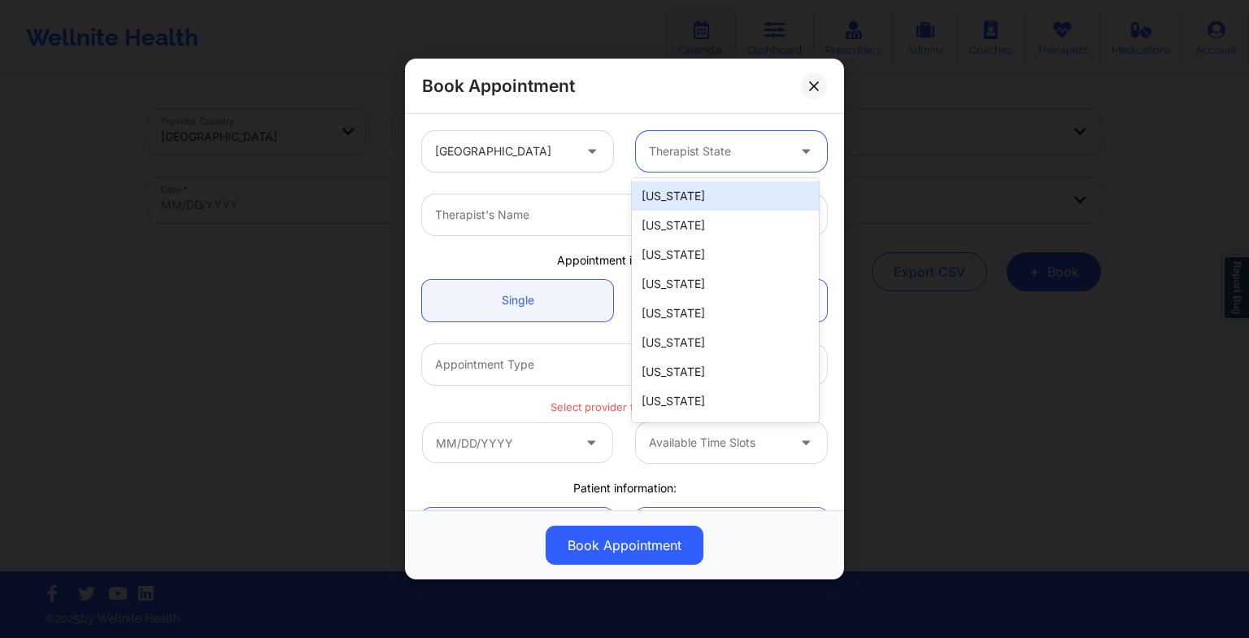
click at [713, 162] on div "Therapist State" at bounding box center [712, 151] width 152 height 41
type input "new"
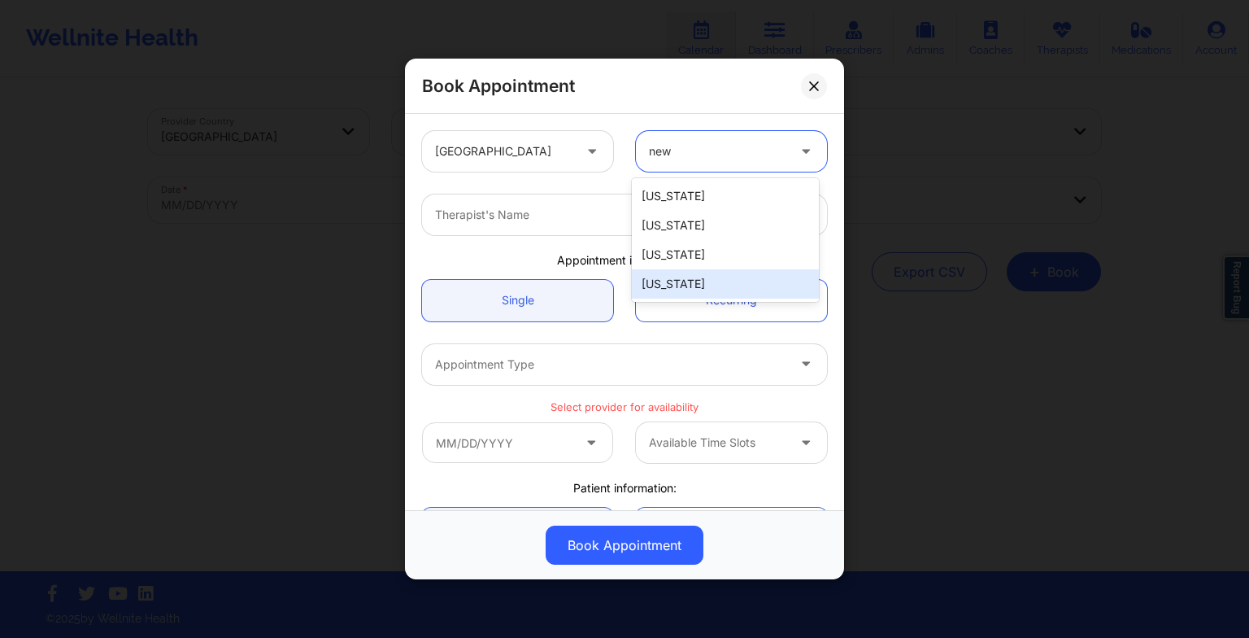
click at [716, 277] on div "[US_STATE]" at bounding box center [725, 283] width 187 height 29
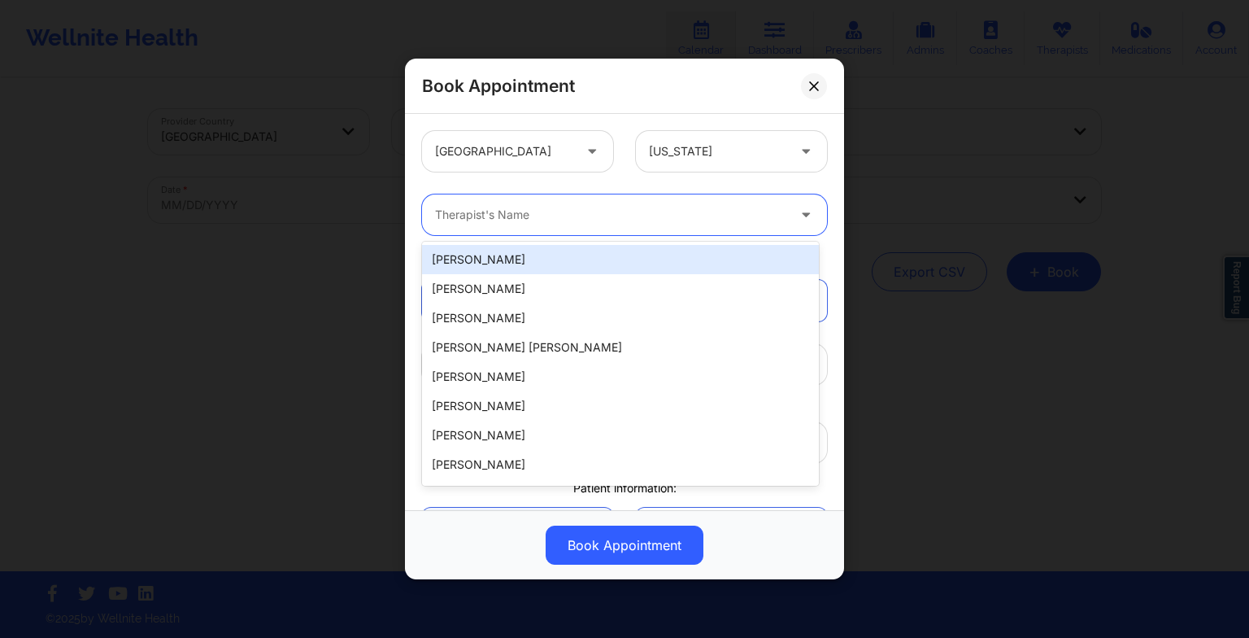
click at [534, 221] on div at bounding box center [610, 215] width 351 height 20
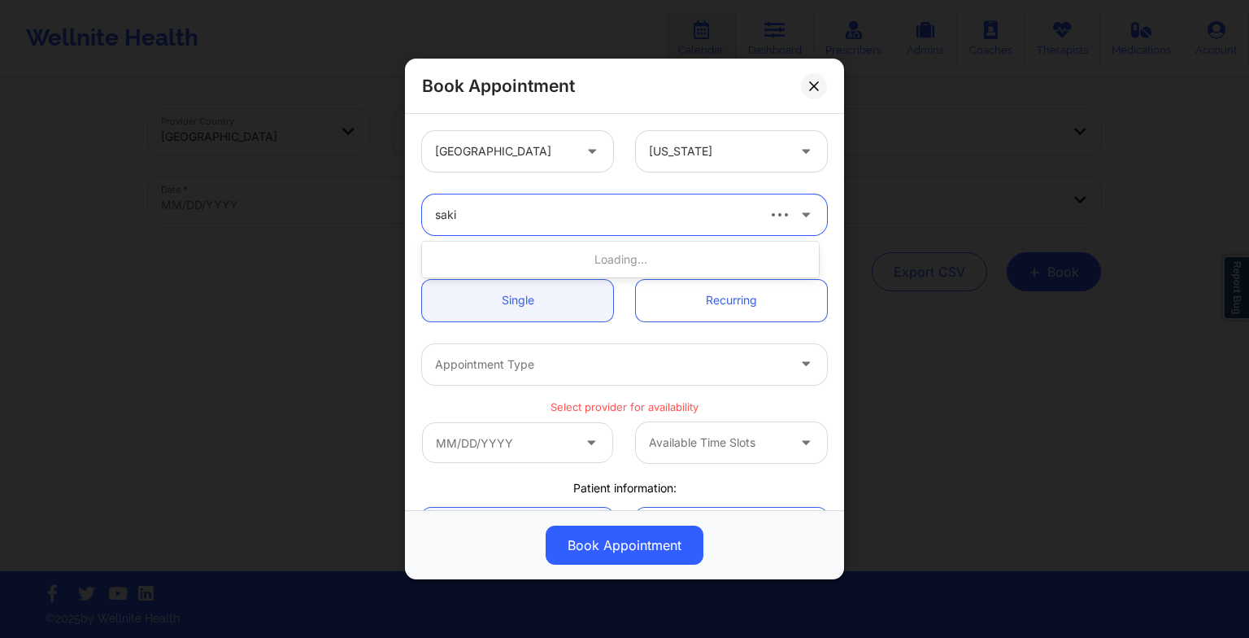
type input "sakim"
click at [512, 257] on div "[PERSON_NAME]" at bounding box center [620, 259] width 397 height 29
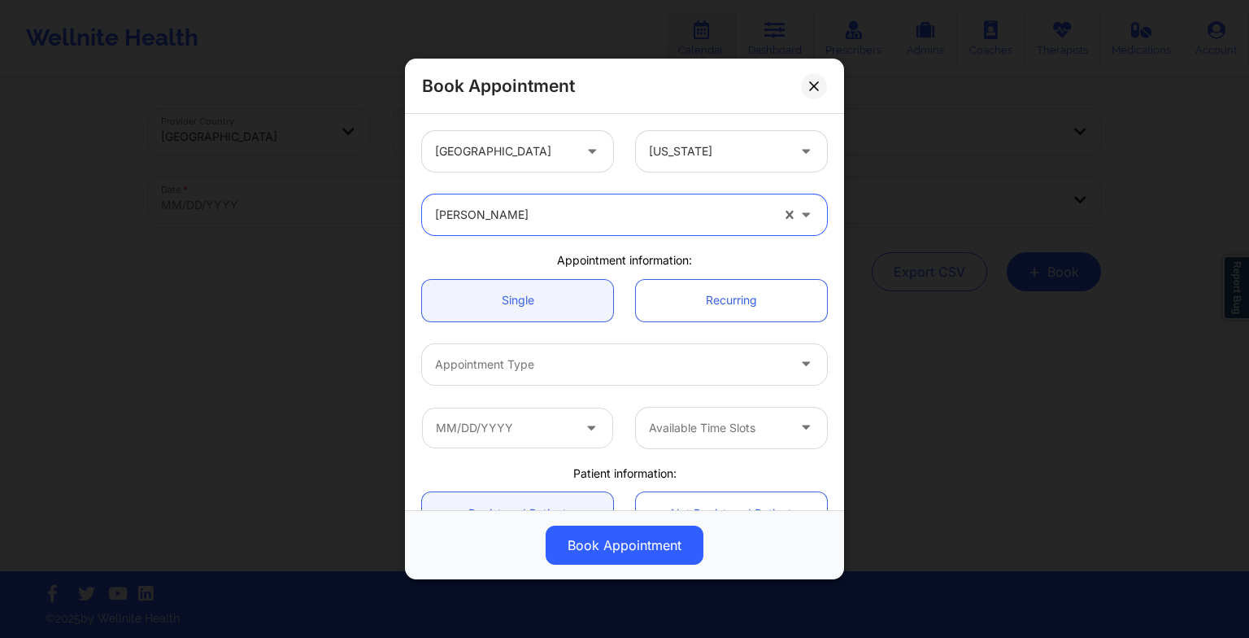
scroll to position [153, 0]
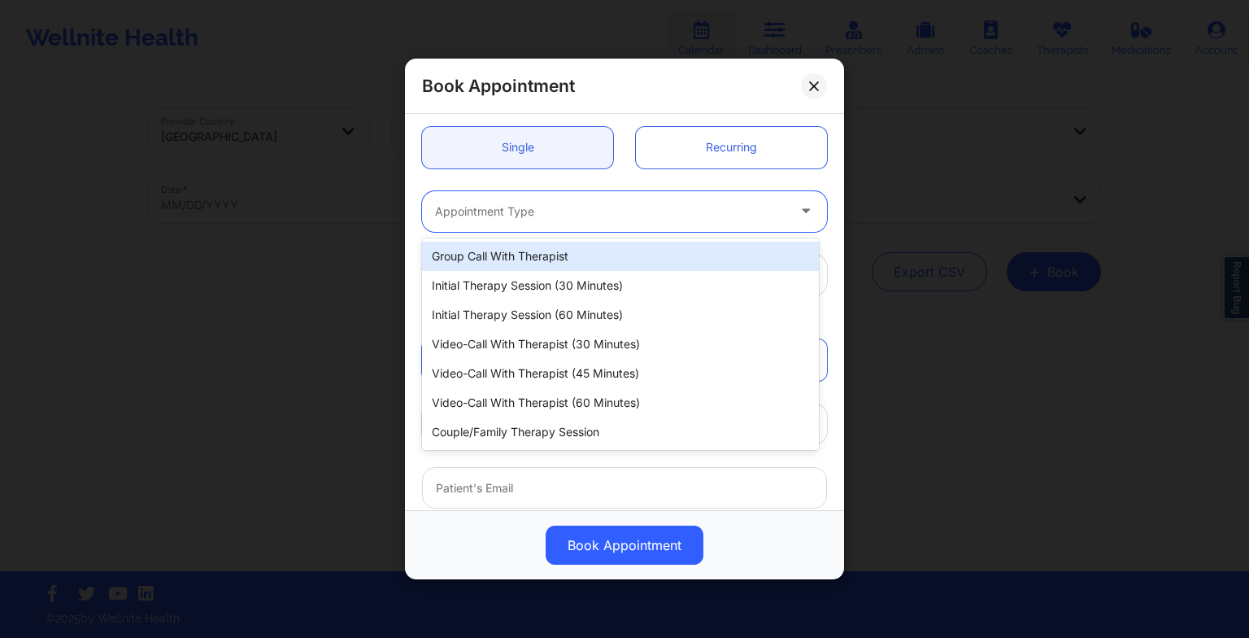
click at [496, 218] on div at bounding box center [610, 212] width 351 height 20
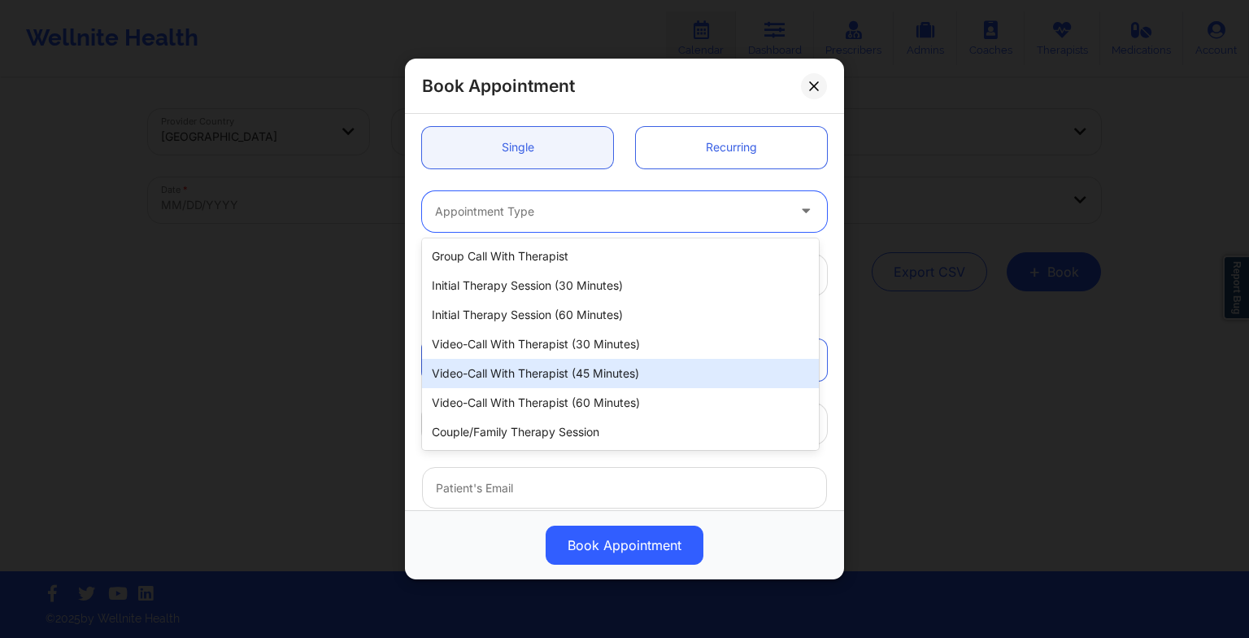
click at [514, 367] on div "Video-Call with Therapist (45 minutes)" at bounding box center [620, 373] width 397 height 29
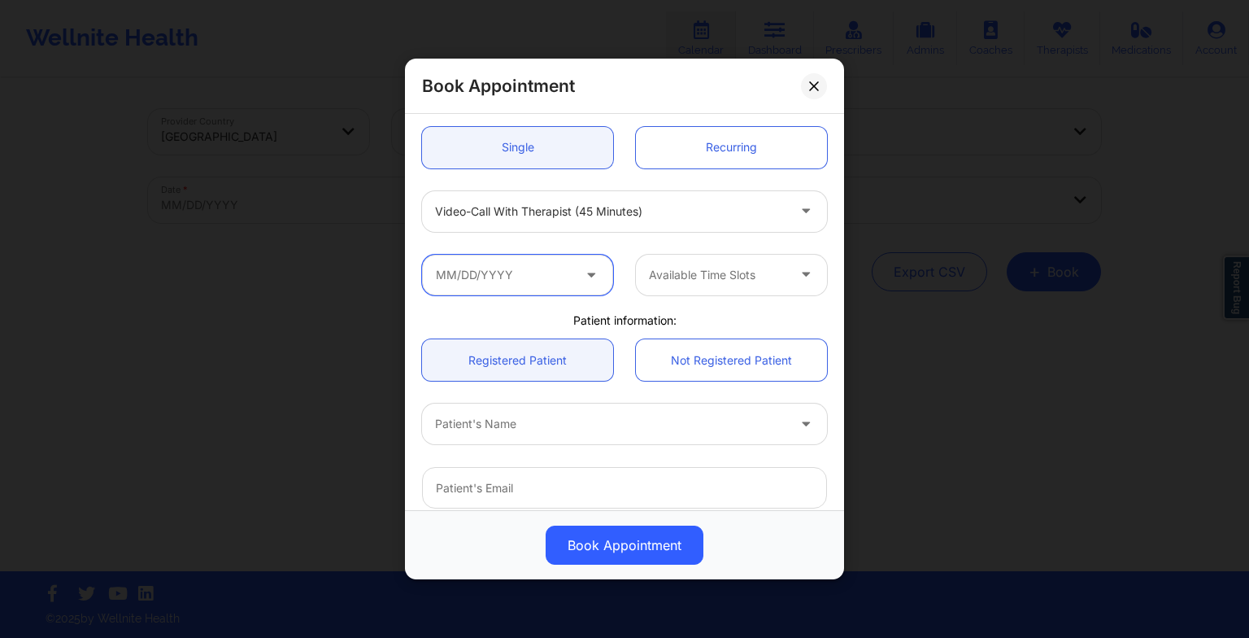
click at [513, 273] on input "text" at bounding box center [517, 275] width 191 height 41
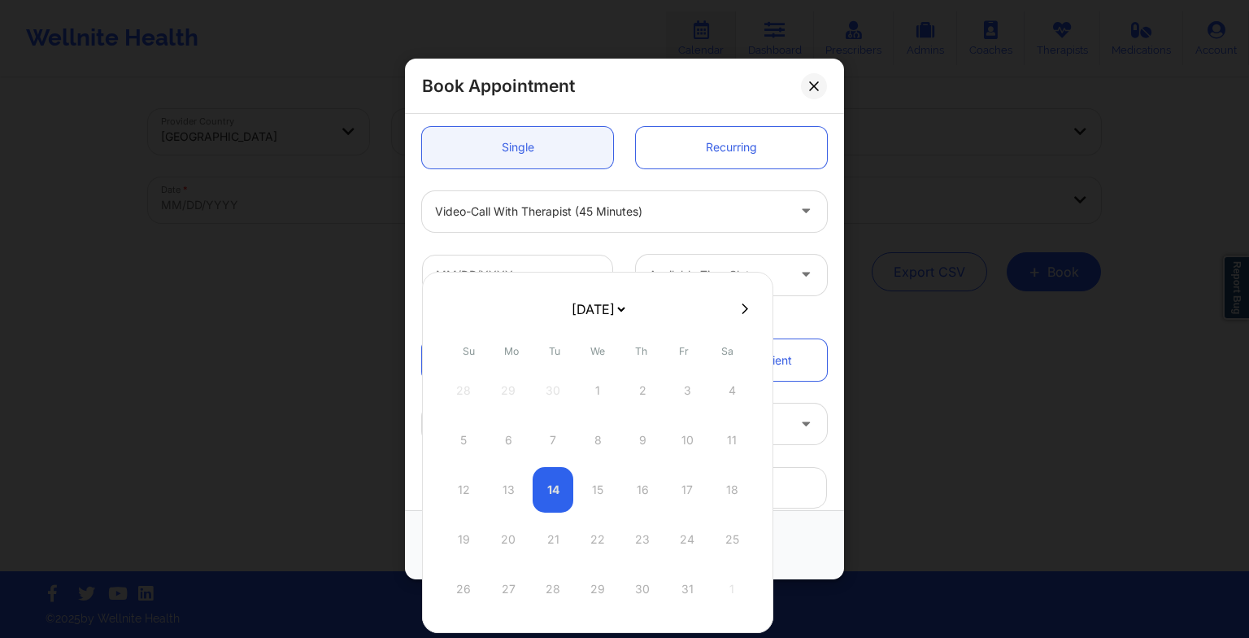
click at [620, 303] on select "[DATE] [DATE] [DATE] [DATE] [DATE] [DATE] [DATE] [DATE] [DATE] [DATE] [DATE] [D…" at bounding box center [598, 309] width 59 height 33
select select "2025-11"
click at [512, 531] on div "22" at bounding box center [508, 540] width 41 height 46
type input "[DATE]"
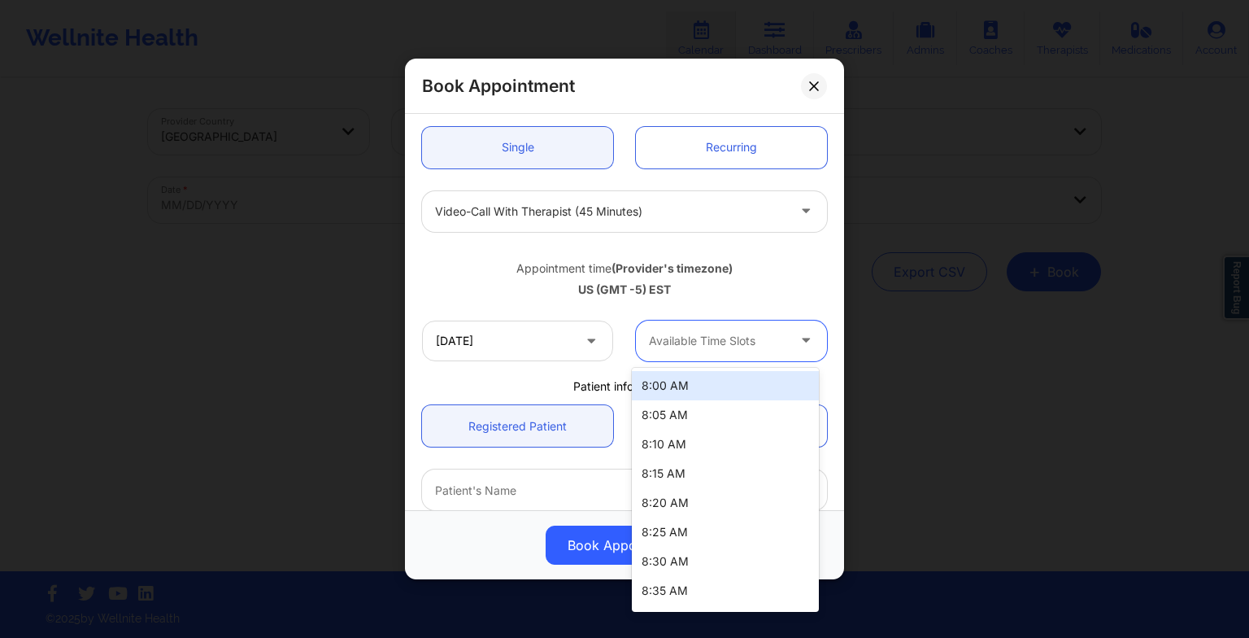
click at [669, 350] on div "Available Time Slots" at bounding box center [712, 340] width 152 height 41
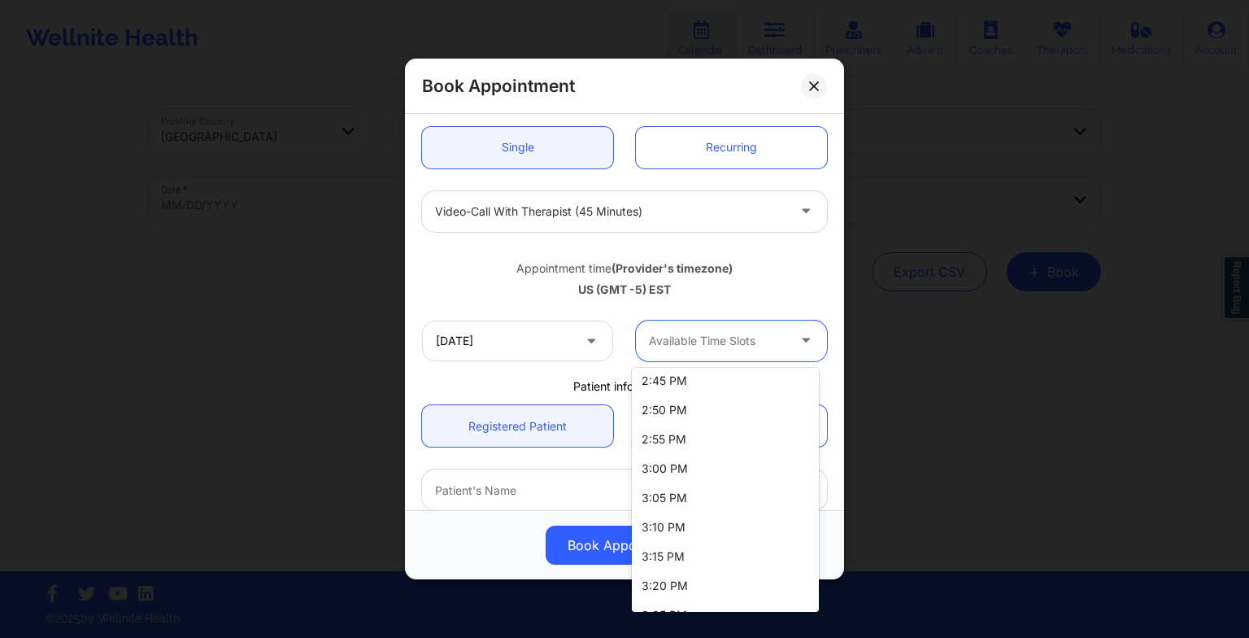
scroll to position [2954, 0]
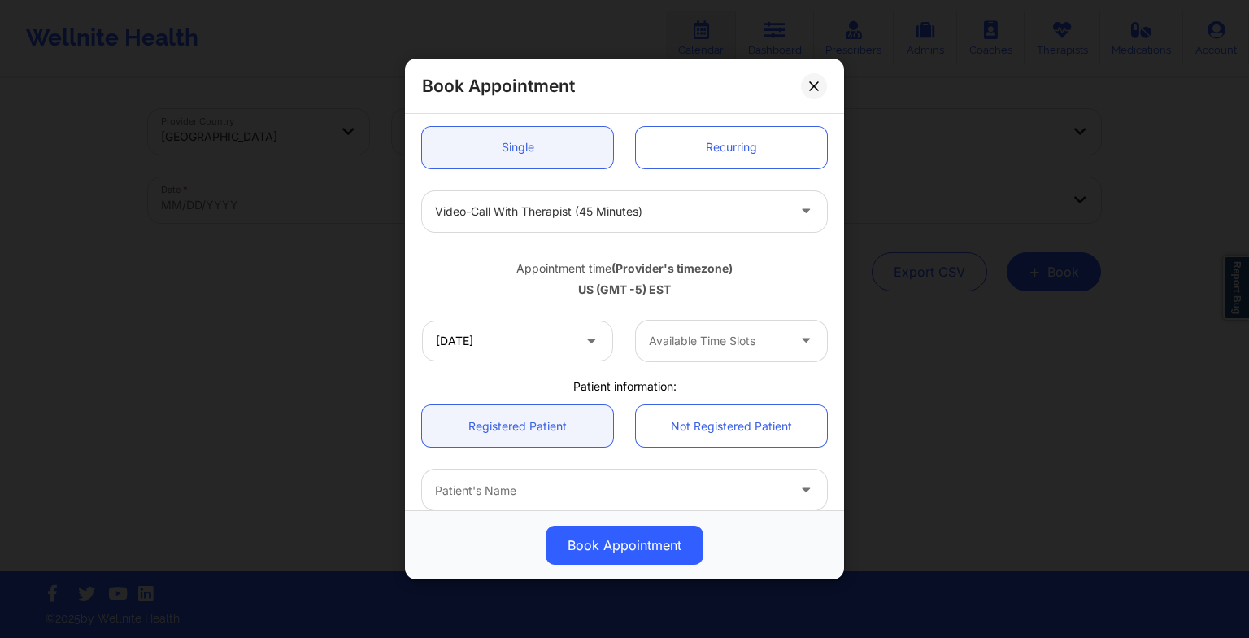
click at [573, 368] on div "[DATE] Available Time Slots" at bounding box center [625, 340] width 428 height 63
click at [546, 343] on input "[DATE]" at bounding box center [517, 340] width 191 height 41
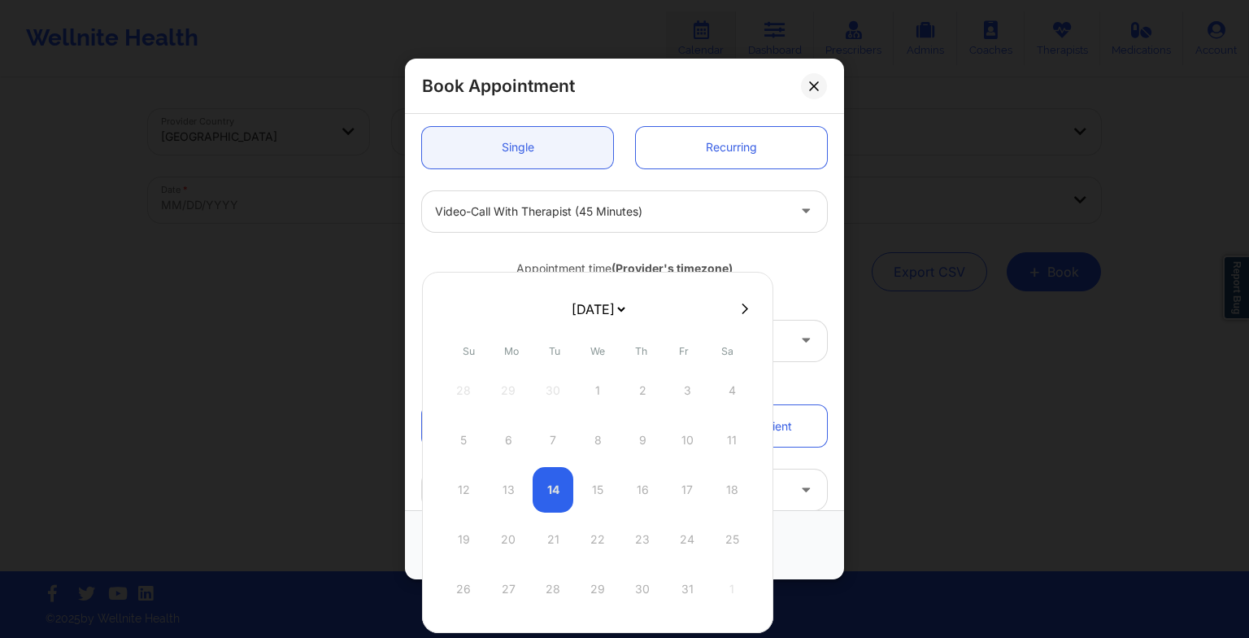
click at [628, 304] on select "[DATE] [DATE] [DATE] [DATE] [DATE] [DATE] [DATE] [DATE] [DATE] [DATE] [DATE] [D…" at bounding box center [598, 309] width 59 height 33
select select "2025-11"
click at [512, 591] on div "29" at bounding box center [508, 589] width 41 height 46
type input "[DATE]"
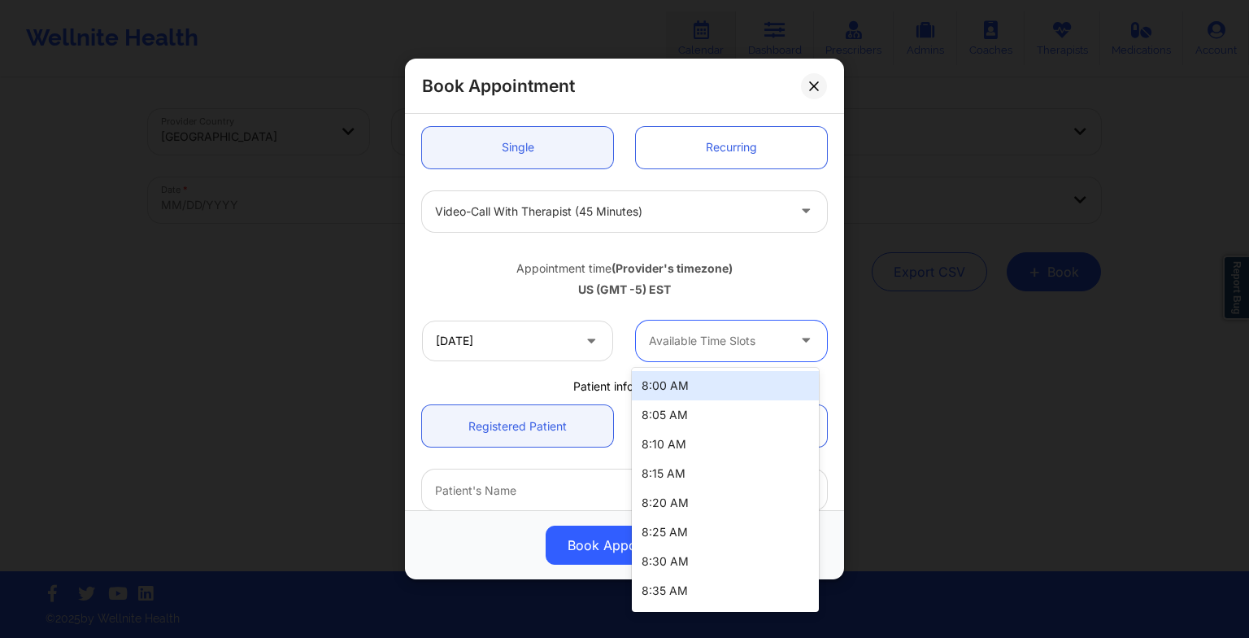
click at [662, 340] on div at bounding box center [717, 341] width 137 height 20
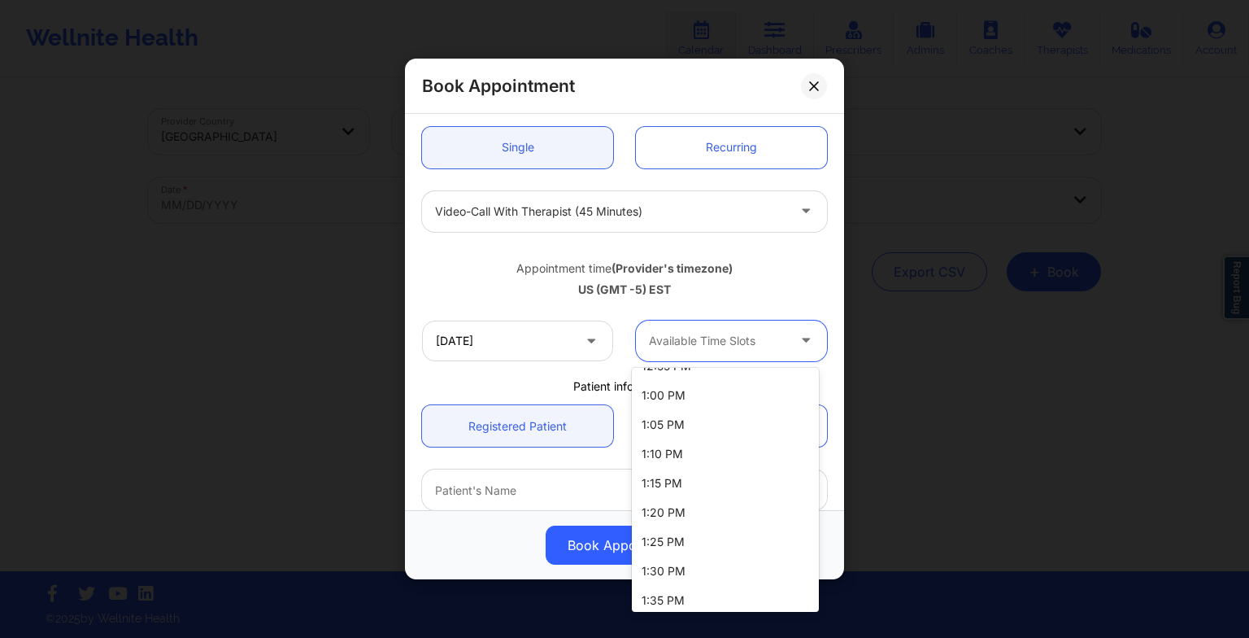
scroll to position [2691, 0]
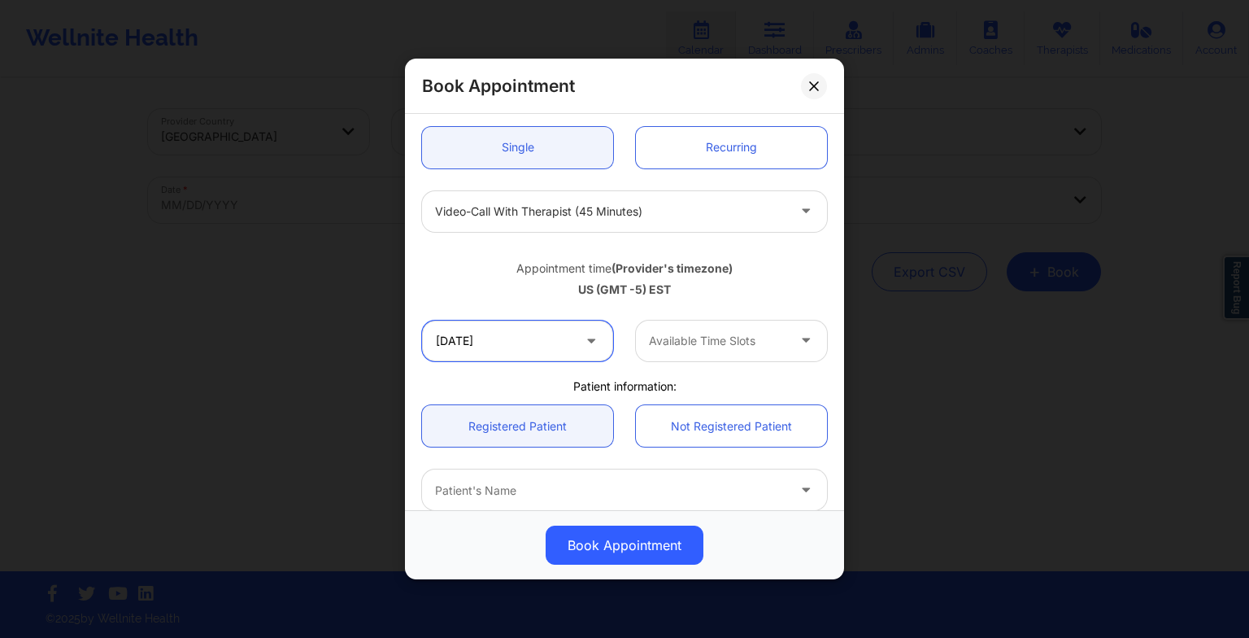
click at [525, 355] on input "[DATE]" at bounding box center [517, 340] width 191 height 41
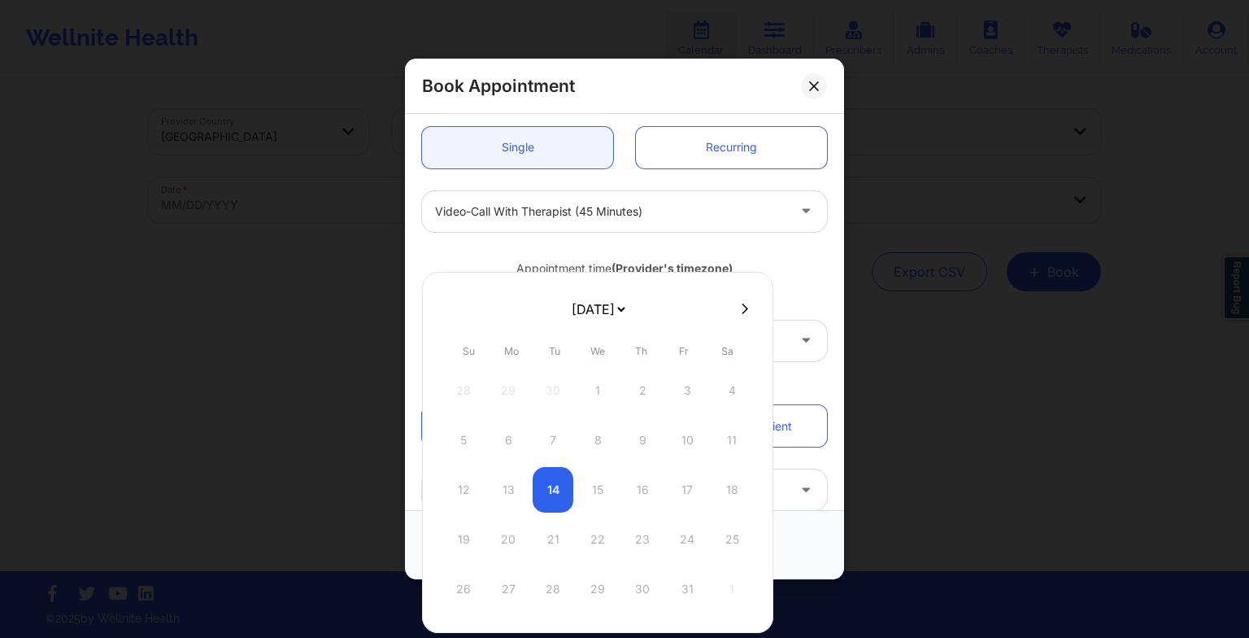
click at [742, 306] on icon at bounding box center [745, 309] width 7 height 12
select select "2025-10"
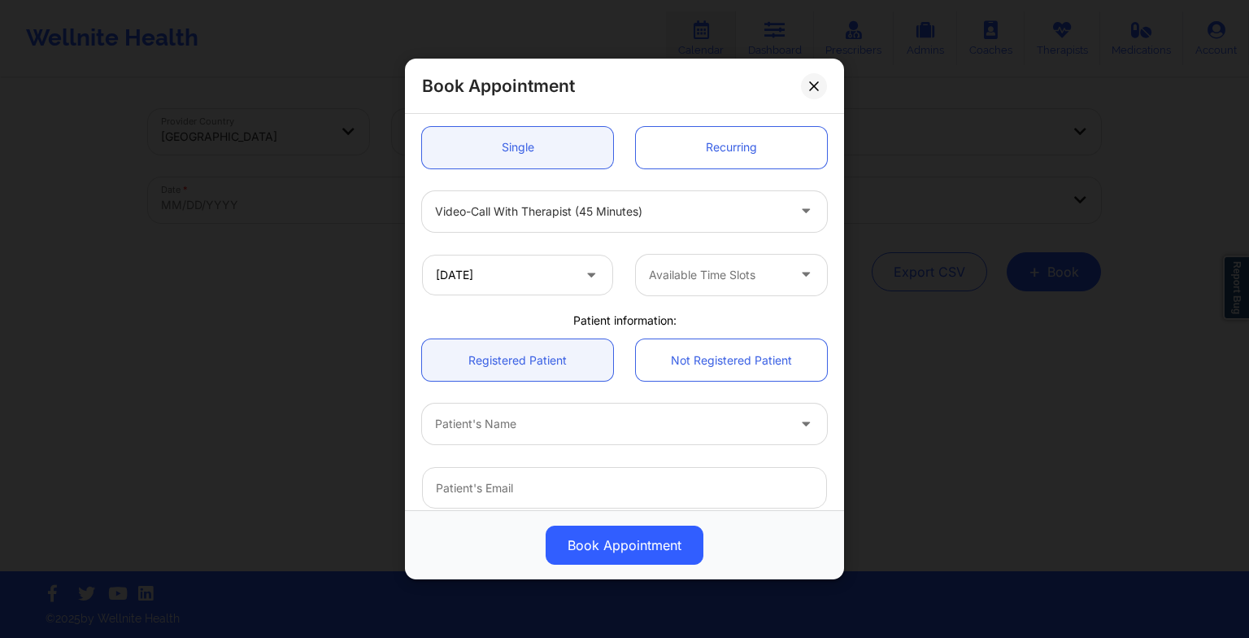
click at [798, 302] on div "[DATE] Available Time Slots" at bounding box center [625, 274] width 428 height 63
click at [813, 82] on icon at bounding box center [814, 86] width 10 height 10
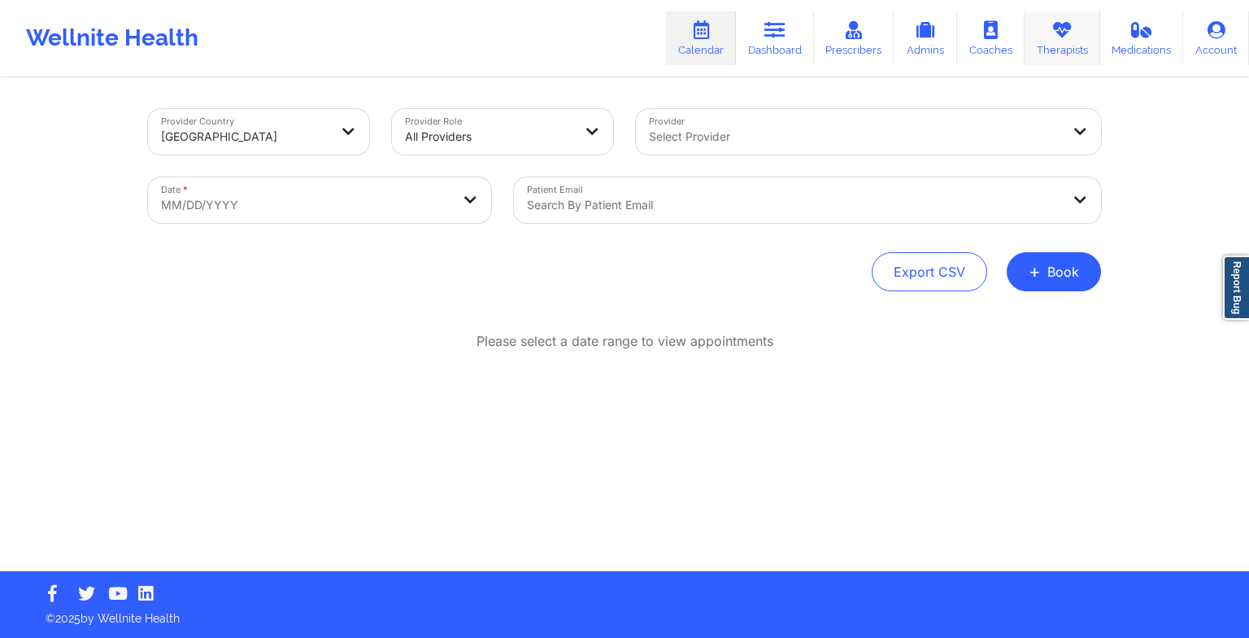
click at [1053, 56] on link "Therapists" at bounding box center [1063, 38] width 76 height 54
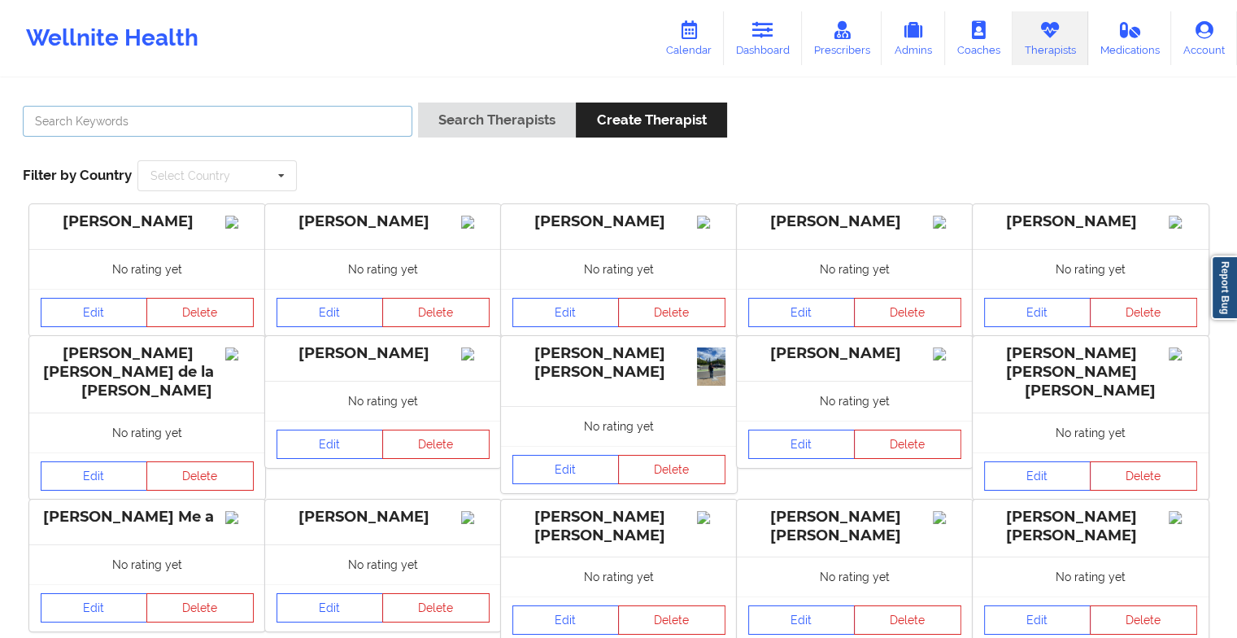
click at [377, 120] on input "text" at bounding box center [218, 121] width 390 height 31
paste input "[PERSON_NAME]"
type input "[PERSON_NAME]"
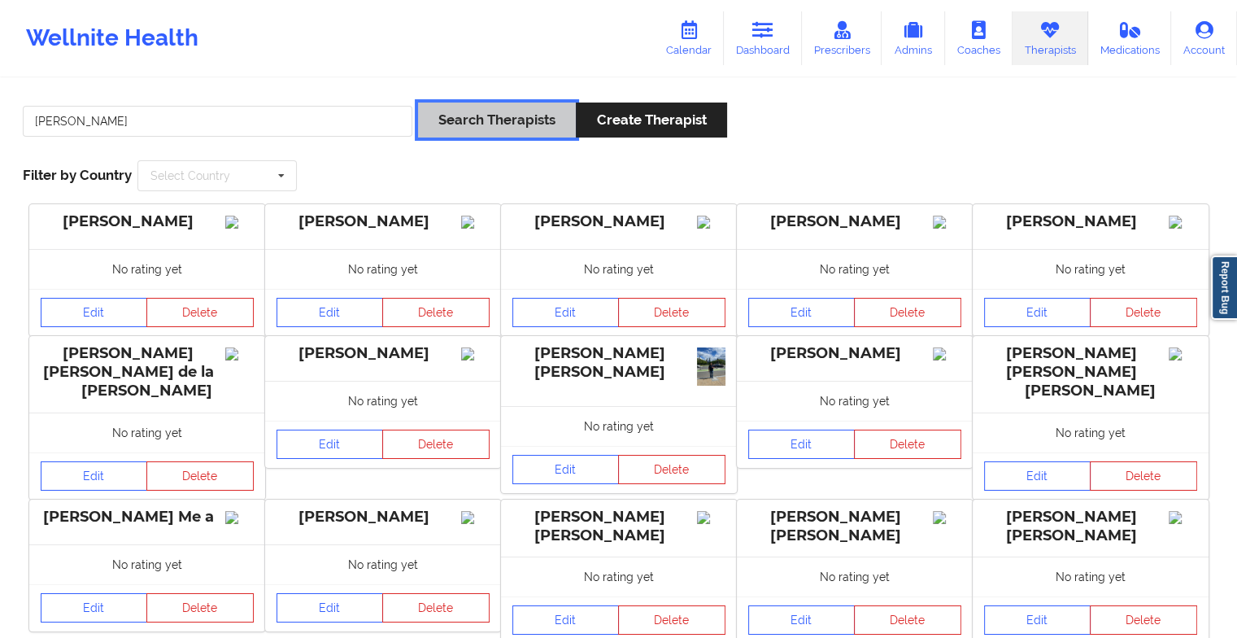
click at [453, 127] on button "Search Therapists" at bounding box center [497, 119] width 158 height 35
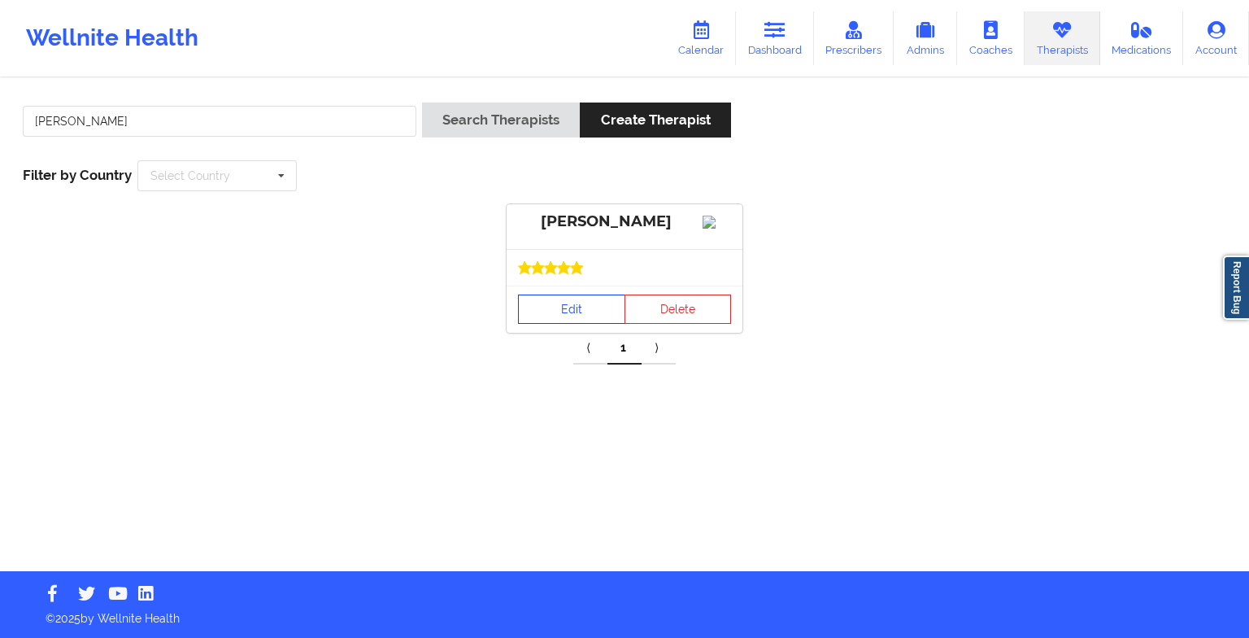
click at [583, 322] on link "Edit" at bounding box center [571, 308] width 107 height 29
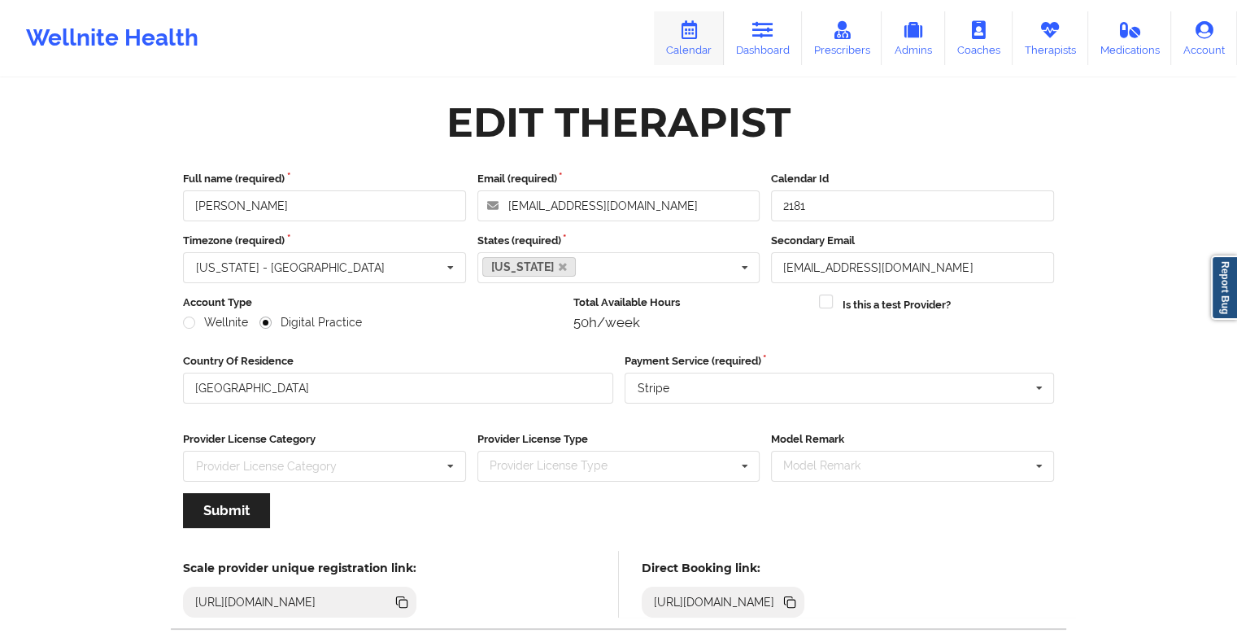
click at [700, 29] on icon at bounding box center [688, 30] width 21 height 18
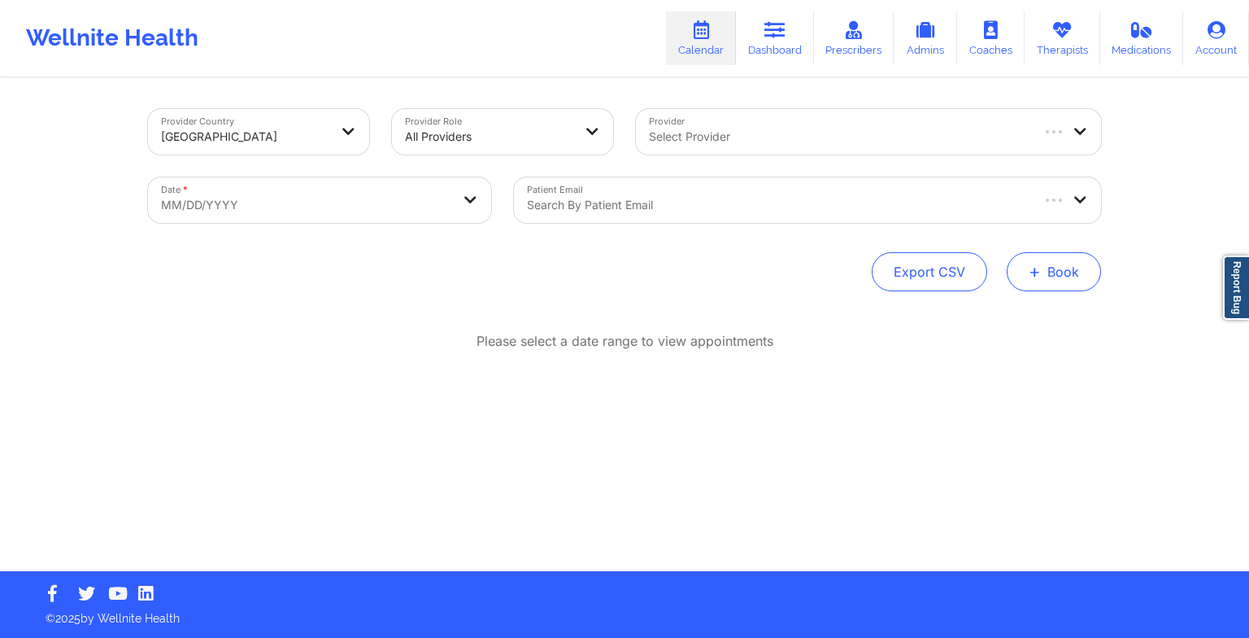
click at [1028, 265] on button "+ Book" at bounding box center [1054, 271] width 94 height 39
click at [1005, 315] on button "Therapy Session" at bounding box center [1027, 323] width 124 height 27
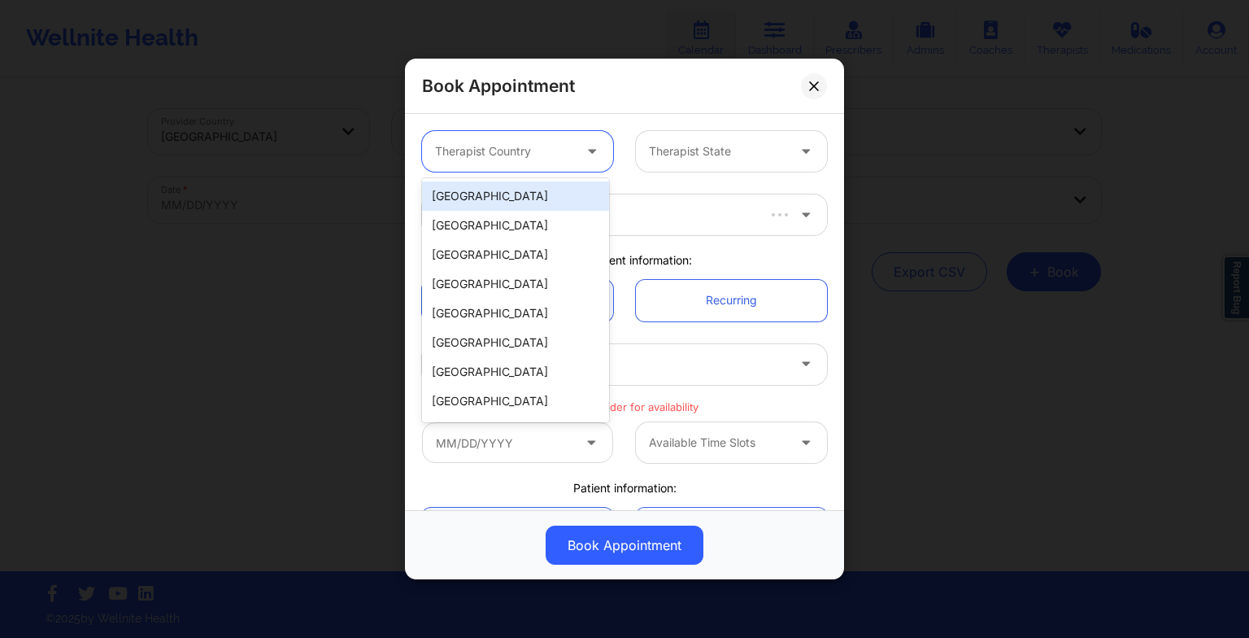
click at [534, 142] on div at bounding box center [503, 152] width 137 height 20
click at [527, 185] on div "[GEOGRAPHIC_DATA]" at bounding box center [515, 195] width 187 height 29
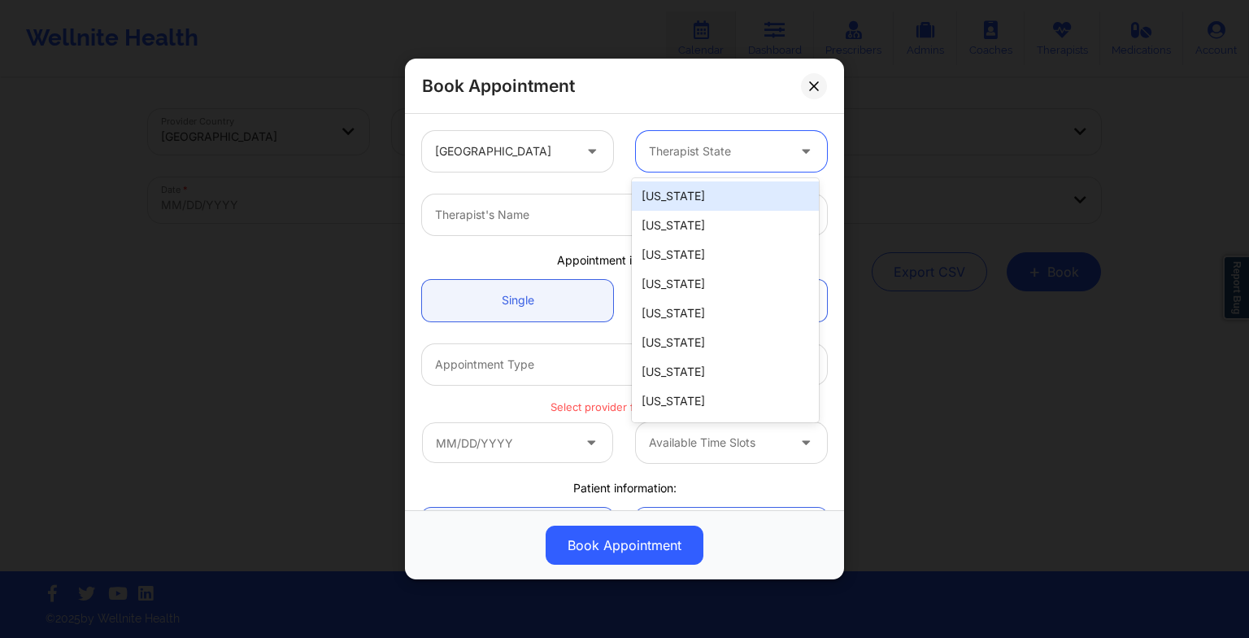
click at [680, 156] on div at bounding box center [717, 152] width 137 height 20
type input "f"
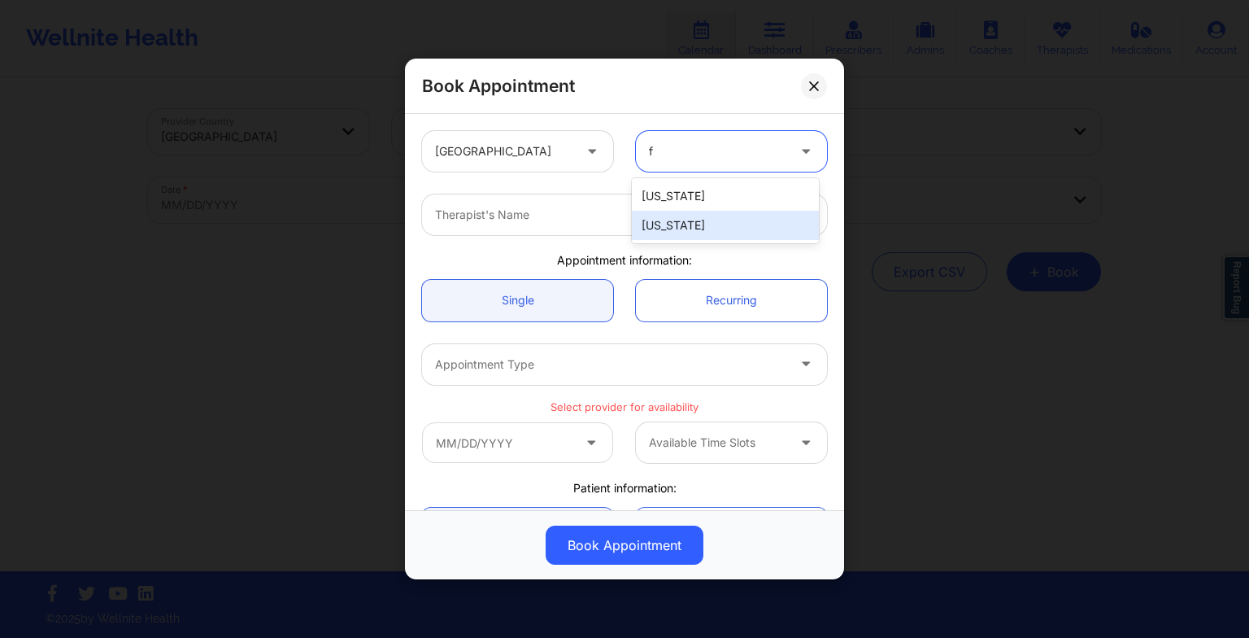
click at [661, 224] on div "[US_STATE]" at bounding box center [725, 225] width 187 height 29
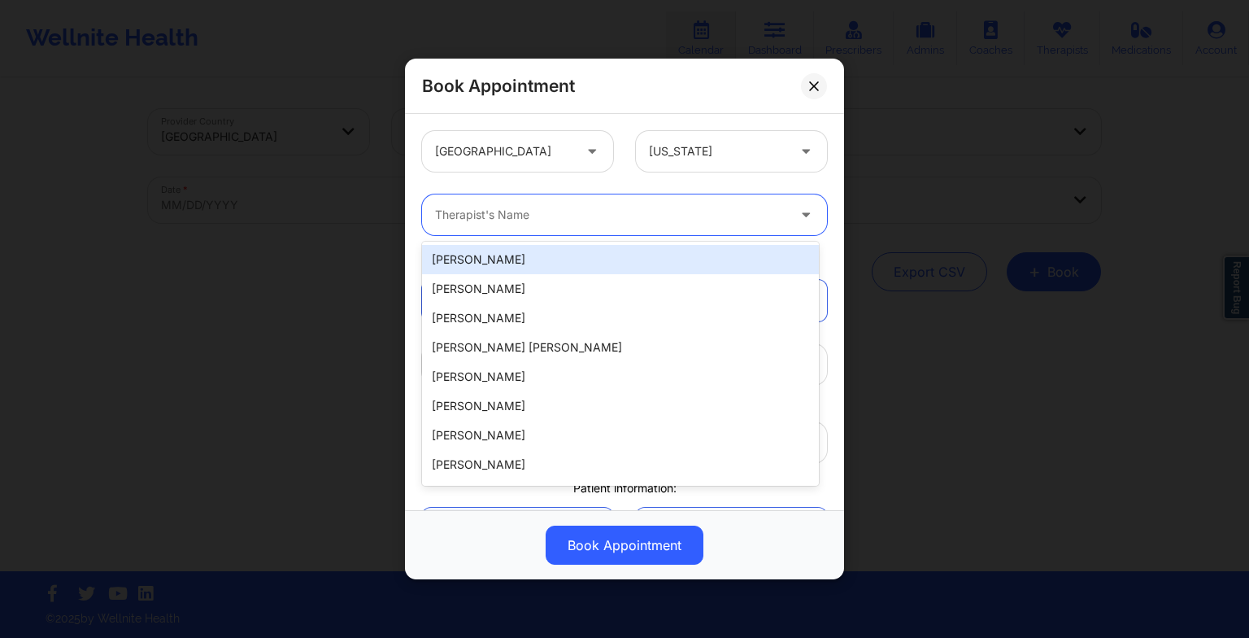
click at [487, 213] on div at bounding box center [610, 215] width 351 height 20
paste input "[PERSON_NAME]"
type input "[PERSON_NAME]"
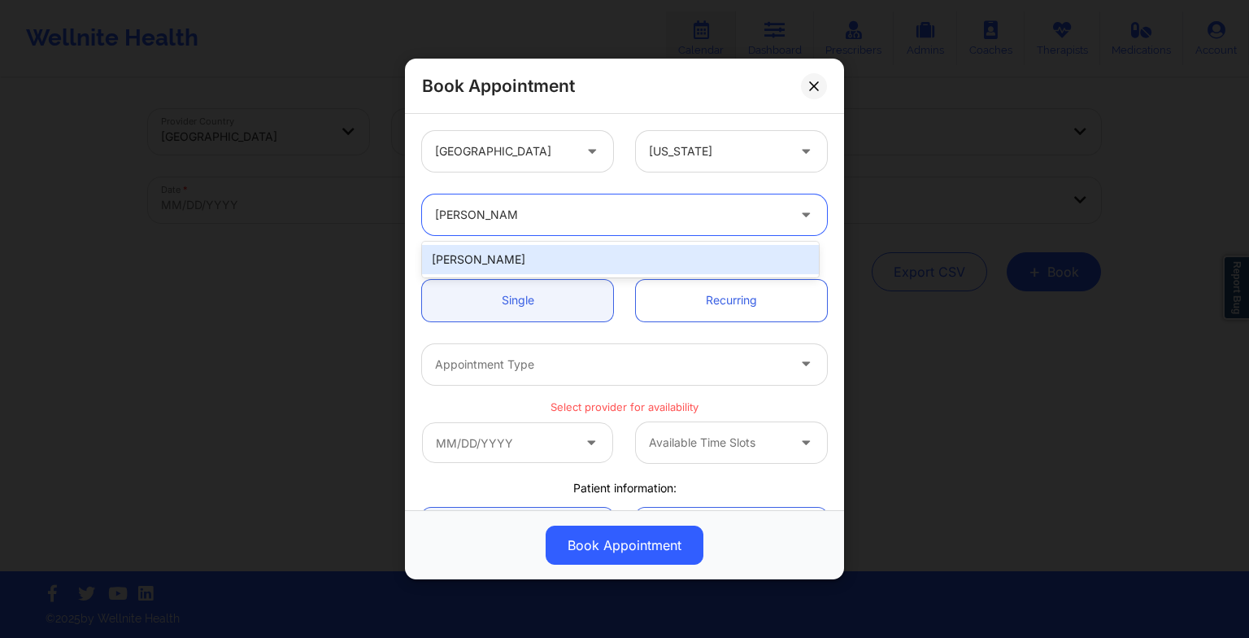
click at [499, 254] on div "[PERSON_NAME]" at bounding box center [620, 259] width 397 height 29
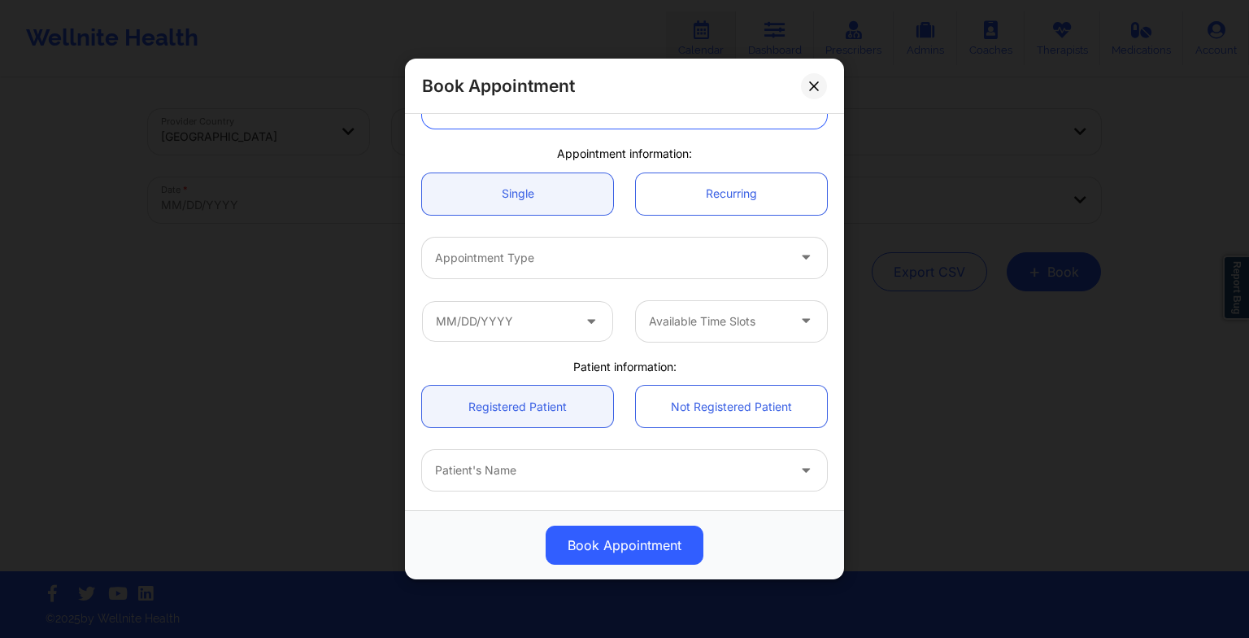
scroll to position [113, 0]
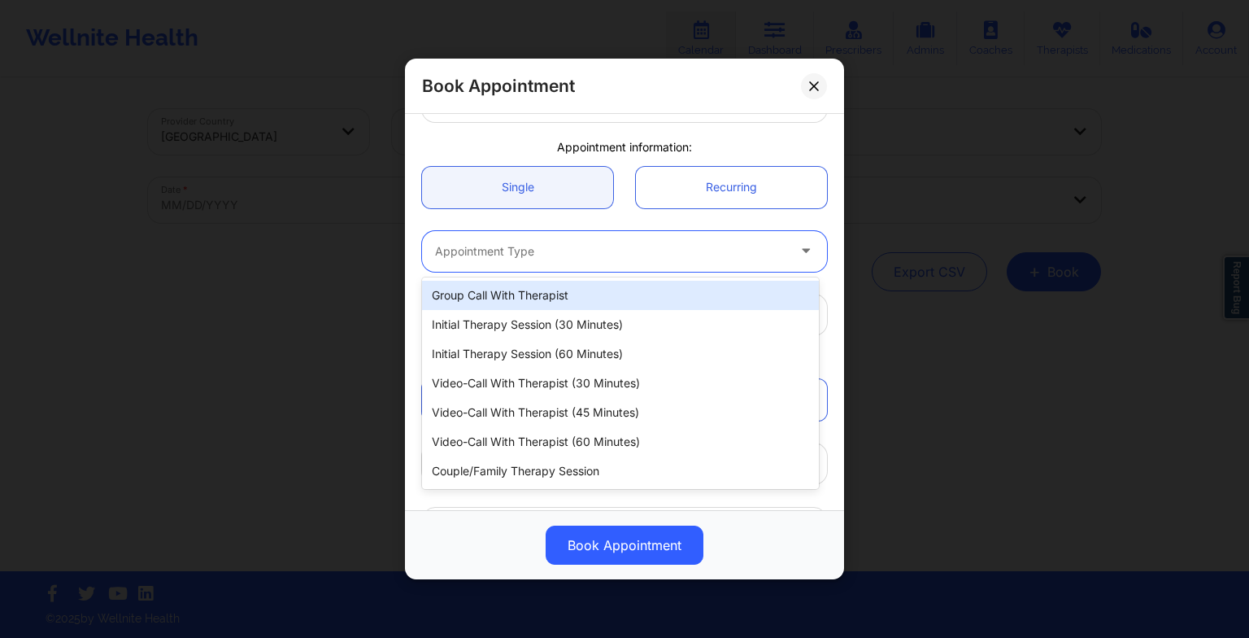
click at [495, 248] on div at bounding box center [610, 252] width 351 height 20
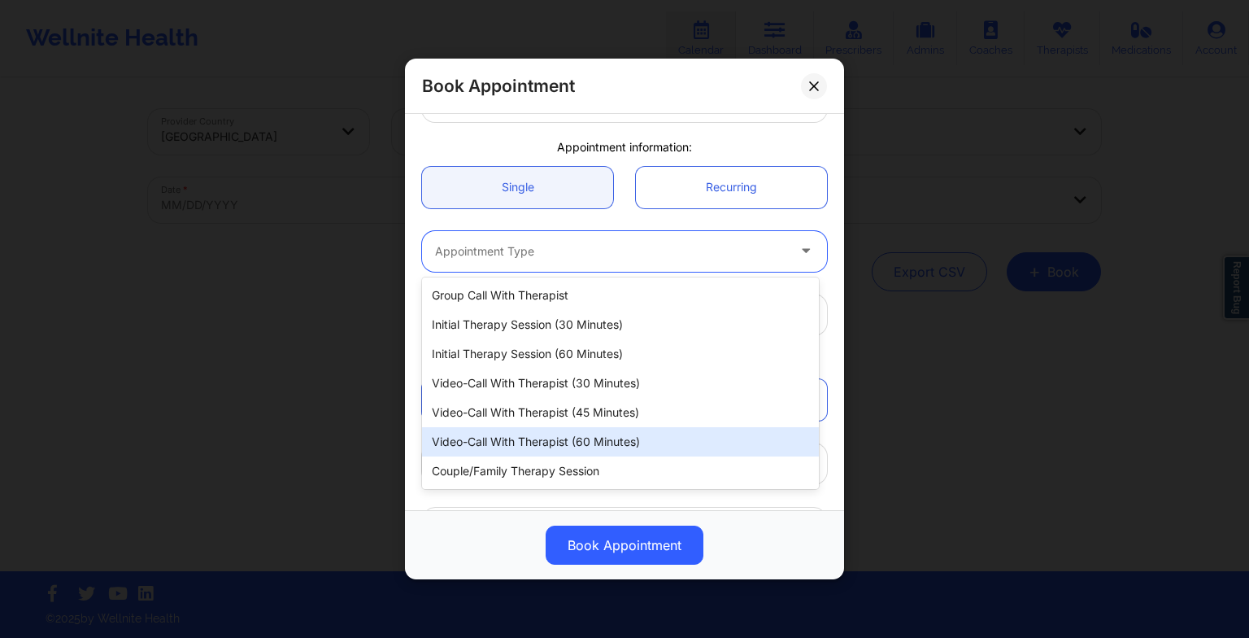
click at [523, 432] on div "Video-Call with Therapist (60 minutes)" at bounding box center [620, 441] width 397 height 29
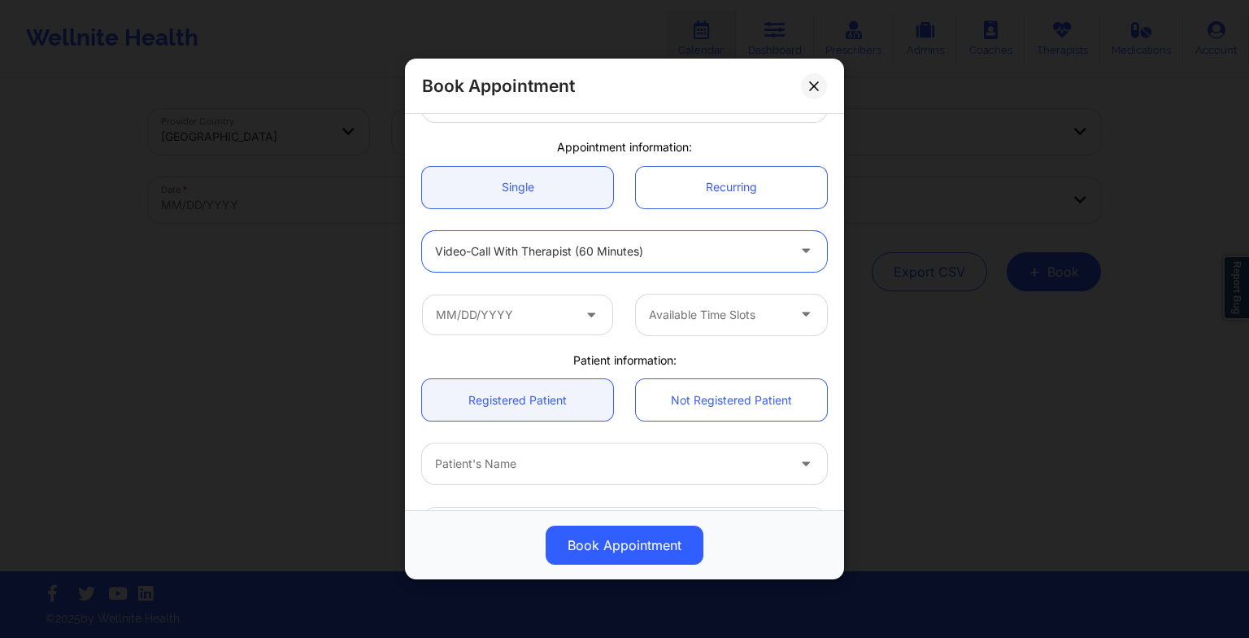
scroll to position [195, 0]
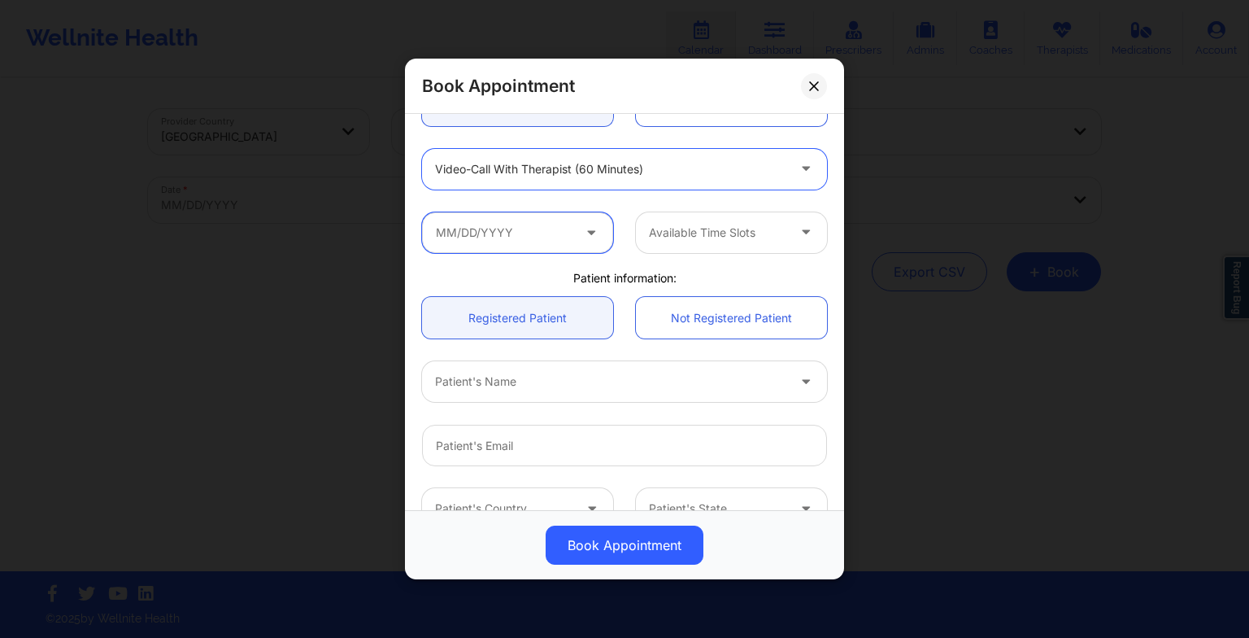
click at [585, 220] on input "text" at bounding box center [517, 232] width 191 height 41
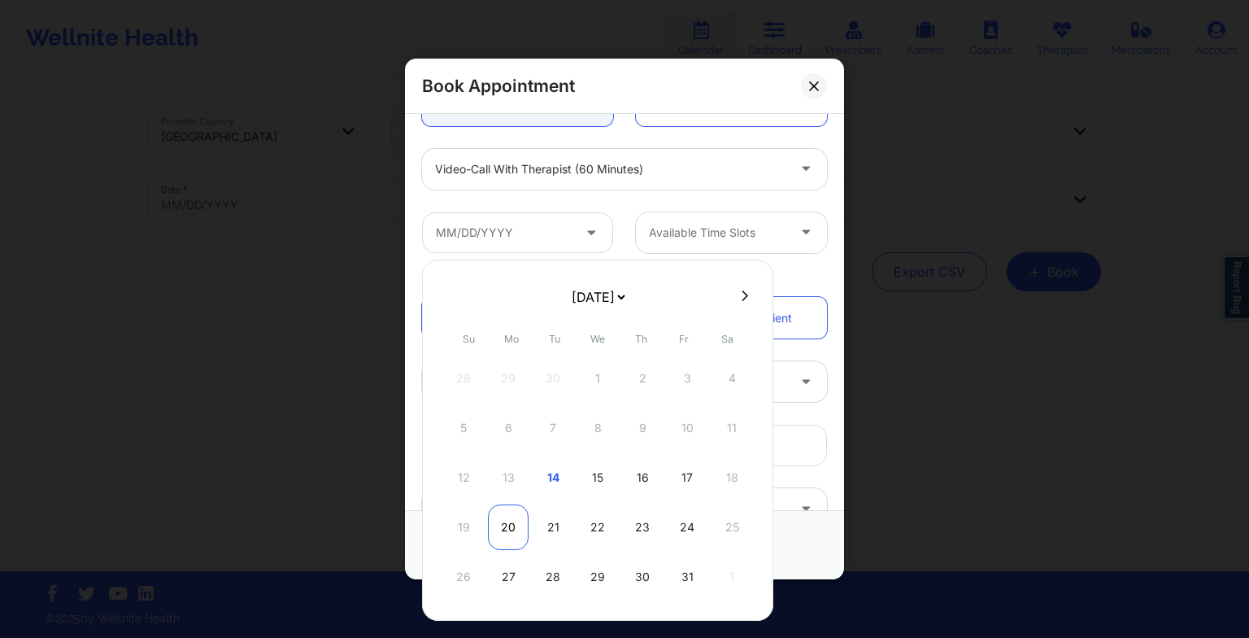
click at [495, 529] on div "20" at bounding box center [508, 527] width 41 height 46
type input "[DATE]"
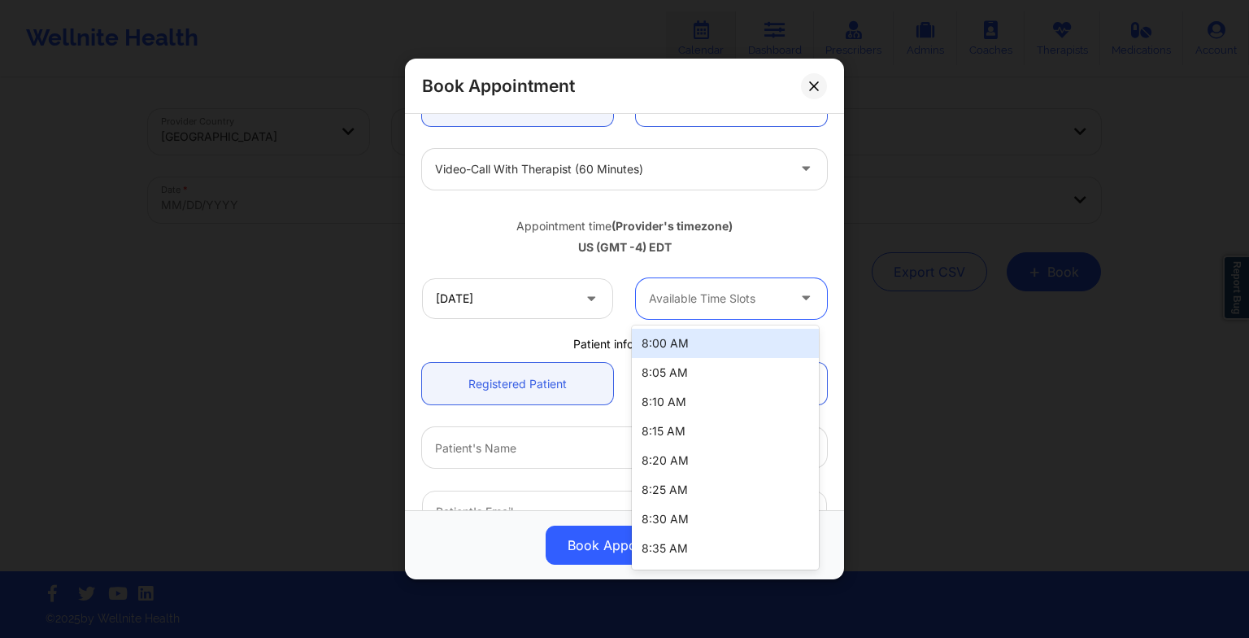
click at [687, 295] on div at bounding box center [717, 299] width 137 height 20
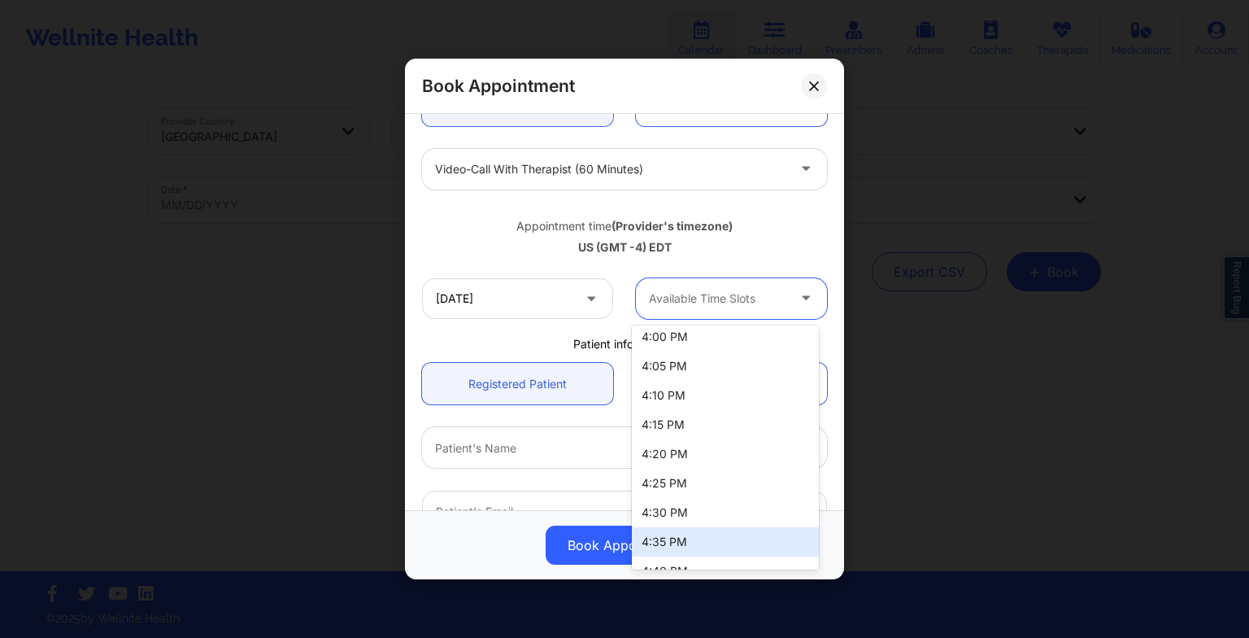
scroll to position [2281, 0]
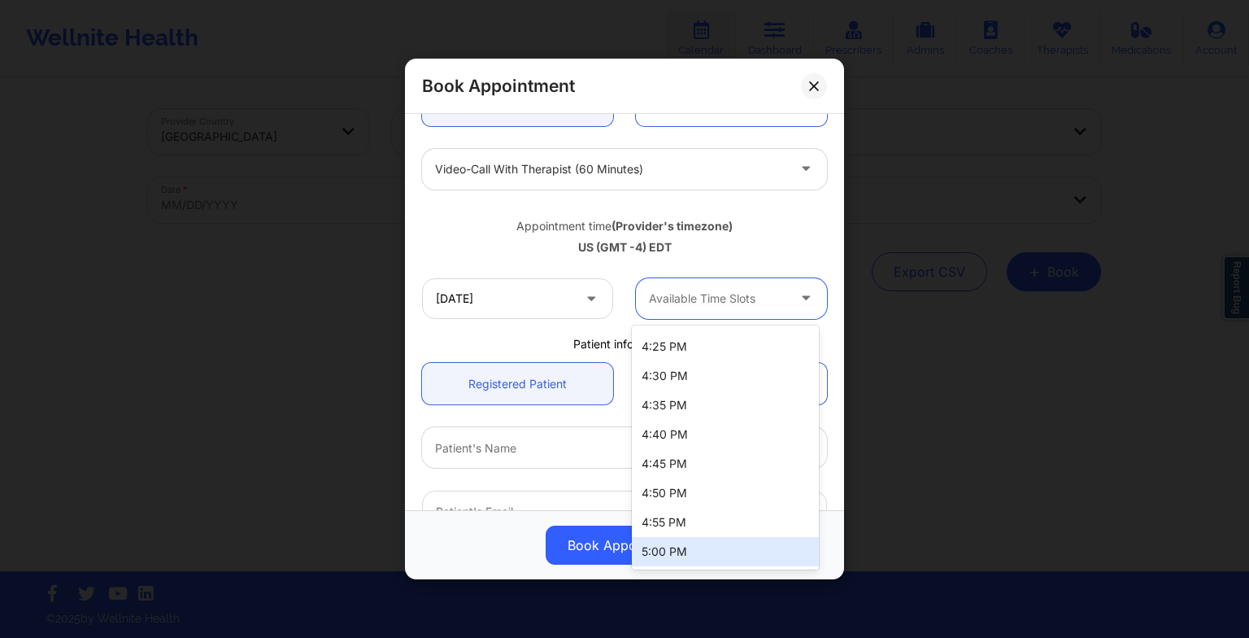
click at [687, 549] on div "5:00 PM" at bounding box center [725, 551] width 187 height 29
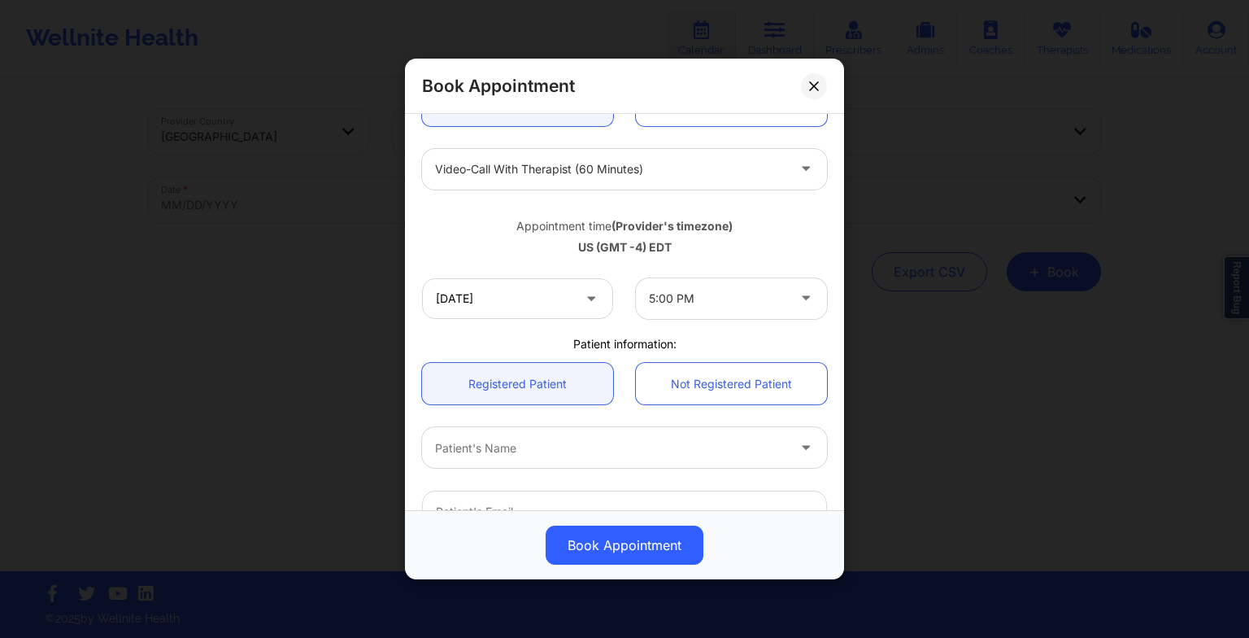
click at [797, 94] on div "Book Appointment" at bounding box center [624, 86] width 439 height 55
click at [809, 83] on icon at bounding box center [814, 86] width 10 height 10
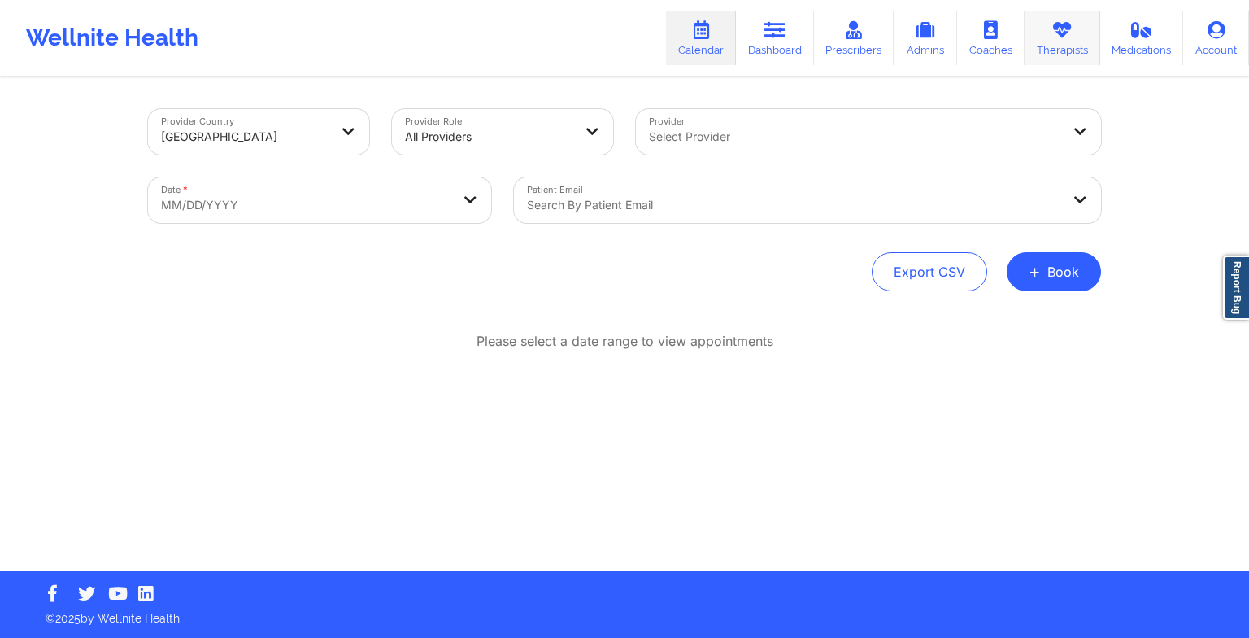
click at [1096, 43] on link "Therapists" at bounding box center [1063, 38] width 76 height 54
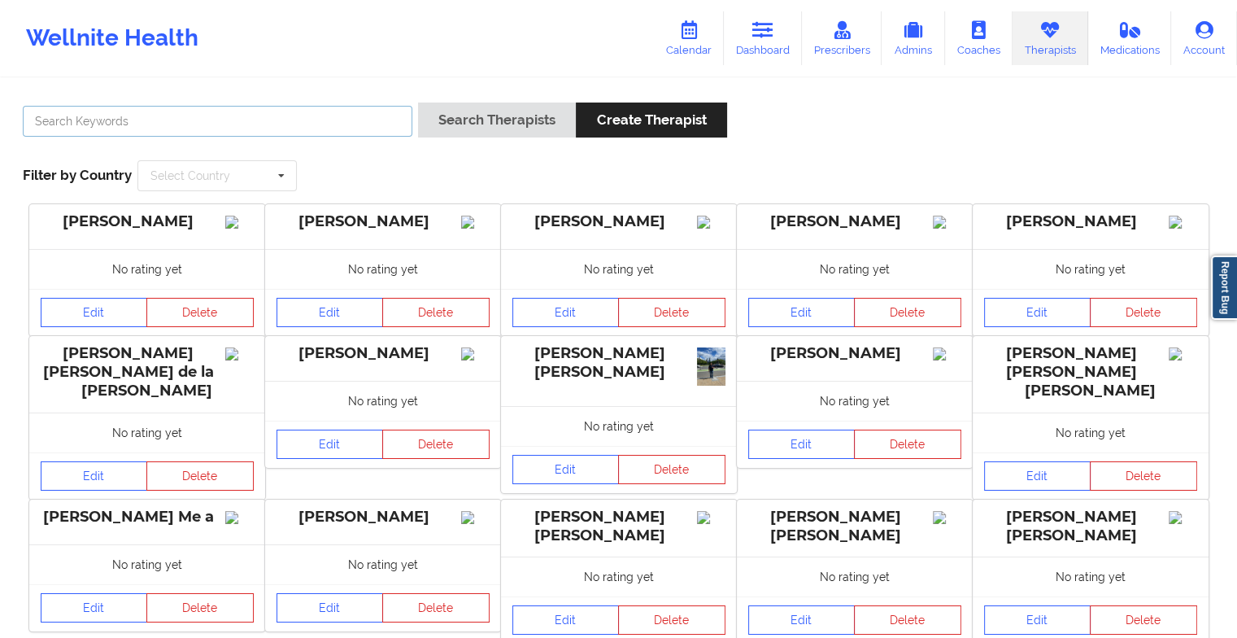
click at [264, 129] on input "text" at bounding box center [218, 121] width 390 height 31
paste input "[PERSON_NAME]"
type input "[PERSON_NAME]"
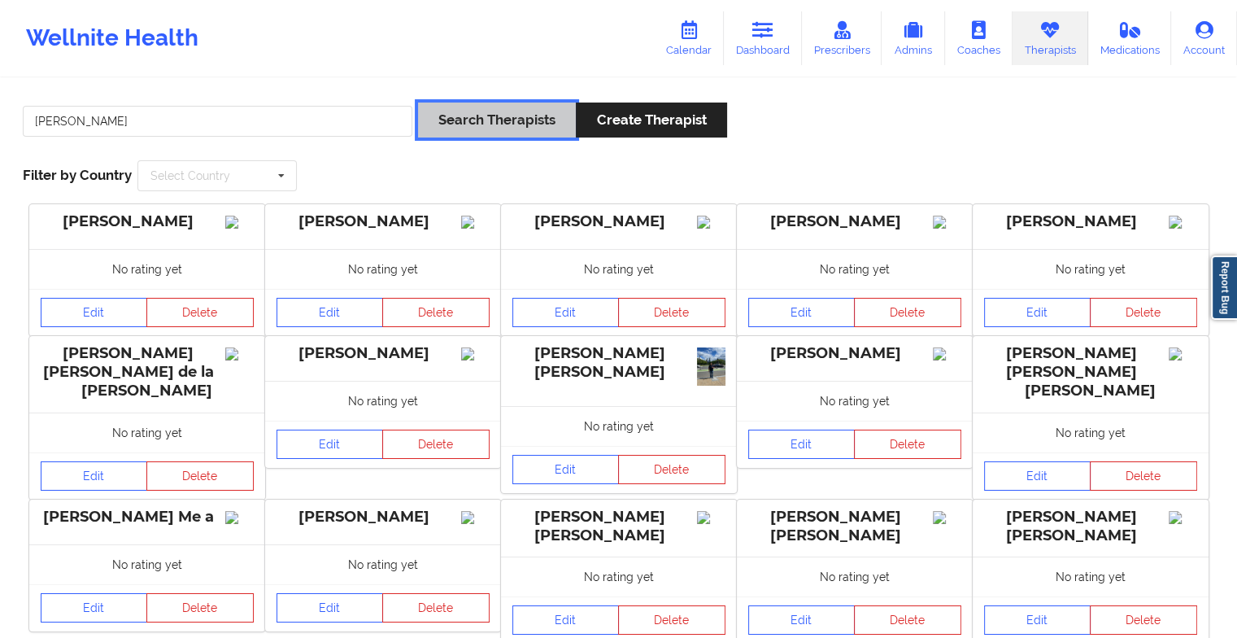
click at [478, 117] on button "Search Therapists" at bounding box center [497, 119] width 158 height 35
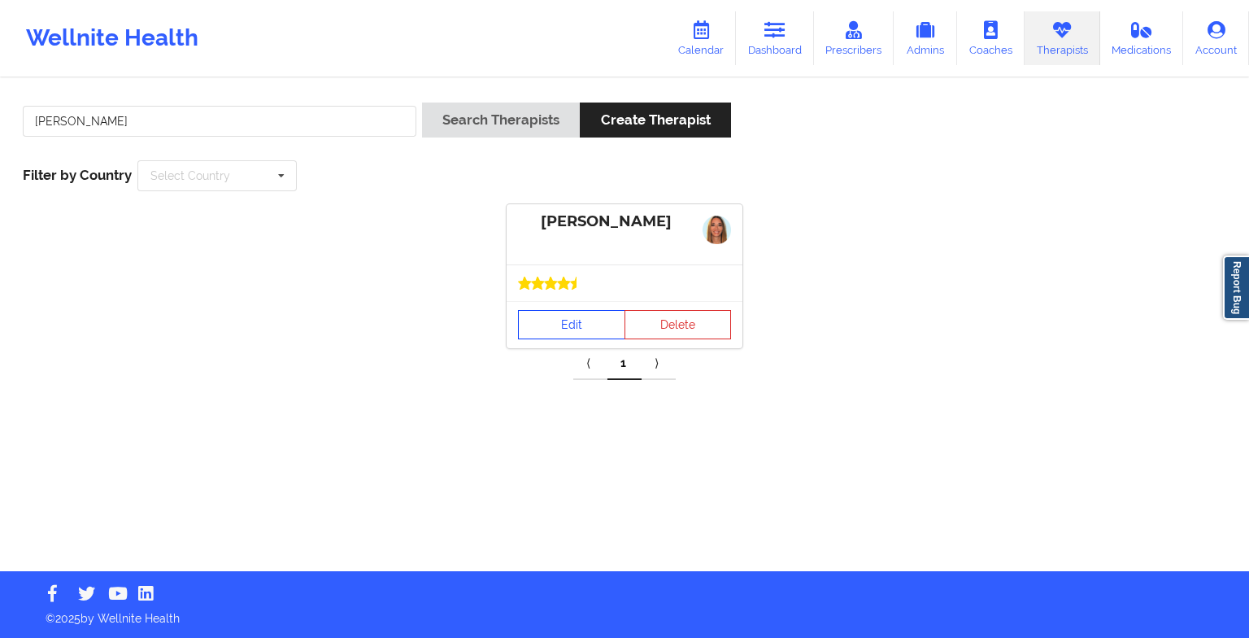
click at [564, 323] on link "Edit" at bounding box center [571, 324] width 107 height 29
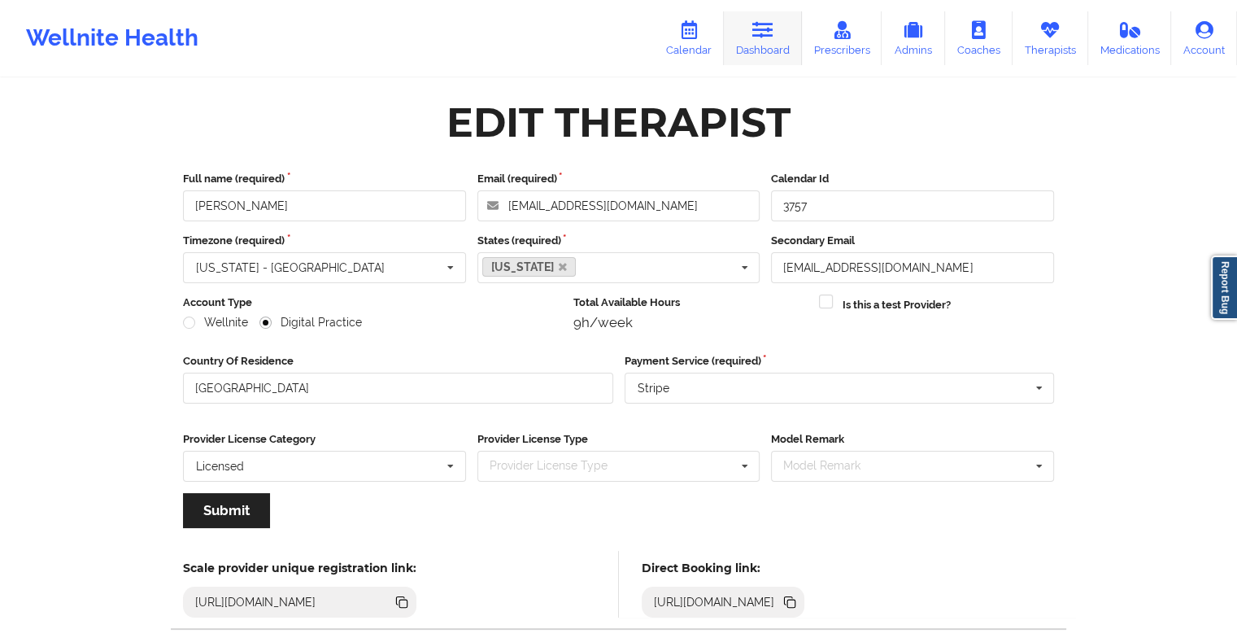
click at [771, 42] on link "Dashboard" at bounding box center [763, 38] width 78 height 54
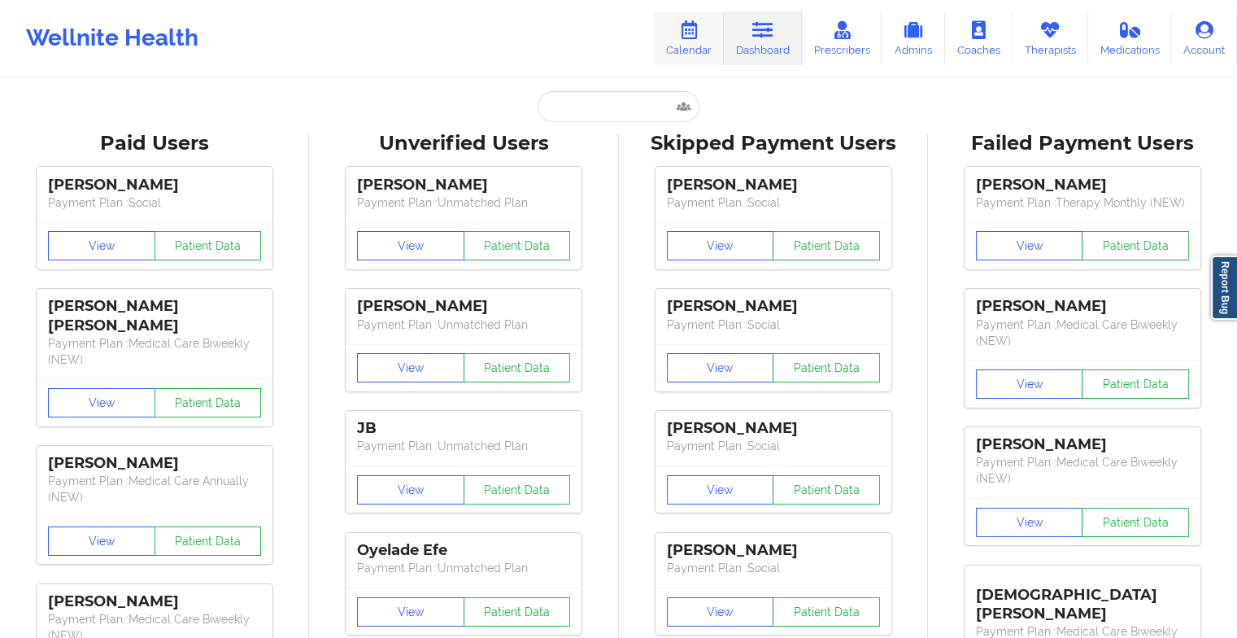
click at [690, 12] on link "Calendar" at bounding box center [689, 38] width 70 height 54
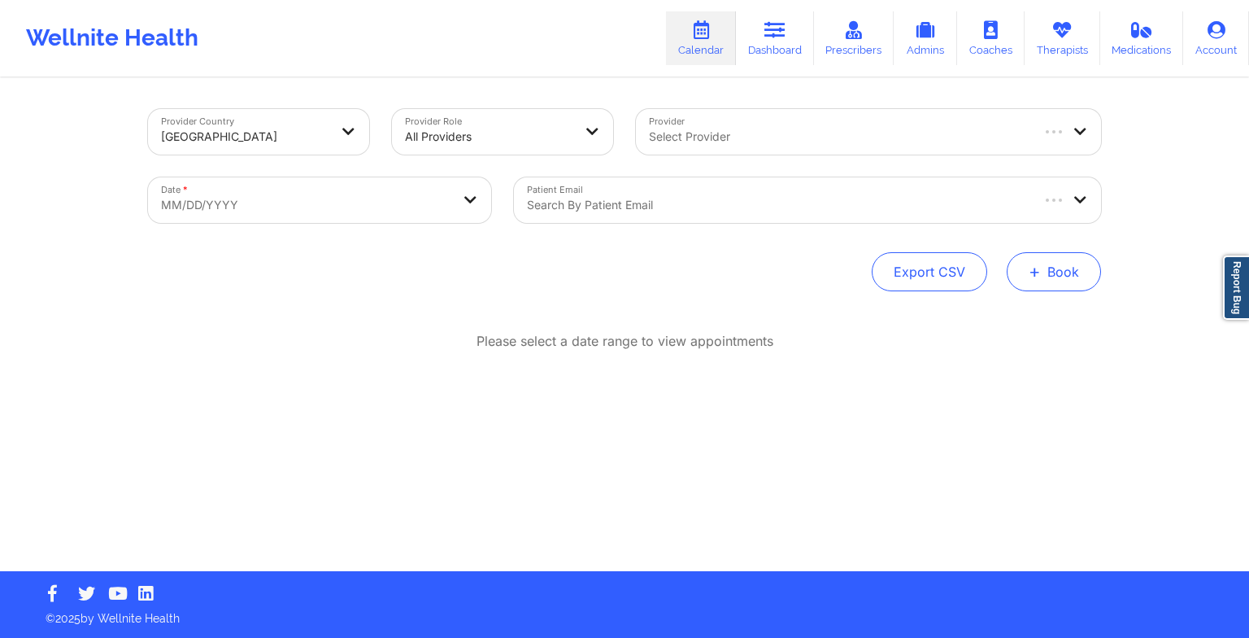
click at [1044, 286] on button "+ Book" at bounding box center [1054, 271] width 94 height 39
drag, startPoint x: 1018, startPoint y: 309, endPoint x: 1005, endPoint y: 325, distance: 20.2
click at [1005, 325] on div "Therapy Session Doctor Consultation" at bounding box center [1027, 336] width 149 height 74
click at [1005, 325] on button "Therapy Session" at bounding box center [1027, 323] width 124 height 27
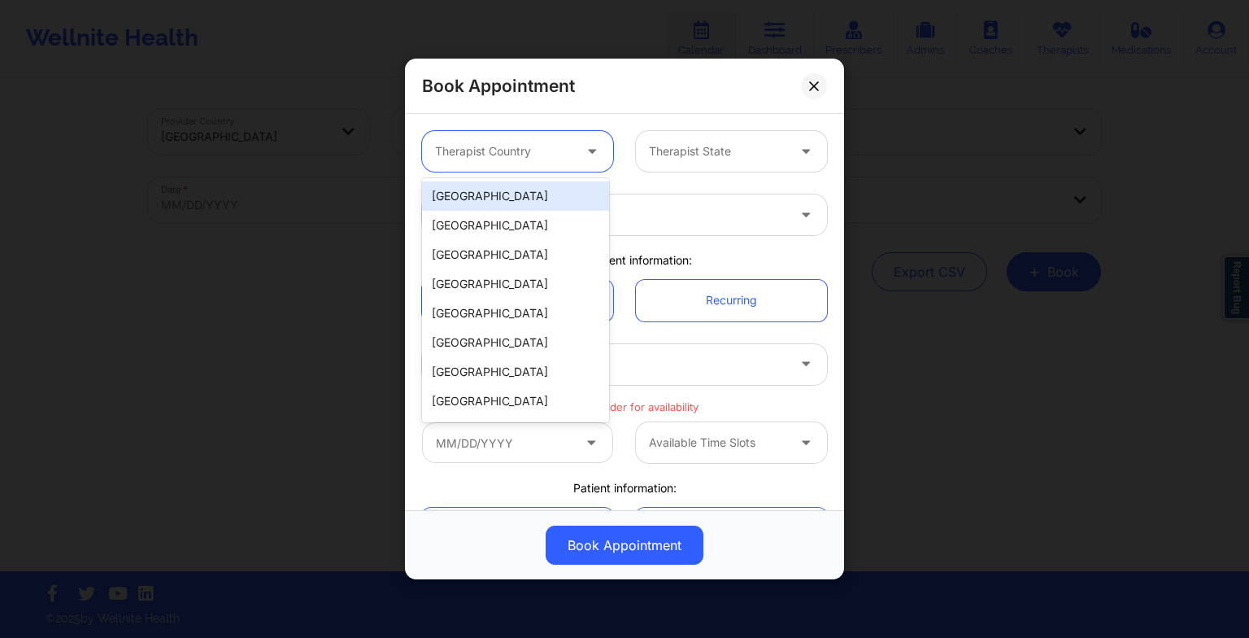
drag, startPoint x: 517, startPoint y: 143, endPoint x: 517, endPoint y: 186, distance: 43.1
click at [517, 186] on body "Wellnite Health Calendar Dashboard Prescribers Admins Coaches Therapists Medica…" at bounding box center [624, 319] width 1249 height 638
click at [517, 186] on div "[GEOGRAPHIC_DATA]" at bounding box center [515, 195] width 187 height 29
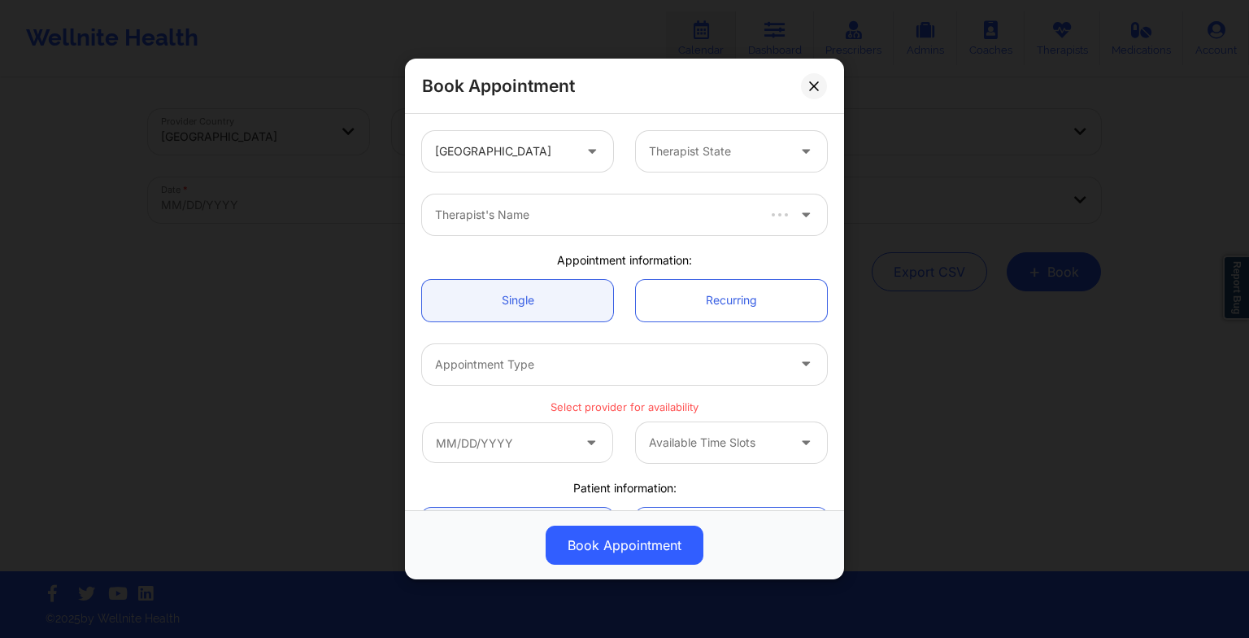
click at [618, 159] on div "[GEOGRAPHIC_DATA]" at bounding box center [518, 151] width 214 height 41
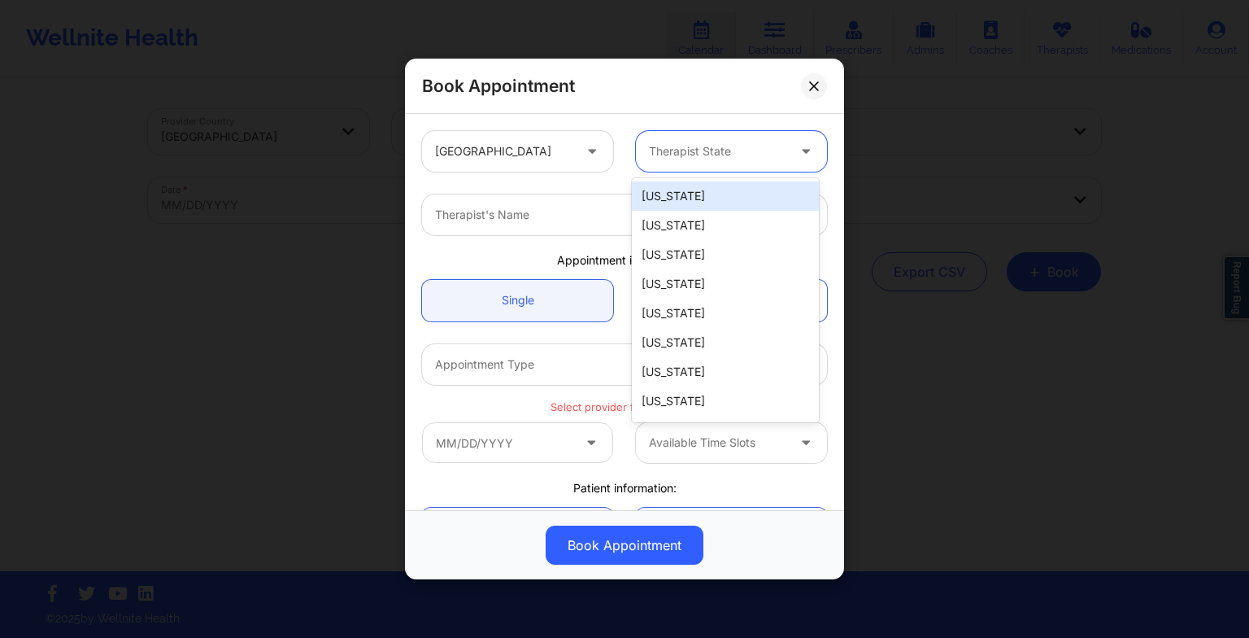
click at [670, 164] on div "Therapist State" at bounding box center [712, 151] width 152 height 41
type input "f"
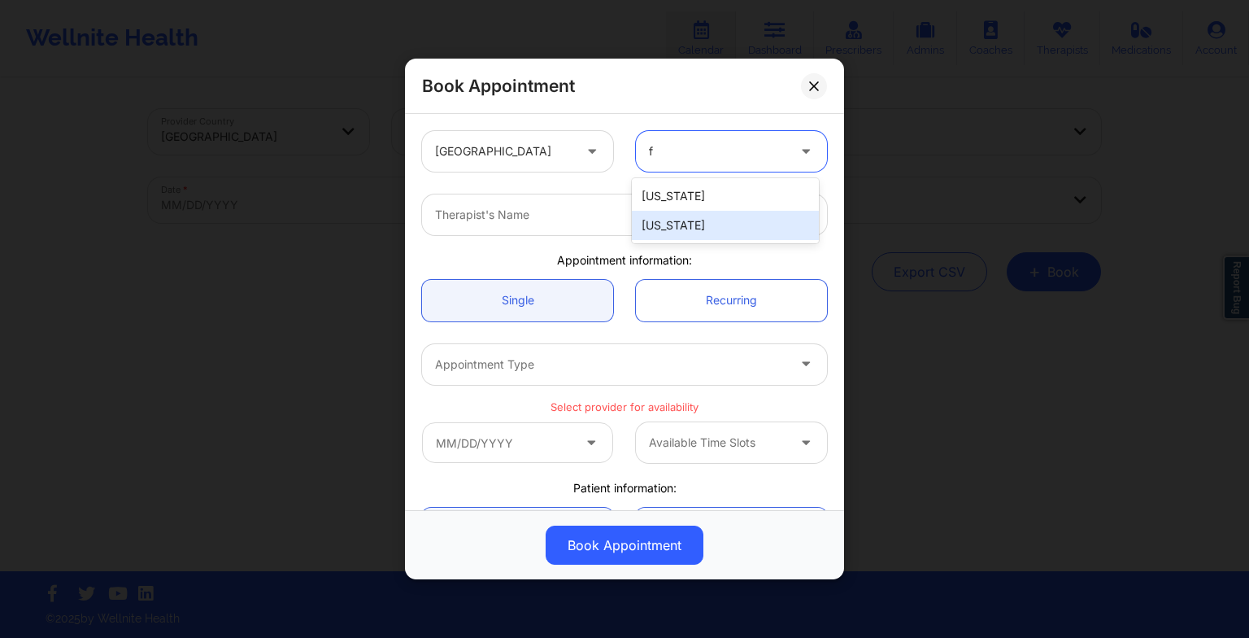
click at [669, 221] on div "[US_STATE]" at bounding box center [725, 225] width 187 height 29
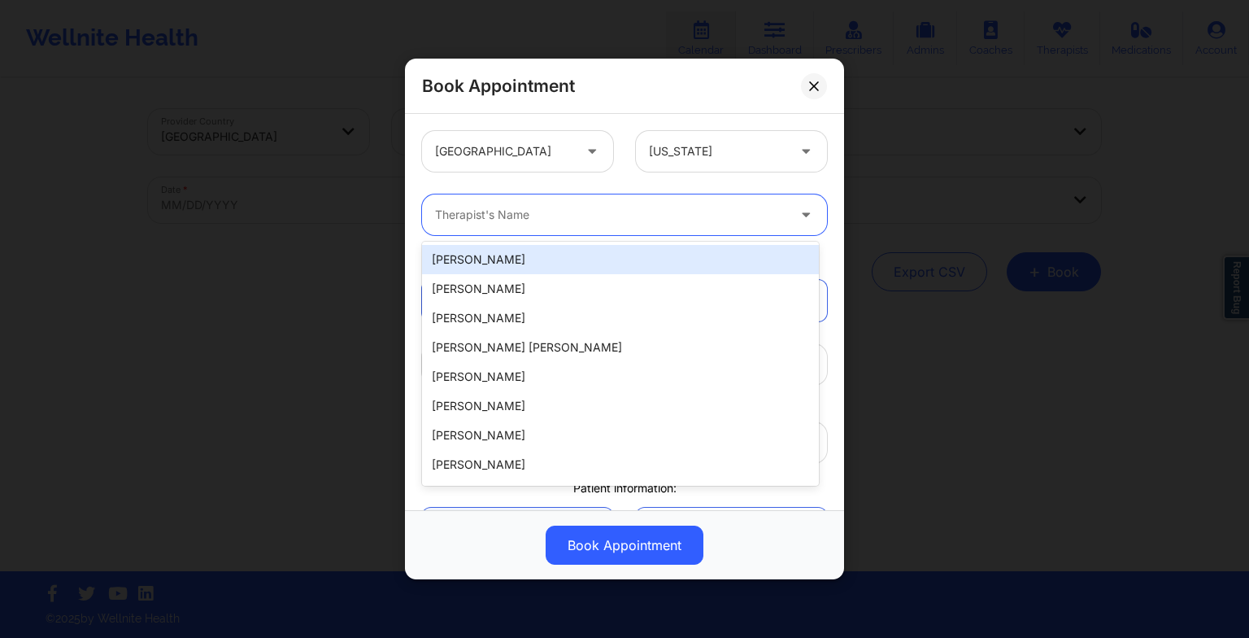
click at [525, 217] on div at bounding box center [610, 215] width 351 height 20
paste input "[PERSON_NAME]"
type input "[PERSON_NAME]"
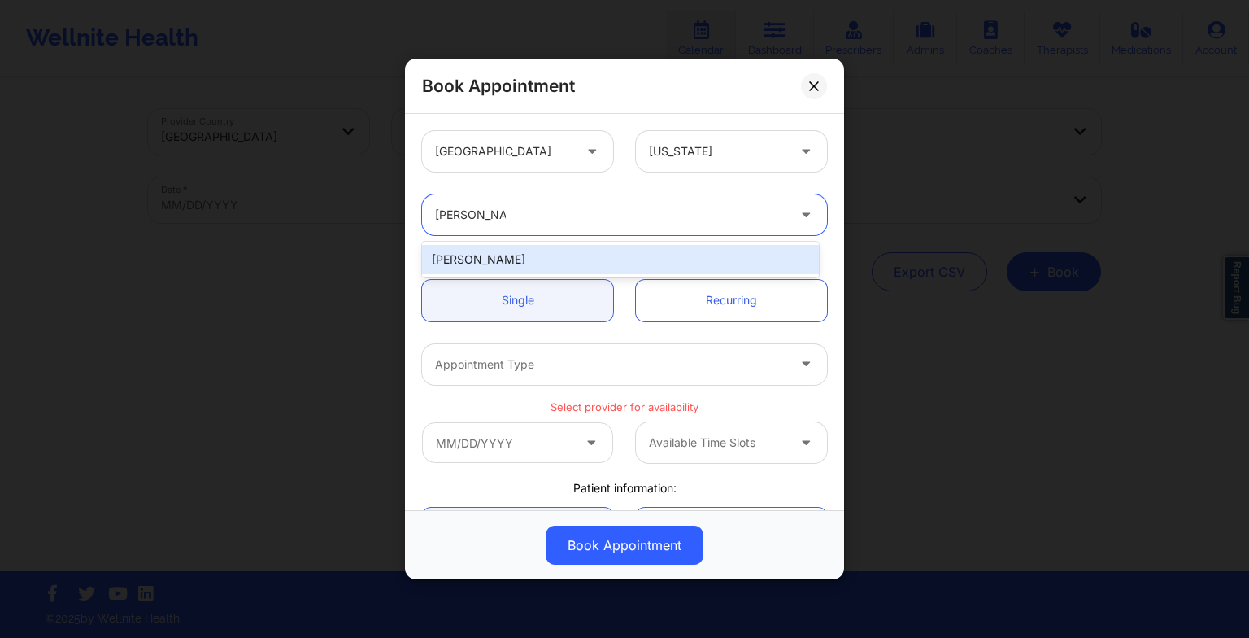
click at [490, 248] on div "[PERSON_NAME]" at bounding box center [620, 259] width 397 height 29
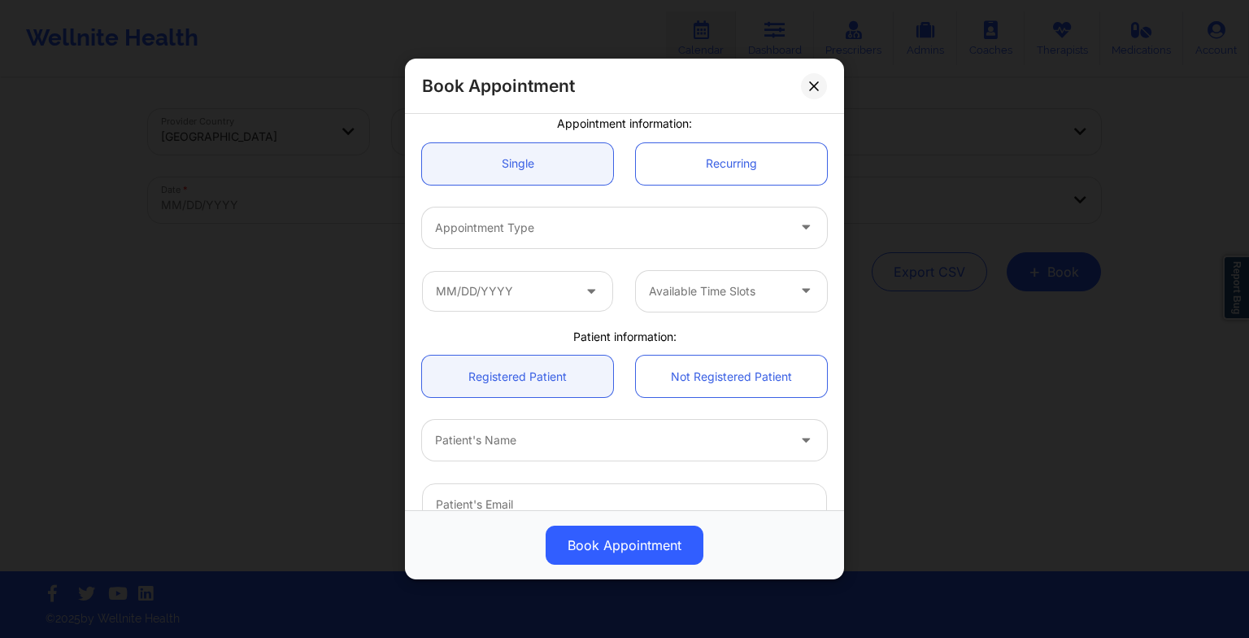
scroll to position [139, 0]
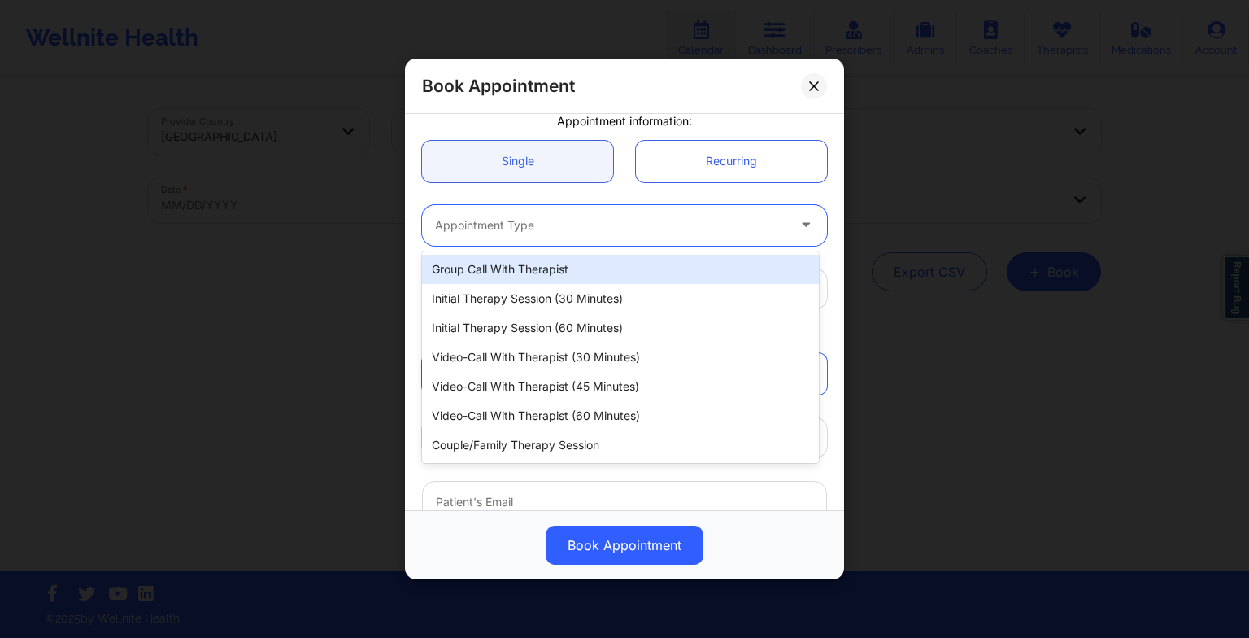
click at [480, 237] on div "Appointment Type" at bounding box center [605, 225] width 366 height 41
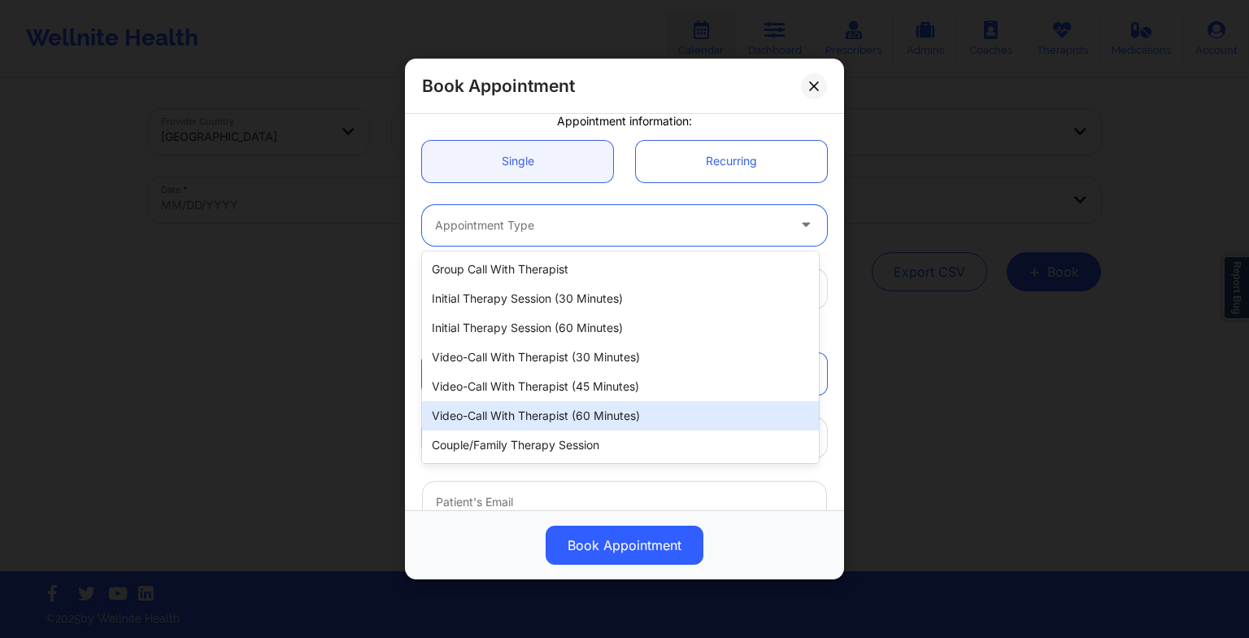
click at [513, 411] on div "Video-Call with Therapist (60 minutes)" at bounding box center [620, 415] width 397 height 29
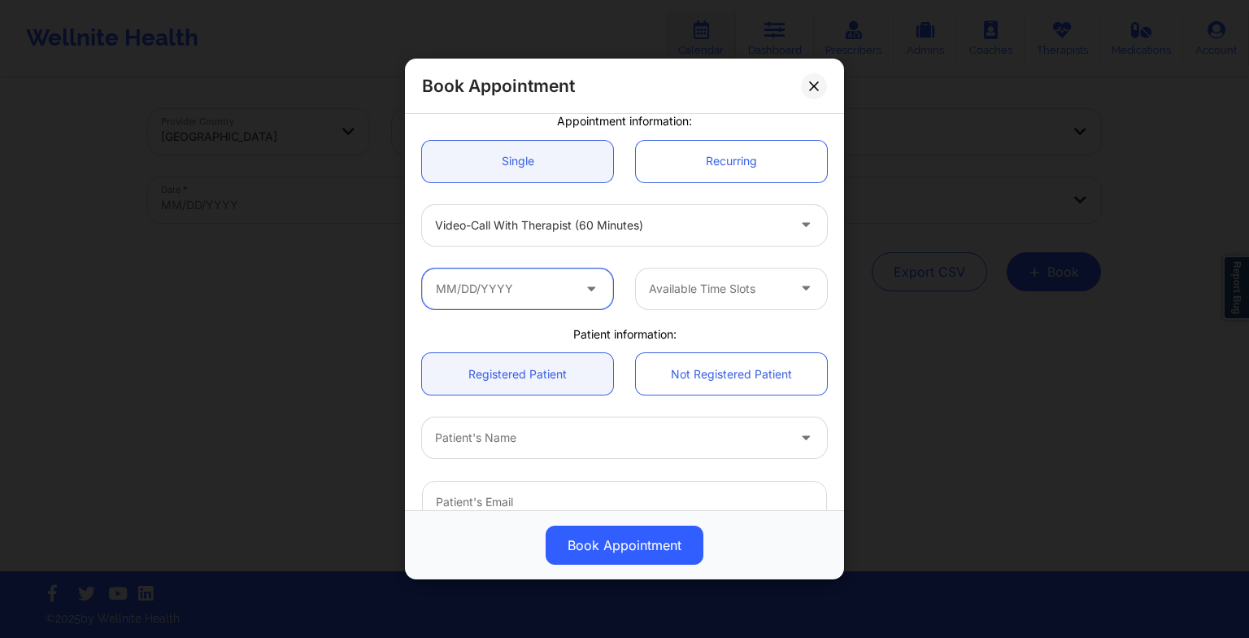
click at [522, 290] on input "text" at bounding box center [517, 288] width 191 height 41
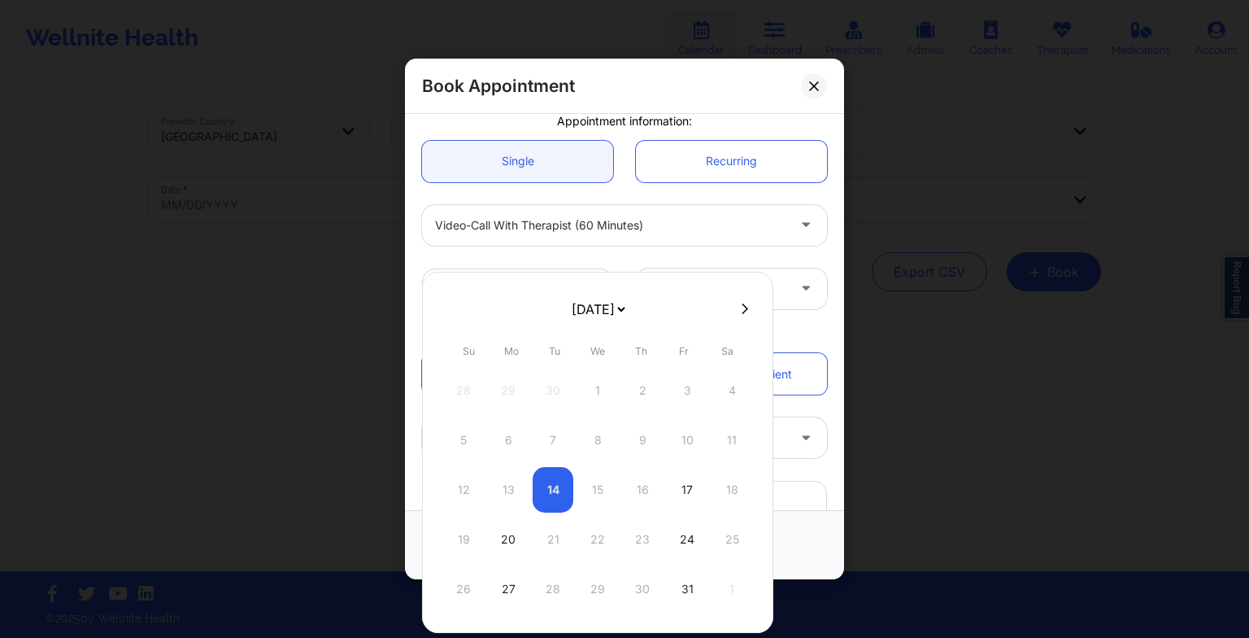
click at [597, 307] on select "[DATE] [DATE] [DATE] [DATE] [DATE] [DATE] [DATE] [DATE] [DATE] [DATE] [DATE] [D…" at bounding box center [598, 309] width 59 height 33
select select "2025-11"
click at [508, 482] on div "15" at bounding box center [508, 490] width 41 height 46
type input "[DATE]"
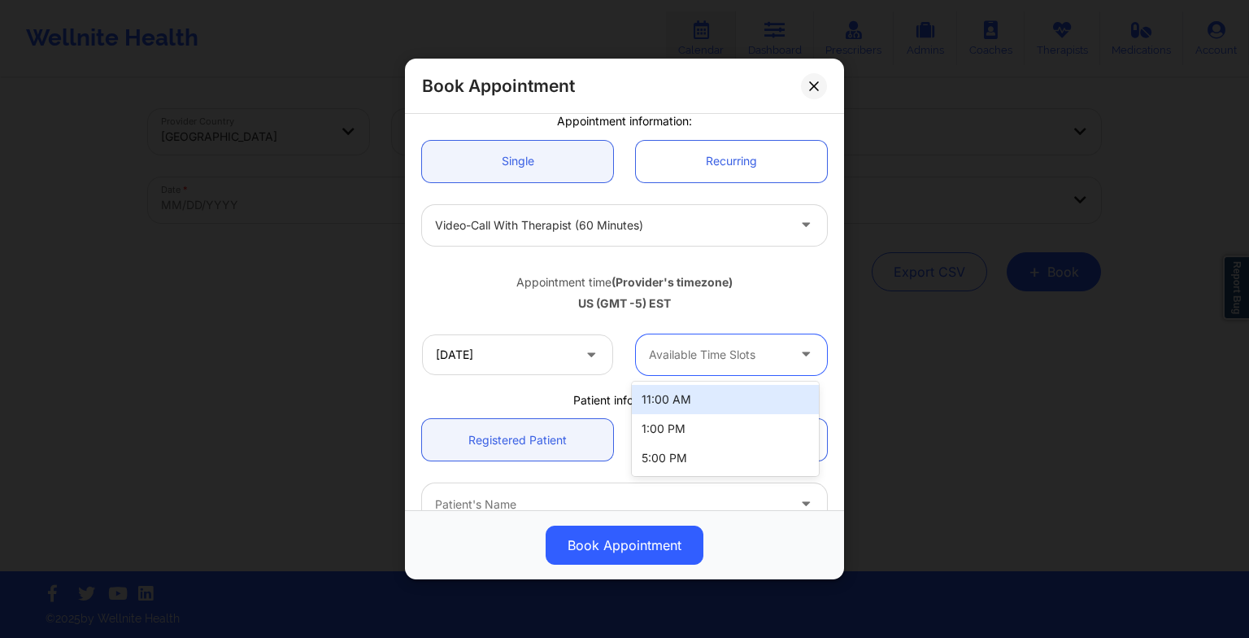
click at [686, 356] on div at bounding box center [717, 355] width 137 height 20
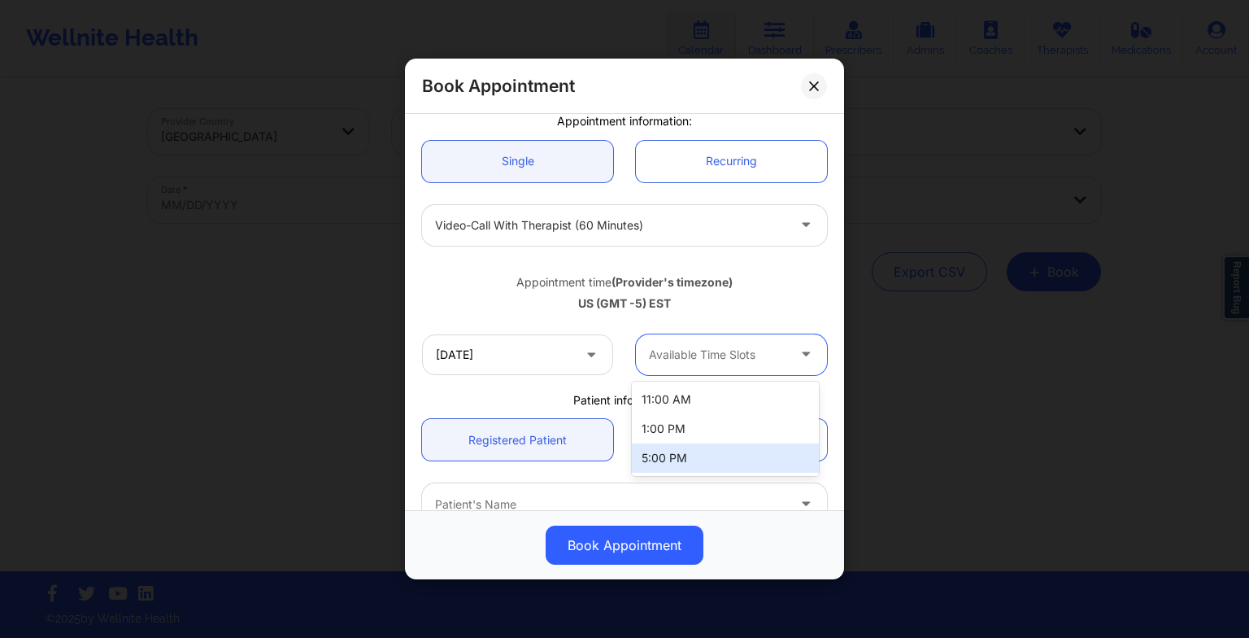
click at [741, 458] on div "5:00 PM" at bounding box center [725, 457] width 187 height 29
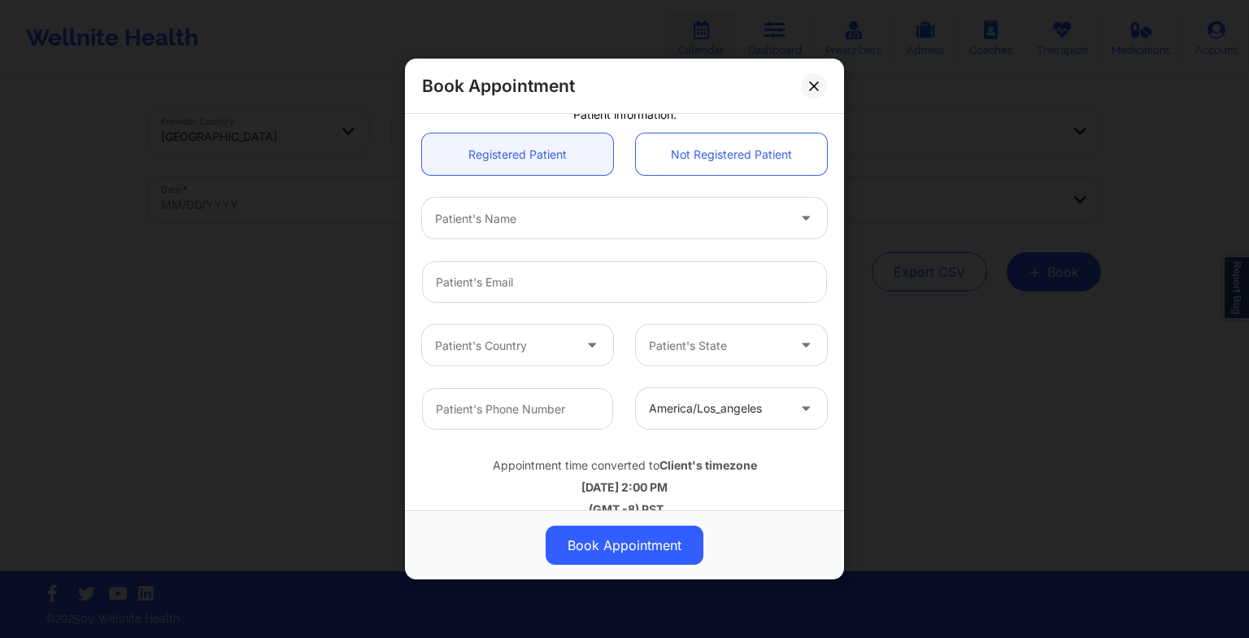
scroll to position [435, 0]
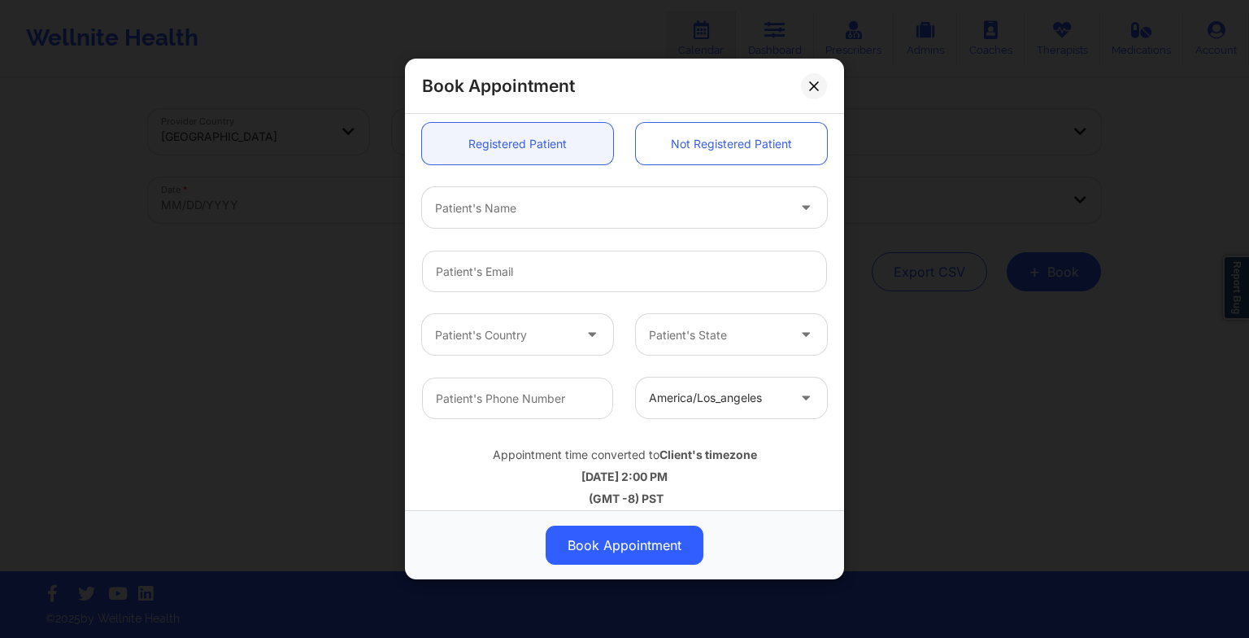
click at [560, 198] on div at bounding box center [610, 208] width 351 height 20
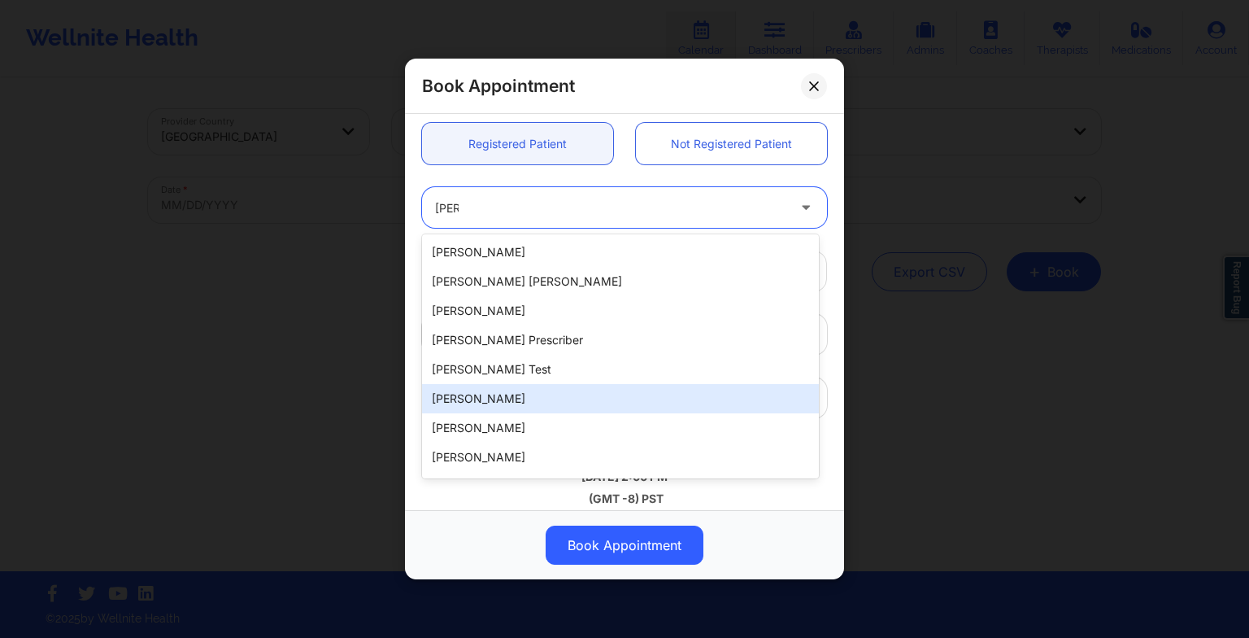
type input "[PERSON_NAME]"
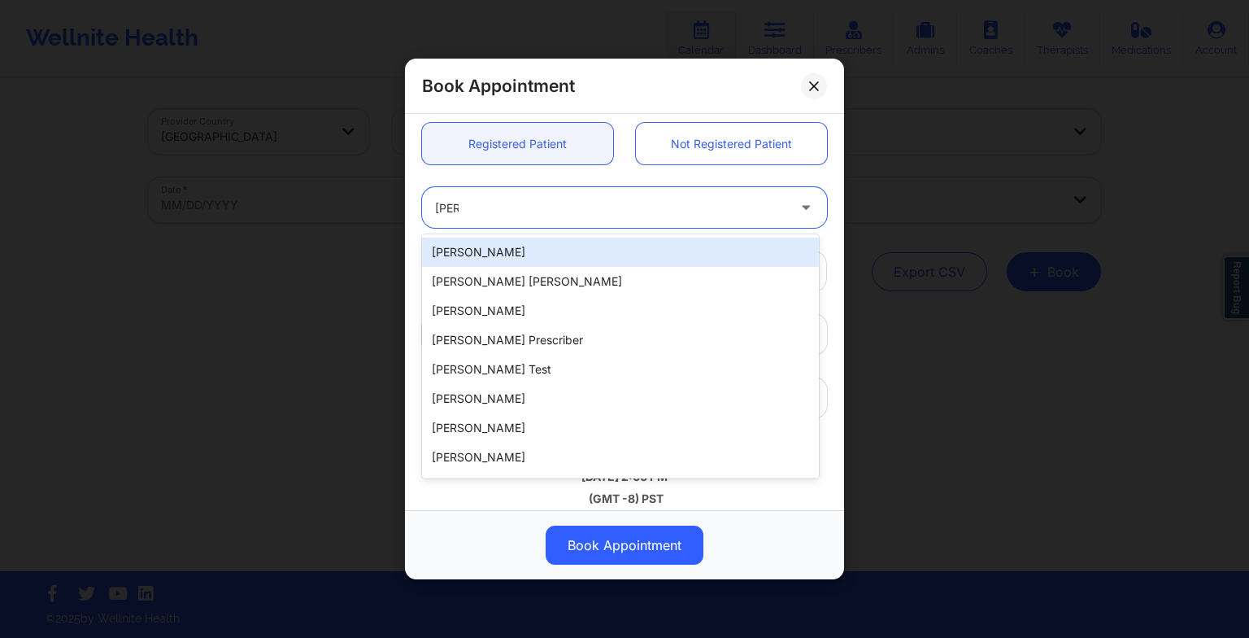
type input "[PERSON_NAME]"
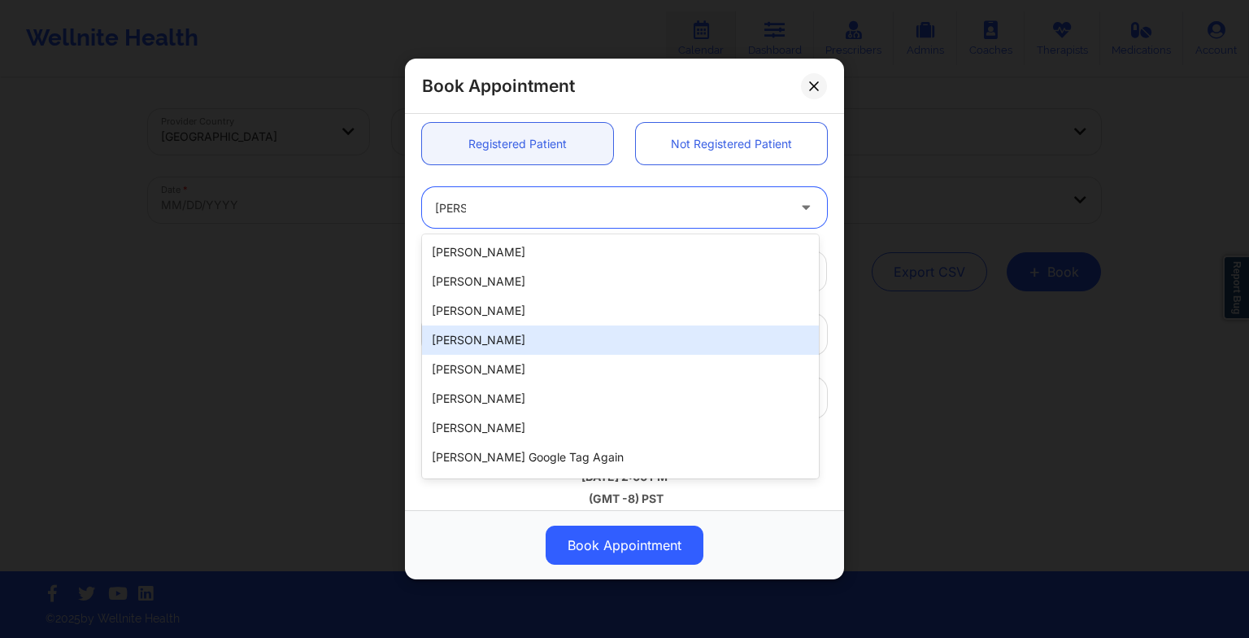
click at [534, 336] on div "[PERSON_NAME]" at bounding box center [620, 339] width 397 height 29
type input "[EMAIL_ADDRESS][DOMAIN_NAME]"
type input "[PHONE_NUMBER]"
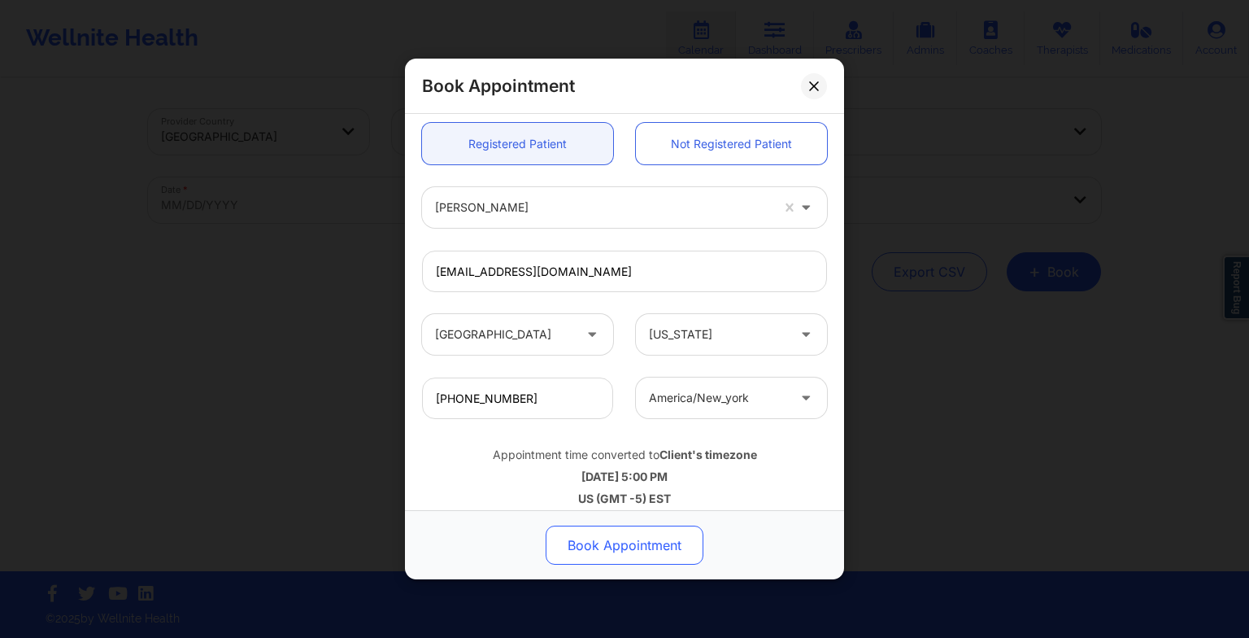
click at [636, 527] on button "Book Appointment" at bounding box center [625, 544] width 158 height 39
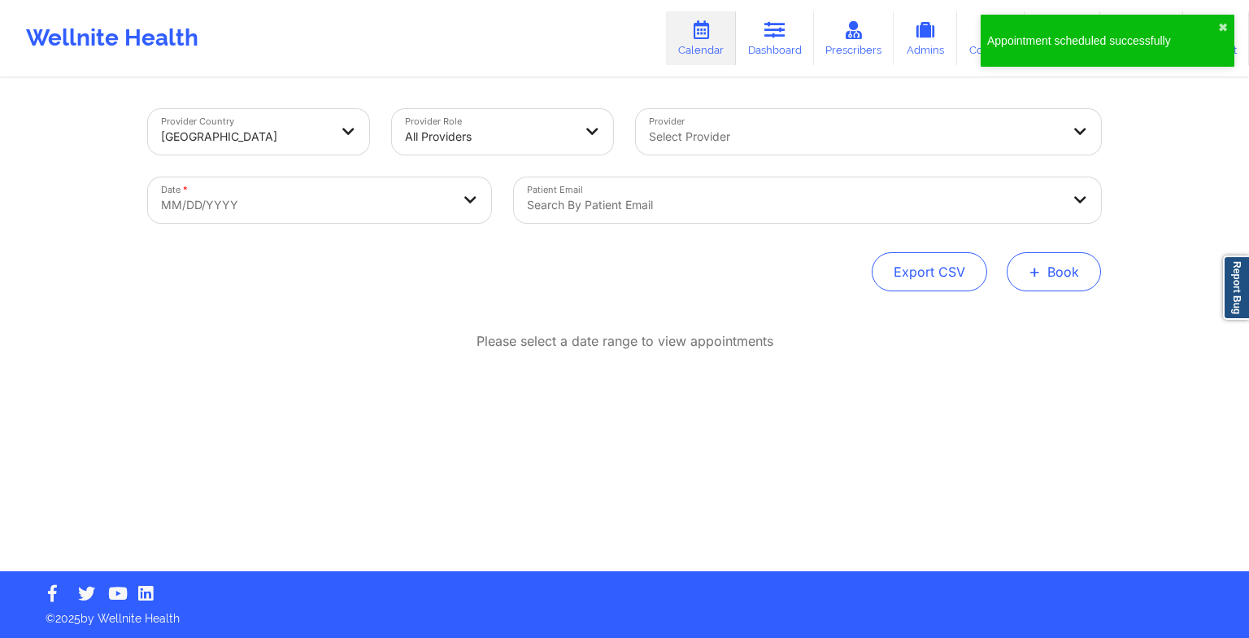
click at [1051, 267] on button "+ Book" at bounding box center [1054, 271] width 94 height 39
click at [974, 319] on button "Therapy Session" at bounding box center [1027, 323] width 124 height 27
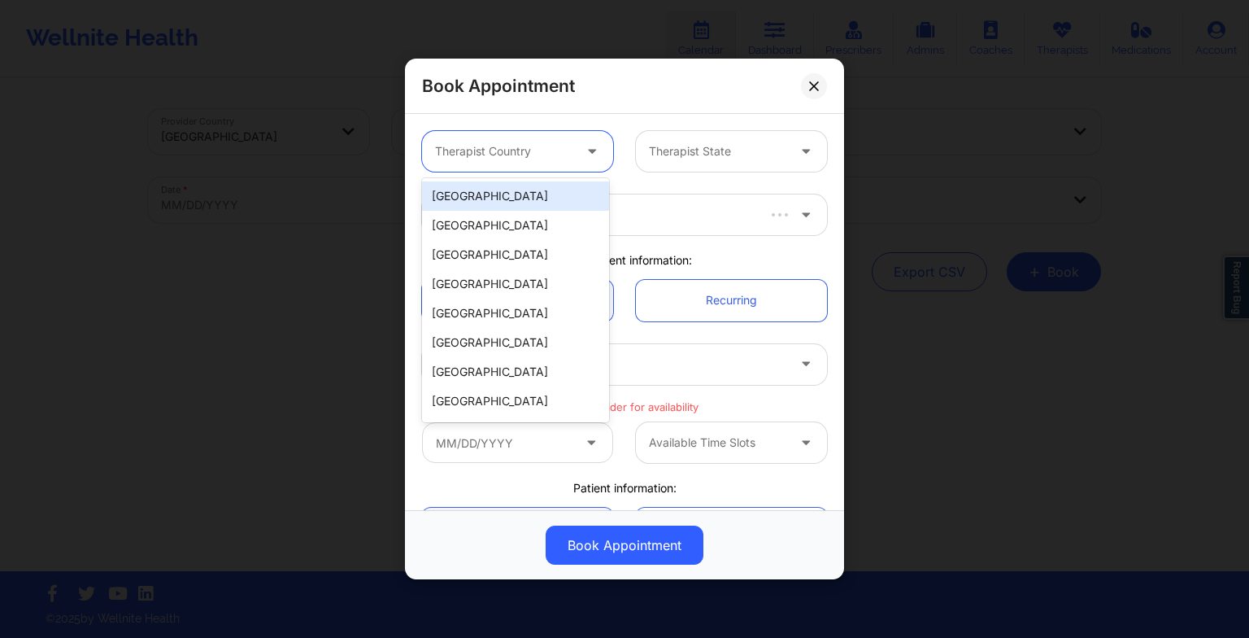
click at [584, 162] on div at bounding box center [593, 151] width 39 height 41
click at [530, 205] on div "[GEOGRAPHIC_DATA]" at bounding box center [515, 195] width 187 height 29
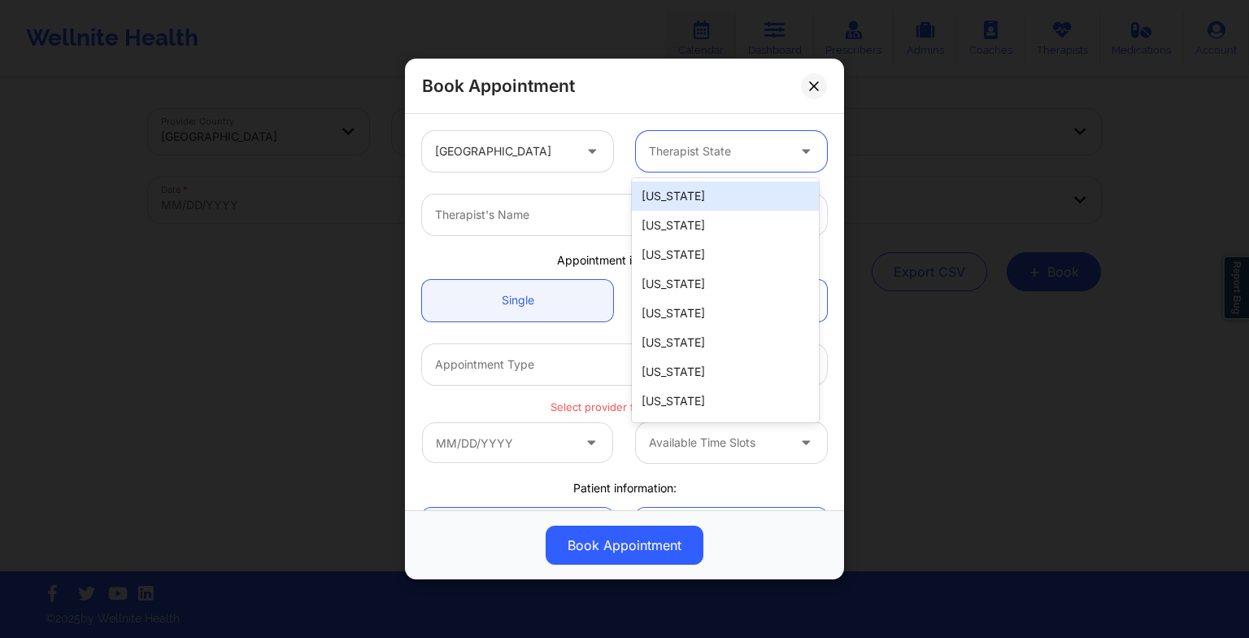
click at [678, 150] on div at bounding box center [717, 152] width 137 height 20
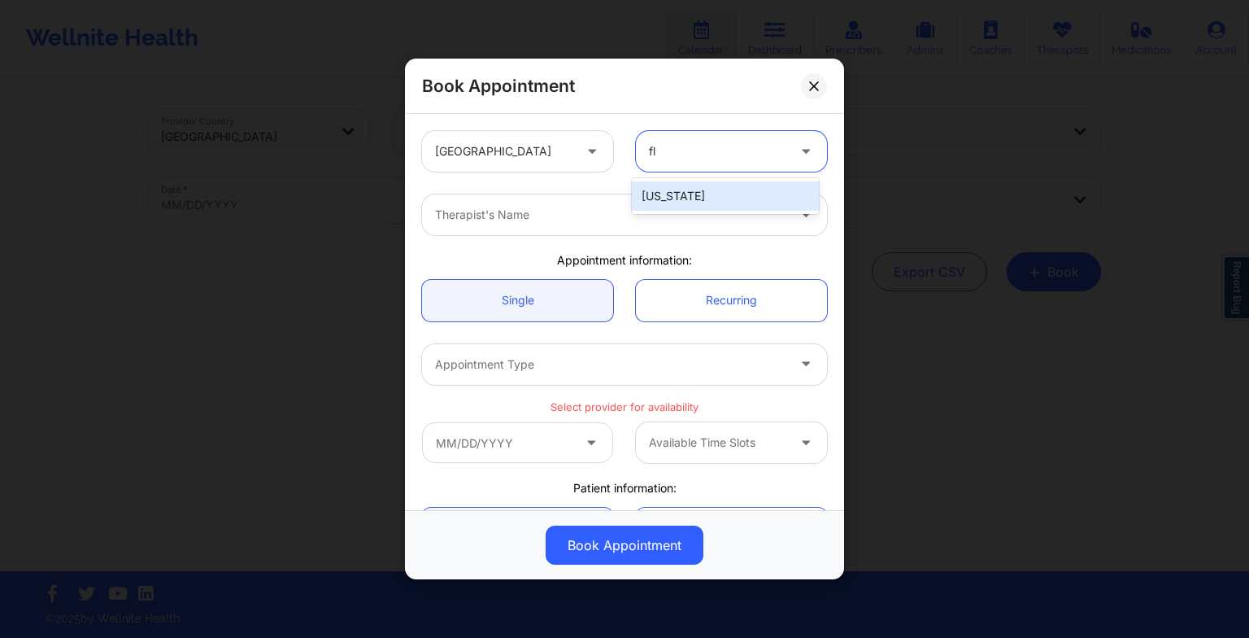
type input "flo"
click at [674, 185] on div "[US_STATE]" at bounding box center [725, 195] width 187 height 29
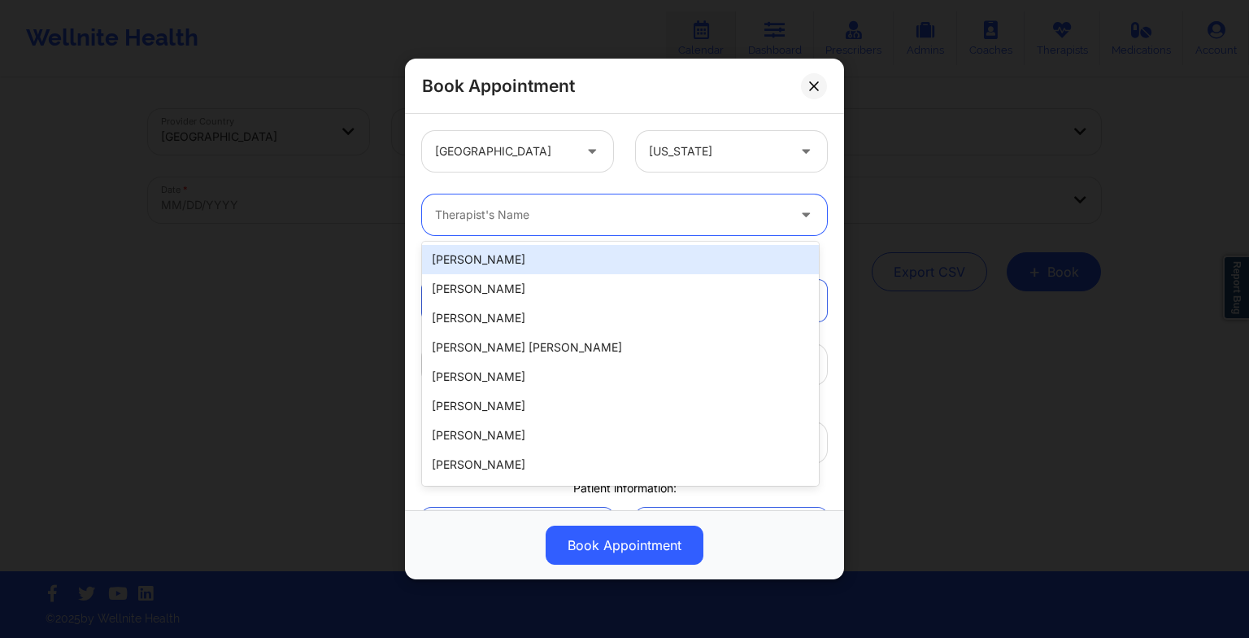
click at [567, 222] on div at bounding box center [610, 215] width 351 height 20
paste input "[PERSON_NAME]"
type input "[PERSON_NAME]"
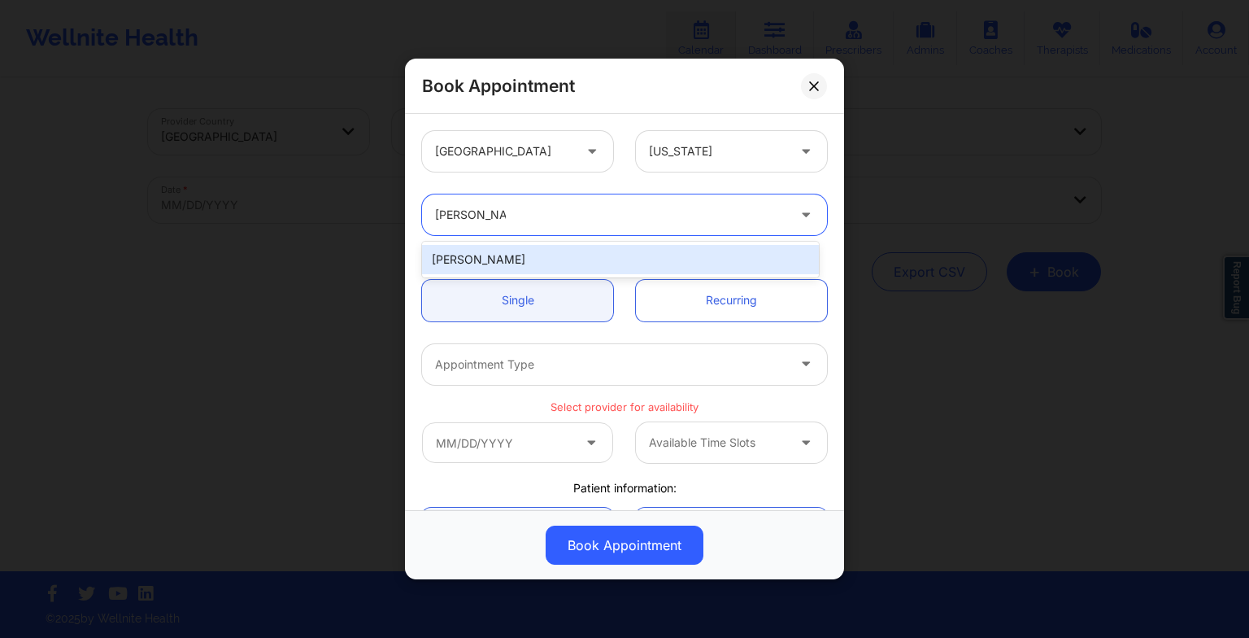
click at [498, 259] on div "[PERSON_NAME]" at bounding box center [620, 259] width 397 height 29
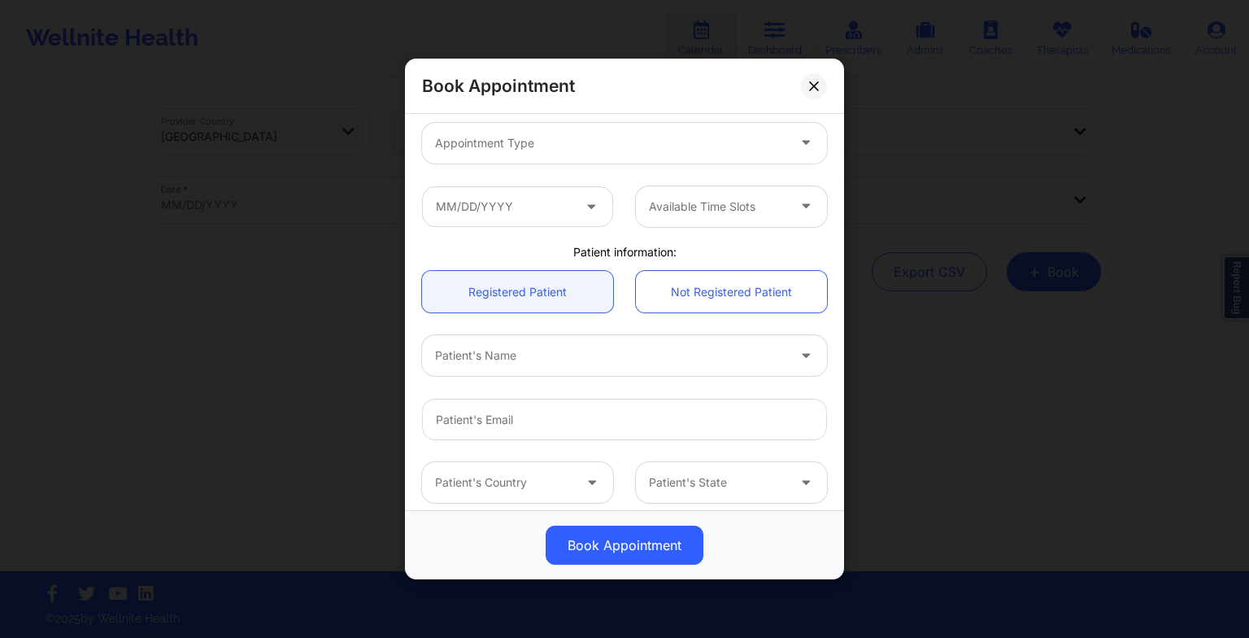
scroll to position [230, 0]
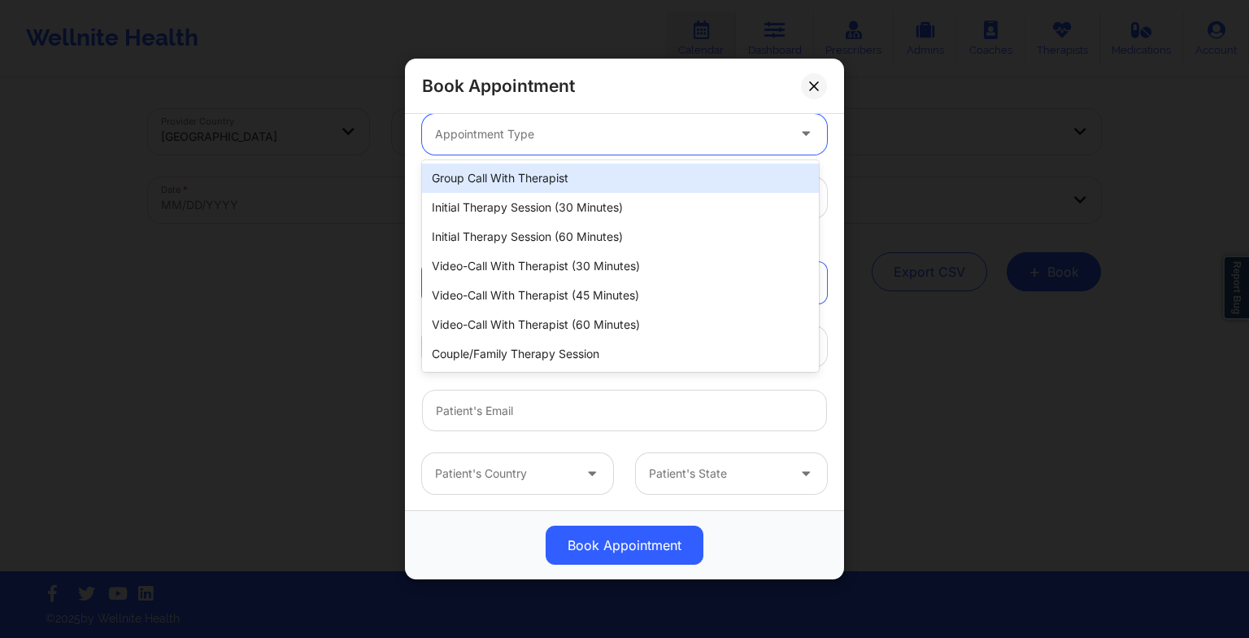
click at [464, 136] on div at bounding box center [610, 134] width 351 height 20
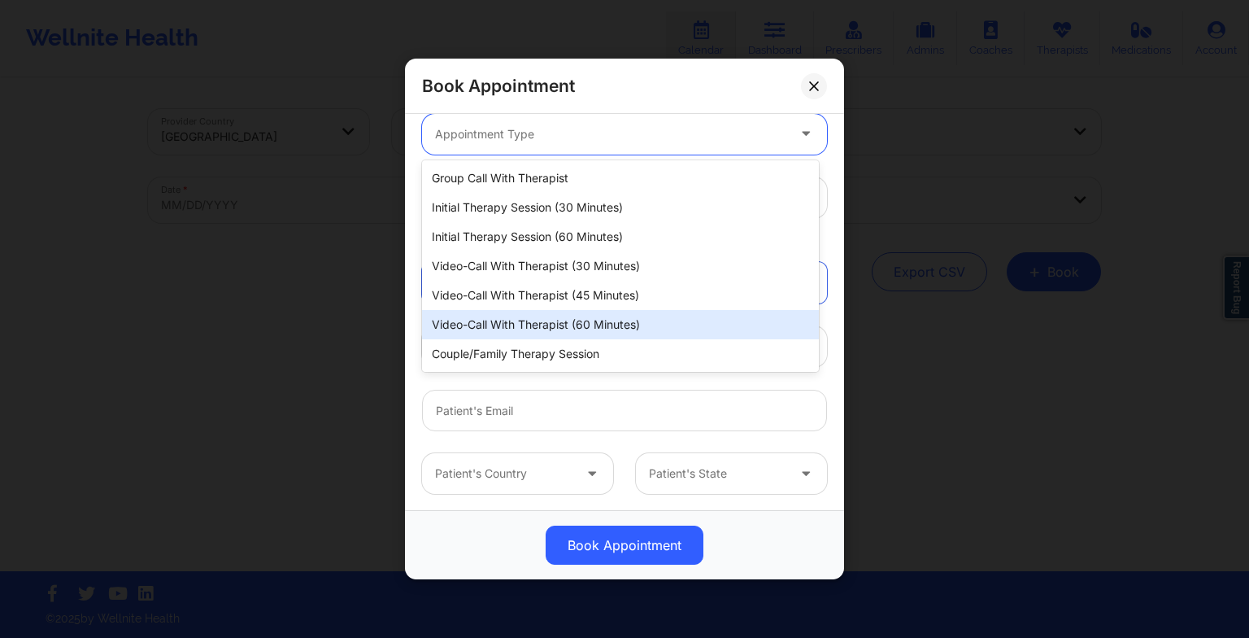
click at [545, 317] on div "Video-Call with Therapist (60 minutes)" at bounding box center [620, 324] width 397 height 29
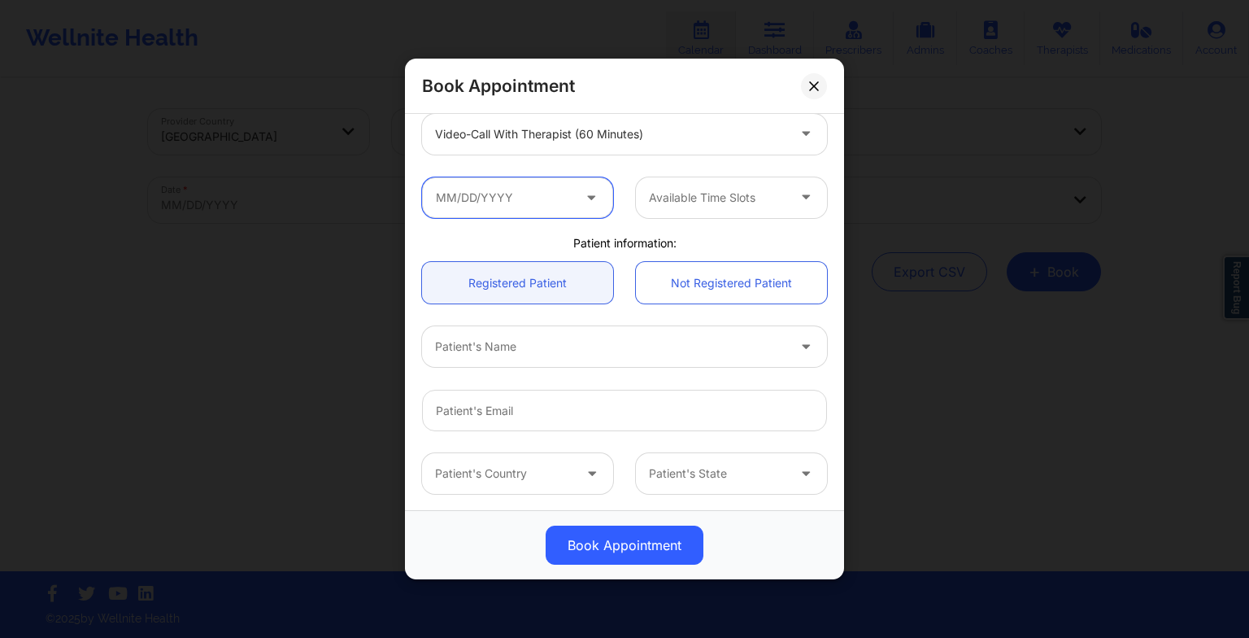
click at [485, 178] on input "text" at bounding box center [517, 197] width 191 height 41
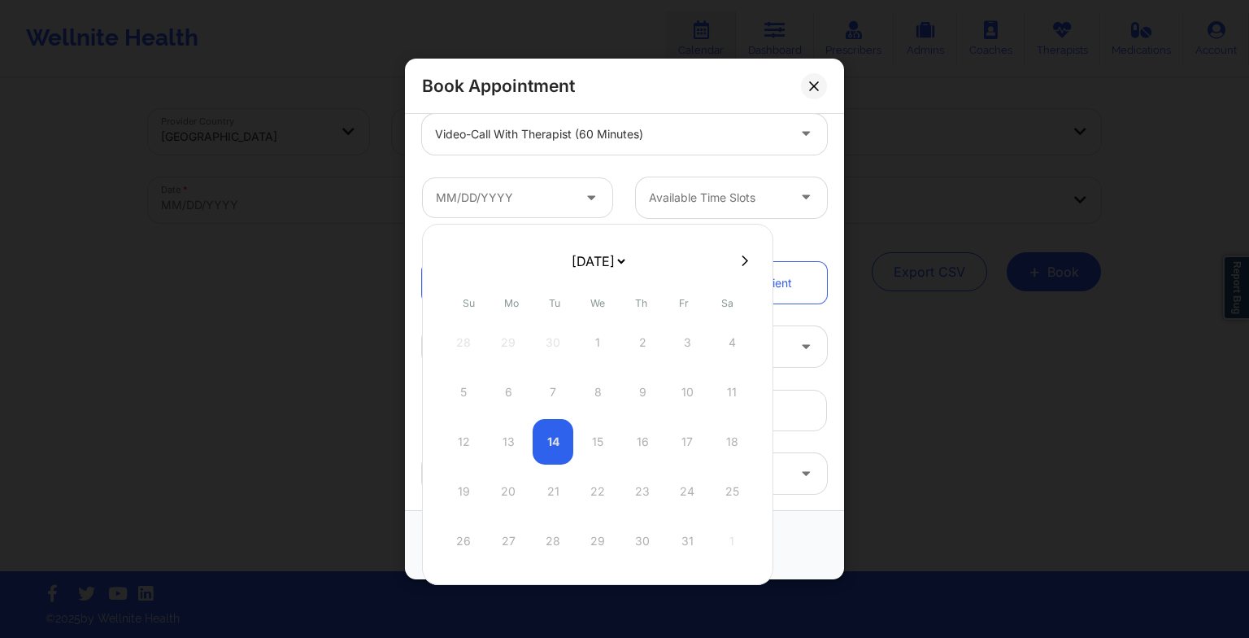
drag, startPoint x: 562, startPoint y: 260, endPoint x: 568, endPoint y: 331, distance: 71.0
click at [568, 331] on div "[DATE] [DATE] [DATE] [DATE] [DATE] [DATE] [DATE] [DATE] [DATE] [DATE] [DATE] [D…" at bounding box center [597, 404] width 351 height 361
select select "2025-11"
click at [504, 441] on div "15" at bounding box center [508, 442] width 41 height 46
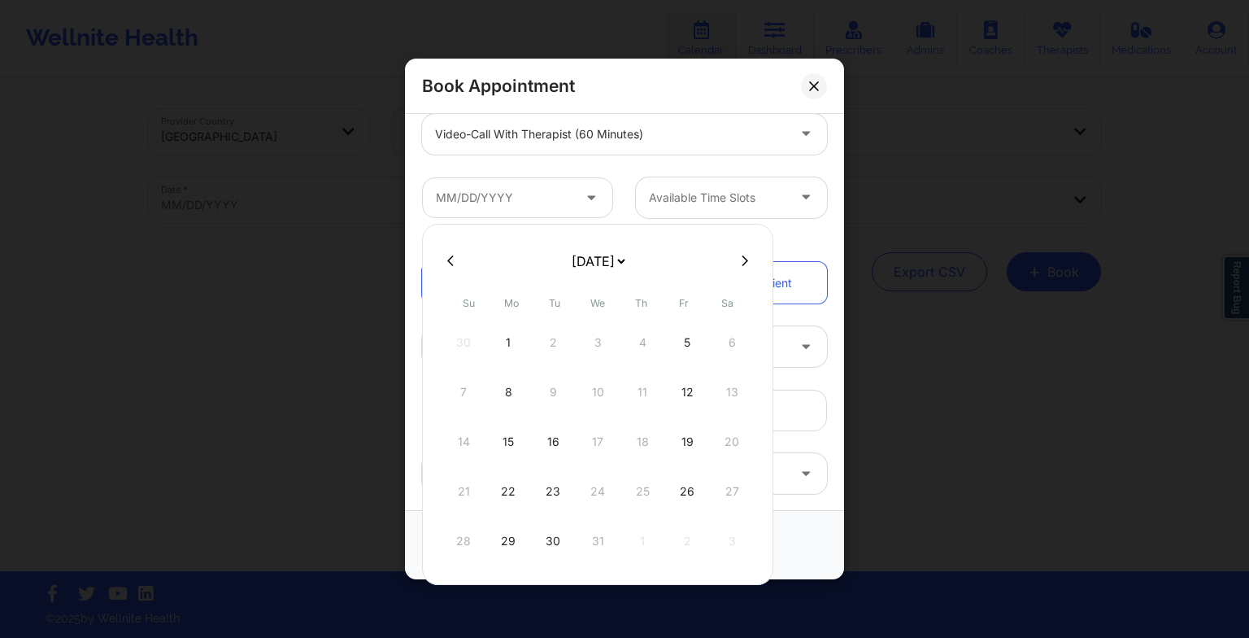
type input "[DATE]"
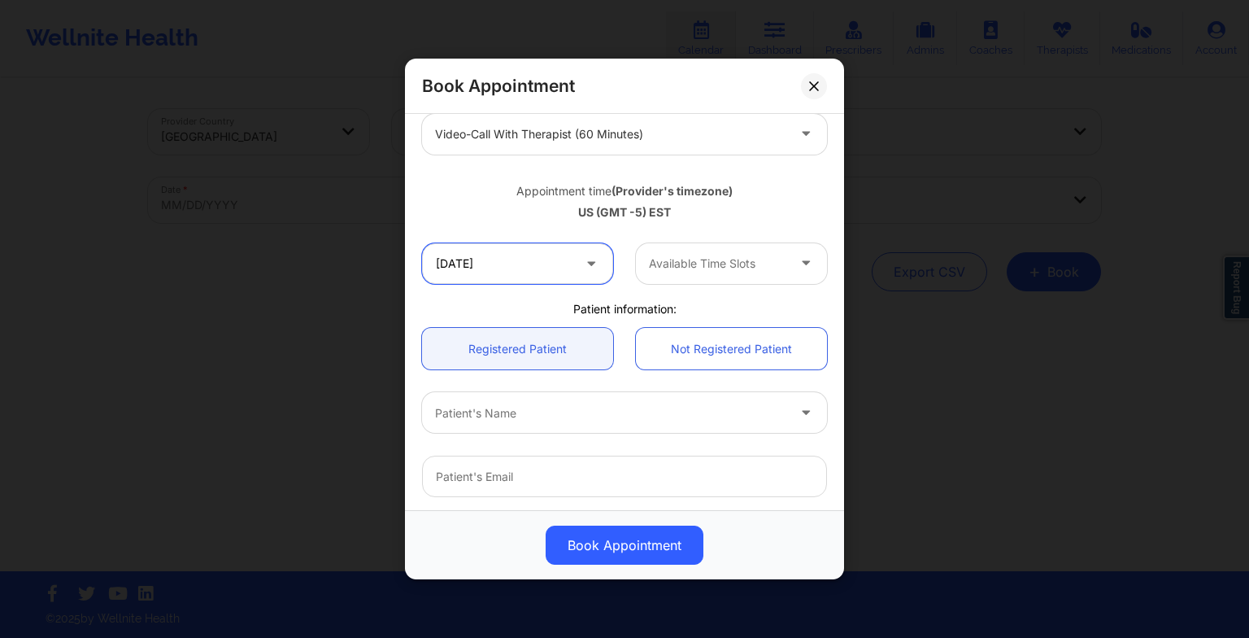
click at [538, 257] on input "[DATE]" at bounding box center [517, 263] width 191 height 41
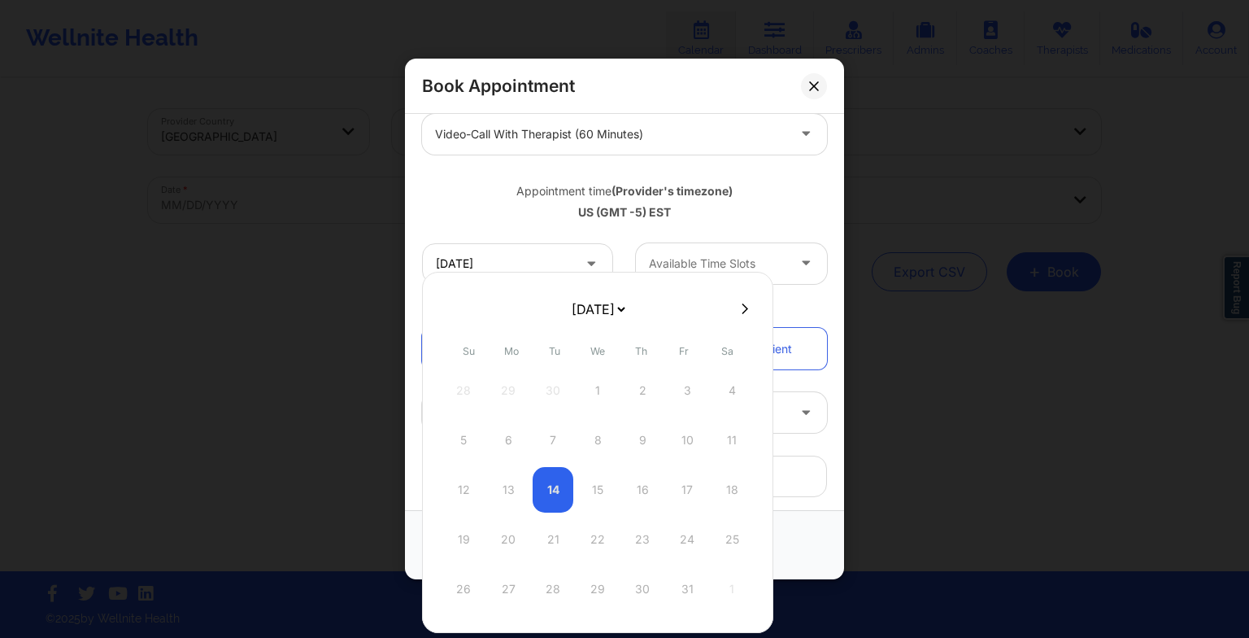
click at [593, 320] on select "[DATE] [DATE] [DATE] [DATE] [DATE] [DATE] [DATE] [DATE] [DATE] [DATE] [DATE] [D…" at bounding box center [598, 309] width 59 height 33
select select "2025-11"
click at [512, 524] on div "22" at bounding box center [508, 540] width 41 height 46
type input "[DATE]"
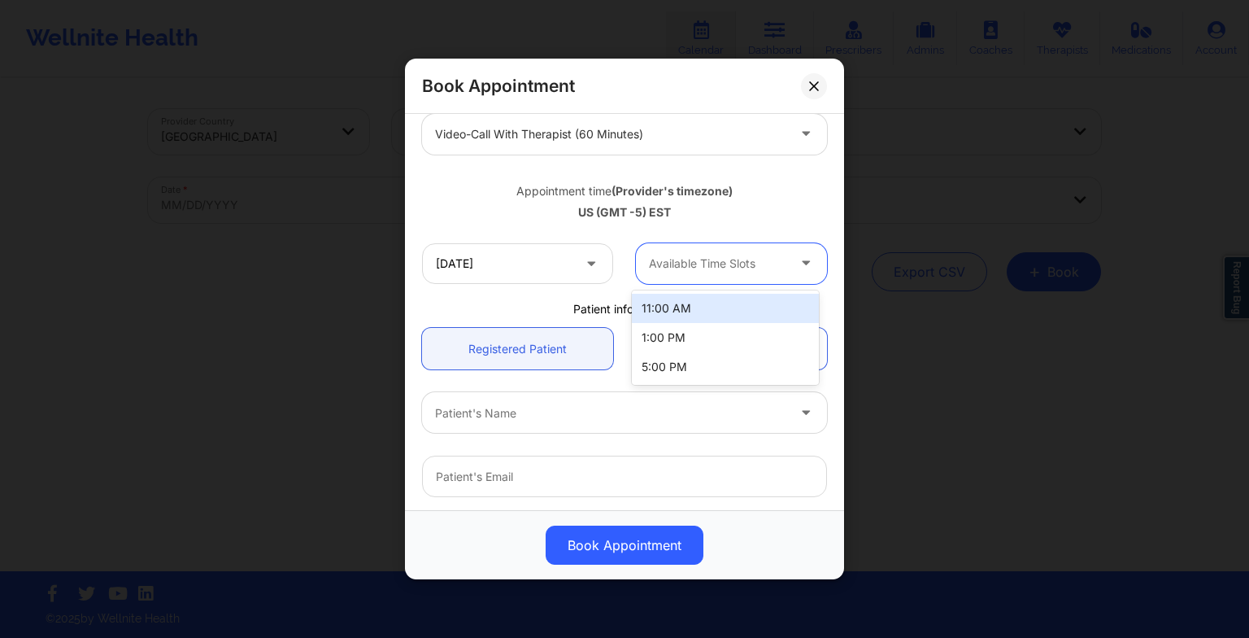
click at [669, 268] on div at bounding box center [717, 264] width 137 height 20
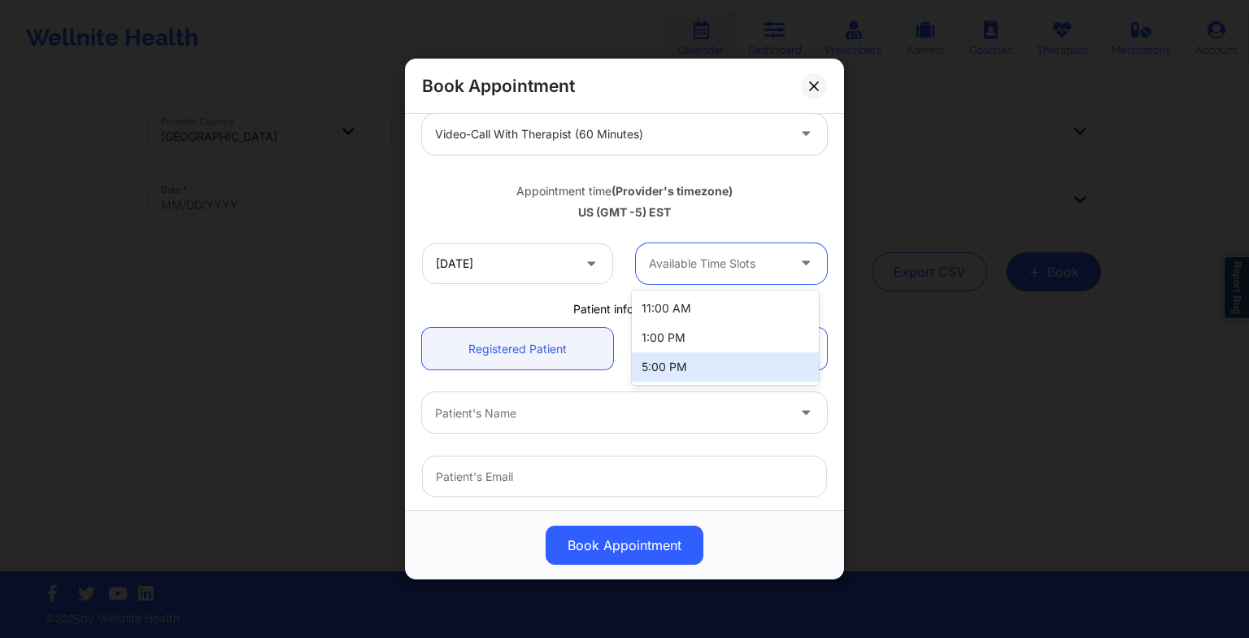
click at [683, 365] on div "5:00 PM" at bounding box center [725, 366] width 187 height 29
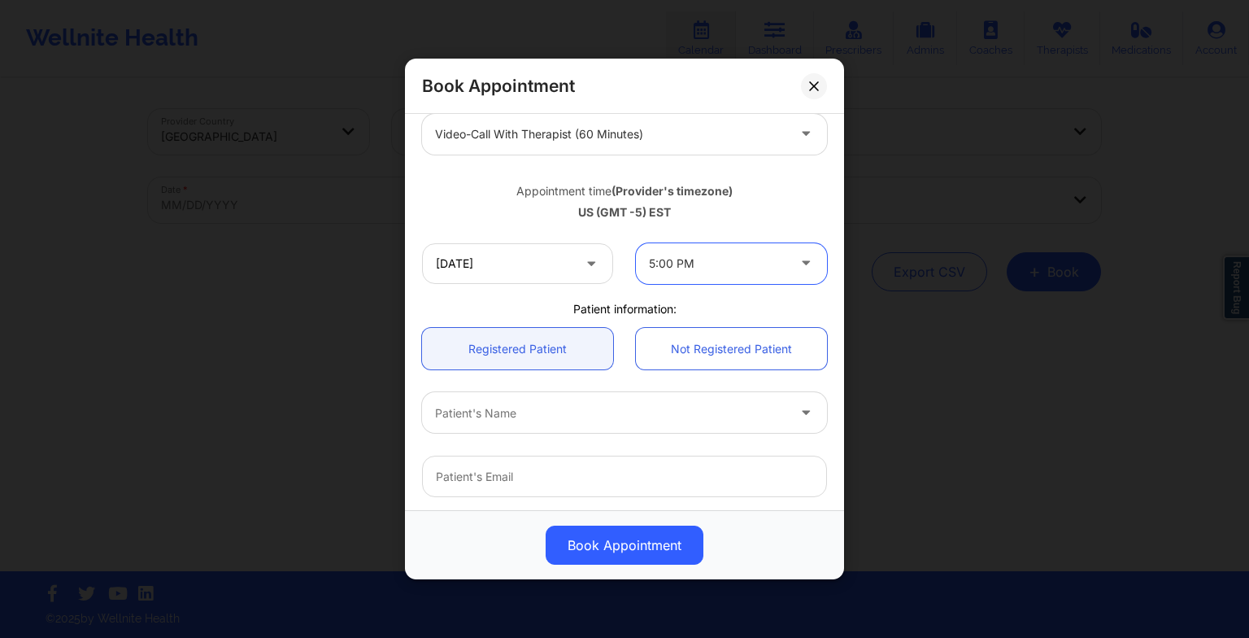
click at [602, 406] on div at bounding box center [610, 413] width 351 height 20
type input "[PERSON_NAME]"
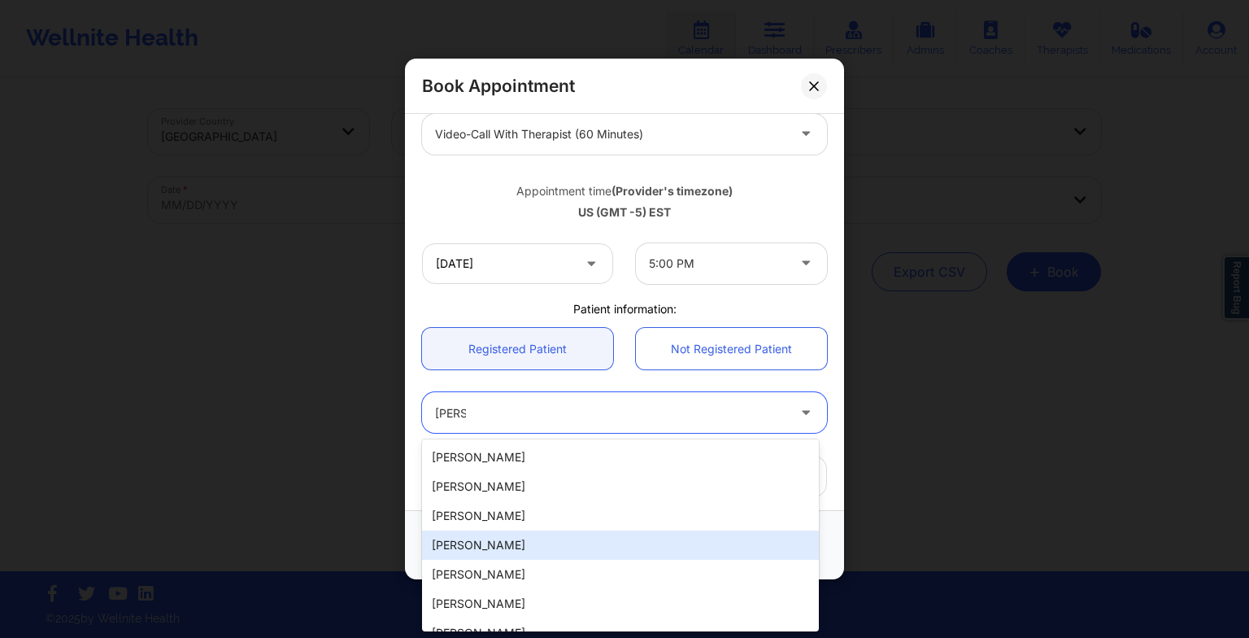
click at [518, 535] on div "[PERSON_NAME]" at bounding box center [620, 544] width 397 height 29
type input "[EMAIL_ADDRESS][DOMAIN_NAME]"
type input "[PHONE_NUMBER]"
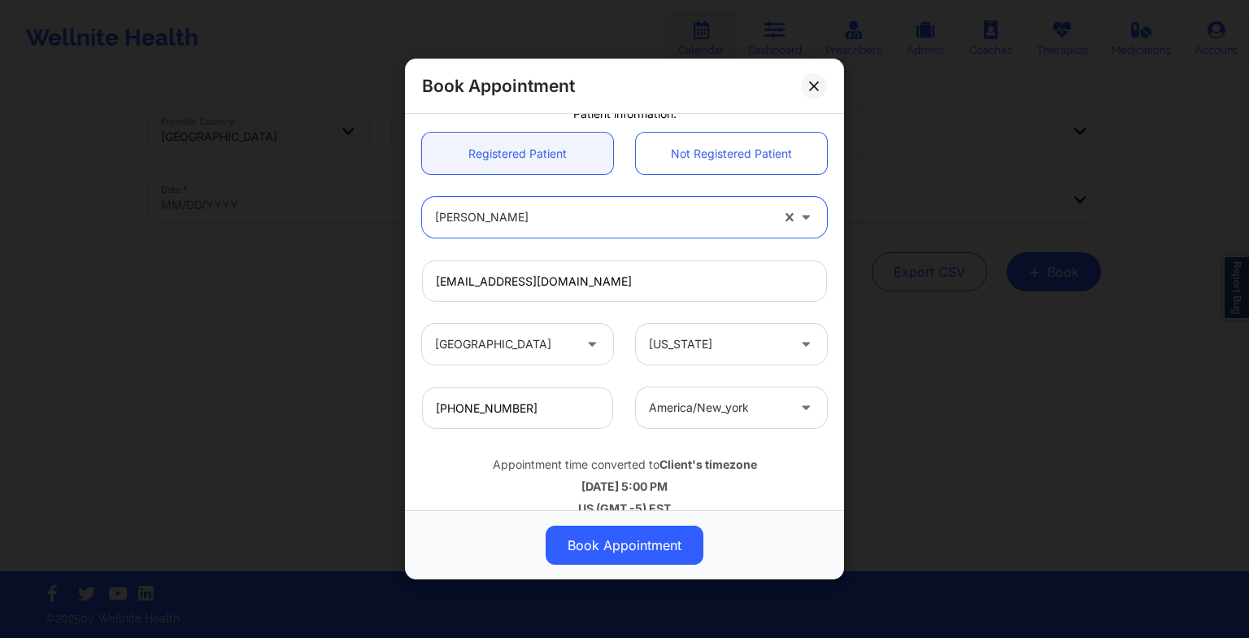
scroll to position [448, 0]
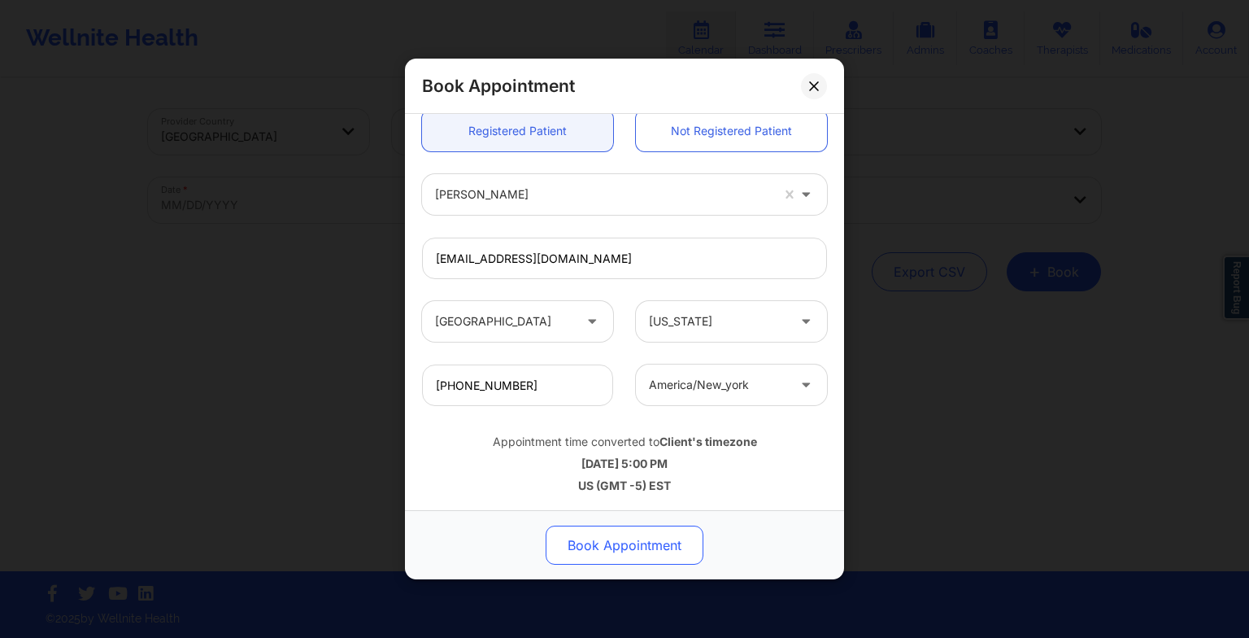
click at [625, 563] on button "Book Appointment" at bounding box center [625, 544] width 158 height 39
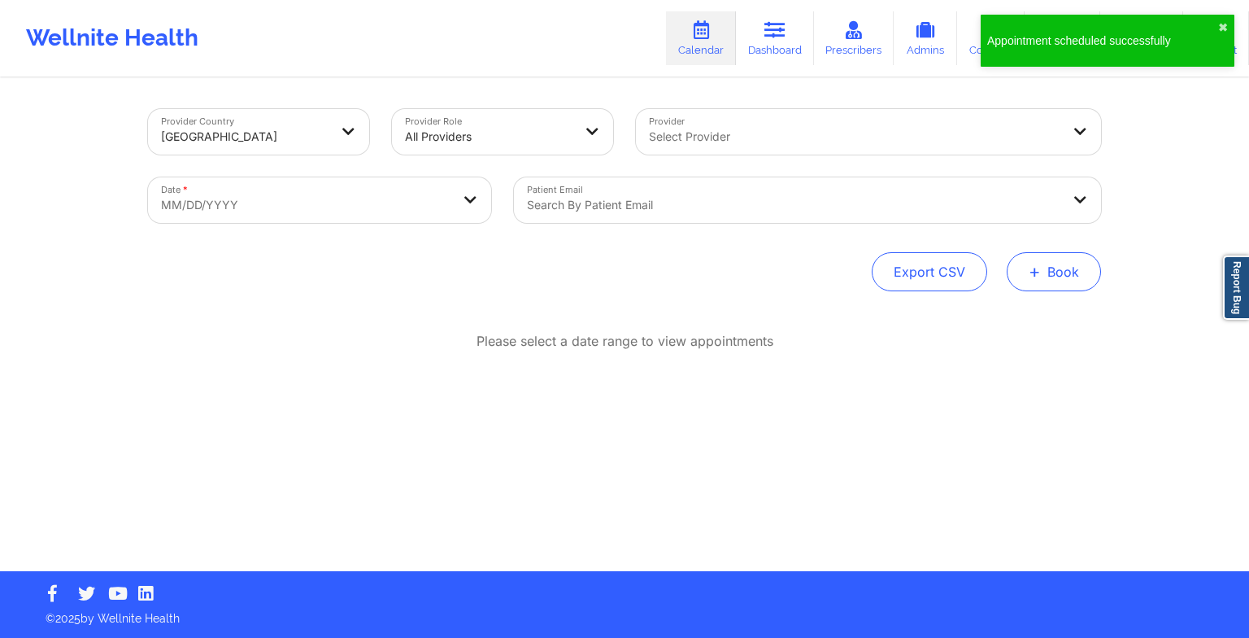
click at [1037, 275] on span "+" at bounding box center [1035, 271] width 12 height 9
click at [1005, 319] on button "Therapy Session" at bounding box center [1027, 323] width 124 height 27
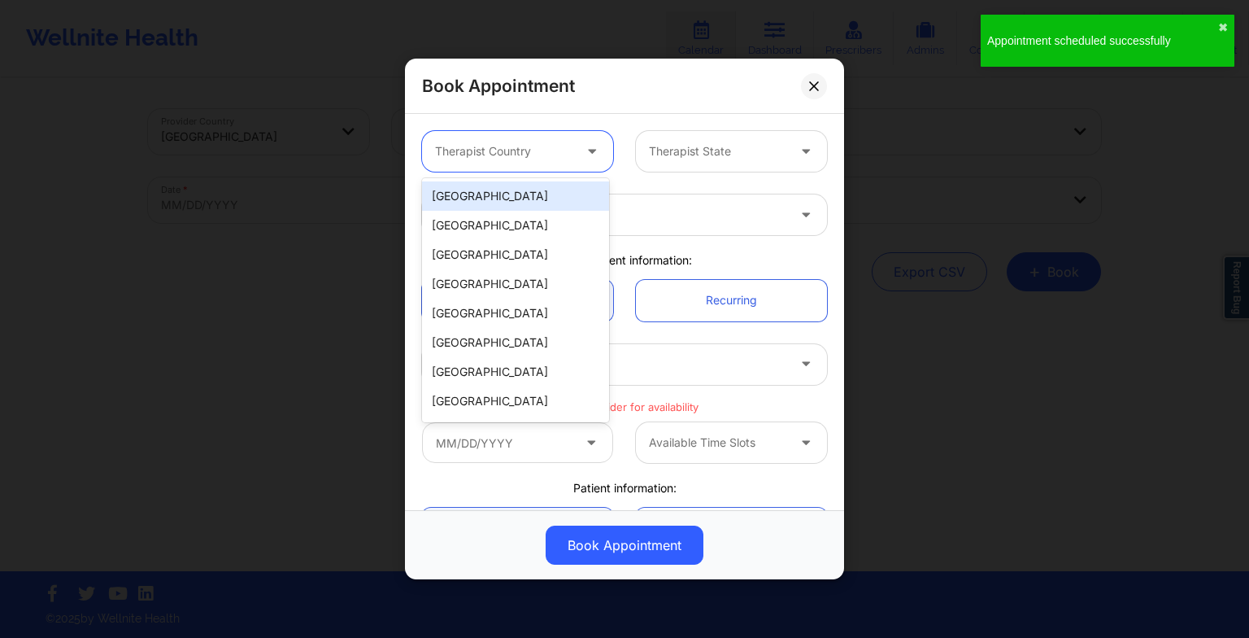
click at [519, 168] on div "Therapist Country" at bounding box center [498, 151] width 152 height 41
click at [506, 205] on div "[GEOGRAPHIC_DATA]" at bounding box center [515, 195] width 187 height 29
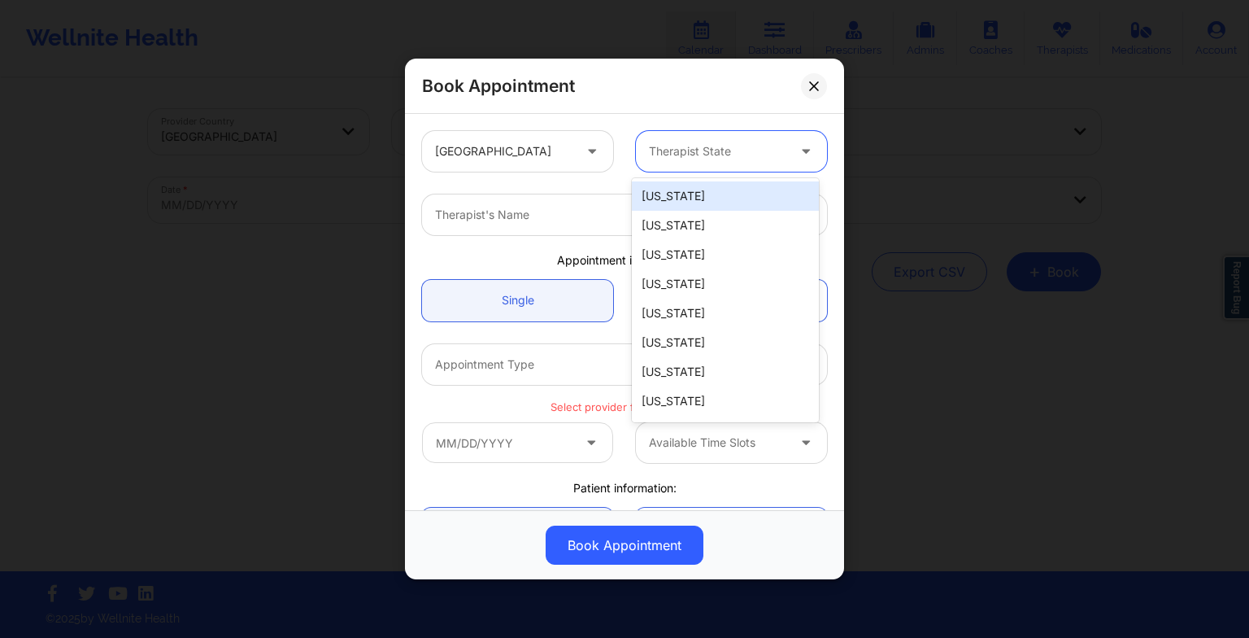
click at [721, 140] on div "Therapist State" at bounding box center [712, 151] width 152 height 41
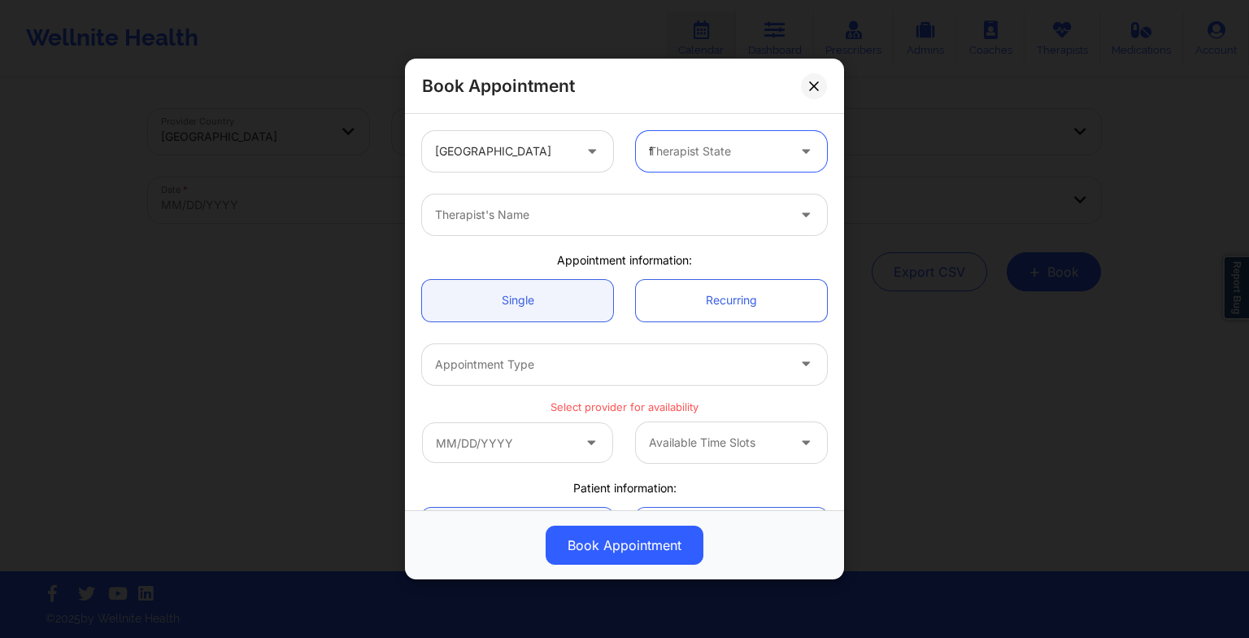
click at [721, 140] on div "Therapist State f" at bounding box center [712, 151] width 152 height 41
type input "flo"
click at [700, 191] on div "[US_STATE]" at bounding box center [725, 195] width 187 height 29
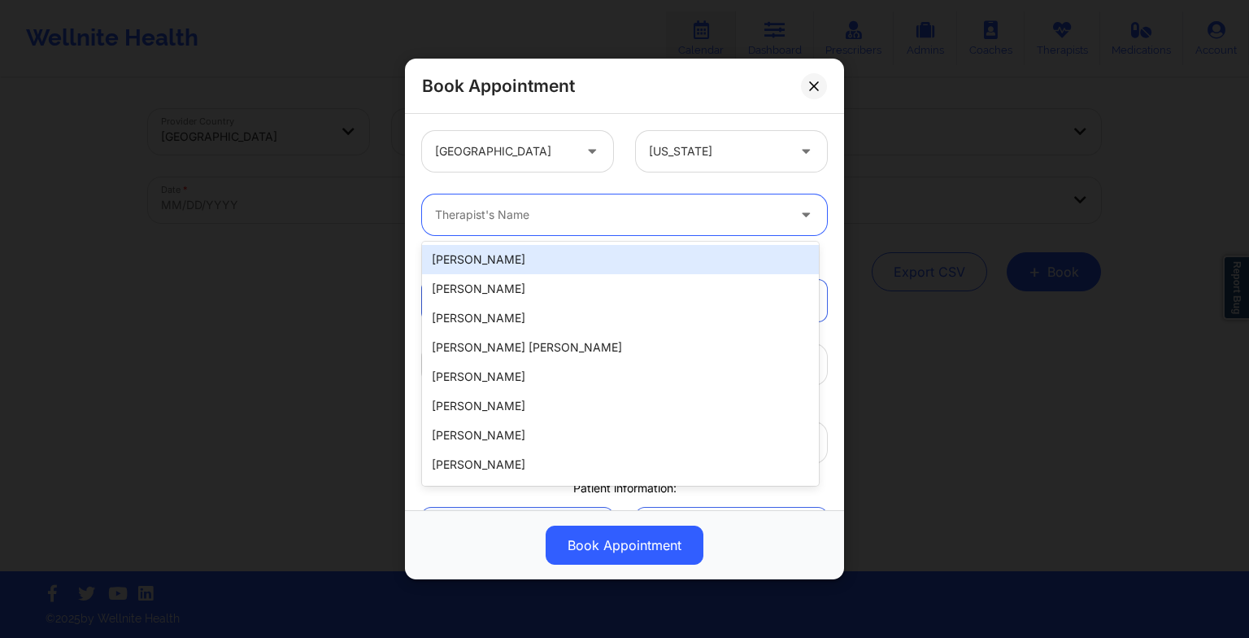
click at [583, 208] on div at bounding box center [610, 215] width 351 height 20
paste input "[PERSON_NAME]"
type input "[PERSON_NAME]"
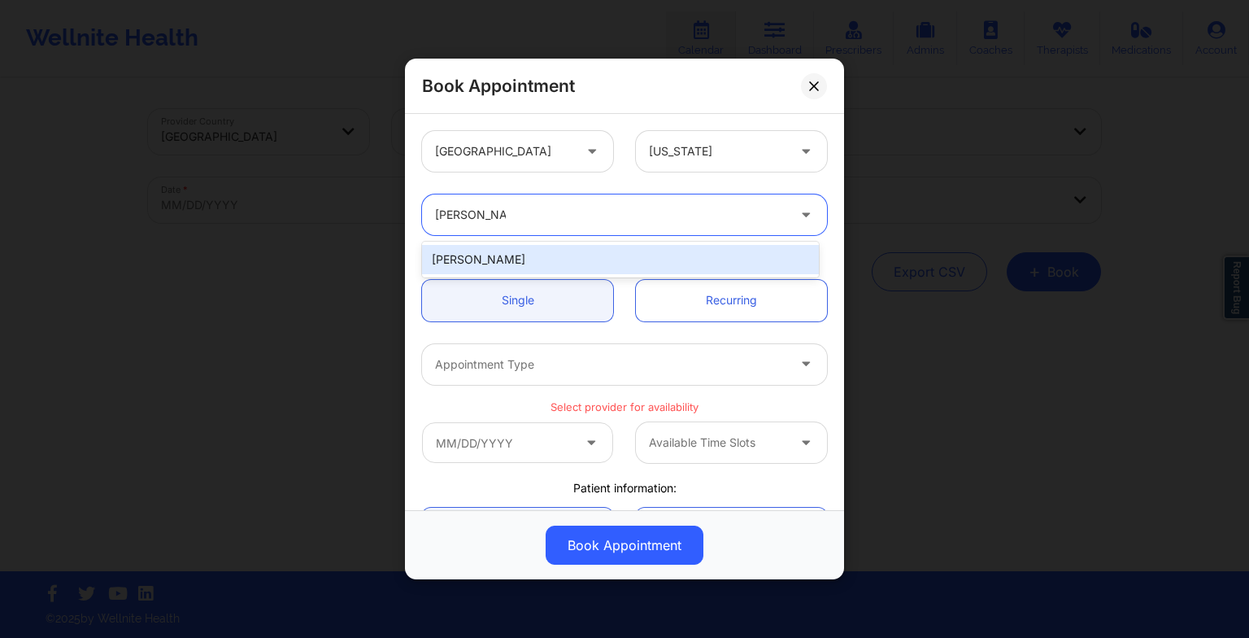
click at [518, 254] on div "[PERSON_NAME]" at bounding box center [620, 259] width 397 height 29
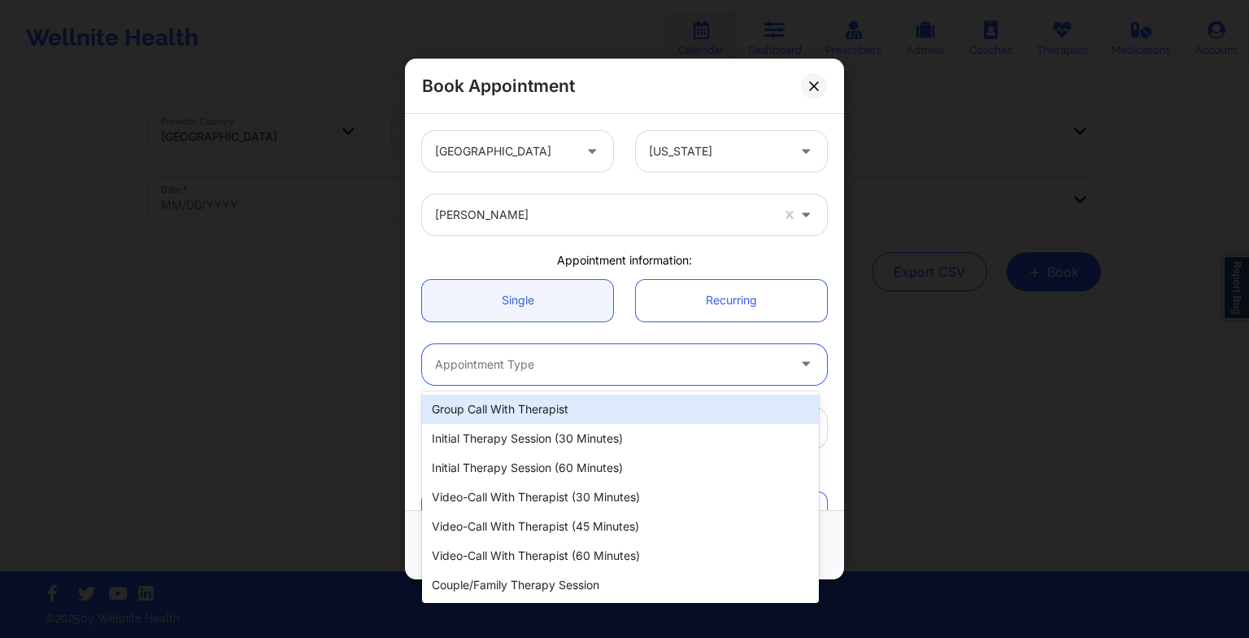
click at [522, 384] on div "Appointment Type" at bounding box center [605, 364] width 366 height 41
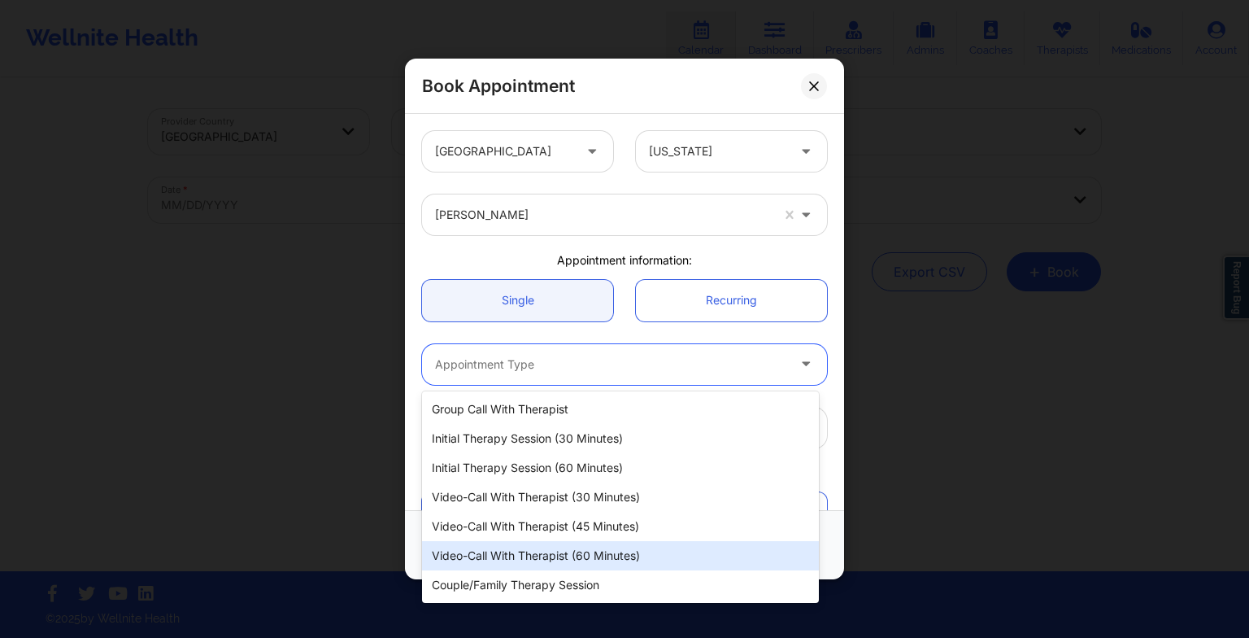
click at [557, 551] on div "Video-Call with Therapist (60 minutes)" at bounding box center [620, 555] width 397 height 29
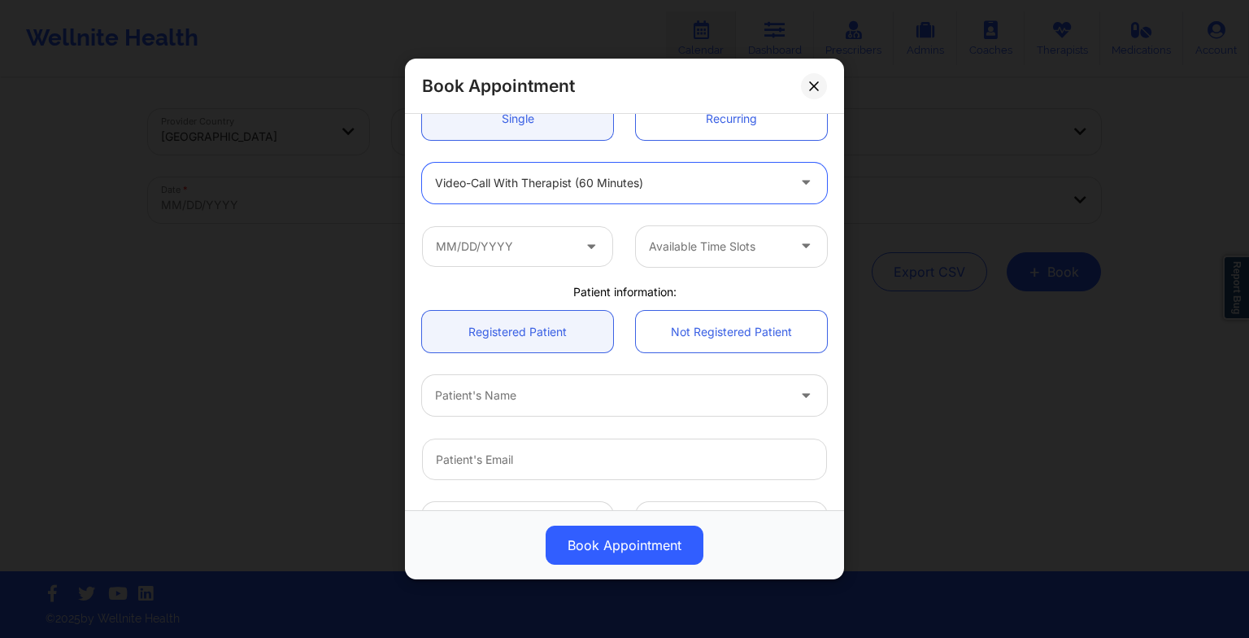
scroll to position [189, 0]
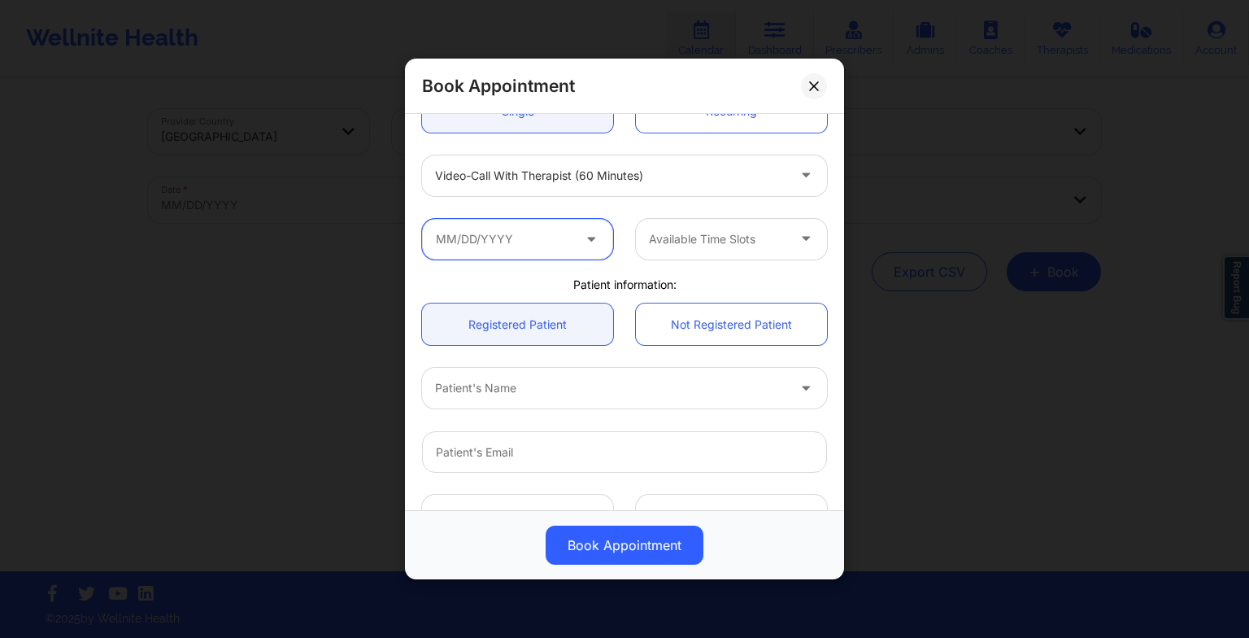
click at [521, 229] on input "text" at bounding box center [517, 239] width 191 height 41
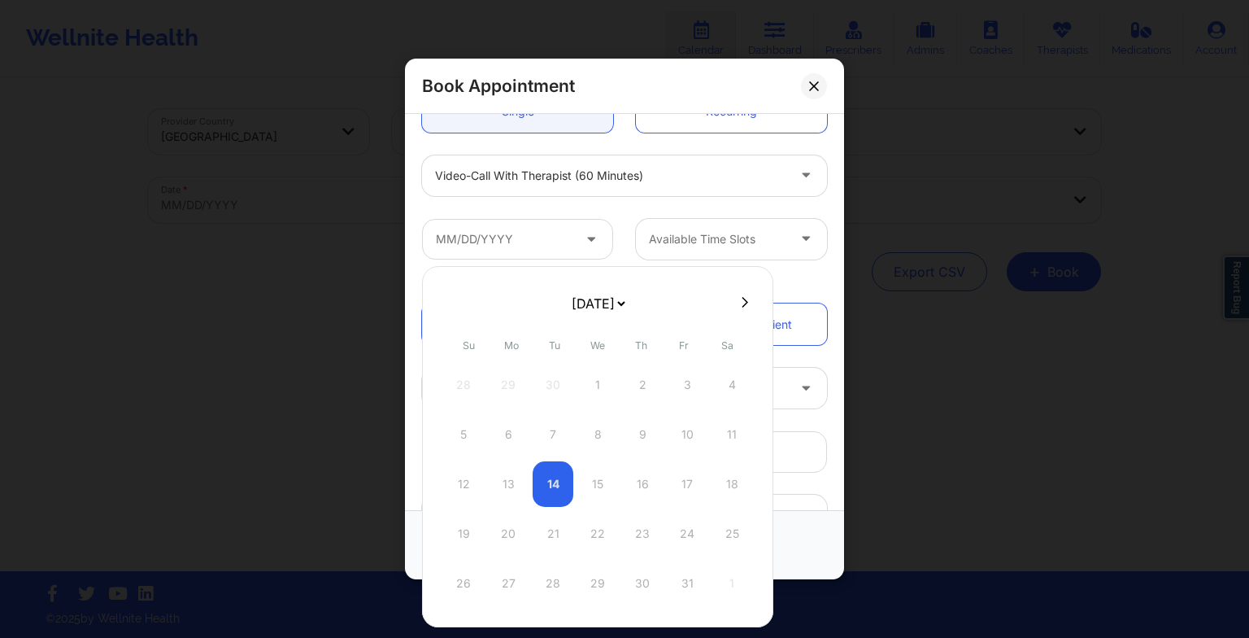
click at [625, 306] on select "[DATE] [DATE] [DATE] [DATE] [DATE] [DATE] [DATE] [DATE] [DATE] [DATE] [DATE] [D…" at bounding box center [598, 303] width 59 height 33
select select "2025-11"
click at [508, 582] on div "29" at bounding box center [508, 583] width 41 height 46
type input "[DATE]"
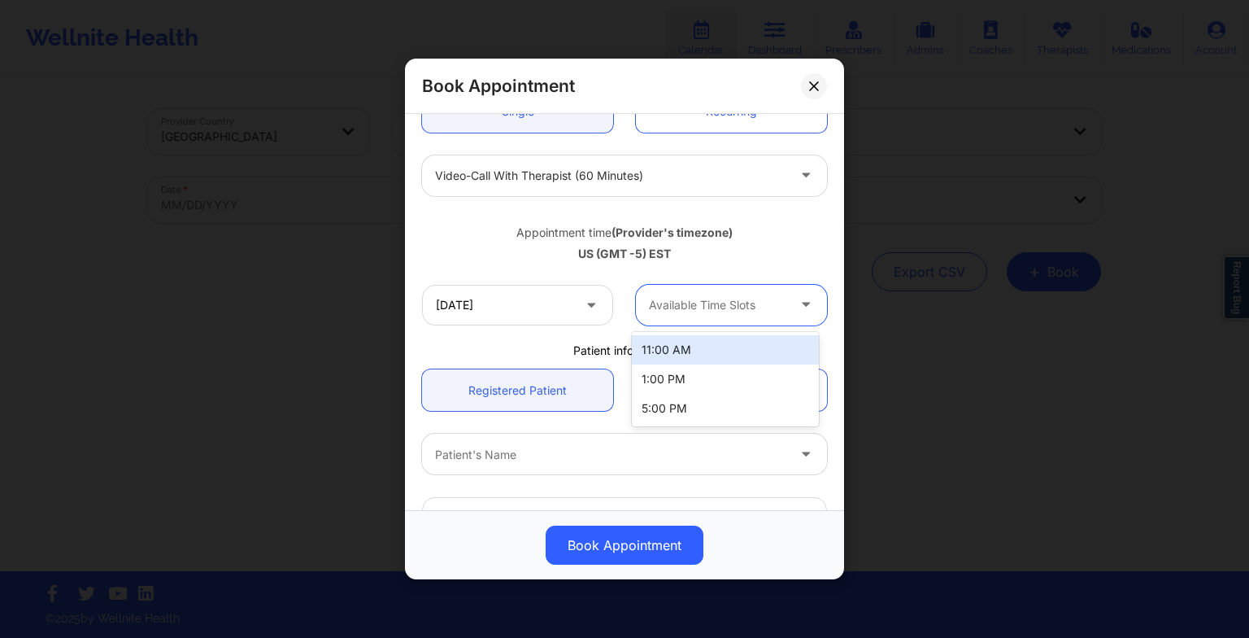
click at [696, 316] on div "Available Time Slots" at bounding box center [712, 305] width 152 height 41
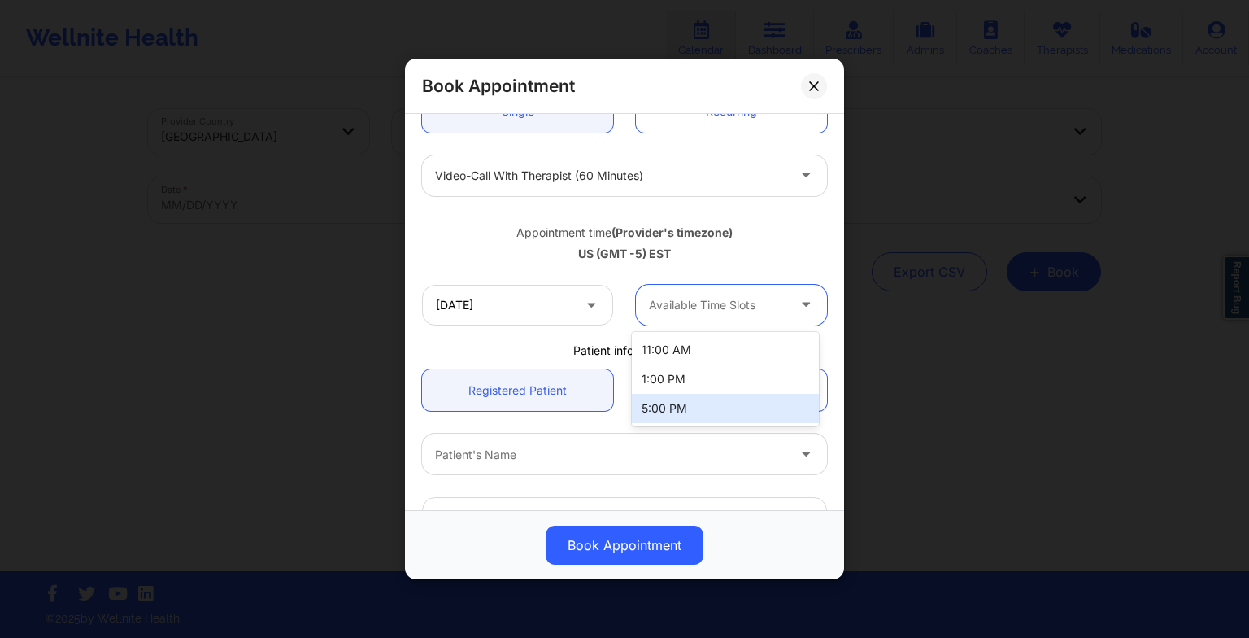
click at [696, 402] on div "5:00 PM" at bounding box center [725, 408] width 187 height 29
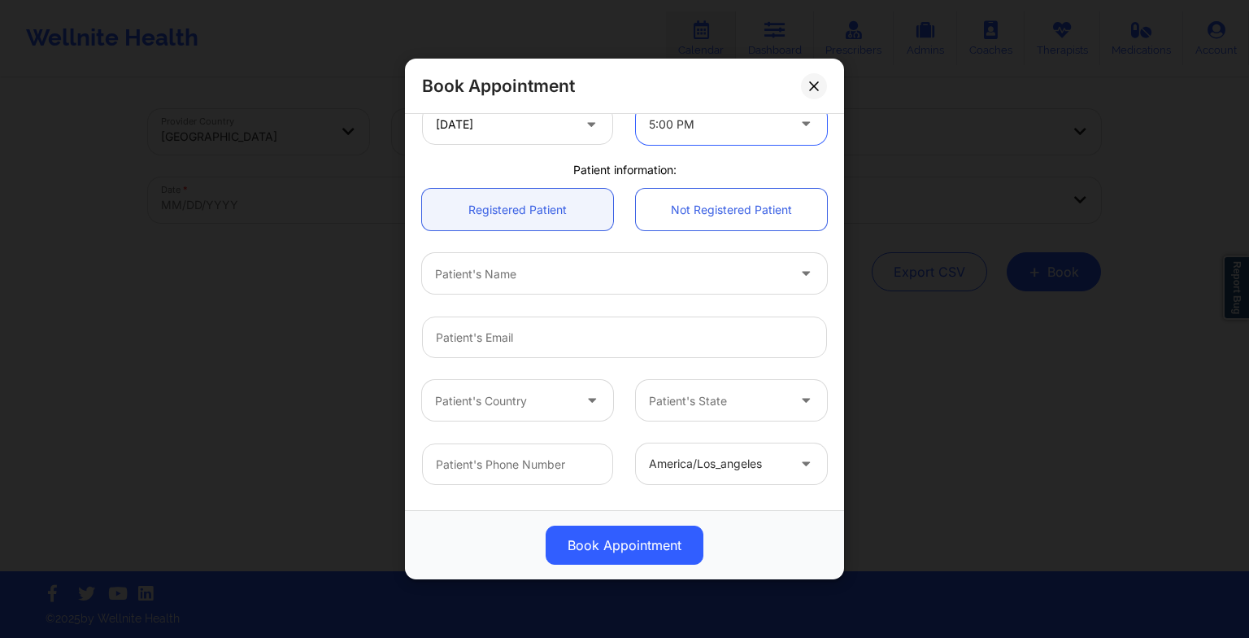
scroll to position [370, 0]
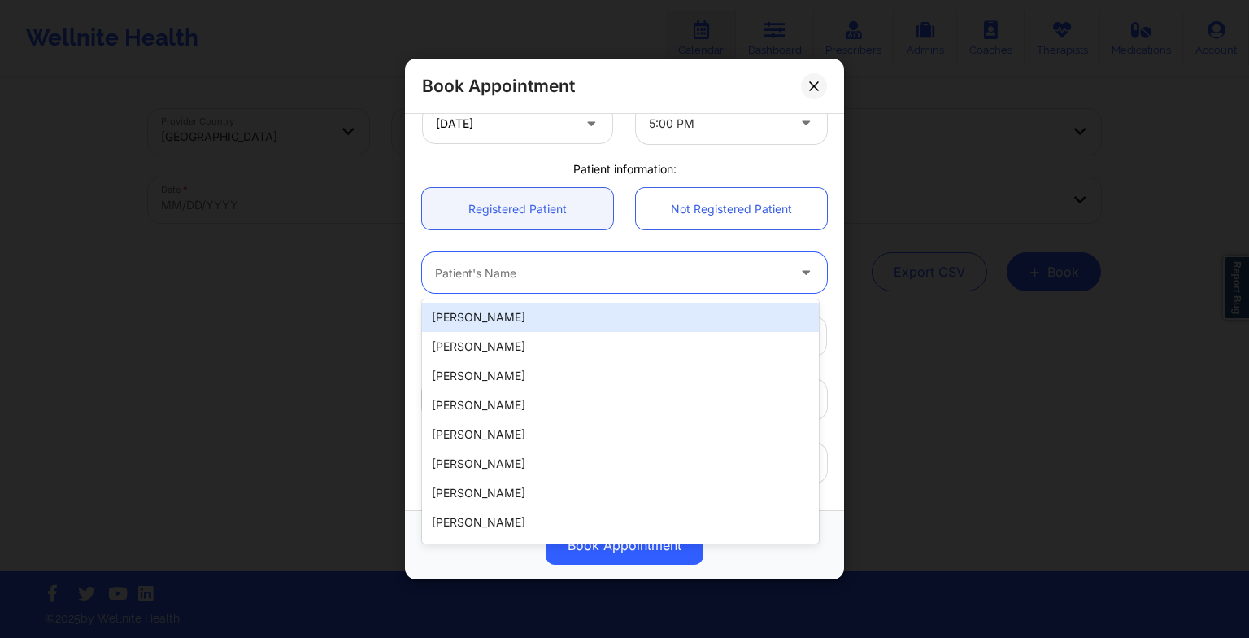
click at [562, 257] on div "Patient's Name" at bounding box center [605, 272] width 366 height 41
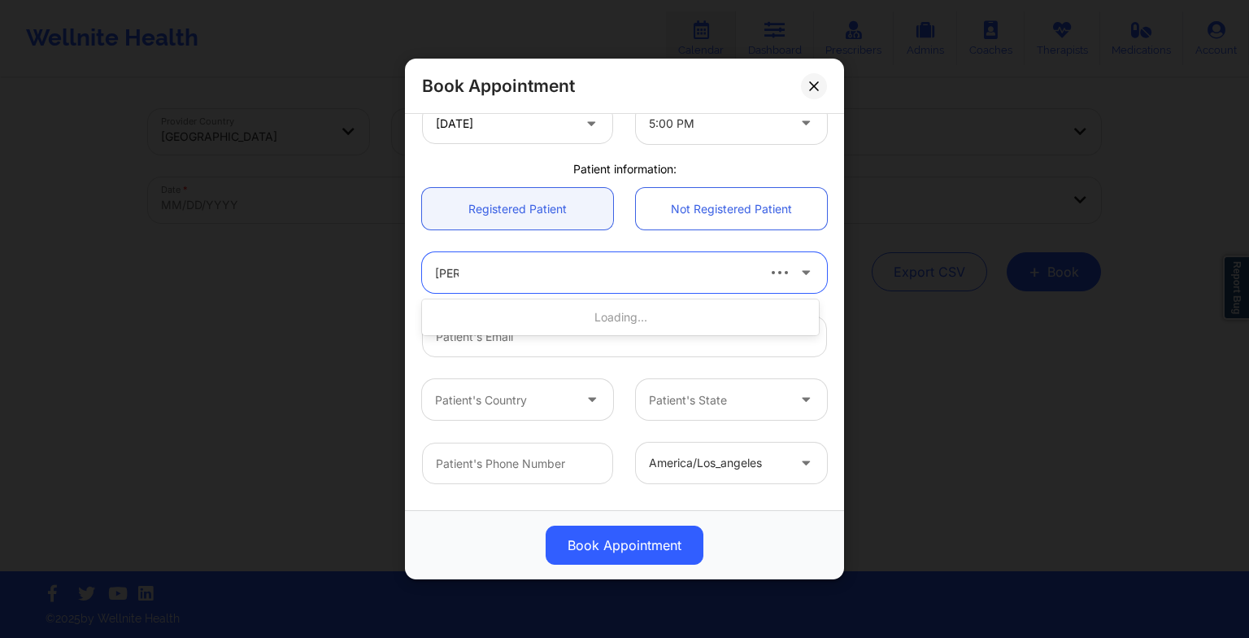
type input "[PERSON_NAME]"
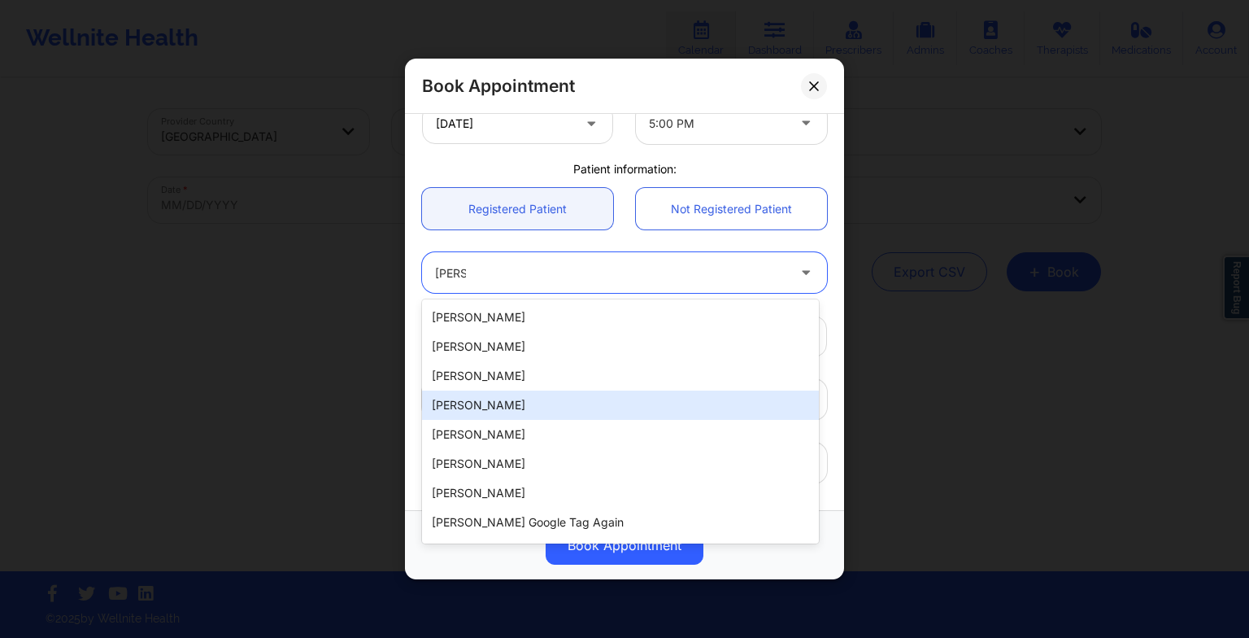
click at [537, 408] on div "[PERSON_NAME]" at bounding box center [620, 404] width 397 height 29
type input "[EMAIL_ADDRESS][DOMAIN_NAME]"
type input "[PHONE_NUMBER]"
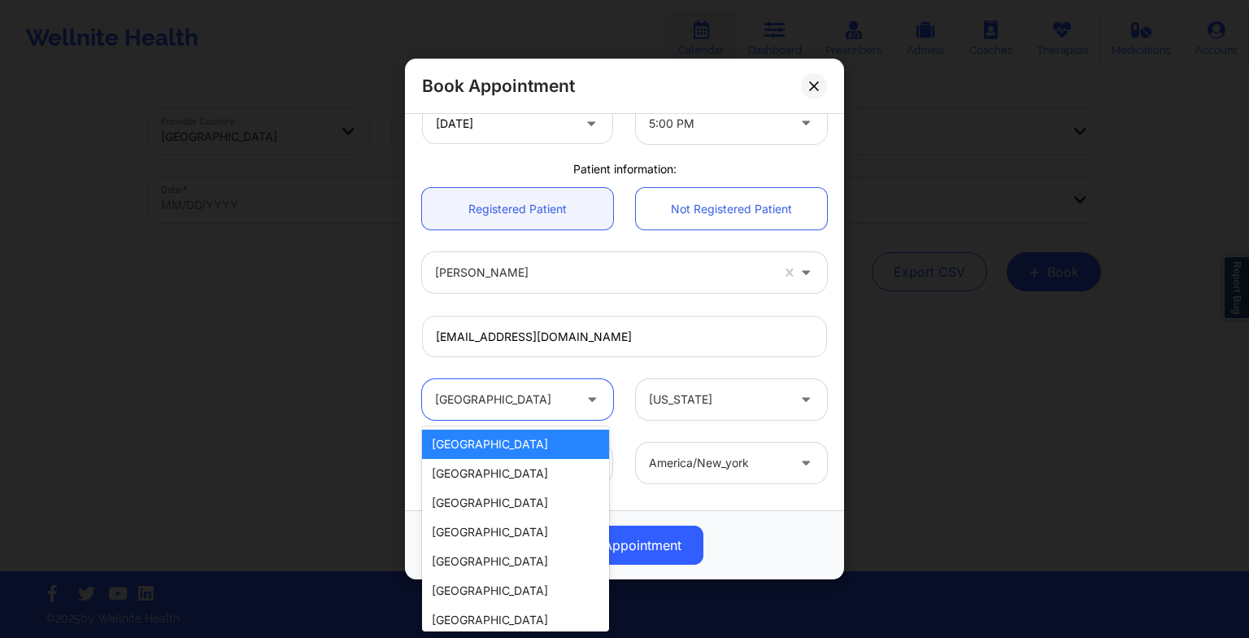
click at [537, 408] on div at bounding box center [503, 400] width 137 height 20
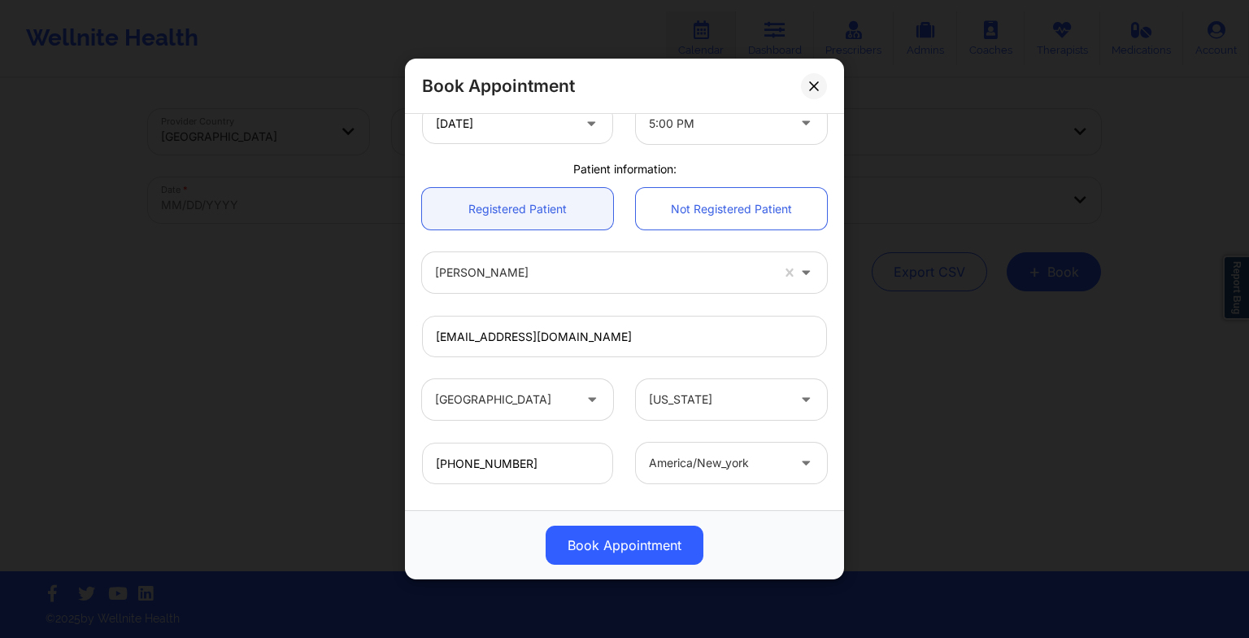
click at [587, 363] on div "[EMAIL_ADDRESS][DOMAIN_NAME]" at bounding box center [625, 335] width 428 height 63
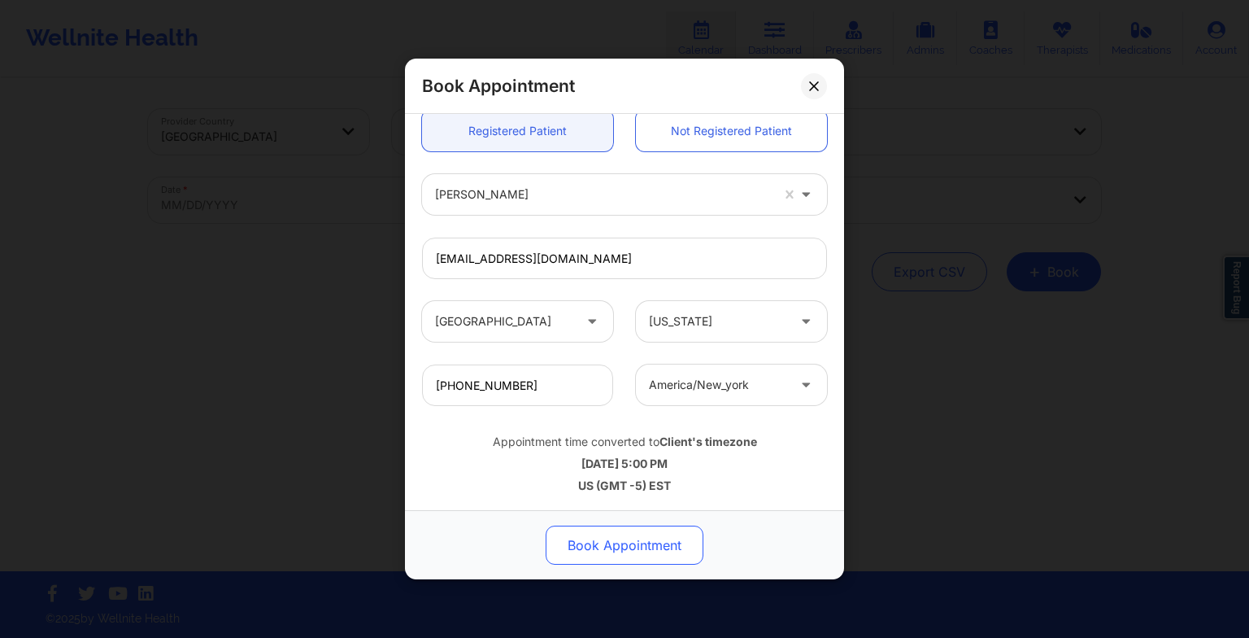
click at [652, 543] on button "Book Appointment" at bounding box center [625, 544] width 158 height 39
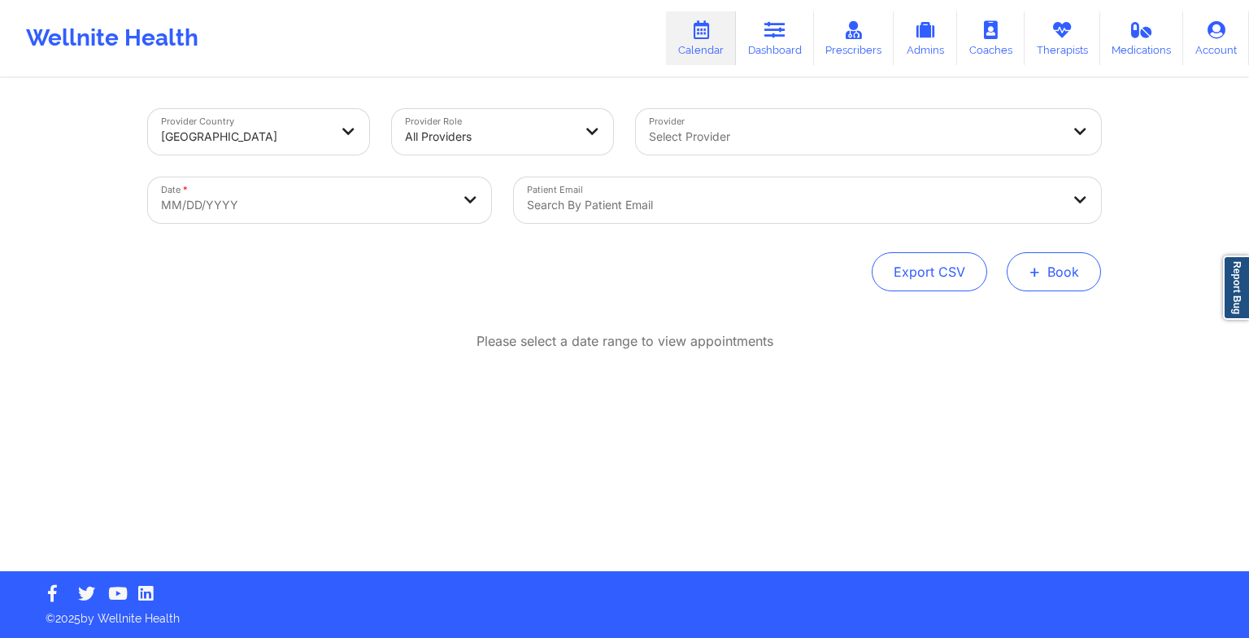
click at [1069, 282] on button "+ Book" at bounding box center [1054, 271] width 94 height 39
click at [1007, 329] on button "Therapy Session" at bounding box center [1027, 323] width 124 height 27
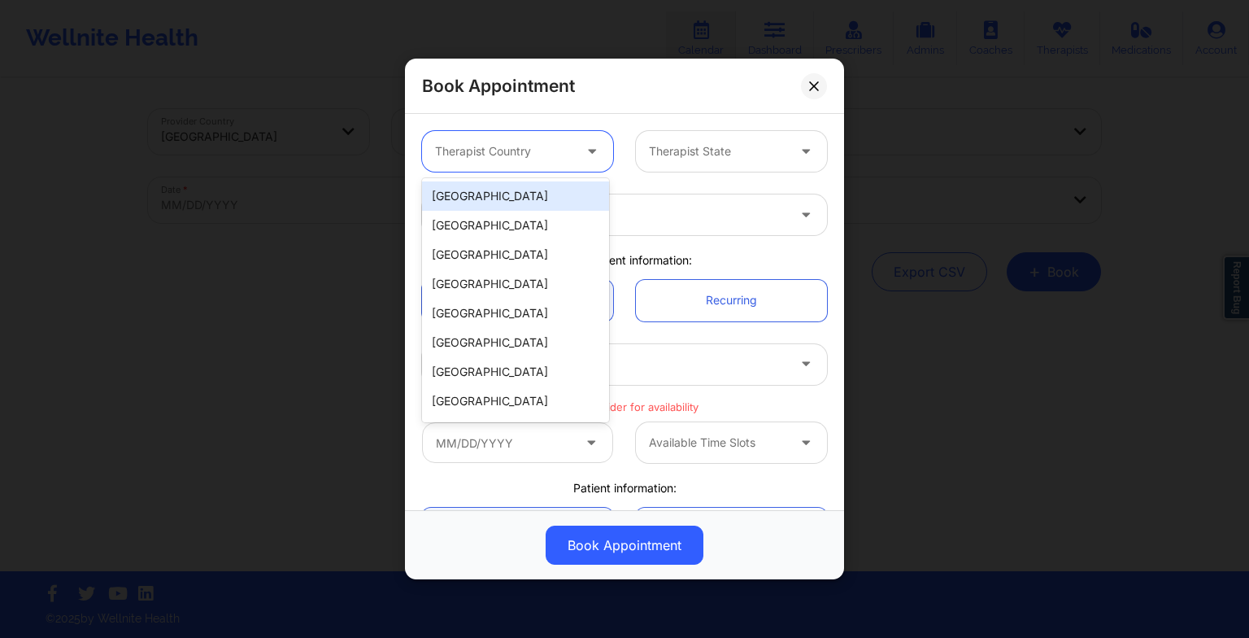
drag, startPoint x: 552, startPoint y: 145, endPoint x: 541, endPoint y: 209, distance: 65.3
click at [541, 209] on body "Wellnite Health Calendar Dashboard Prescribers Admins Coaches Therapists Medica…" at bounding box center [624, 319] width 1249 height 638
click at [541, 209] on div "[GEOGRAPHIC_DATA]" at bounding box center [515, 195] width 187 height 29
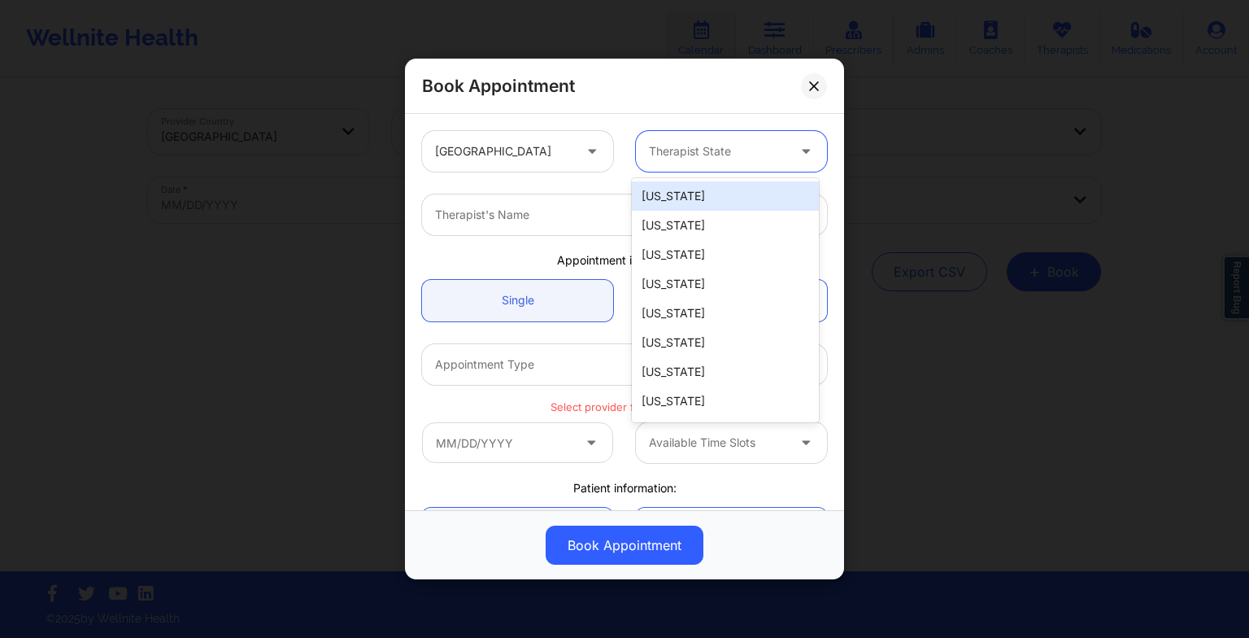
click at [660, 150] on div at bounding box center [717, 152] width 137 height 20
paste input "[PERSON_NAME]"
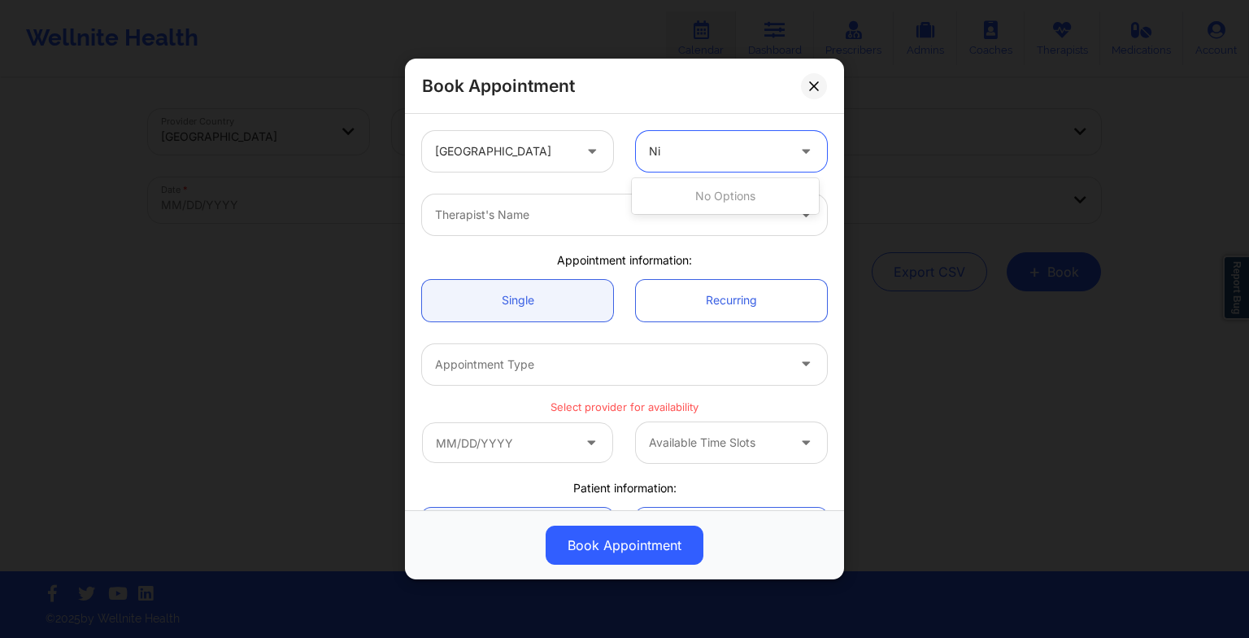
type input "N"
type input "flo"
click at [726, 190] on div "[US_STATE]" at bounding box center [725, 195] width 187 height 29
click at [586, 215] on div at bounding box center [610, 215] width 351 height 20
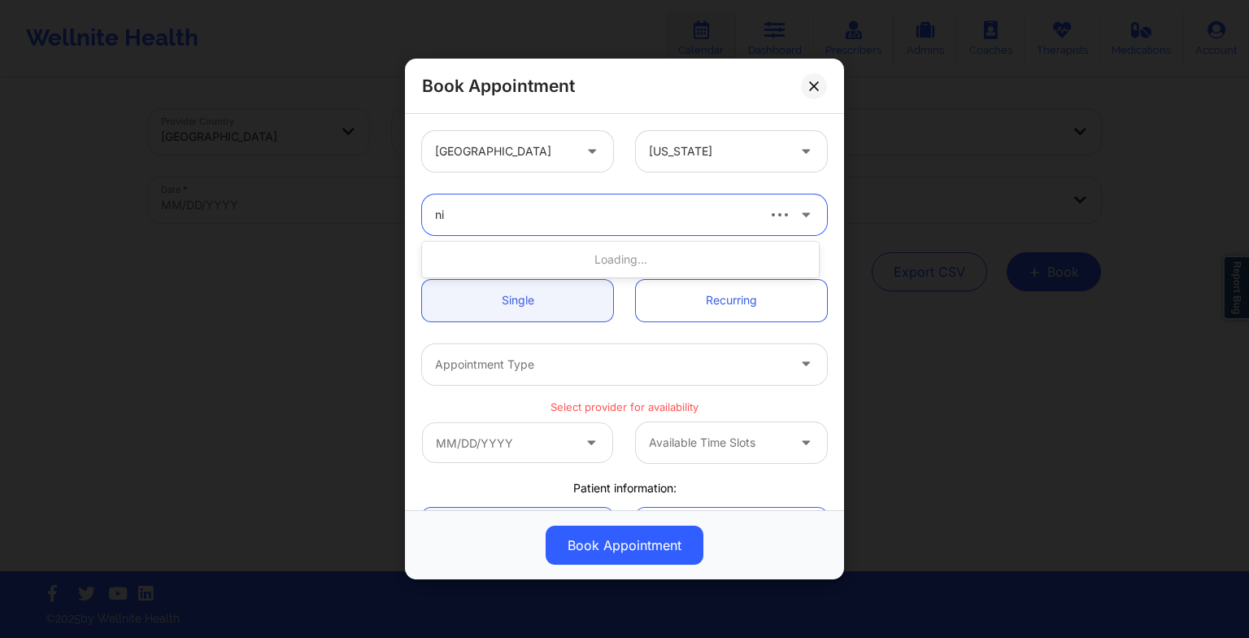
type input "n"
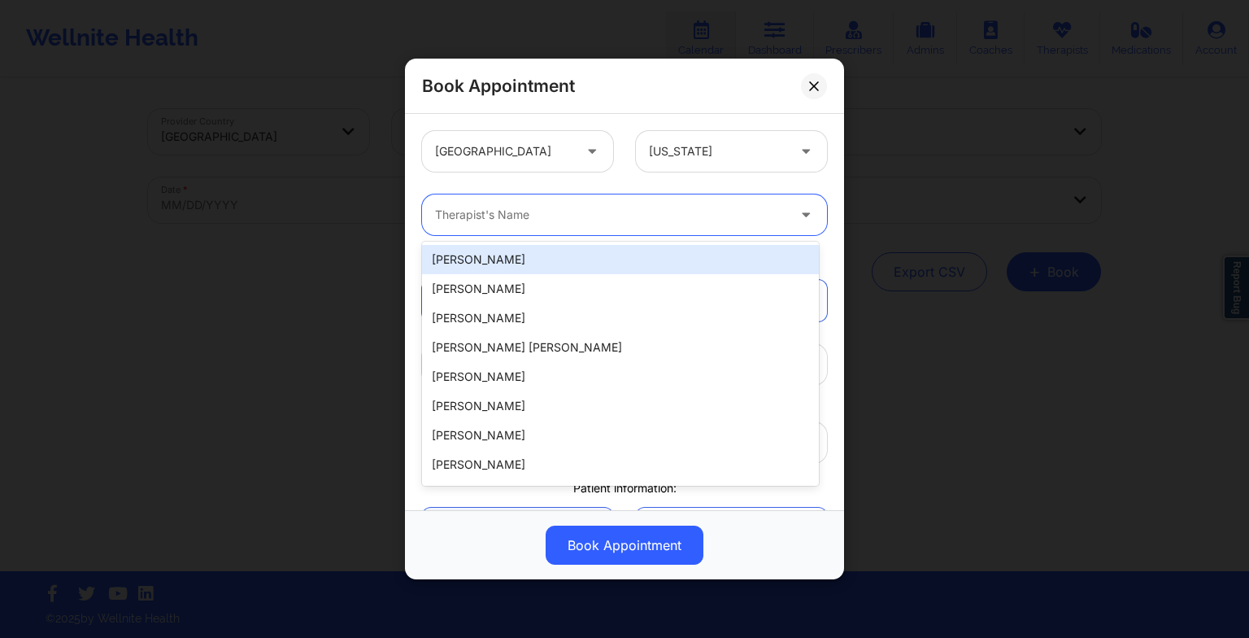
paste input "[PERSON_NAME]"
type input "[PERSON_NAME]"
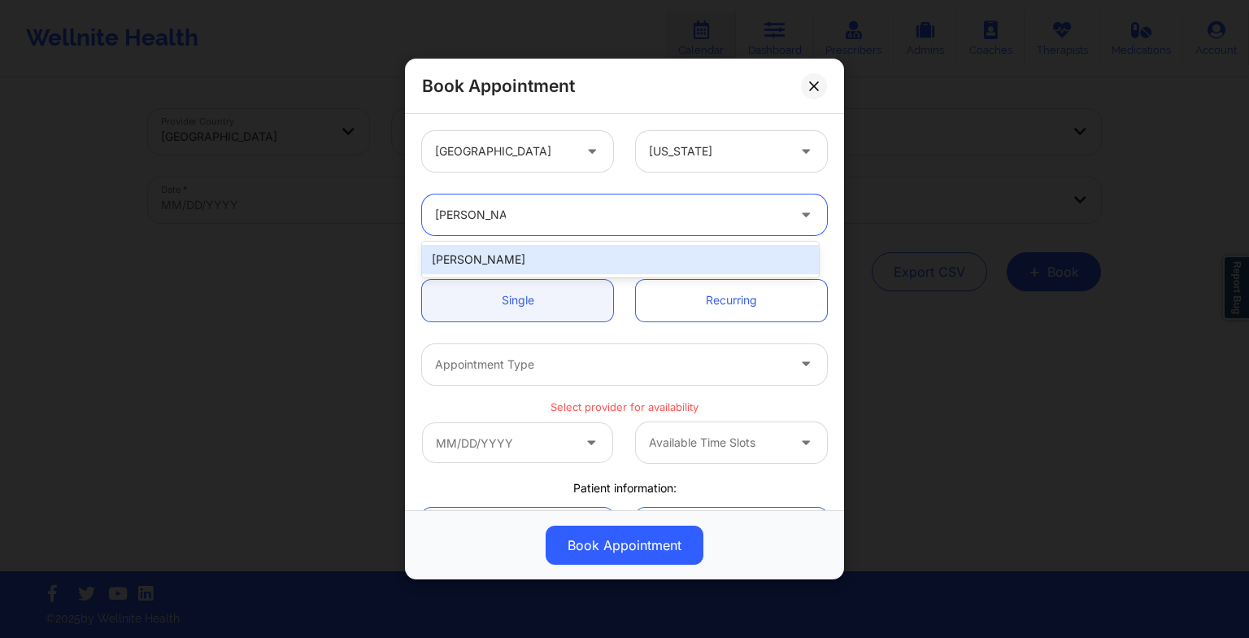
click at [488, 251] on div "[PERSON_NAME]" at bounding box center [620, 259] width 397 height 29
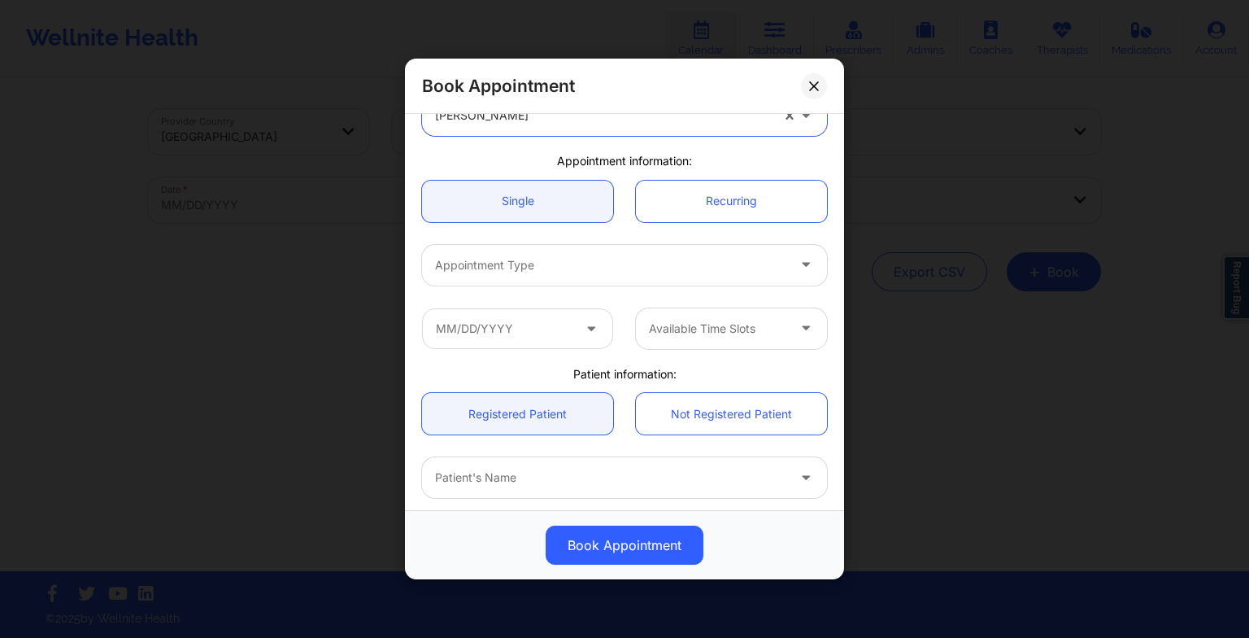
scroll to position [100, 0]
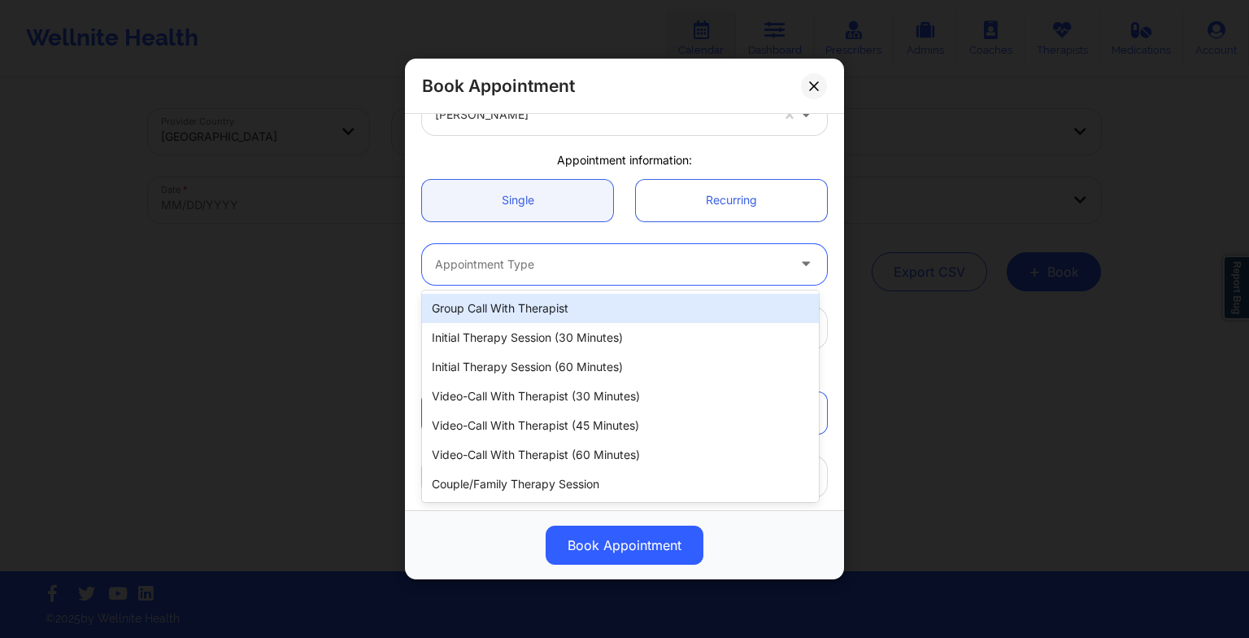
click at [482, 251] on div "Appointment Type" at bounding box center [605, 264] width 366 height 41
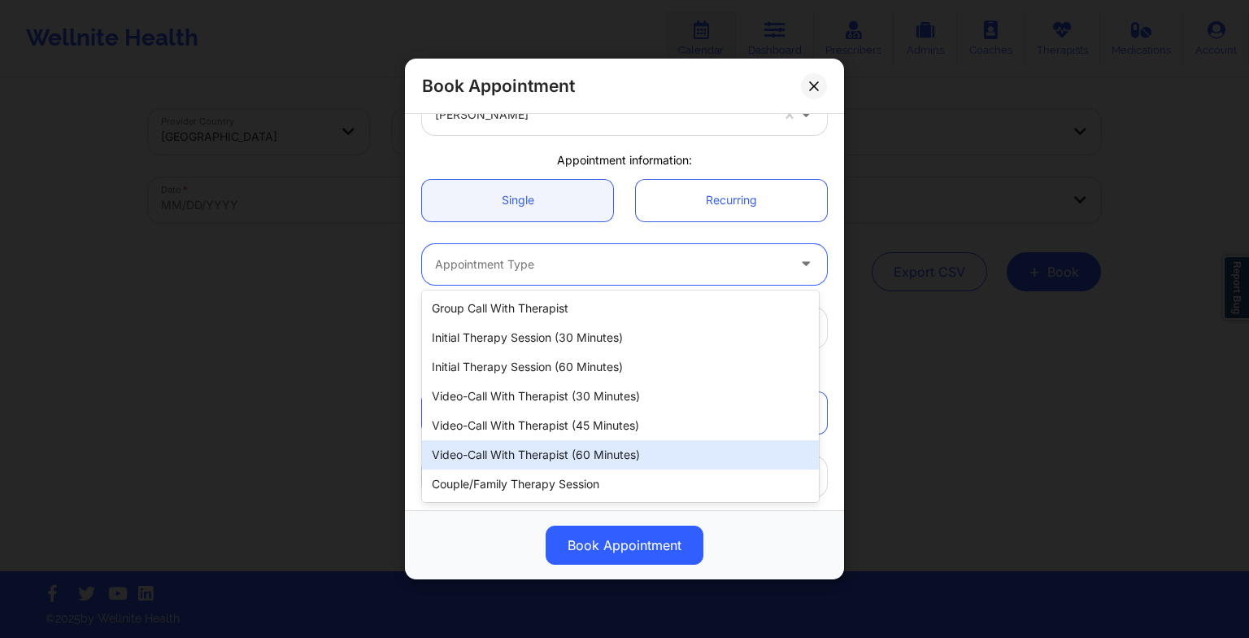
click at [589, 458] on div "Video-Call with Therapist (60 minutes)" at bounding box center [620, 454] width 397 height 29
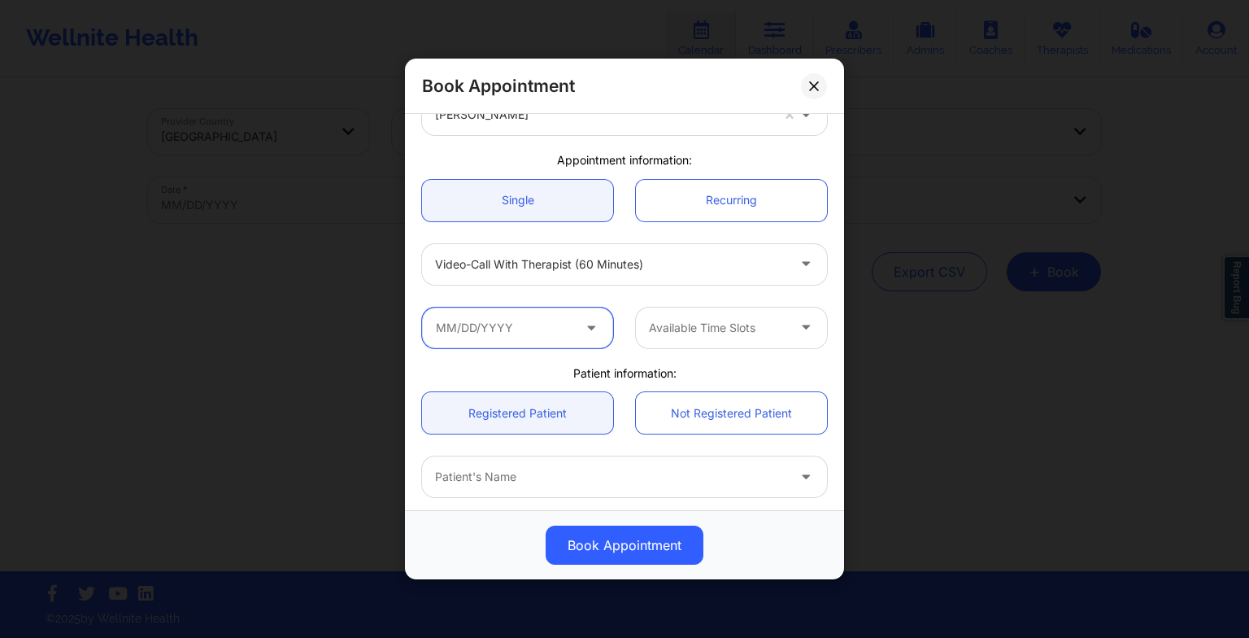
click at [573, 332] on input "text" at bounding box center [517, 327] width 191 height 41
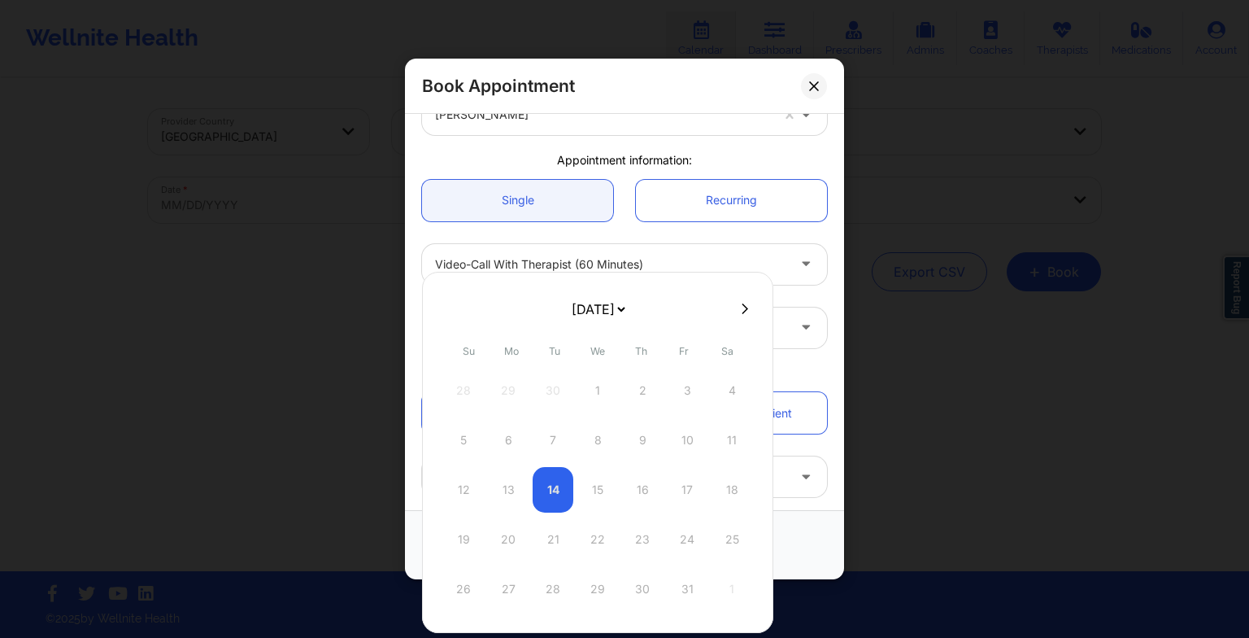
drag, startPoint x: 621, startPoint y: 303, endPoint x: 600, endPoint y: 403, distance: 102.3
click at [600, 403] on div "[DATE] [DATE] [DATE] [DATE] [DATE] [DATE] [DATE] [DATE] [DATE] [DATE] [DATE] [D…" at bounding box center [597, 452] width 351 height 361
select select "2026-0"
click at [510, 429] on div "5" at bounding box center [508, 440] width 41 height 46
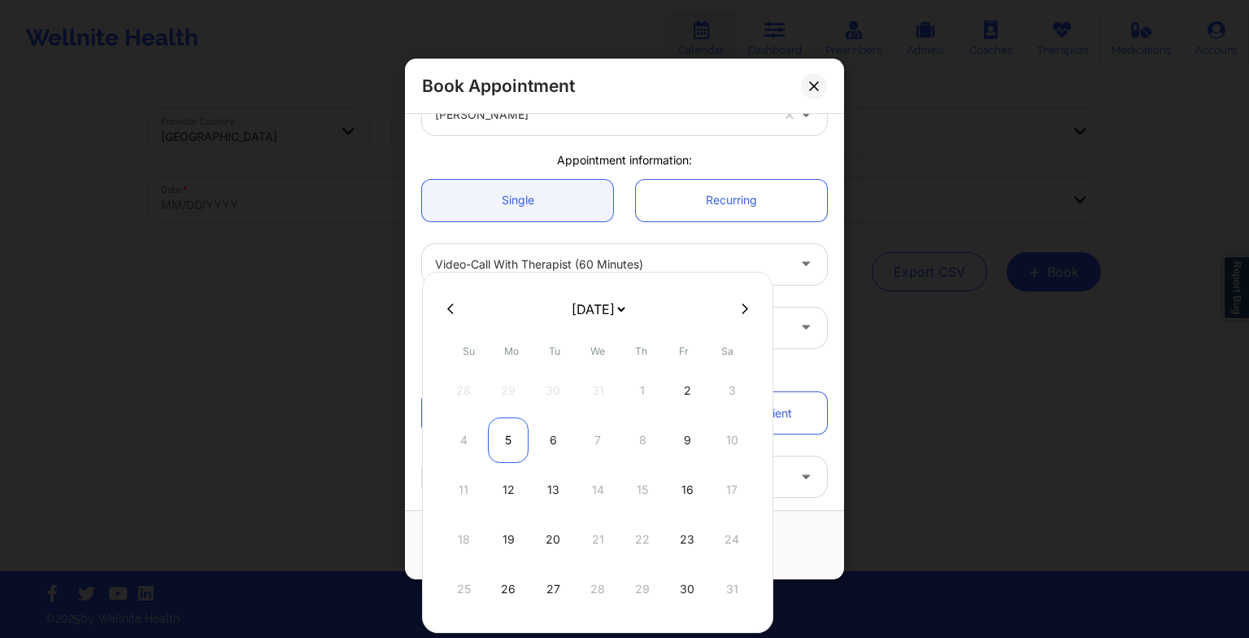
type input "[DATE]"
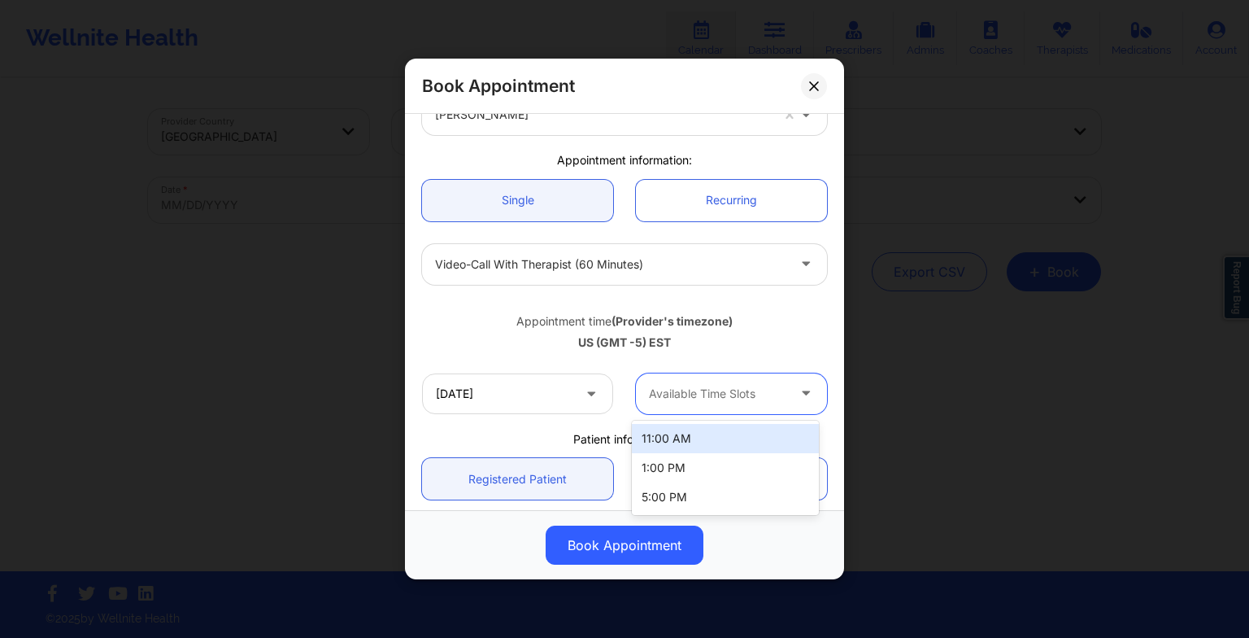
click at [696, 395] on div at bounding box center [717, 394] width 137 height 20
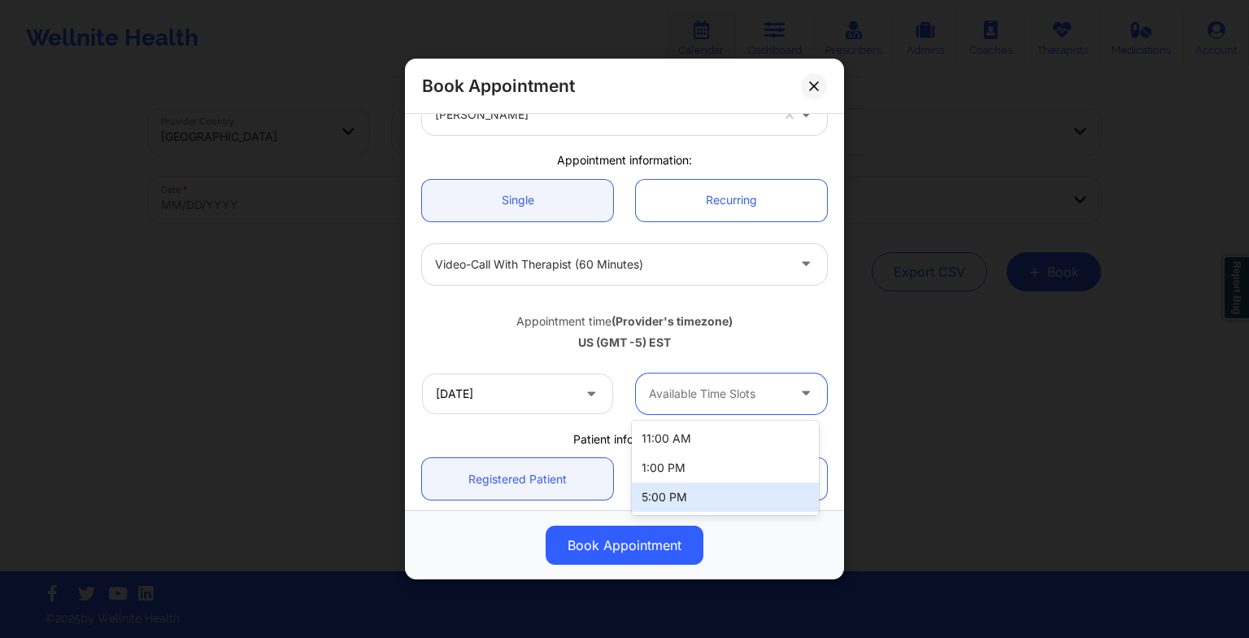
click at [692, 485] on div "5:00 PM" at bounding box center [725, 496] width 187 height 29
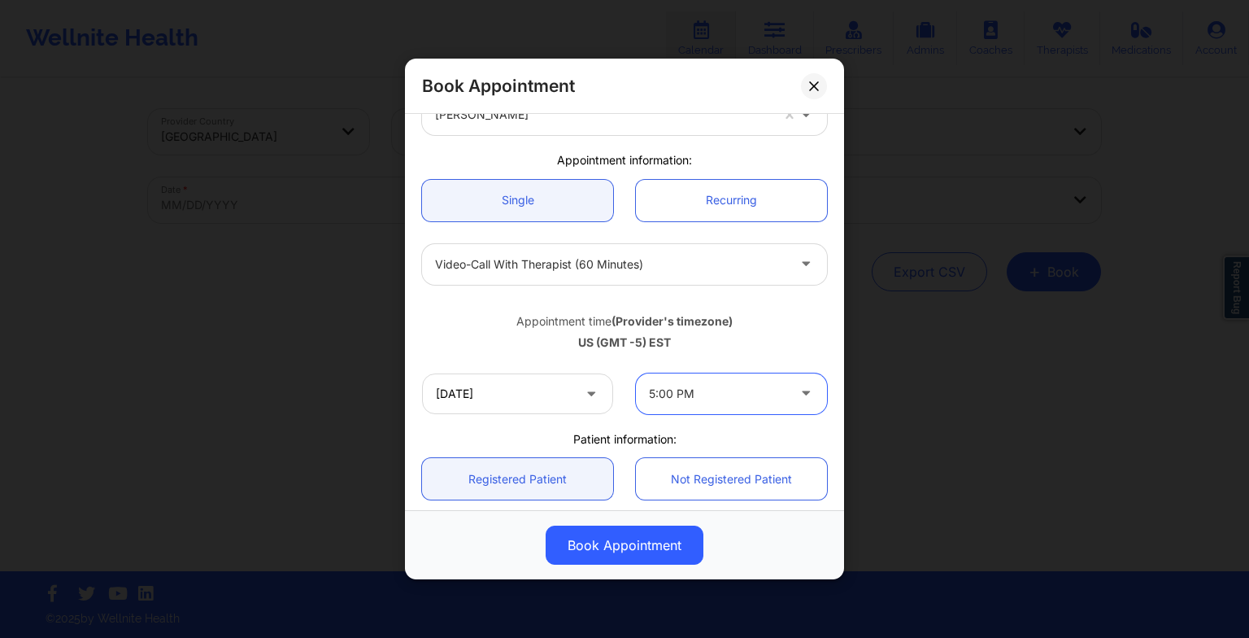
scroll to position [263, 0]
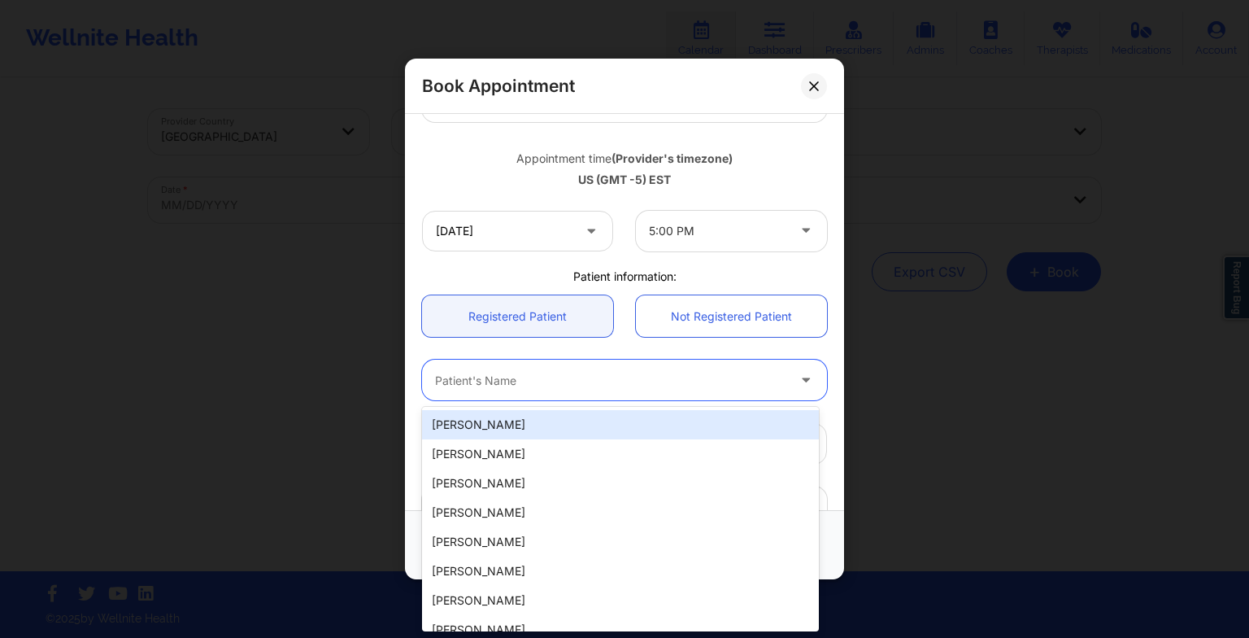
click at [543, 381] on div at bounding box center [610, 380] width 351 height 20
type input "[PERSON_NAME]"
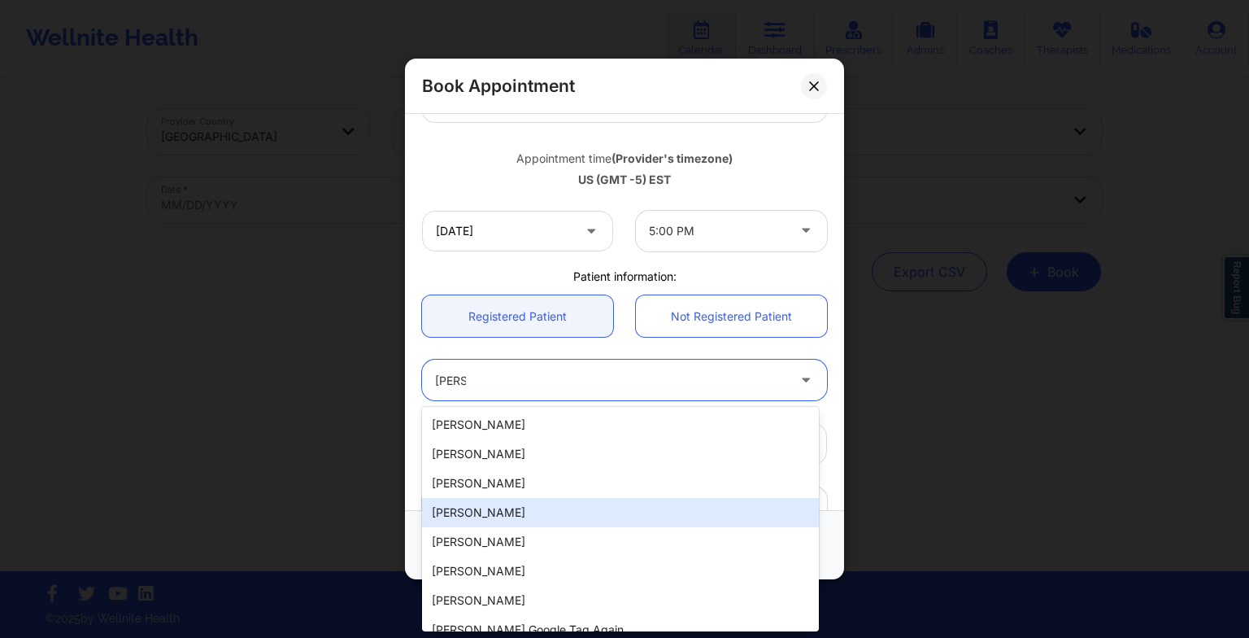
click at [504, 514] on div "[PERSON_NAME]" at bounding box center [620, 512] width 397 height 29
type input "[EMAIL_ADDRESS][DOMAIN_NAME]"
type input "[PHONE_NUMBER]"
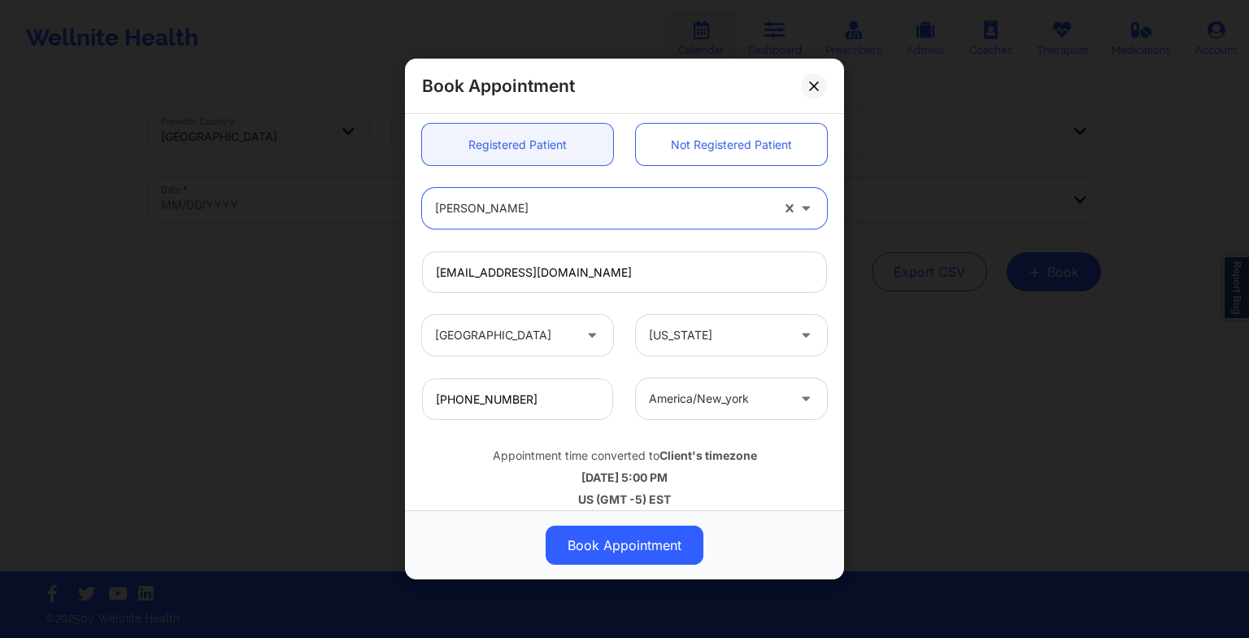
scroll to position [448, 0]
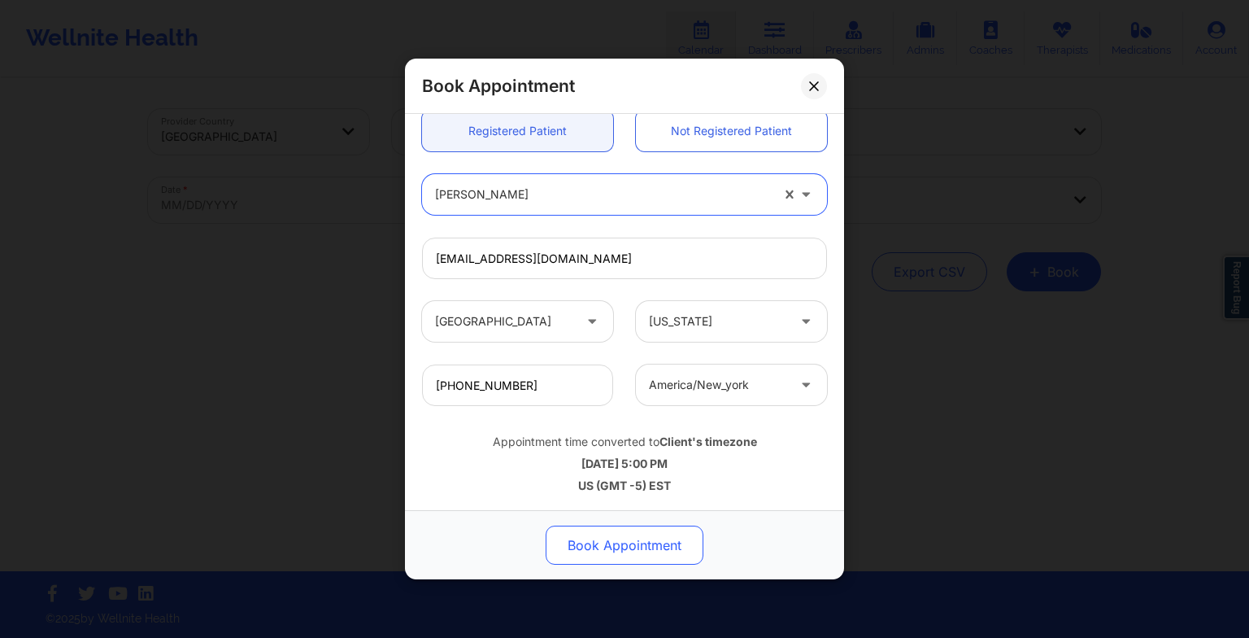
click at [604, 530] on button "Book Appointment" at bounding box center [625, 544] width 158 height 39
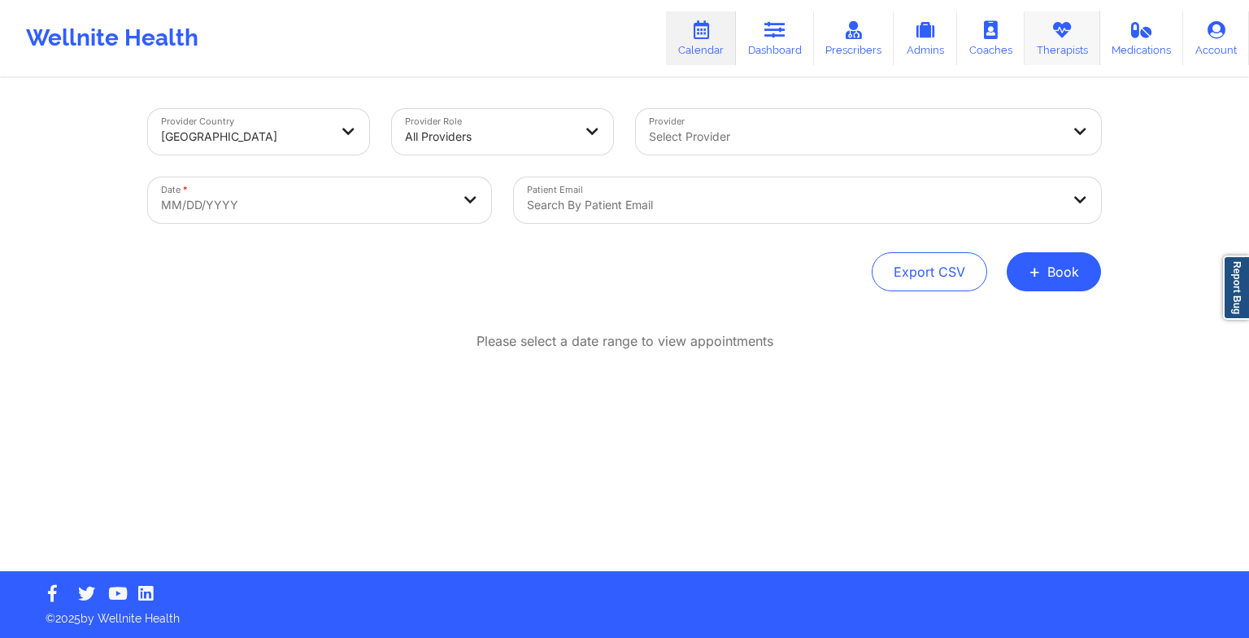
click at [1044, 41] on link "Therapists" at bounding box center [1063, 38] width 76 height 54
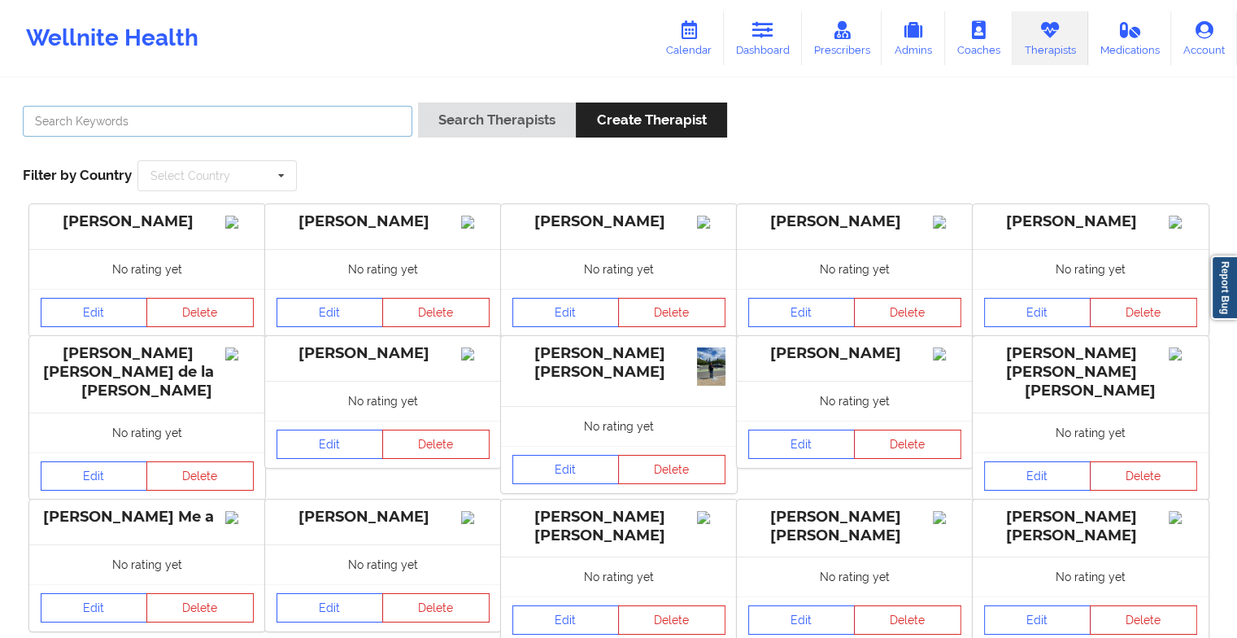
click at [345, 117] on input "text" at bounding box center [218, 121] width 390 height 31
paste input "[PERSON_NAME]"
type input "[PERSON_NAME]"
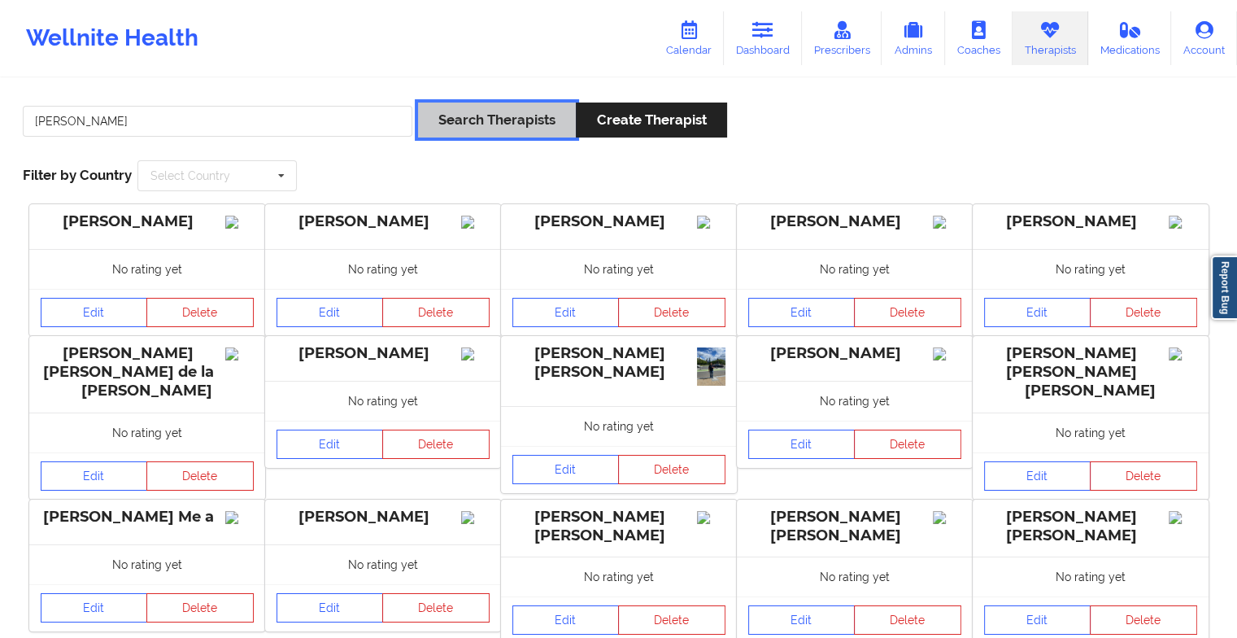
click at [490, 135] on button "Search Therapists" at bounding box center [497, 119] width 158 height 35
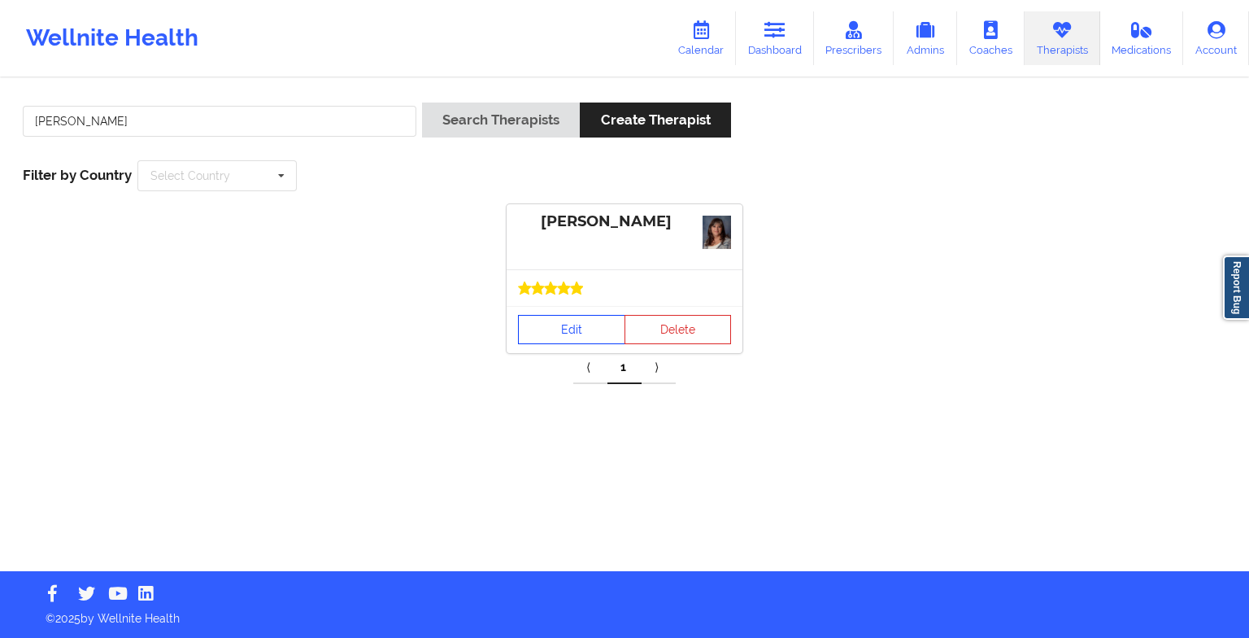
click at [582, 329] on link "Edit" at bounding box center [571, 329] width 107 height 29
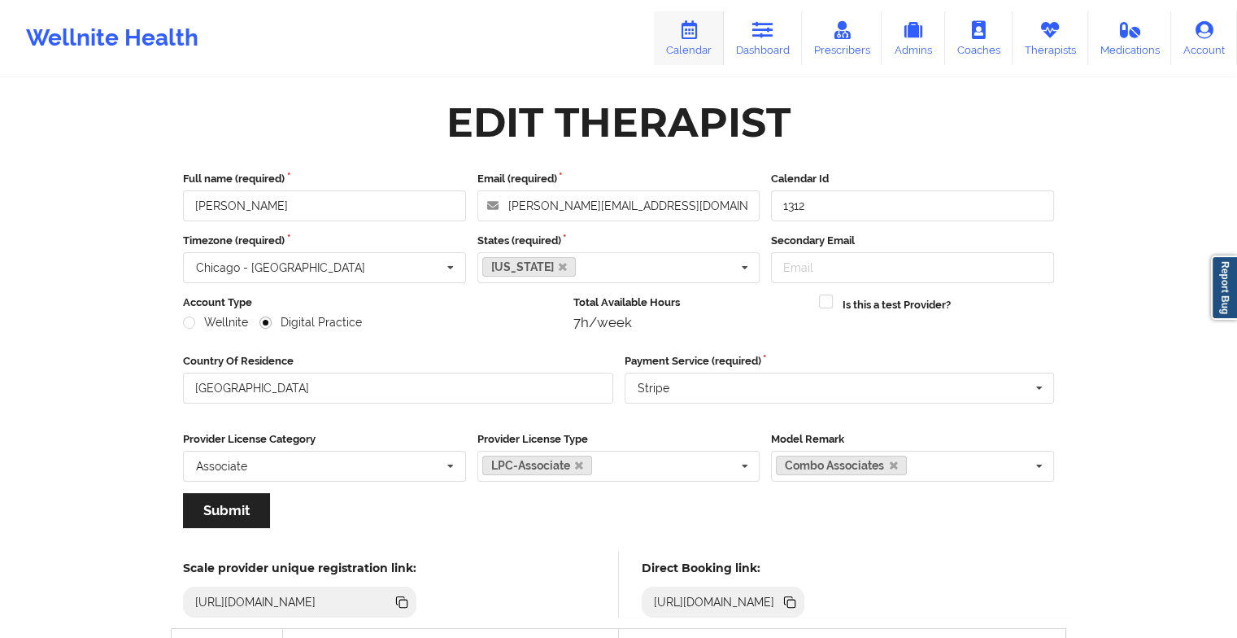
click at [700, 23] on icon at bounding box center [688, 30] width 21 height 18
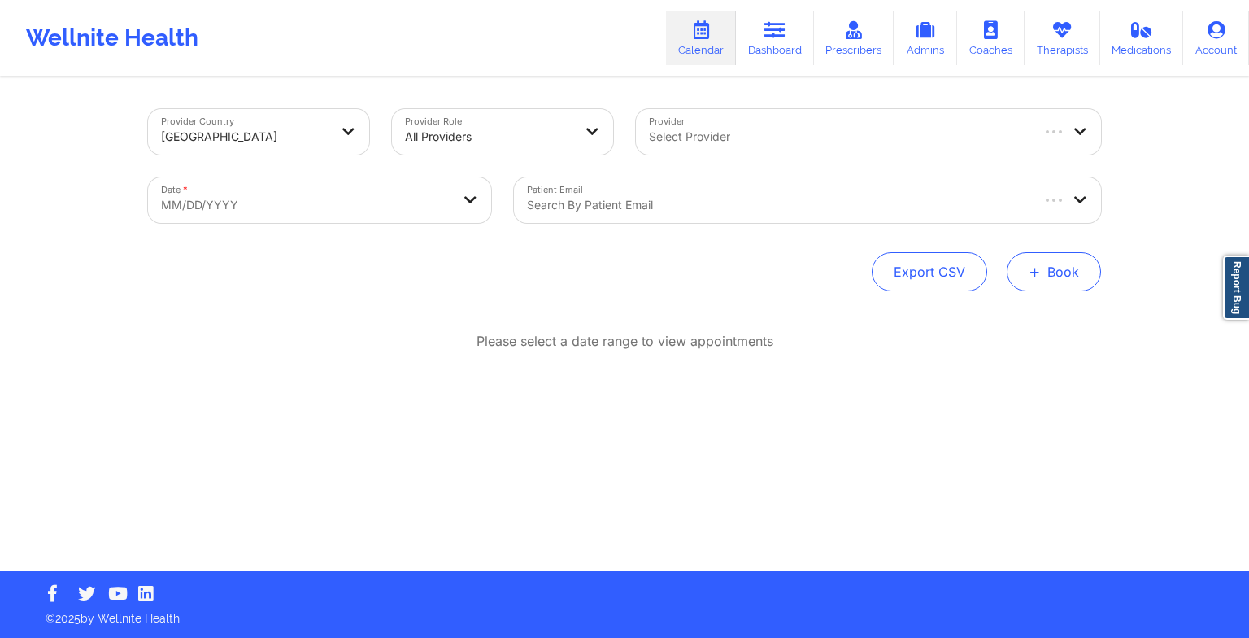
click at [1044, 268] on button "+ Book" at bounding box center [1054, 271] width 94 height 39
click at [992, 316] on button "Therapy Session" at bounding box center [1027, 323] width 124 height 27
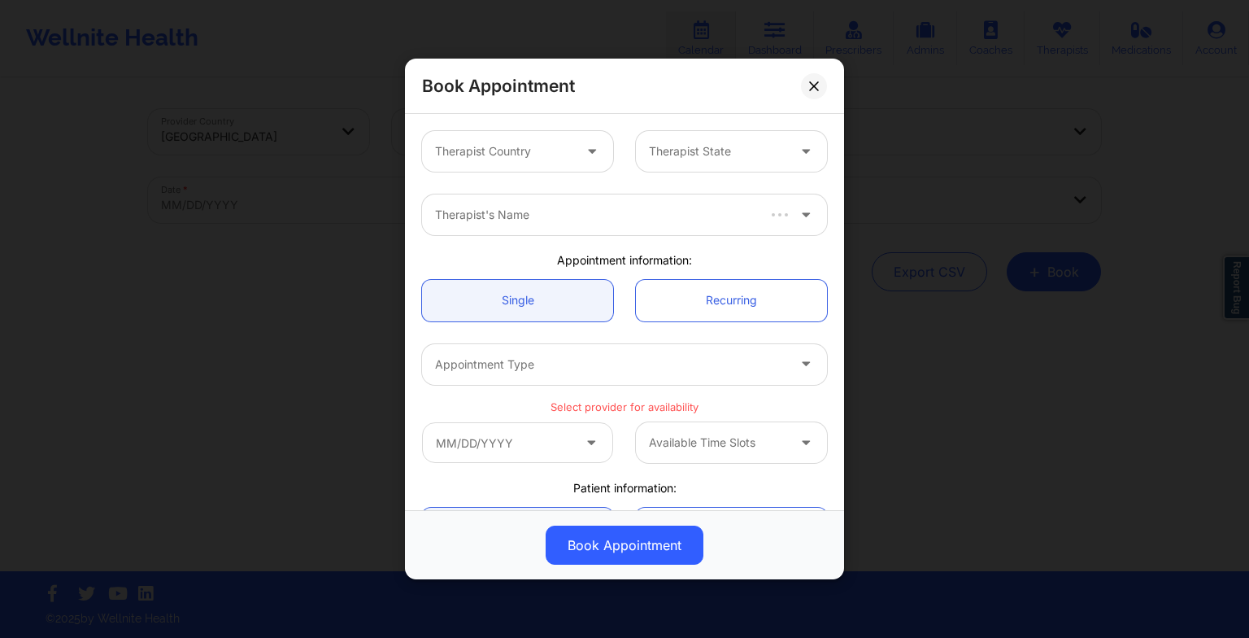
click at [514, 133] on div "Therapist Country" at bounding box center [498, 151] width 152 height 41
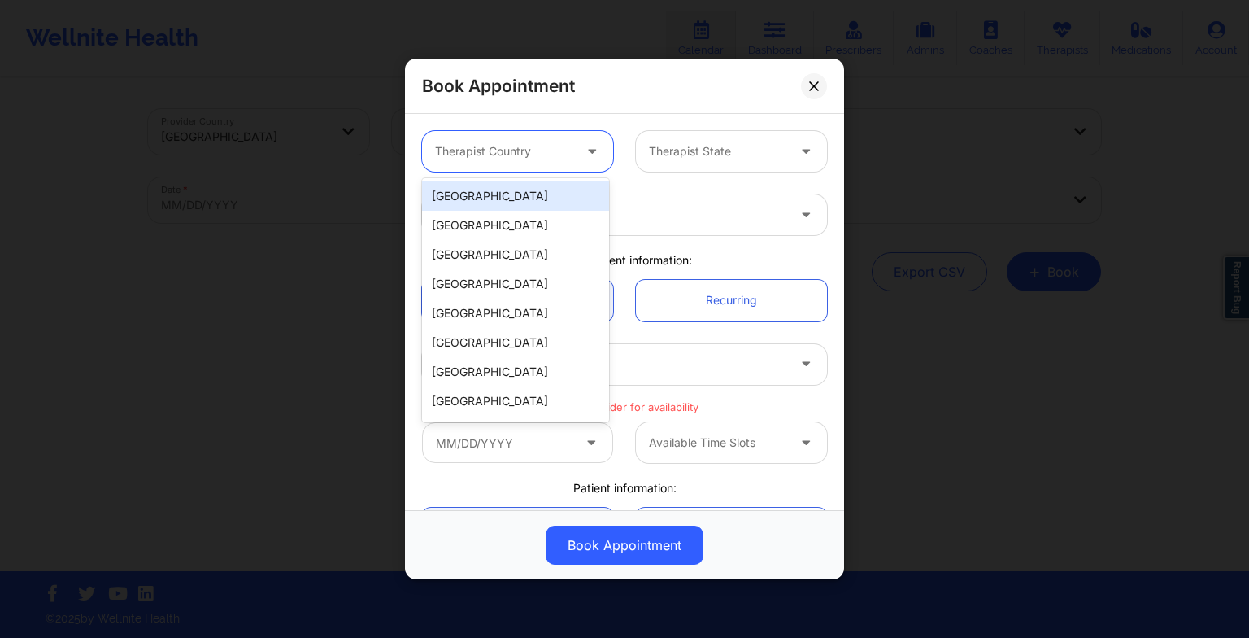
click at [519, 185] on div "[GEOGRAPHIC_DATA]" at bounding box center [515, 195] width 187 height 29
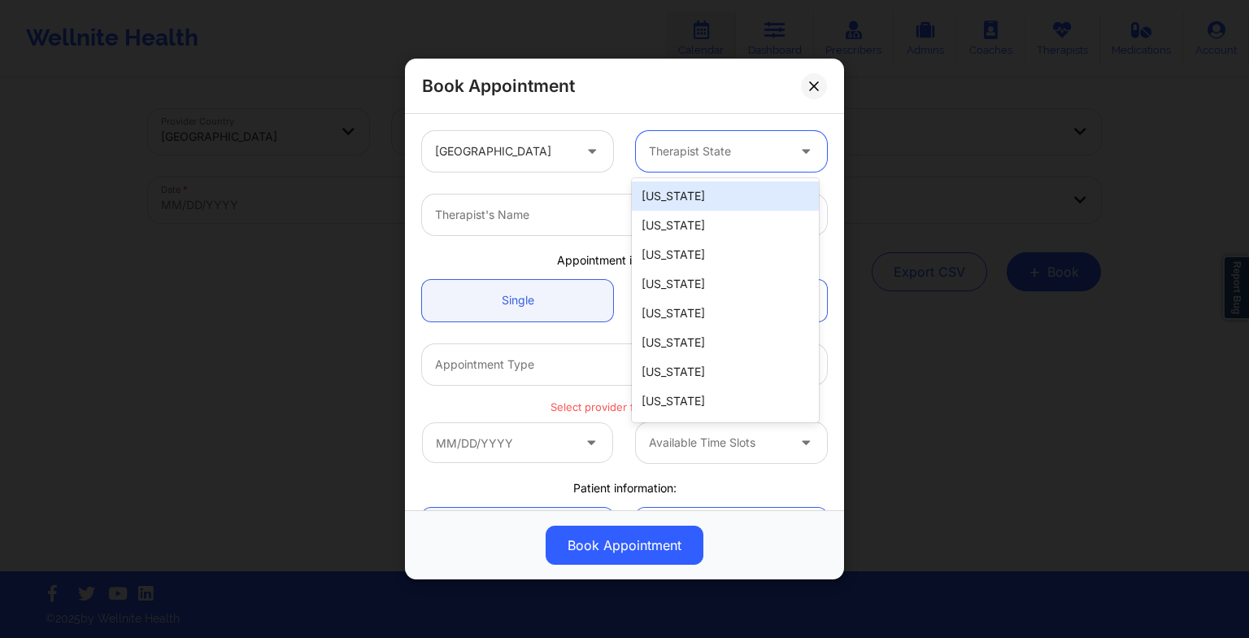
click at [654, 159] on div at bounding box center [717, 152] width 137 height 20
type input "te"
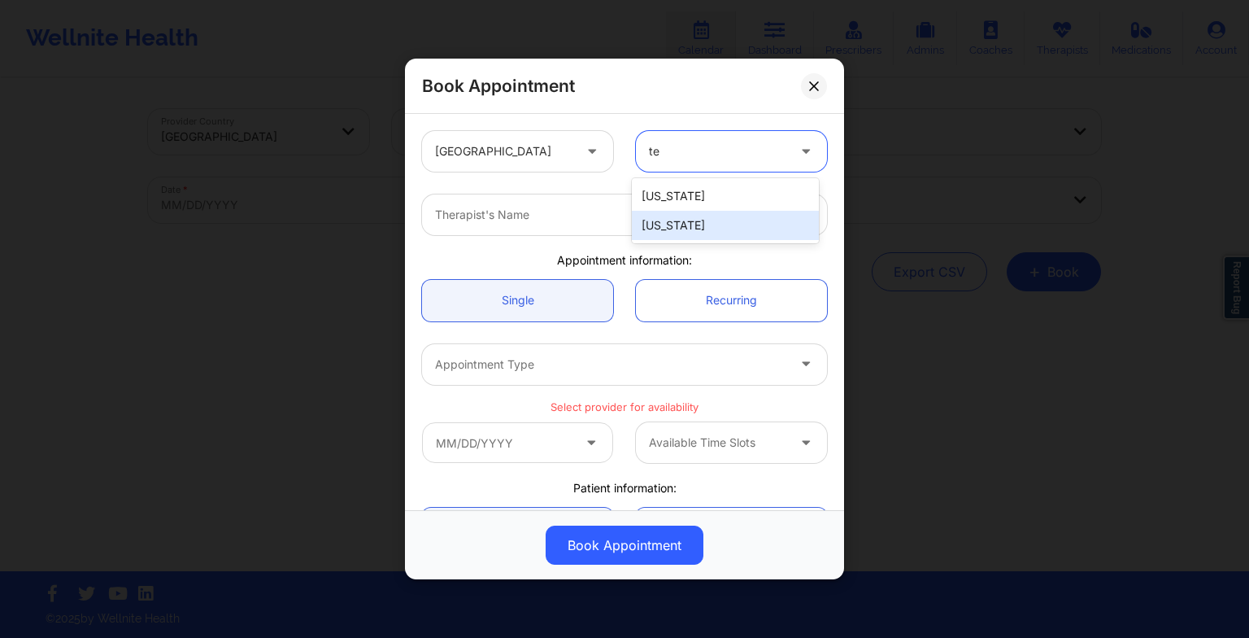
click at [668, 228] on div "[US_STATE]" at bounding box center [725, 225] width 187 height 29
click at [588, 208] on div at bounding box center [610, 215] width 351 height 20
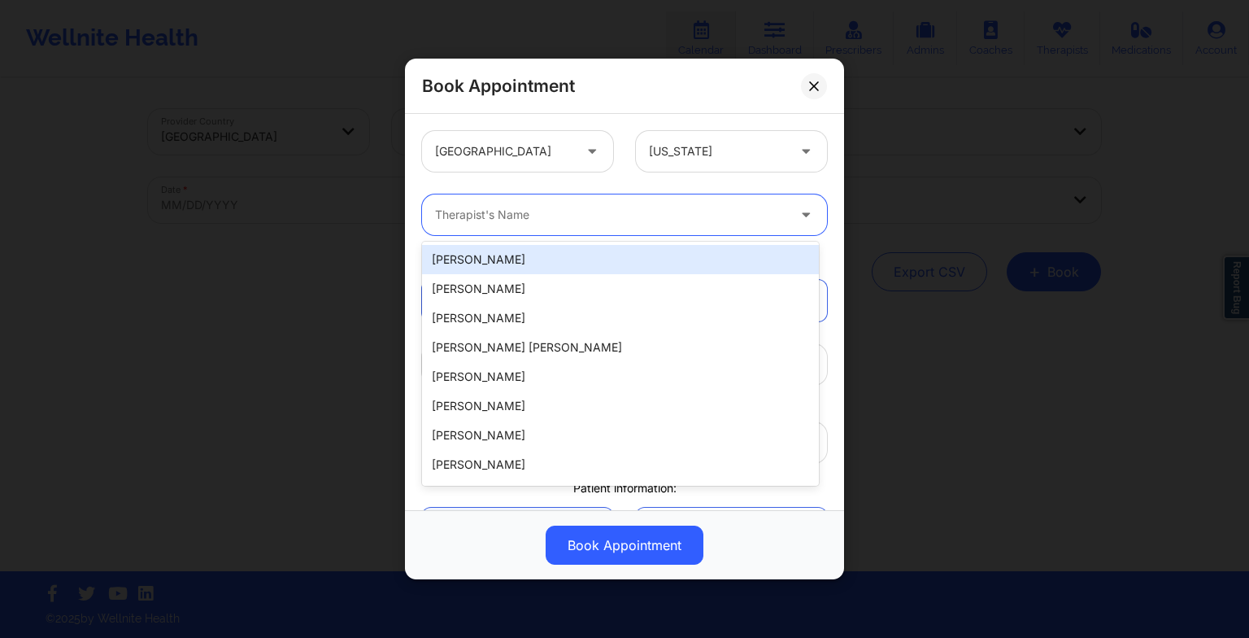
paste input "[PERSON_NAME]"
type input "[PERSON_NAME]"
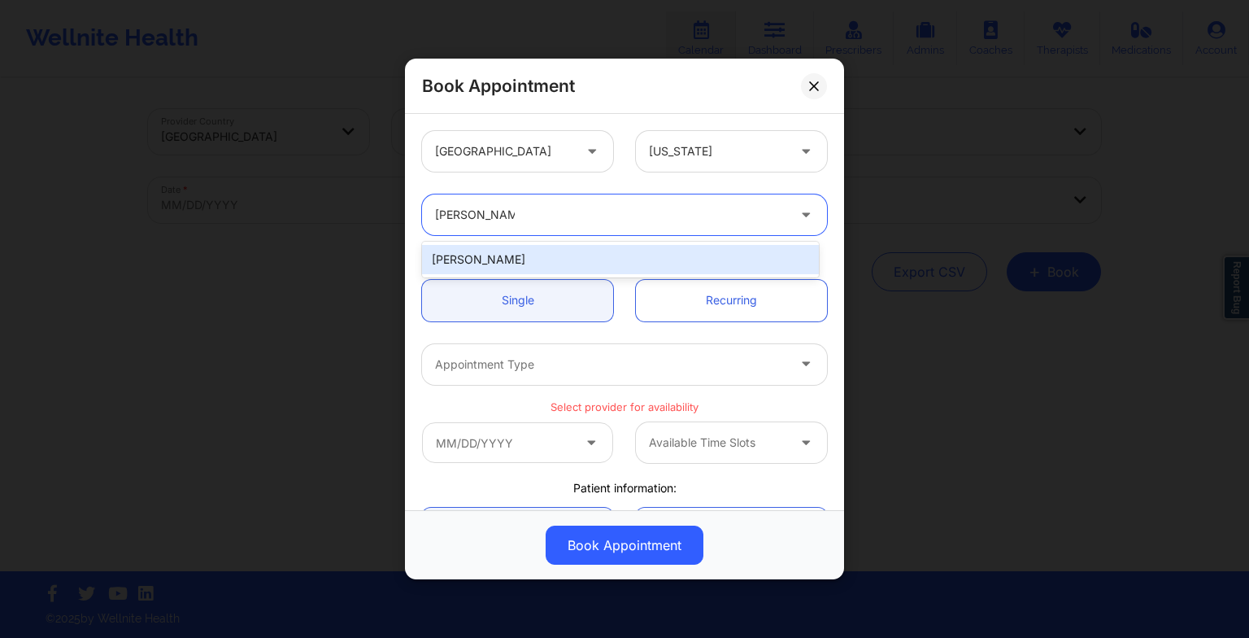
click at [511, 257] on div "[PERSON_NAME]" at bounding box center [620, 259] width 397 height 29
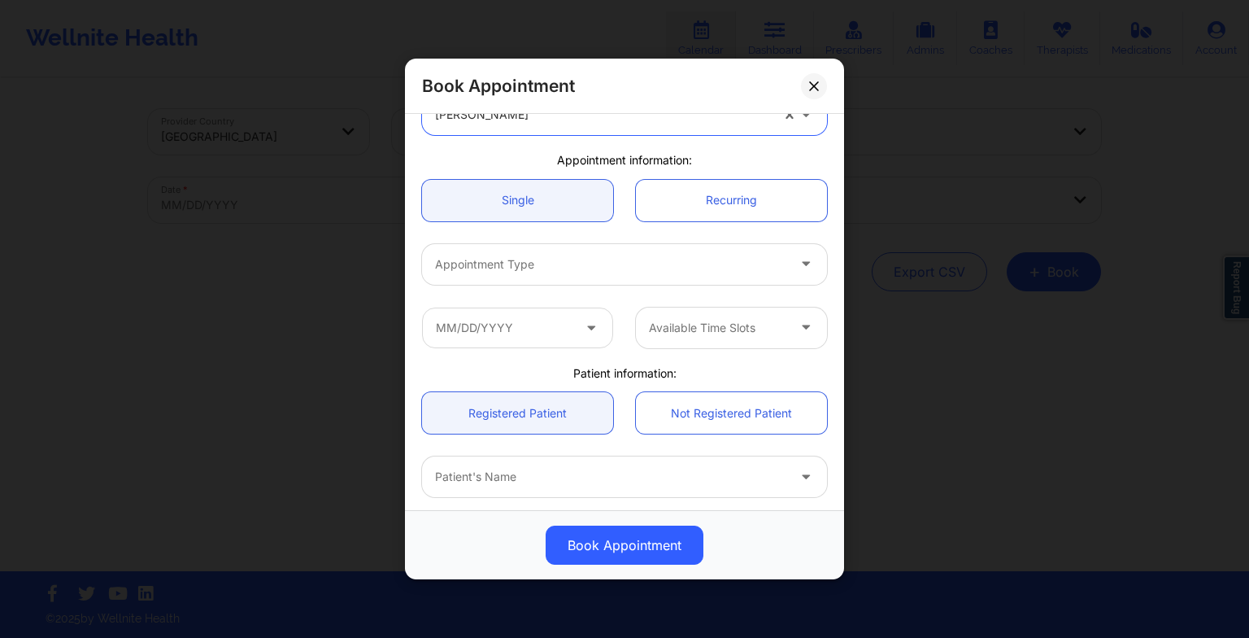
scroll to position [101, 0]
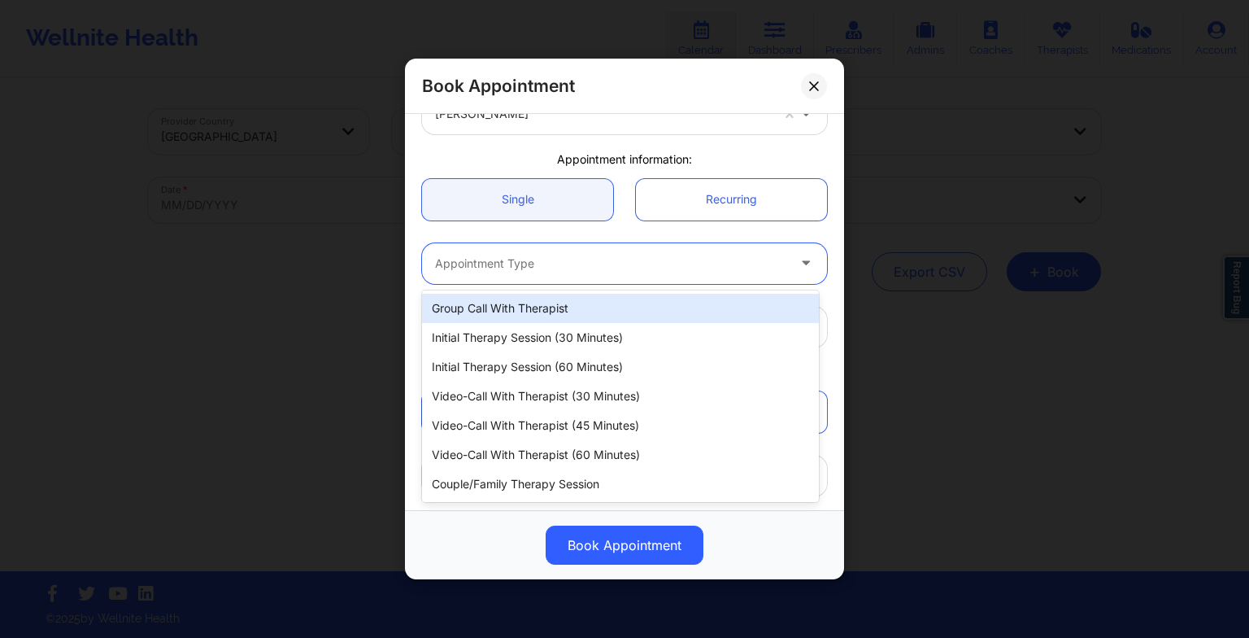
click at [488, 250] on div "Appointment Type" at bounding box center [605, 263] width 366 height 41
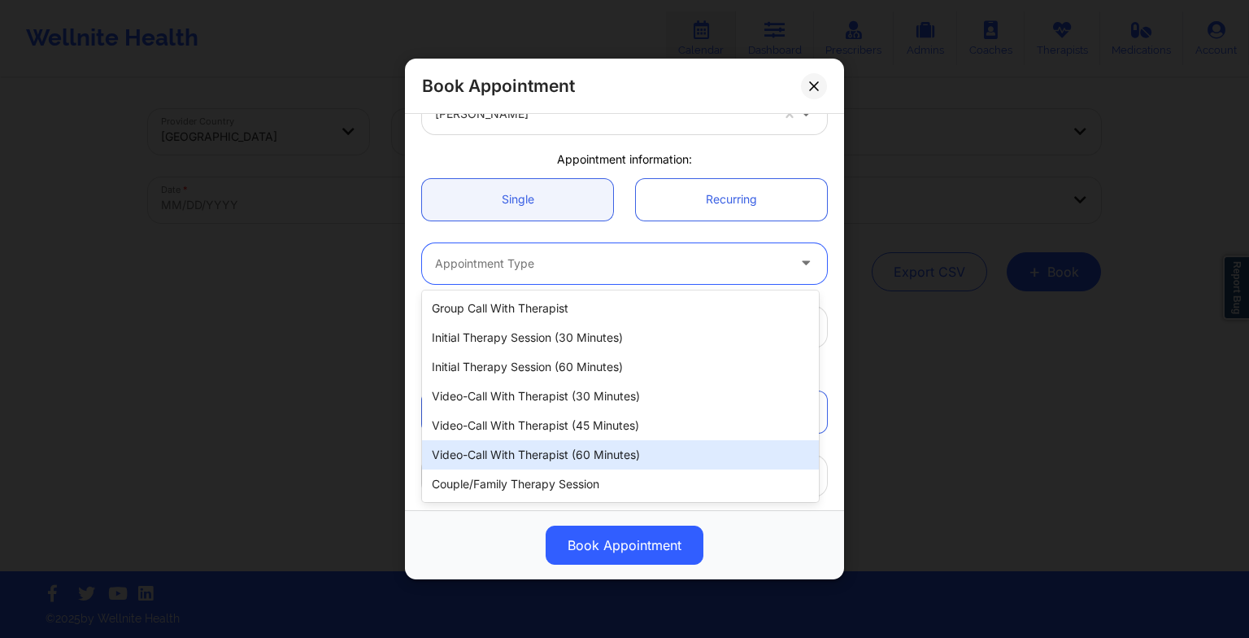
click at [495, 442] on div "Video-Call with Therapist (60 minutes)" at bounding box center [620, 454] width 397 height 29
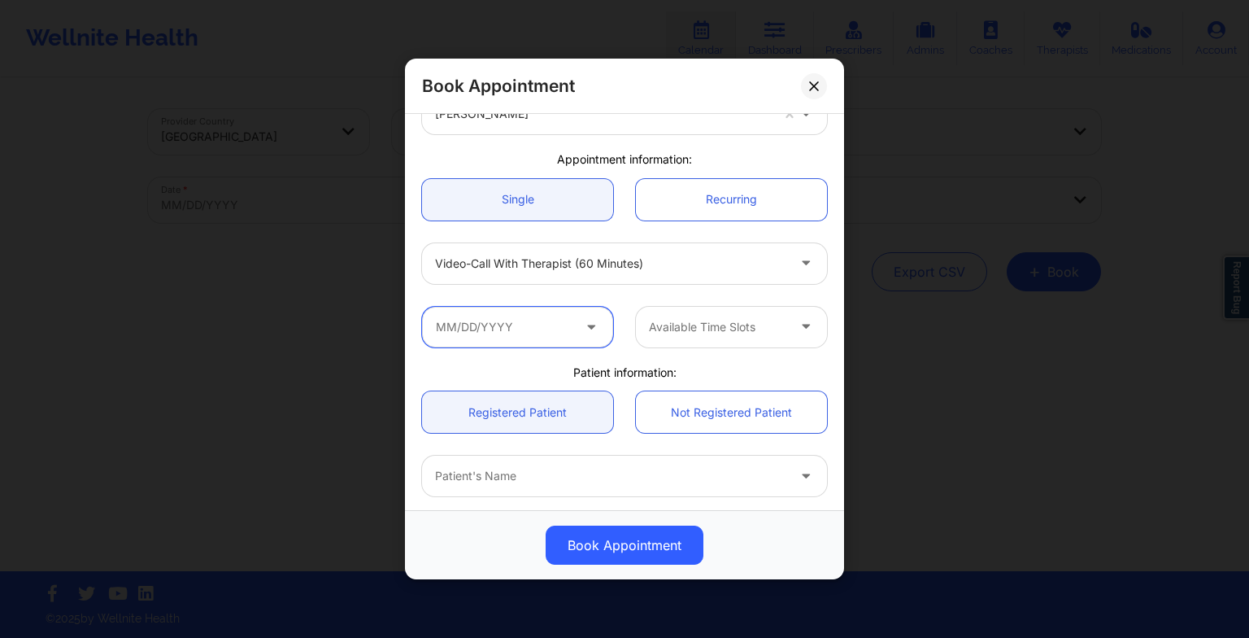
click at [500, 325] on input "text" at bounding box center [517, 327] width 191 height 41
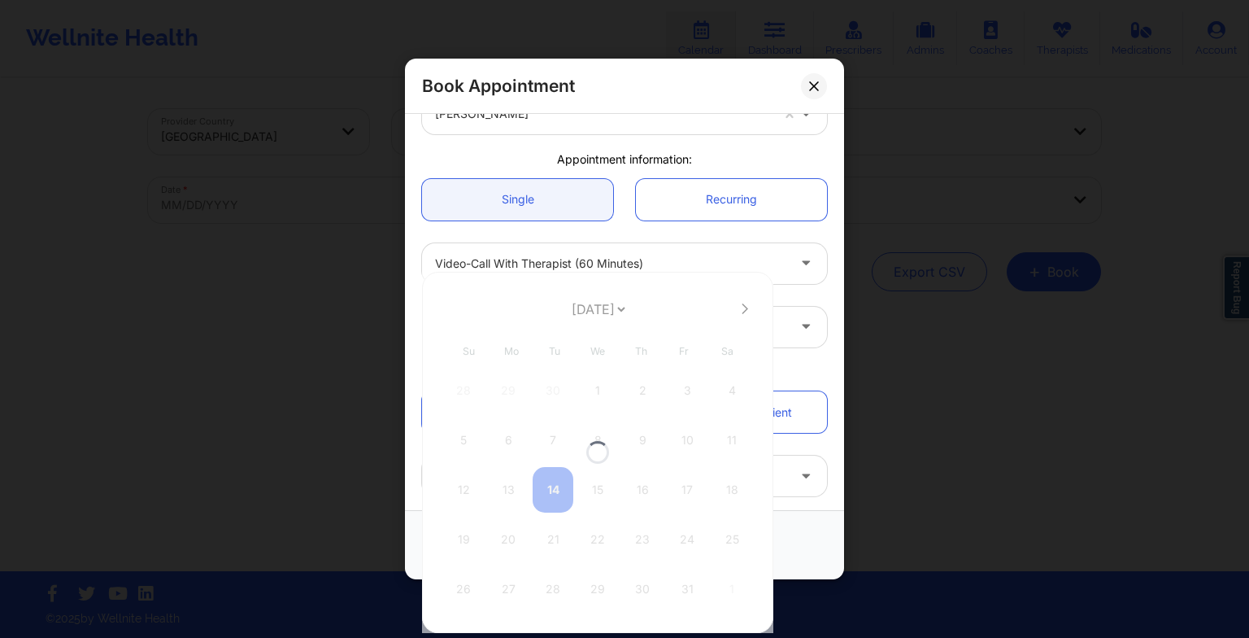
click at [582, 303] on div at bounding box center [597, 452] width 351 height 361
click at [616, 306] on select "[DATE] [DATE] [DATE] [DATE] [DATE] [DATE] [DATE] [DATE] [DATE] [DATE] [DATE] [D…" at bounding box center [598, 309] width 59 height 33
select select "2025-10"
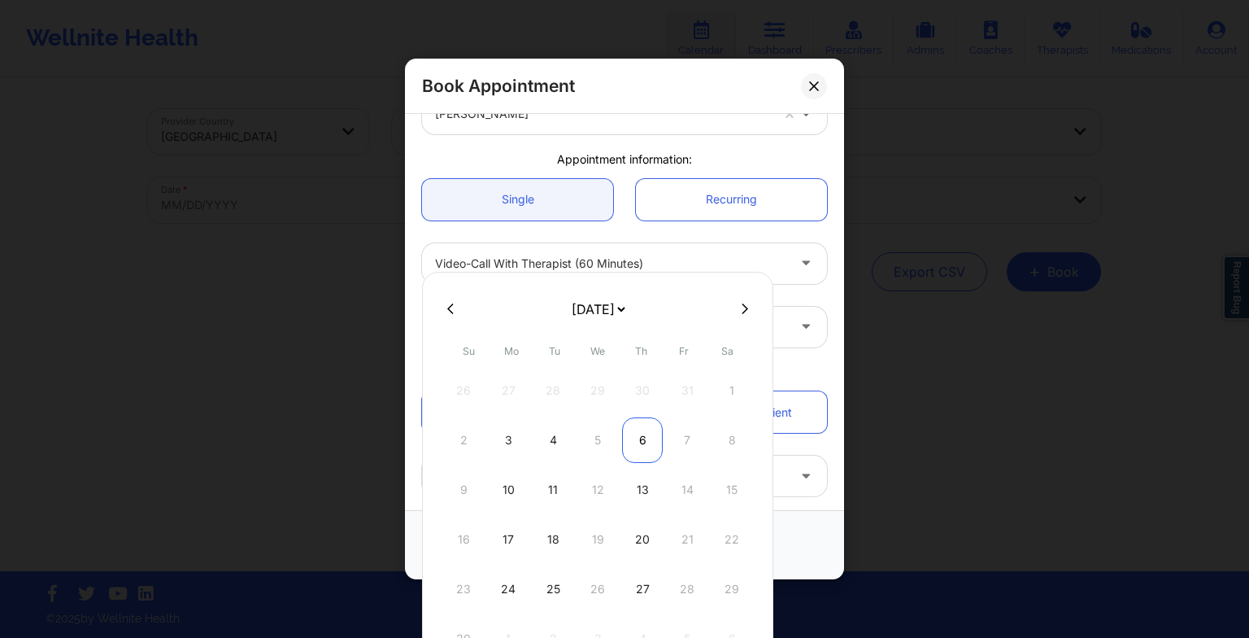
click at [642, 451] on div "6" at bounding box center [642, 440] width 41 height 46
type input "[DATE]"
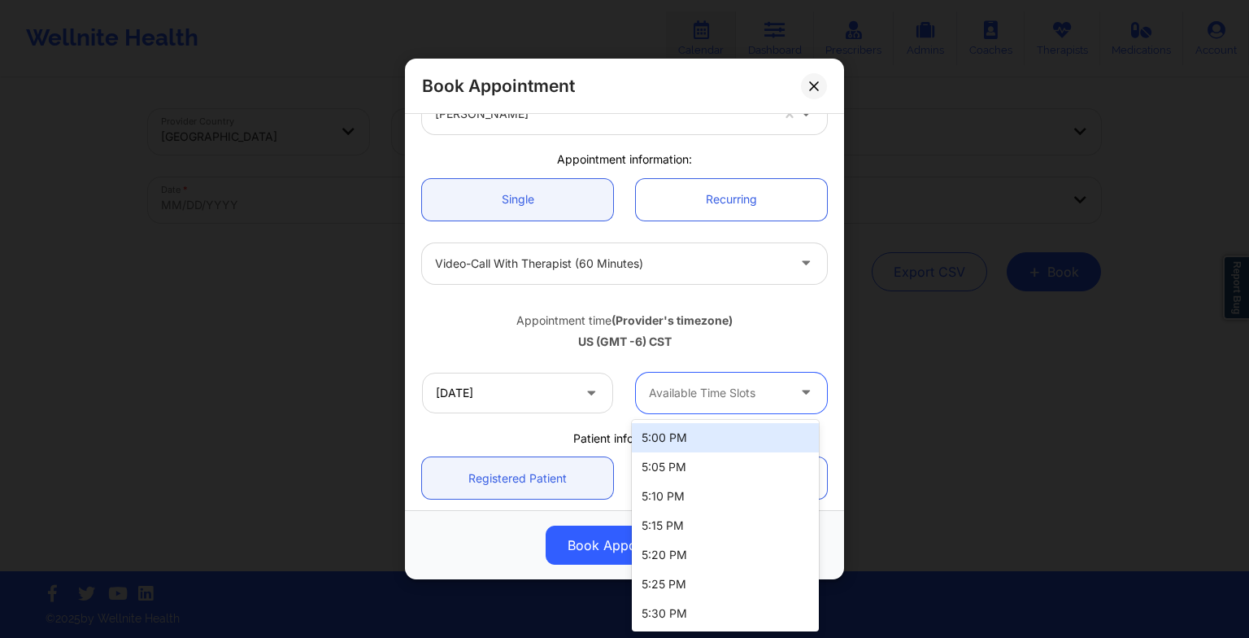
click at [691, 381] on div "Available Time Slots" at bounding box center [712, 393] width 152 height 41
click at [688, 425] on div "5:00 PM" at bounding box center [725, 437] width 187 height 29
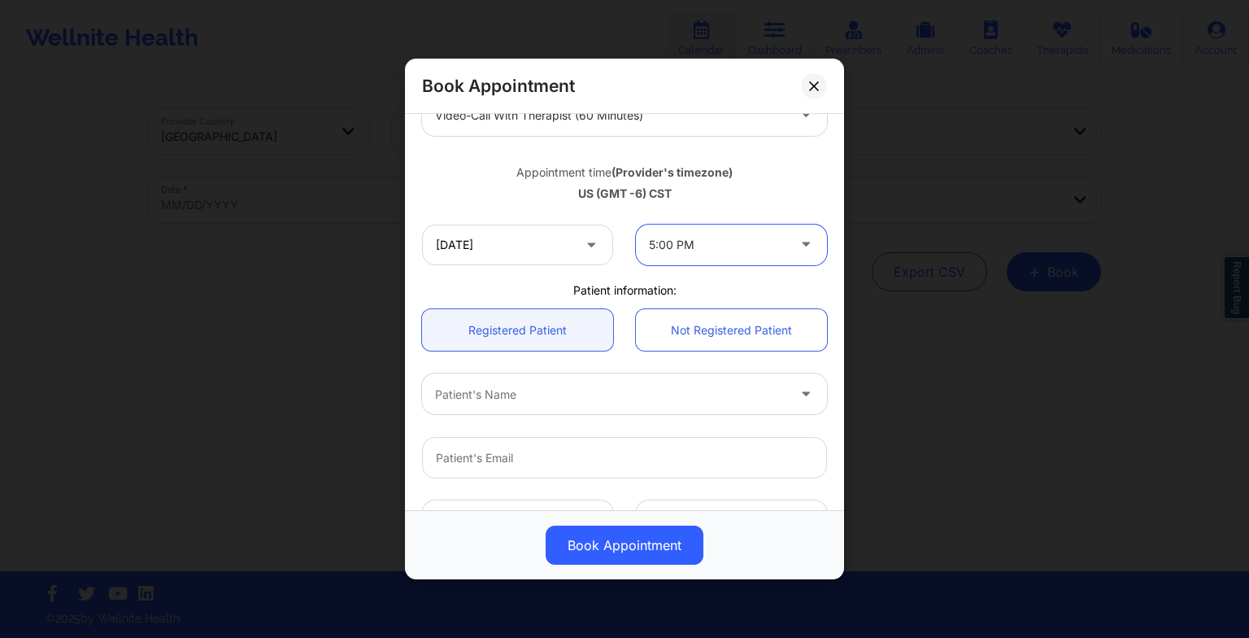
scroll to position [301, 0]
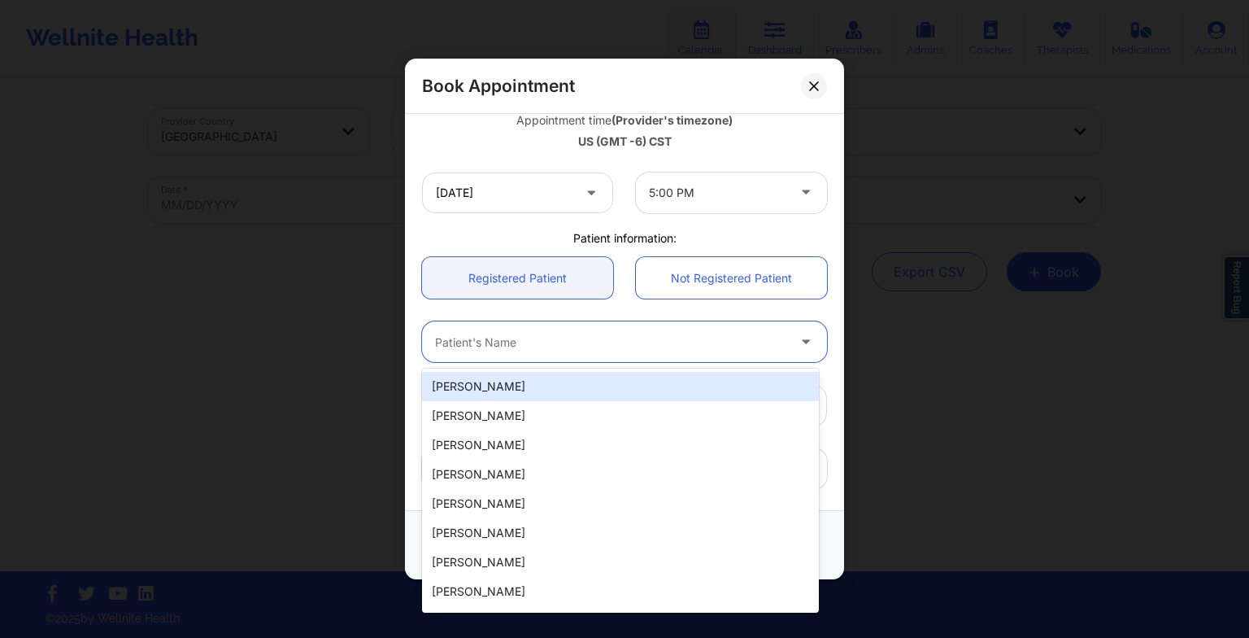
click at [550, 344] on div at bounding box center [610, 342] width 351 height 20
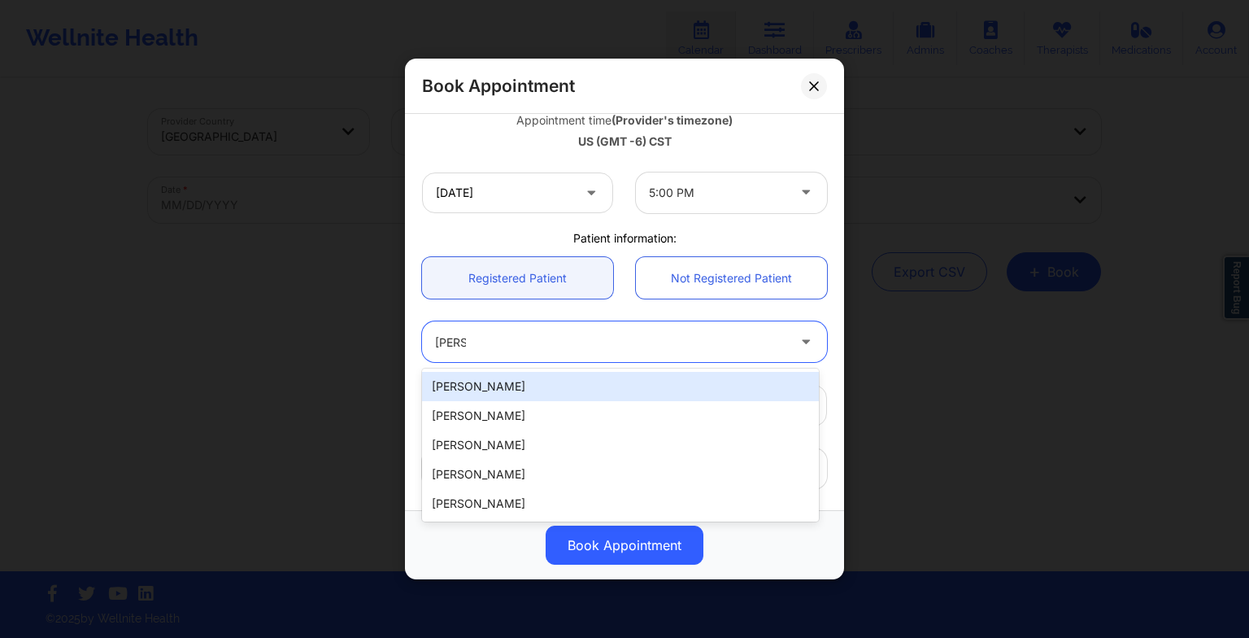
type input "[PERSON_NAME]"
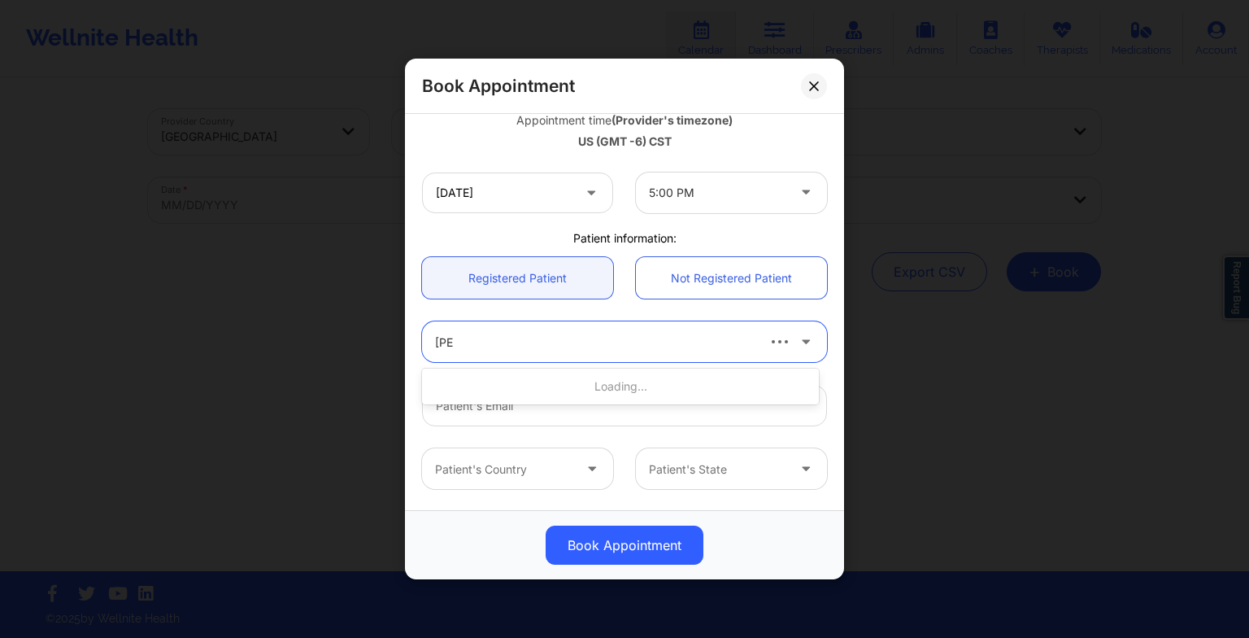
type input "josu"
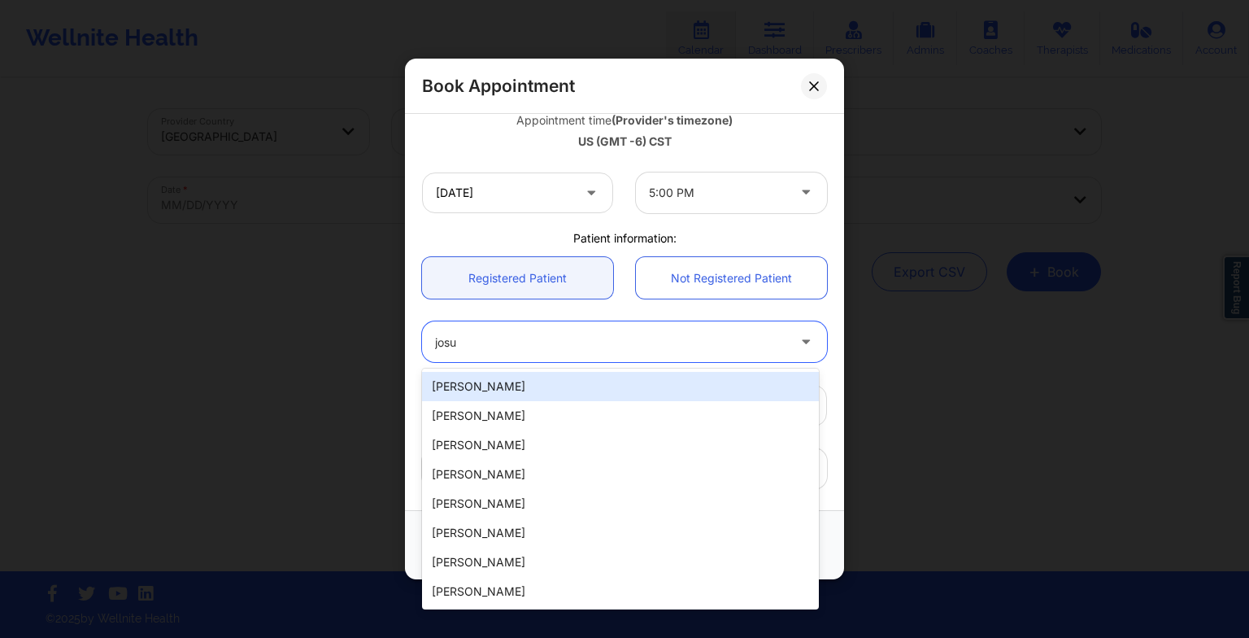
click at [525, 391] on div "[PERSON_NAME]" at bounding box center [620, 386] width 397 height 29
type input "[EMAIL_ADDRESS][DOMAIN_NAME]"
type input "9035083295"
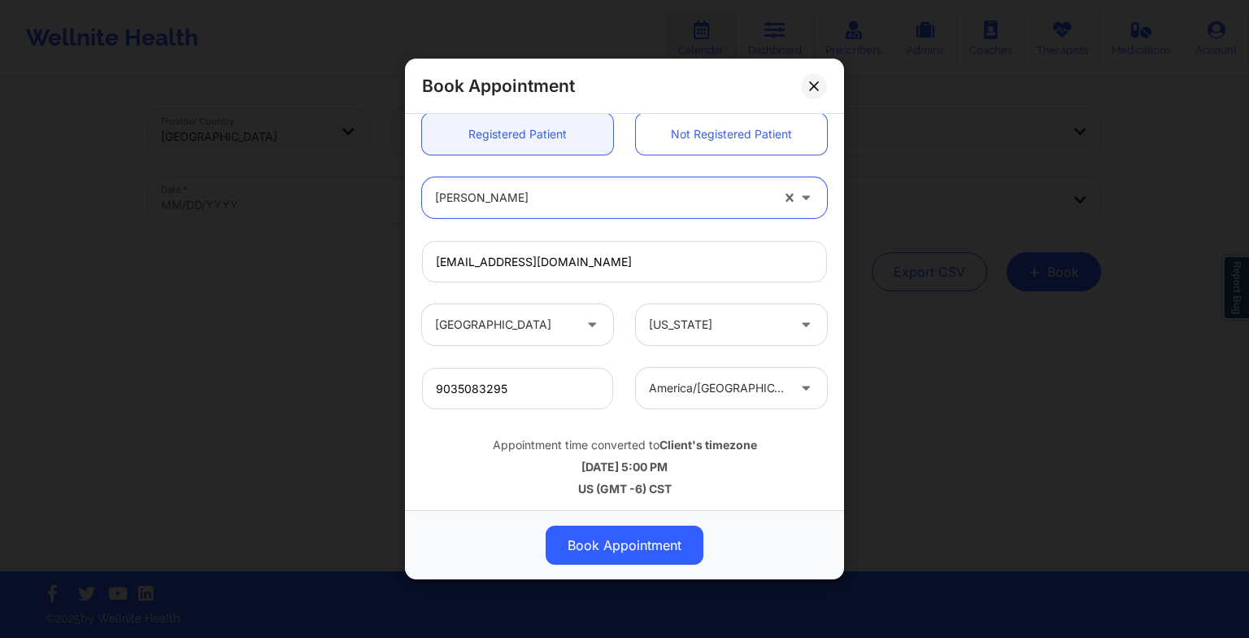
scroll to position [448, 0]
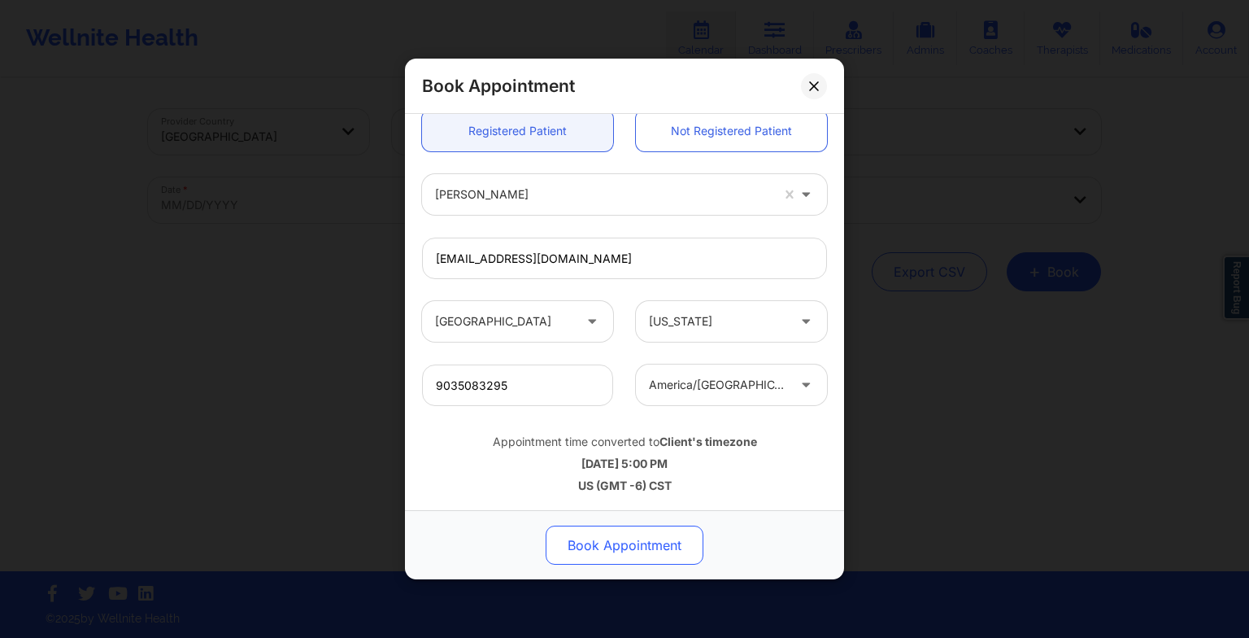
click at [573, 531] on button "Book Appointment" at bounding box center [625, 544] width 158 height 39
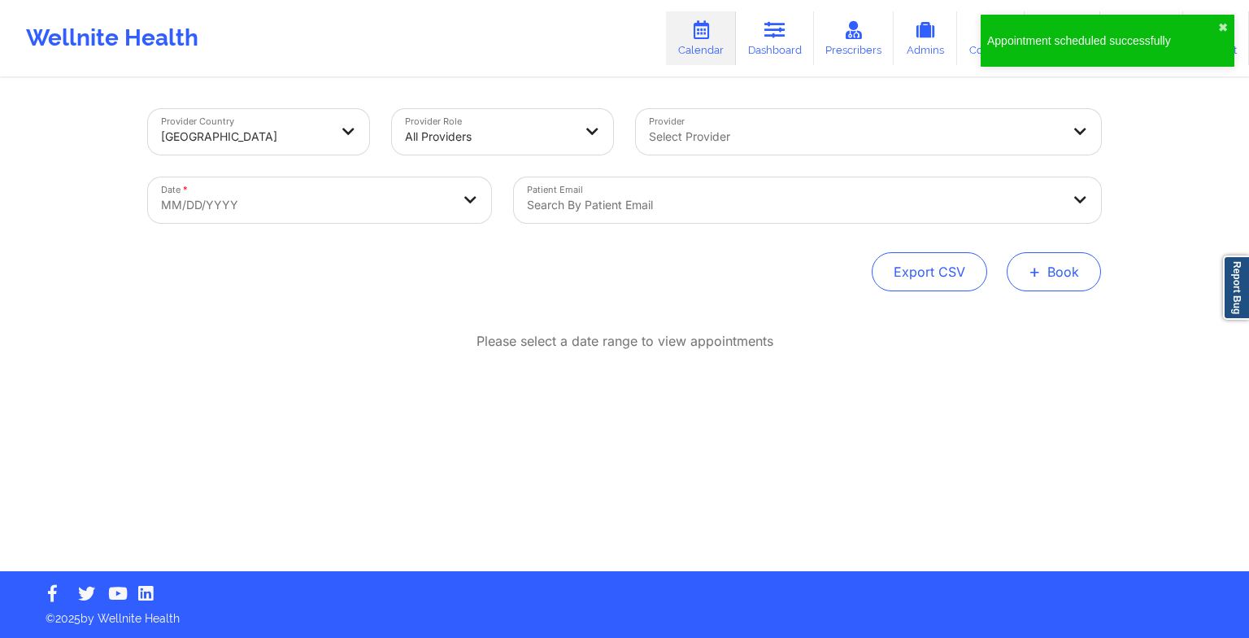
click at [1040, 286] on button "+ Book" at bounding box center [1054, 271] width 94 height 39
click at [979, 325] on button "Therapy Session" at bounding box center [1027, 323] width 124 height 27
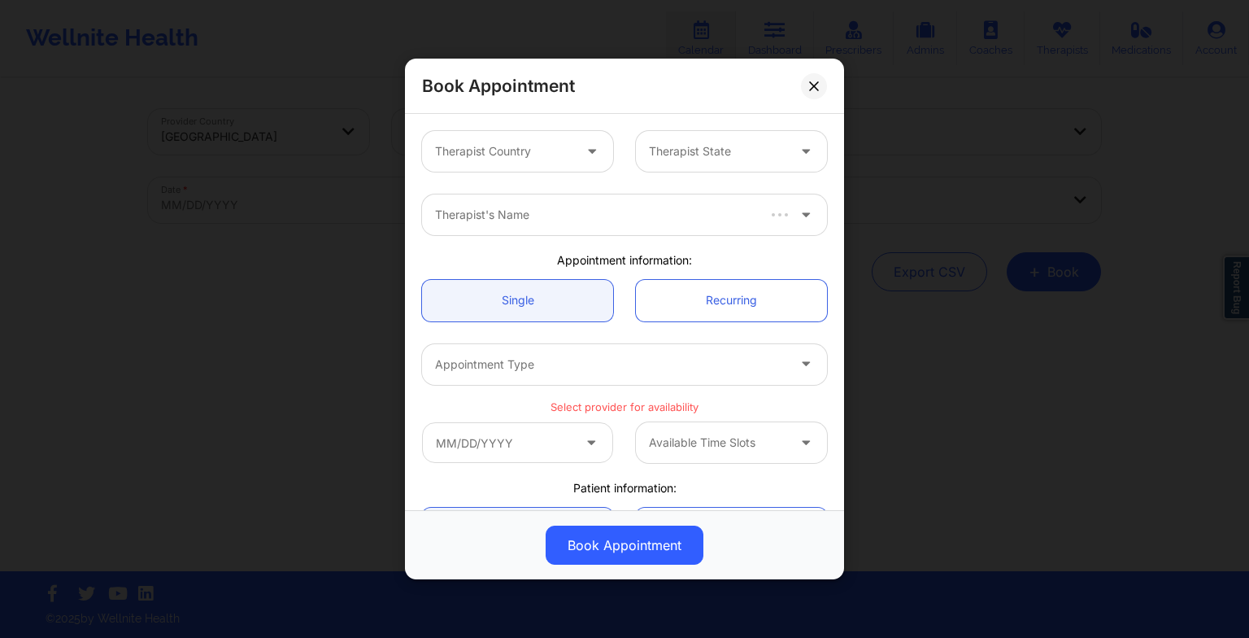
click at [520, 140] on div "Therapist Country" at bounding box center [498, 151] width 152 height 41
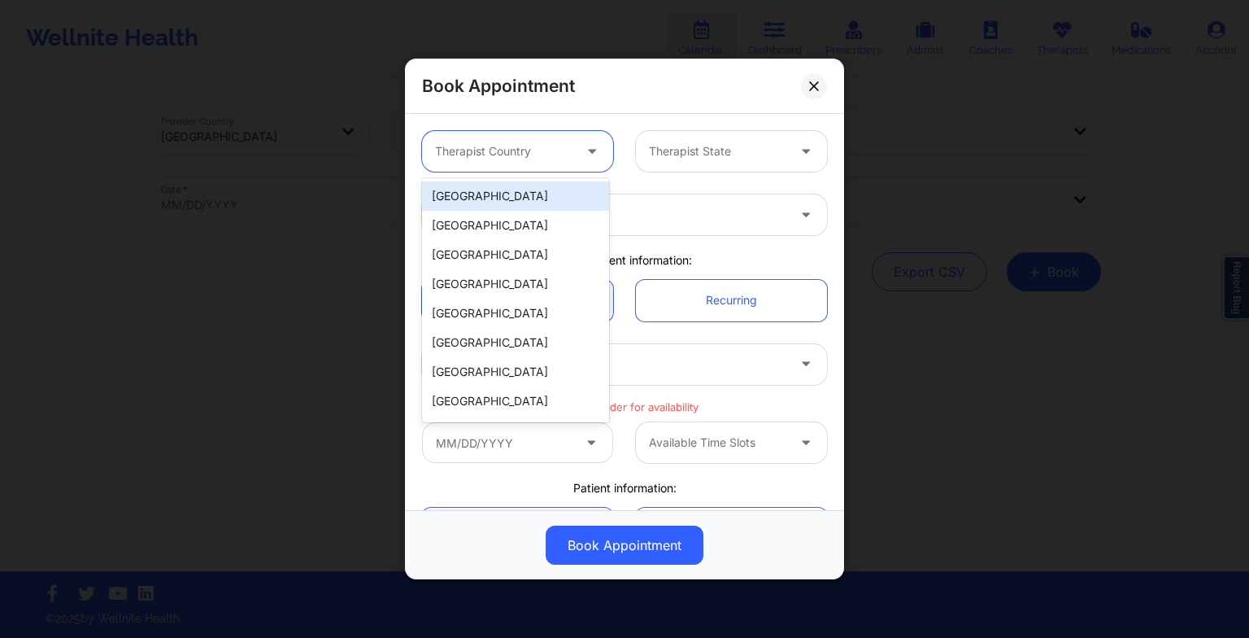
click at [505, 192] on div "[GEOGRAPHIC_DATA]" at bounding box center [515, 195] width 187 height 29
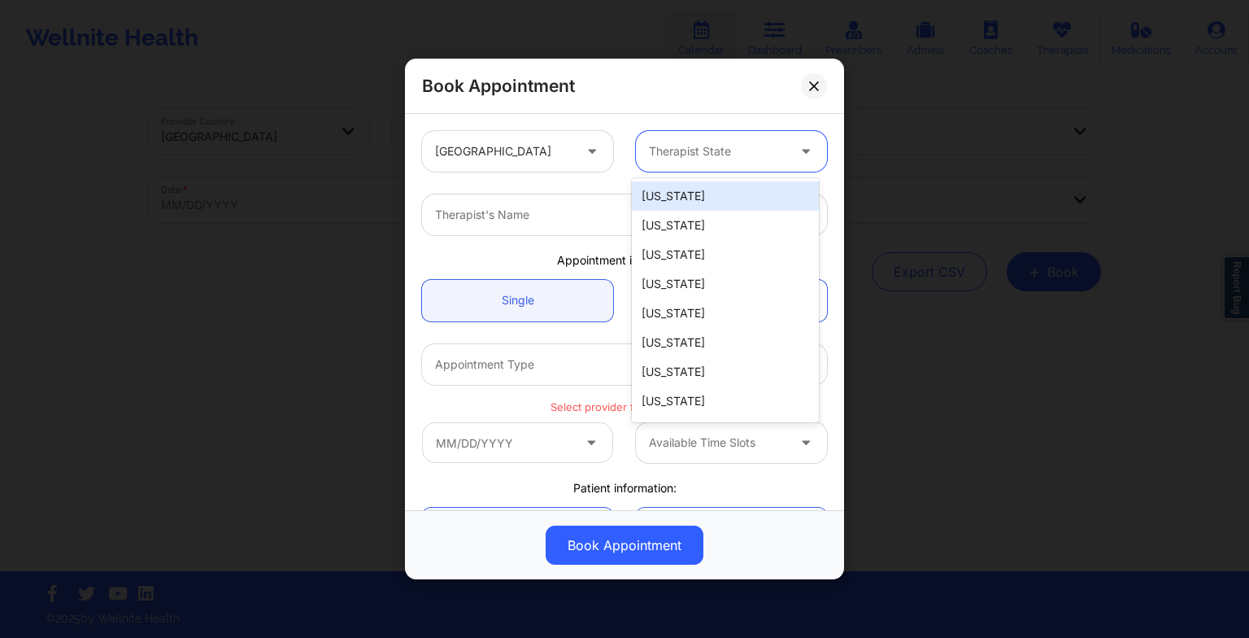
click at [706, 142] on div at bounding box center [717, 152] width 137 height 20
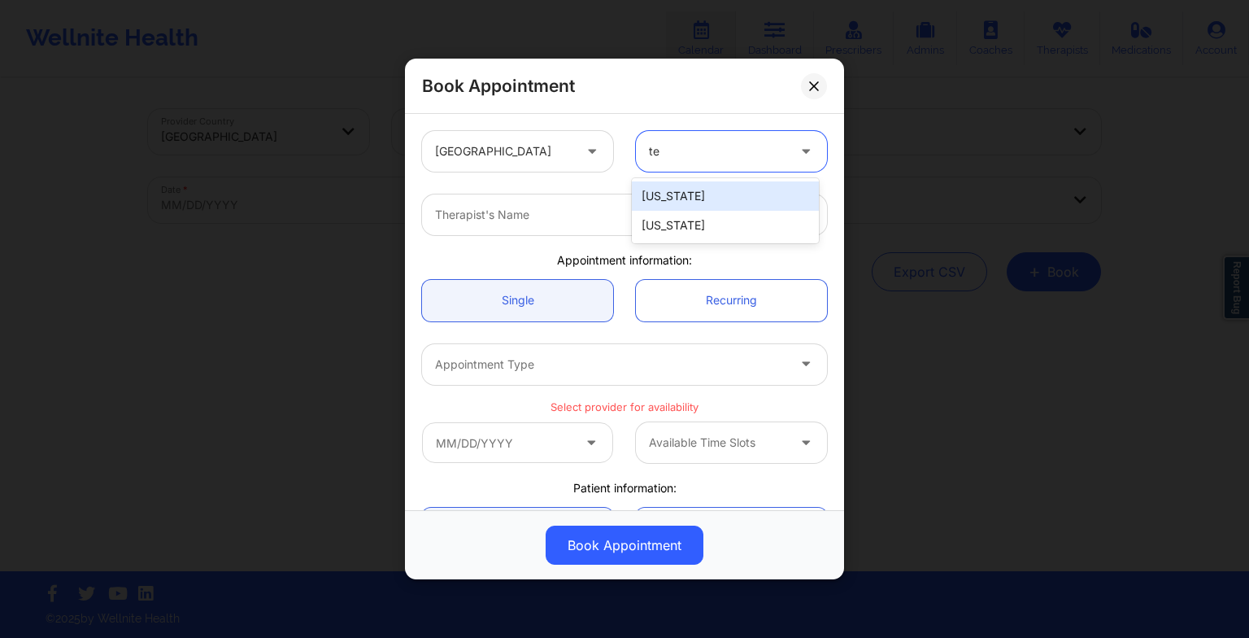
type input "tex"
click at [677, 204] on div "[US_STATE]" at bounding box center [725, 195] width 187 height 29
click at [537, 213] on div at bounding box center [610, 215] width 351 height 20
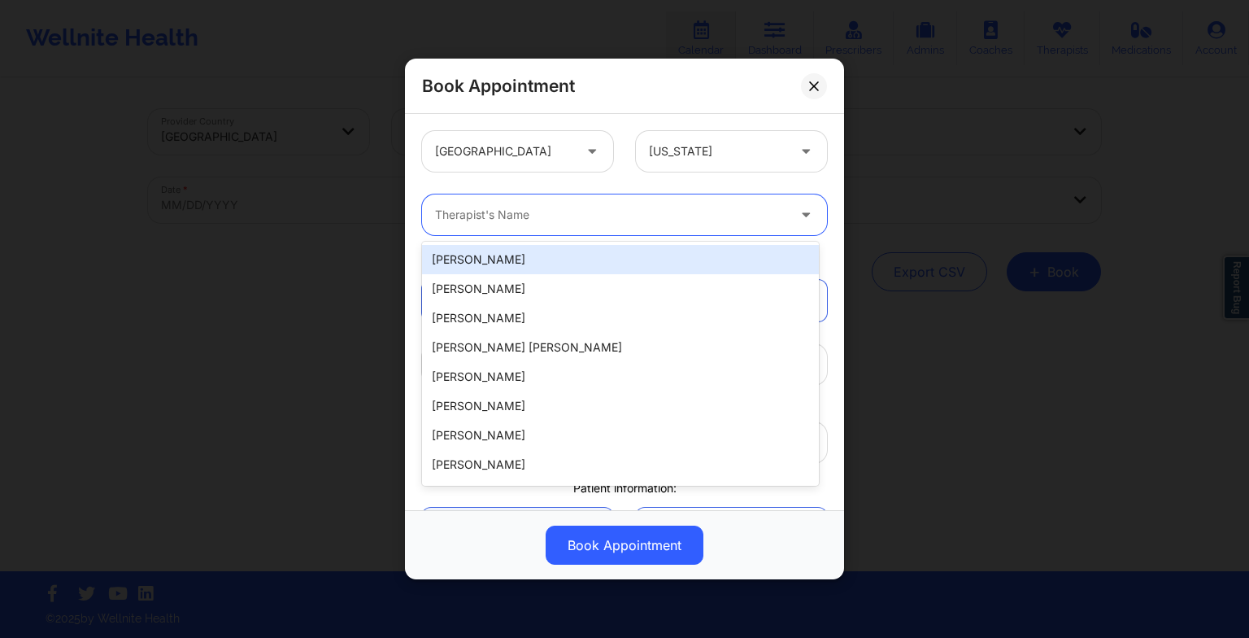
paste input "[PERSON_NAME]"
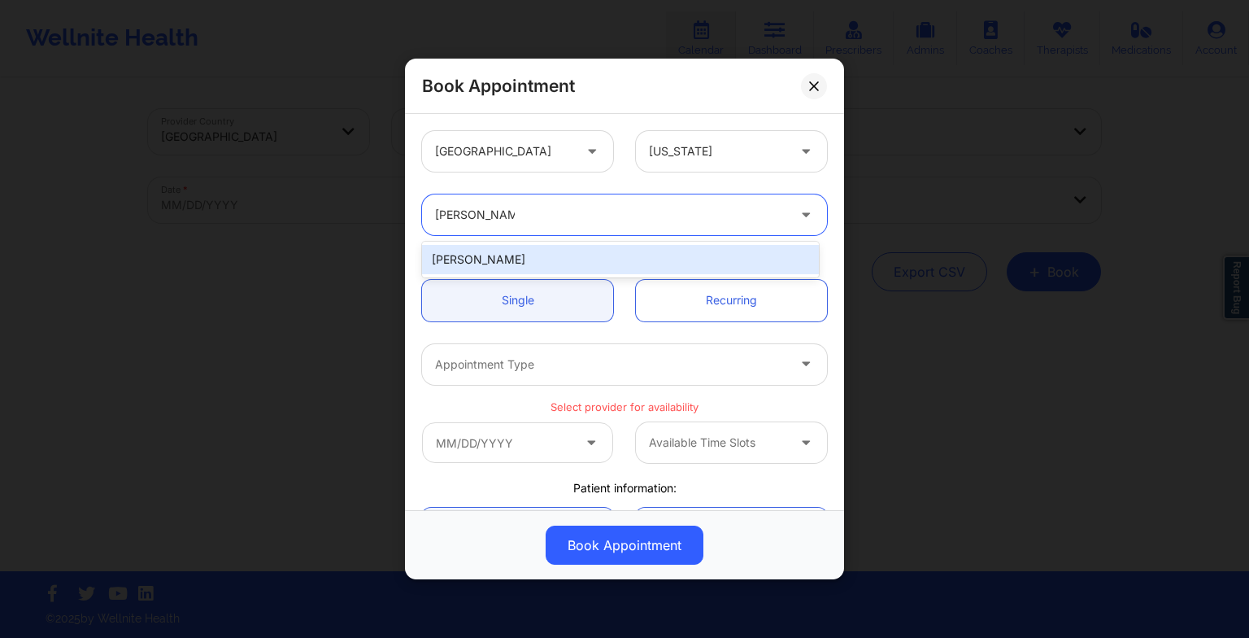
click at [486, 256] on div "[PERSON_NAME]" at bounding box center [620, 259] width 397 height 29
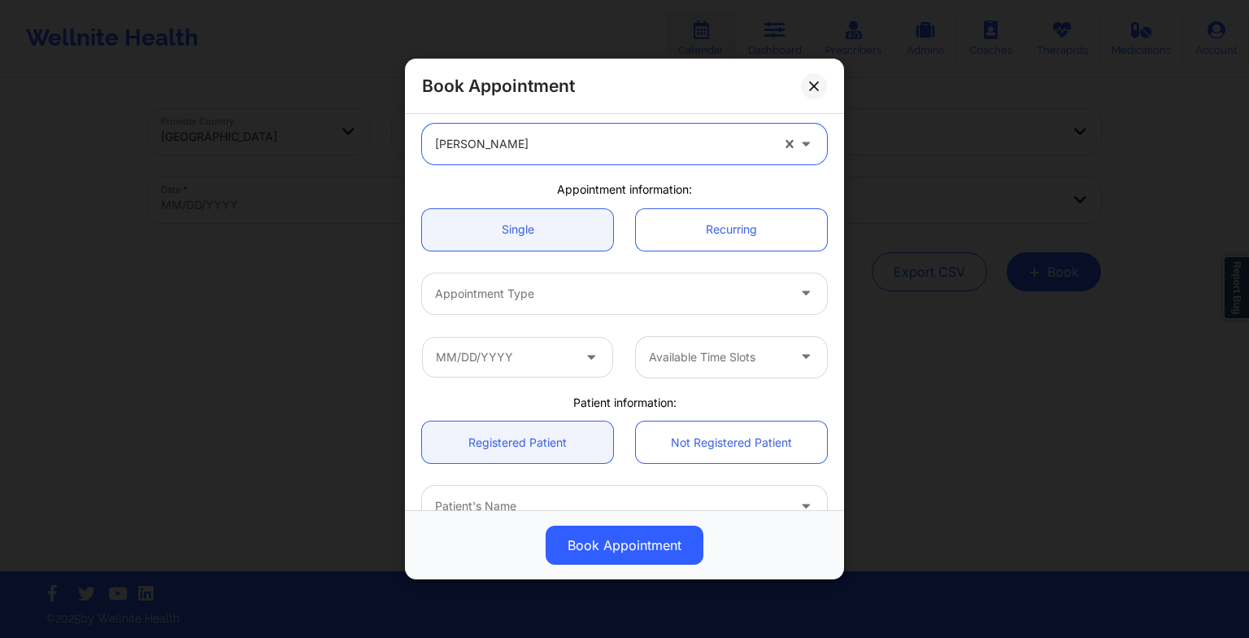
scroll to position [72, 0]
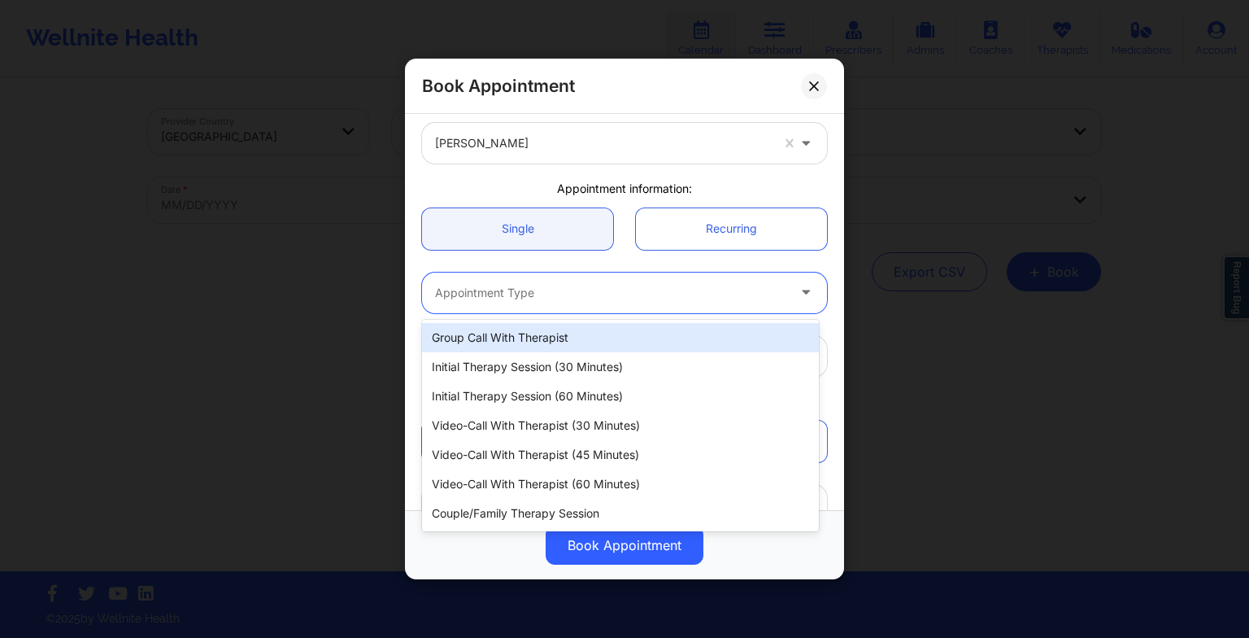
click at [470, 296] on div at bounding box center [610, 293] width 351 height 20
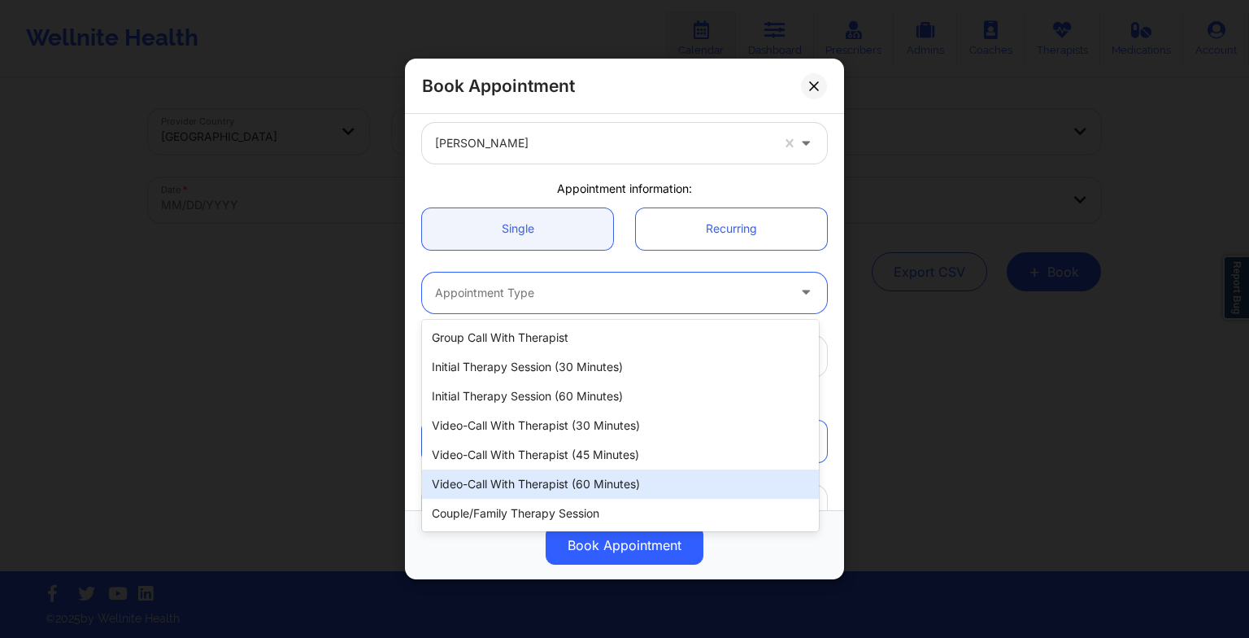
click at [521, 475] on div "Video-Call with Therapist (60 minutes)" at bounding box center [620, 483] width 397 height 29
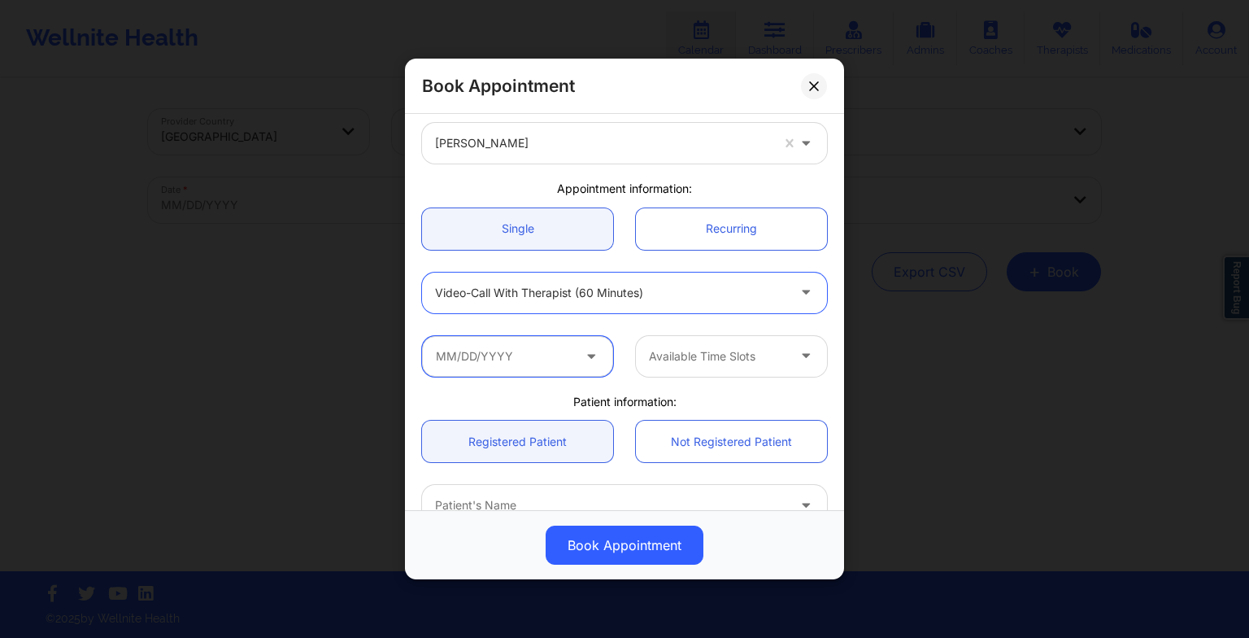
click at [502, 362] on input "text" at bounding box center [517, 356] width 191 height 41
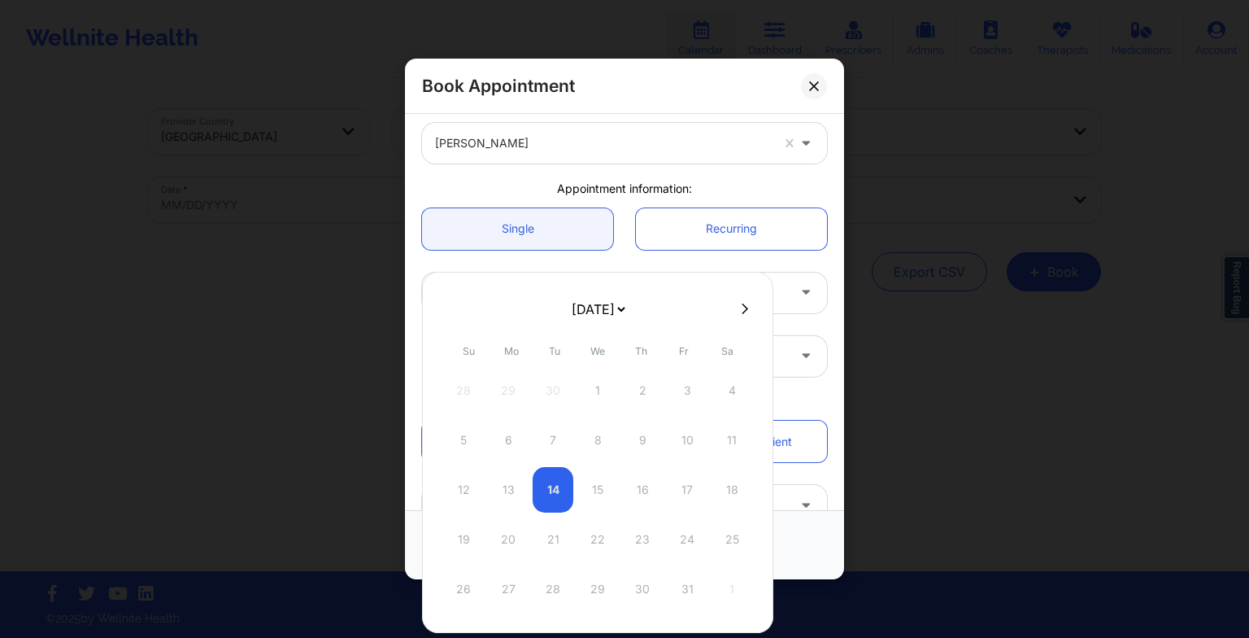
drag, startPoint x: 598, startPoint y: 301, endPoint x: 583, endPoint y: 342, distance: 43.2
click at [583, 342] on div "[DATE] [DATE] [DATE] [DATE] [DATE] [DATE] [DATE] [DATE] [DATE] [DATE] [DATE] [D…" at bounding box center [597, 452] width 351 height 361
click at [641, 498] on div "13" at bounding box center [642, 490] width 41 height 46
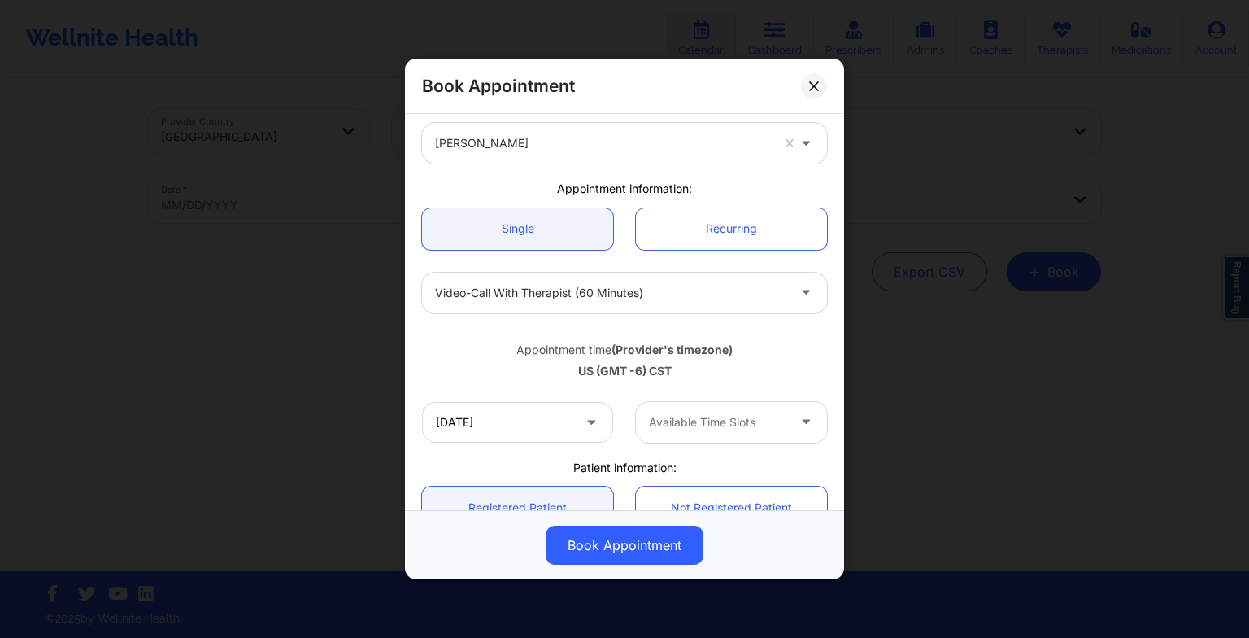
click at [686, 421] on div at bounding box center [717, 422] width 137 height 20
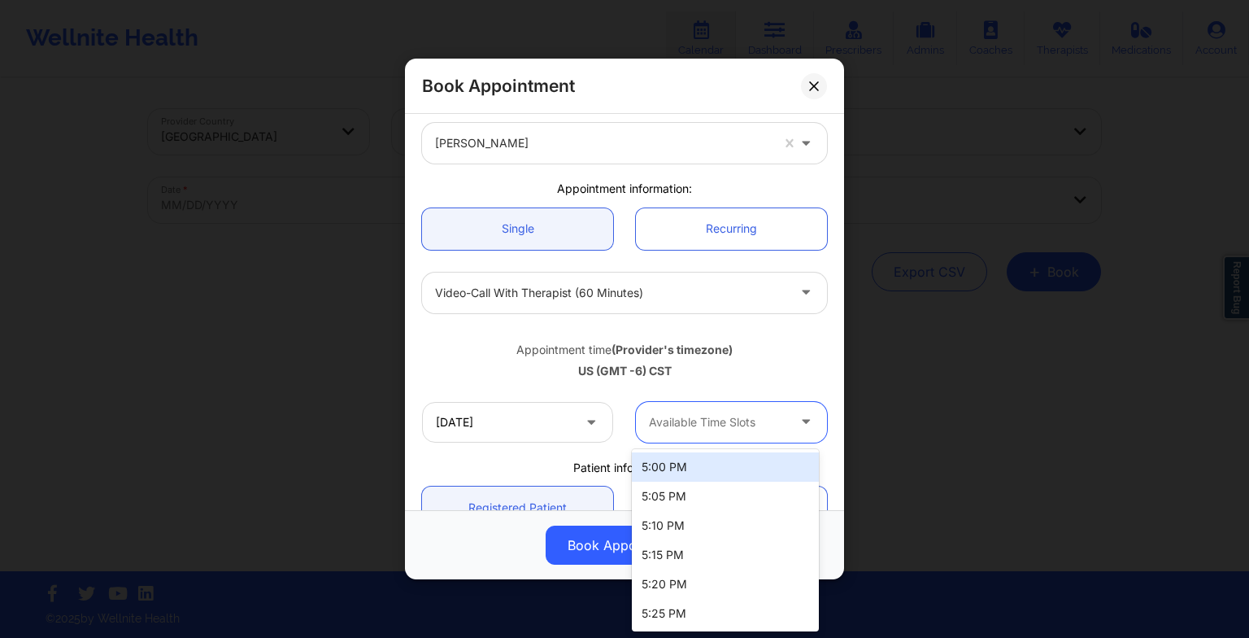
click at [691, 477] on div "5:00 PM" at bounding box center [725, 466] width 187 height 29
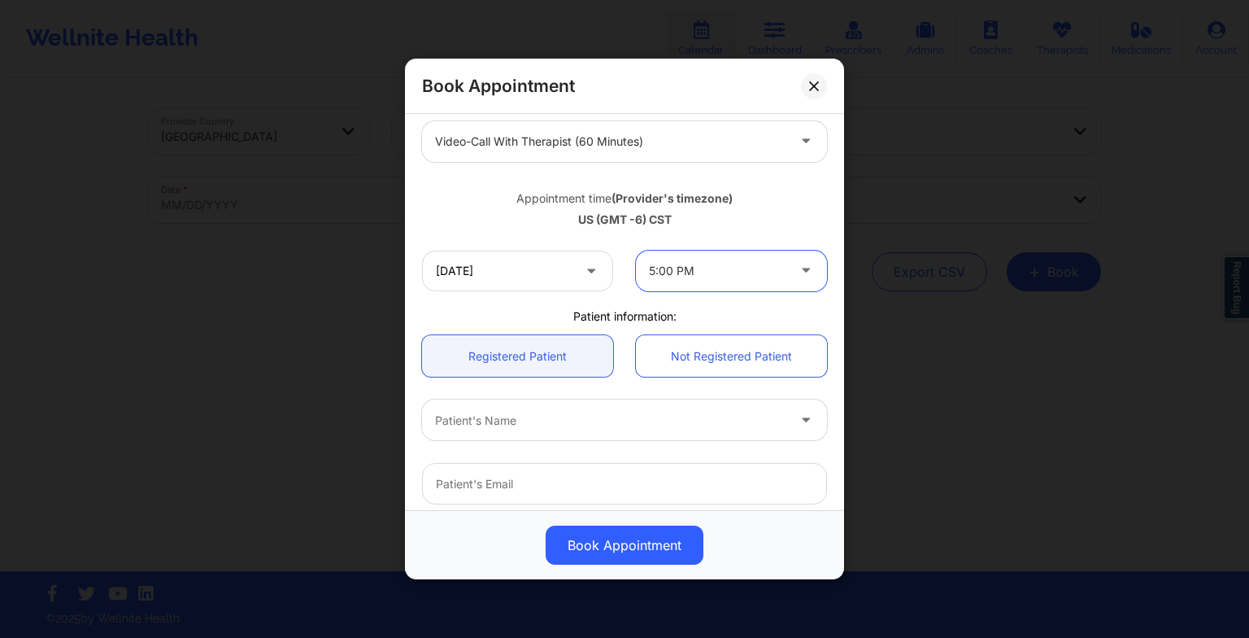
scroll to position [227, 0]
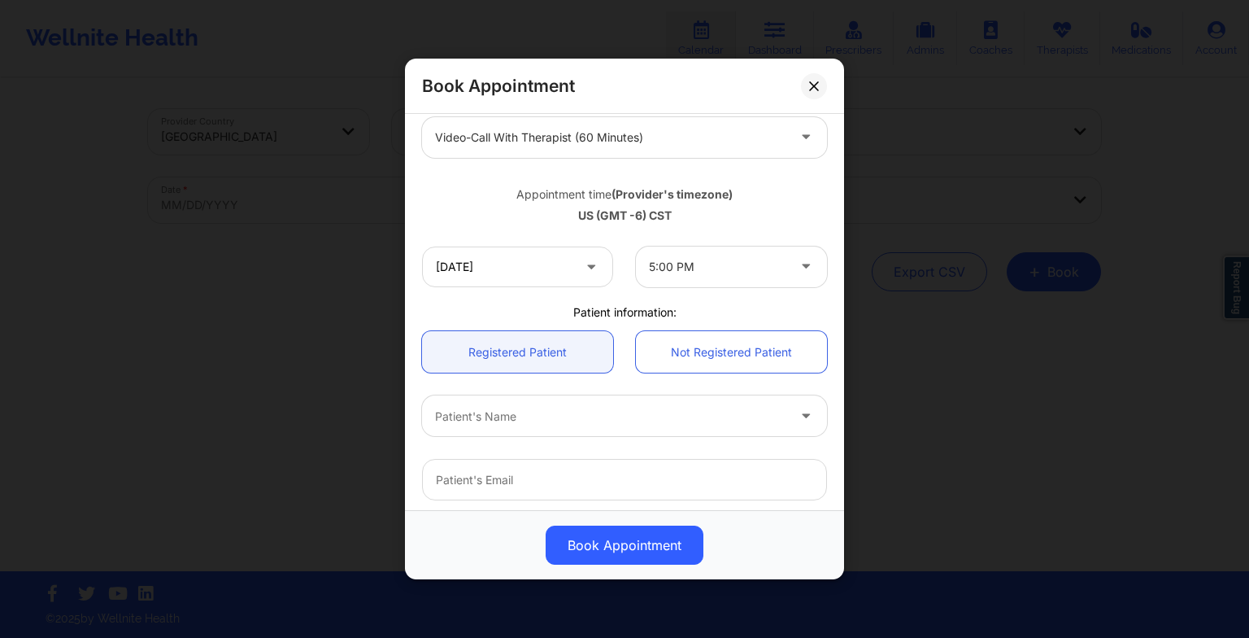
click at [535, 442] on div "Patient's Name" at bounding box center [625, 415] width 428 height 63
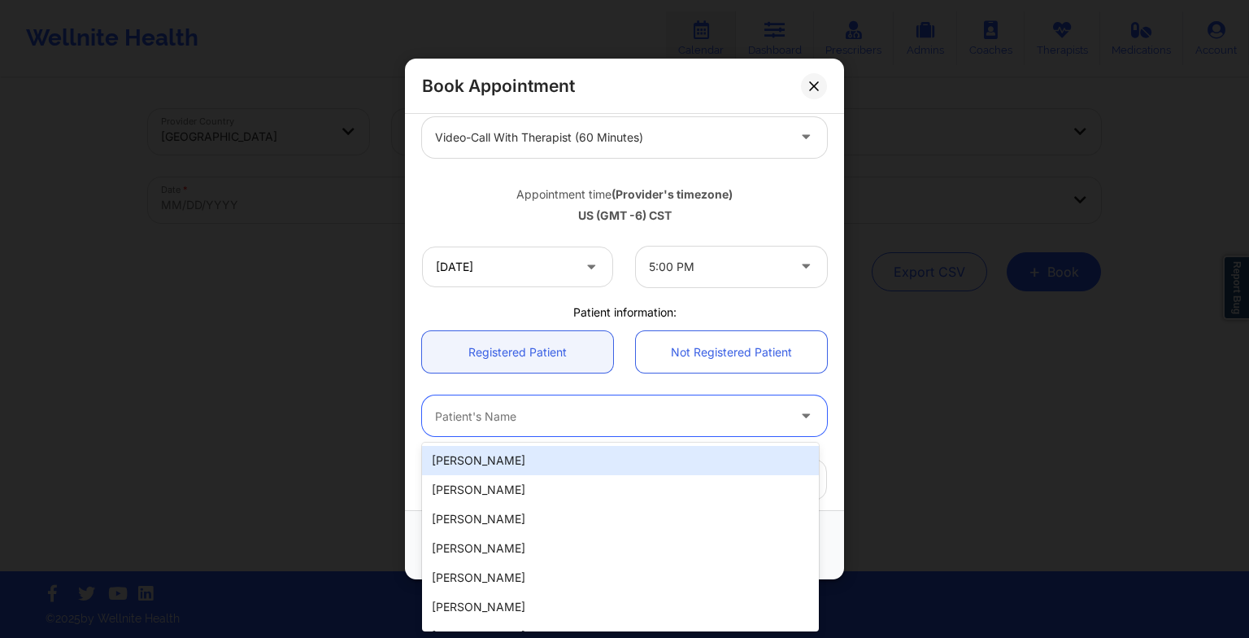
click at [515, 425] on div at bounding box center [610, 416] width 351 height 20
click at [481, 467] on div "[PERSON_NAME]" at bounding box center [620, 460] width 397 height 29
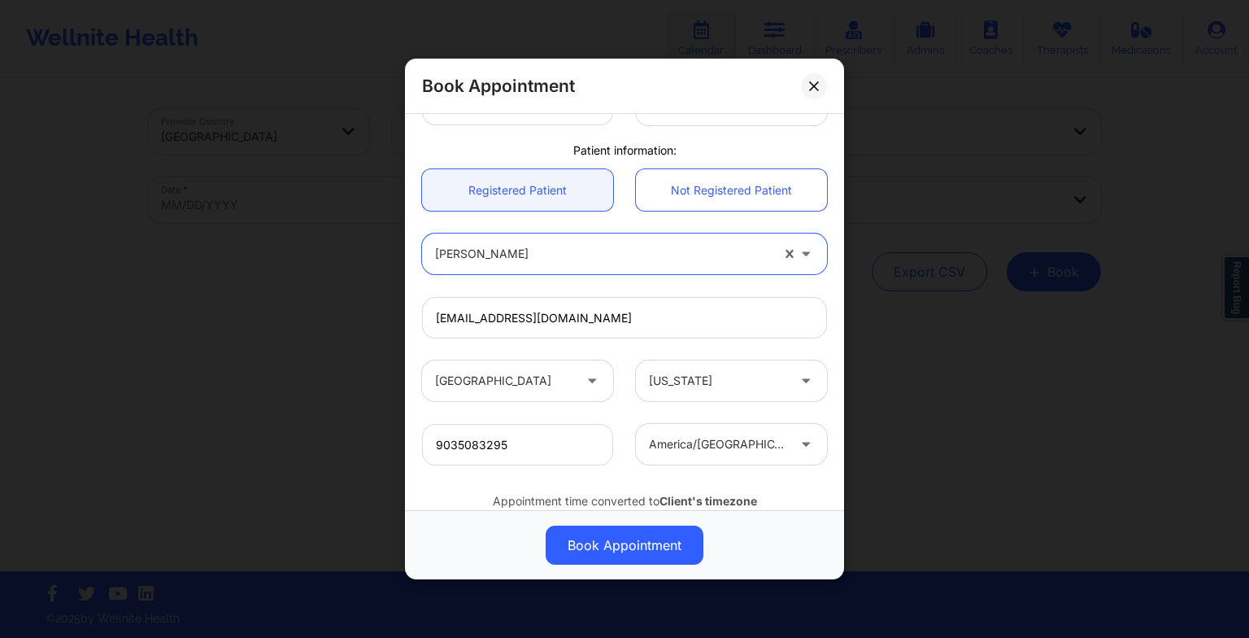
scroll to position [395, 0]
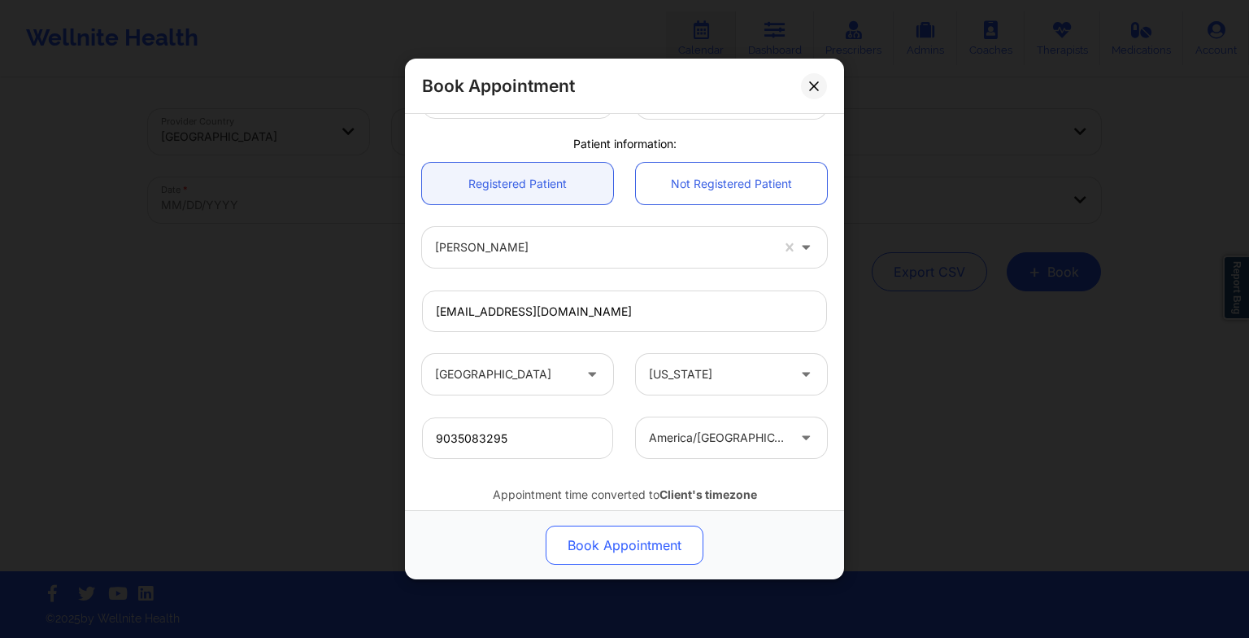
click at [590, 555] on button "Book Appointment" at bounding box center [625, 544] width 158 height 39
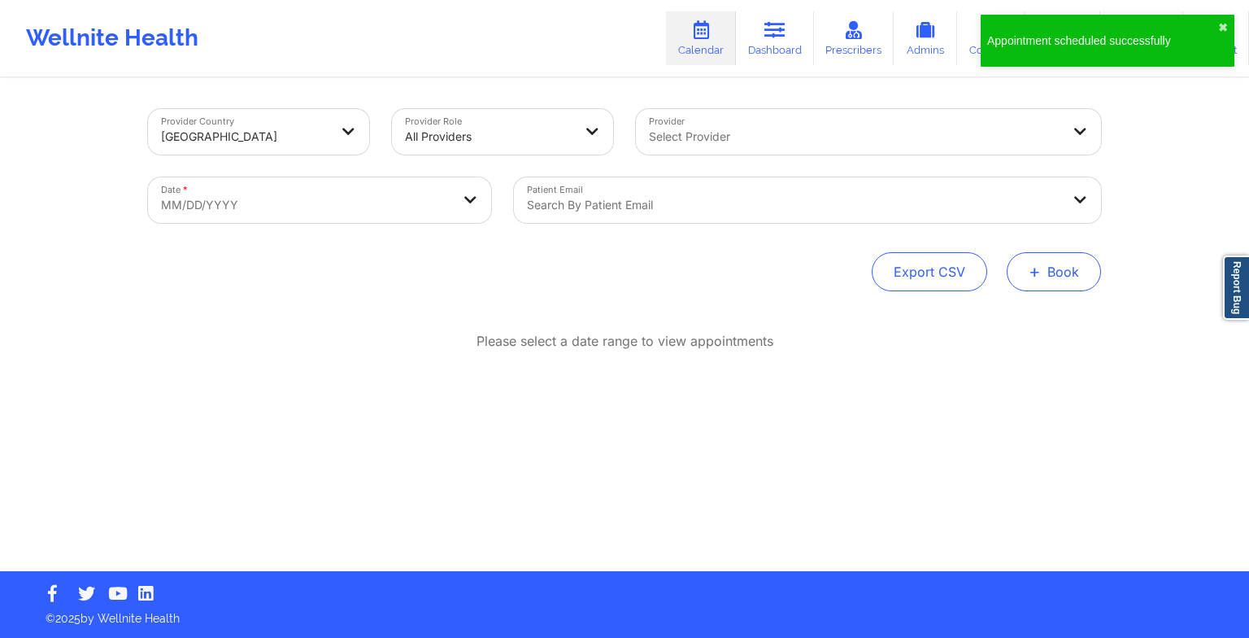
click at [1015, 272] on button "+ Book" at bounding box center [1054, 271] width 94 height 39
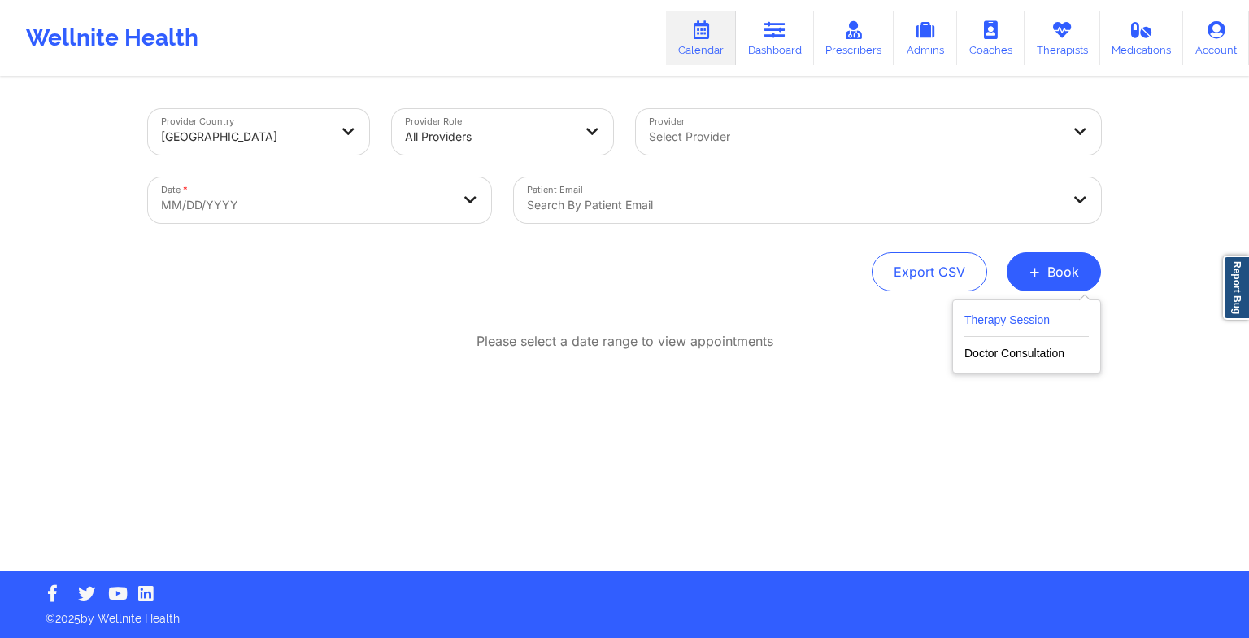
click at [998, 313] on button "Therapy Session" at bounding box center [1027, 323] width 124 height 27
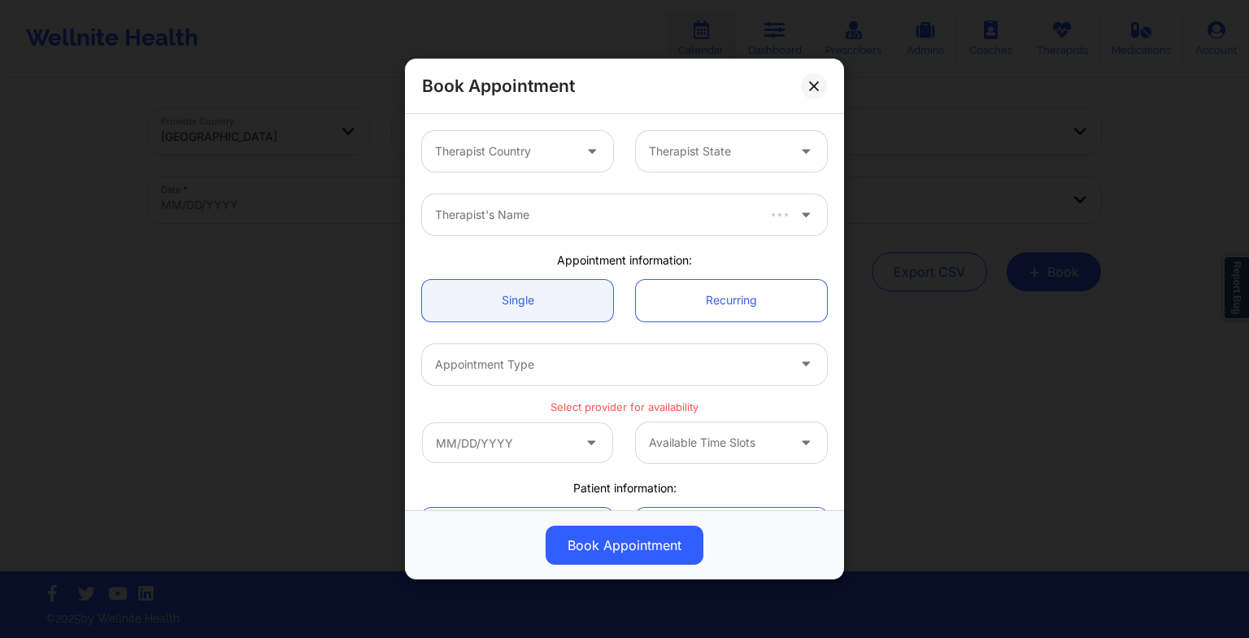
click at [468, 171] on div "Therapist Country" at bounding box center [498, 151] width 152 height 41
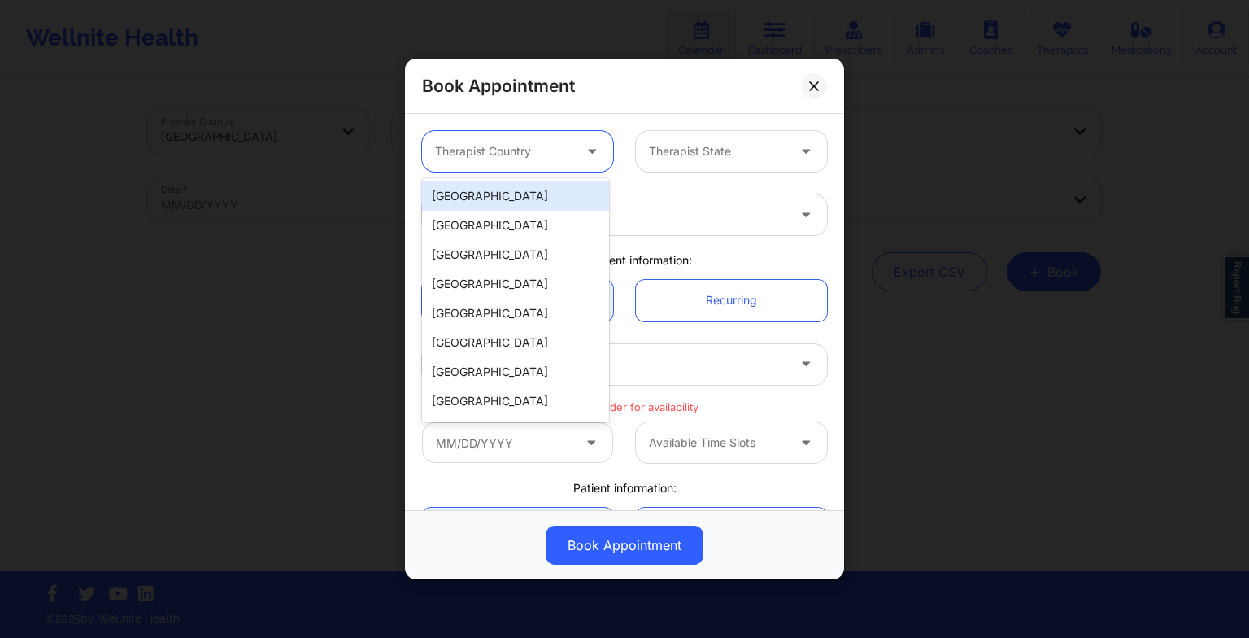
click at [470, 186] on div "[GEOGRAPHIC_DATA]" at bounding box center [515, 195] width 187 height 29
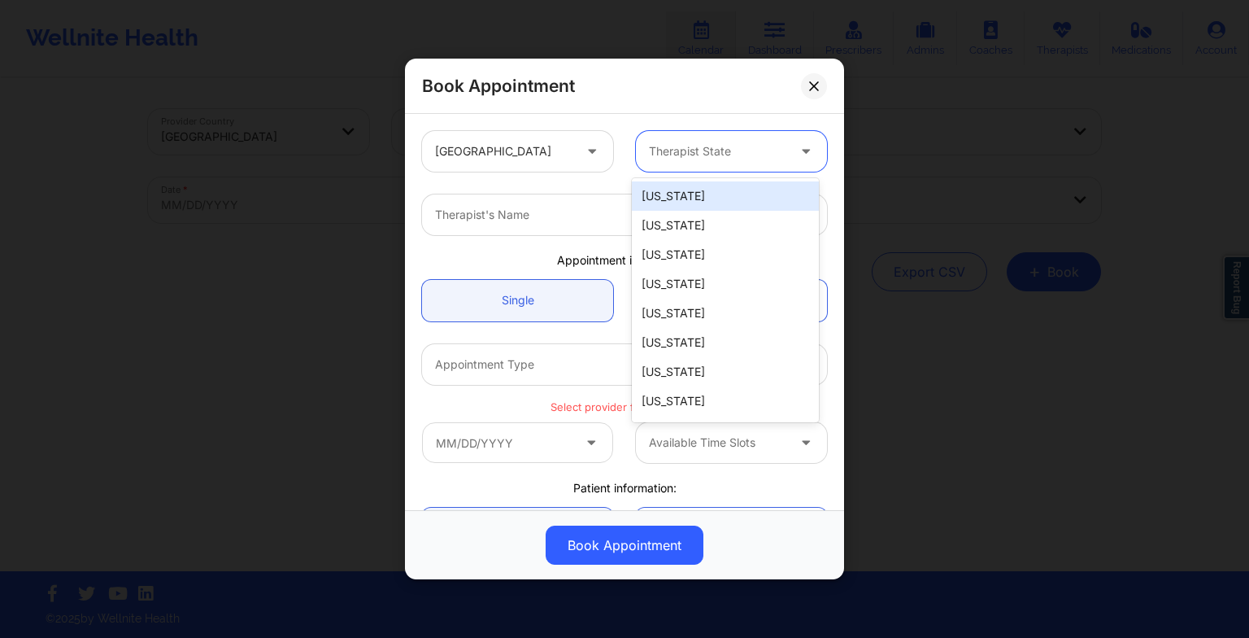
click at [693, 135] on div "Therapist State" at bounding box center [712, 151] width 152 height 41
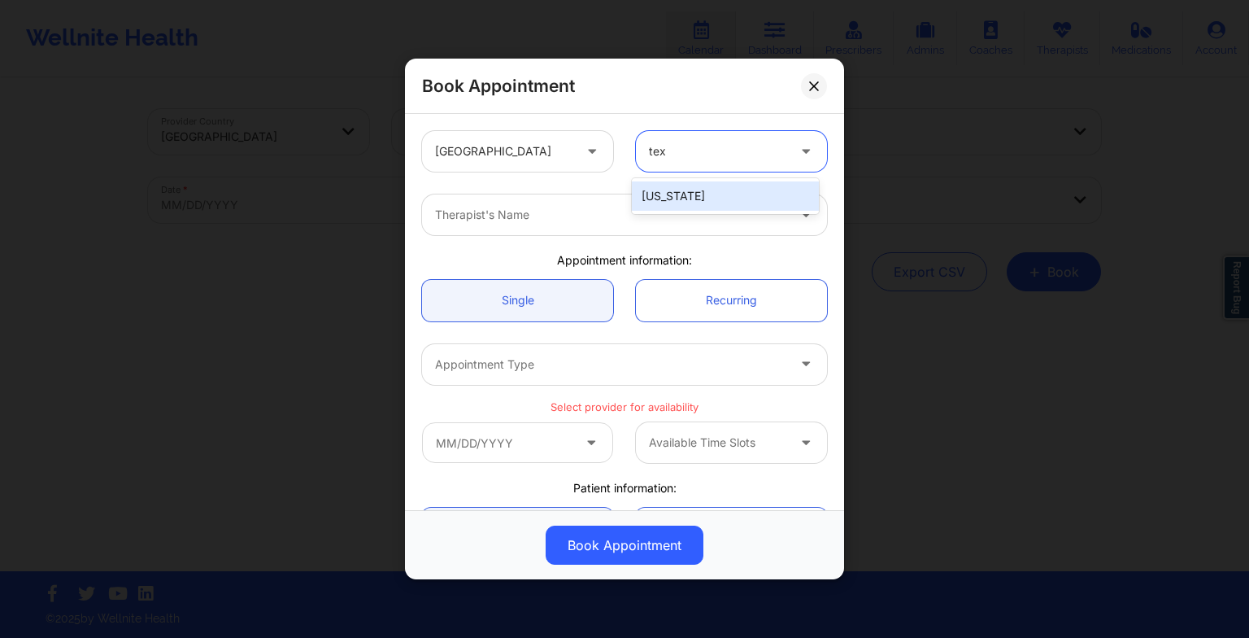
click at [665, 204] on div "[US_STATE]" at bounding box center [725, 195] width 187 height 29
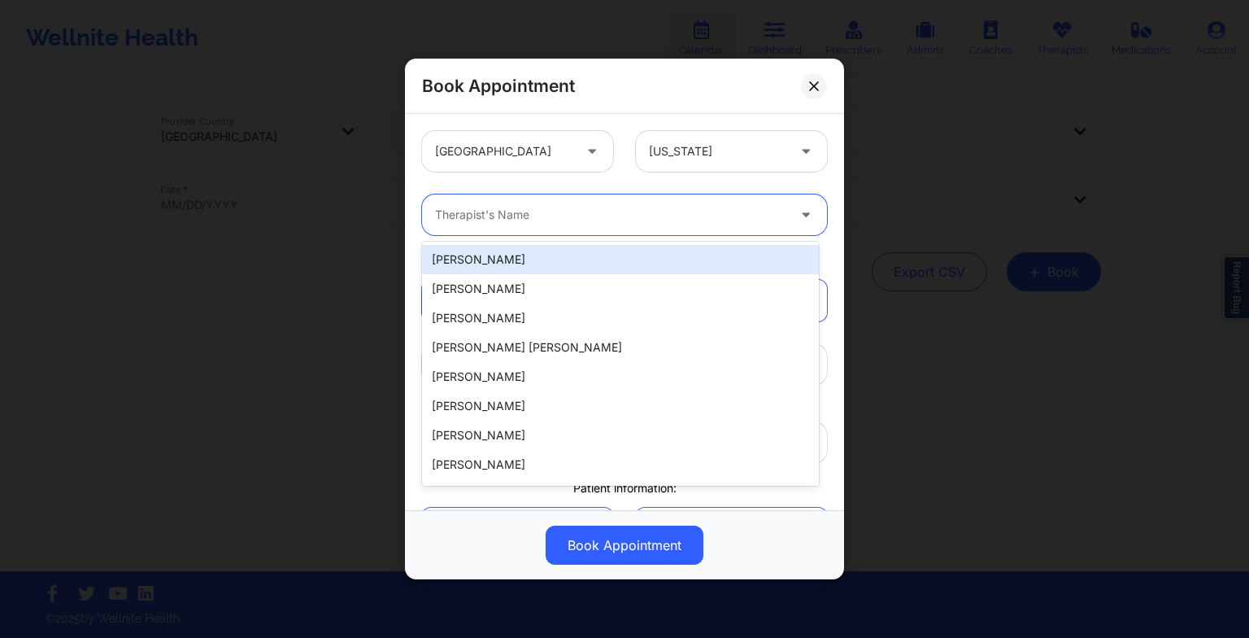
click at [585, 208] on div at bounding box center [610, 215] width 351 height 20
paste input "[PERSON_NAME]"
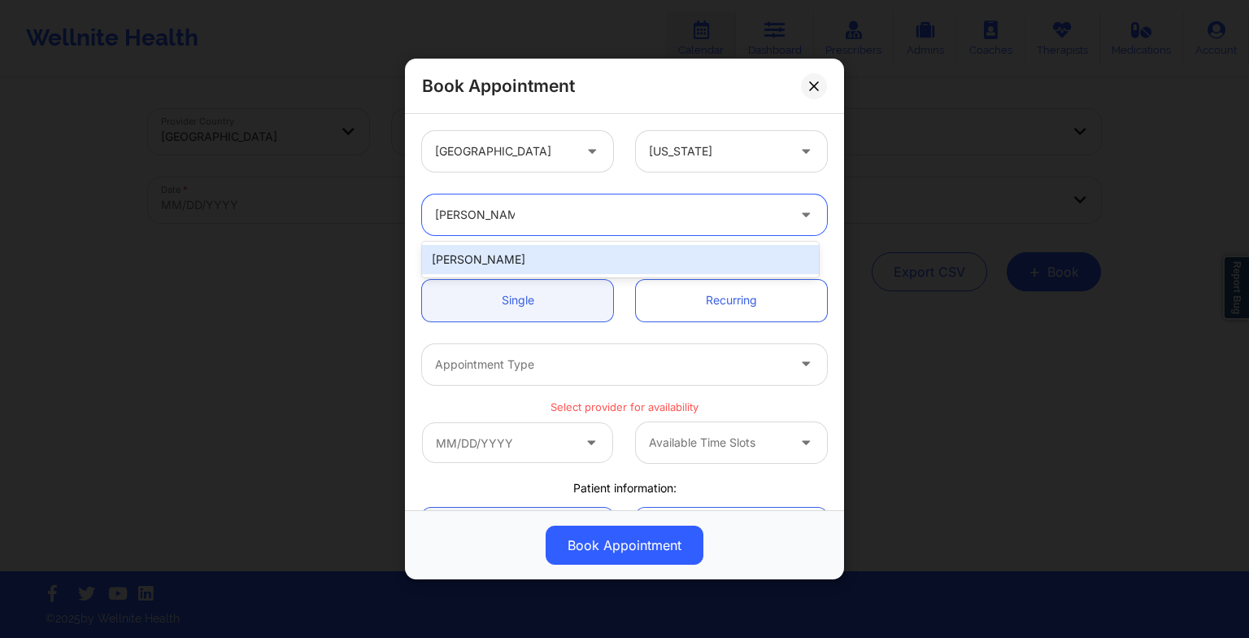
click at [525, 254] on div "[PERSON_NAME]" at bounding box center [620, 259] width 397 height 29
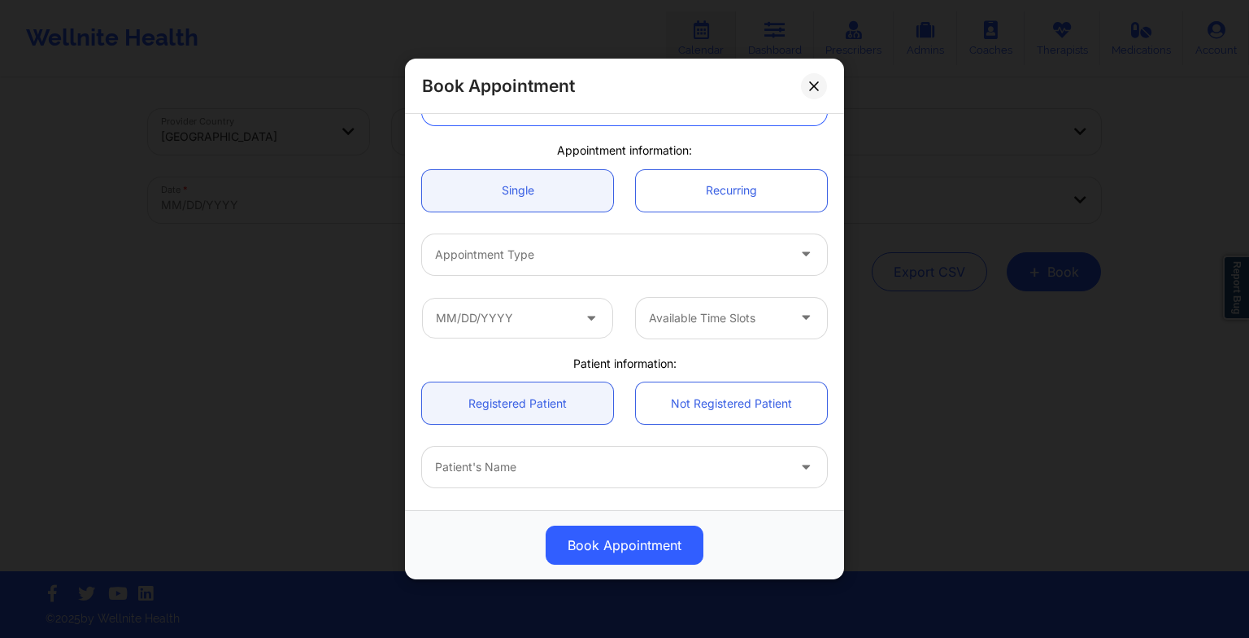
scroll to position [111, 0]
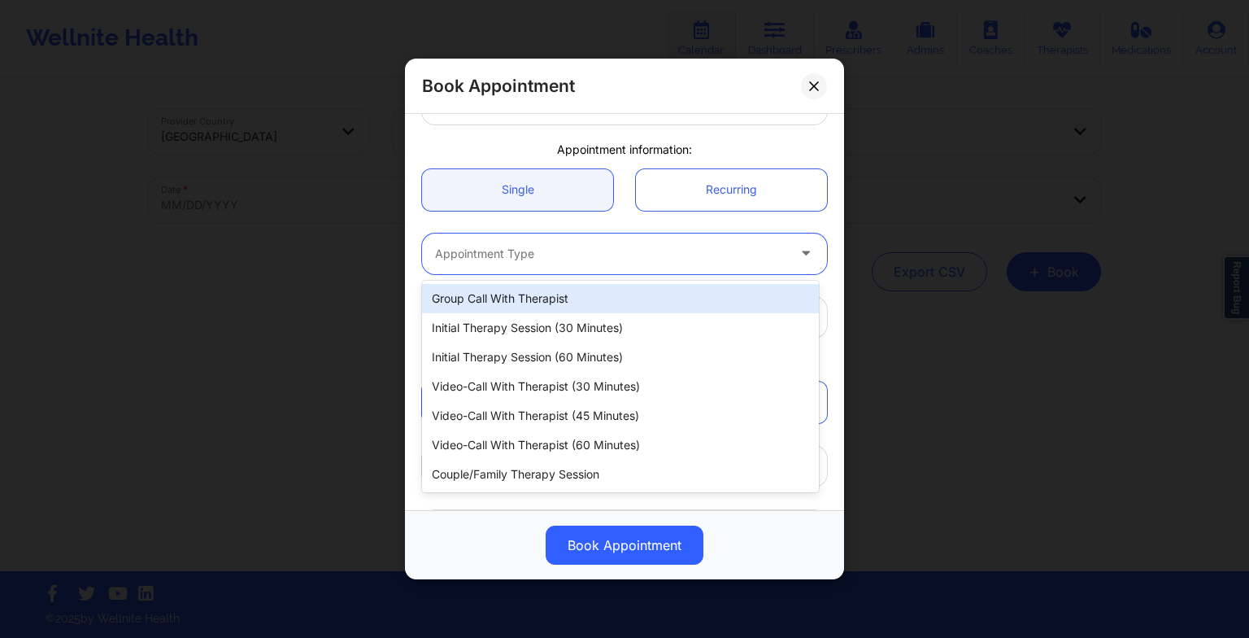
click at [499, 244] on div at bounding box center [610, 254] width 351 height 20
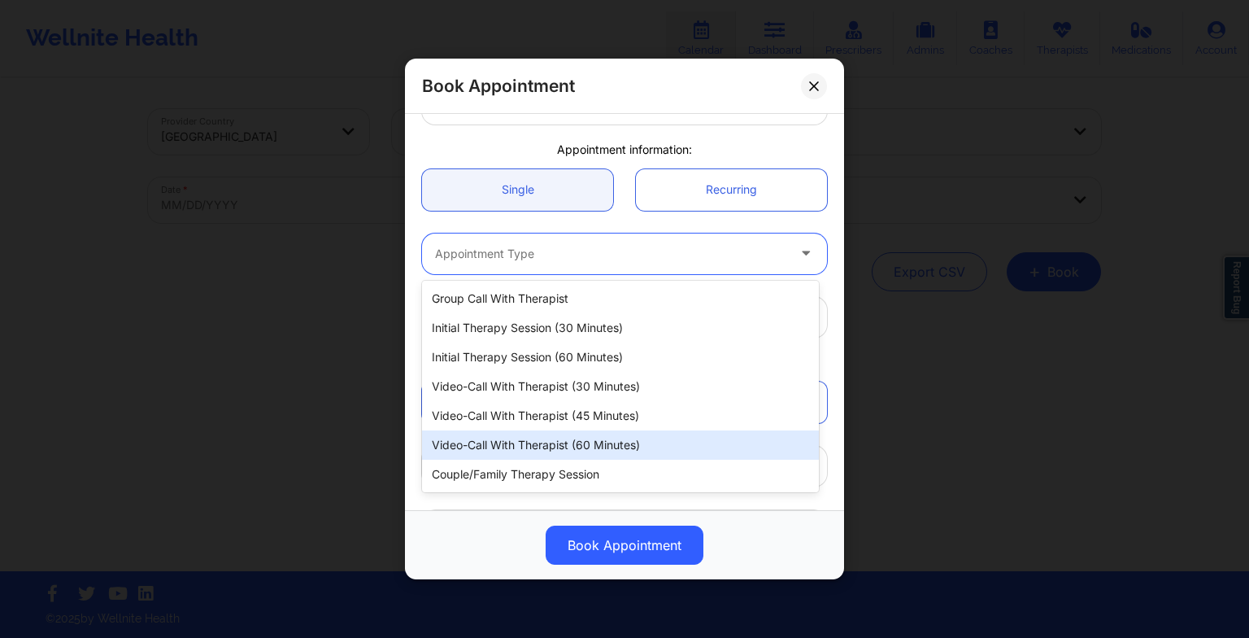
click at [537, 440] on div "Video-Call with Therapist (60 minutes)" at bounding box center [620, 444] width 397 height 29
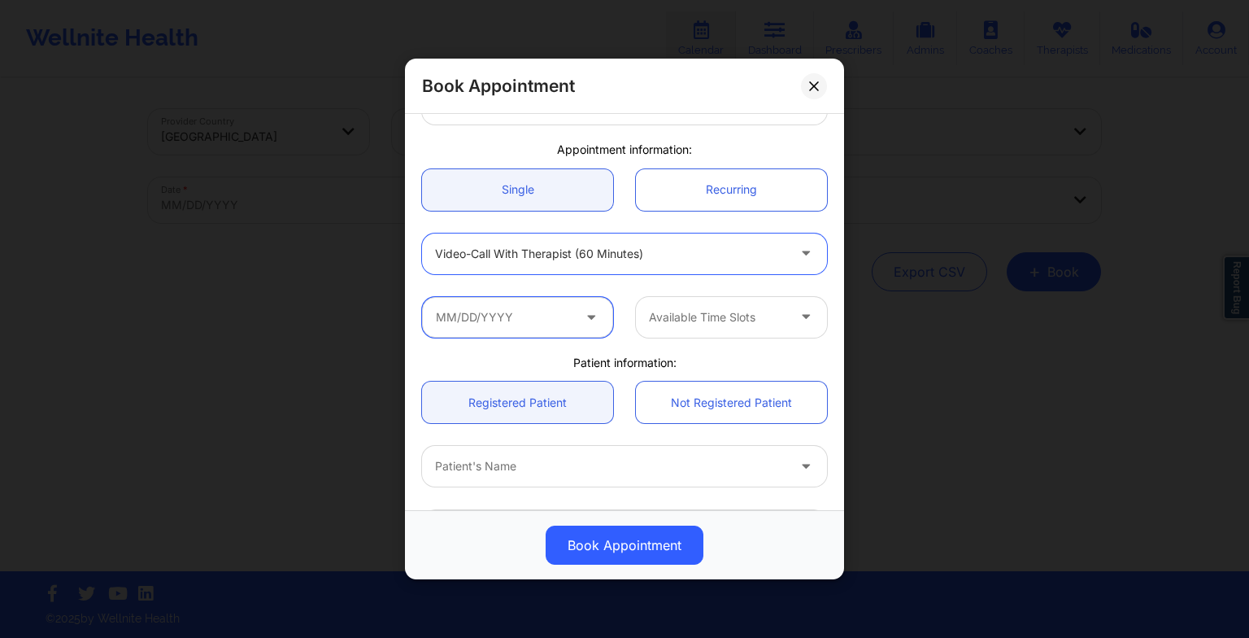
click at [591, 329] on input "text" at bounding box center [517, 317] width 191 height 41
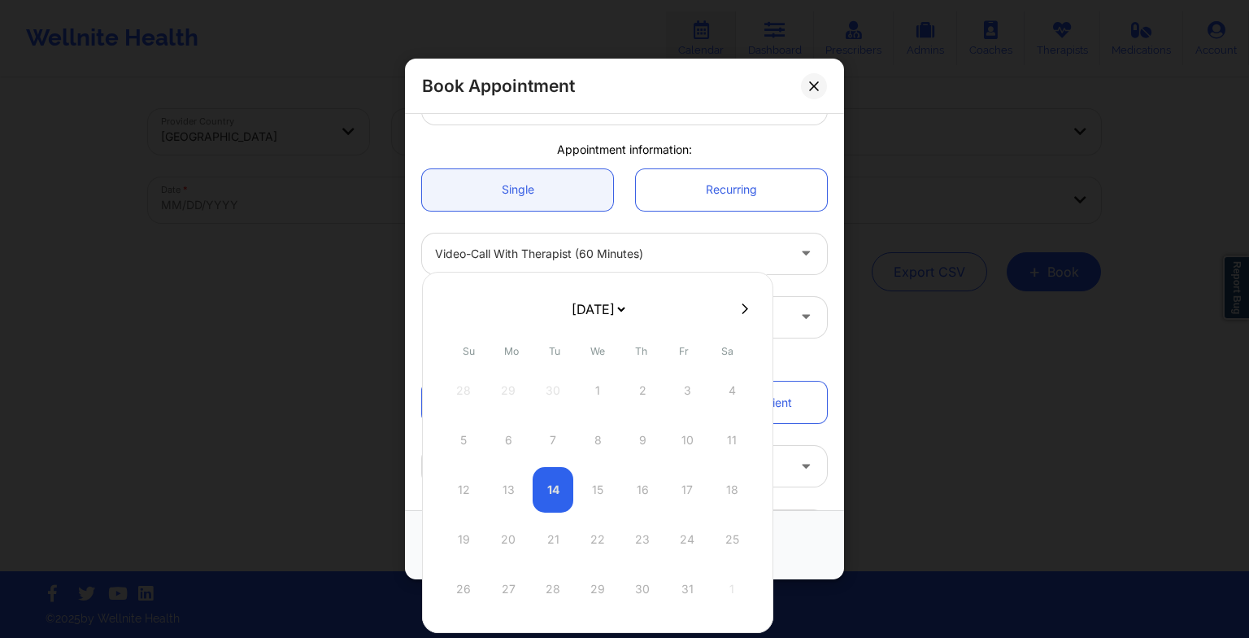
click at [628, 309] on select "[DATE] [DATE] [DATE] [DATE] [DATE] [DATE] [DATE] [DATE] [DATE] [DATE] [DATE] [D…" at bounding box center [598, 309] width 59 height 33
click at [641, 547] on div "20" at bounding box center [642, 540] width 41 height 46
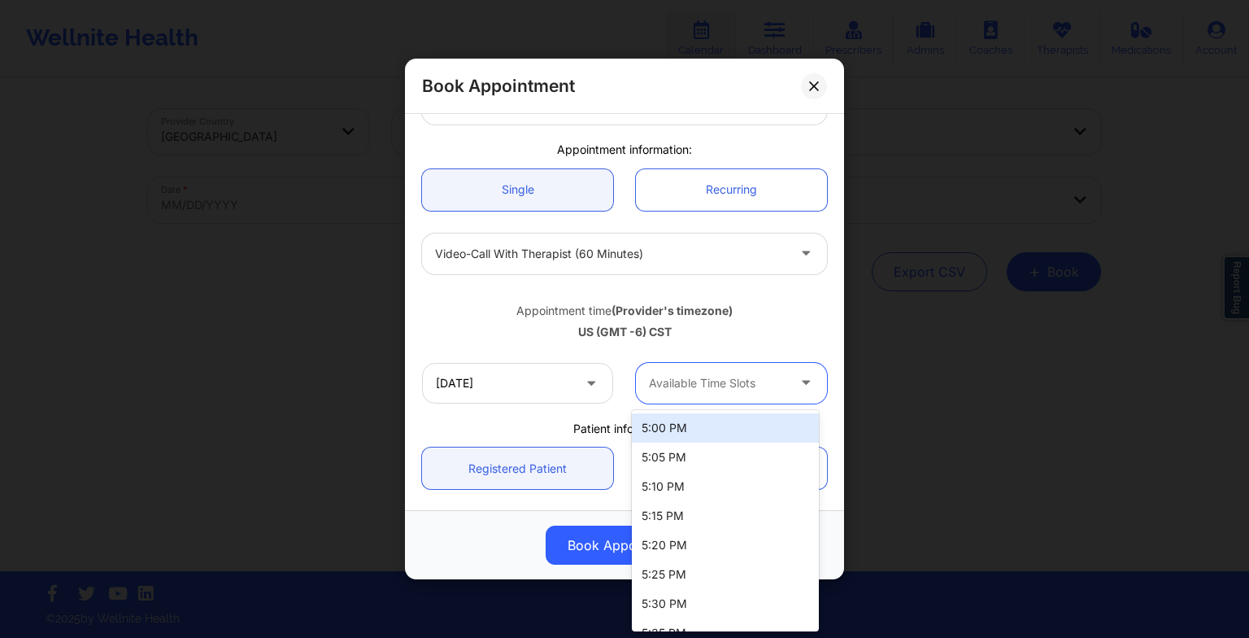
drag, startPoint x: 728, startPoint y: 382, endPoint x: 706, endPoint y: 424, distance: 46.9
click at [706, 424] on body "Wellnite Health Calendar Dashboard Prescribers Admins Coaches Therapists Medica…" at bounding box center [624, 319] width 1249 height 638
click at [706, 424] on div "5:00 PM" at bounding box center [725, 427] width 187 height 29
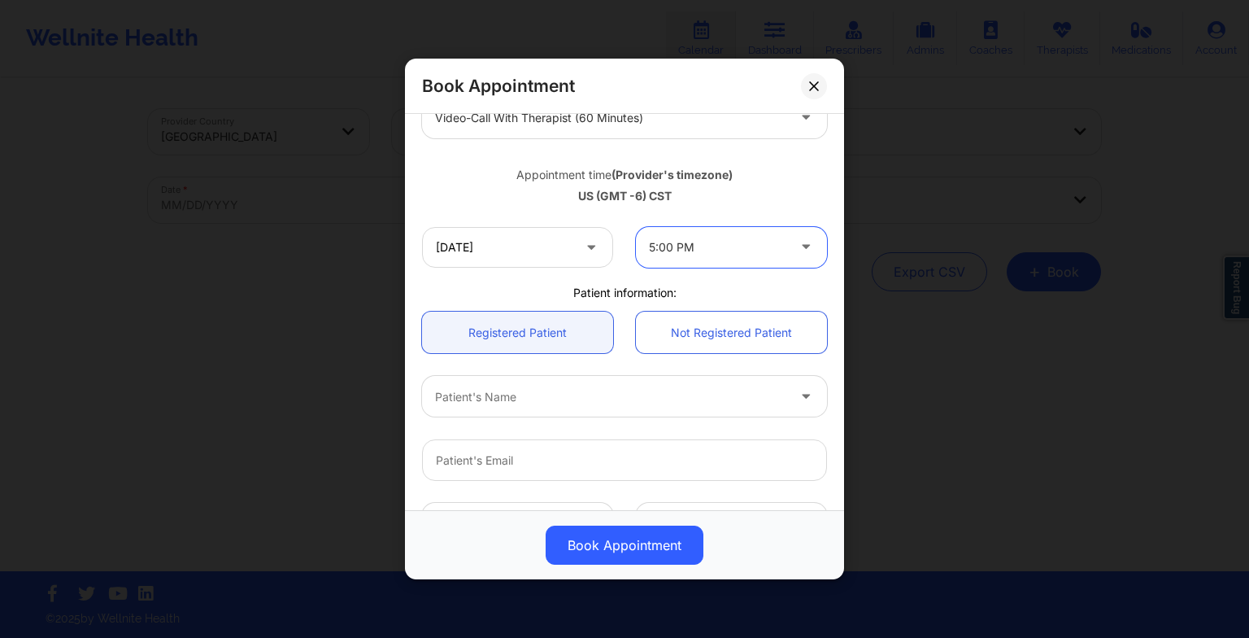
scroll to position [249, 0]
click at [554, 382] on div "Patient's Name" at bounding box center [605, 393] width 366 height 41
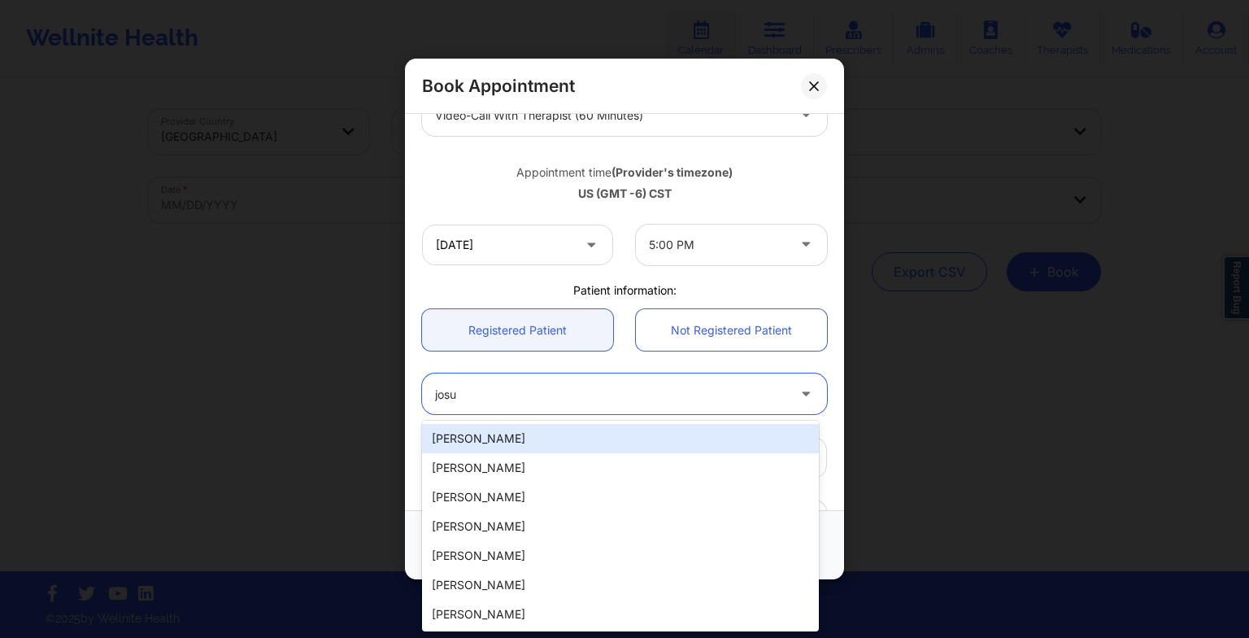
click at [523, 449] on div "[PERSON_NAME]" at bounding box center [620, 438] width 397 height 29
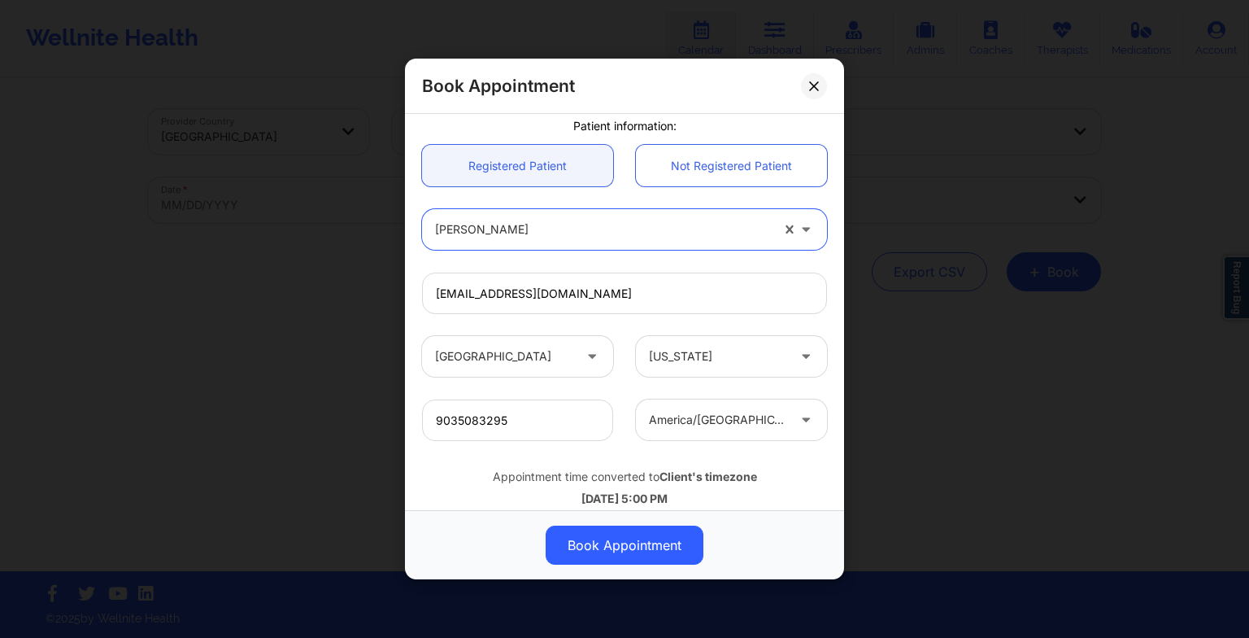
scroll to position [429, 0]
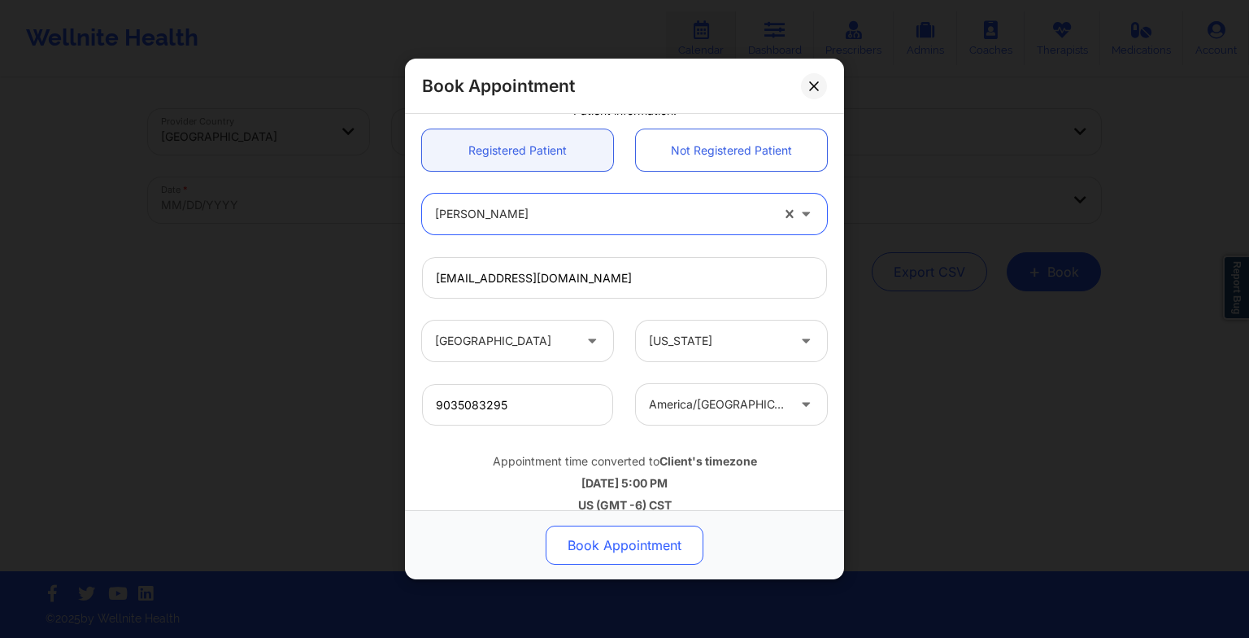
click at [604, 551] on button "Book Appointment" at bounding box center [625, 544] width 158 height 39
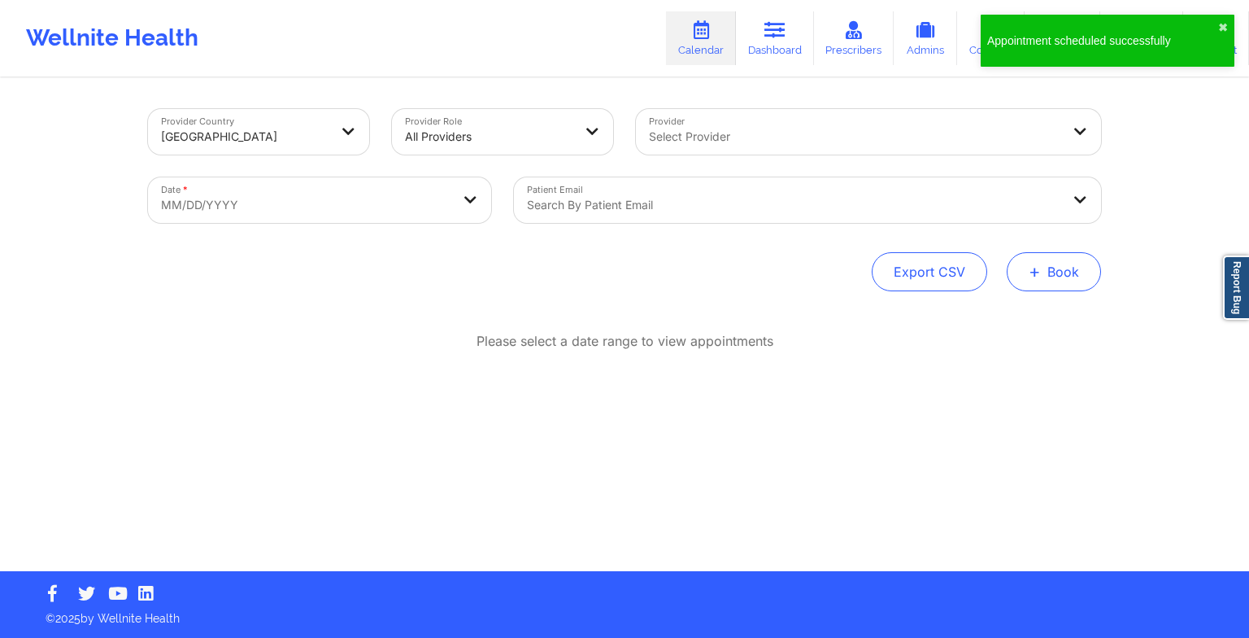
click at [1028, 272] on button "+ Book" at bounding box center [1054, 271] width 94 height 39
click at [998, 319] on button "Therapy Session" at bounding box center [1027, 323] width 124 height 27
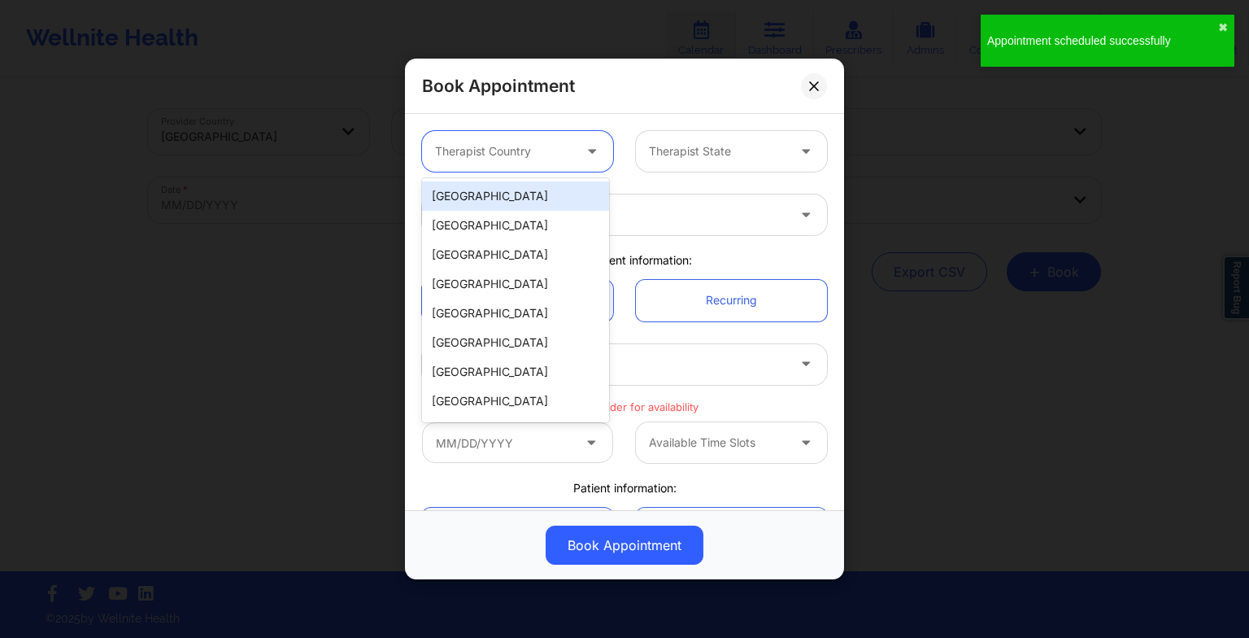
click at [533, 150] on div at bounding box center [503, 152] width 137 height 20
click at [498, 186] on div "[GEOGRAPHIC_DATA]" at bounding box center [515, 195] width 187 height 29
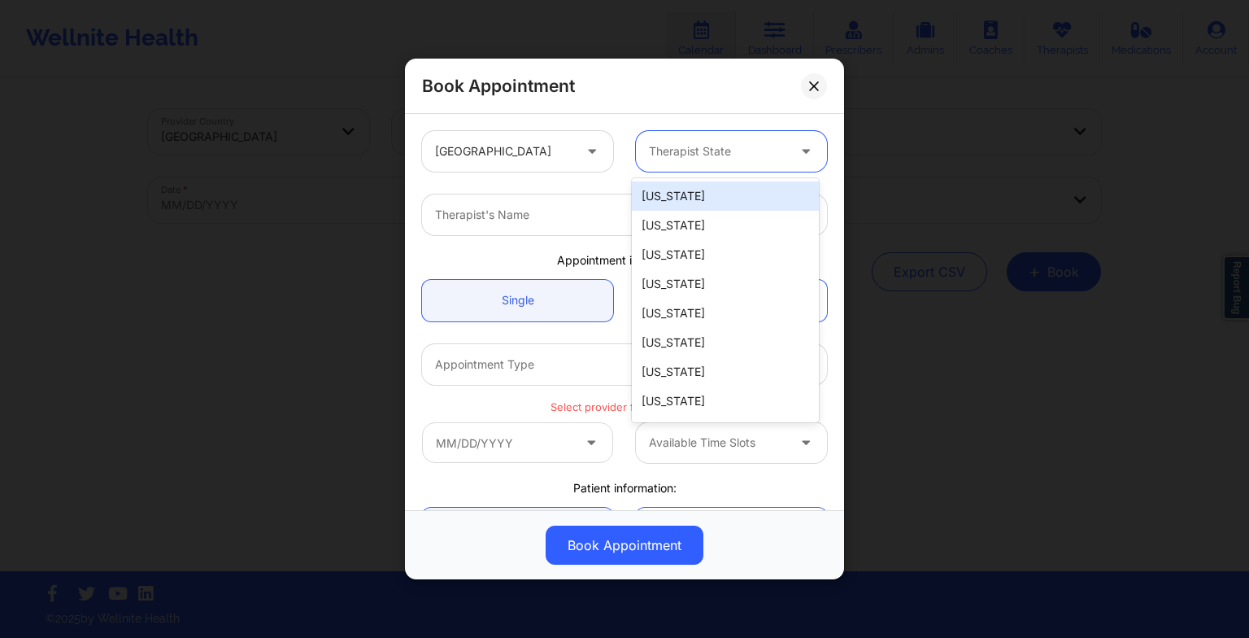
click at [636, 145] on div "Therapist State" at bounding box center [712, 151] width 152 height 41
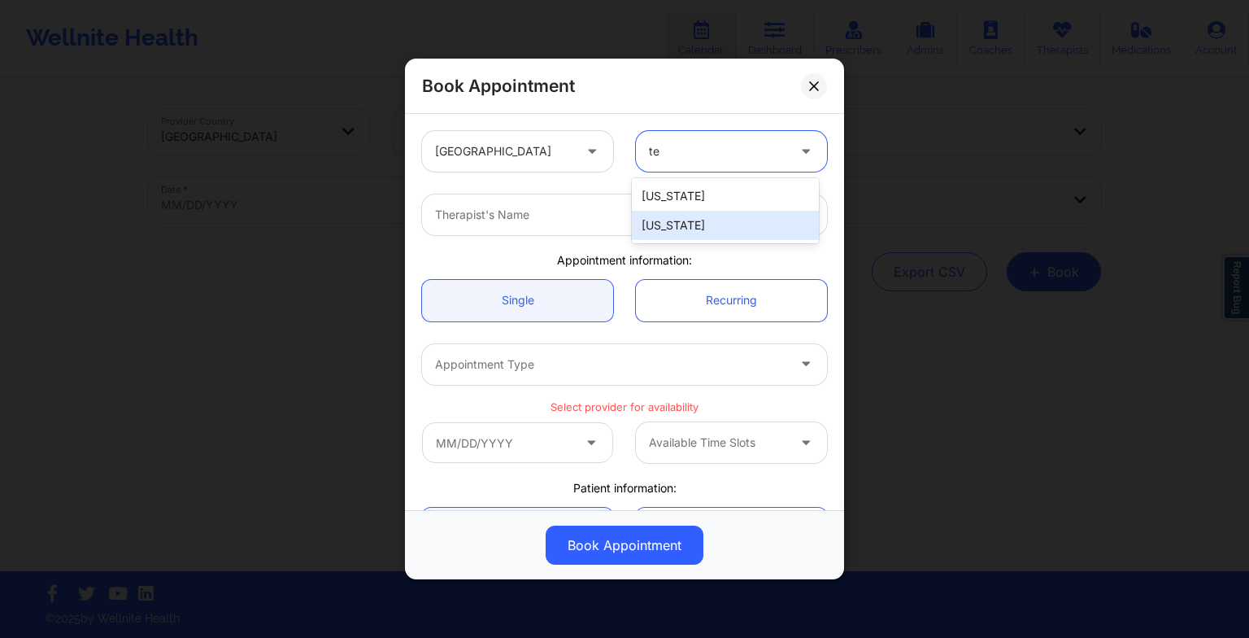
click at [670, 233] on div "[US_STATE]" at bounding box center [725, 225] width 187 height 29
click at [599, 218] on div at bounding box center [610, 215] width 351 height 20
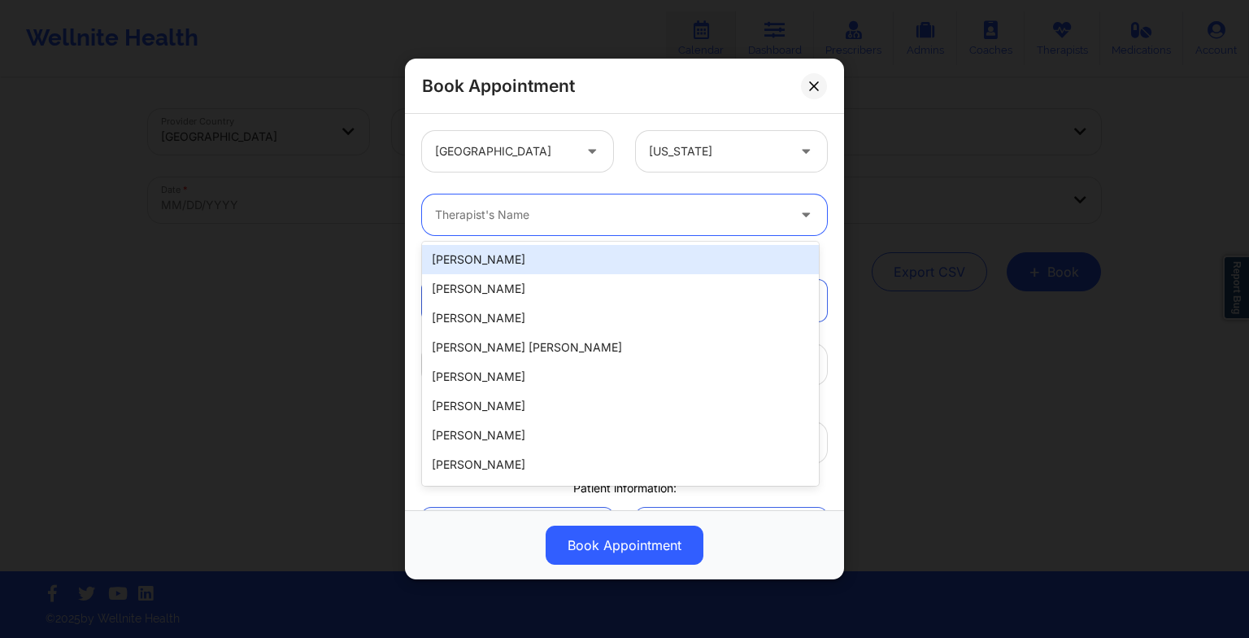
paste input "[PERSON_NAME]"
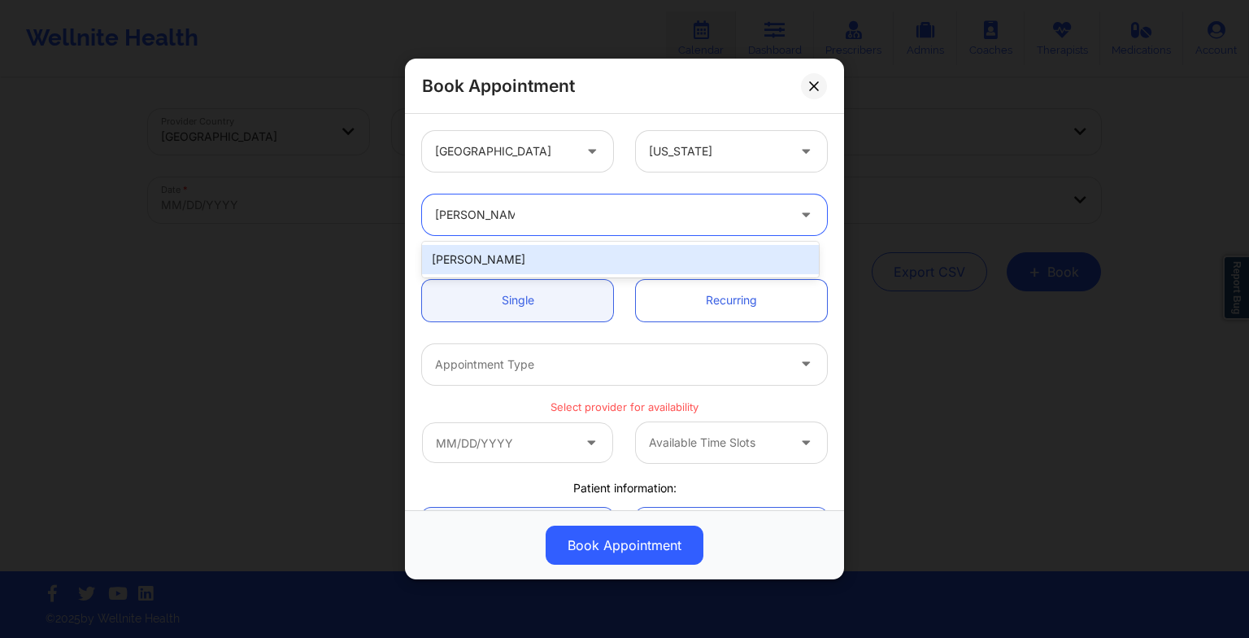
click at [473, 263] on div "[PERSON_NAME]" at bounding box center [620, 259] width 397 height 29
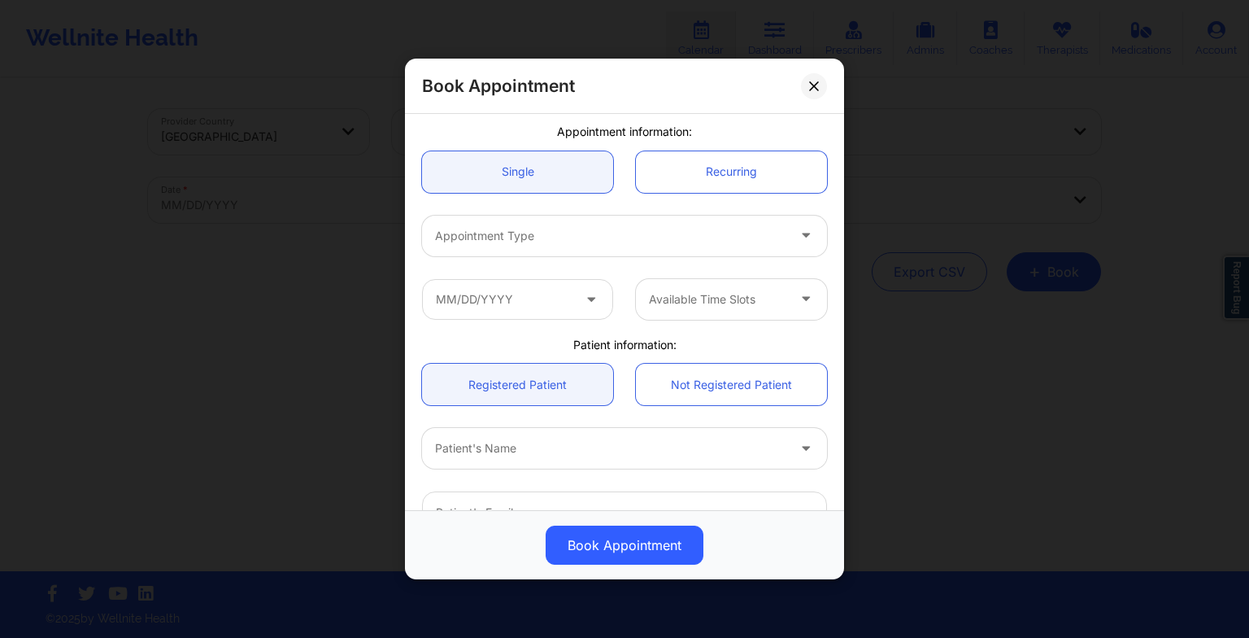
scroll to position [137, 0]
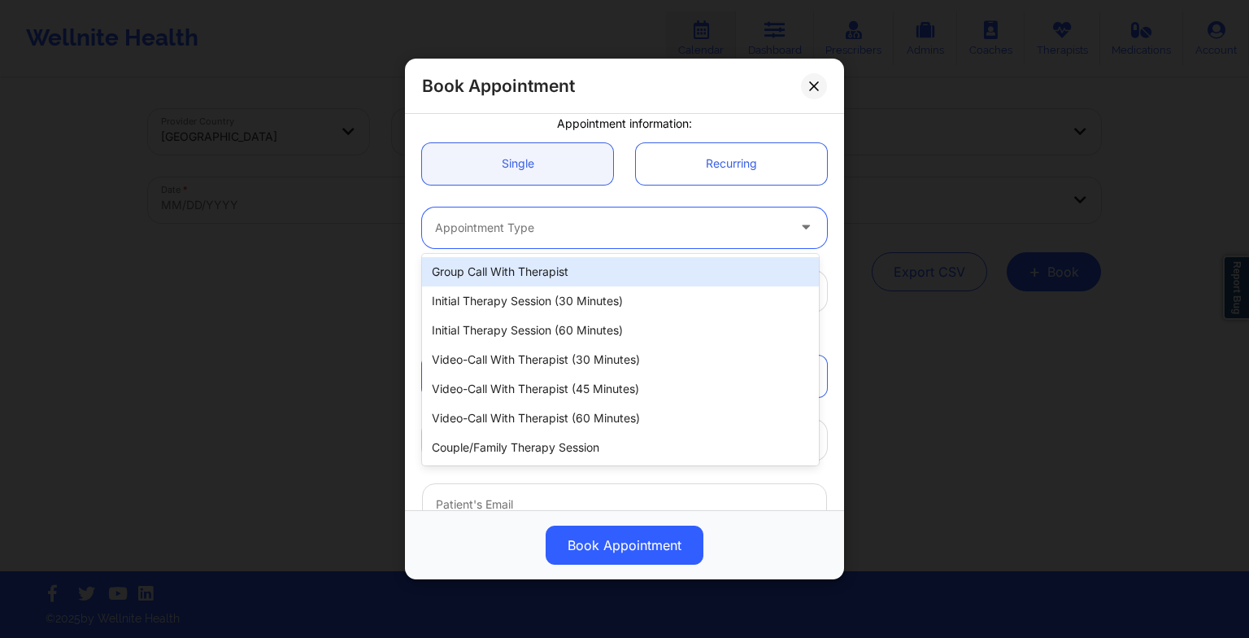
click at [459, 225] on div at bounding box center [610, 228] width 351 height 20
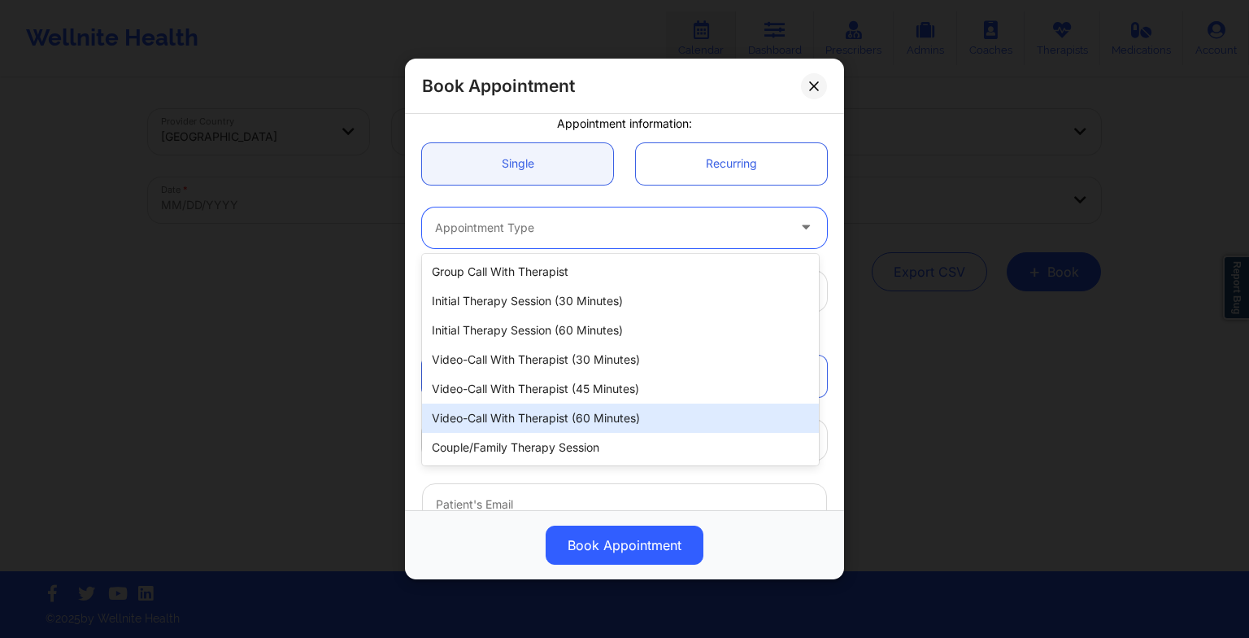
click at [511, 420] on div "Video-Call with Therapist (60 minutes)" at bounding box center [620, 417] width 397 height 29
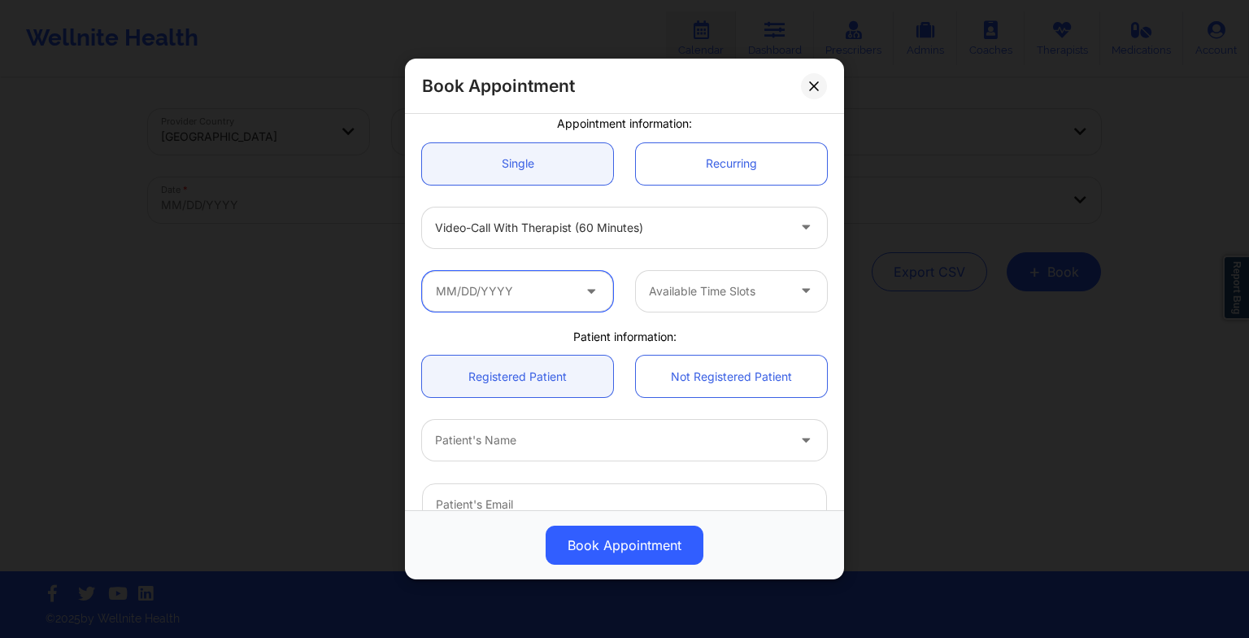
click at [496, 295] on input "text" at bounding box center [517, 291] width 191 height 41
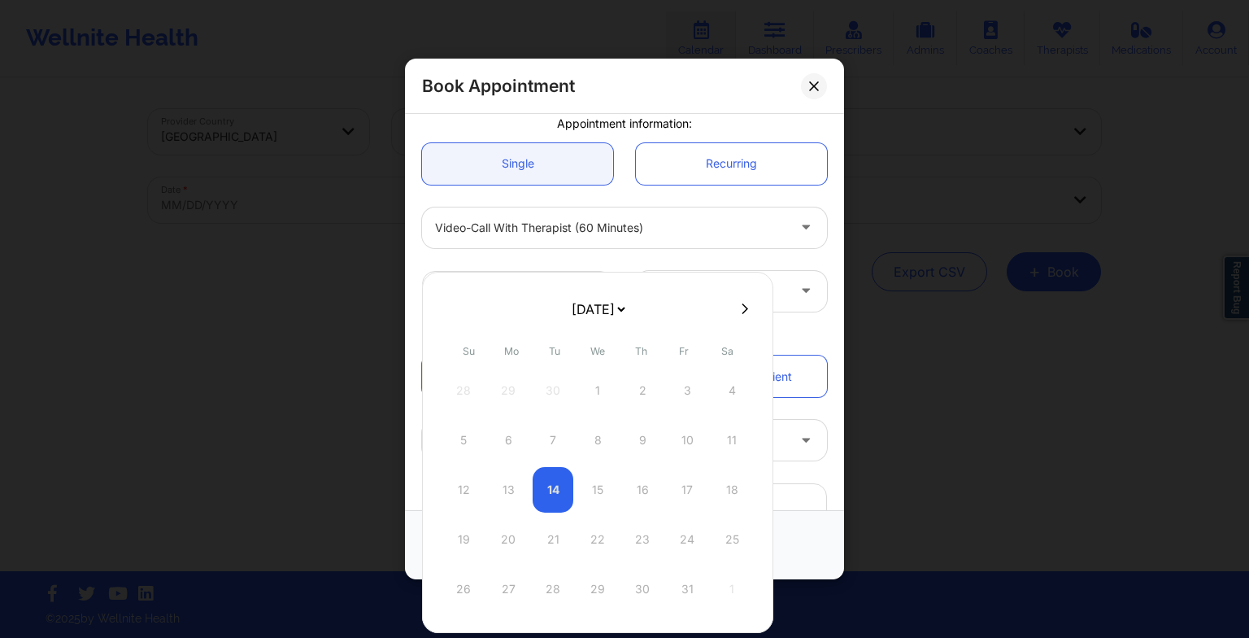
drag, startPoint x: 628, startPoint y: 320, endPoint x: 620, endPoint y: 365, distance: 46.3
click at [620, 365] on div "[DATE] [DATE] [DATE] [DATE] [DATE] [DATE] [DATE] [DATE] [DATE] [DATE] [DATE] [D…" at bounding box center [597, 452] width 351 height 361
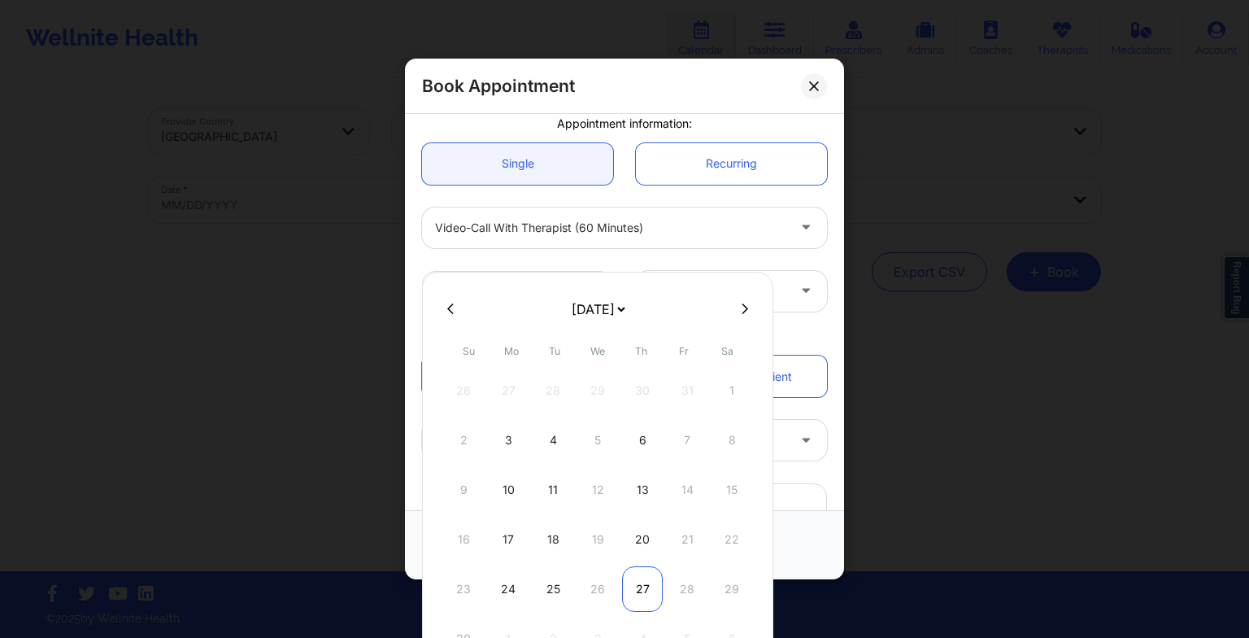
click at [640, 569] on div "27" at bounding box center [642, 589] width 41 height 46
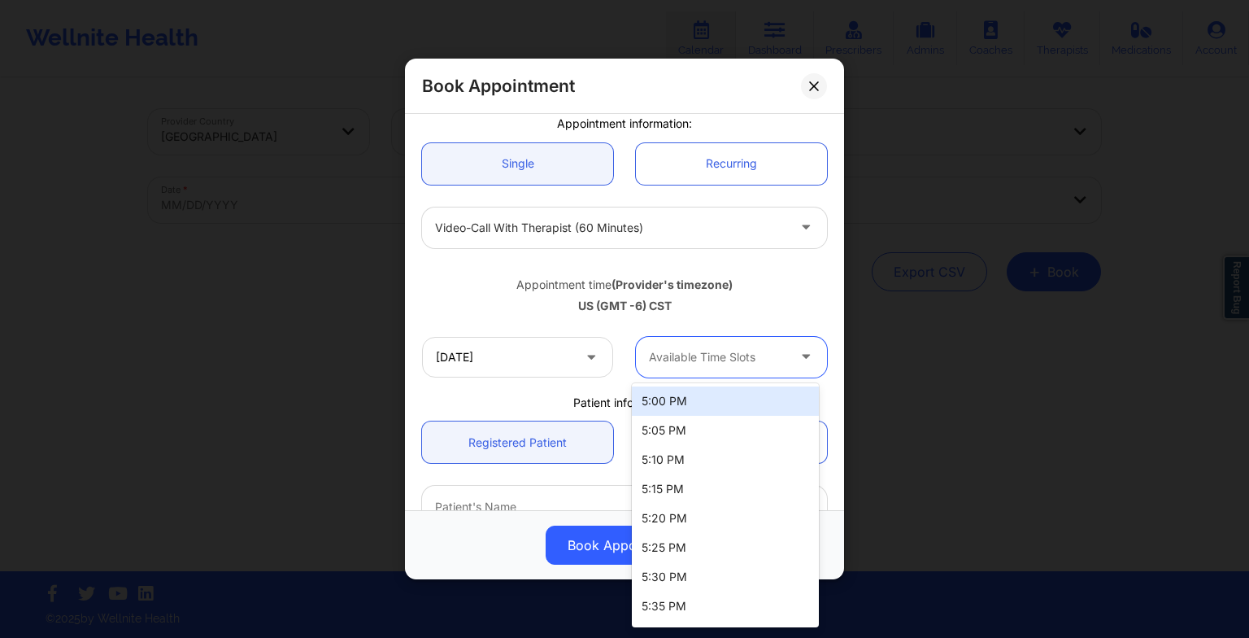
drag, startPoint x: 683, startPoint y: 355, endPoint x: 677, endPoint y: 397, distance: 42.8
click at [677, 397] on body "Wellnite Health Calendar Dashboard Prescribers Admins Coaches Therapists Medica…" at bounding box center [624, 319] width 1249 height 638
click at [677, 397] on div "5:00 PM" at bounding box center [725, 400] width 187 height 29
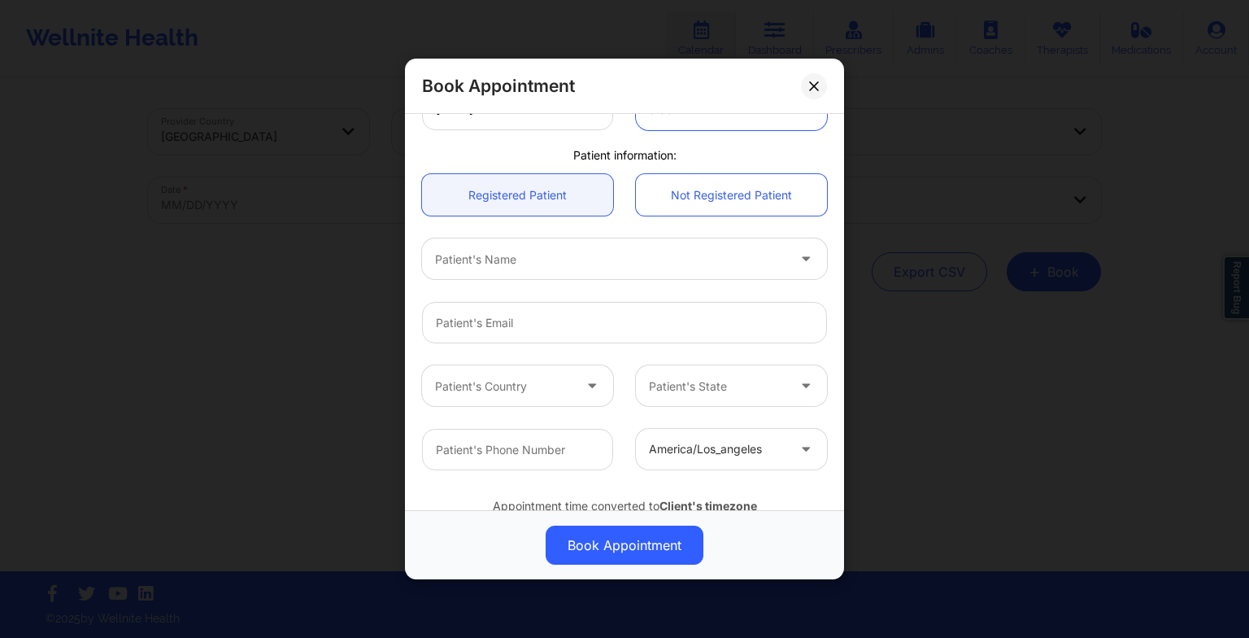
scroll to position [387, 0]
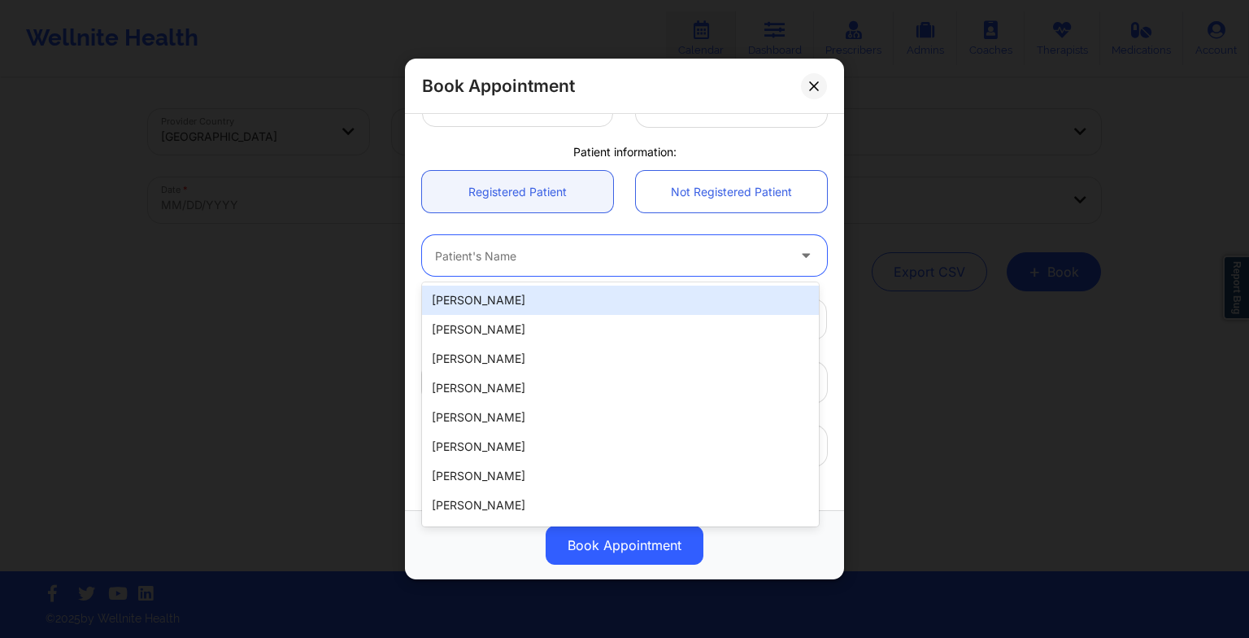
click at [469, 264] on div at bounding box center [610, 256] width 351 height 20
click at [455, 307] on div "[PERSON_NAME]" at bounding box center [620, 300] width 397 height 29
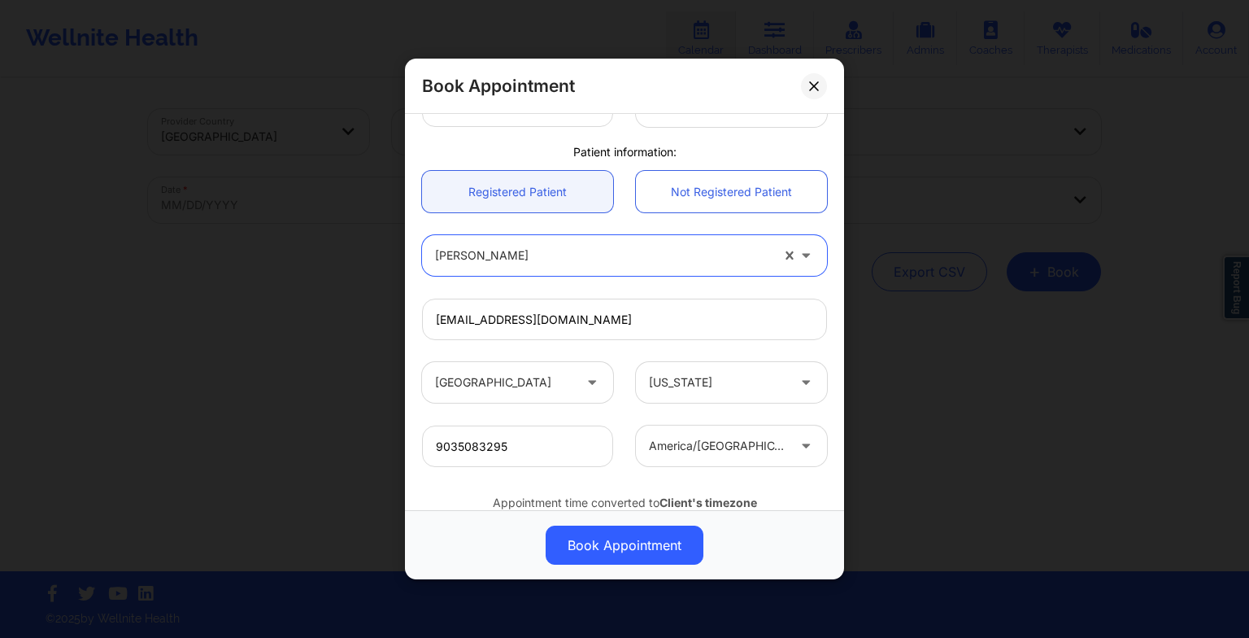
scroll to position [448, 0]
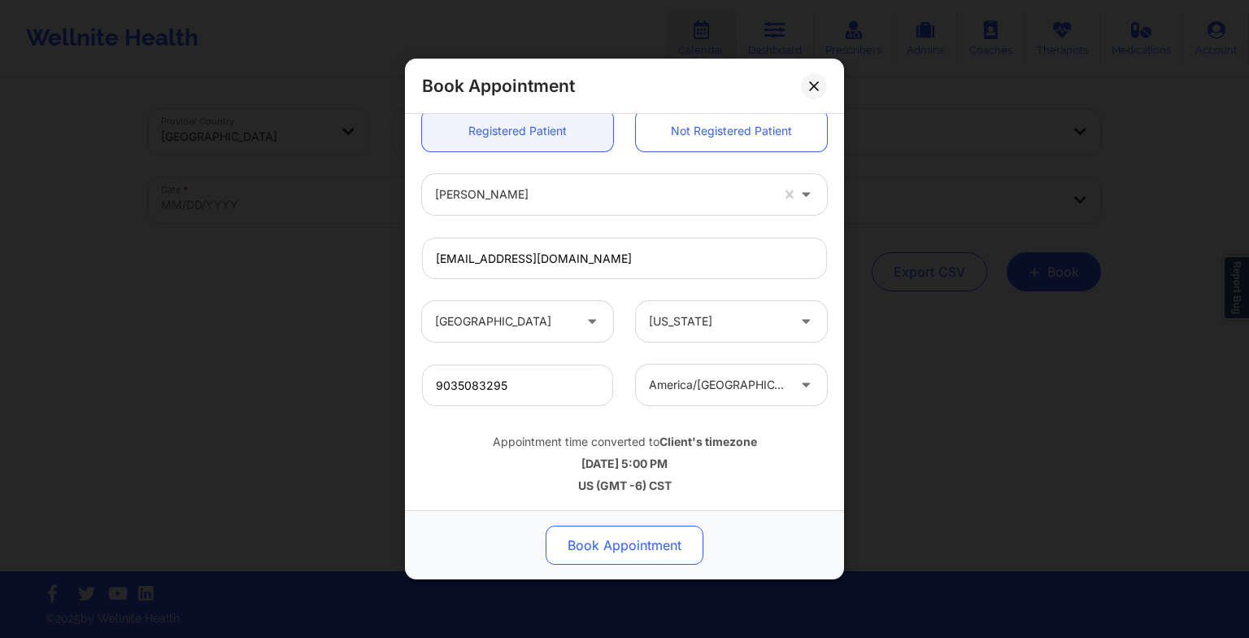
click at [657, 550] on button "Book Appointment" at bounding box center [625, 544] width 158 height 39
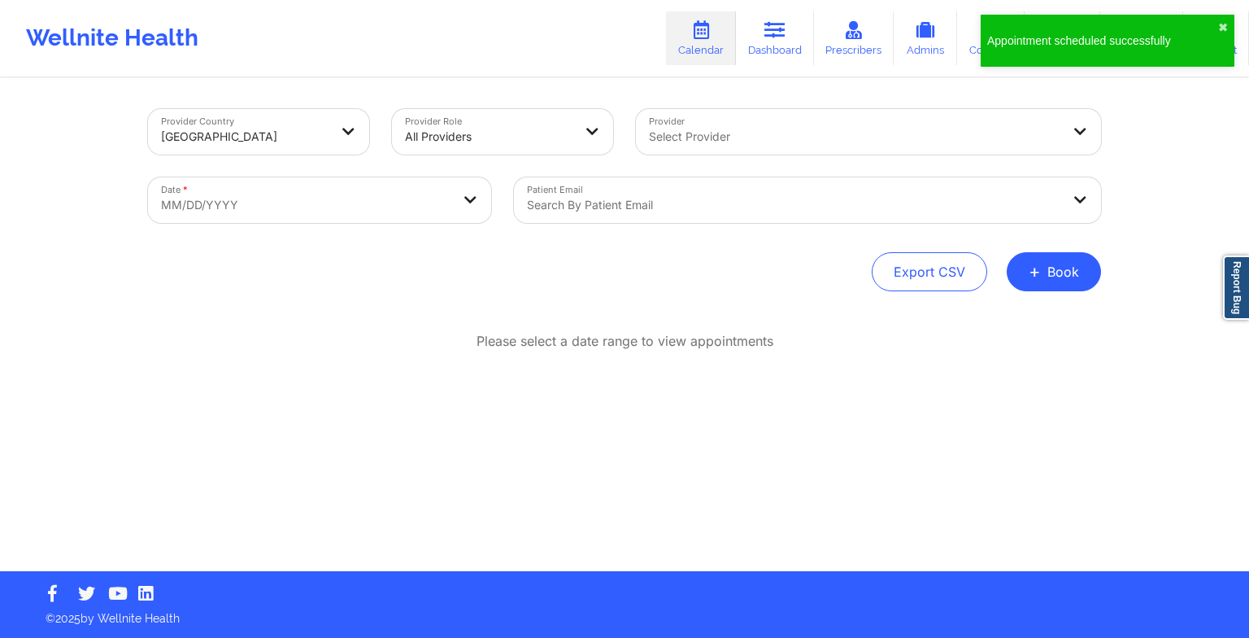
drag, startPoint x: 1066, startPoint y: 248, endPoint x: 826, endPoint y: 676, distance: 490.5
click at [826, 637] on html "Appointment scheduled successfully ✖︎ Wellnite Health Calendar Dashboard Prescr…" at bounding box center [624, 319] width 1249 height 638
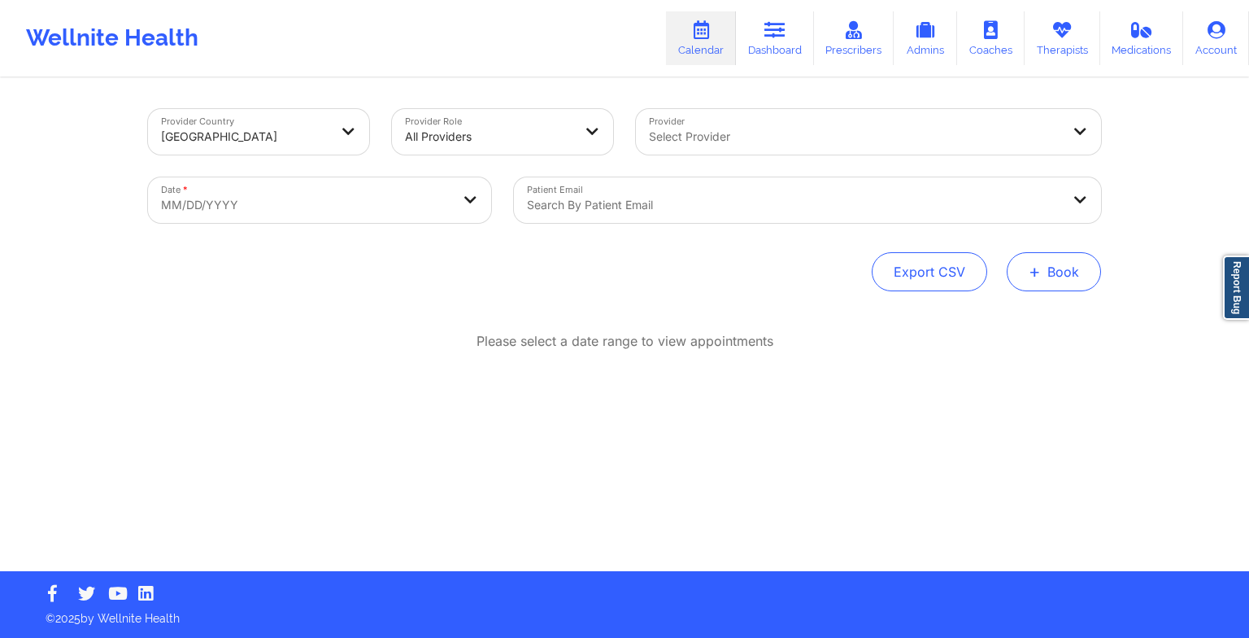
click at [1047, 268] on button "+ Book" at bounding box center [1054, 271] width 94 height 39
click at [992, 315] on button "Therapy Session" at bounding box center [1027, 323] width 124 height 27
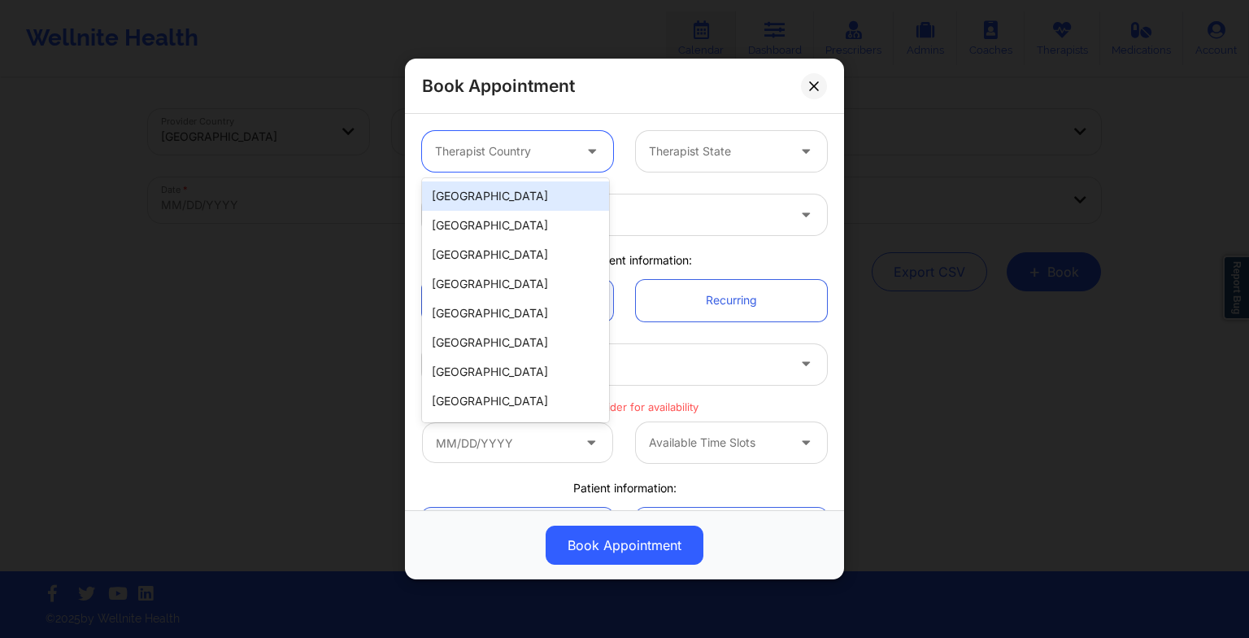
drag, startPoint x: 517, startPoint y: 146, endPoint x: 489, endPoint y: 202, distance: 62.2
click at [489, 202] on body "Wellnite Health Calendar Dashboard Prescribers Admins Coaches Therapists Medica…" at bounding box center [624, 319] width 1249 height 638
click at [489, 202] on div "[GEOGRAPHIC_DATA]" at bounding box center [515, 195] width 187 height 29
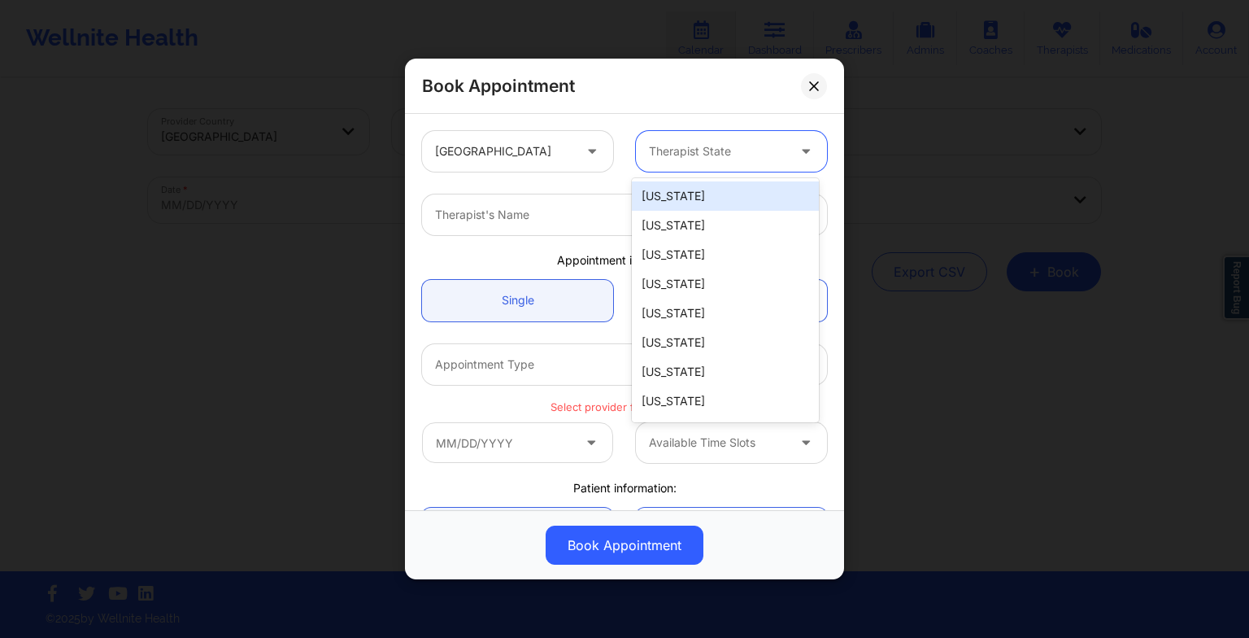
click at [651, 153] on div at bounding box center [717, 152] width 137 height 20
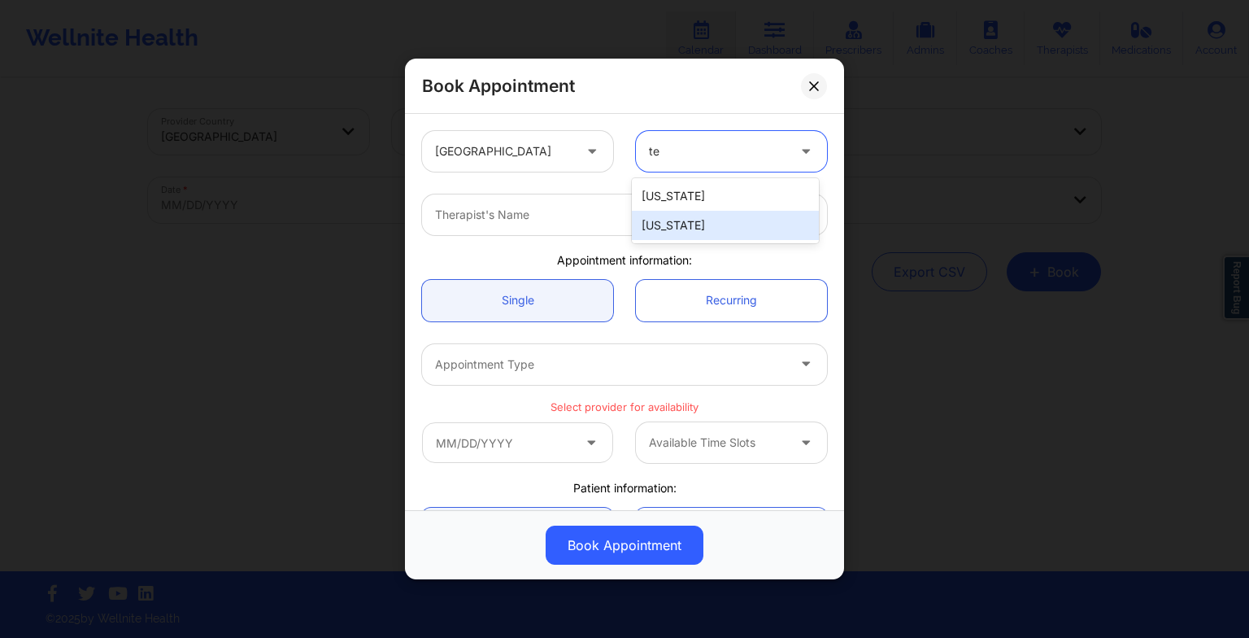
click at [670, 211] on div "[US_STATE]" at bounding box center [725, 225] width 187 height 29
click at [516, 194] on div "Therapist's Name" at bounding box center [605, 214] width 366 height 41
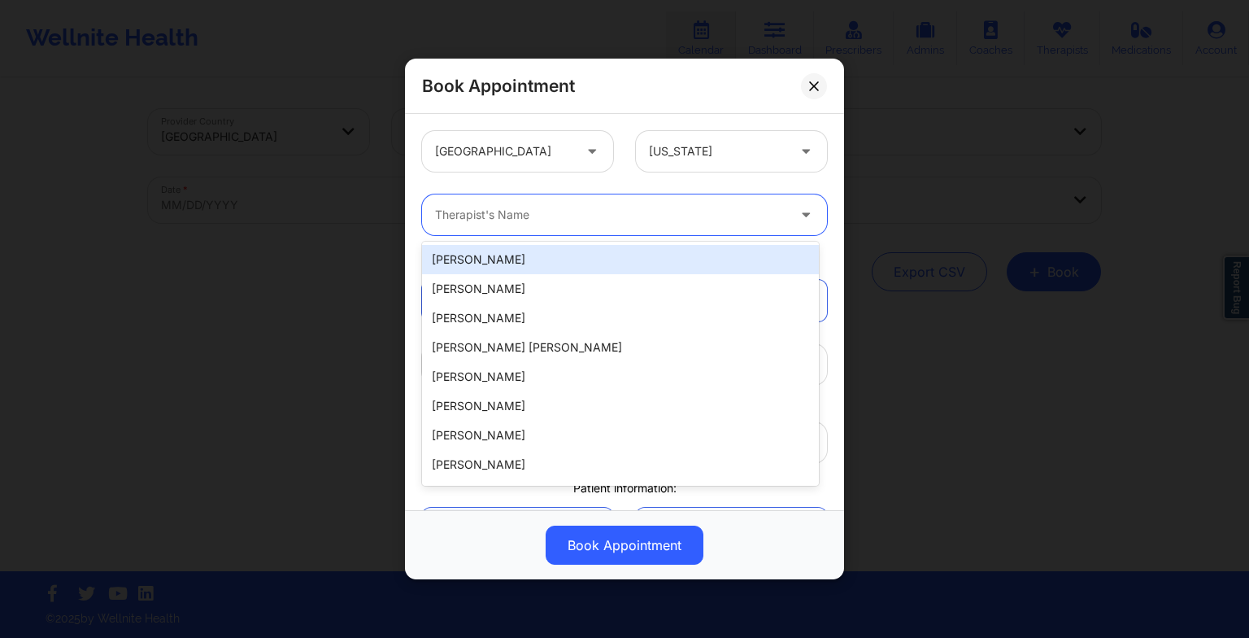
paste input "[PERSON_NAME]"
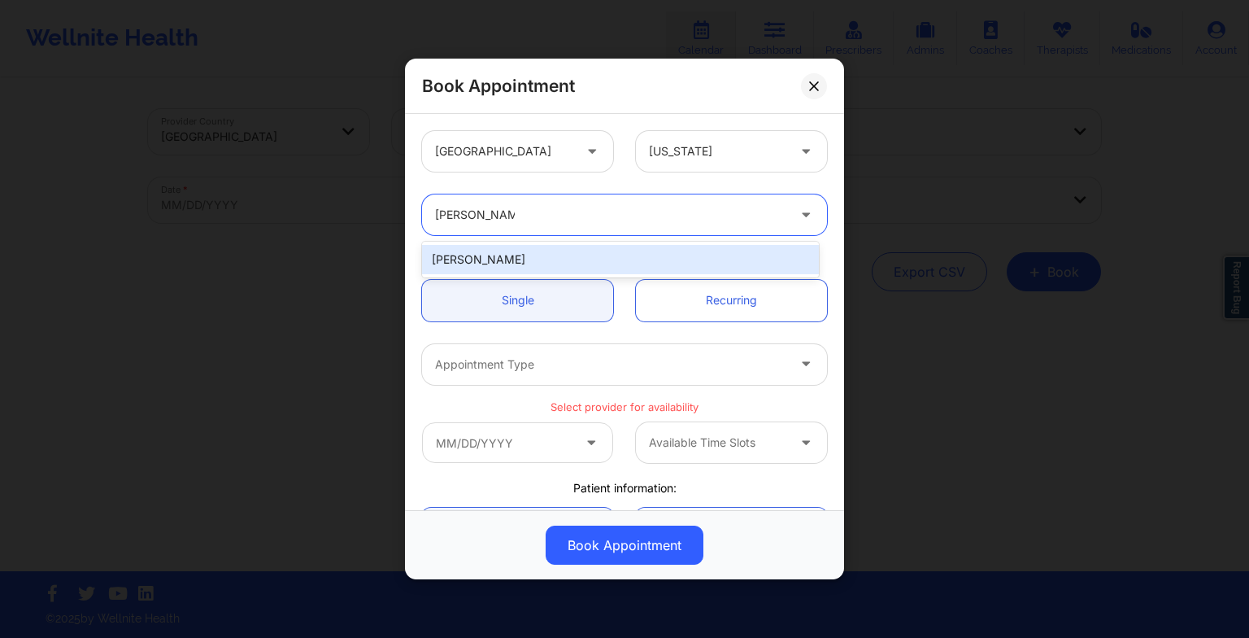
click at [521, 254] on div "[PERSON_NAME]" at bounding box center [620, 259] width 397 height 29
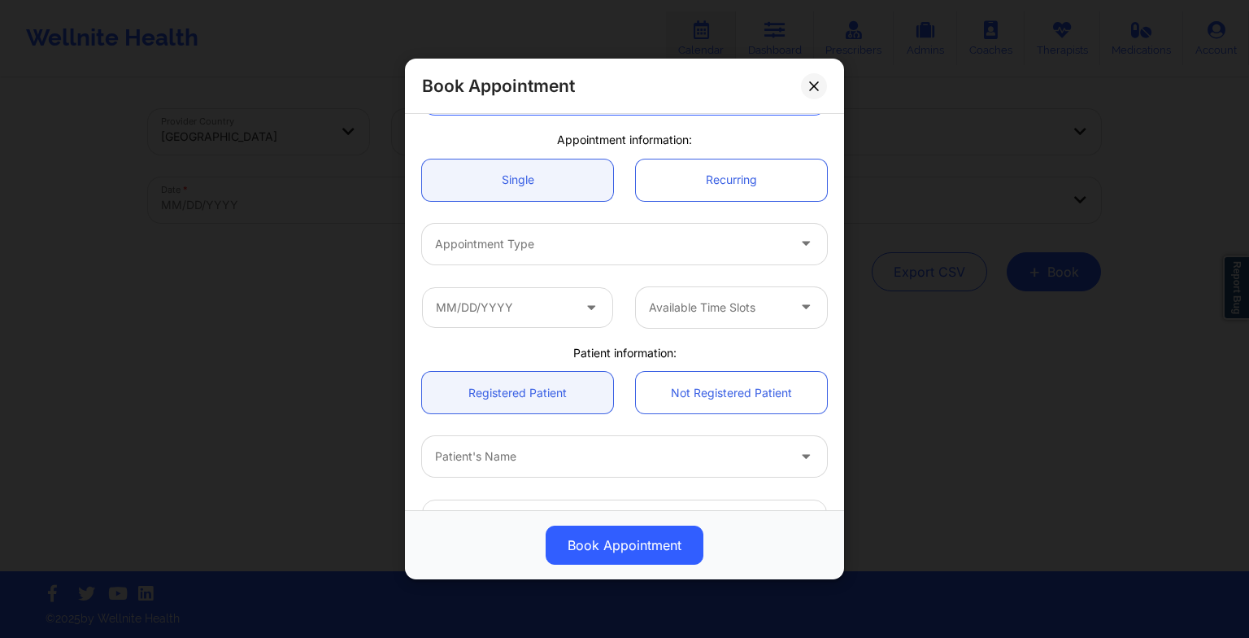
scroll to position [124, 0]
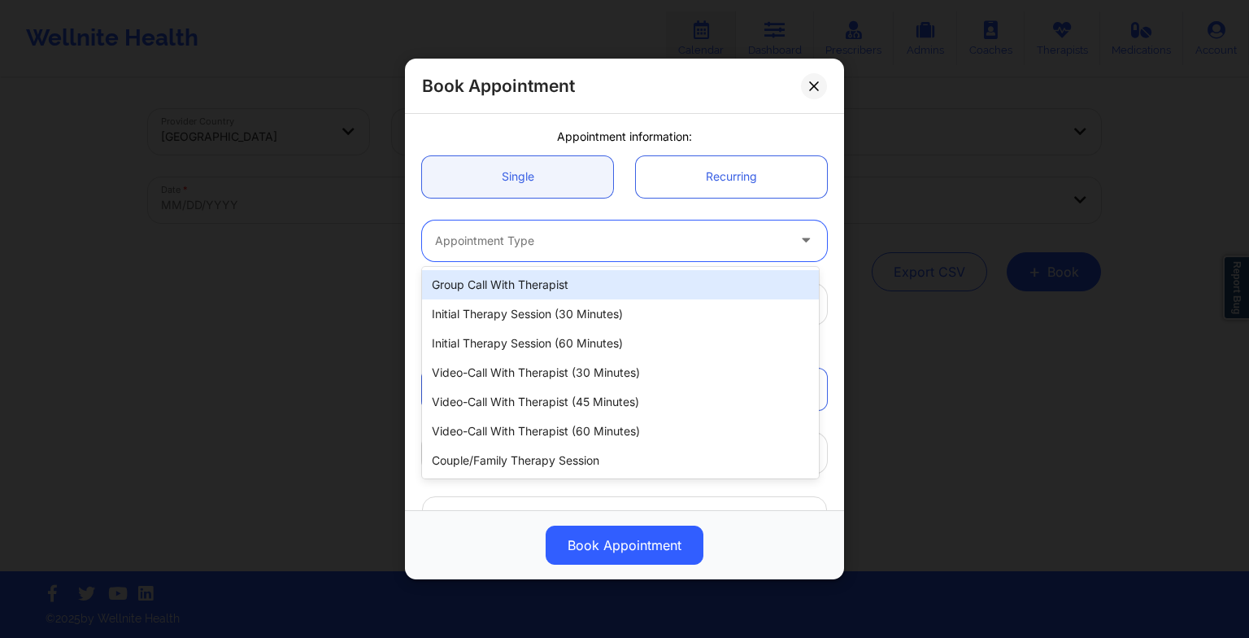
click at [477, 241] on div at bounding box center [610, 241] width 351 height 20
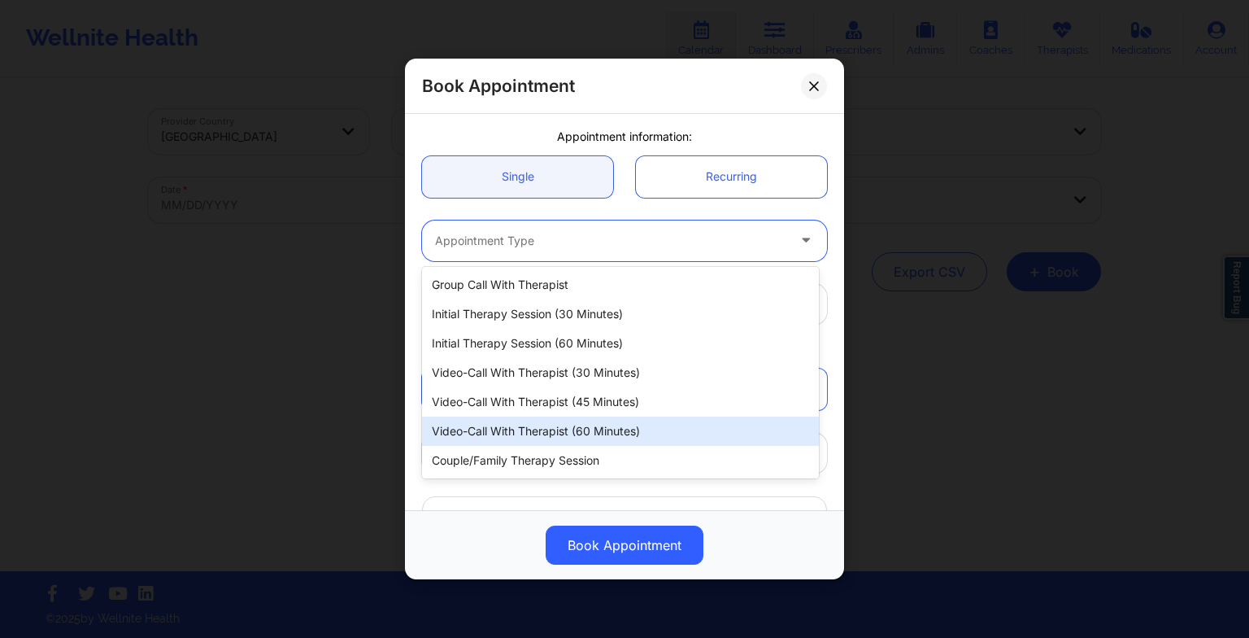
click at [517, 428] on div "Video-Call with Therapist (60 minutes)" at bounding box center [620, 430] width 397 height 29
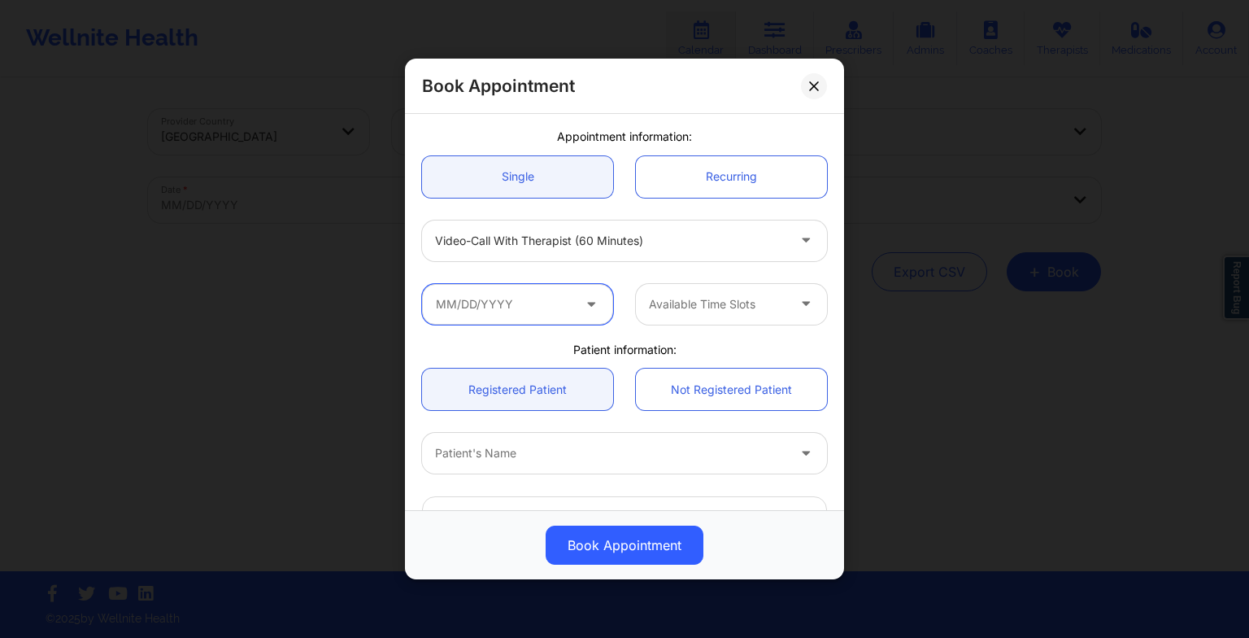
click at [491, 297] on input "text" at bounding box center [517, 304] width 191 height 41
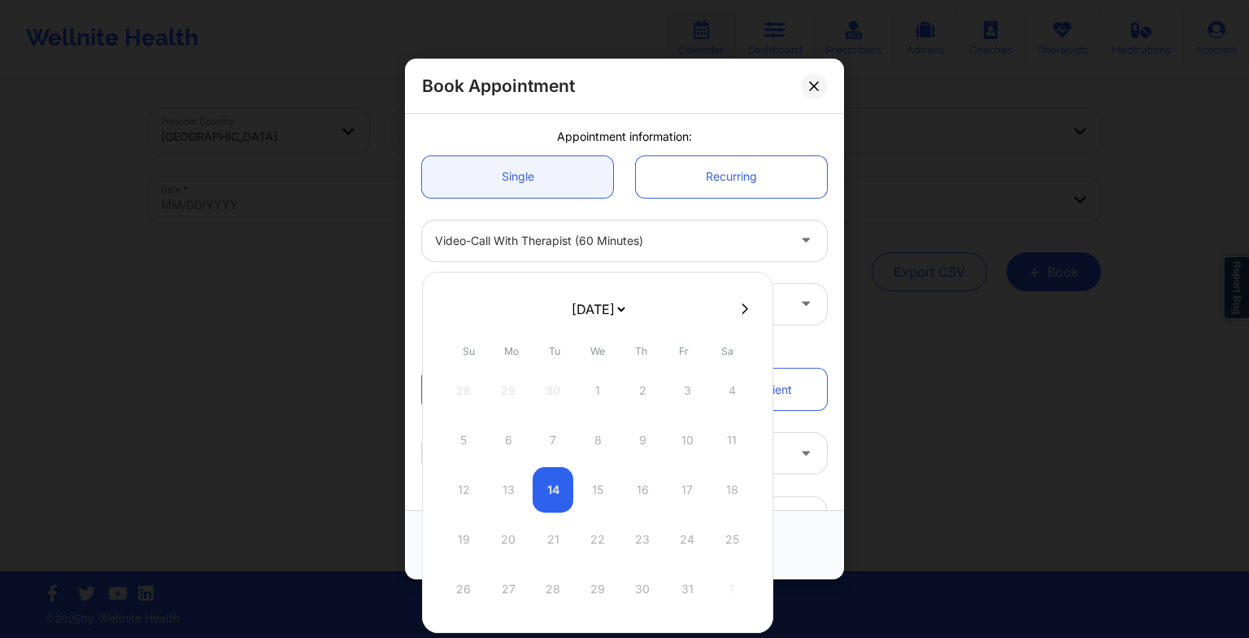
click at [626, 309] on select "[DATE] [DATE] [DATE] [DATE] [DATE] [DATE] [DATE] [DATE] [DATE] [DATE] [DATE] [D…" at bounding box center [598, 309] width 59 height 33
click at [644, 393] on div "4" at bounding box center [642, 391] width 41 height 46
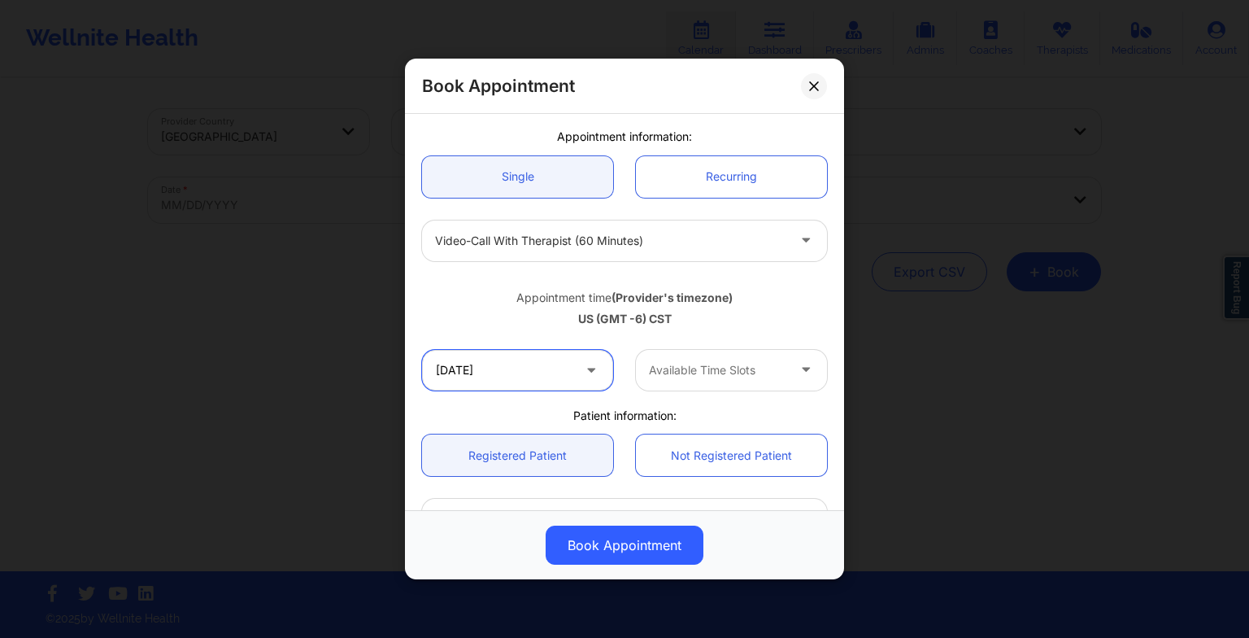
click at [473, 377] on input "[DATE]" at bounding box center [517, 370] width 191 height 41
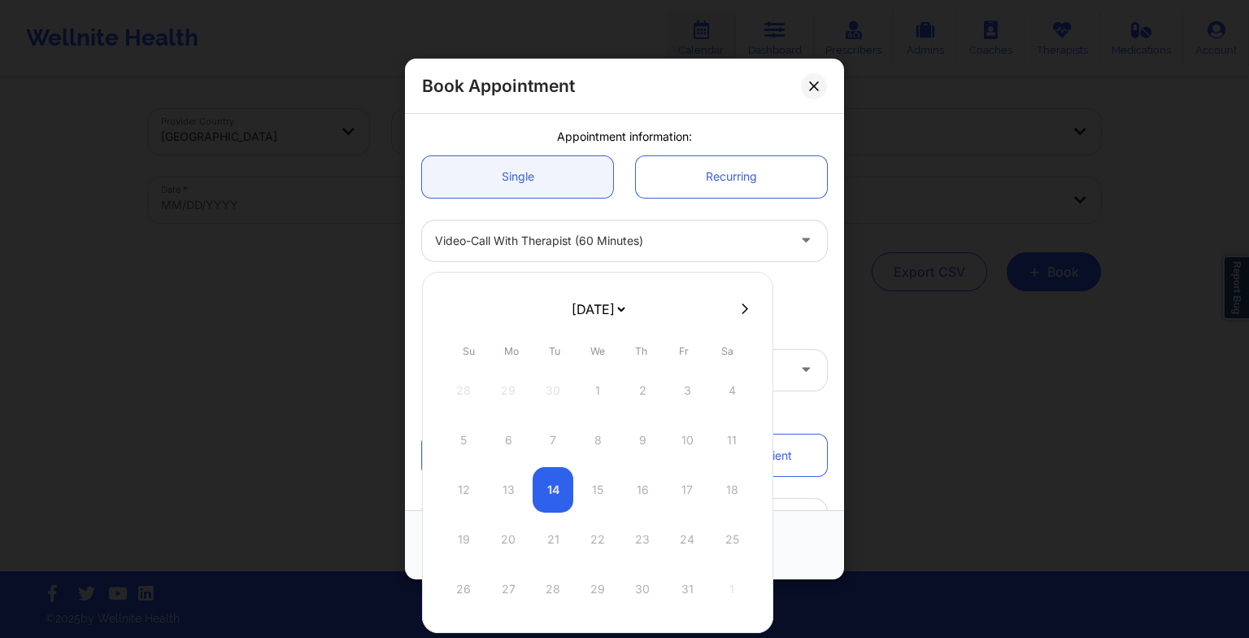
click at [589, 311] on select "[DATE] [DATE] [DATE] [DATE] [DATE] [DATE] [DATE] [DATE] [DATE] [DATE] [DATE] [D…" at bounding box center [598, 309] width 59 height 33
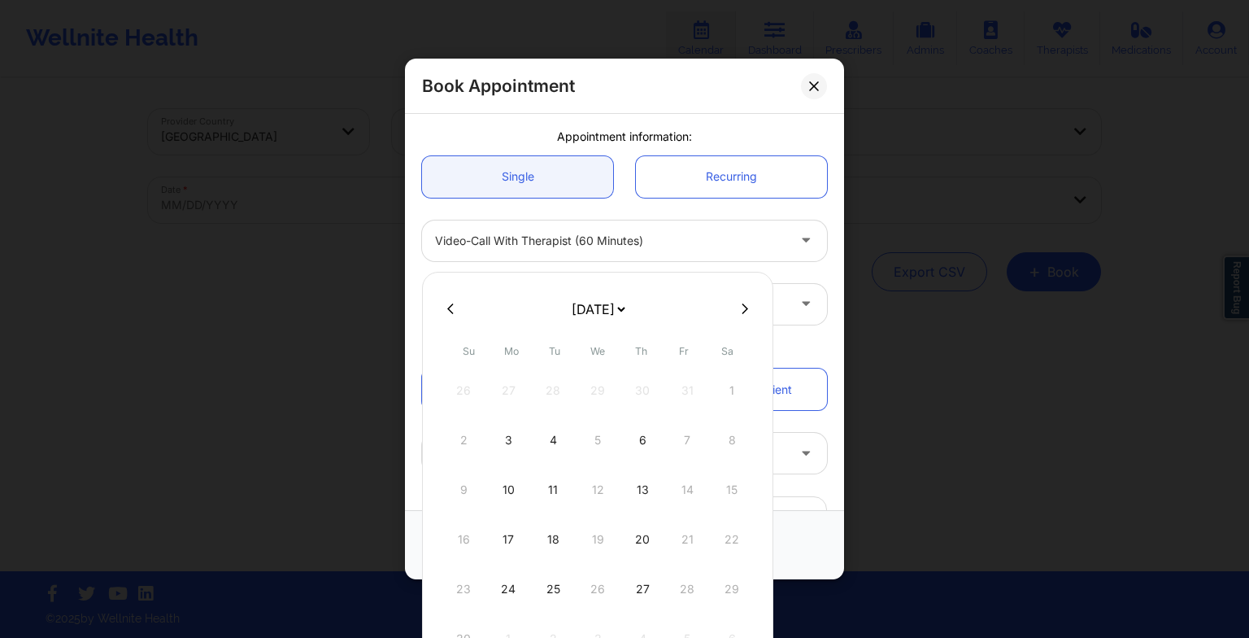
click at [617, 316] on select "[DATE] [DATE] [DATE] [DATE] [DATE] [DATE] [DATE] [DATE] [DATE] [DATE] [DATE] [D…" at bounding box center [598, 309] width 59 height 33
click at [639, 387] on div "4" at bounding box center [642, 391] width 41 height 46
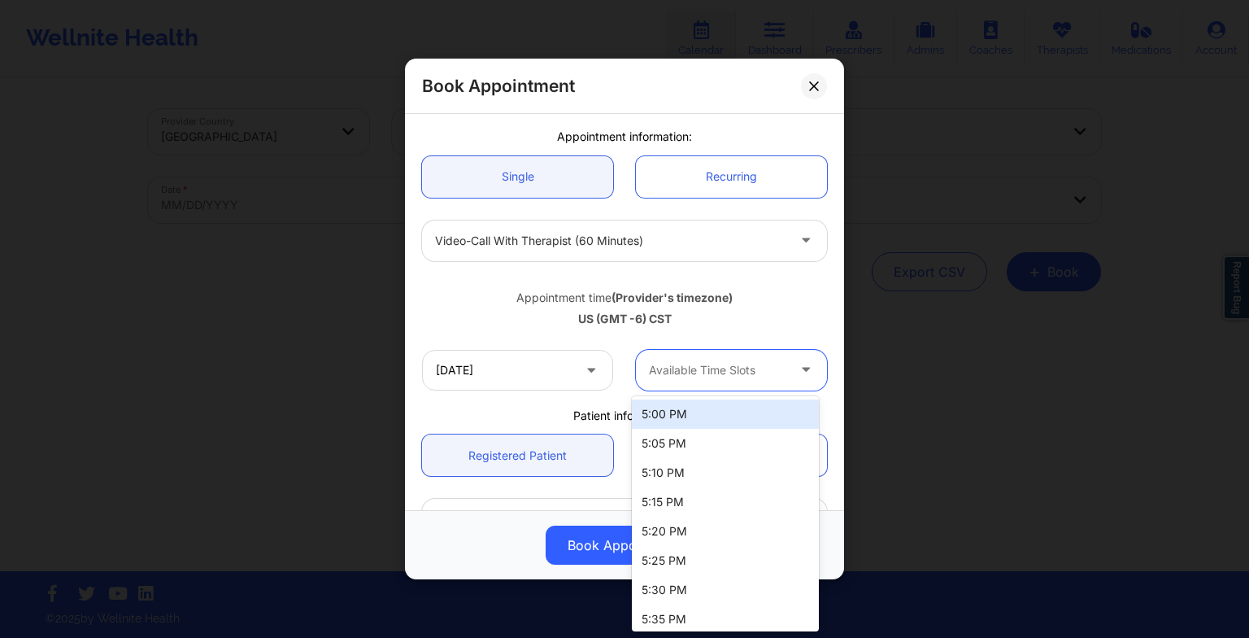
drag, startPoint x: 701, startPoint y: 357, endPoint x: 674, endPoint y: 427, distance: 75.2
click at [674, 427] on body "Wellnite Health Calendar Dashboard Prescribers Admins Coaches Therapists Medica…" at bounding box center [624, 319] width 1249 height 638
click at [674, 427] on div "5:00 PM" at bounding box center [725, 413] width 187 height 29
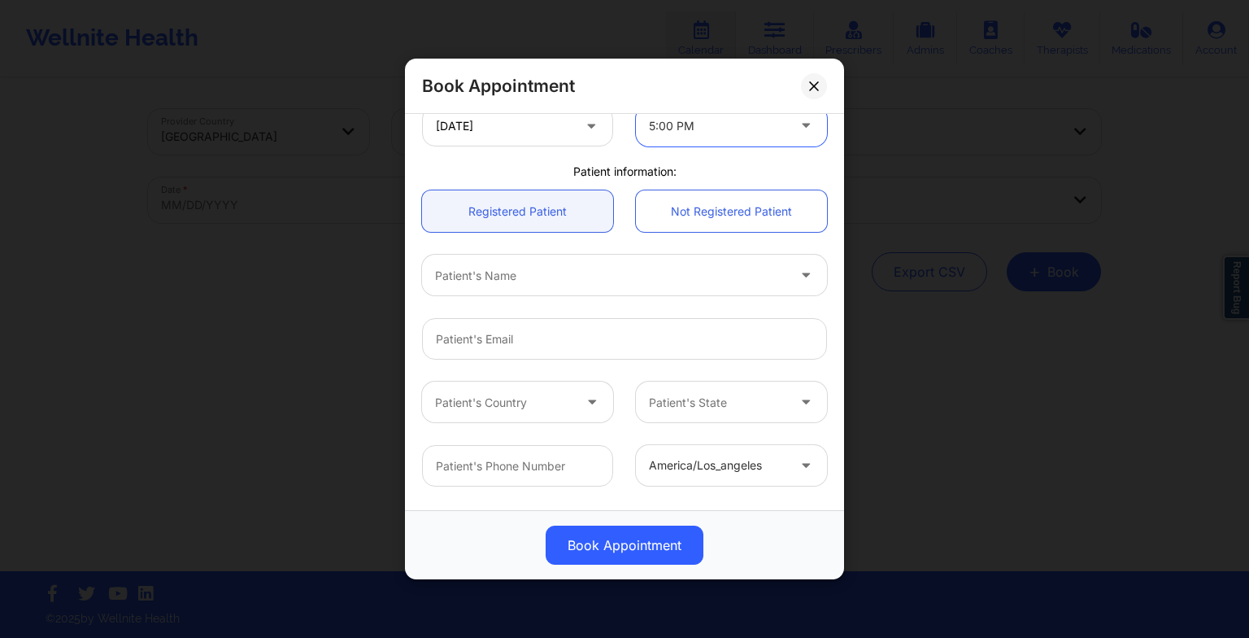
scroll to position [393, 0]
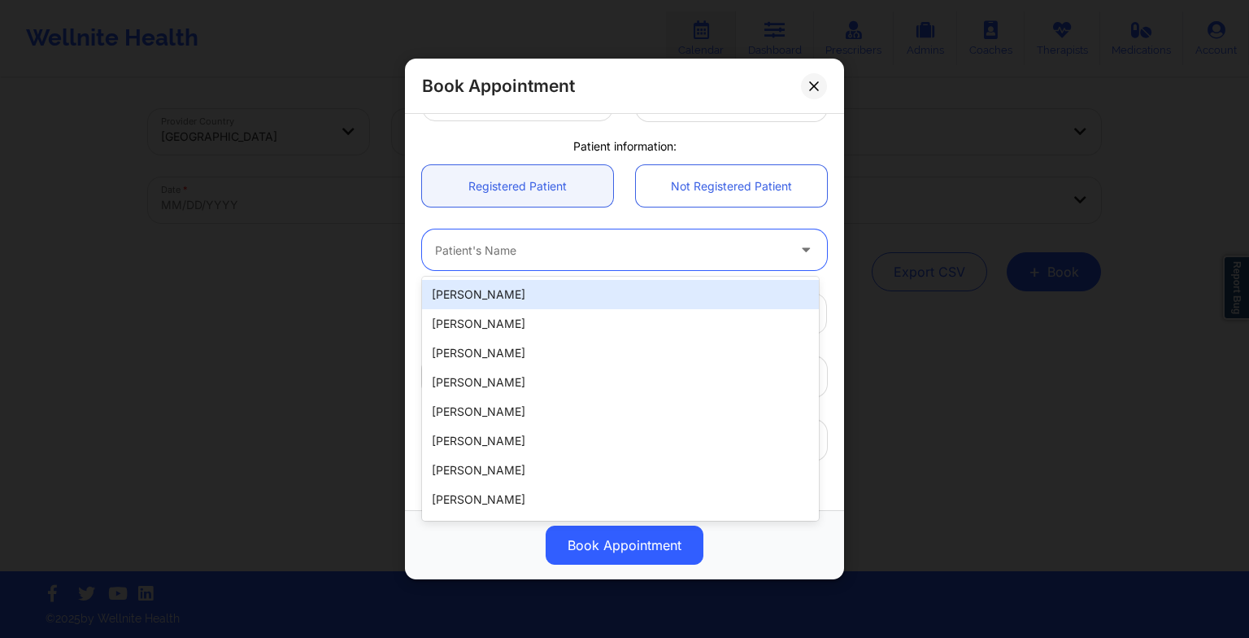
click at [543, 255] on div at bounding box center [610, 250] width 351 height 20
click at [456, 295] on div "[PERSON_NAME]" at bounding box center [620, 294] width 397 height 29
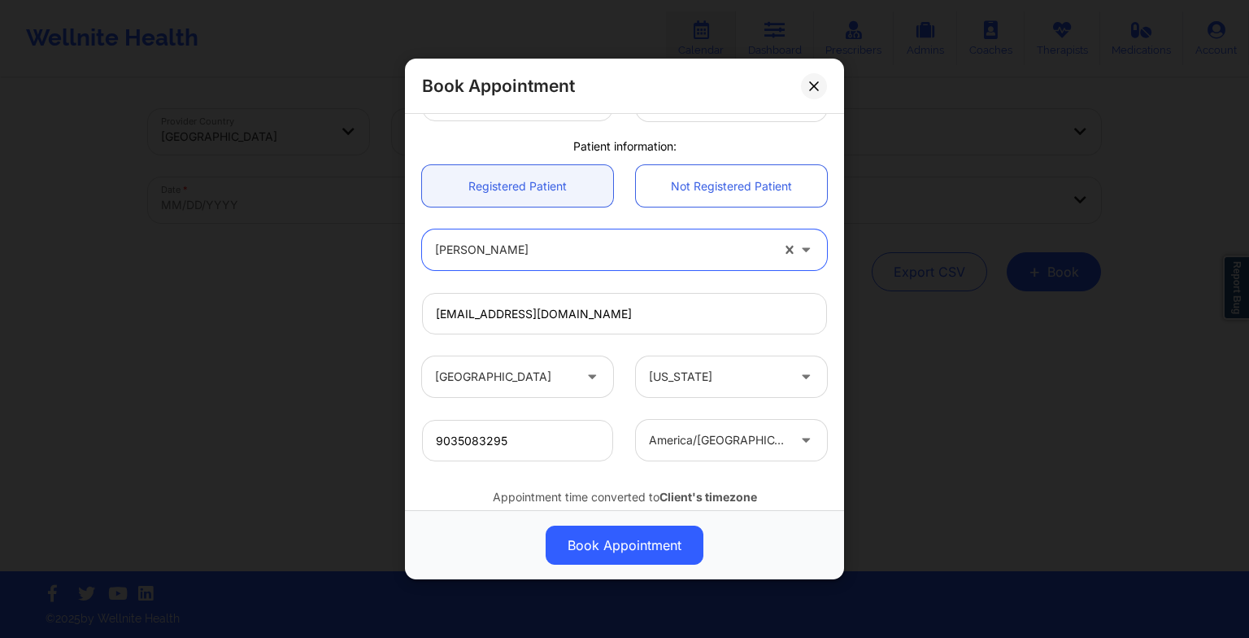
scroll to position [448, 0]
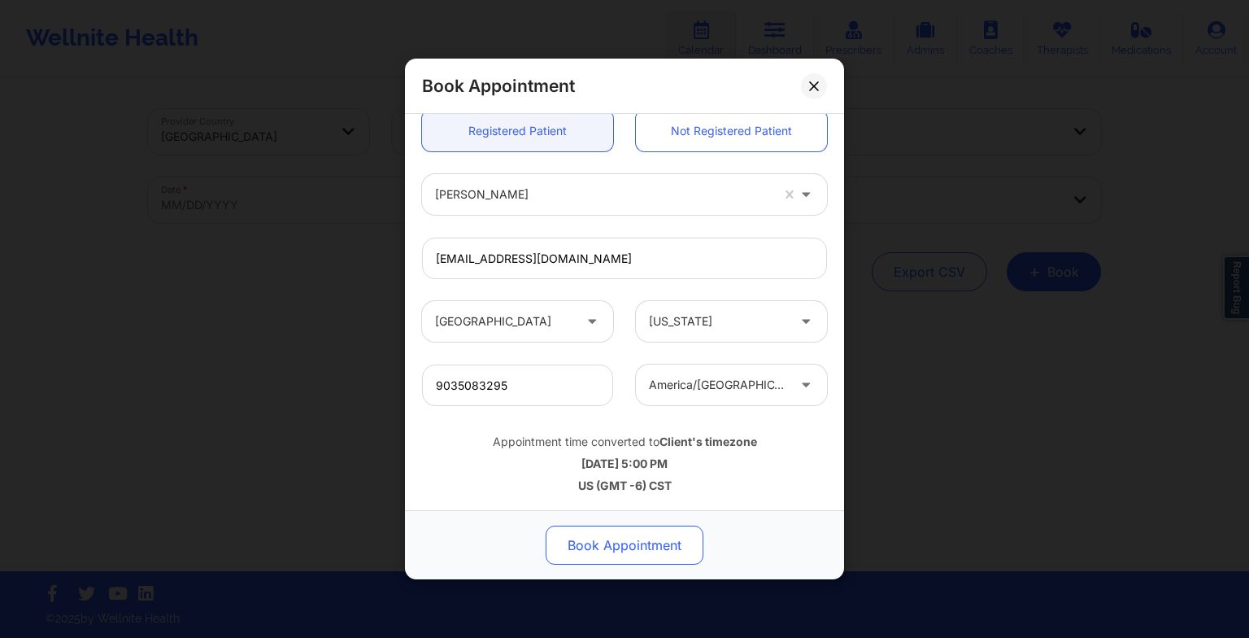
click at [647, 546] on button "Book Appointment" at bounding box center [625, 544] width 158 height 39
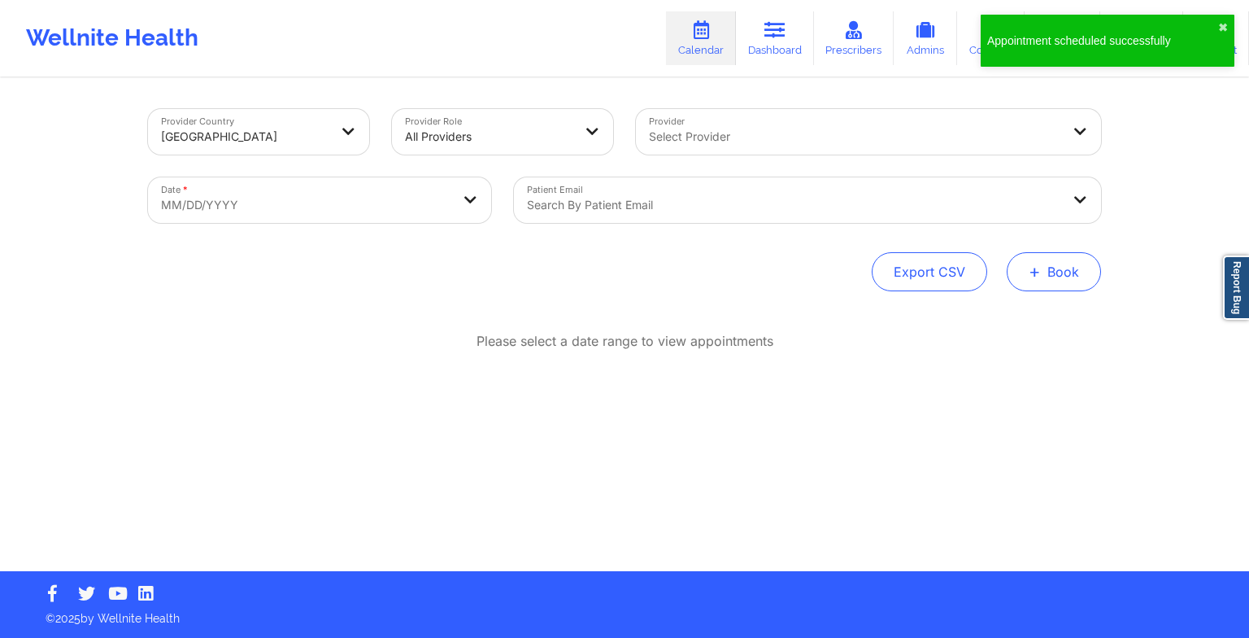
click at [1066, 289] on button "+ Book" at bounding box center [1054, 271] width 94 height 39
click at [1029, 322] on button "Therapy Session" at bounding box center [1027, 323] width 124 height 27
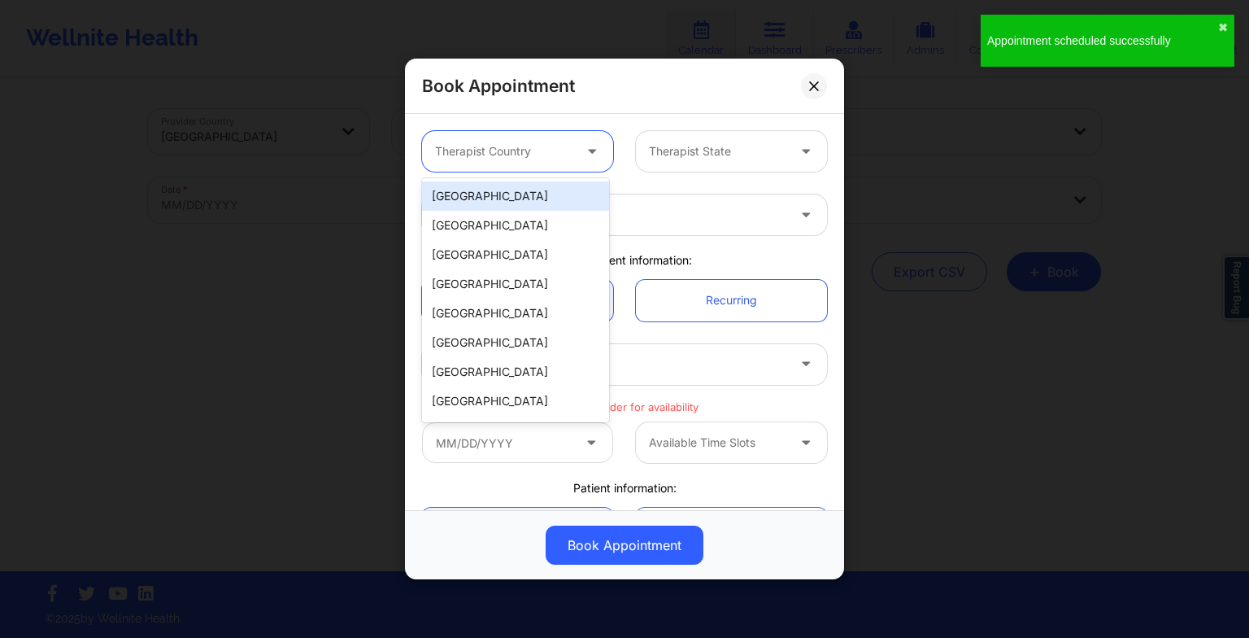
click at [547, 155] on div at bounding box center [503, 152] width 137 height 20
click at [527, 204] on div "[GEOGRAPHIC_DATA]" at bounding box center [515, 195] width 187 height 29
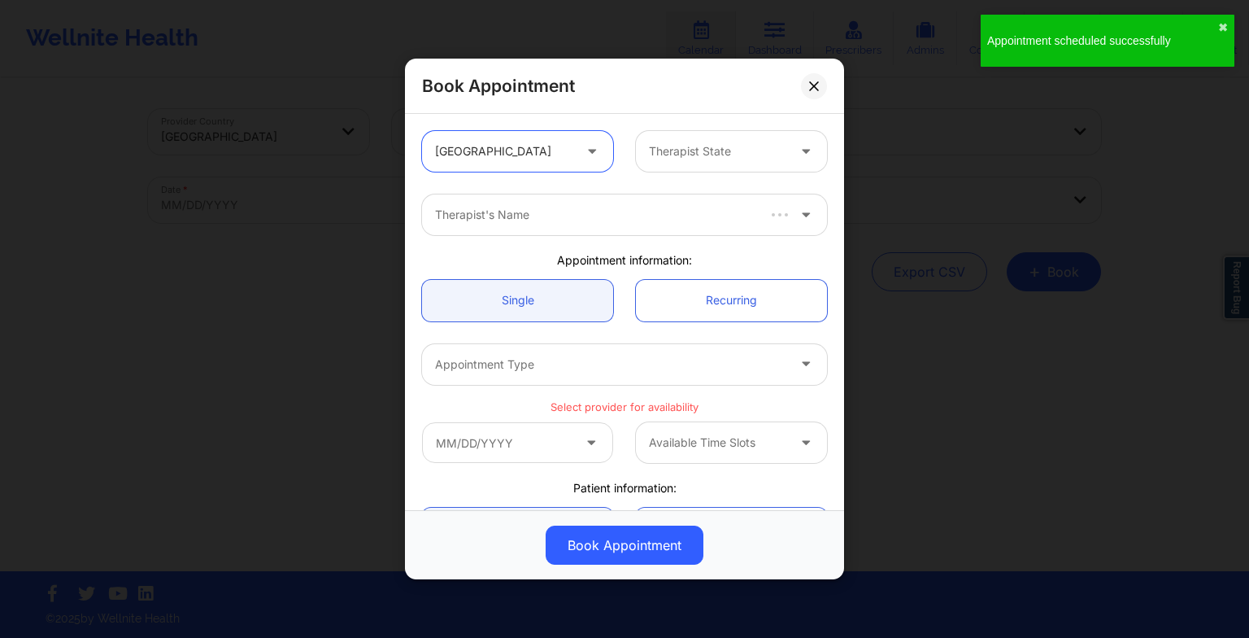
click at [698, 144] on div at bounding box center [717, 152] width 137 height 20
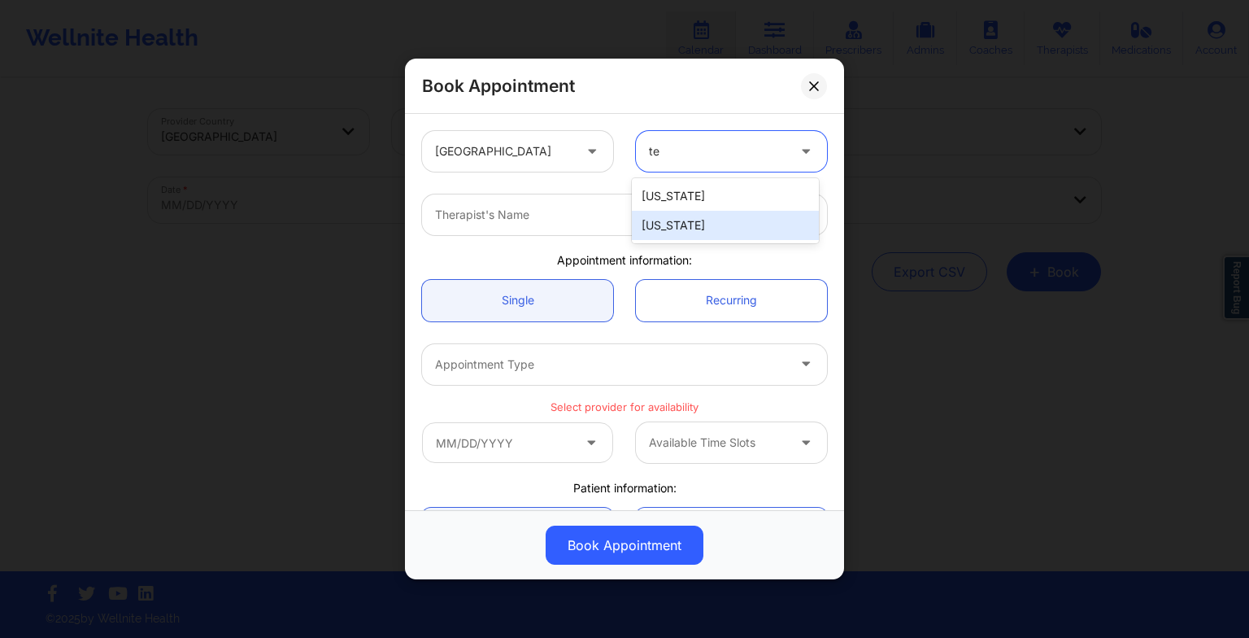
click at [683, 221] on div "[US_STATE]" at bounding box center [725, 225] width 187 height 29
click at [642, 213] on div at bounding box center [610, 215] width 351 height 20
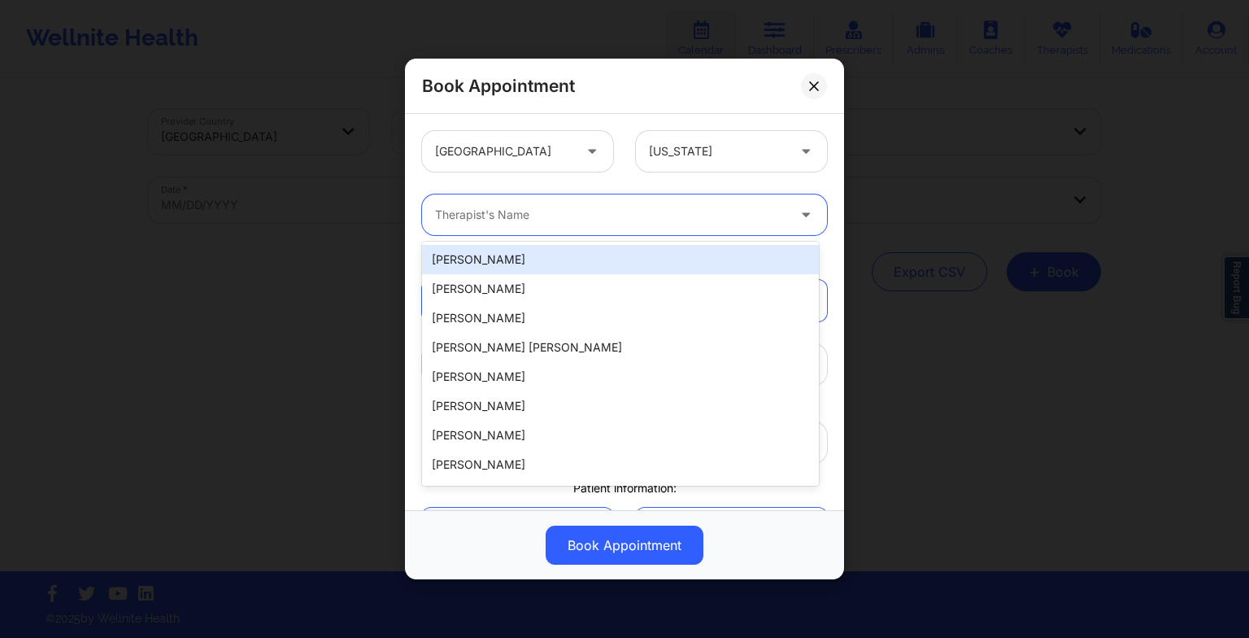
paste input "[PERSON_NAME]"
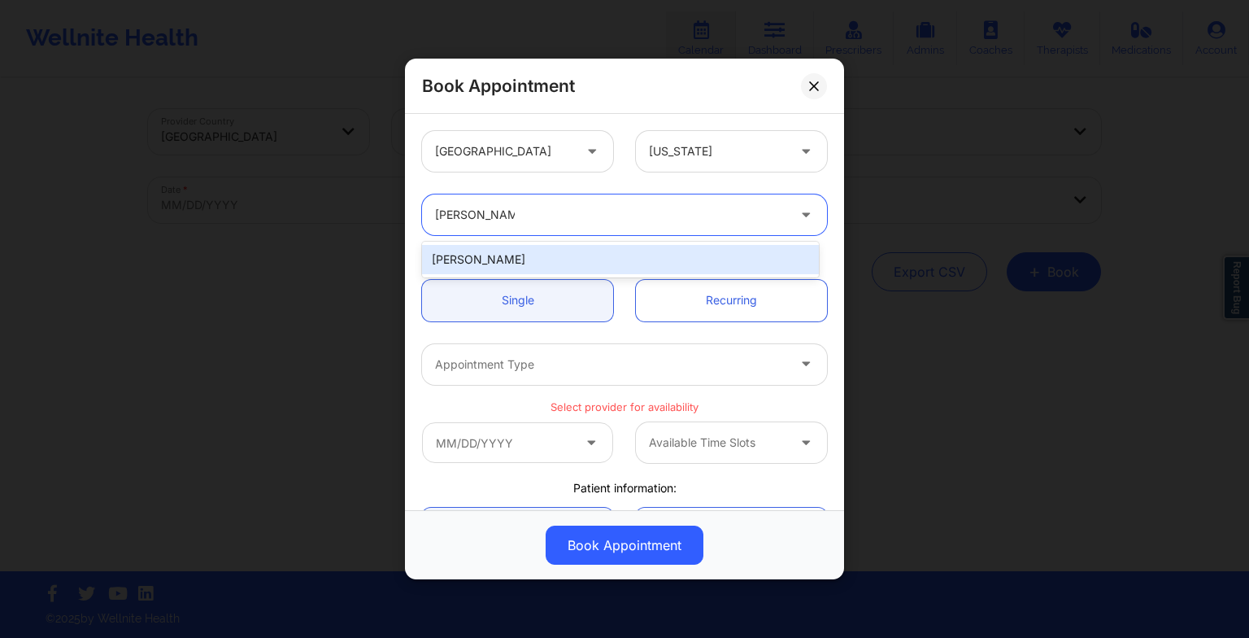
click at [524, 263] on div "[PERSON_NAME]" at bounding box center [620, 259] width 397 height 29
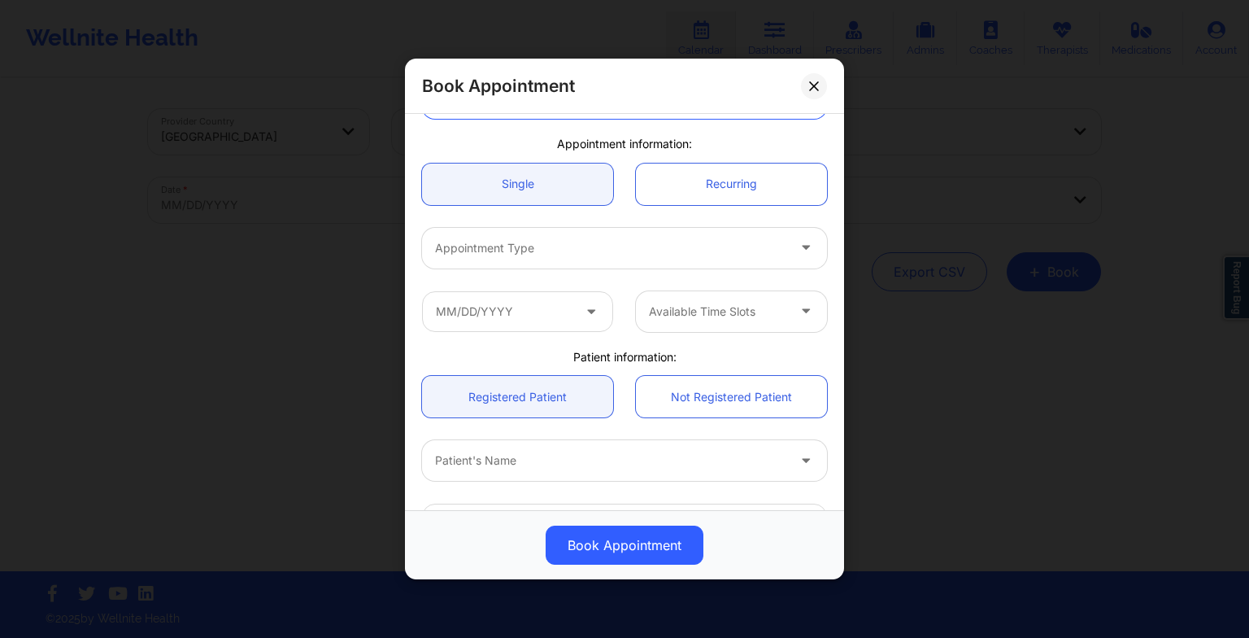
scroll to position [123, 0]
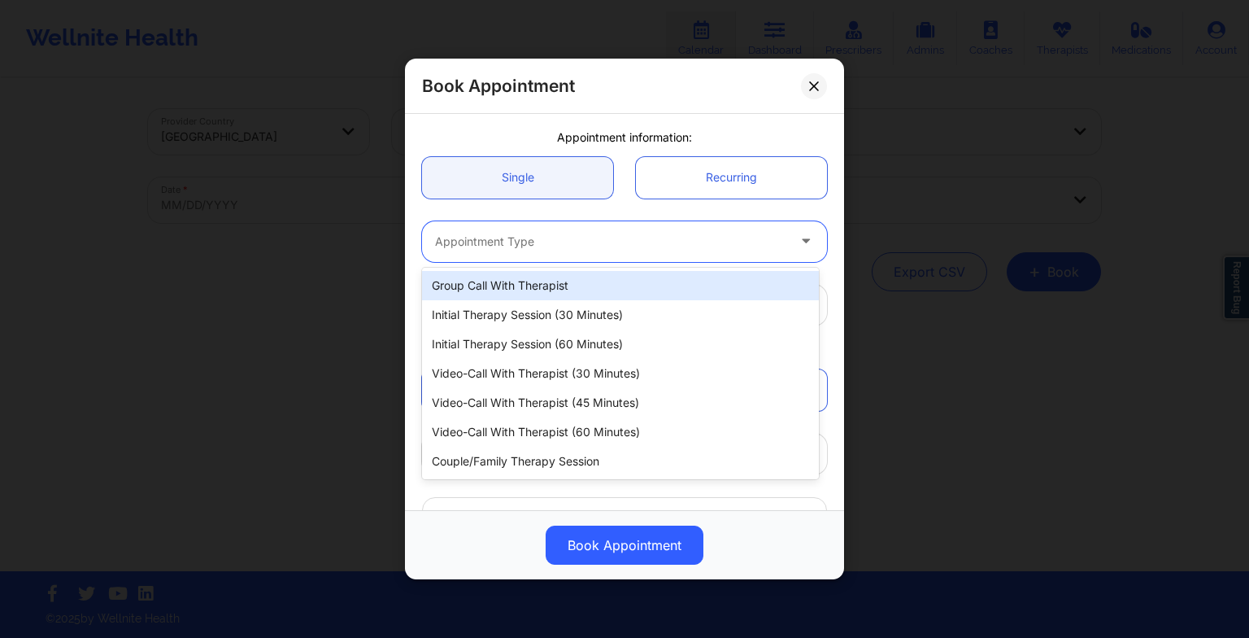
click at [482, 252] on div "Appointment Type" at bounding box center [605, 241] width 366 height 41
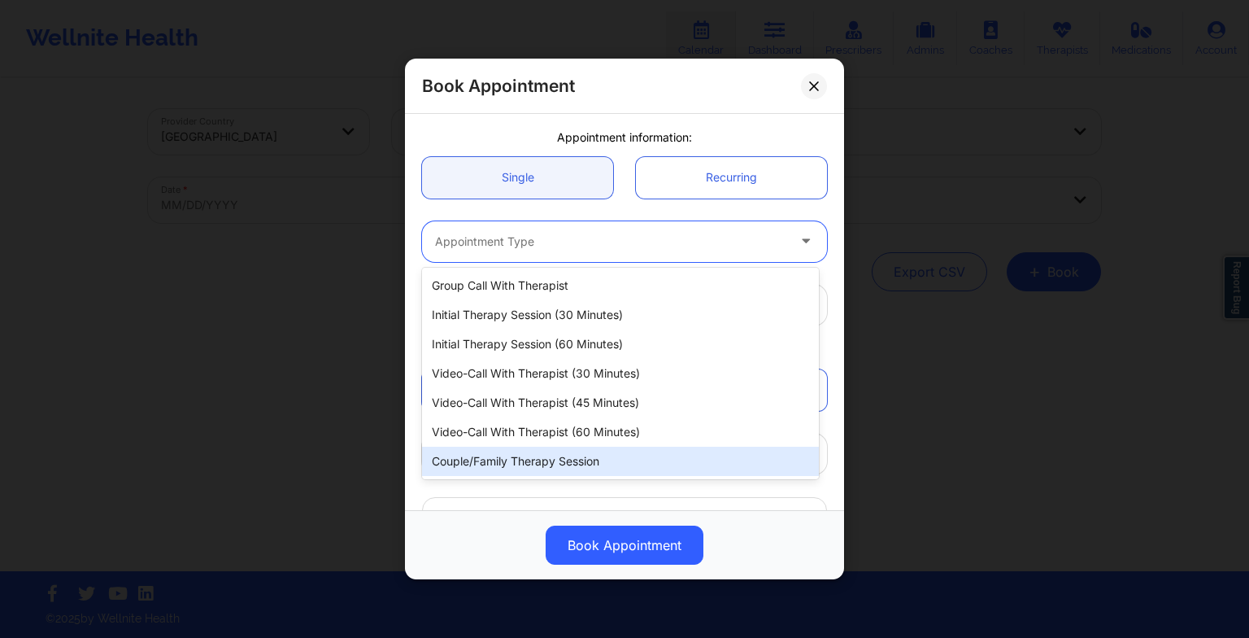
click at [512, 447] on div "Couple/Family Therapy Session" at bounding box center [620, 461] width 397 height 29
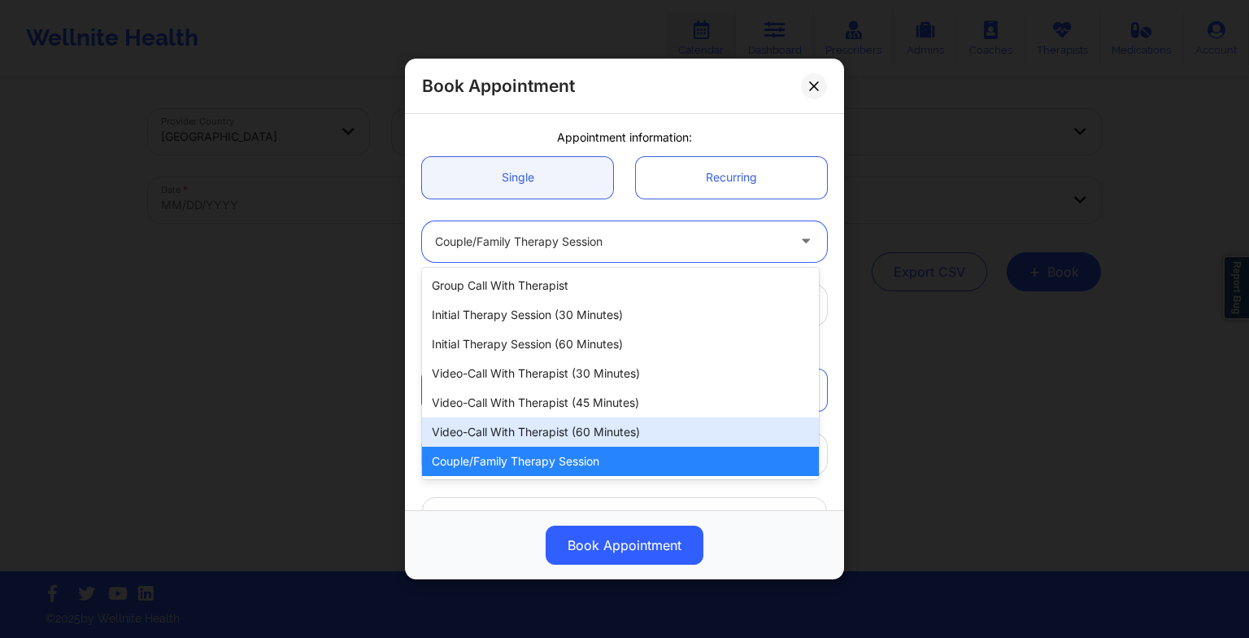
drag, startPoint x: 495, startPoint y: 242, endPoint x: 498, endPoint y: 435, distance: 193.6
click at [498, 435] on body "Wellnite Health Calendar Dashboard Prescribers Admins Coaches Therapists Medica…" at bounding box center [624, 319] width 1249 height 638
click at [498, 435] on div "Video-Call with Therapist (60 minutes)" at bounding box center [620, 431] width 397 height 29
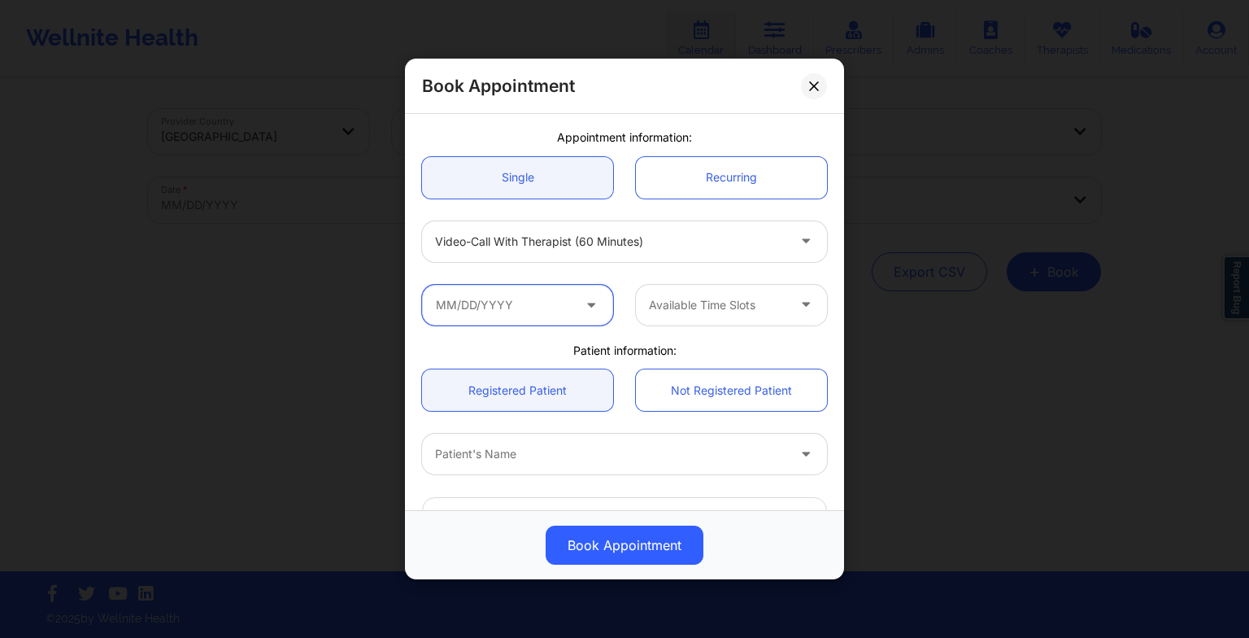
click at [499, 306] on input "text" at bounding box center [517, 305] width 191 height 41
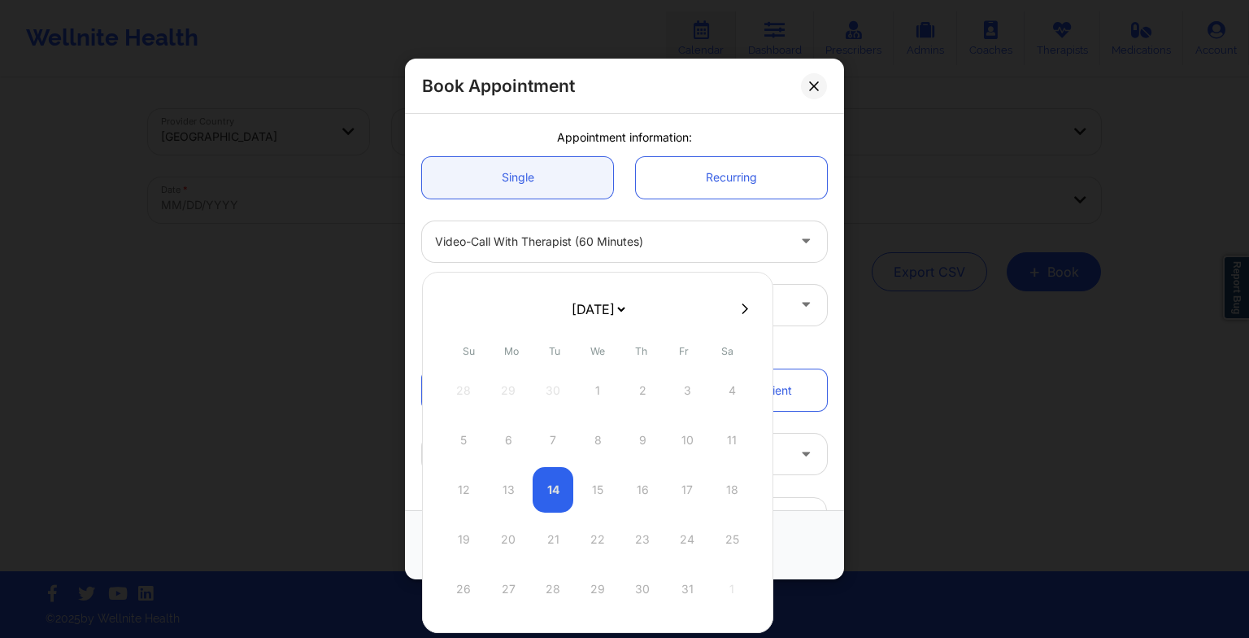
click at [569, 320] on select "[DATE] [DATE] [DATE] [DATE] [DATE] [DATE] [DATE] [DATE] [DATE] [DATE] [DATE] [D…" at bounding box center [598, 309] width 59 height 33
click at [641, 450] on div "11" at bounding box center [642, 440] width 41 height 46
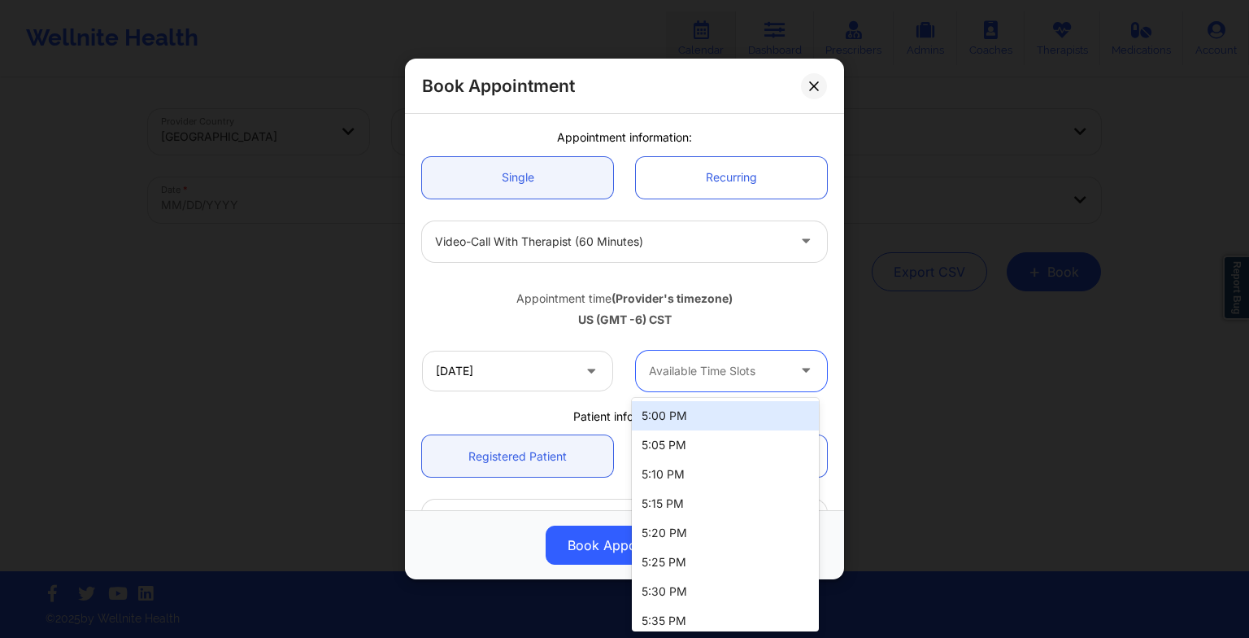
drag, startPoint x: 675, startPoint y: 376, endPoint x: 680, endPoint y: 420, distance: 44.2
click at [680, 420] on body "Wellnite Health Calendar Dashboard Prescribers Admins Coaches Therapists Medica…" at bounding box center [624, 319] width 1249 height 638
click at [680, 420] on div "5:00 PM" at bounding box center [725, 415] width 187 height 29
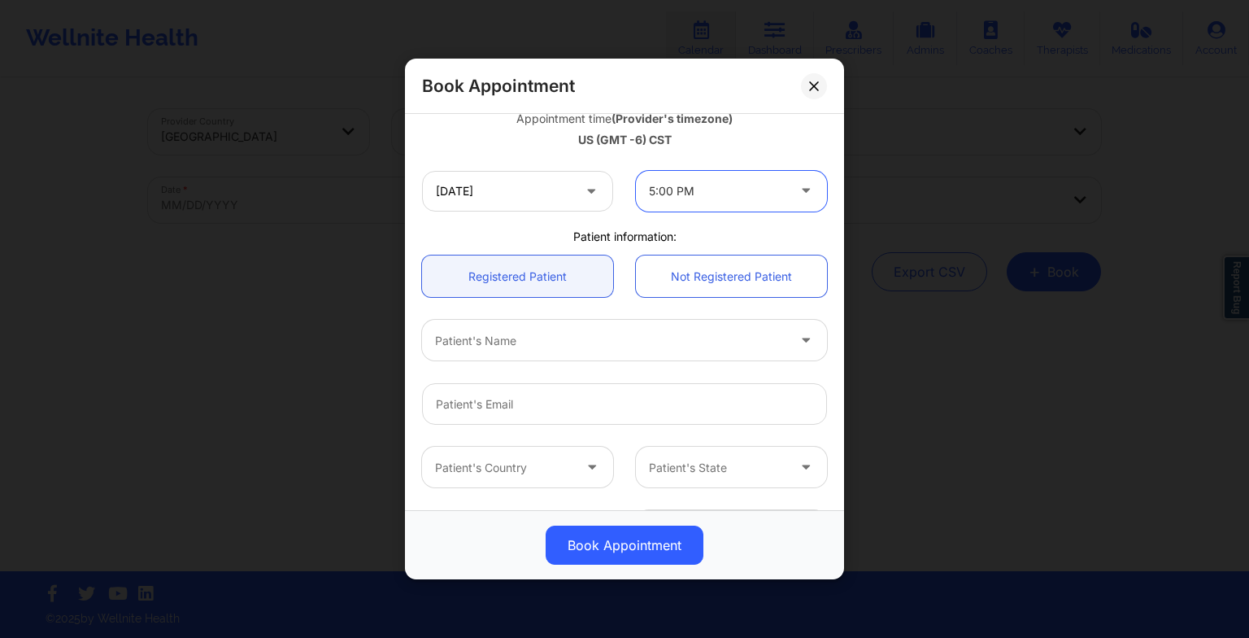
scroll to position [317, 0]
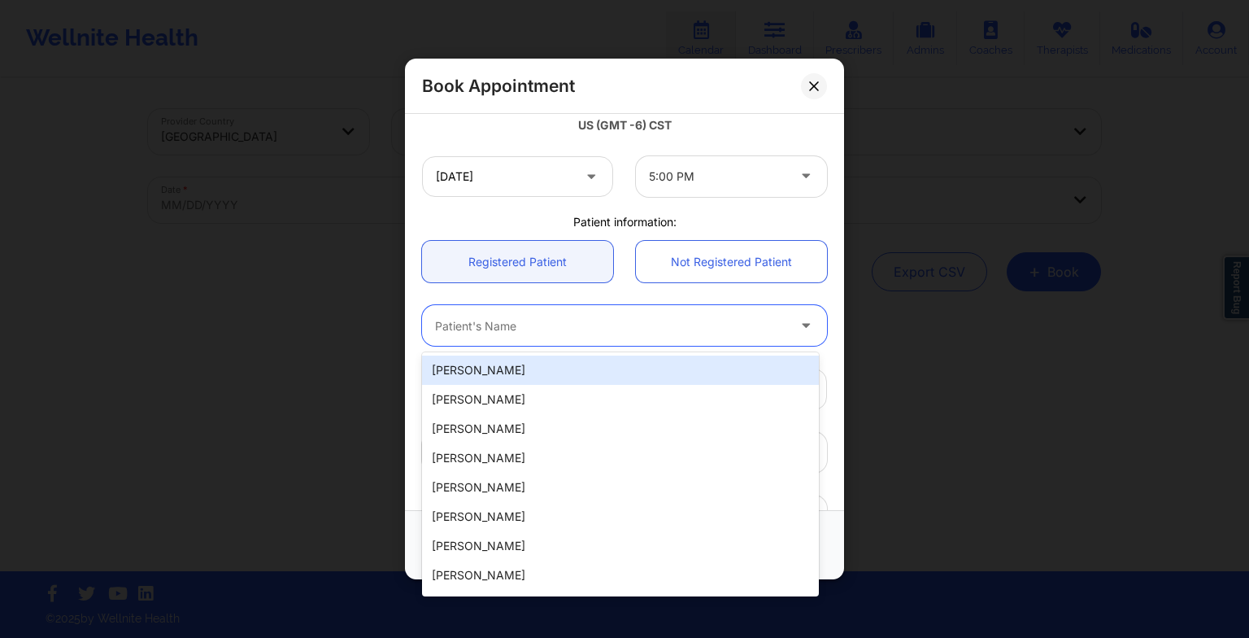
click at [491, 330] on div at bounding box center [610, 326] width 351 height 20
click at [482, 364] on div "[PERSON_NAME]" at bounding box center [620, 369] width 397 height 29
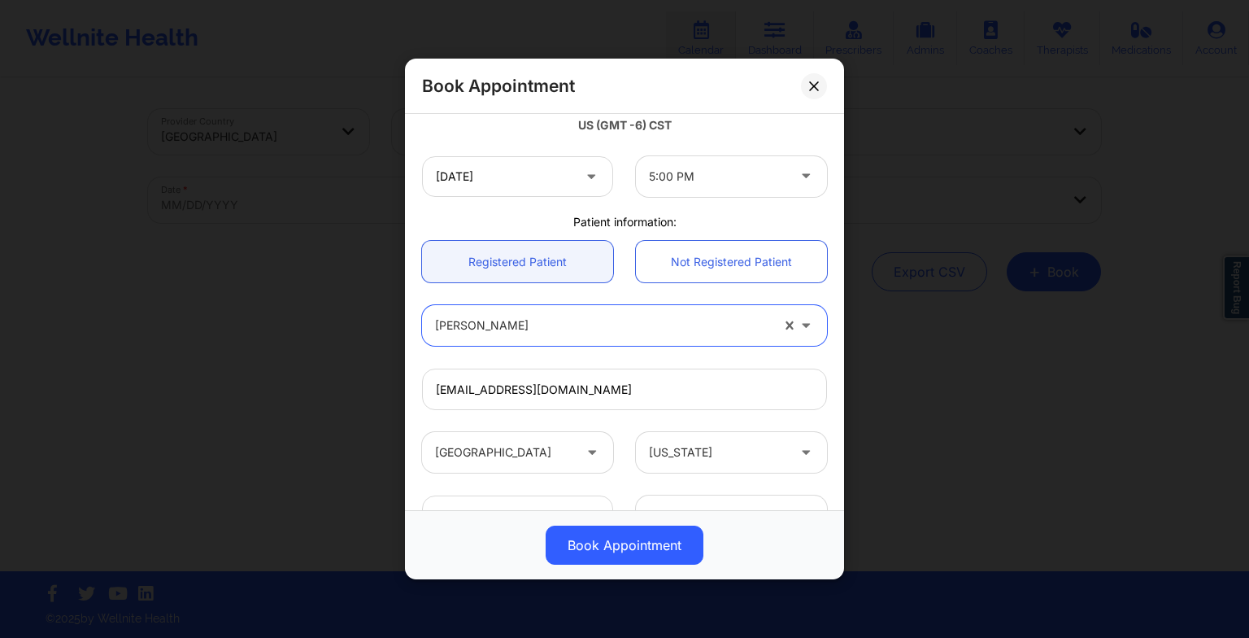
scroll to position [448, 0]
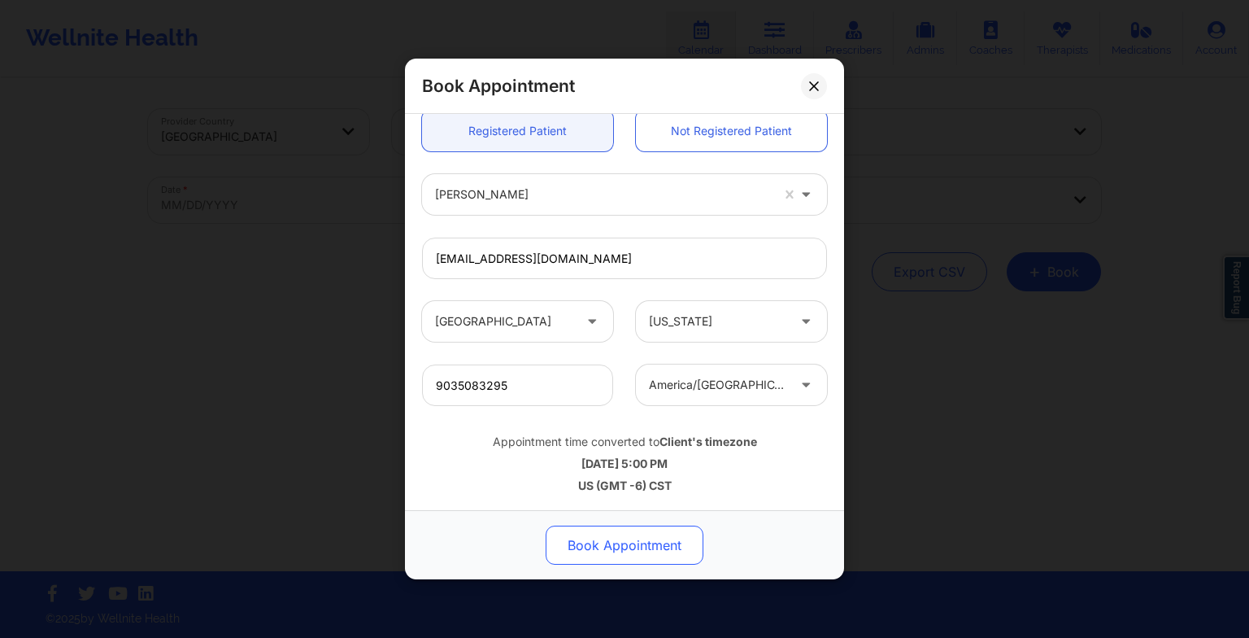
click at [606, 541] on button "Book Appointment" at bounding box center [625, 544] width 158 height 39
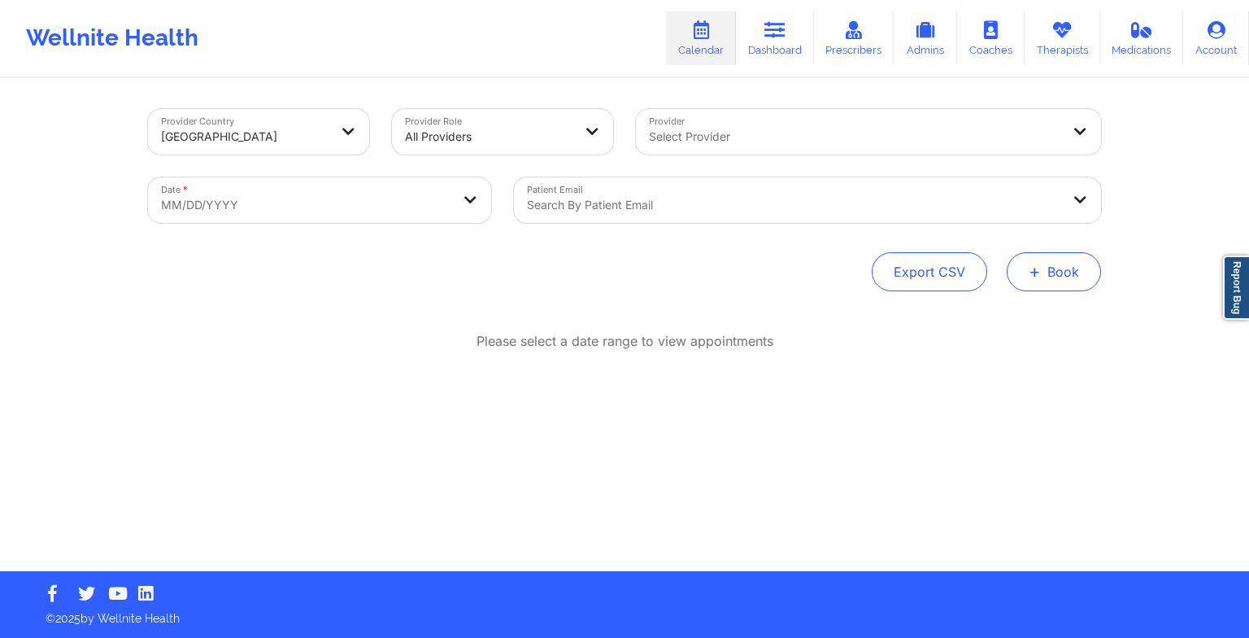
click at [1040, 286] on button "+ Book" at bounding box center [1054, 271] width 94 height 39
click at [997, 316] on button "Therapy Session" at bounding box center [1027, 323] width 124 height 27
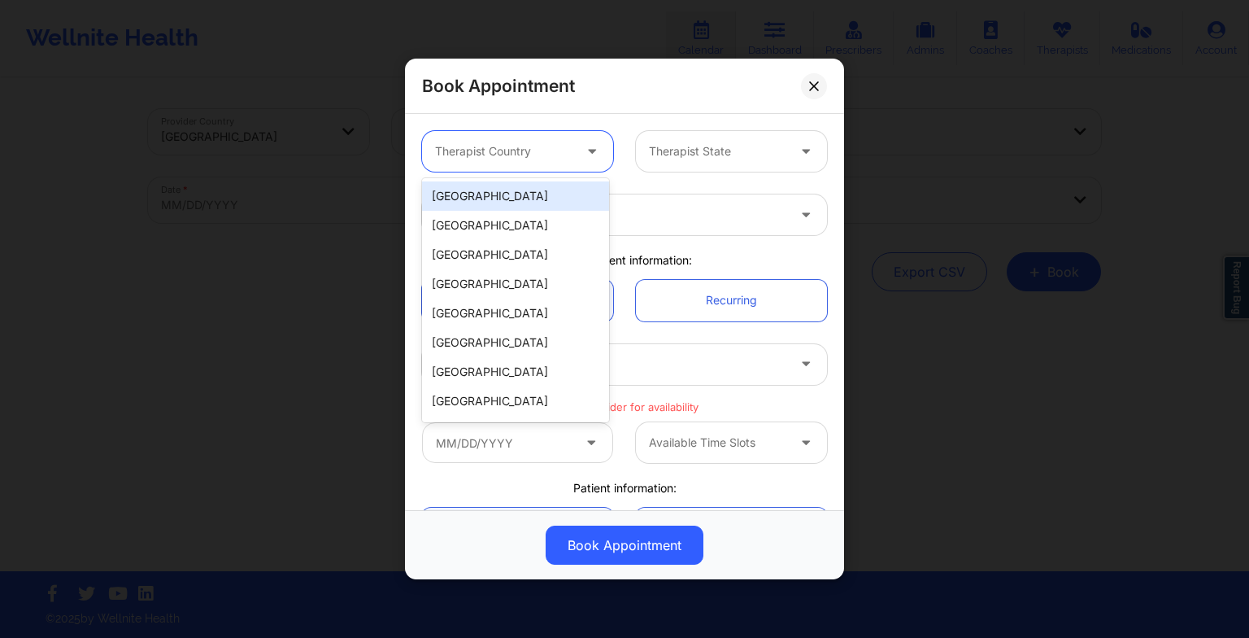
click at [543, 132] on div "Therapist Country" at bounding box center [498, 151] width 152 height 41
click at [504, 198] on div "[GEOGRAPHIC_DATA]" at bounding box center [515, 195] width 187 height 29
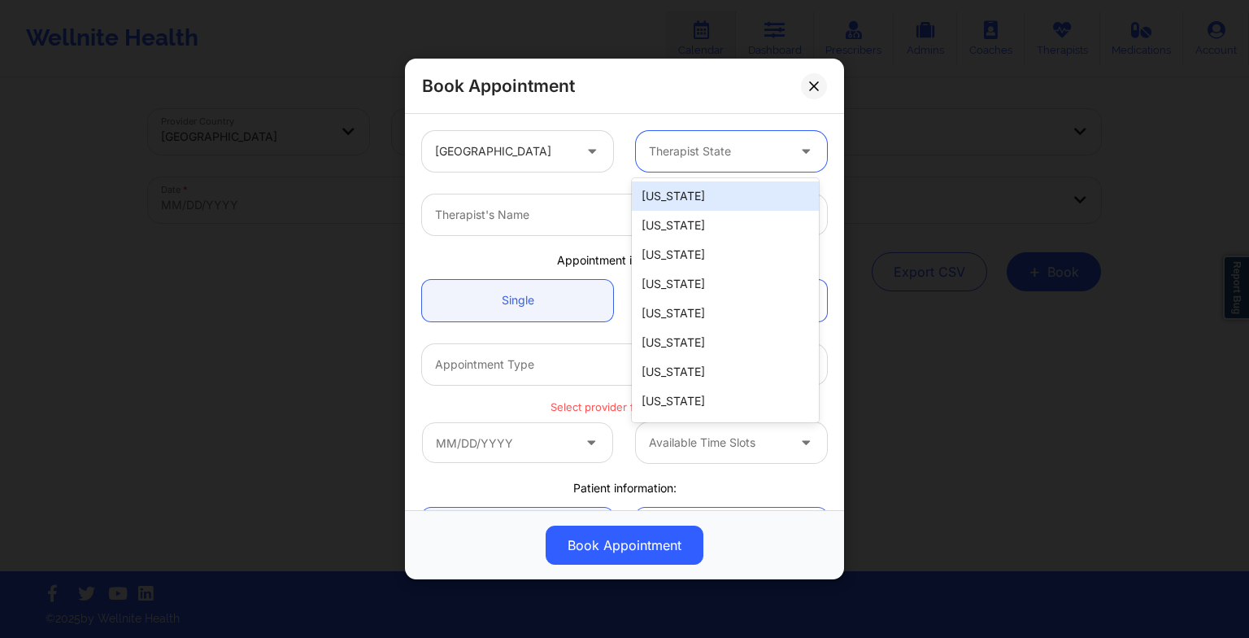
click at [651, 165] on div "Therapist State" at bounding box center [712, 151] width 152 height 41
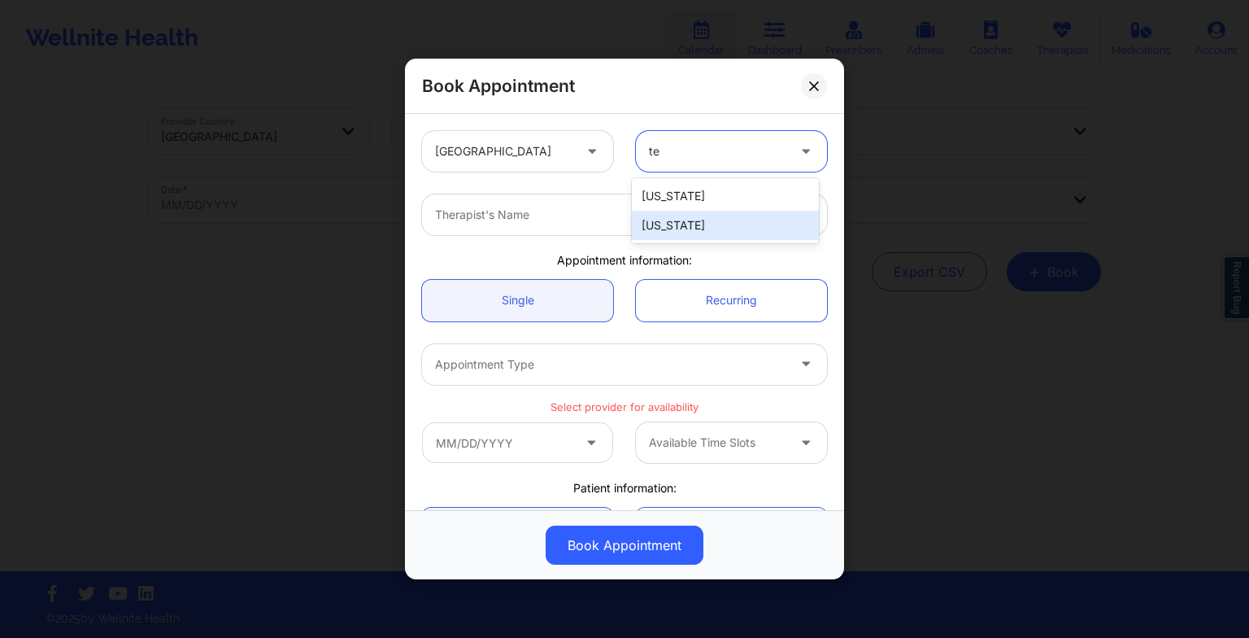
click at [660, 221] on div "[US_STATE]" at bounding box center [725, 225] width 187 height 29
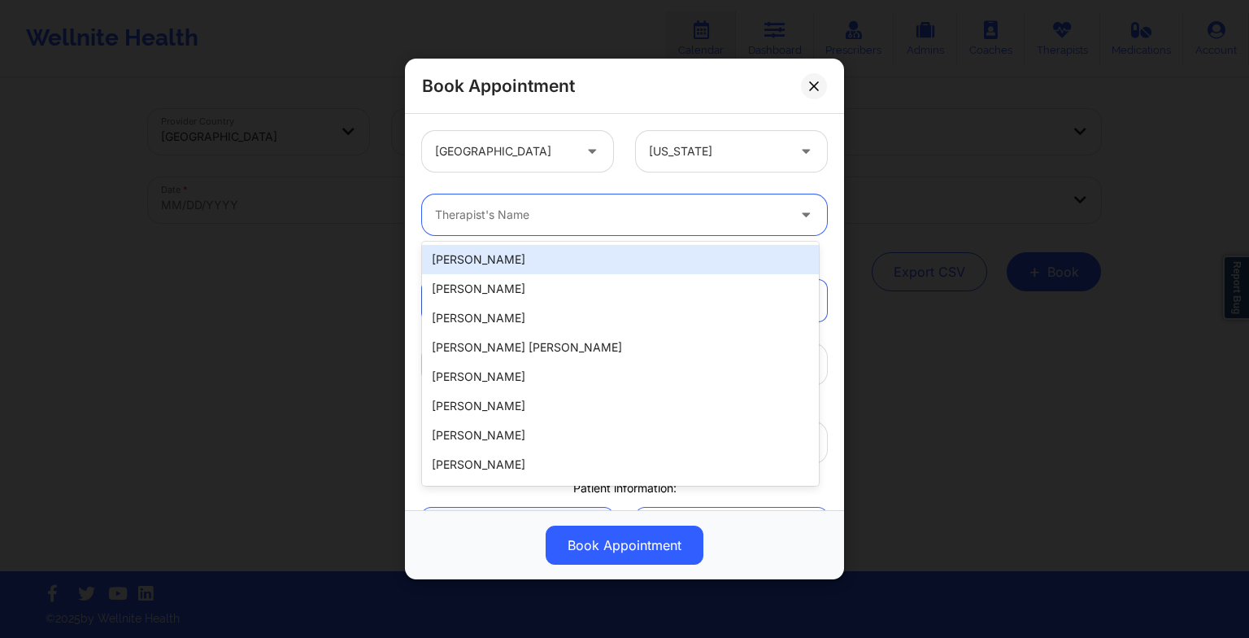
click at [551, 225] on div "Therapist's Name" at bounding box center [605, 214] width 366 height 41
paste input "[PERSON_NAME]"
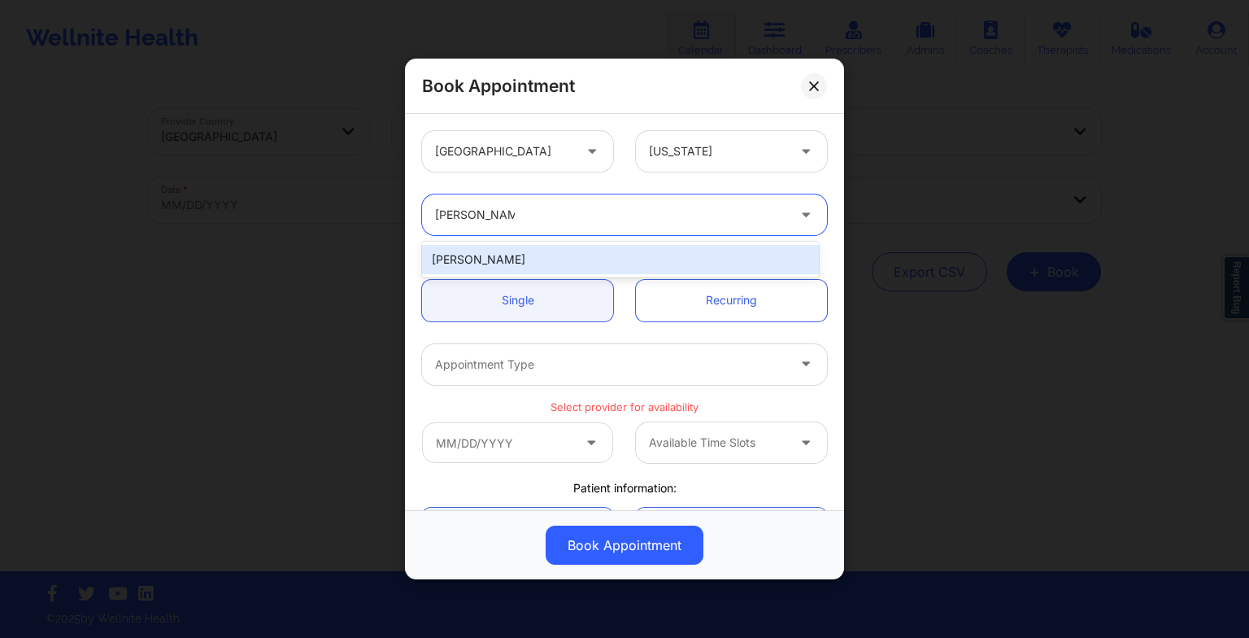
click at [499, 251] on div "[PERSON_NAME]" at bounding box center [620, 259] width 397 height 29
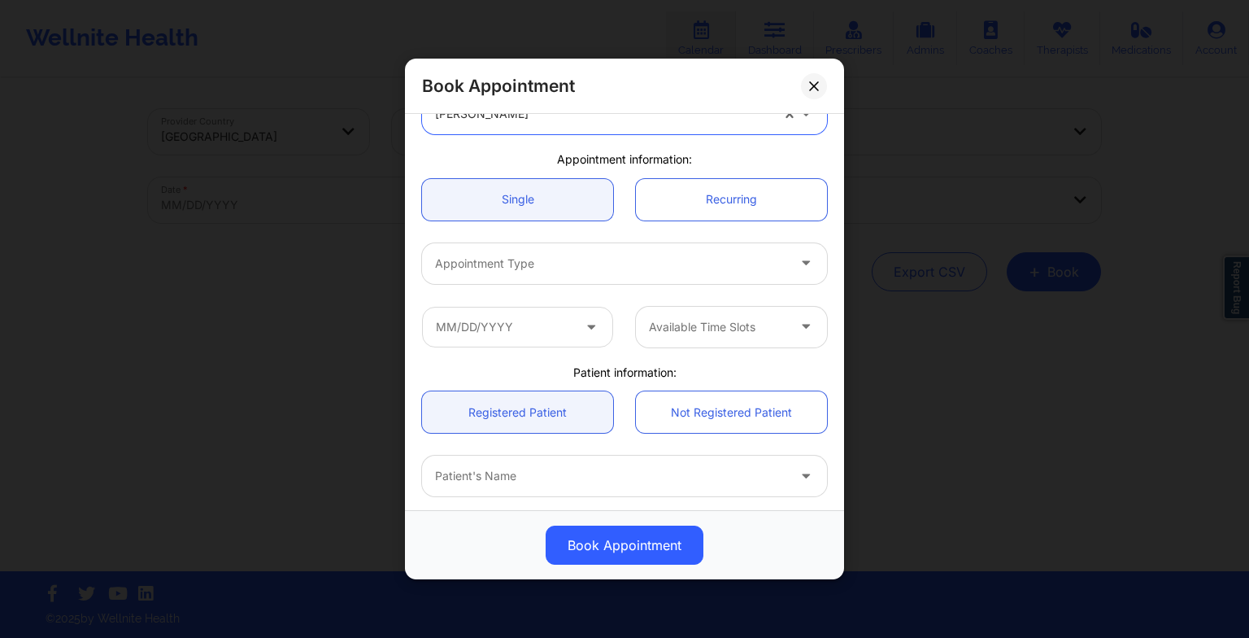
scroll to position [103, 0]
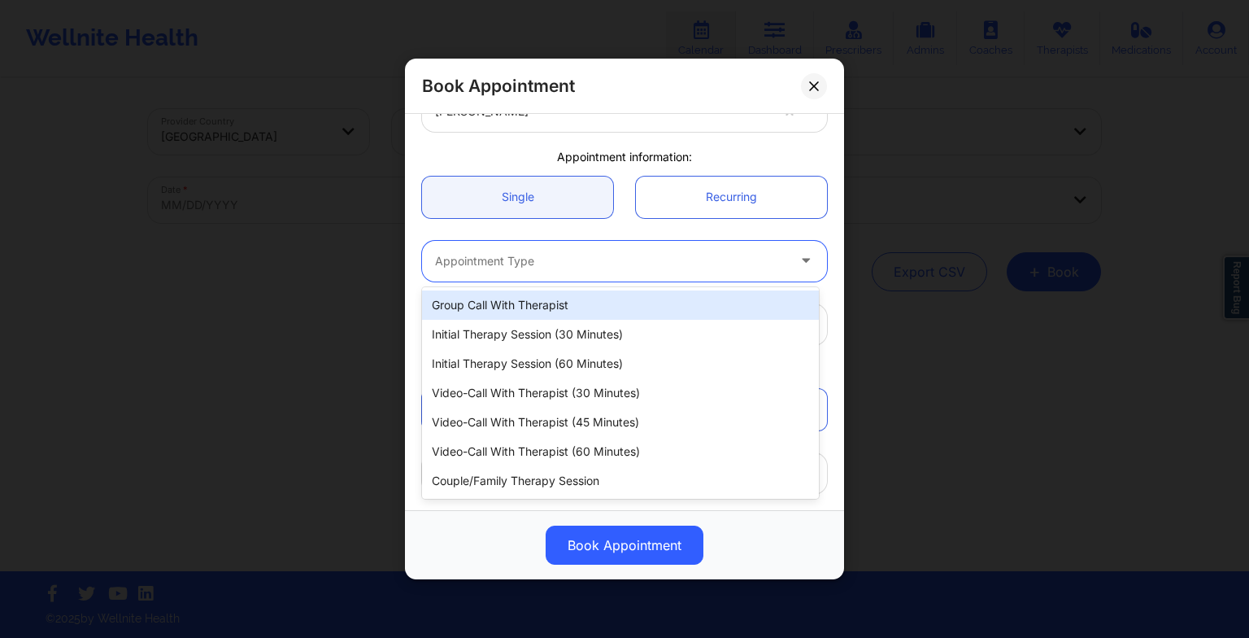
click at [487, 257] on div at bounding box center [610, 261] width 351 height 20
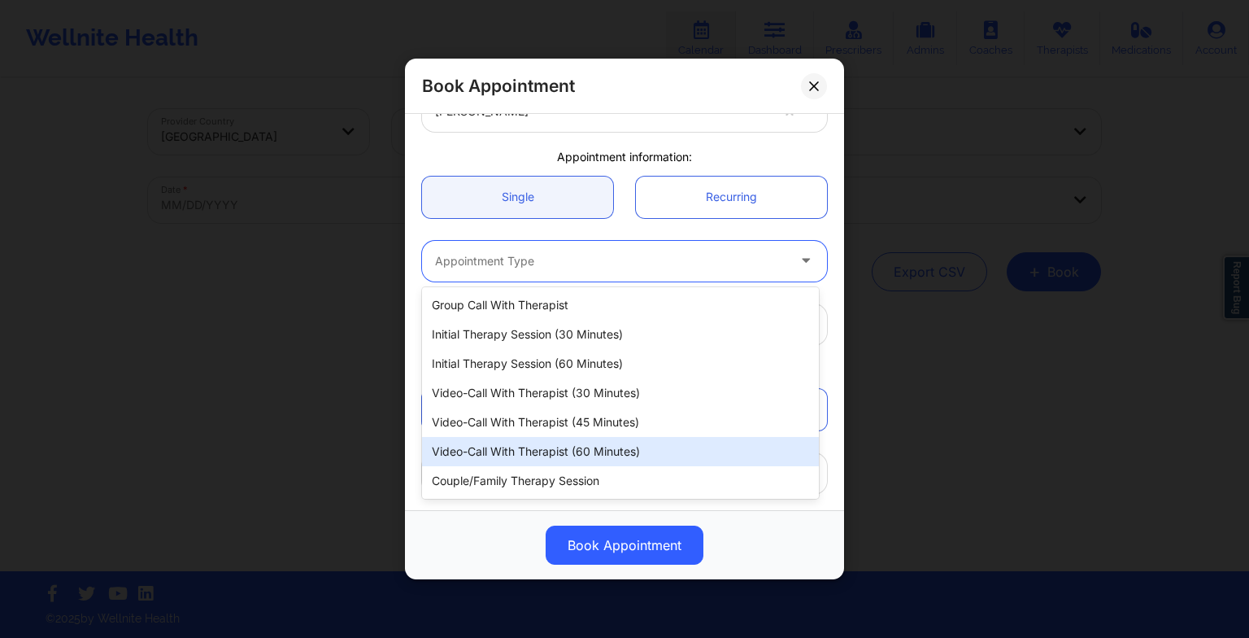
click at [506, 449] on div "Video-Call with Therapist (60 minutes)" at bounding box center [620, 451] width 397 height 29
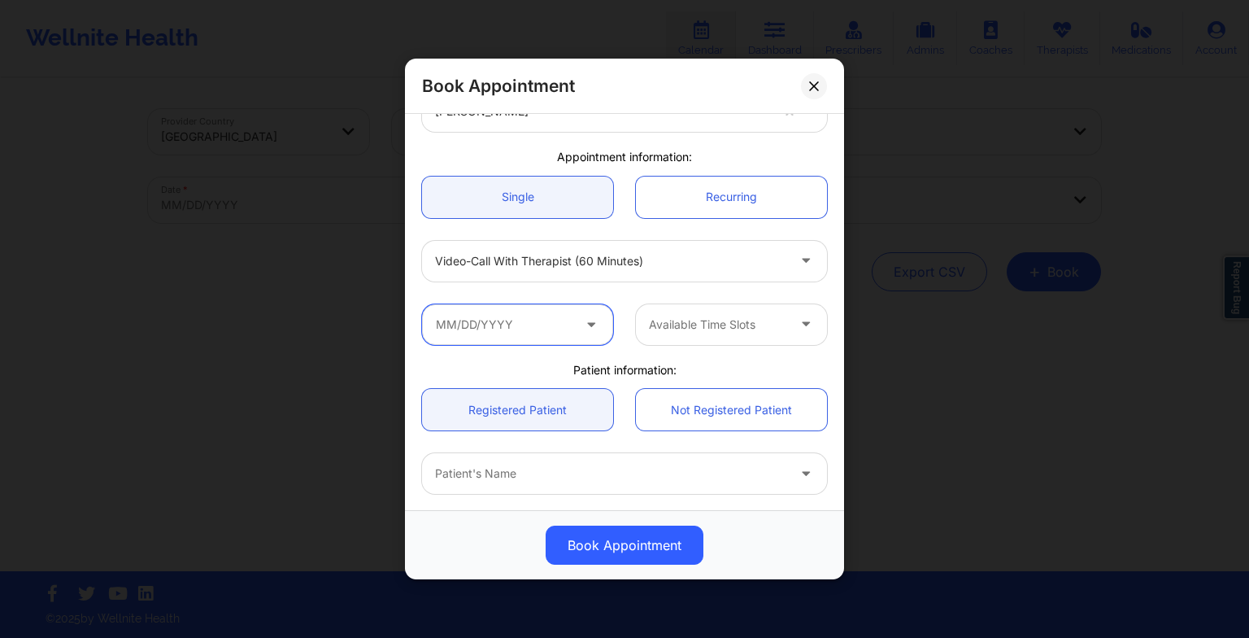
click at [538, 324] on input "text" at bounding box center [517, 324] width 191 height 41
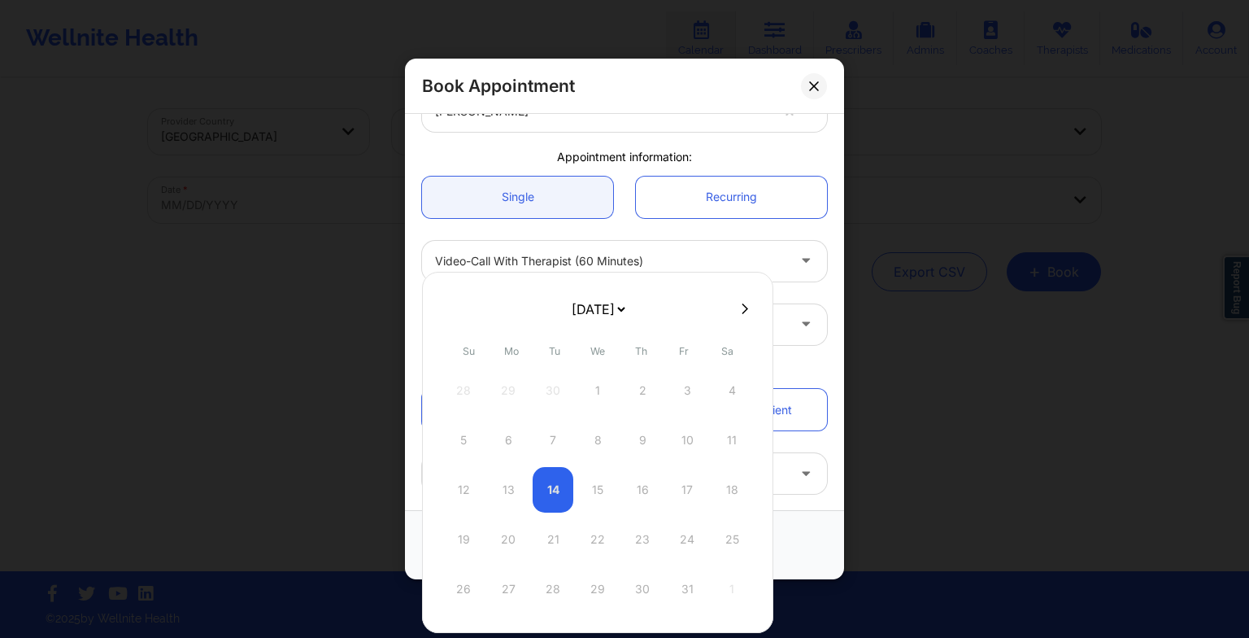
click at [608, 299] on select "[DATE] [DATE] [DATE] [DATE] [DATE] [DATE] [DATE] [DATE] [DATE] [DATE] [DATE] [D…" at bounding box center [598, 309] width 59 height 33
click at [647, 477] on div "18" at bounding box center [642, 490] width 41 height 46
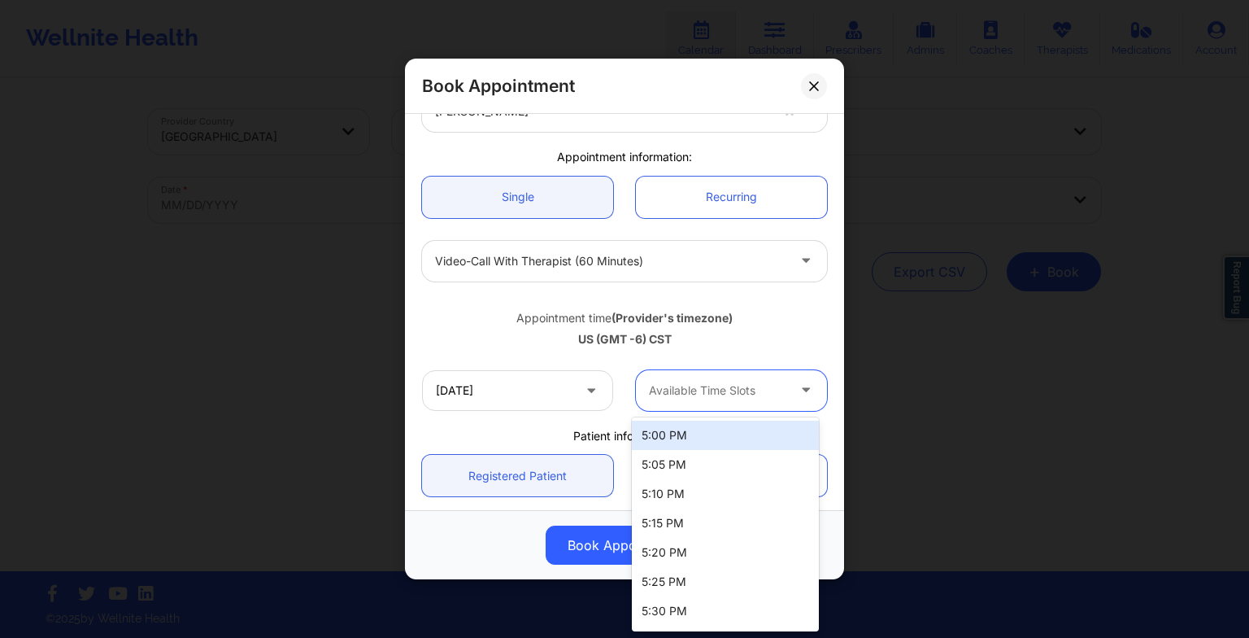
drag, startPoint x: 700, startPoint y: 390, endPoint x: 680, endPoint y: 433, distance: 47.3
click at [680, 433] on body "Wellnite Health Calendar Dashboard Prescribers Admins Coaches Therapists Medica…" at bounding box center [624, 319] width 1249 height 638
click at [680, 433] on div "5:00 PM" at bounding box center [725, 435] width 187 height 29
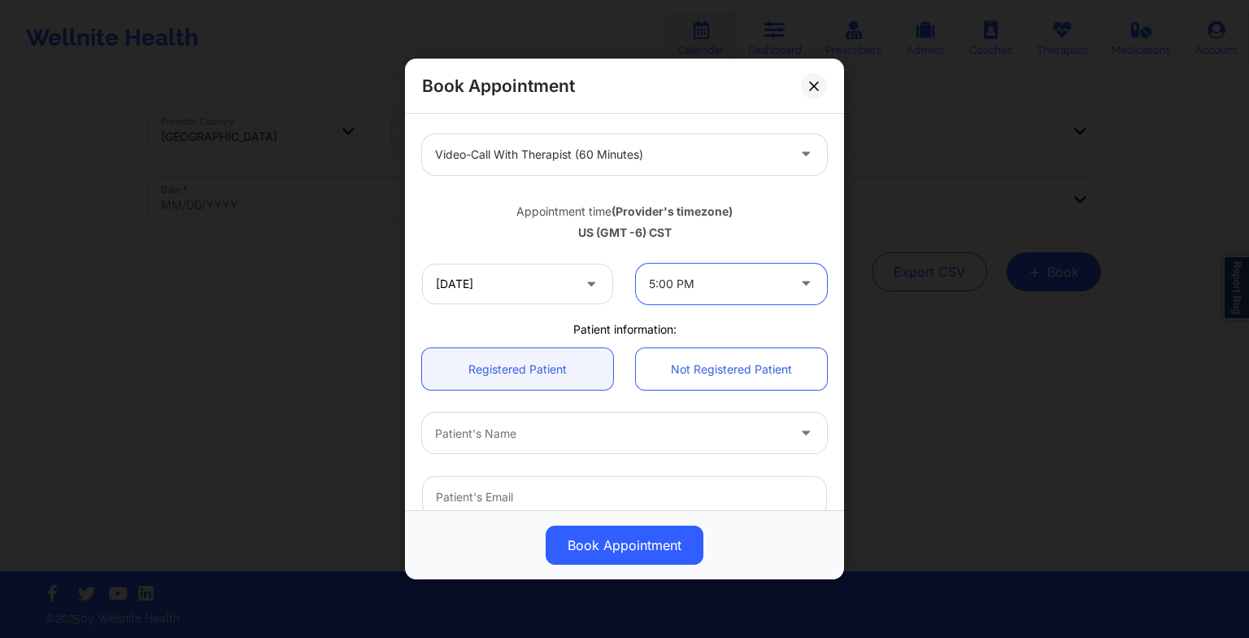
scroll to position [216, 0]
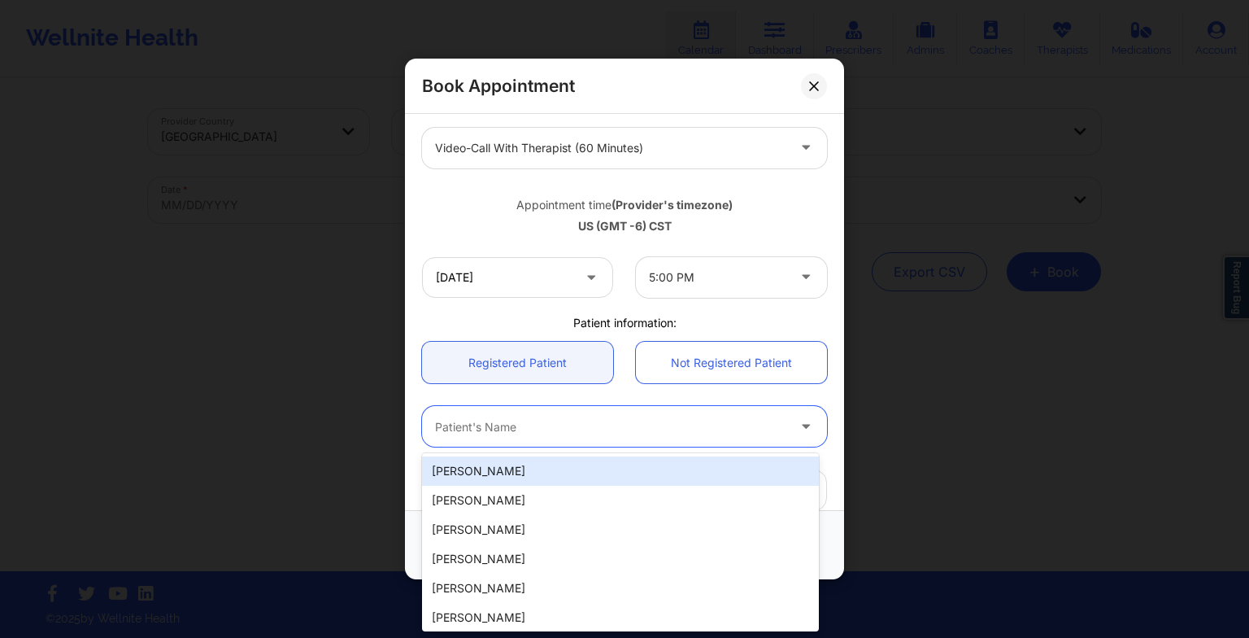
click at [573, 434] on div at bounding box center [610, 426] width 351 height 20
click at [517, 472] on div "[PERSON_NAME]" at bounding box center [620, 470] width 397 height 29
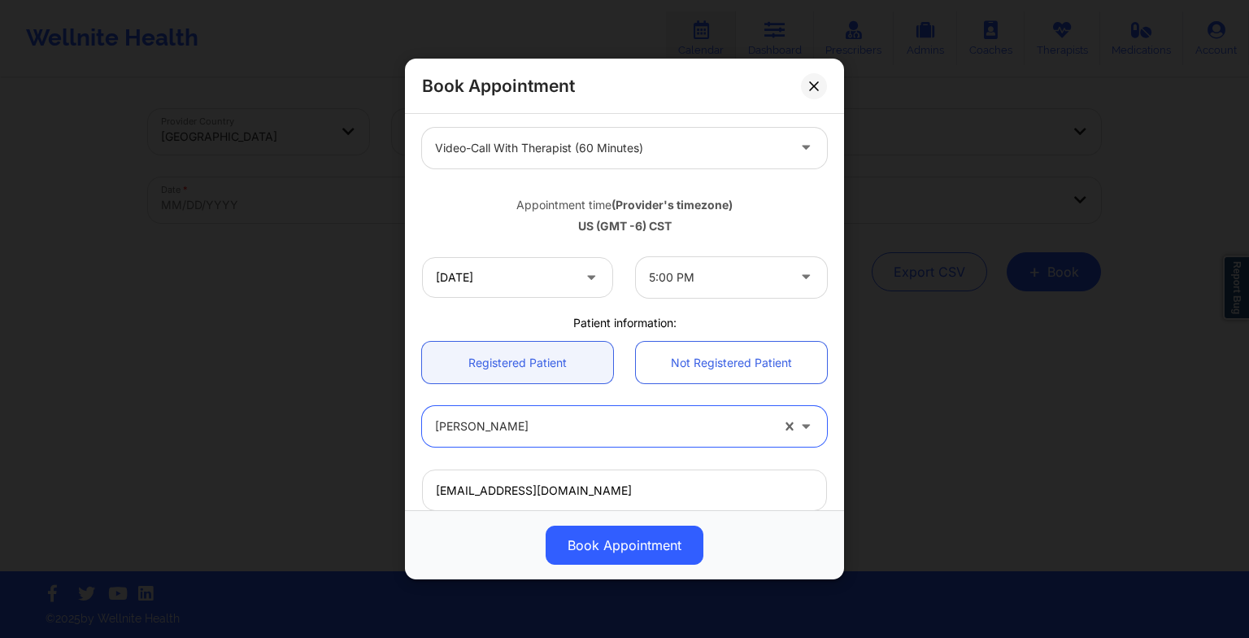
scroll to position [448, 0]
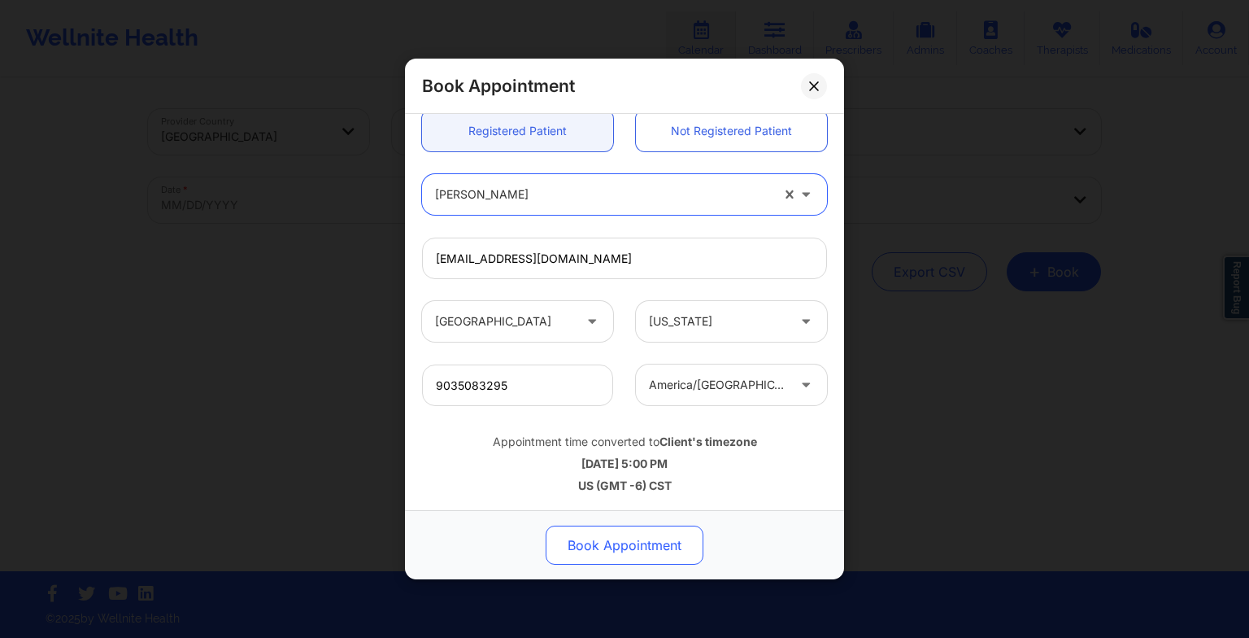
click at [582, 556] on button "Book Appointment" at bounding box center [625, 544] width 158 height 39
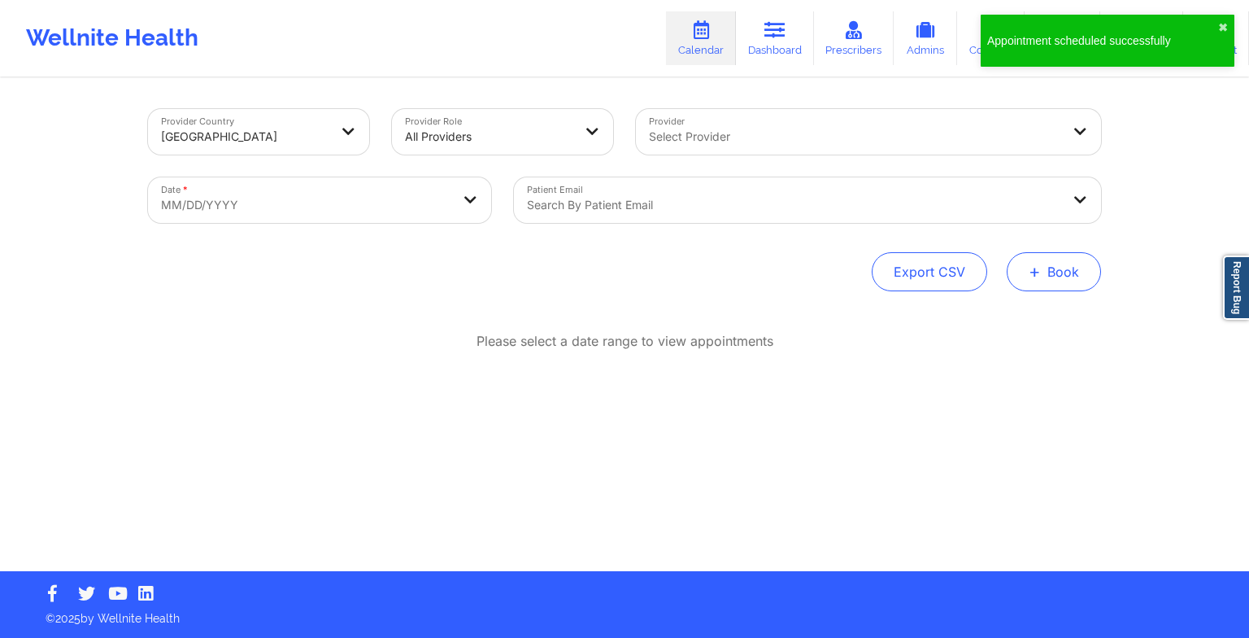
click at [1046, 277] on button "+ Book" at bounding box center [1054, 271] width 94 height 39
click at [1012, 309] on div "Therapy Session Doctor Consultation" at bounding box center [1027, 336] width 149 height 74
click at [995, 320] on button "Therapy Session" at bounding box center [1027, 323] width 124 height 27
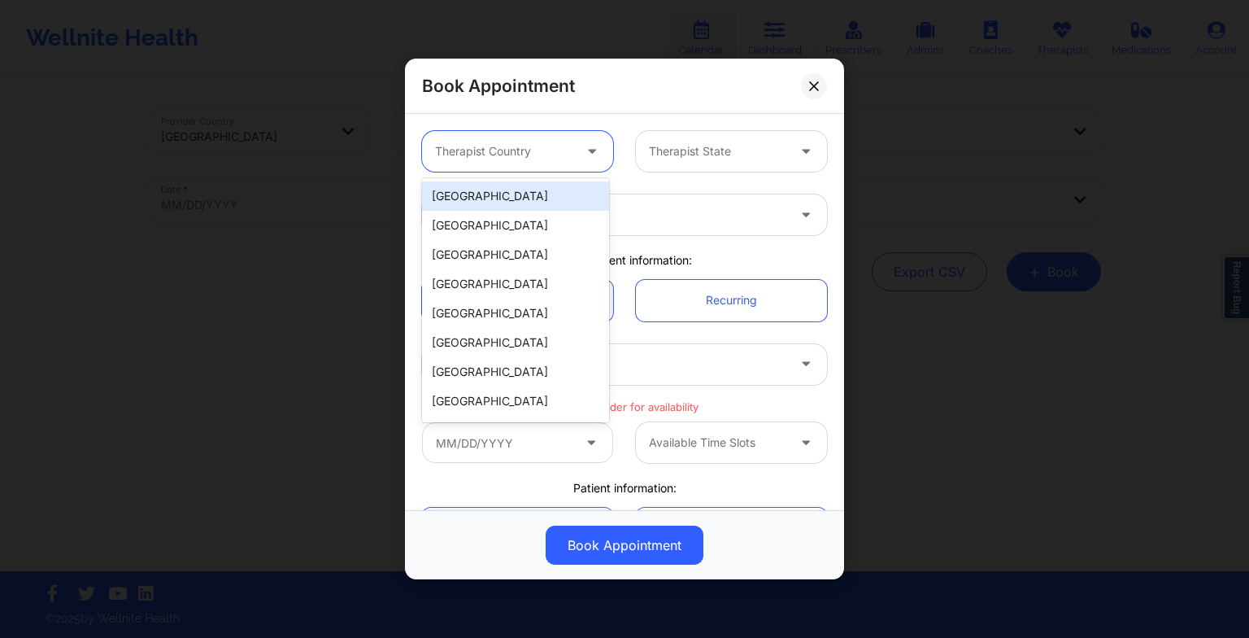
click at [495, 142] on div at bounding box center [503, 152] width 137 height 20
click at [489, 194] on div "[GEOGRAPHIC_DATA]" at bounding box center [515, 195] width 187 height 29
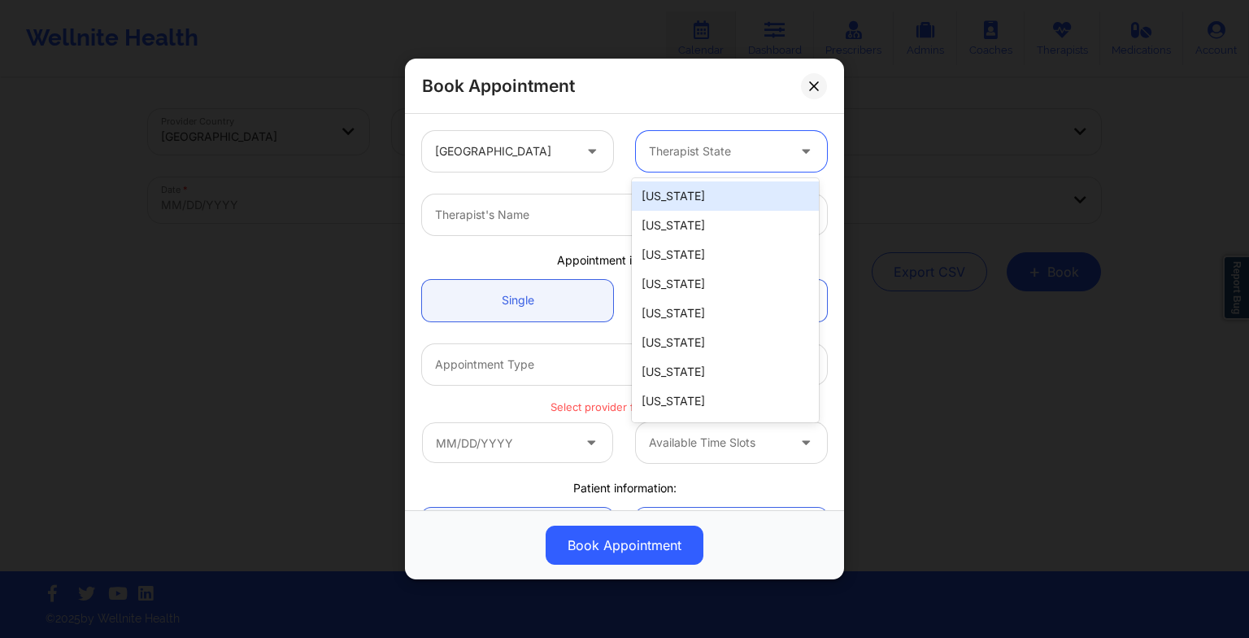
click at [687, 165] on div "Therapist State" at bounding box center [712, 151] width 152 height 41
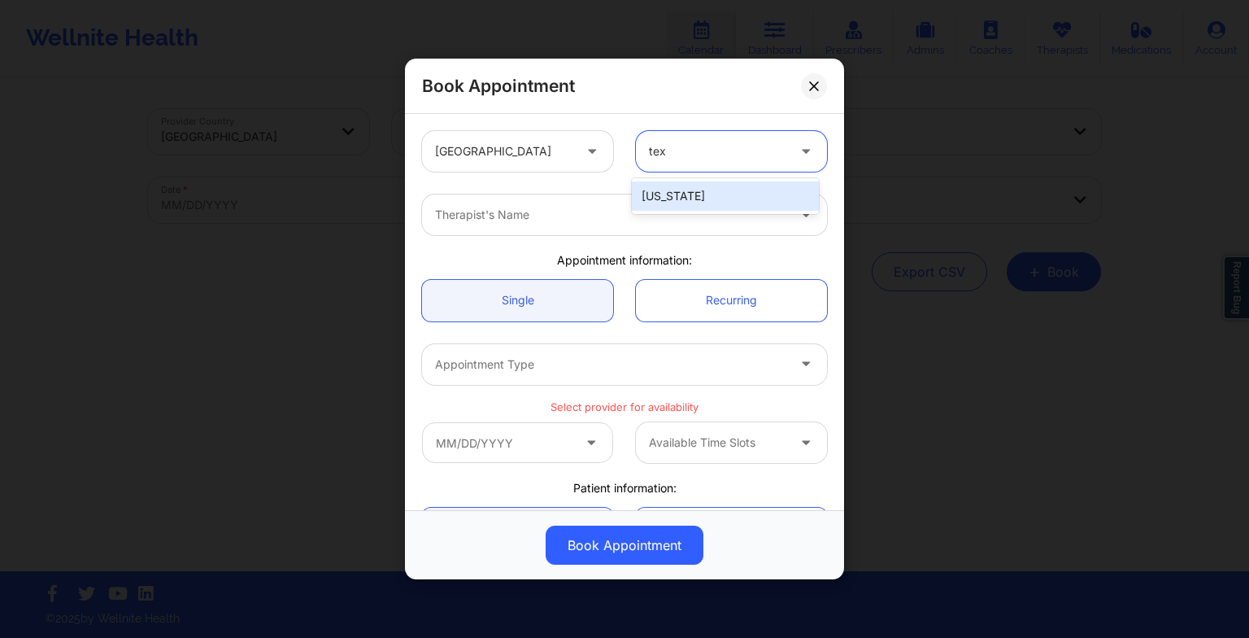
click at [687, 206] on div "[US_STATE]" at bounding box center [725, 195] width 187 height 29
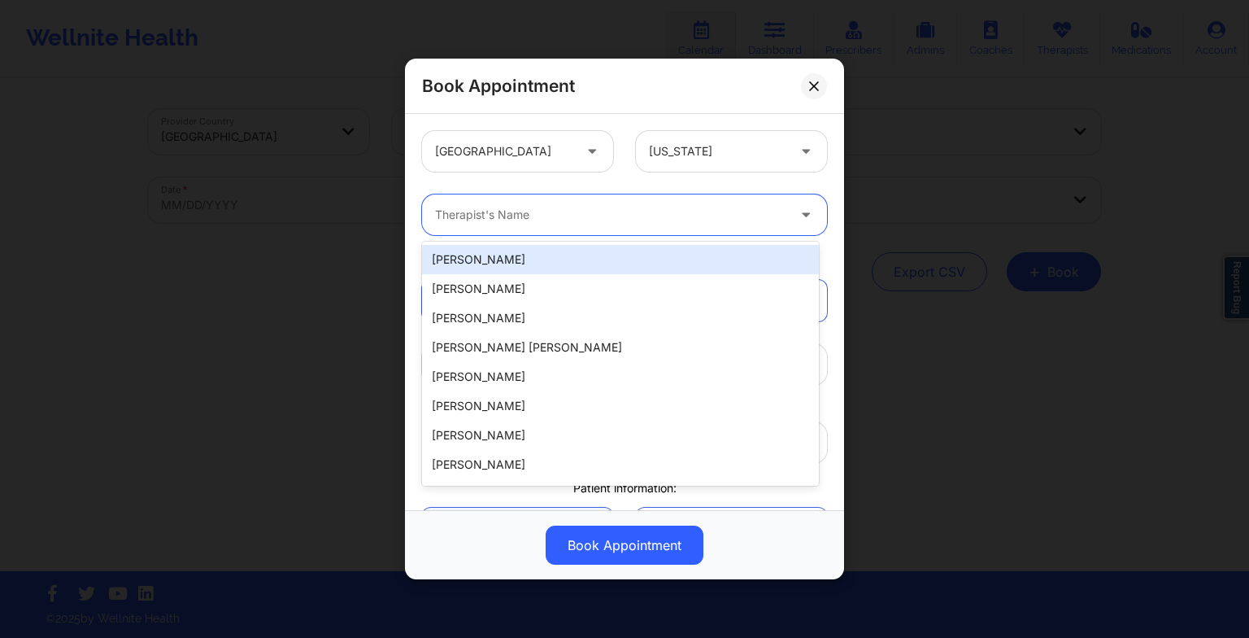
click at [615, 221] on div at bounding box center [610, 215] width 351 height 20
paste input "[PERSON_NAME]"
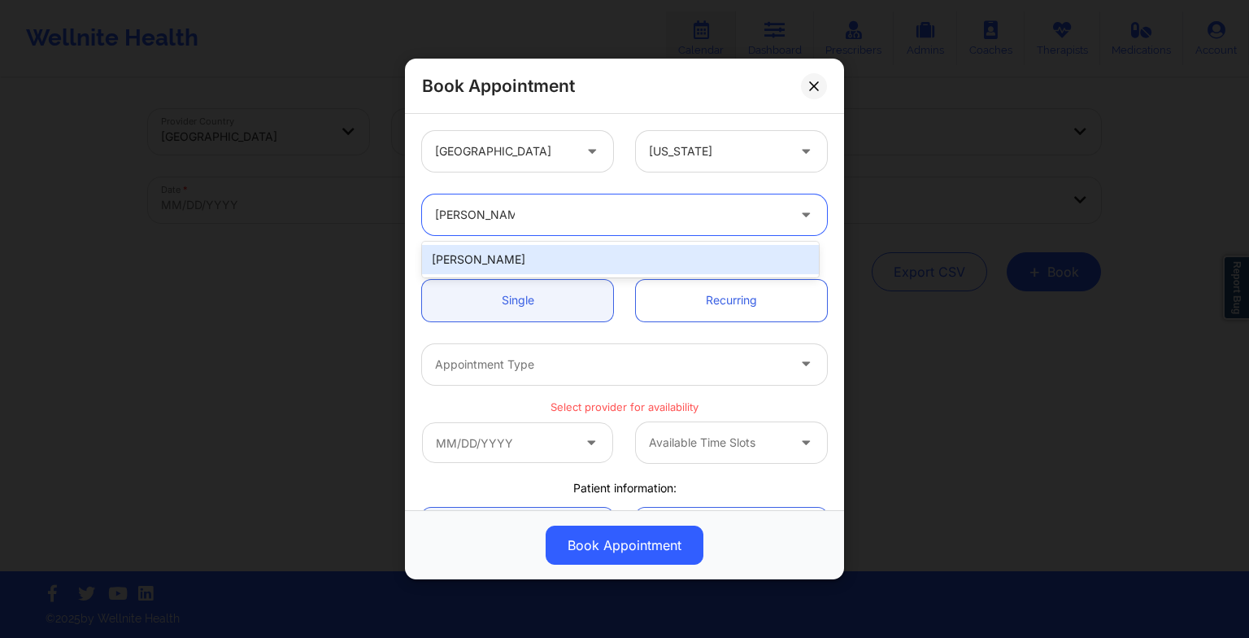
click at [487, 262] on div "[PERSON_NAME]" at bounding box center [620, 259] width 397 height 29
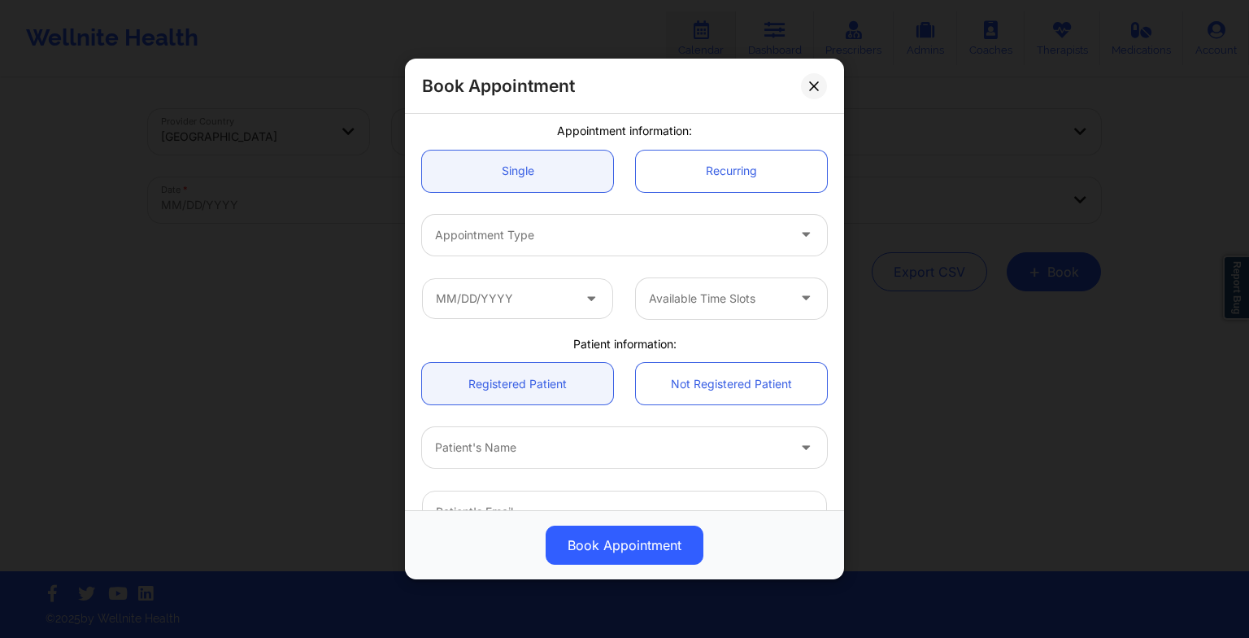
scroll to position [130, 0]
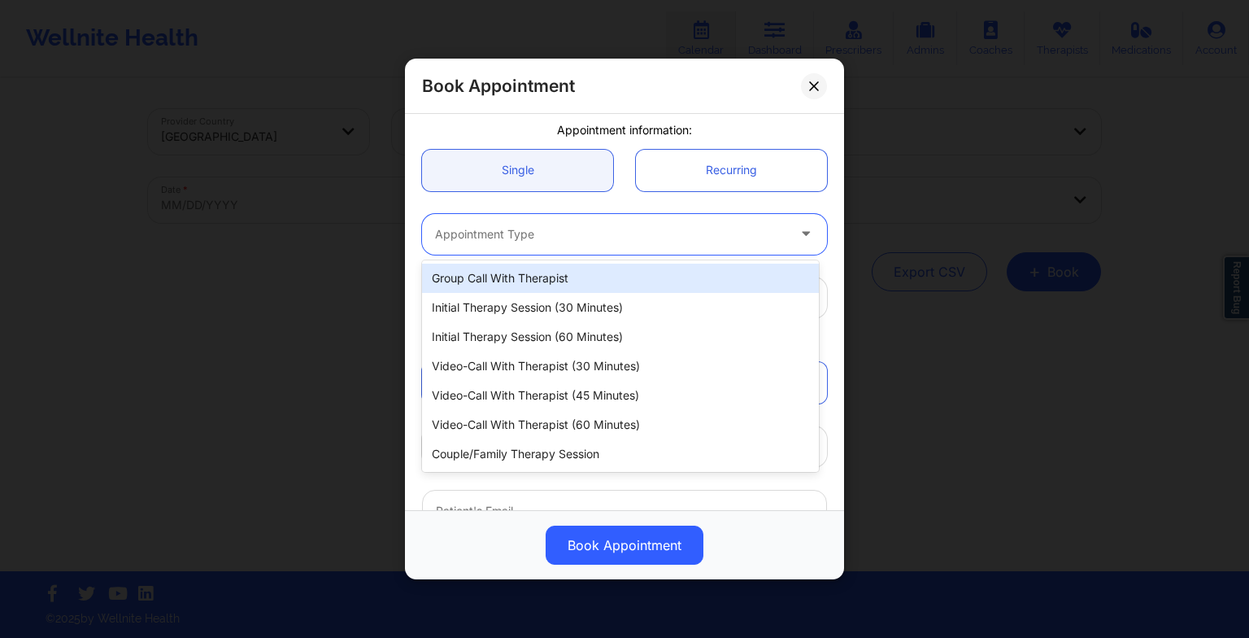
click at [456, 234] on div at bounding box center [610, 235] width 351 height 20
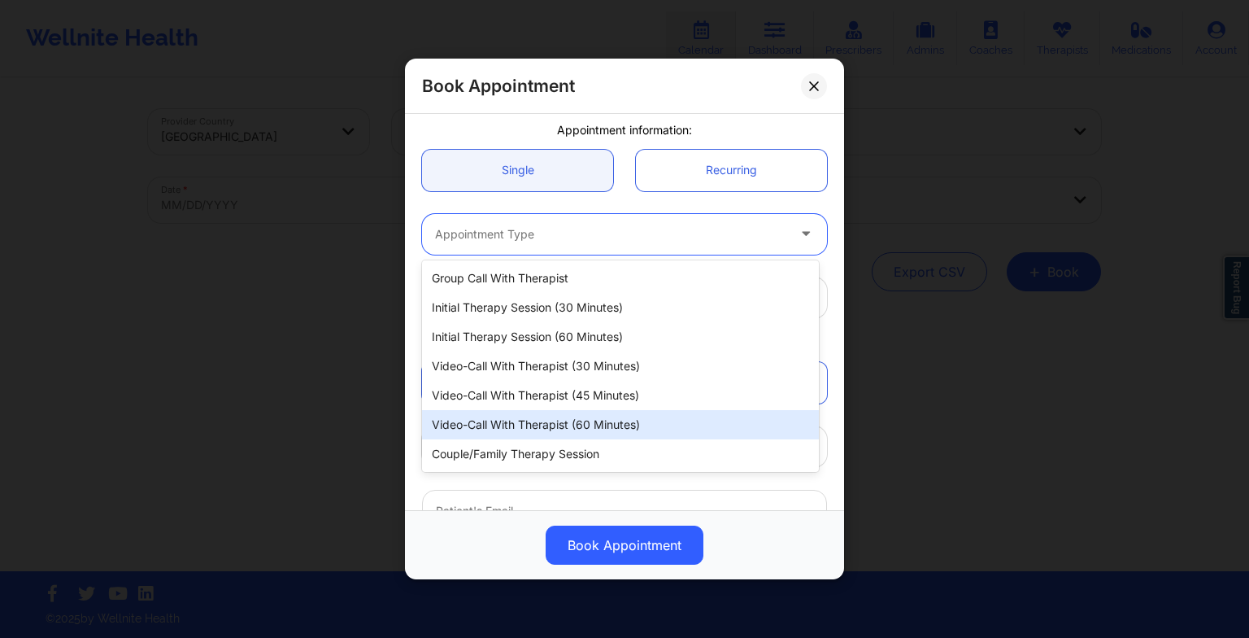
click at [508, 420] on div "Video-Call with Therapist (60 minutes)" at bounding box center [620, 424] width 397 height 29
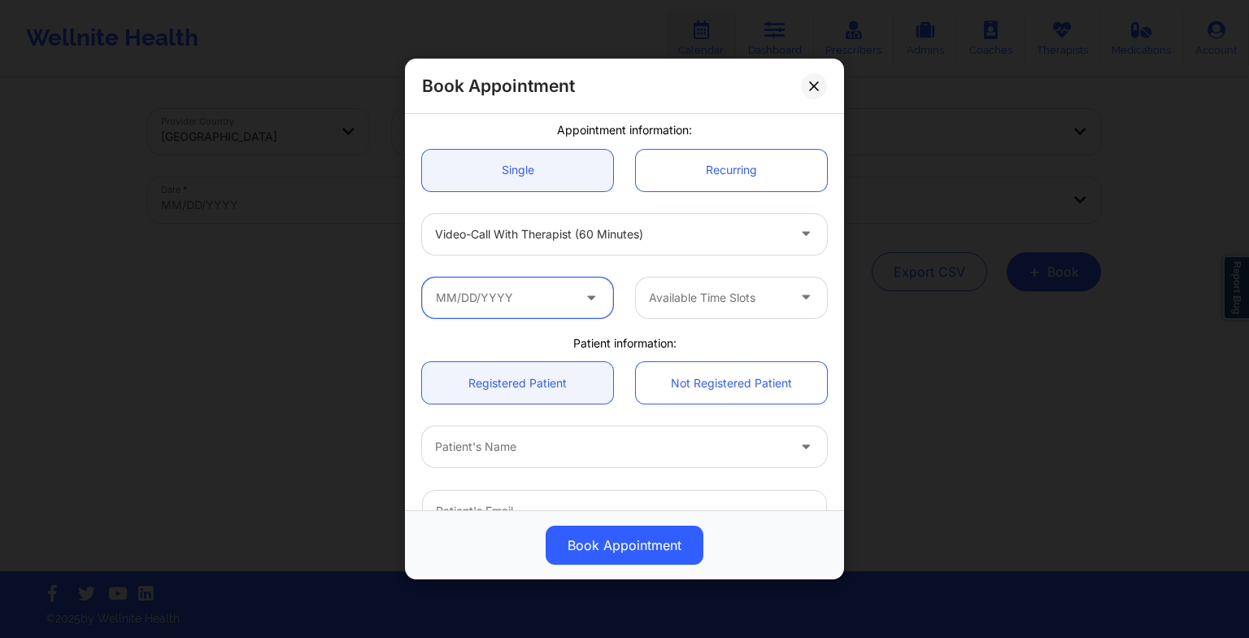
click at [496, 288] on input "text" at bounding box center [517, 297] width 191 height 41
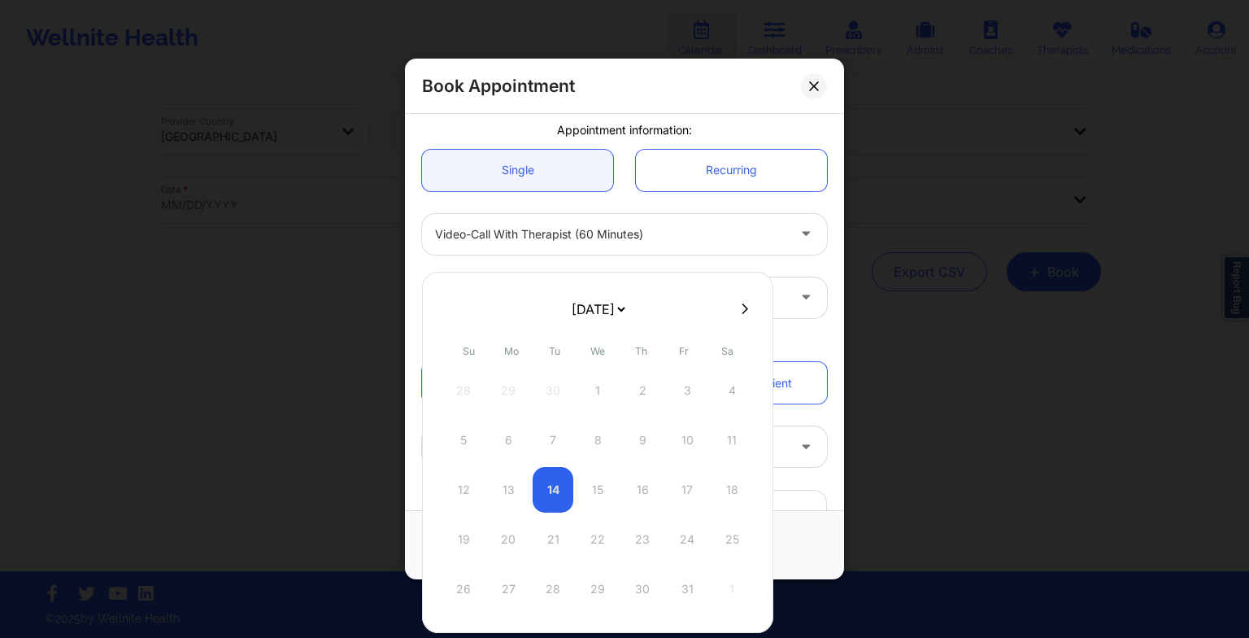
drag, startPoint x: 637, startPoint y: 322, endPoint x: 623, endPoint y: 305, distance: 22.0
click at [623, 305] on select "[DATE] [DATE] [DATE] [DATE] [DATE] [DATE] [DATE] [DATE] [DATE] [DATE] [DATE] [D…" at bounding box center [598, 309] width 59 height 33
click at [640, 544] on div "25" at bounding box center [642, 540] width 41 height 46
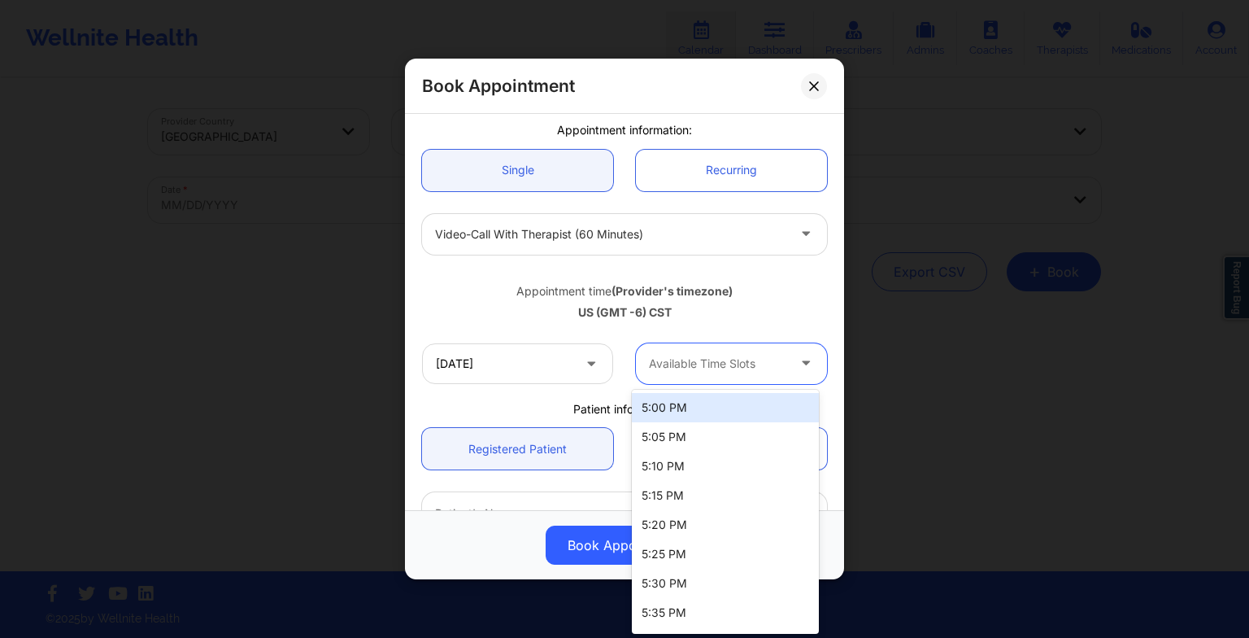
drag, startPoint x: 708, startPoint y: 362, endPoint x: 694, endPoint y: 398, distance: 38.7
click at [694, 398] on body "Wellnite Health Calendar Dashboard Prescribers Admins Coaches Therapists Medica…" at bounding box center [624, 319] width 1249 height 638
click at [694, 398] on div "5:00 PM" at bounding box center [725, 407] width 187 height 29
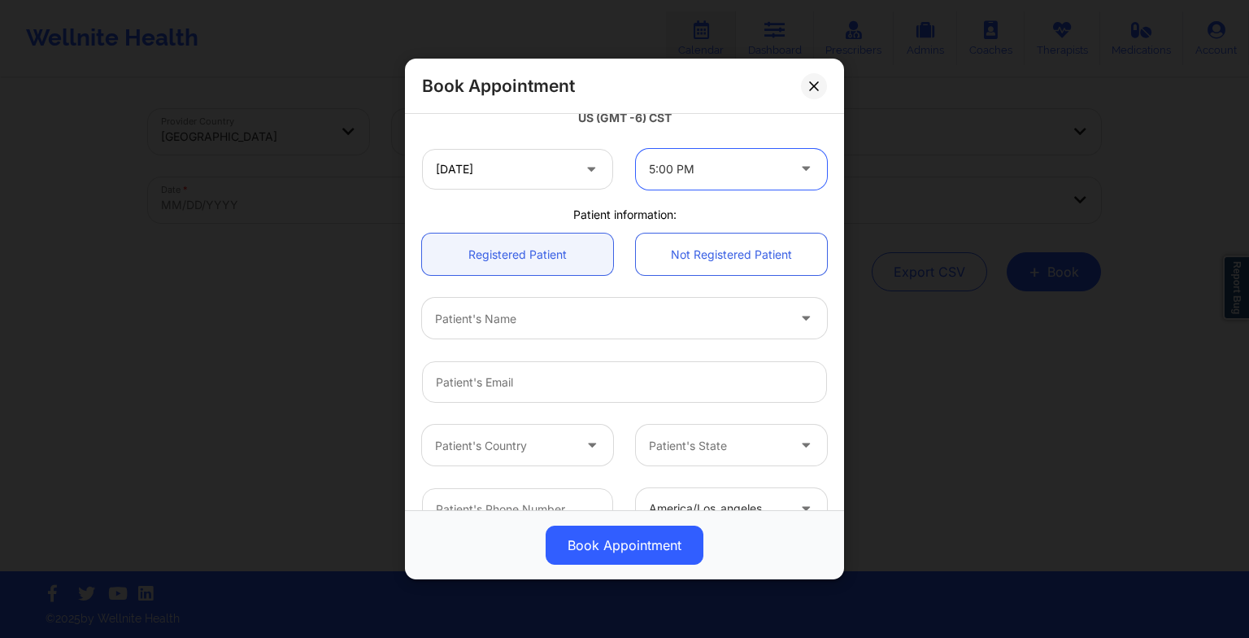
scroll to position [337, 0]
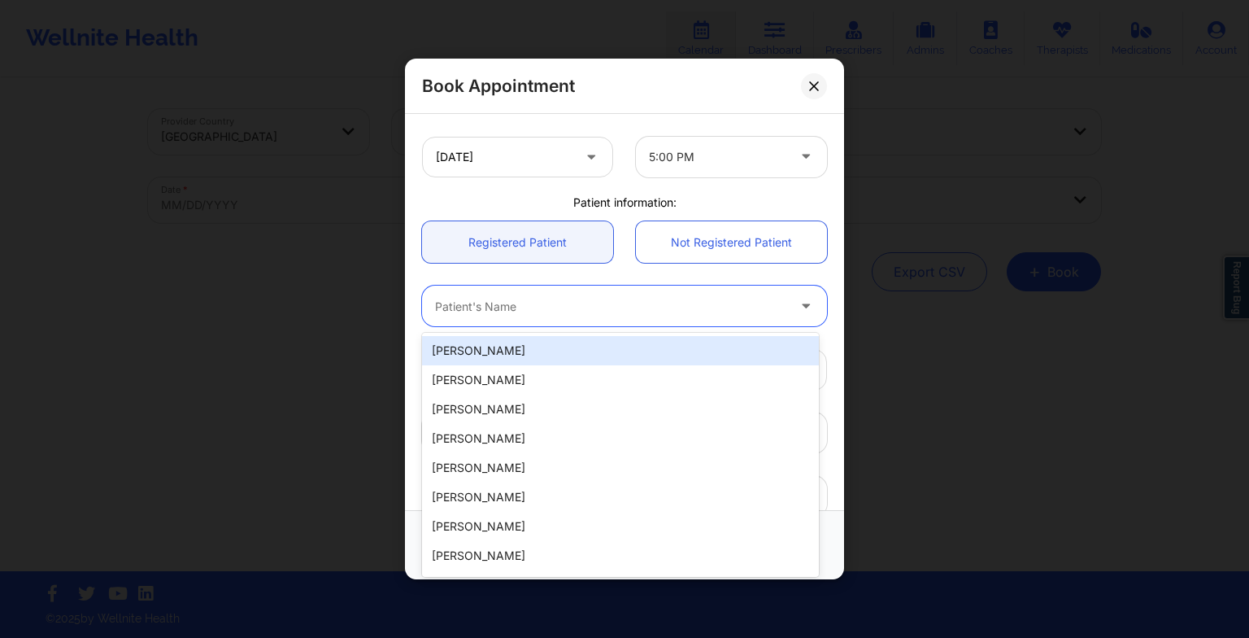
click at [485, 306] on div at bounding box center [610, 306] width 351 height 20
click at [461, 356] on div "[PERSON_NAME]" at bounding box center [620, 350] width 397 height 29
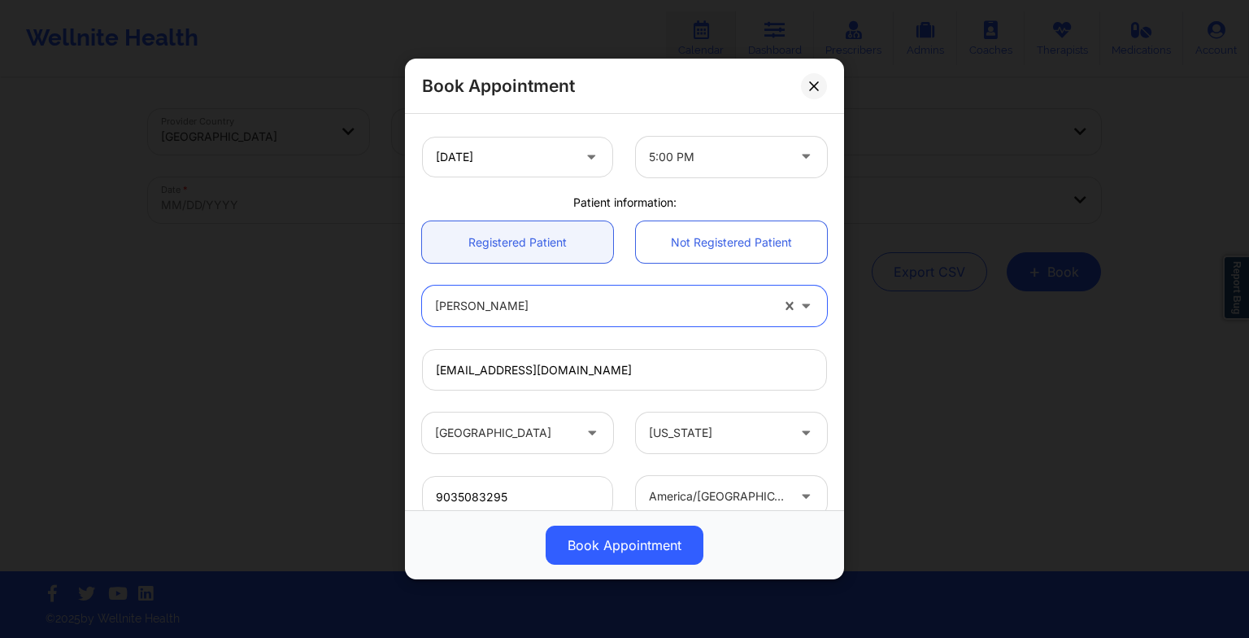
scroll to position [448, 0]
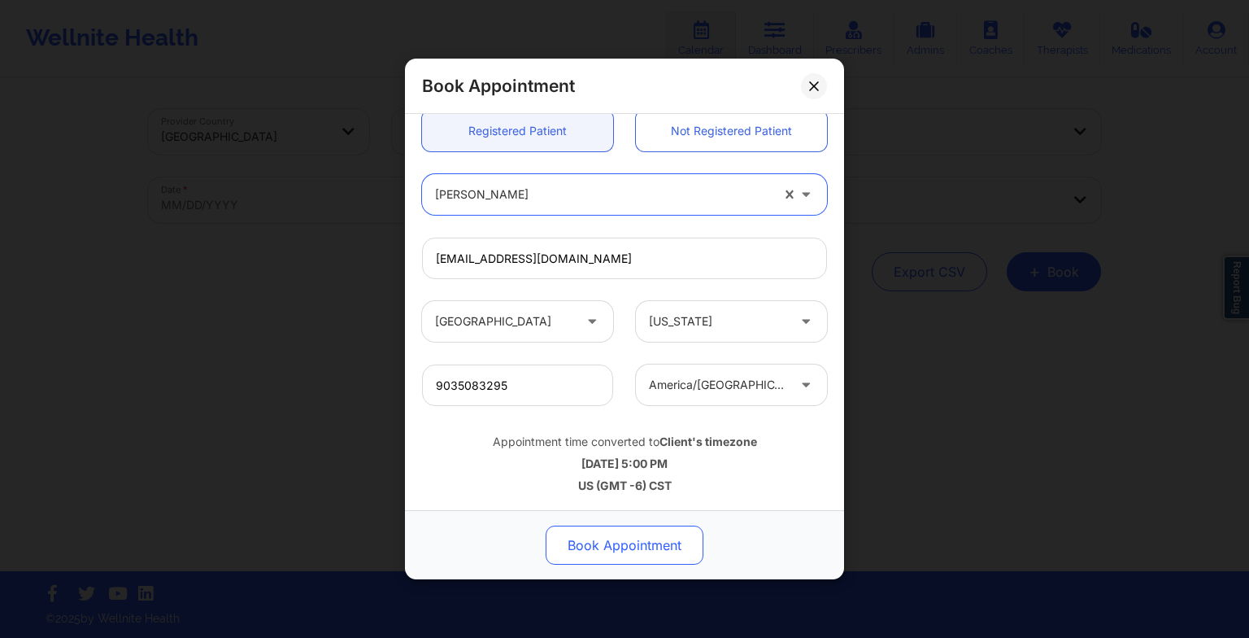
click at [586, 547] on button "Book Appointment" at bounding box center [625, 544] width 158 height 39
